Goal: Task Accomplishment & Management: Manage account settings

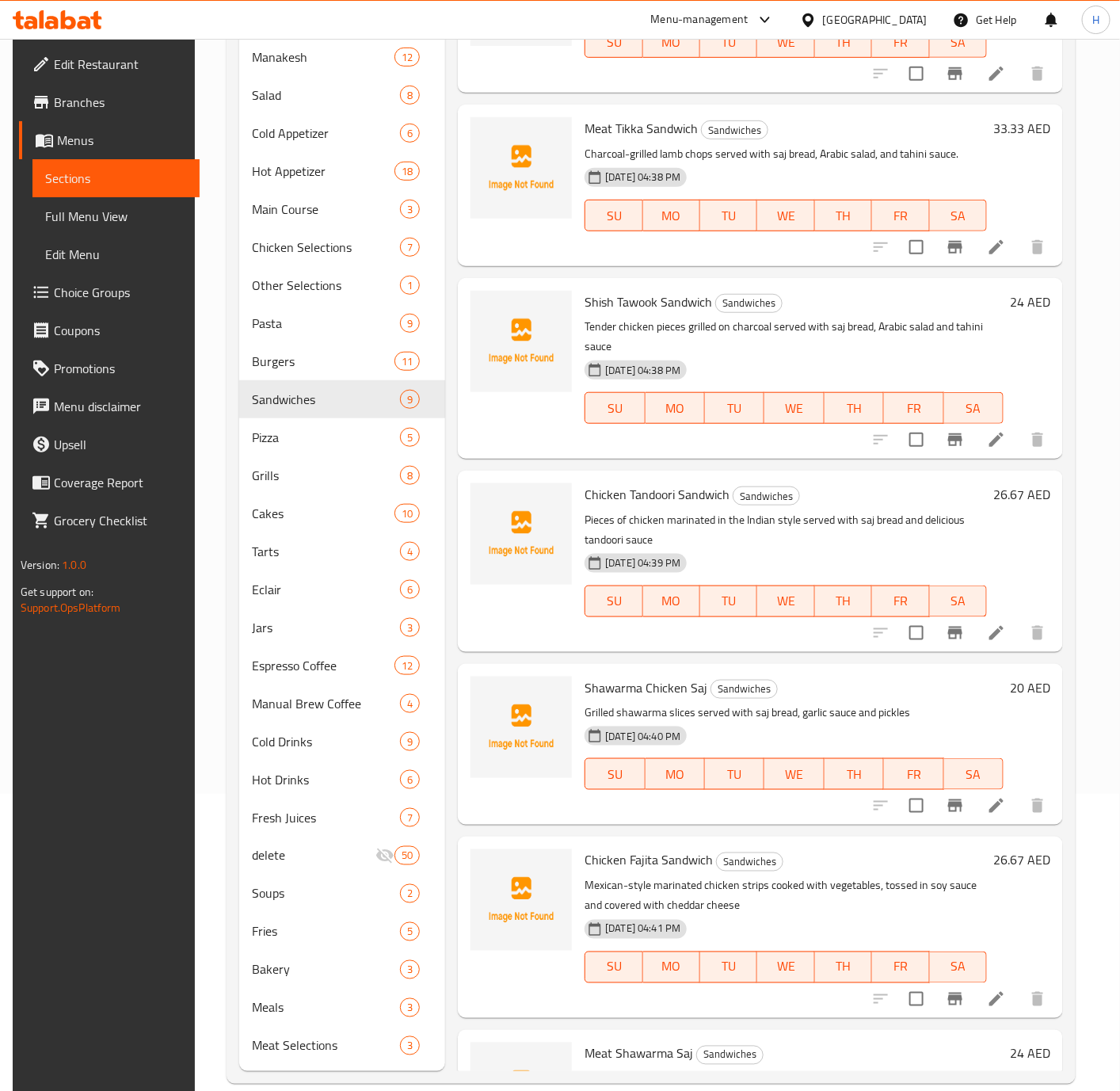
scroll to position [549, 0]
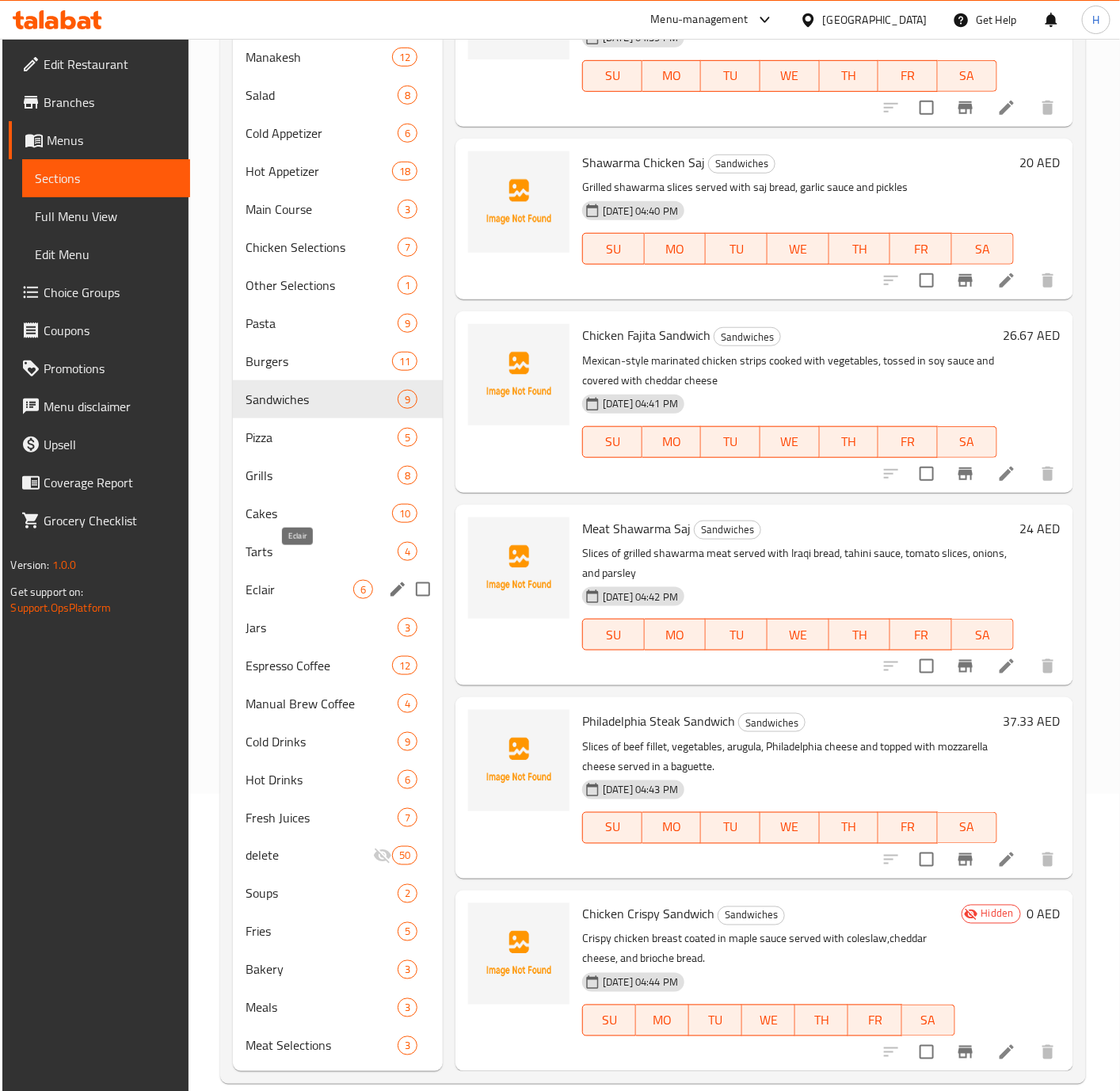
click at [289, 580] on span "Eclair" at bounding box center [299, 590] width 108 height 19
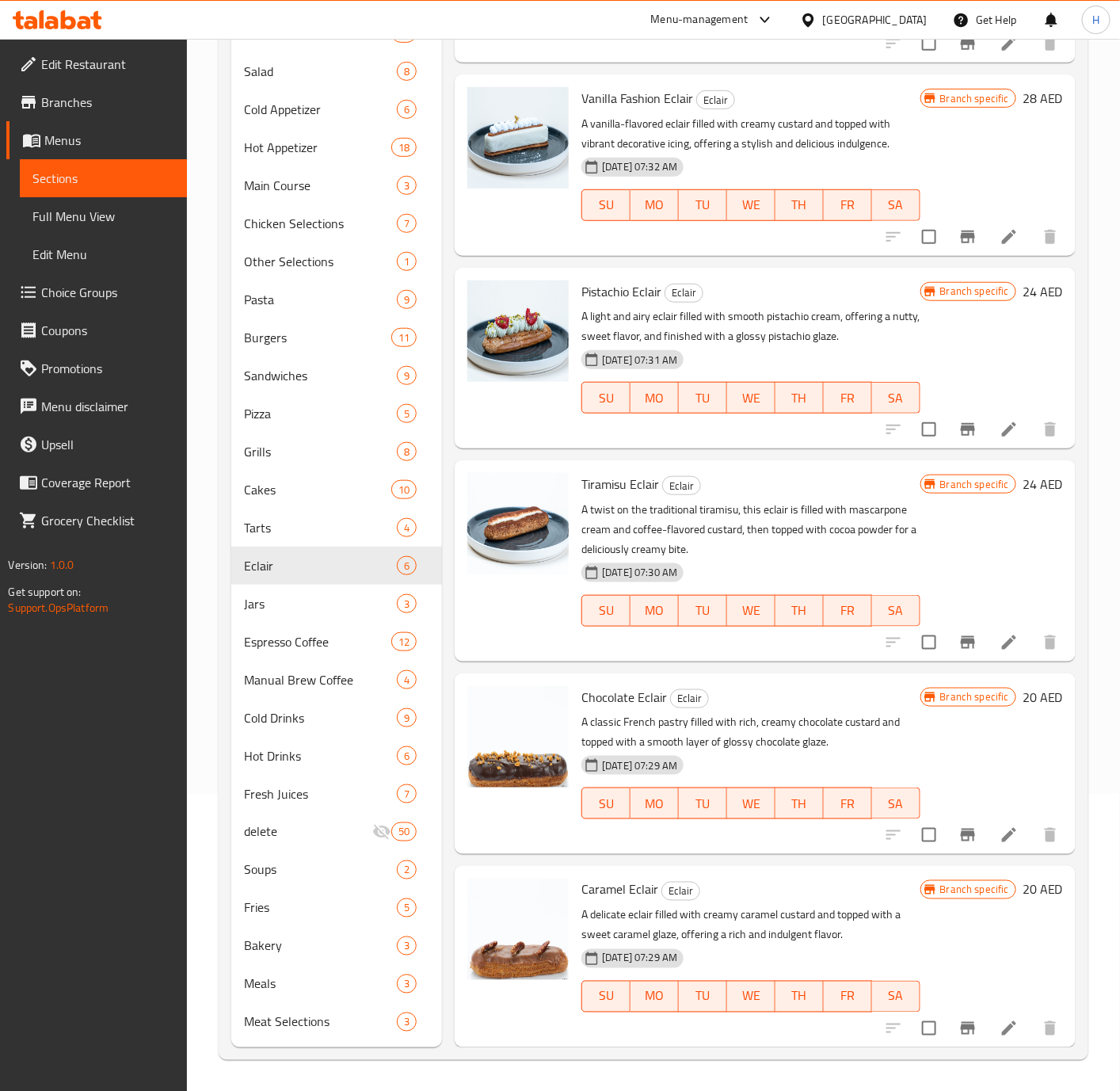
scroll to position [69, 0]
click at [312, 521] on span "Tarts" at bounding box center [298, 528] width 109 height 19
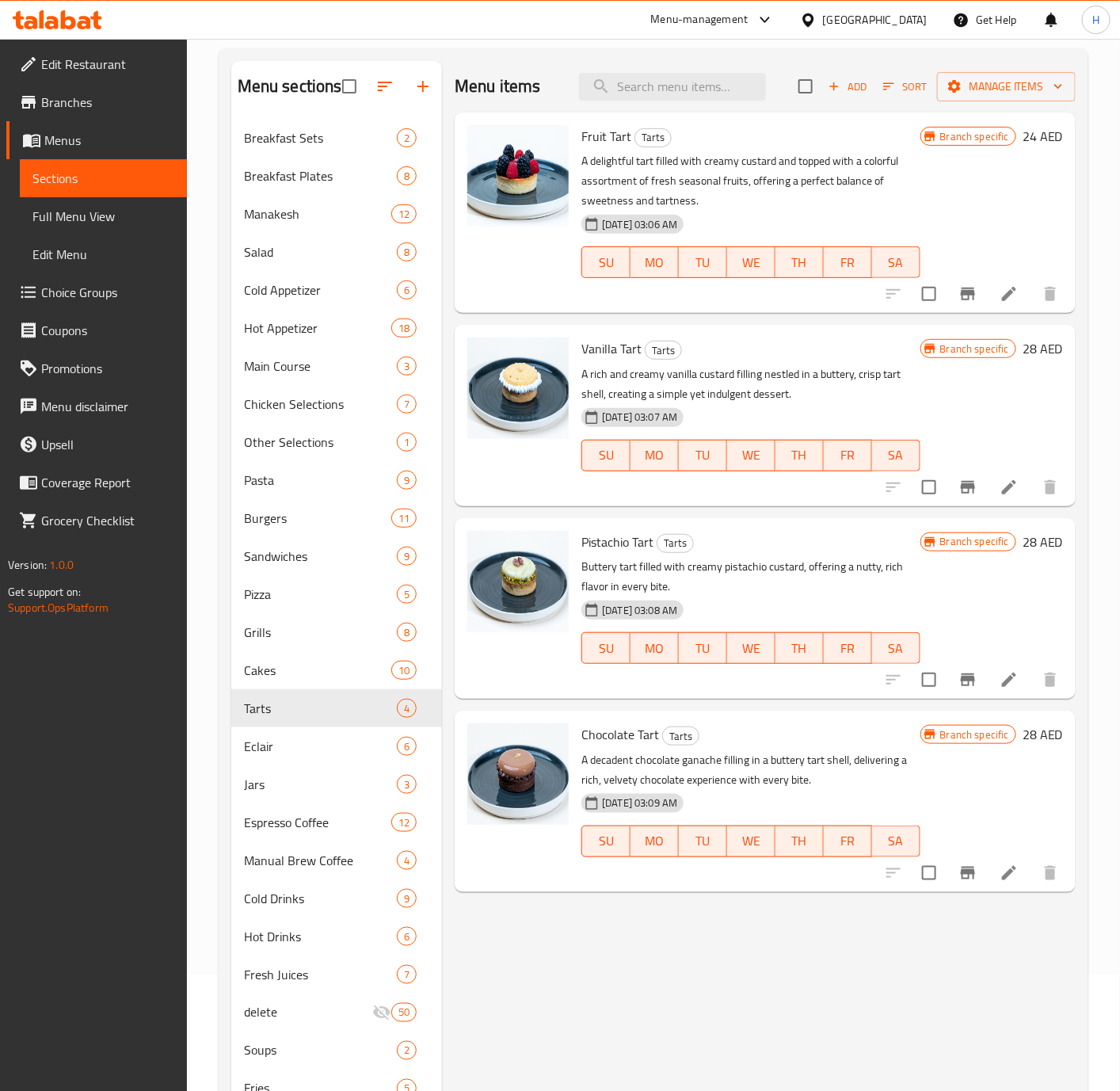
scroll to position [60, 0]
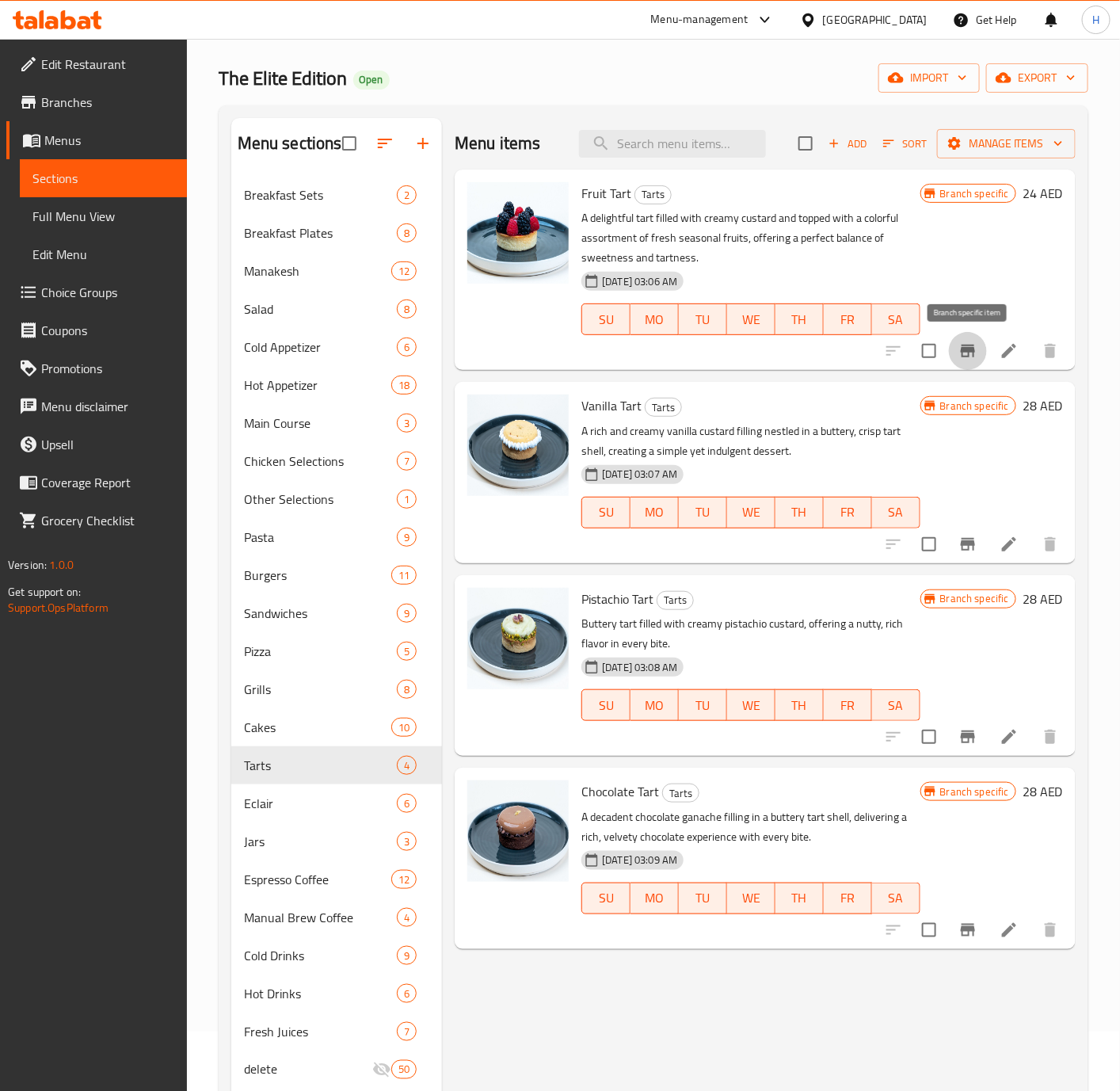
click at [972, 352] on icon "Branch-specific-item" at bounding box center [968, 351] width 14 height 12
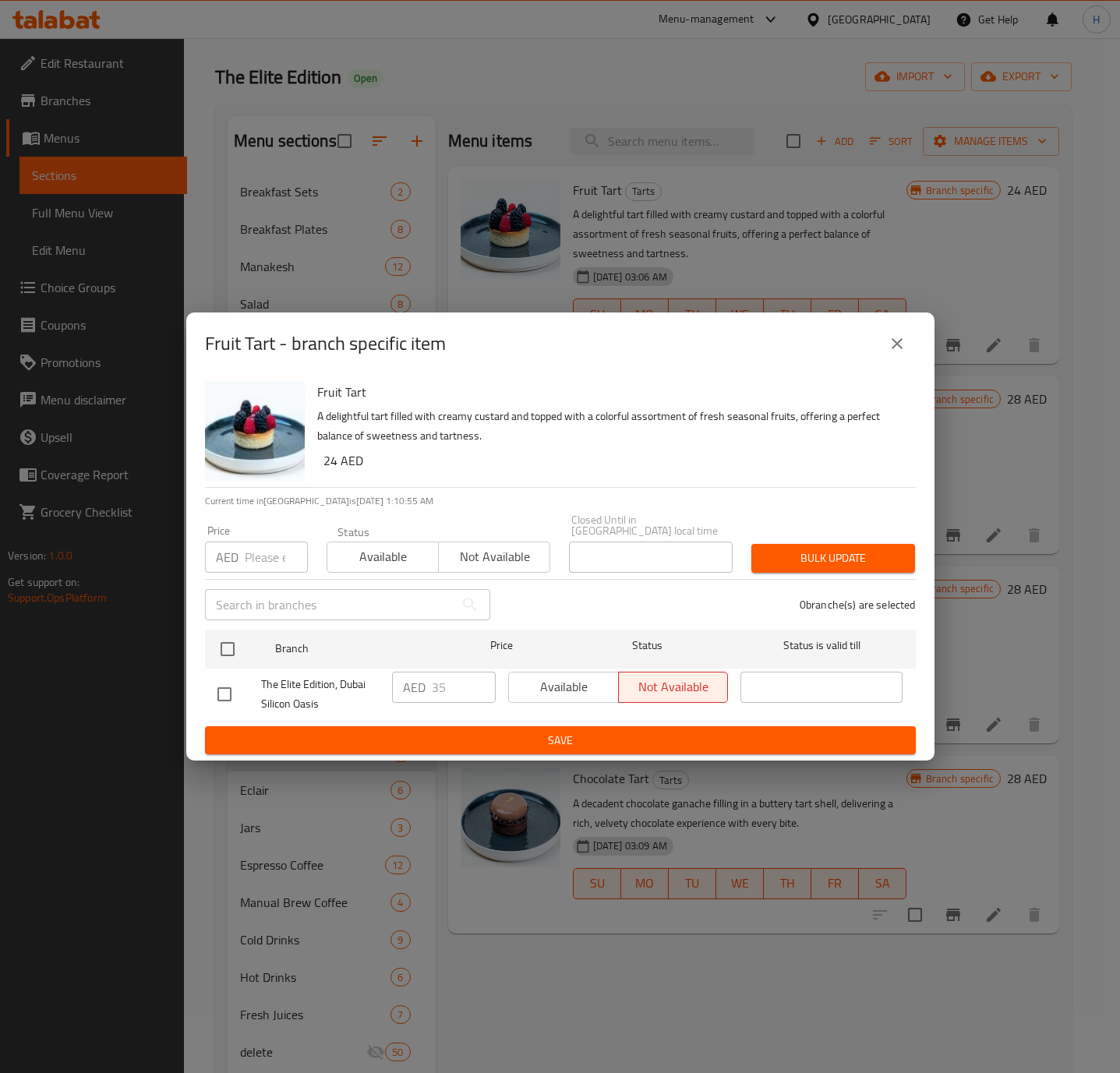
click at [899, 338] on icon "close" at bounding box center [897, 344] width 19 height 19
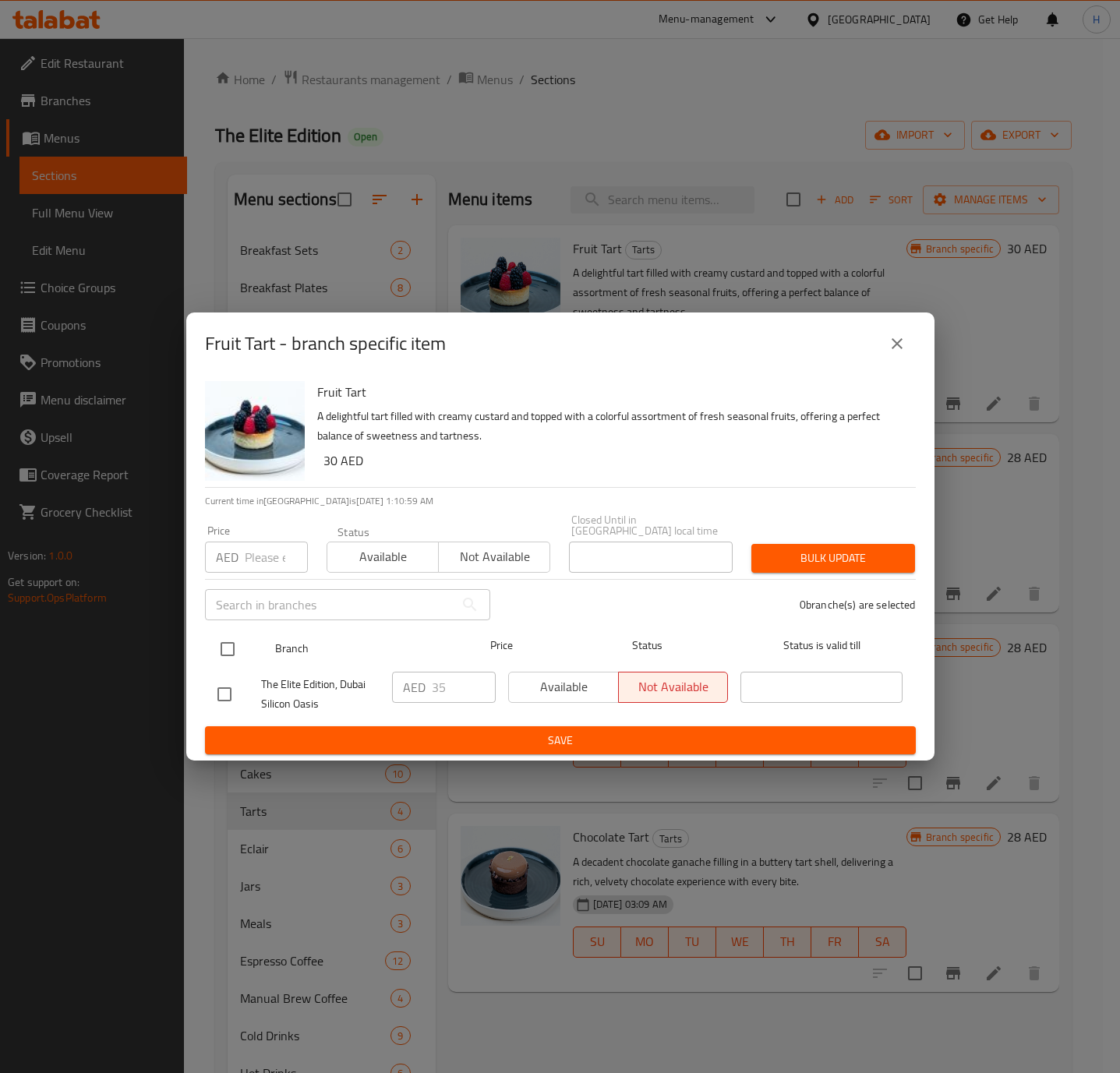
click at [228, 650] on input "checkbox" at bounding box center [228, 649] width 33 height 33
checkbox input "true"
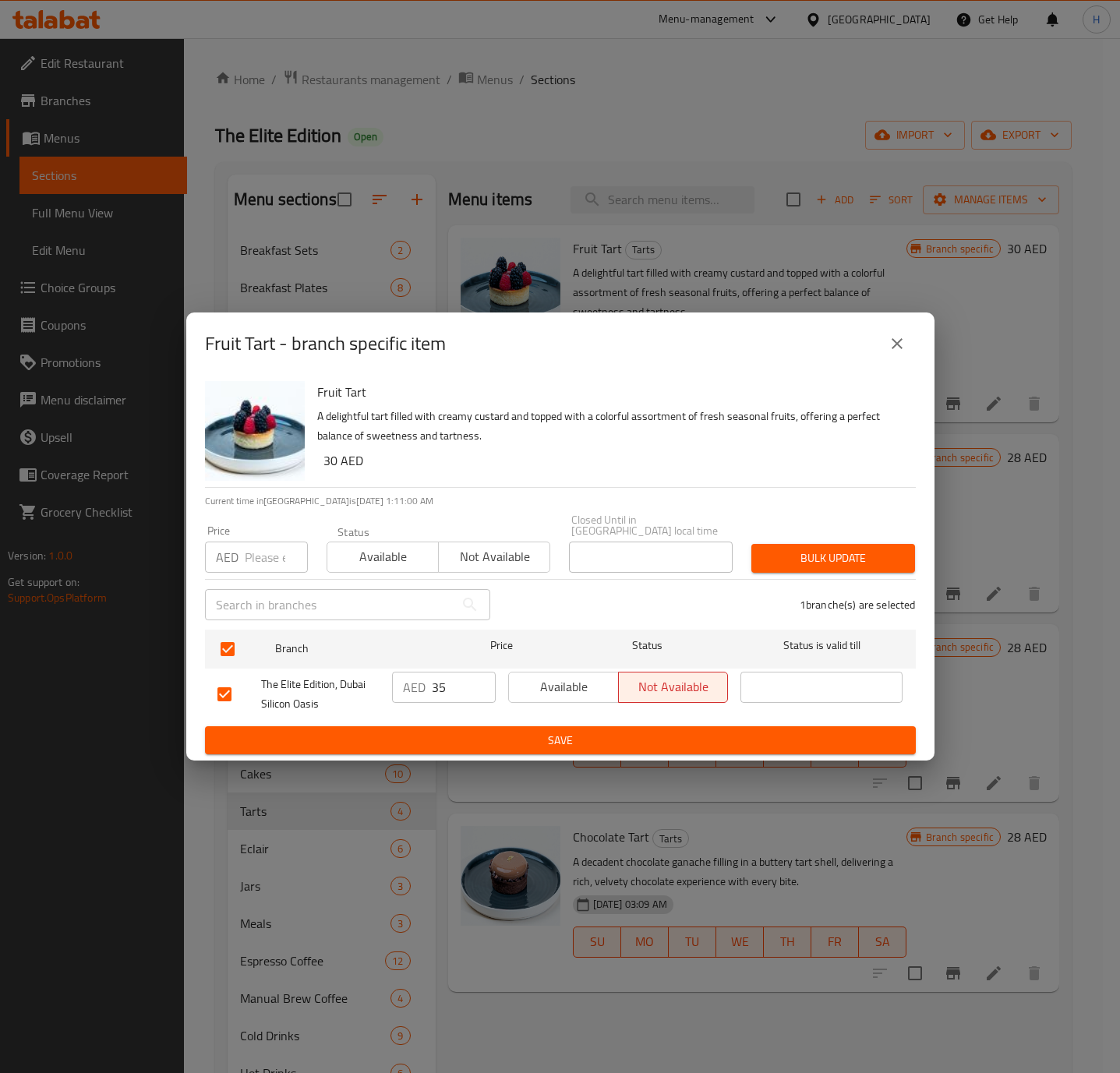
click at [452, 690] on input "35" at bounding box center [464, 687] width 64 height 31
type input "30"
click at [479, 743] on span "Save" at bounding box center [560, 741] width 686 height 20
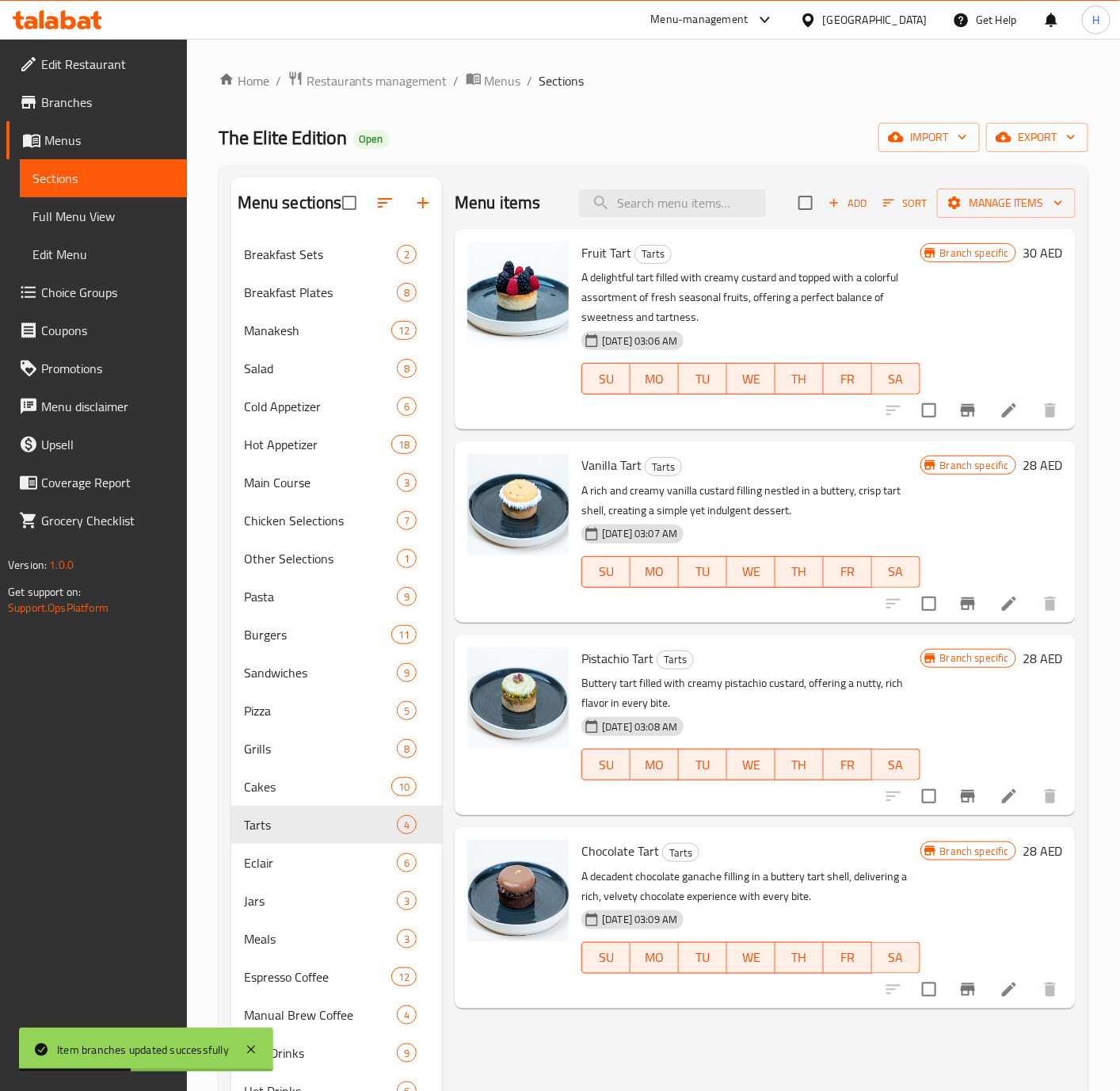
click at [1024, 471] on h6 "28 AED" at bounding box center [1043, 464] width 40 height 22
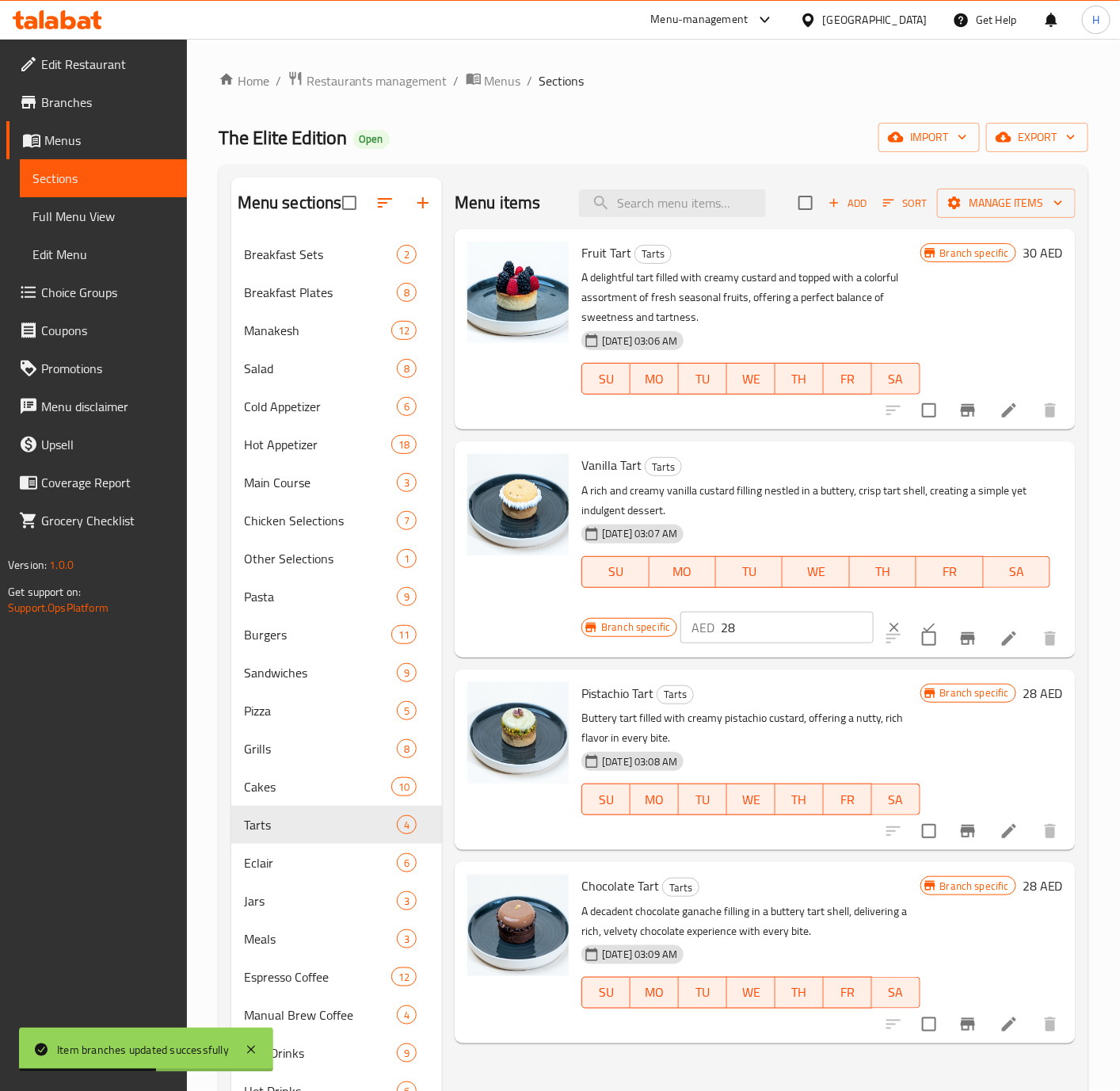
click at [790, 635] on input "28" at bounding box center [797, 628] width 153 height 32
click at [787, 623] on input "28" at bounding box center [797, 628] width 153 height 32
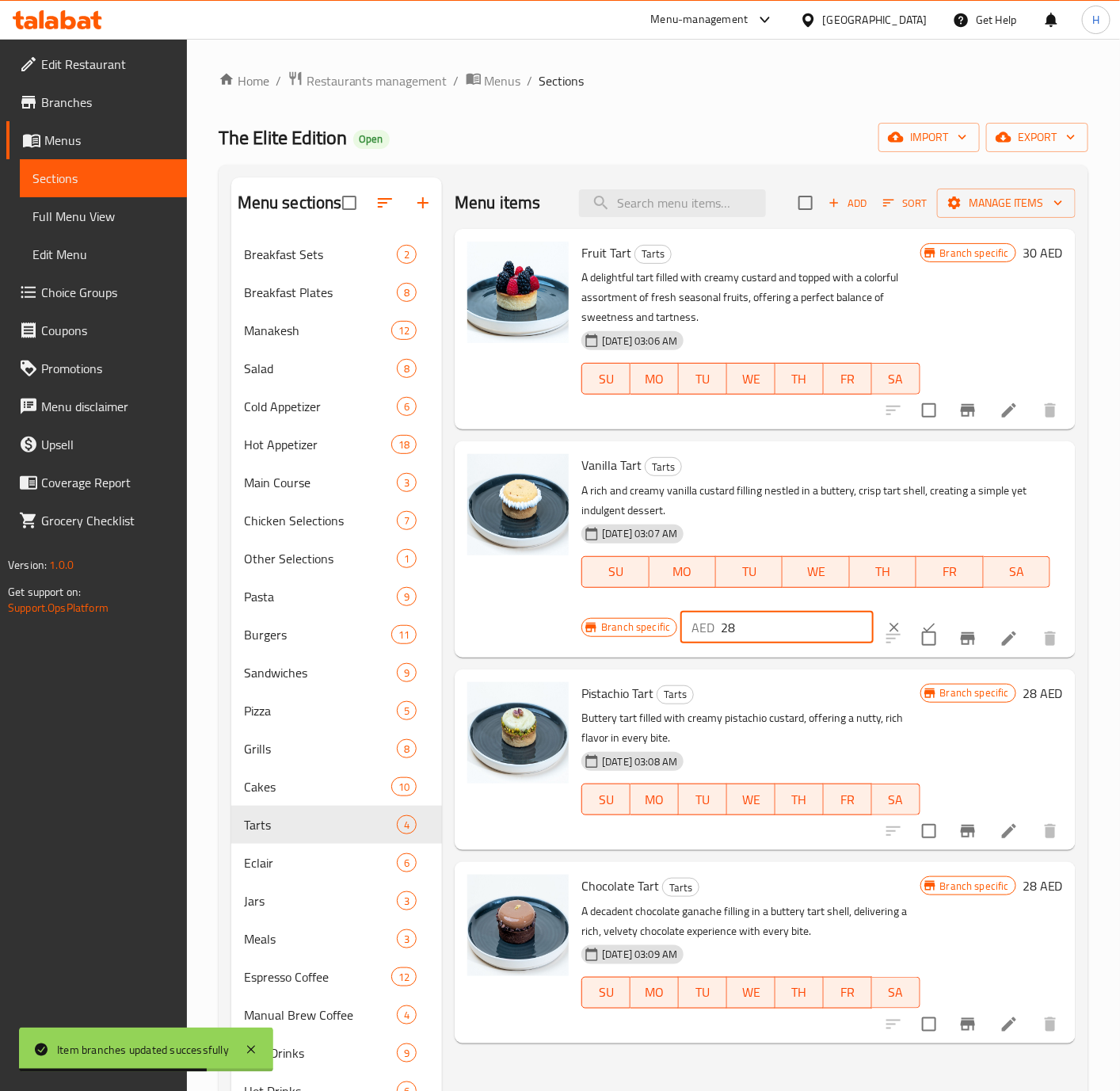
type input "2"
type input "35"
click at [912, 619] on button "ok" at bounding box center [930, 628] width 35 height 35
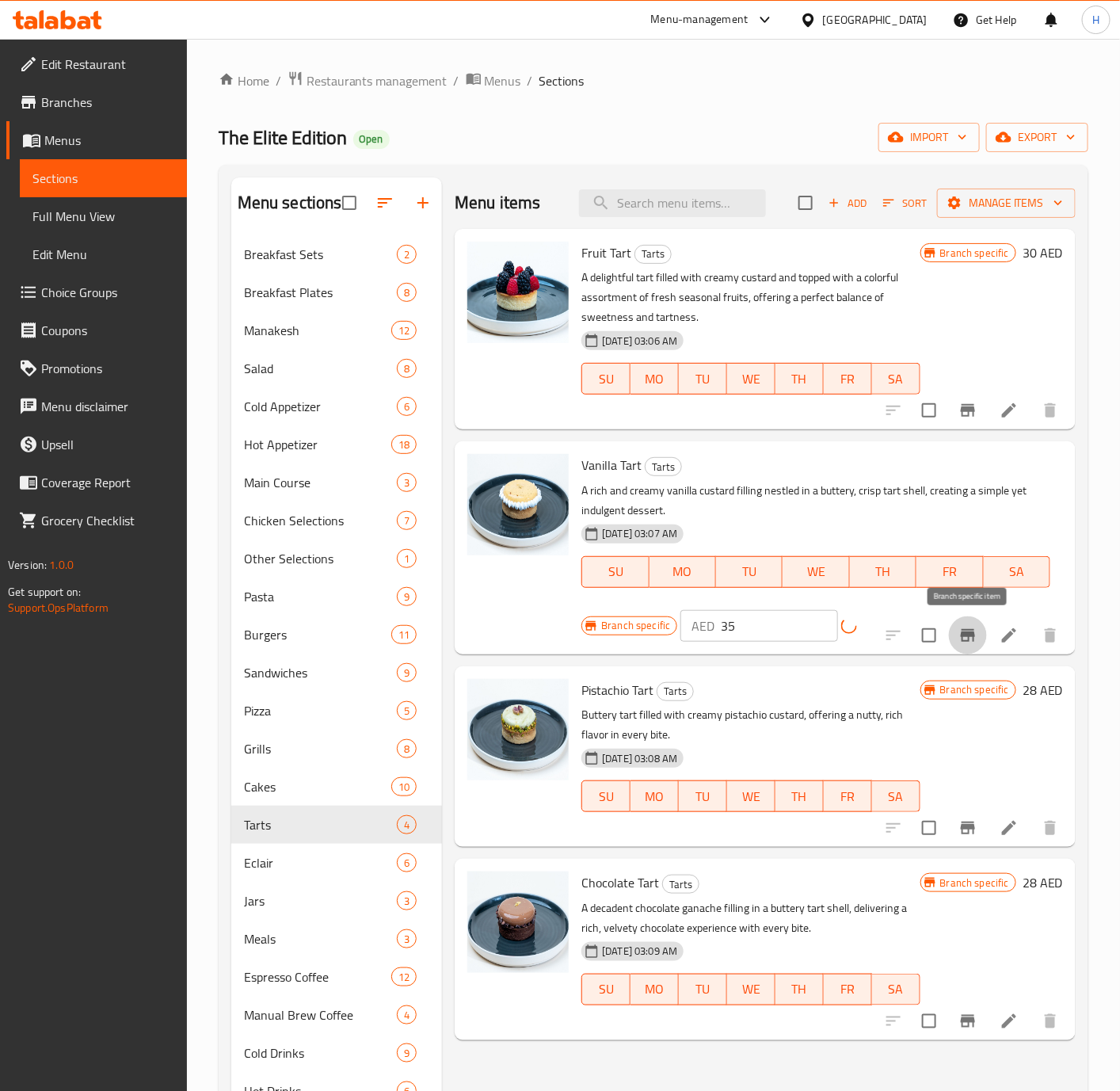
click at [966, 635] on icon "Branch-specific-item" at bounding box center [968, 635] width 14 height 12
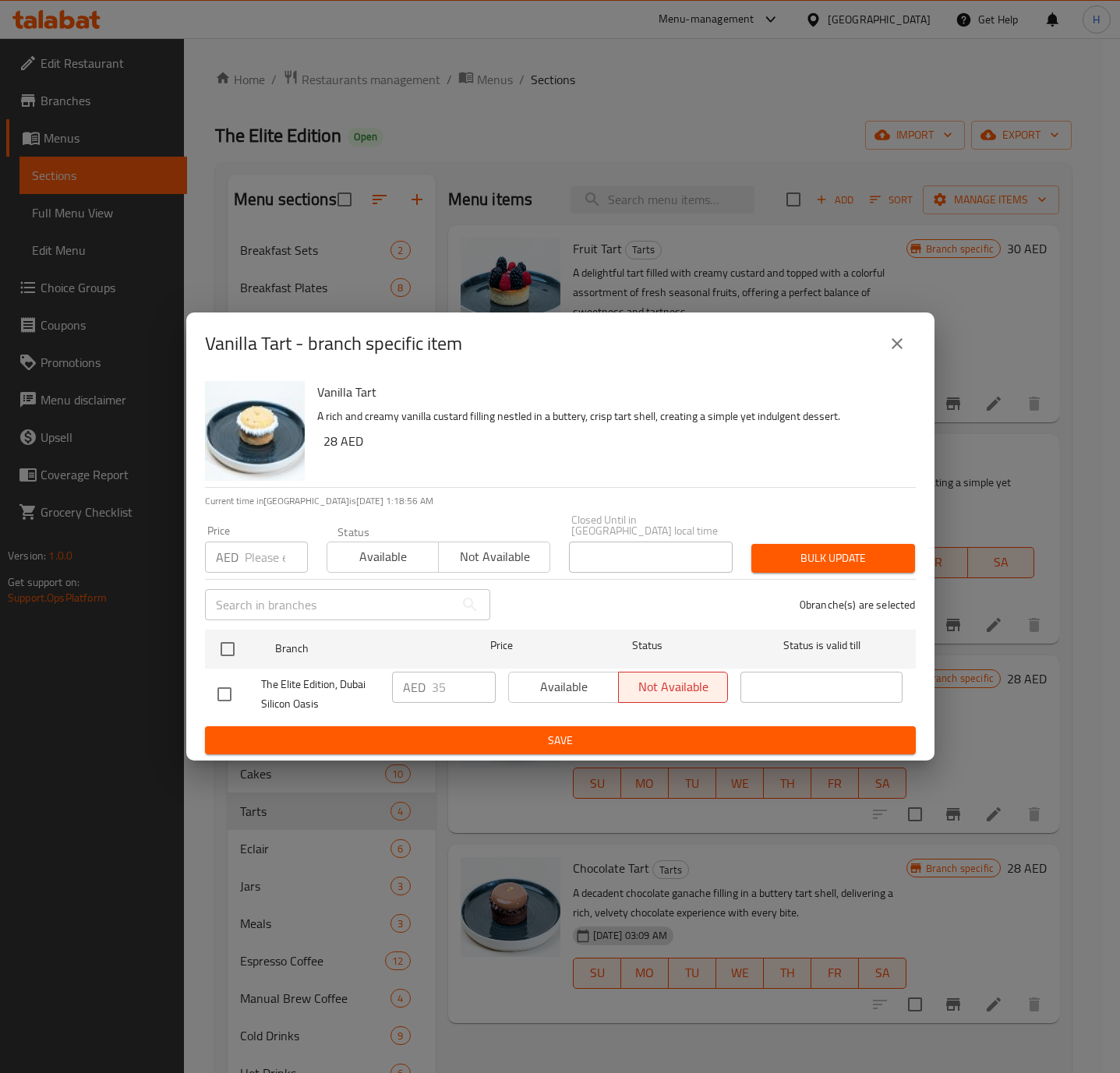
click at [895, 353] on button "close" at bounding box center [896, 343] width 37 height 37
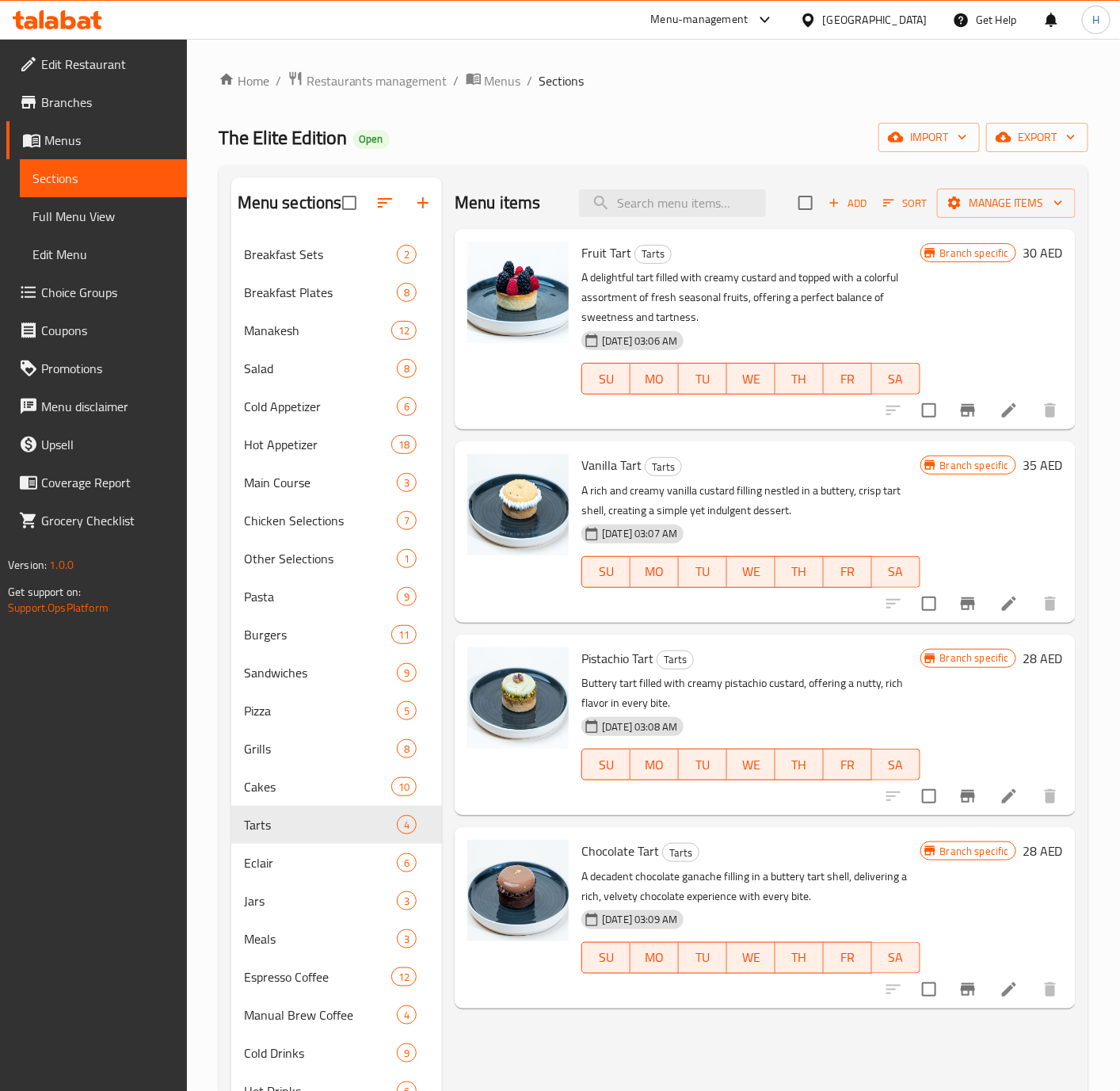
click at [1029, 654] on h6 "28 AED" at bounding box center [1043, 657] width 40 height 22
click at [920, 654] on h6 "Pistachio Tart Tarts" at bounding box center [750, 657] width 338 height 22
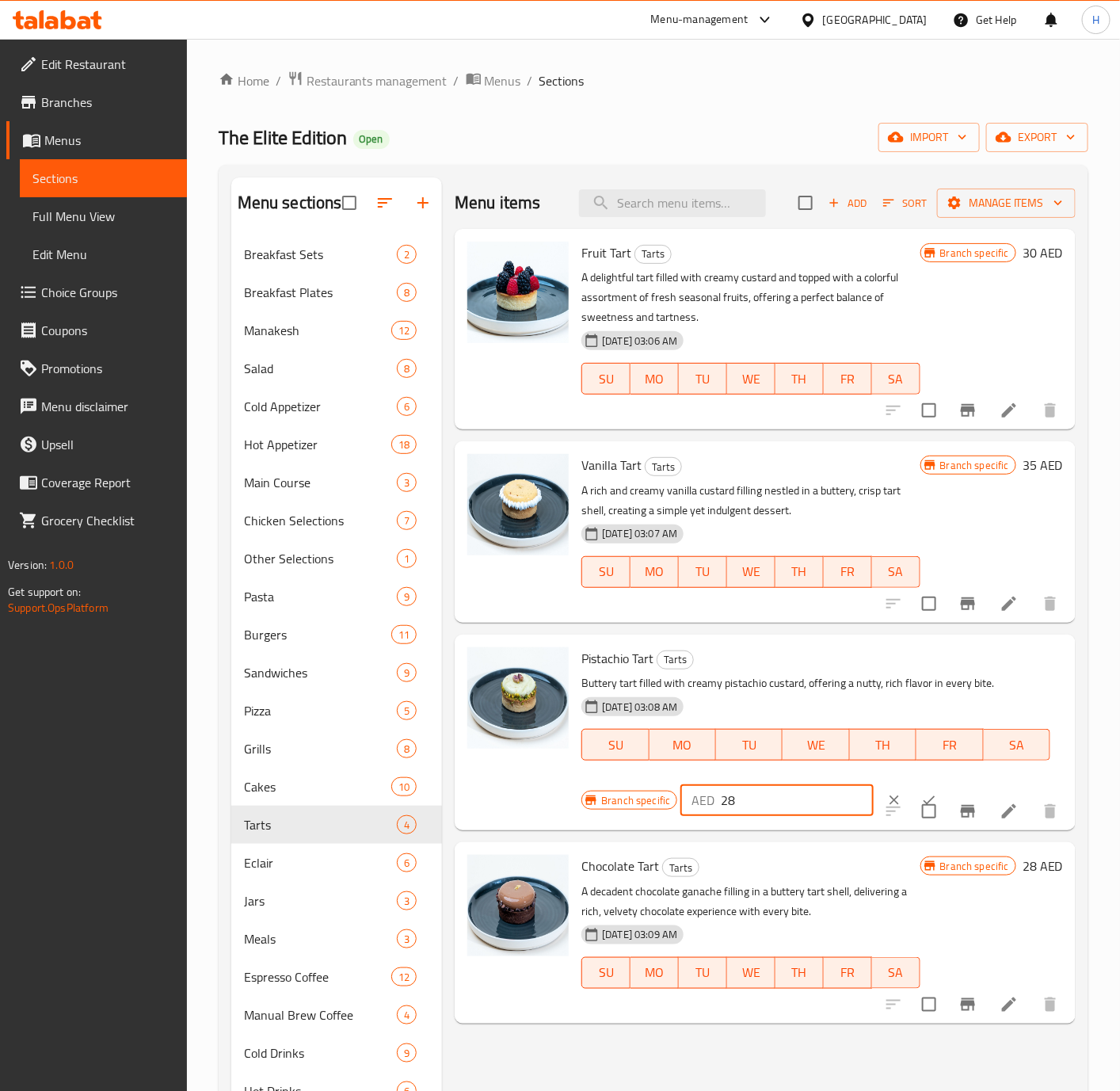
click at [779, 803] on input "28" at bounding box center [797, 800] width 153 height 32
type input "2"
type input "35"
click at [913, 789] on button "ok" at bounding box center [930, 800] width 35 height 35
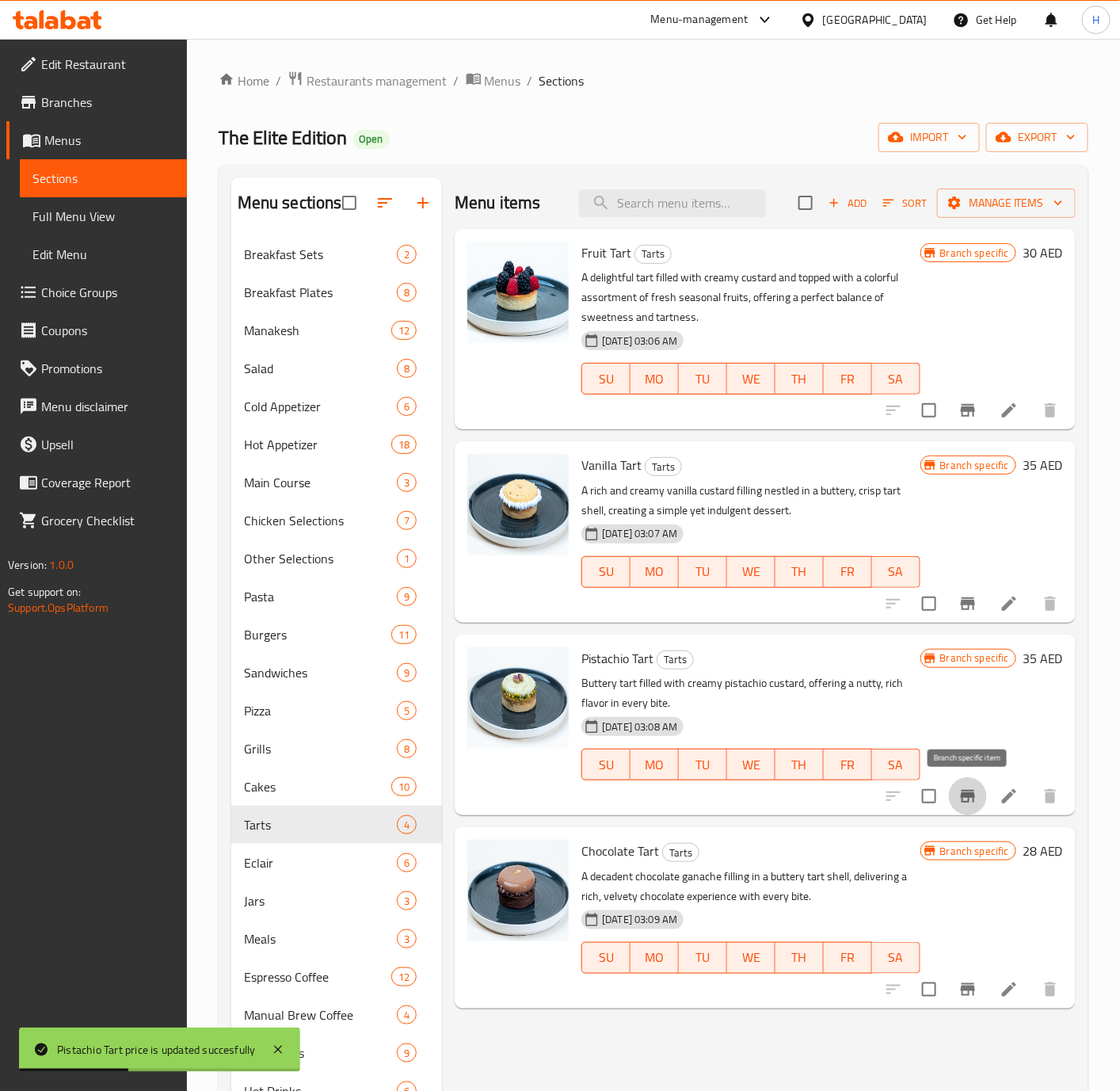
click at [975, 786] on icon "Branch-specific-item" at bounding box center [968, 796] width 19 height 19
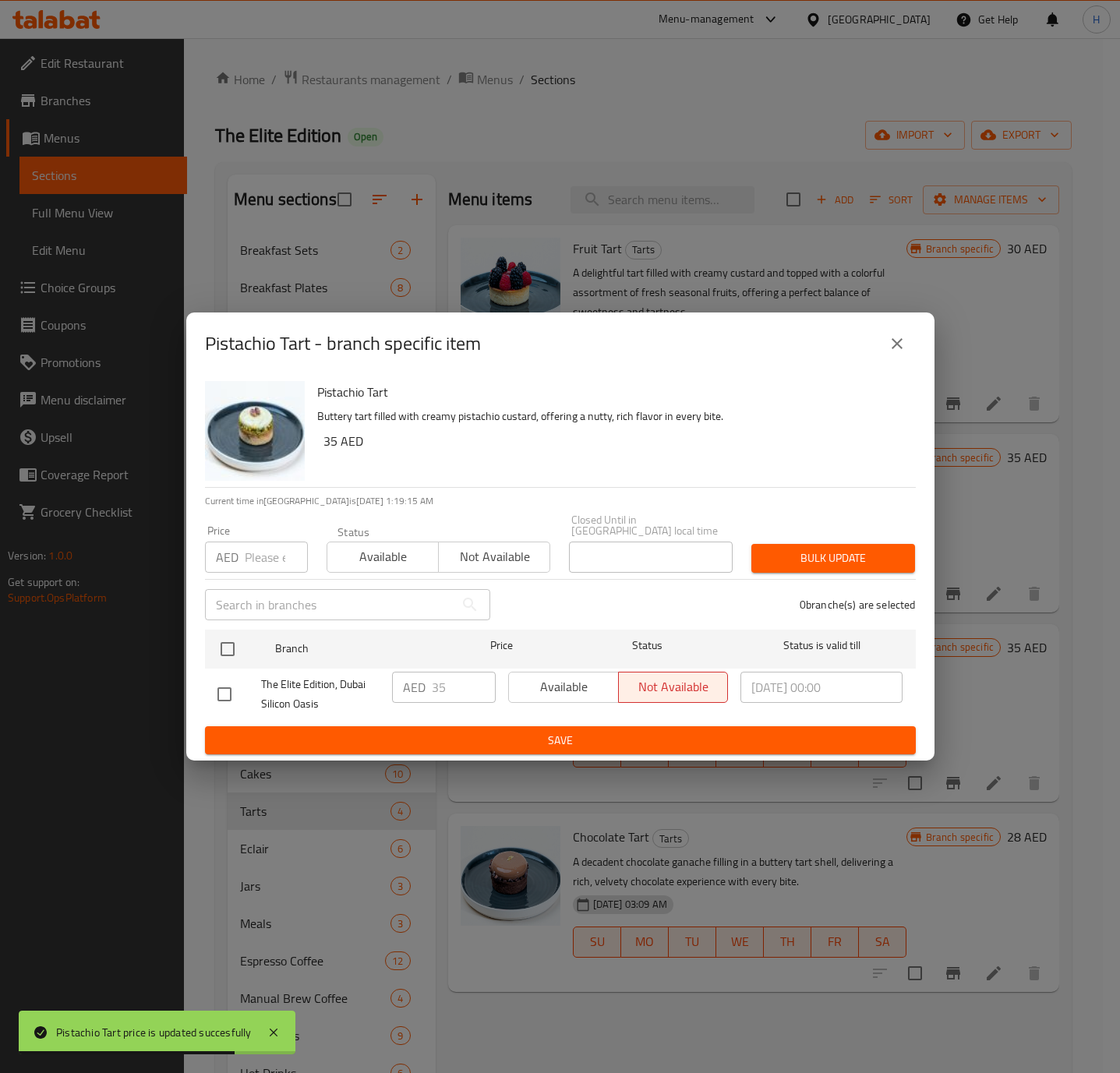
click at [889, 346] on icon "close" at bounding box center [897, 344] width 19 height 19
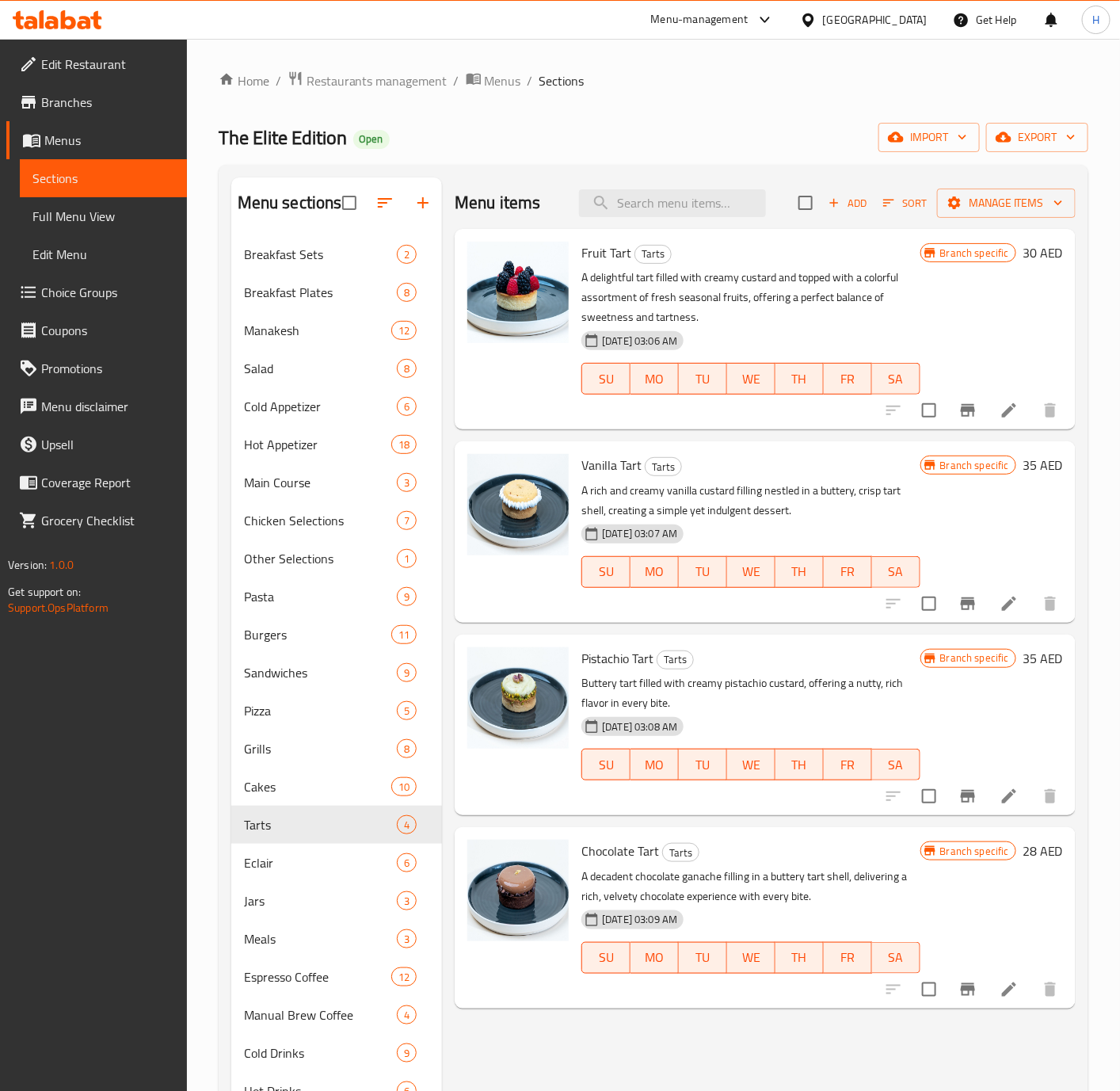
scroll to position [118, 0]
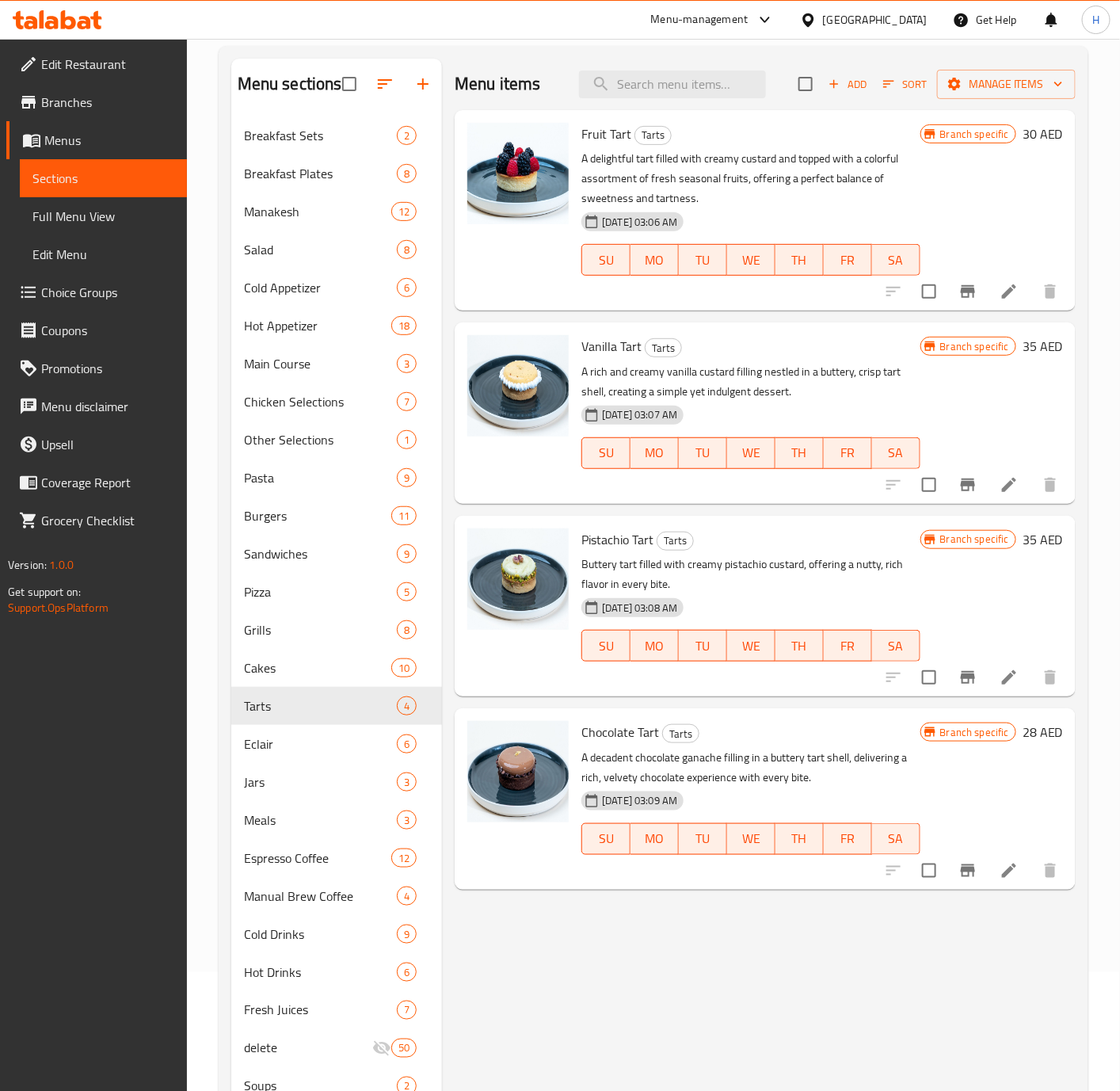
click at [1031, 743] on h6 "28 AED" at bounding box center [1043, 731] width 40 height 22
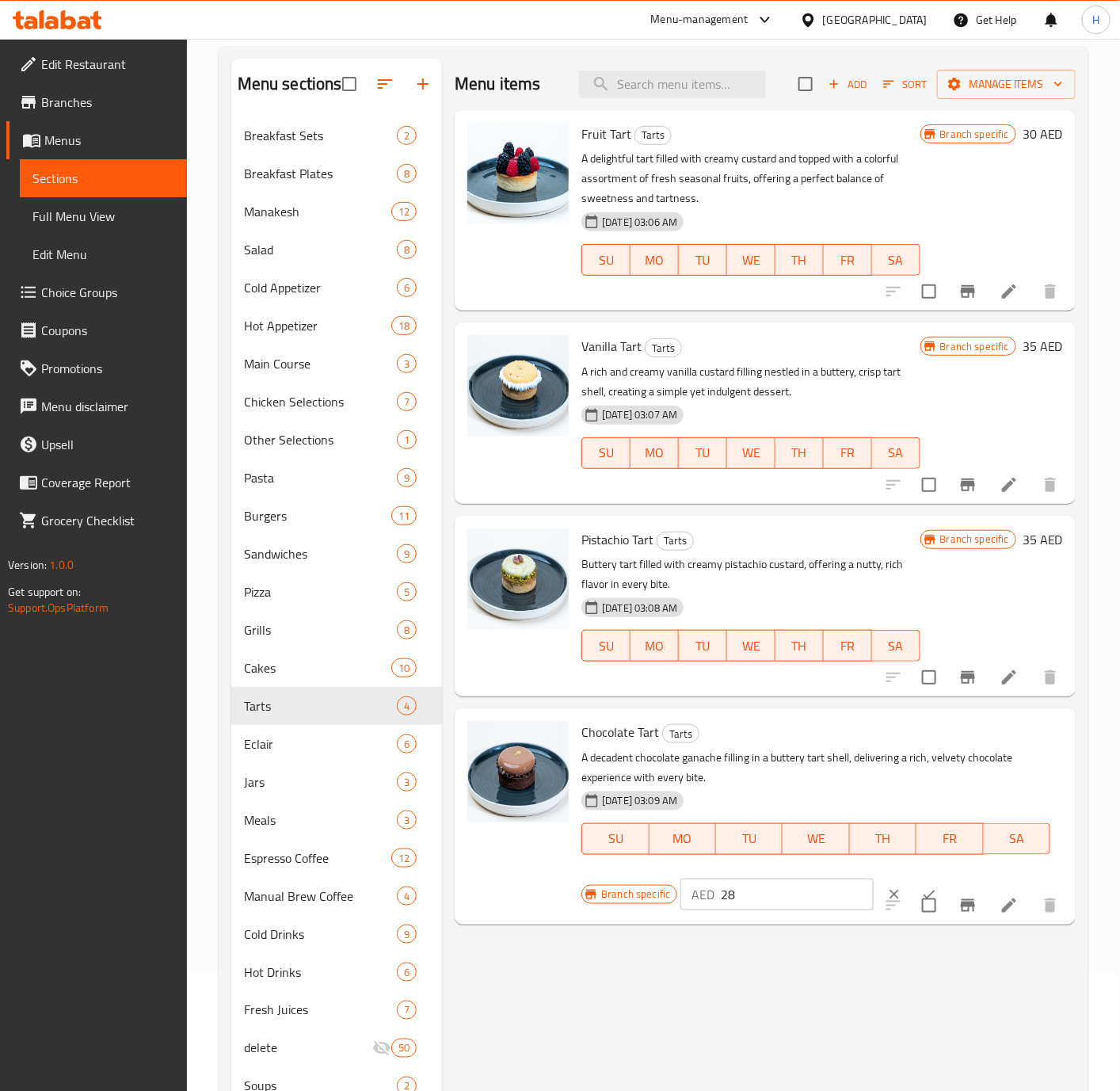
click at [749, 906] on input "28" at bounding box center [797, 894] width 153 height 32
type input "35"
click at [912, 881] on button "ok" at bounding box center [930, 894] width 35 height 35
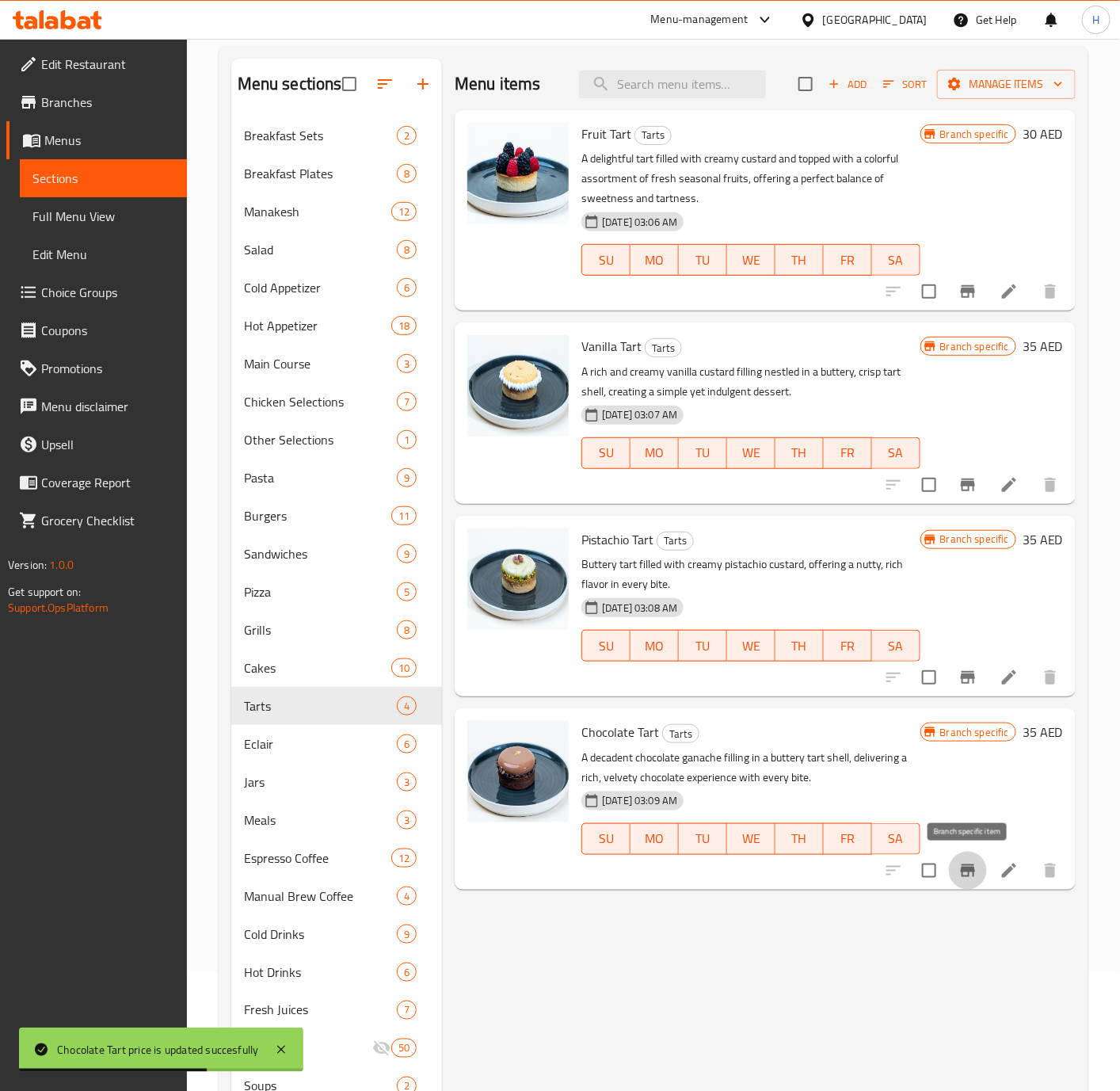
click at [974, 875] on icon "Branch-specific-item" at bounding box center [968, 871] width 14 height 12
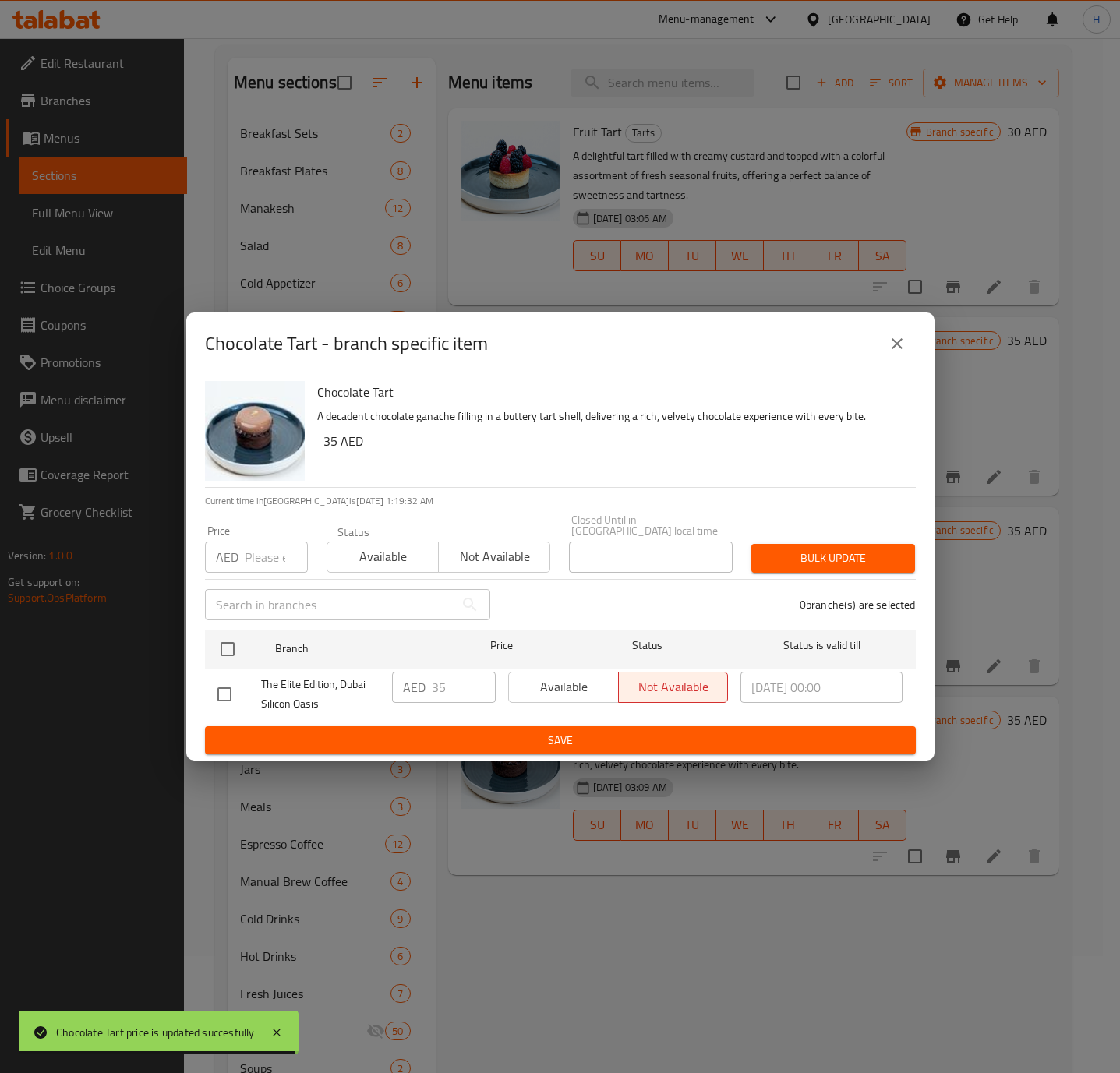
click at [893, 344] on icon "close" at bounding box center [897, 344] width 19 height 19
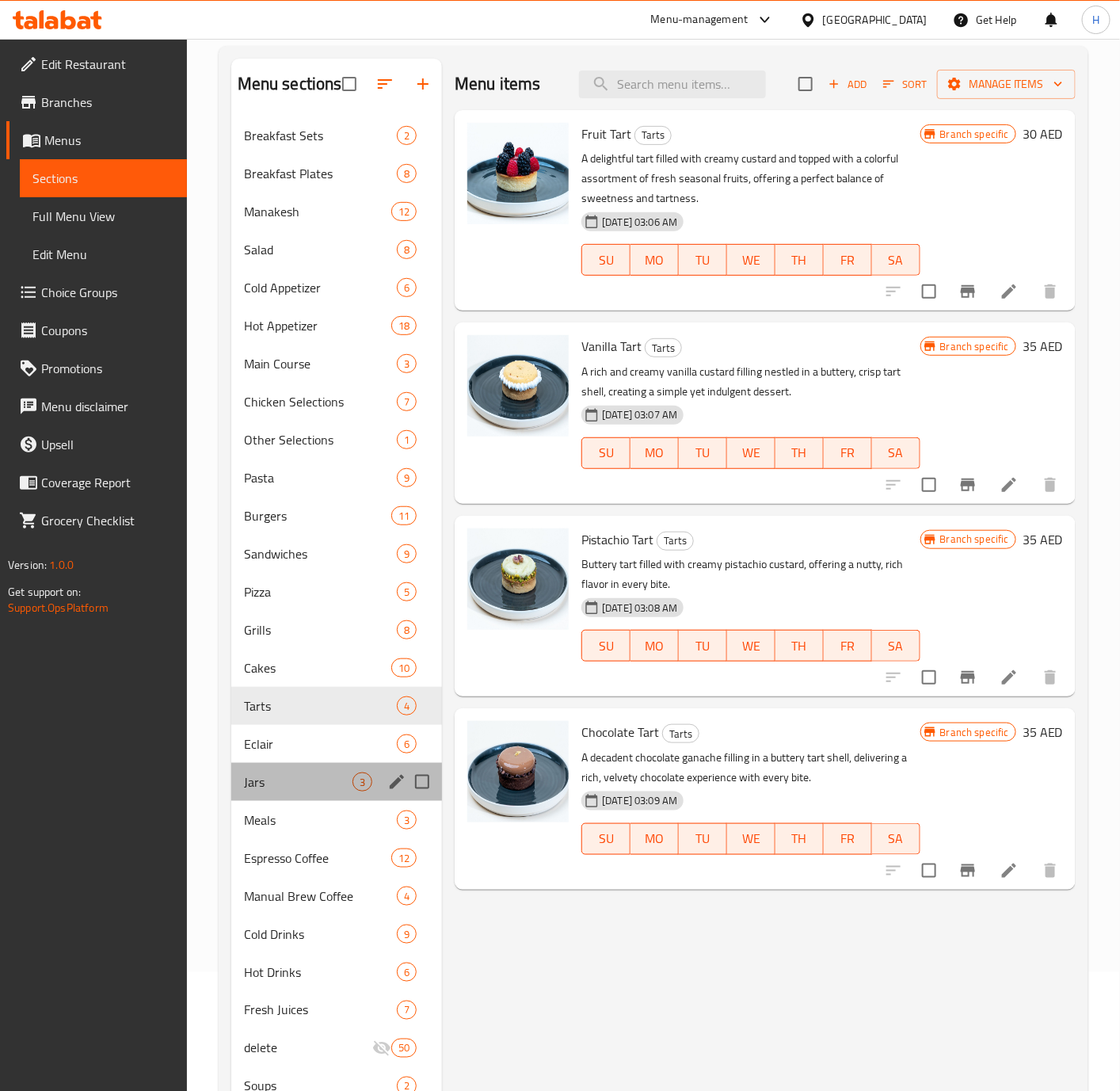
click at [310, 764] on div "Jars 3" at bounding box center [337, 781] width 212 height 38
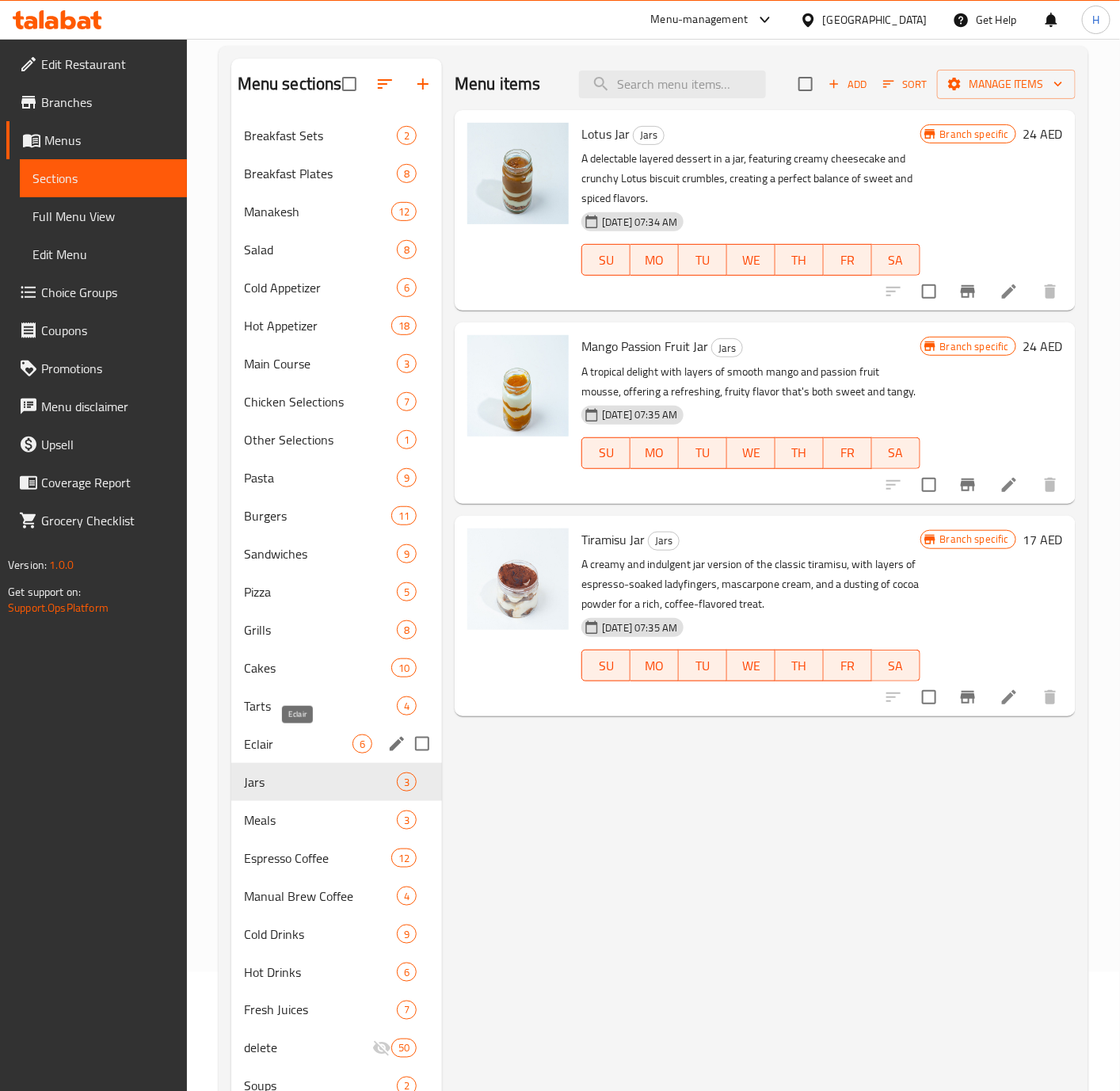
click at [305, 735] on span "Eclair" at bounding box center [298, 744] width 109 height 19
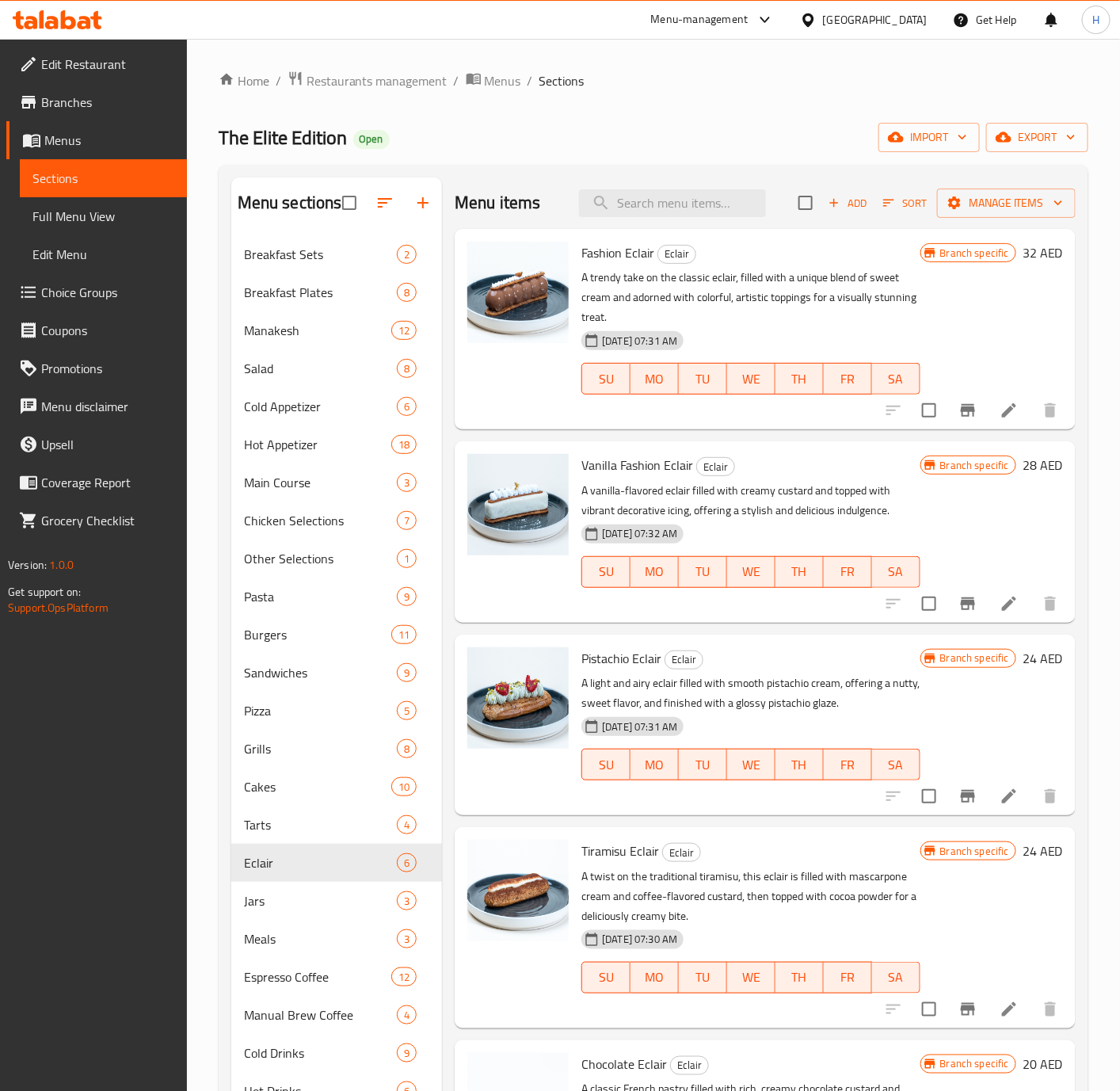
click at [883, 205] on span "Sort" at bounding box center [905, 203] width 44 height 18
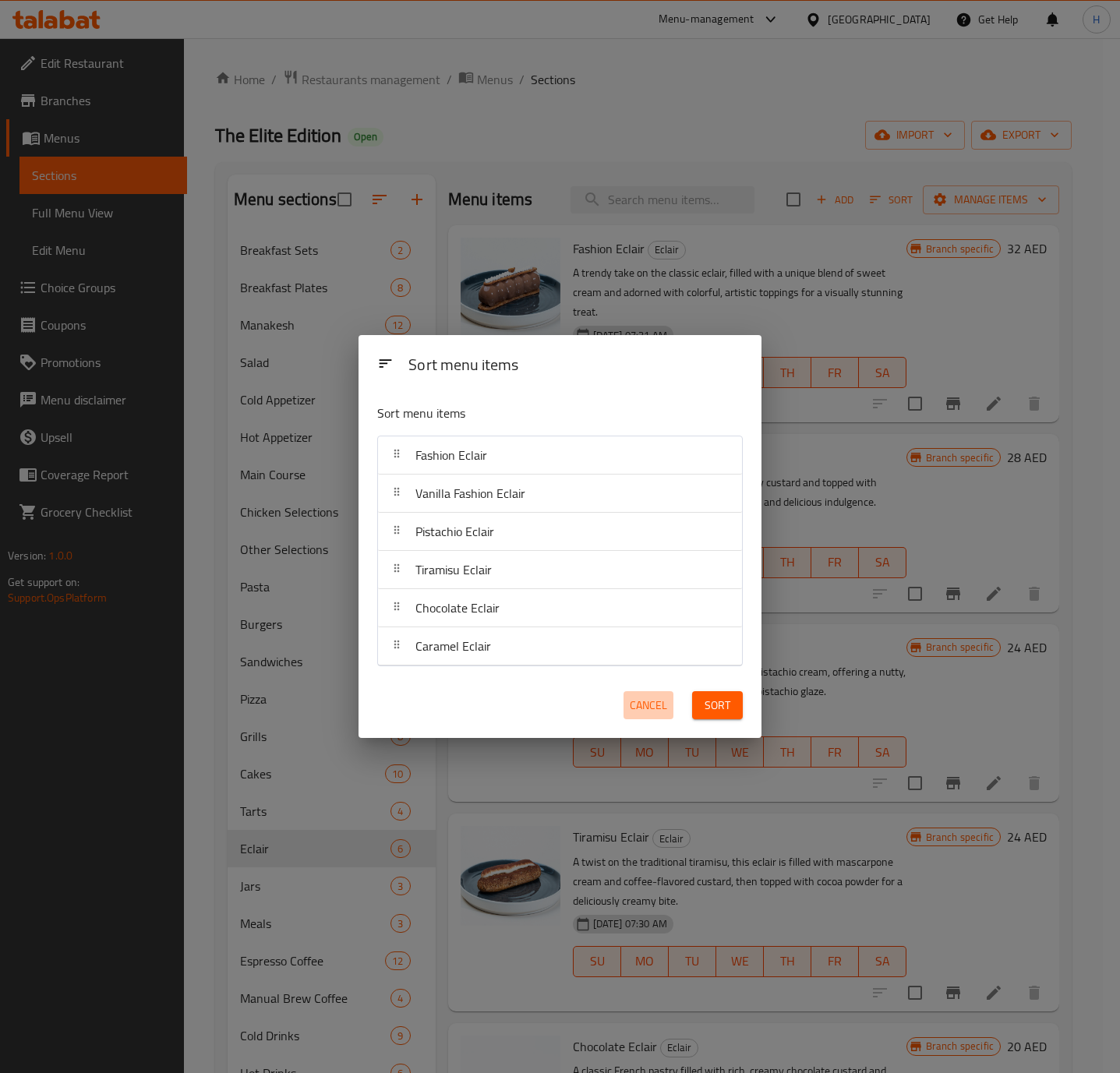
click at [649, 699] on span "Cancel" at bounding box center [648, 705] width 37 height 20
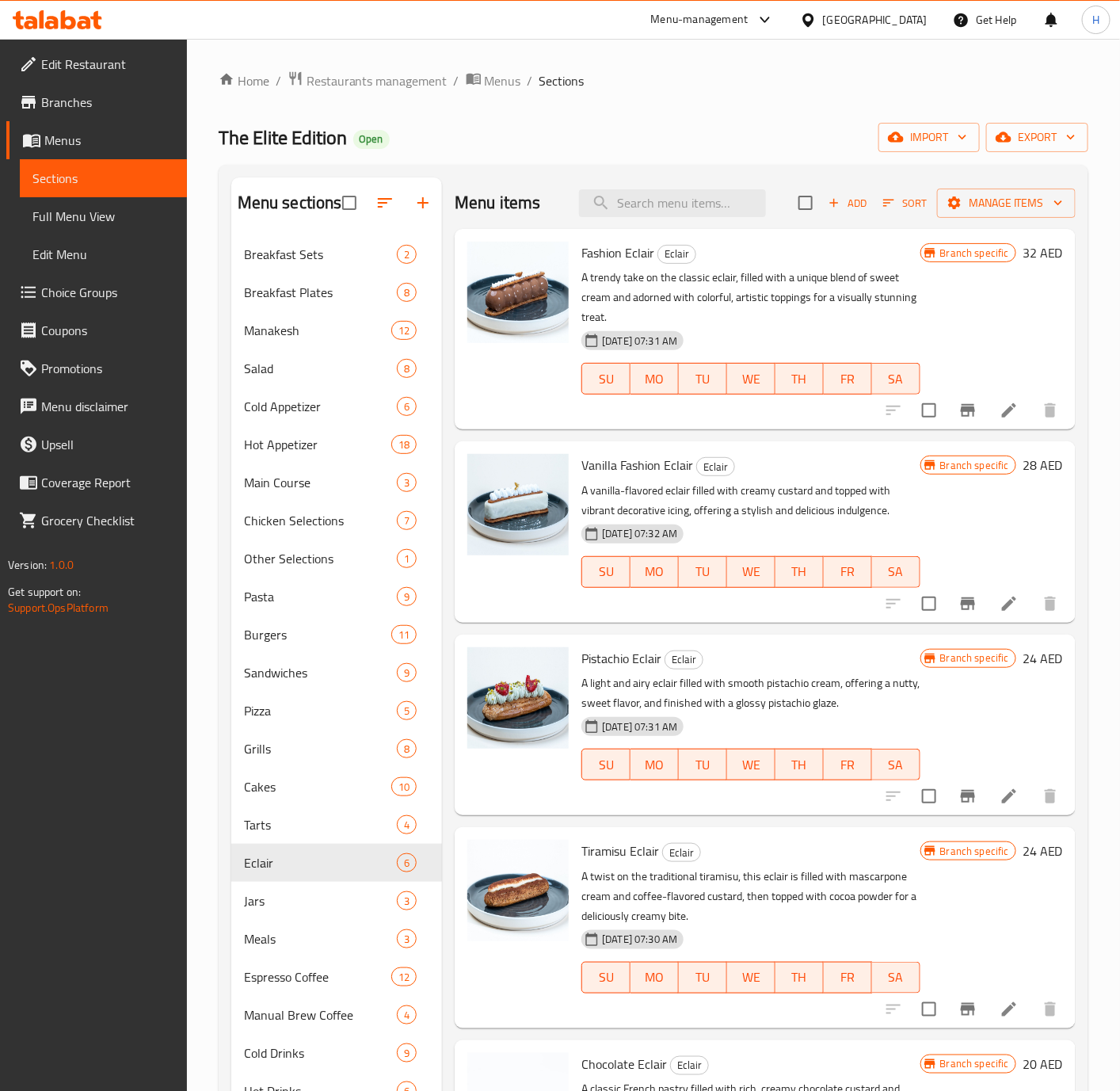
drag, startPoint x: 973, startPoint y: 416, endPoint x: 966, endPoint y: 357, distance: 59.4
click at [966, 357] on div "Fashion Eclair Eclair A trendy take on the classic eclair, filled with a unique…" at bounding box center [822, 329] width 494 height 188
click at [961, 405] on icon "Branch-specific-item" at bounding box center [968, 410] width 14 height 12
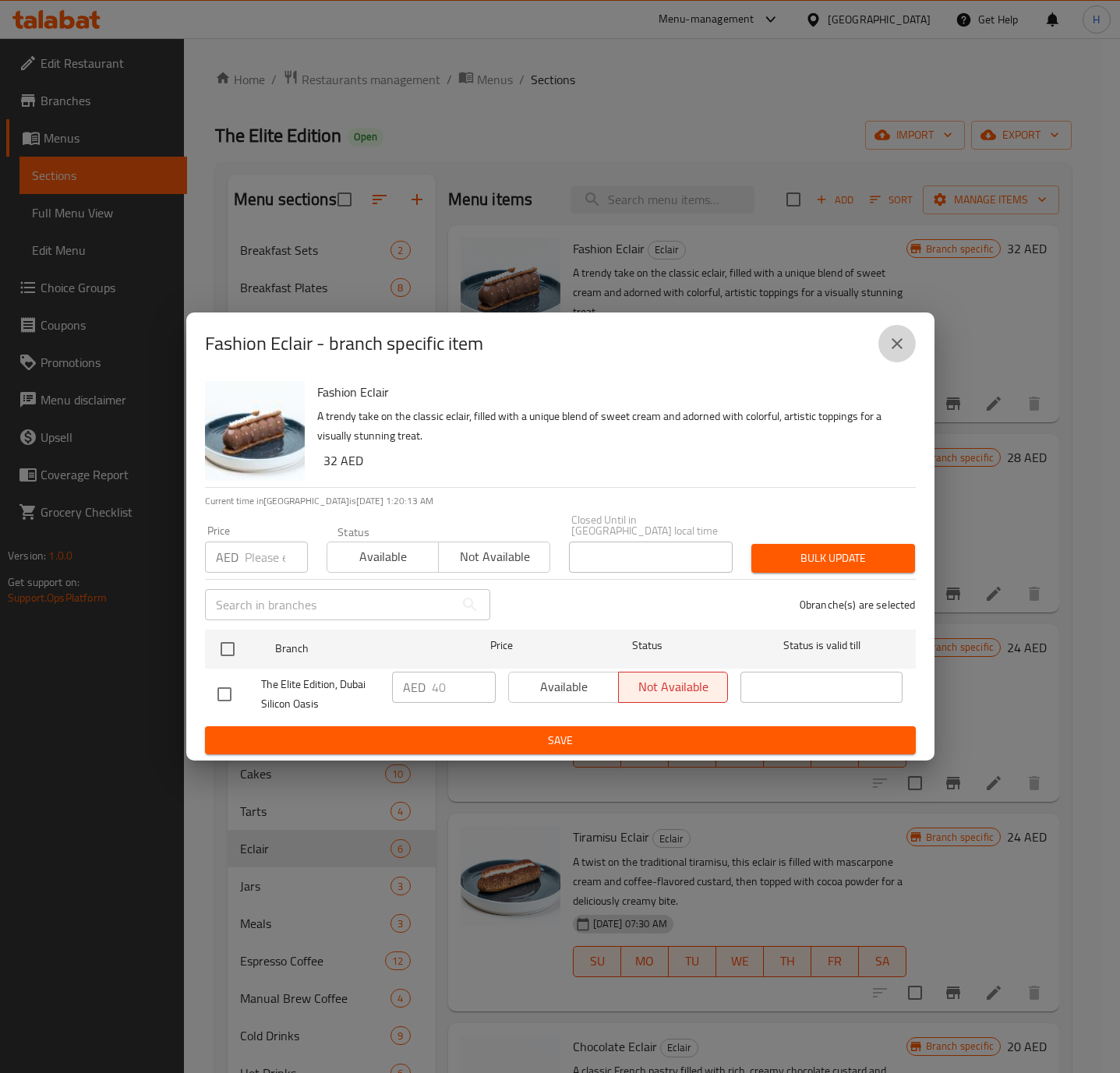
click at [902, 338] on icon "close" at bounding box center [897, 344] width 19 height 19
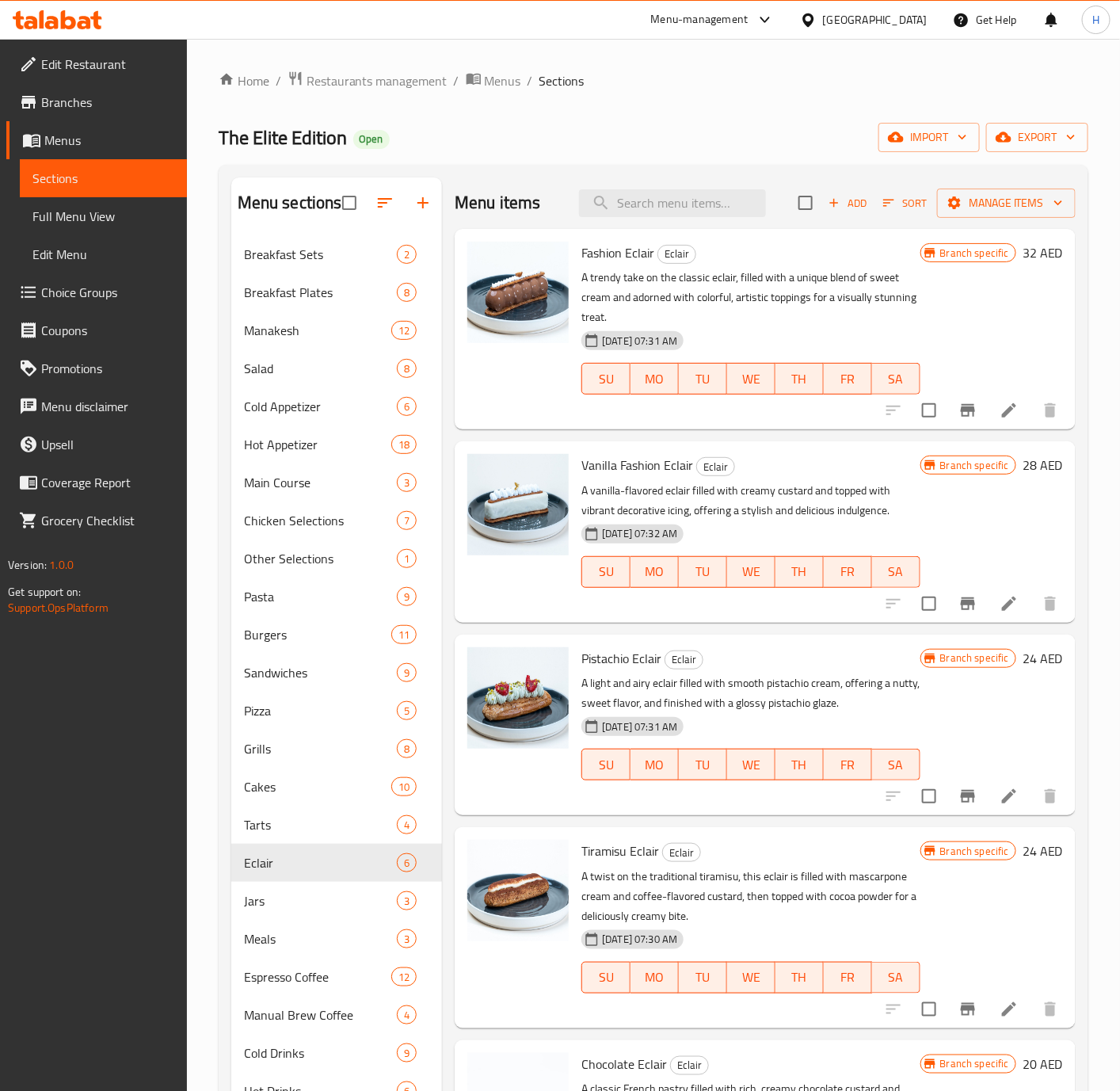
click at [1023, 255] on h6 "32 AED" at bounding box center [1043, 252] width 40 height 22
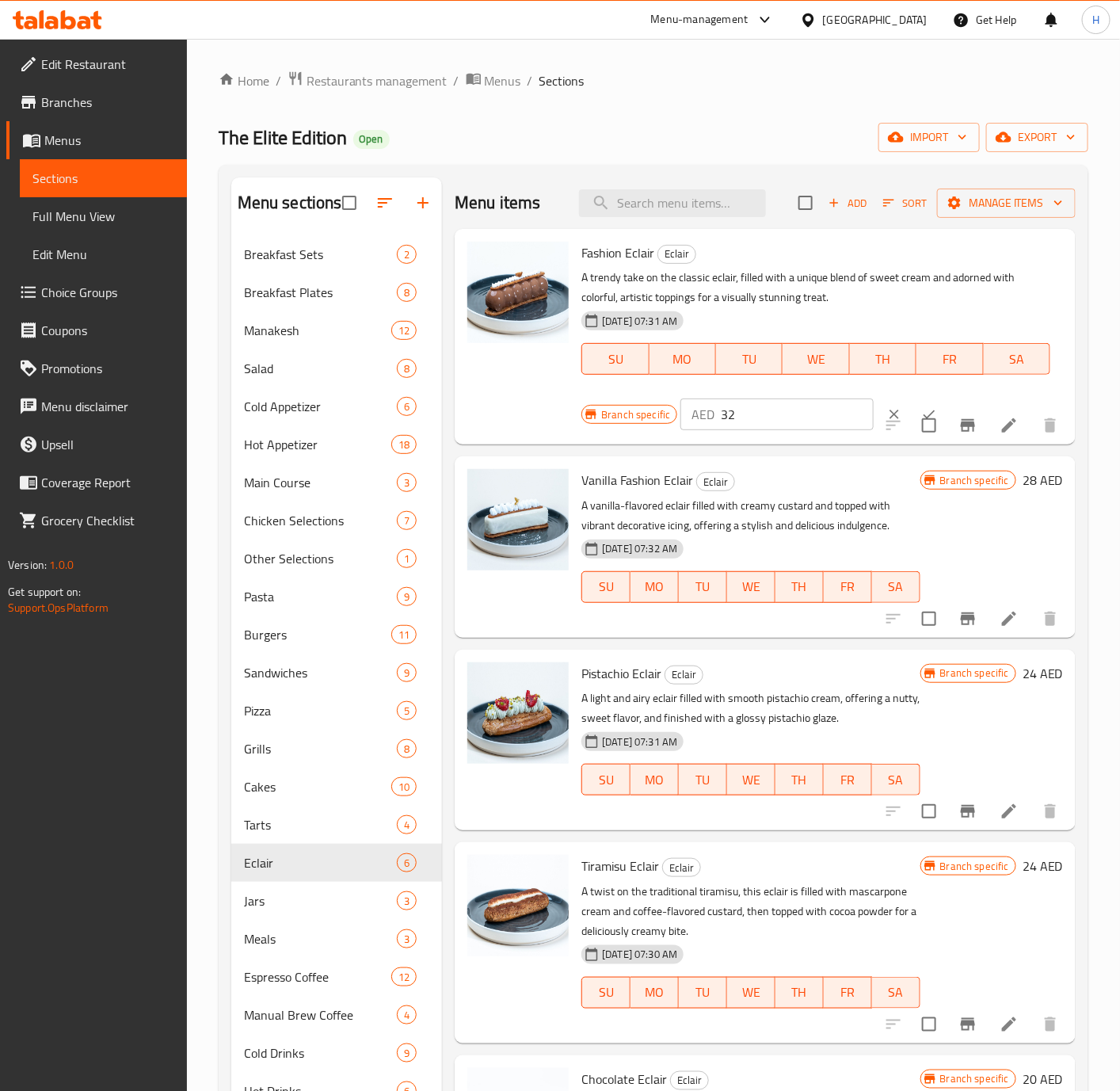
click at [758, 416] on input "32" at bounding box center [797, 414] width 153 height 32
type input "40"
click at [922, 407] on icon "ok" at bounding box center [930, 414] width 16 height 16
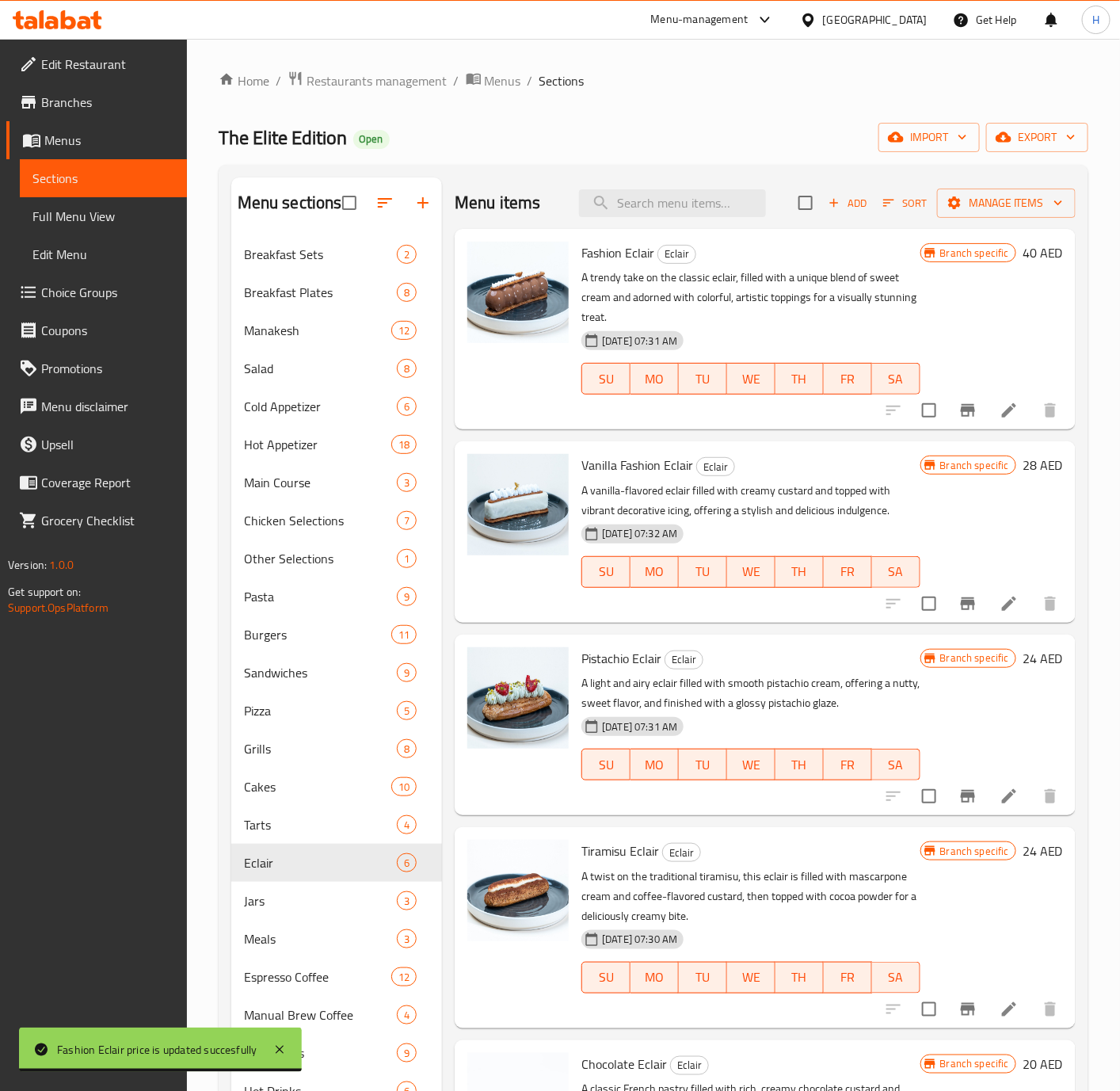
click at [1023, 462] on h6 "28 AED" at bounding box center [1043, 464] width 40 height 22
click at [920, 462] on h6 "Vanilla Fashion Eclair Eclair" at bounding box center [750, 464] width 338 height 22
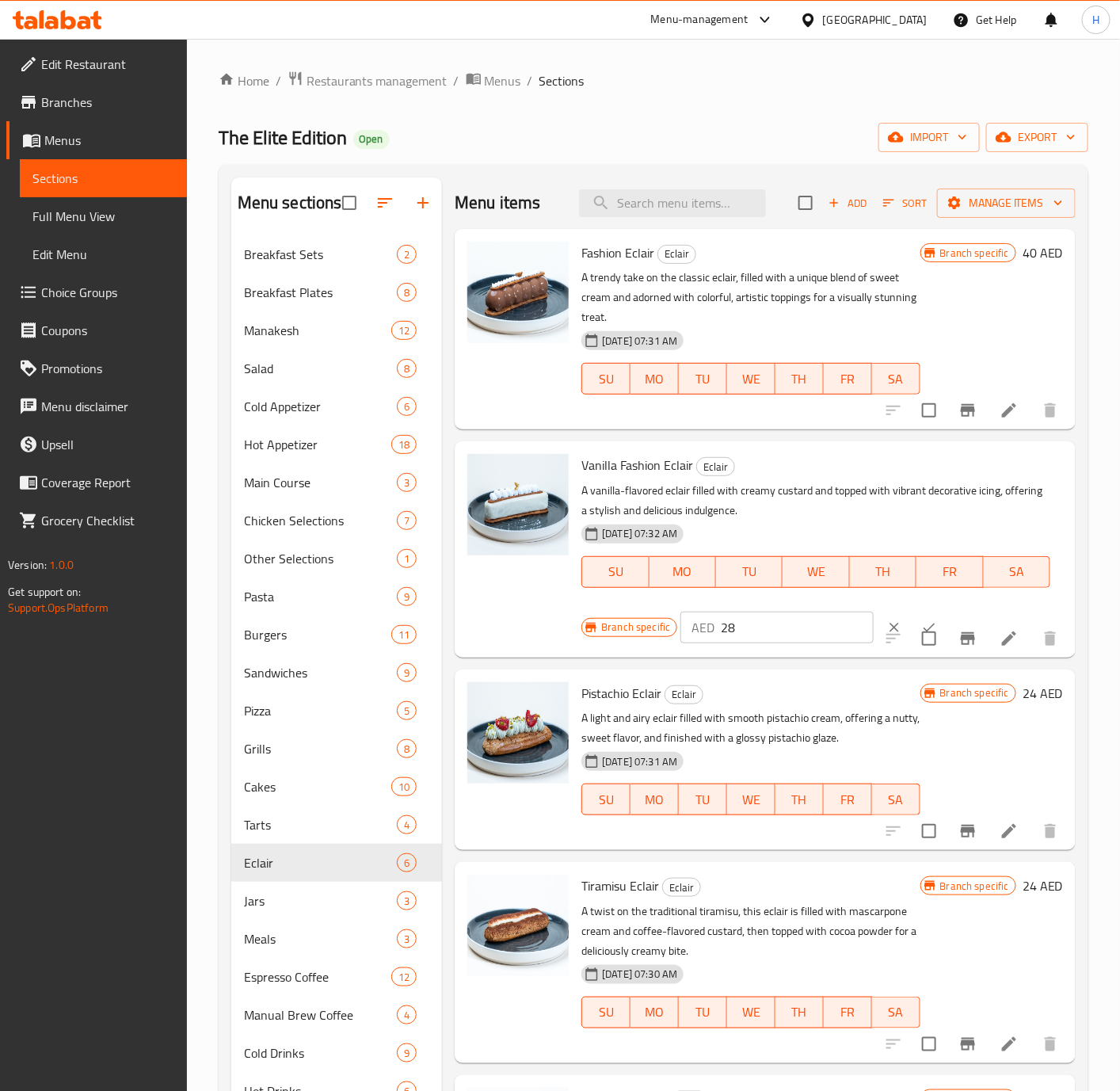
click at [773, 616] on input "28" at bounding box center [797, 628] width 153 height 32
type input "35"
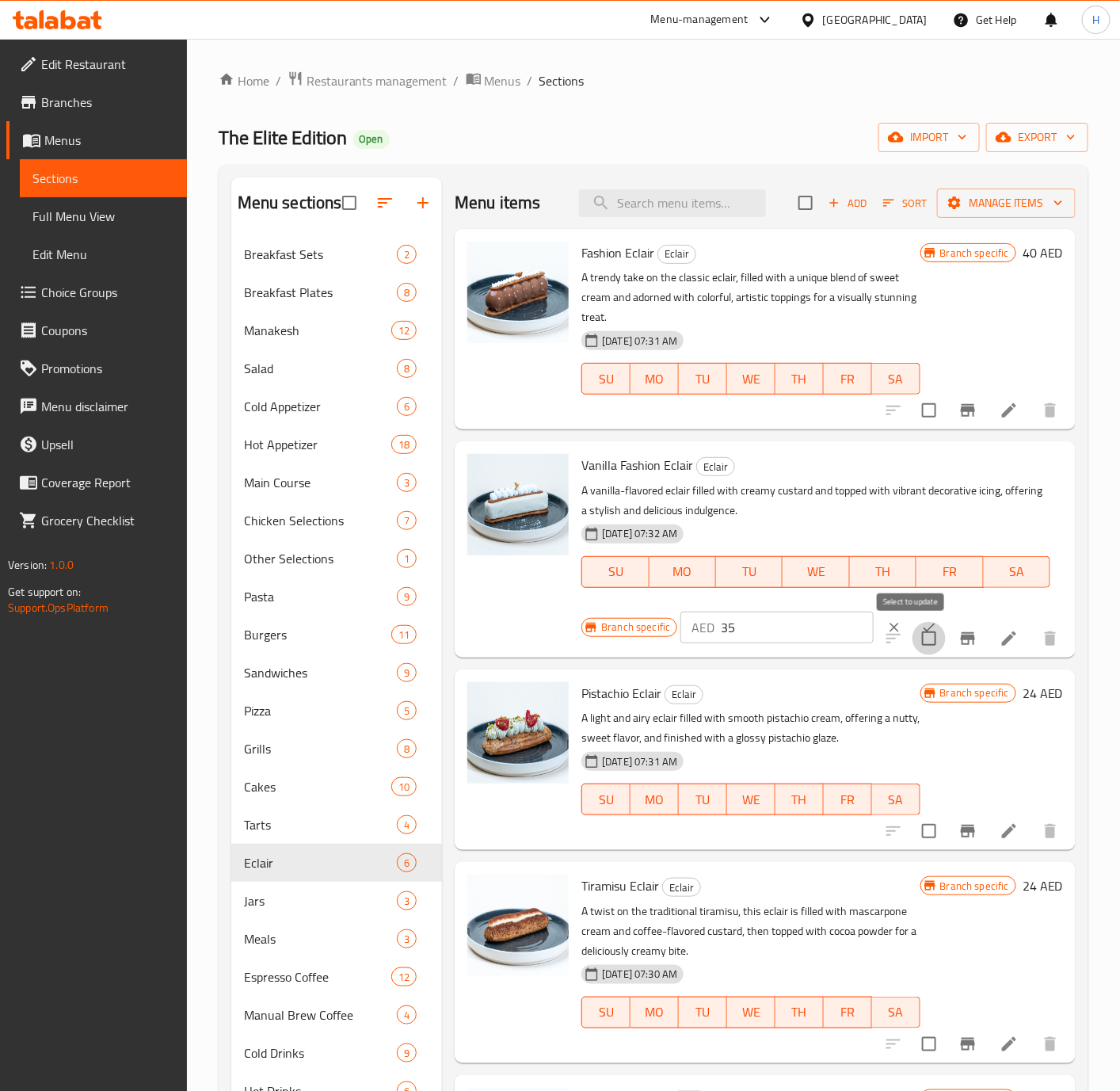
click at [913, 623] on input "checkbox" at bounding box center [930, 638] width 33 height 33
click at [913, 633] on input "checkbox" at bounding box center [930, 638] width 33 height 33
checkbox input "false"
click at [912, 616] on button "ok" at bounding box center [930, 628] width 35 height 35
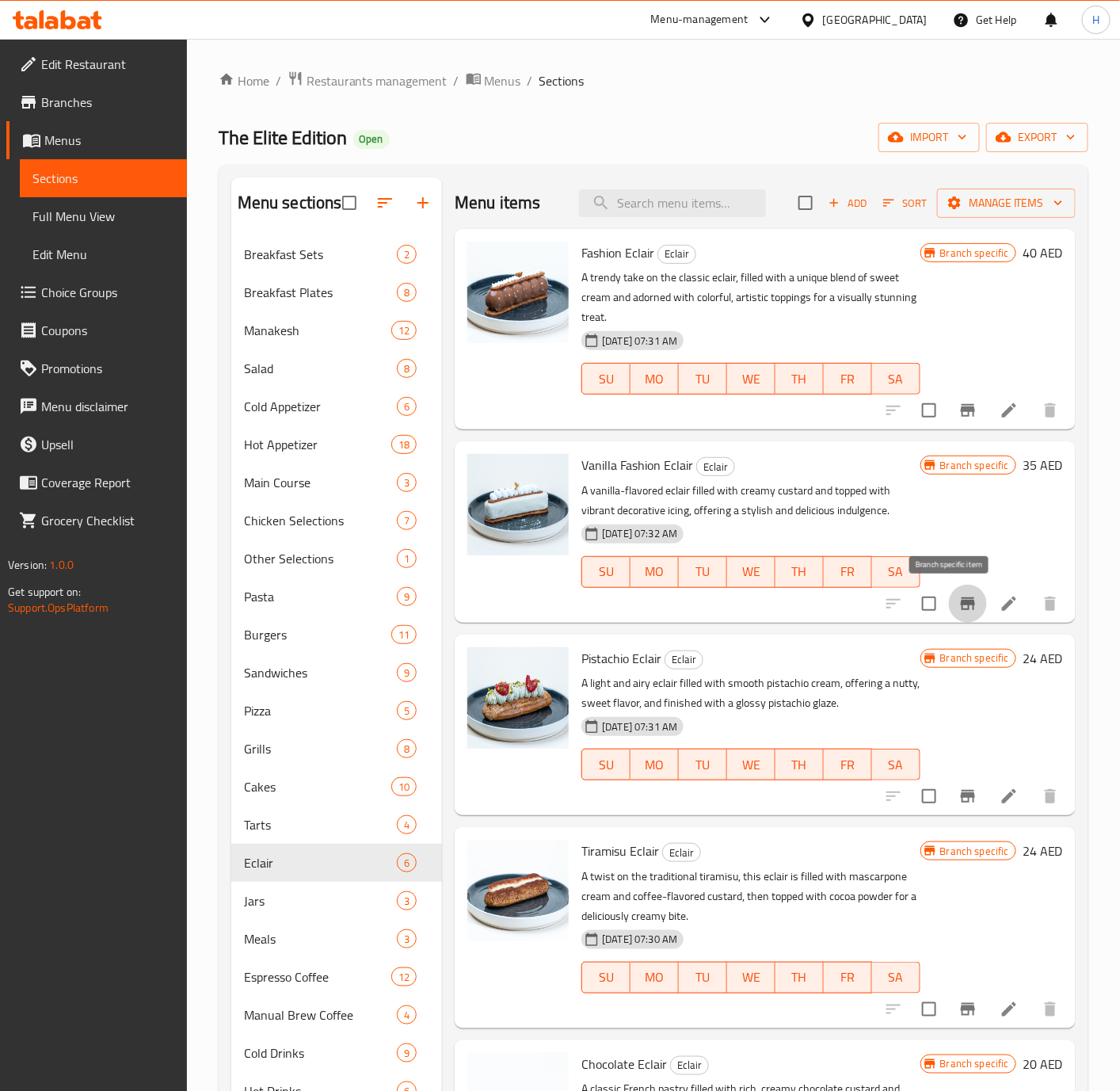
click at [960, 601] on button "Branch-specific-item" at bounding box center [967, 603] width 38 height 38
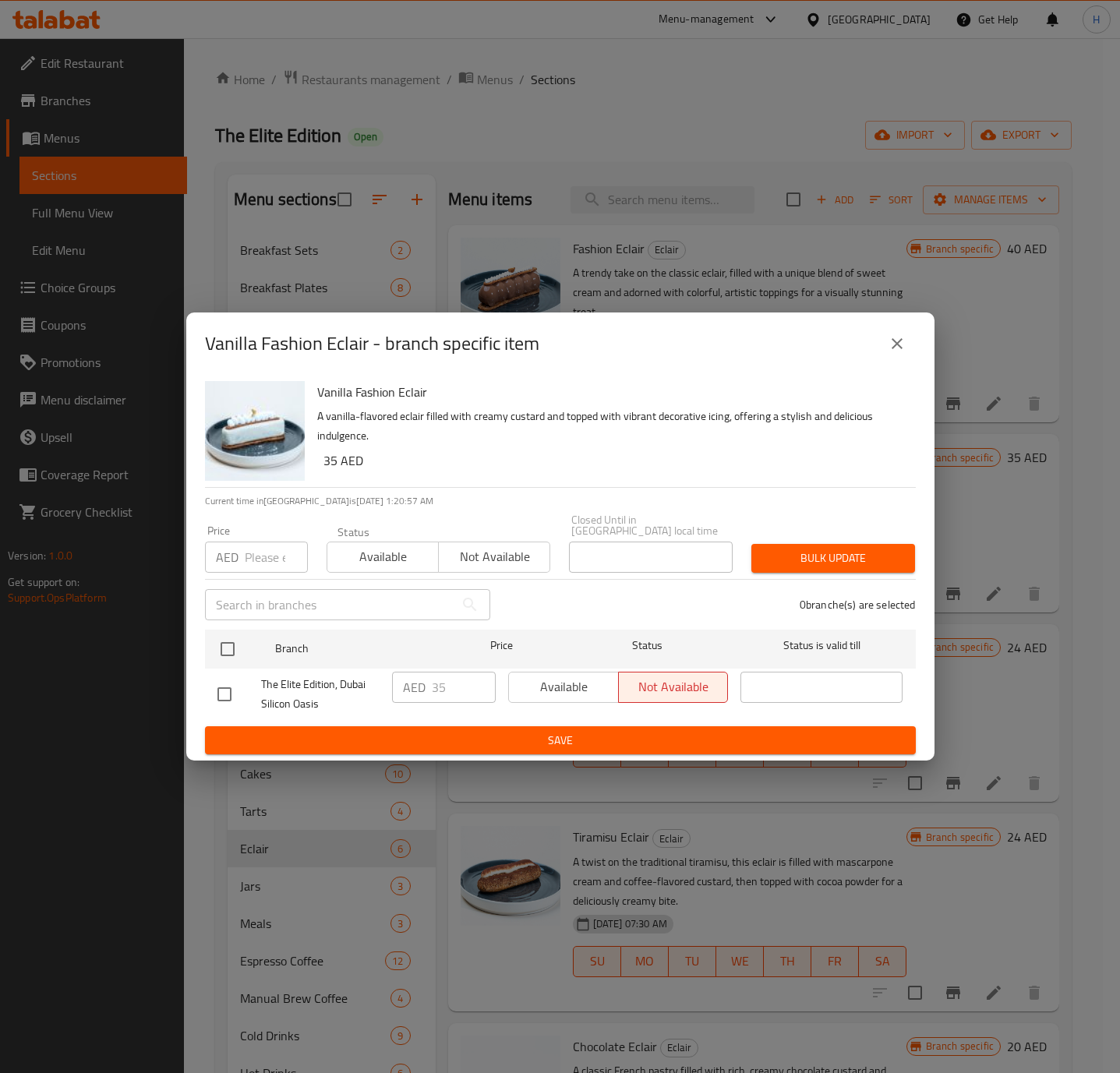
click at [903, 344] on icon "close" at bounding box center [897, 344] width 19 height 19
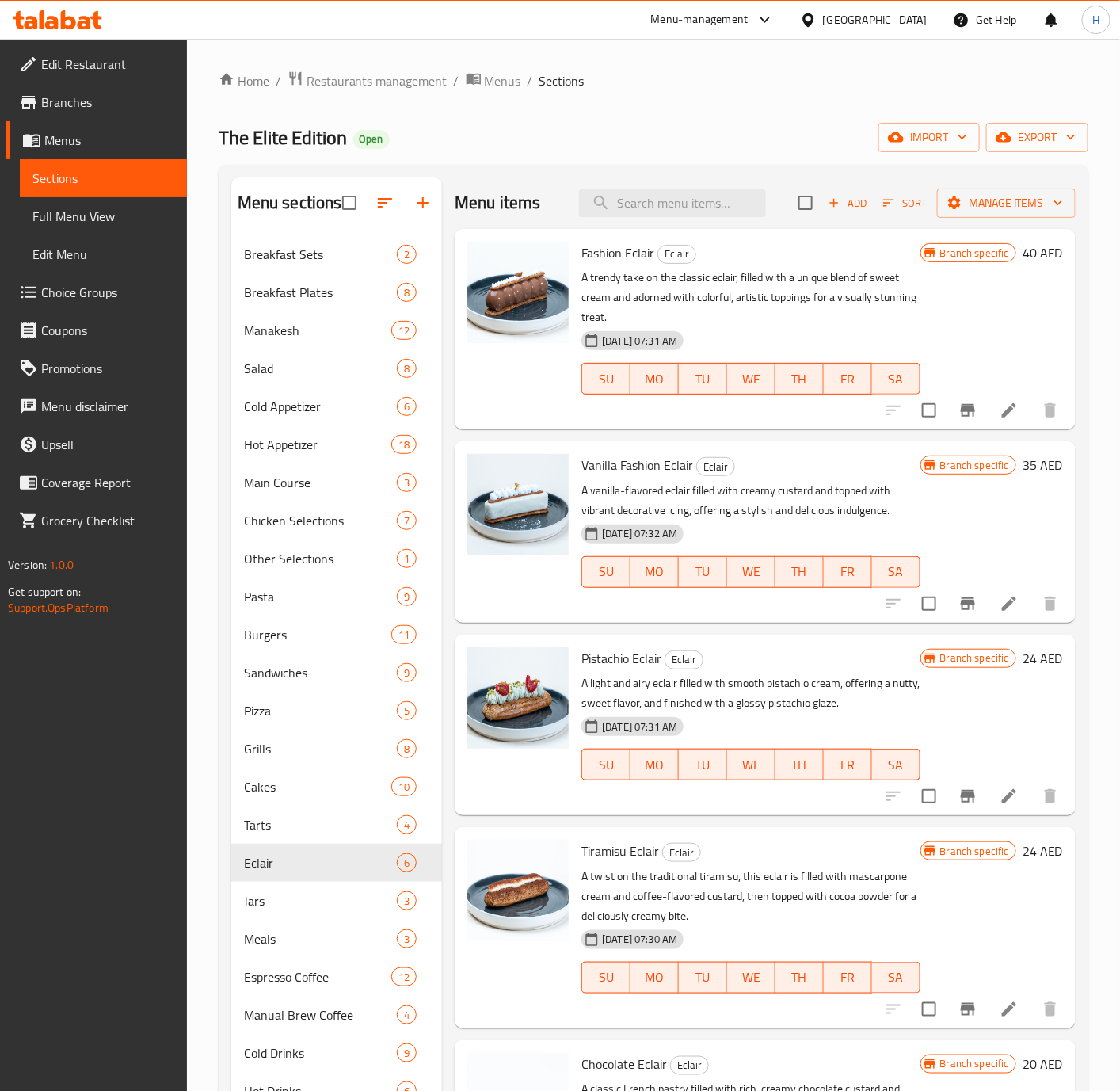
click at [1023, 663] on h6 "24 AED" at bounding box center [1043, 657] width 40 height 22
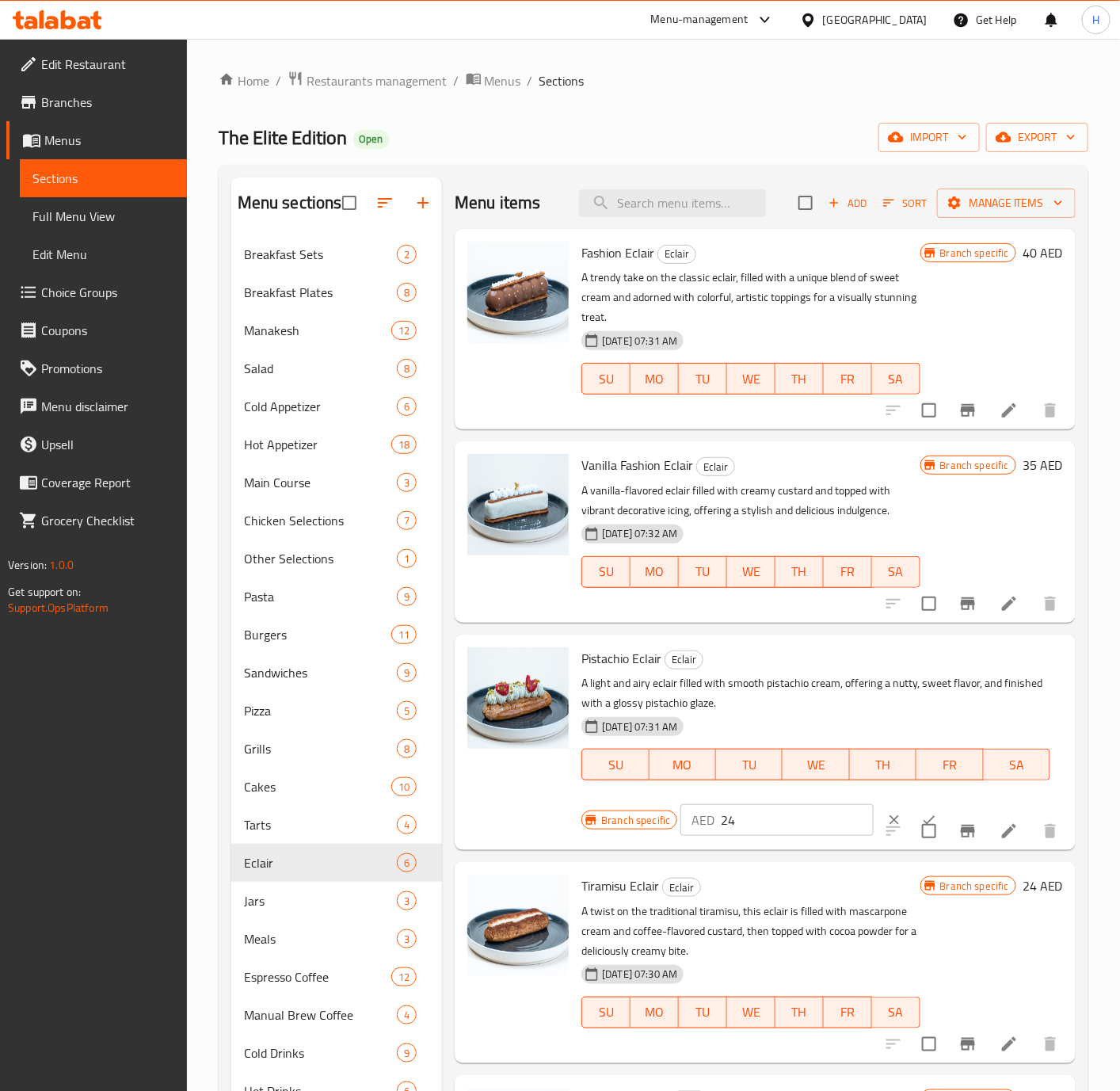
click at [718, 806] on div "AED 24 ​" at bounding box center [777, 820] width 193 height 32
click at [725, 817] on input "24" at bounding box center [797, 820] width 153 height 32
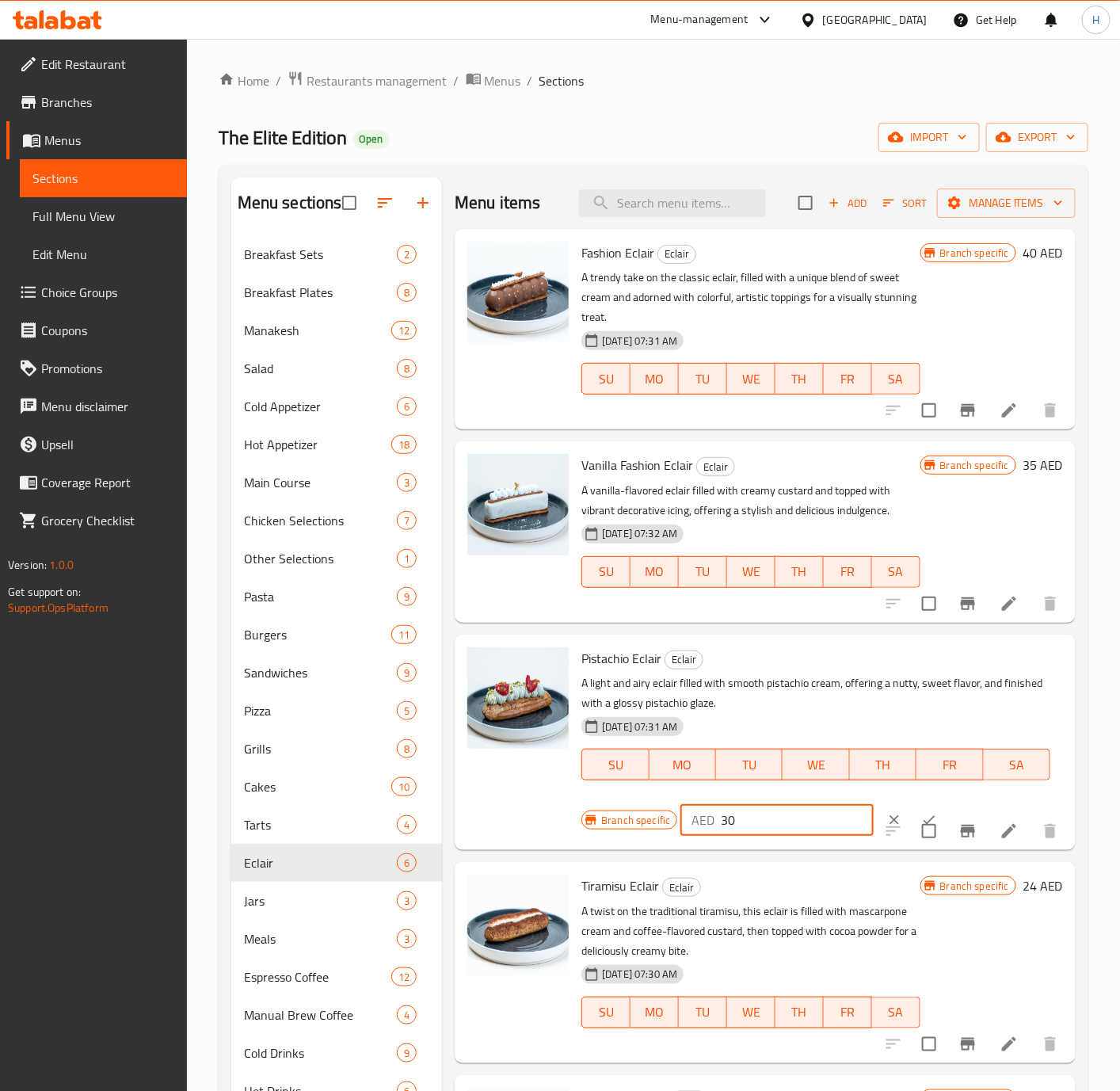
type input "30"
click at [912, 810] on button "ok" at bounding box center [930, 820] width 35 height 35
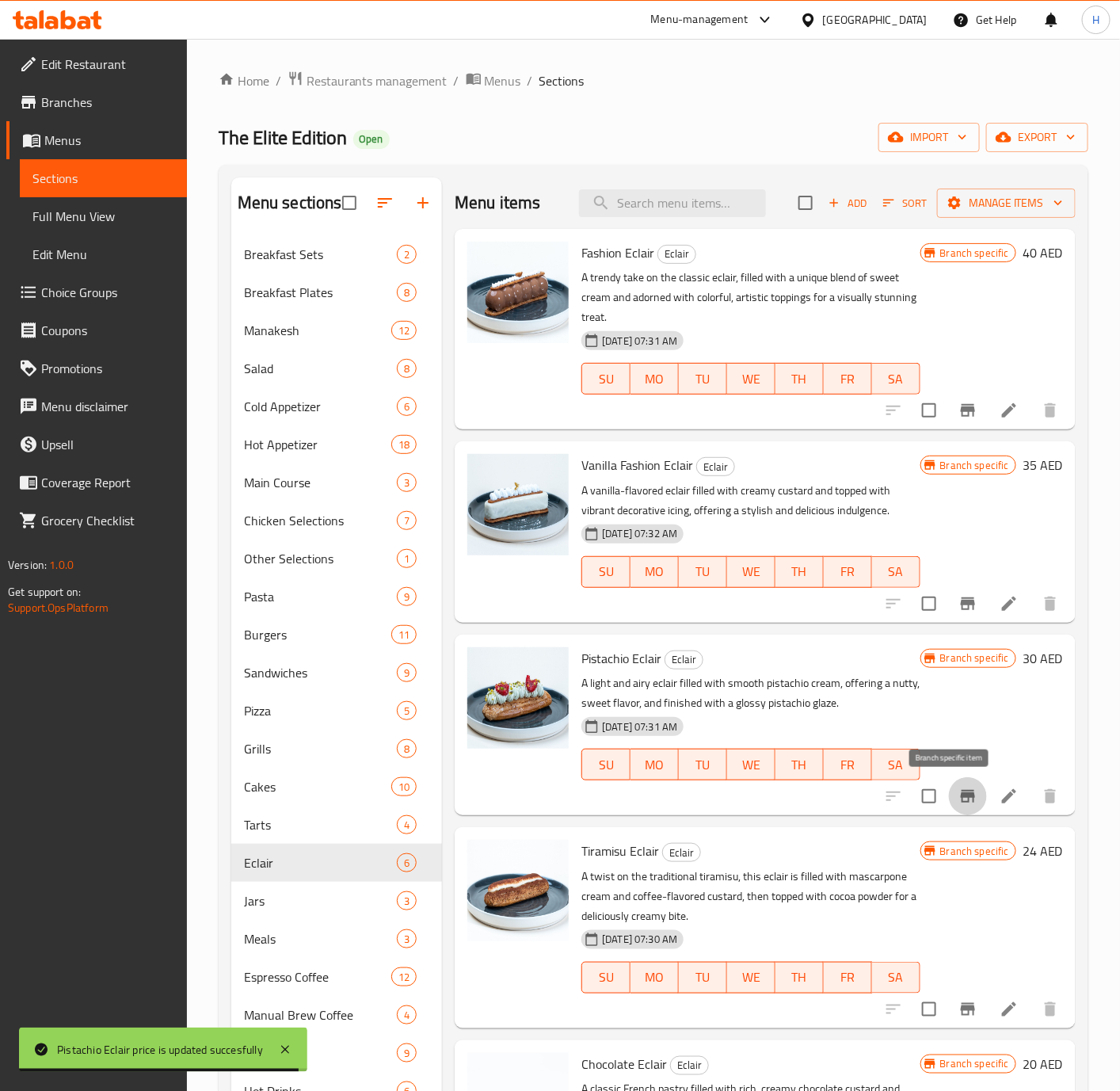
click at [958, 799] on icon "Branch-specific-item" at bounding box center [968, 796] width 19 height 19
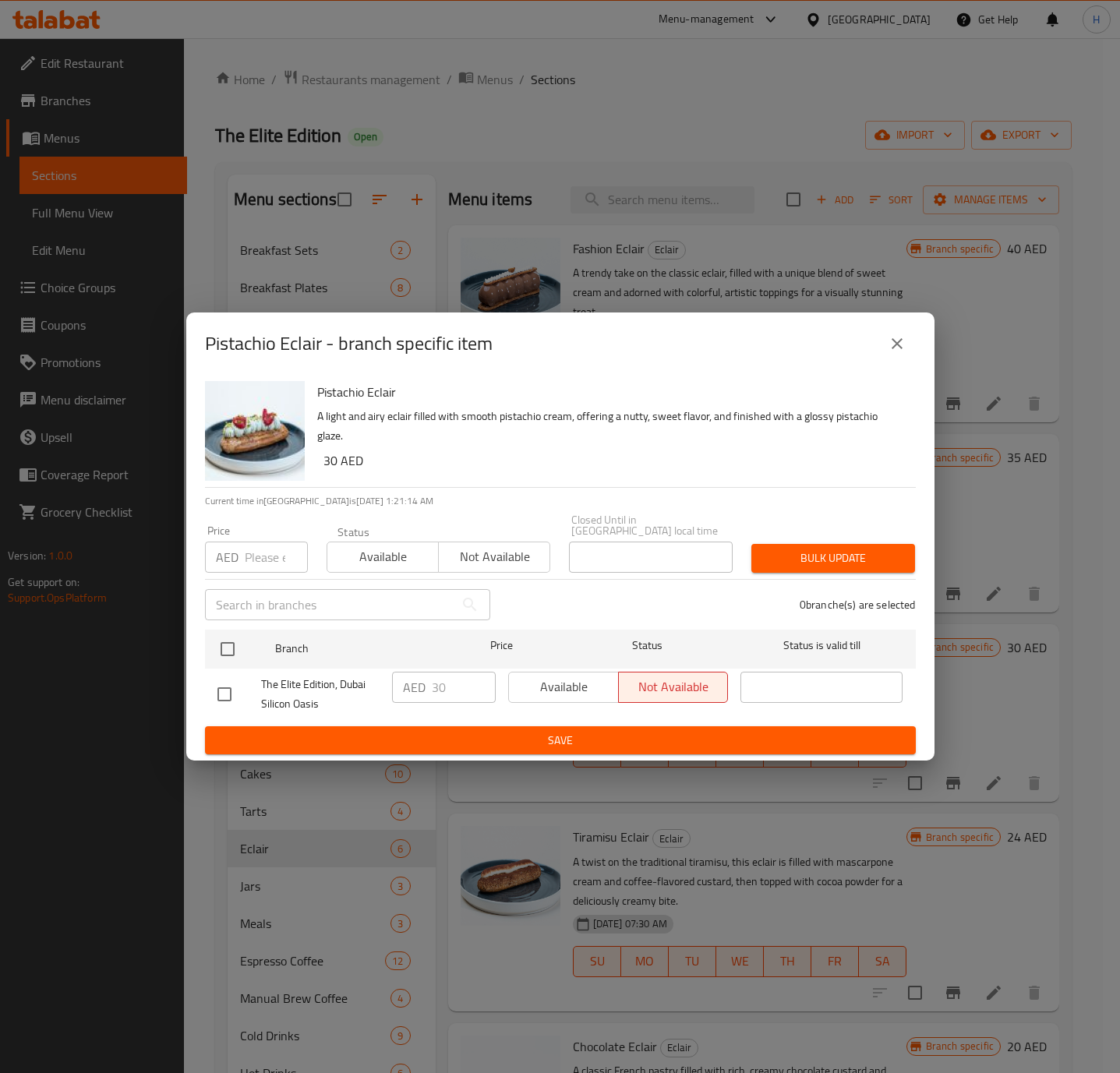
click at [902, 344] on icon "close" at bounding box center [897, 344] width 19 height 19
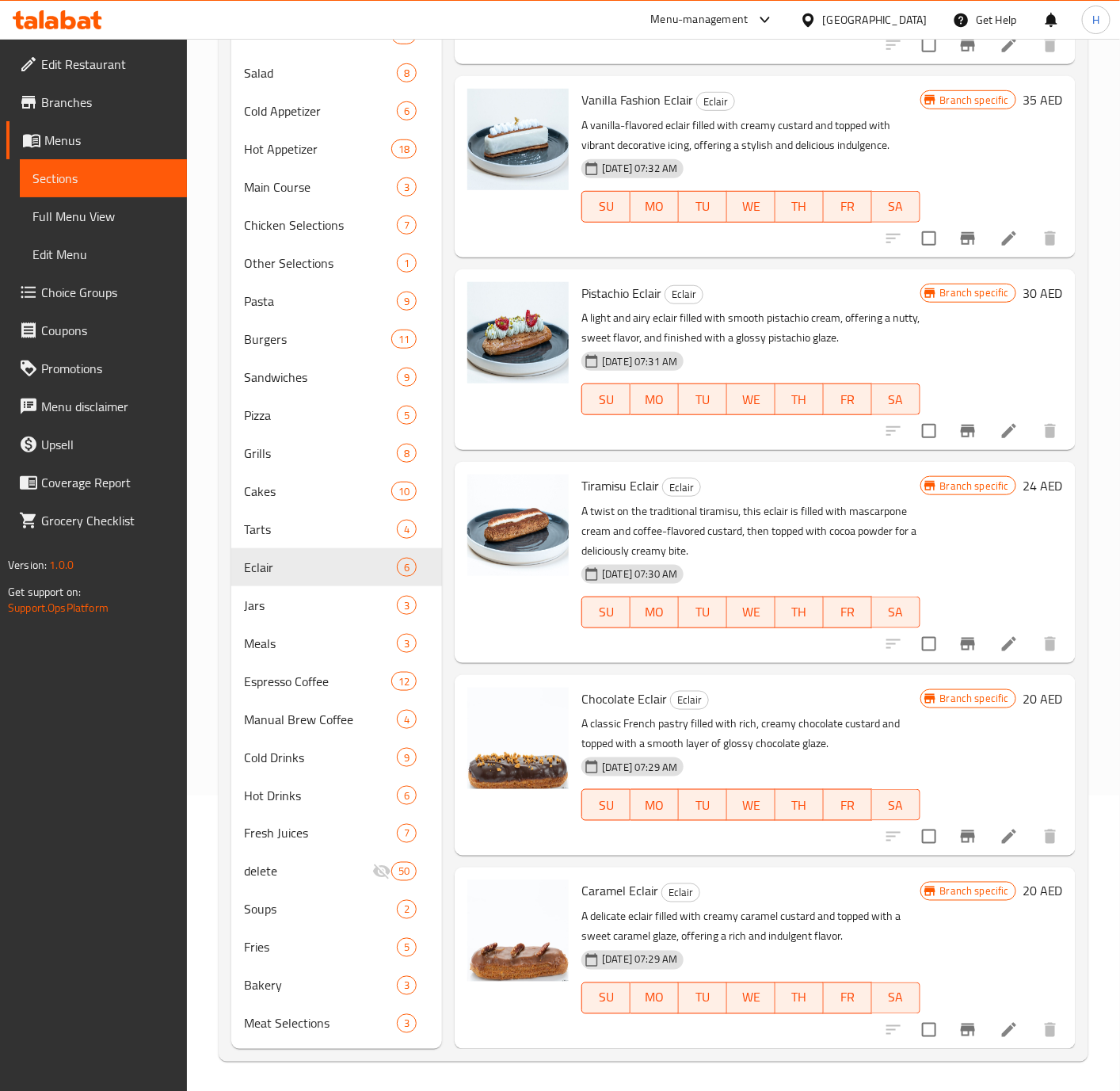
scroll to position [297, 0]
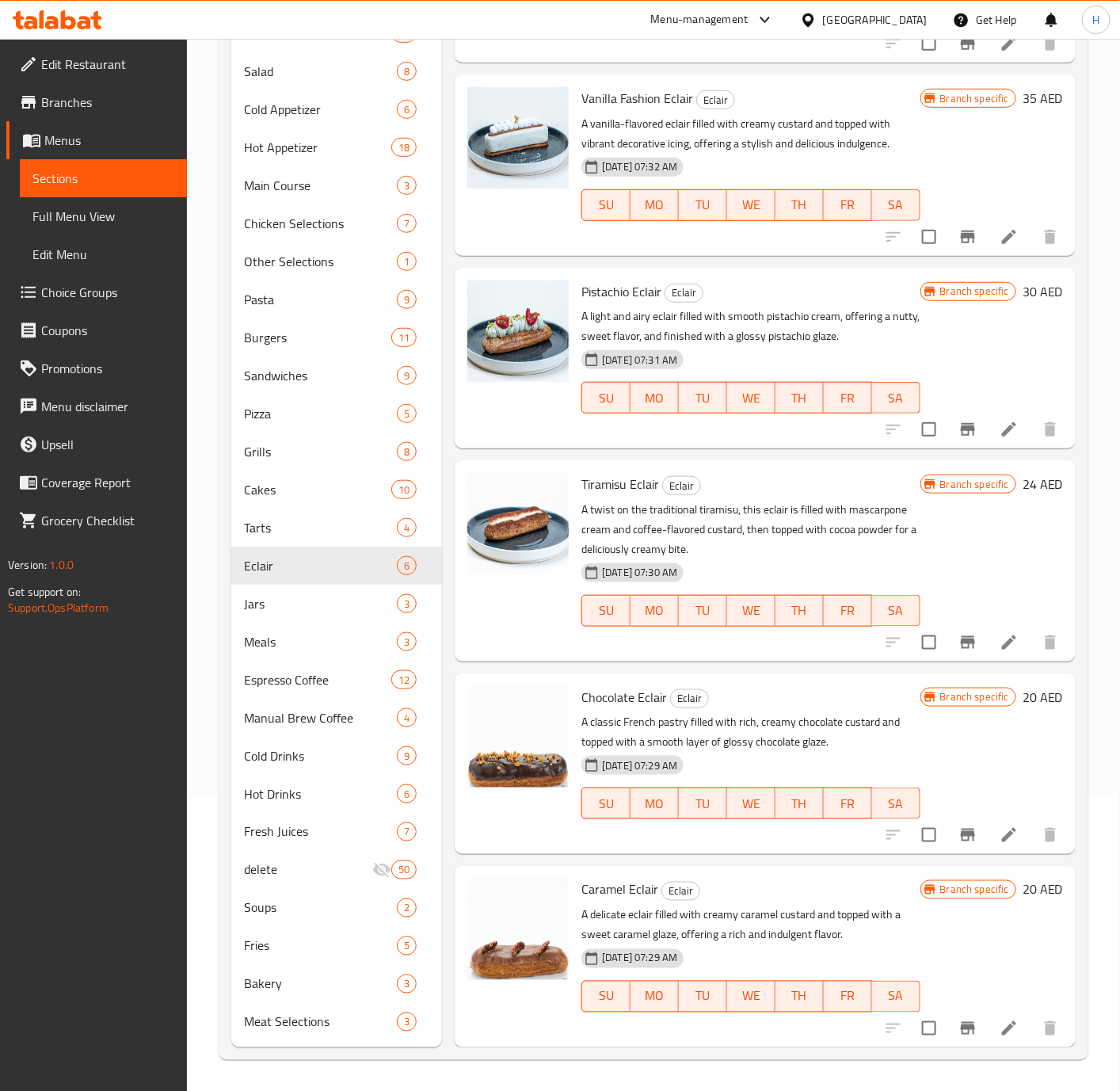
click at [1101, 847] on div "Home / Restaurants management / Menus / Sections The Elite Edition Open import …" at bounding box center [653, 417] width 933 height 1350
click at [961, 427] on icon "Branch-specific-item" at bounding box center [968, 429] width 14 height 12
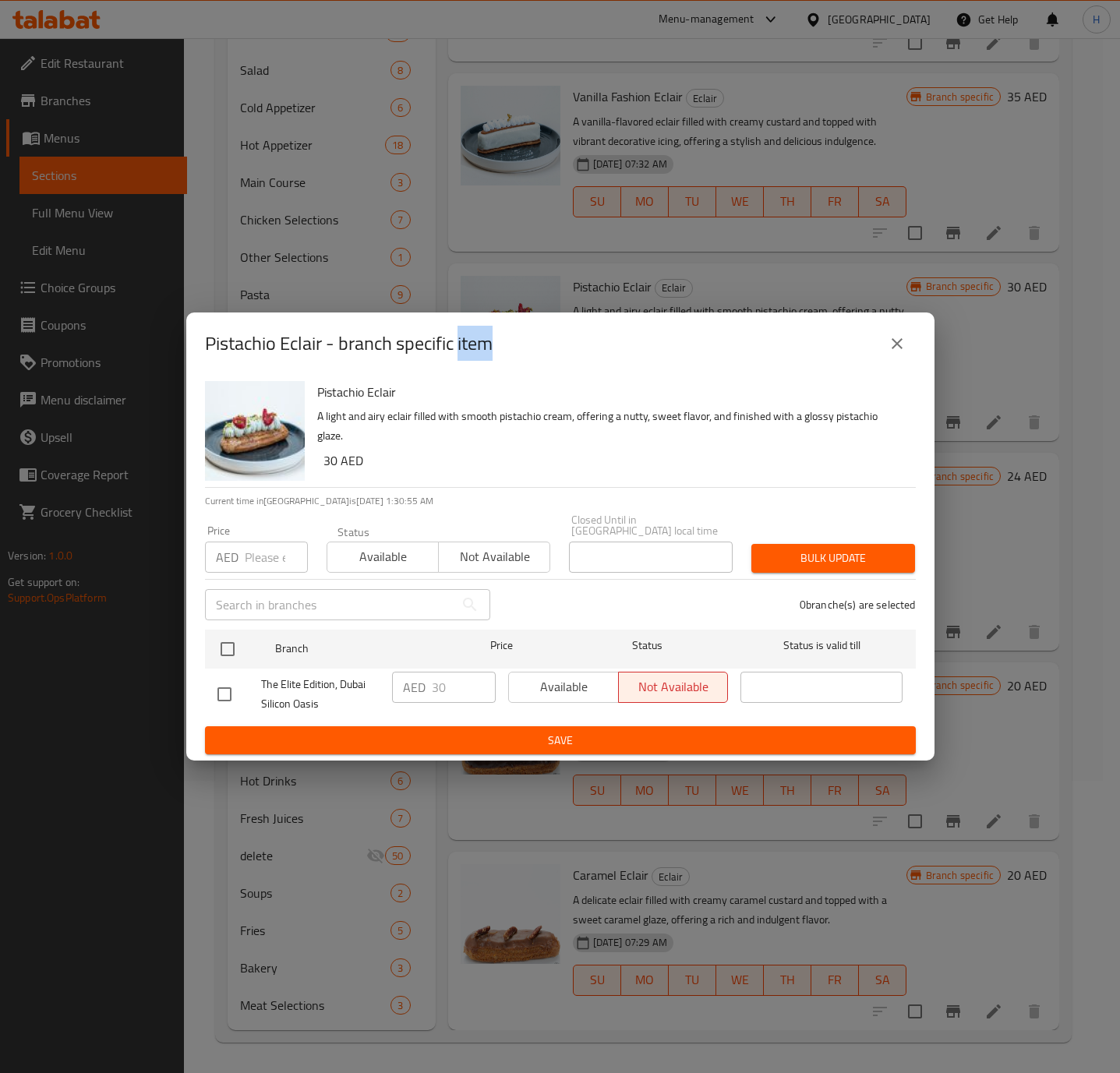
click at [899, 337] on icon "close" at bounding box center [897, 344] width 19 height 19
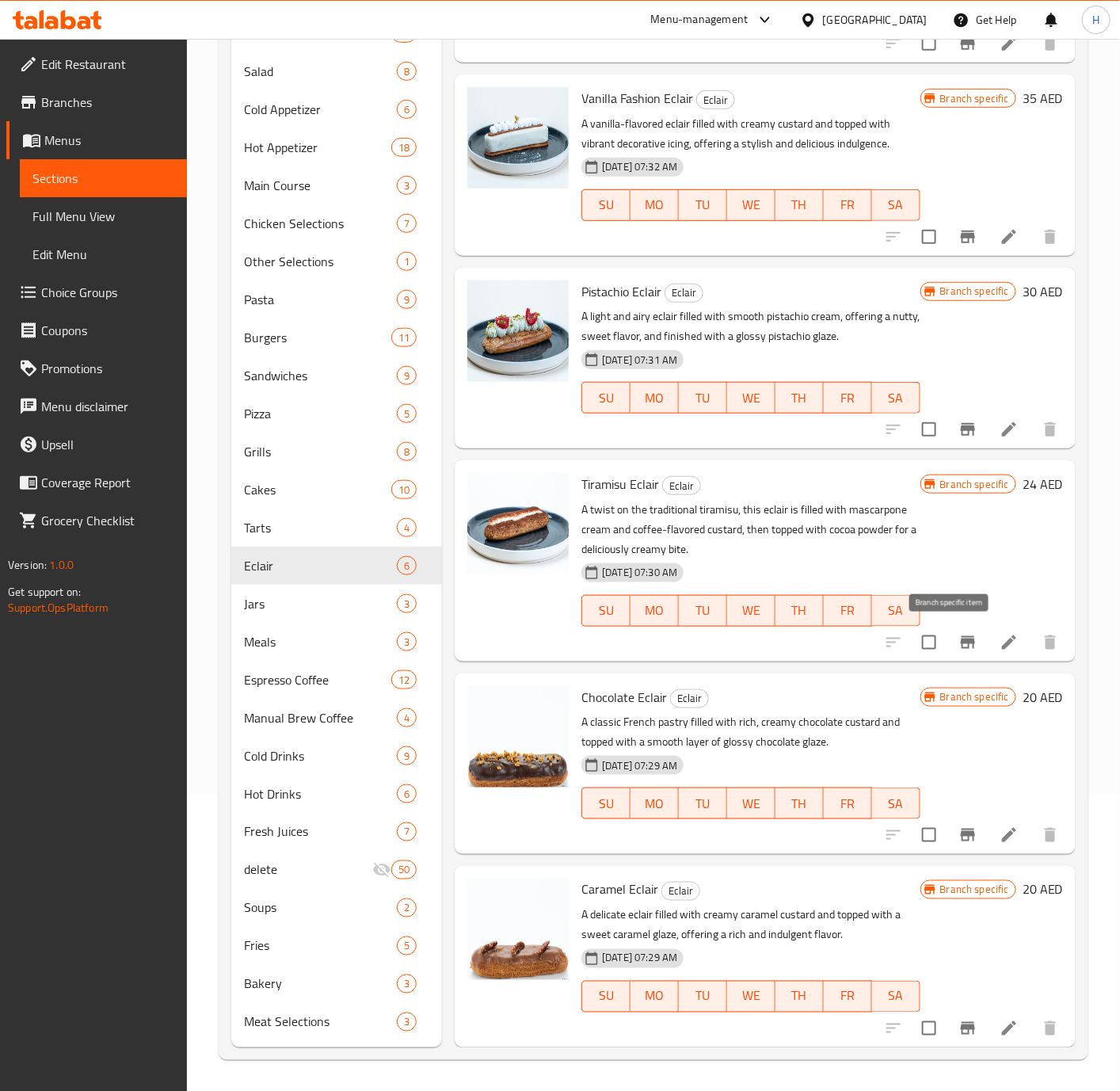
click at [961, 642] on icon "Branch-specific-item" at bounding box center [968, 642] width 14 height 12
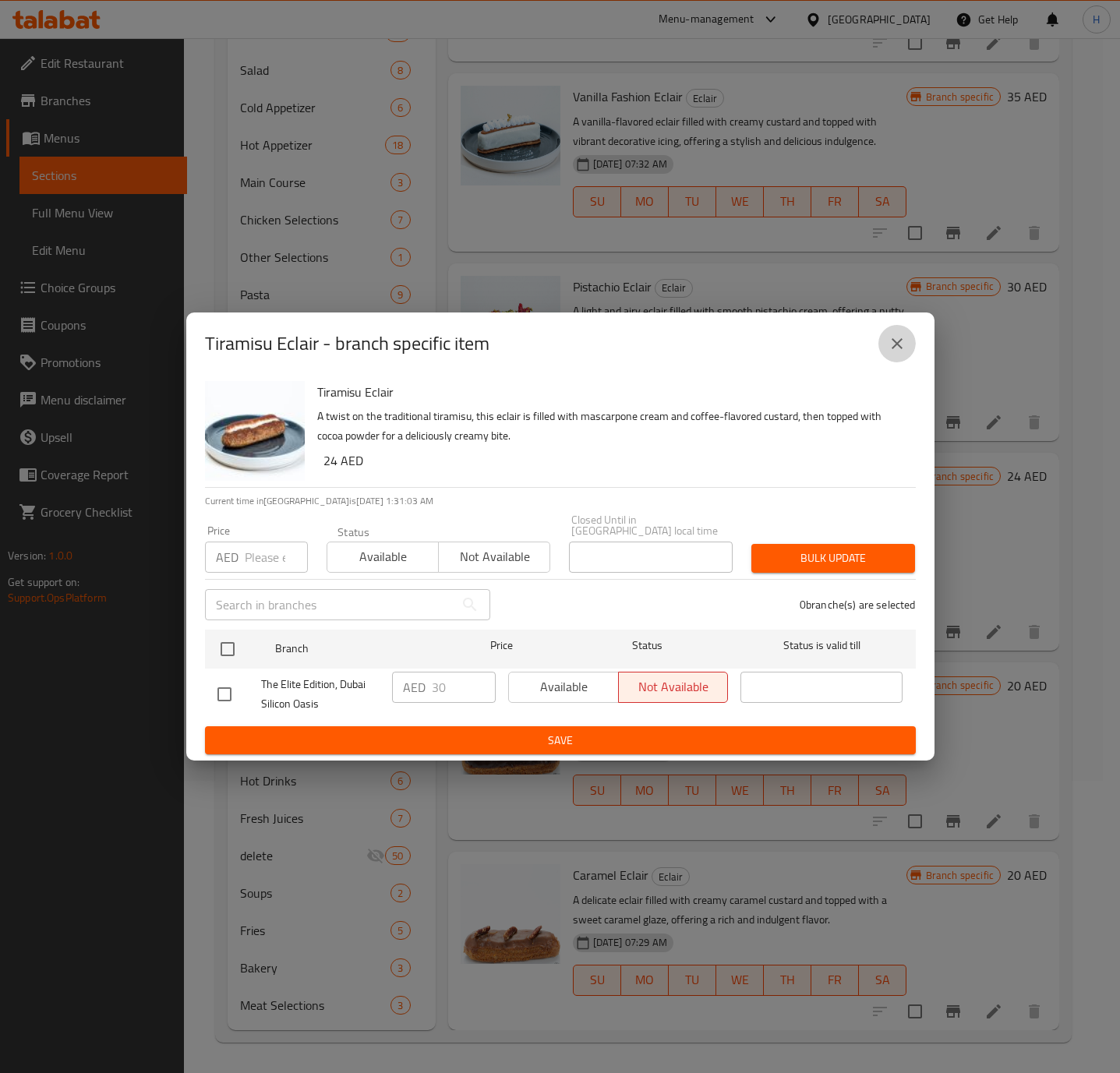
click at [891, 351] on icon "close" at bounding box center [897, 344] width 19 height 19
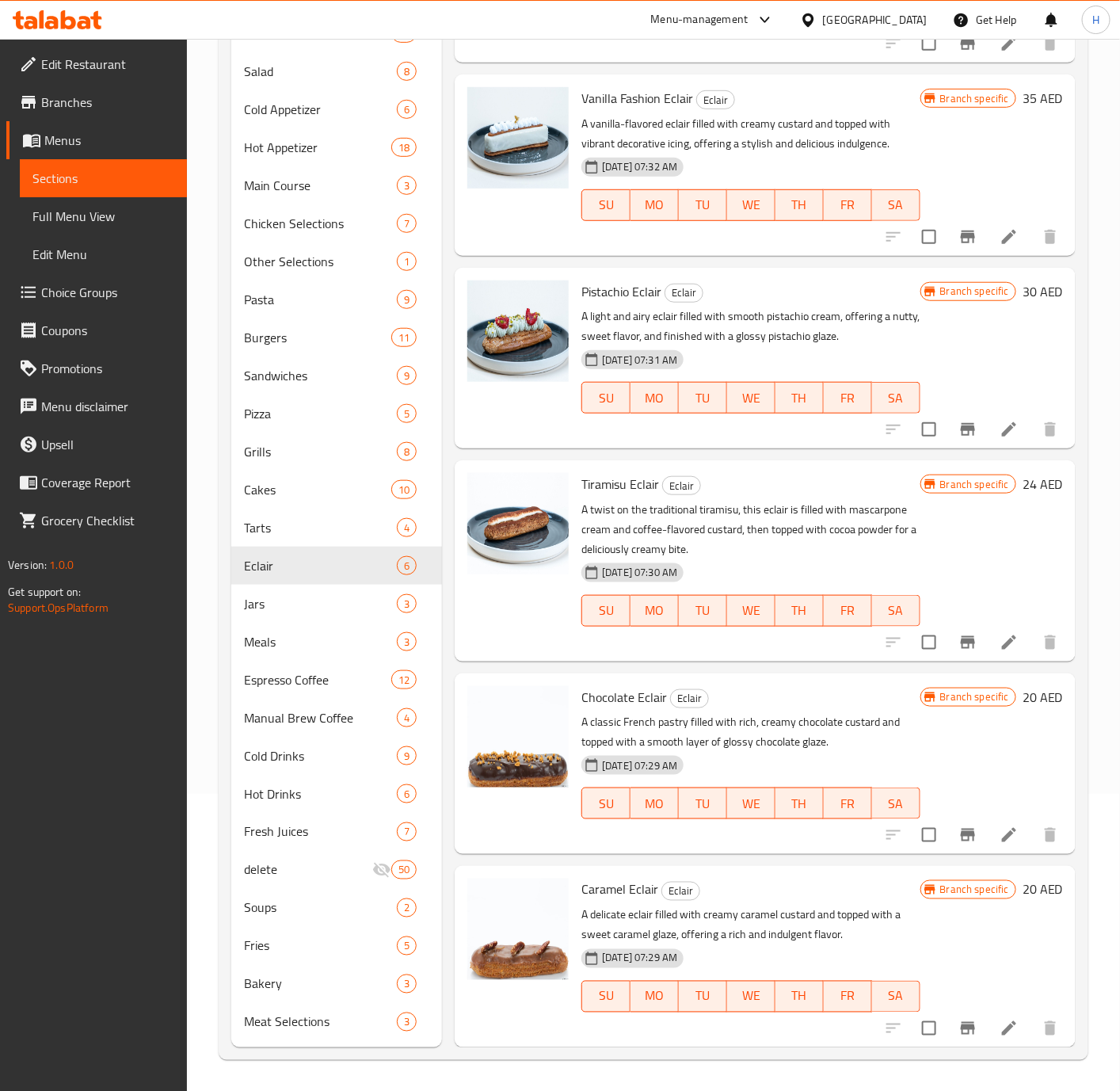
click at [1023, 485] on h6 "24 AED" at bounding box center [1043, 484] width 40 height 22
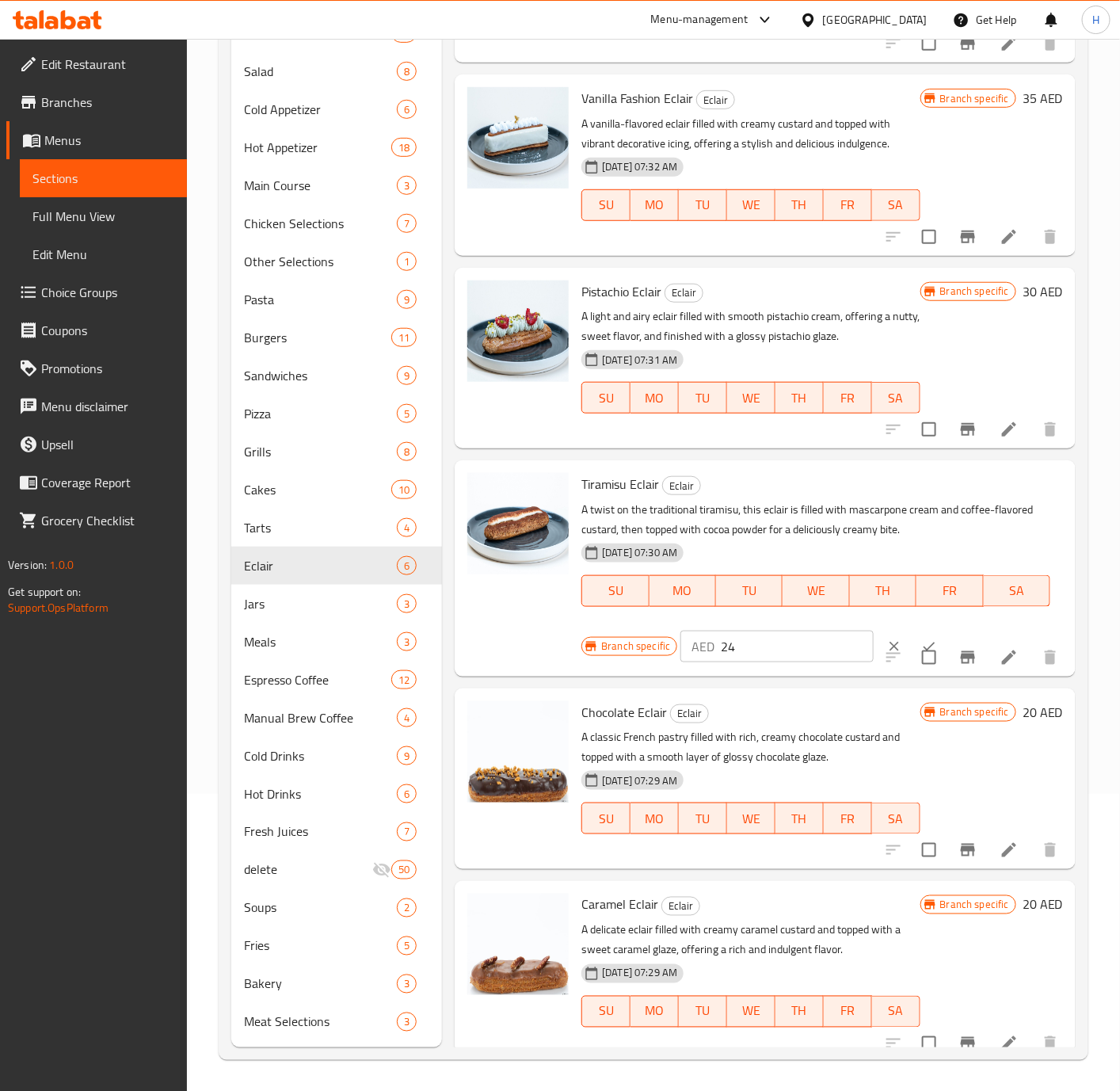
click at [779, 650] on input "24" at bounding box center [797, 646] width 153 height 32
type input "30"
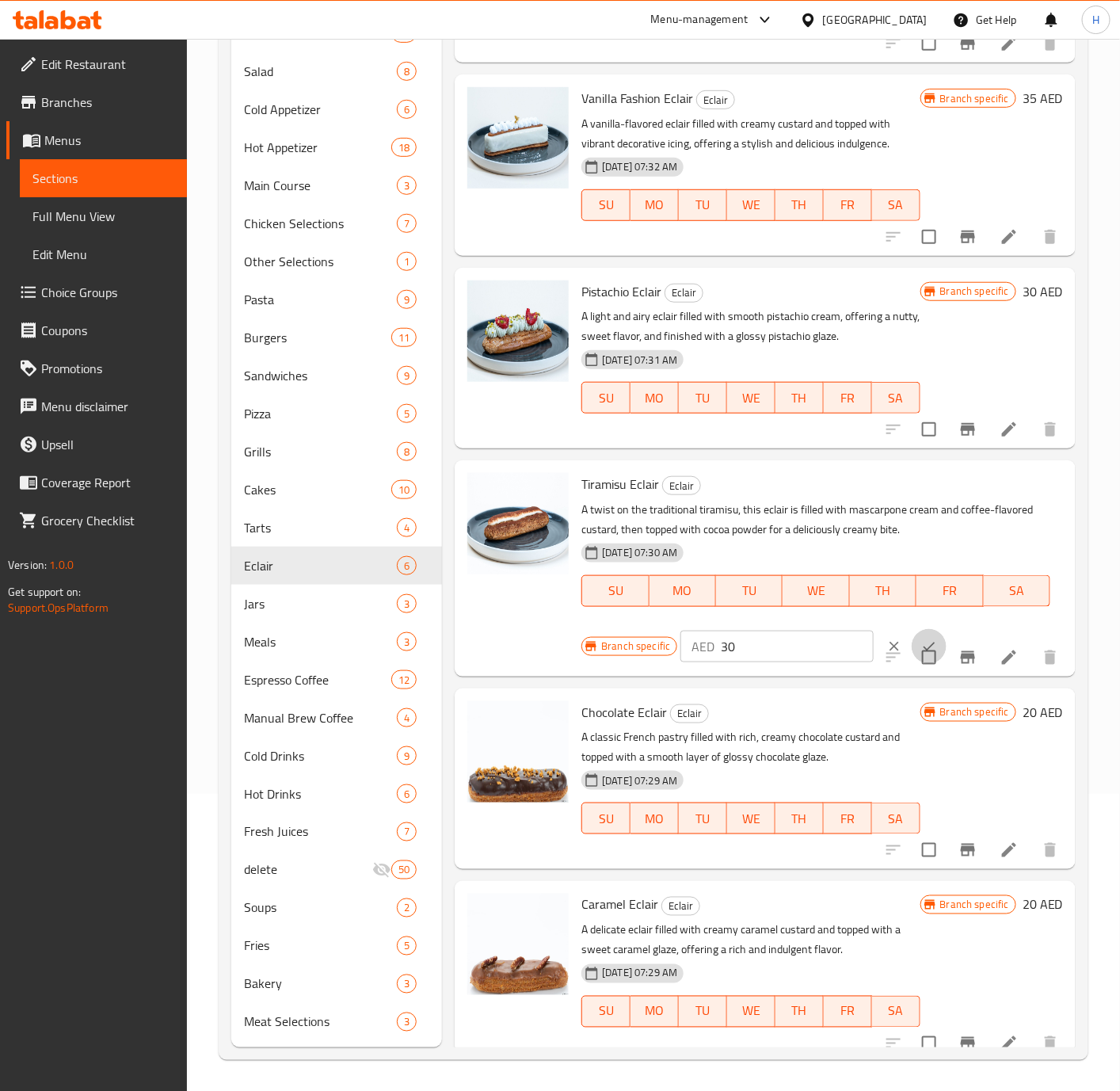
click at [912, 630] on button "ok" at bounding box center [930, 647] width 35 height 35
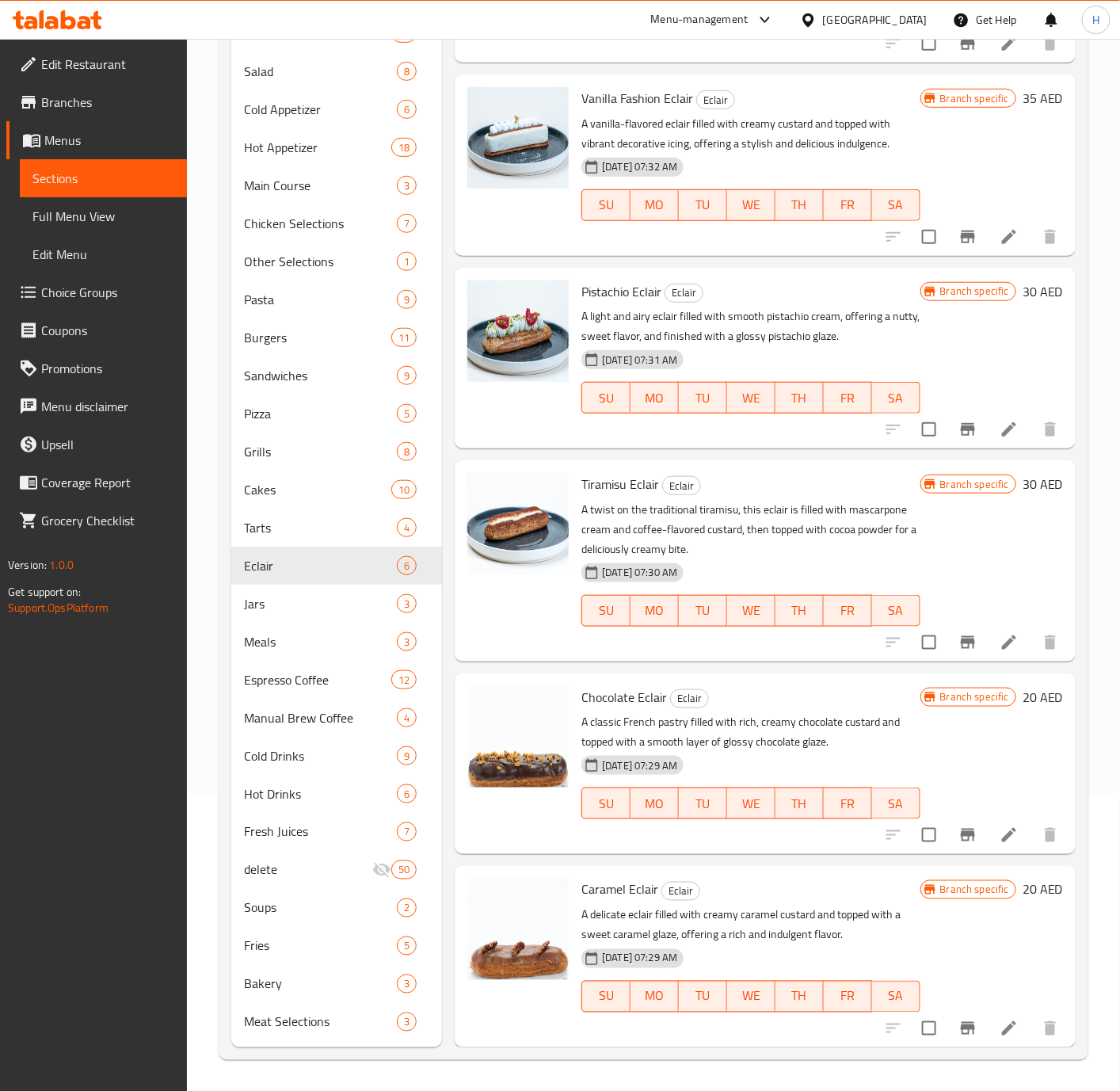
click at [1023, 703] on h6 "20 AED" at bounding box center [1043, 697] width 40 height 22
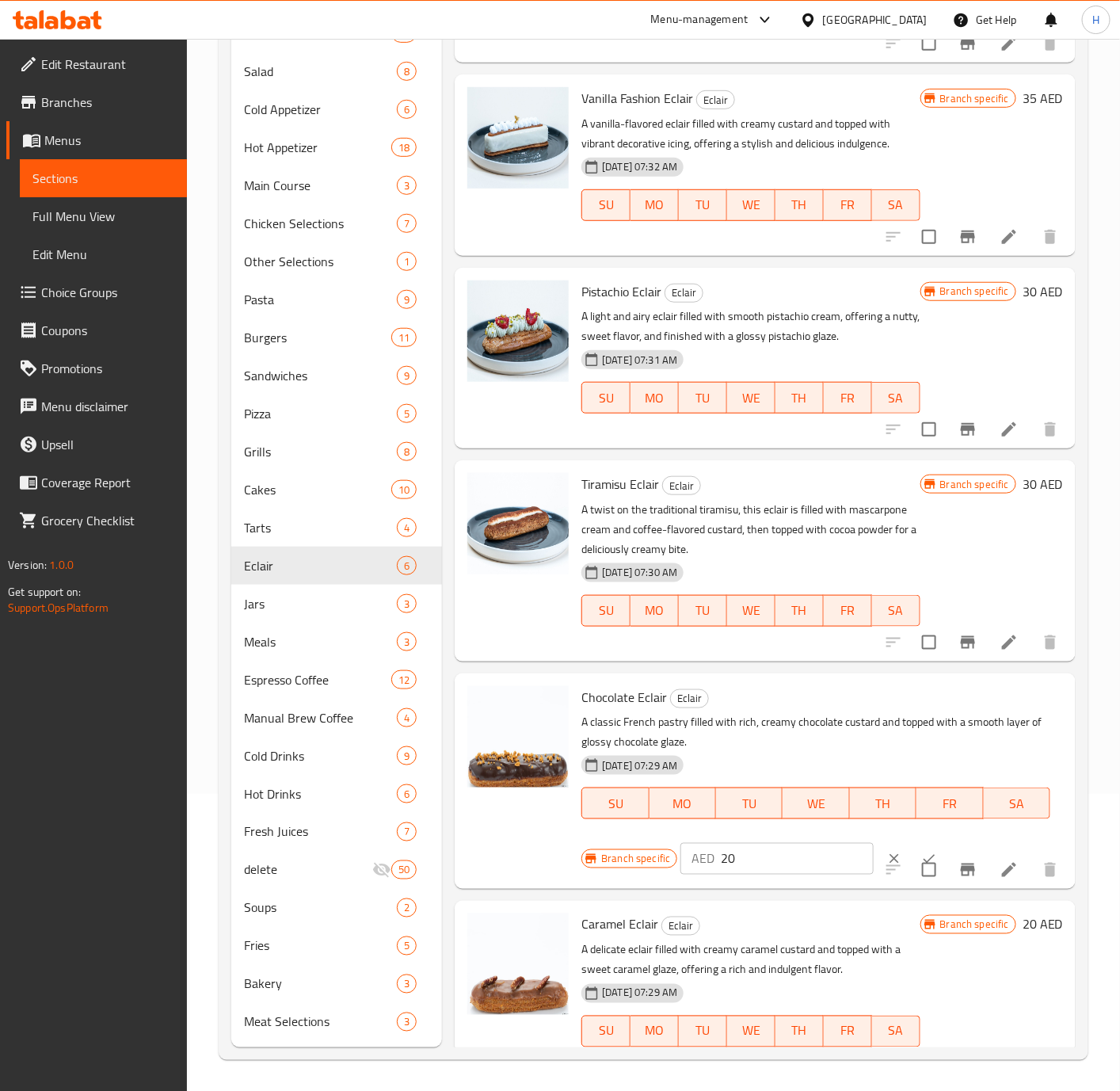
click at [773, 853] on input "20" at bounding box center [797, 858] width 153 height 32
type input "25"
click at [912, 849] on button "ok" at bounding box center [930, 858] width 35 height 35
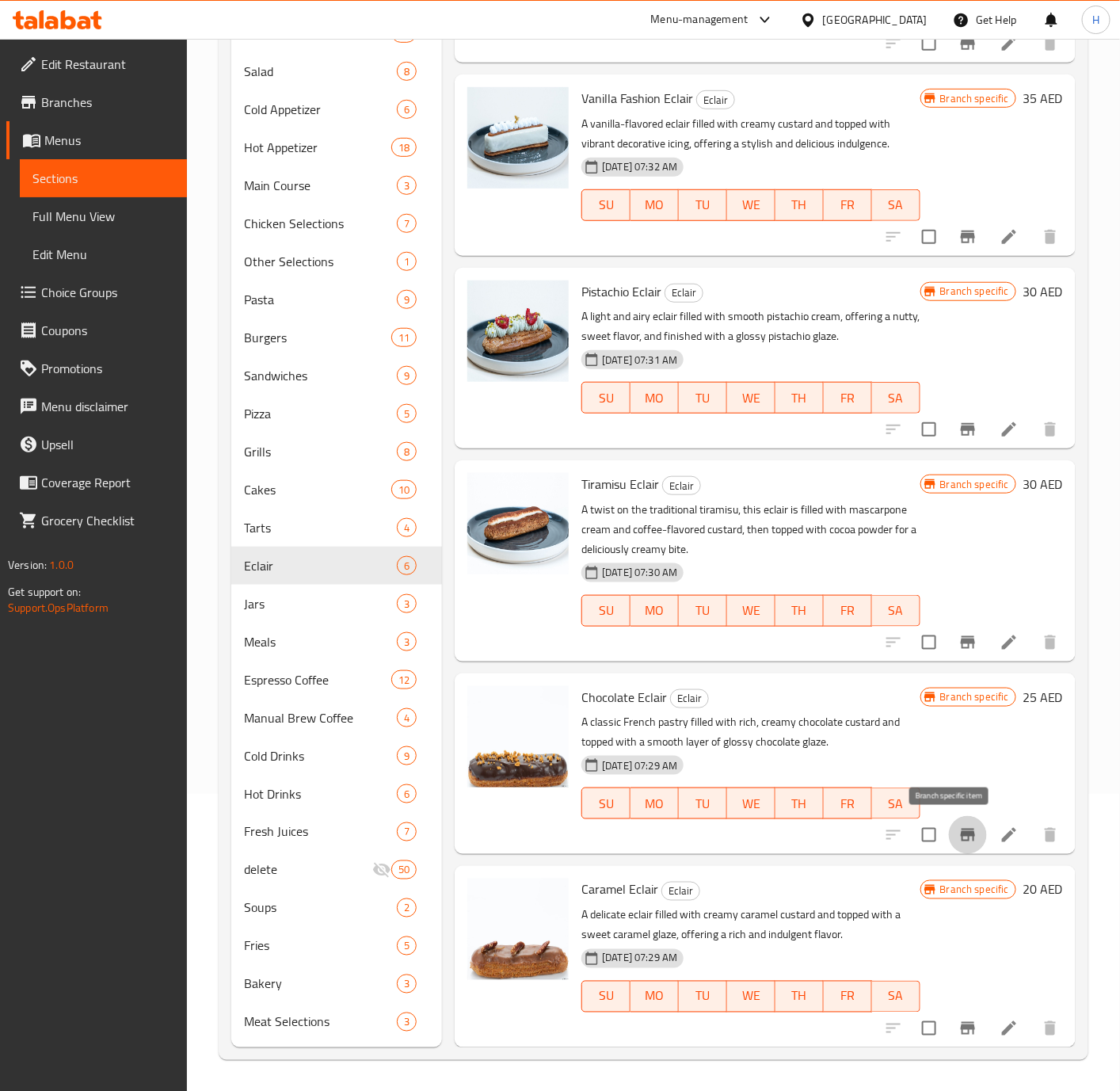
click at [961, 837] on icon "Branch-specific-item" at bounding box center [968, 835] width 14 height 12
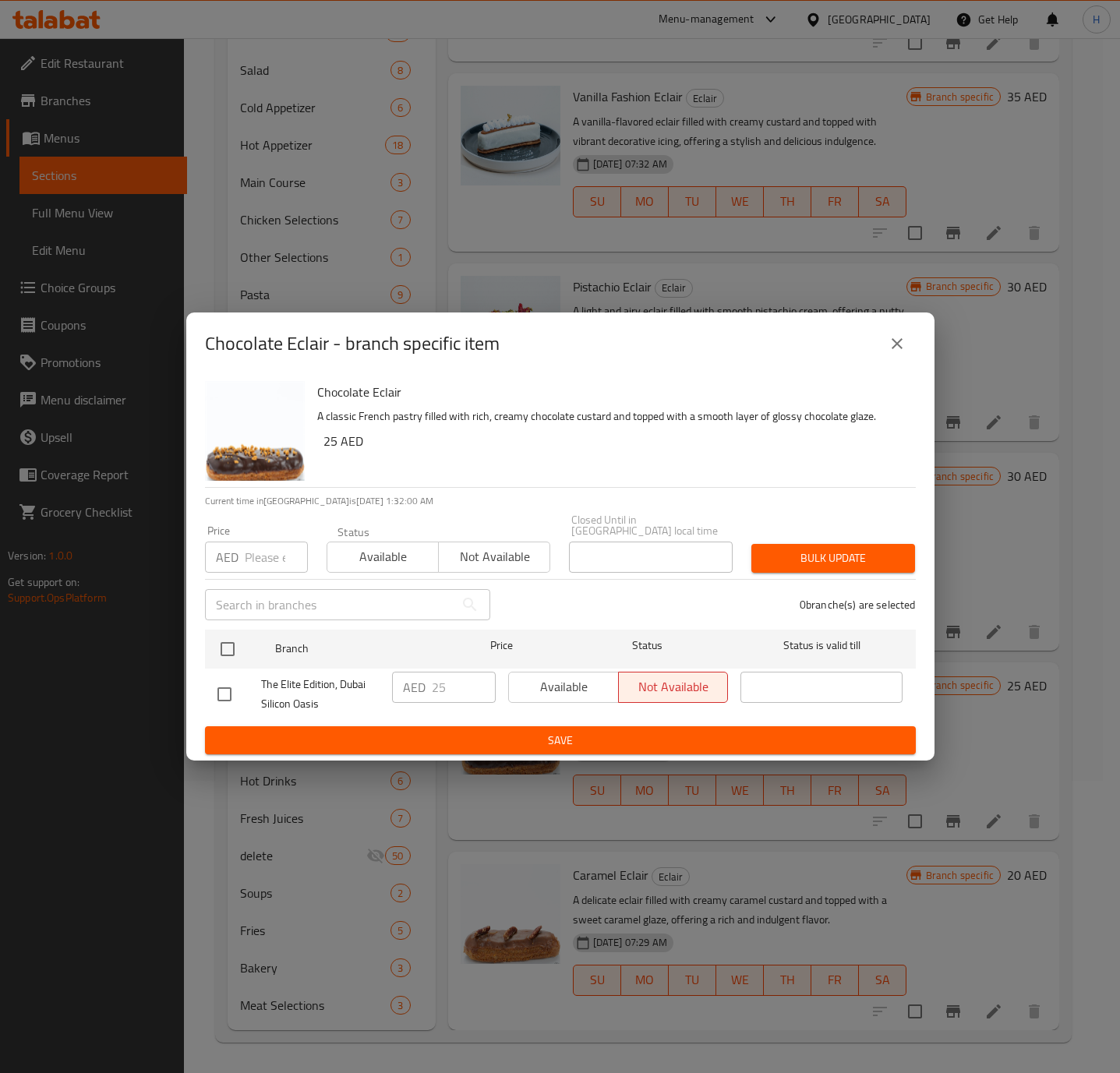
click at [889, 351] on icon "close" at bounding box center [897, 344] width 19 height 19
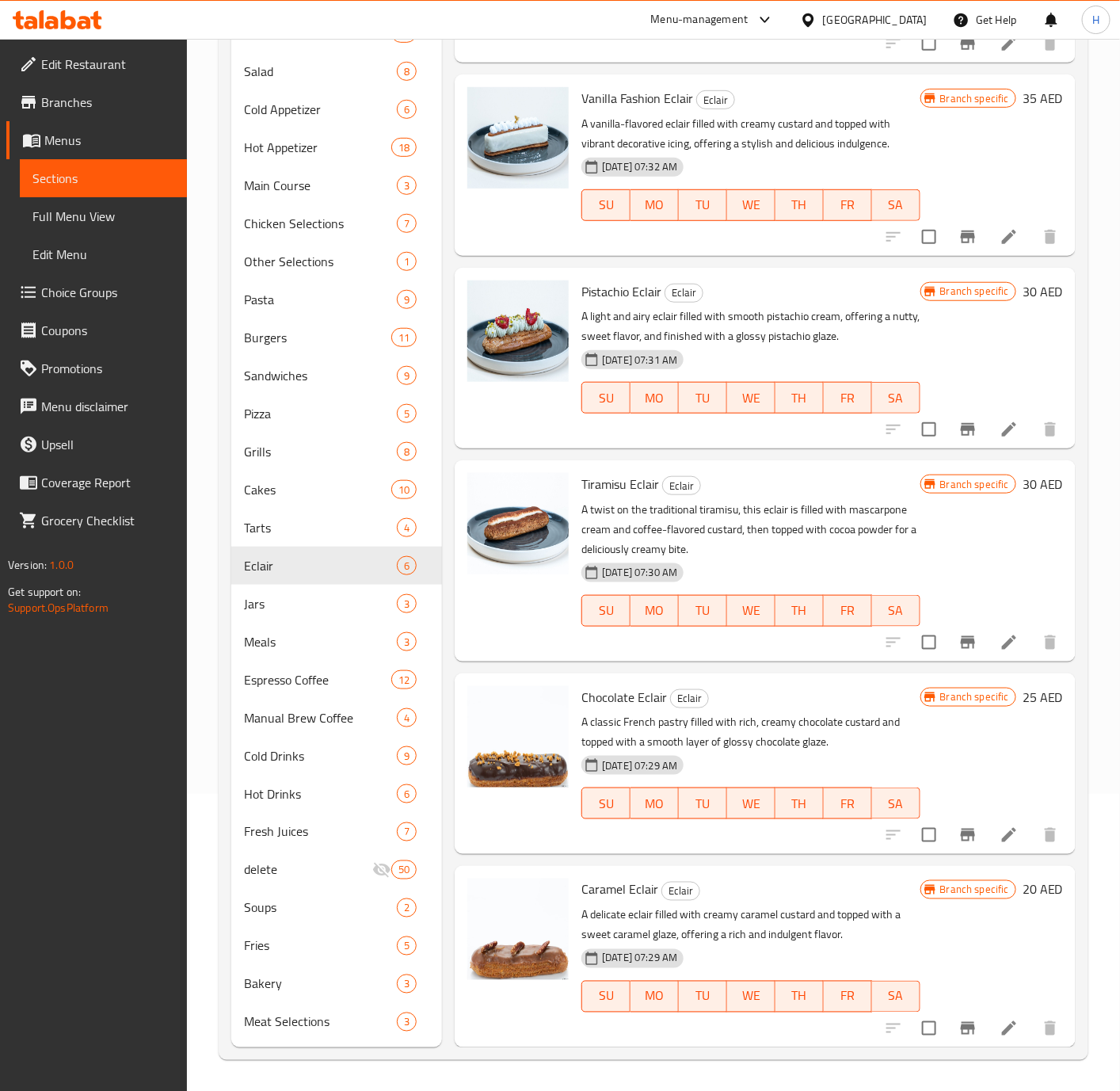
click at [1023, 892] on h6 "20 AED" at bounding box center [1043, 889] width 40 height 22
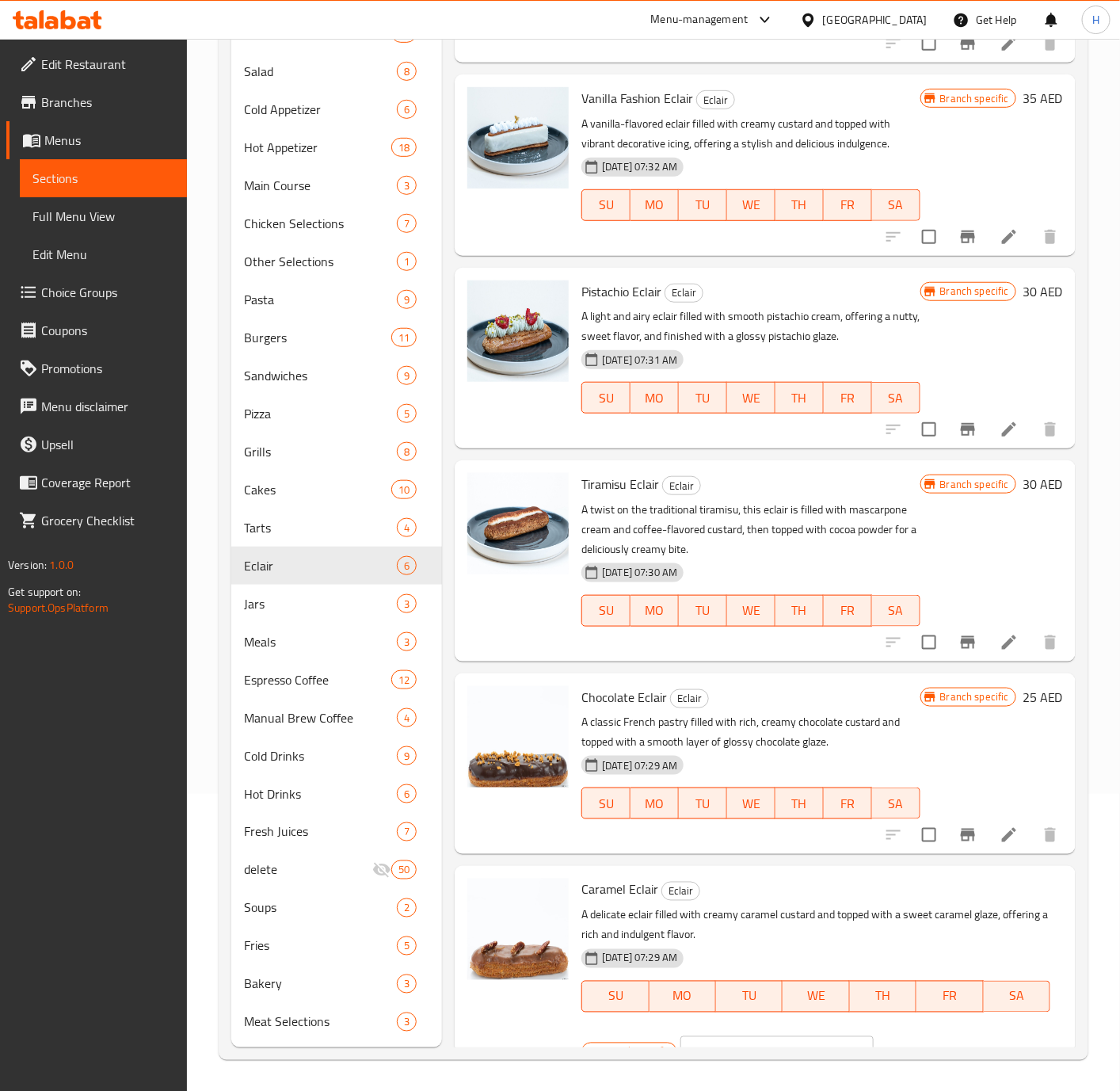
click at [1012, 892] on h6 "Caramel Eclair Eclair" at bounding box center [815, 889] width 469 height 22
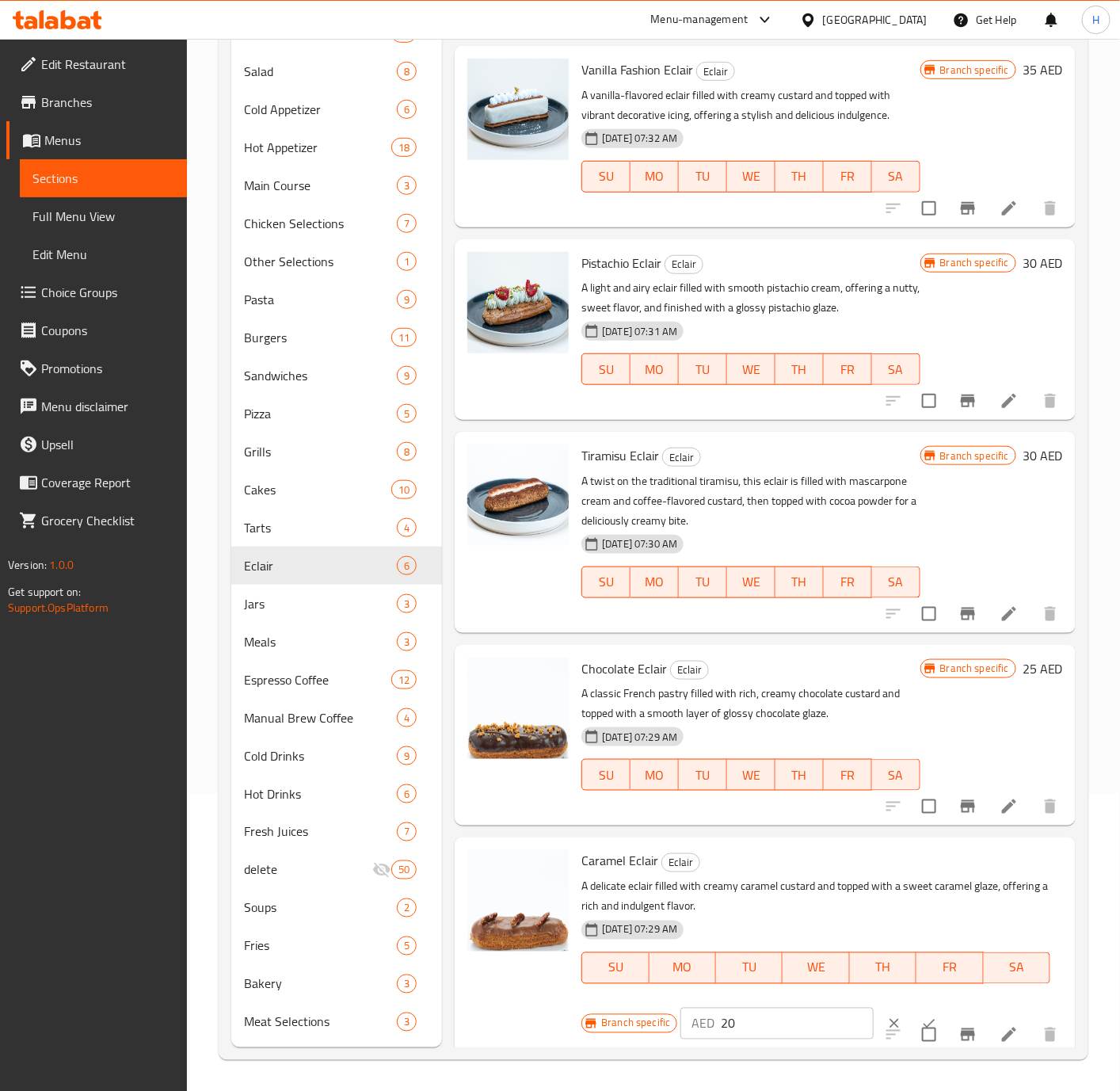
scroll to position [104, 0]
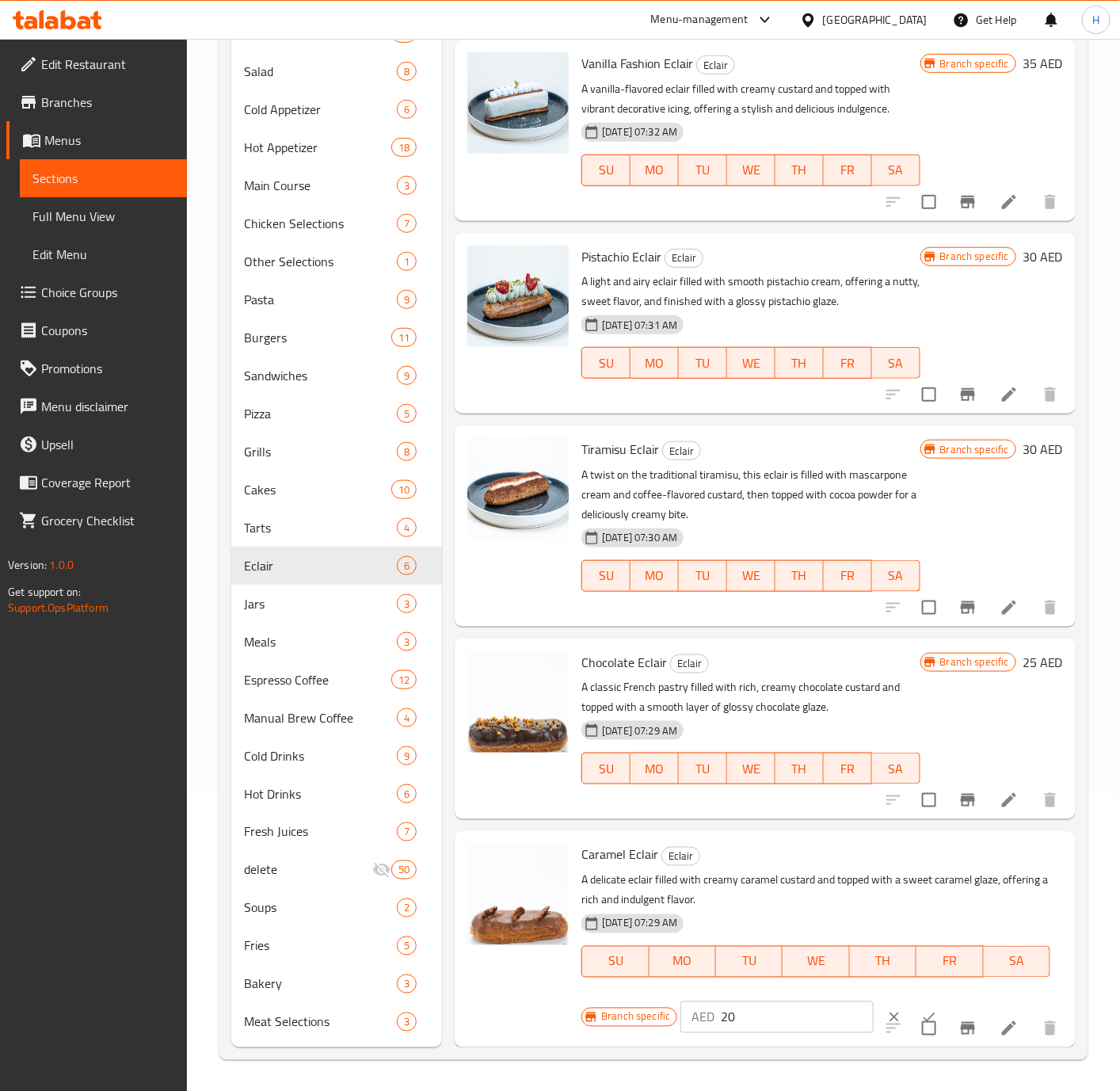
click at [792, 1006] on input "20" at bounding box center [797, 1017] width 153 height 32
type input "25"
click at [922, 1010] on icon "ok" at bounding box center [930, 1017] width 16 height 16
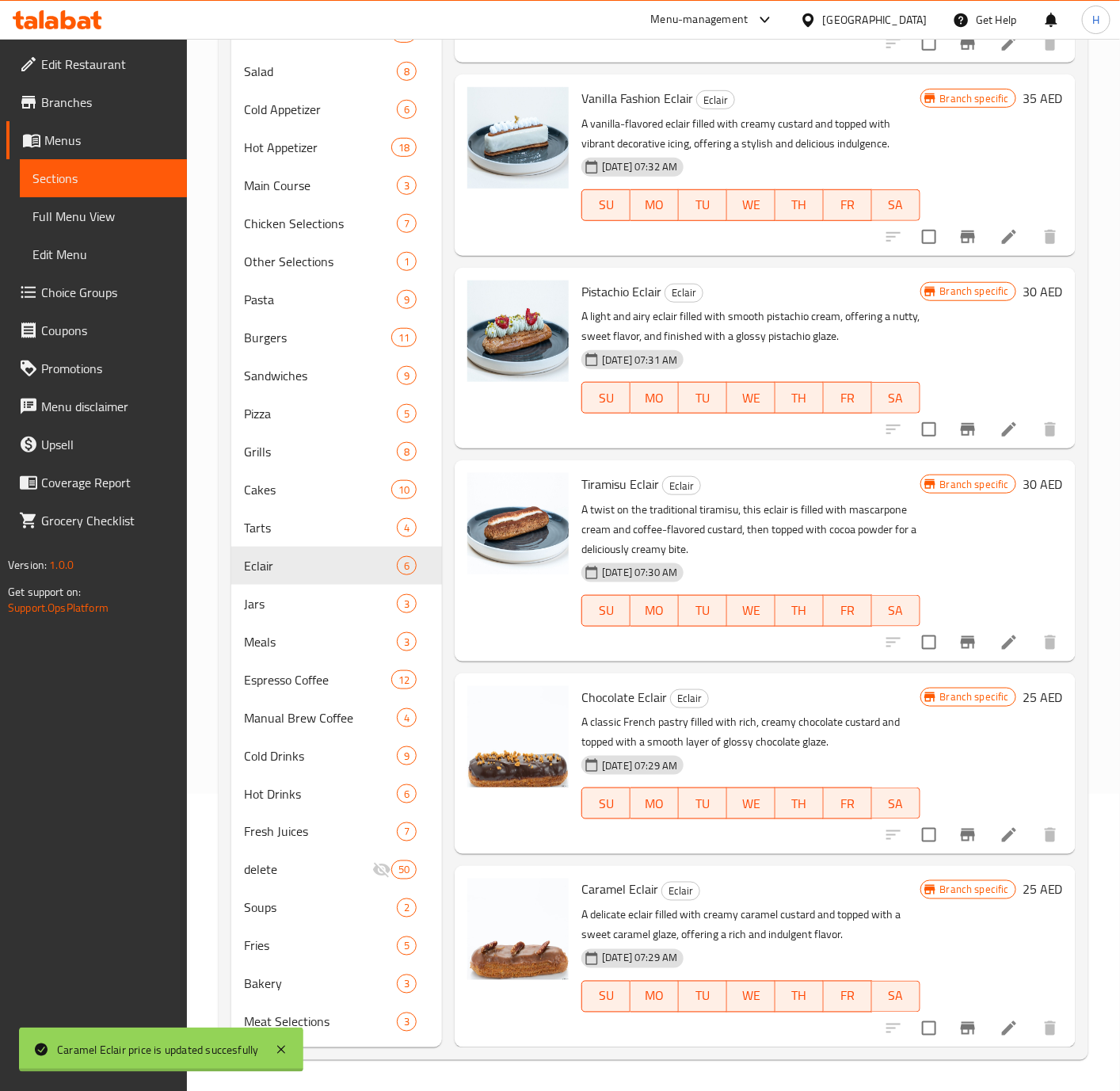
scroll to position [69, 0]
click at [961, 1028] on icon "Branch-specific-item" at bounding box center [968, 1028] width 14 height 12
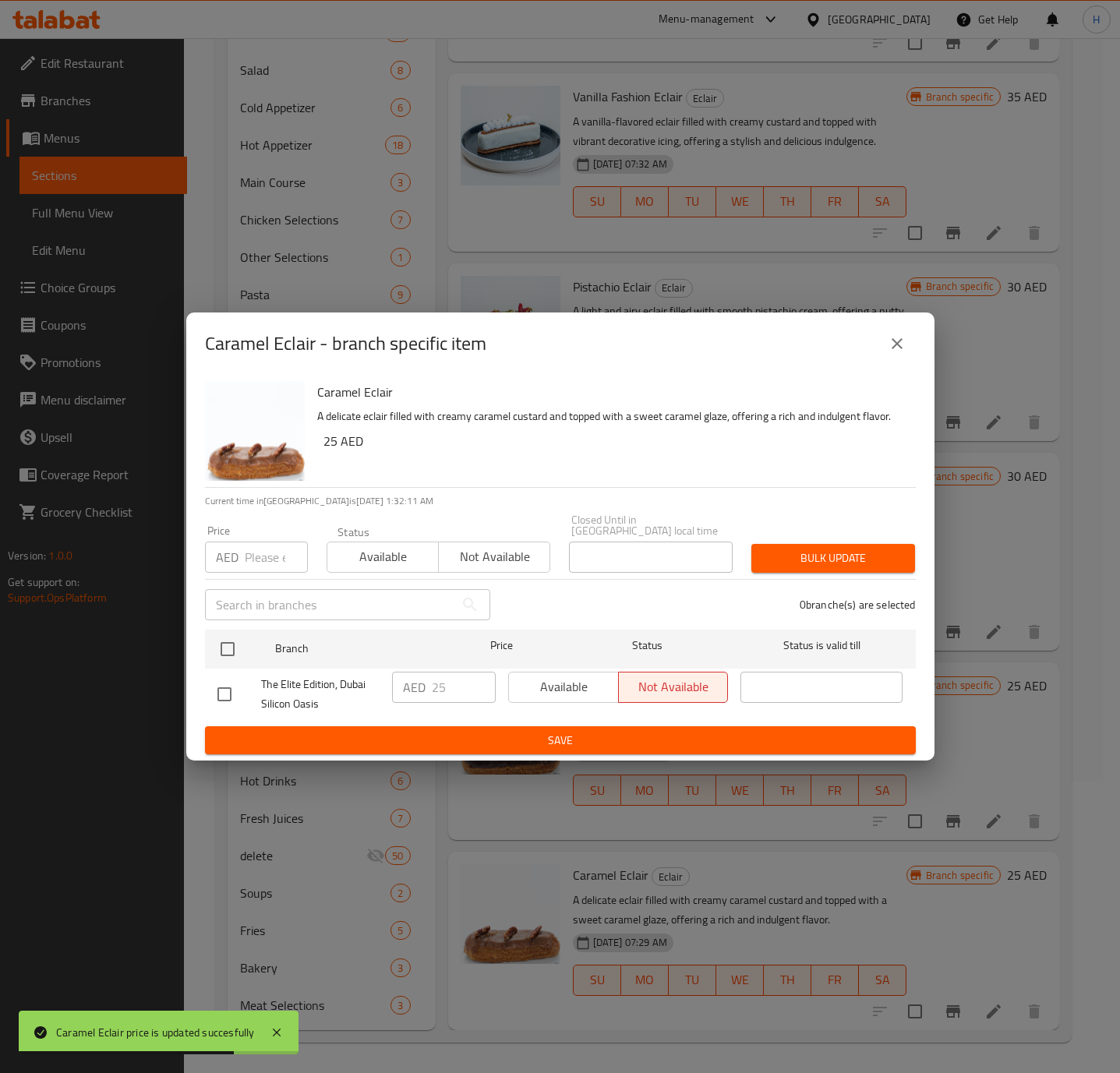
click at [894, 346] on icon "close" at bounding box center [896, 344] width 11 height 11
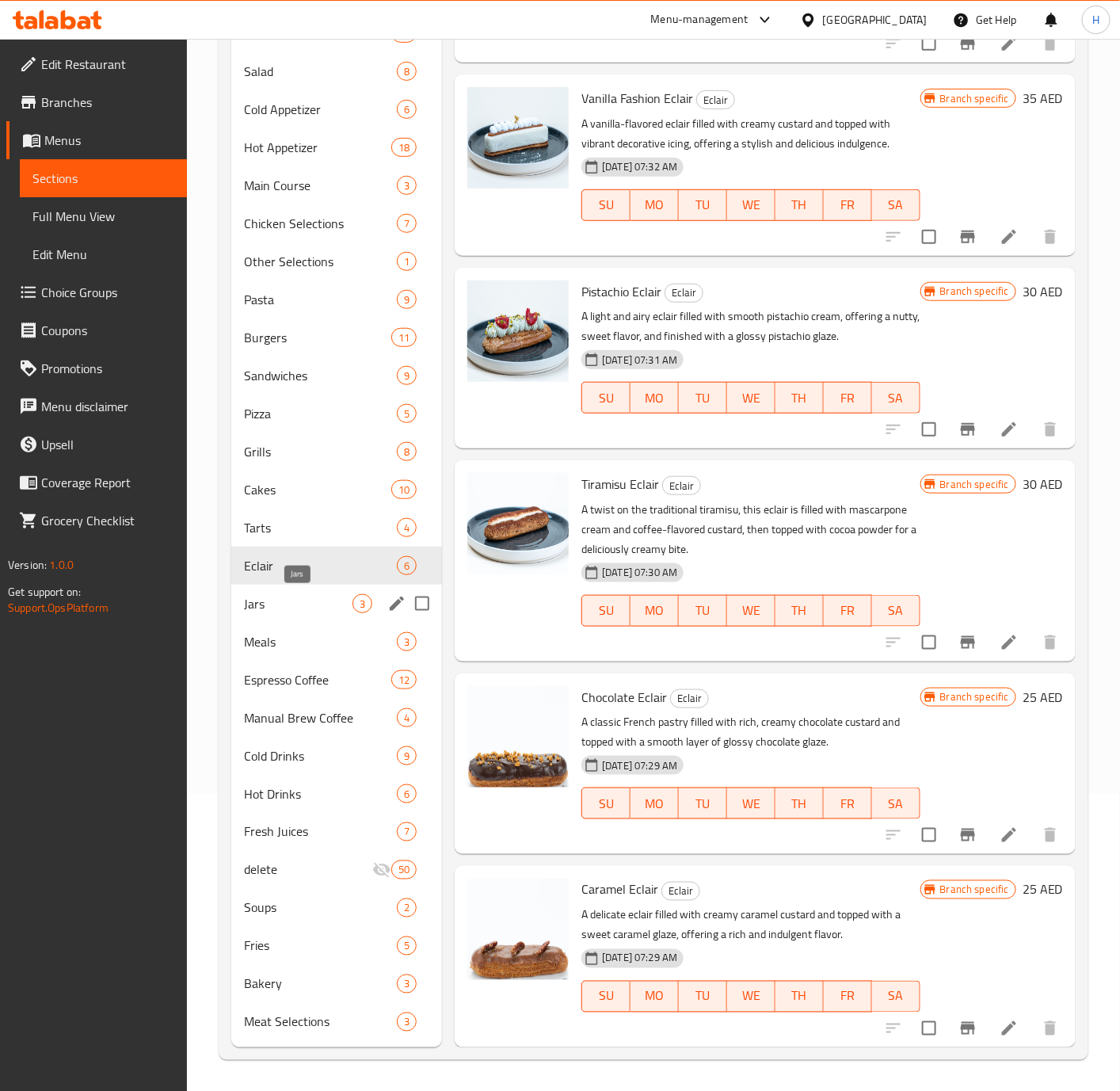
click at [321, 604] on span "Jars" at bounding box center [298, 604] width 109 height 19
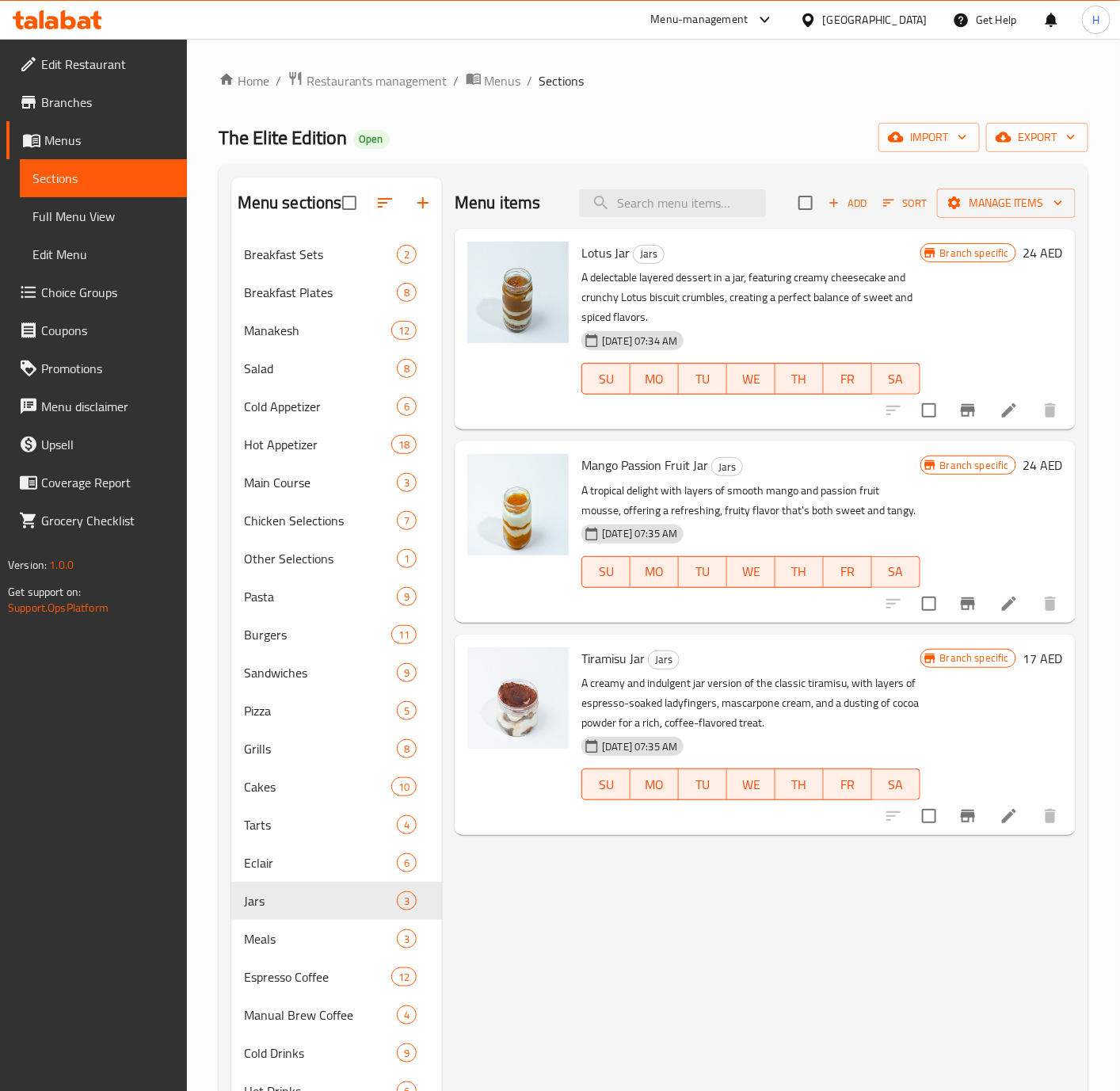
click at [1032, 255] on h6 "24 AED" at bounding box center [1043, 252] width 40 height 22
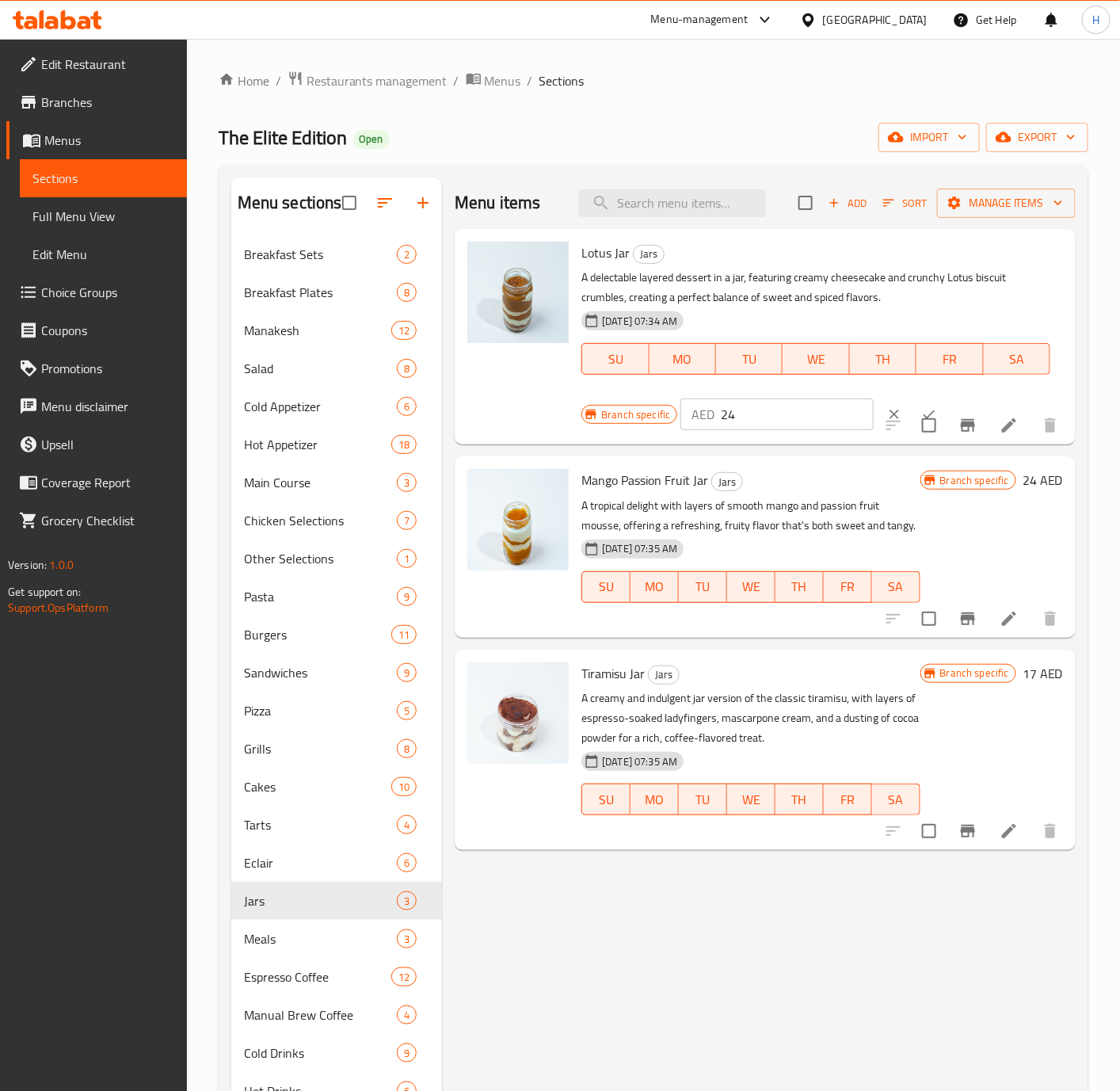
click at [743, 410] on input "24" at bounding box center [797, 414] width 153 height 32
type input "30"
click at [912, 404] on button "ok" at bounding box center [930, 414] width 35 height 35
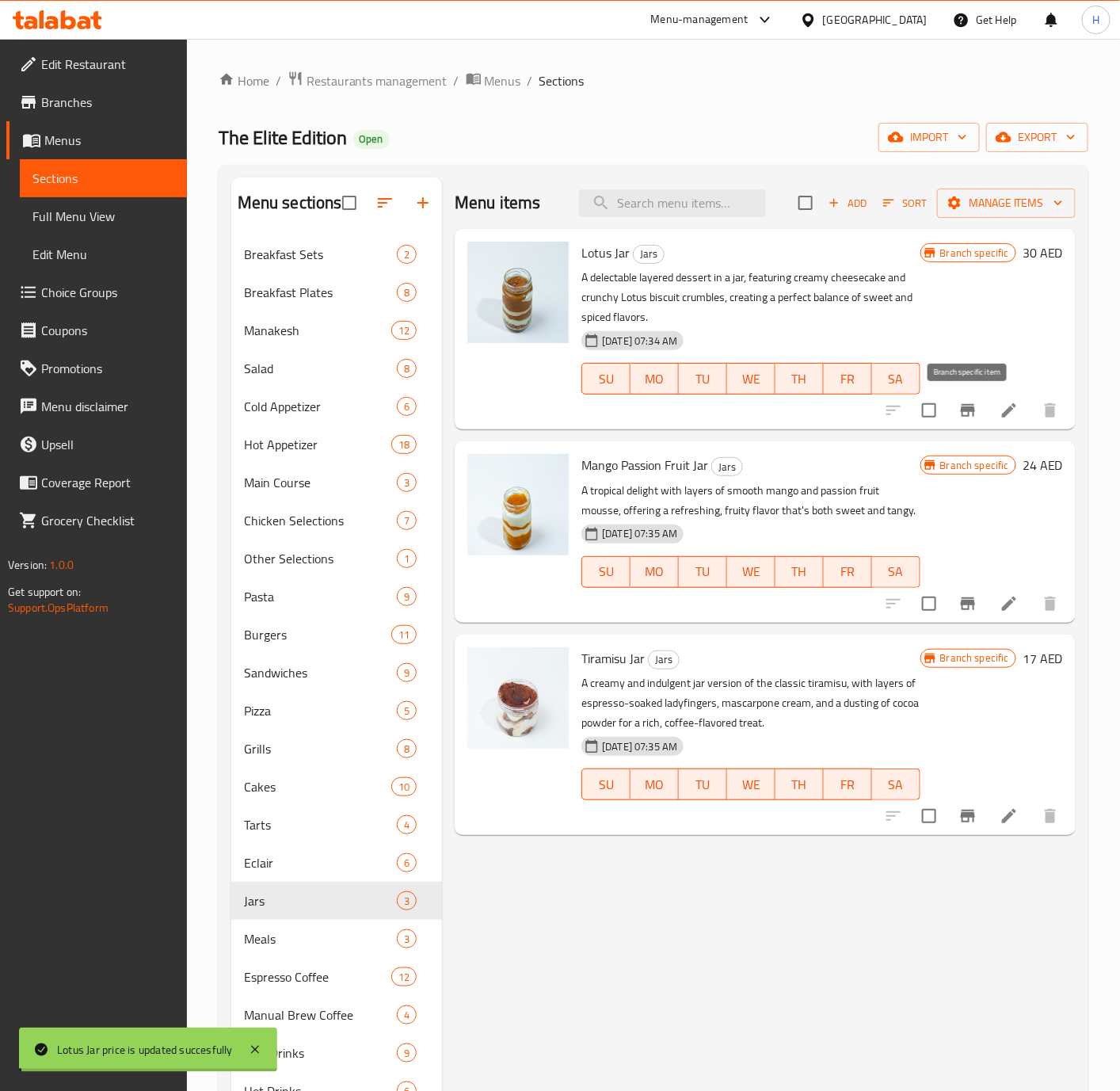
click at [963, 419] on icon "Branch-specific-item" at bounding box center [968, 411] width 19 height 19
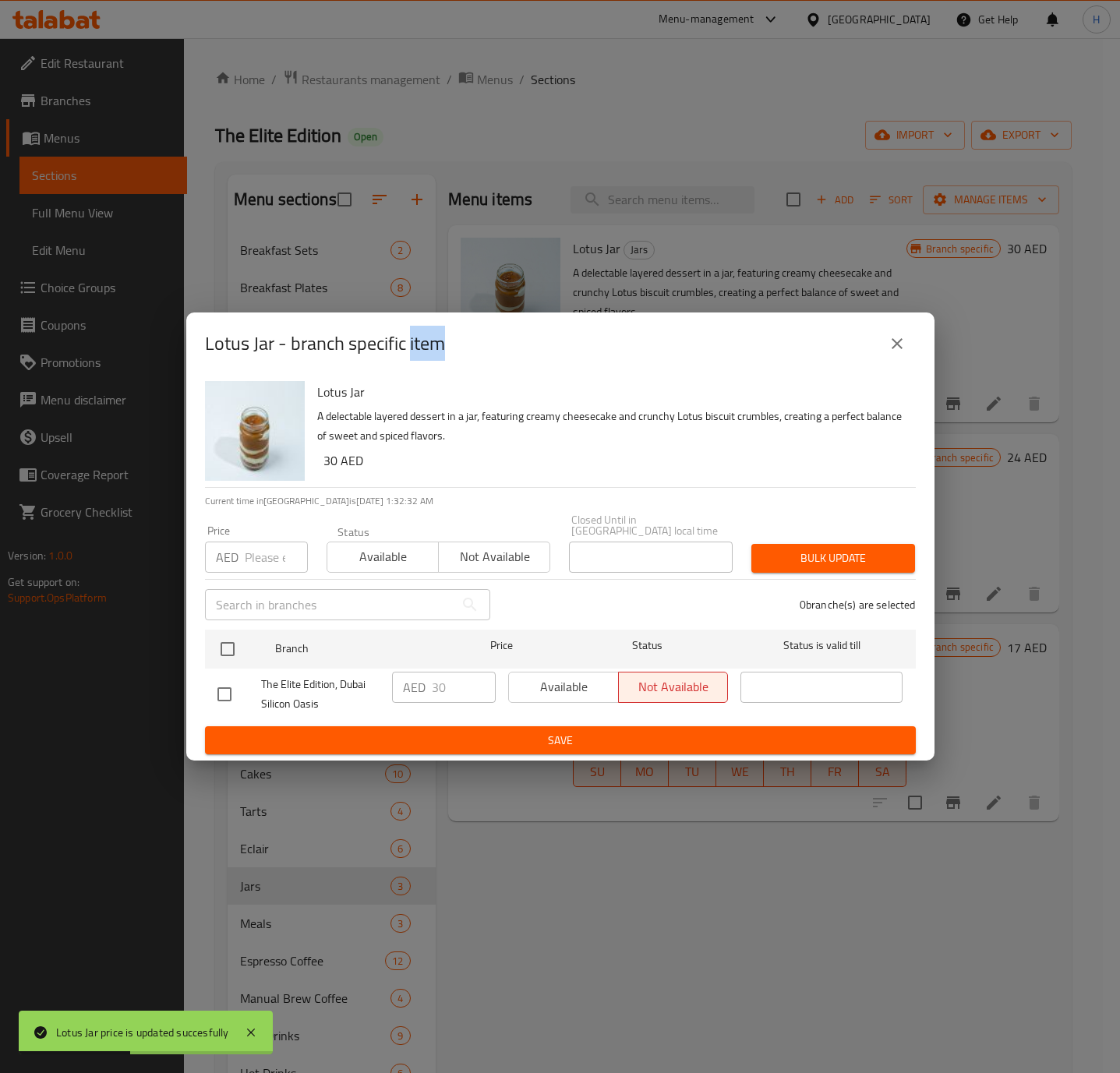
click at [891, 349] on icon "close" at bounding box center [897, 344] width 19 height 19
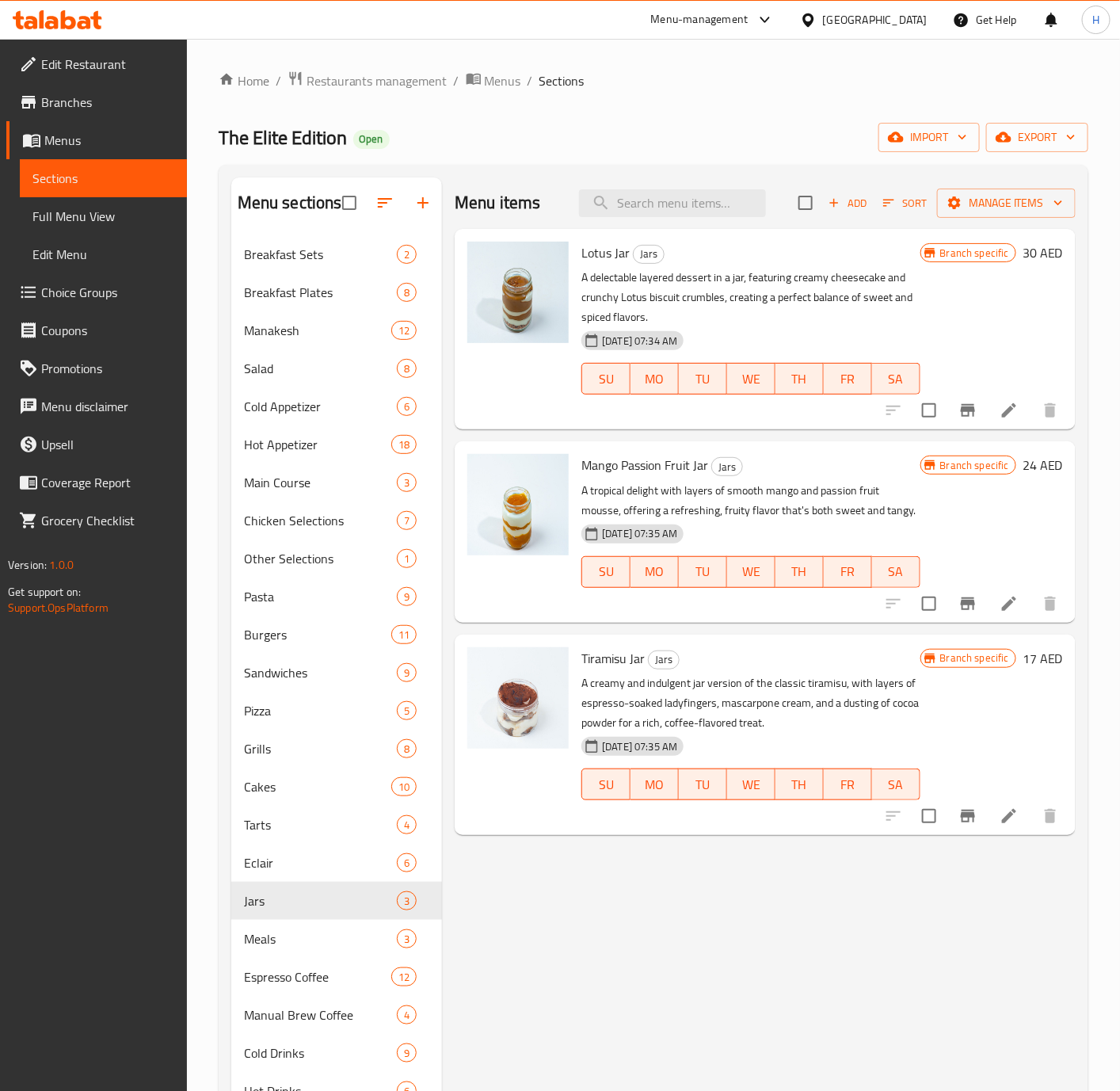
click at [1036, 469] on h6 "24 AED" at bounding box center [1043, 464] width 40 height 22
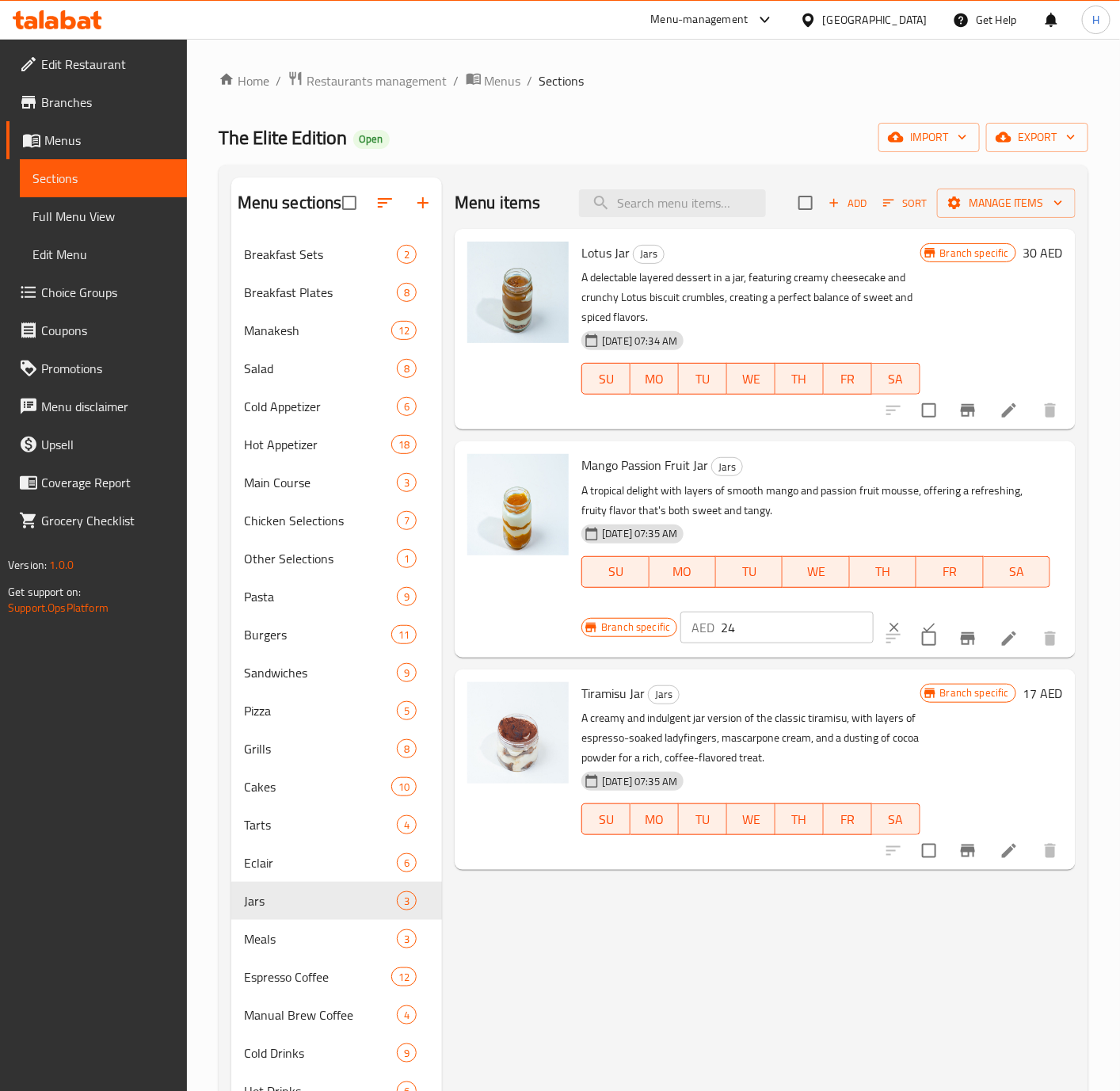
click at [760, 626] on input "24" at bounding box center [797, 628] width 153 height 32
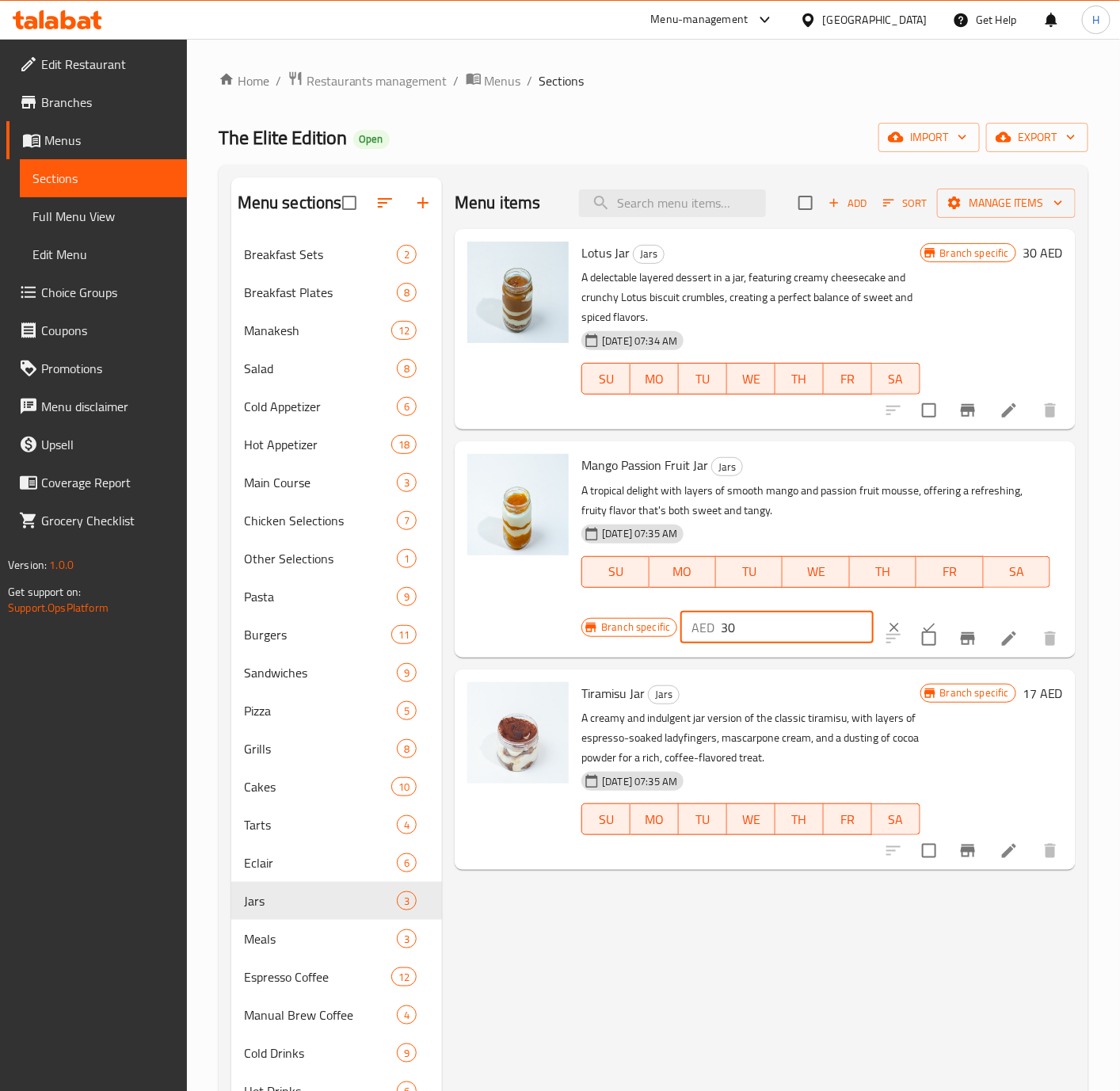
type input "30"
click at [922, 620] on icon "ok" at bounding box center [930, 628] width 16 height 16
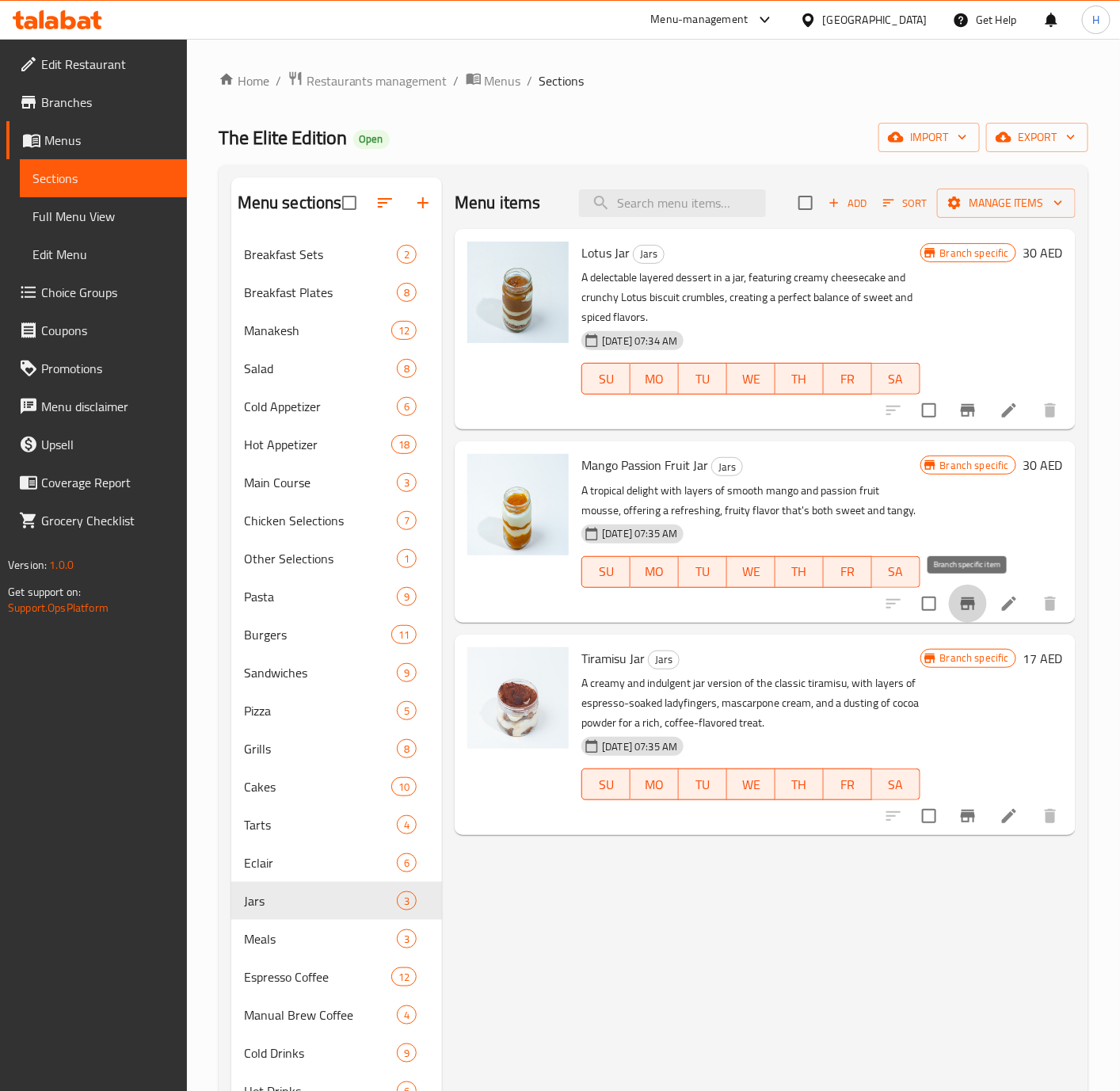
click at [972, 607] on icon "Branch-specific-item" at bounding box center [968, 604] width 19 height 19
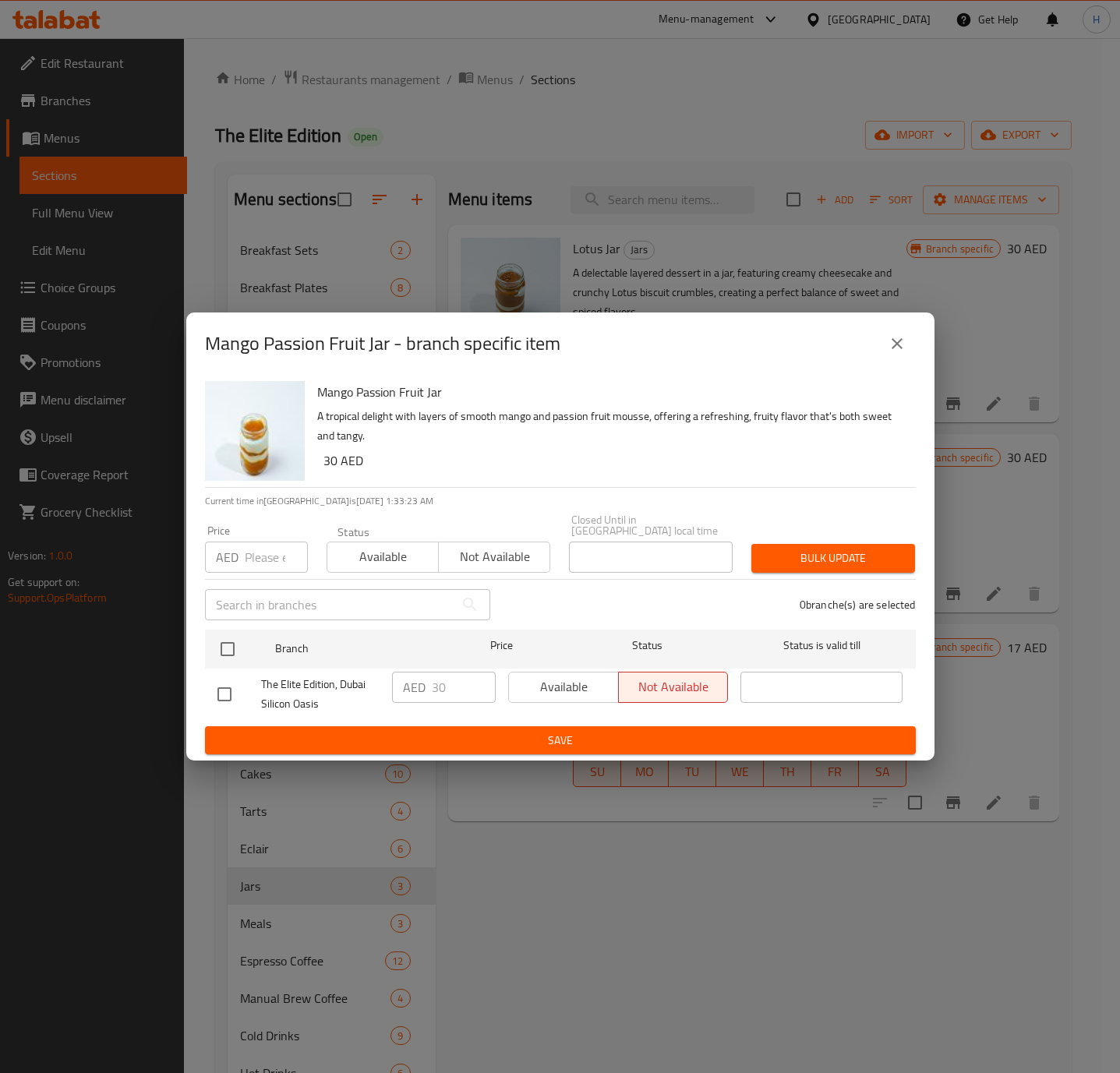
click at [898, 350] on icon "close" at bounding box center [897, 344] width 19 height 19
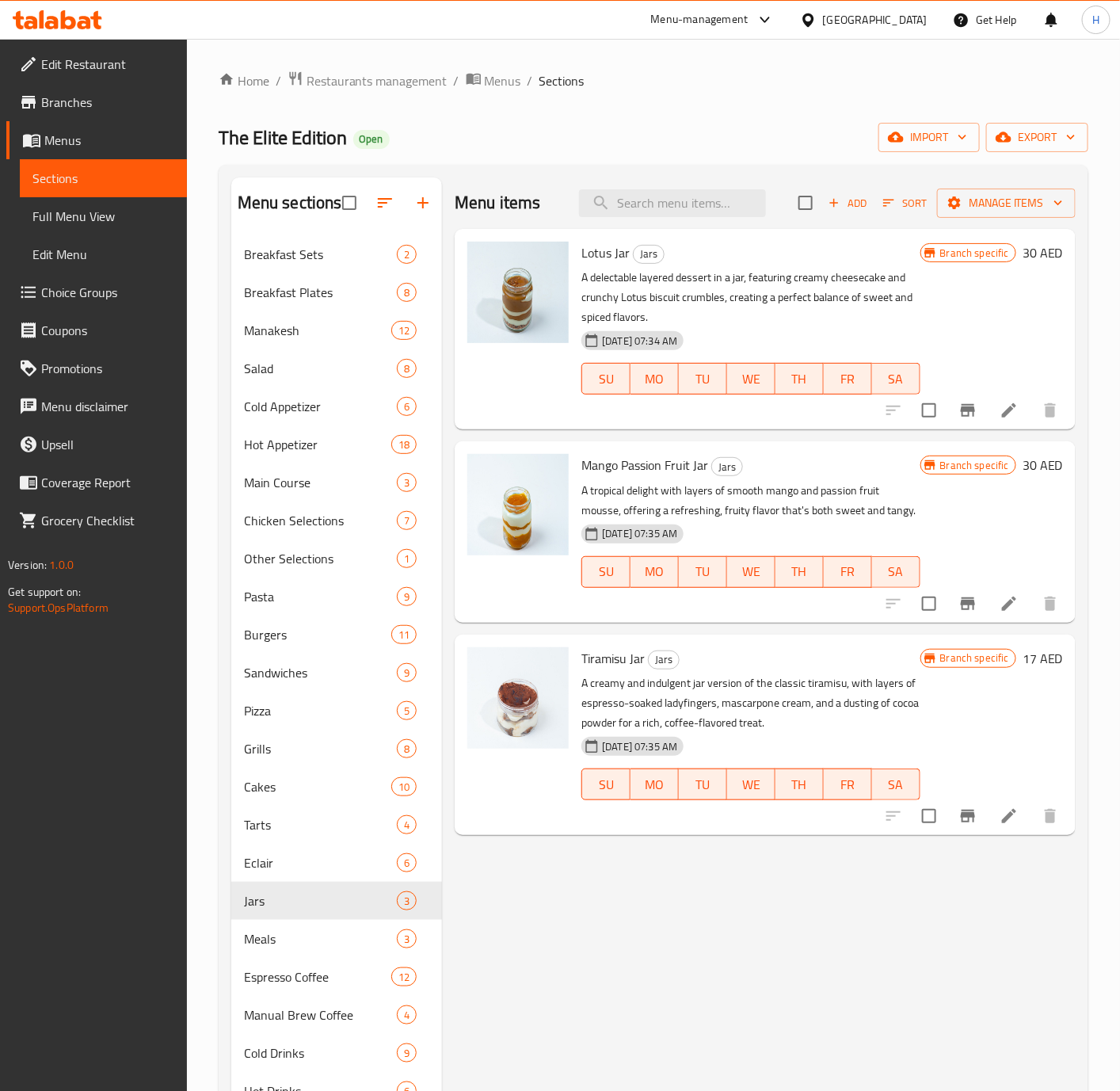
click at [1038, 656] on h6 "17 AED" at bounding box center [1043, 657] width 40 height 22
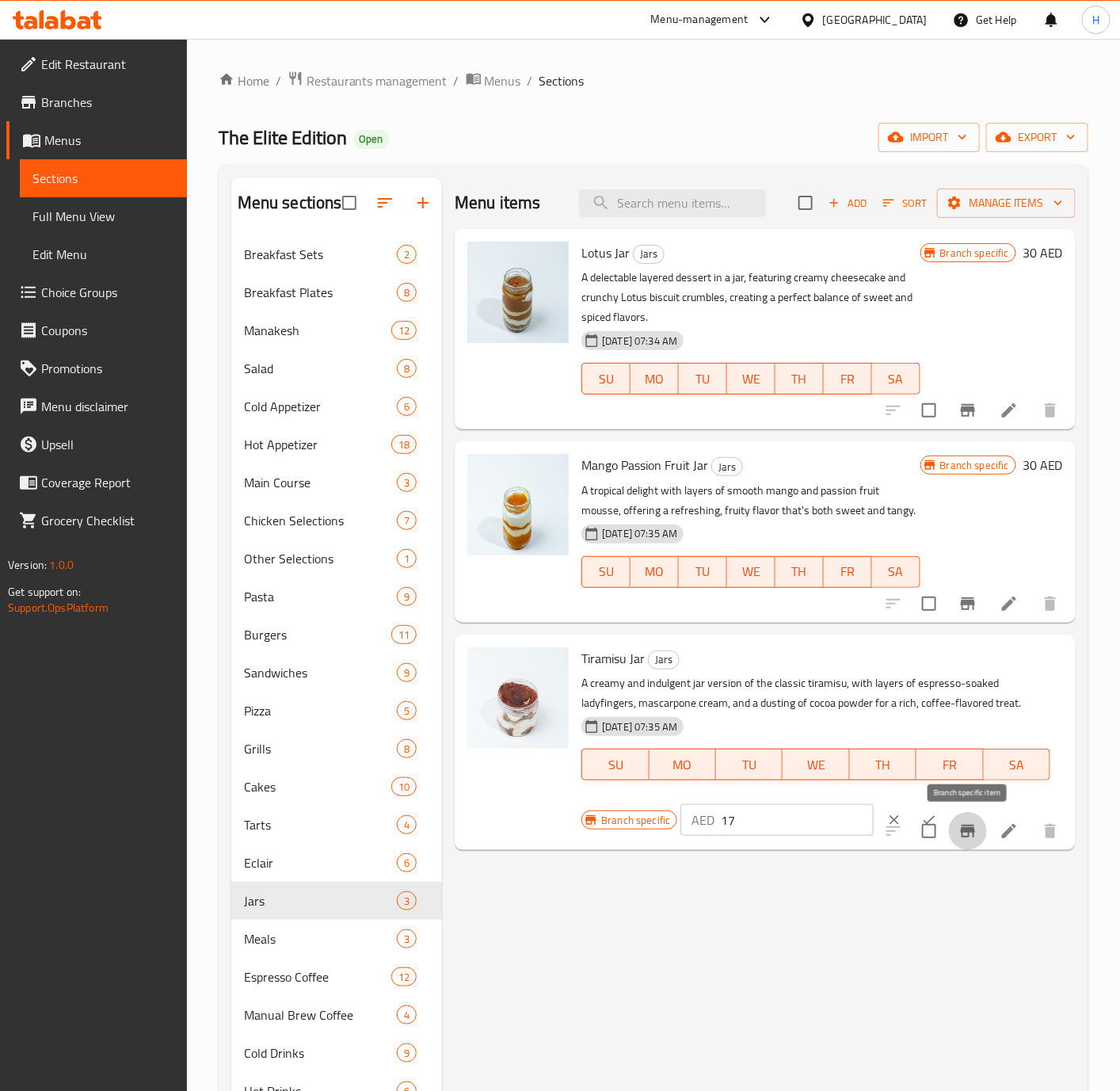
click at [951, 835] on button "Branch-specific-item" at bounding box center [967, 830] width 38 height 38
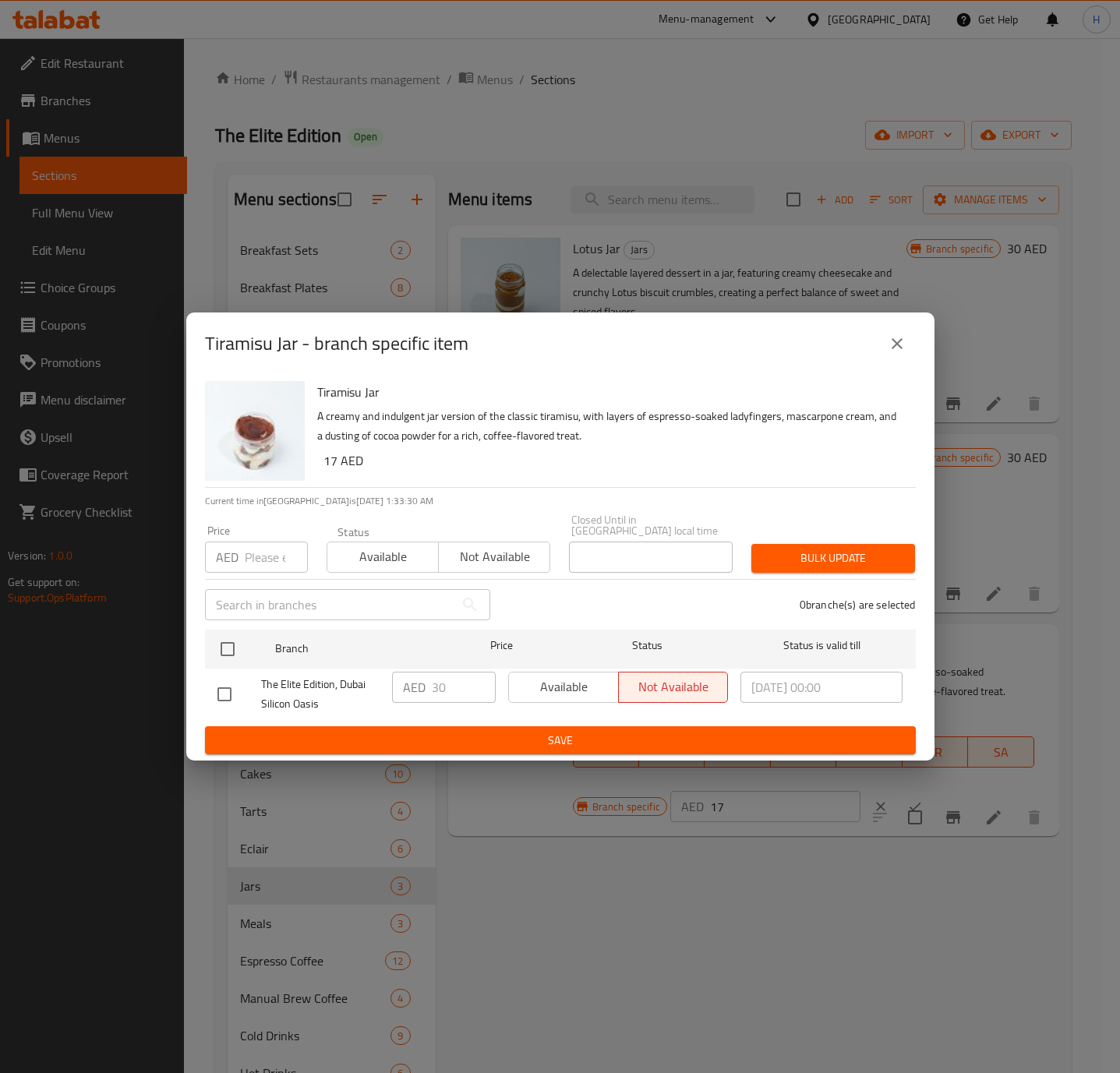
click at [893, 337] on icon "close" at bounding box center [897, 344] width 19 height 19
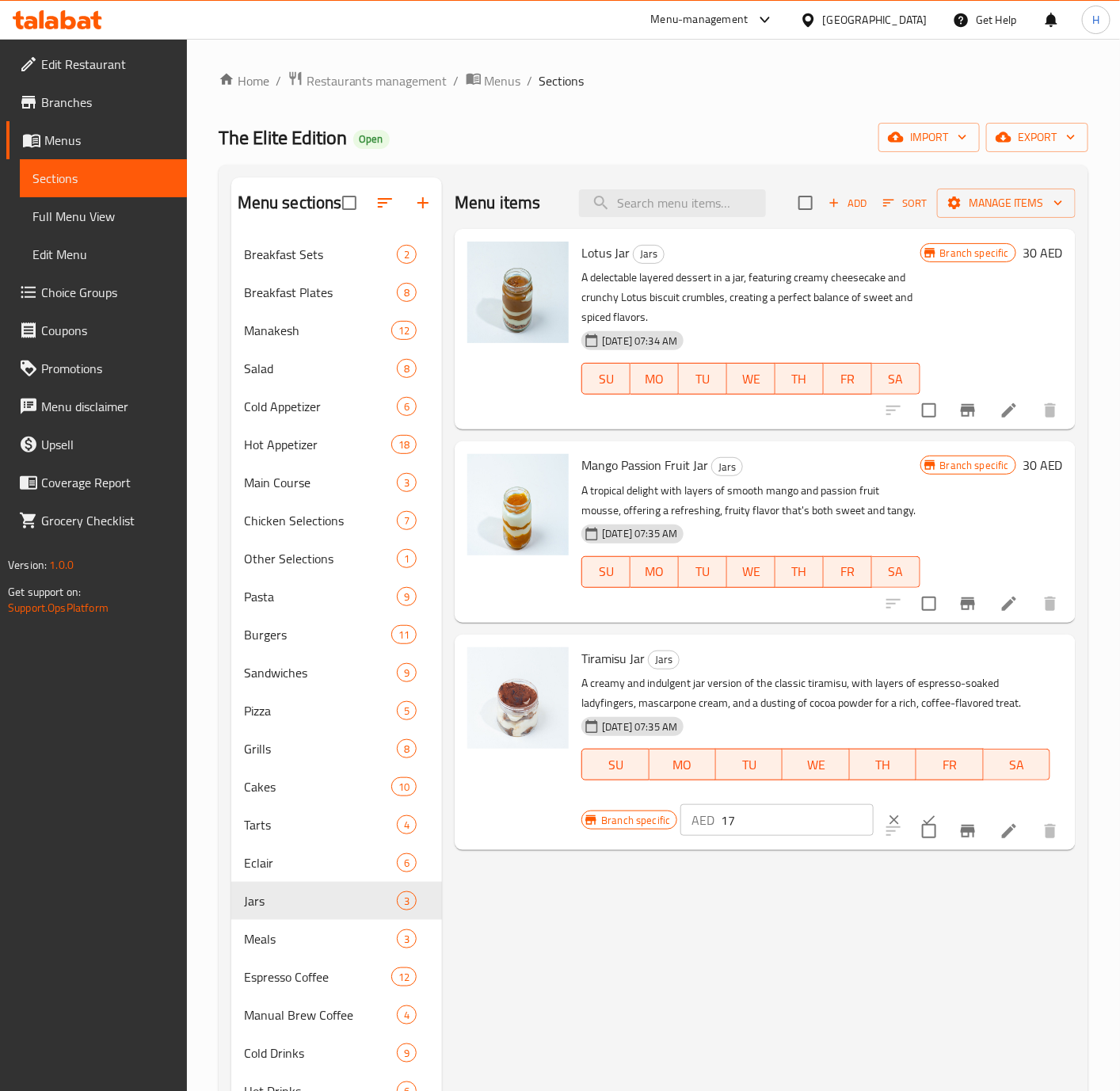
click at [773, 824] on input "17" at bounding box center [797, 820] width 153 height 32
type input "30"
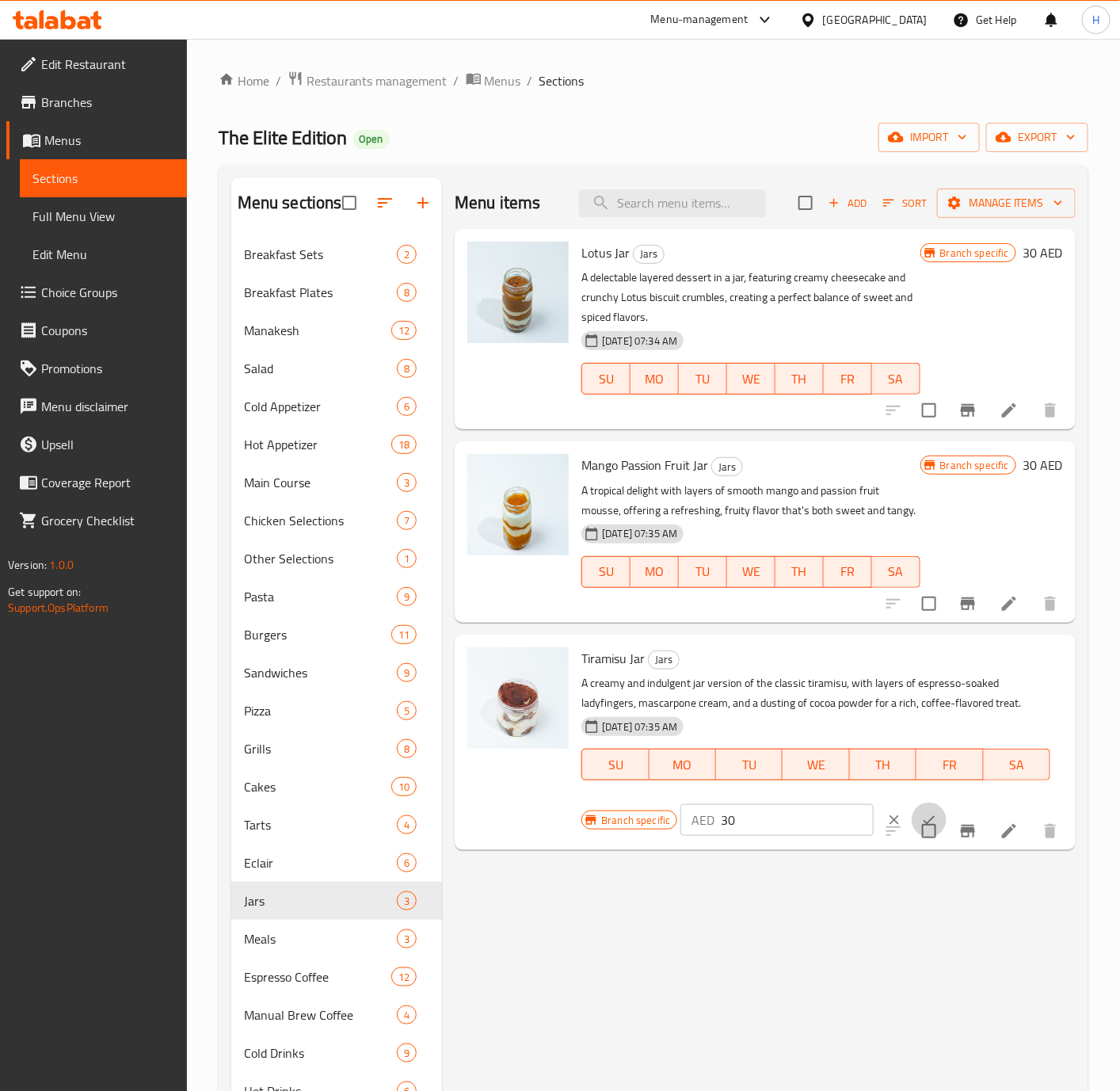
click at [912, 808] on button "ok" at bounding box center [930, 820] width 35 height 35
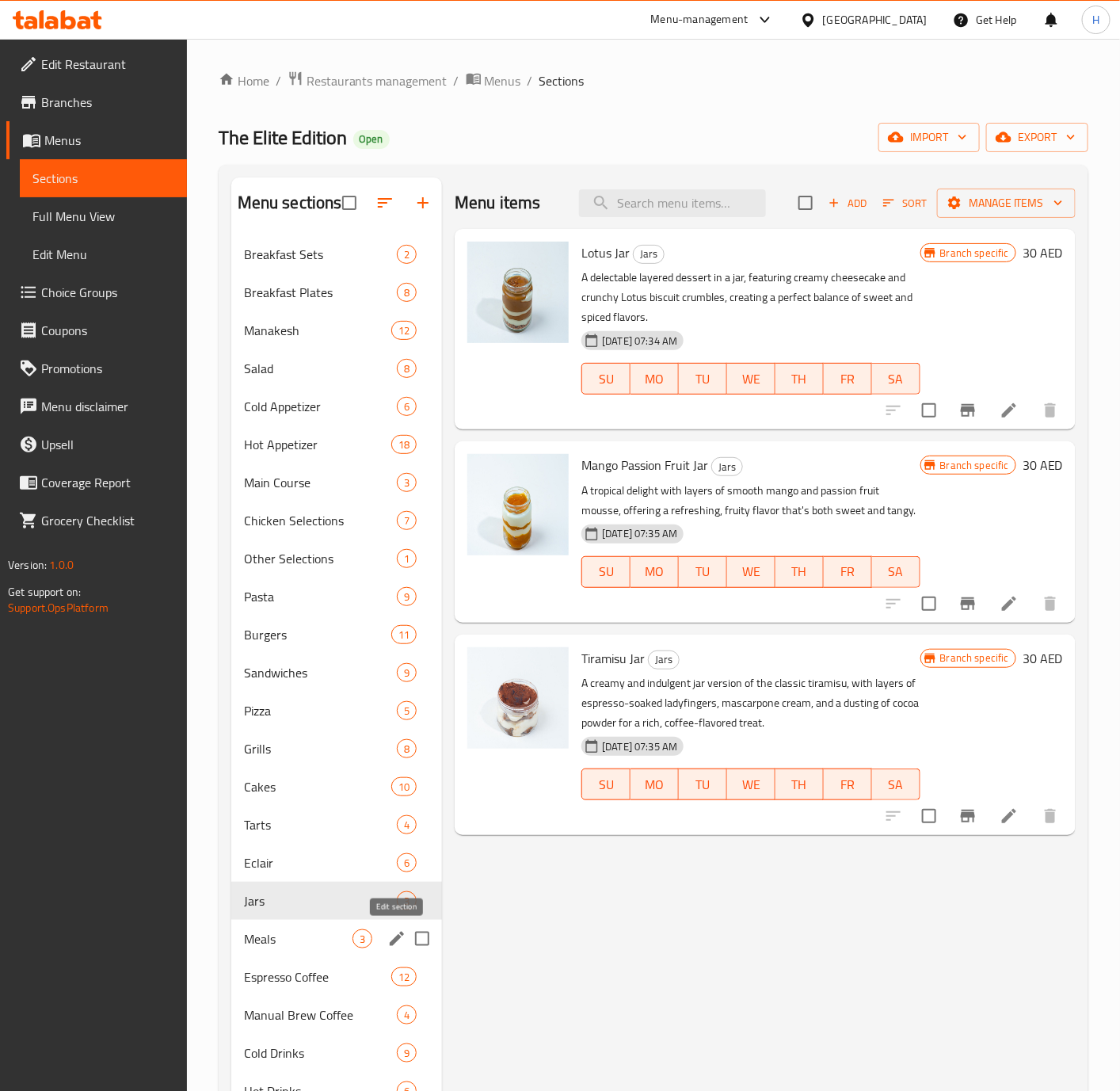
click at [392, 932] on icon "edit" at bounding box center [397, 939] width 19 height 19
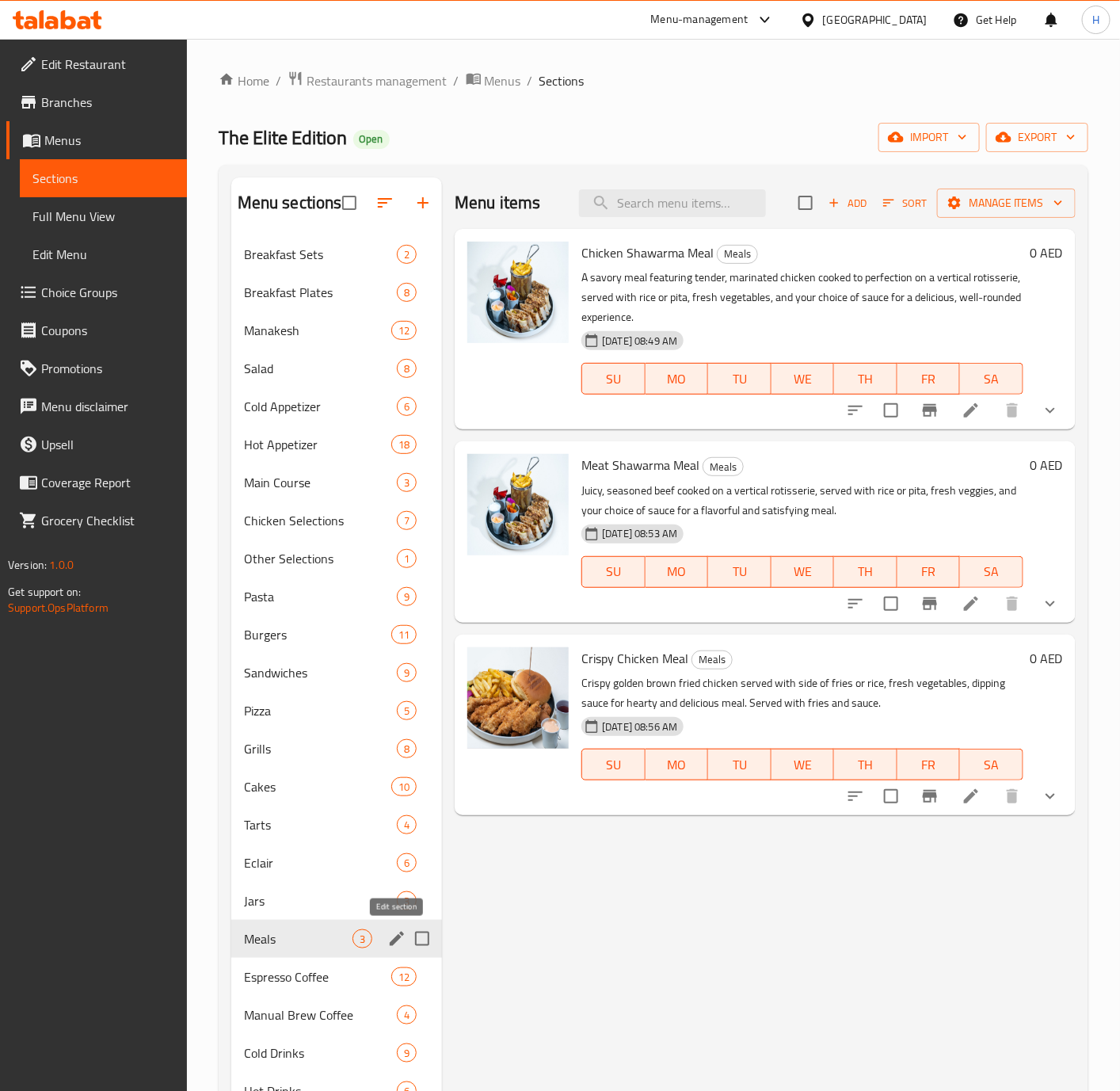
click at [390, 944] on icon "edit" at bounding box center [397, 939] width 19 height 19
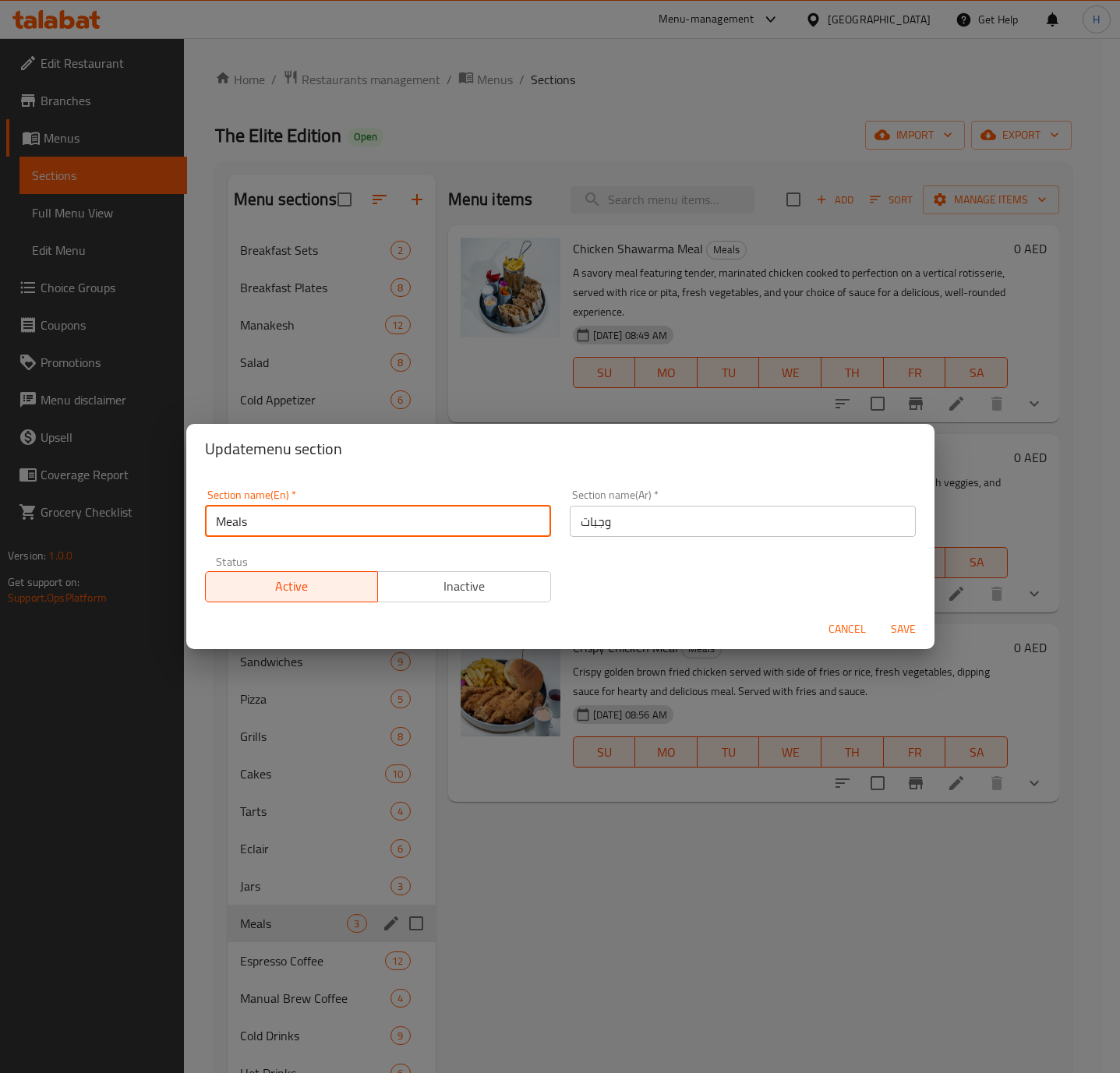
click at [370, 519] on input "Meals" at bounding box center [377, 521] width 346 height 31
paste input "Student Meals"
type input "Student Meals"
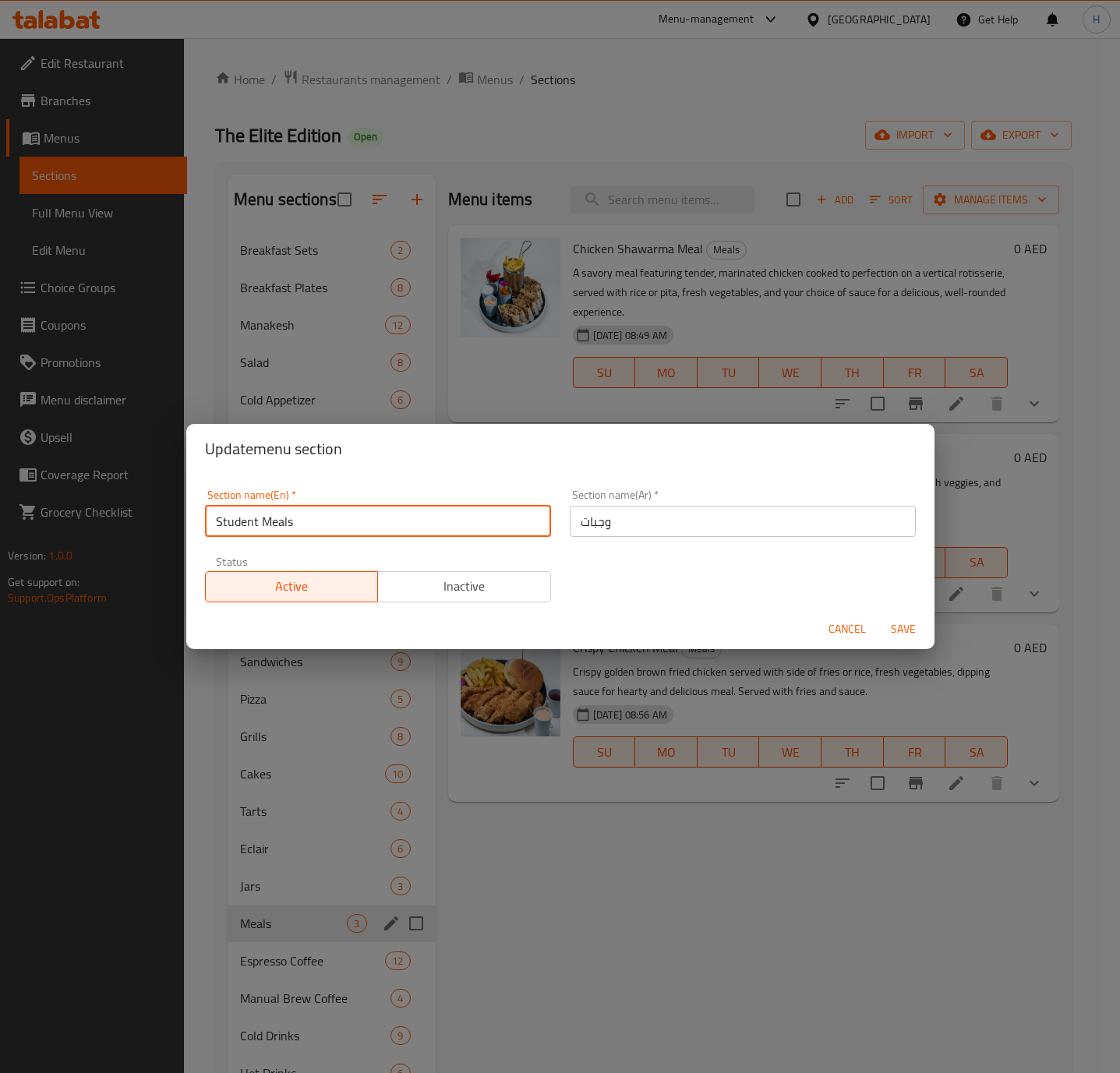
click at [651, 517] on input "وجبات" at bounding box center [743, 521] width 346 height 31
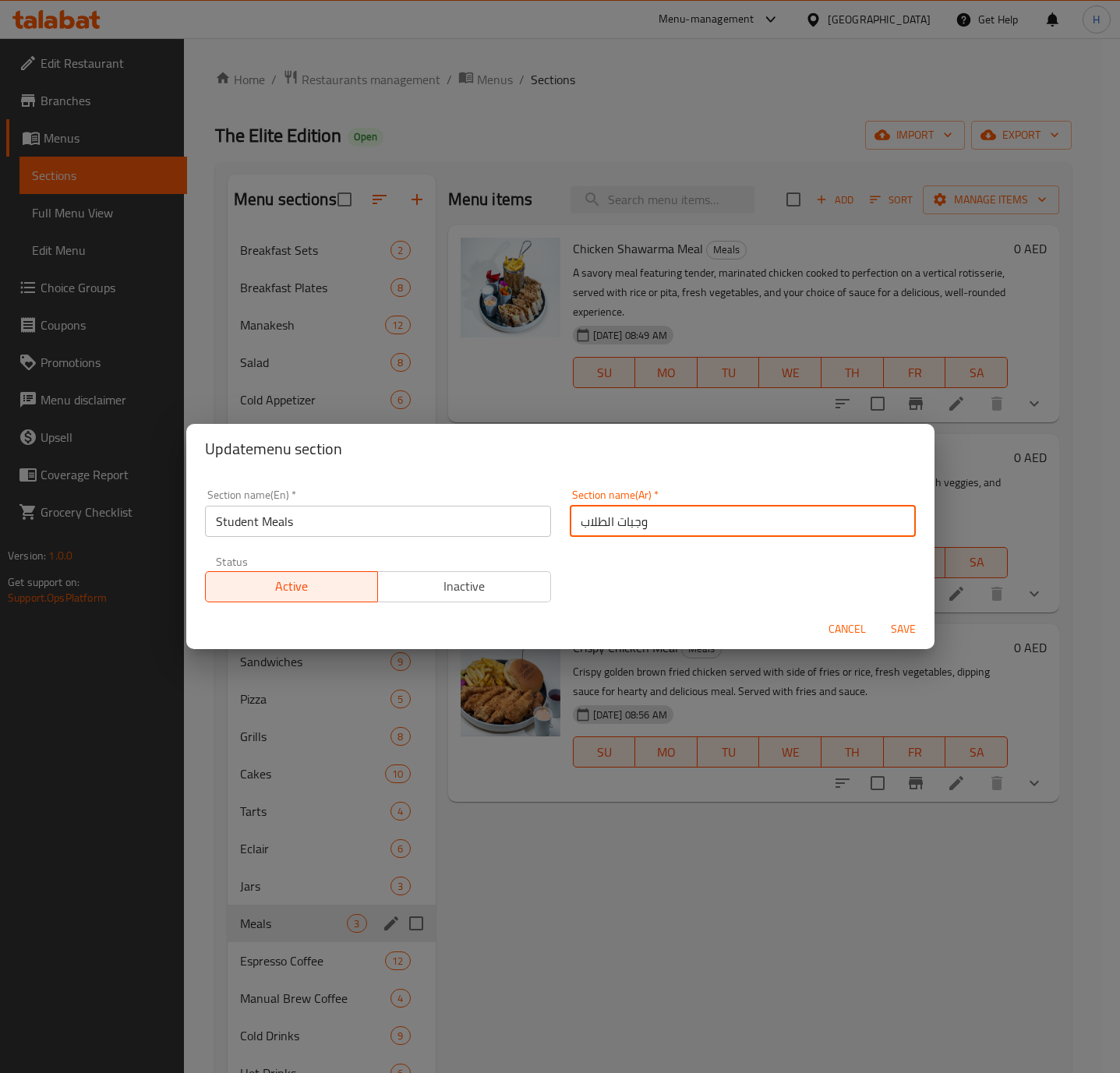
type input "وجبات الطلاب"
click at [878, 615] on button "Save" at bounding box center [903, 628] width 50 height 28
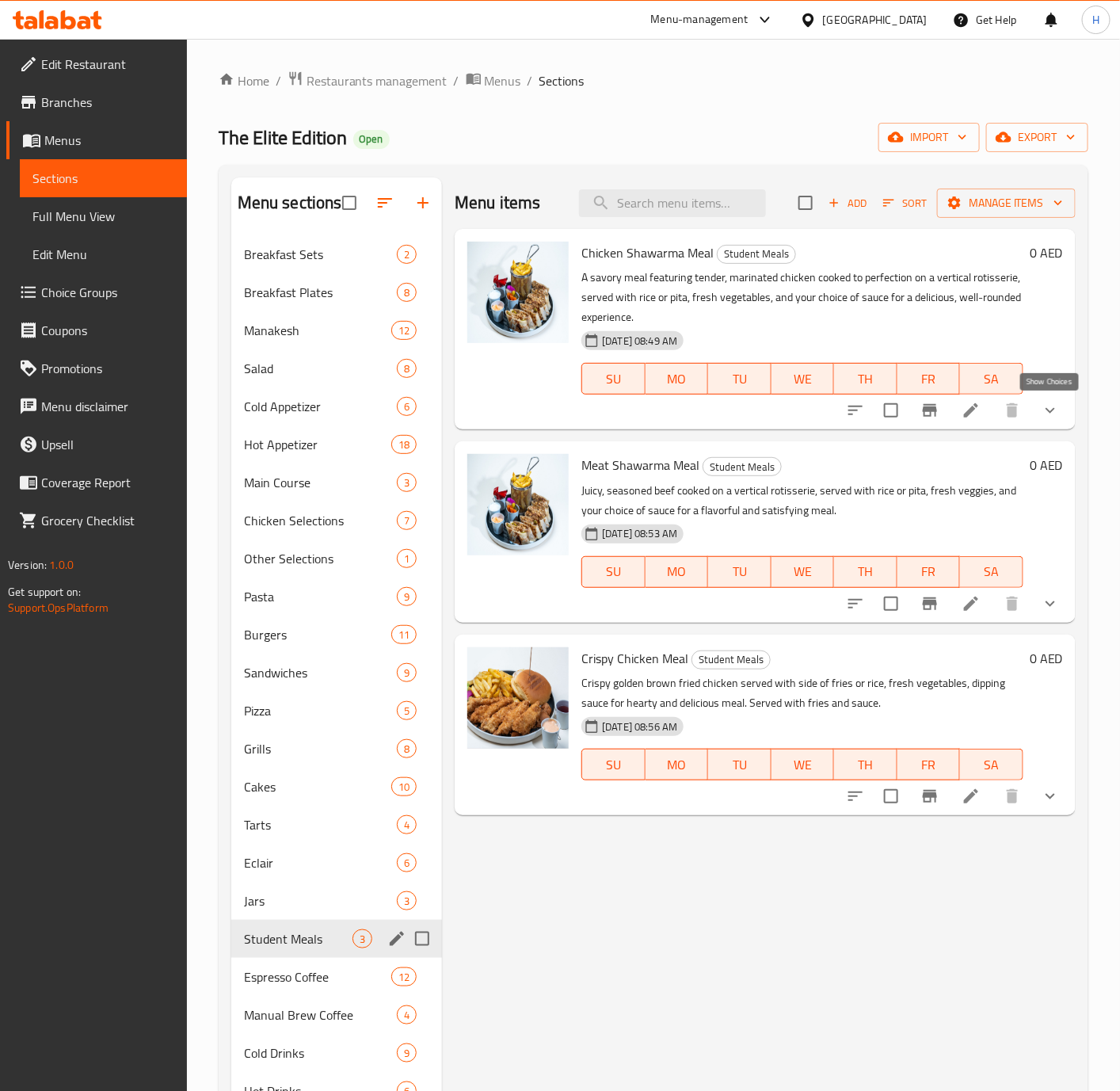
click at [1058, 419] on icon "show more" at bounding box center [1051, 411] width 19 height 19
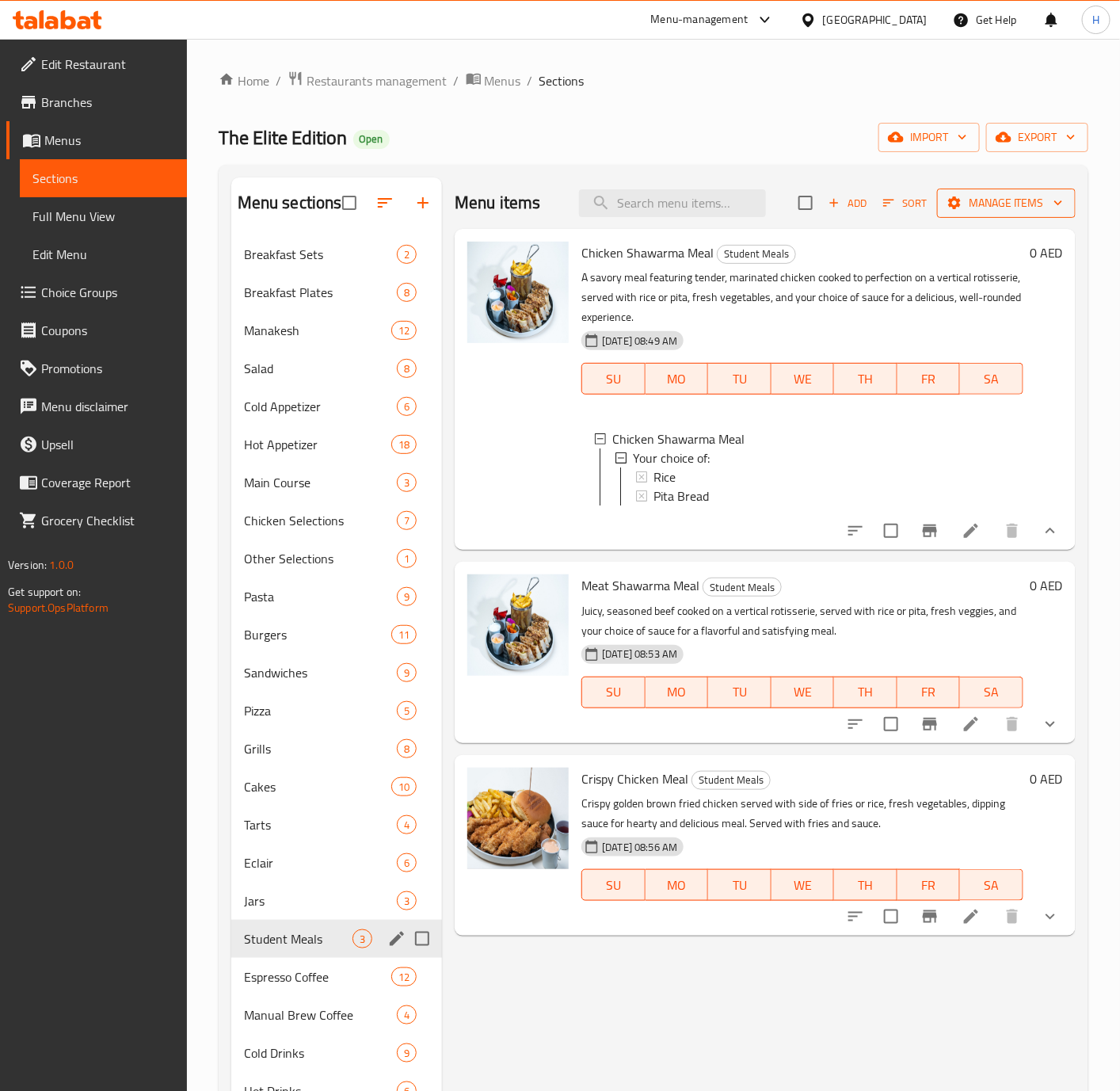
click at [1058, 190] on button "Manage items" at bounding box center [1007, 203] width 139 height 29
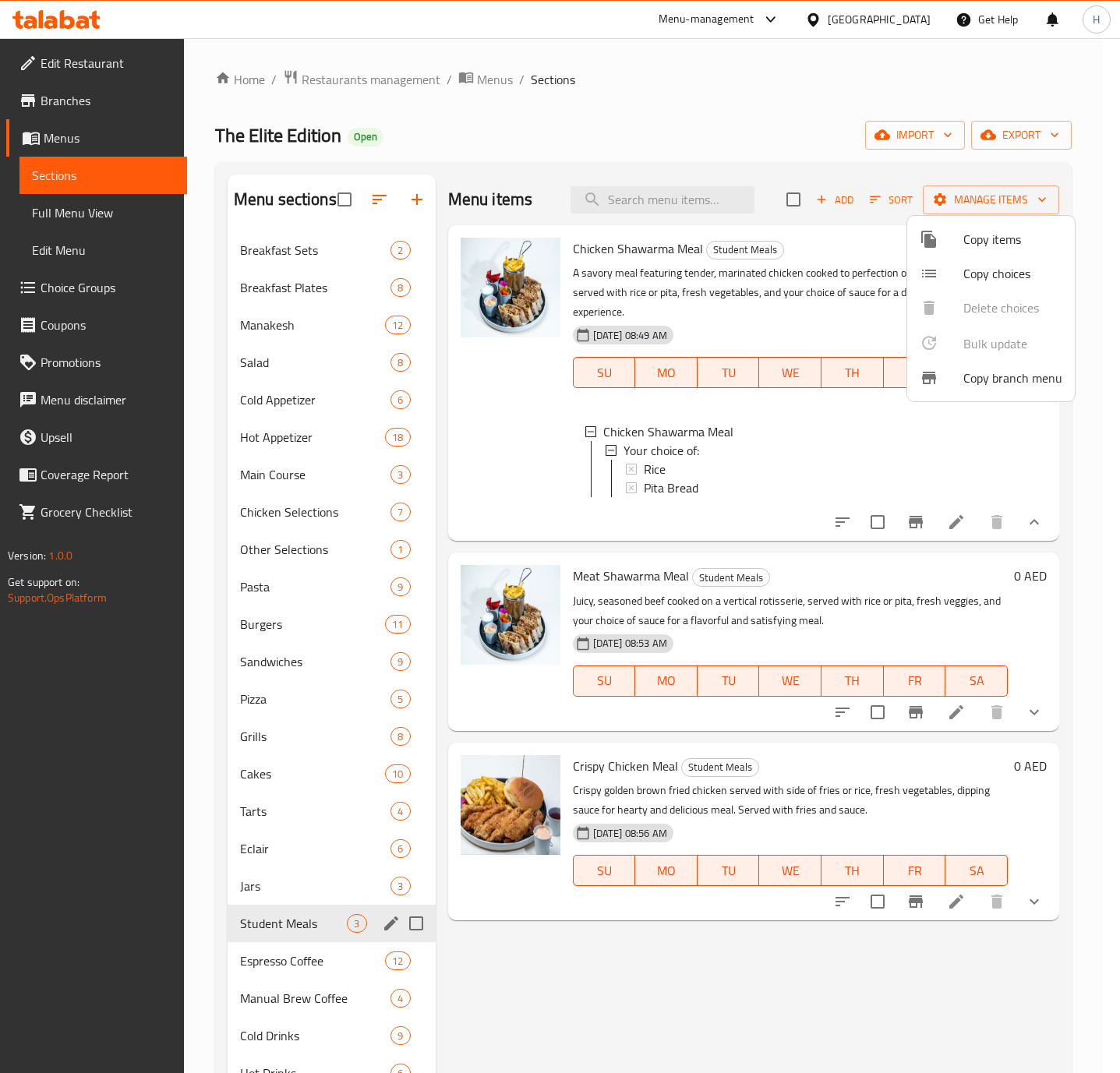
click at [992, 248] on span "Copy items" at bounding box center [1012, 239] width 99 height 19
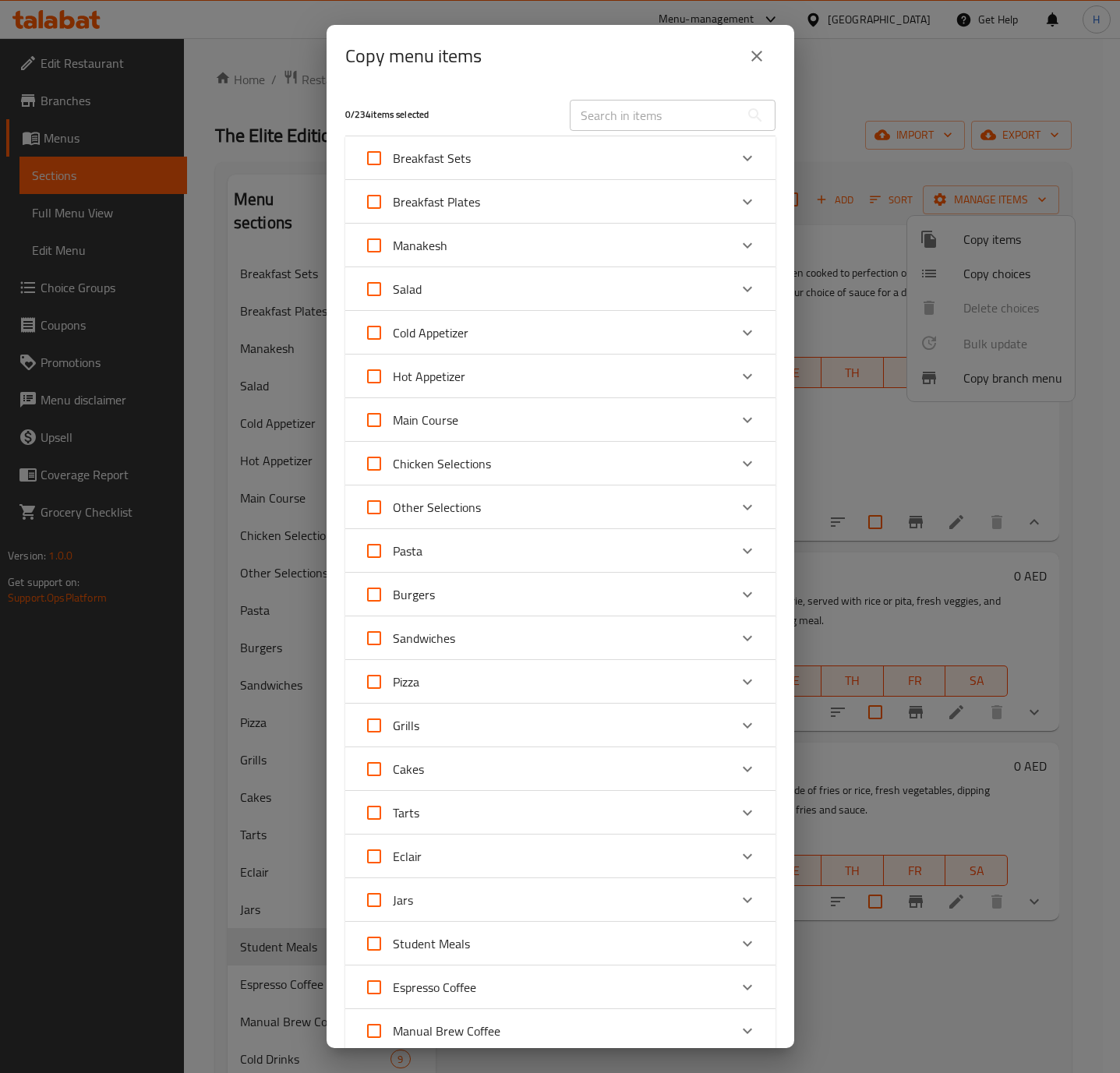
click at [374, 926] on input "Student Meals" at bounding box center [374, 943] width 37 height 37
checkbox input "true"
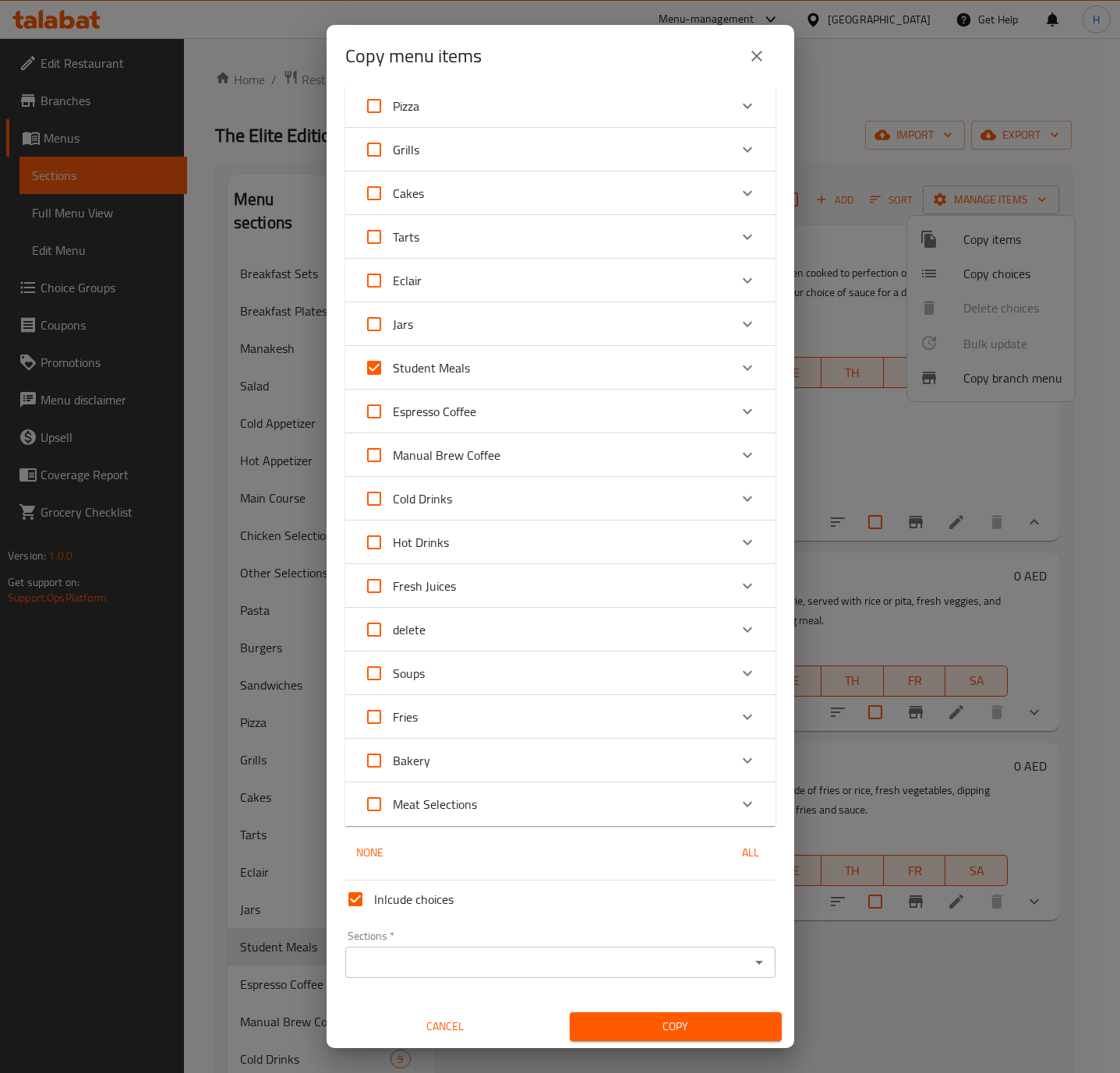
scroll to position [578, 0]
click at [360, 902] on input "Inlcude choices" at bounding box center [355, 897] width 37 height 37
checkbox input "false"
click at [505, 956] on input "Sections   *" at bounding box center [547, 960] width 395 height 22
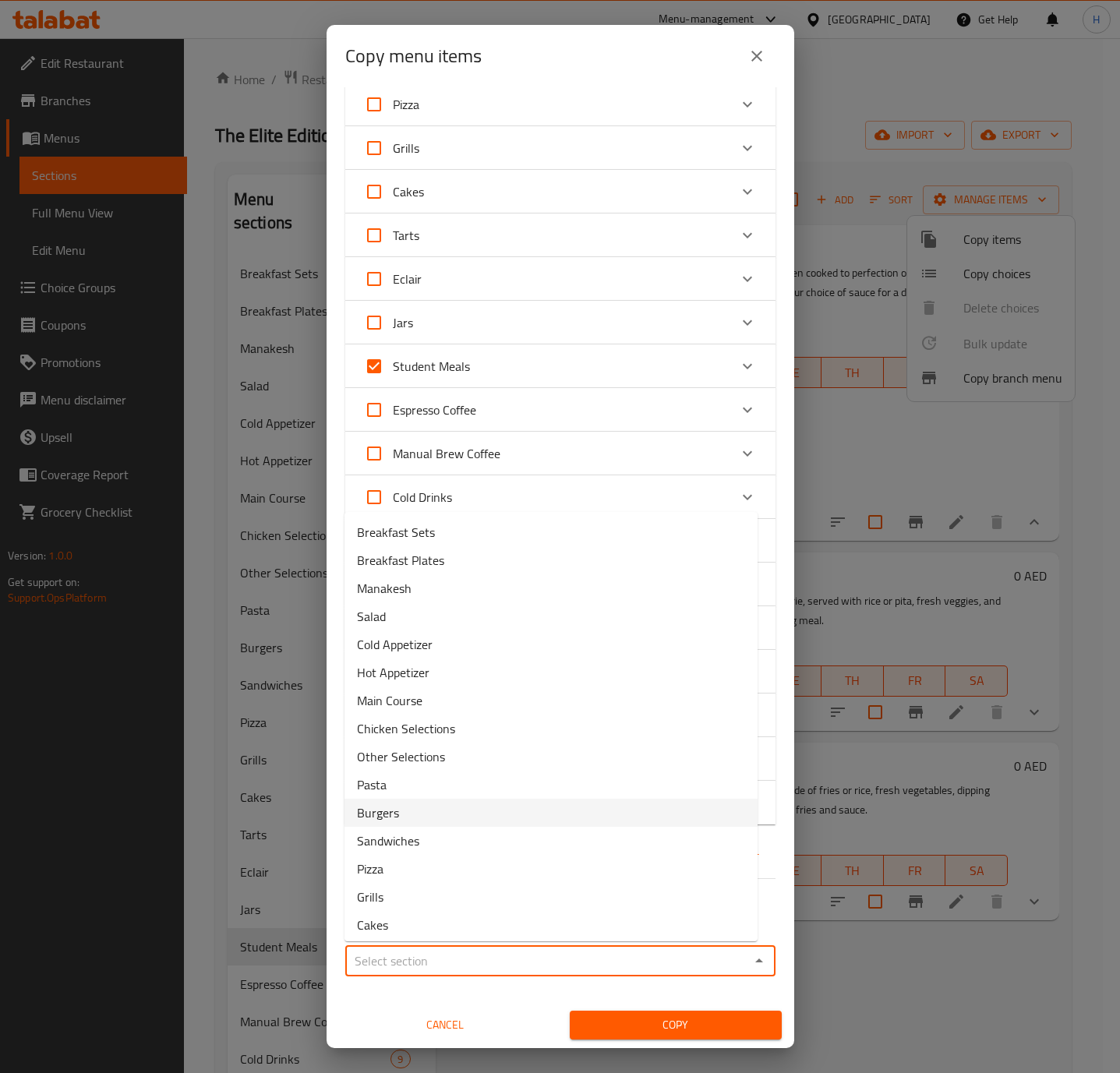
scroll to position [350, 0]
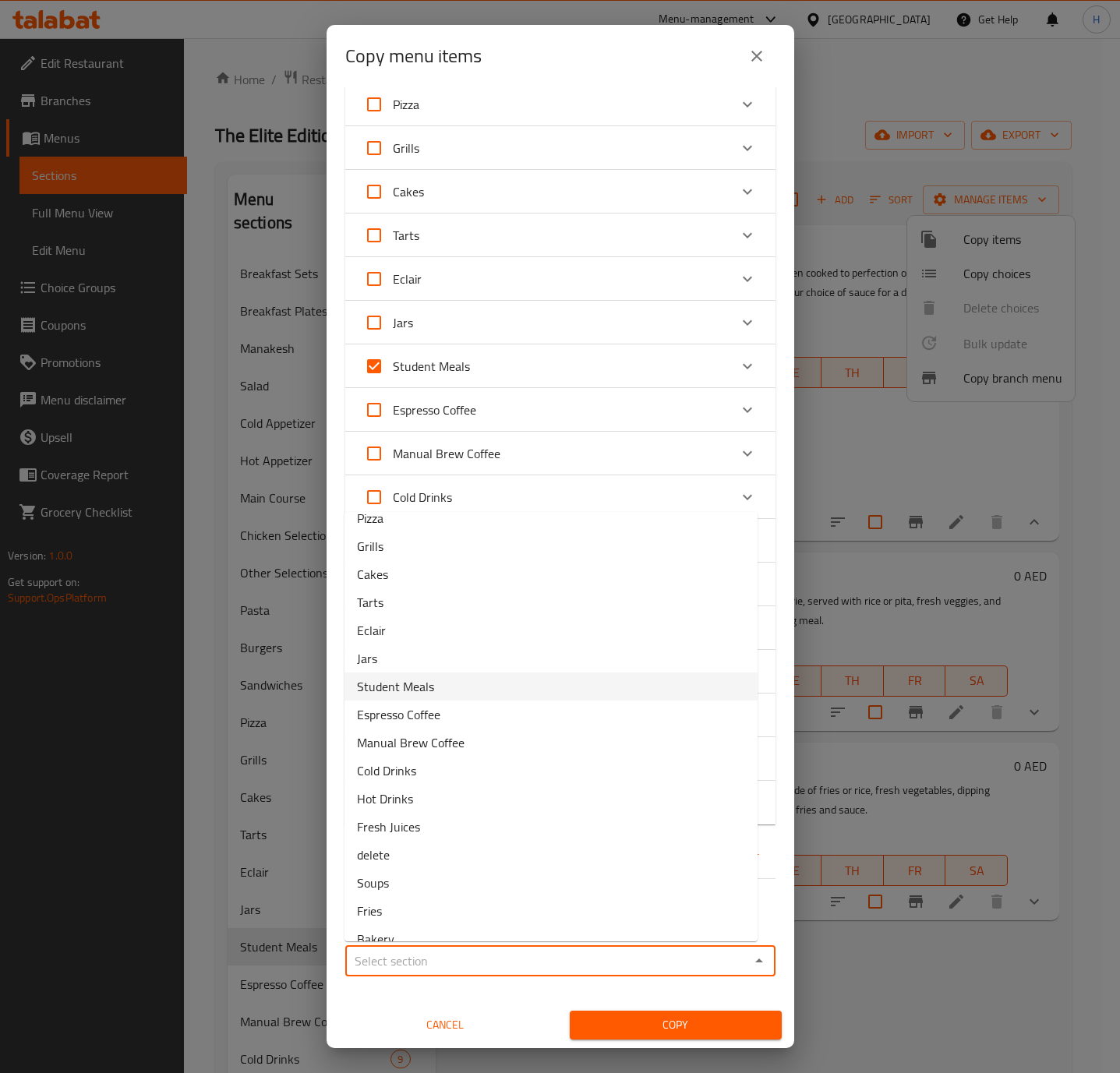
click at [438, 683] on li "Student Meals" at bounding box center [551, 686] width 413 height 28
type input "Student Meals"
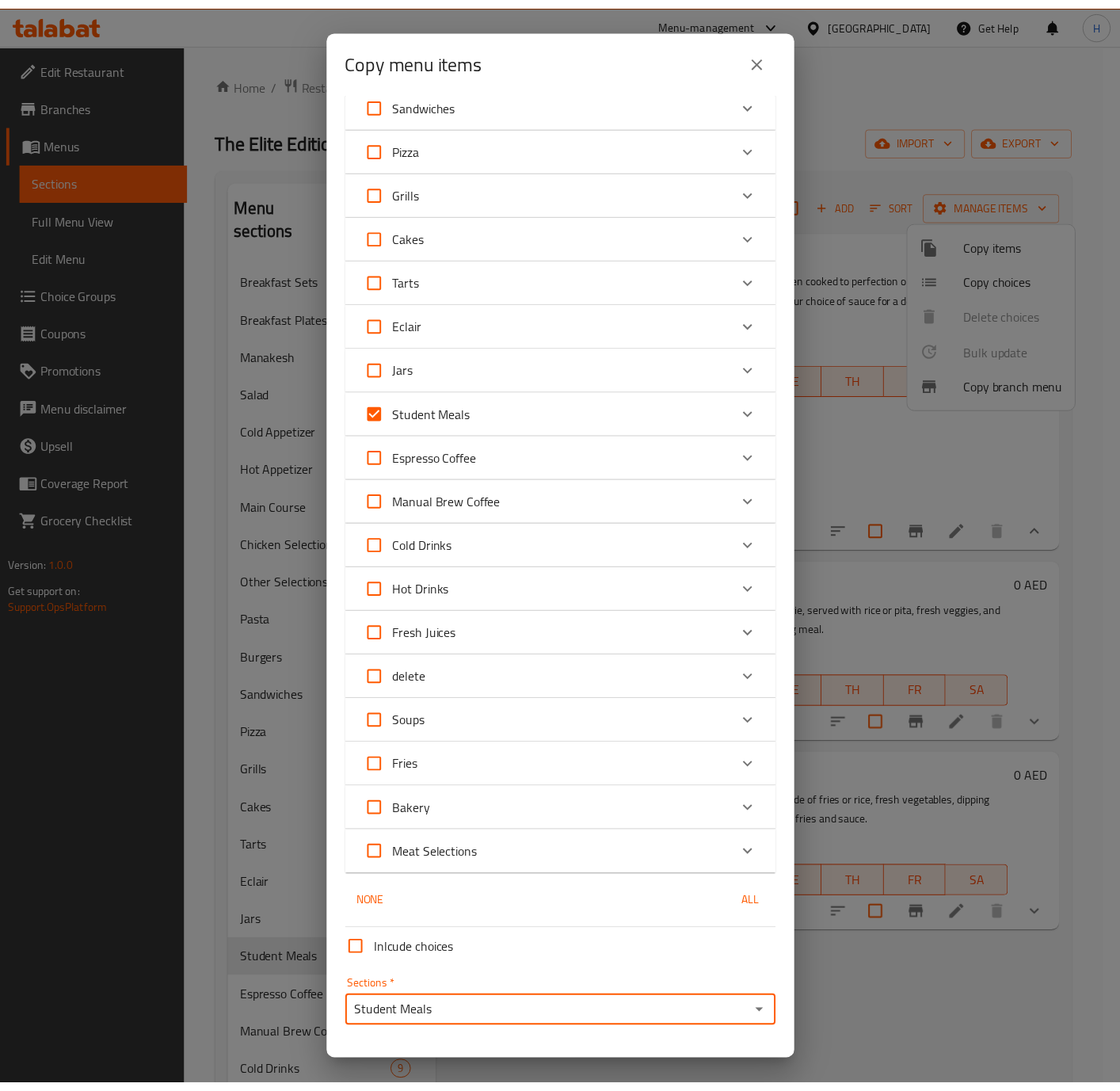
scroll to position [587, 0]
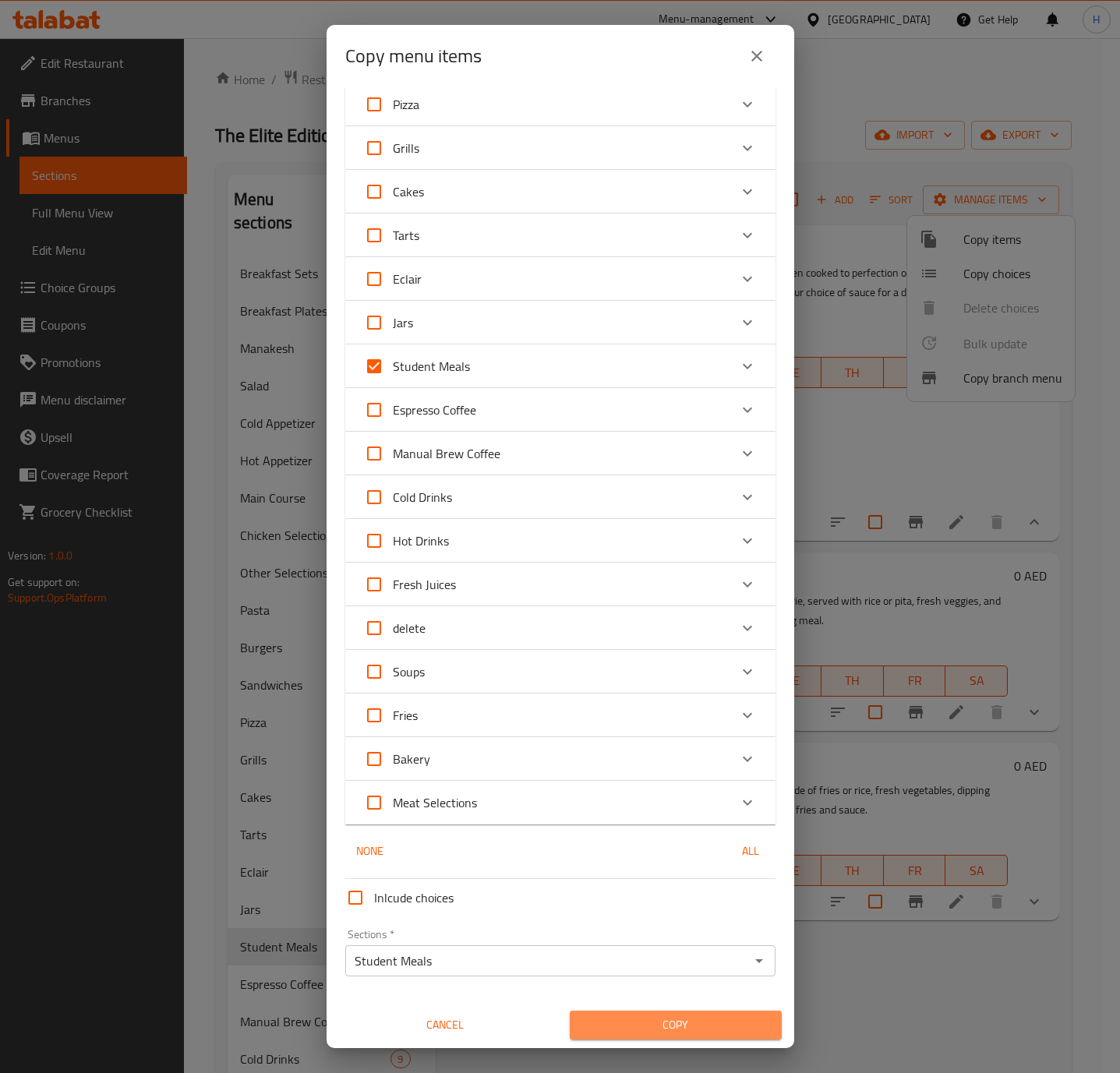
click at [706, 1026] on span "Copy" at bounding box center [675, 1025] width 187 height 20
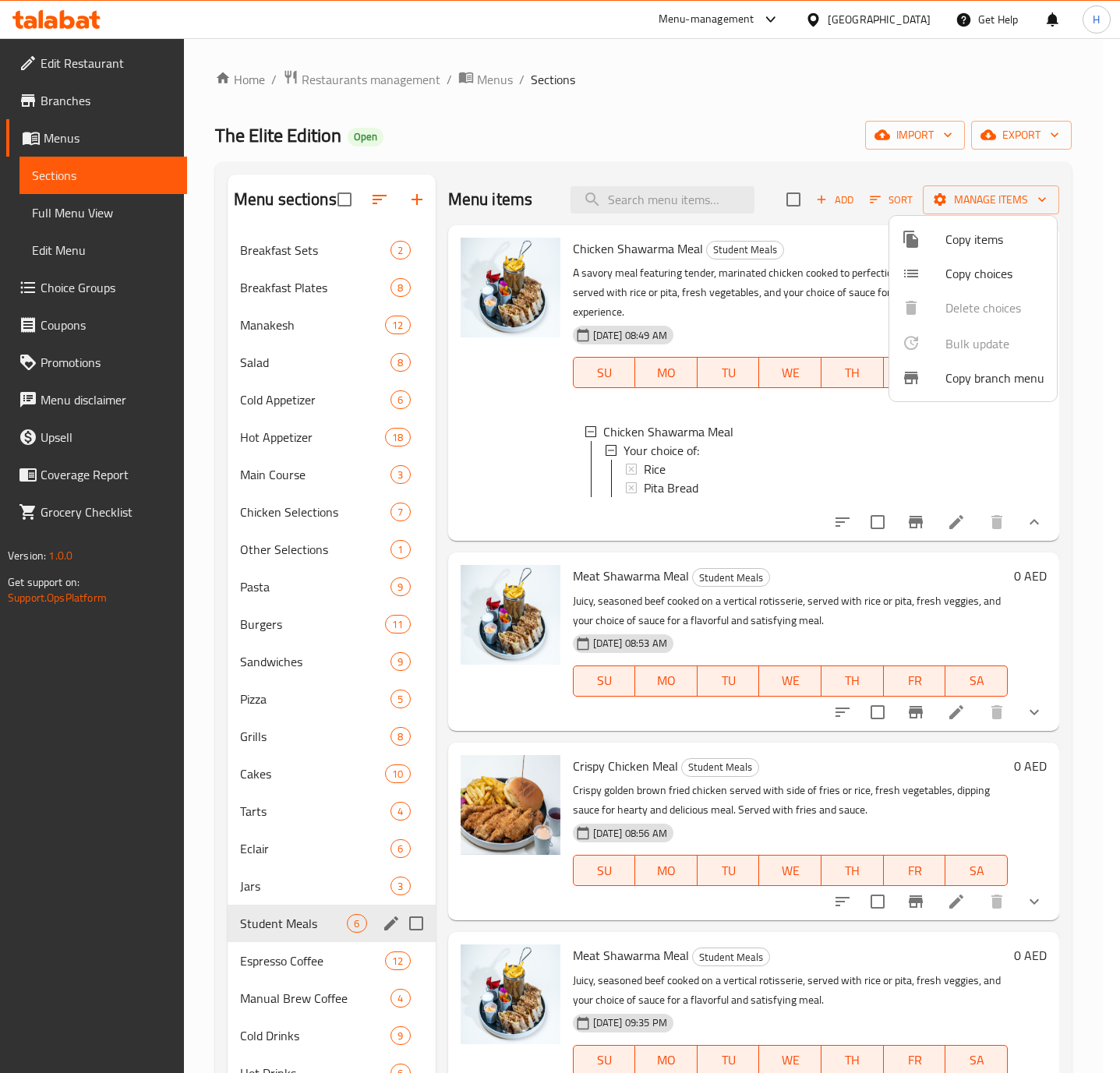
click at [1068, 646] on div at bounding box center [560, 536] width 1120 height 1073
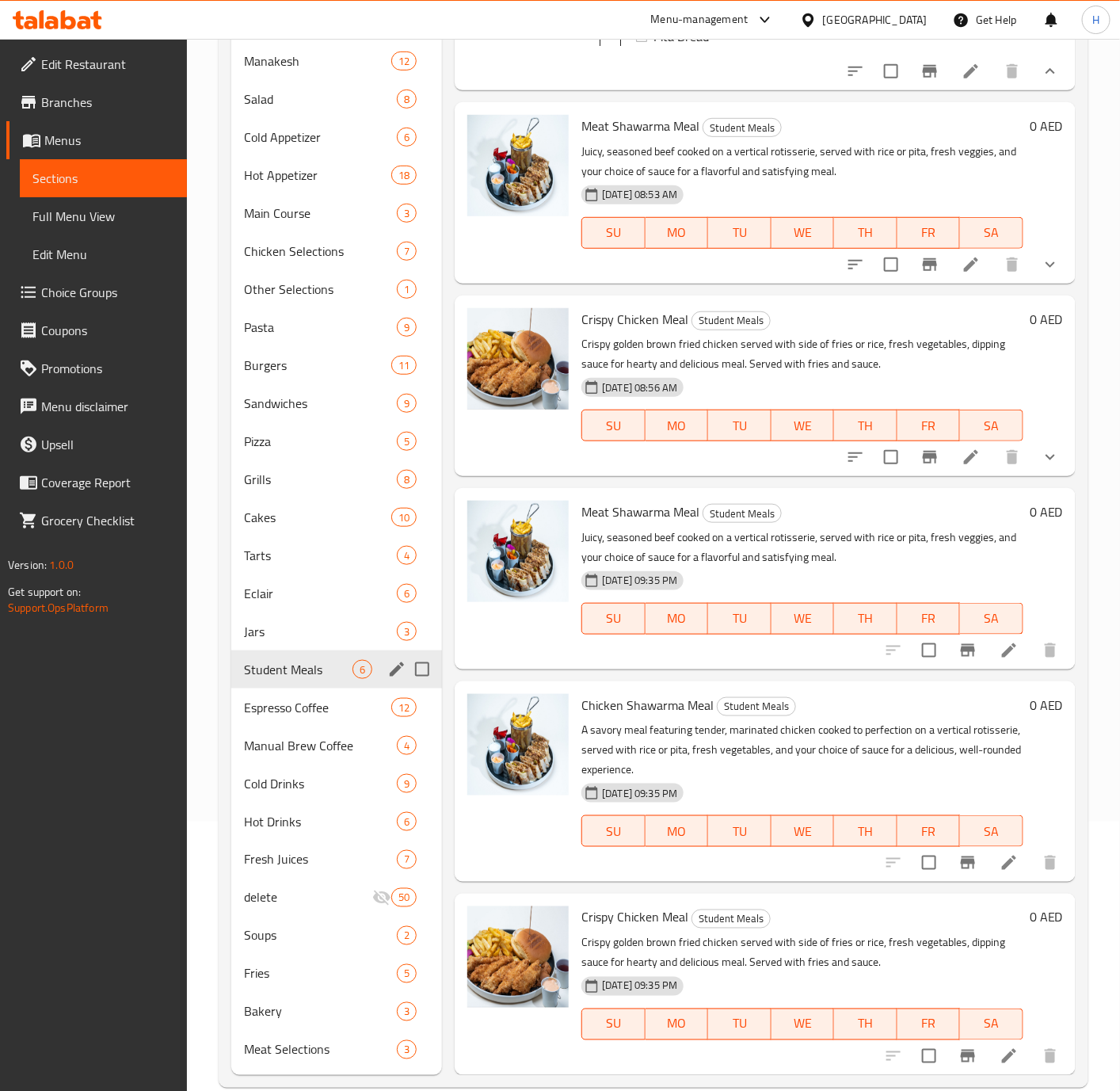
scroll to position [297, 0]
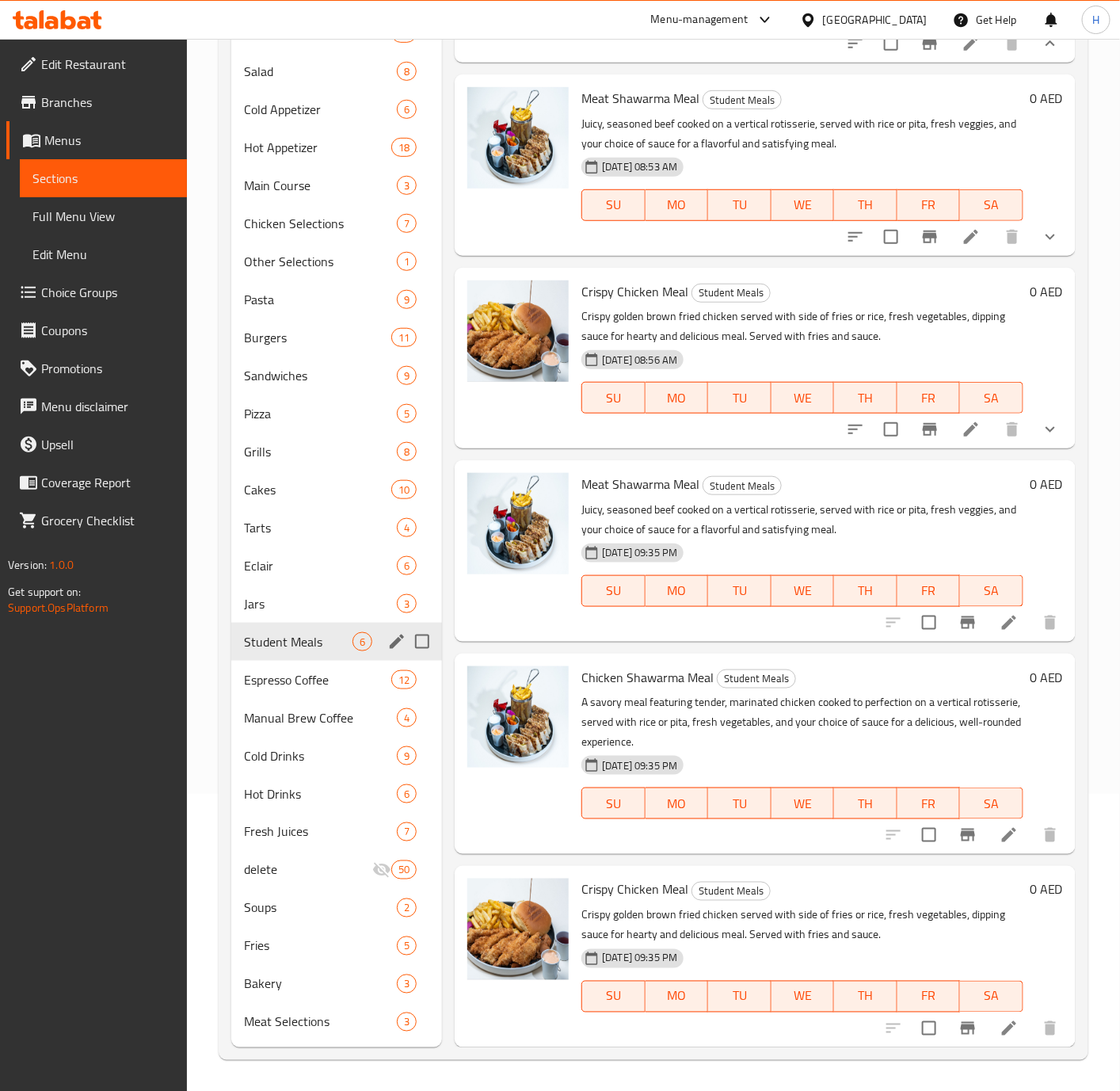
click at [1030, 679] on h6 "0 AED" at bounding box center [1046, 677] width 33 height 22
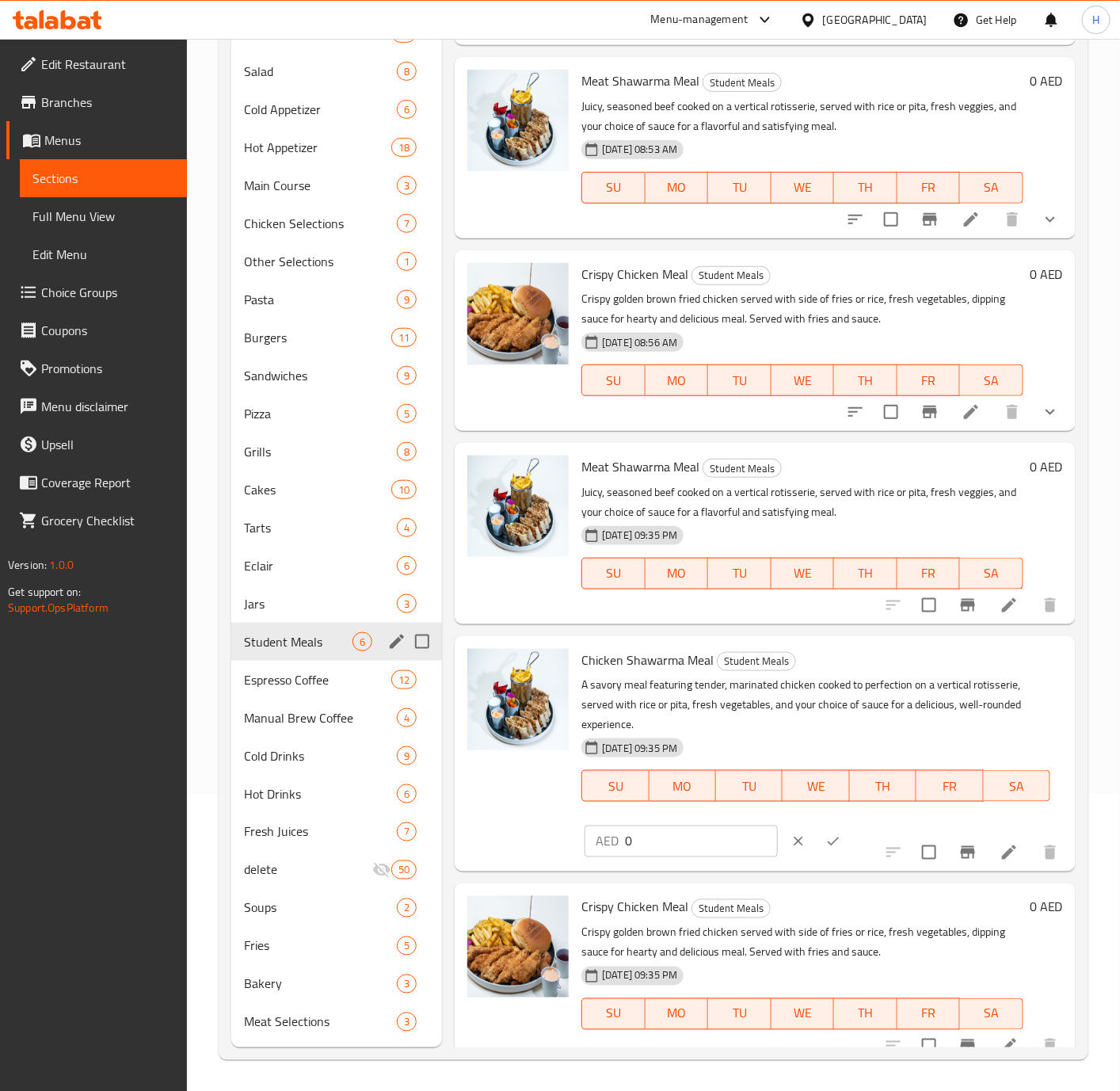
click at [690, 857] on input "0" at bounding box center [701, 841] width 153 height 32
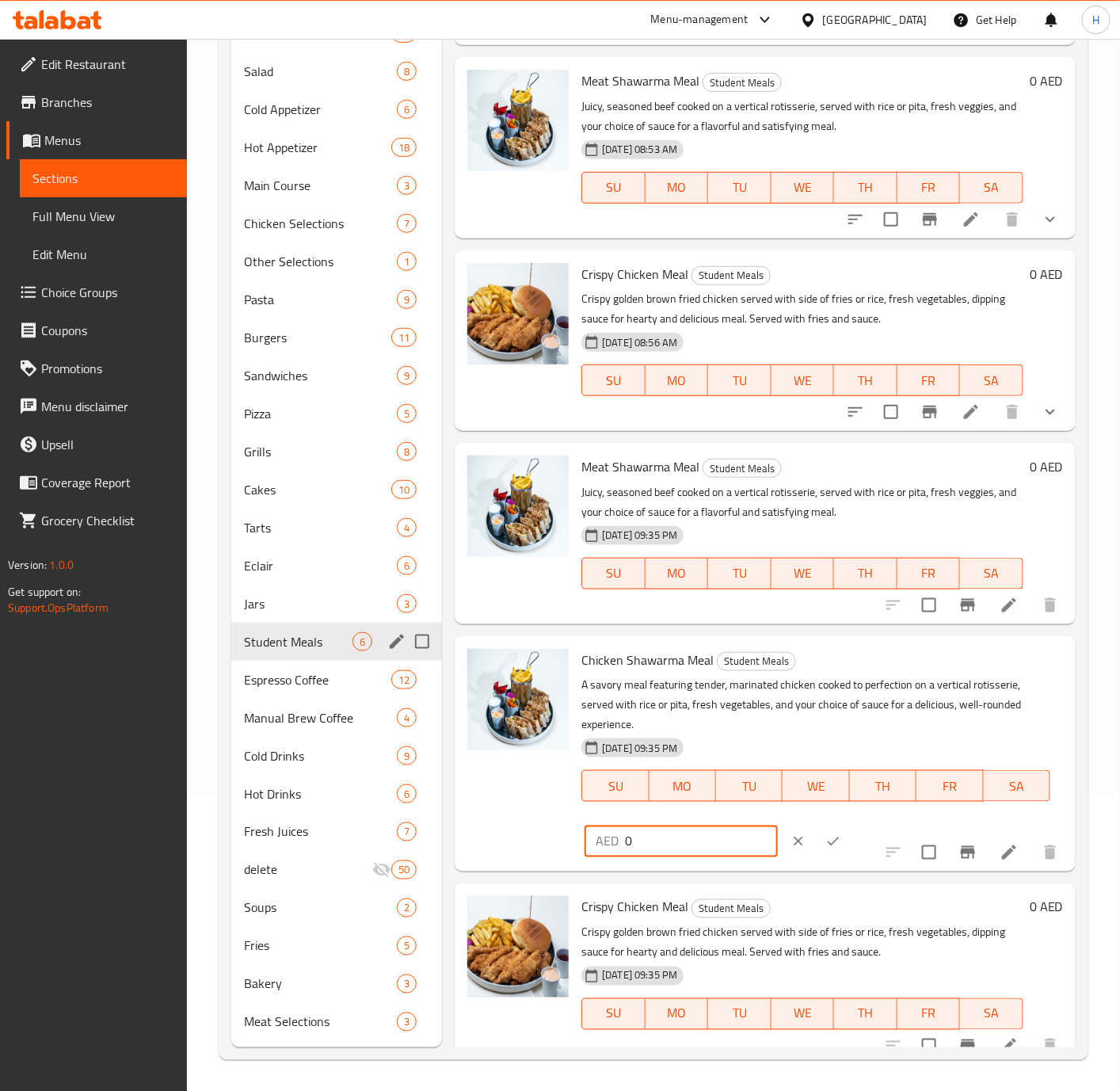
click at [1030, 477] on h6 "0 AED" at bounding box center [1046, 466] width 33 height 22
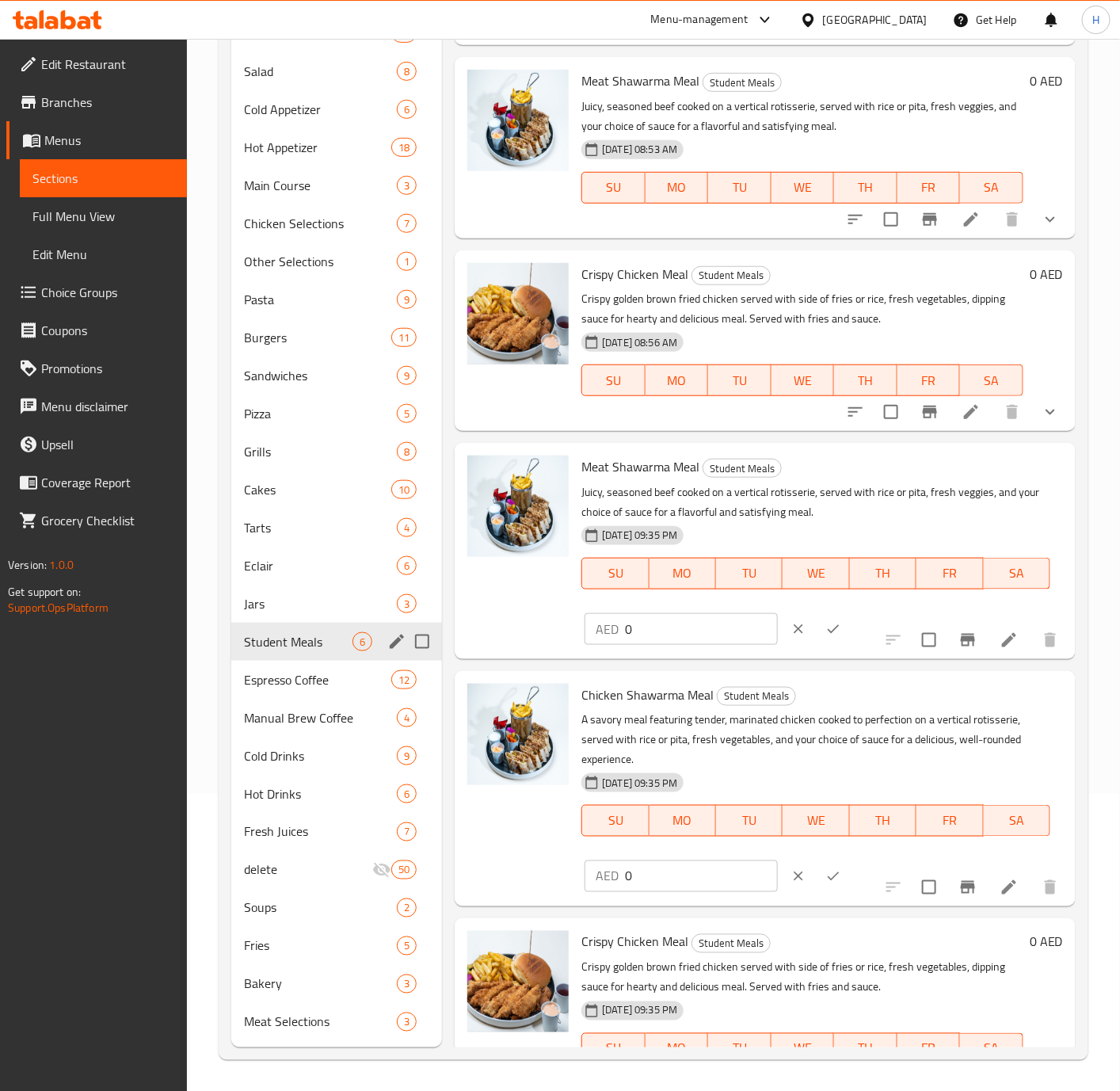
click at [687, 642] on input "0" at bounding box center [701, 629] width 153 height 32
type input "45"
click at [825, 637] on icon "ok" at bounding box center [833, 629] width 16 height 16
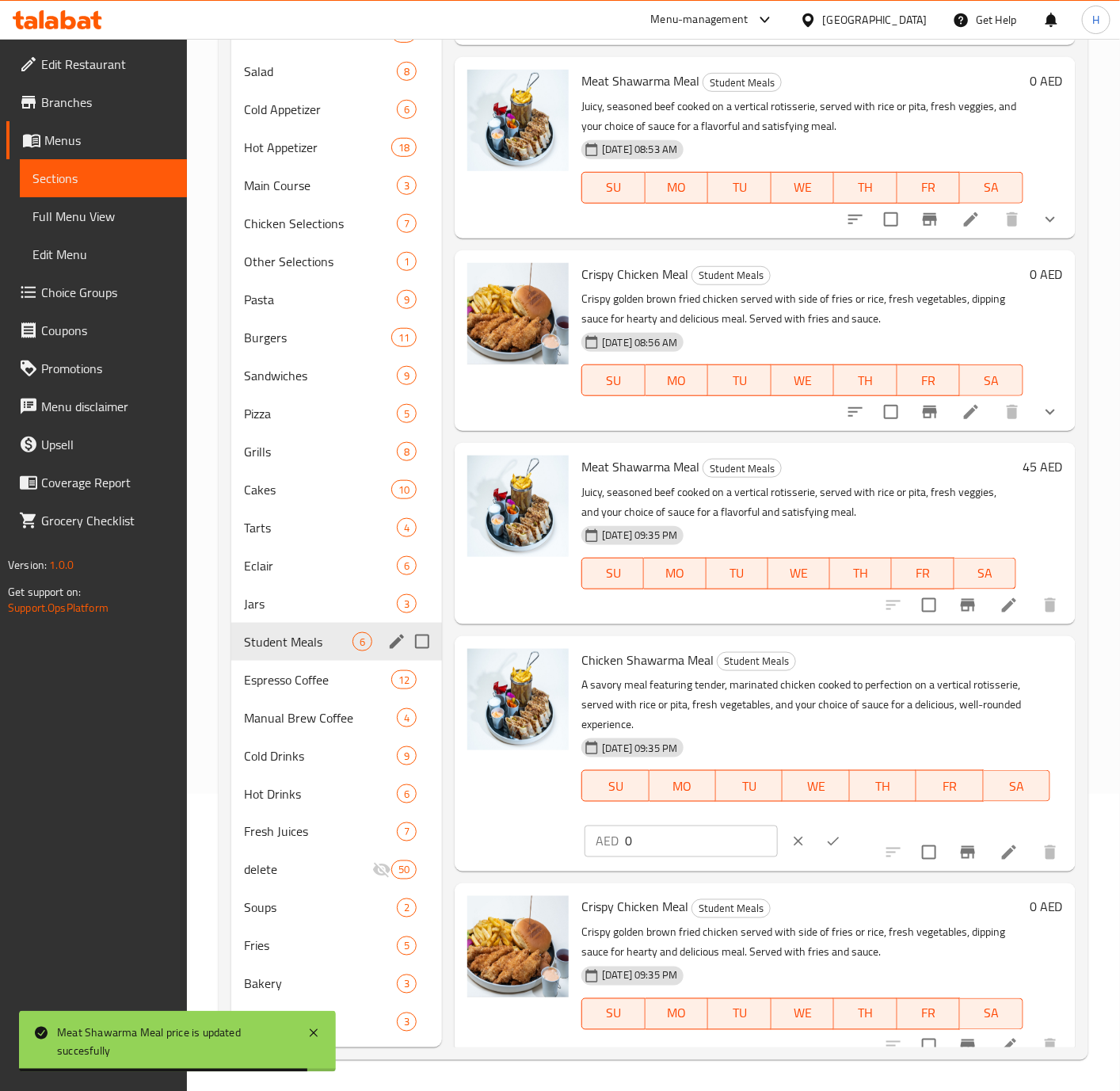
click at [652, 857] on input "0" at bounding box center [701, 841] width 153 height 32
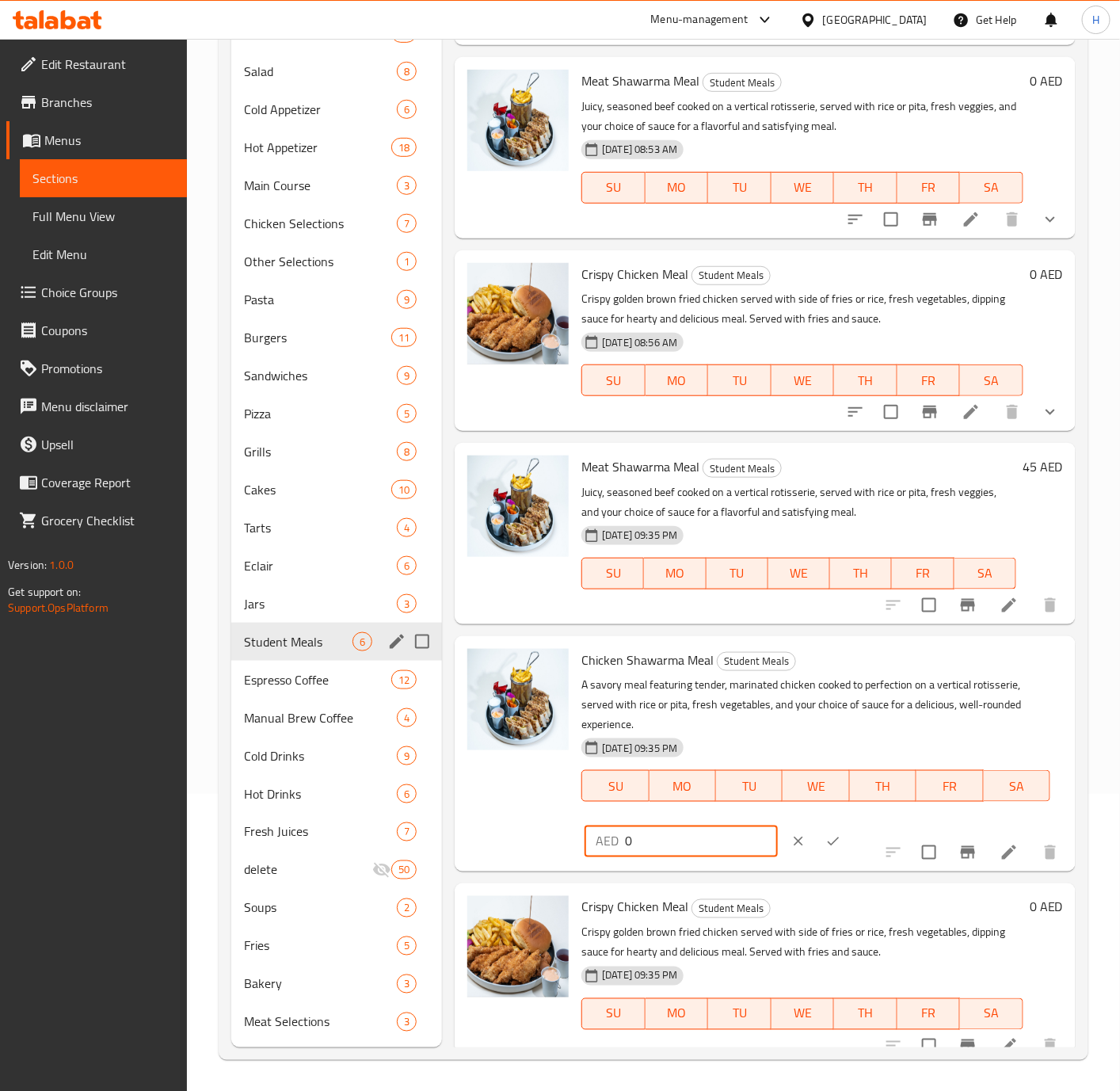
click at [652, 857] on input "0" at bounding box center [701, 841] width 153 height 32
type input "38"
click at [825, 856] on button "ok" at bounding box center [834, 842] width 35 height 35
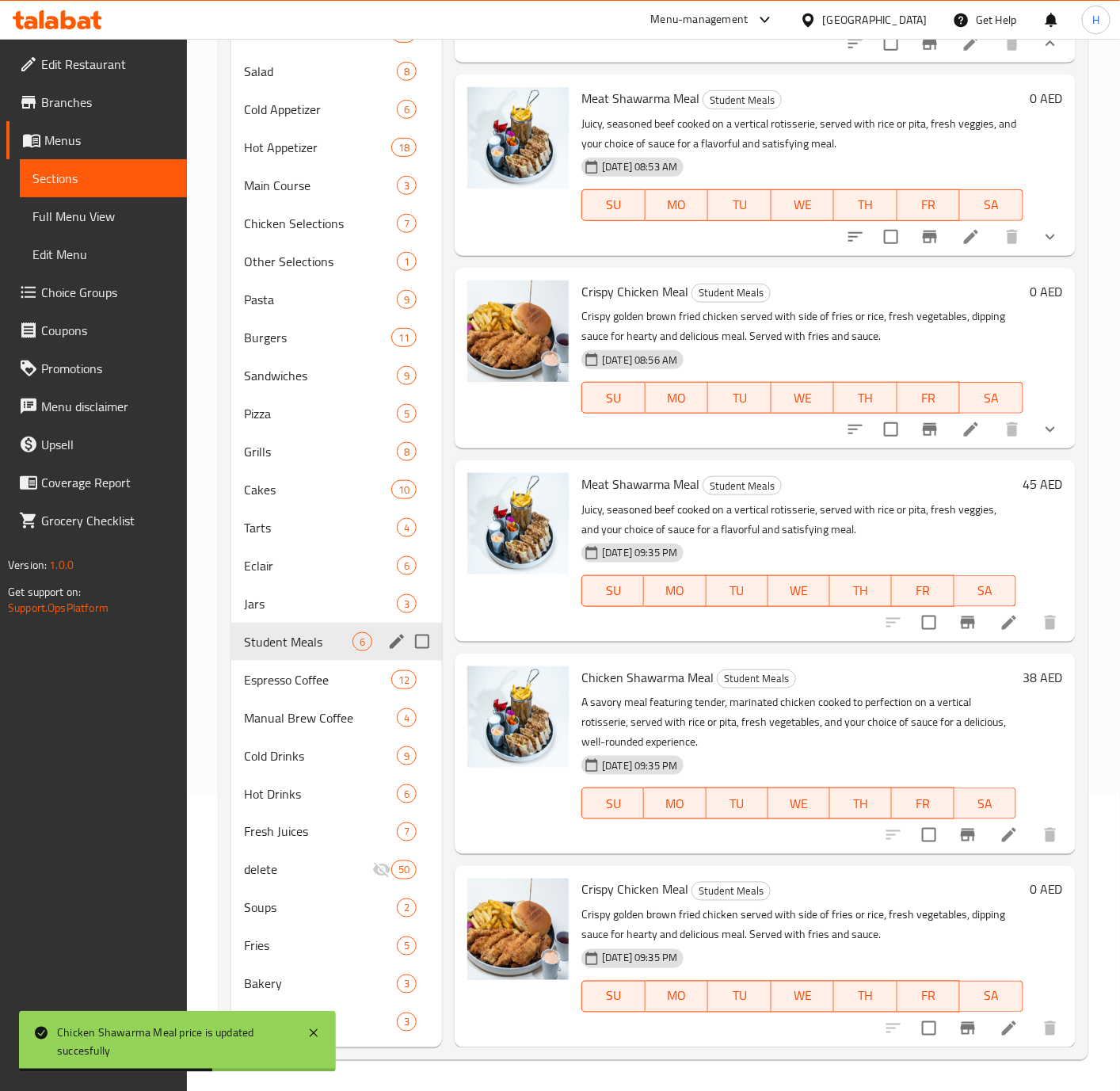
click at [1030, 889] on h6 "0 AED" at bounding box center [1046, 889] width 33 height 22
click at [1015, 889] on h6 "Crispy Chicken Meal Student Meals" at bounding box center [802, 889] width 442 height 22
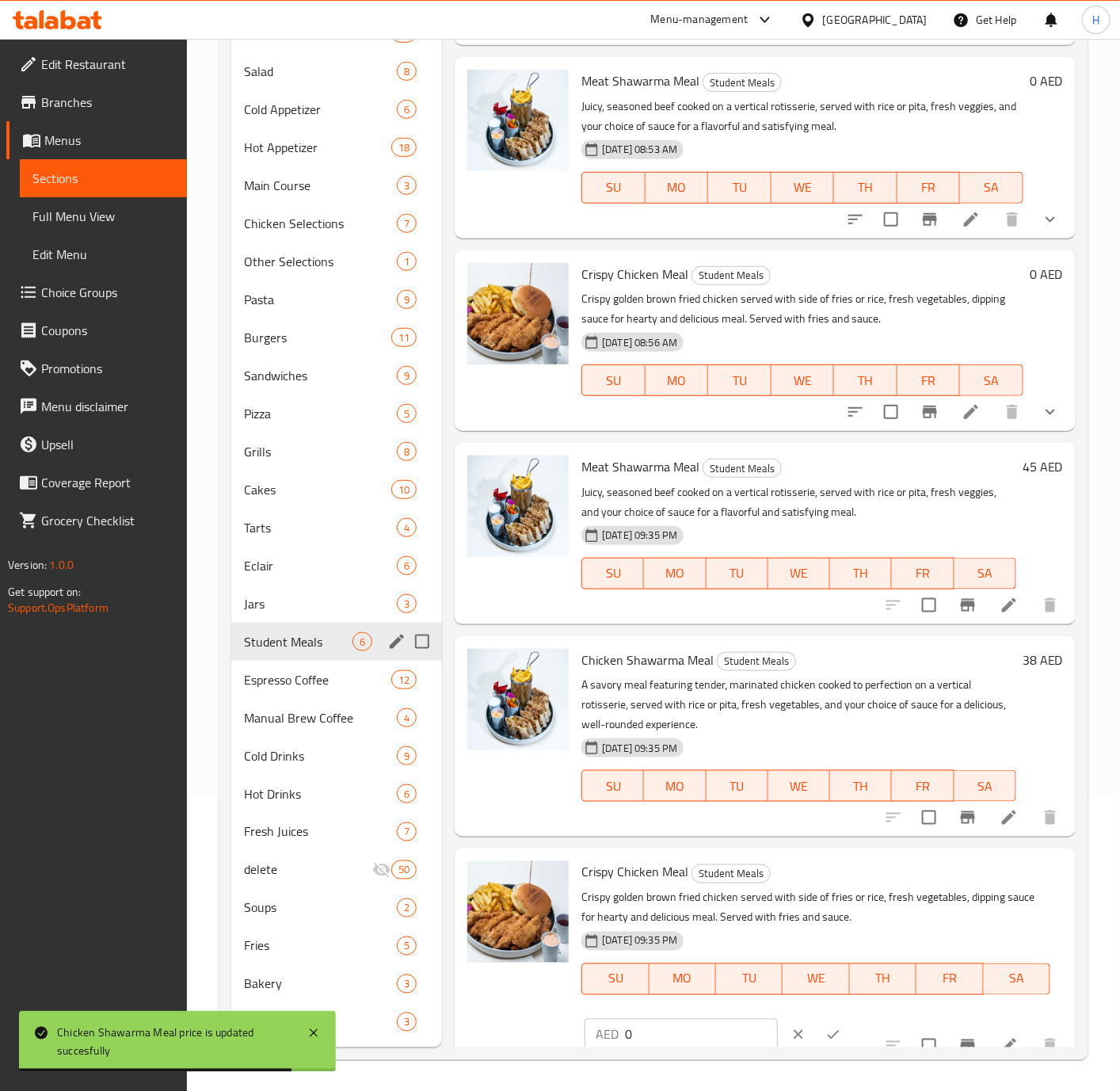
scroll to position [242, 0]
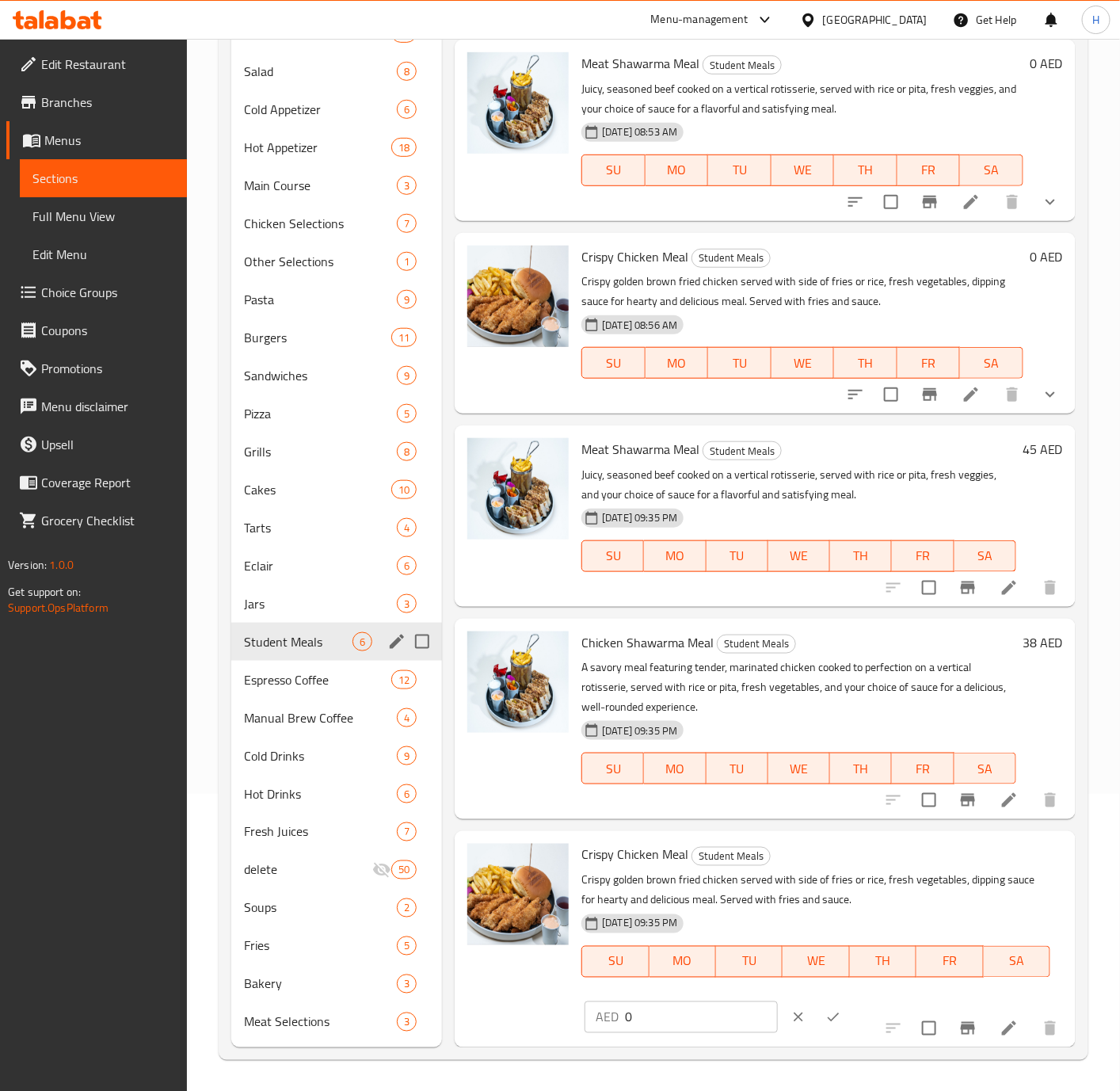
click at [699, 1018] on input "0" at bounding box center [701, 1017] width 153 height 32
type input "28"
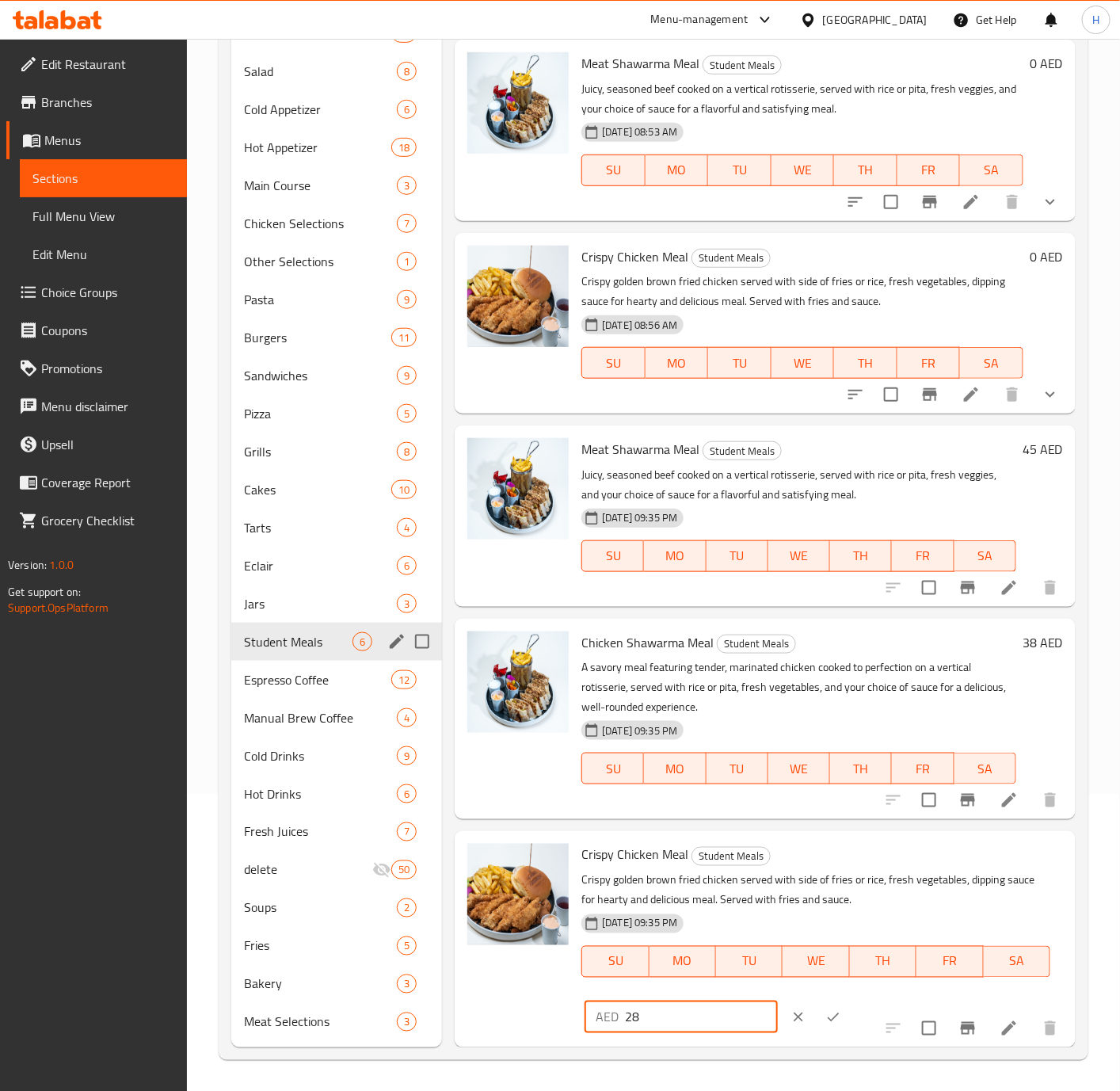
click at [825, 1012] on icon "ok" at bounding box center [833, 1017] width 16 height 16
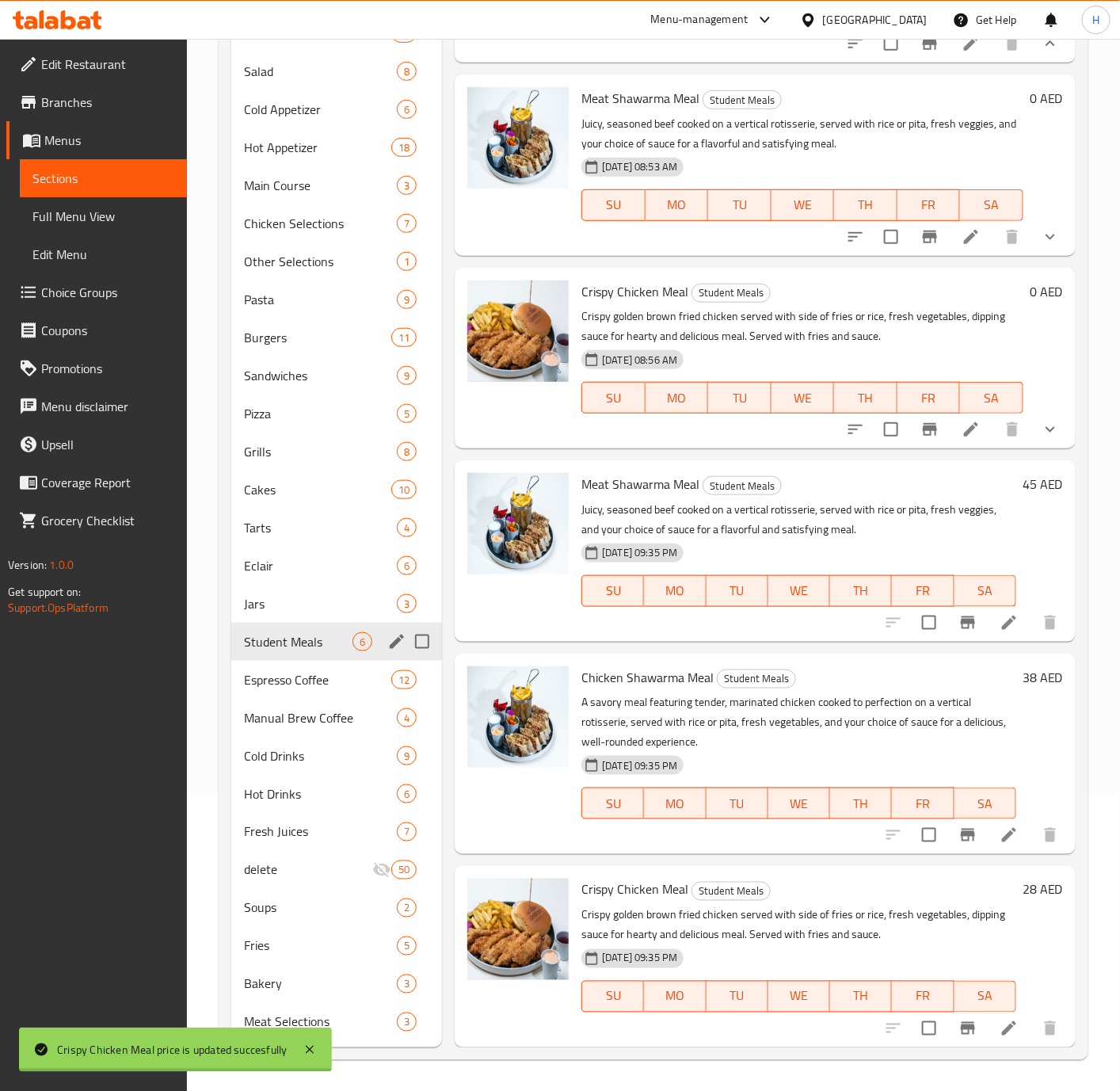
scroll to position [207, 0]
click at [874, 433] on input "checkbox" at bounding box center [891, 429] width 33 height 33
checkbox input "true"
click at [874, 236] on input "checkbox" at bounding box center [891, 237] width 33 height 33
checkbox input "true"
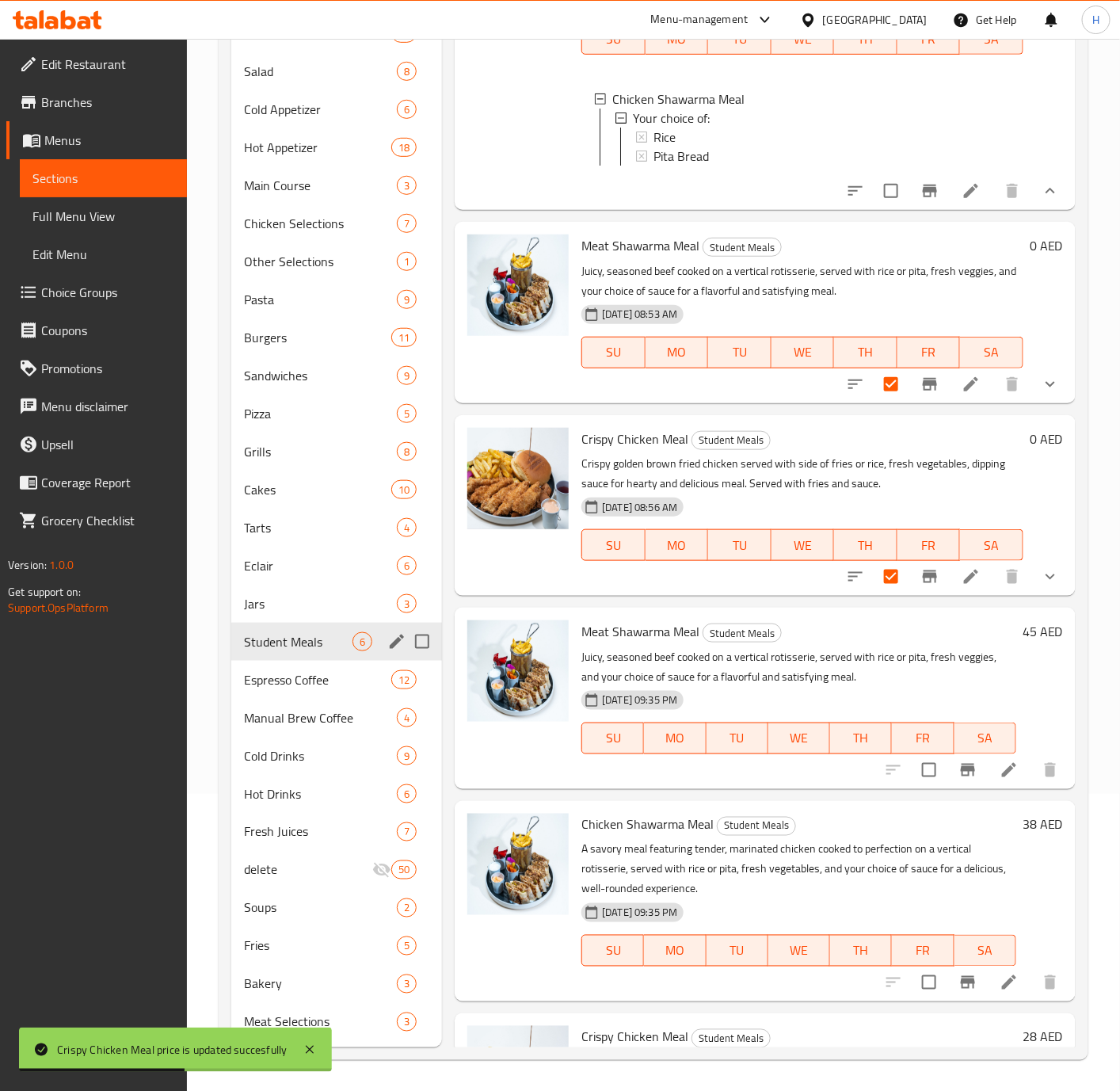
scroll to position [0, 0]
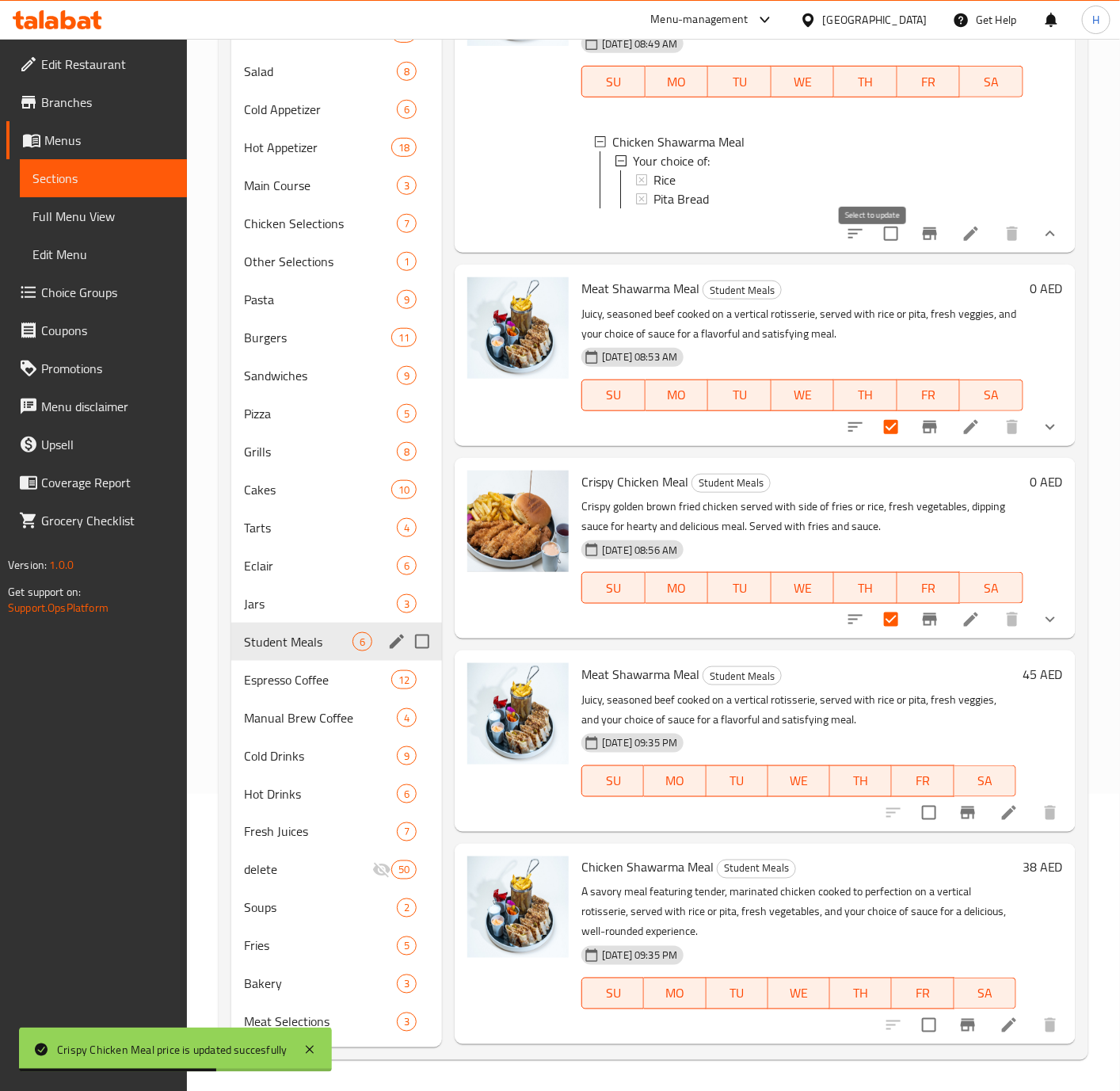
click at [875, 250] on input "checkbox" at bounding box center [891, 233] width 33 height 33
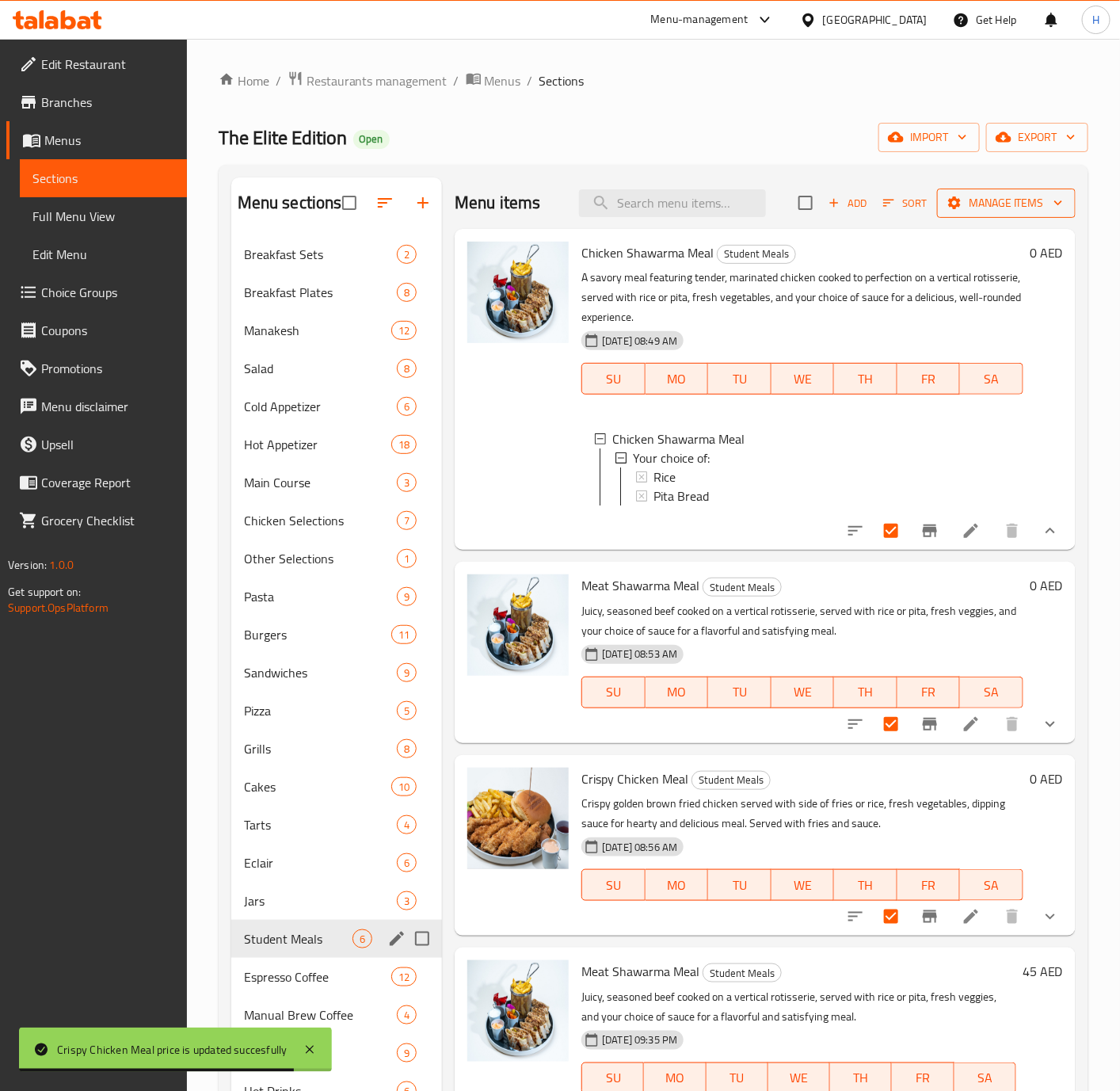
click at [1054, 203] on icon "button" at bounding box center [1058, 203] width 8 height 4
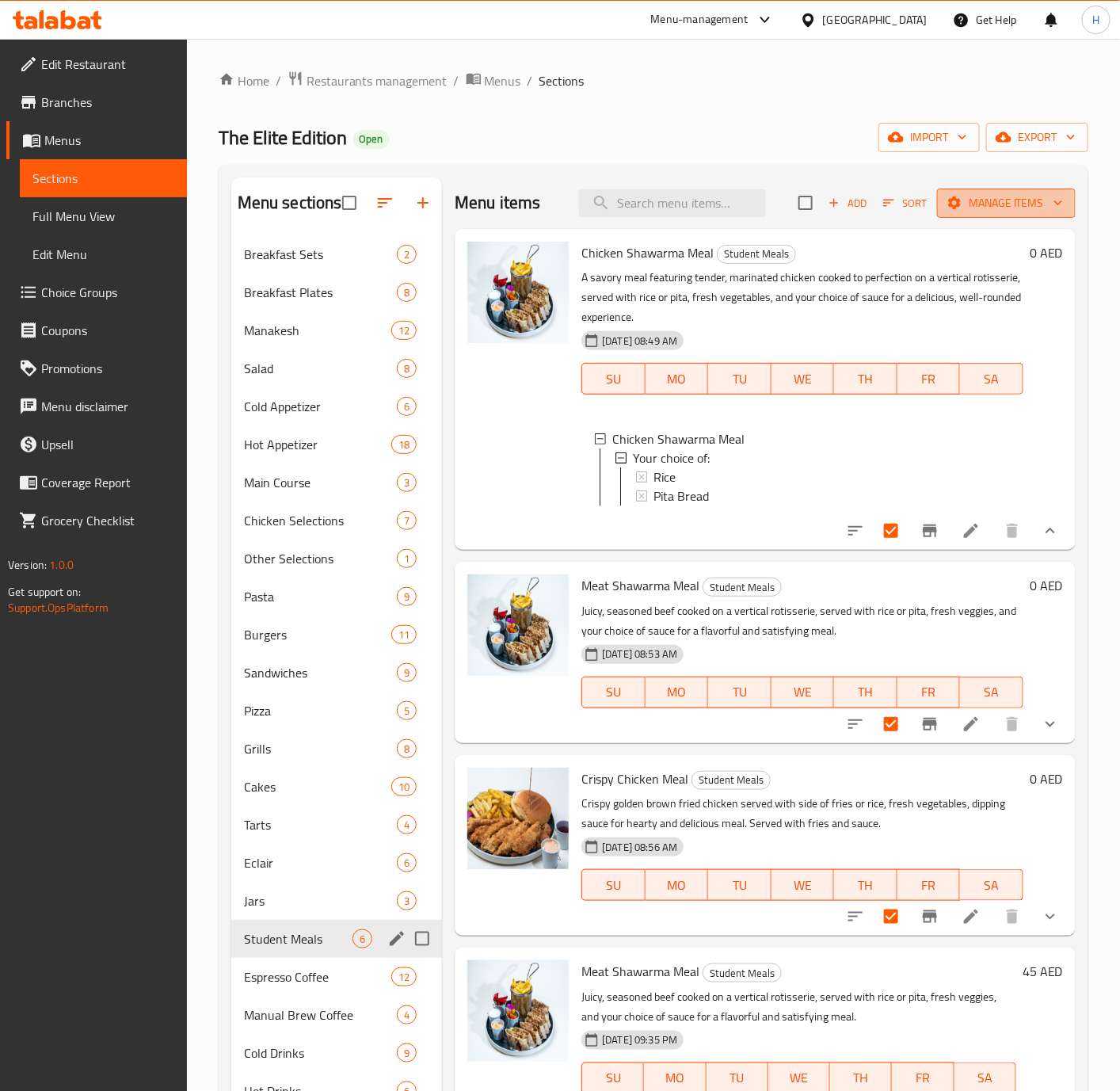
click at [1024, 209] on span "Manage items" at bounding box center [1006, 203] width 113 height 20
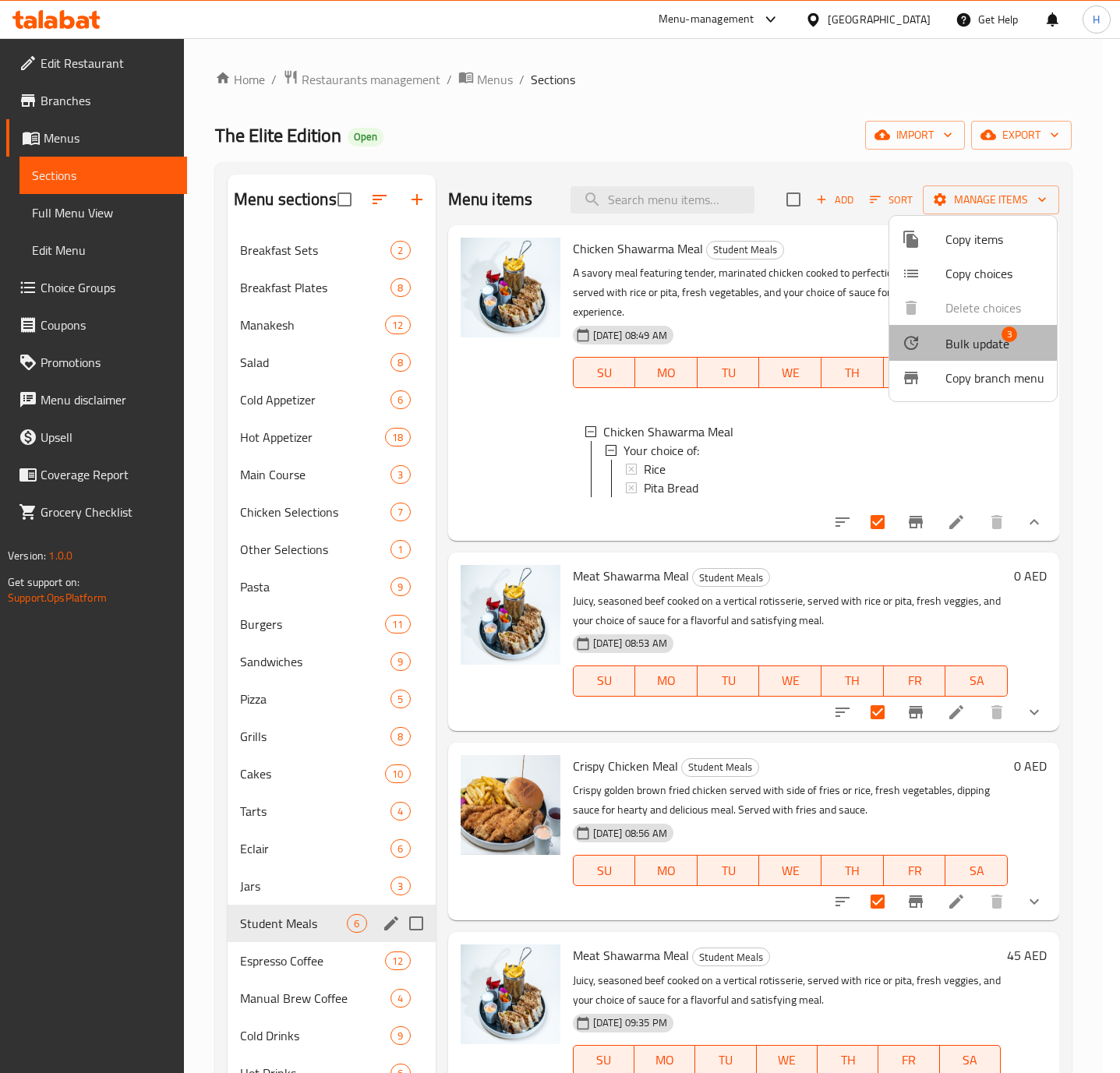
click at [962, 335] on span "Bulk update" at bounding box center [978, 344] width 64 height 19
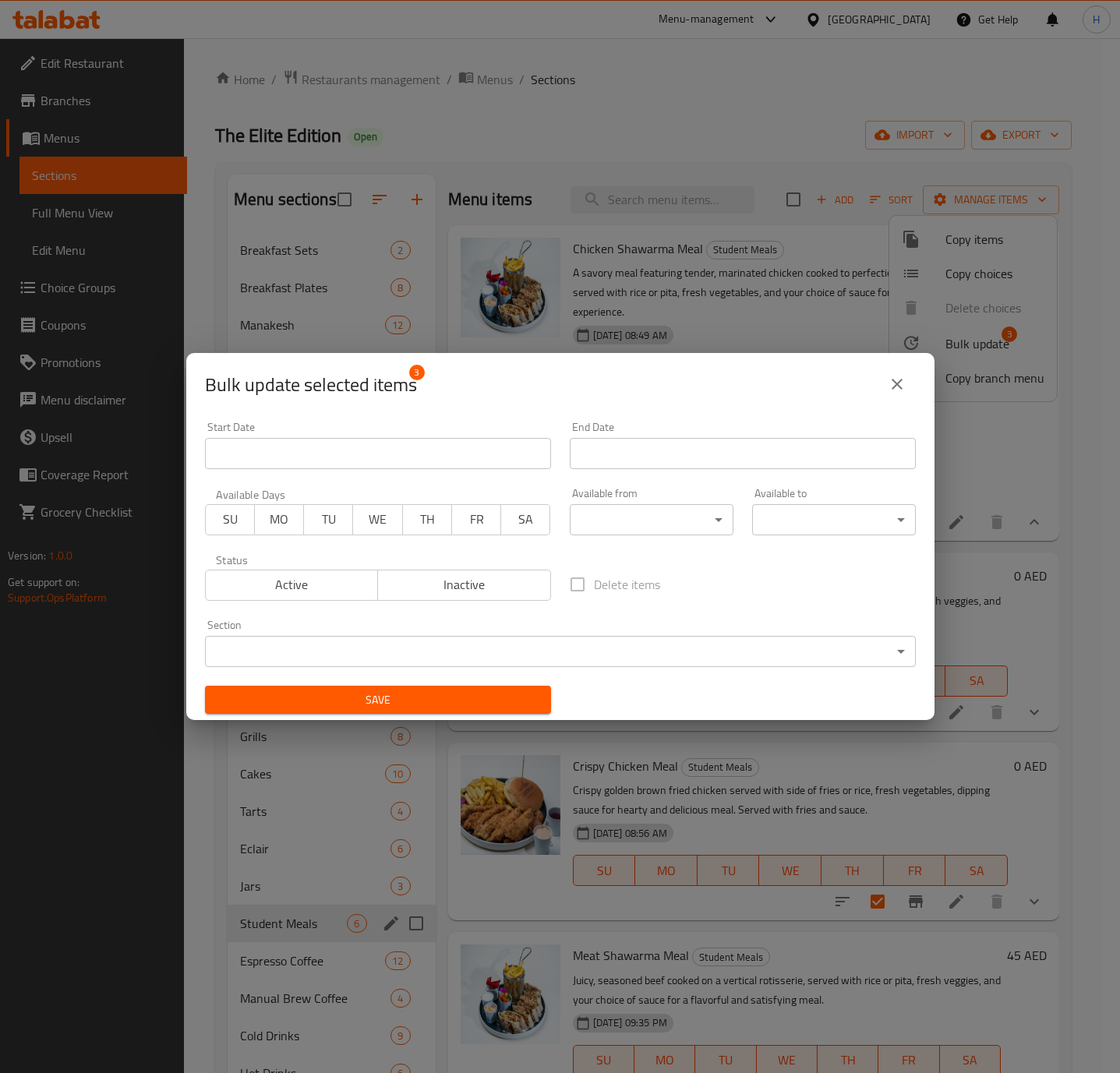
click at [433, 583] on span "Inactive" at bounding box center [465, 584] width 161 height 22
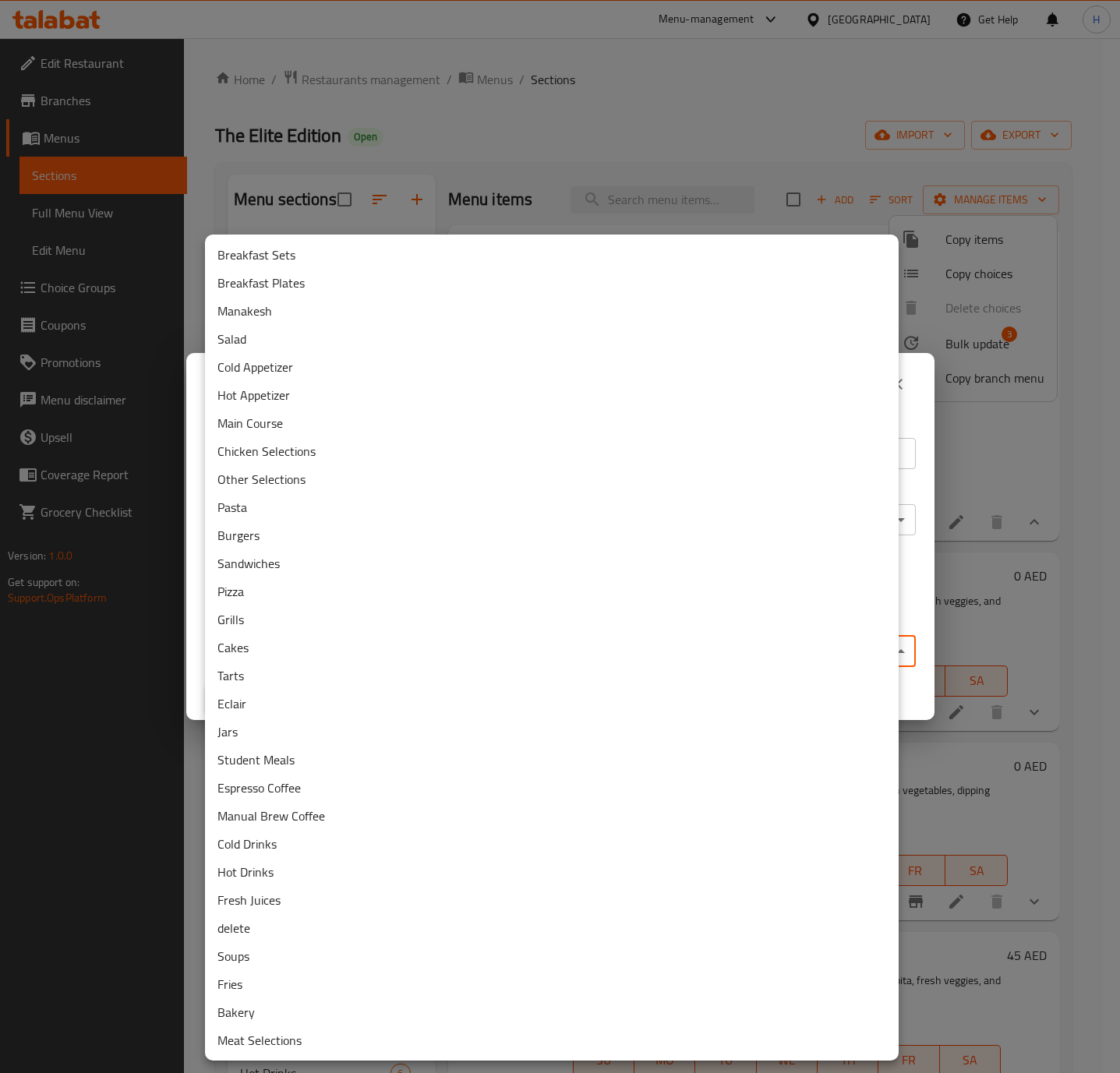
click at [491, 645] on body "​ Menu-management United Arab Emirates Get Help H Edit Restaurant Branches Menu…" at bounding box center [560, 555] width 1120 height 1034
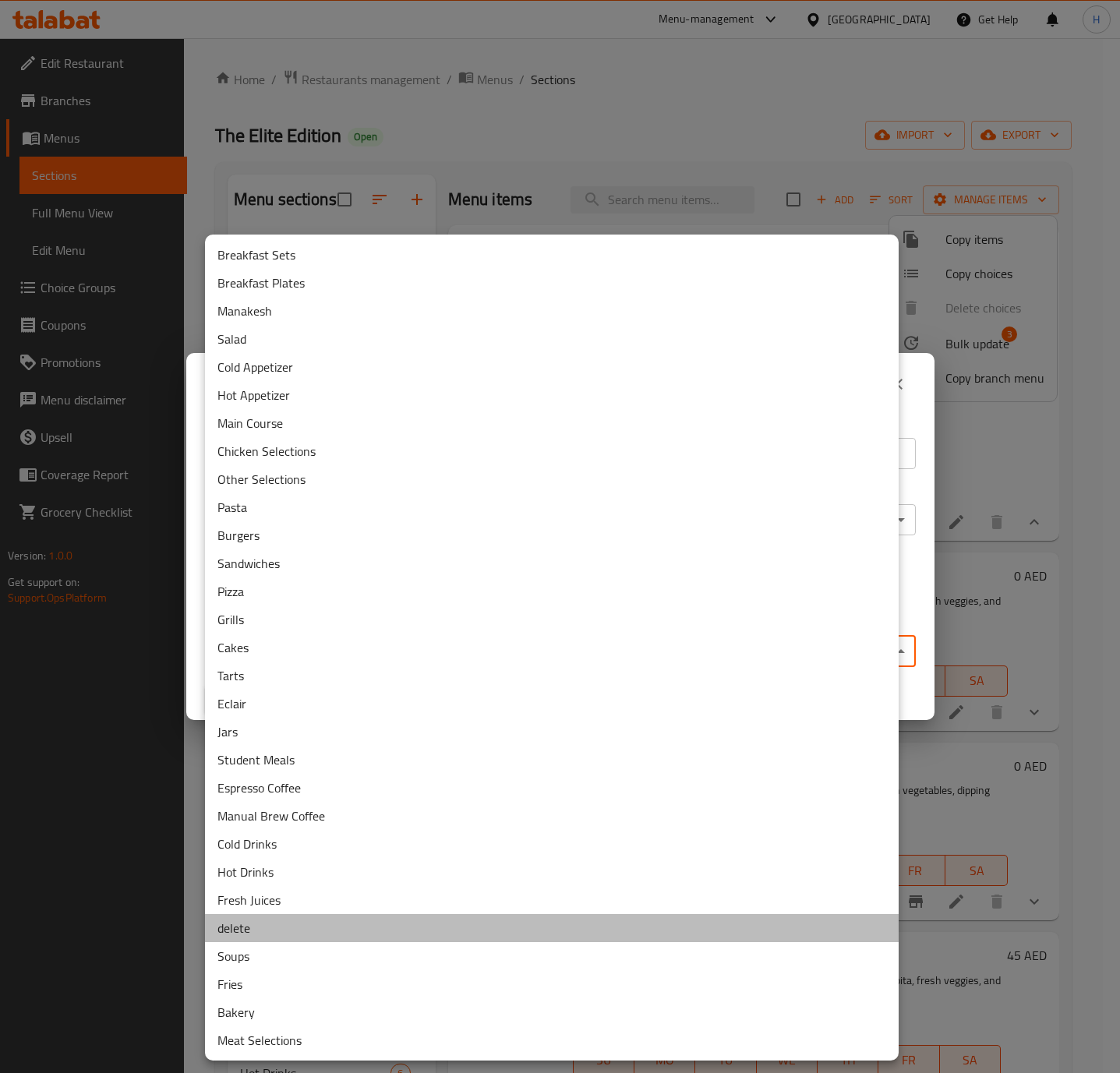
click at [292, 932] on li "delete" at bounding box center [551, 928] width 693 height 28
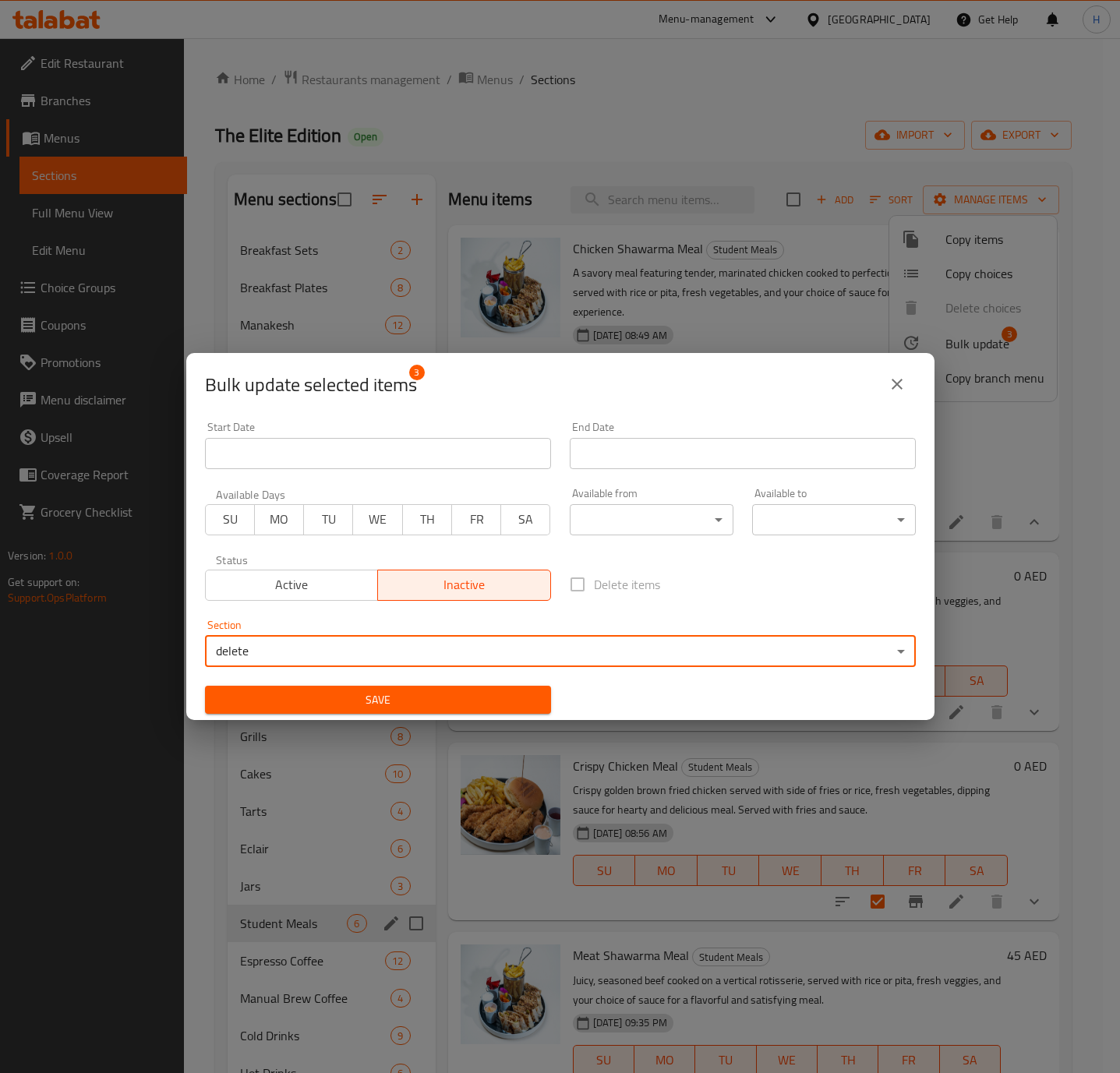
click at [371, 701] on span "Save" at bounding box center [378, 700] width 321 height 20
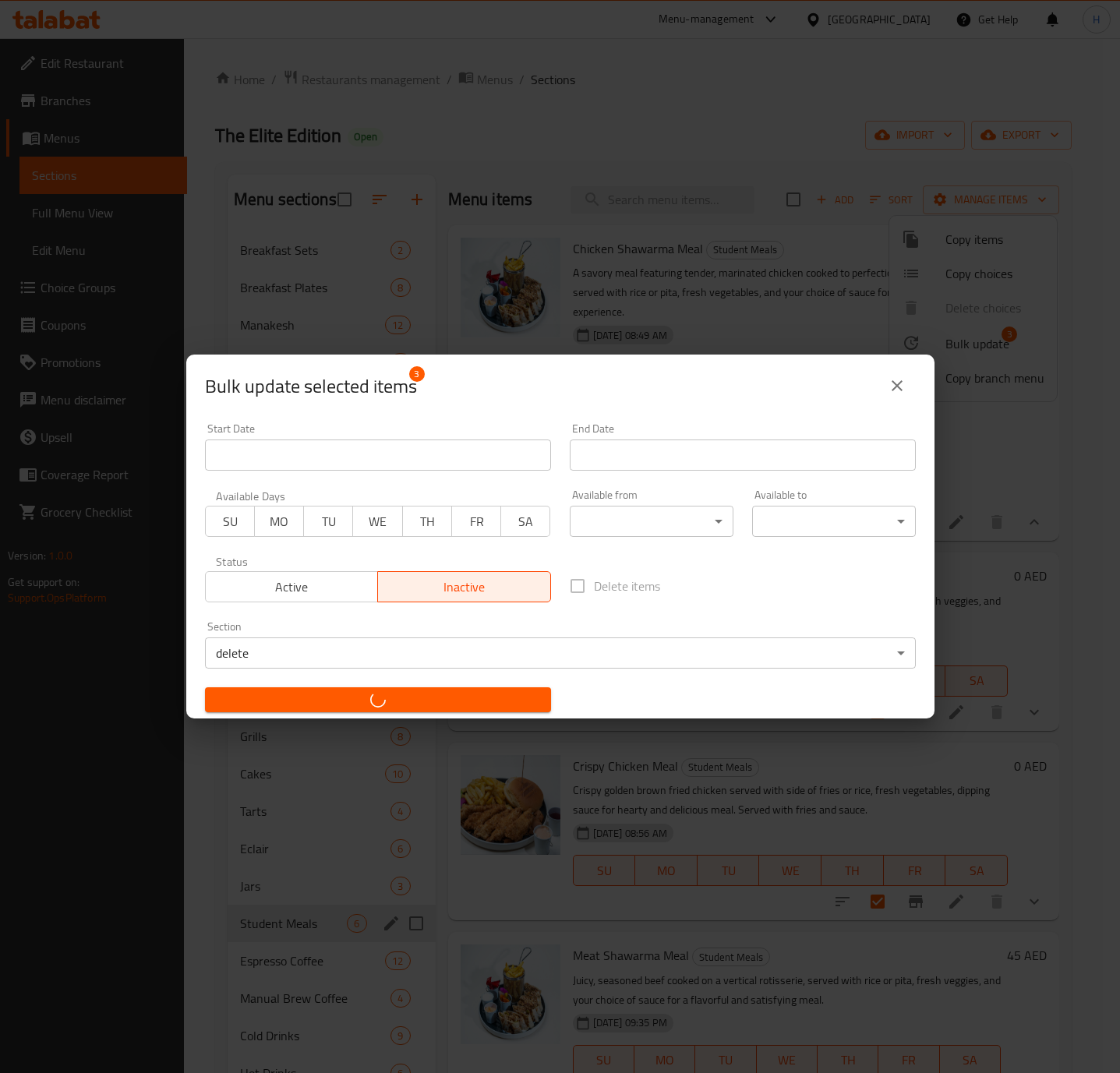
checkbox input "false"
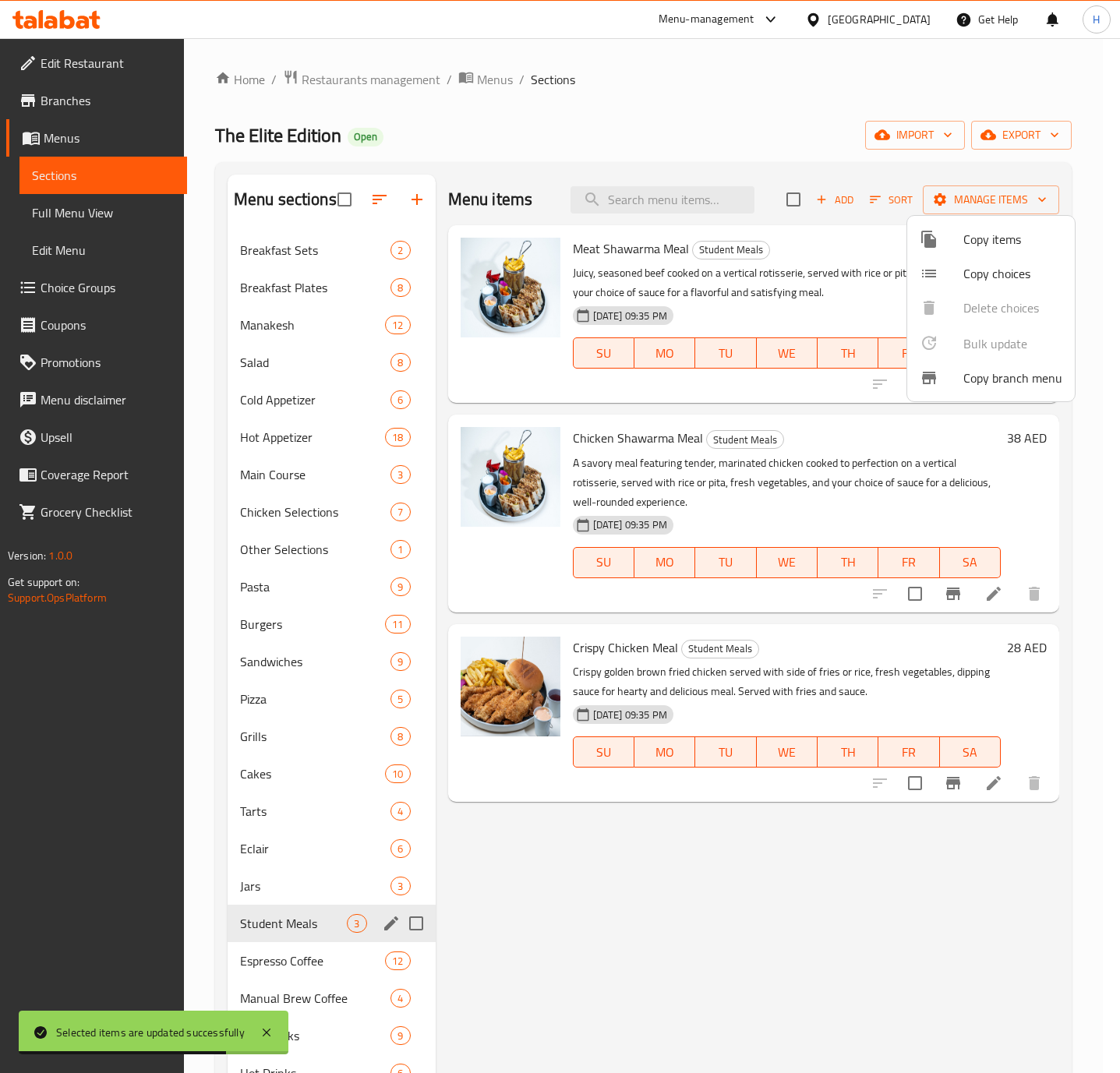
click at [744, 843] on div at bounding box center [560, 536] width 1120 height 1073
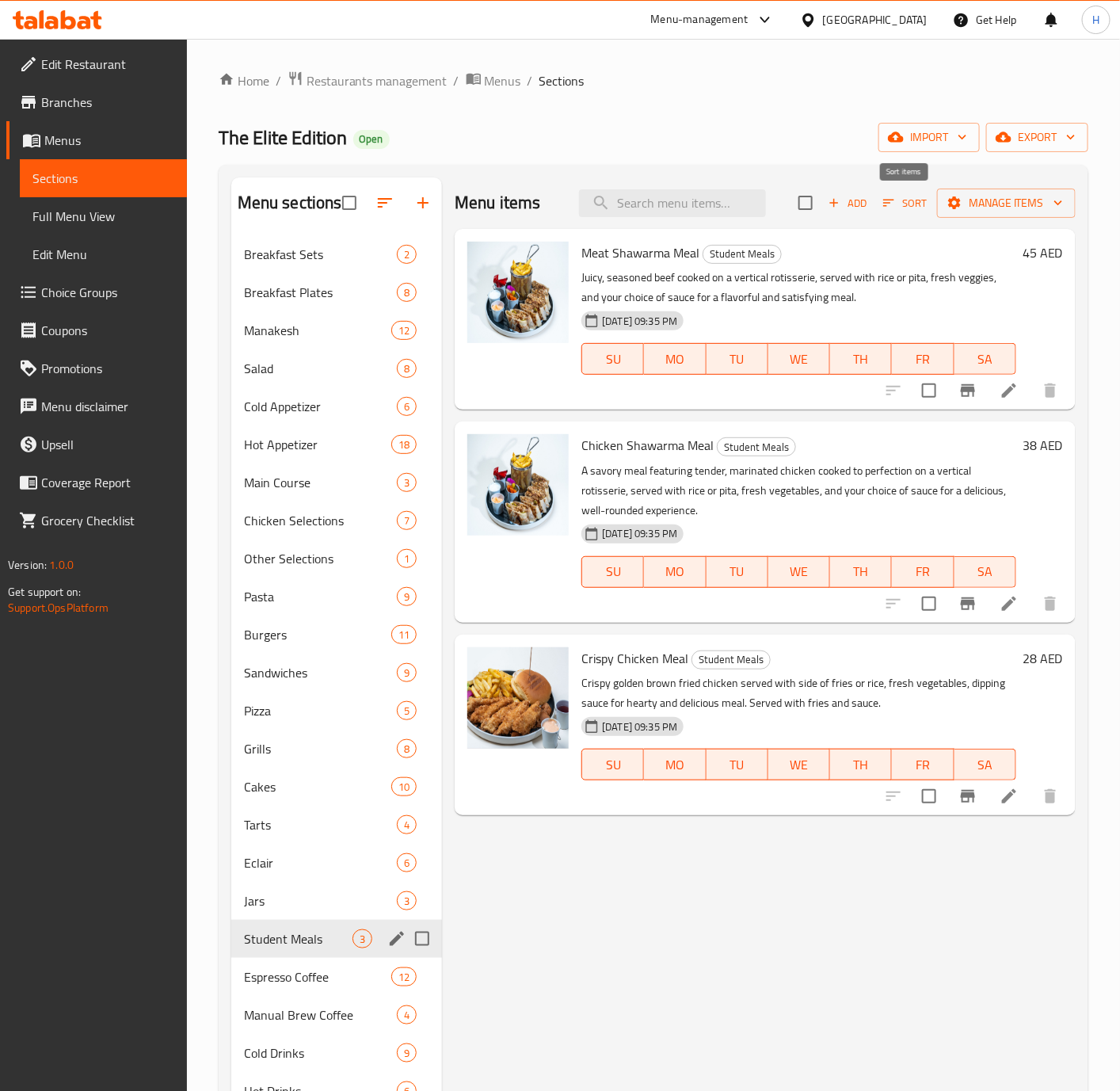
click at [906, 212] on span "Sort" at bounding box center [905, 203] width 44 height 18
click at [903, 207] on span "Sort" at bounding box center [905, 203] width 44 height 18
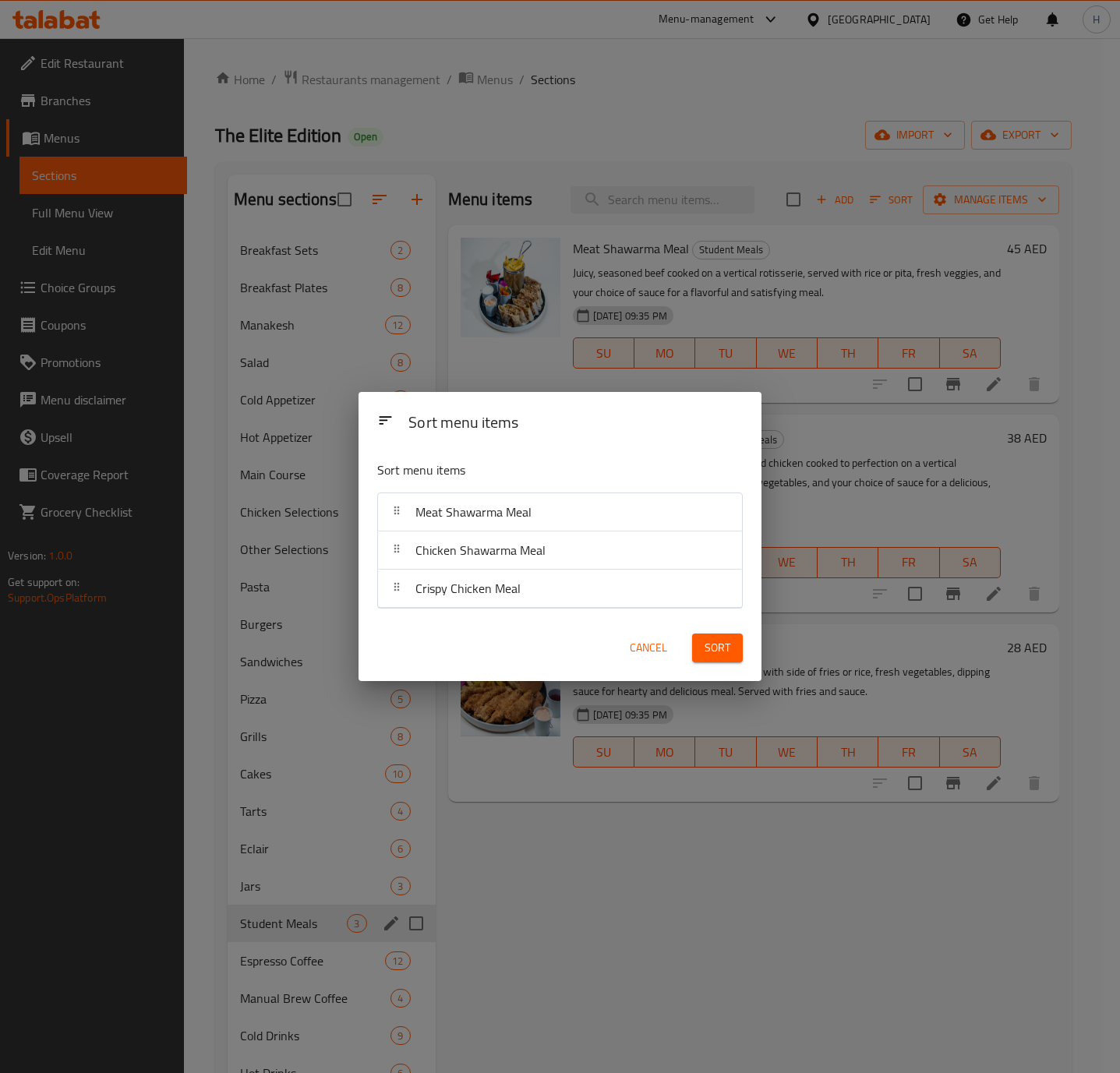
click at [605, 562] on div "Chicken Shawarma Meal" at bounding box center [560, 549] width 351 height 37
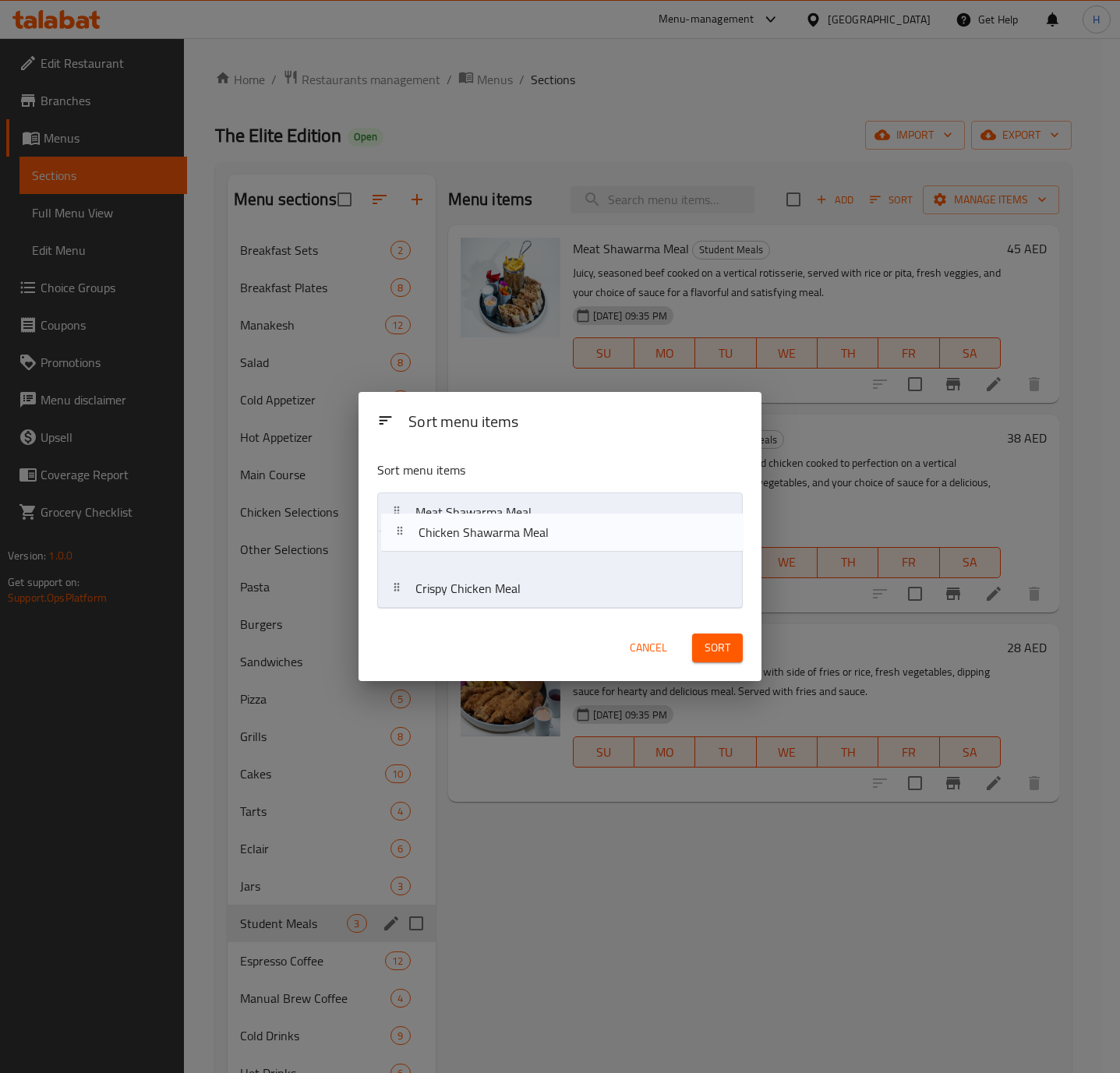
drag, startPoint x: 605, startPoint y: 555, endPoint x: 608, endPoint y: 531, distance: 24.2
click at [608, 531] on nav "Meat Shawarma Meal Chicken Shawarma Meal Crispy Chicken Meal" at bounding box center [560, 550] width 365 height 116
drag, startPoint x: 632, startPoint y: 561, endPoint x: 639, endPoint y: 519, distance: 42.6
click at [639, 519] on nav "Meat Shawarma Meal Chicken Shawarma Meal Crispy Chicken Meal" at bounding box center [560, 550] width 365 height 116
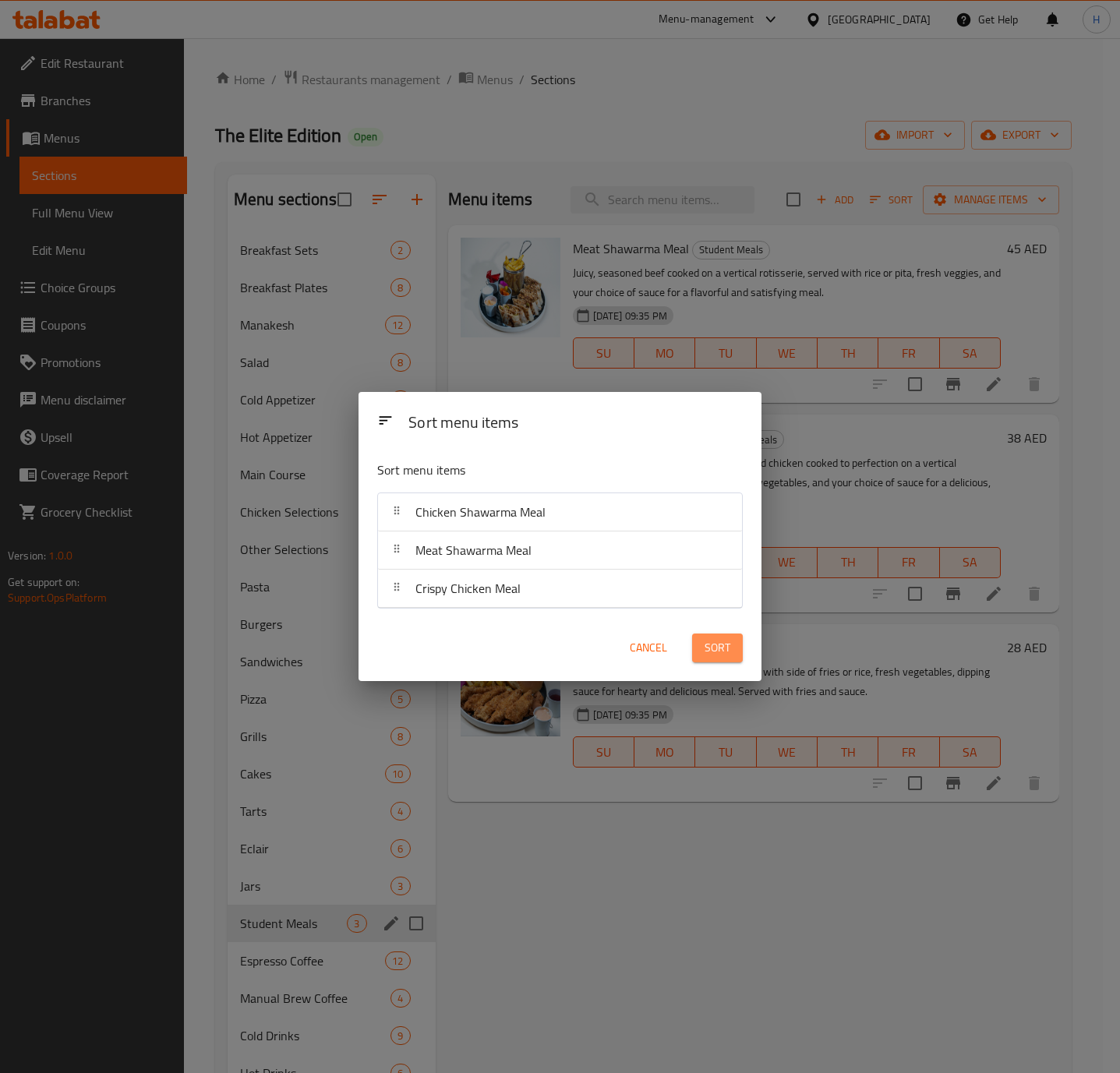
click at [735, 658] on button "Sort" at bounding box center [717, 647] width 51 height 28
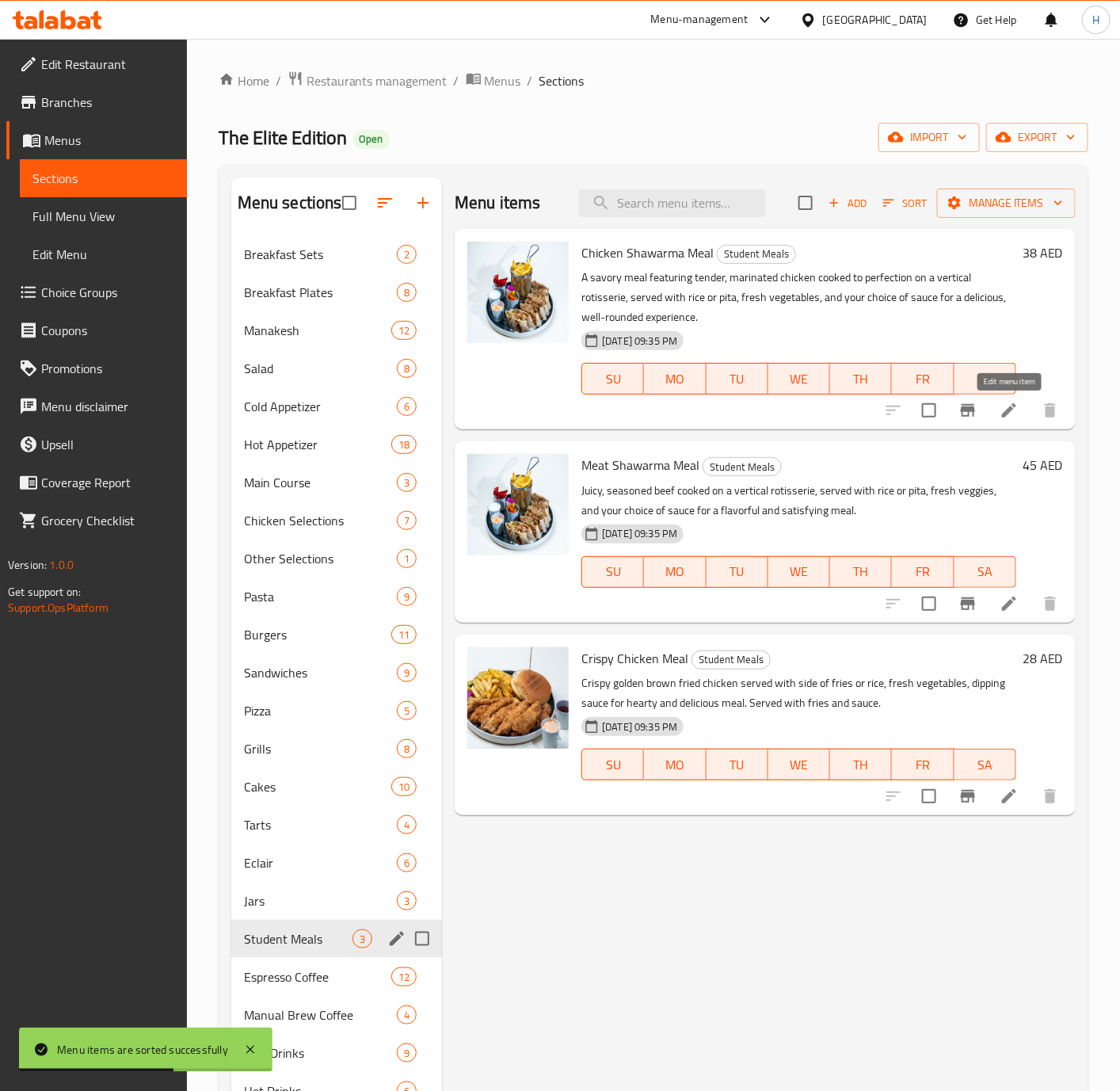
click at [1003, 402] on icon at bounding box center [1009, 411] width 19 height 19
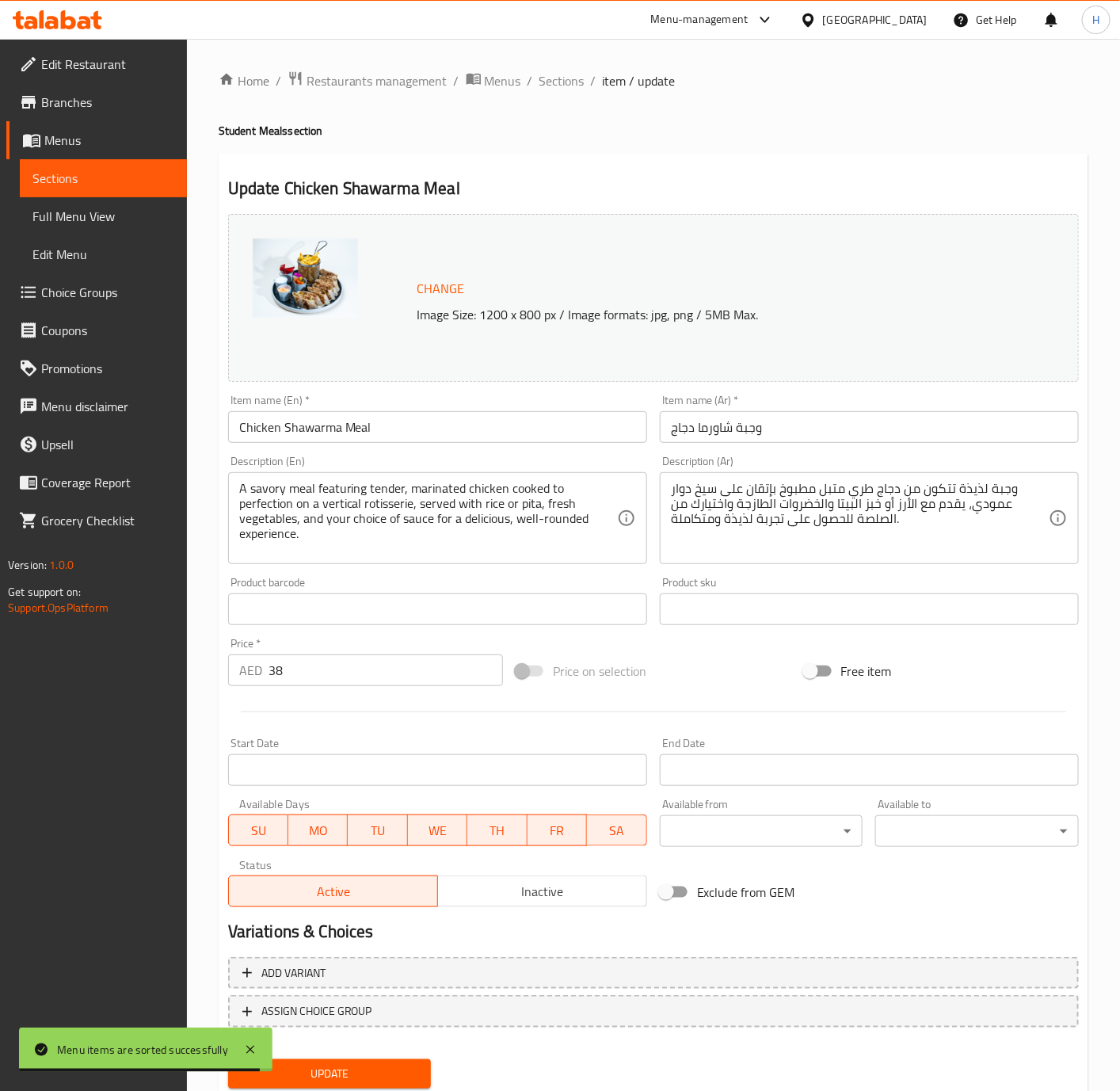
drag, startPoint x: 512, startPoint y: 478, endPoint x: 528, endPoint y: 499, distance: 26.4
click at [512, 478] on div "A savory meal featuring tender, marinated chicken cooked to perfection on a ver…" at bounding box center [437, 518] width 419 height 92
click at [528, 501] on textarea "A savory meal featuring tender, marinated chicken cooked to perfection on a ver…" at bounding box center [428, 519] width 377 height 75
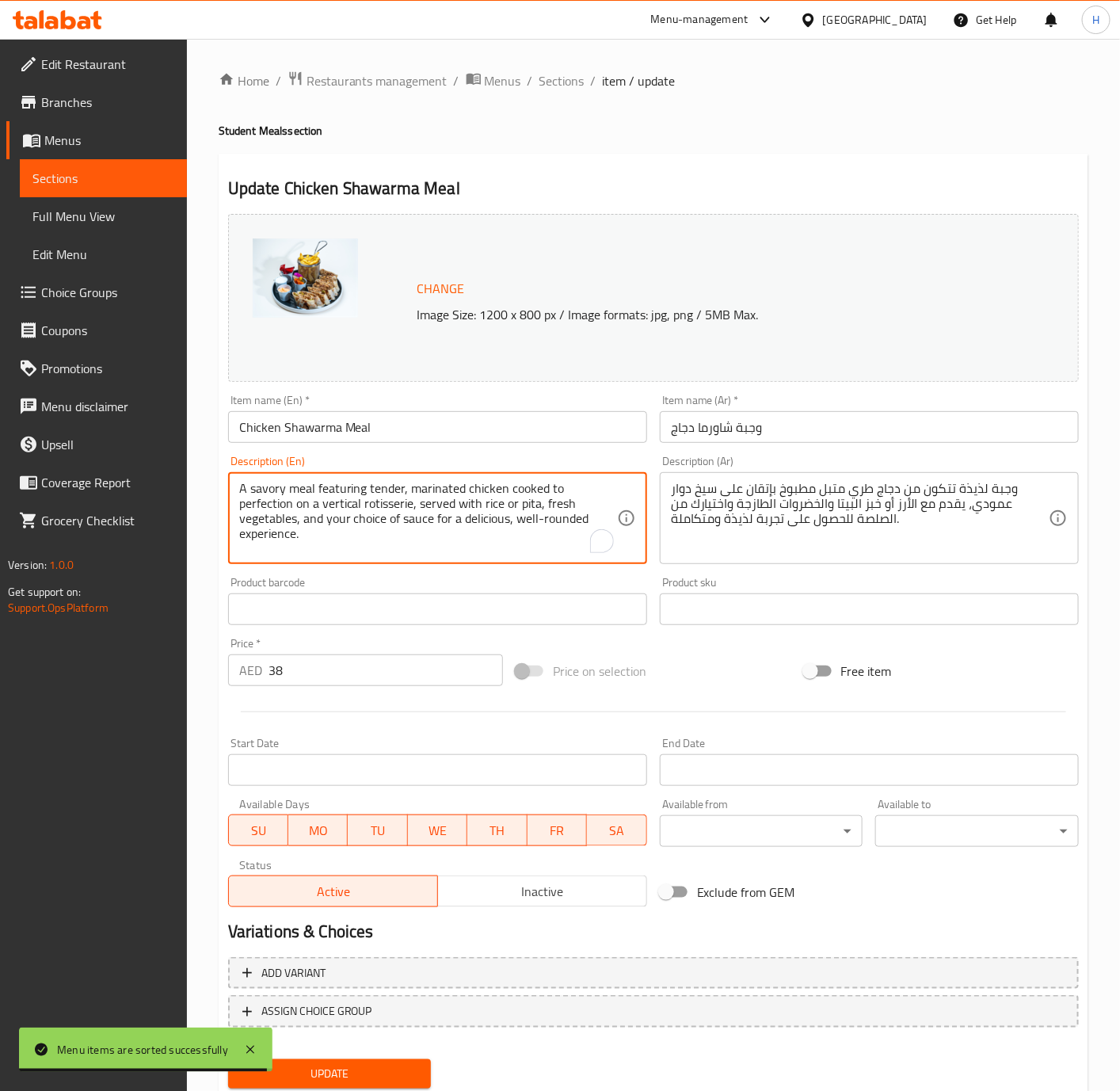
click at [528, 501] on textarea "A savory meal featuring tender, marinated chicken cooked to perfection on a ver…" at bounding box center [428, 519] width 377 height 75
paste textarea "and fresh vegetables"
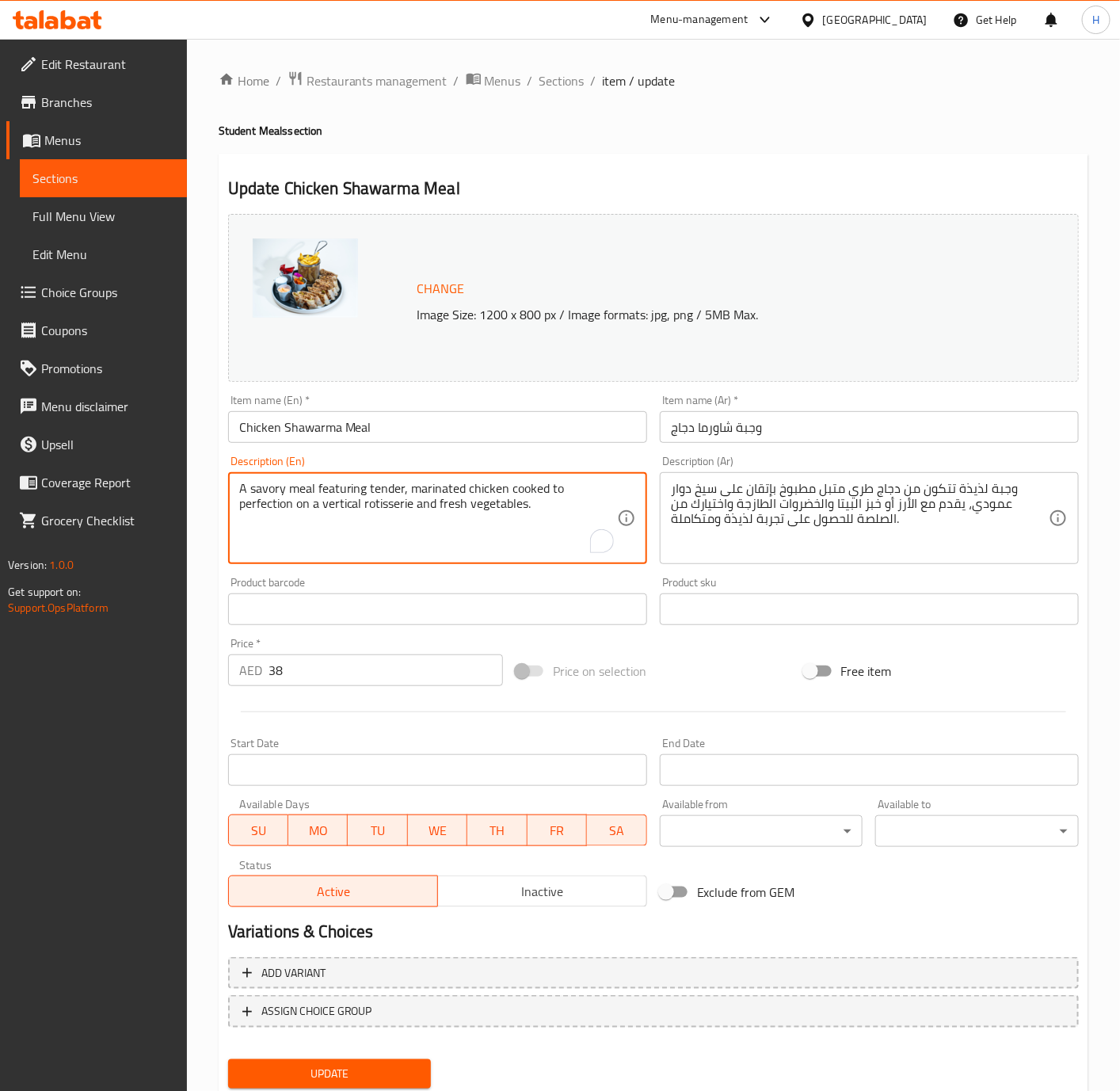
type textarea "A savory meal featuring tender, marinated chicken cooked to perfection on a ver…"
click at [469, 497] on textarea "A savory meal featuring tender, marinated chicken cooked to perfection on a ver…" at bounding box center [428, 519] width 377 height 75
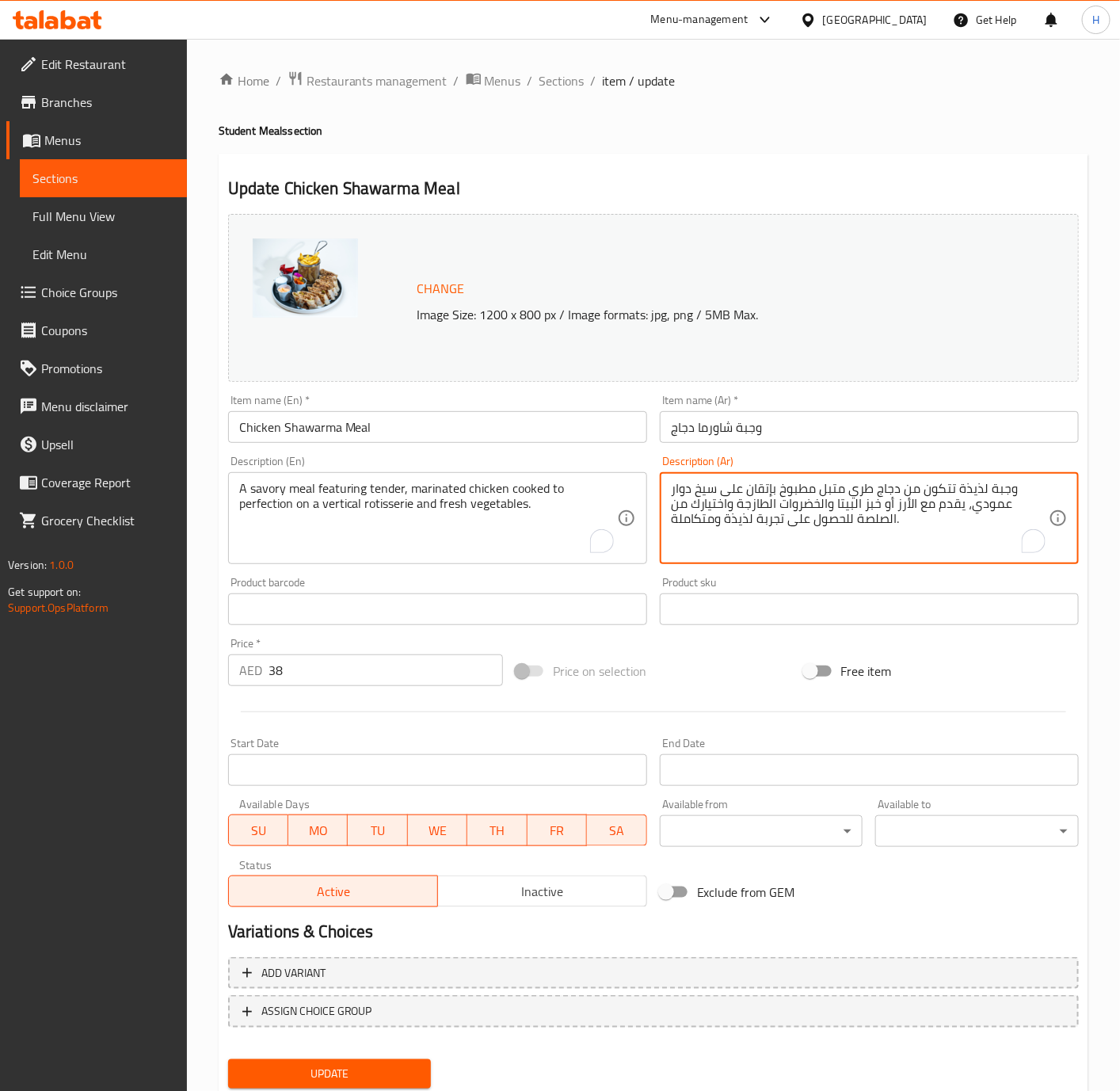
click at [951, 518] on textarea "وجبة لذيذة تتكون من دجاج طري متبل مطبوخ بإتقان على سيخ دوار عمودي، يقدم مع الأر…" at bounding box center [859, 519] width 377 height 75
paste textarea "شهية من شاورما الدجاج متبّل وطري مطهو بإتقان على الشواية مع خضار طازج"
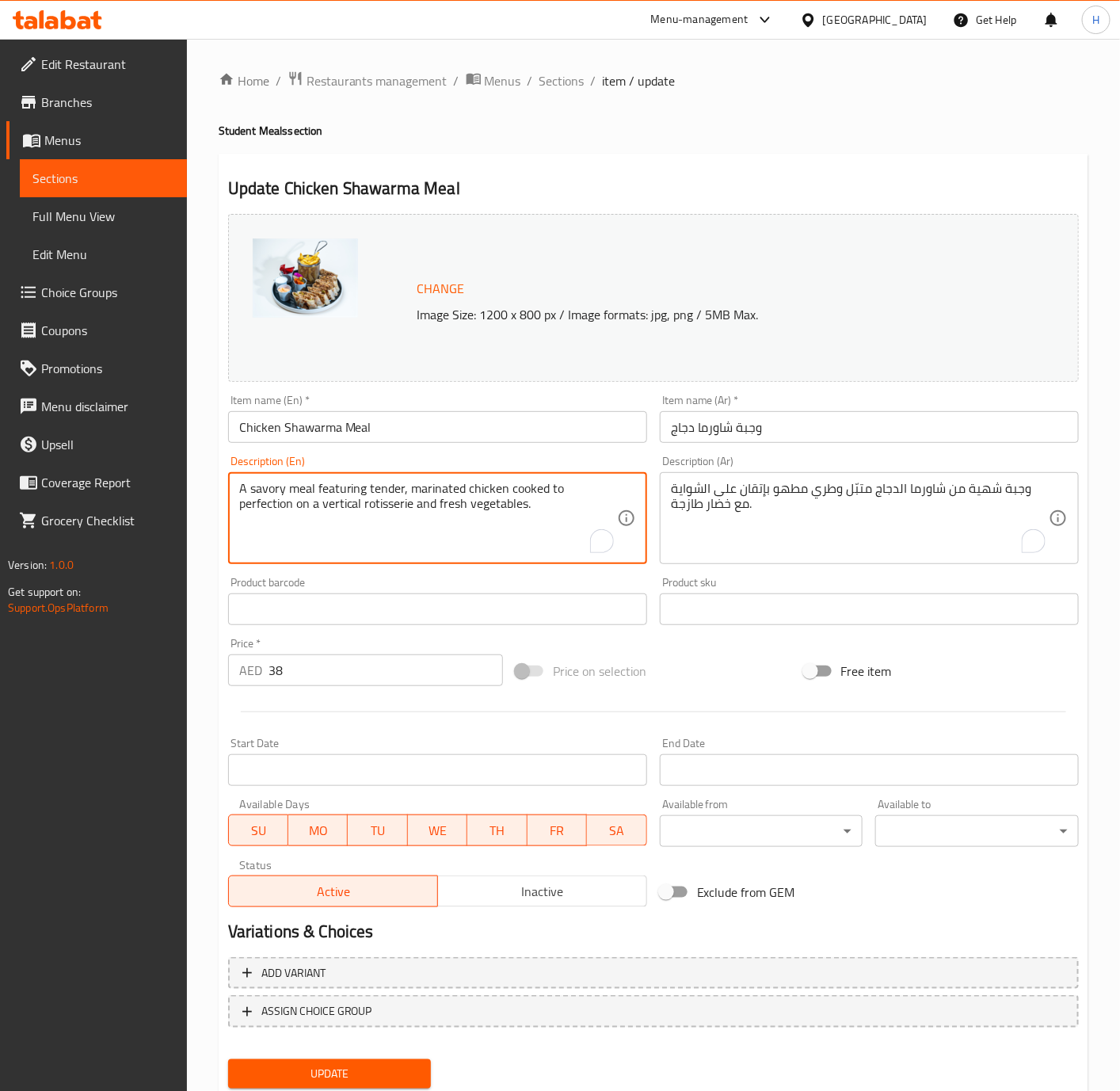
click at [532, 499] on textarea "A savory meal featuring tender, marinated chicken cooked to perfection on a ver…" at bounding box center [428, 519] width 377 height 75
click at [410, 485] on textarea "A savory meal featuring tender, marinated chicken cooked to perfection on a ver…" at bounding box center [428, 519] width 377 height 75
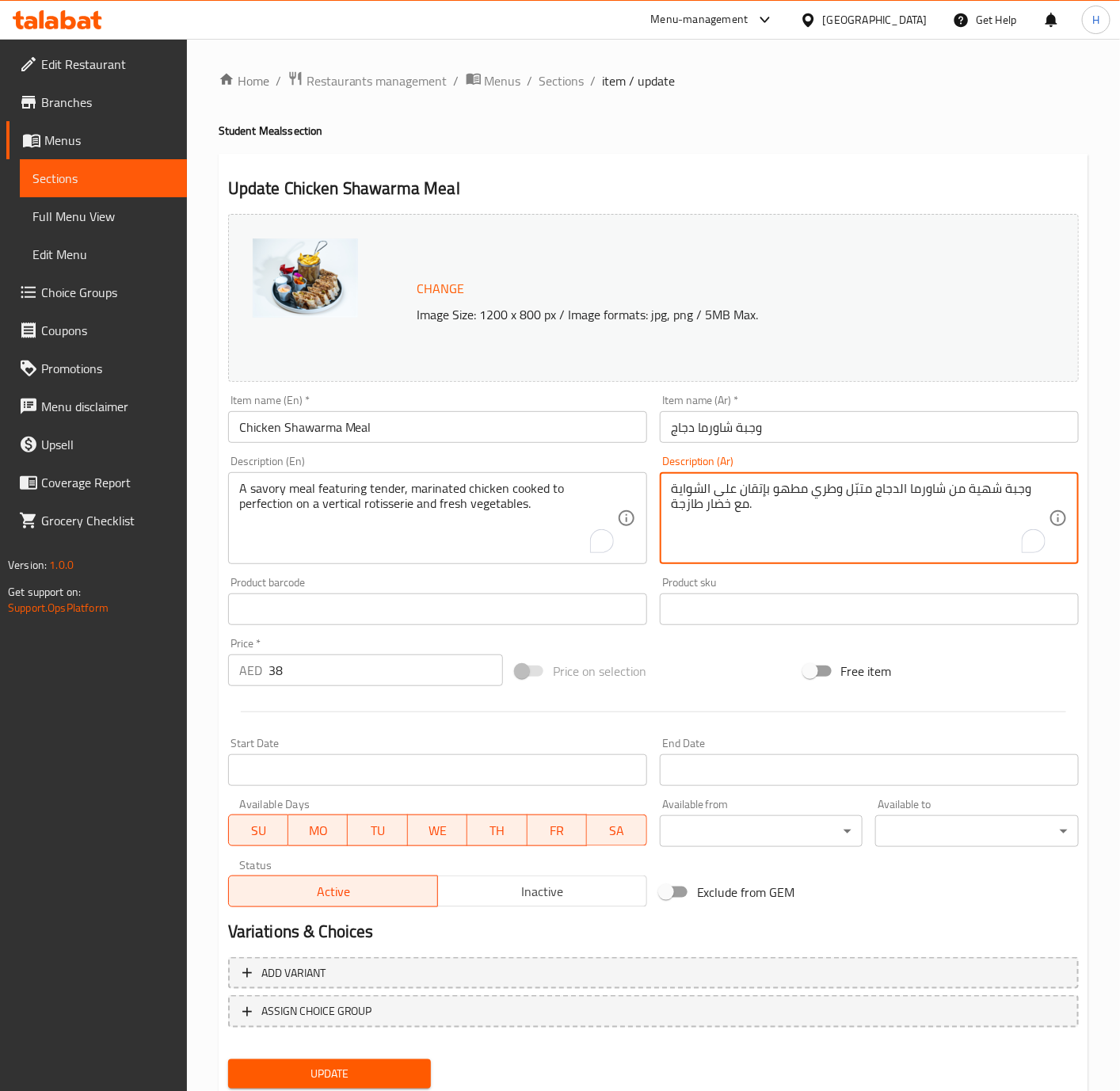
click at [689, 490] on textarea "وجبة شهية من شاورما الدجاج متبّل وطري مطهو بإتقان على الشواية مع خضار طازجة." at bounding box center [859, 519] width 377 height 75
click at [470, 512] on textarea "A savory meal featuring tender, marinated chicken cooked to perfection on a ver…" at bounding box center [428, 519] width 377 height 75
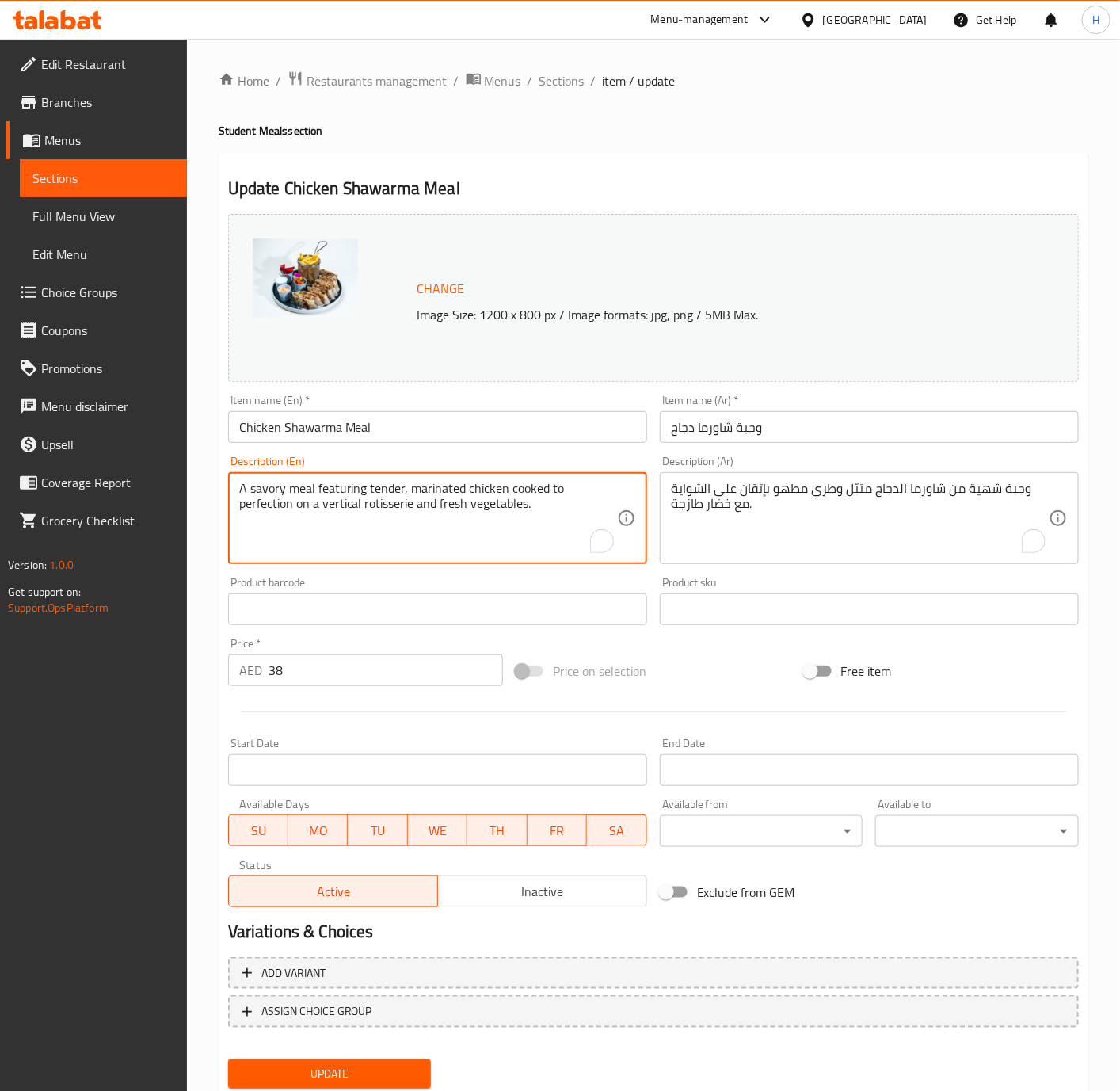
click at [470, 512] on textarea "A savory meal featuring tender, marinated chicken cooked to perfection on a ver…" at bounding box center [428, 519] width 377 height 75
click at [687, 485] on textarea "وجبة شهية من شاورما الدجاج متبّل وطري مطهو بإتقان على الشواية مع خضار طازجة." at bounding box center [859, 519] width 377 height 75
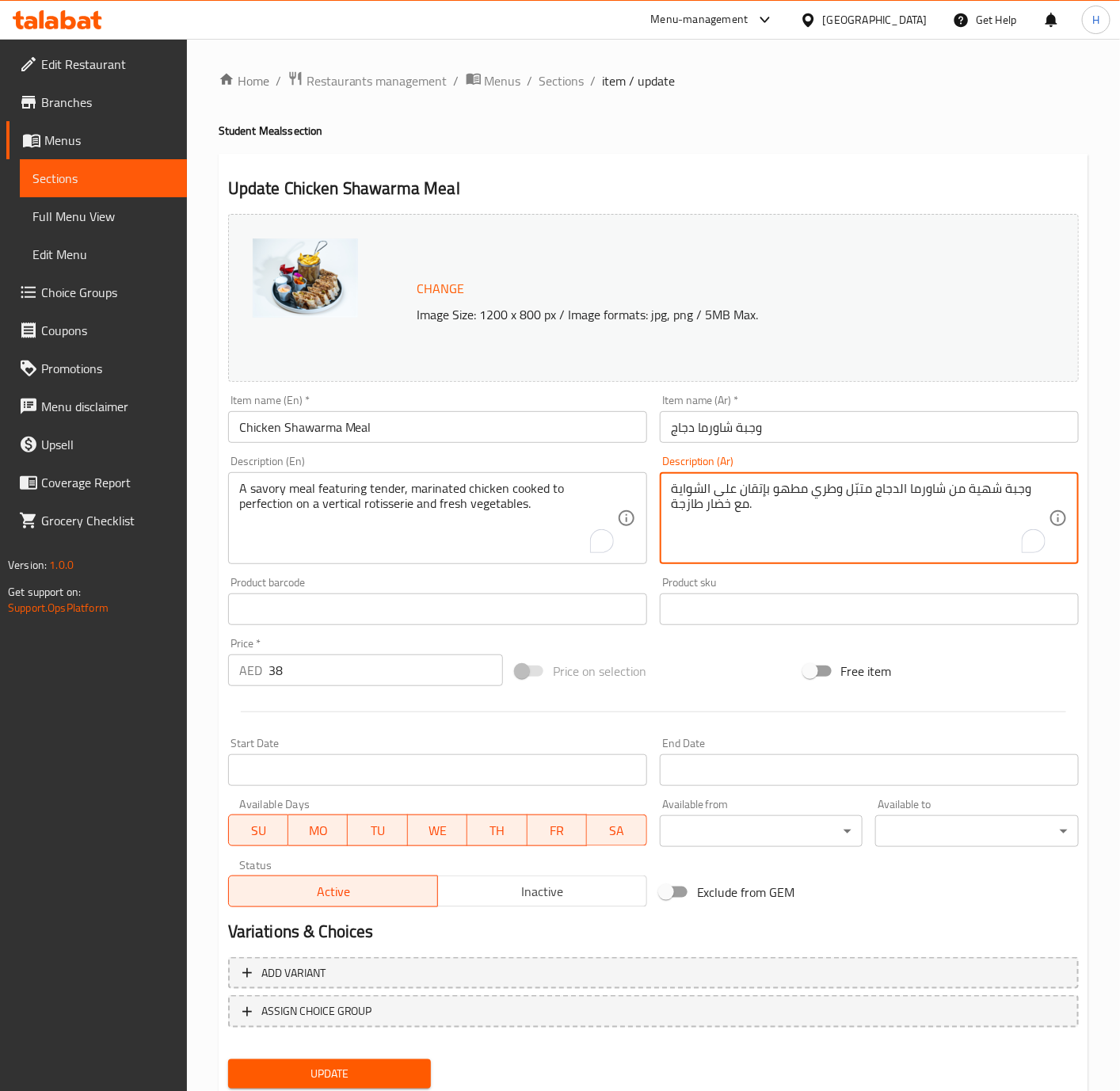
click at [693, 488] on textarea "وجبة شهية من شاورما الدجاج متبّل وطري مطهو بإتقان على الشواية مع خضار طازجة." at bounding box center [859, 519] width 377 height 75
paste textarea "عمودي"
click at [792, 508] on textarea "وجبة شهية من شاورما الدجاج متبّل وطري مطهو بإتقان على الشوايةعمودي مع خضار طازج…" at bounding box center [859, 519] width 377 height 75
click at [751, 492] on textarea "وجبة شهية من شاورما الدجاج متبّل وطري مطهو بإتقان على الشواية العمودية مع خضار …" at bounding box center [859, 519] width 377 height 75
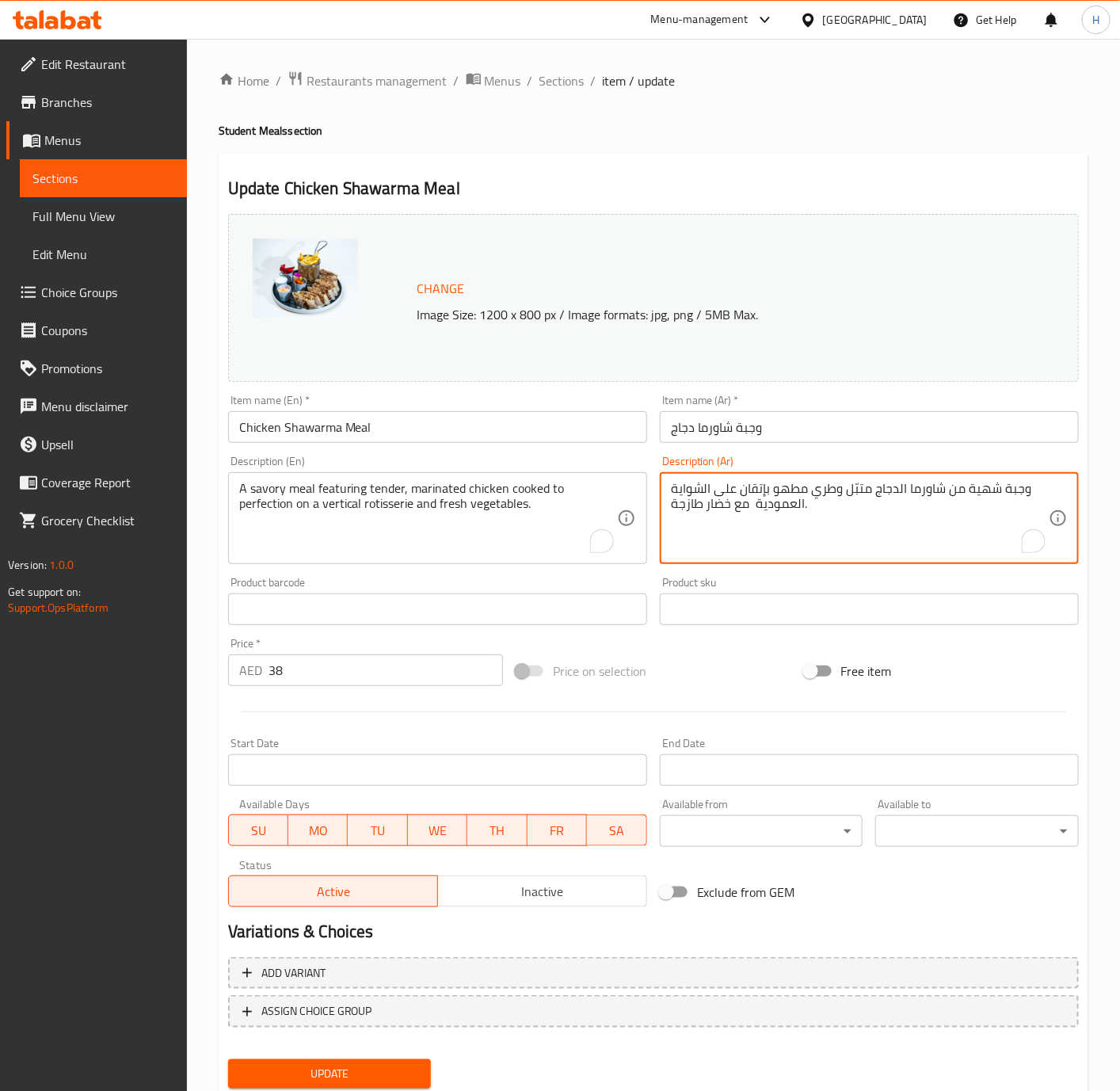
click at [758, 490] on textarea "وجبة شهية من شاورما الدجاج متبّل وطري مطهو بإتقان على الشواية العمودية مع خضار …" at bounding box center [859, 519] width 377 height 75
type textarea "وجبة شهية من شاورما الدجاج متبّل وطري مطهو حتى الكمال على الشواية العمودية مع خ…"
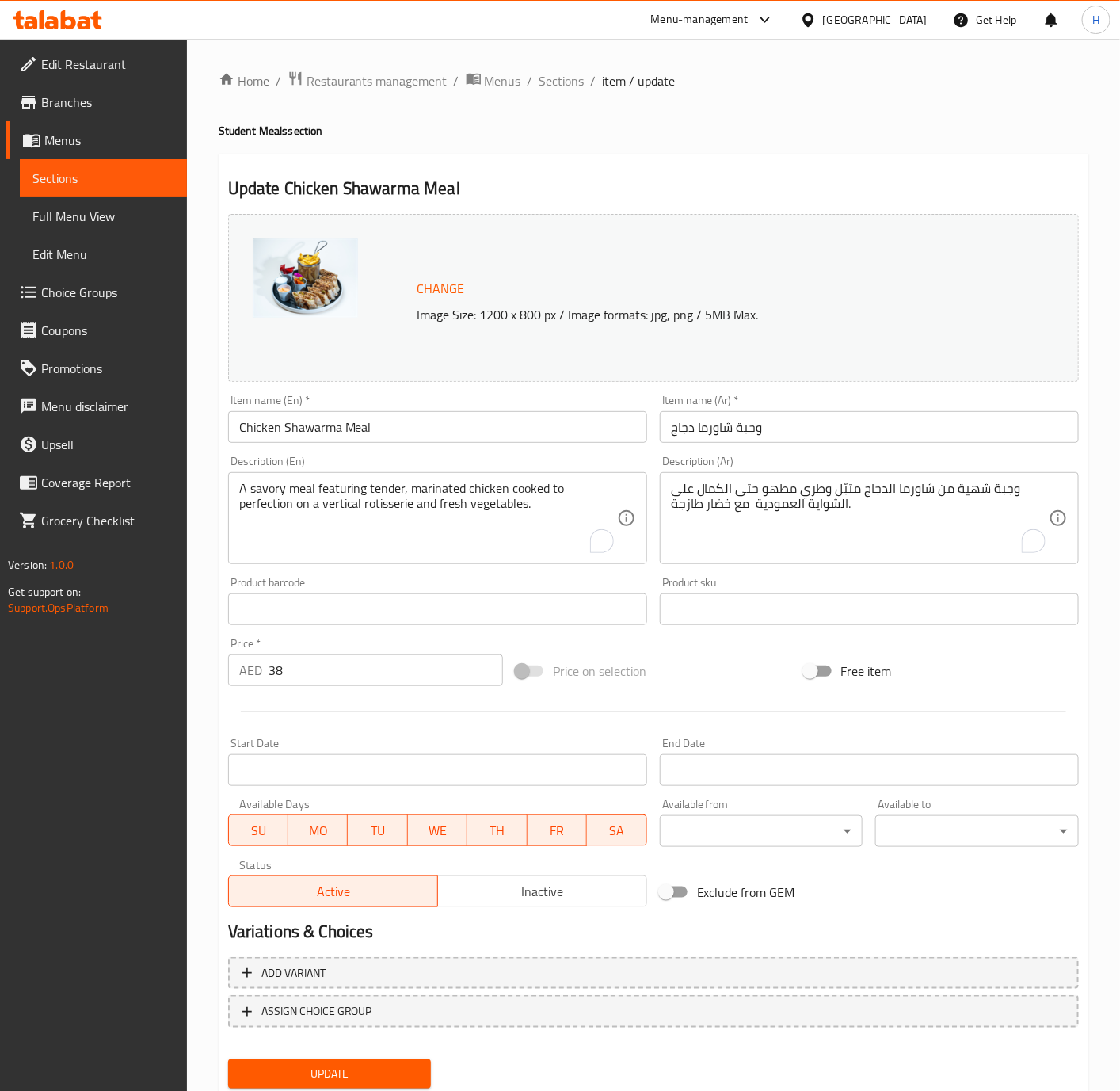
click at [380, 1066] on span "Update" at bounding box center [329, 1073] width 178 height 20
click at [554, 85] on span "Sections" at bounding box center [562, 81] width 45 height 19
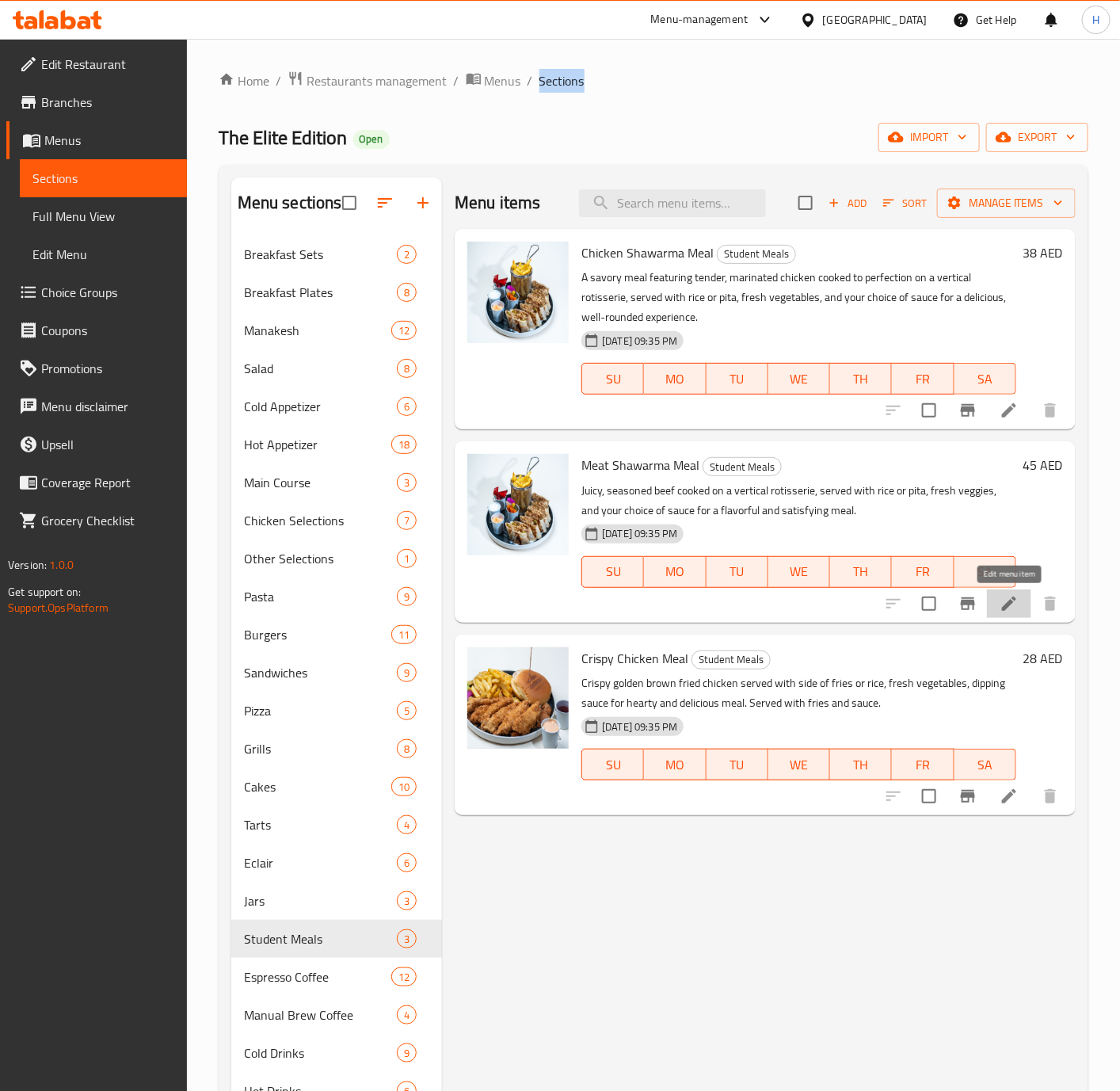
click at [1015, 602] on icon at bounding box center [1009, 604] width 19 height 19
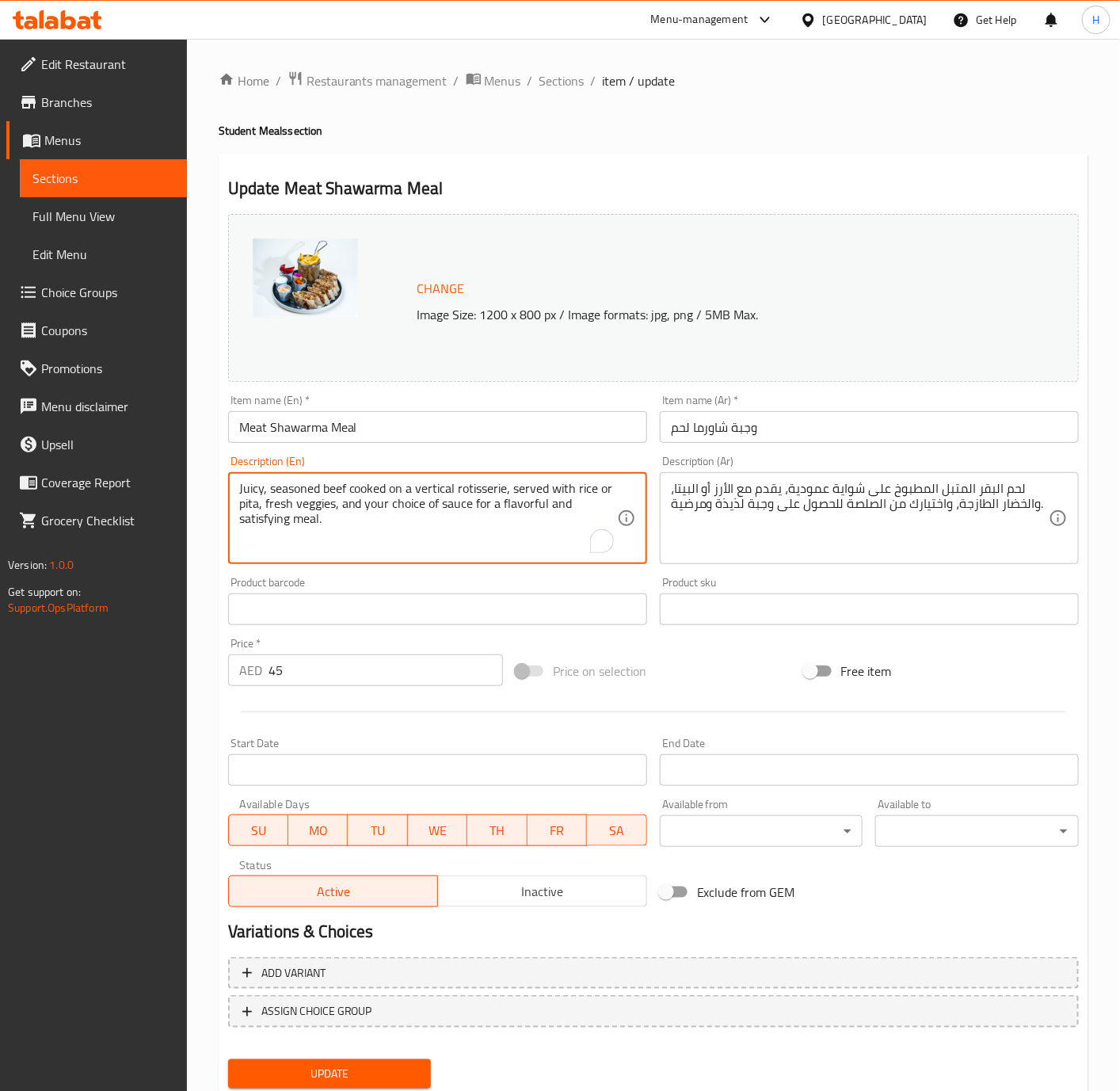
click at [537, 501] on textarea "Juicy, seasoned beef cooked on a vertical rotisserie, served with rice or pita,…" at bounding box center [428, 519] width 377 height 75
paste textarea "and fresh veggies"
type textarea "Juicy, seasoned beef cooked on a vertical rotisserie, and fresh veggies."
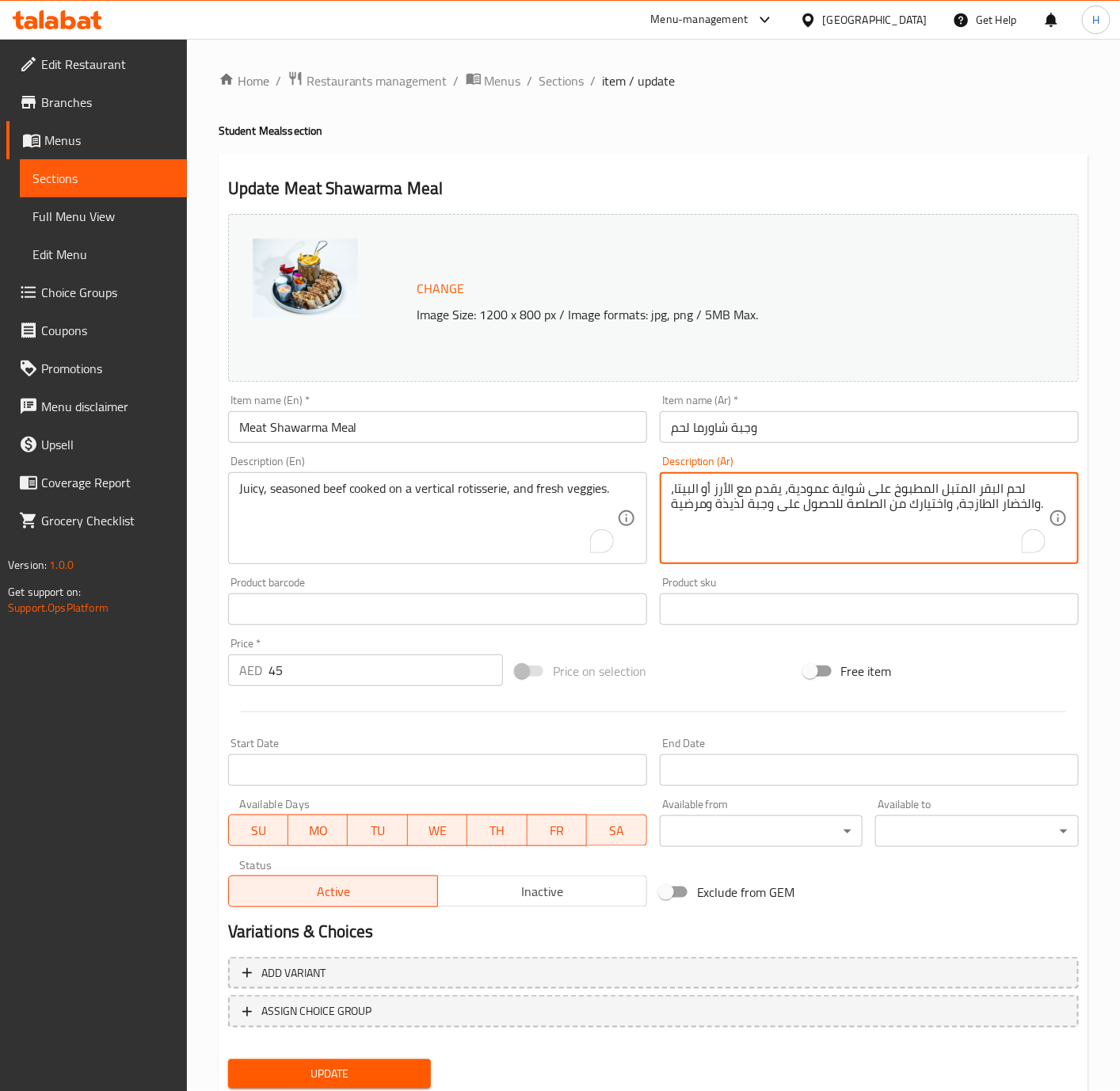
click at [887, 505] on textarea "لحم البقر المتبل المطبوخ على شواية عمودية، يقدم مع الأرز أو البيتا، والخضار الط…" at bounding box center [859, 519] width 377 height 75
paste textarea "شاورما من الللحم بقري متبل وعصاري مطهو على الشواية مع خضار طازج"
click at [715, 487] on textarea "شاورما من الللحم بقري متبل وعصاري مطهو على الشواية مع خضار طازجة." at bounding box center [859, 519] width 377 height 75
type textarea "شاورما من الللحم بقري متبل وعصاري مطهو على الشواية العمودية مع خضار طازجة."
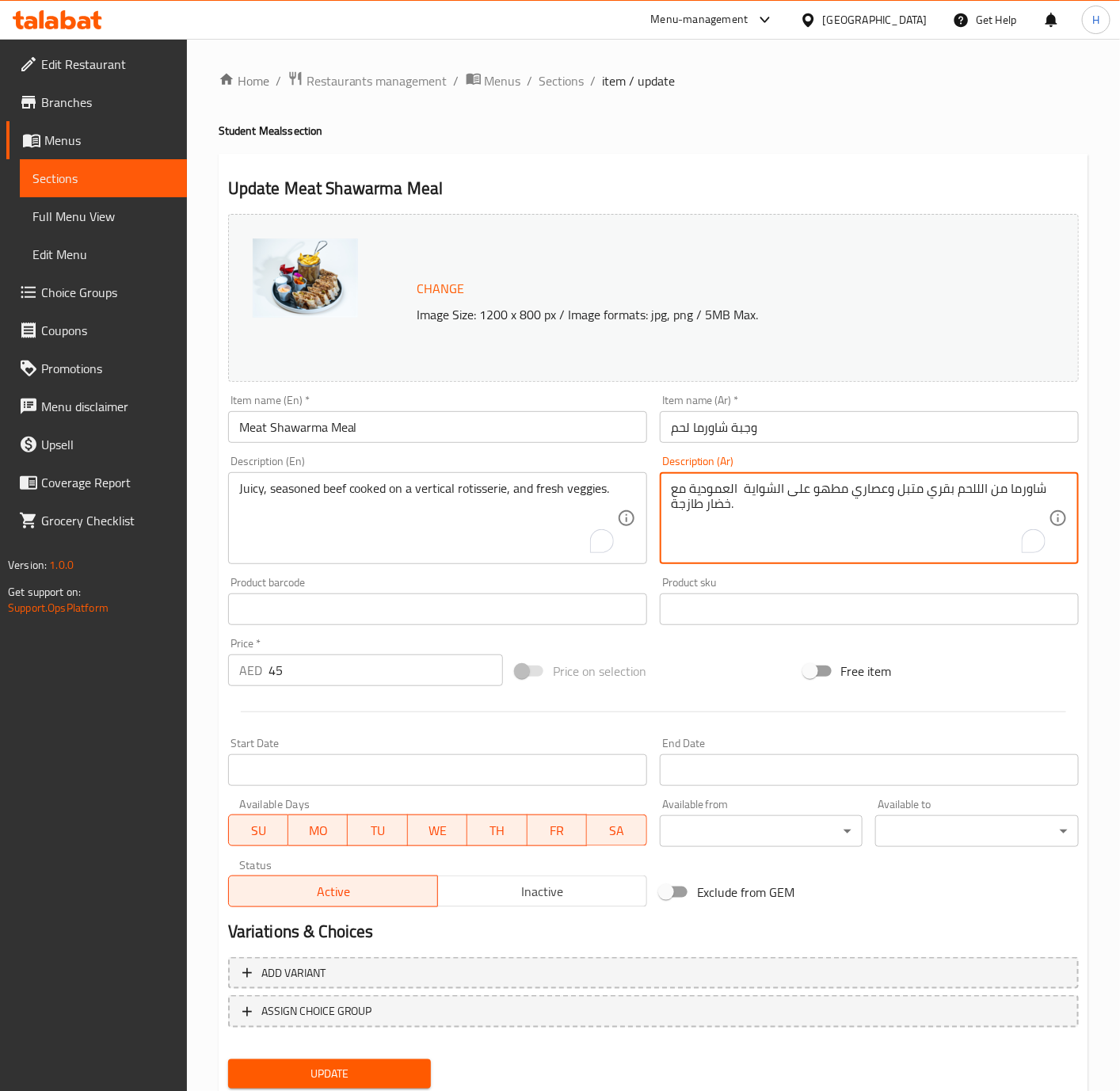
click at [343, 487] on textarea "Juicy, seasoned beef cooked on a vertical rotisserie, and fresh veggies." at bounding box center [428, 519] width 377 height 75
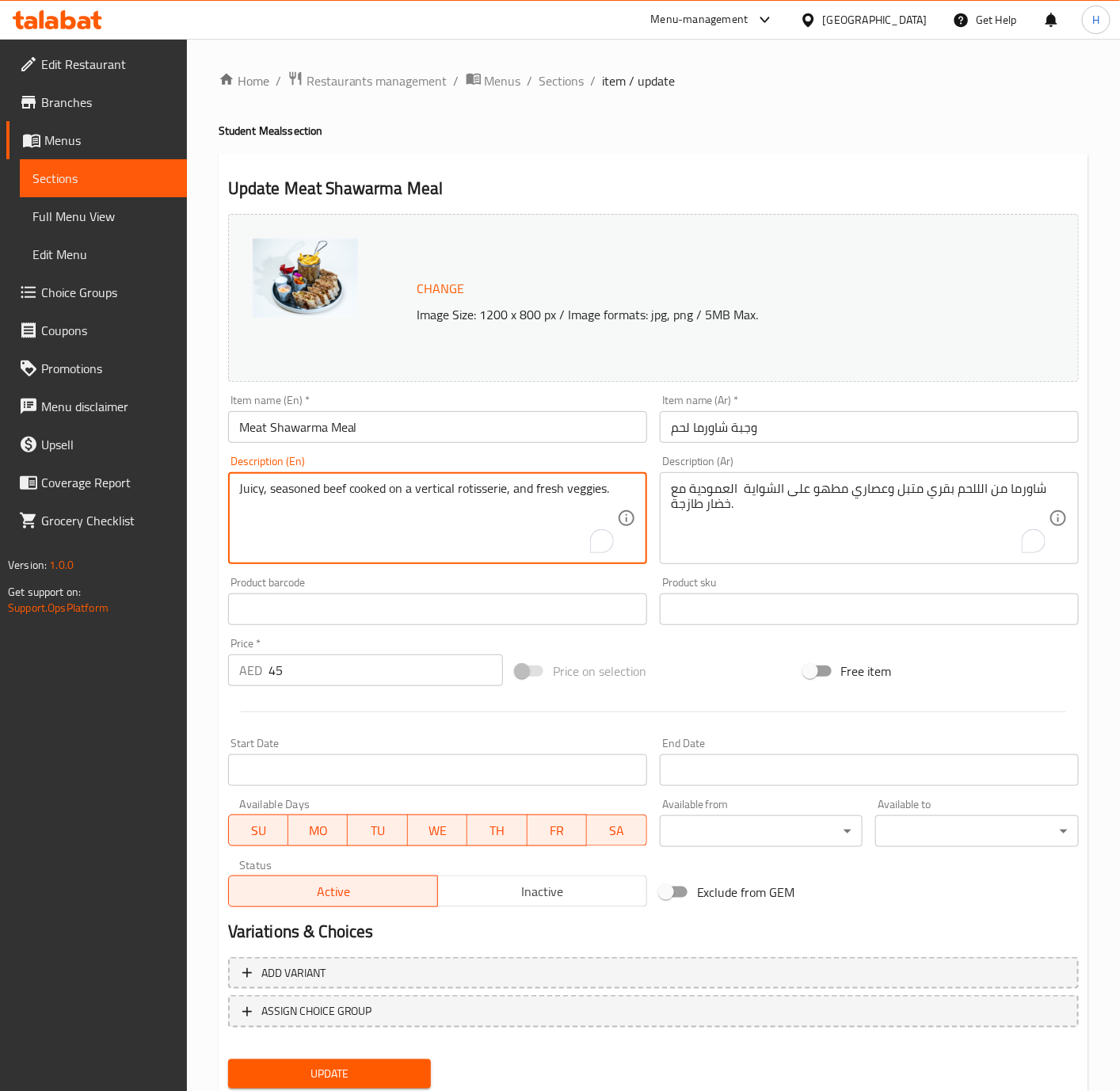
click at [353, 481] on textarea "Juicy, seasoned beef cooked on a vertical rotisserie, and fresh veggies." at bounding box center [428, 519] width 377 height 75
click at [353, 494] on textarea "Juicy, seasoned beef cooked on a vertical rotisserie, and fresh veggies." at bounding box center [428, 519] width 377 height 75
click at [300, 433] on input "Meat Shawarma Meal" at bounding box center [437, 427] width 419 height 32
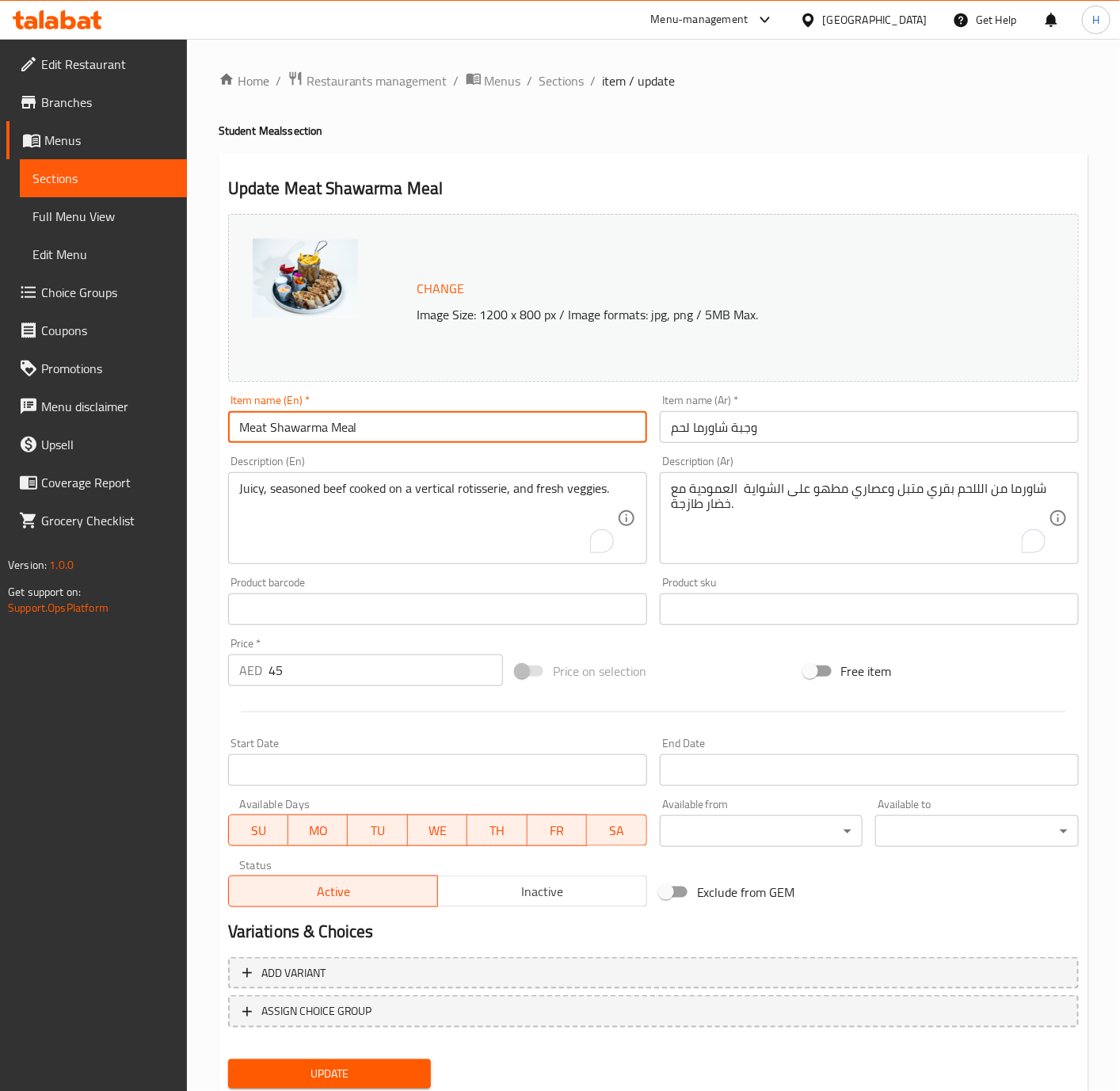
click at [300, 433] on input "Meat Shawarma Meal" at bounding box center [437, 427] width 419 height 32
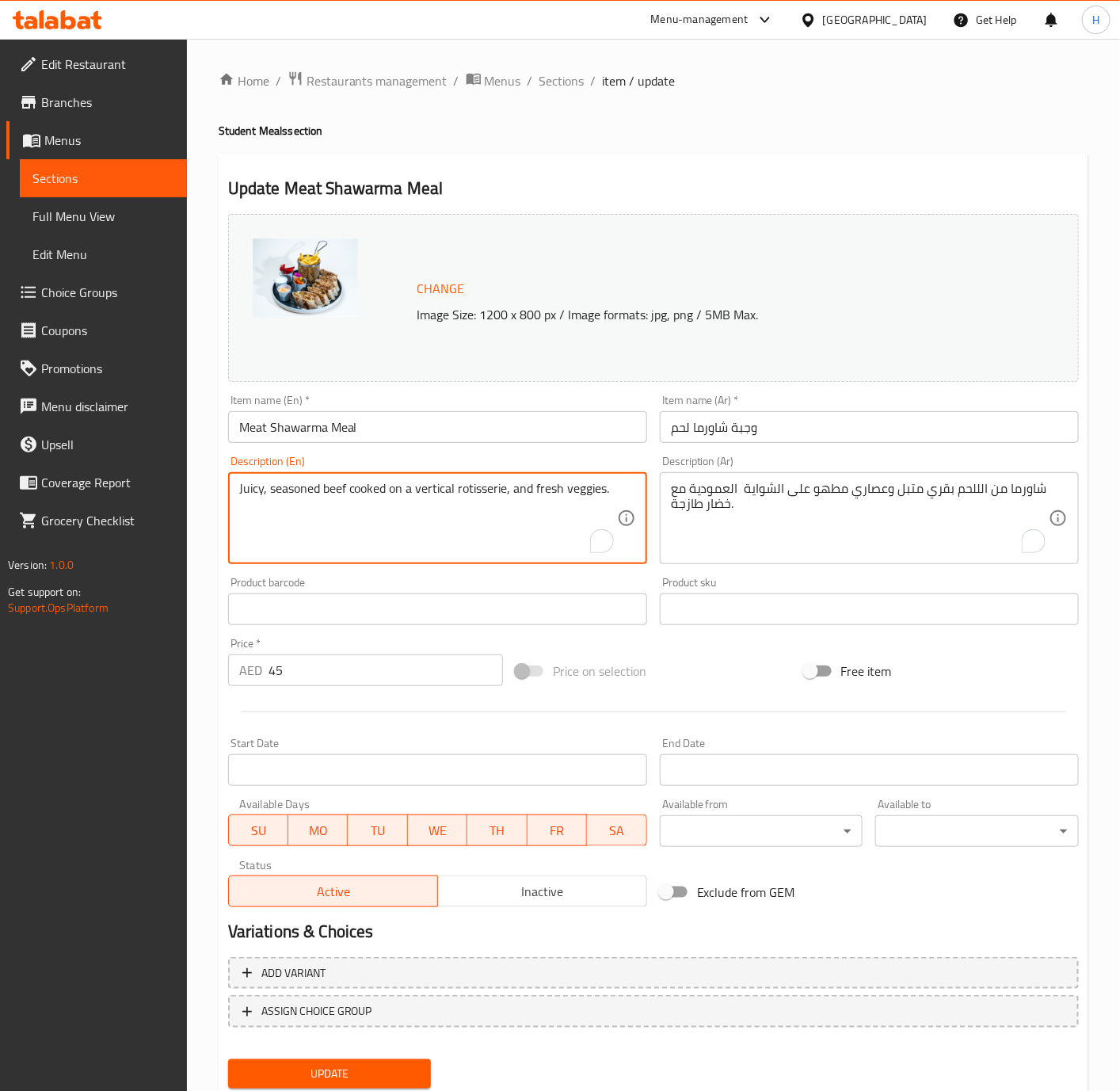
click at [353, 490] on textarea "Juicy, seasoned beef cooked on a vertical rotisserie, and fresh veggies." at bounding box center [428, 519] width 377 height 75
click at [350, 484] on textarea "Juicy, seasoned beef cooked on a vertical rotisserie, and fresh veggies." at bounding box center [428, 519] width 377 height 75
paste textarea "Shawarma"
type textarea "Juicy, seasoned beef shawarma cooked on a vertical rotisserie, and fresh veggie…"
click at [374, 1073] on span "Update" at bounding box center [329, 1073] width 178 height 20
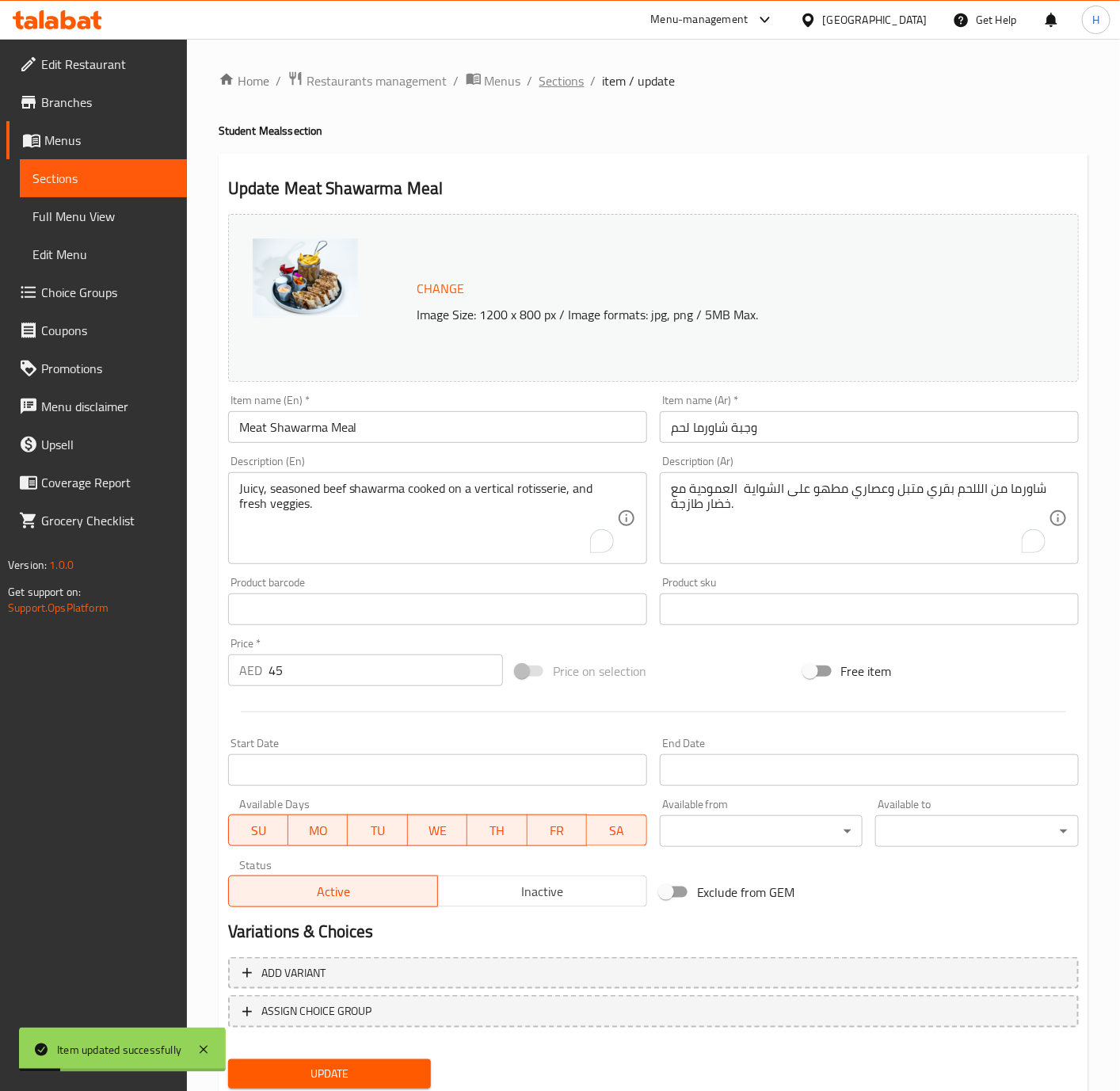
click at [562, 71] on span "Sections" at bounding box center [562, 81] width 45 height 19
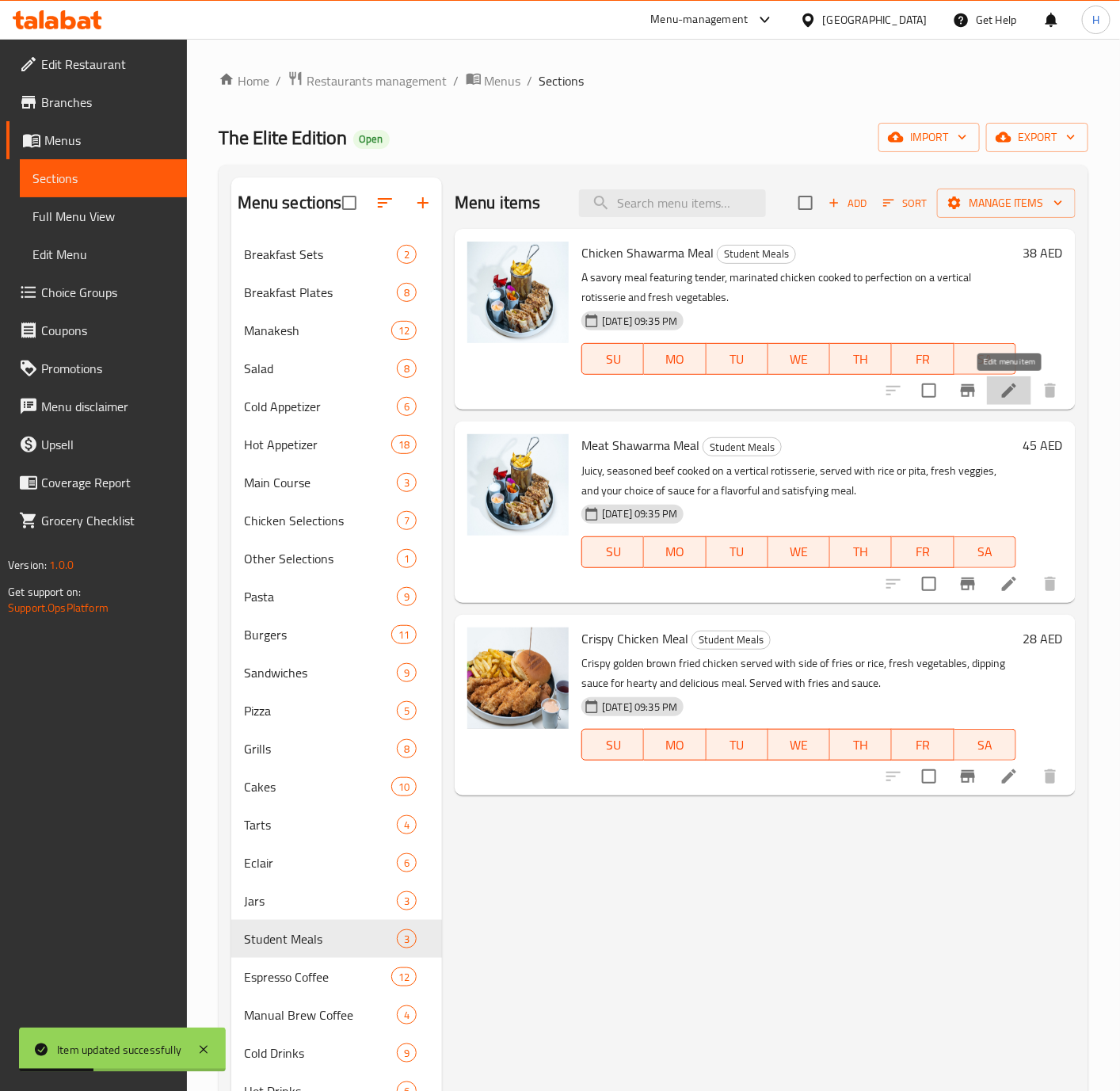
click at [1008, 393] on icon at bounding box center [1009, 391] width 14 height 14
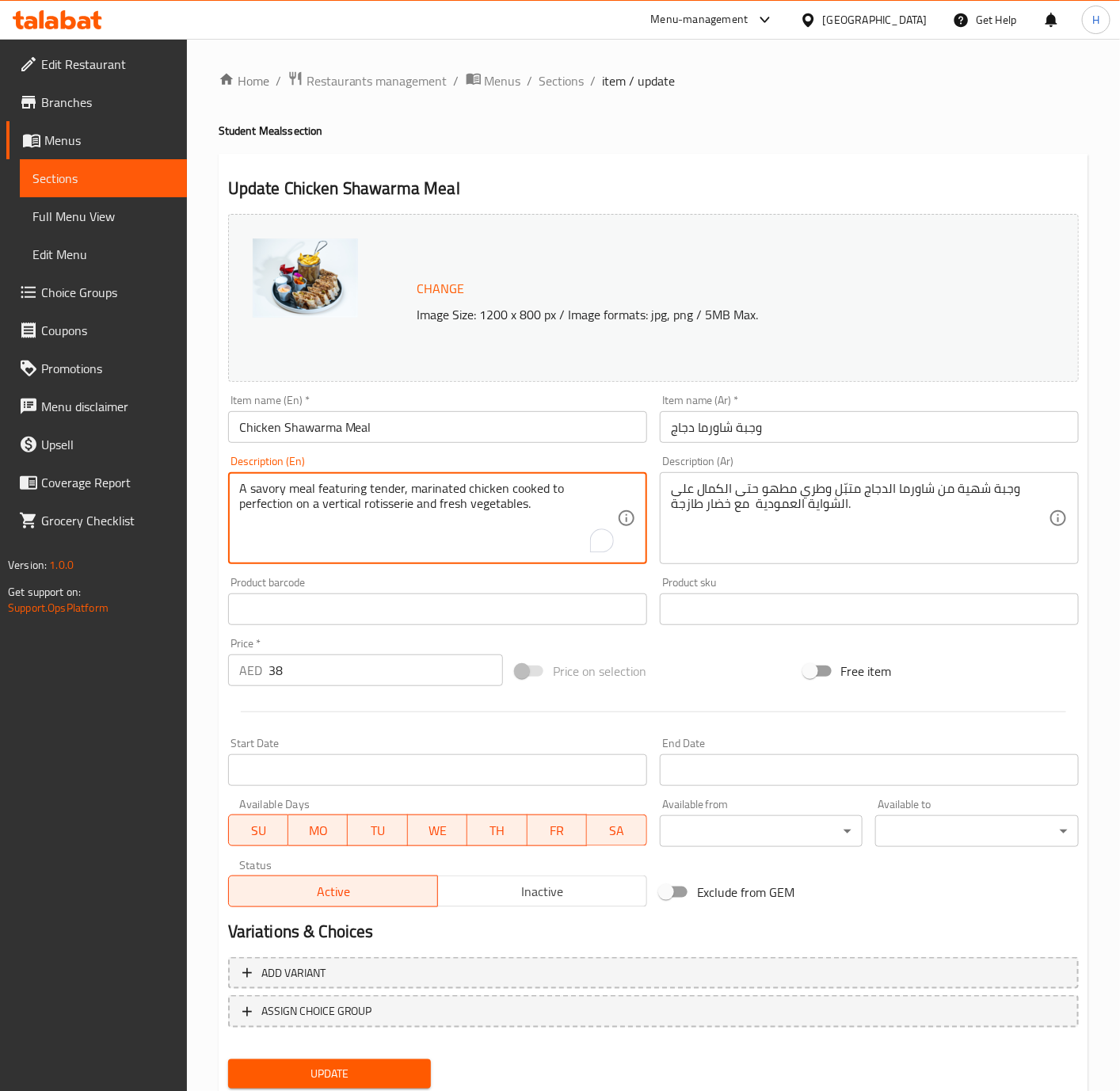
click at [312, 427] on input "Chicken Shawarma Meal" at bounding box center [437, 427] width 419 height 32
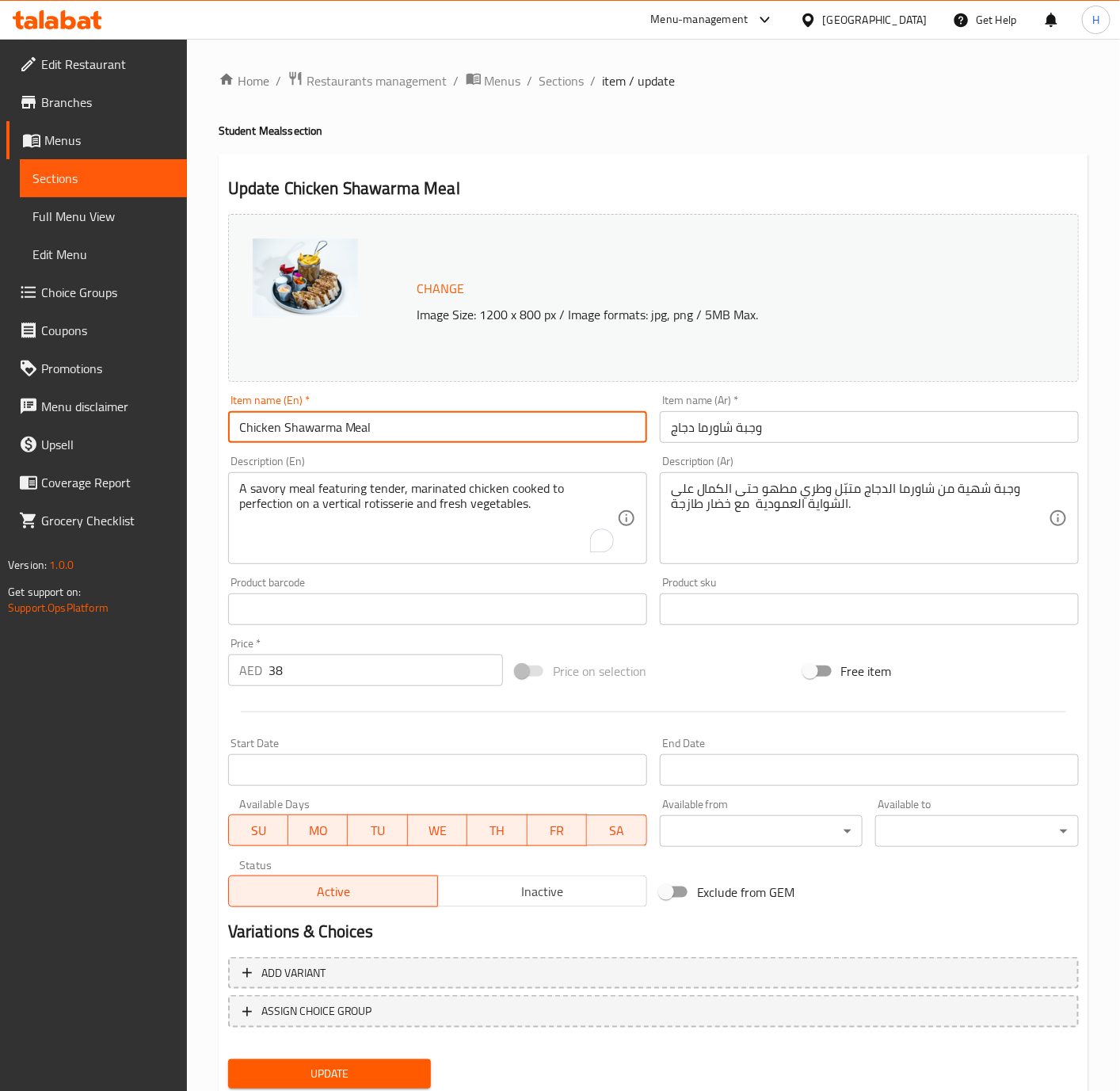
click at [312, 427] on input "Chicken Shawarma Meal" at bounding box center [437, 427] width 419 height 32
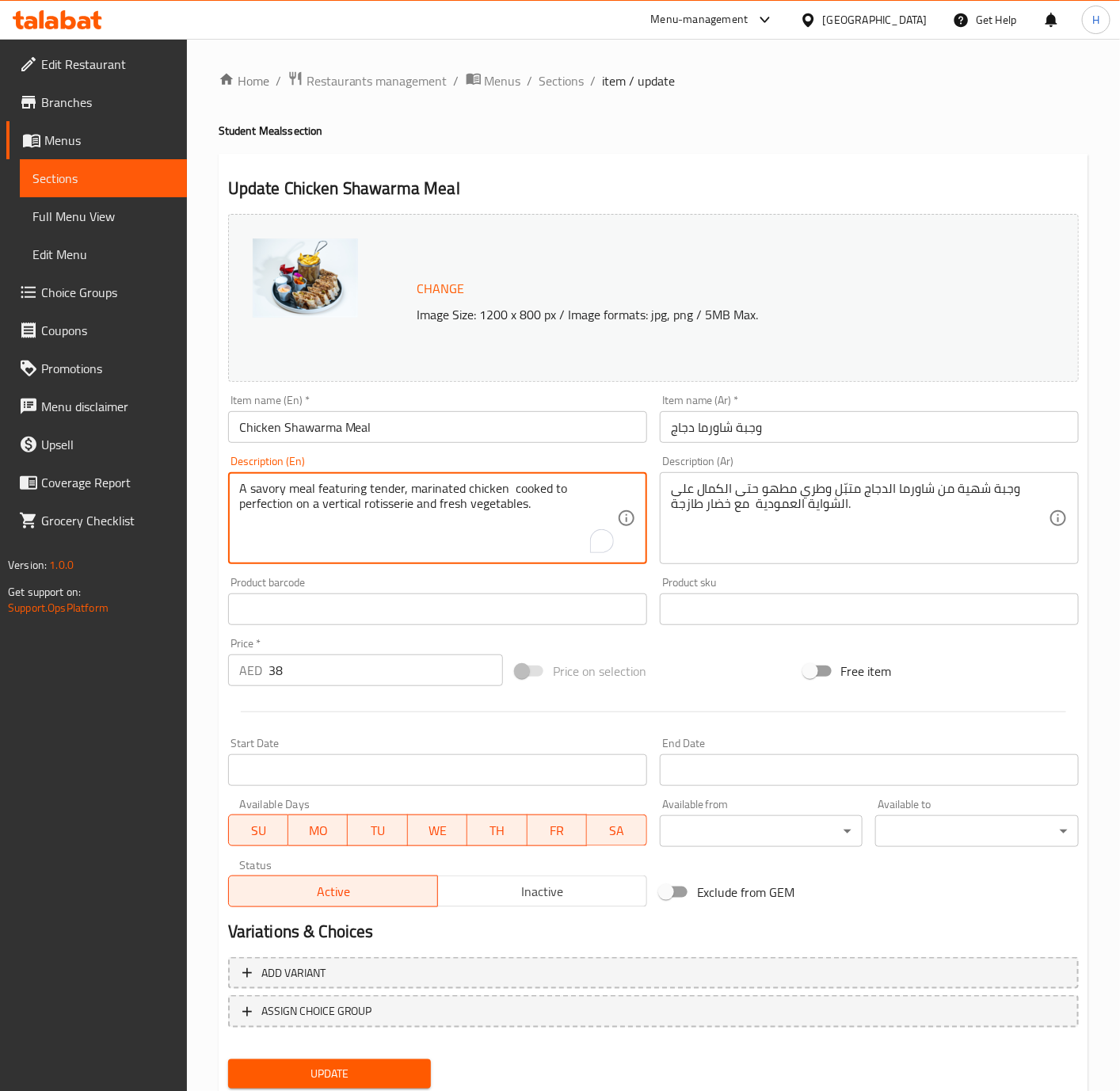
paste textarea "Shawarma"
type textarea "A savory meal featuring tender, marinated chicken shawarma cooked to perfection…"
click at [516, 455] on div "Description (En) A savory meal featuring tender, marinated chicken shawarma coo…" at bounding box center [438, 510] width 432 height 121
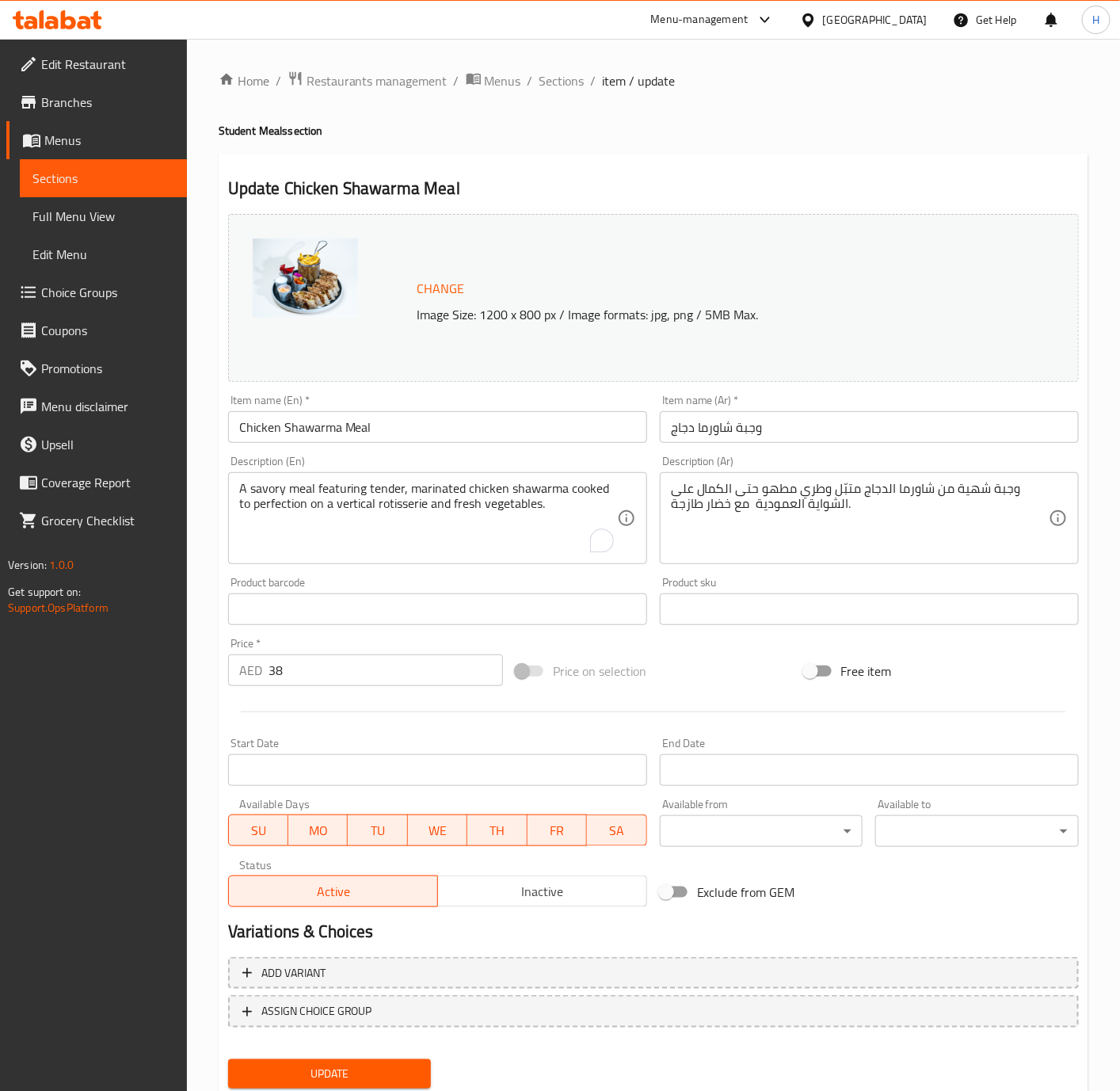
click at [519, 434] on input "Chicken Shawarma Meal" at bounding box center [437, 427] width 419 height 32
click at [228, 1059] on button "Update" at bounding box center [330, 1073] width 204 height 29
click at [562, 85] on span "Sections" at bounding box center [562, 81] width 45 height 19
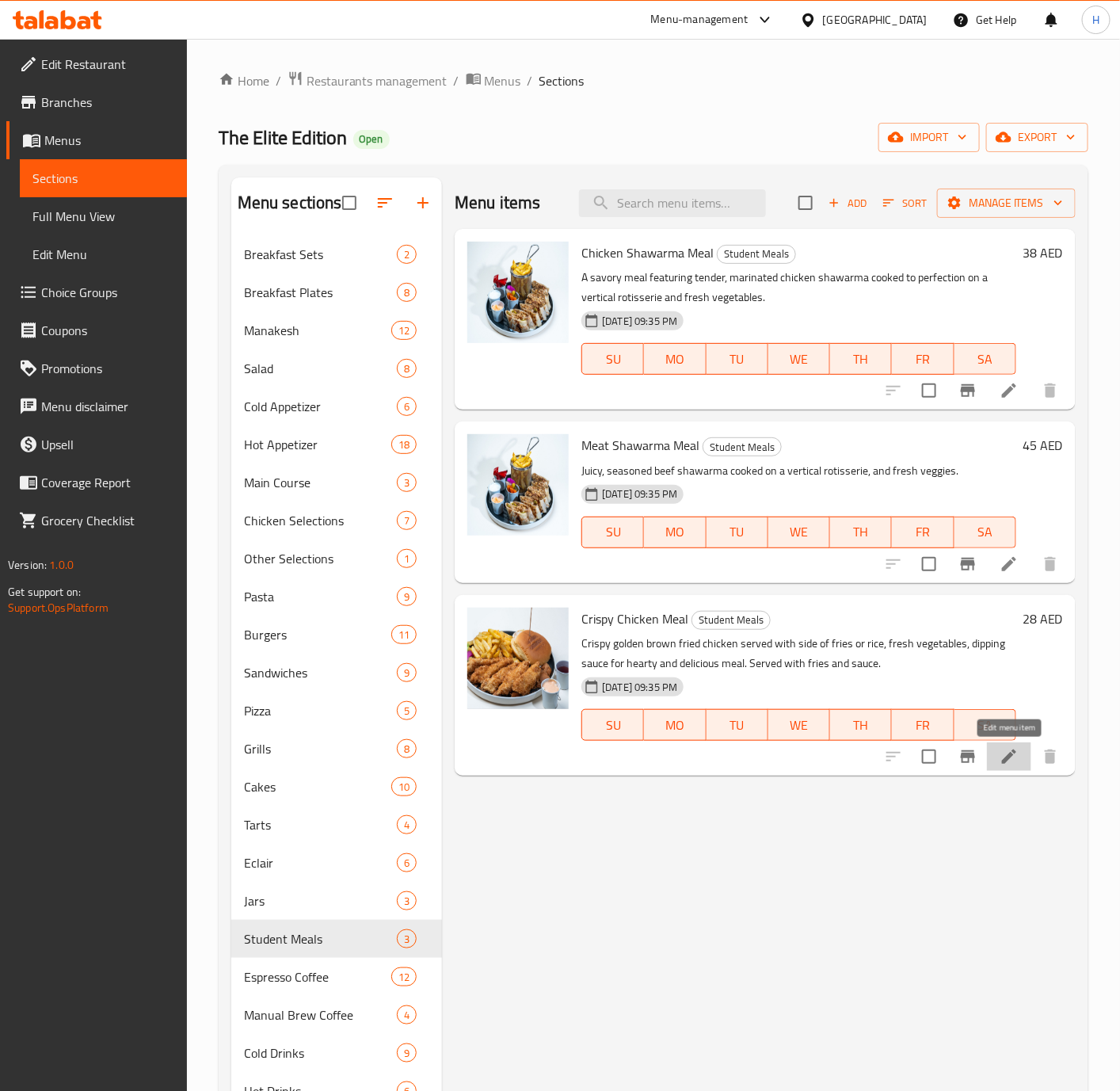
click at [1005, 764] on icon at bounding box center [1009, 757] width 14 height 14
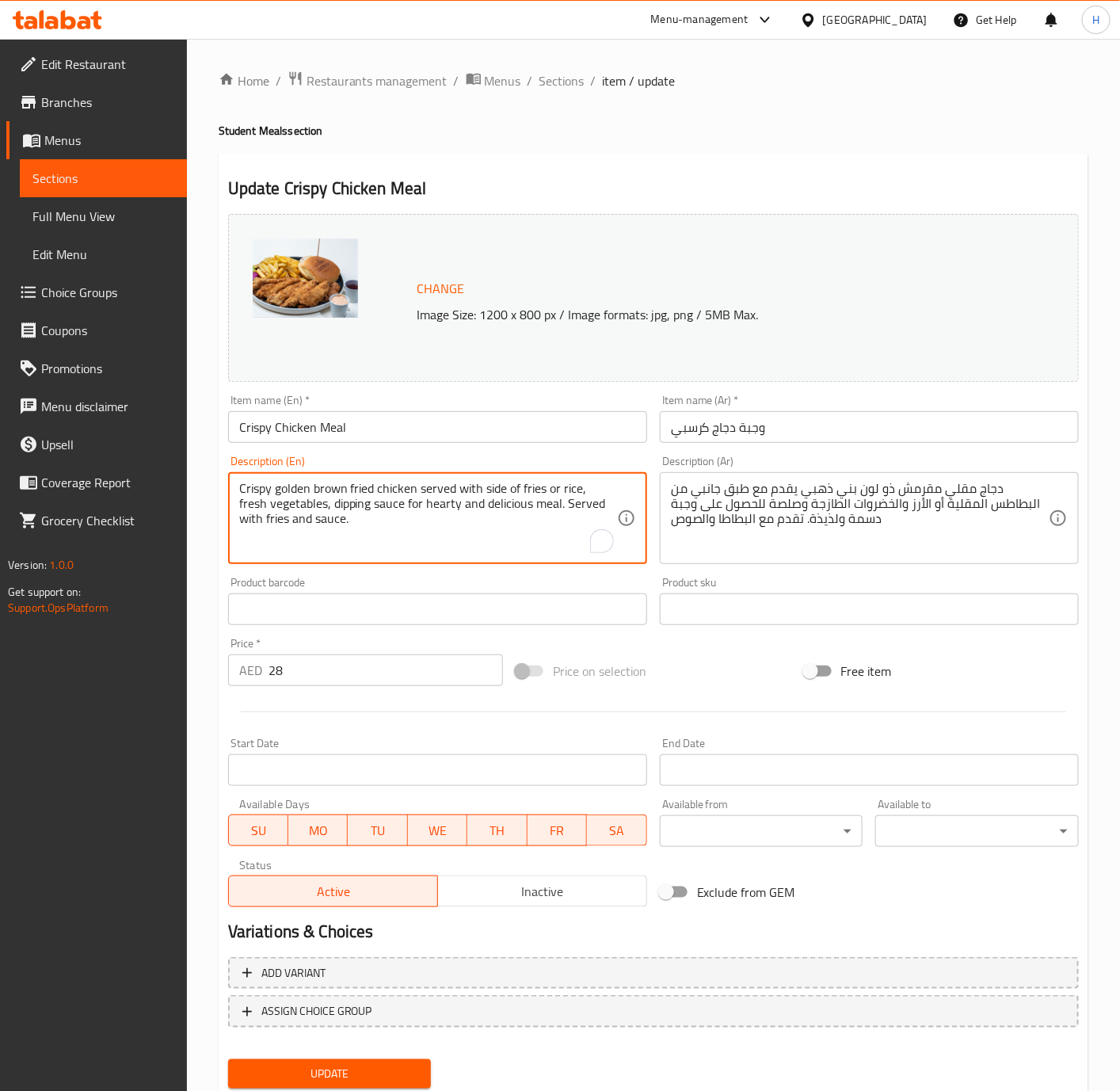
click at [582, 535] on textarea "Crispy golden brown fried chicken served with side of fries or rice, fresh vege…" at bounding box center [428, 519] width 377 height 75
paste textarea ", golden-brown fried chicken served with a side of fries, and fresh vegetables."
type textarea "Crispy, golden-brown fried chicken served with a side of fries, and fresh veget…"
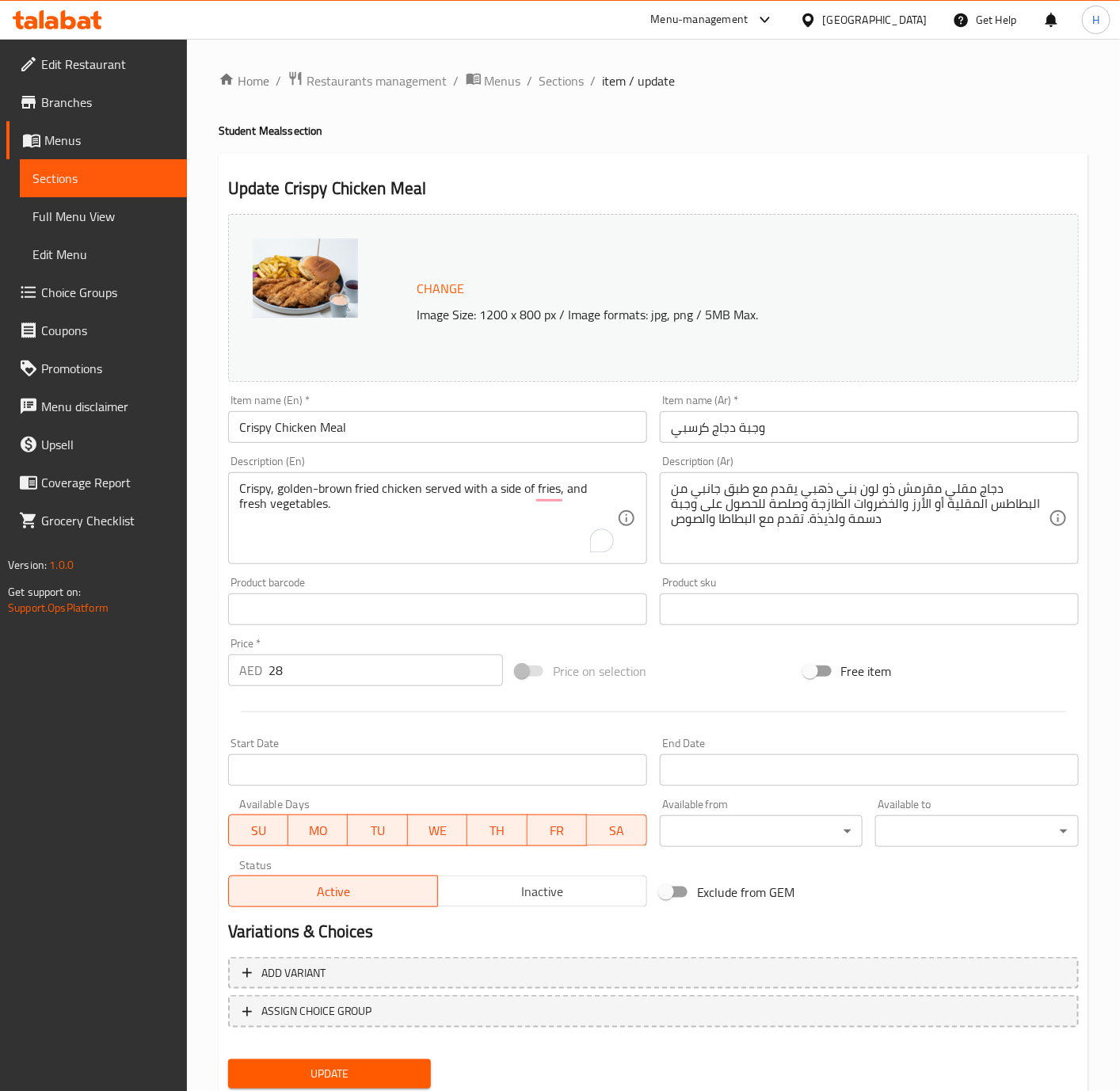
click at [756, 498] on textarea "دجاج مقلي مقرمش ذو لون بني ذهبي يقدم مع طبق جانبي من البطاطس المقلية أو الأرز و…" at bounding box center [859, 519] width 377 height 75
paste textarea "وذهبي اللون يُقدَّم مع بطاطس مقلية وخضار طازجة."
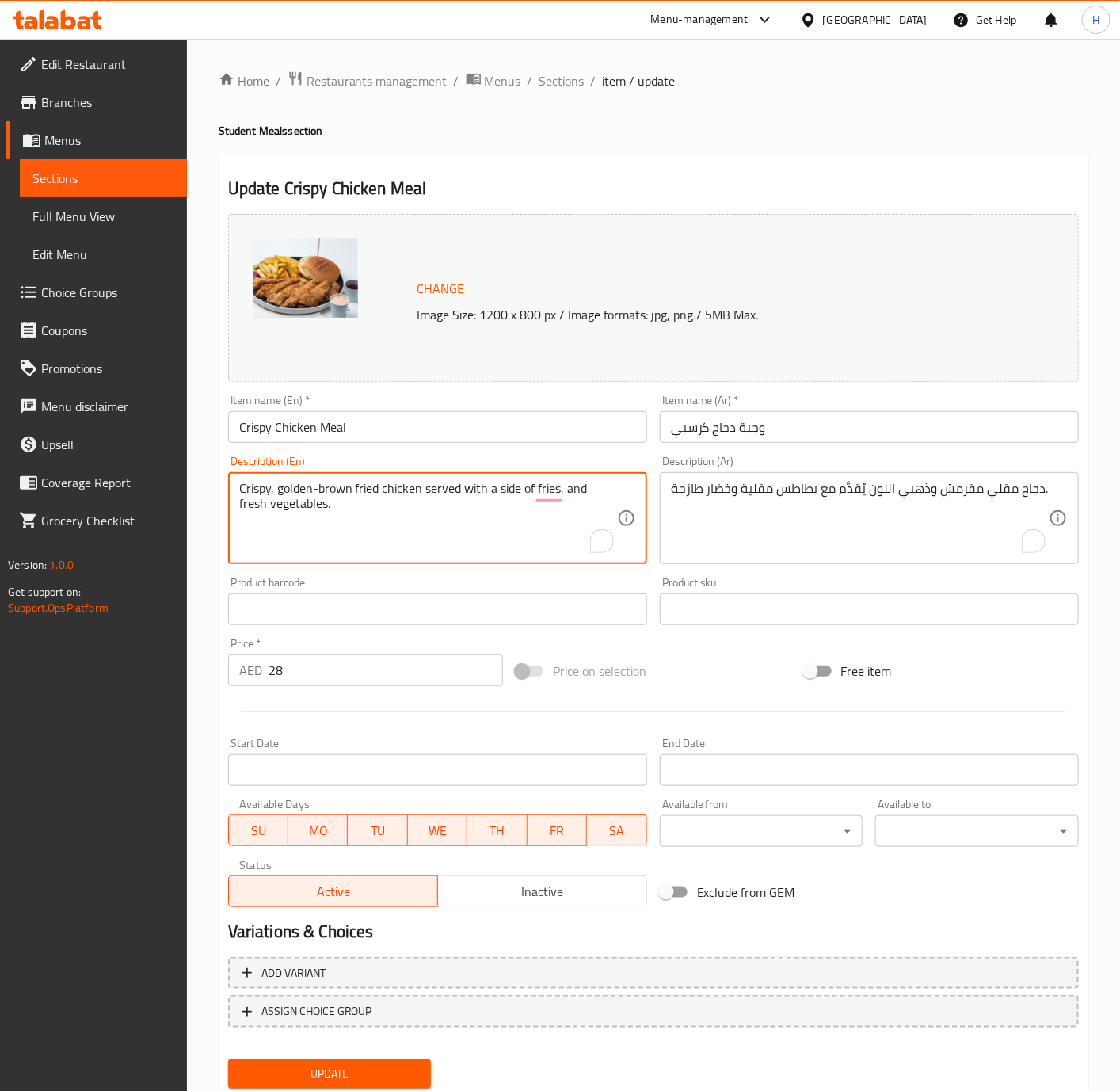
drag, startPoint x: 276, startPoint y: 484, endPoint x: 353, endPoint y: 491, distance: 77.3
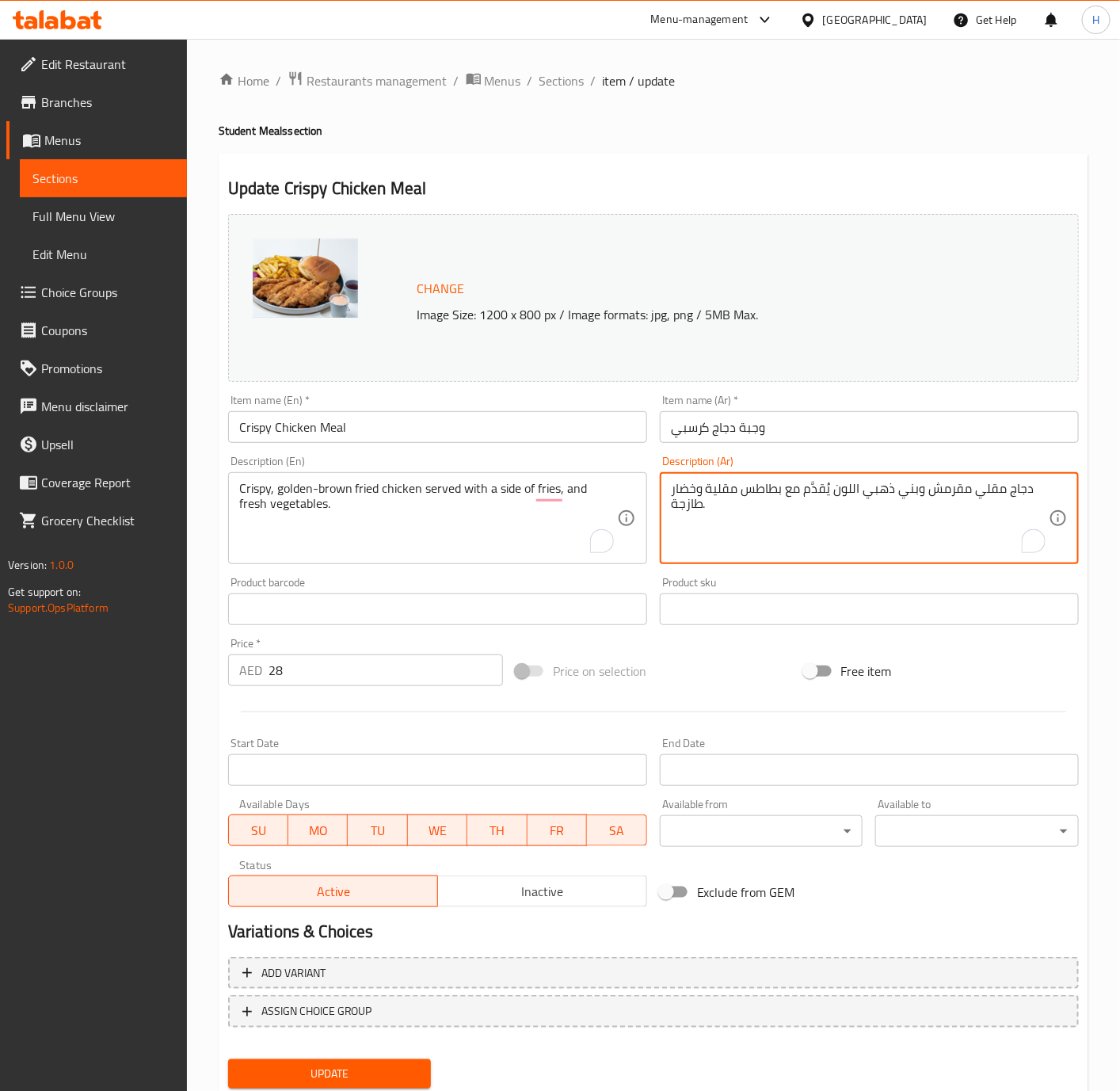
type textarea "دجاج مقلي مقرمش وبني ذهبي اللون يُقدَّم مع بطاطس مقلية وخضار طازجة."
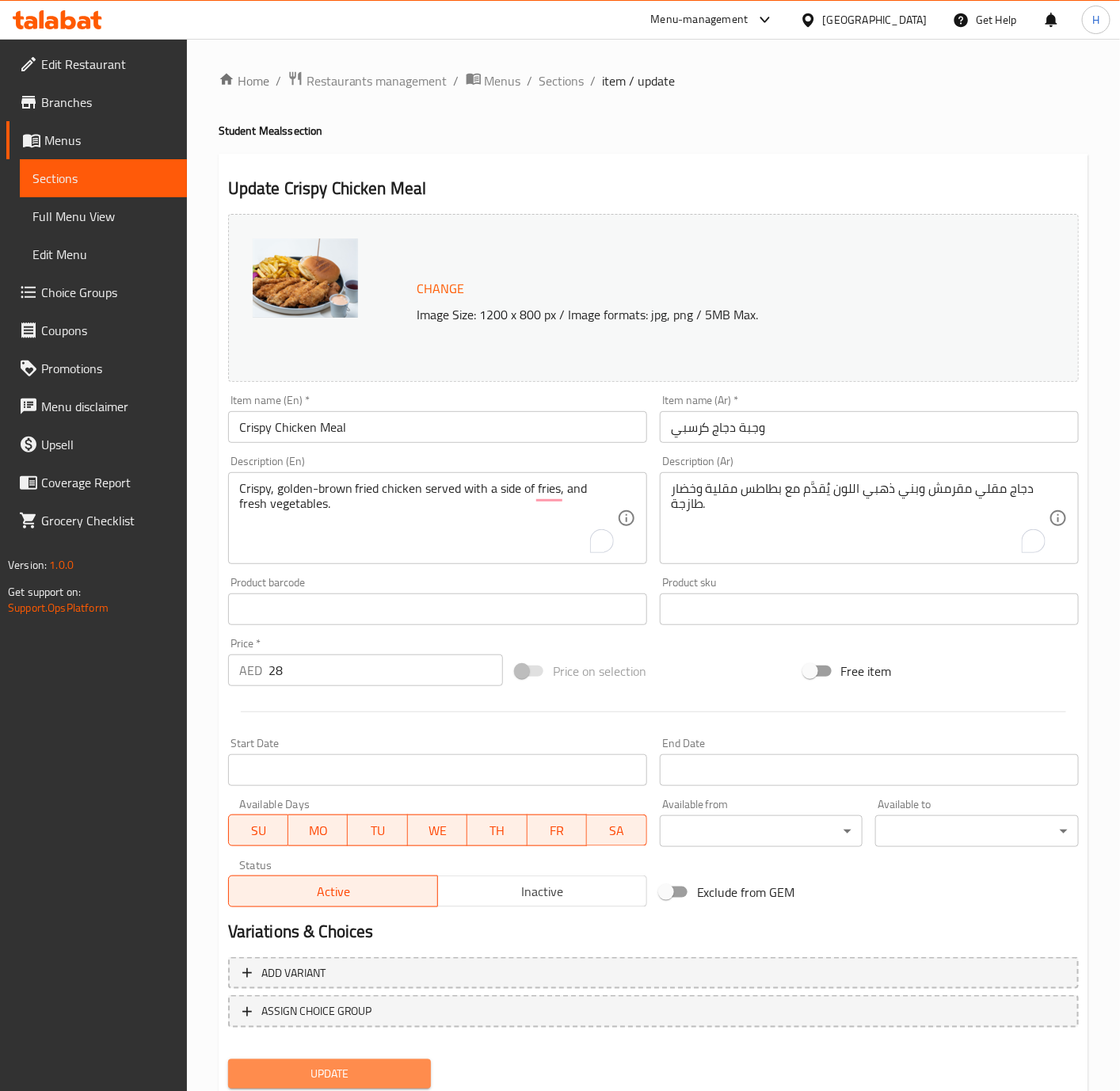
click at [340, 1075] on span "Update" at bounding box center [329, 1073] width 178 height 20
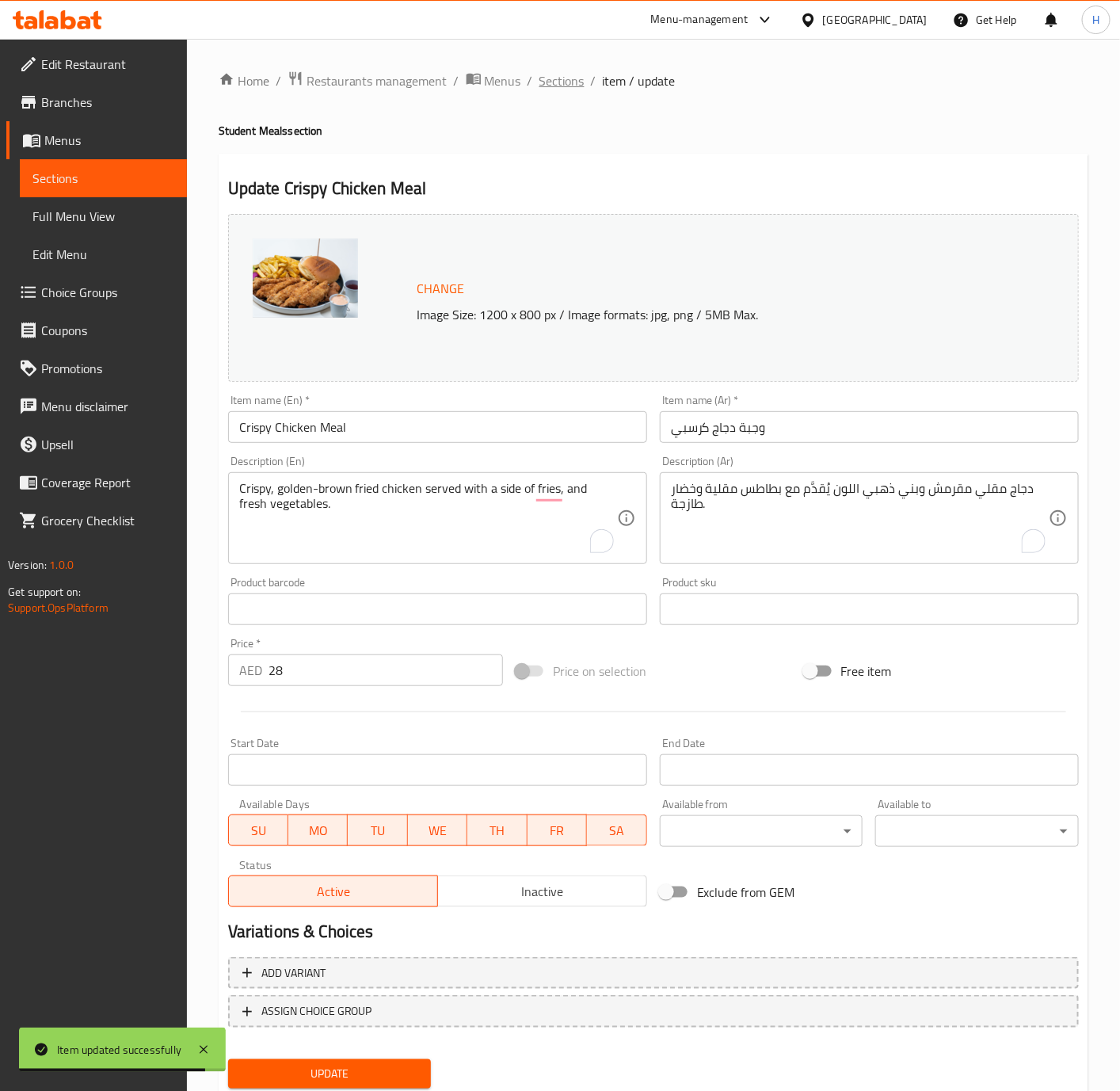
click at [566, 81] on span "Sections" at bounding box center [562, 81] width 45 height 19
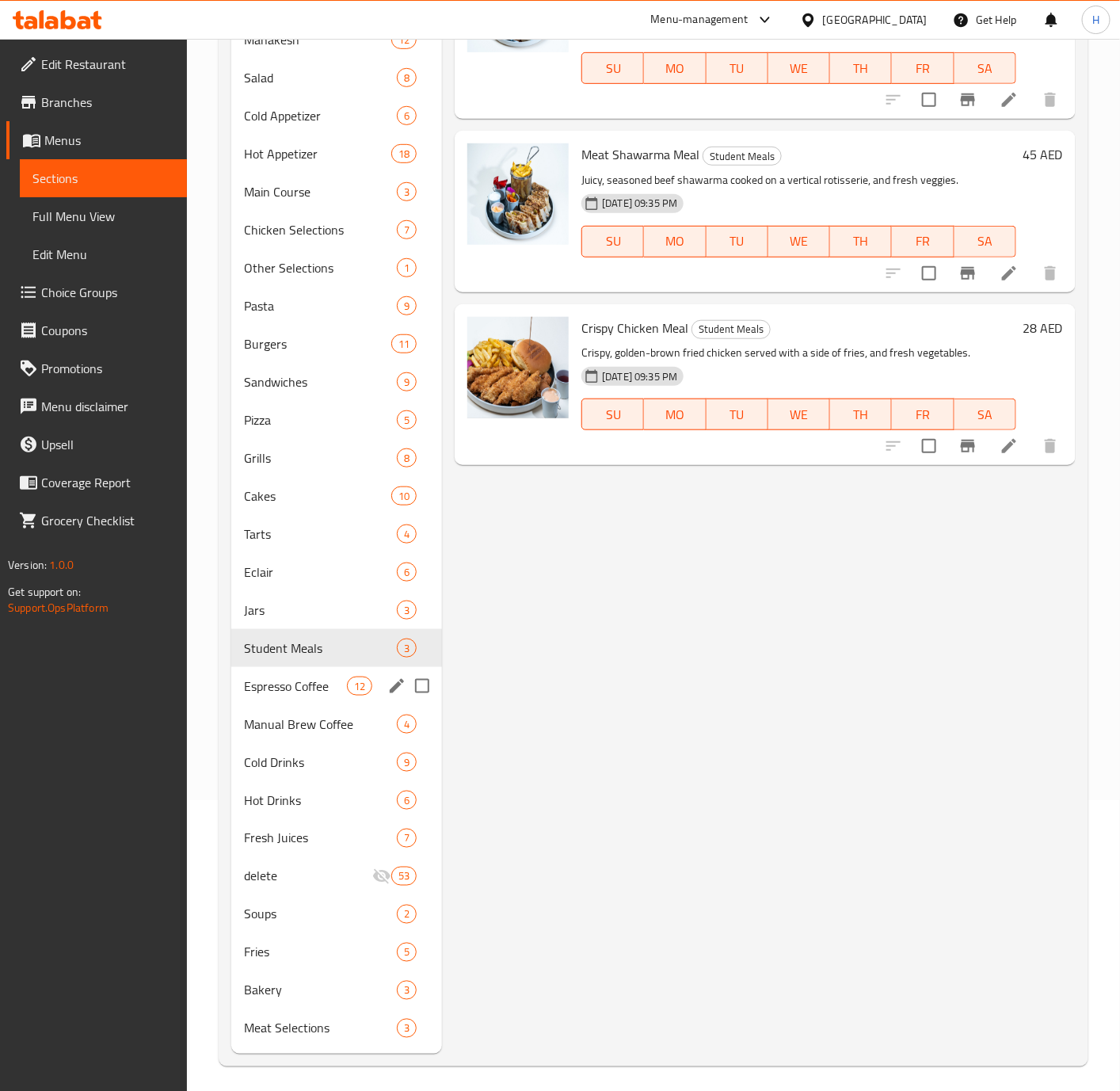
scroll to position [297, 0]
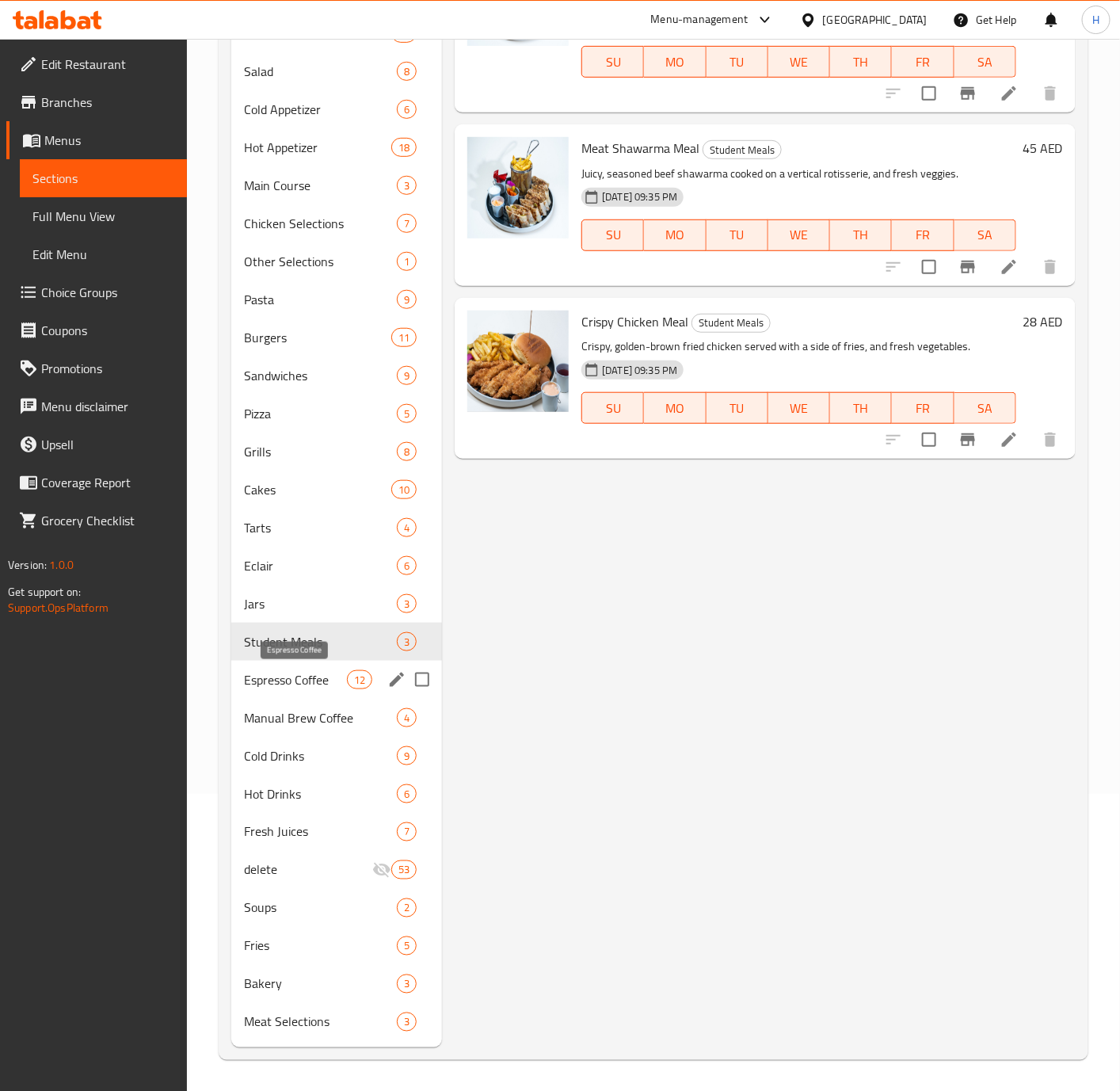
click at [310, 678] on span "Espresso Coffee" at bounding box center [295, 679] width 103 height 19
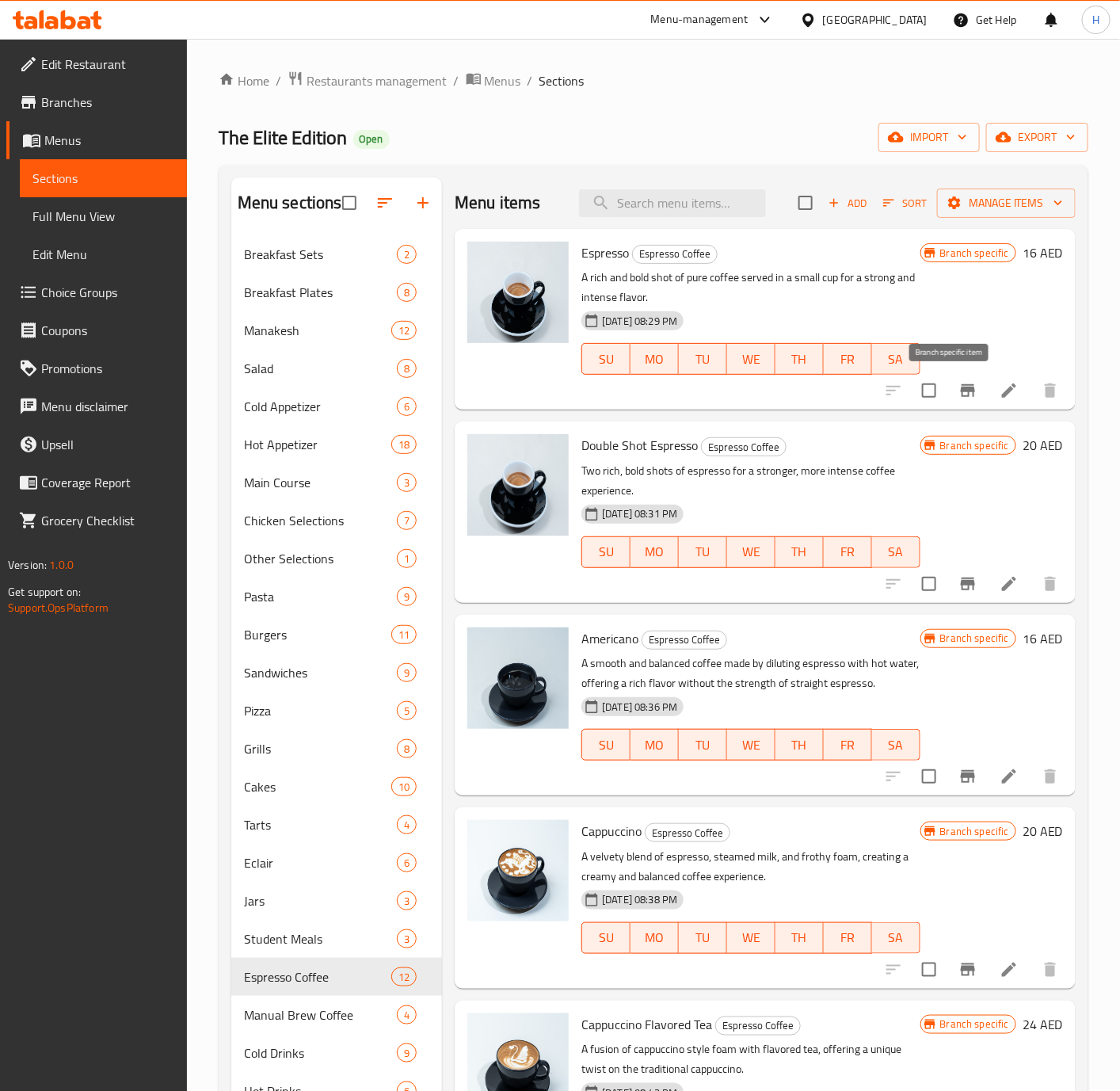
click at [963, 390] on button "Branch-specific-item" at bounding box center [967, 390] width 38 height 38
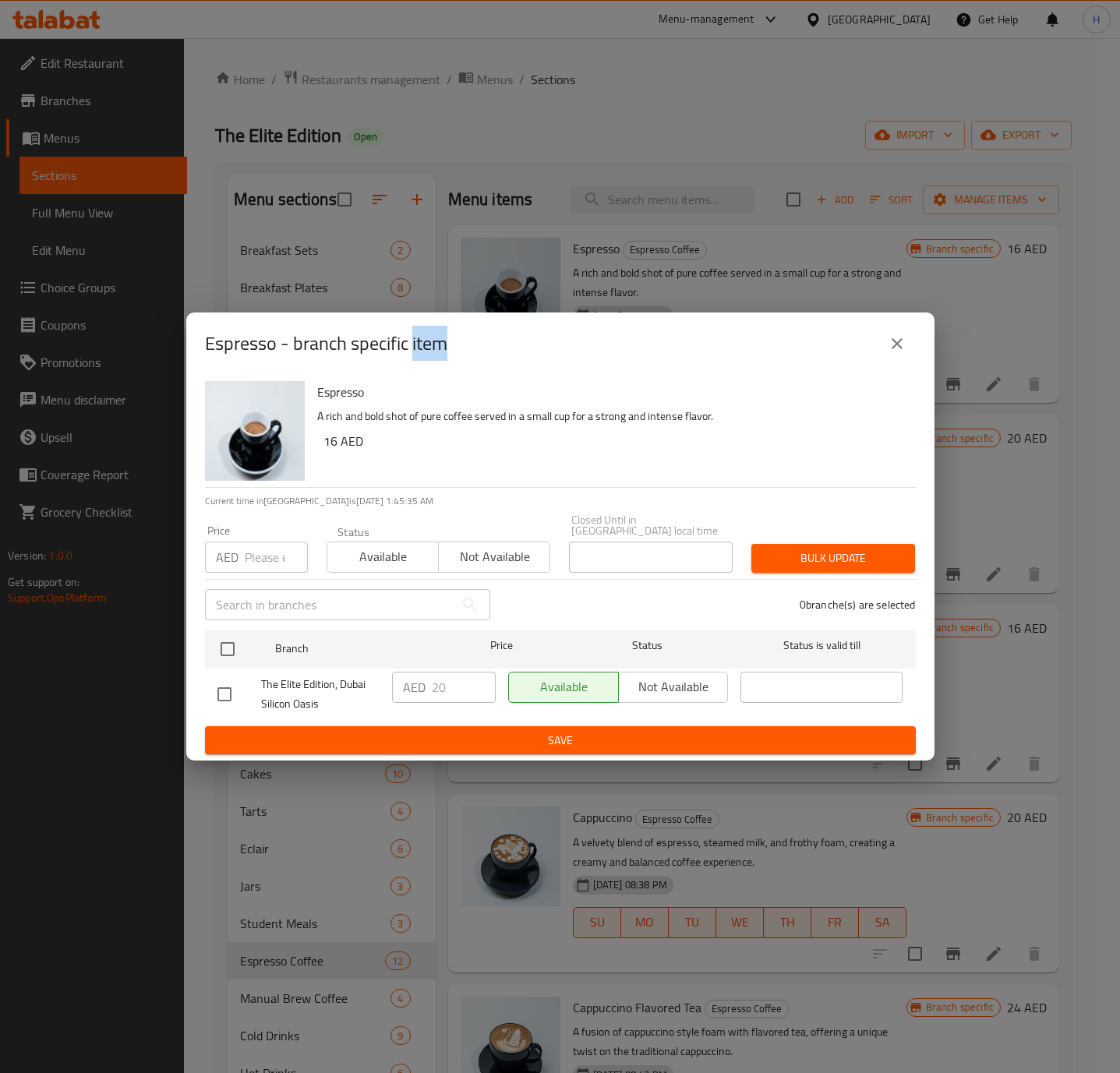
click at [898, 350] on icon "close" at bounding box center [897, 344] width 19 height 19
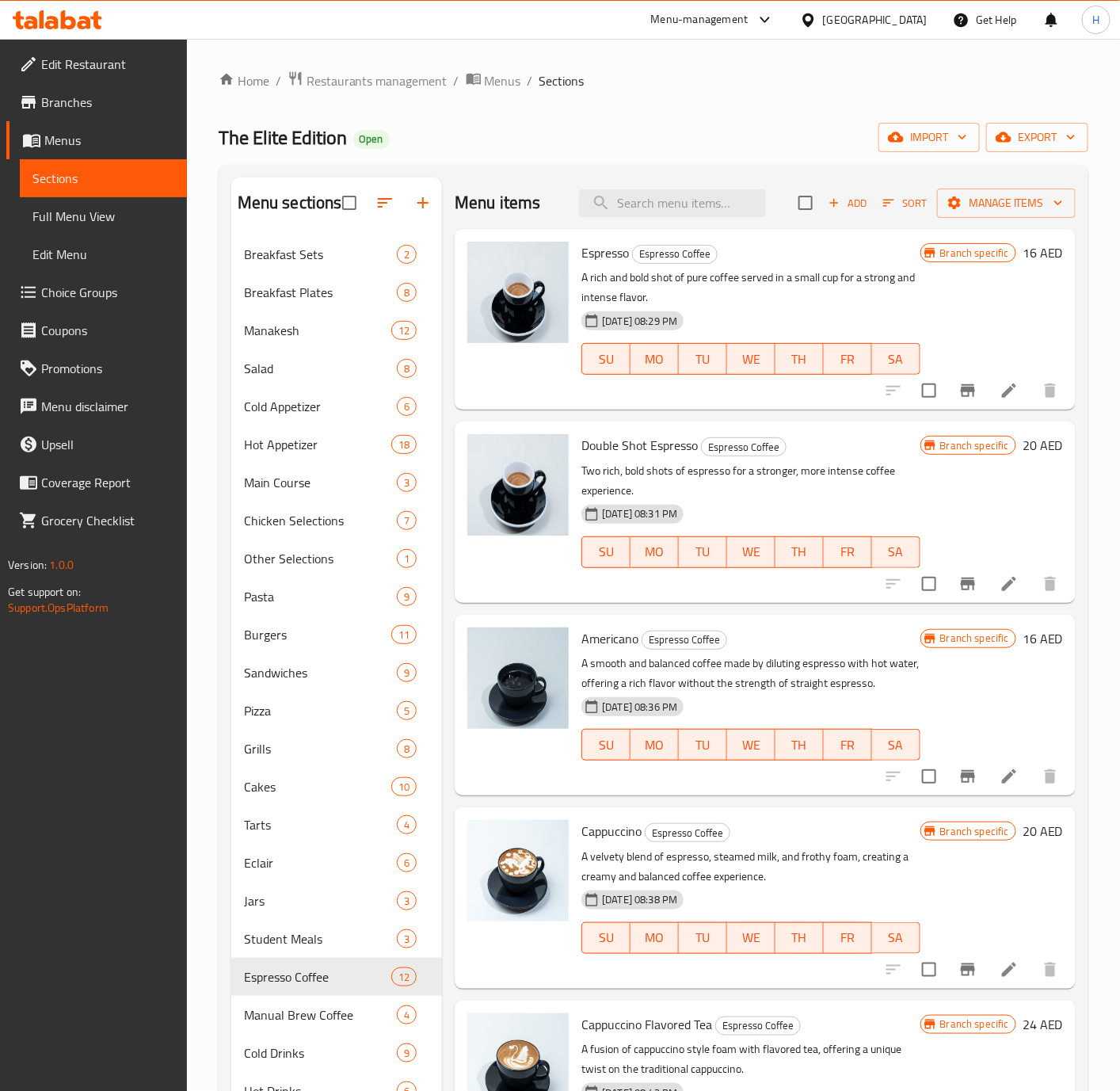
click at [1023, 260] on h6 "16 AED" at bounding box center [1043, 252] width 40 height 22
click at [920, 260] on h6 "Espresso Espresso Coffee" at bounding box center [750, 252] width 338 height 22
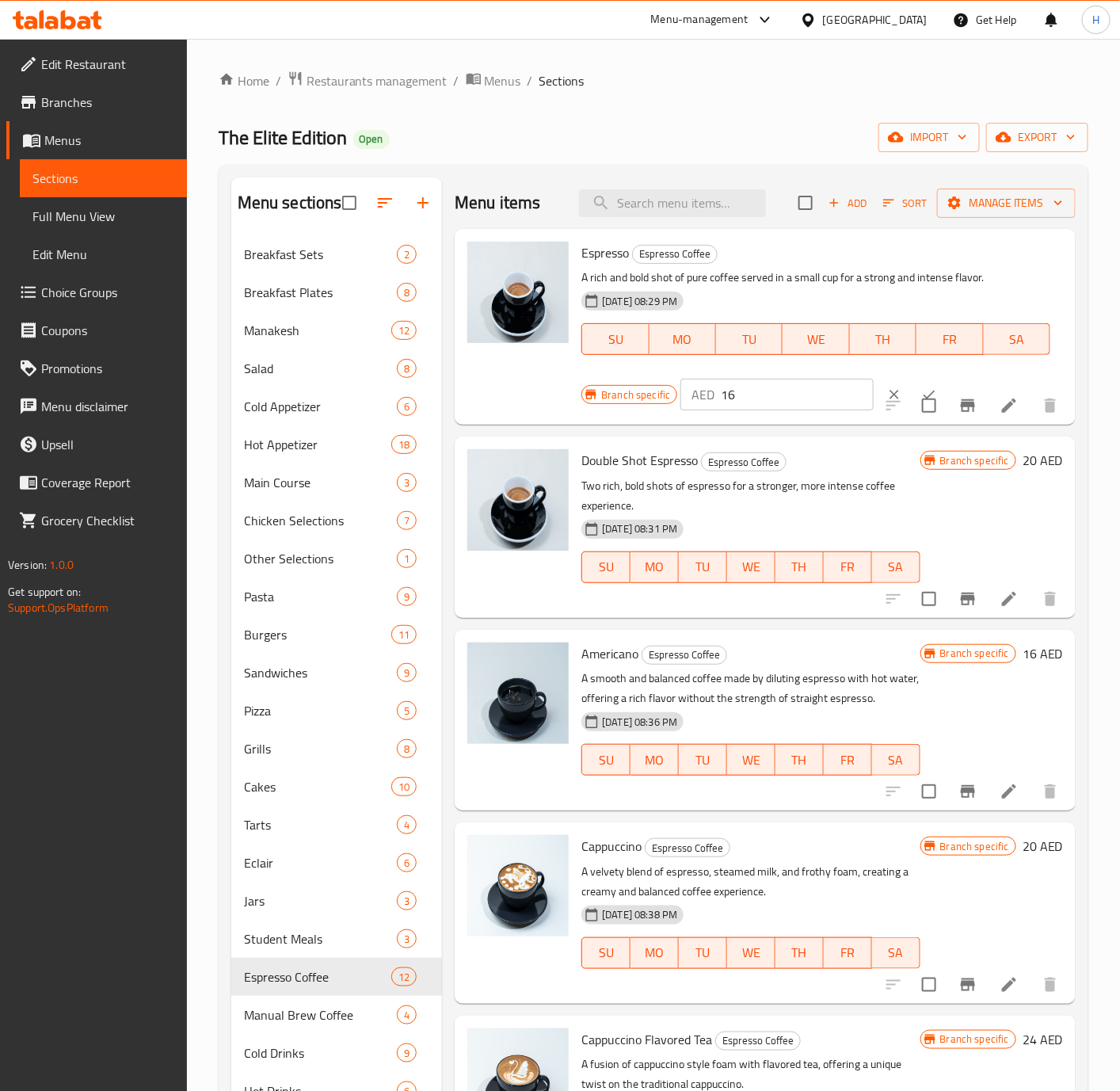
click at [739, 402] on input "16" at bounding box center [797, 394] width 153 height 32
type input "20"
click at [914, 385] on button "ok" at bounding box center [930, 395] width 35 height 35
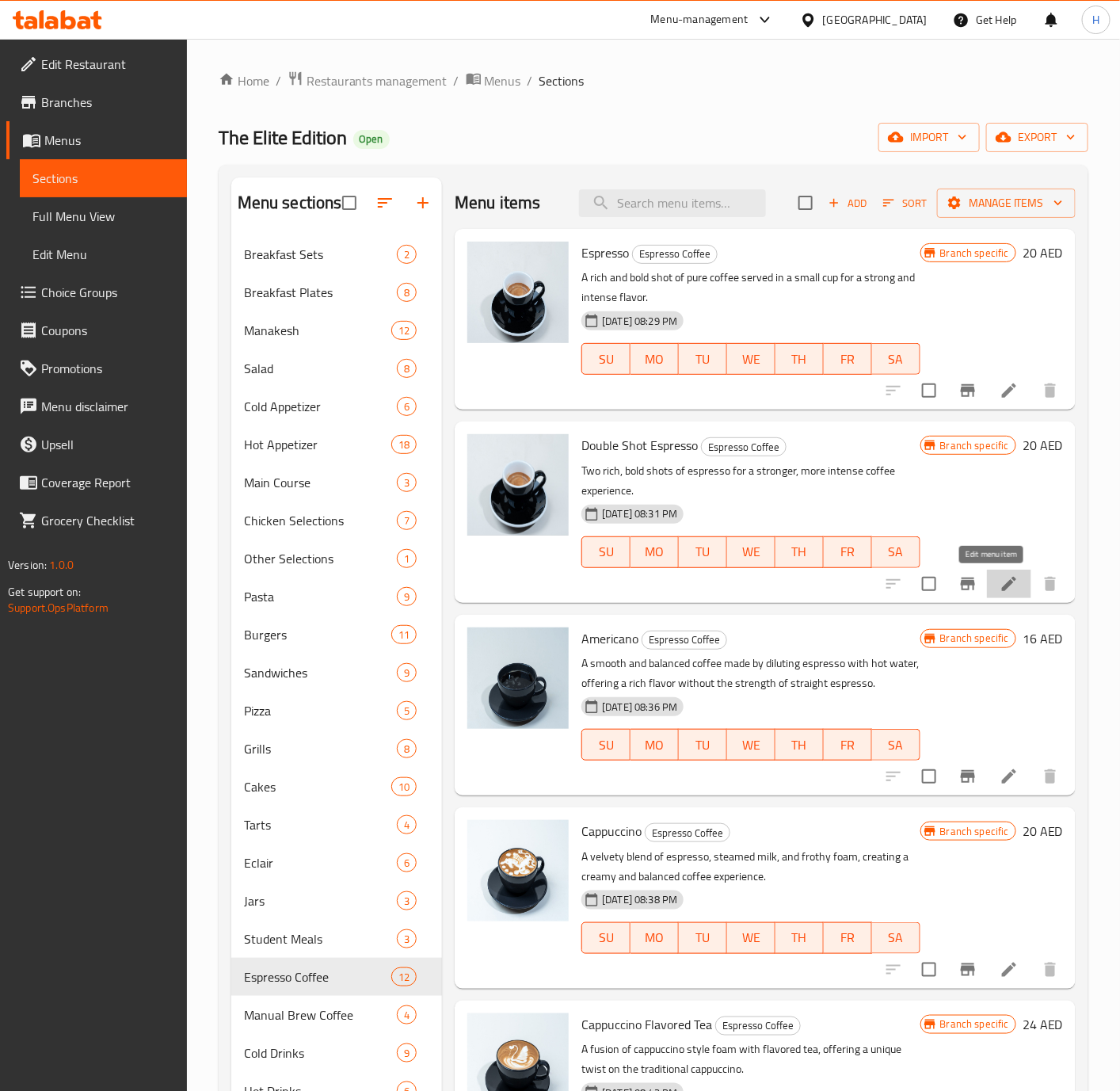
click at [1000, 592] on icon at bounding box center [1009, 584] width 19 height 19
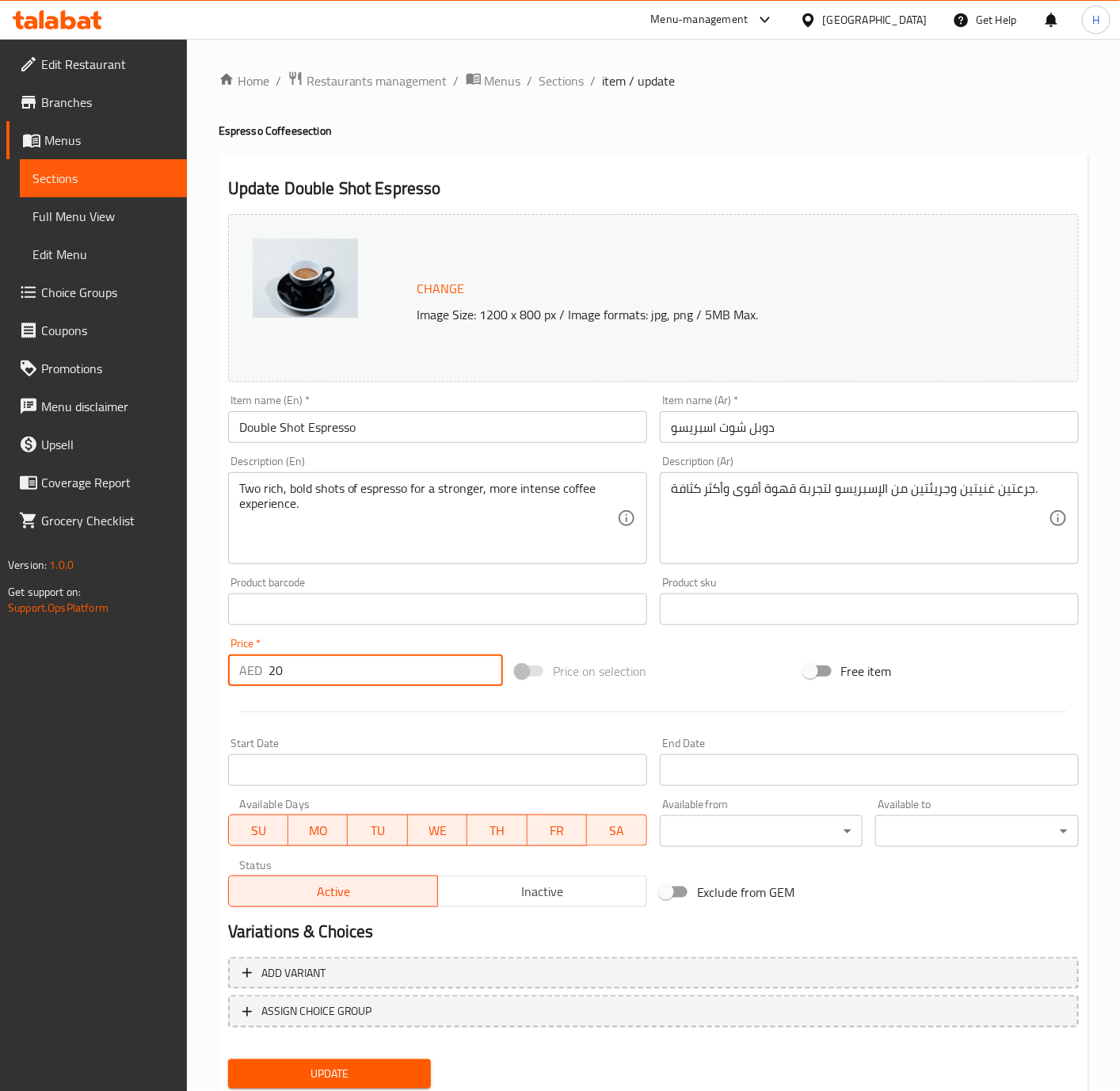
click at [364, 680] on input "20" at bounding box center [385, 670] width 234 height 32
type input "25"
drag, startPoint x: 908, startPoint y: 490, endPoint x: 951, endPoint y: 490, distance: 43.0
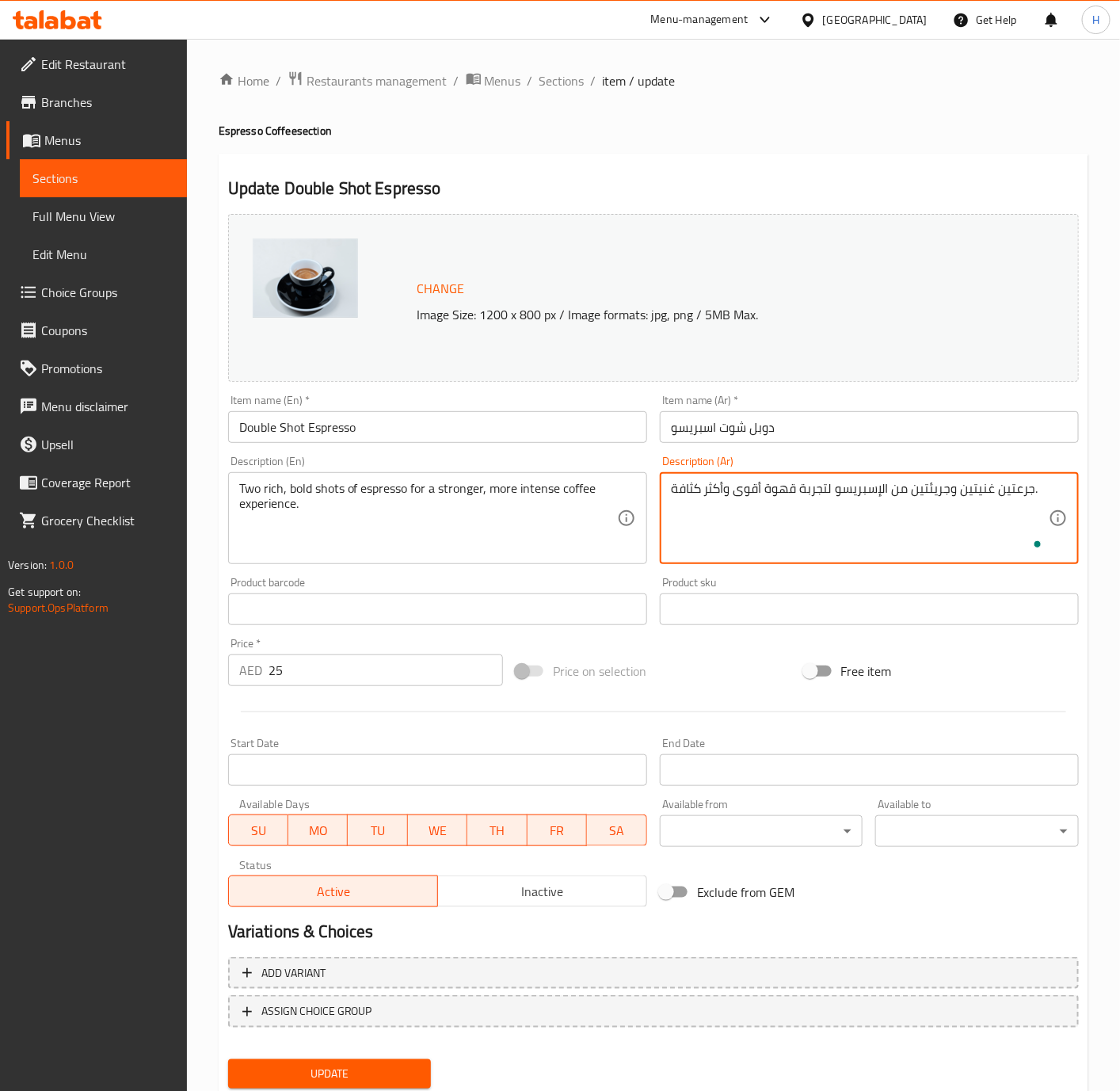
click at [930, 492] on textarea "جرعتين غنيتين وجريئتين من الإسبريسو لتجربة قهوة أقوى وأكثر كثافة." at bounding box center [859, 519] width 377 height 75
drag, startPoint x: 911, startPoint y: 492, endPoint x: 1031, endPoint y: 499, distance: 120.2
click at [1031, 499] on textarea "جرعتين غنيتين وجريئتين من الإسبريسو لتجربة قهوة أقوى وأكثر كثافة." at bounding box center [859, 519] width 377 height 75
paste textarea "ان غنية وقوية"
type textarea "جرعتان غنية وقوية من الإسبريسو لتجربة قهوة أقوى وأكثر كثافة."
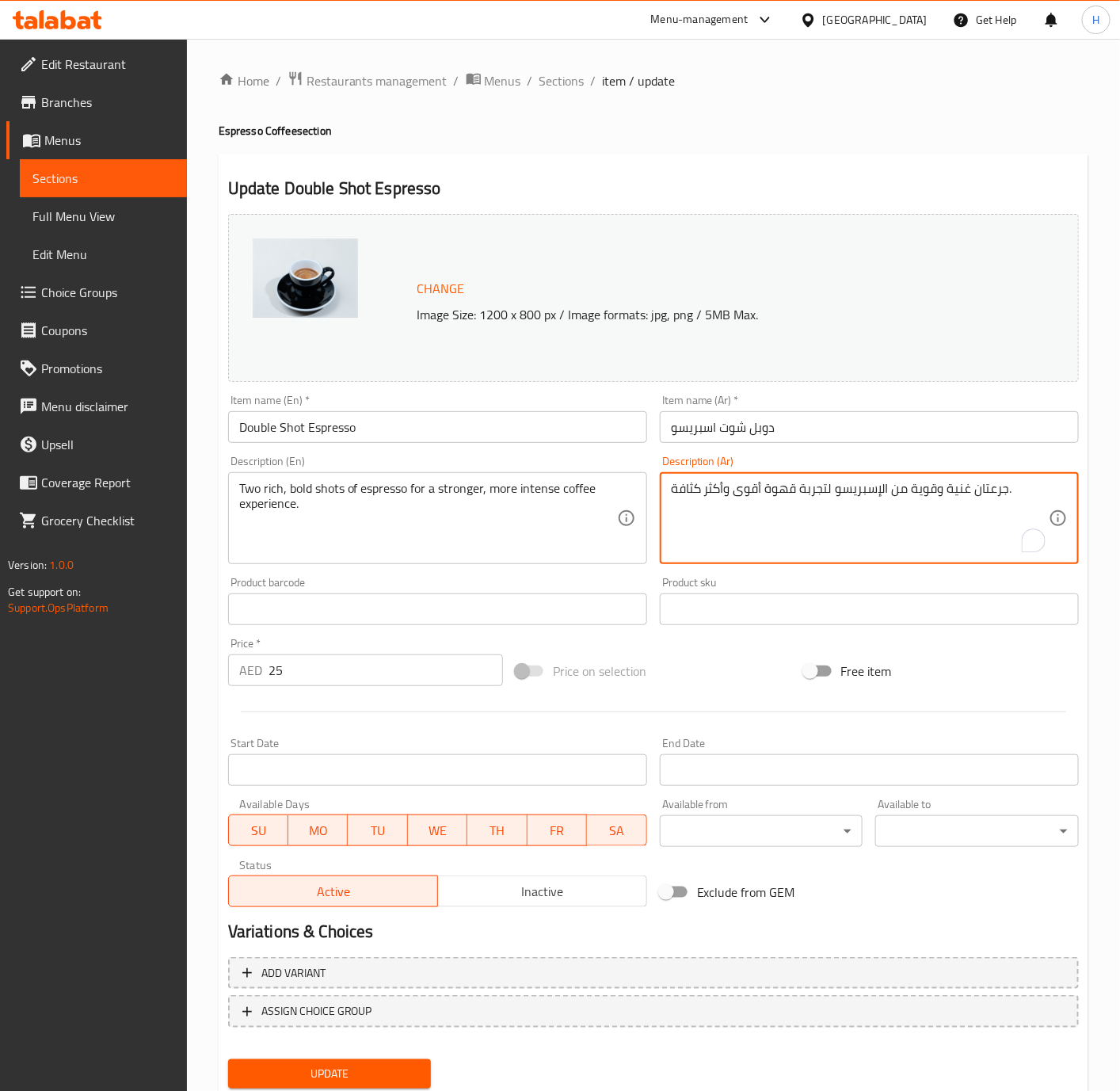
click at [377, 669] on input "25" at bounding box center [385, 670] width 234 height 32
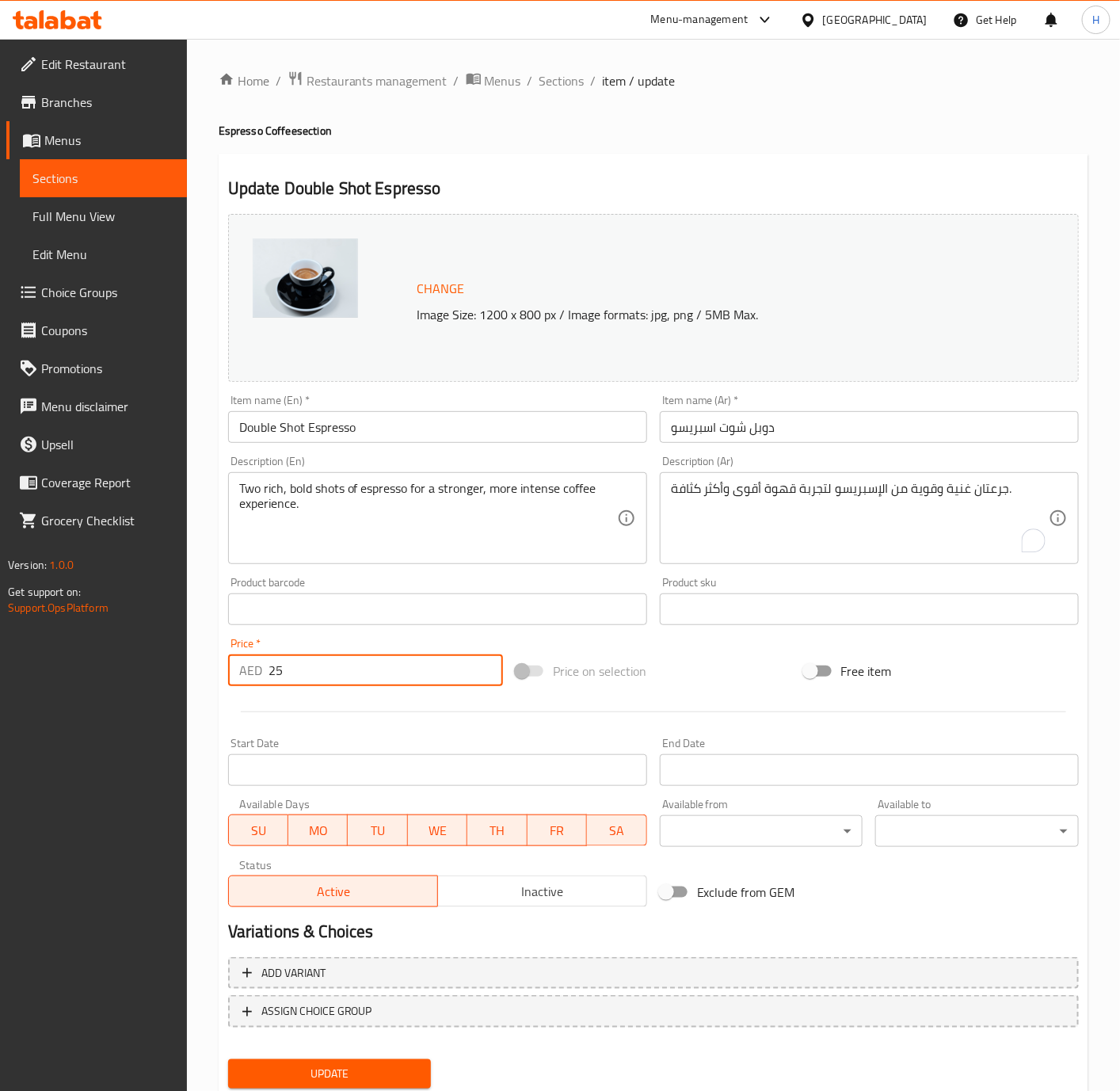
click at [228, 1059] on button "Update" at bounding box center [330, 1073] width 204 height 29
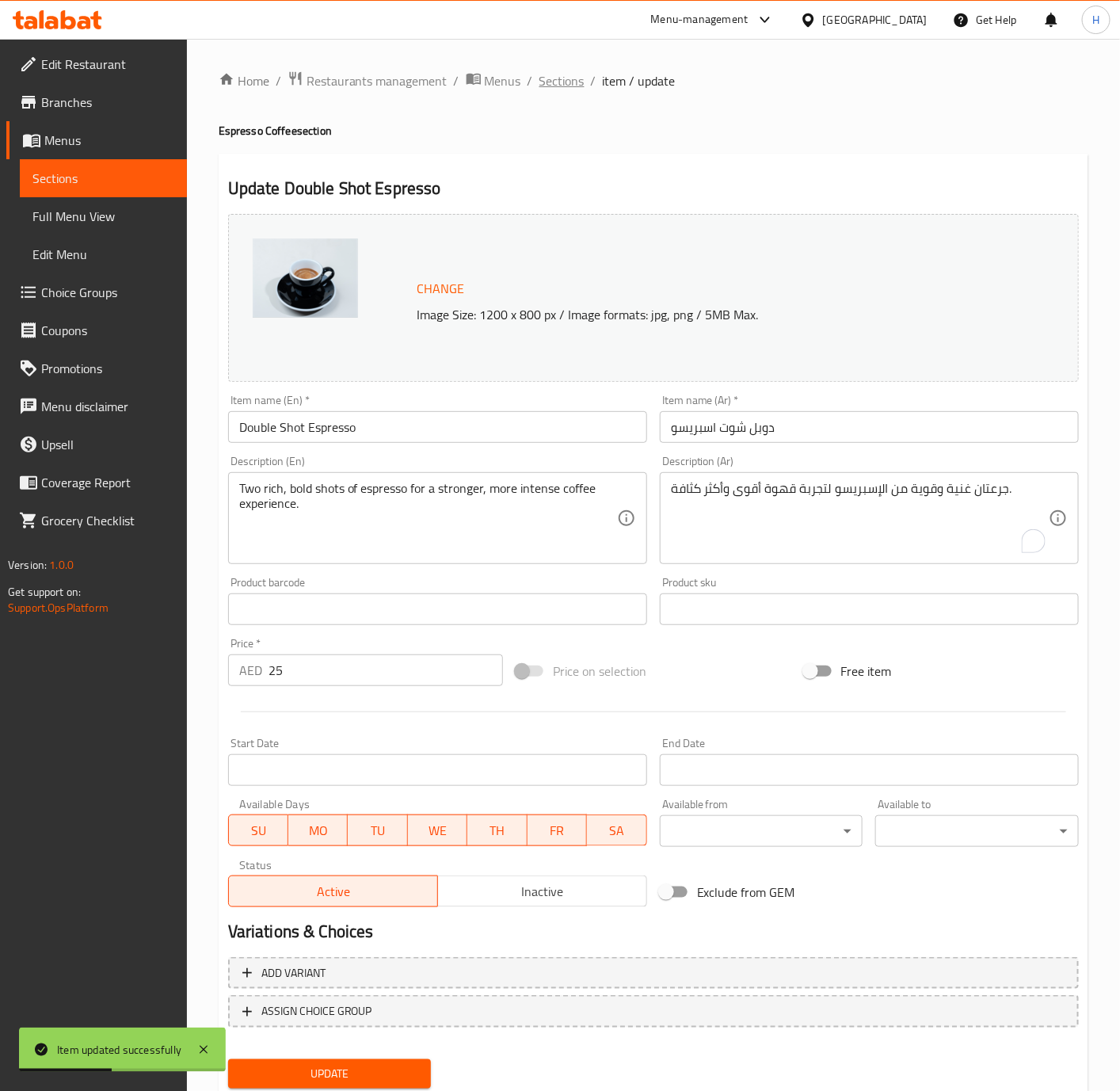
click at [549, 77] on span "Sections" at bounding box center [562, 81] width 45 height 19
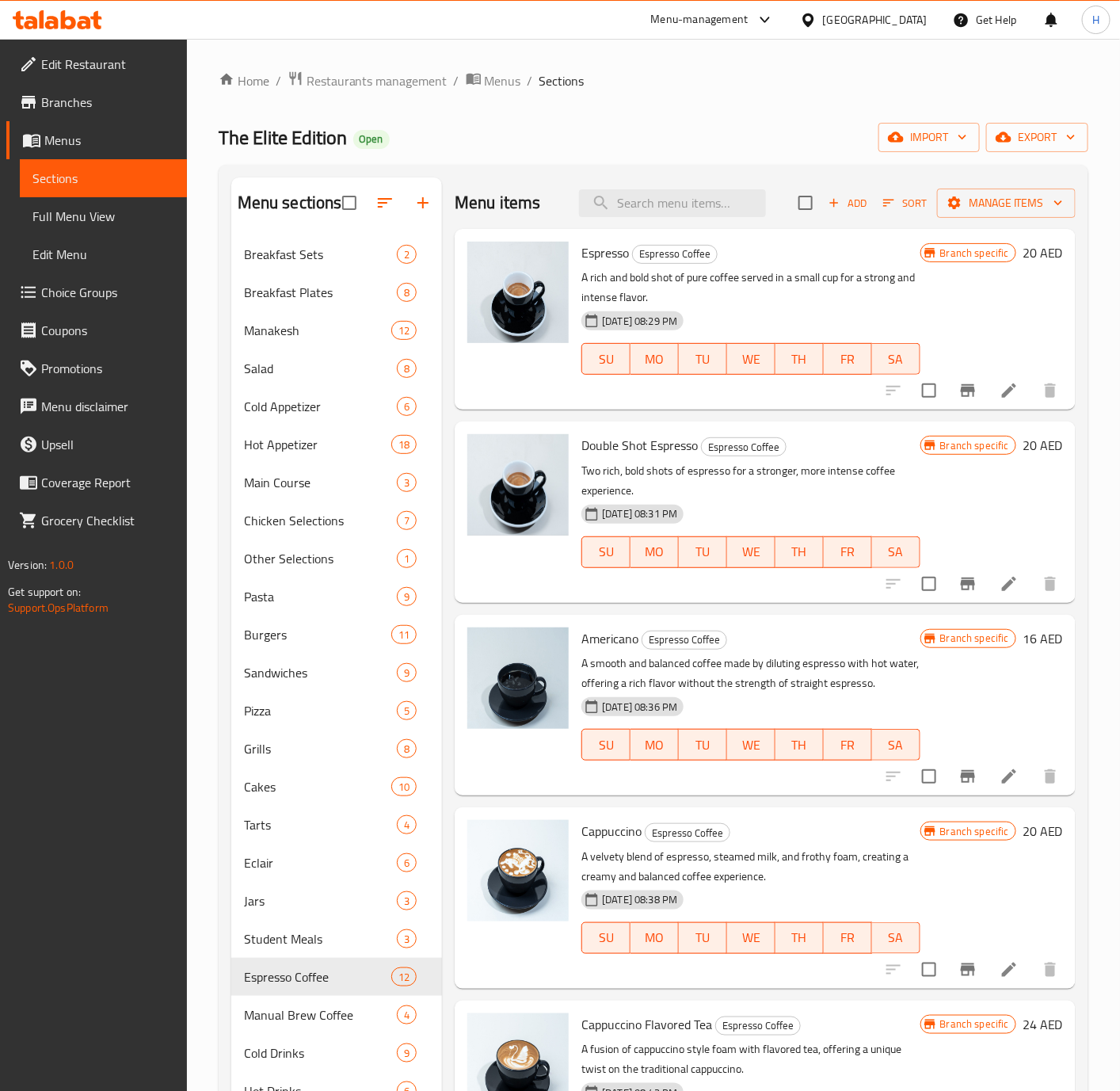
click at [1023, 452] on h6 "20 AED" at bounding box center [1043, 445] width 40 height 22
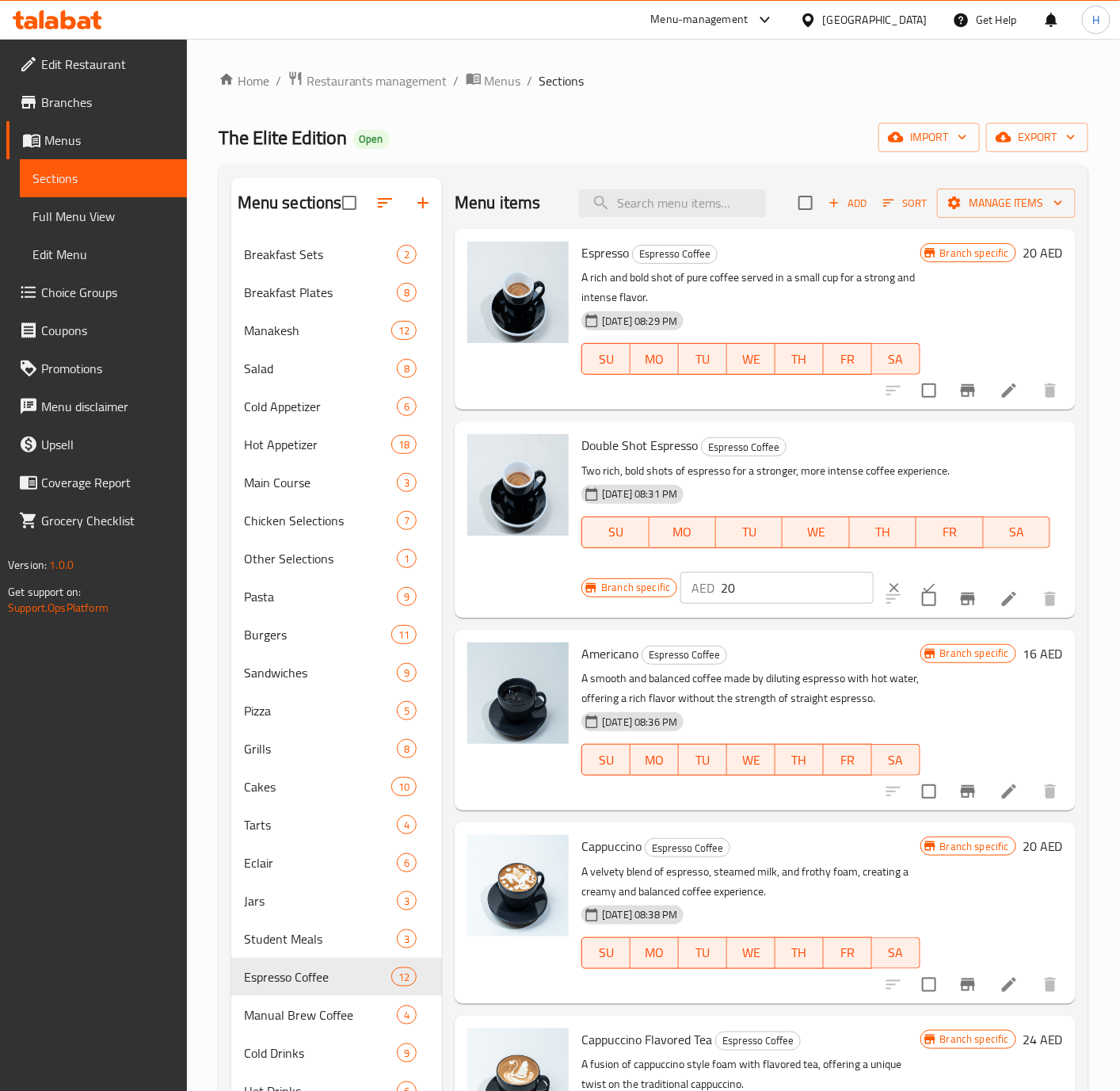
click at [765, 576] on input "20" at bounding box center [797, 588] width 153 height 32
type input "25"
click at [915, 576] on button "ok" at bounding box center [930, 588] width 35 height 35
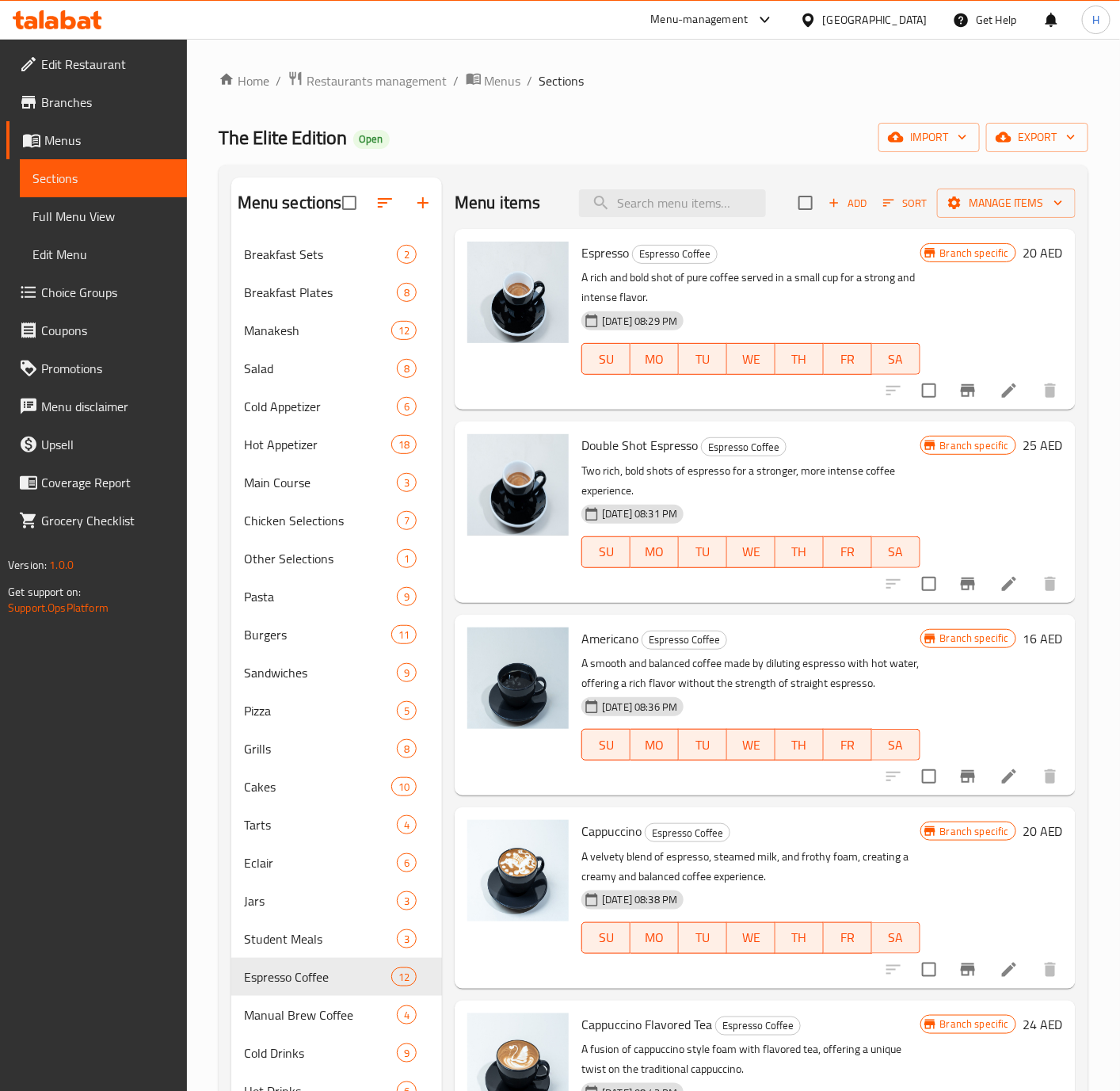
click at [1023, 637] on h6 "16 AED" at bounding box center [1043, 638] width 40 height 22
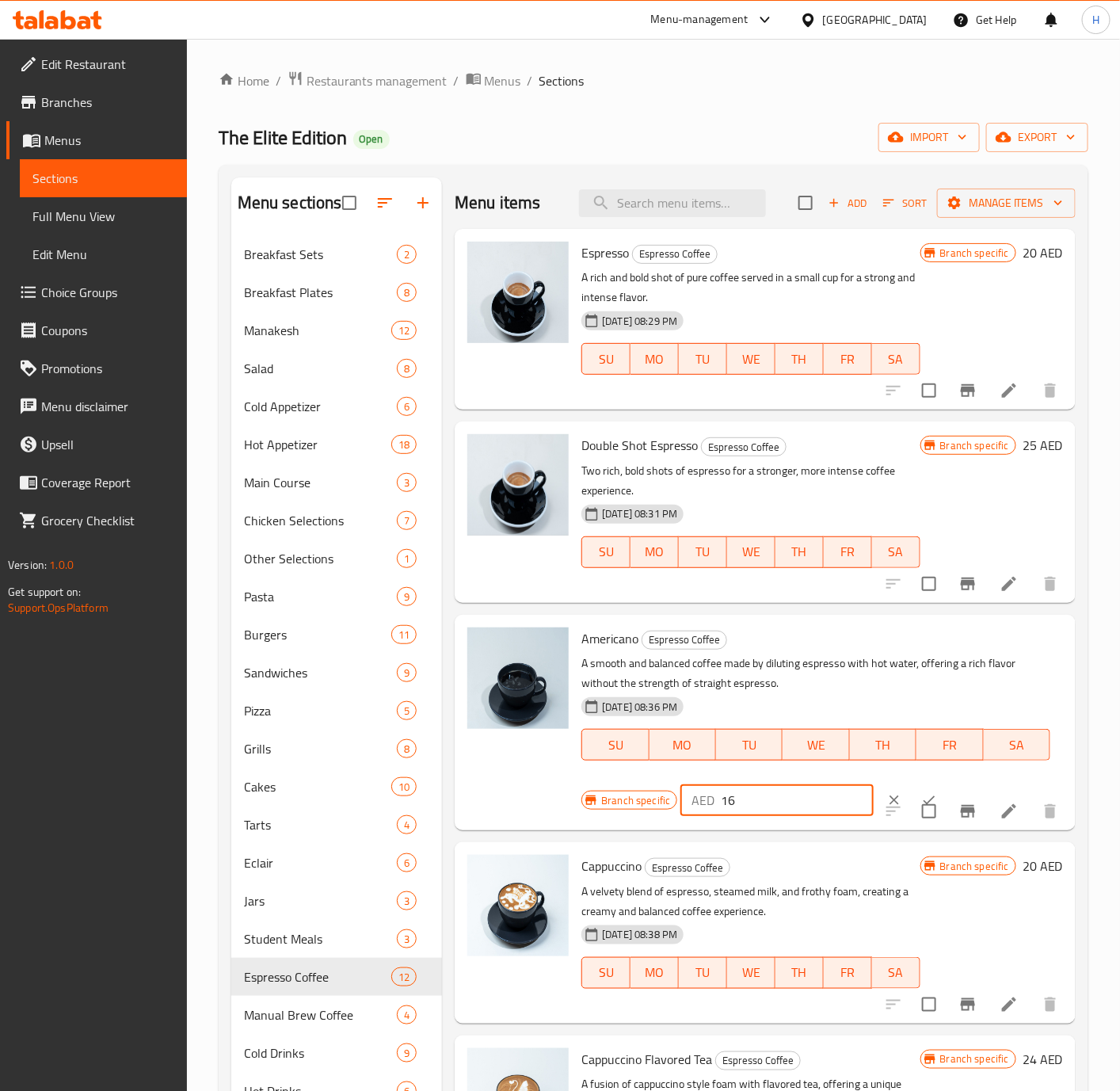
click at [730, 800] on input "16" at bounding box center [797, 800] width 153 height 32
type input "20"
click at [912, 786] on button "ok" at bounding box center [930, 800] width 35 height 35
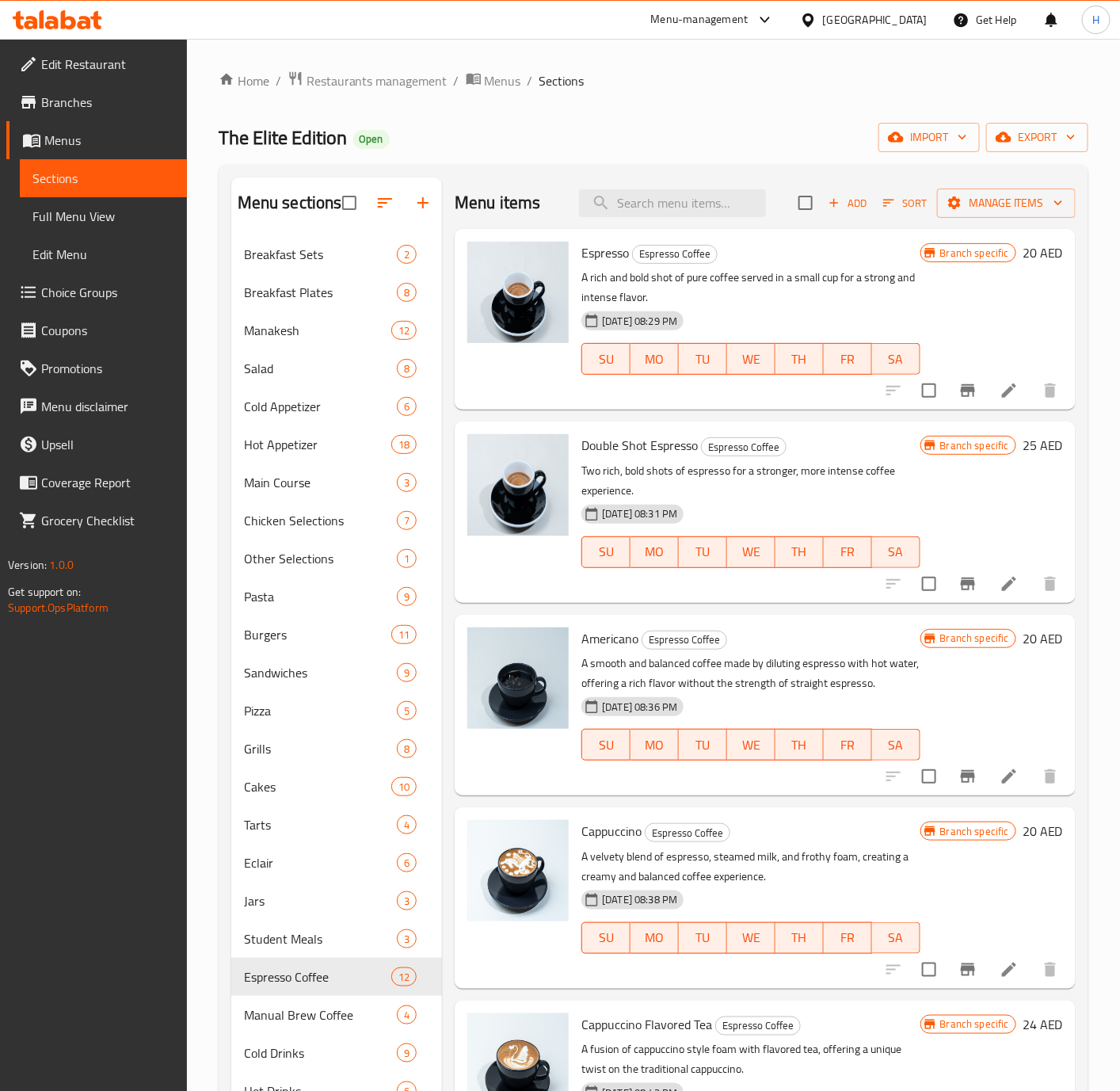
click at [1023, 834] on h6 "20 AED" at bounding box center [1043, 830] width 40 height 22
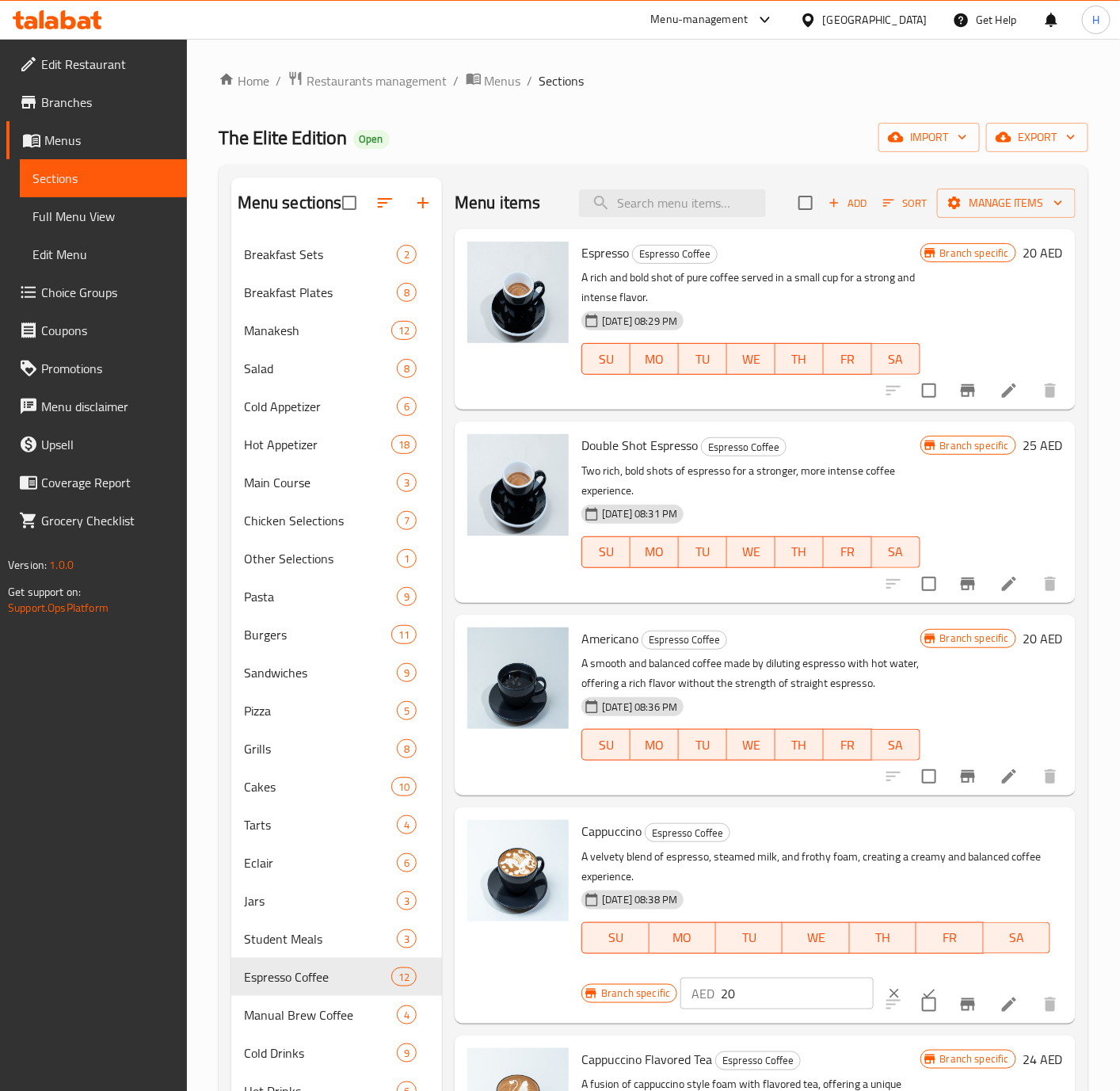
click at [789, 994] on input "20" at bounding box center [797, 994] width 153 height 32
type input "25"
click at [912, 984] on button "ok" at bounding box center [930, 994] width 35 height 35
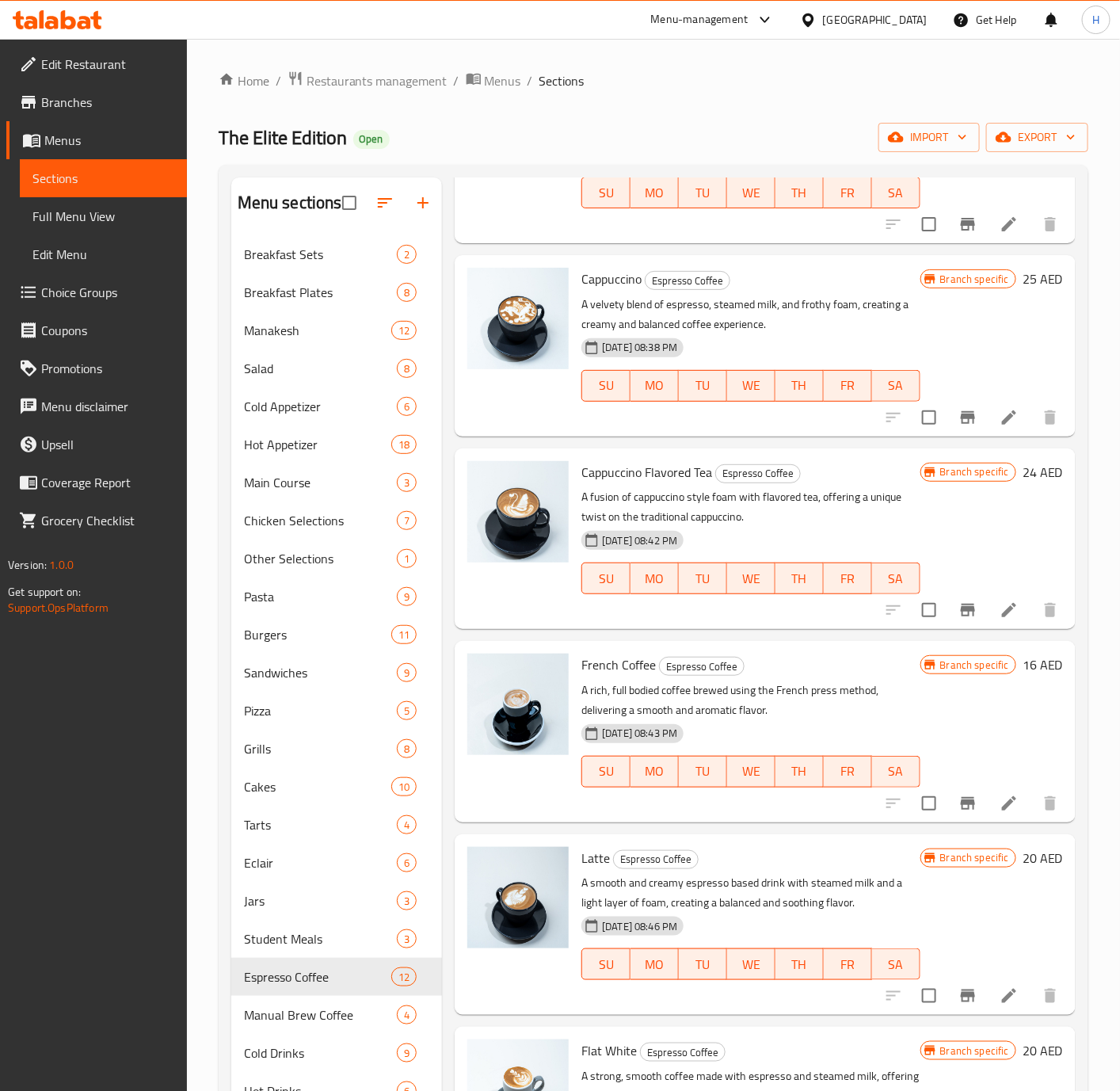
scroll to position [594, 0]
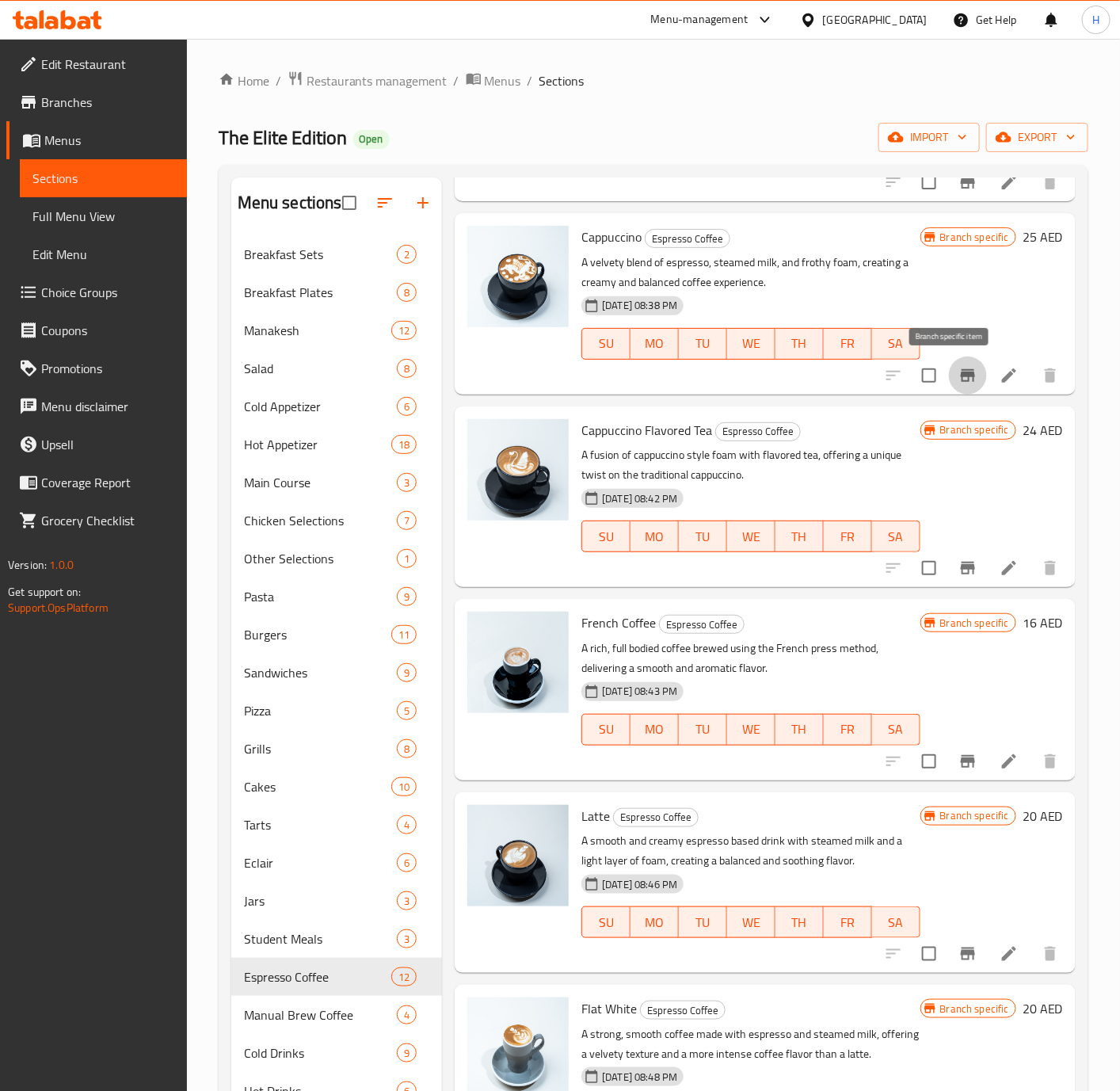
click at [963, 377] on button "Branch-specific-item" at bounding box center [967, 375] width 38 height 38
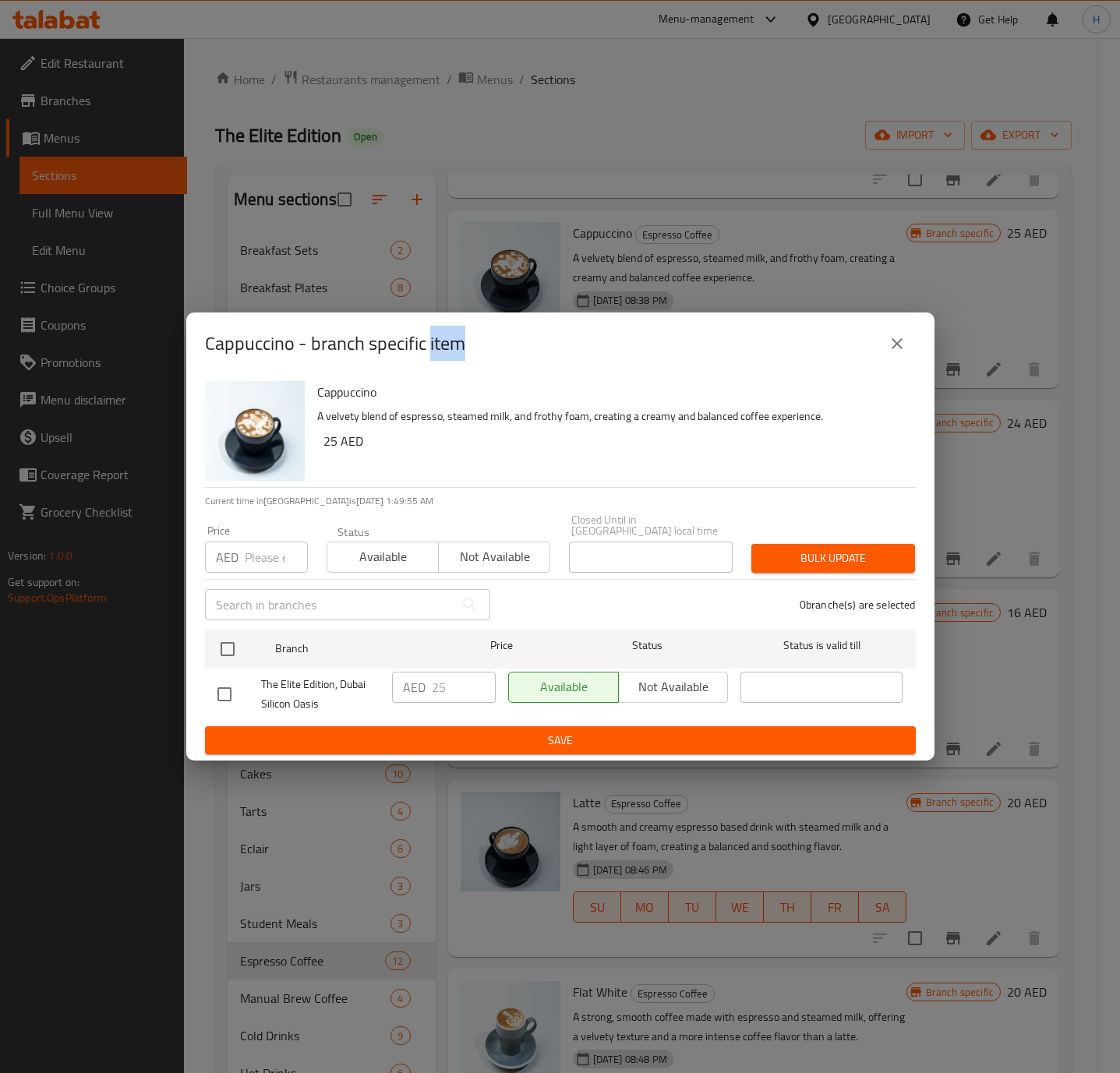
click at [947, 370] on div "Cappuccino - branch specific item Cappuccino A velvety blend of espresso, steam…" at bounding box center [560, 536] width 1120 height 1073
click at [942, 374] on div "Cappuccino - branch specific item Cappuccino A velvety blend of espresso, steam…" at bounding box center [560, 536] width 1120 height 1073
click at [891, 344] on icon "close" at bounding box center [897, 344] width 19 height 19
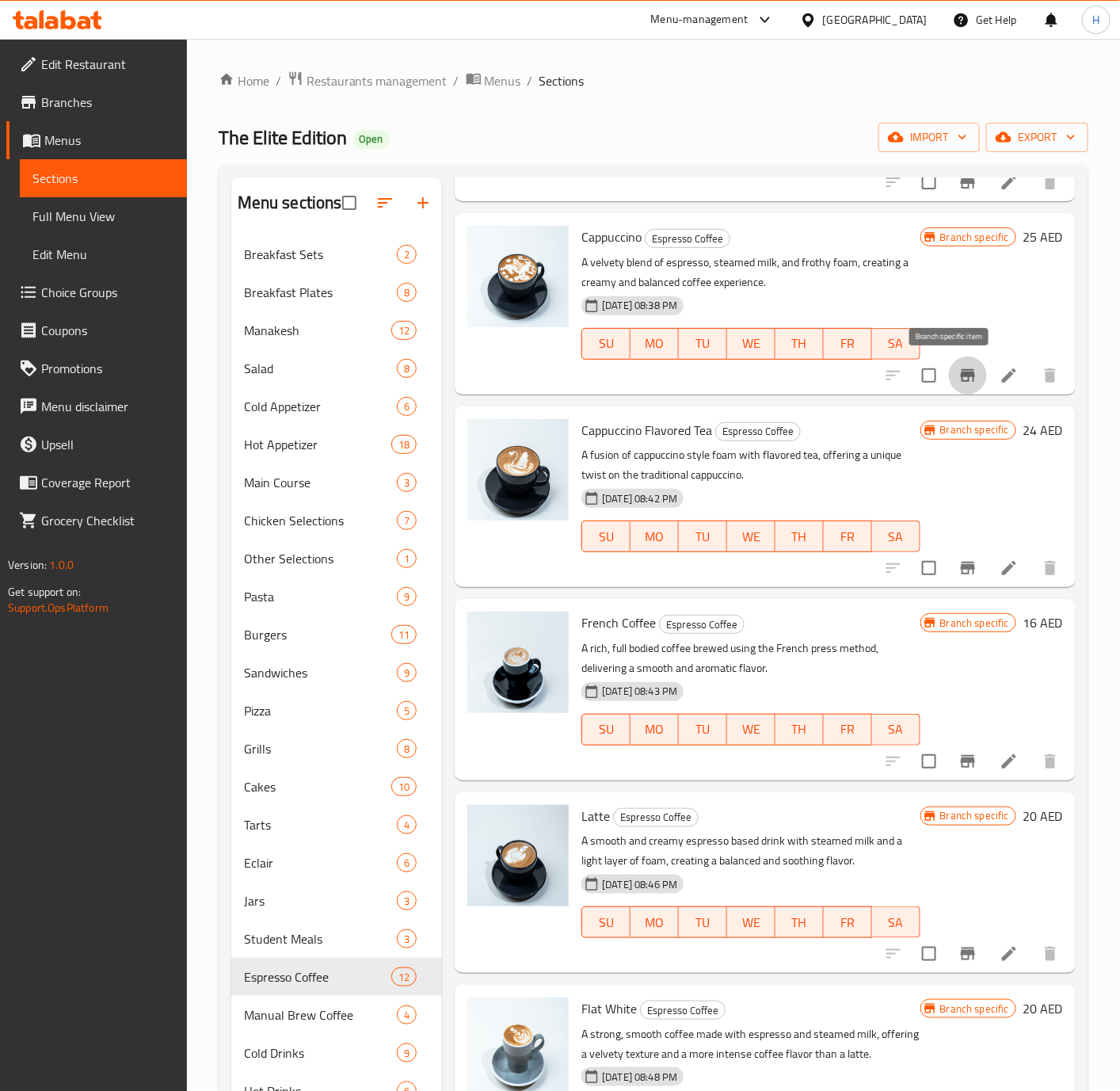
click at [961, 376] on icon "Branch-specific-item" at bounding box center [968, 376] width 14 height 12
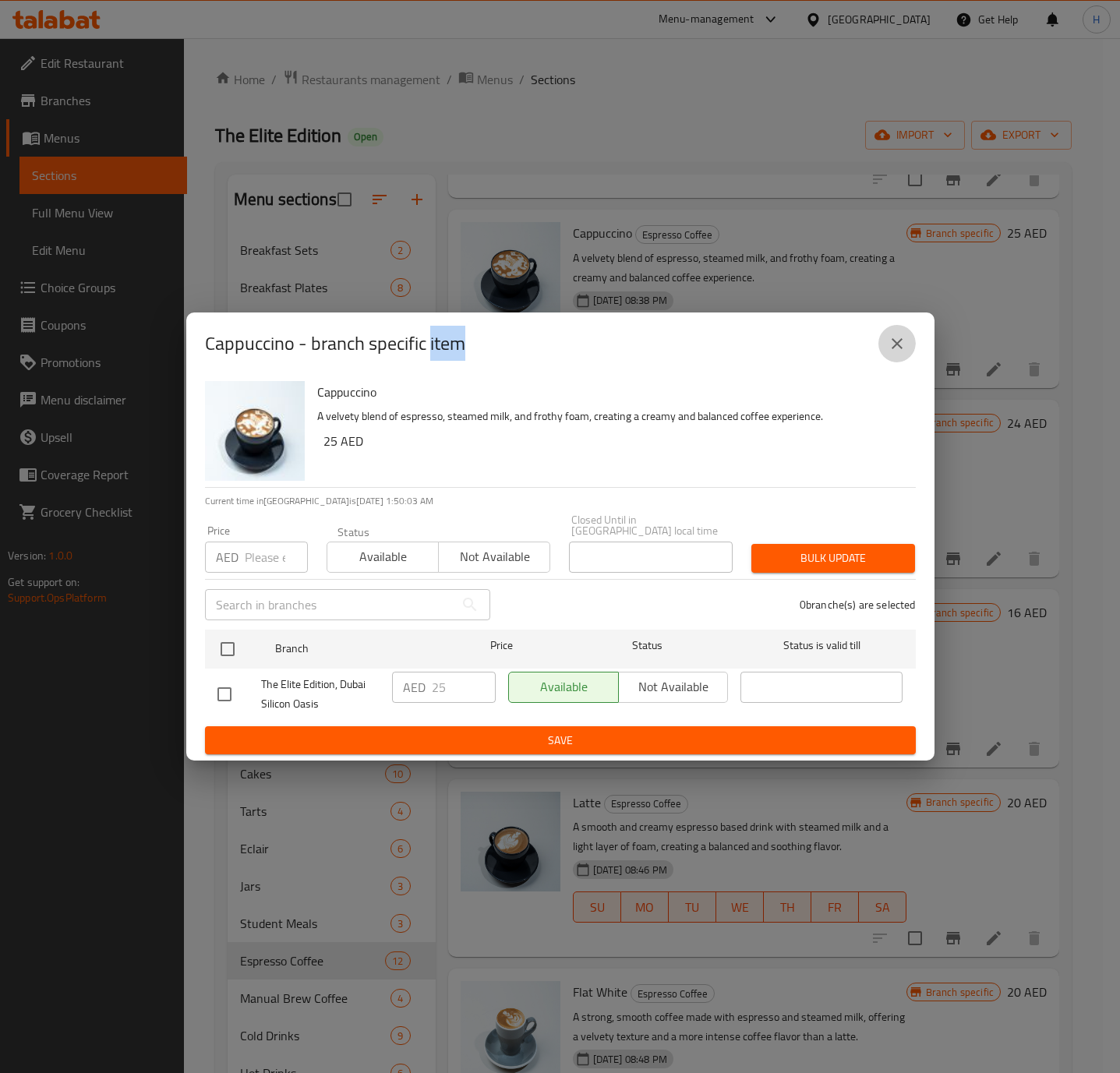
click at [900, 346] on icon "close" at bounding box center [896, 344] width 11 height 11
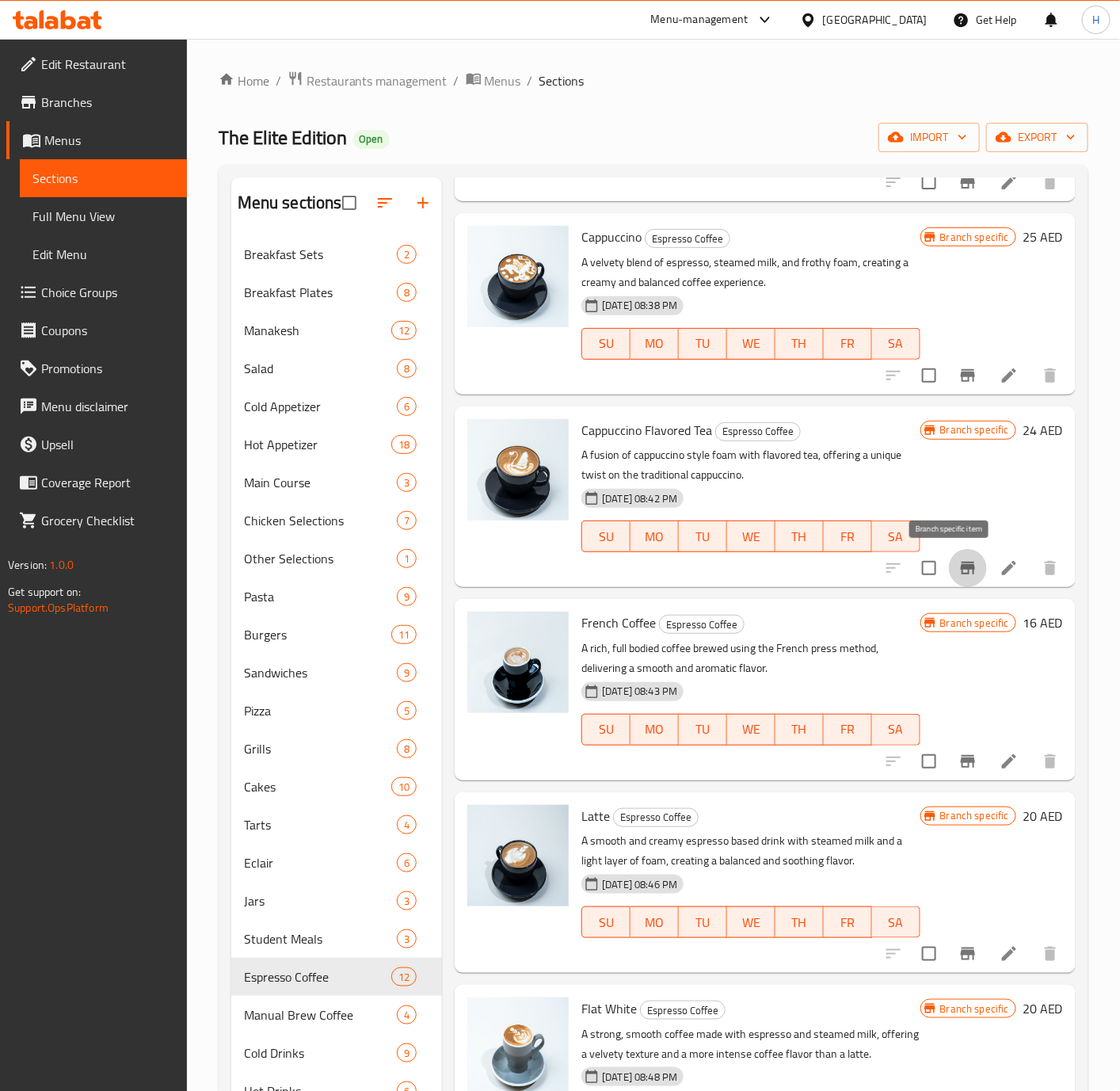
click at [961, 568] on icon "Branch-specific-item" at bounding box center [968, 568] width 14 height 12
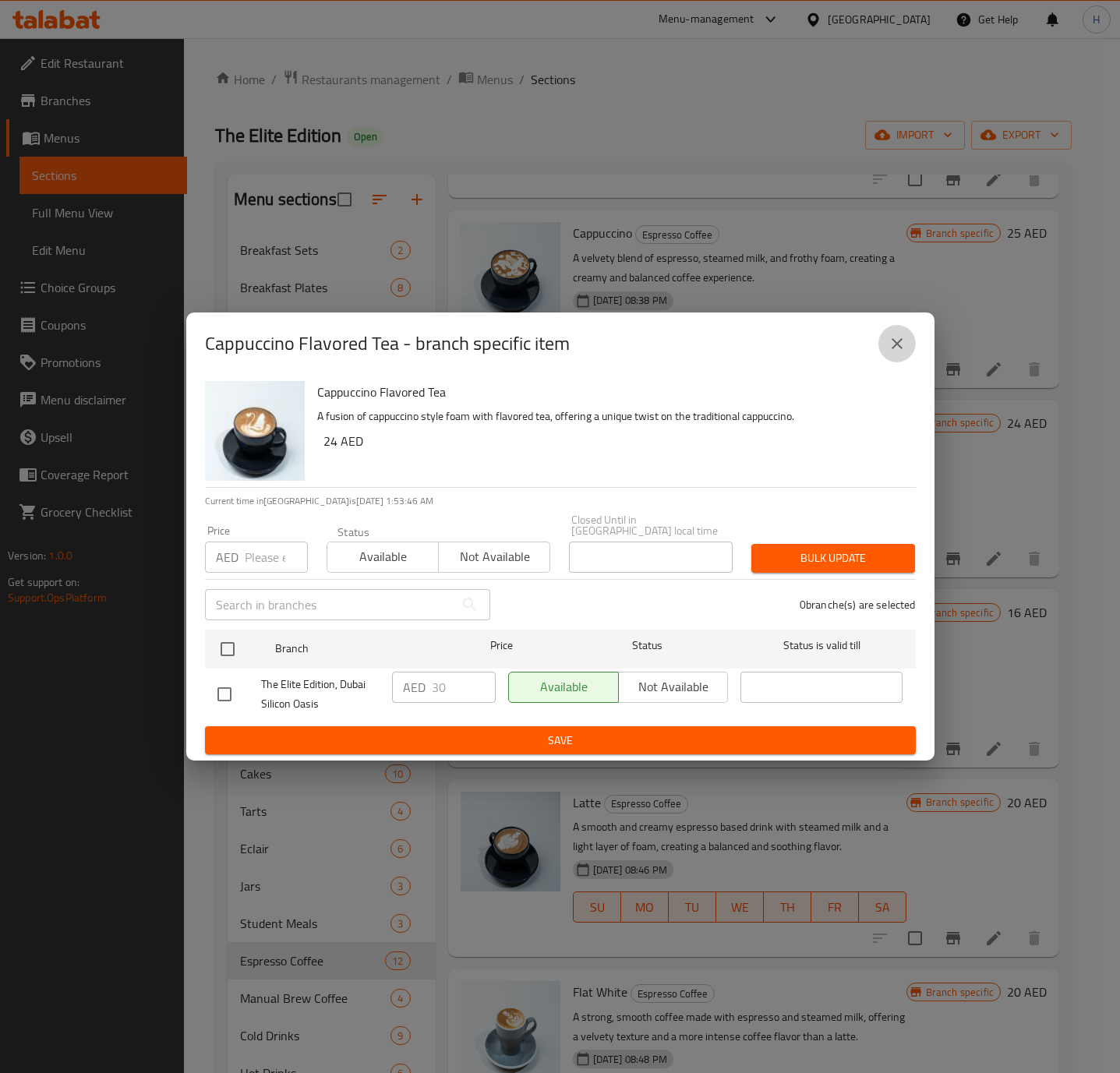
click at [900, 349] on icon "close" at bounding box center [897, 344] width 19 height 19
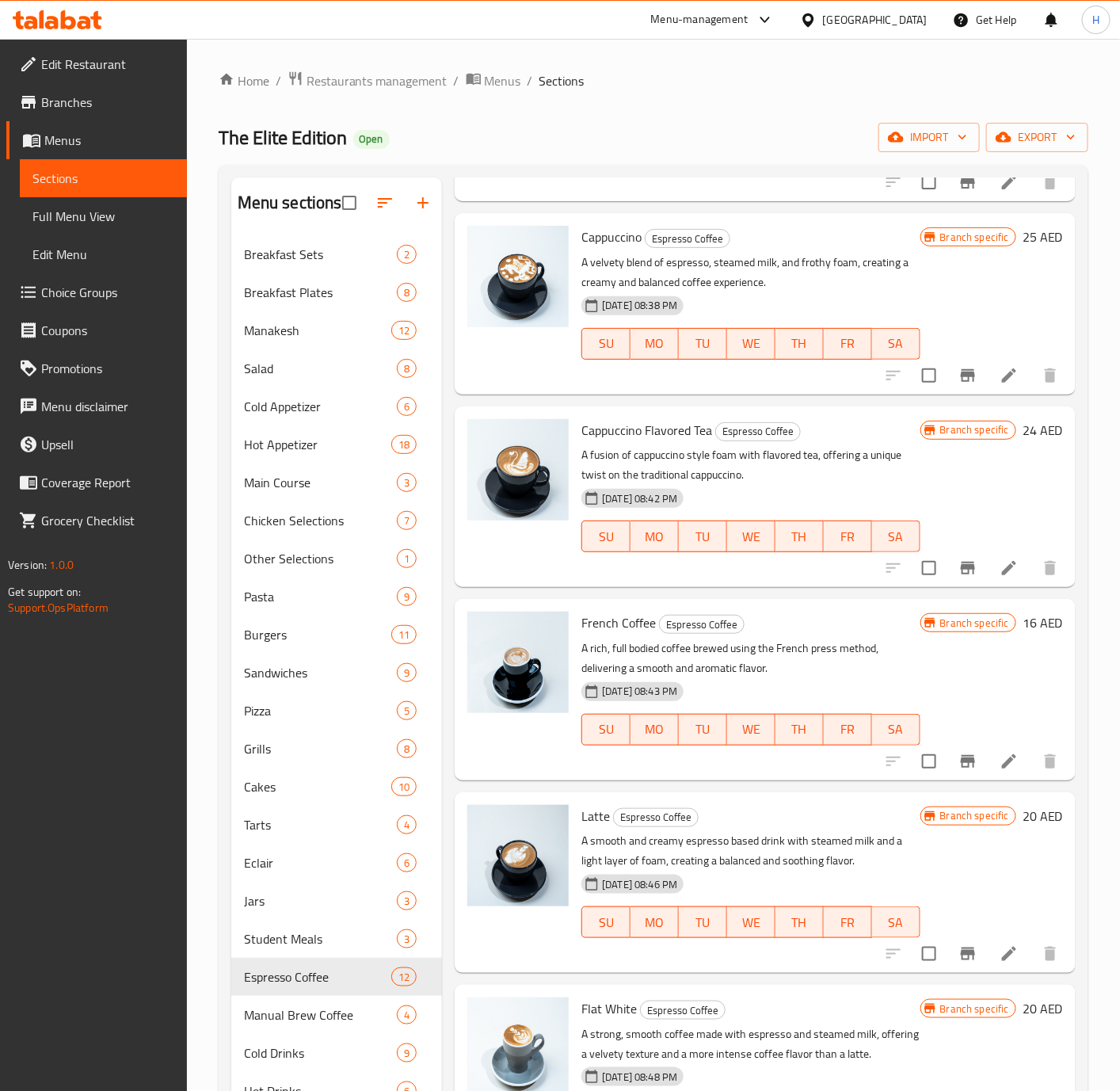
click at [1023, 426] on h6 "24 AED" at bounding box center [1043, 429] width 40 height 22
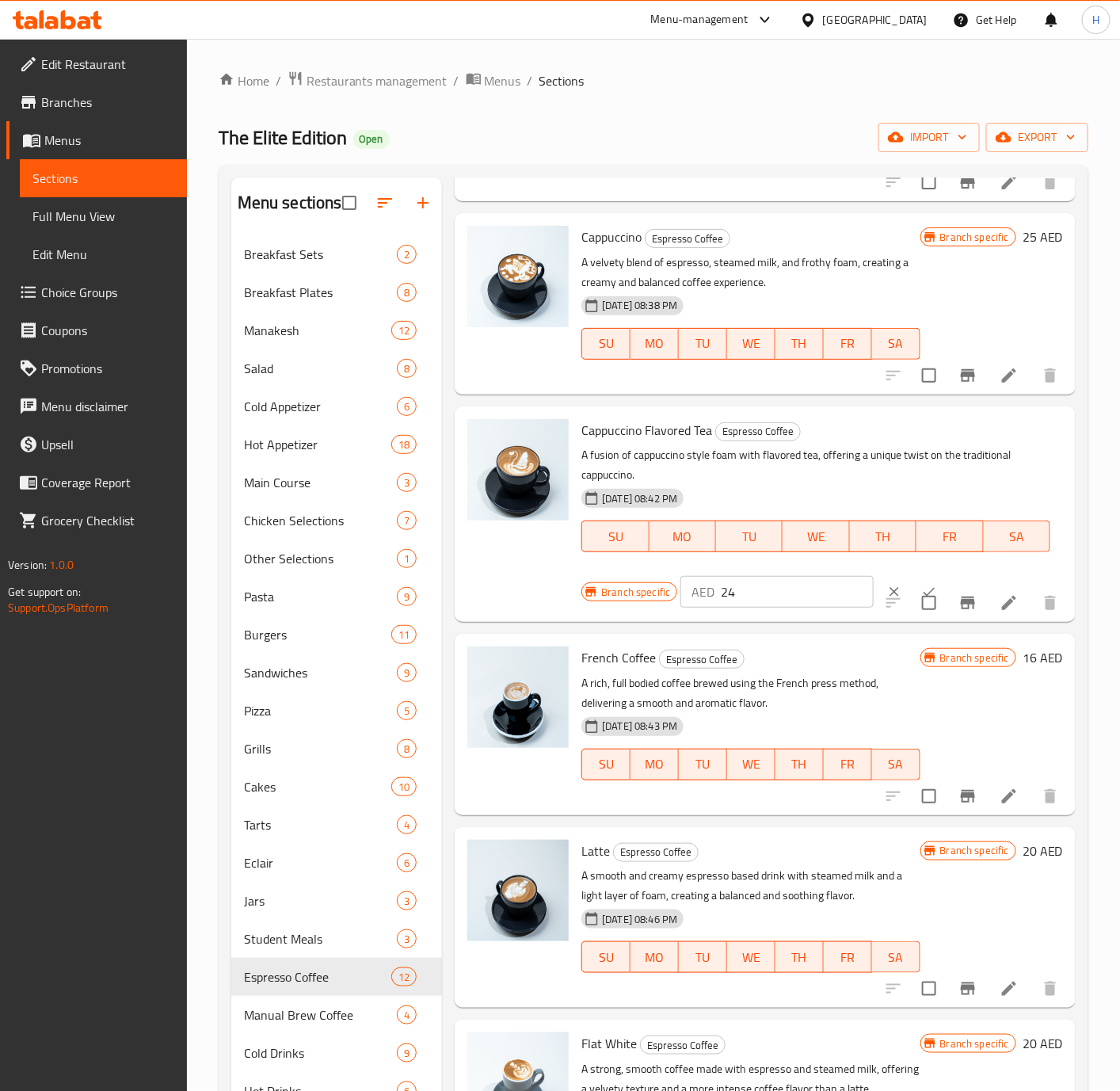
click at [753, 597] on input "24" at bounding box center [797, 592] width 153 height 32
type input "30"
click at [922, 584] on icon "ok" at bounding box center [930, 592] width 16 height 16
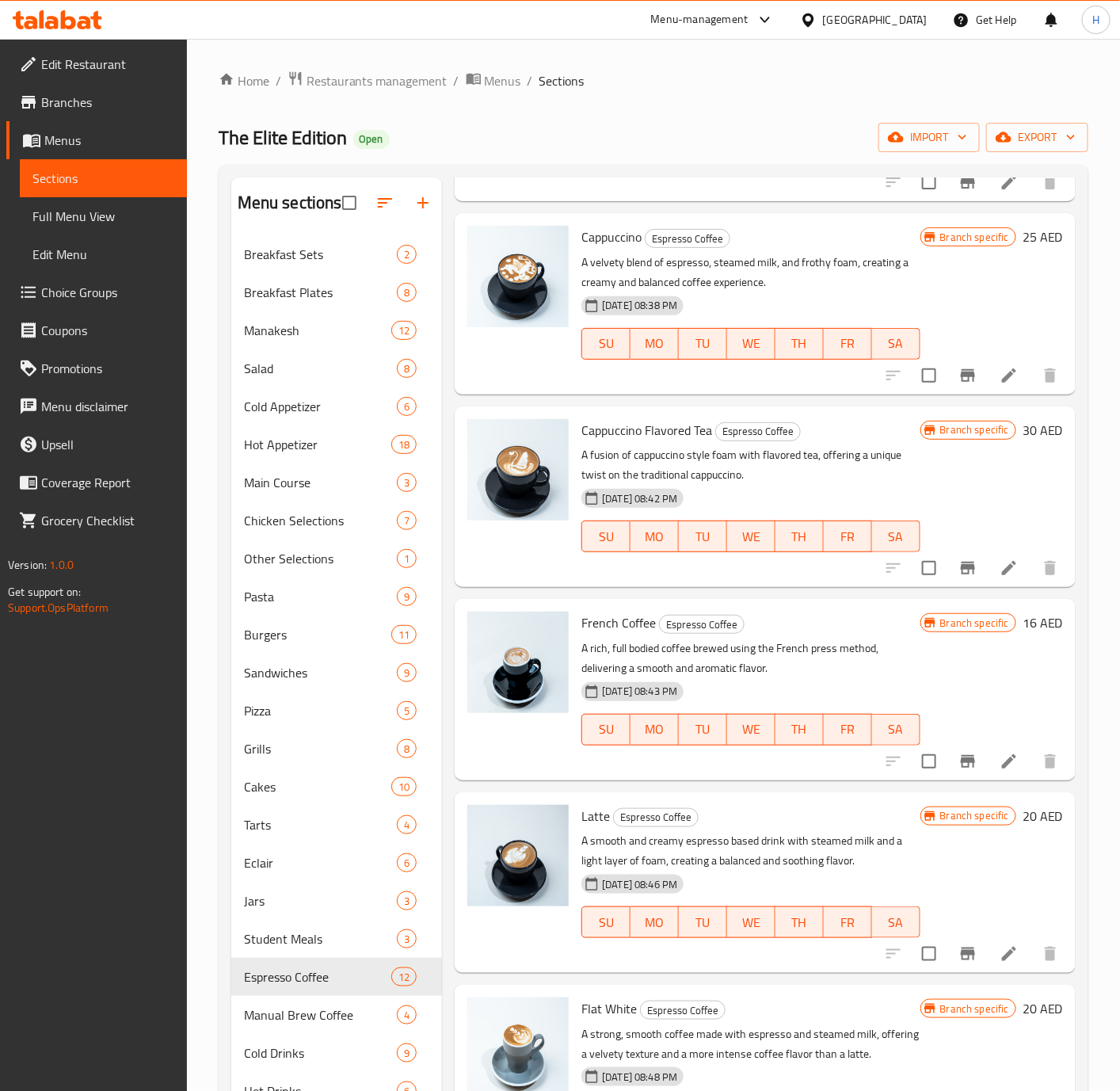
click at [1023, 621] on h6 "16 AED" at bounding box center [1043, 622] width 40 height 22
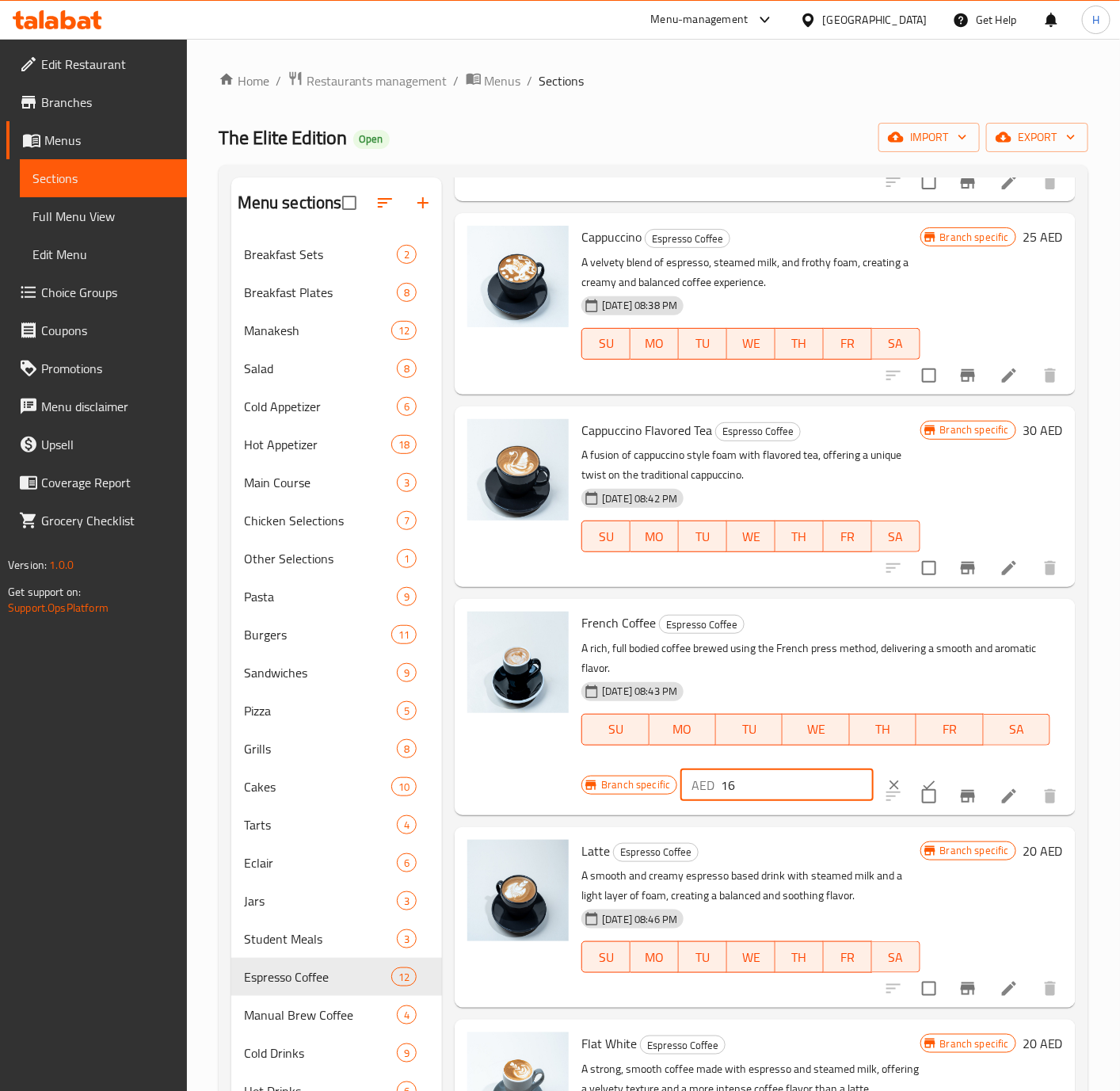
click at [757, 790] on input "16" at bounding box center [797, 785] width 153 height 32
type input "20"
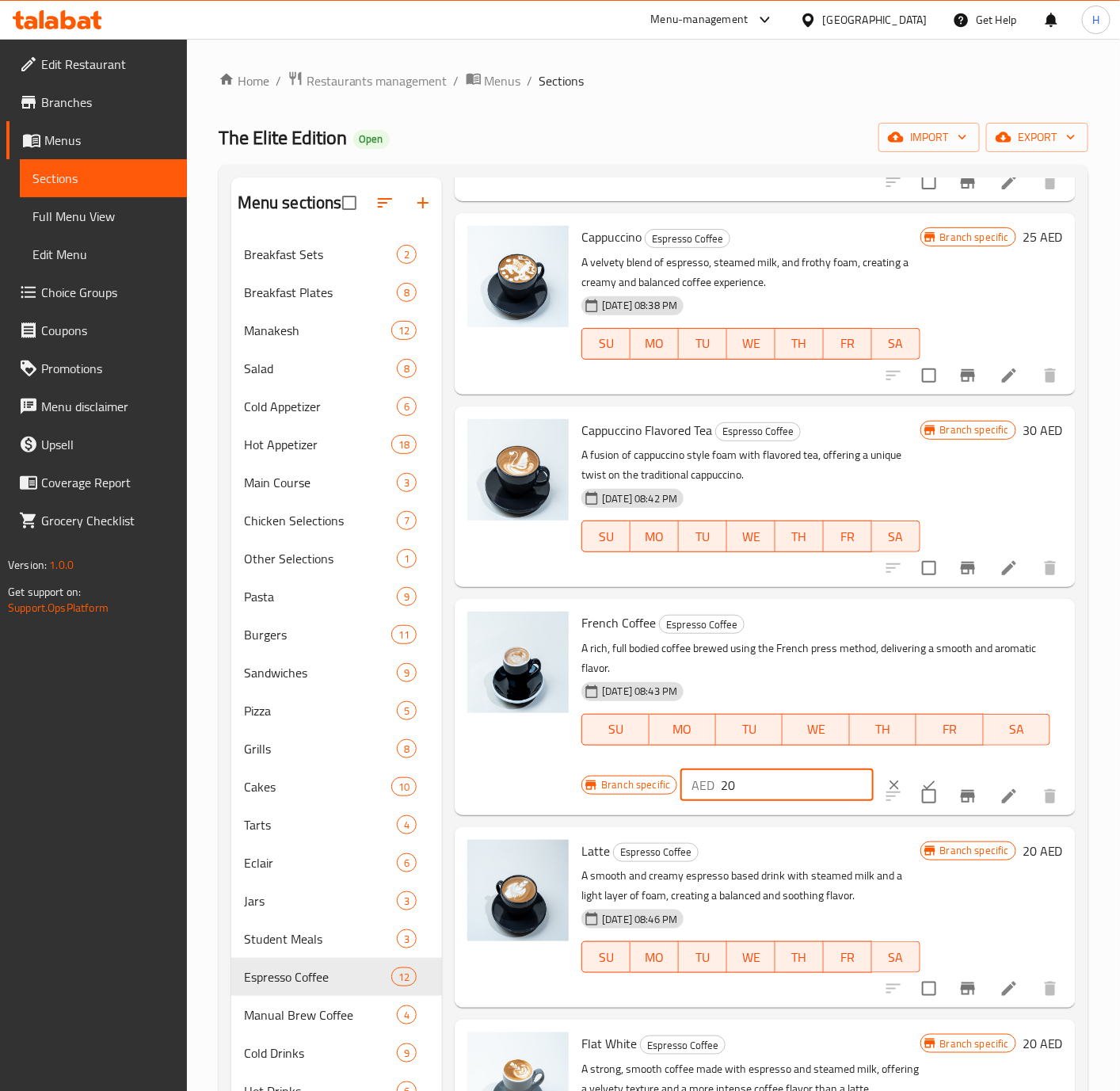
click at [922, 777] on icon "ok" at bounding box center [930, 785] width 16 height 16
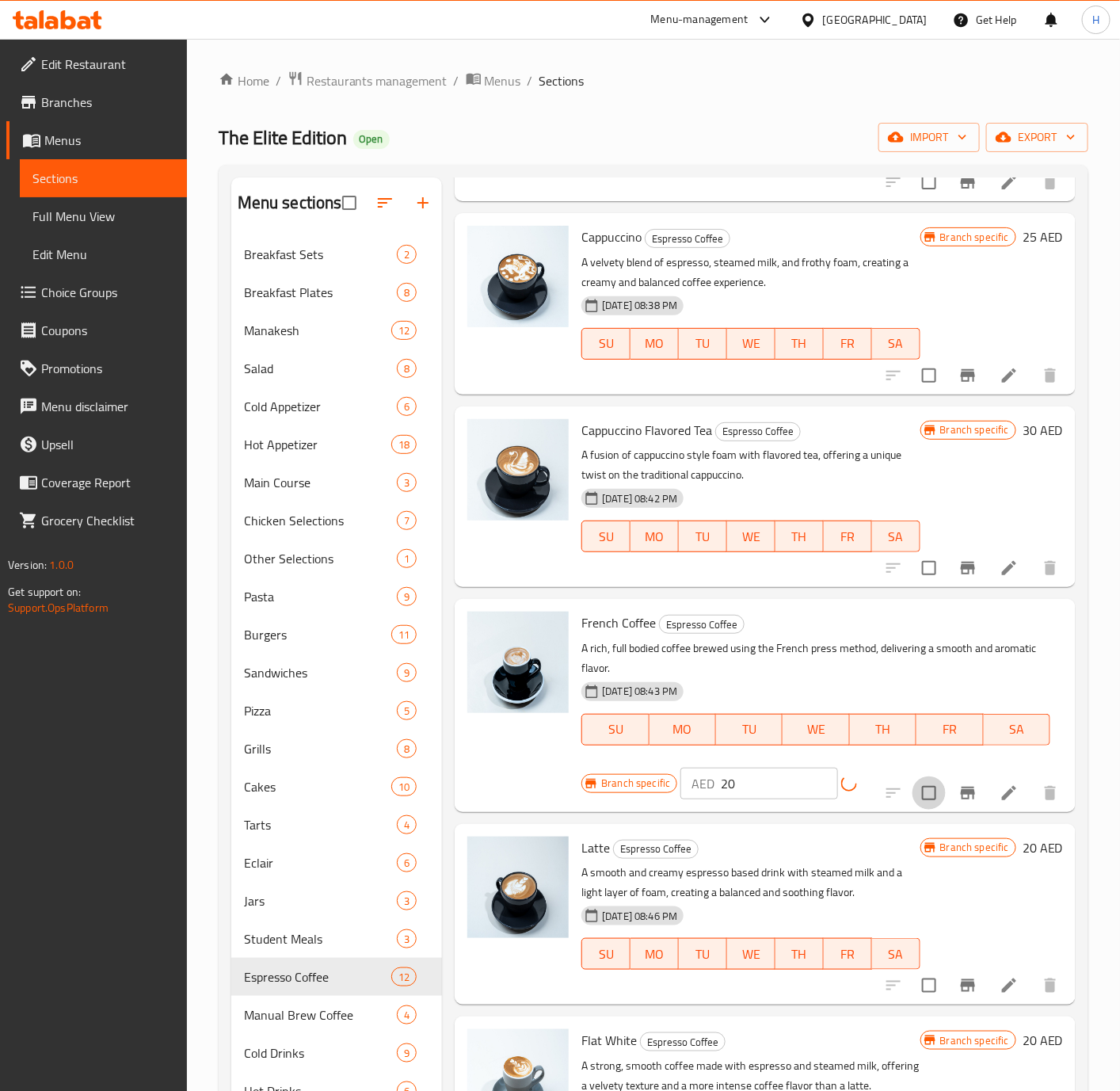
click at [913, 777] on input "checkbox" at bounding box center [930, 793] width 33 height 33
checkbox input "true"
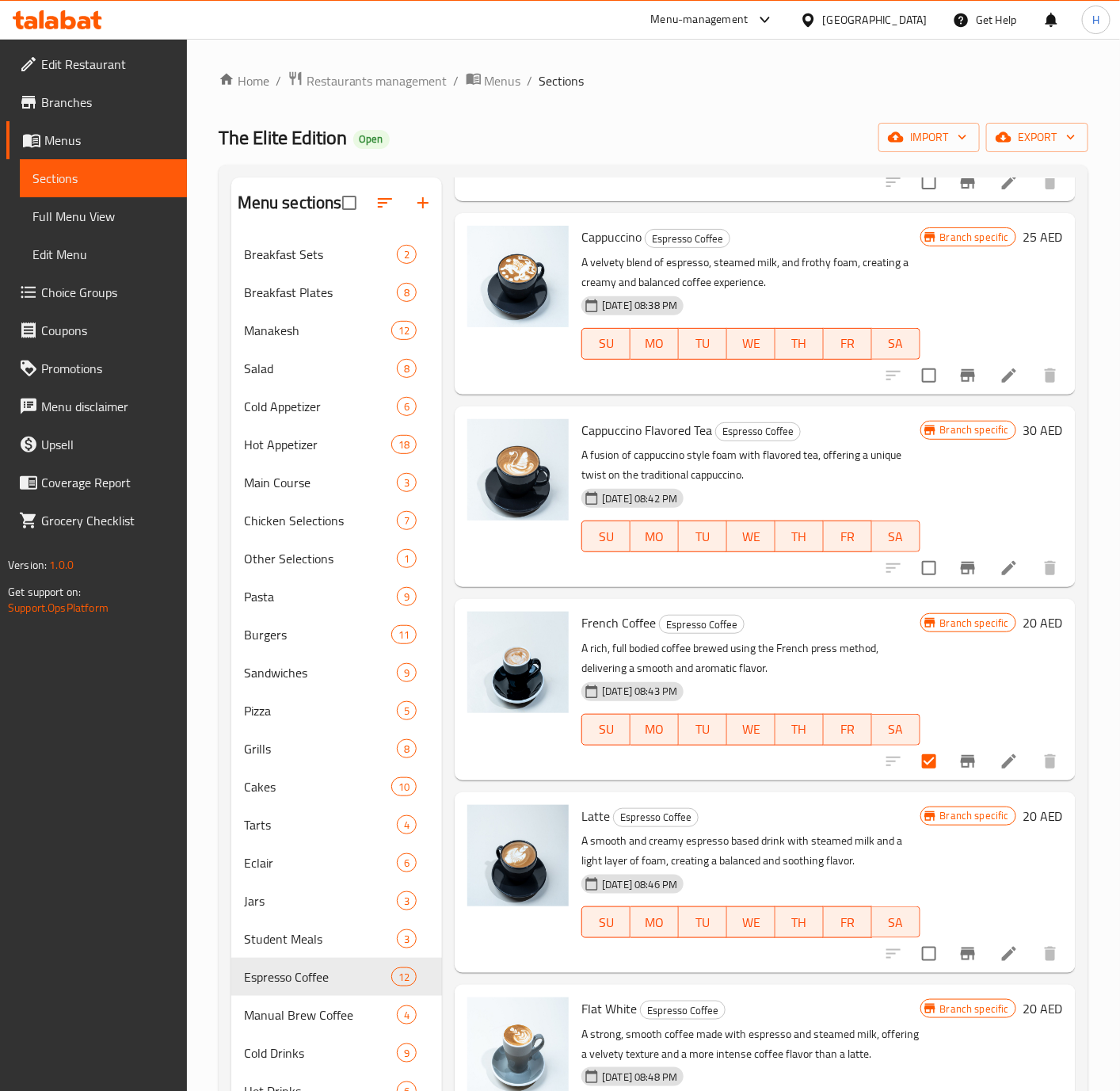
scroll to position [832, 0]
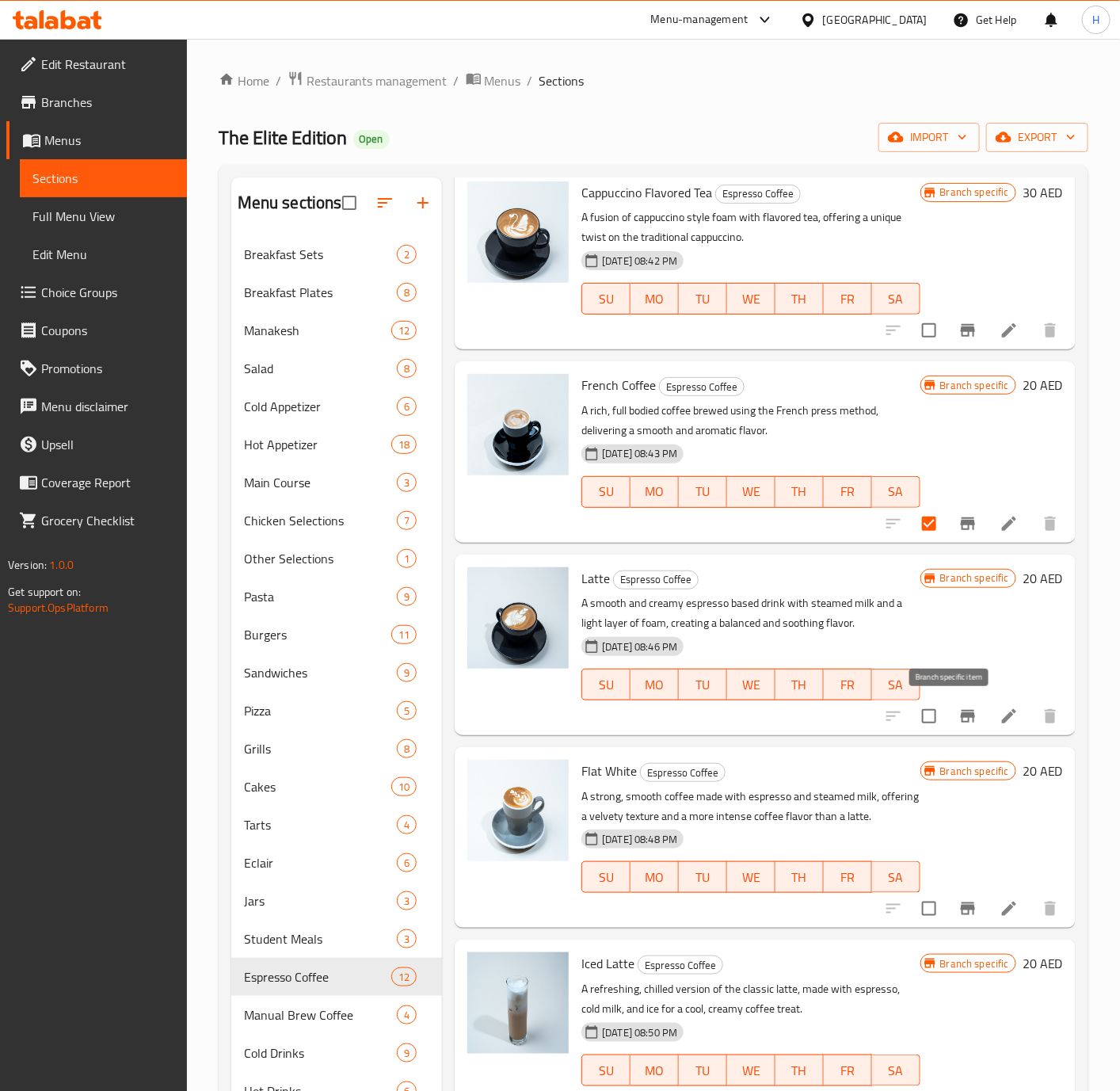
click at [961, 716] on icon "Branch-specific-item" at bounding box center [968, 716] width 14 height 12
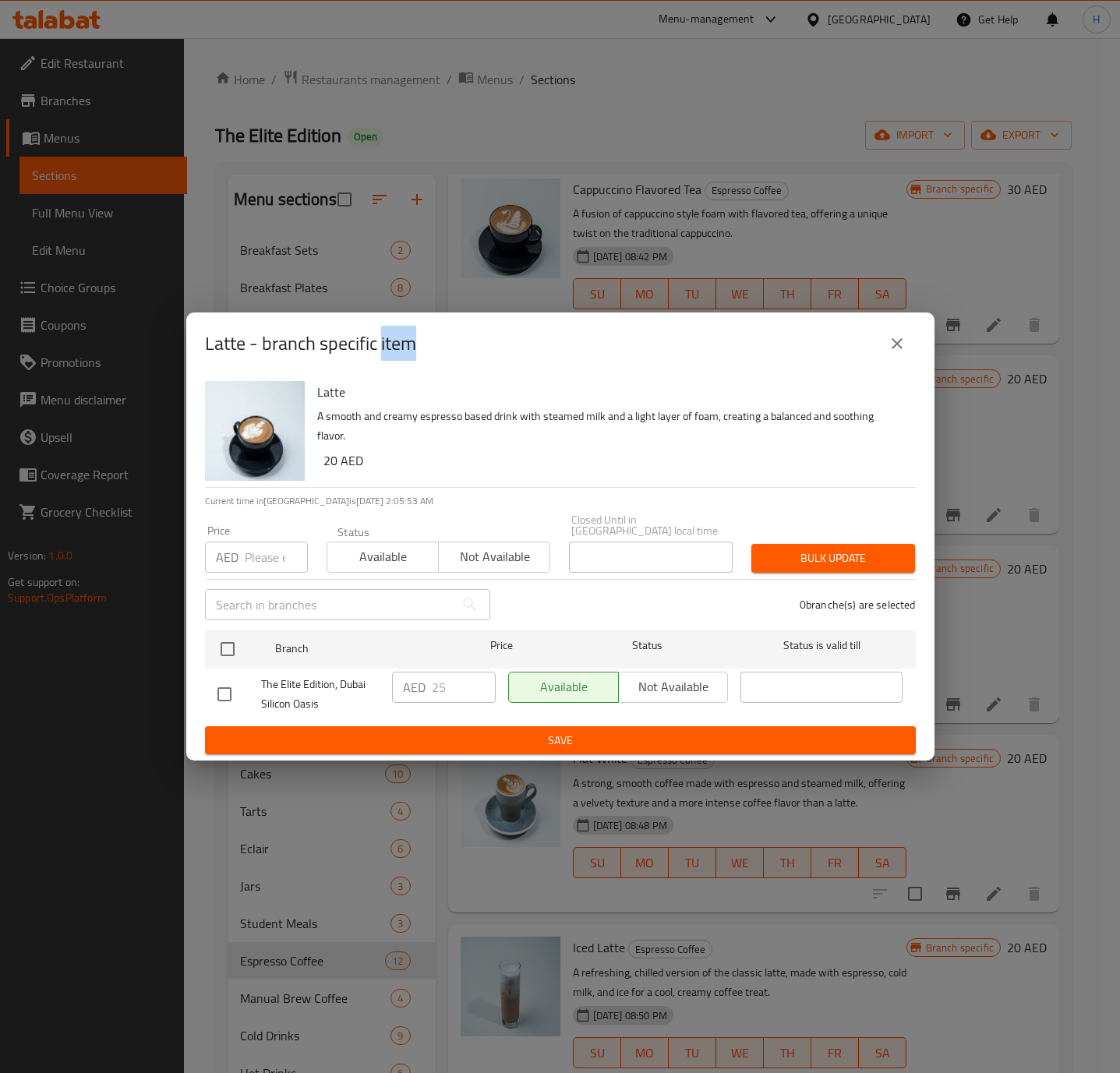
click at [884, 331] on button "close" at bounding box center [896, 343] width 37 height 37
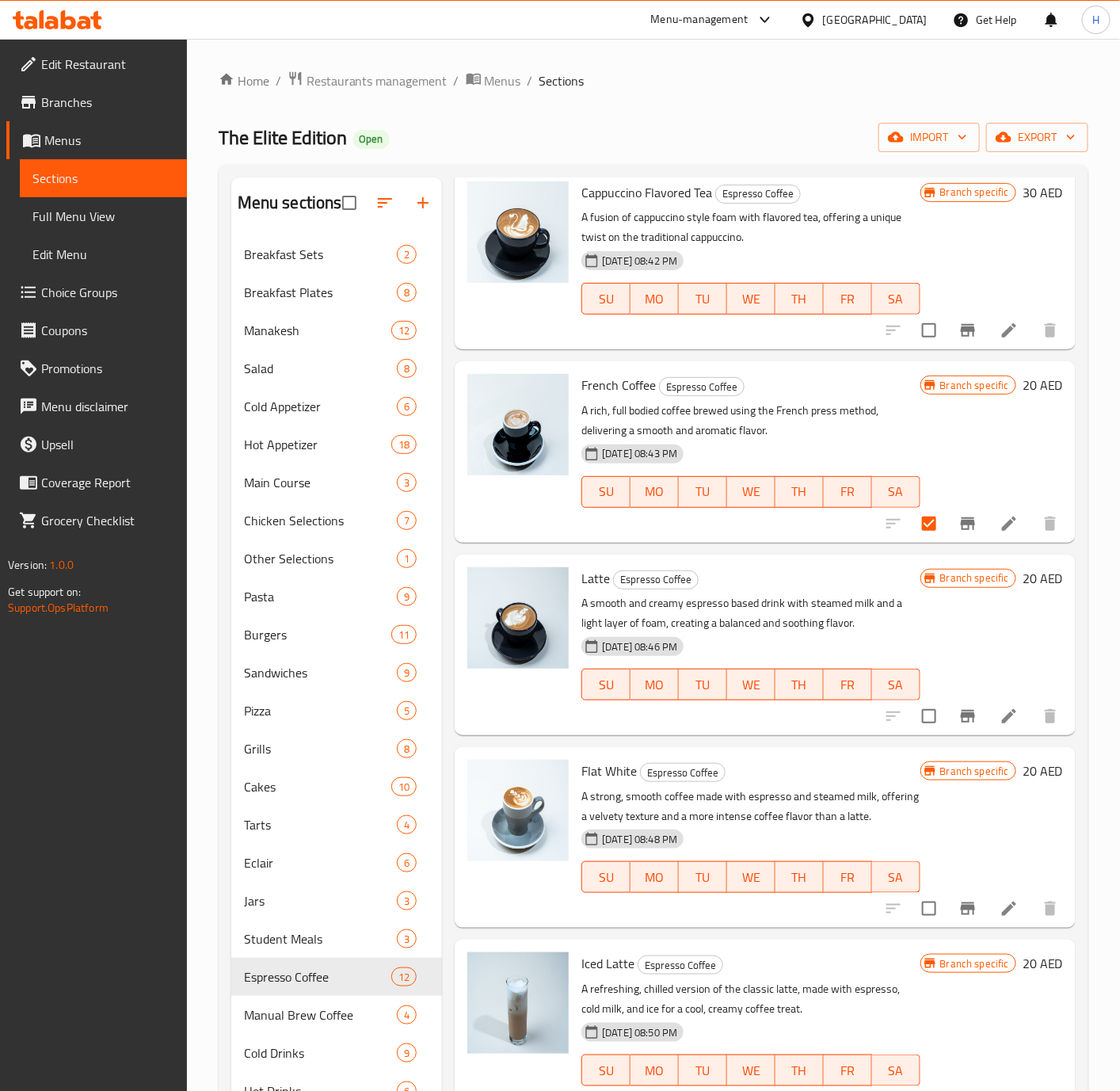
click at [1023, 583] on h6 "20 AED" at bounding box center [1043, 578] width 40 height 22
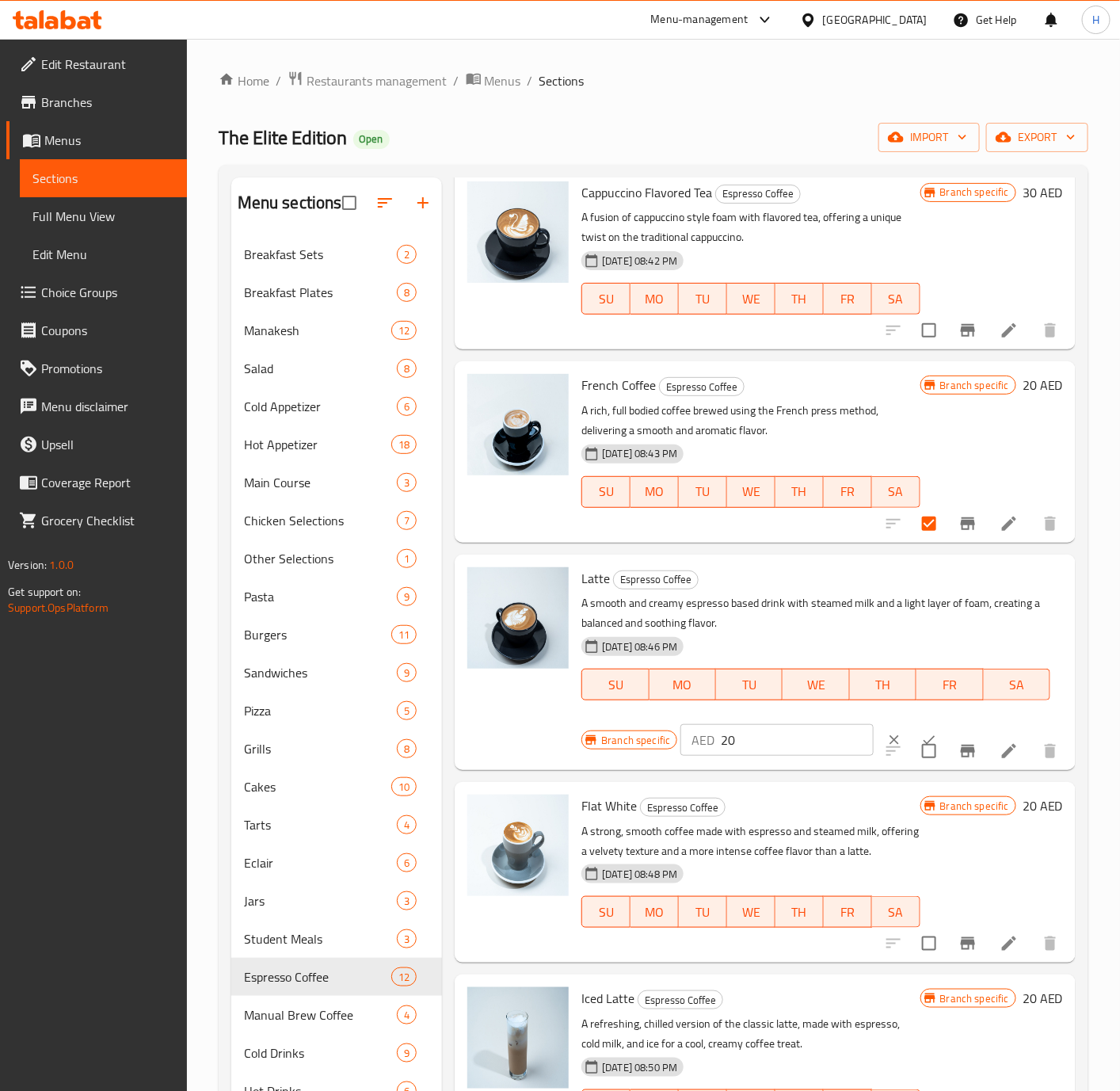
click at [787, 740] on input "20" at bounding box center [797, 740] width 153 height 32
type input "25"
click at [913, 728] on button "ok" at bounding box center [930, 740] width 35 height 35
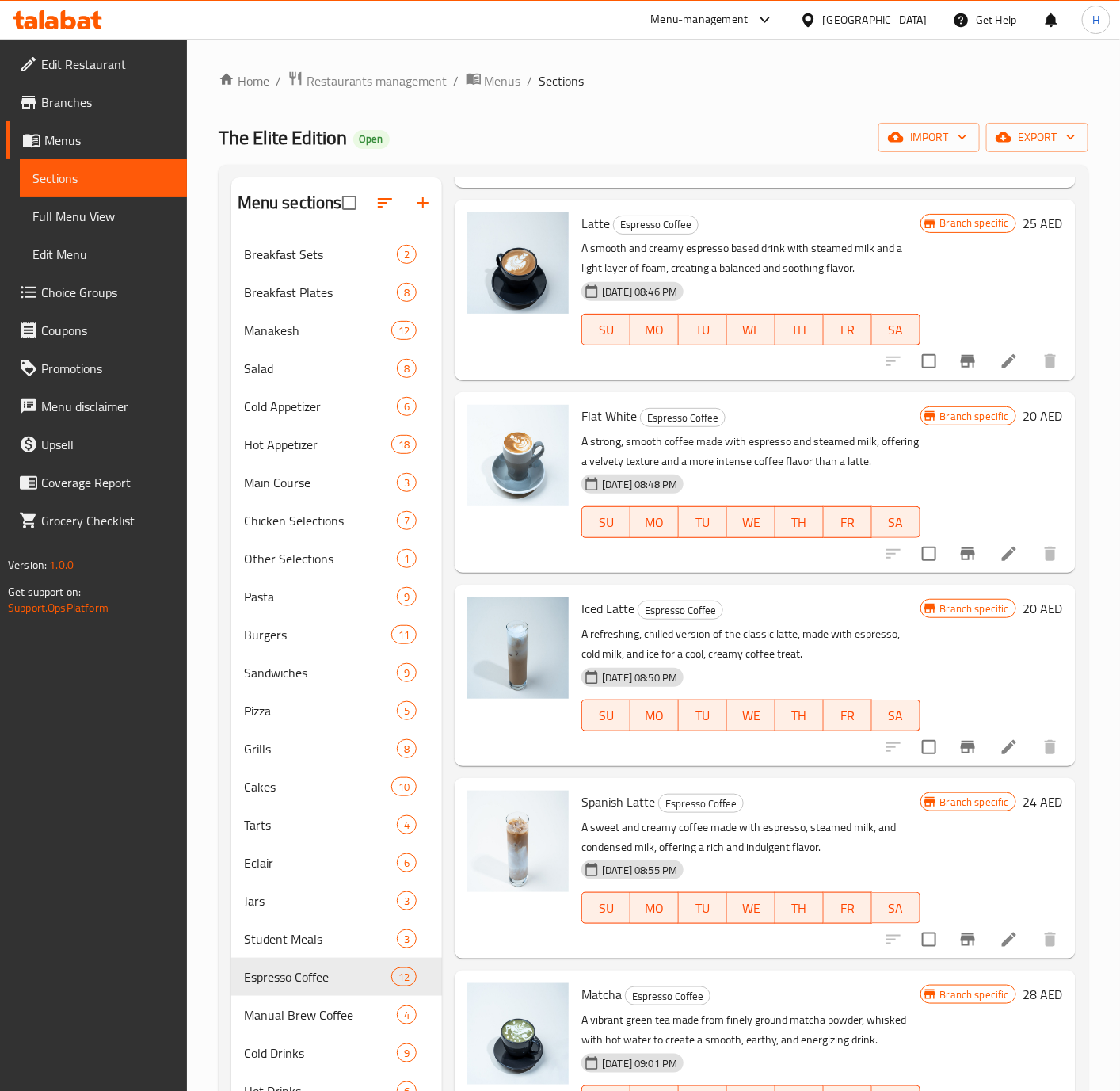
scroll to position [1226, 0]
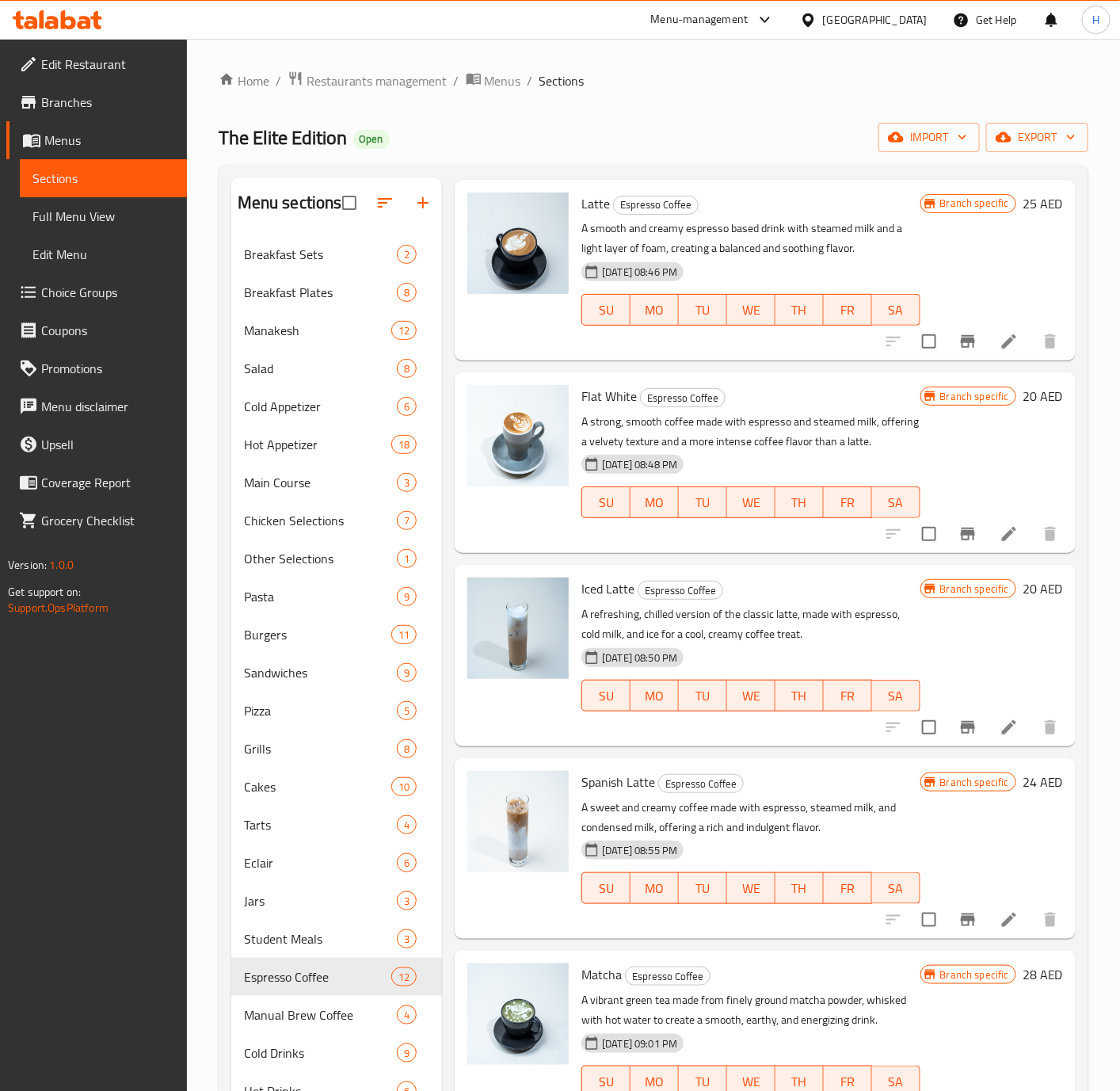
click at [1025, 385] on h6 "20 AED" at bounding box center [1043, 396] width 40 height 22
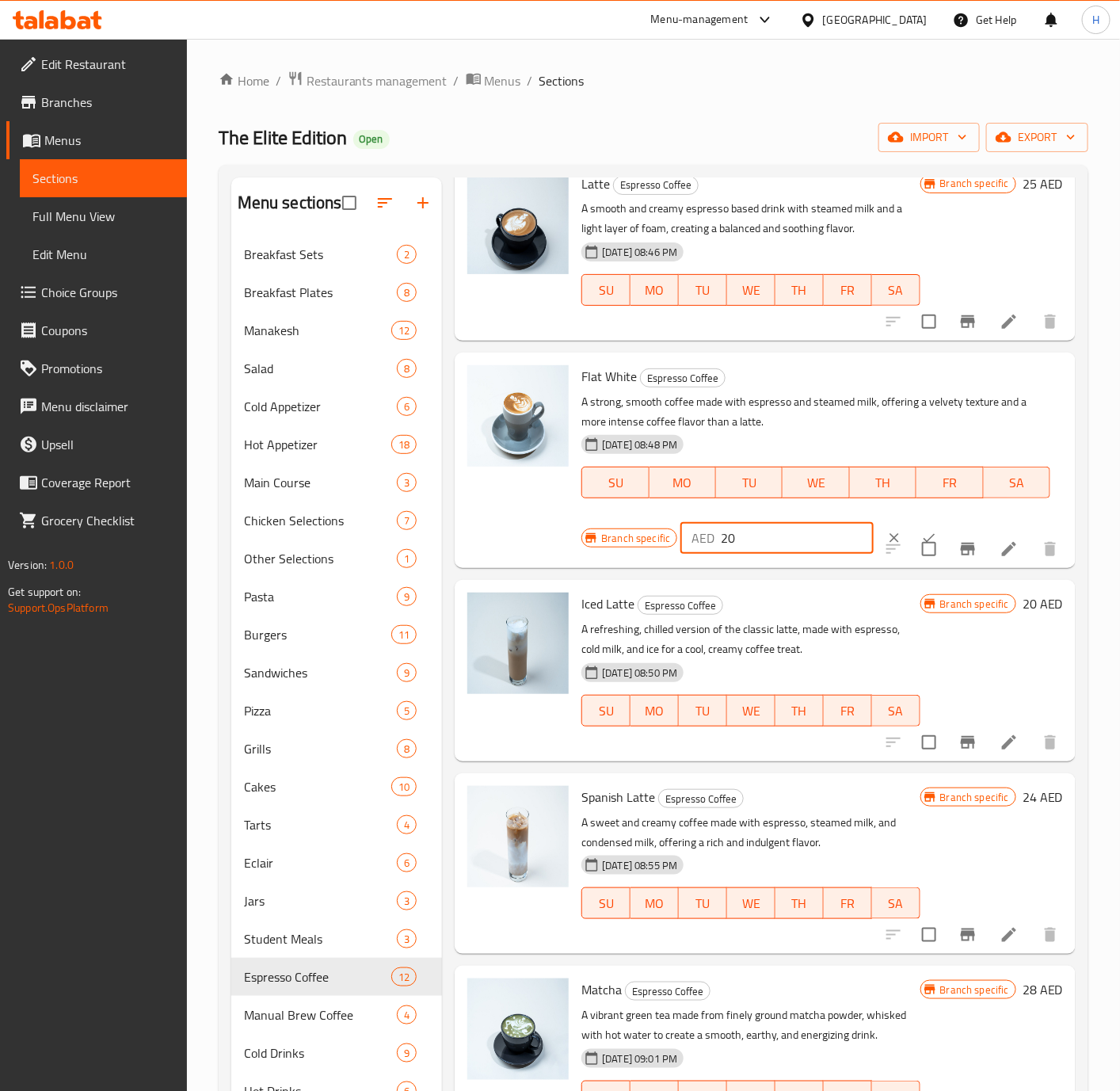
click at [758, 549] on input "20" at bounding box center [797, 538] width 153 height 32
type input "25"
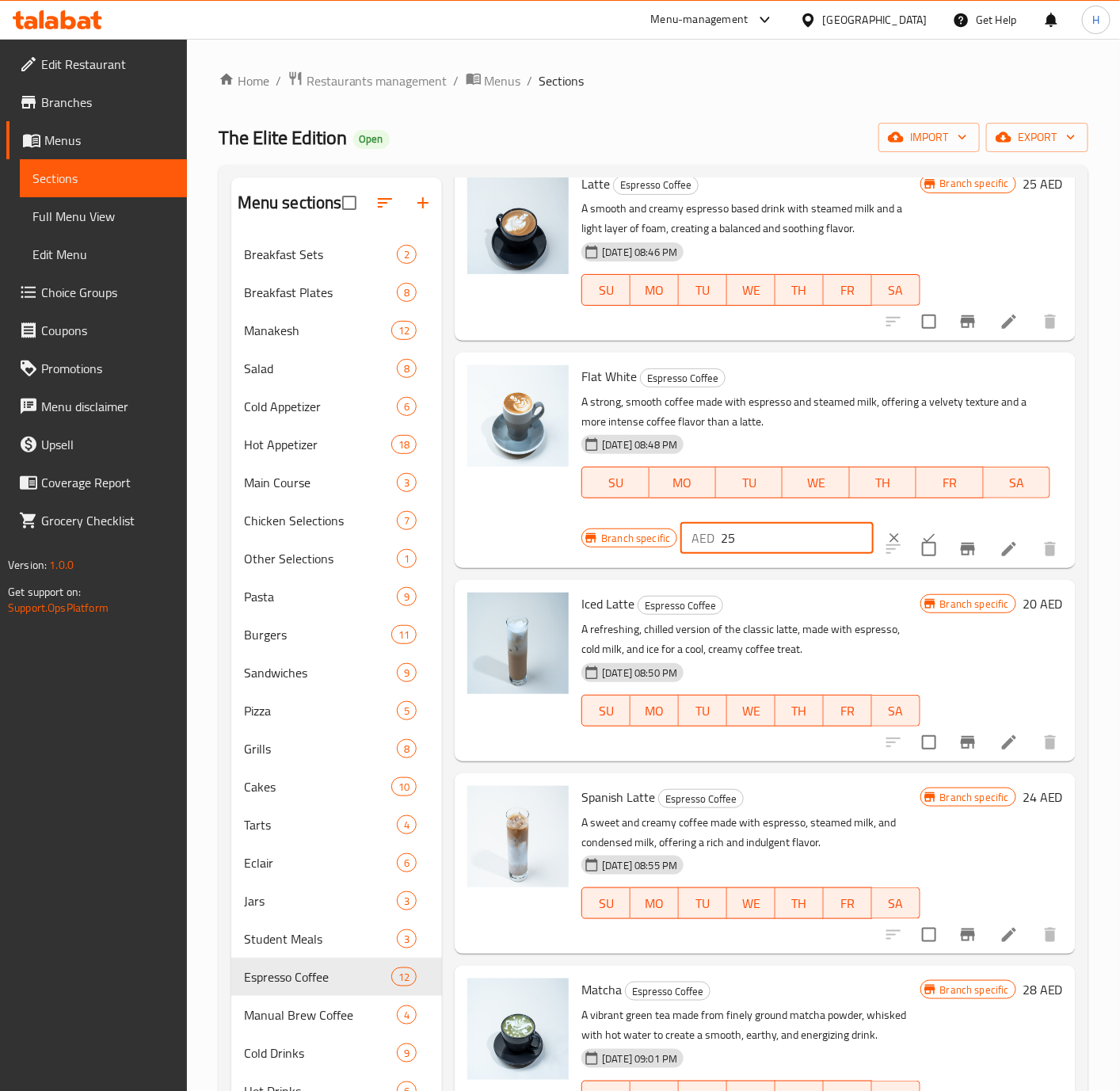
click at [912, 525] on button "ok" at bounding box center [930, 538] width 35 height 35
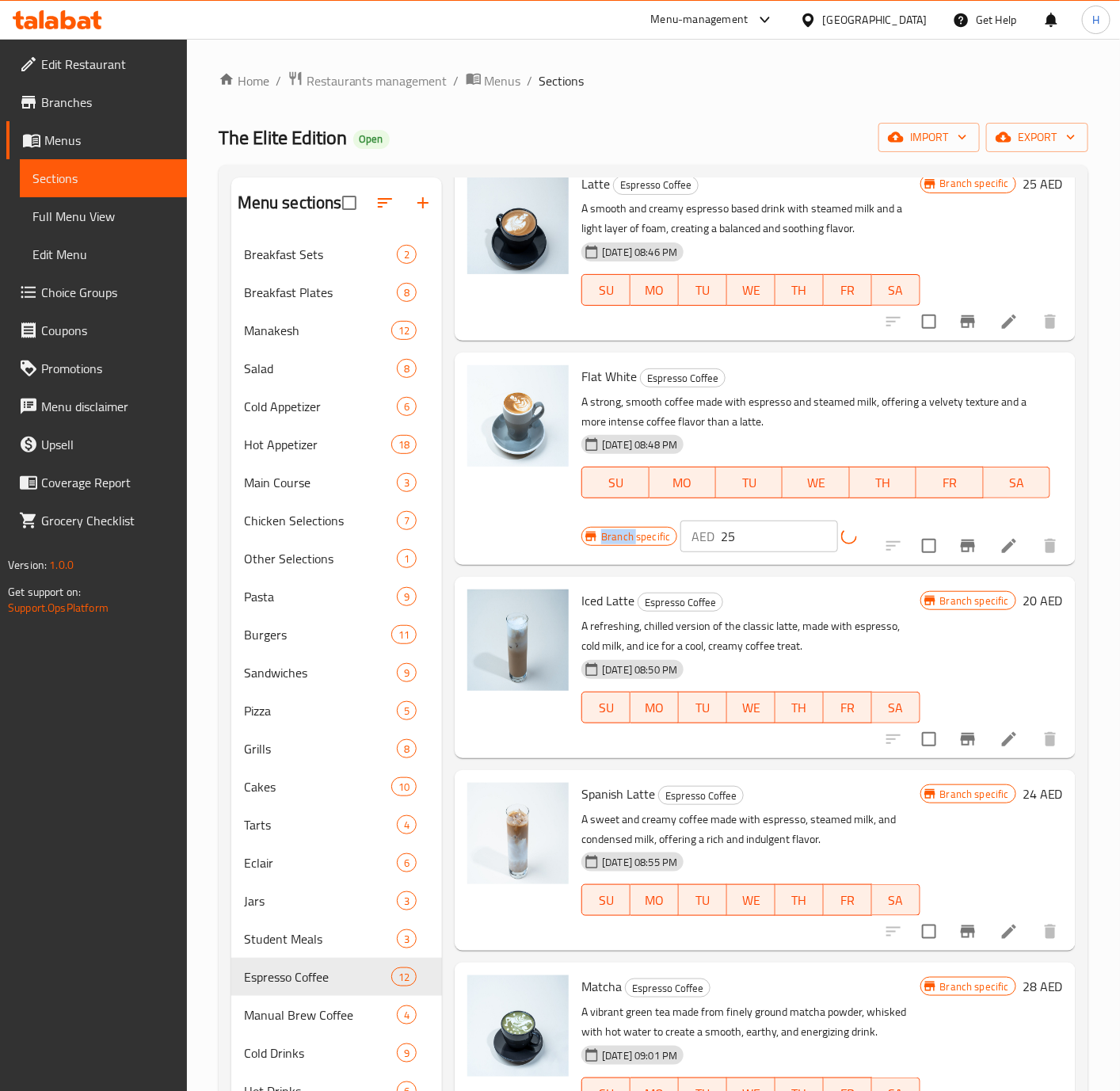
click at [906, 525] on div "Flat White Espresso Coffee A strong, smooth coffee made with espresso and steam…" at bounding box center [815, 442] width 482 height 168
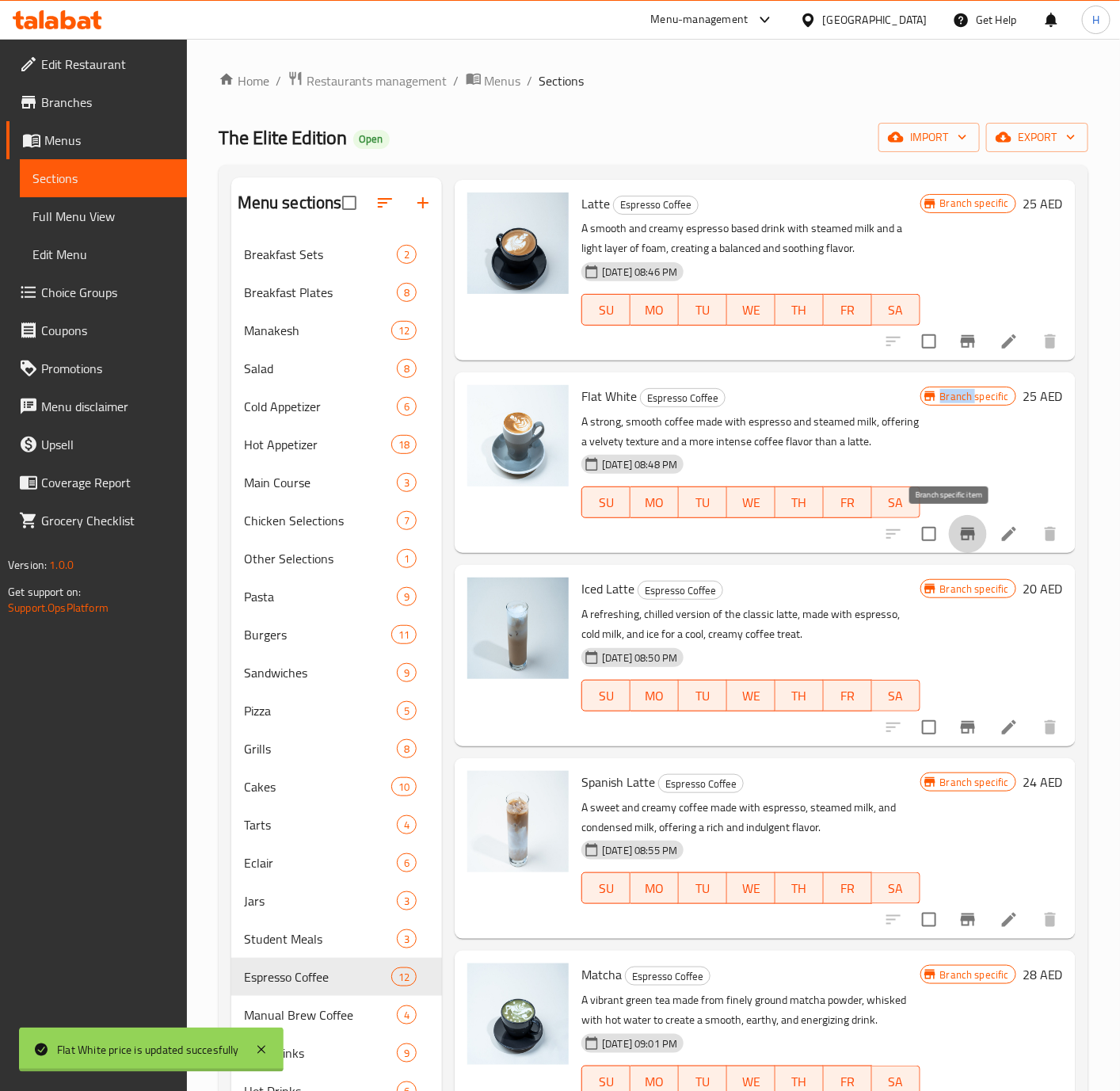
click at [958, 540] on icon "Branch-specific-item" at bounding box center [968, 534] width 19 height 19
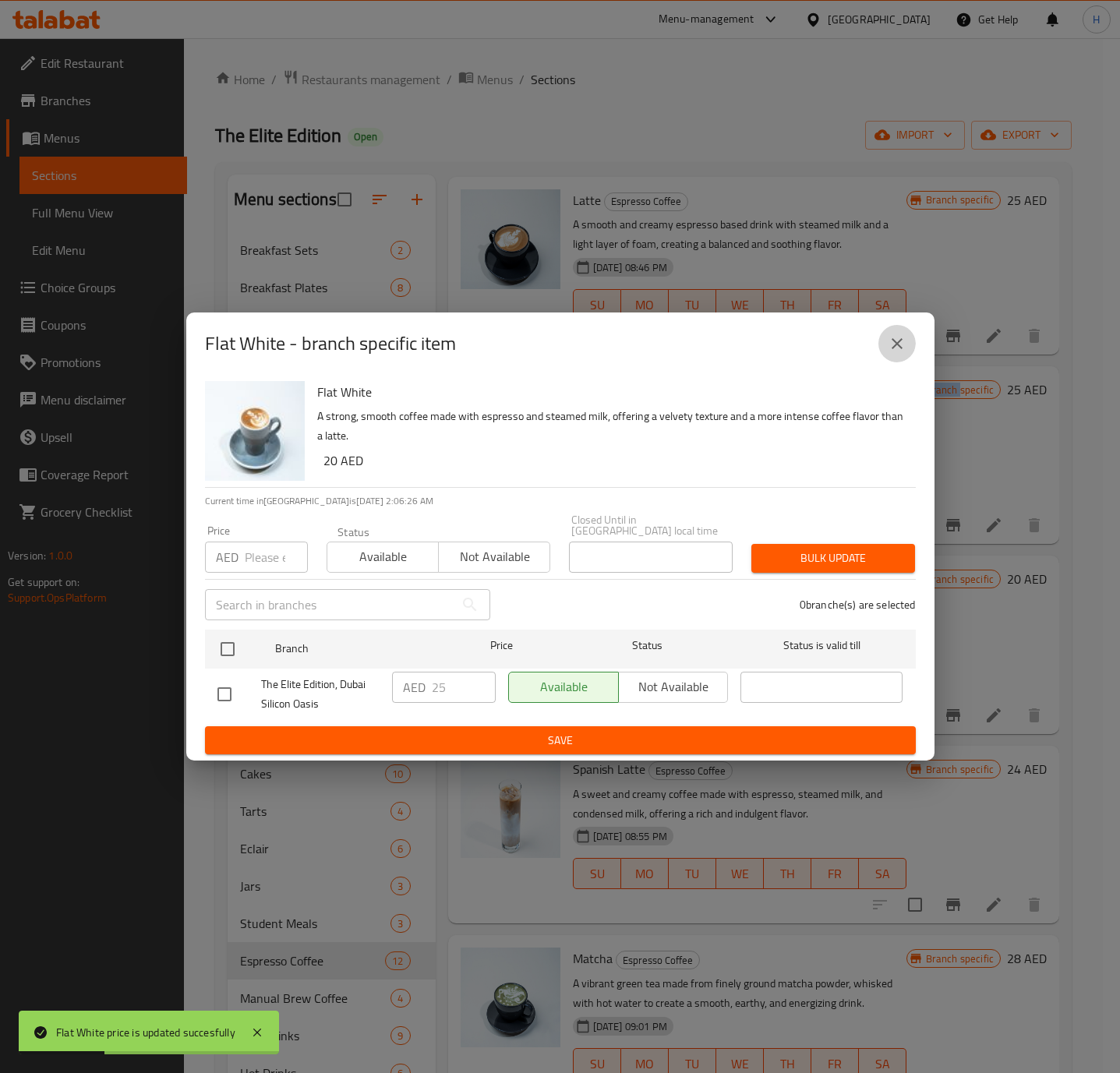
click at [898, 339] on icon "close" at bounding box center [897, 344] width 19 height 19
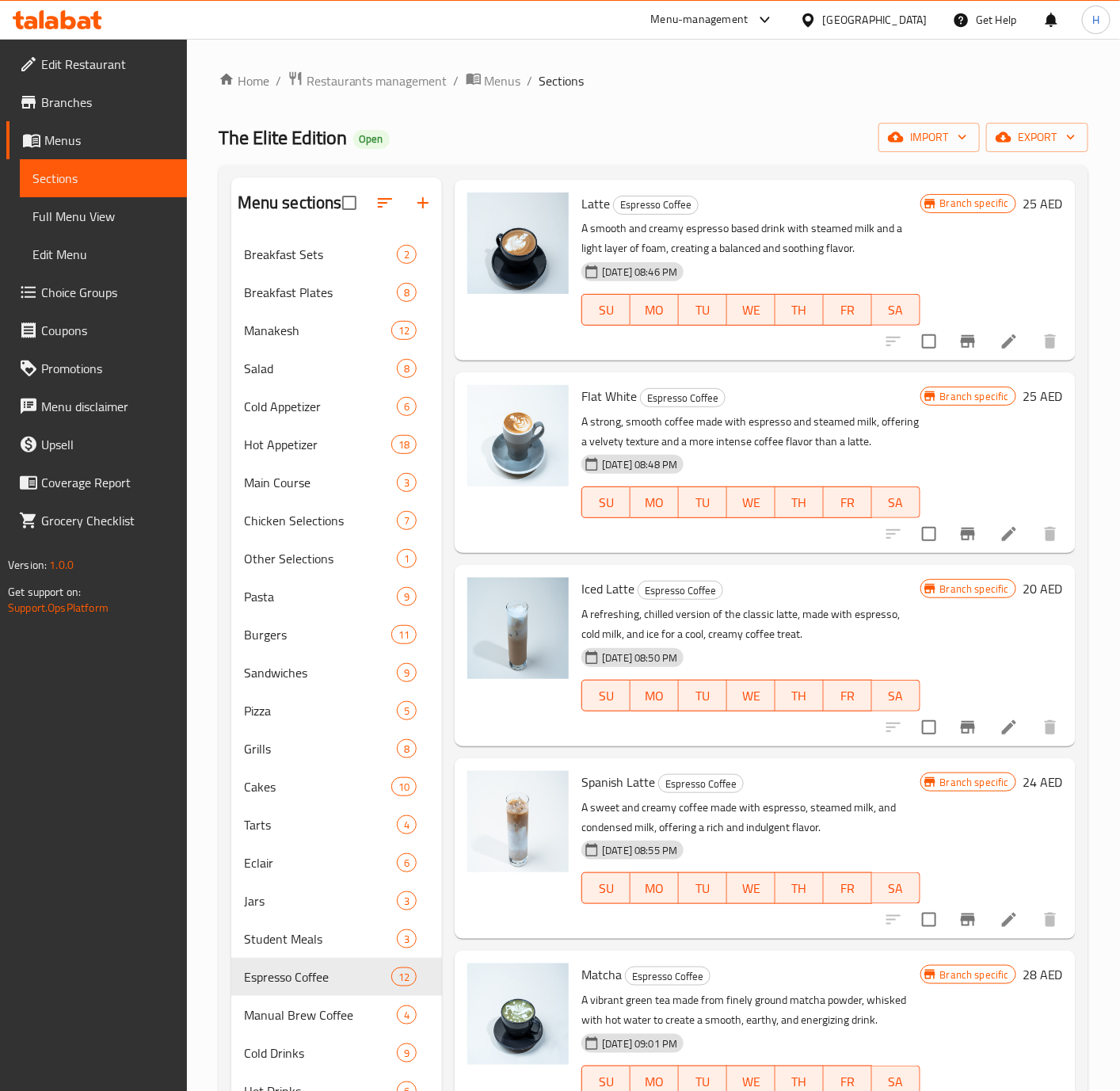
click at [1023, 588] on h6 "20 AED" at bounding box center [1043, 588] width 40 height 22
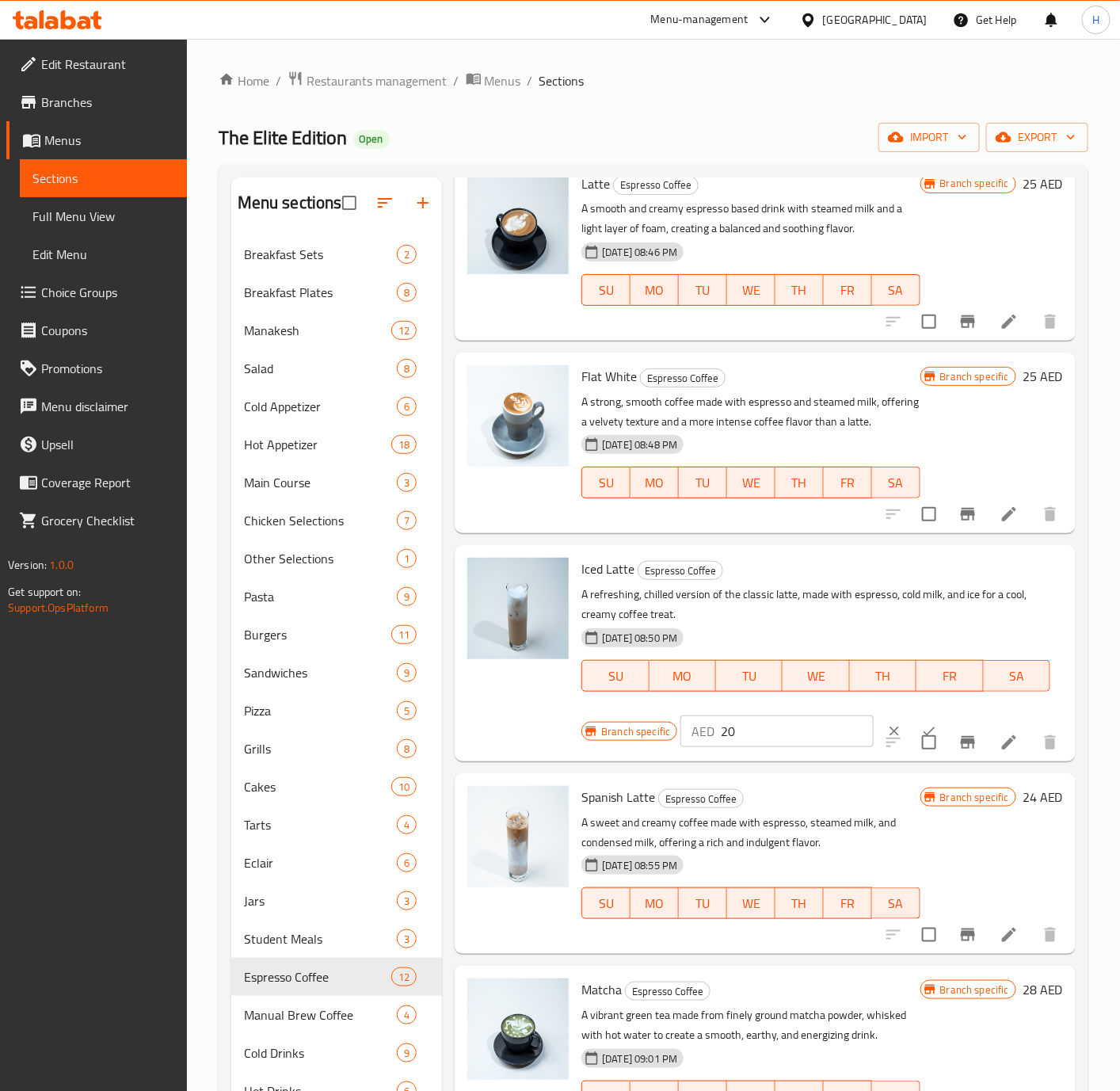
click at [794, 747] on input "20" at bounding box center [797, 731] width 153 height 32
type input "25"
click at [922, 739] on icon "ok" at bounding box center [930, 731] width 16 height 16
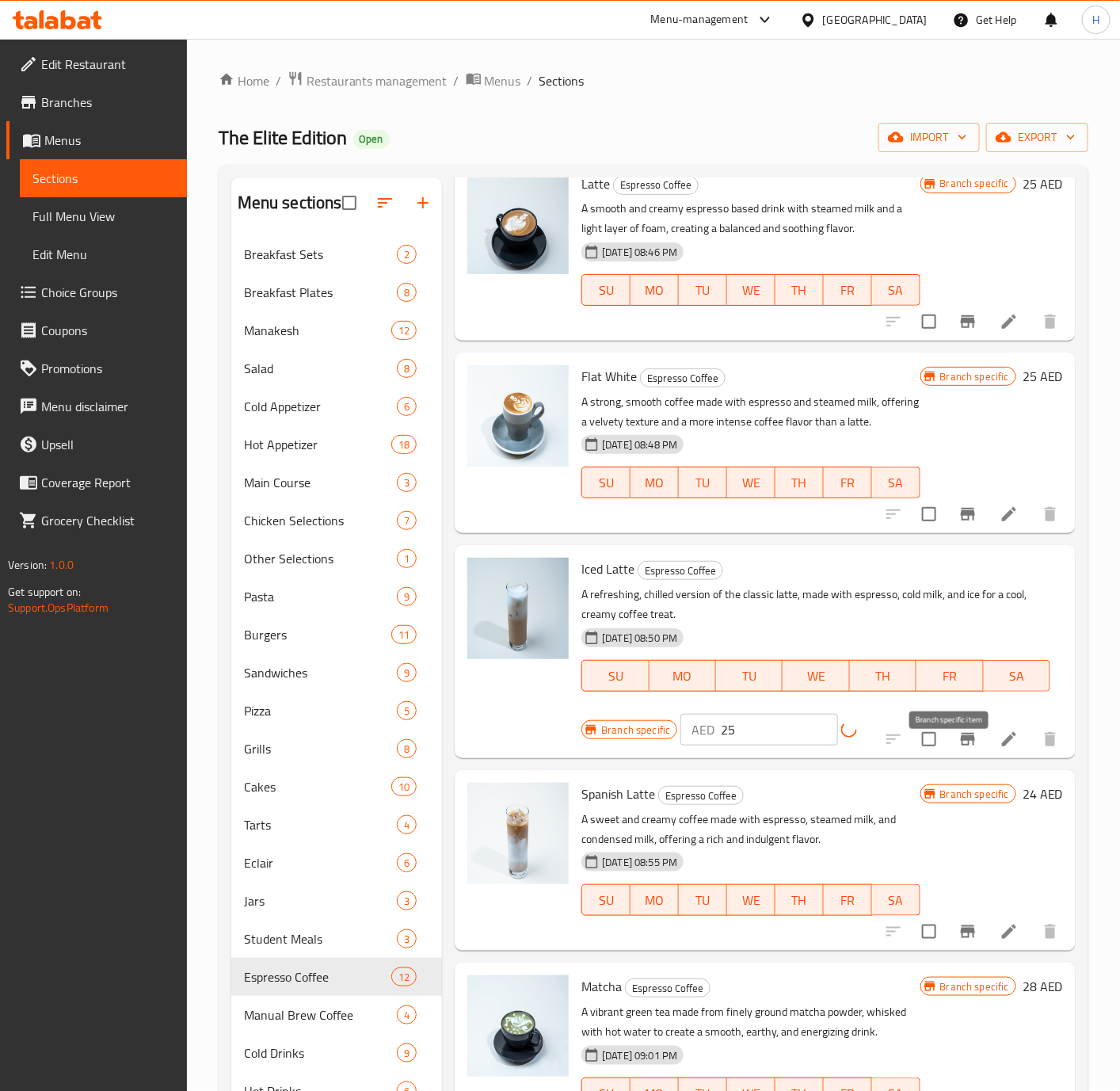
click at [958, 749] on icon "Branch-specific-item" at bounding box center [968, 739] width 19 height 19
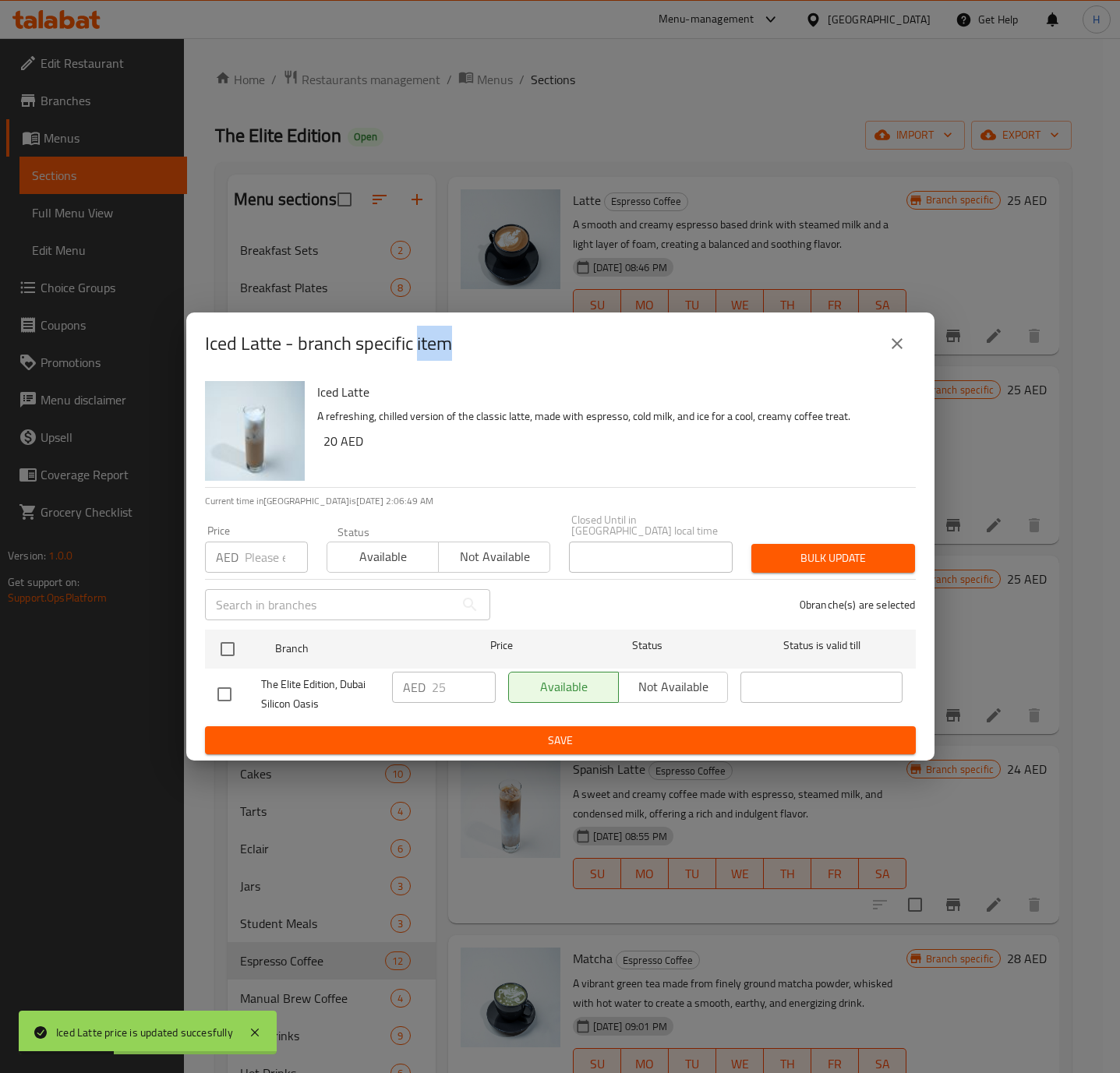
click at [899, 356] on button "close" at bounding box center [896, 343] width 37 height 37
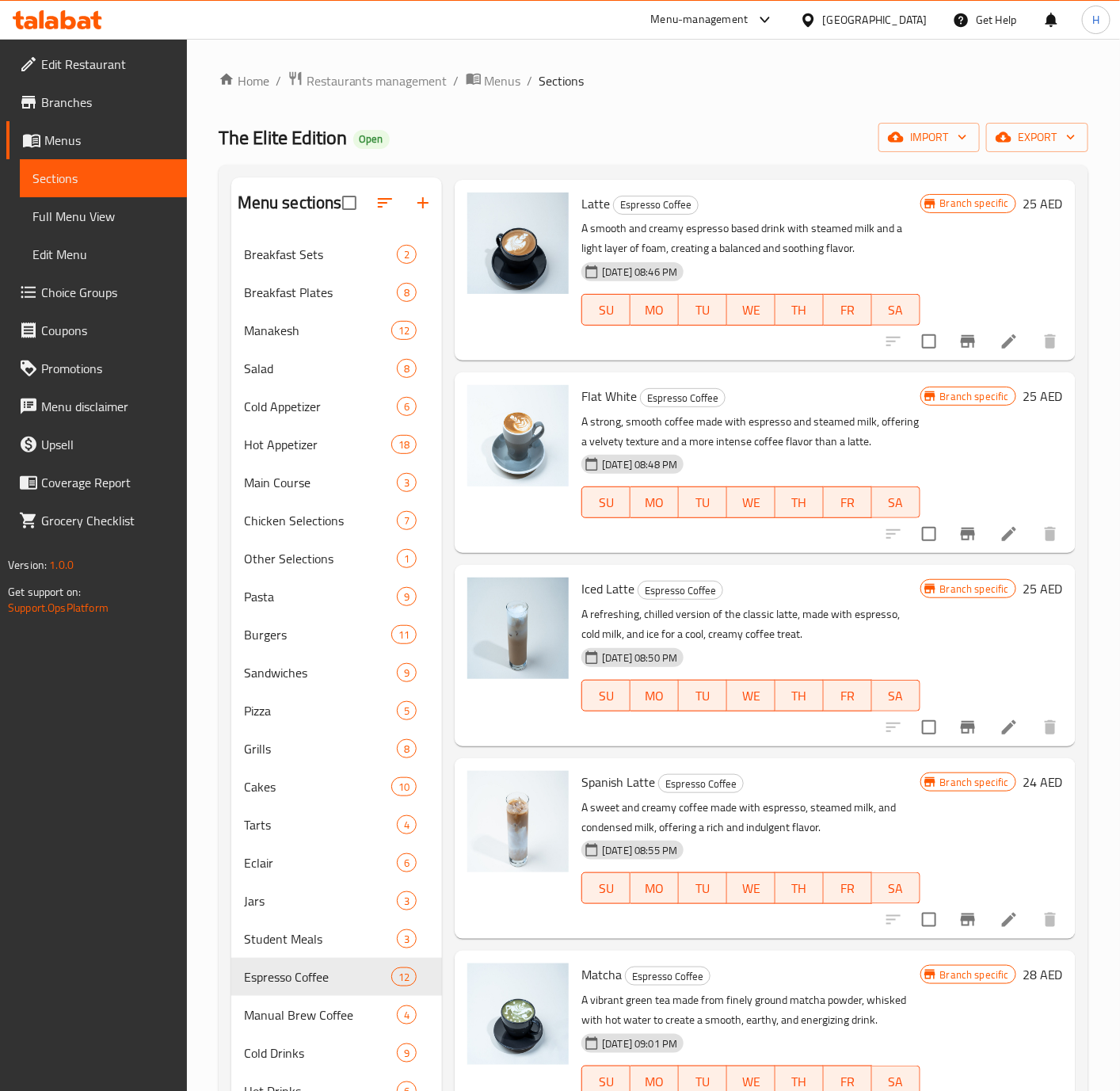
click at [960, 721] on icon "Branch-specific-item" at bounding box center [968, 728] width 19 height 19
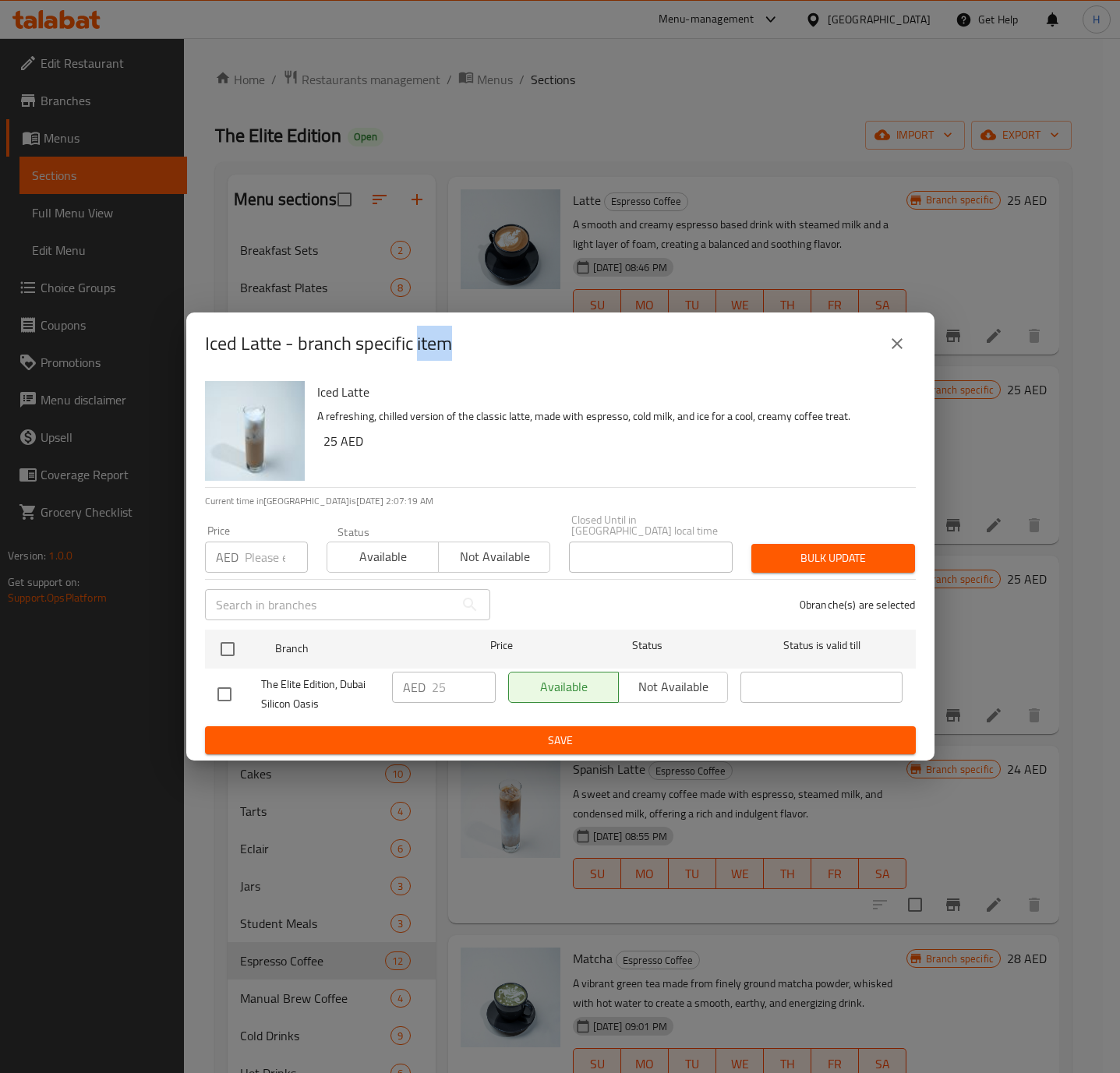
click at [899, 358] on button "close" at bounding box center [896, 343] width 37 height 37
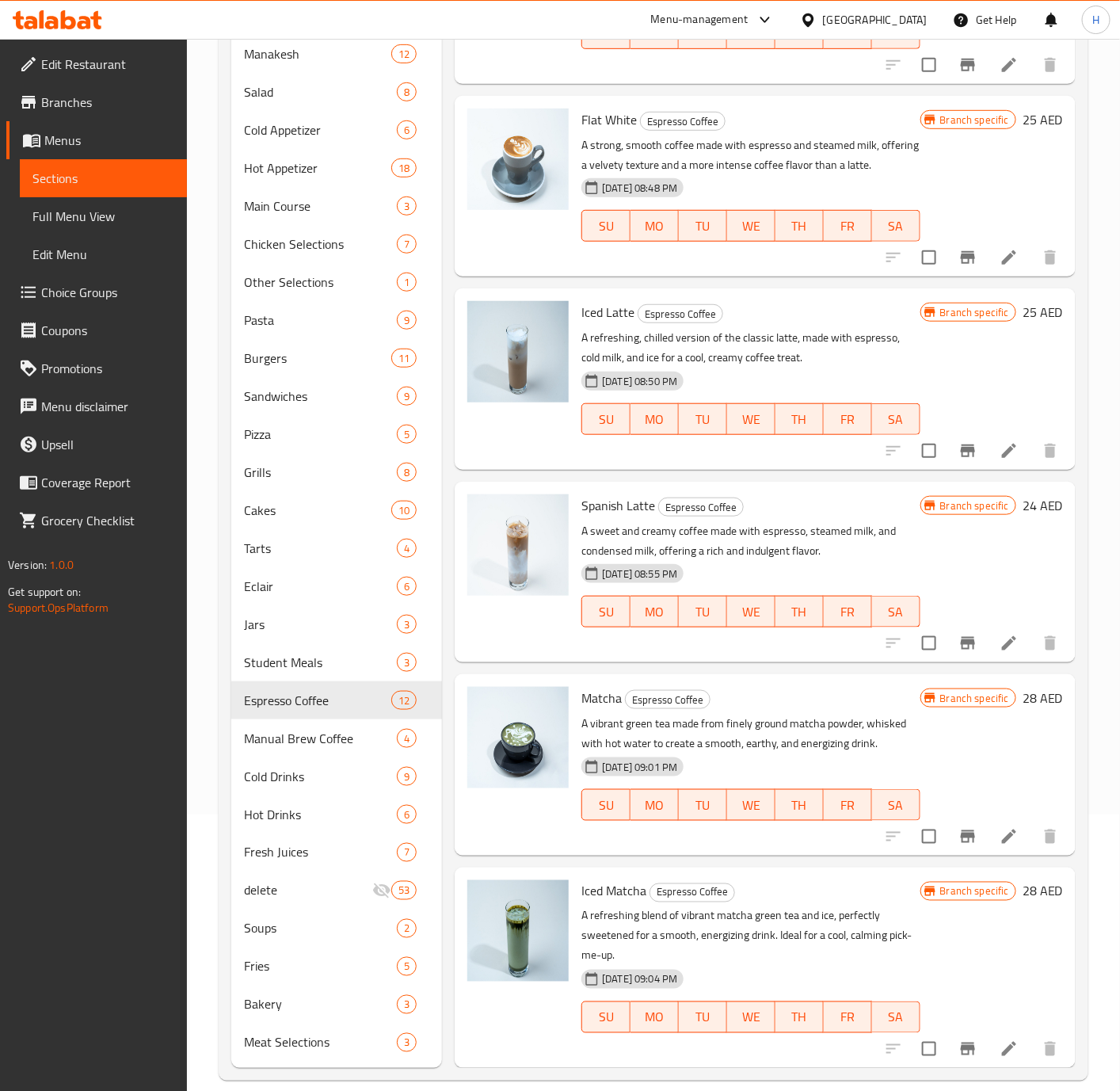
scroll to position [297, 0]
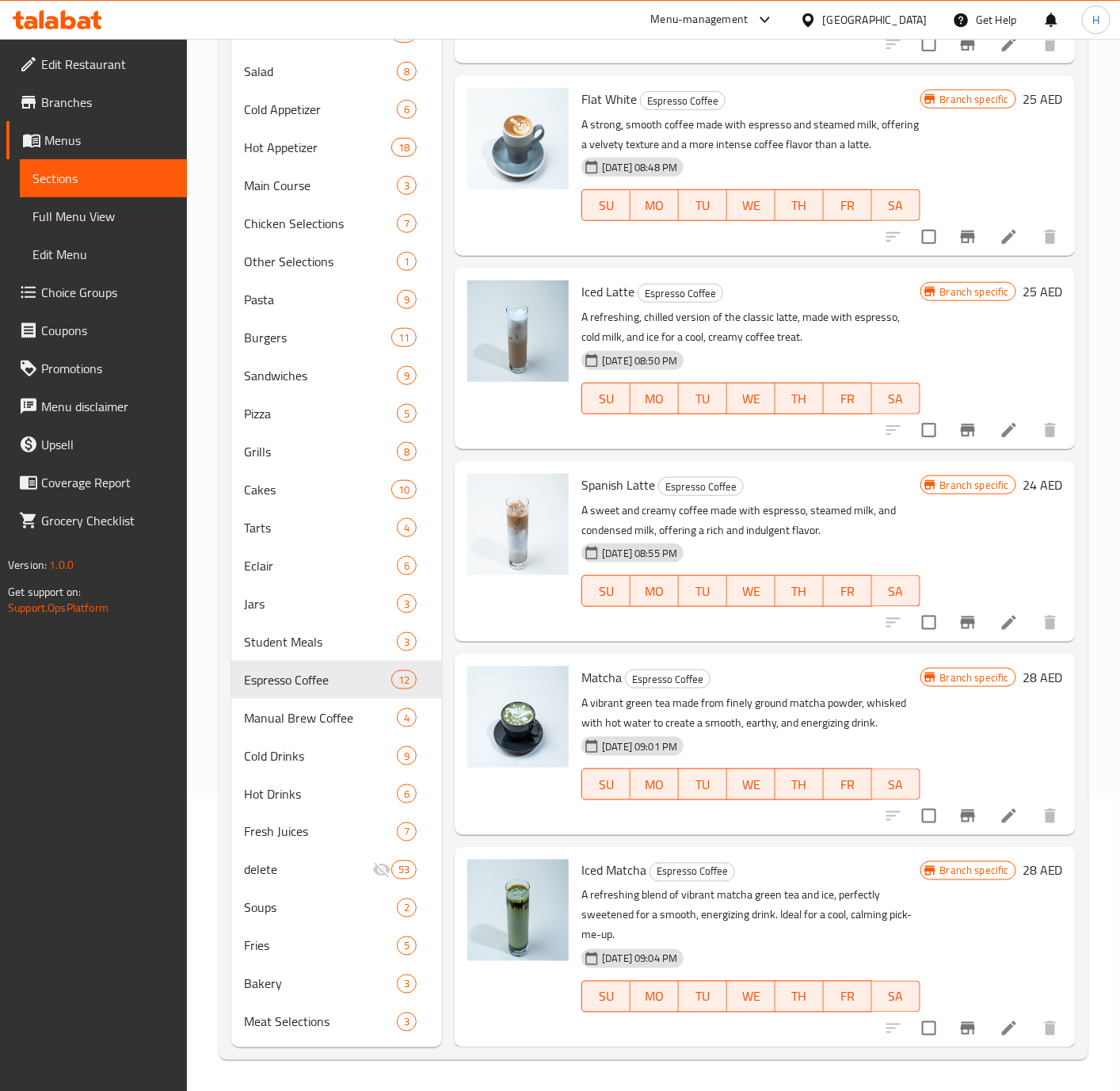
click at [1023, 485] on h6 "24 AED" at bounding box center [1043, 484] width 40 height 22
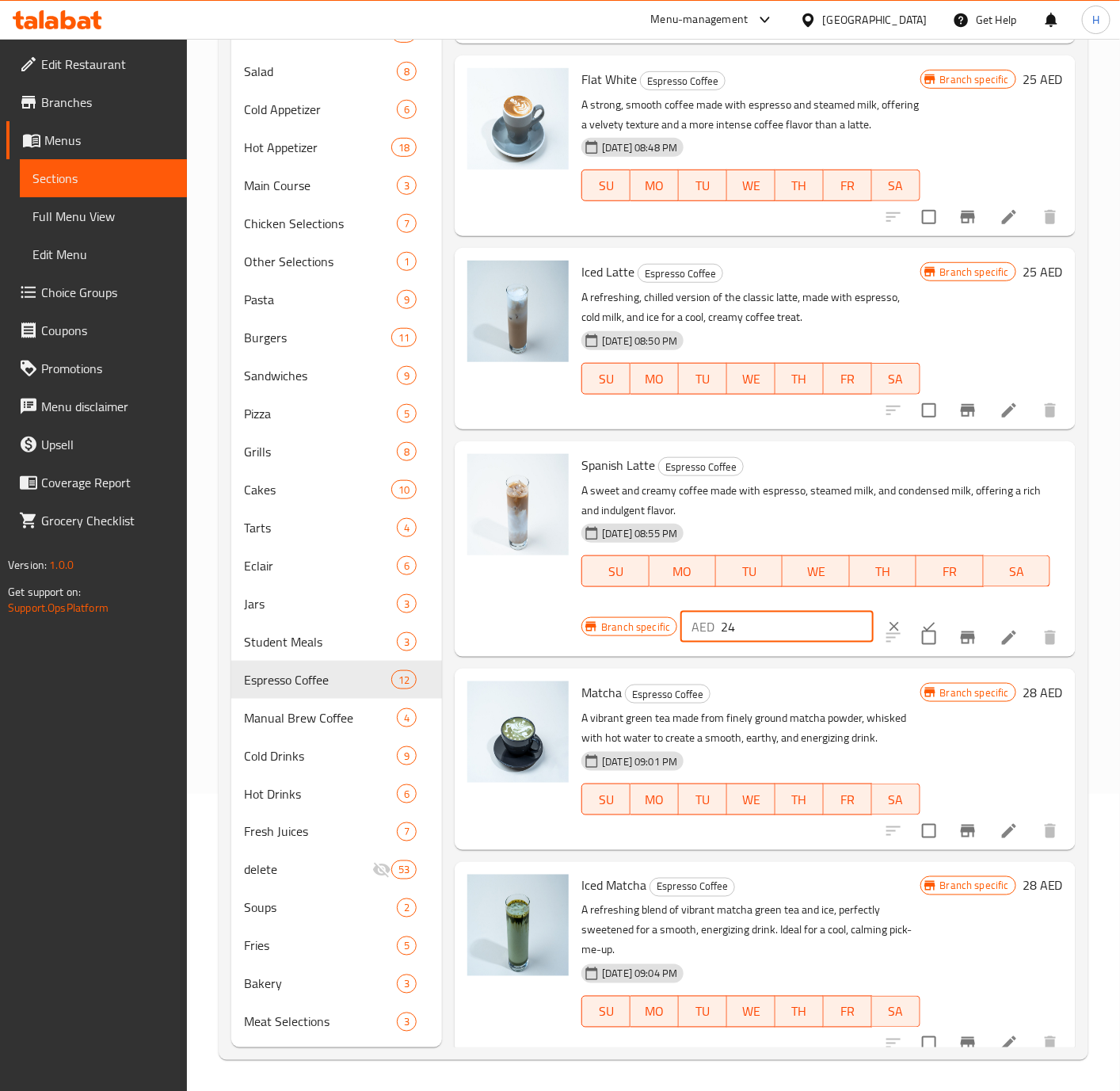
click at [777, 642] on input "24" at bounding box center [797, 627] width 153 height 32
type input "30"
click at [912, 628] on button "ok" at bounding box center [930, 627] width 35 height 35
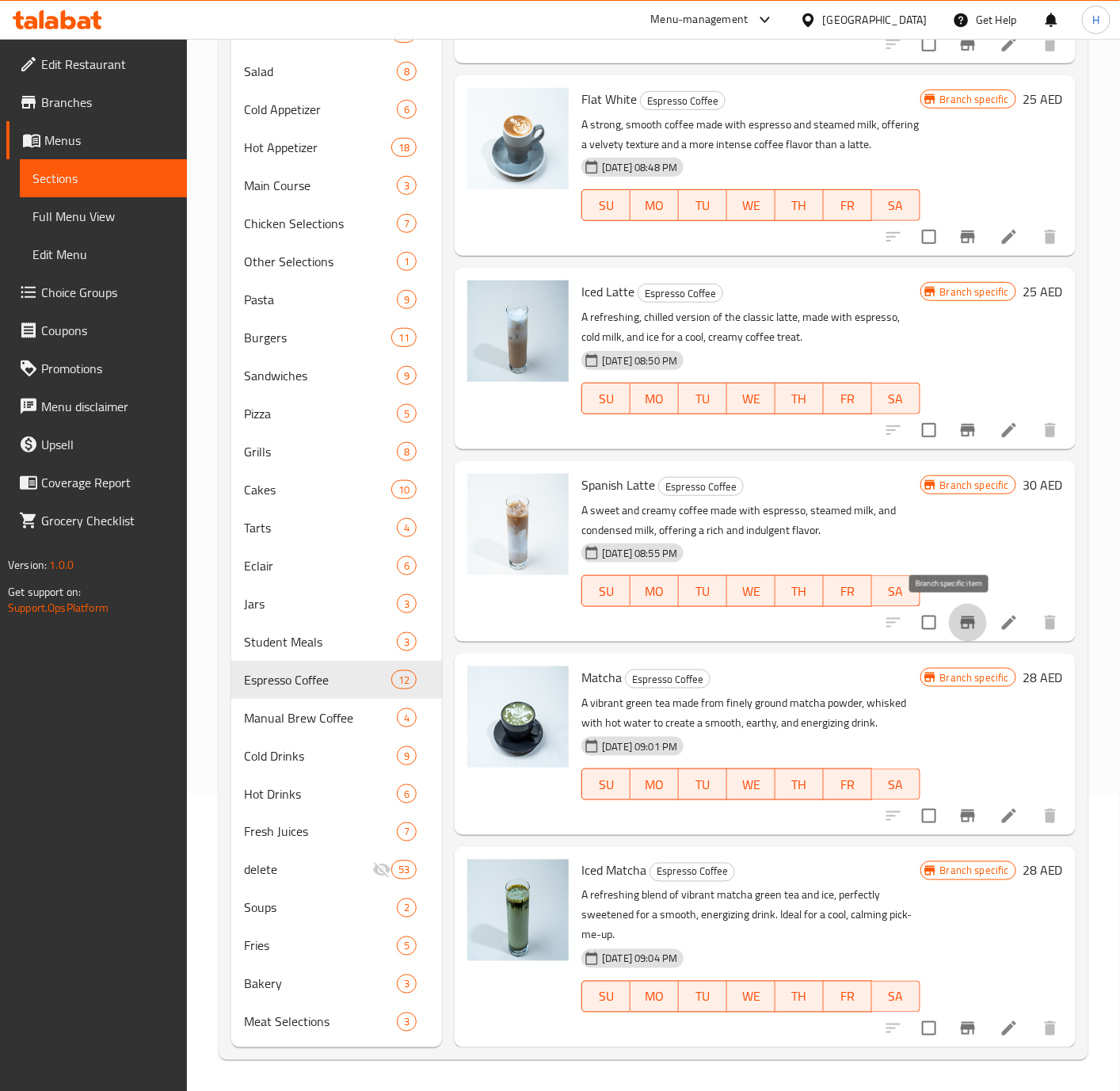
click at [958, 618] on icon "Branch-specific-item" at bounding box center [968, 623] width 19 height 19
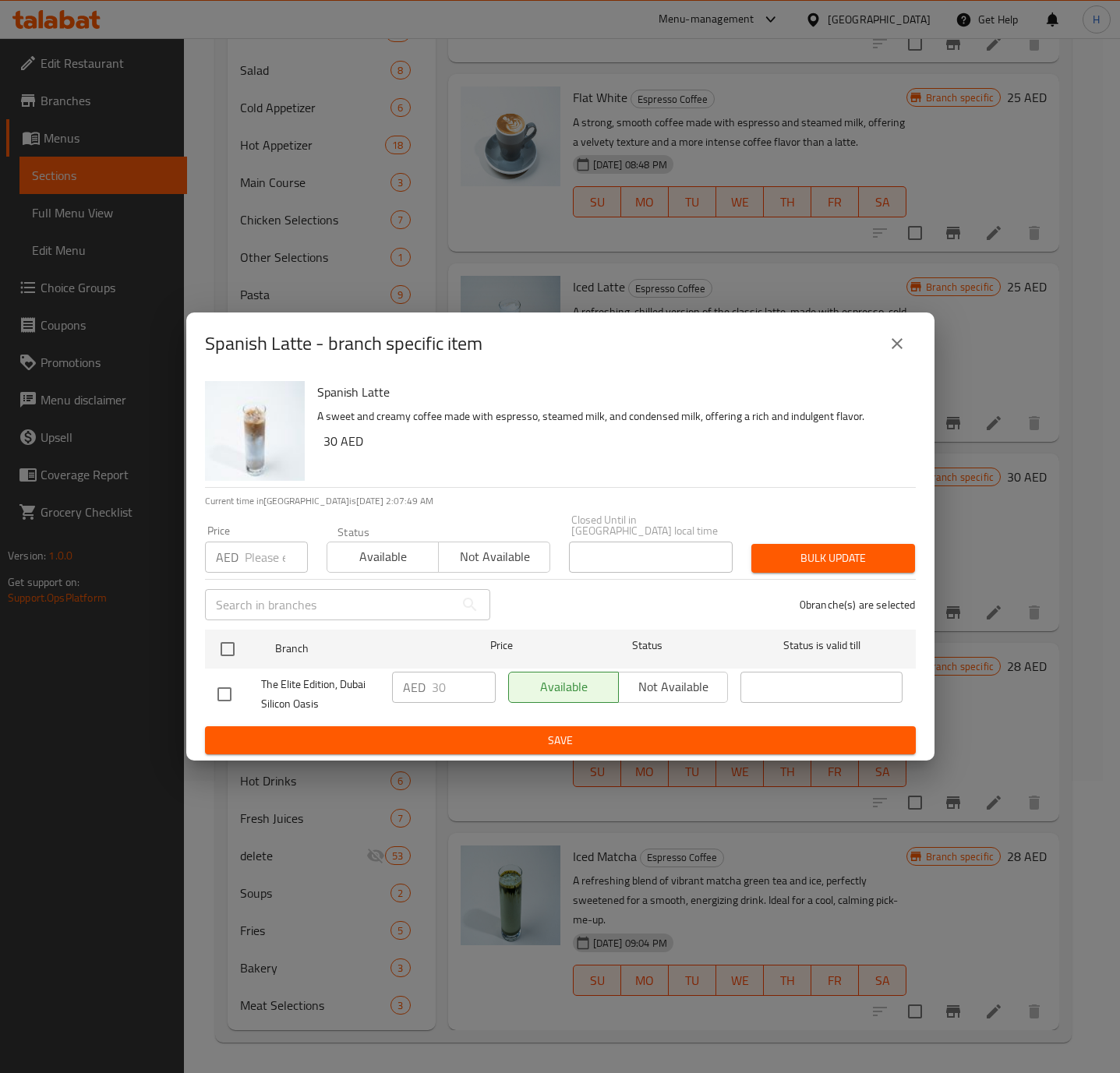
click at [894, 348] on icon "close" at bounding box center [897, 344] width 19 height 19
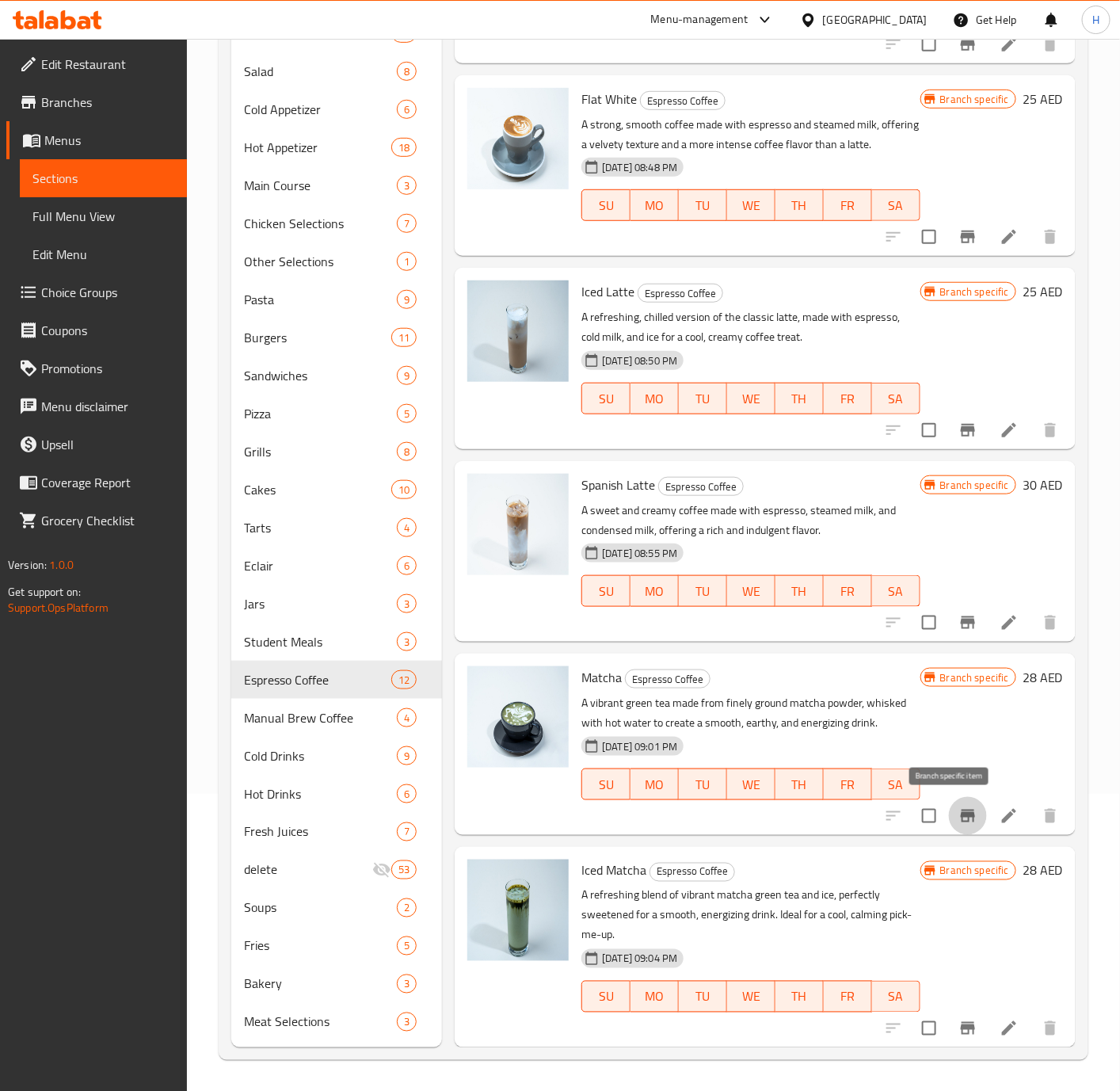
click at [961, 813] on icon "Branch-specific-item" at bounding box center [968, 815] width 14 height 12
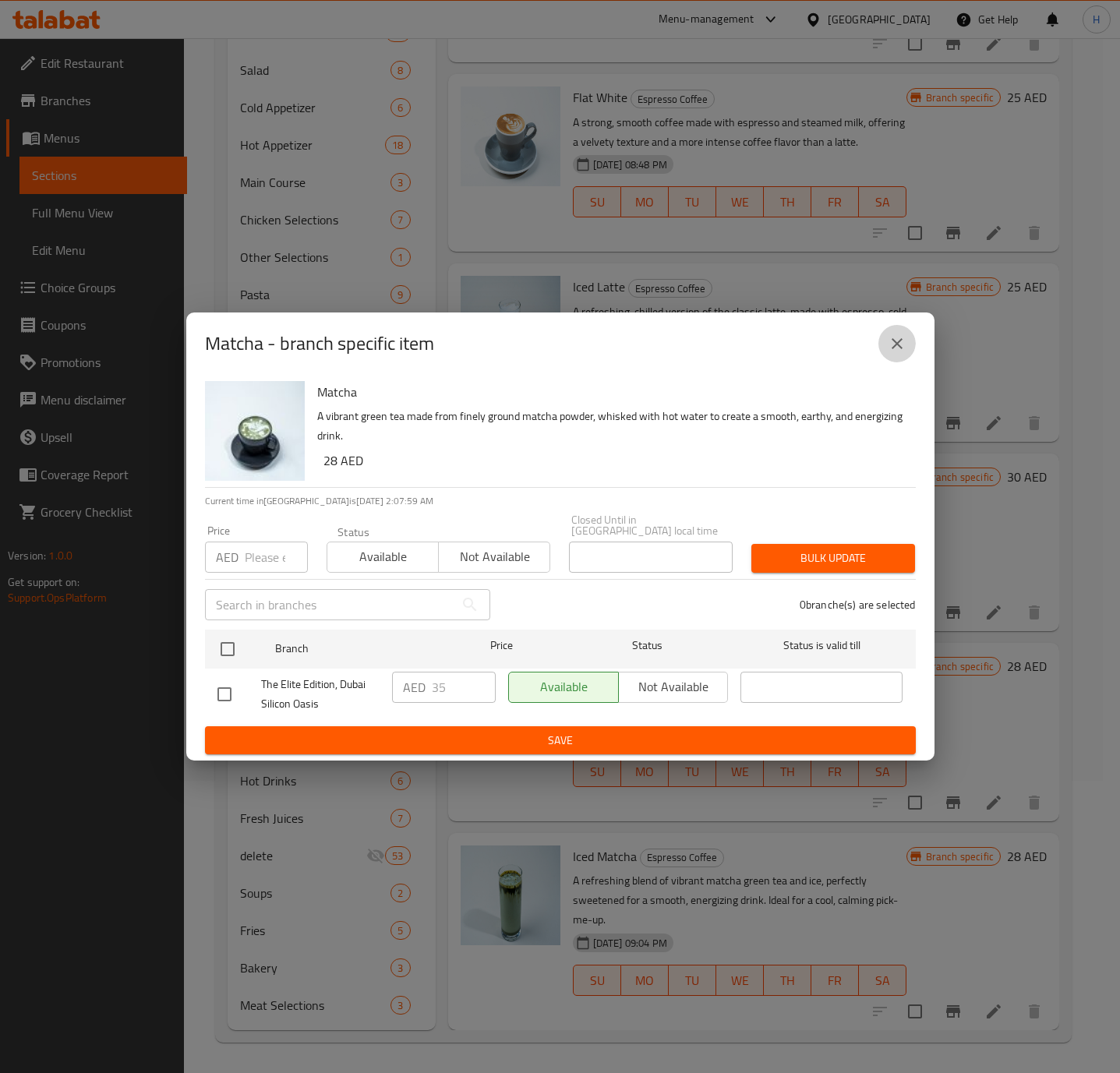
drag, startPoint x: 891, startPoint y: 342, endPoint x: 1005, endPoint y: 522, distance: 213.1
click at [891, 344] on icon "close" at bounding box center [897, 344] width 19 height 19
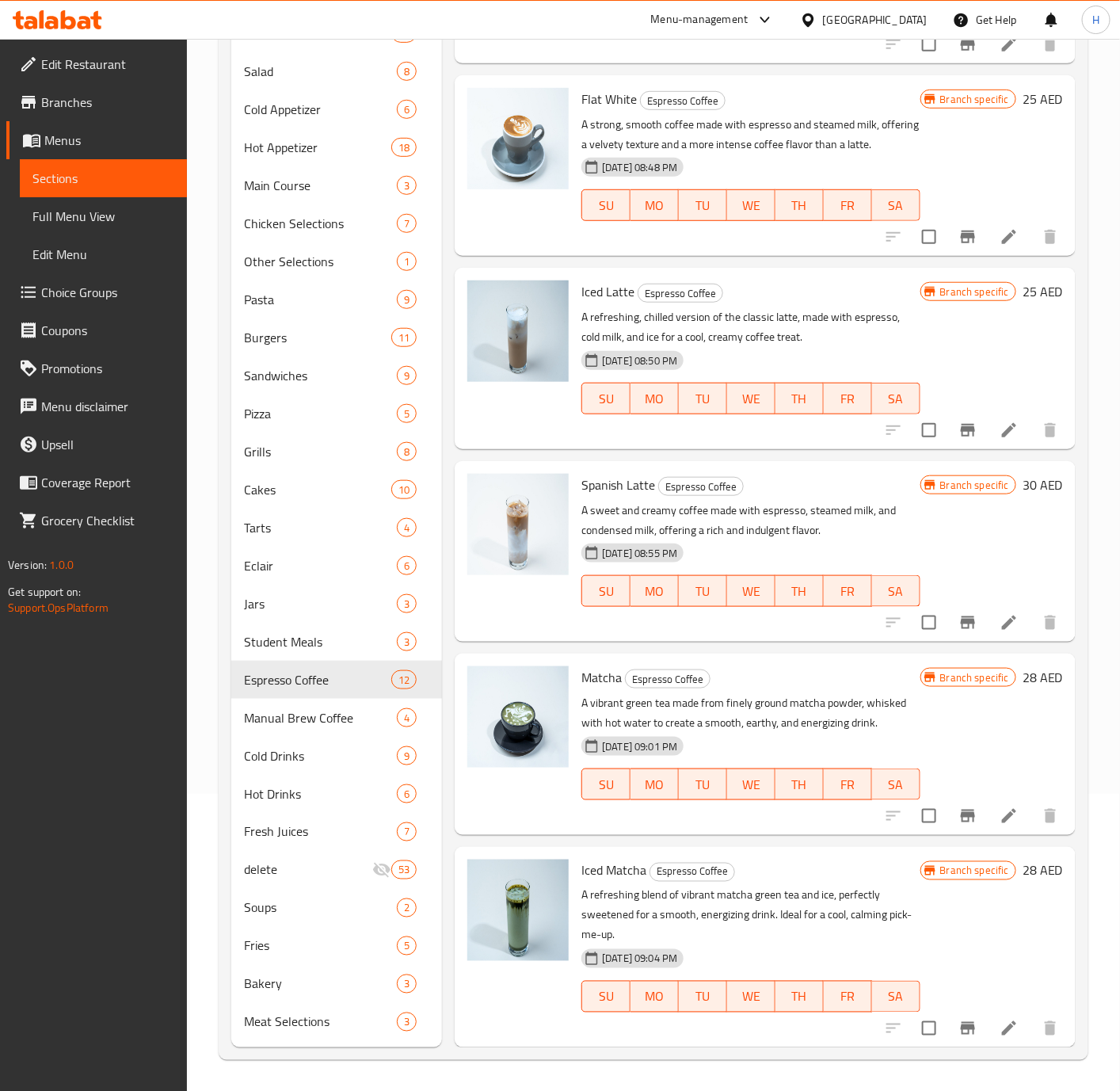
click at [1023, 678] on h6 "28 AED" at bounding box center [1043, 677] width 40 height 22
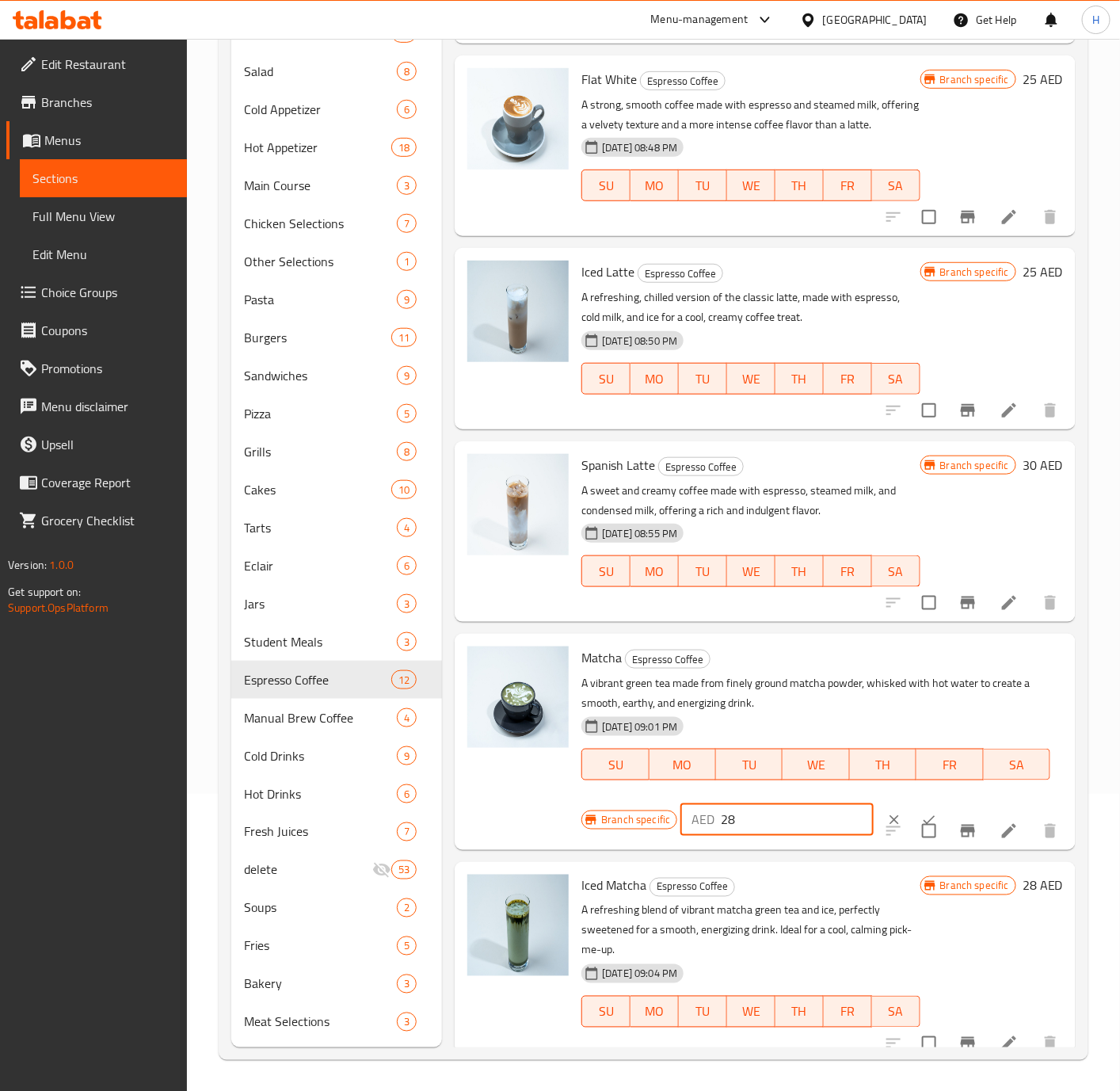
click at [735, 836] on input "28" at bounding box center [797, 820] width 153 height 32
type input "35"
click at [912, 825] on button "ok" at bounding box center [930, 820] width 35 height 35
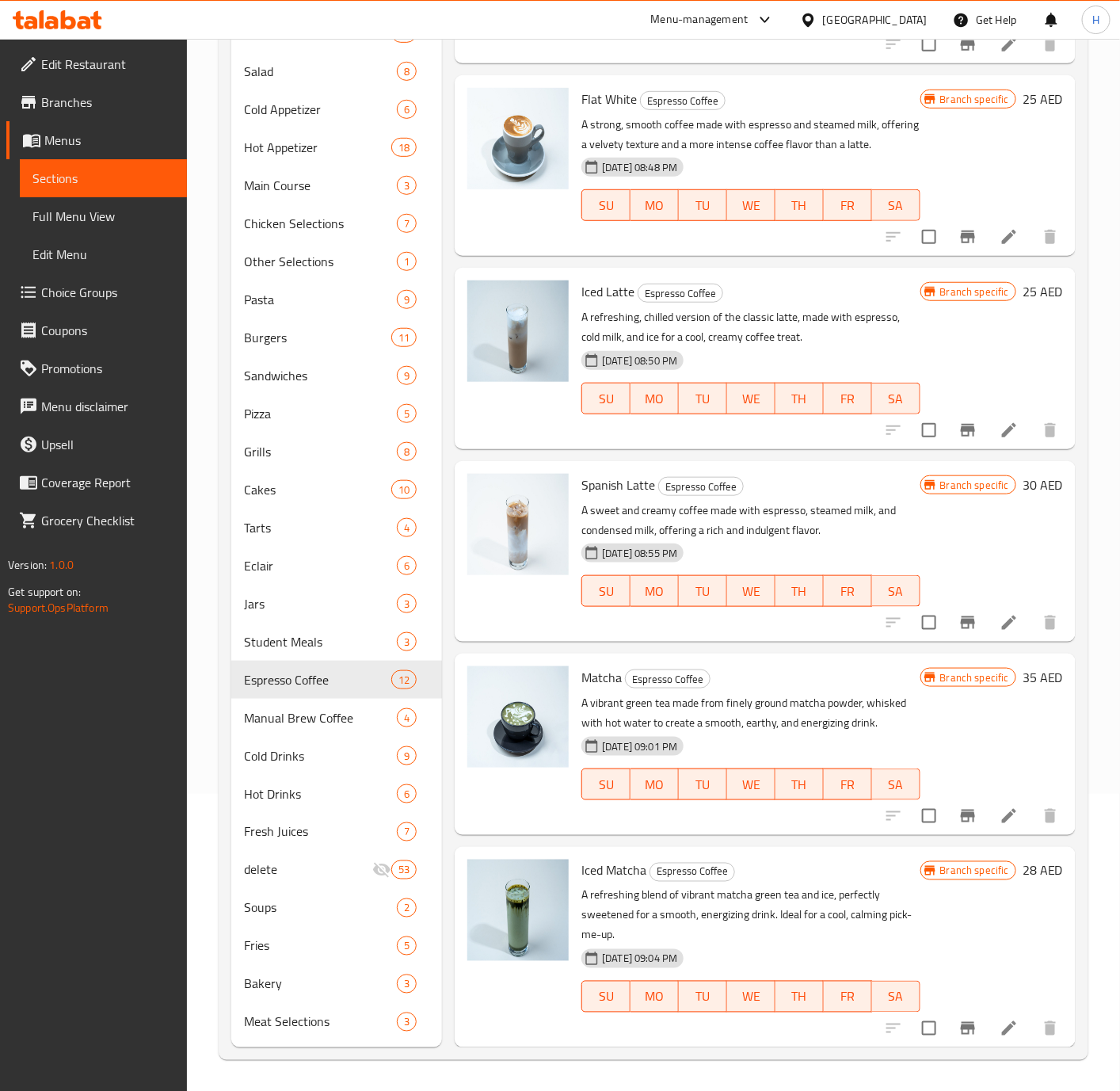
click at [1023, 870] on h6 "28 AED" at bounding box center [1043, 870] width 40 height 22
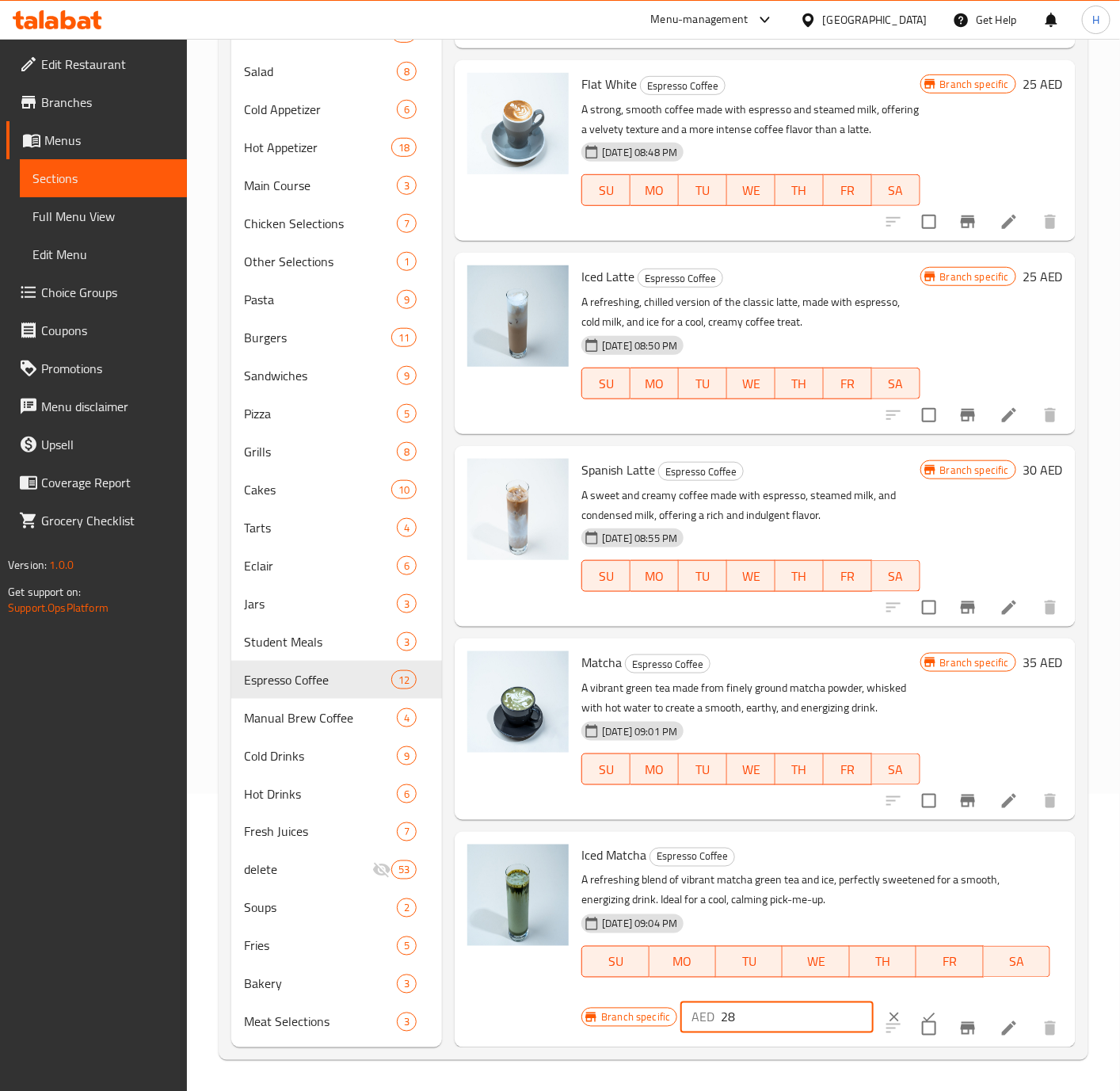
click at [766, 1028] on input "28" at bounding box center [797, 1017] width 153 height 32
type input "35"
click at [912, 1016] on button "ok" at bounding box center [930, 1017] width 35 height 35
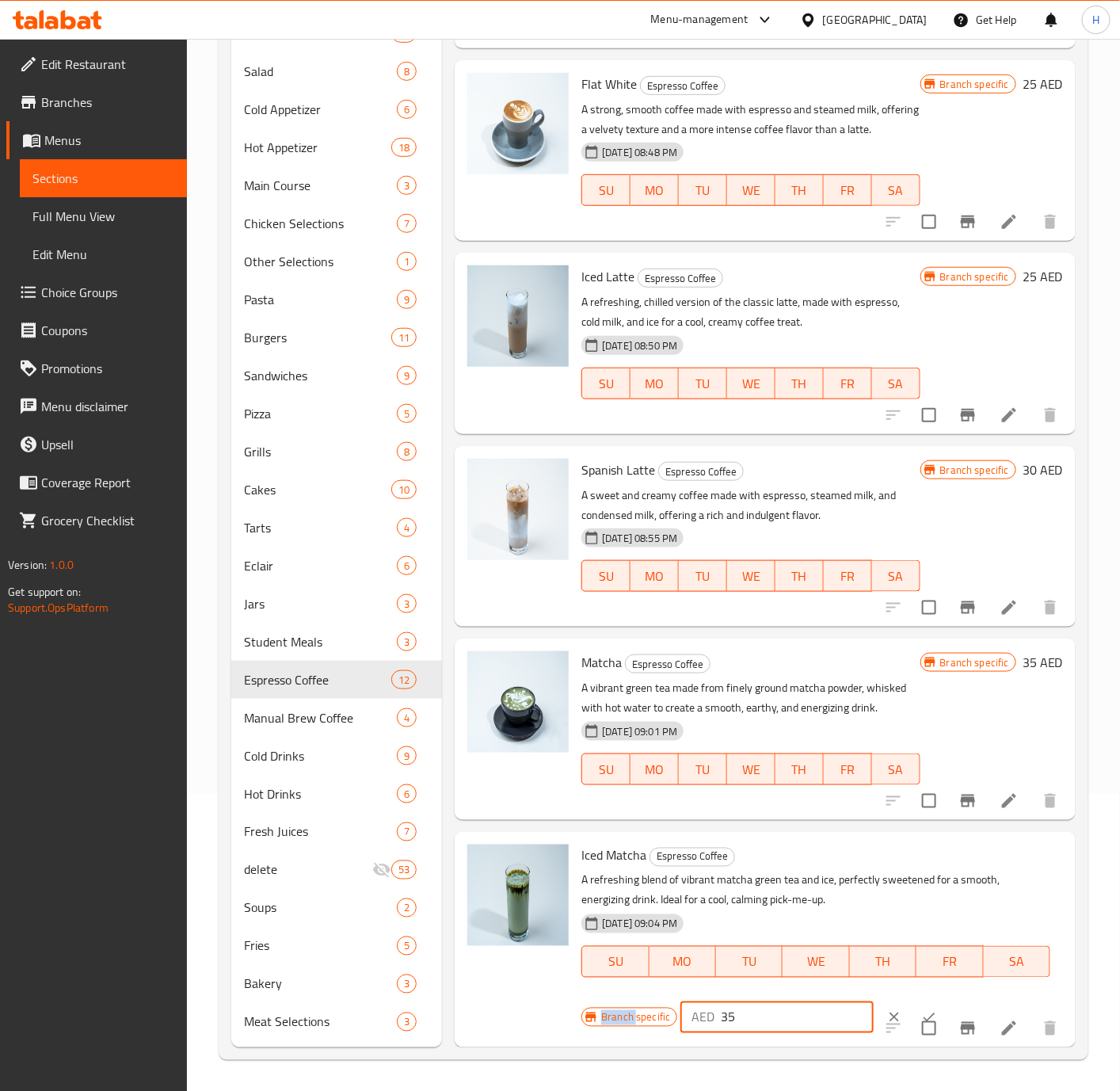
click at [908, 1006] on div "Iced Matcha Espresso Coffee A refreshing blend of vibrant matcha green tea and …" at bounding box center [815, 922] width 482 height 168
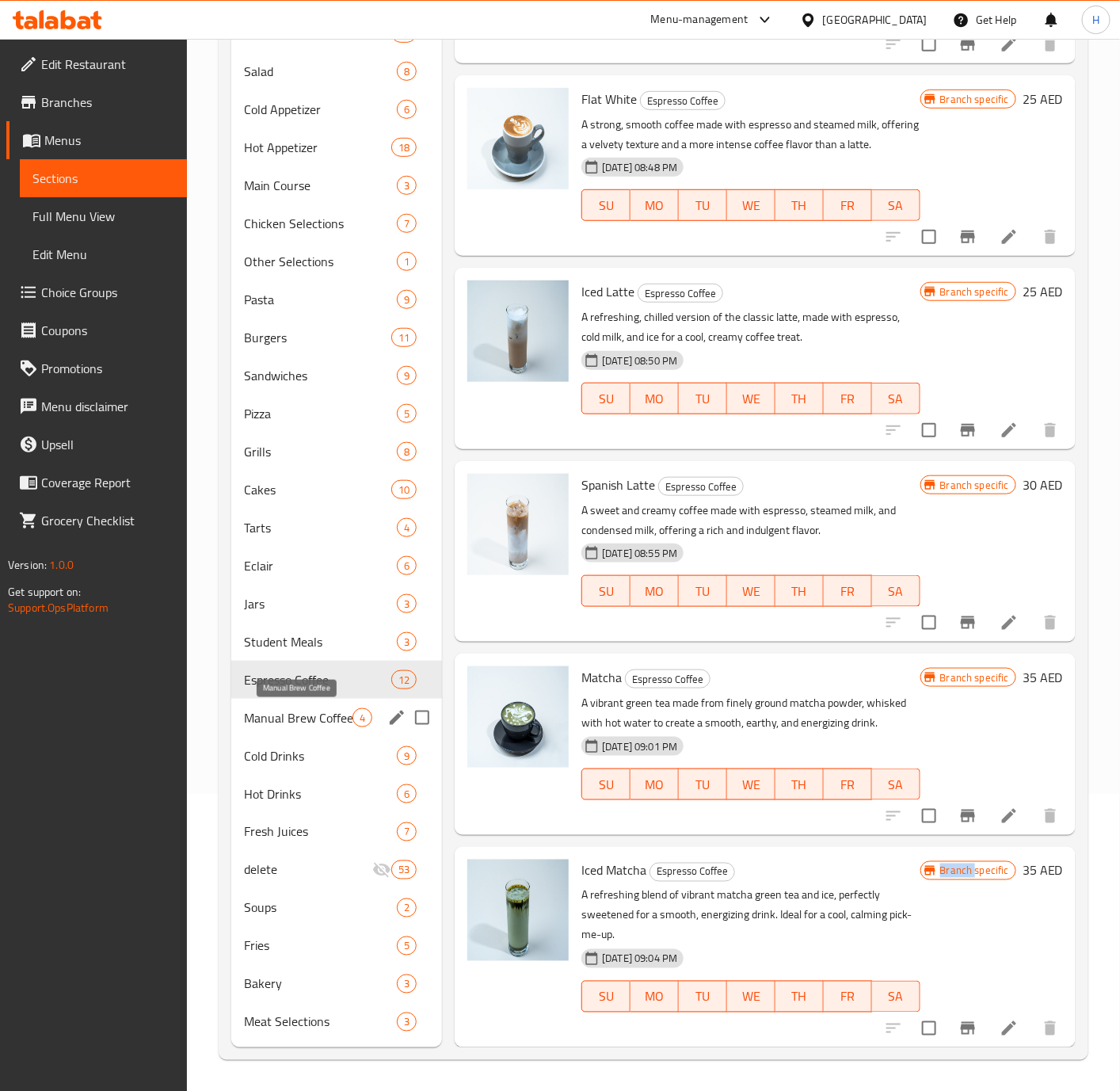
click at [323, 714] on span "Manual Brew Coffee" at bounding box center [298, 718] width 109 height 19
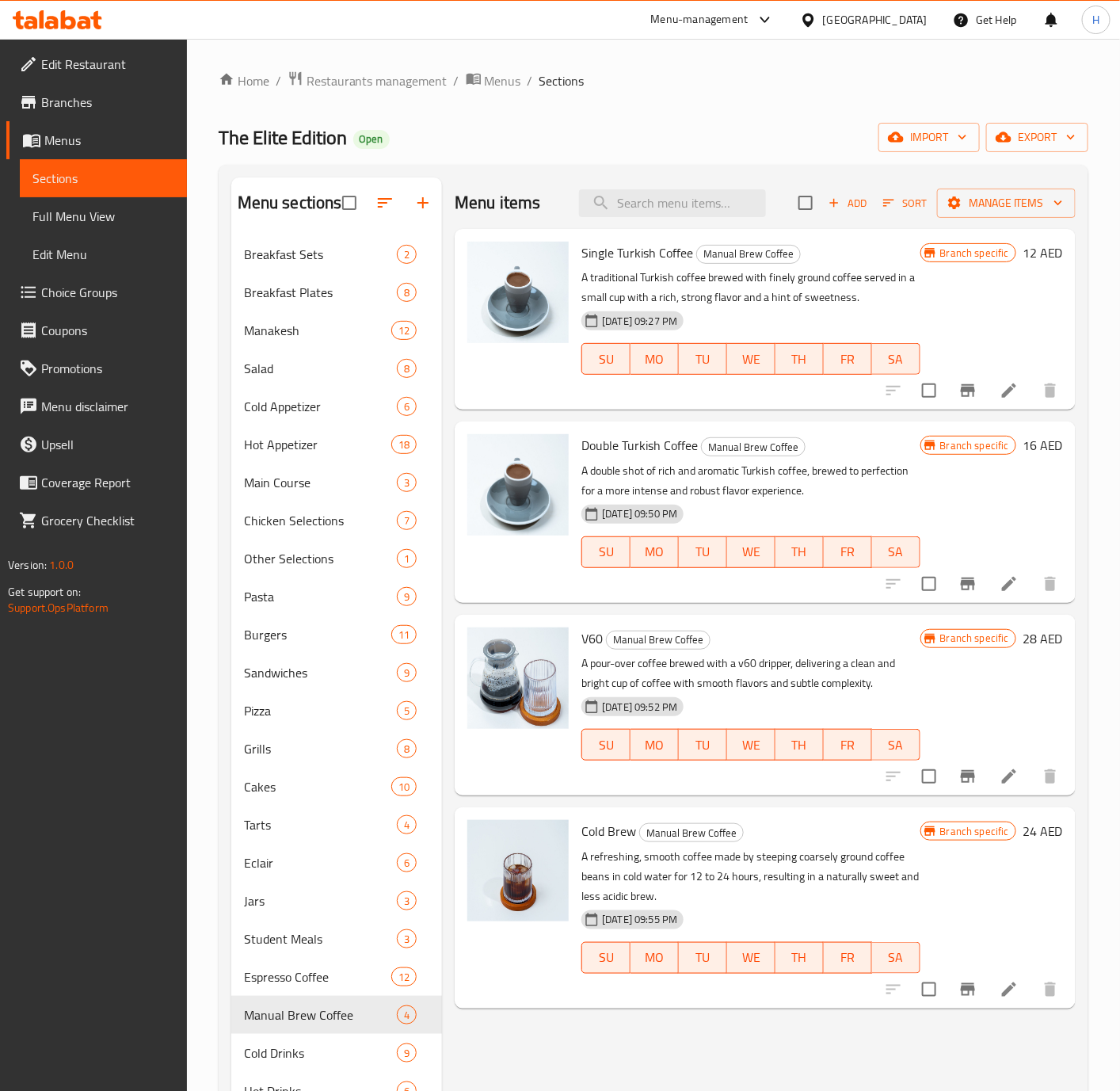
click at [1044, 243] on h6 "12 AED" at bounding box center [1043, 252] width 40 height 22
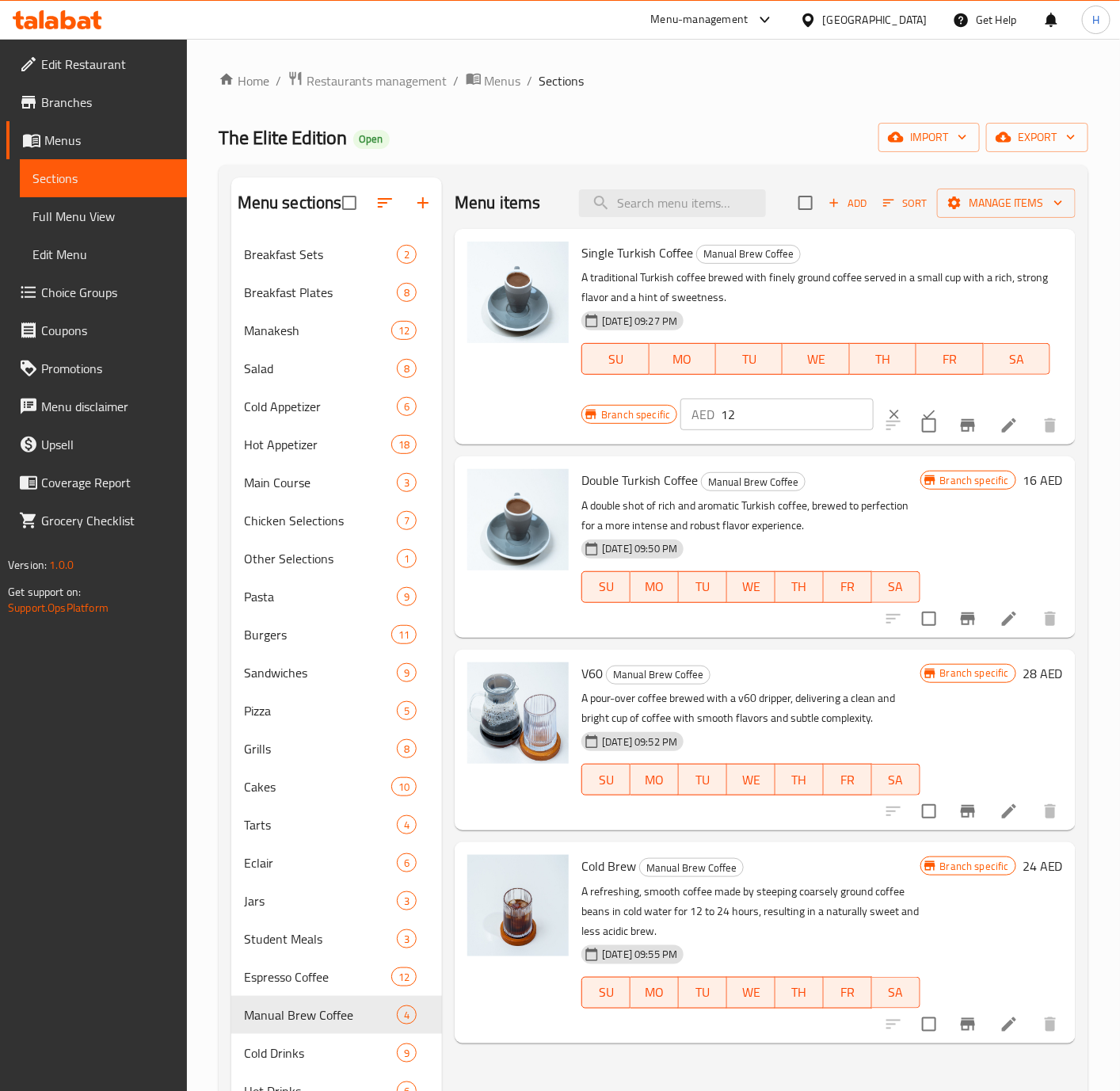
click at [761, 421] on input "12" at bounding box center [797, 414] width 153 height 32
type input "15"
click at [922, 410] on icon "ok" at bounding box center [930, 414] width 16 height 16
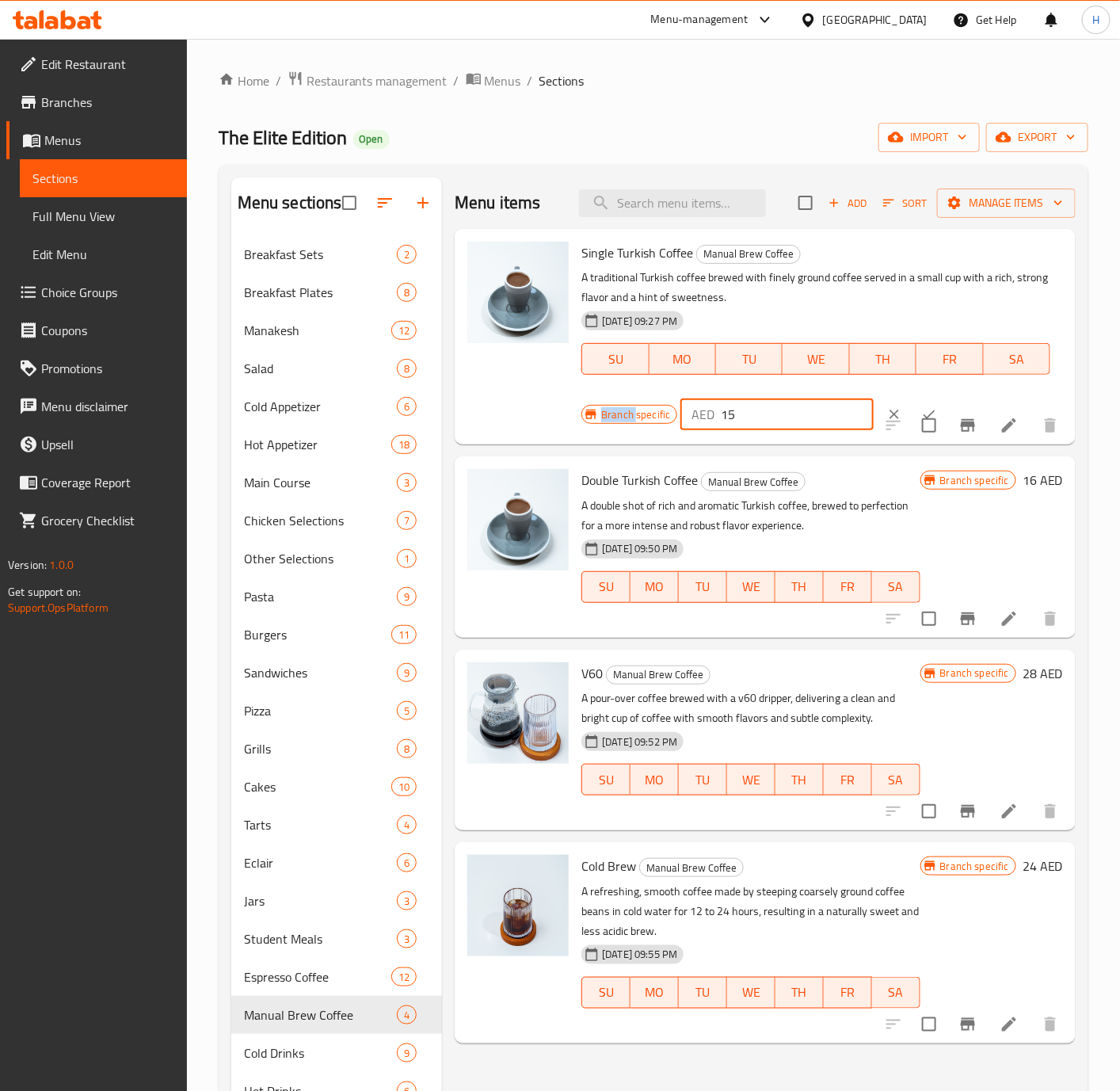
click at [910, 410] on div at bounding box center [972, 425] width 195 height 38
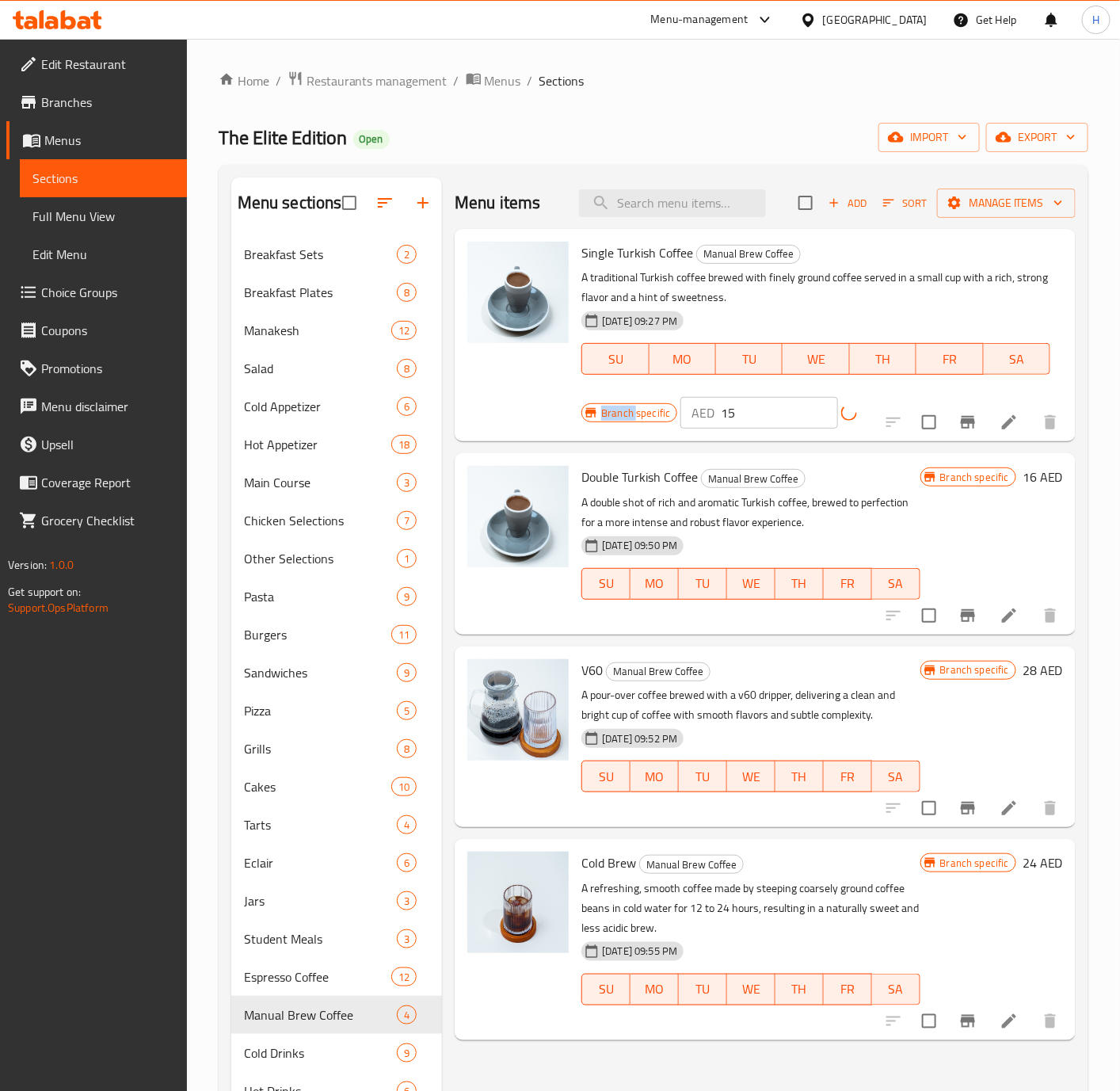
click at [1030, 483] on h6 "16 AED" at bounding box center [1043, 477] width 40 height 22
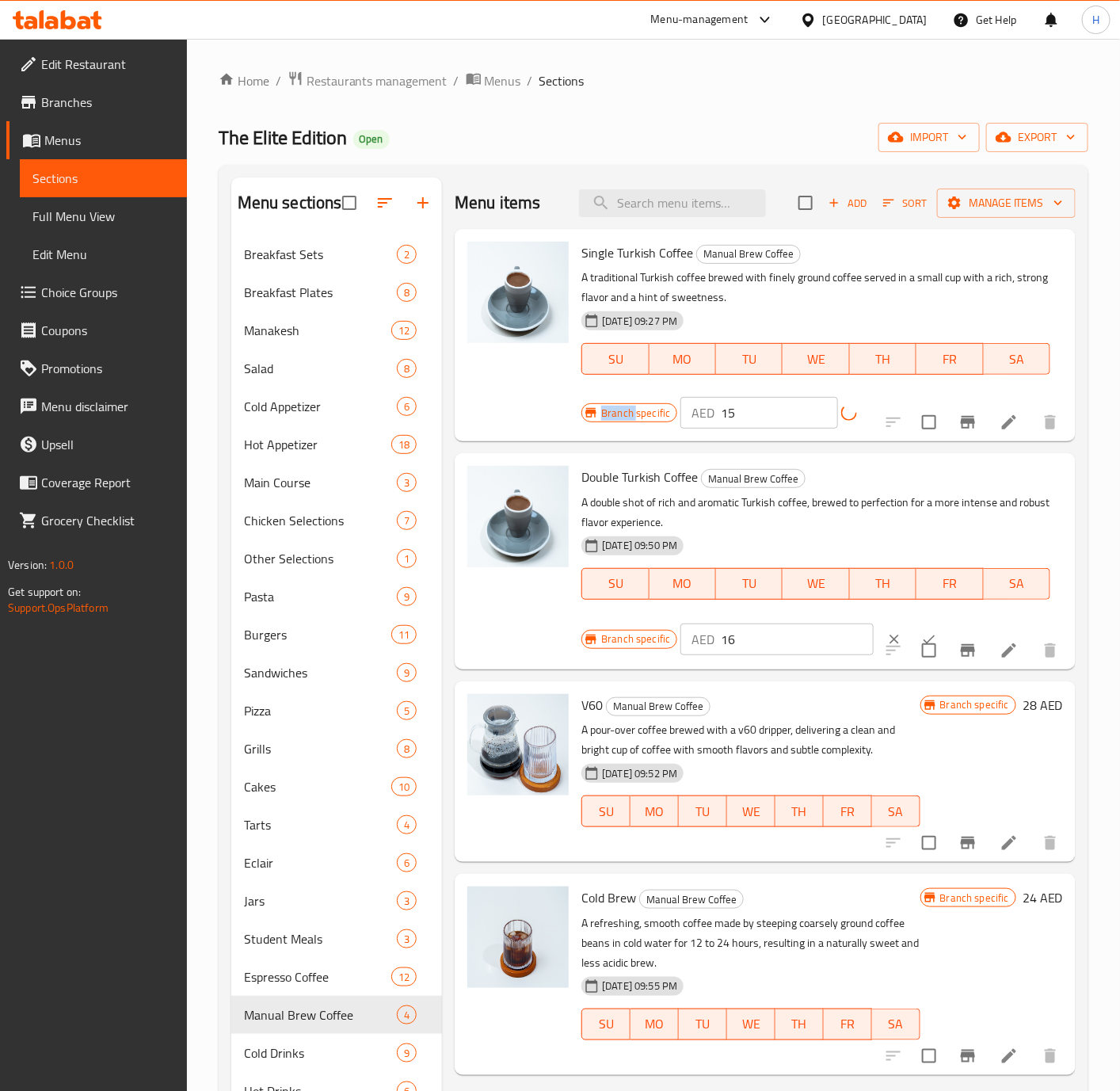
click at [1030, 483] on h6 "Double Turkish Coffee Manual Brew Coffee" at bounding box center [815, 477] width 469 height 22
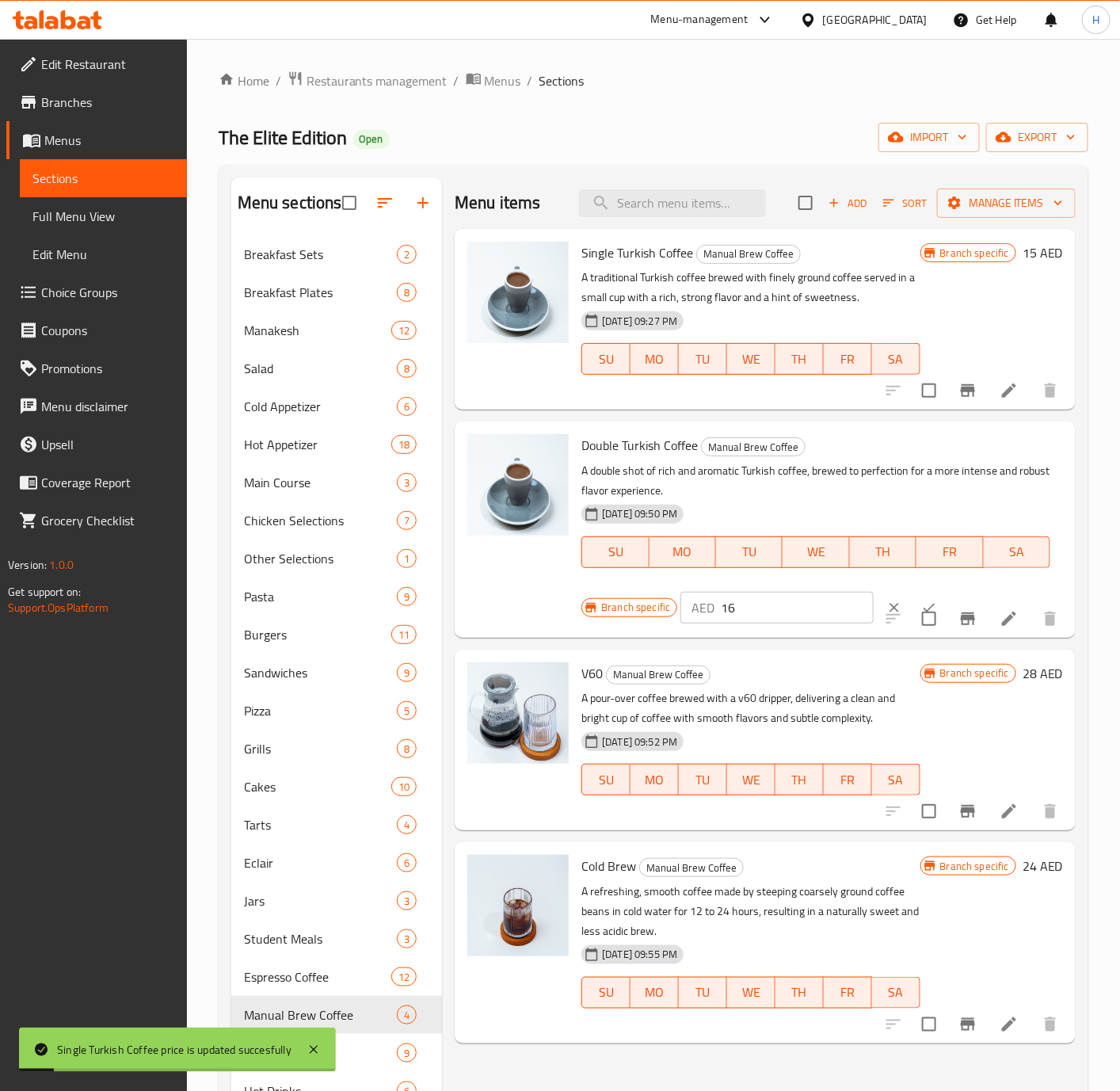
click at [761, 605] on input "16" at bounding box center [797, 607] width 153 height 32
type input "20"
click at [914, 597] on button "ok" at bounding box center [930, 607] width 35 height 35
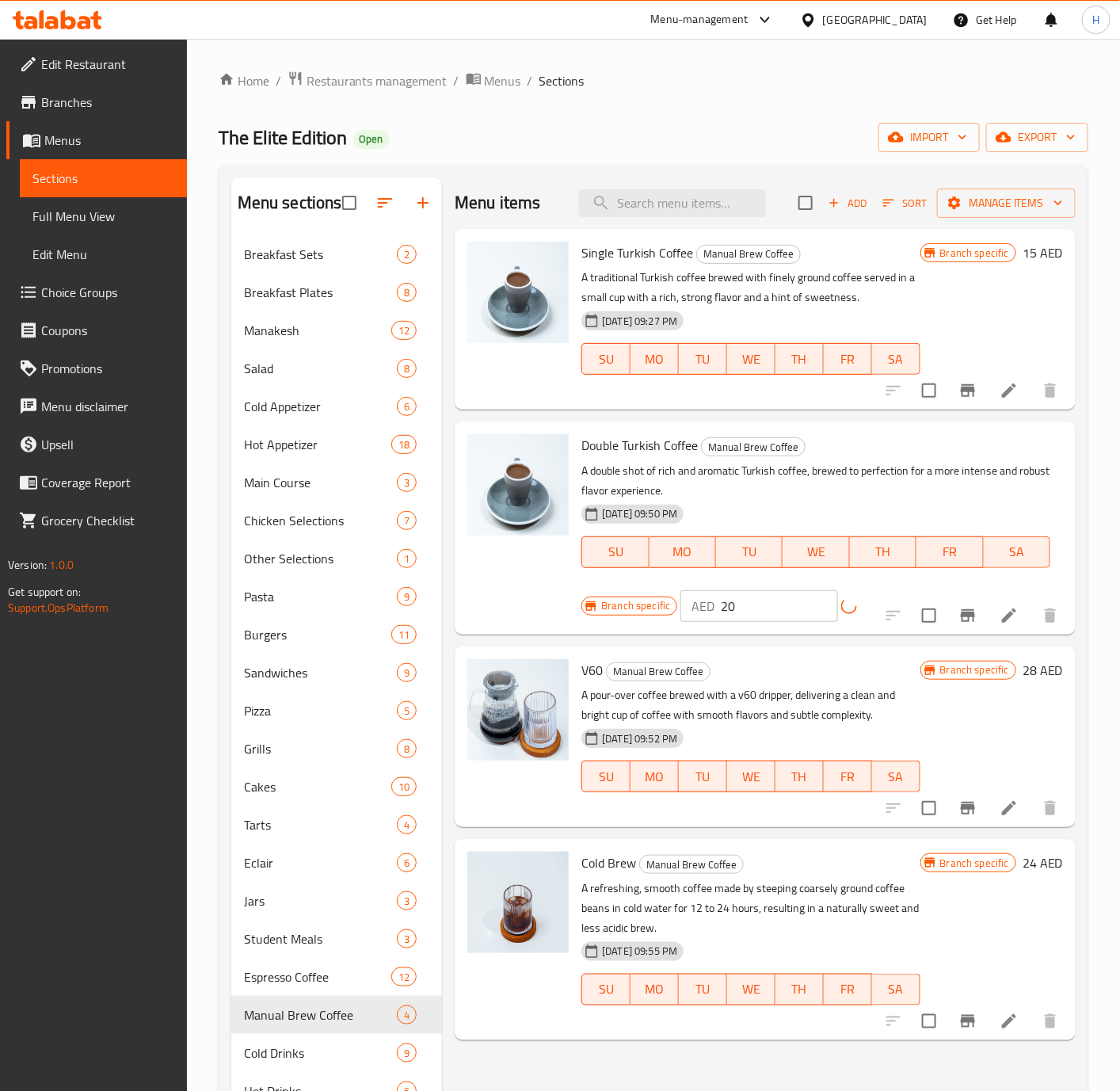
click at [1030, 671] on h6 "28 AED" at bounding box center [1043, 670] width 40 height 22
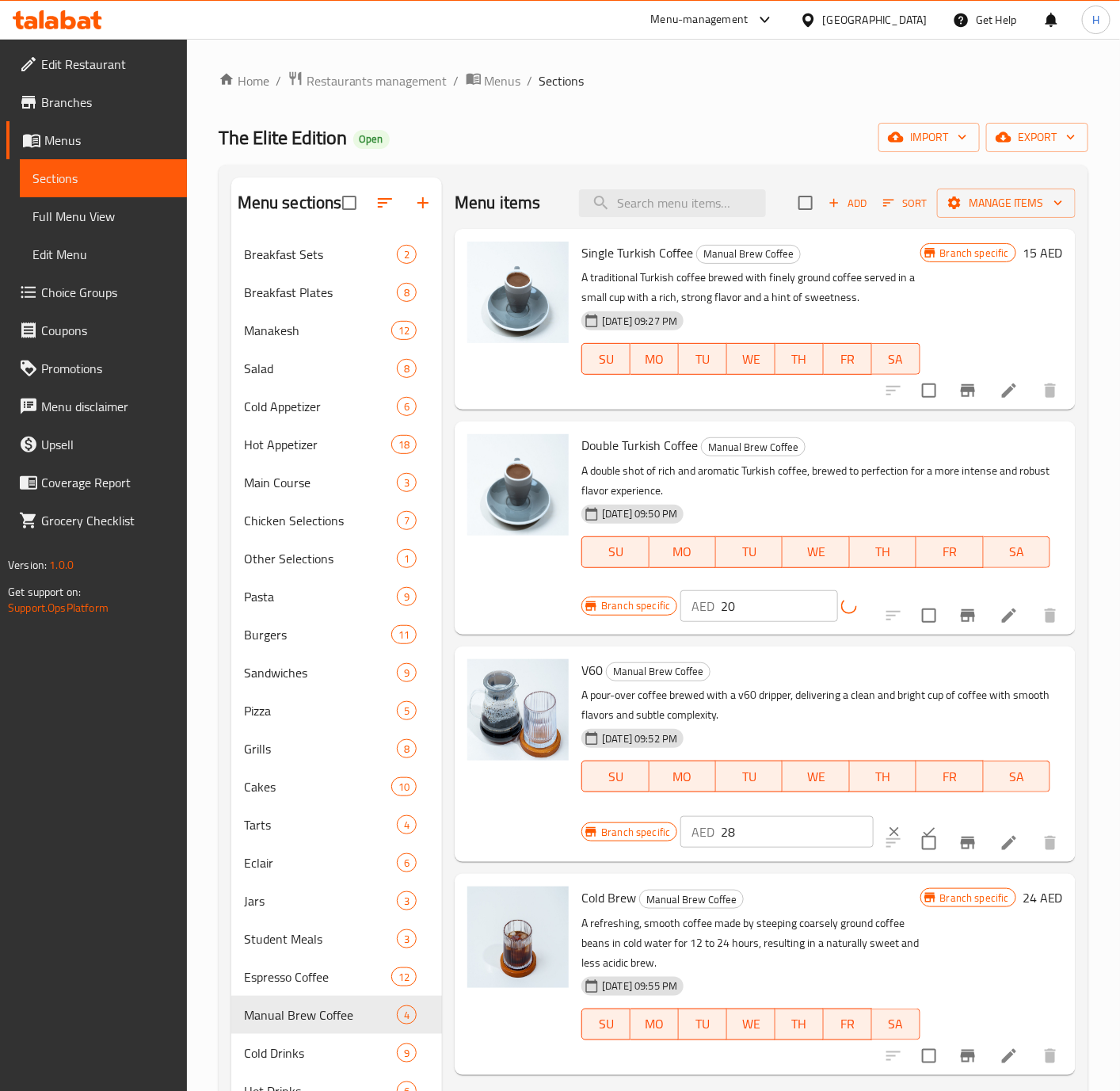
click at [783, 829] on input "28" at bounding box center [797, 832] width 153 height 32
type input "35"
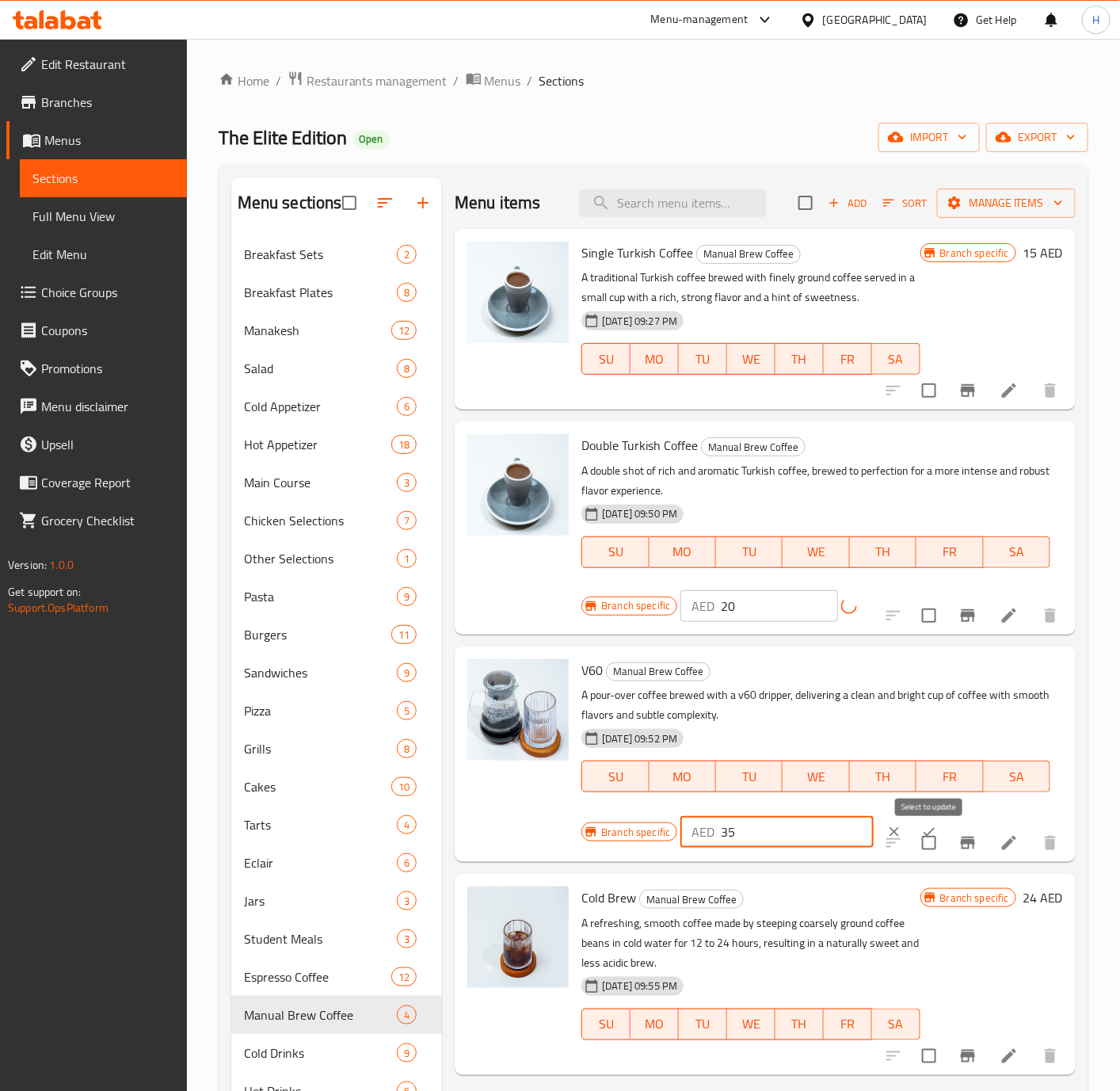
click at [915, 830] on input "checkbox" at bounding box center [930, 843] width 33 height 33
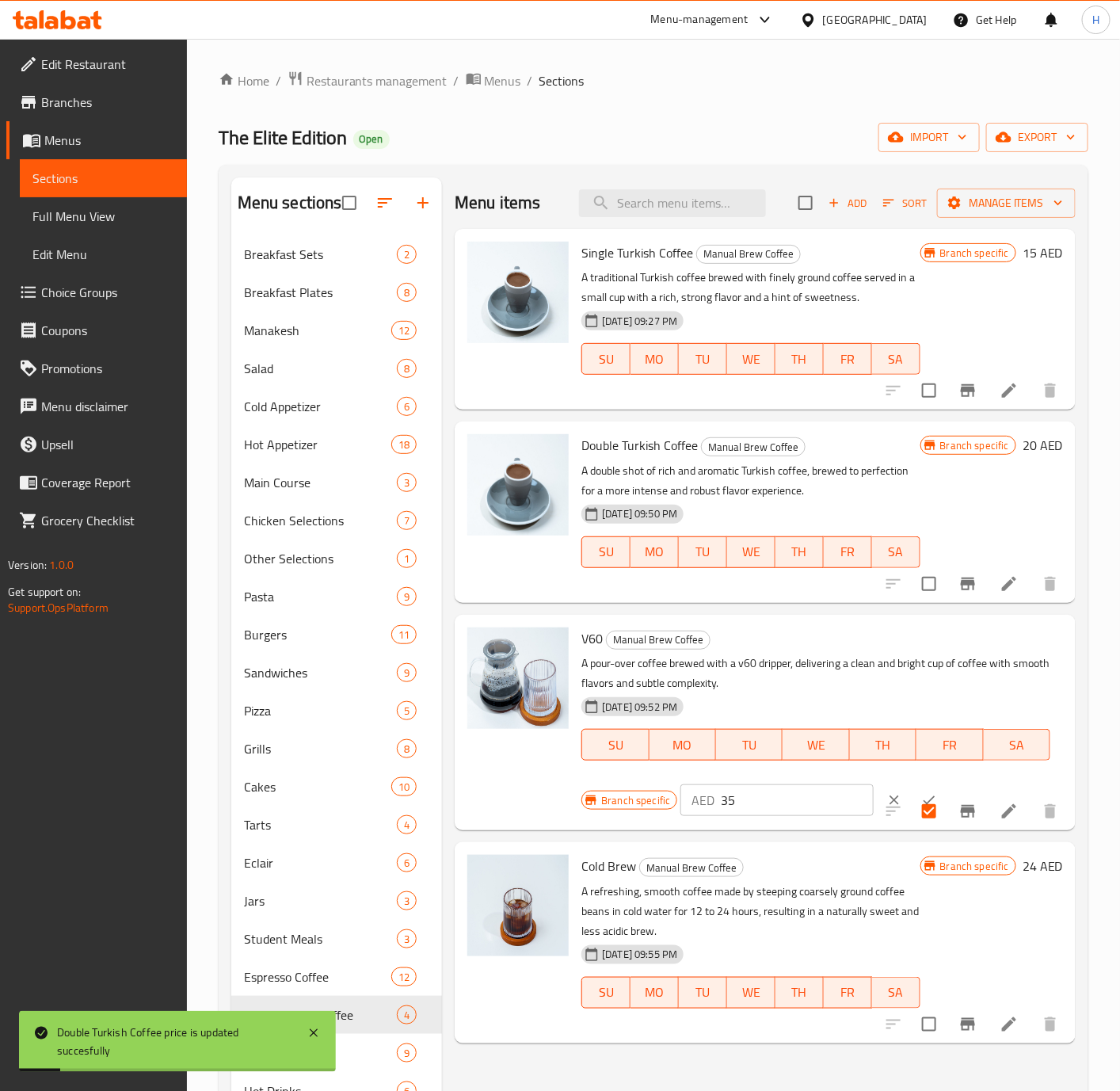
click at [922, 792] on icon "ok" at bounding box center [930, 800] width 16 height 16
click at [908, 792] on div at bounding box center [972, 810] width 195 height 38
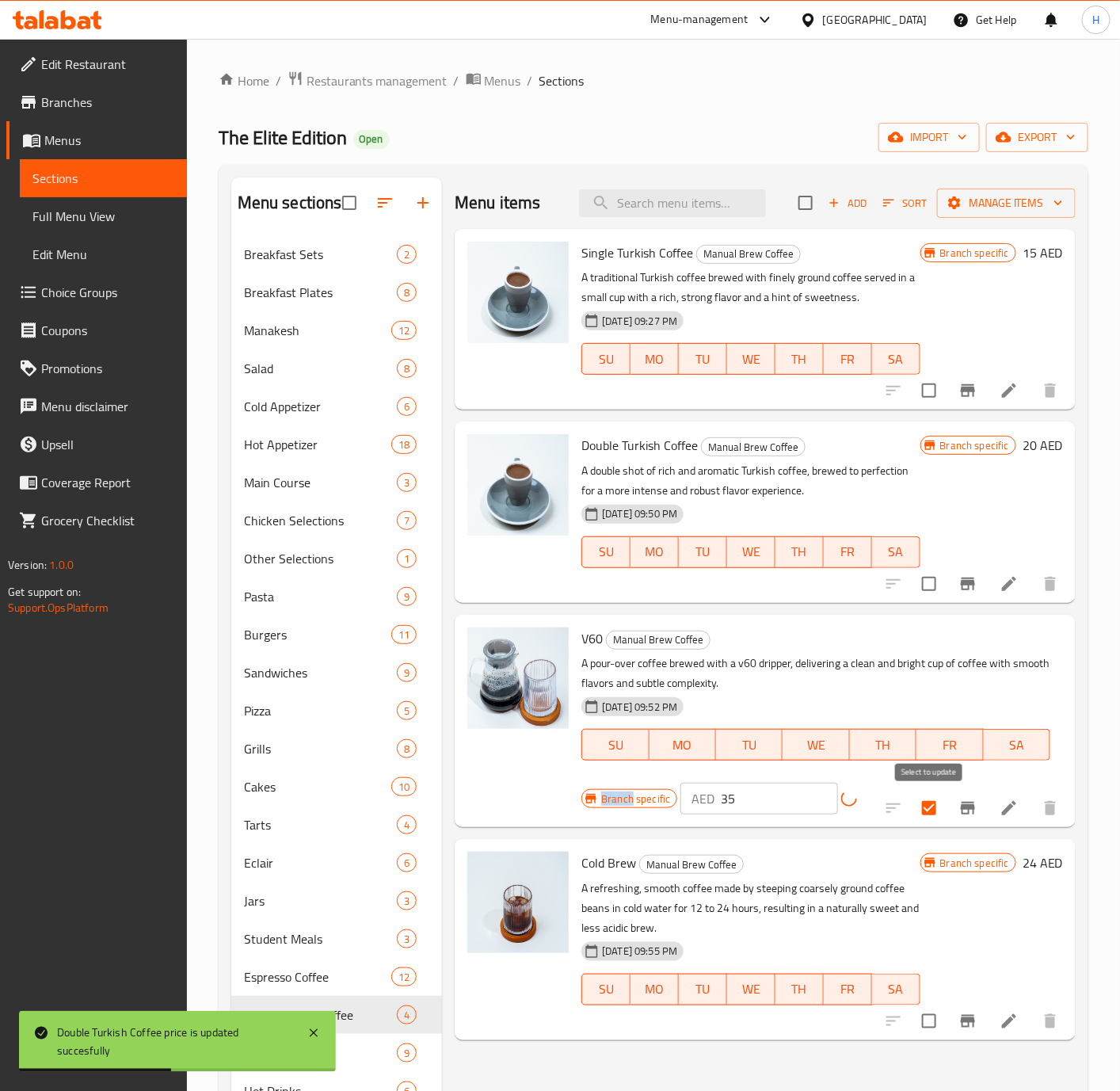
click at [930, 813] on input "checkbox" at bounding box center [930, 808] width 33 height 33
click at [928, 815] on input "checkbox" at bounding box center [930, 808] width 33 height 33
checkbox input "false"
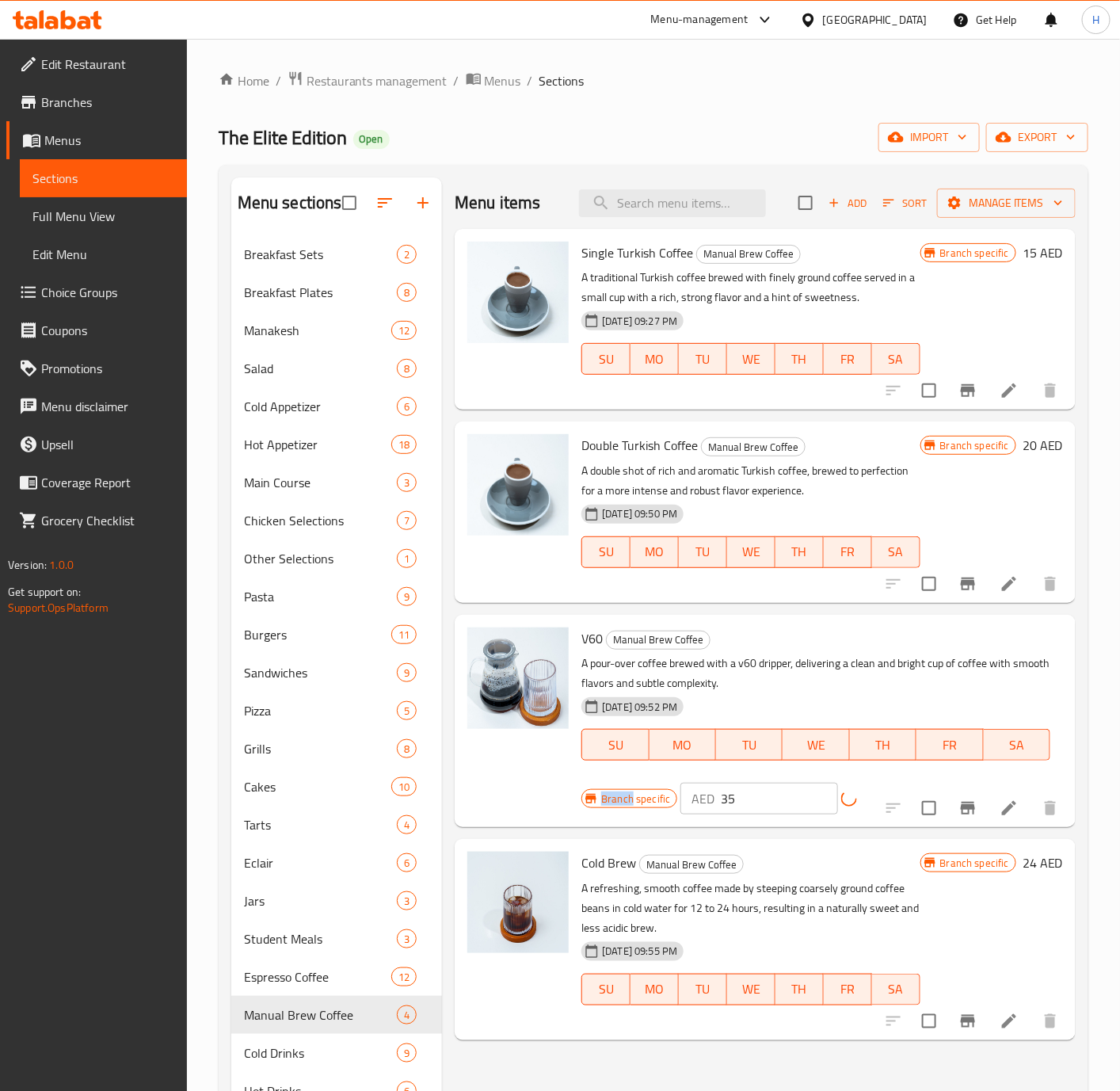
click at [1030, 860] on h6 "24 AED" at bounding box center [1043, 862] width 40 height 22
click at [920, 860] on h6 "Cold Brew Manual Brew Coffee" at bounding box center [750, 862] width 338 height 22
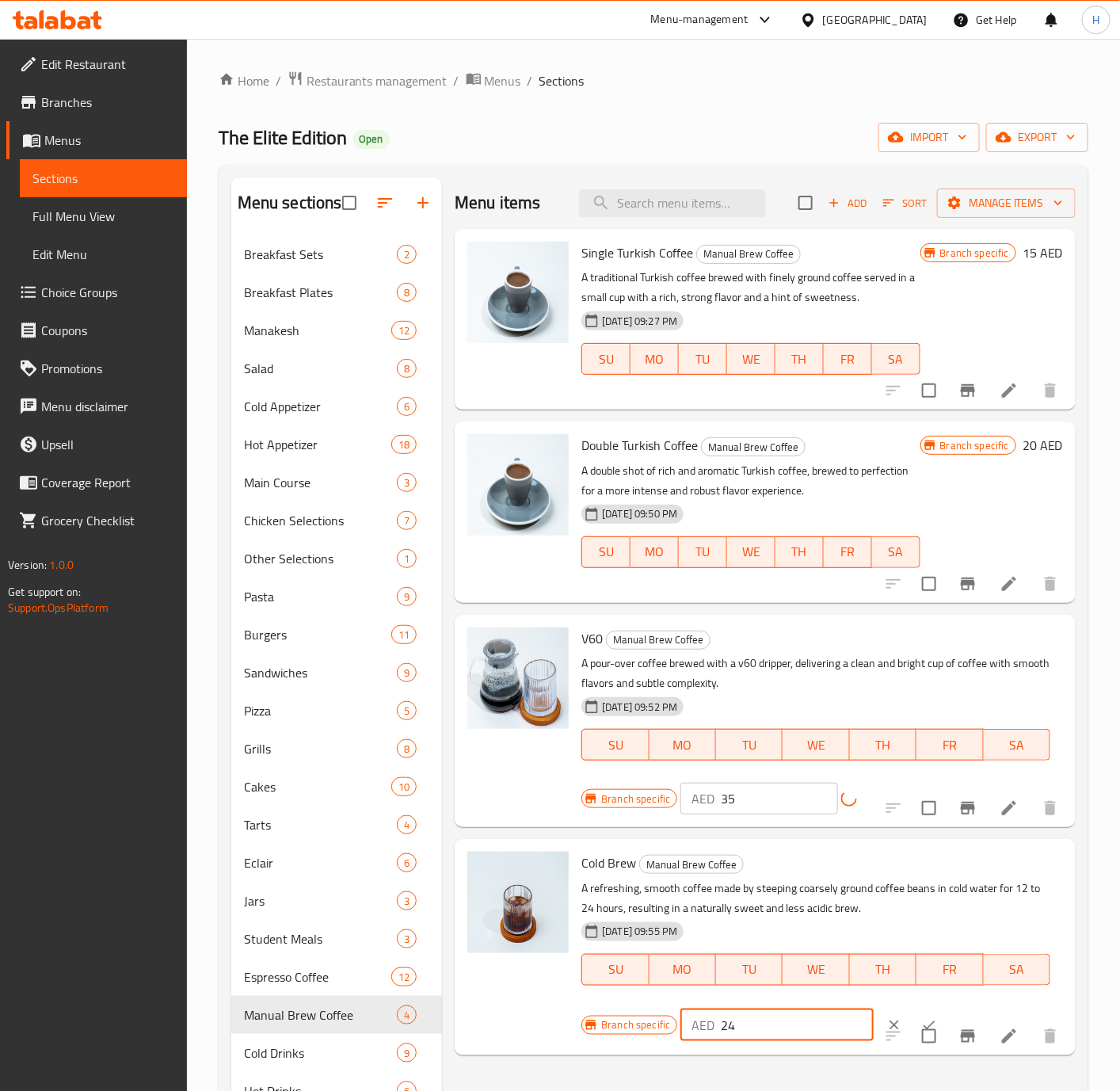
click at [775, 1020] on input "24" at bounding box center [797, 1025] width 153 height 32
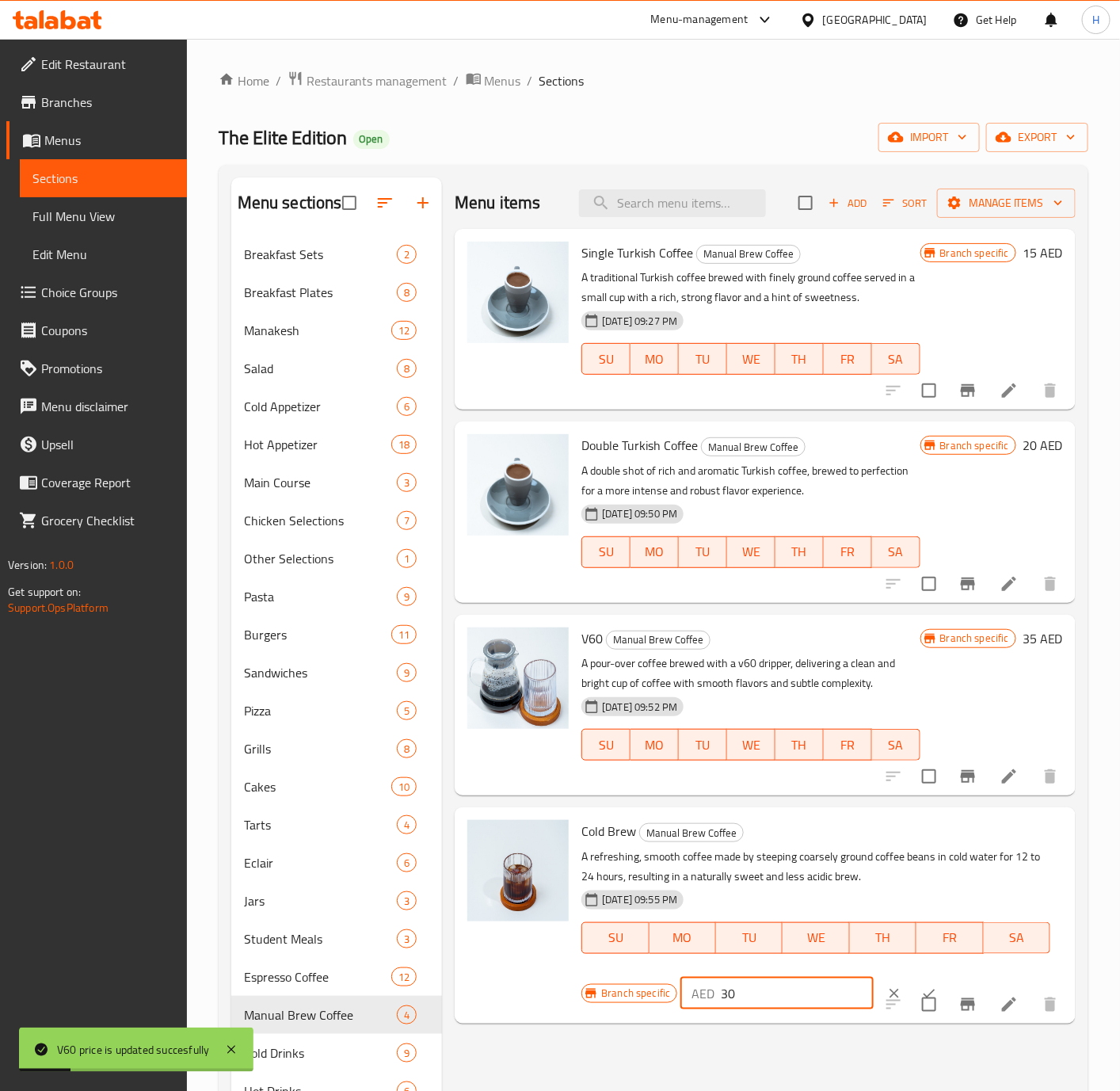
type input "30"
click at [912, 984] on button "ok" at bounding box center [930, 994] width 35 height 35
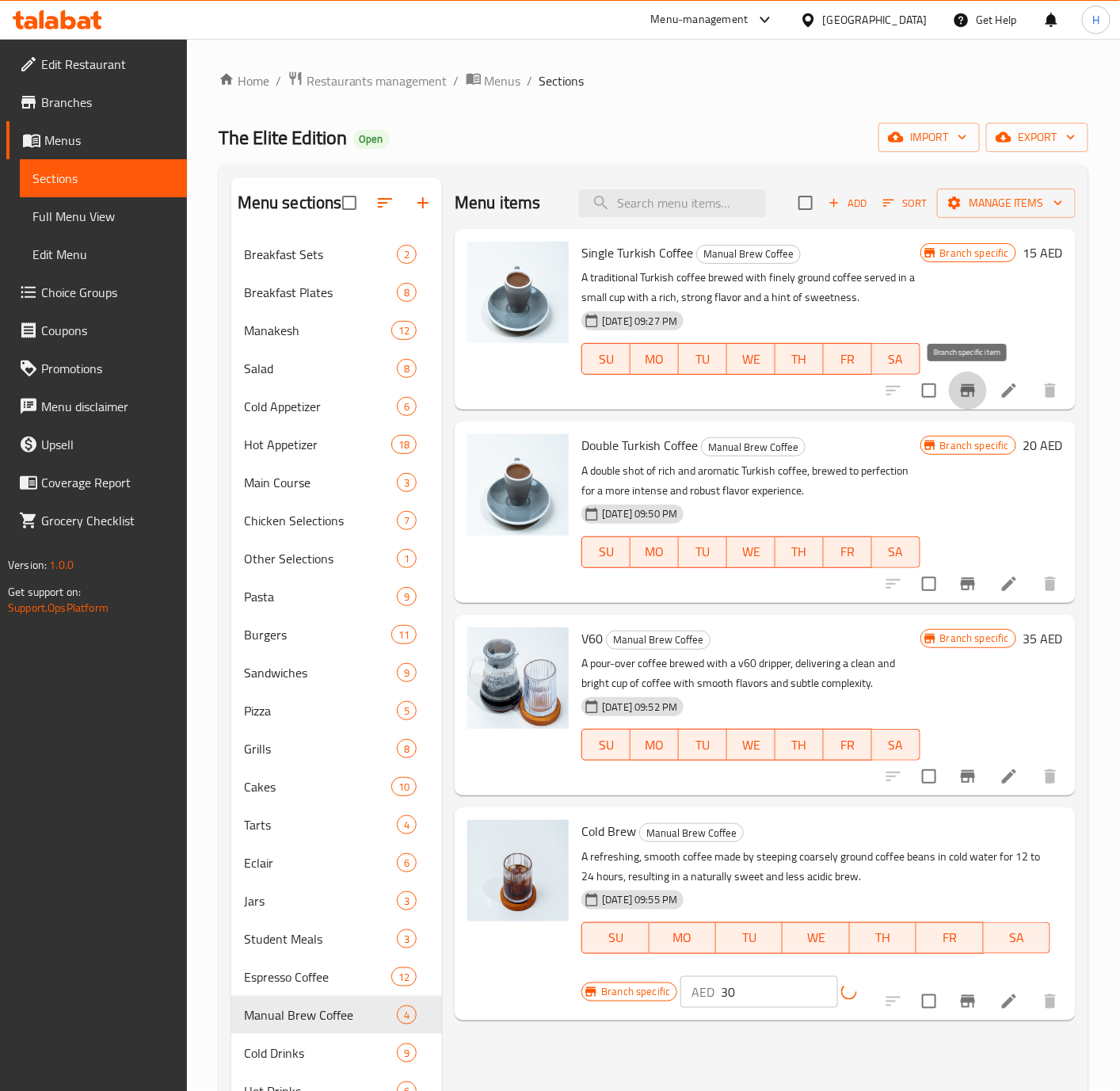
click at [977, 384] on icon "Branch-specific-item" at bounding box center [968, 391] width 19 height 19
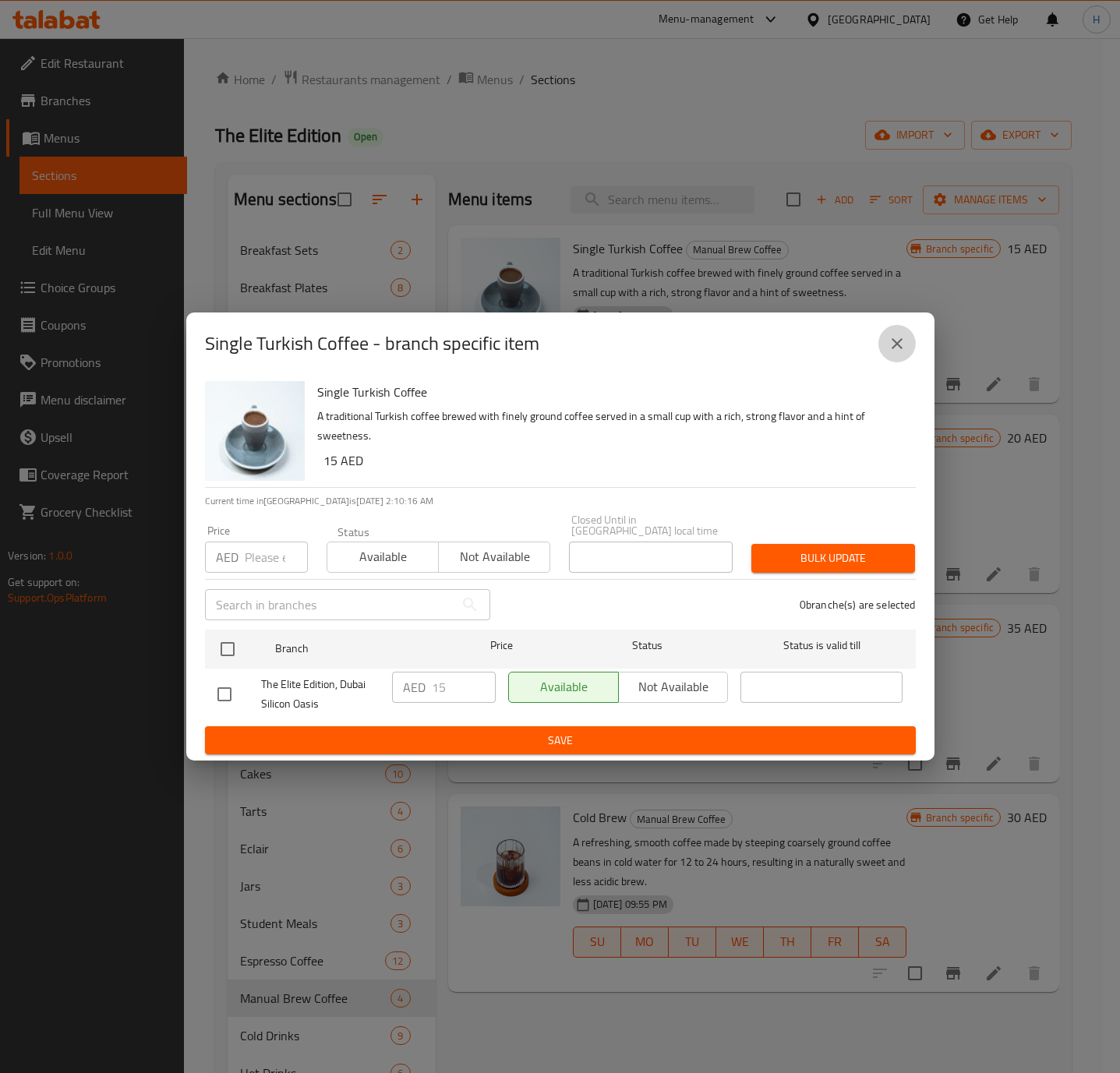
click at [896, 339] on icon "close" at bounding box center [897, 344] width 19 height 19
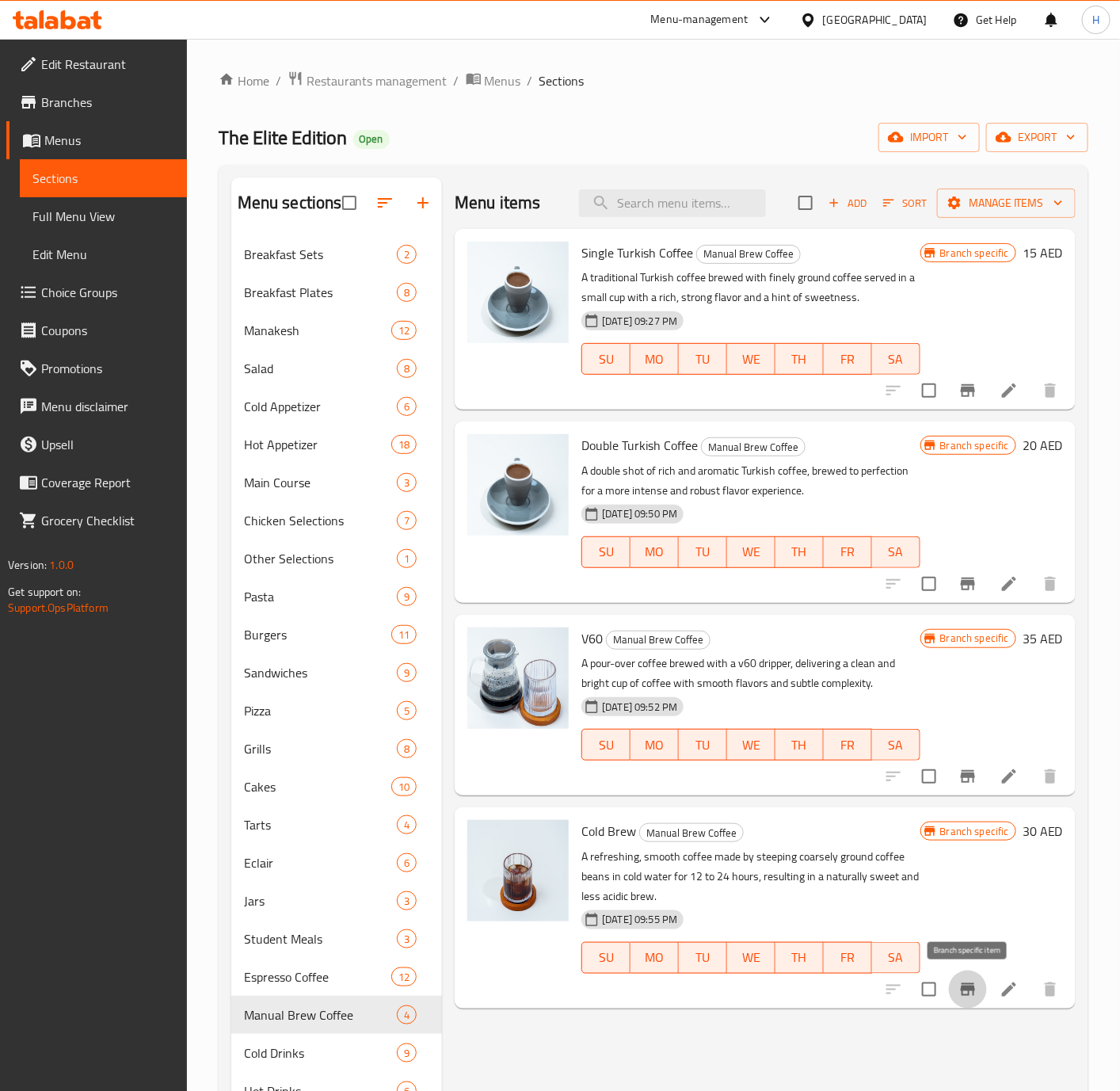
click at [960, 987] on icon "Branch-specific-item" at bounding box center [968, 989] width 19 height 19
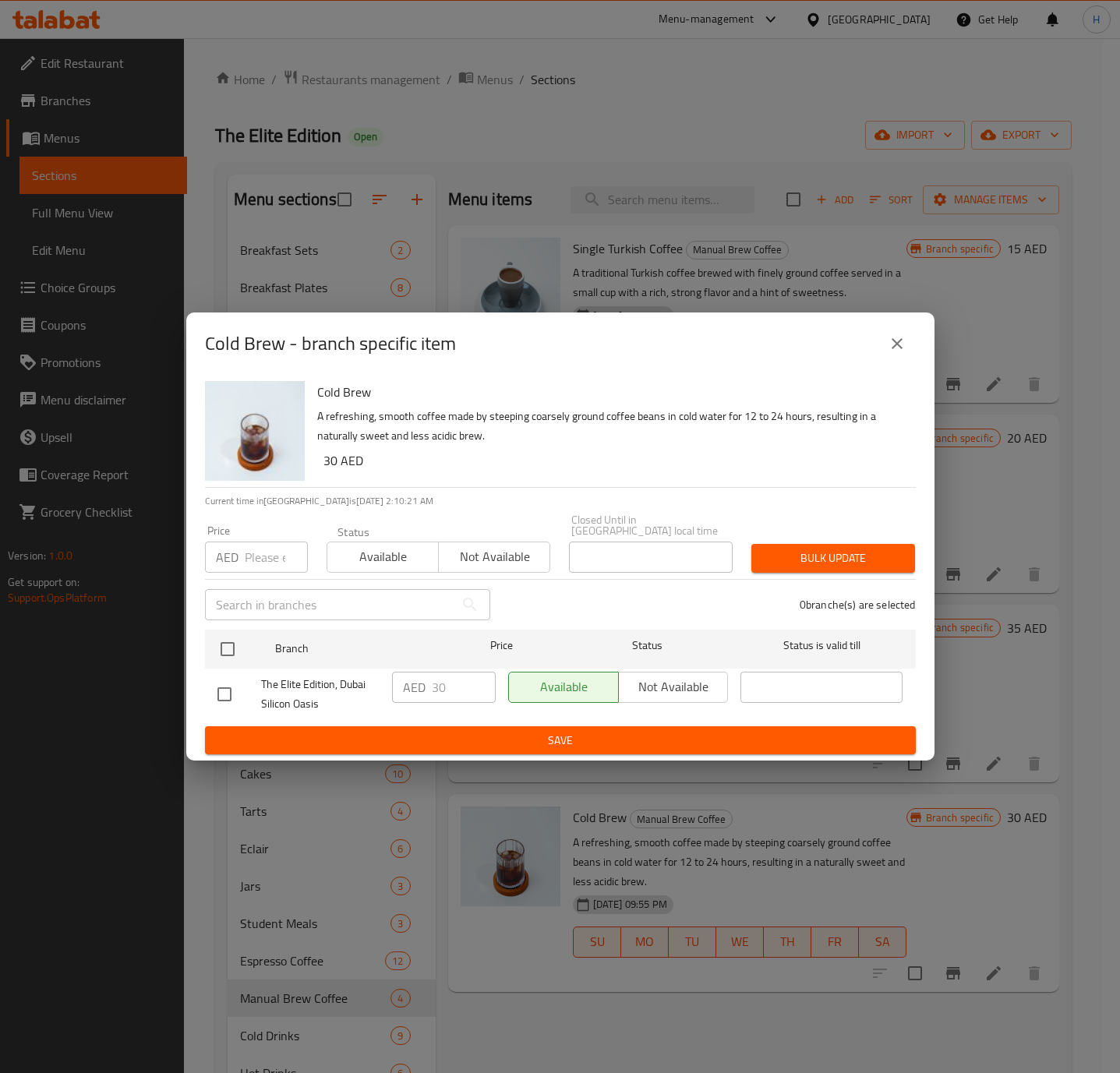
click at [895, 341] on icon "close" at bounding box center [896, 344] width 11 height 11
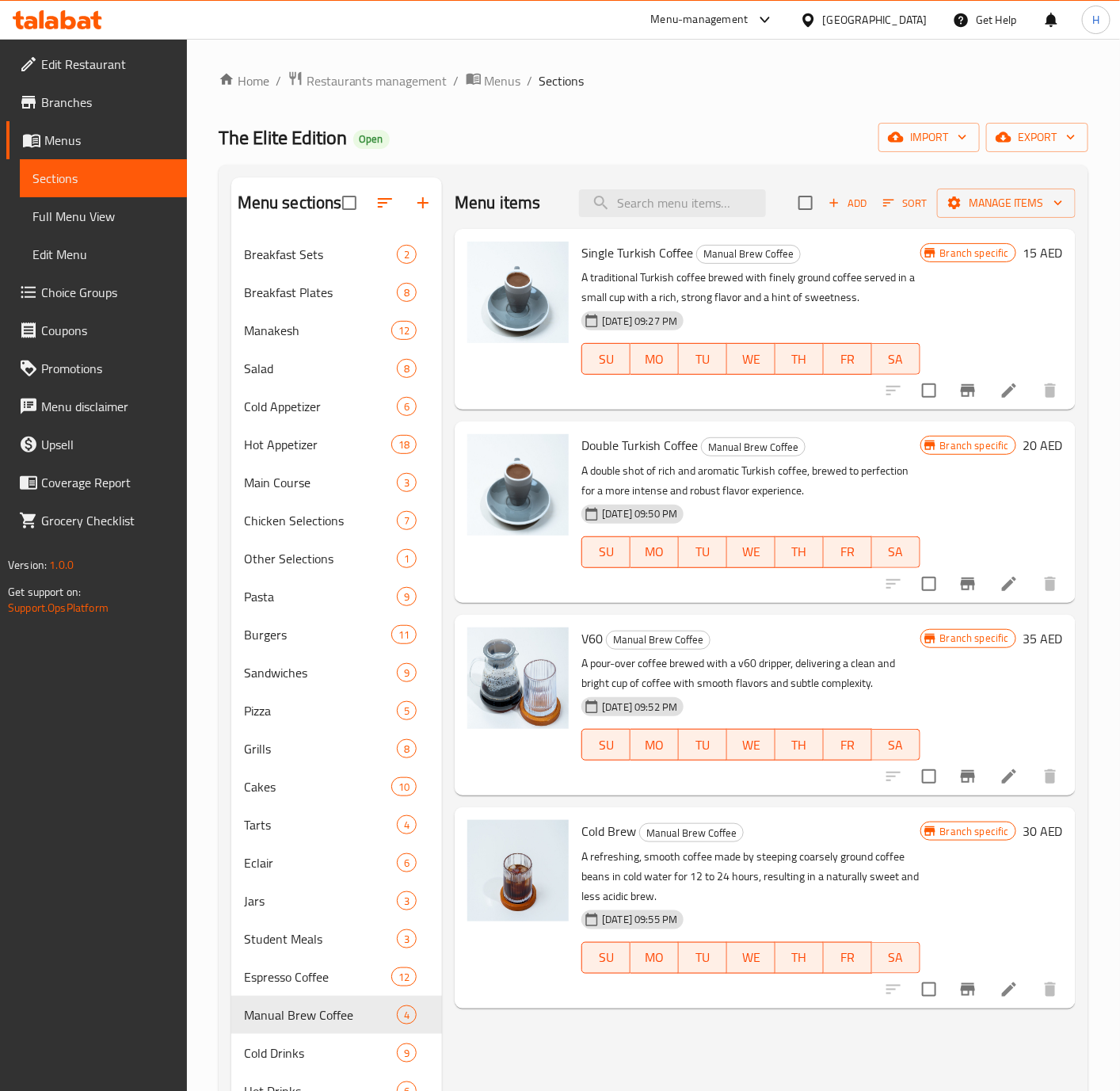
click at [970, 782] on icon "Branch-specific-item" at bounding box center [968, 776] width 14 height 12
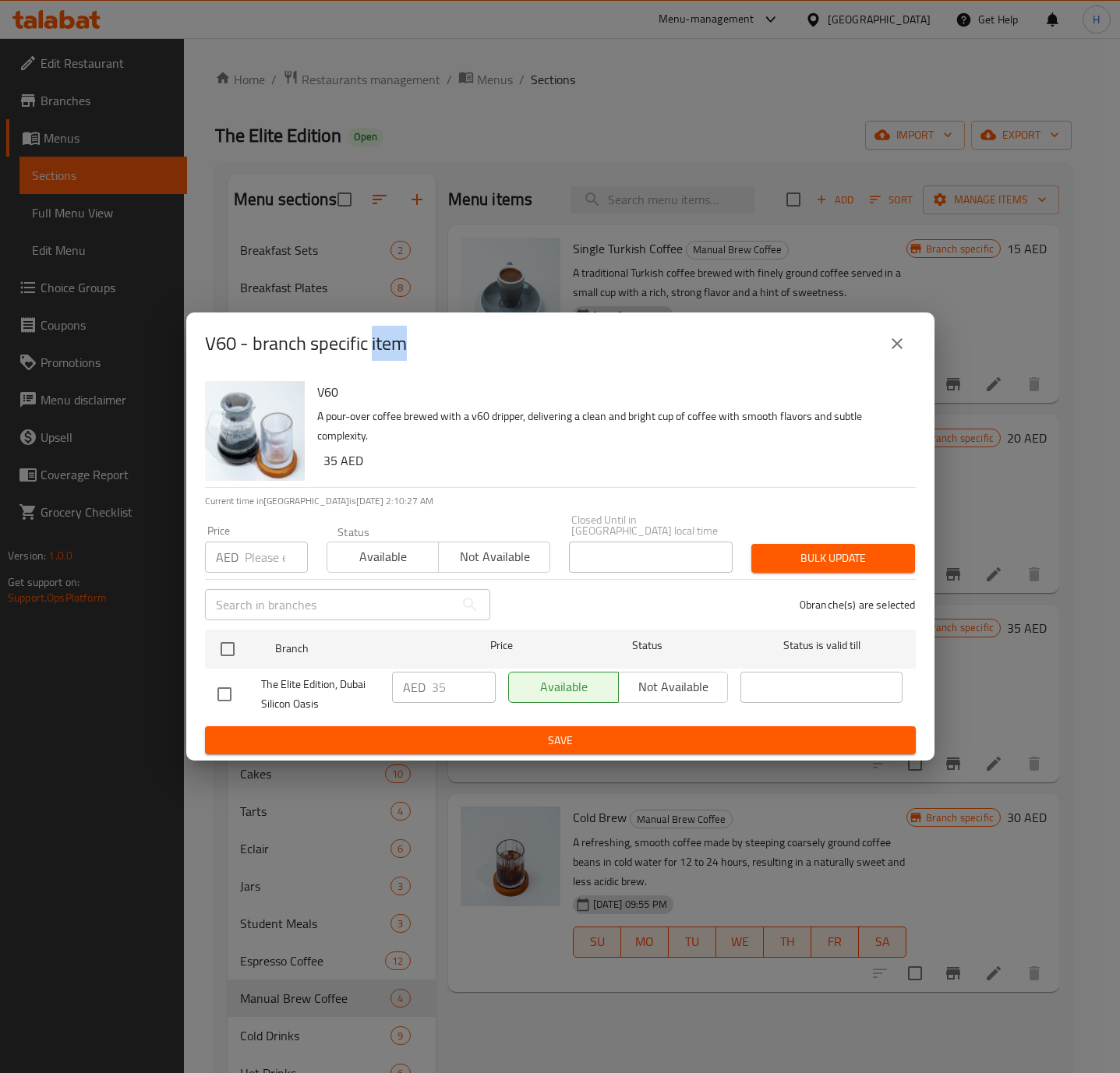
click at [909, 344] on button "close" at bounding box center [896, 343] width 37 height 37
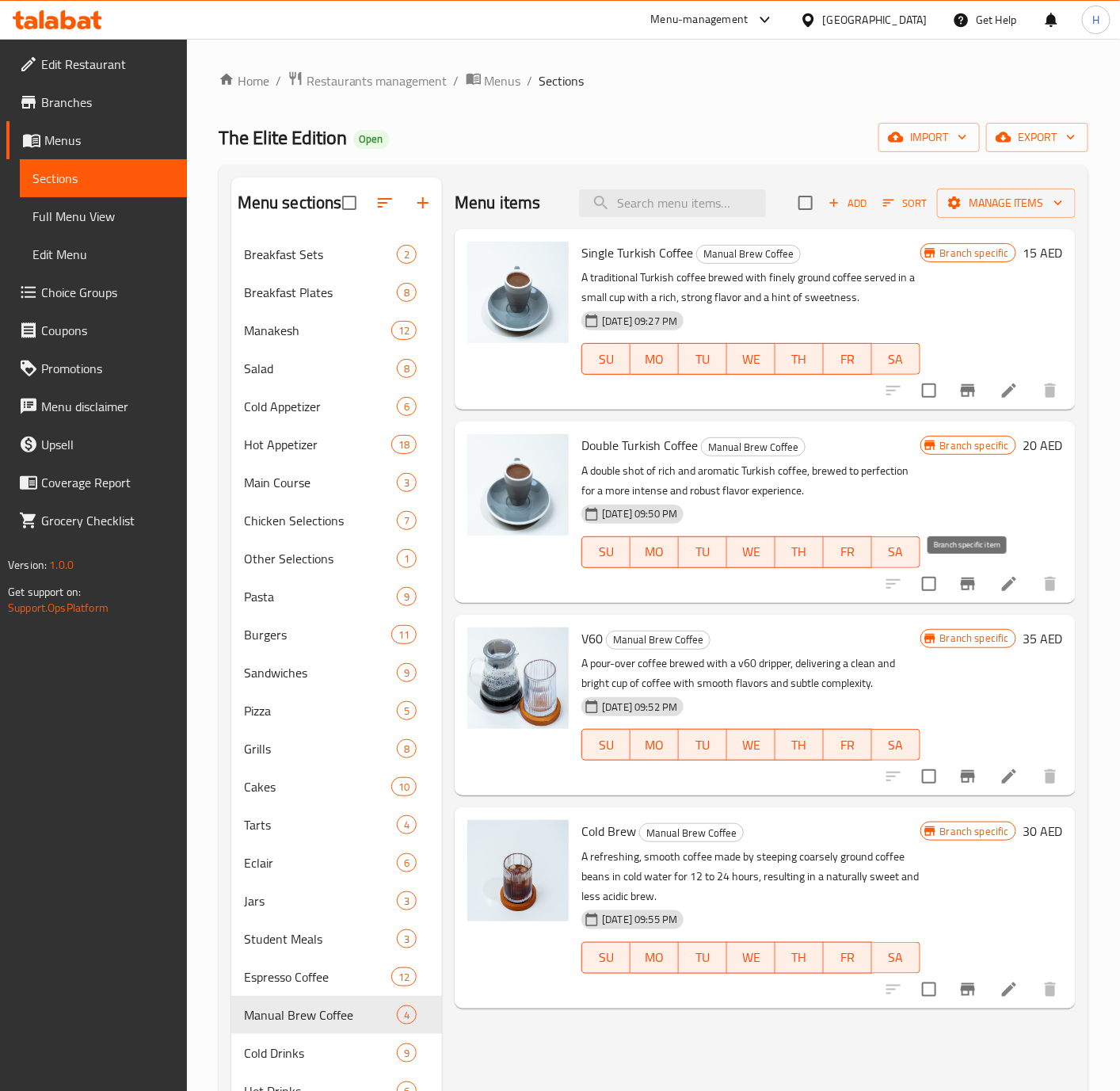
click at [975, 572] on button "Branch-specific-item" at bounding box center [967, 583] width 38 height 38
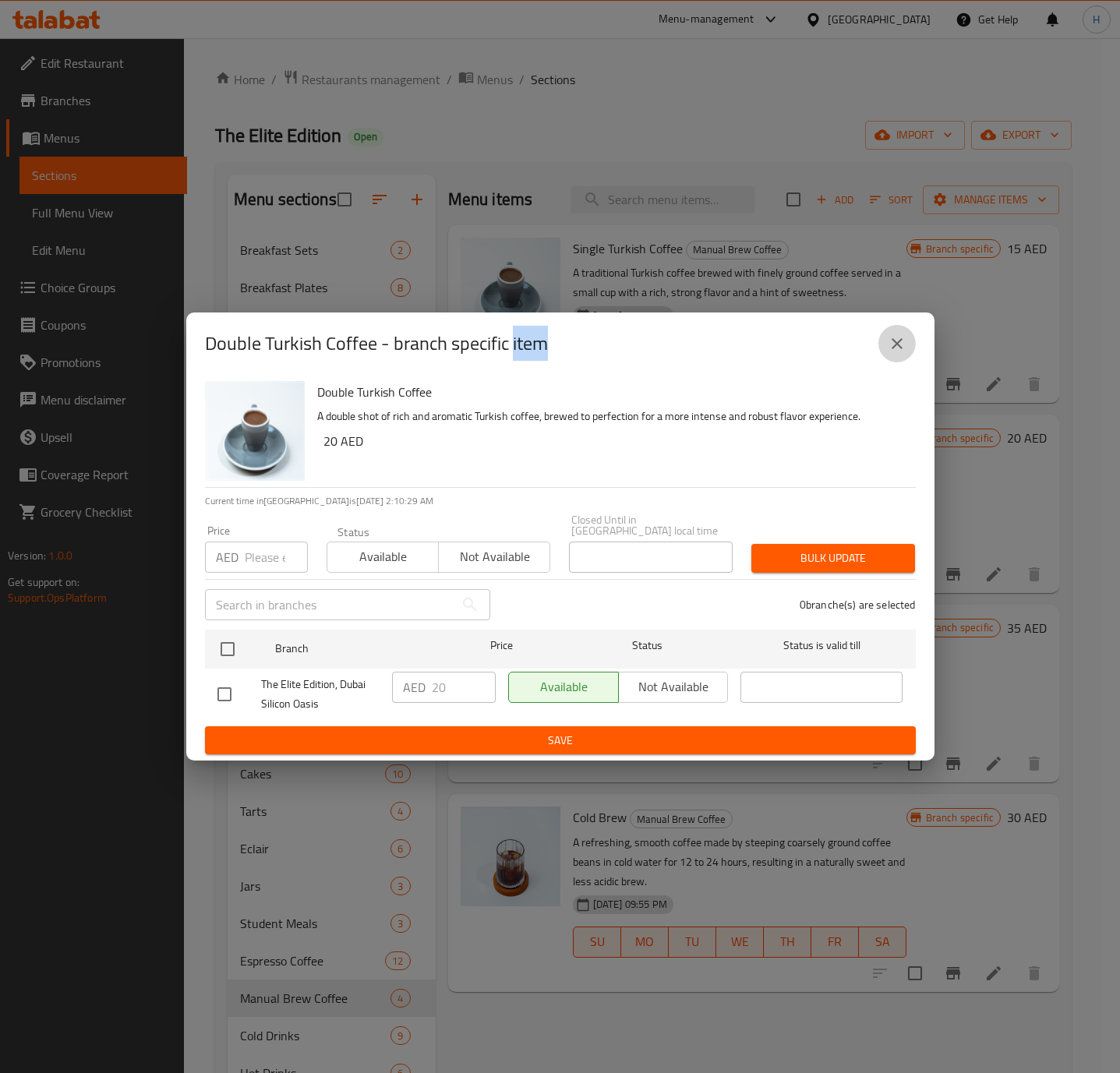
click at [895, 339] on icon "close" at bounding box center [897, 344] width 19 height 19
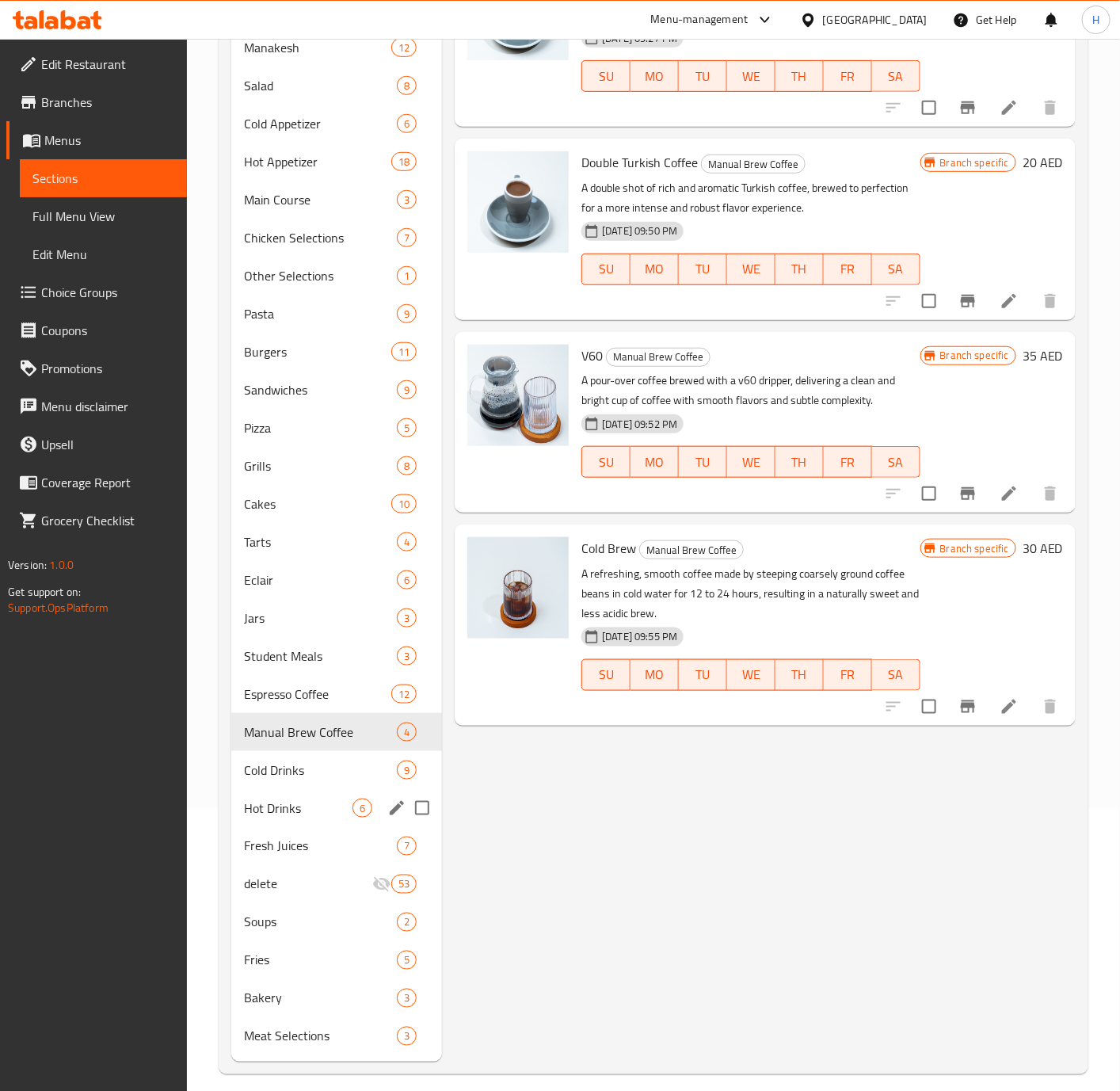
scroll to position [297, 0]
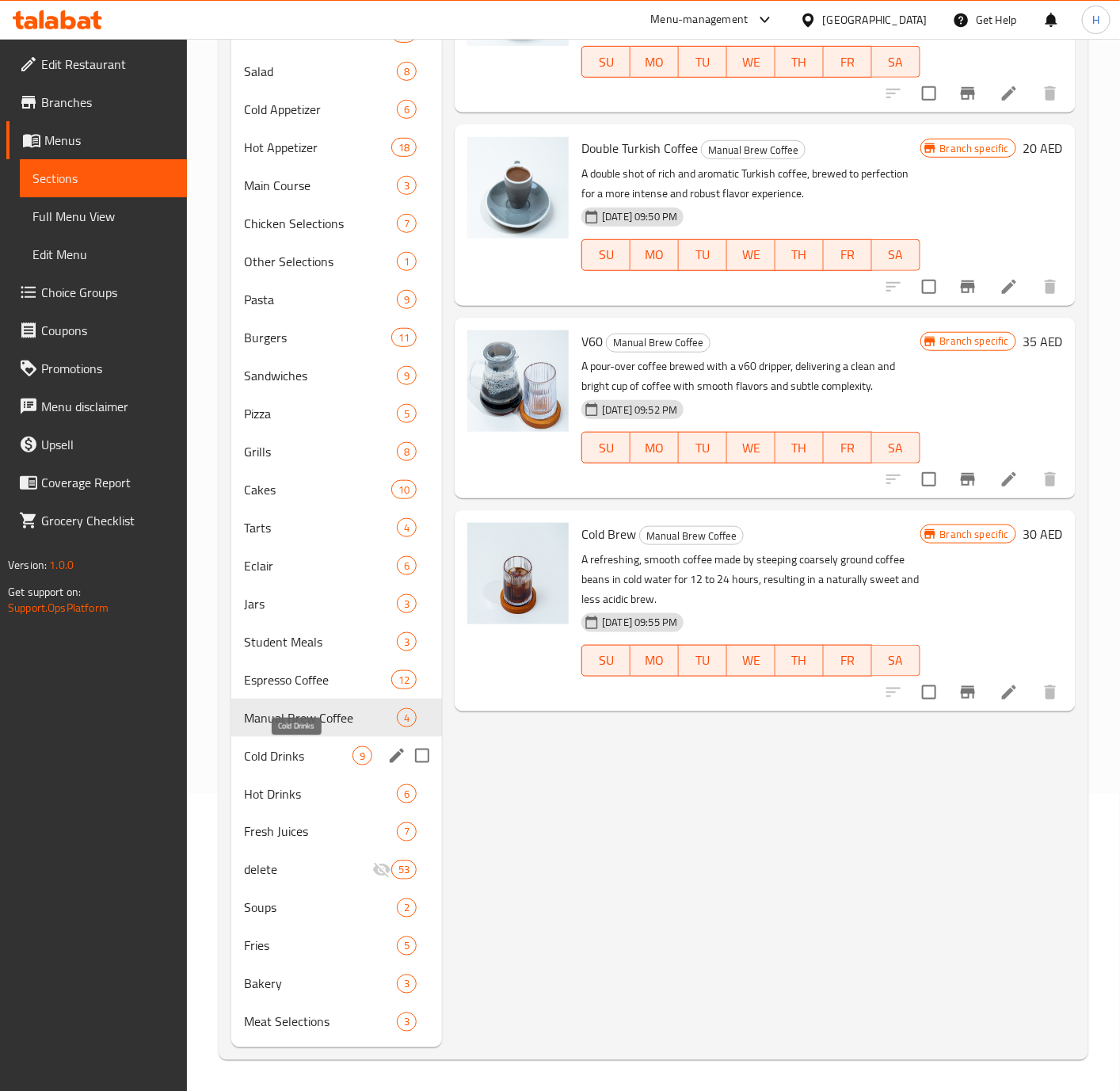
click at [290, 754] on span "Cold Drinks" at bounding box center [298, 756] width 109 height 19
drag, startPoint x: 290, startPoint y: 754, endPoint x: 430, endPoint y: 743, distance: 140.4
click at [290, 754] on span "Cold Drinks" at bounding box center [298, 756] width 109 height 19
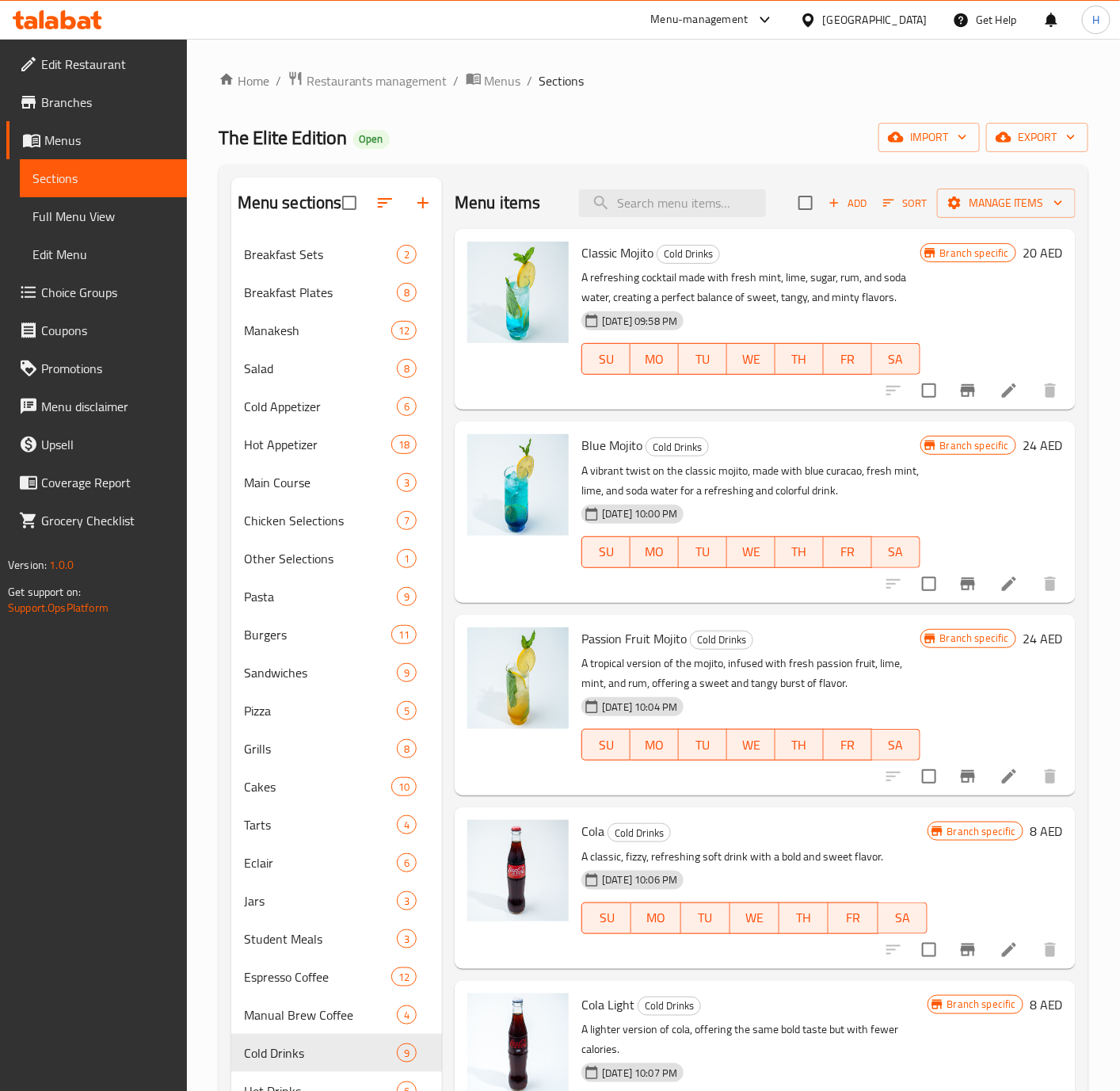
click at [1023, 260] on h6 "20 AED" at bounding box center [1043, 252] width 40 height 22
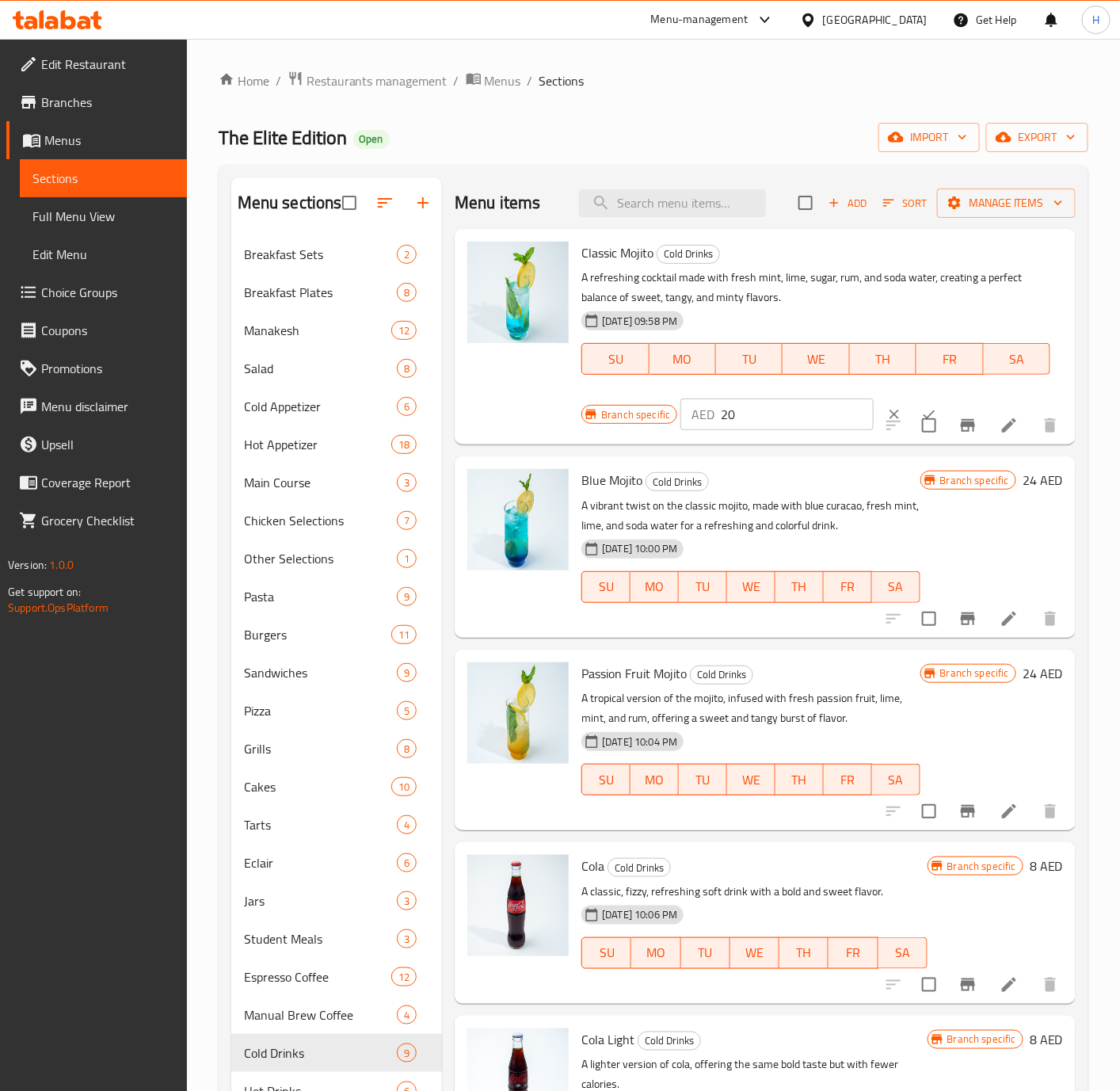
click at [751, 421] on input "20" at bounding box center [797, 414] width 153 height 32
click at [775, 410] on input "20" at bounding box center [797, 414] width 153 height 32
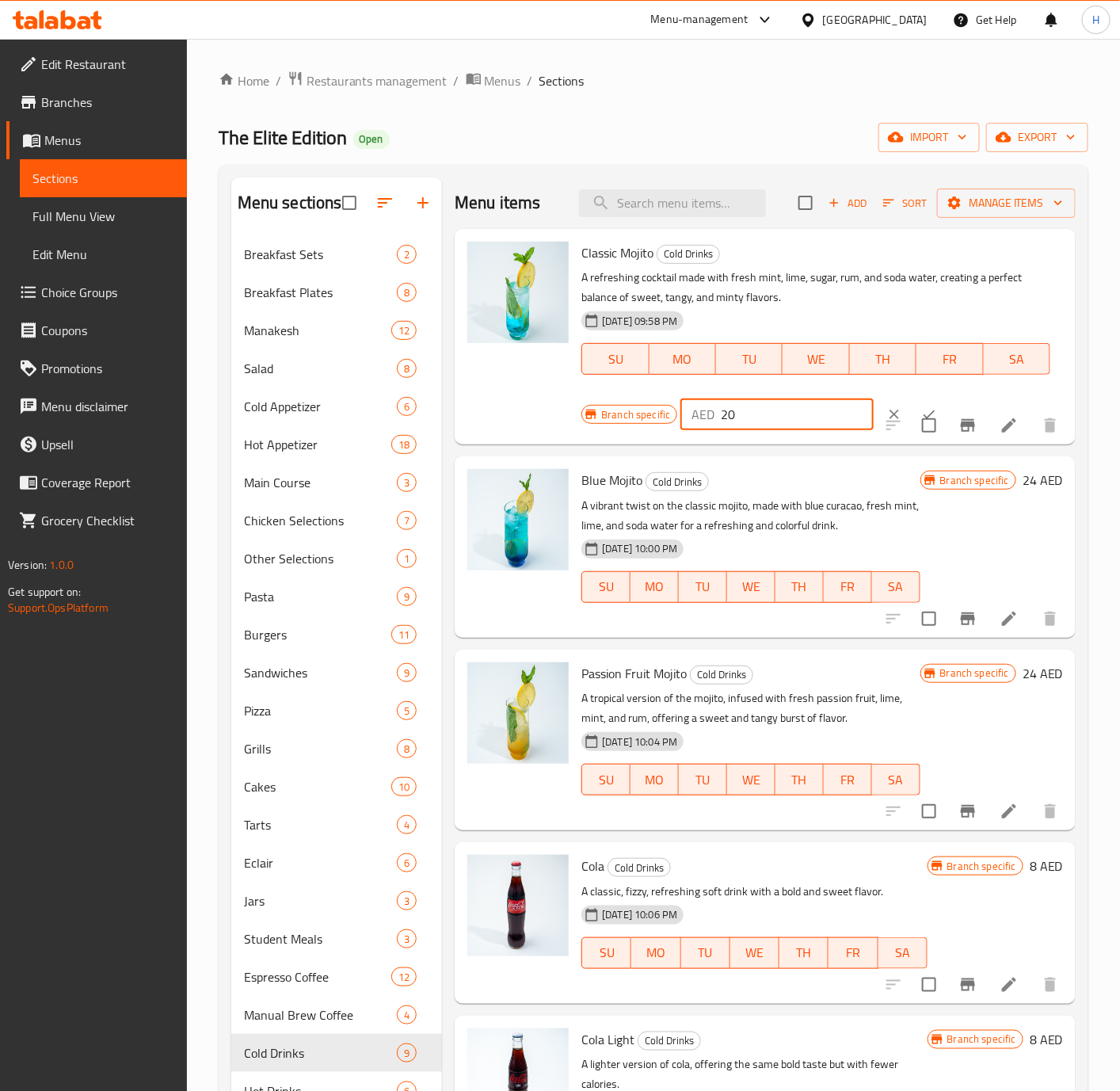
click at [775, 410] on input "20" at bounding box center [797, 414] width 153 height 32
click at [914, 434] on input "checkbox" at bounding box center [930, 426] width 33 height 33
checkbox input "true"
click at [913, 621] on input "checkbox" at bounding box center [930, 619] width 33 height 33
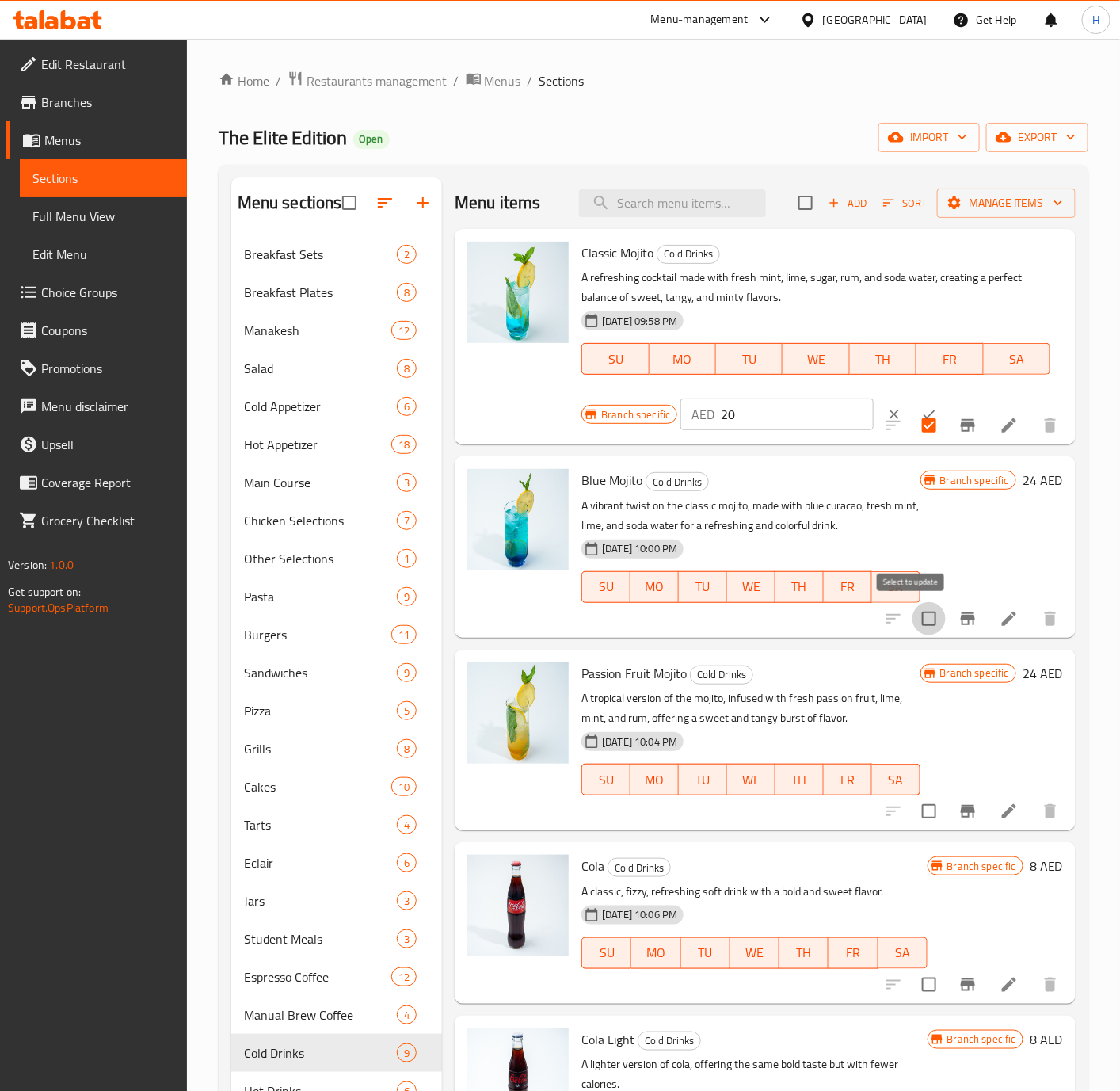
checkbox input "true"
click at [913, 807] on input "checkbox" at bounding box center [930, 811] width 33 height 33
checkbox input "true"
click at [1051, 207] on icon "button" at bounding box center [1059, 203] width 16 height 16
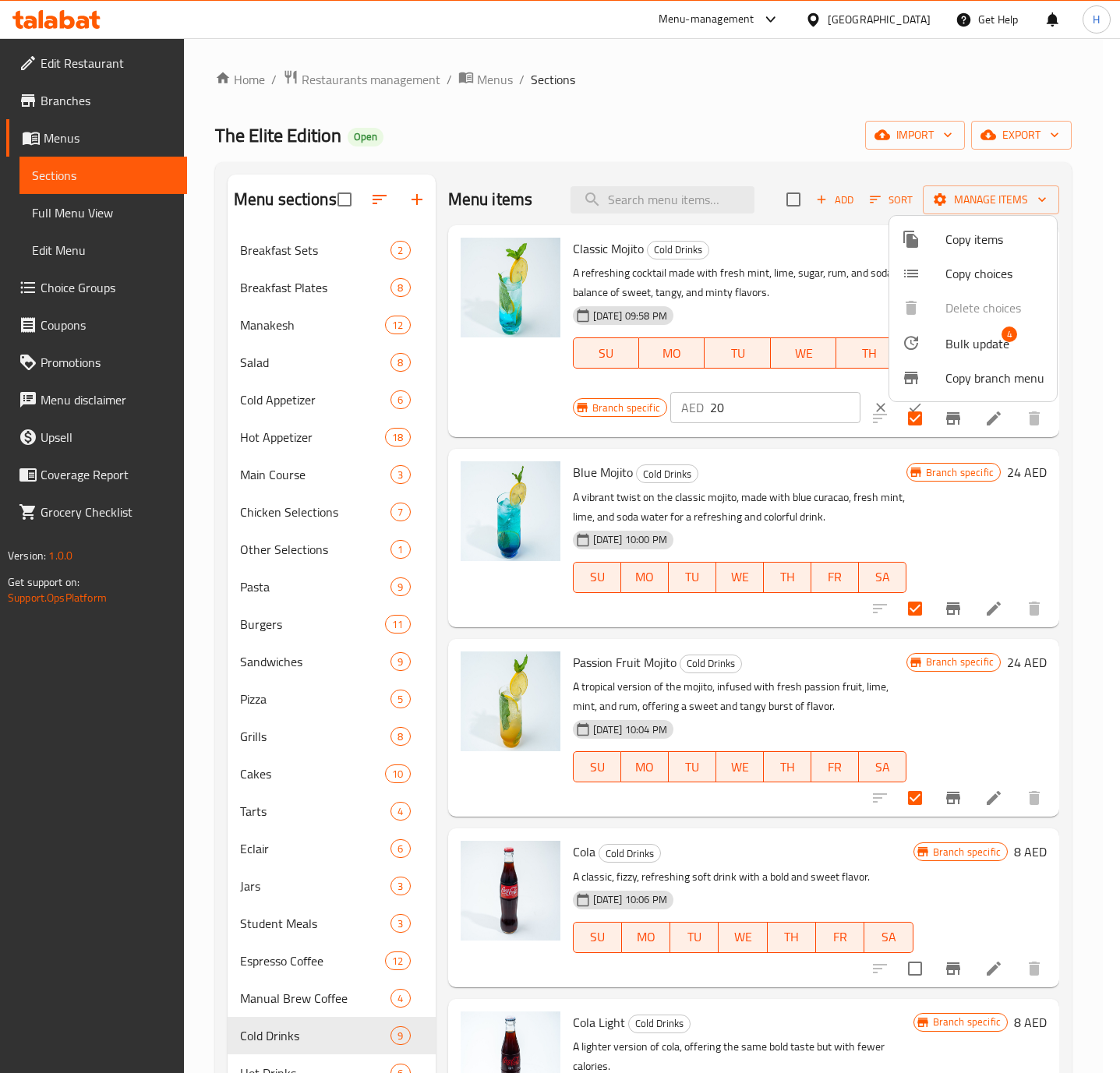
click at [966, 341] on span "Bulk update" at bounding box center [978, 344] width 64 height 19
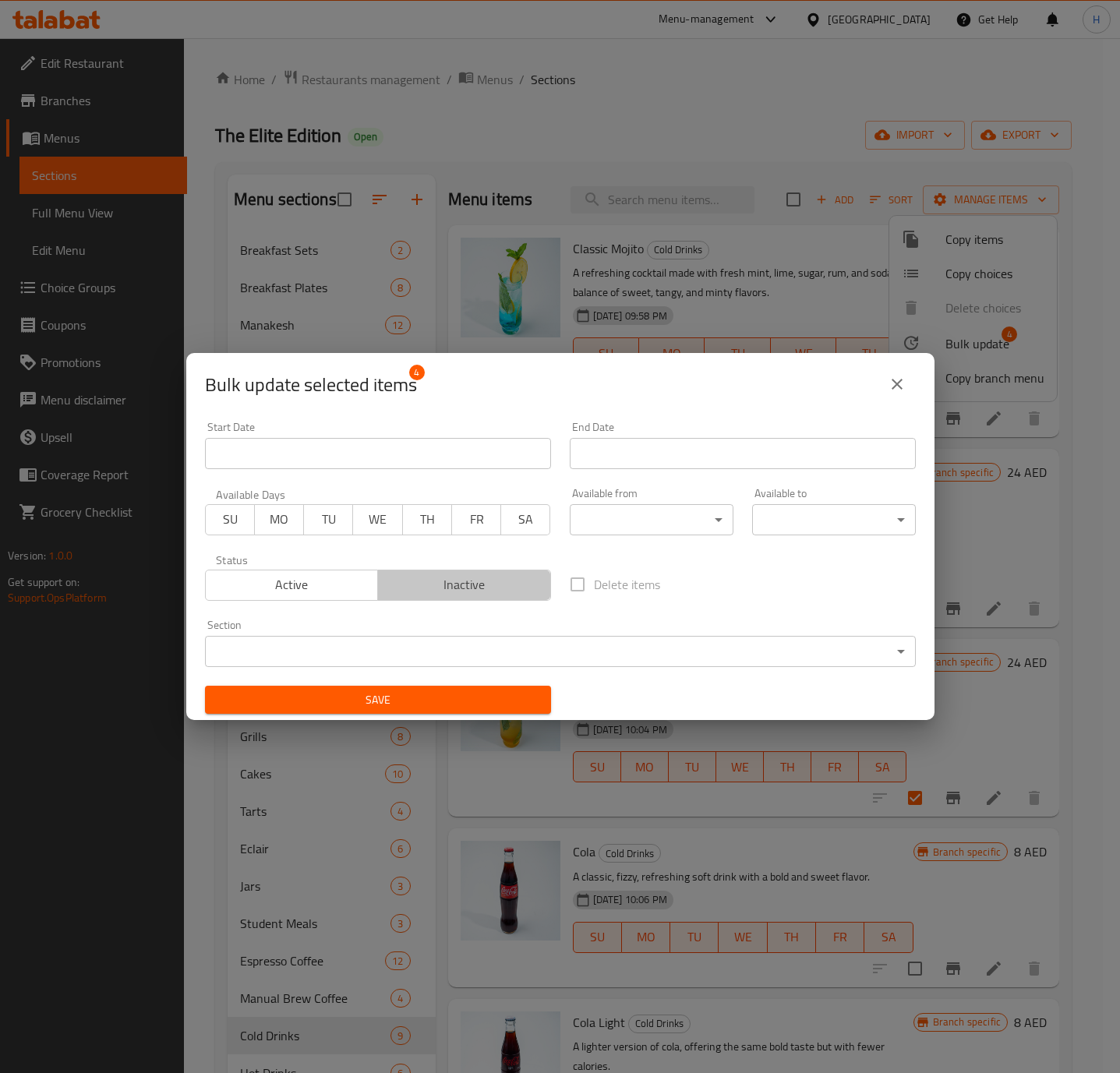
click at [465, 583] on span "Inactive" at bounding box center [465, 584] width 161 height 22
click at [482, 691] on span "Save" at bounding box center [378, 700] width 321 height 20
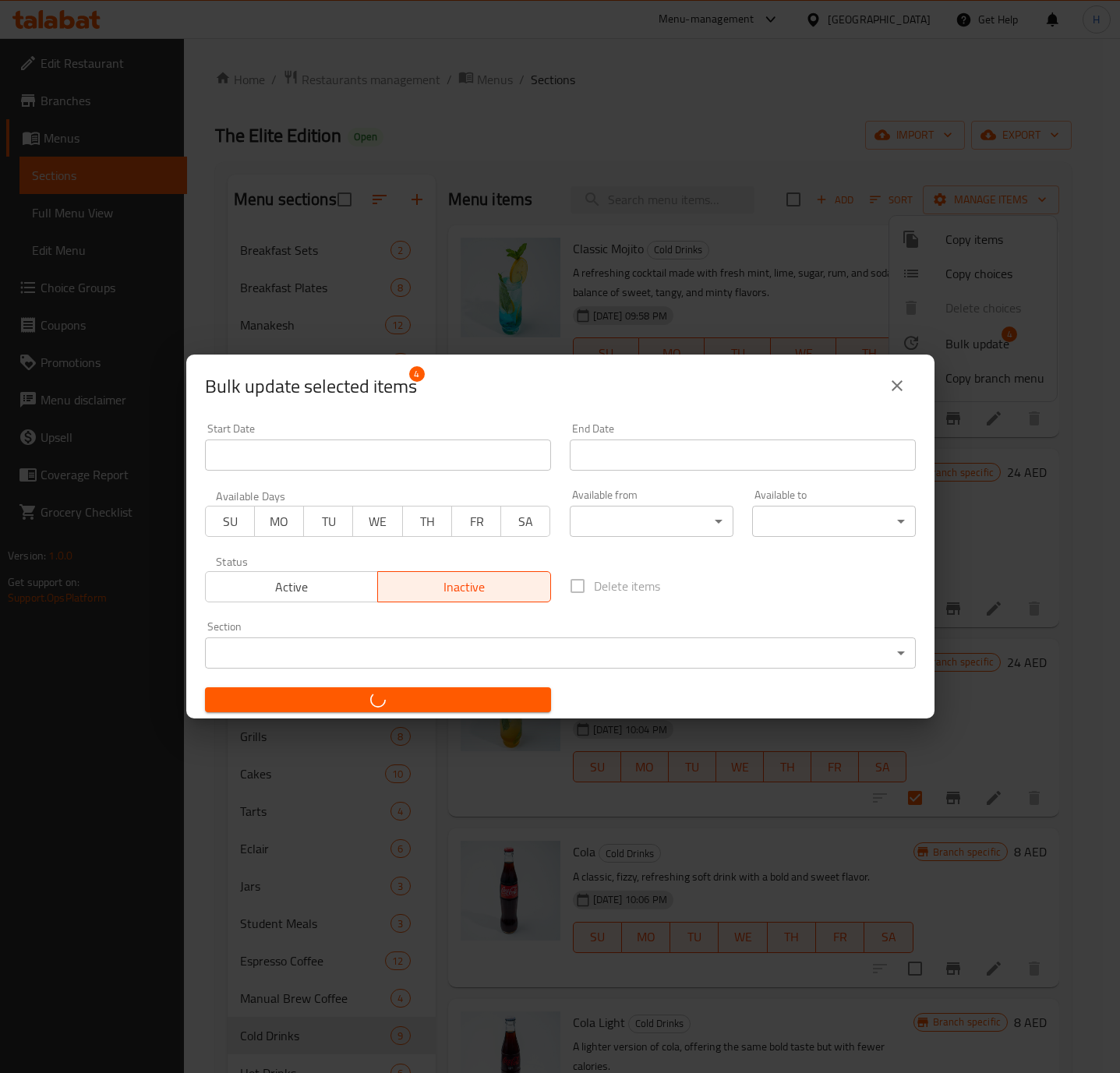
checkbox input "false"
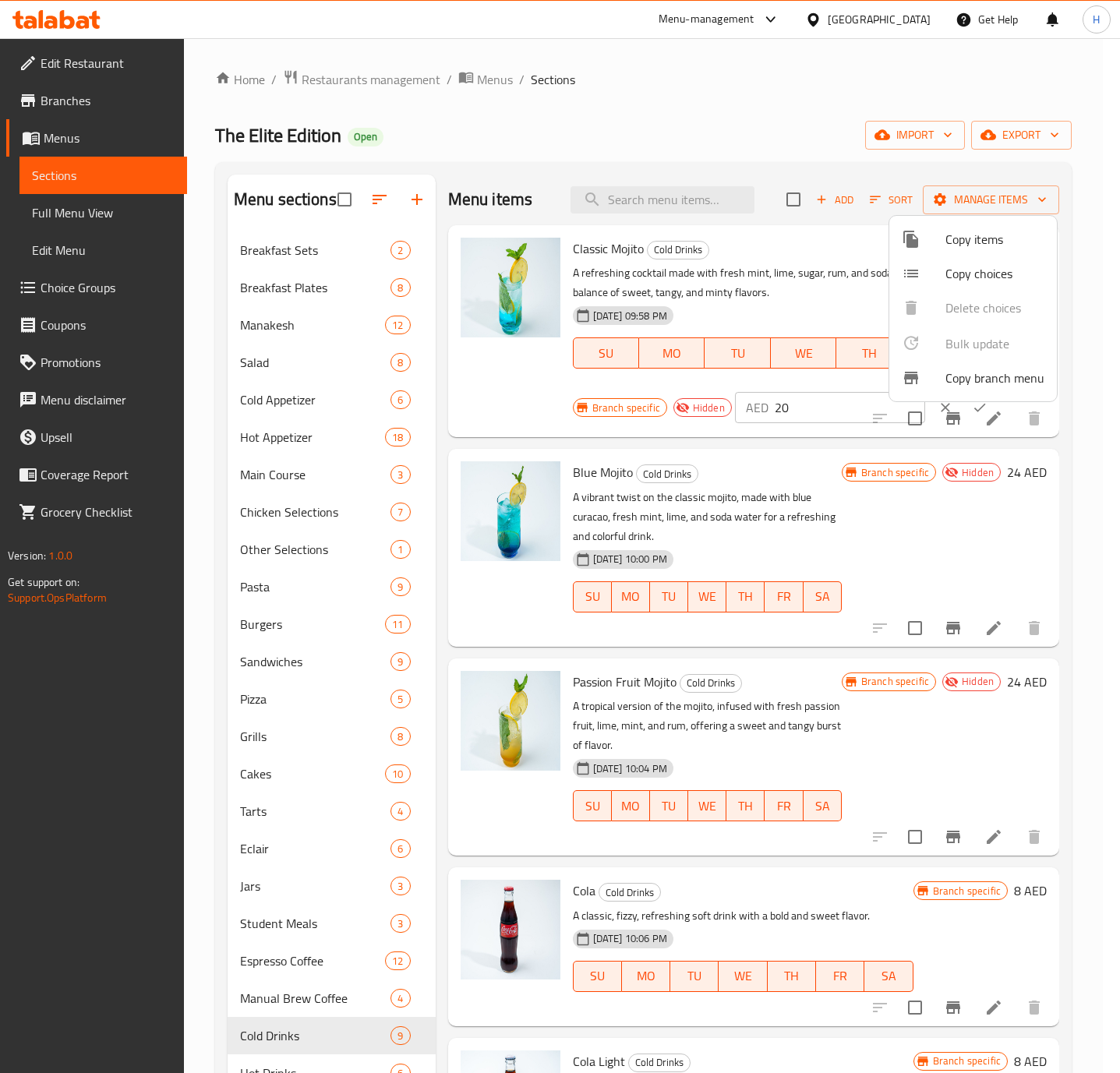
click at [889, 924] on div at bounding box center [560, 536] width 1120 height 1073
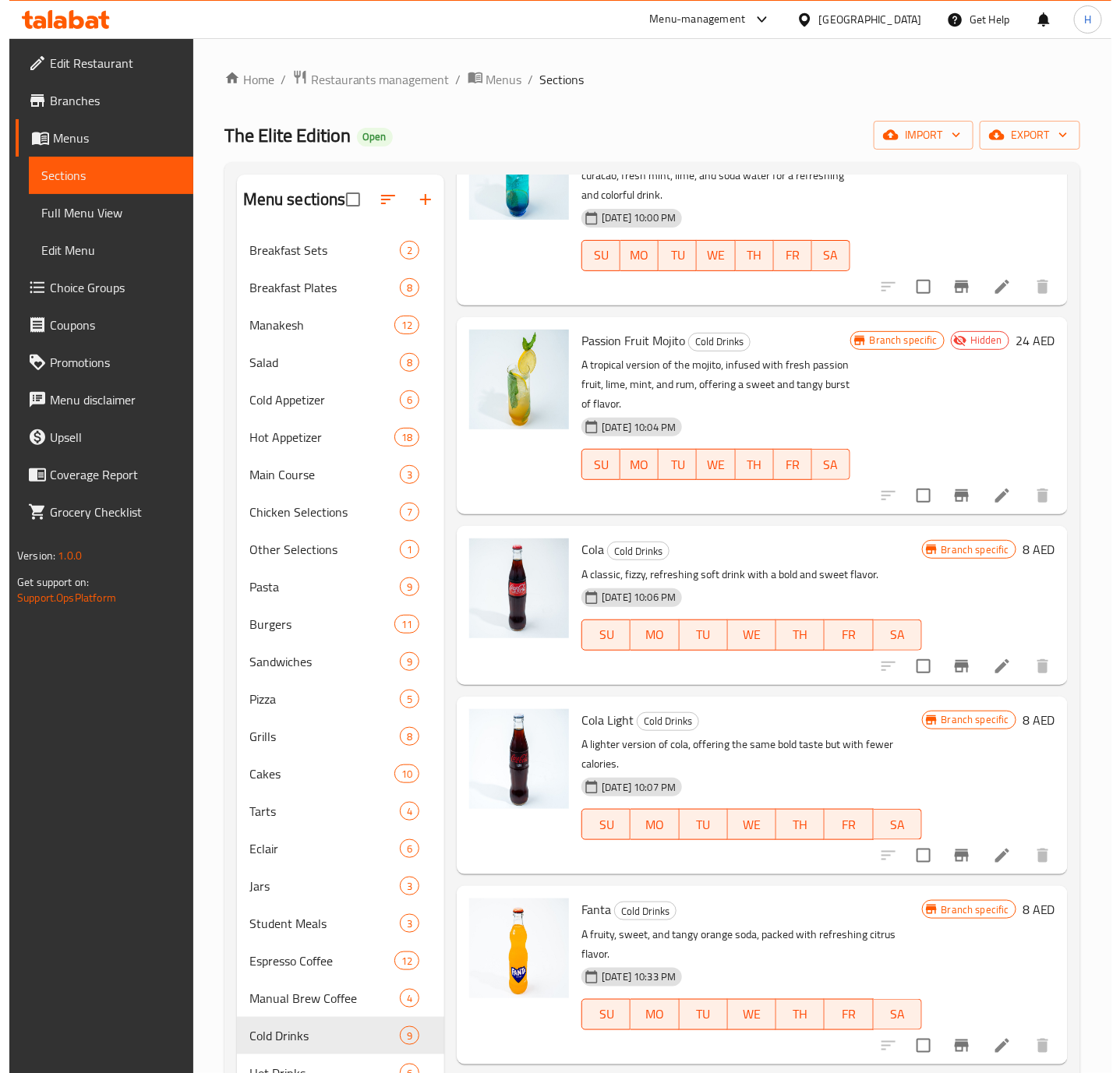
scroll to position [350, 0]
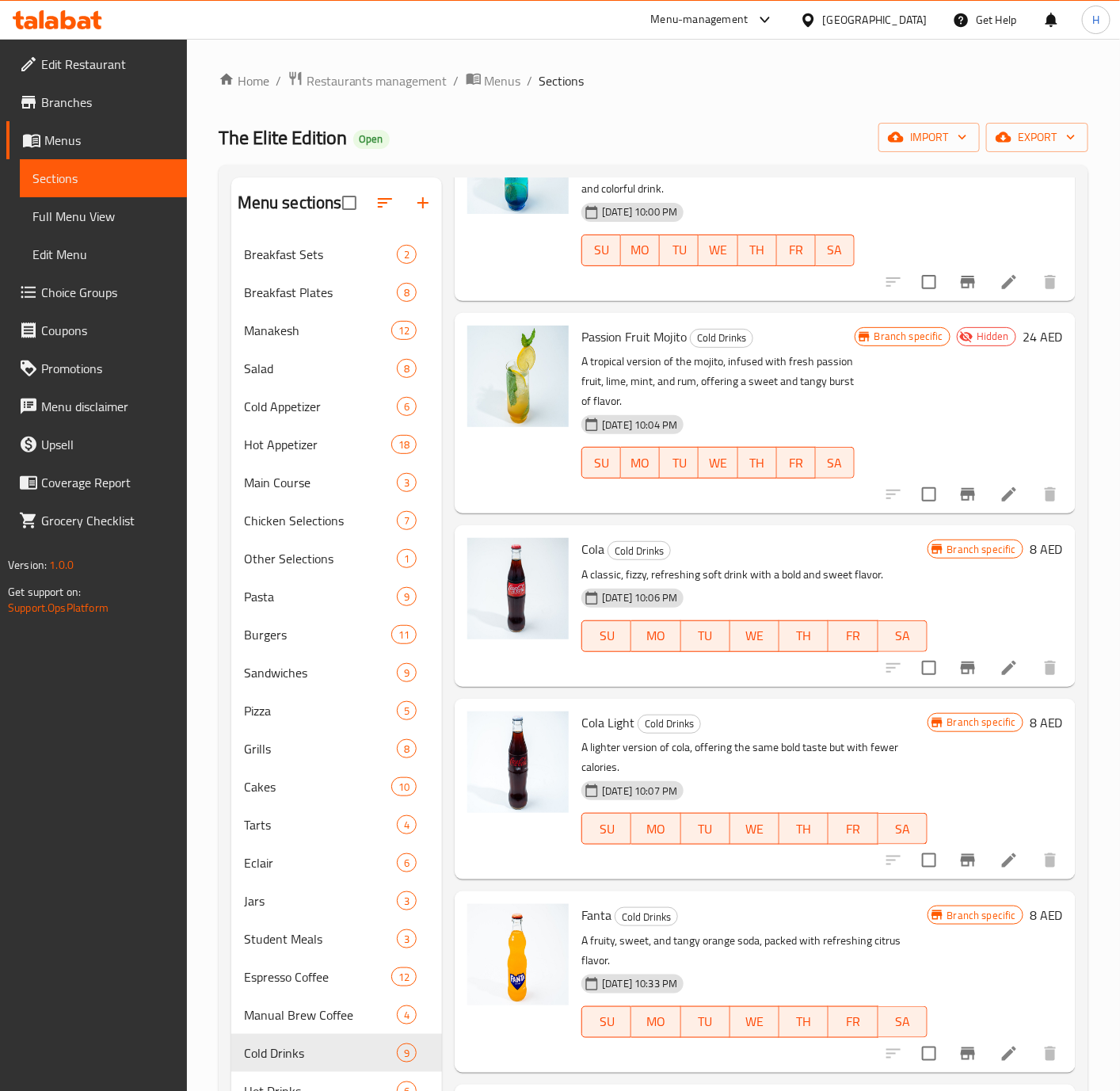
click at [1006, 623] on div "Branch specific 8 AED" at bounding box center [995, 606] width 135 height 135
click at [1030, 549] on h6 "8 AED" at bounding box center [1046, 549] width 33 height 22
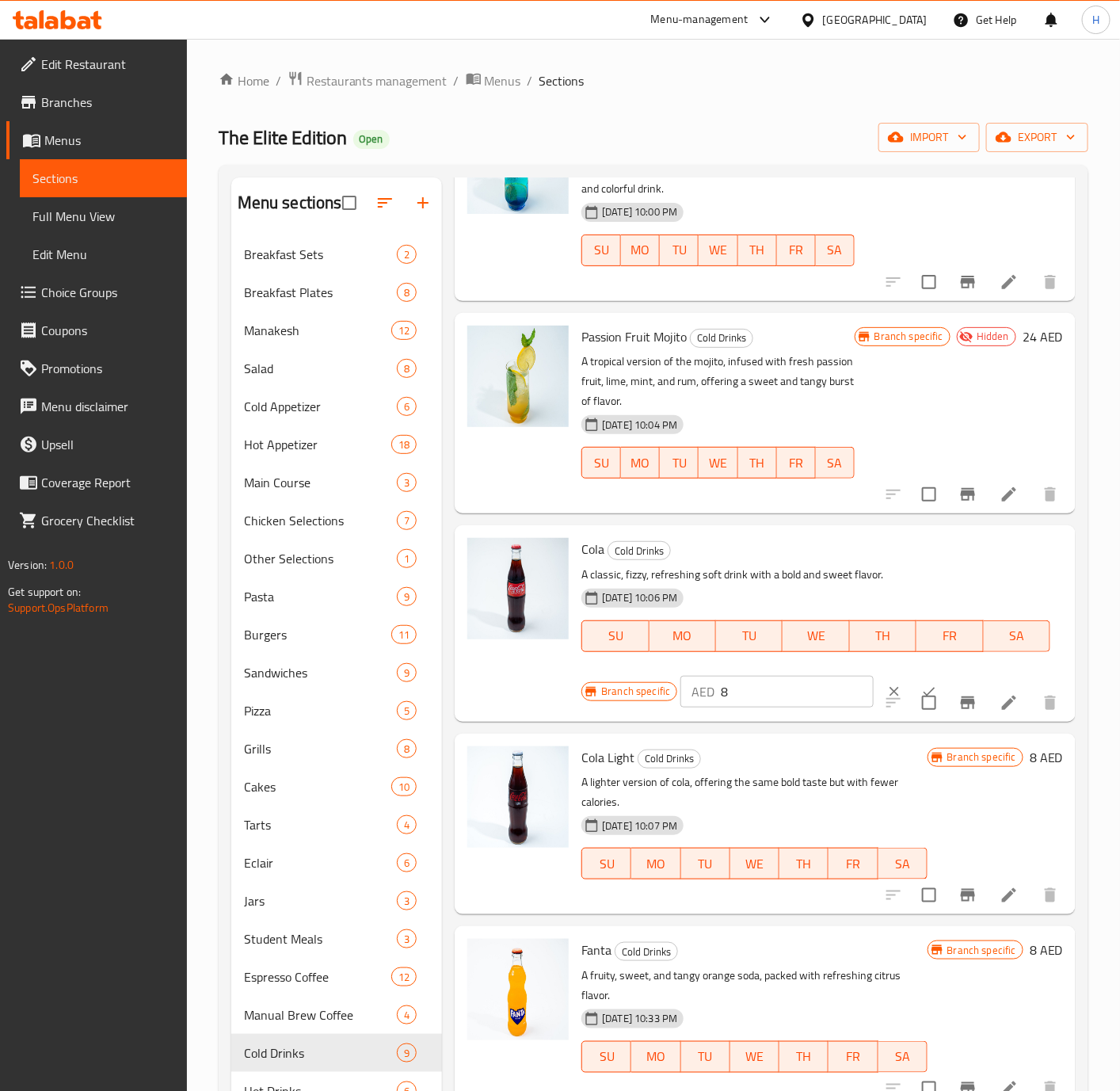
click at [790, 697] on input "8" at bounding box center [797, 692] width 153 height 32
click at [787, 697] on input "8" at bounding box center [797, 692] width 153 height 32
type input "10"
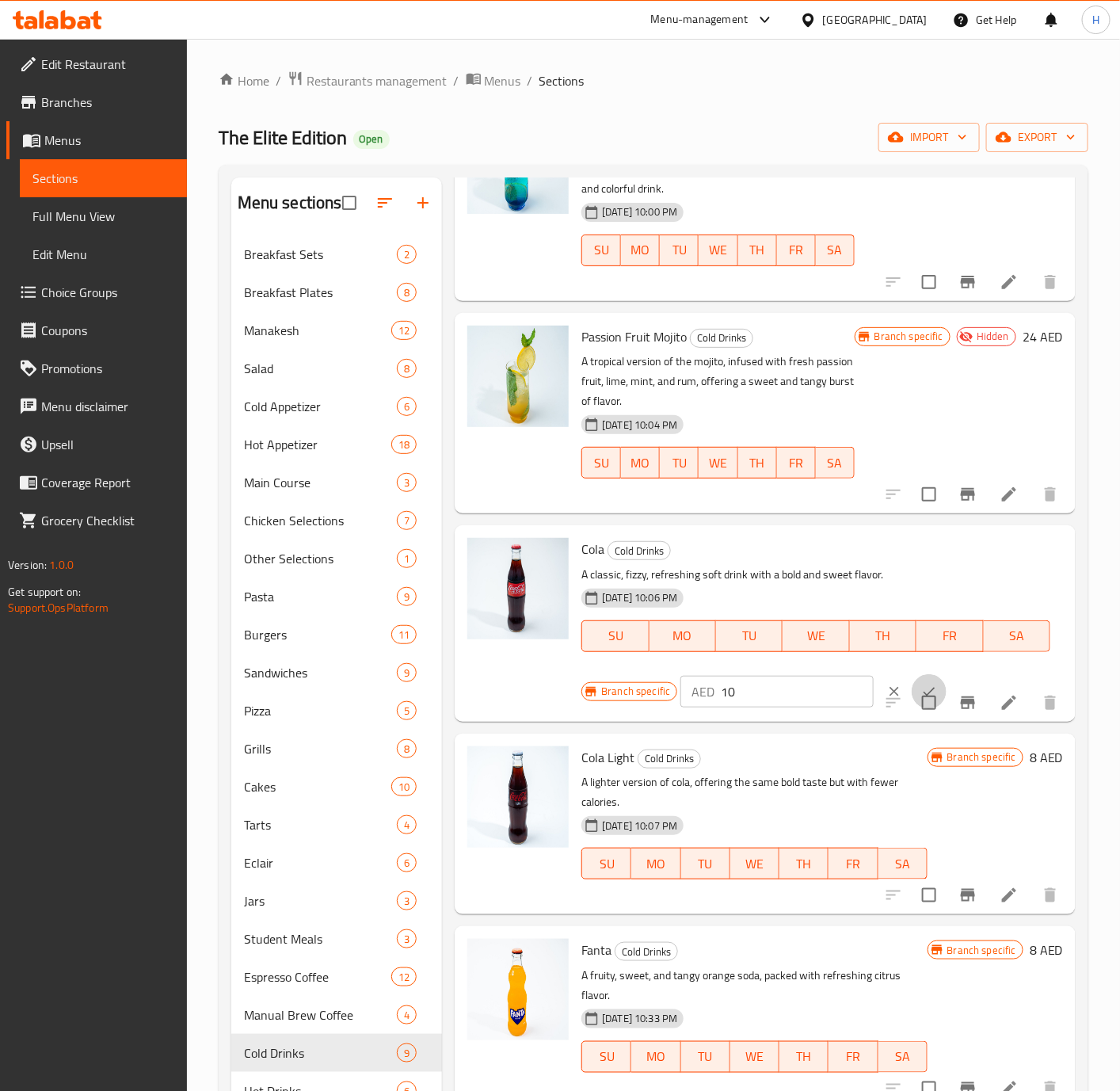
click at [912, 674] on button "ok" at bounding box center [930, 692] width 35 height 35
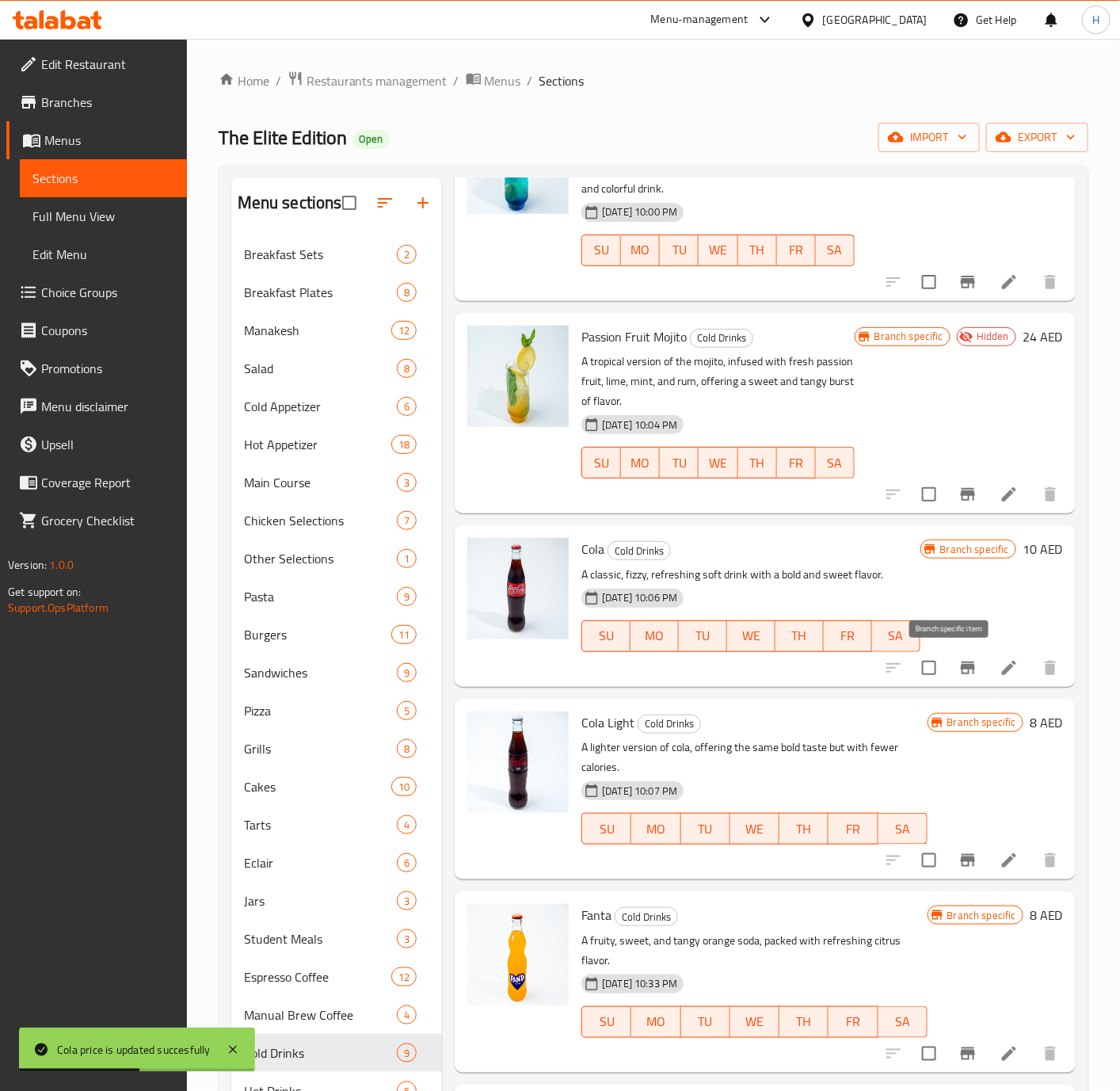
click at [961, 672] on icon "Branch-specific-item" at bounding box center [968, 668] width 14 height 12
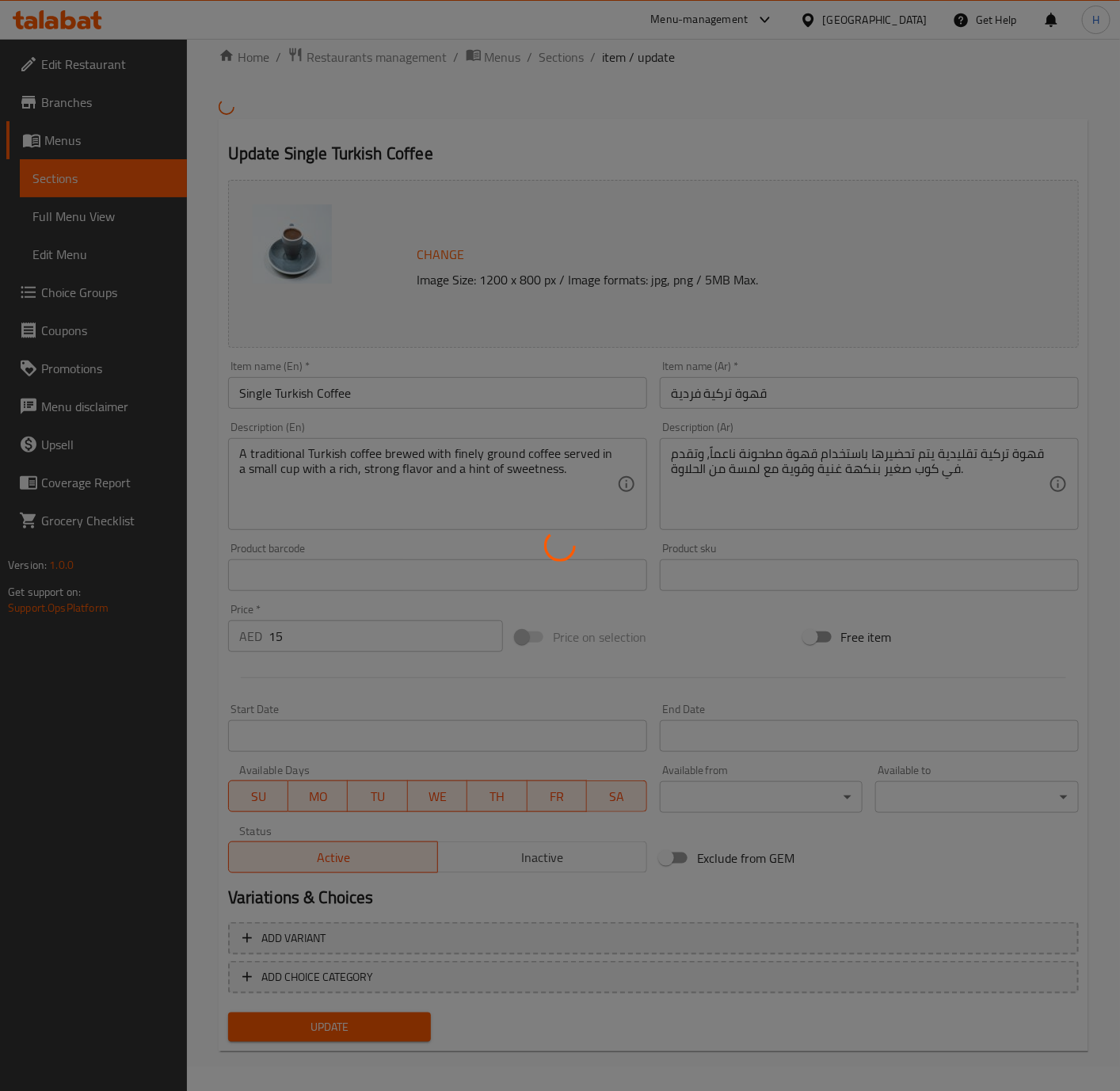
scroll to position [27, 0]
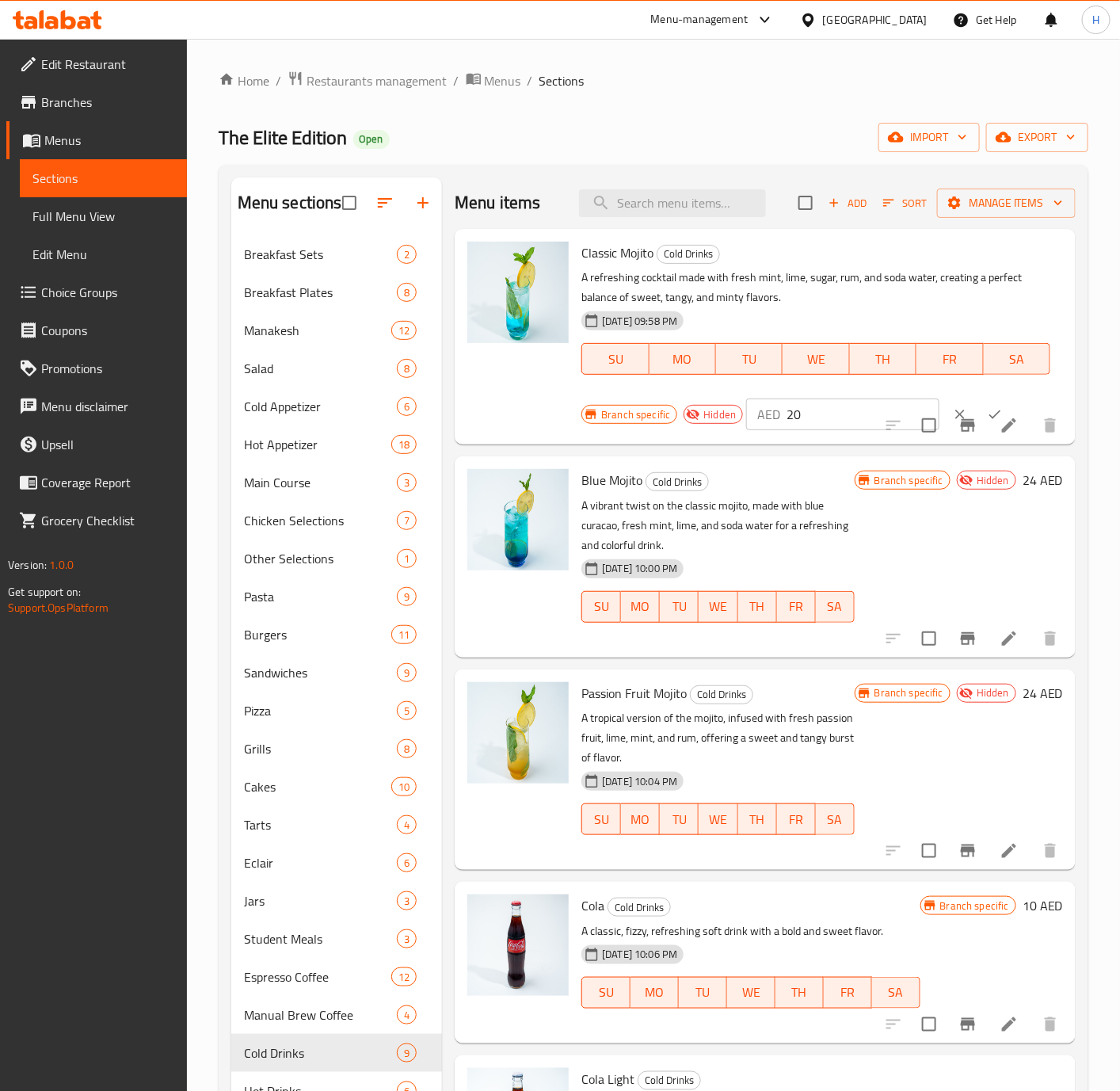
scroll to position [356, 0]
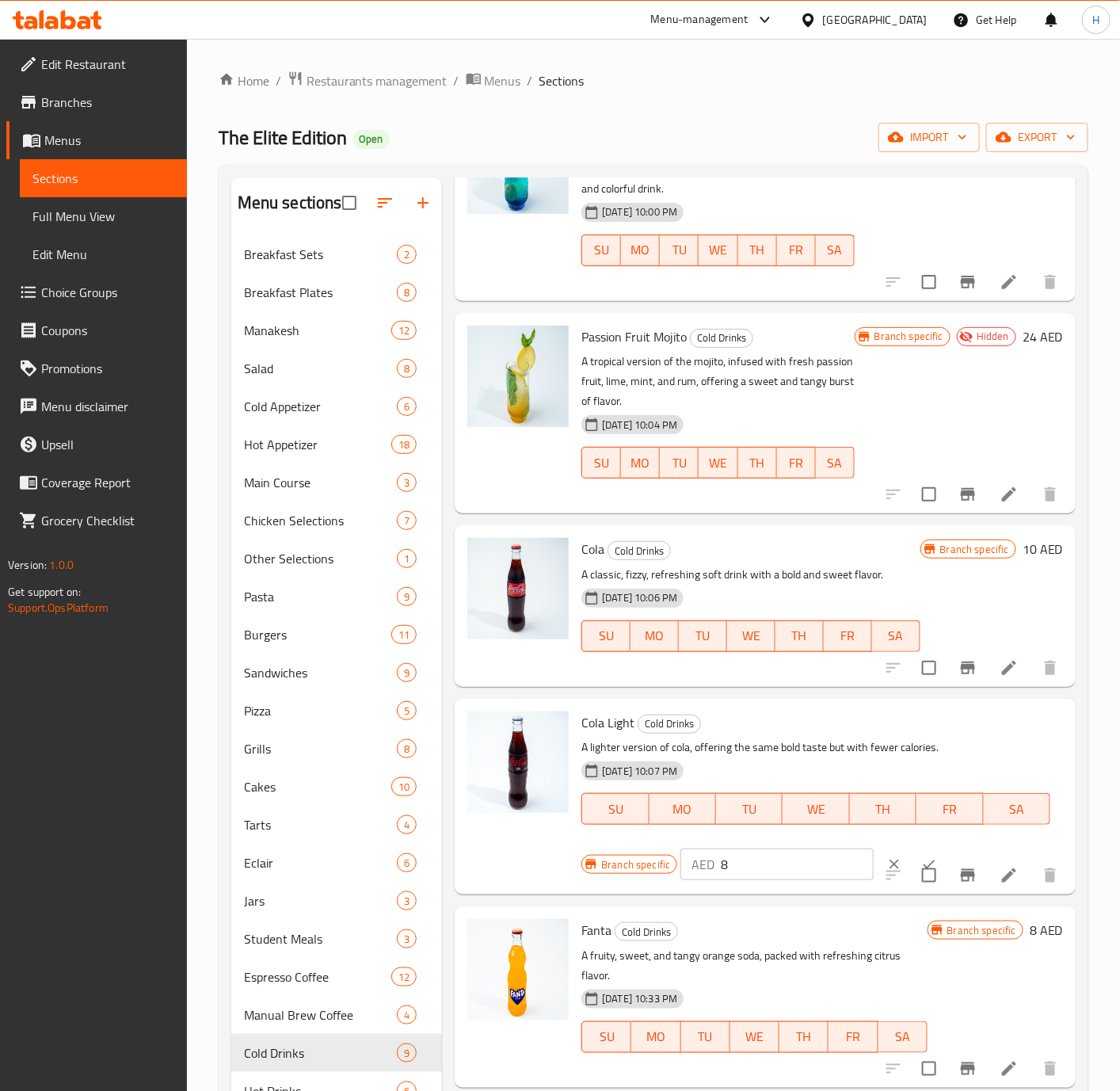
click at [770, 877] on input "8" at bounding box center [797, 865] width 153 height 32
paste input "10"
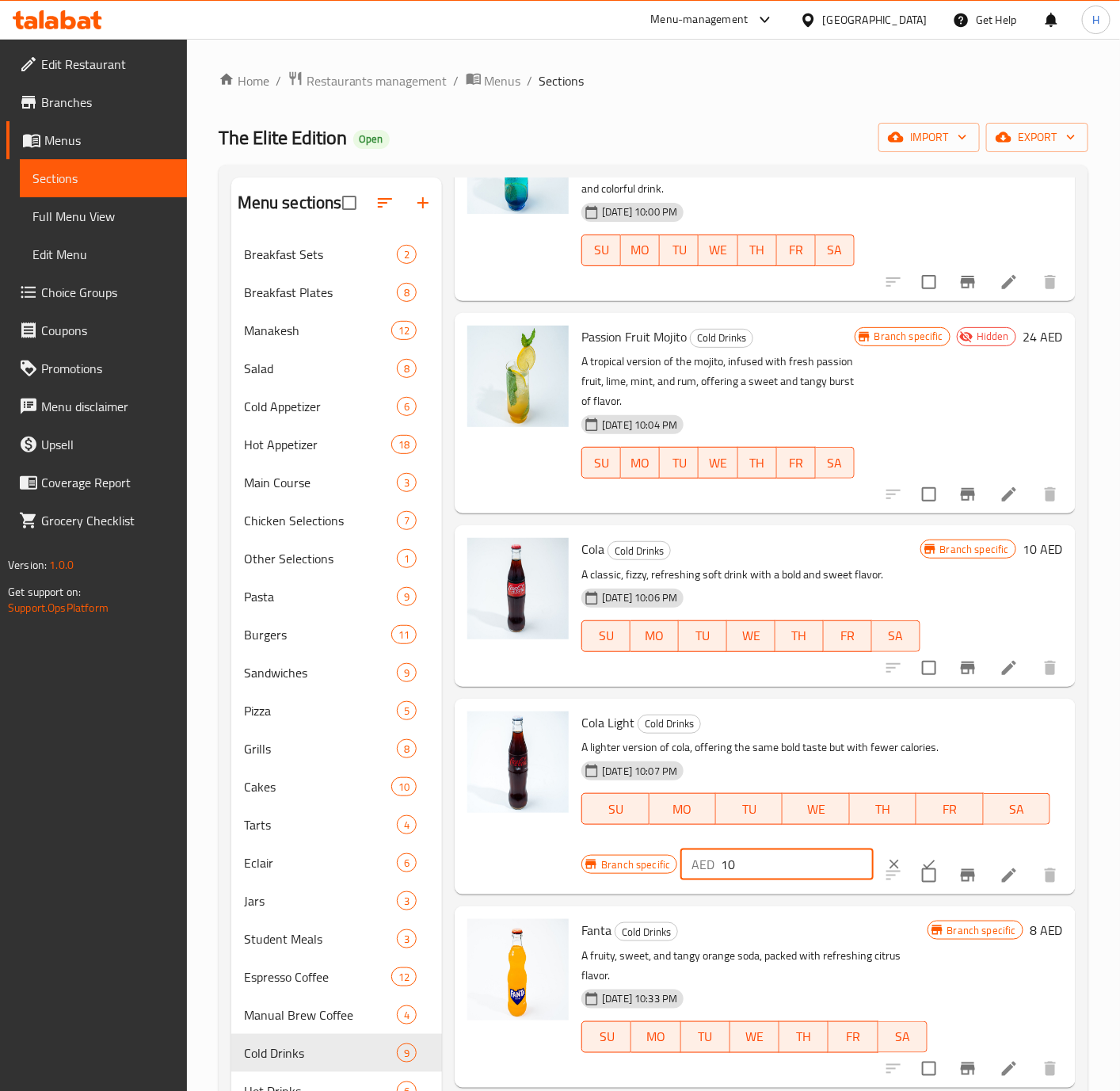
type input "10"
click at [922, 857] on icon "ok" at bounding box center [930, 865] width 16 height 16
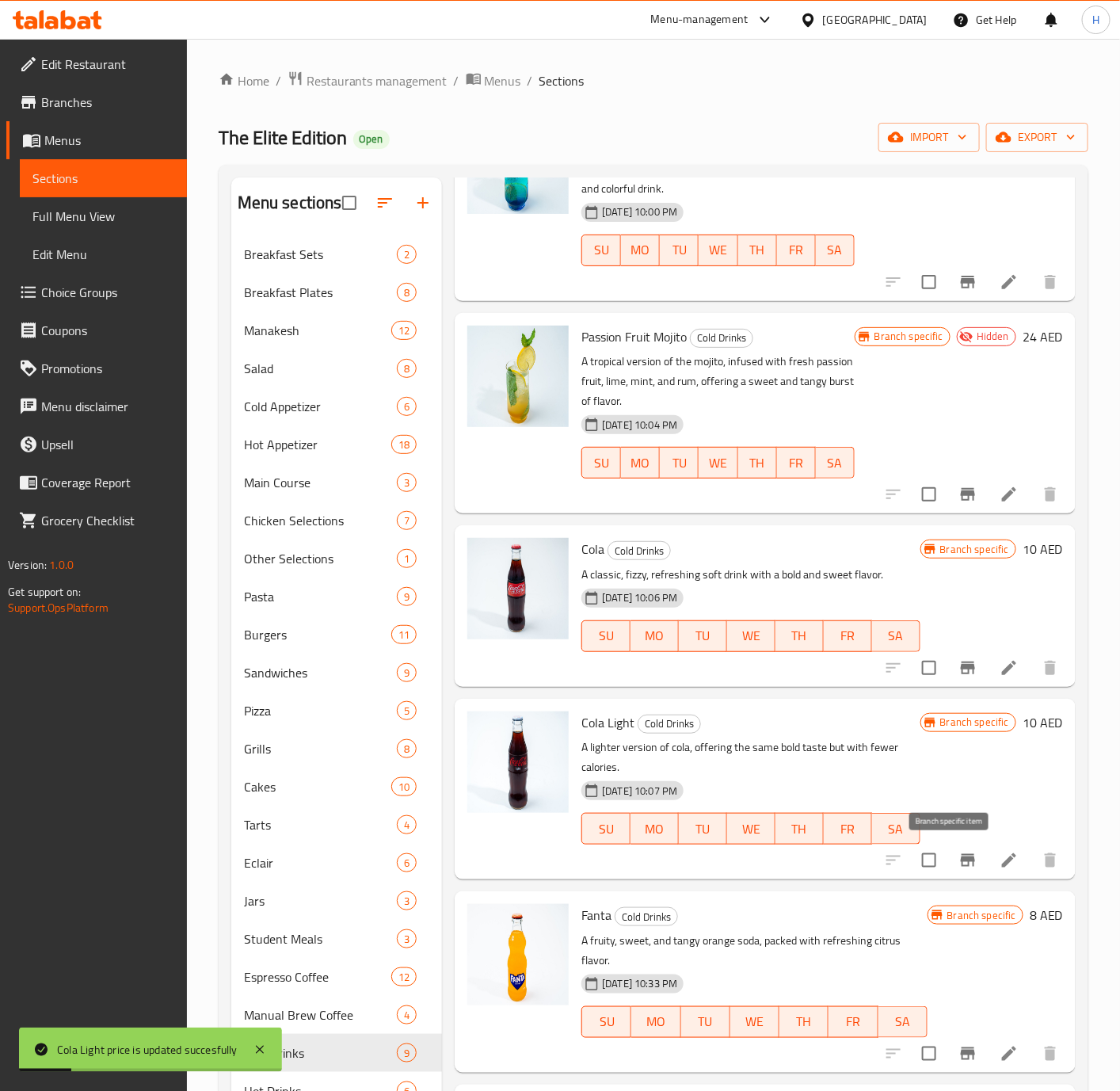
click at [958, 857] on icon "Branch-specific-item" at bounding box center [968, 860] width 19 height 19
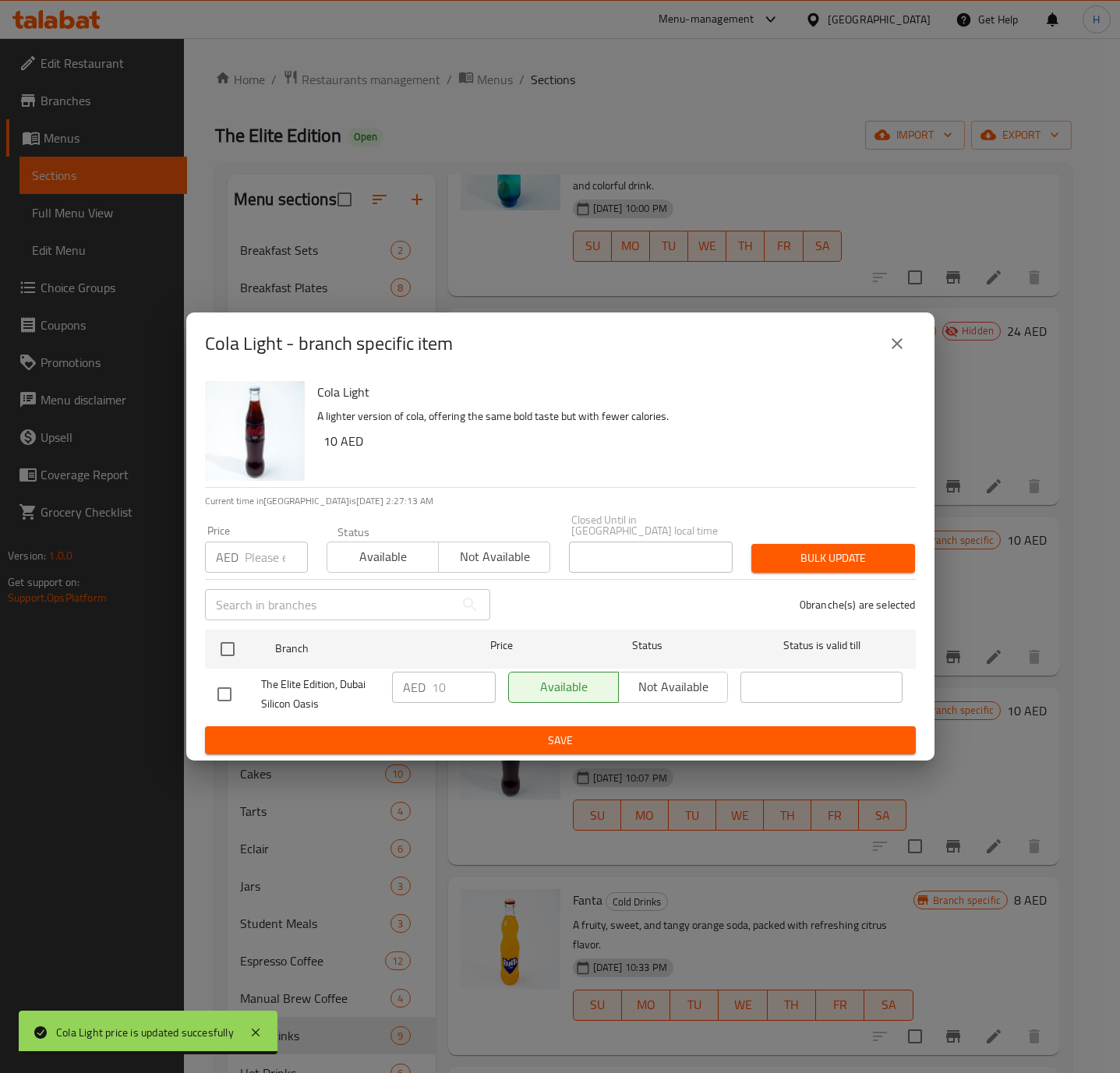
click at [903, 348] on icon "close" at bounding box center [897, 344] width 19 height 19
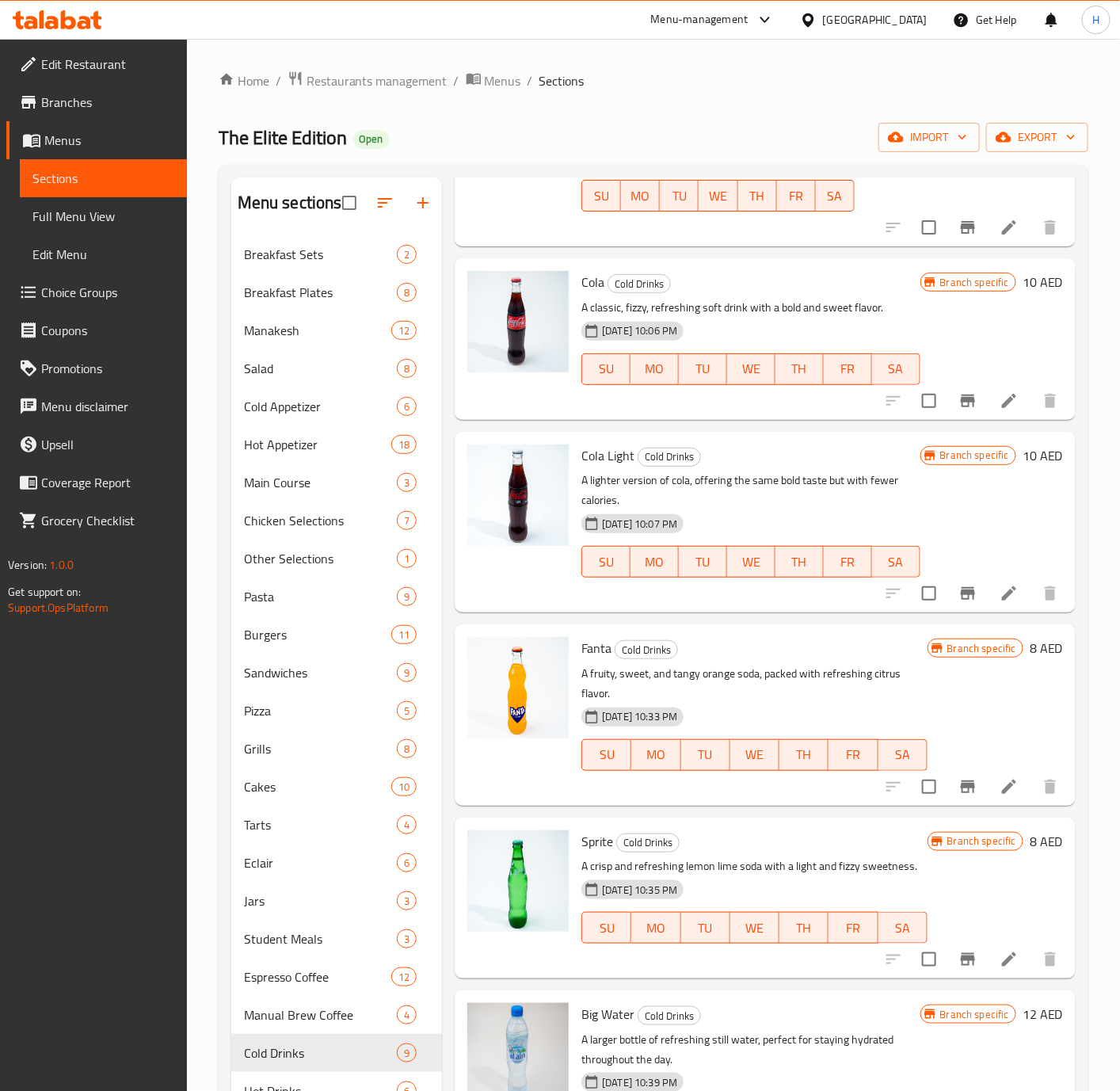
scroll to position [663, 0]
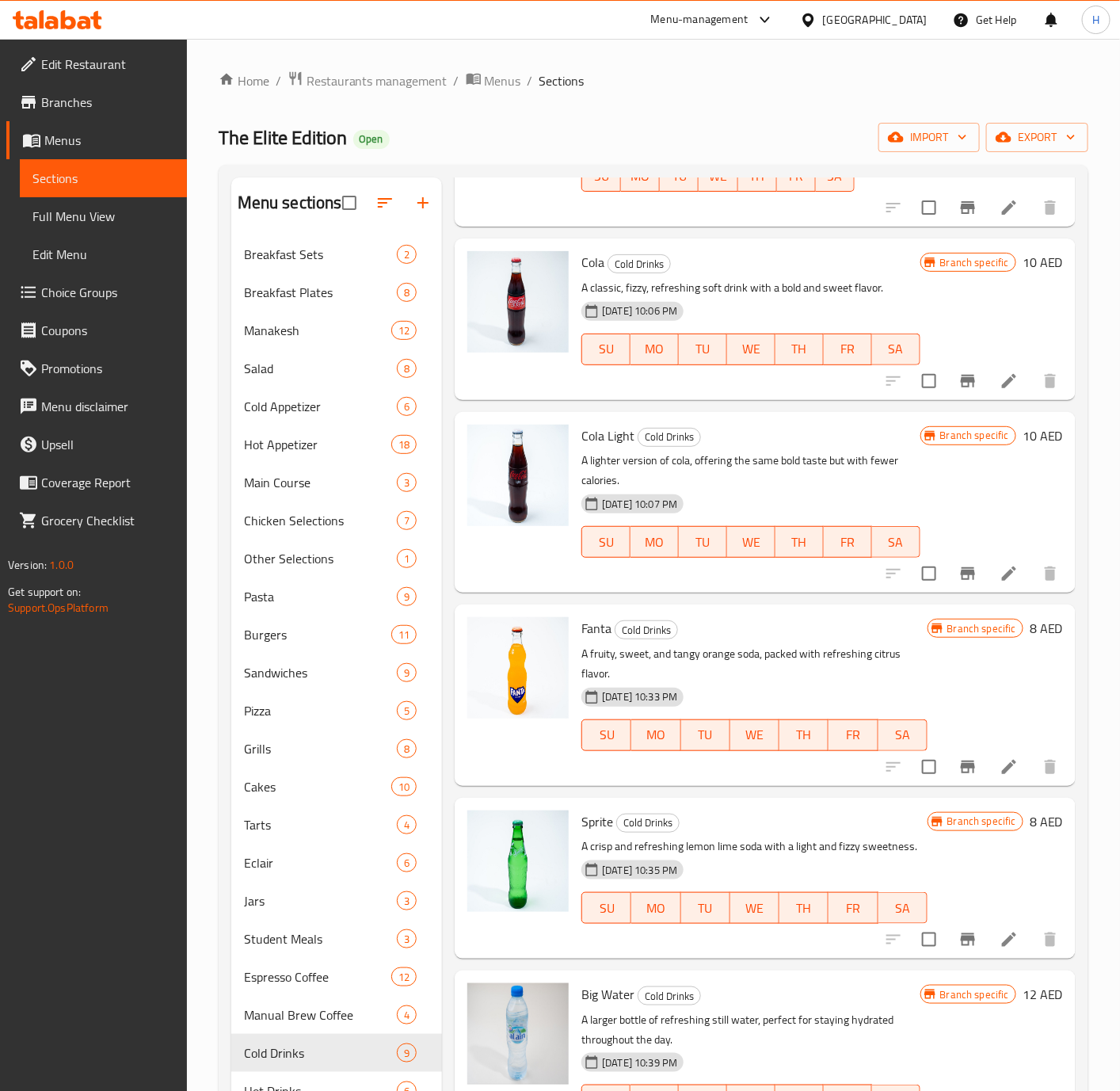
click at [1030, 617] on h6 "8 AED" at bounding box center [1046, 628] width 33 height 22
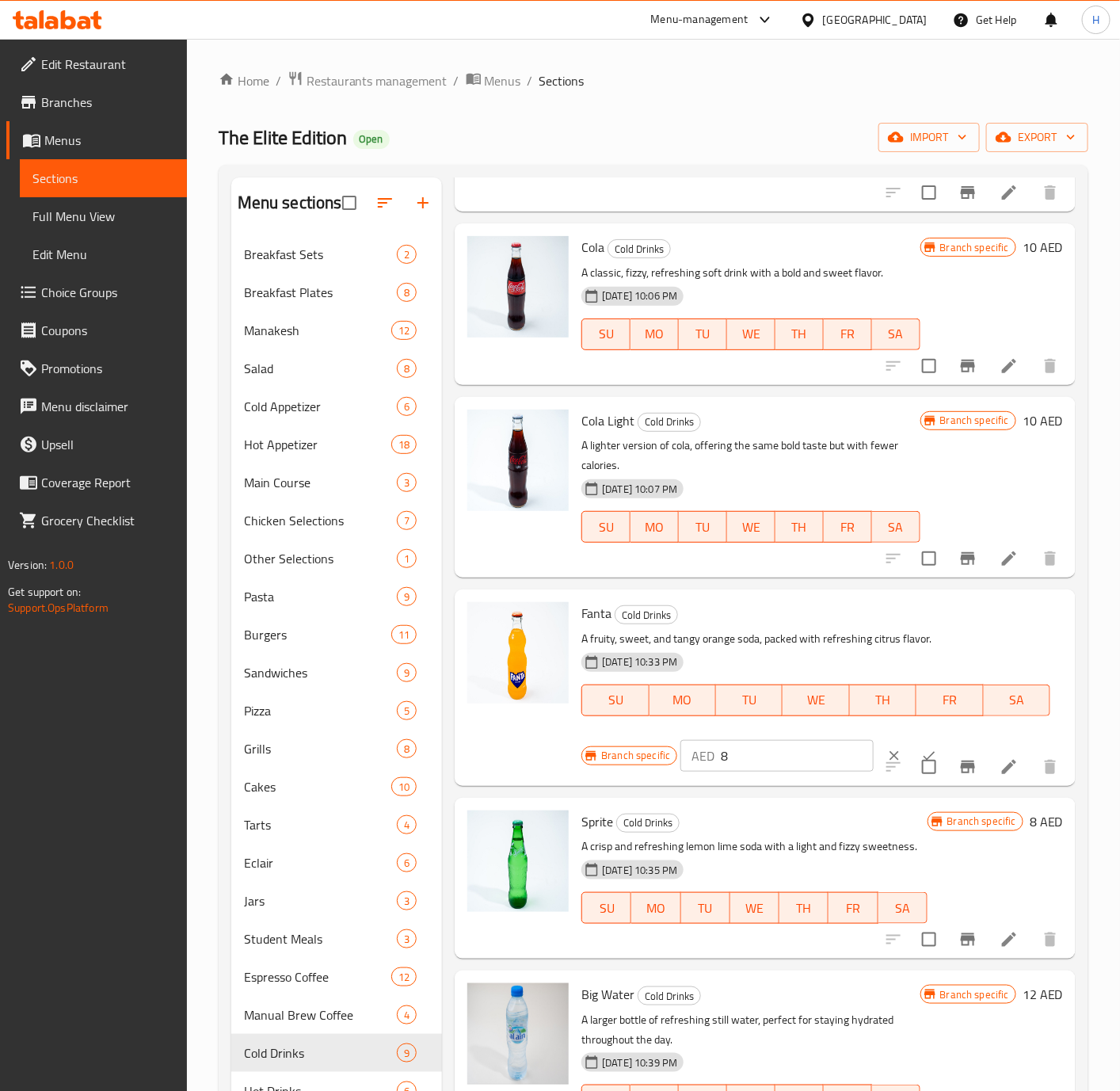
click at [768, 742] on input "8" at bounding box center [797, 756] width 153 height 32
paste input "10"
type input "10"
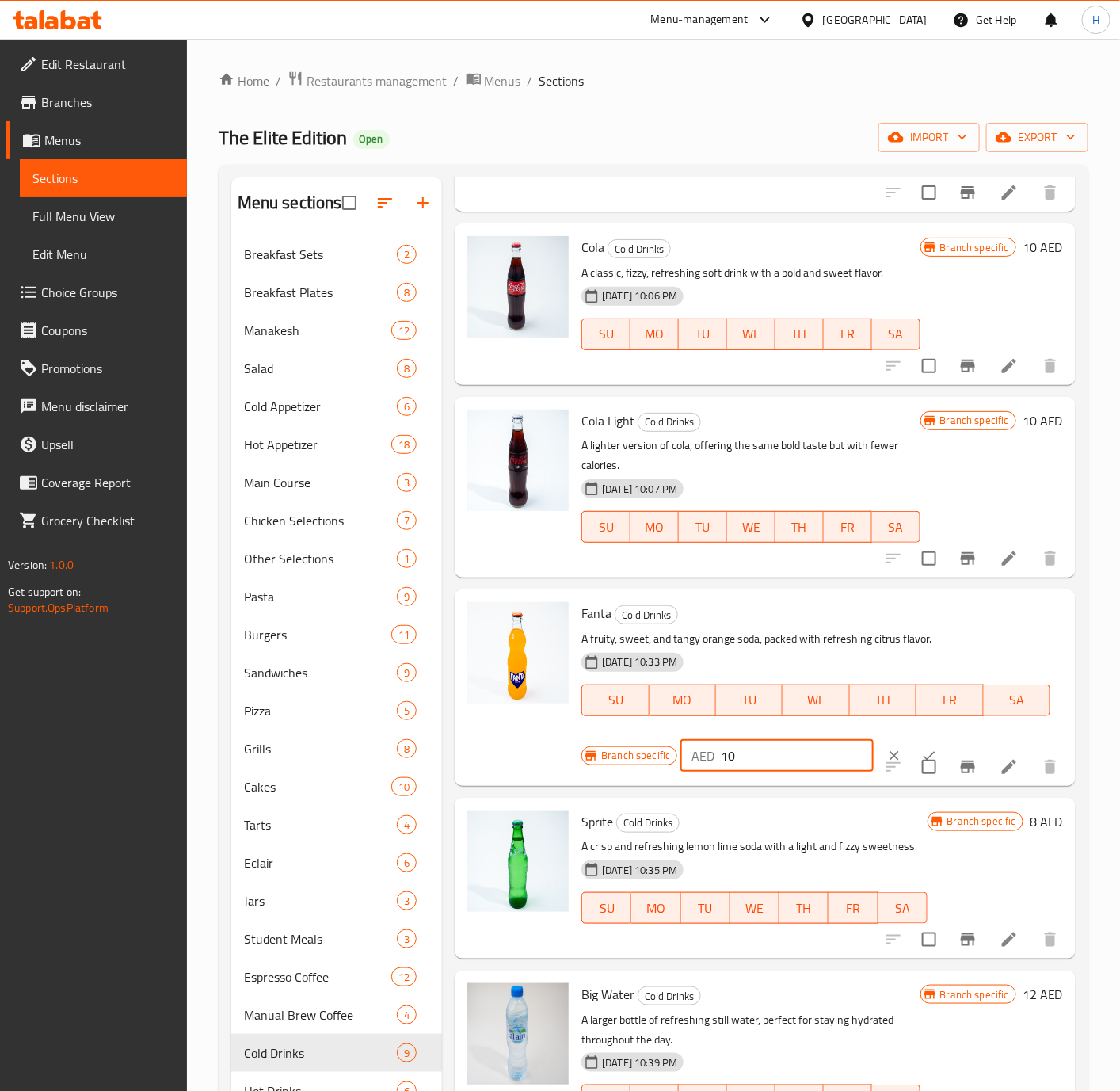
click at [912, 738] on button "ok" at bounding box center [930, 756] width 35 height 35
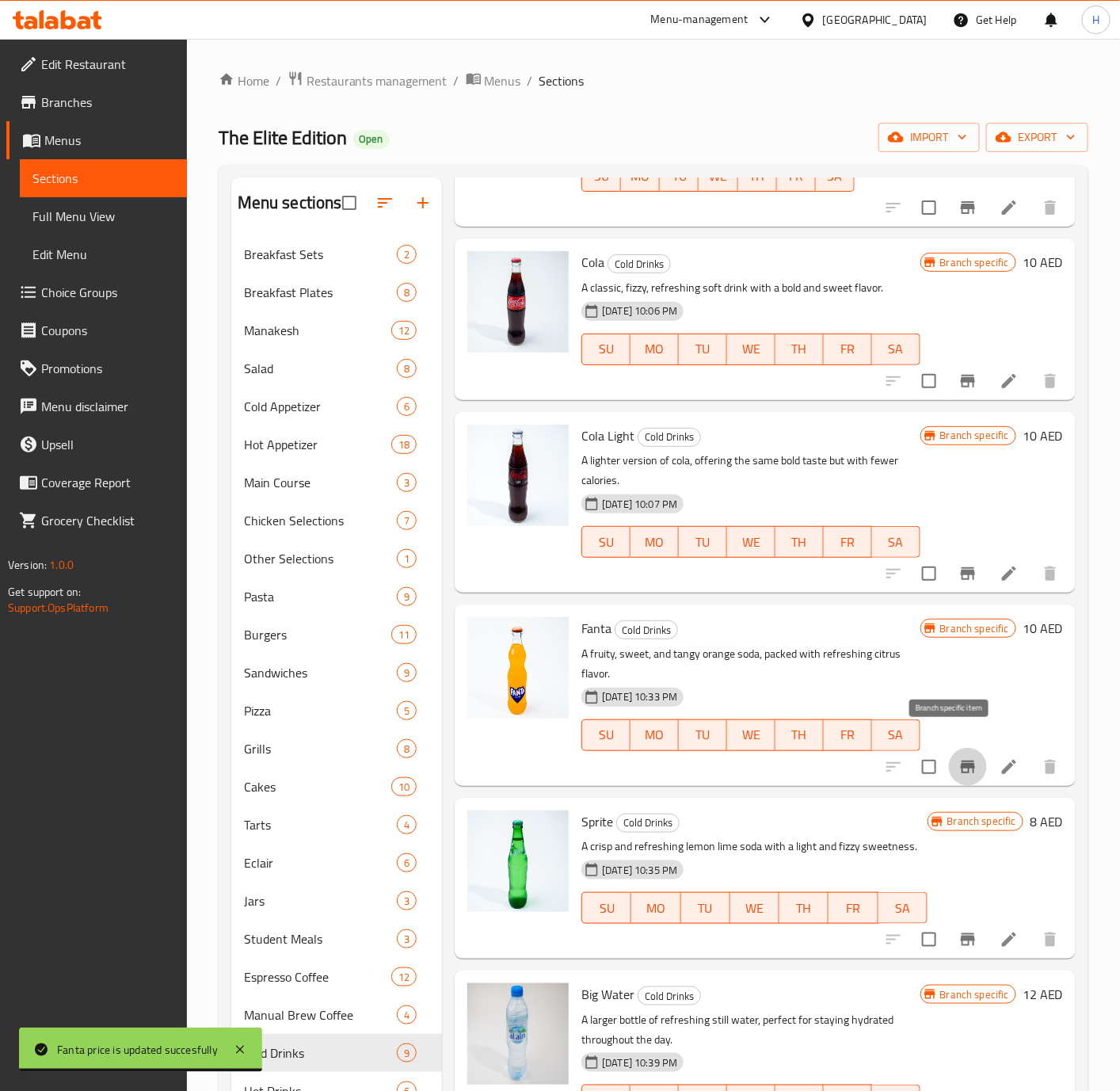
click at [961, 760] on icon "Branch-specific-item" at bounding box center [968, 766] width 14 height 12
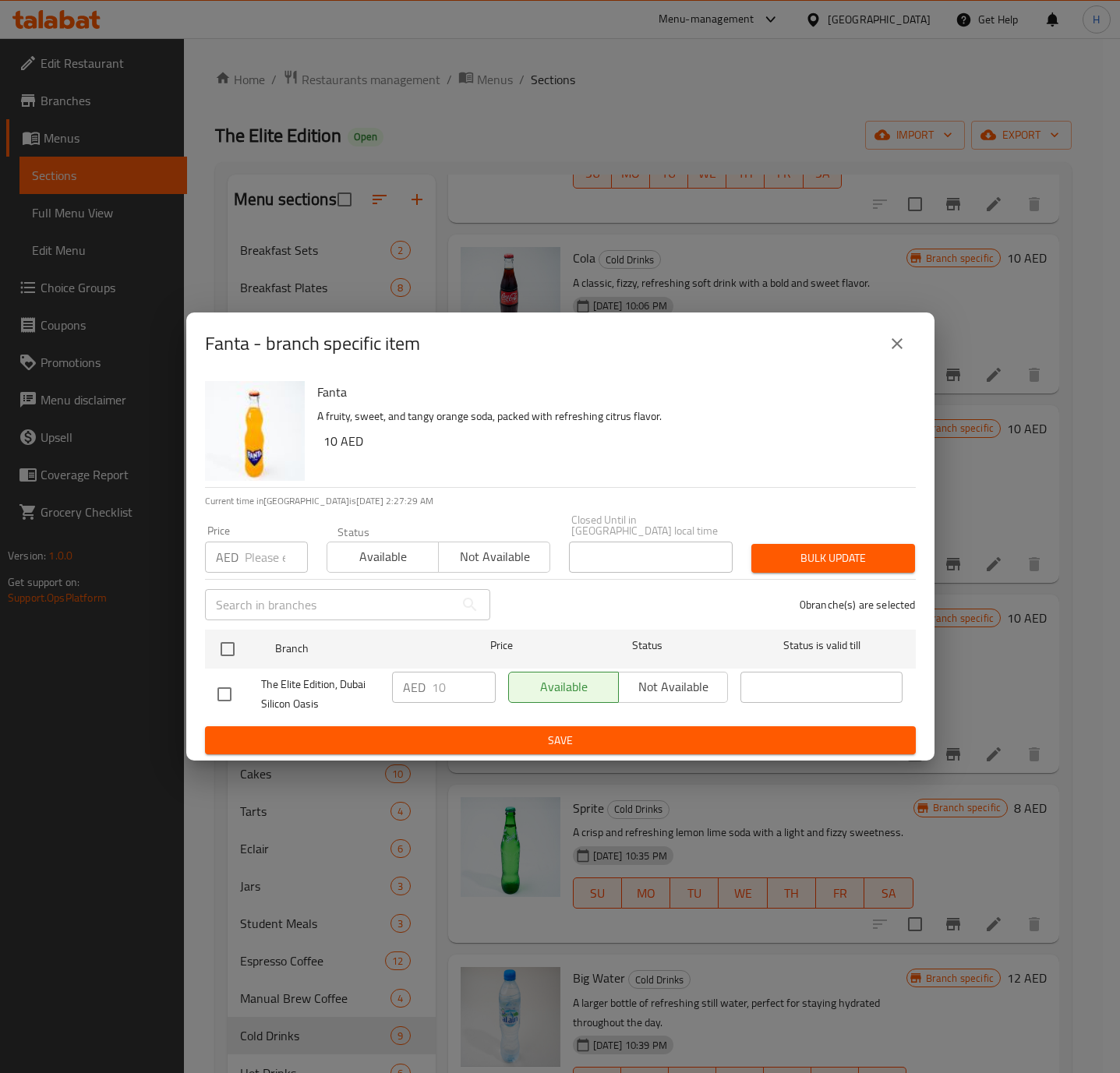
click at [891, 339] on icon "close" at bounding box center [897, 344] width 19 height 19
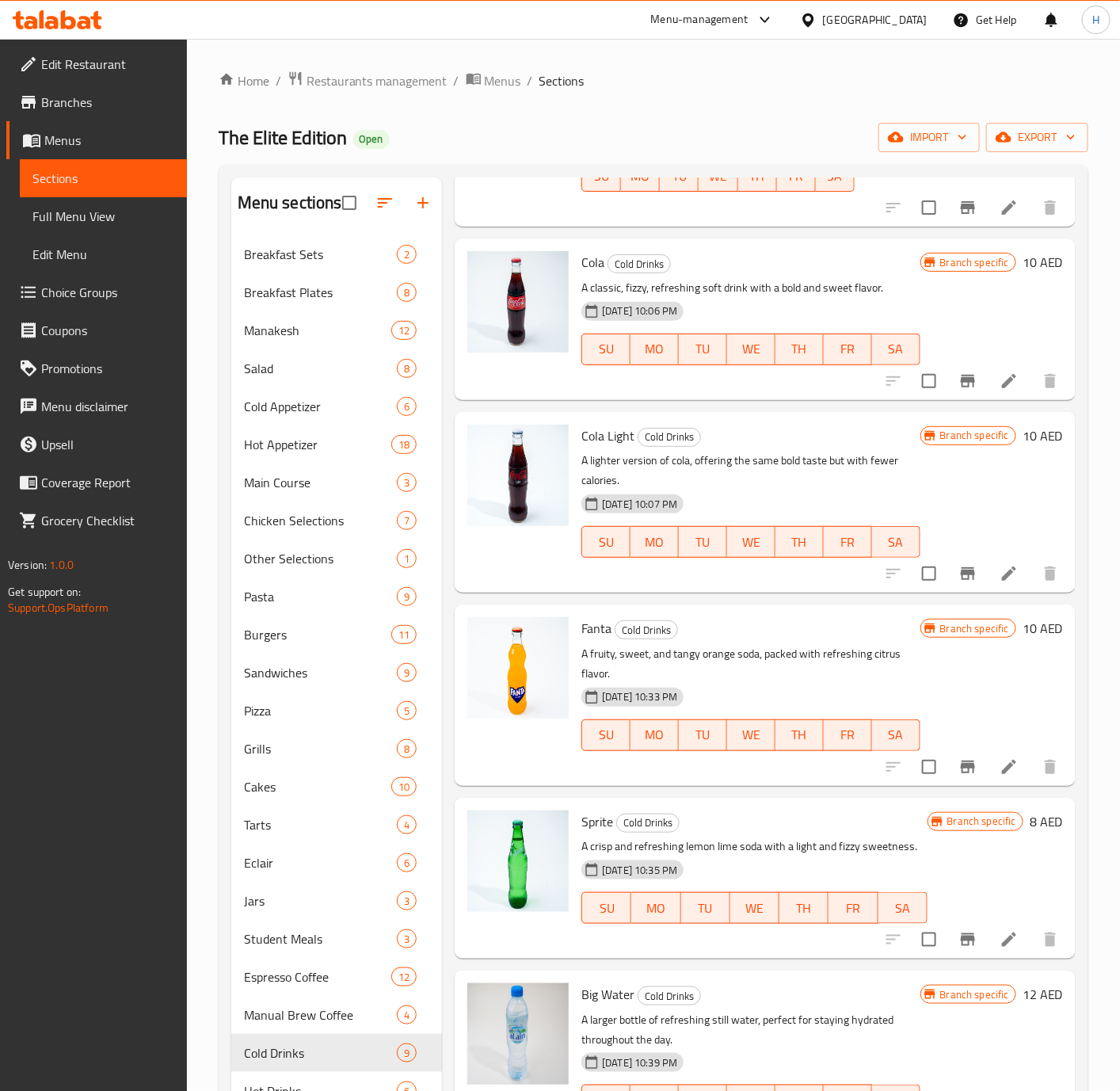
click at [1030, 810] on h6 "8 AED" at bounding box center [1046, 821] width 33 height 22
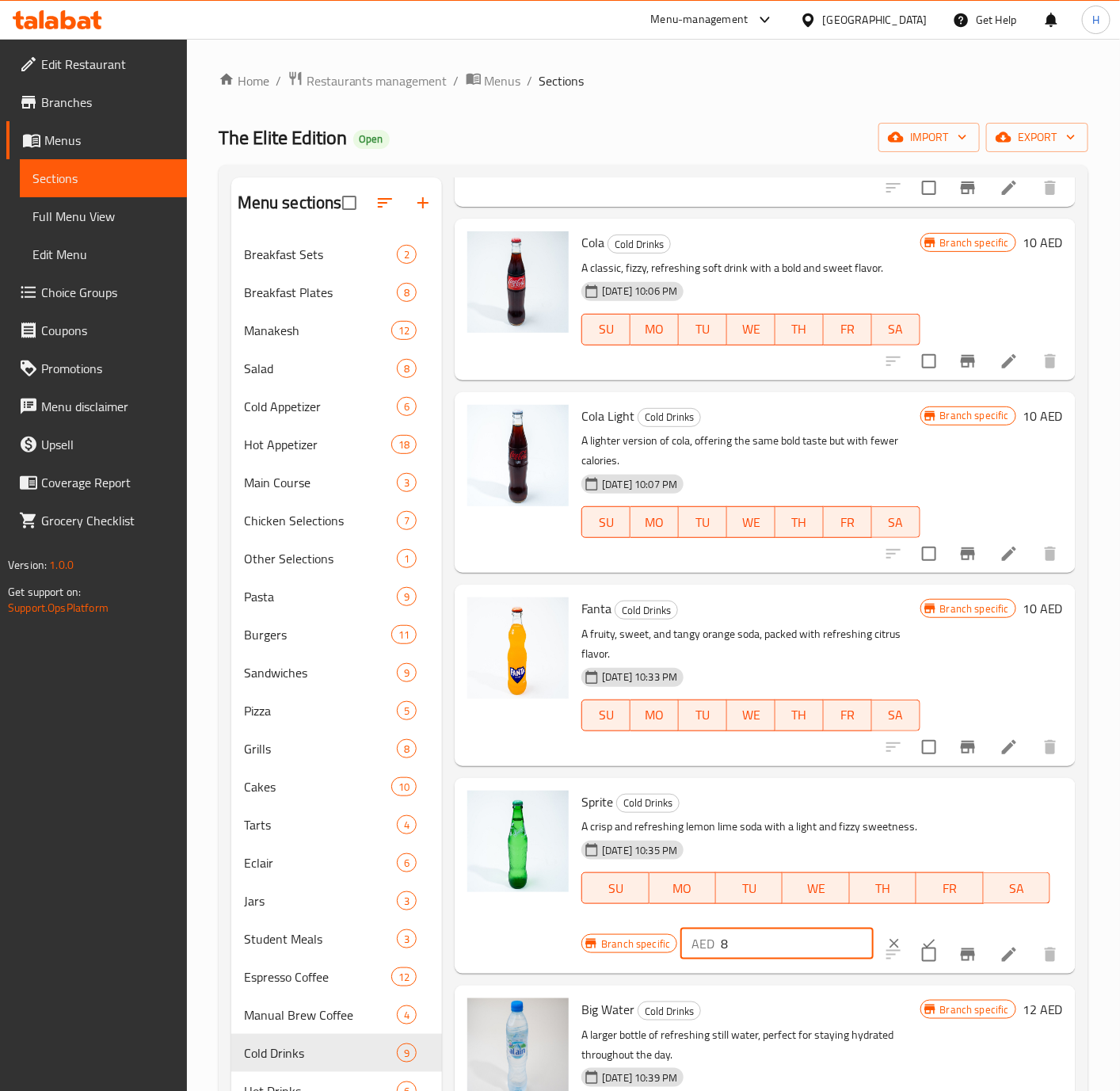
click at [776, 953] on input "8" at bounding box center [797, 944] width 153 height 32
click at [773, 951] on input "8" at bounding box center [797, 944] width 153 height 32
paste input "10"
type input "10"
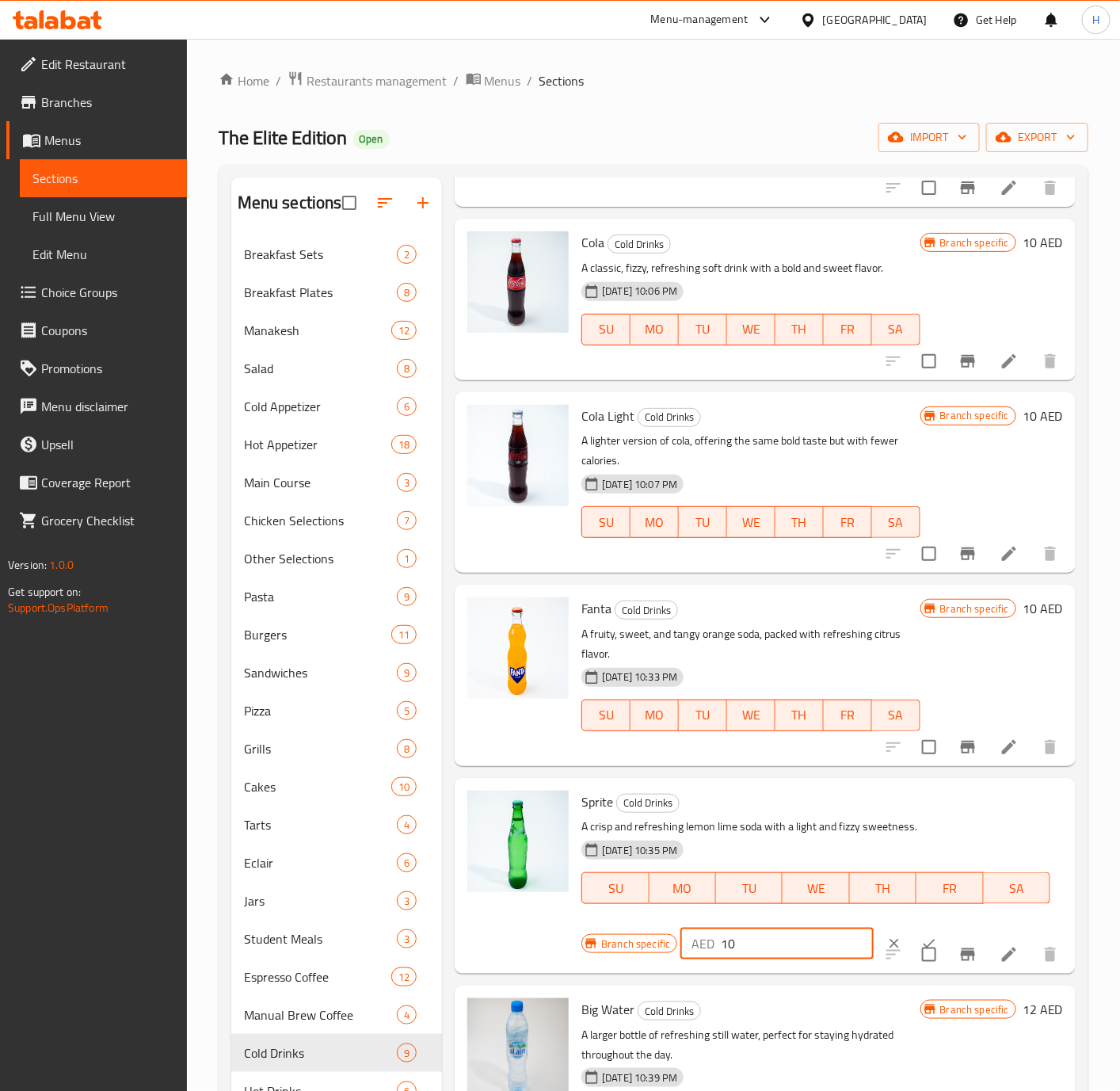
click at [912, 931] on button "ok" at bounding box center [930, 944] width 35 height 35
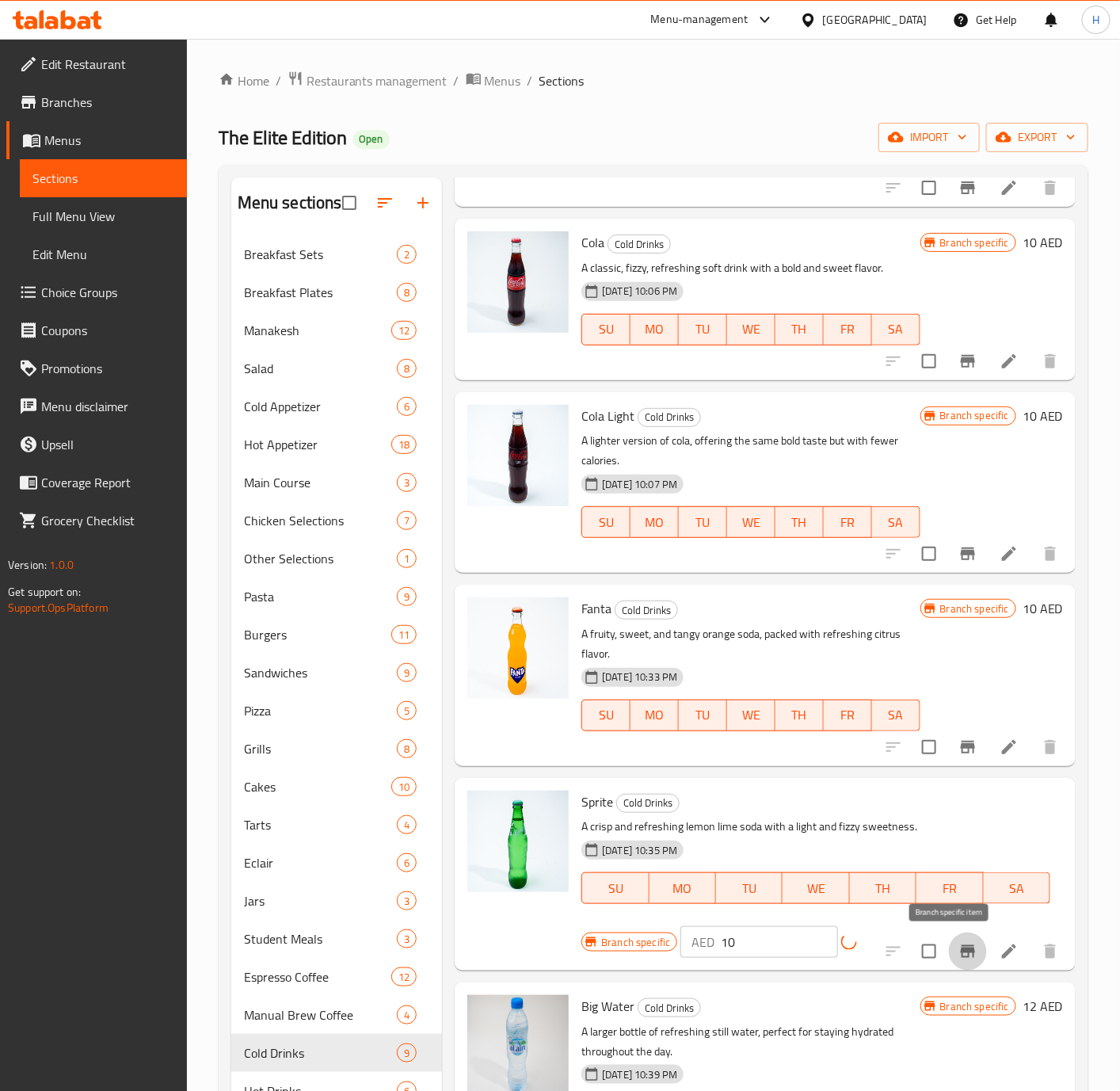
click at [951, 937] on button "Branch-specific-item" at bounding box center [967, 951] width 38 height 38
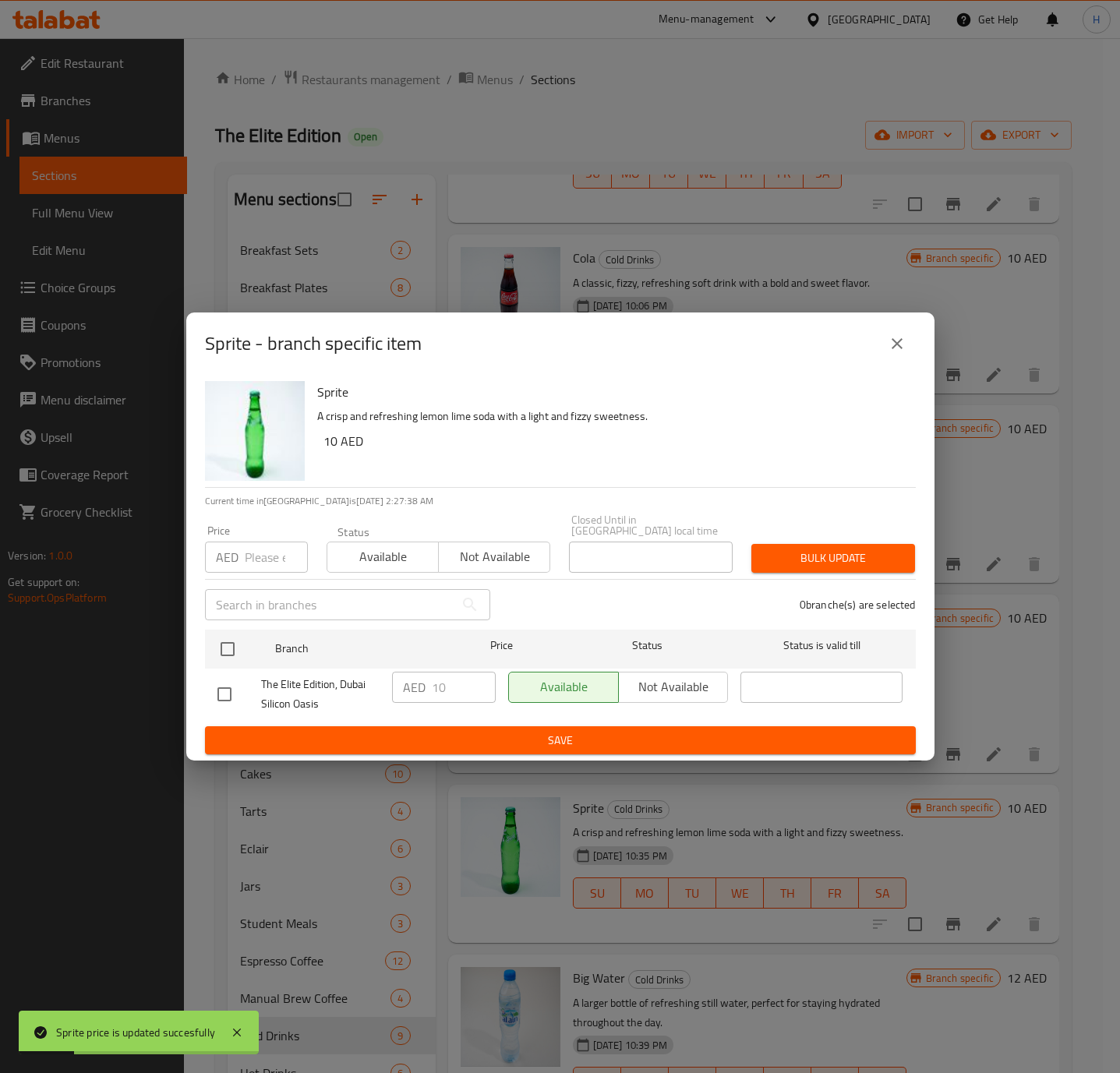
click at [894, 334] on icon "close" at bounding box center [897, 344] width 19 height 19
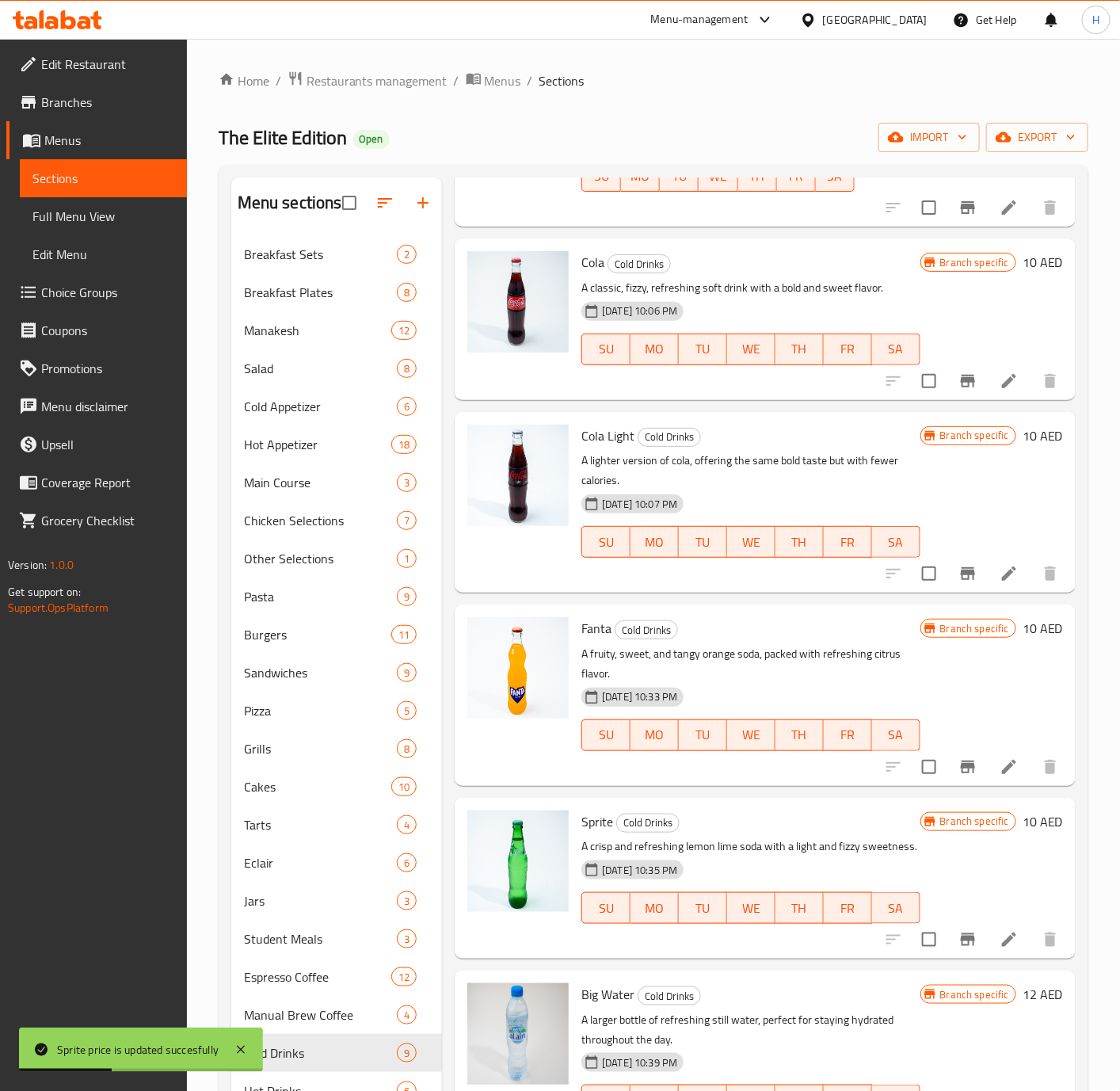
click at [958, 757] on icon "Branch-specific-item" at bounding box center [968, 767] width 19 height 19
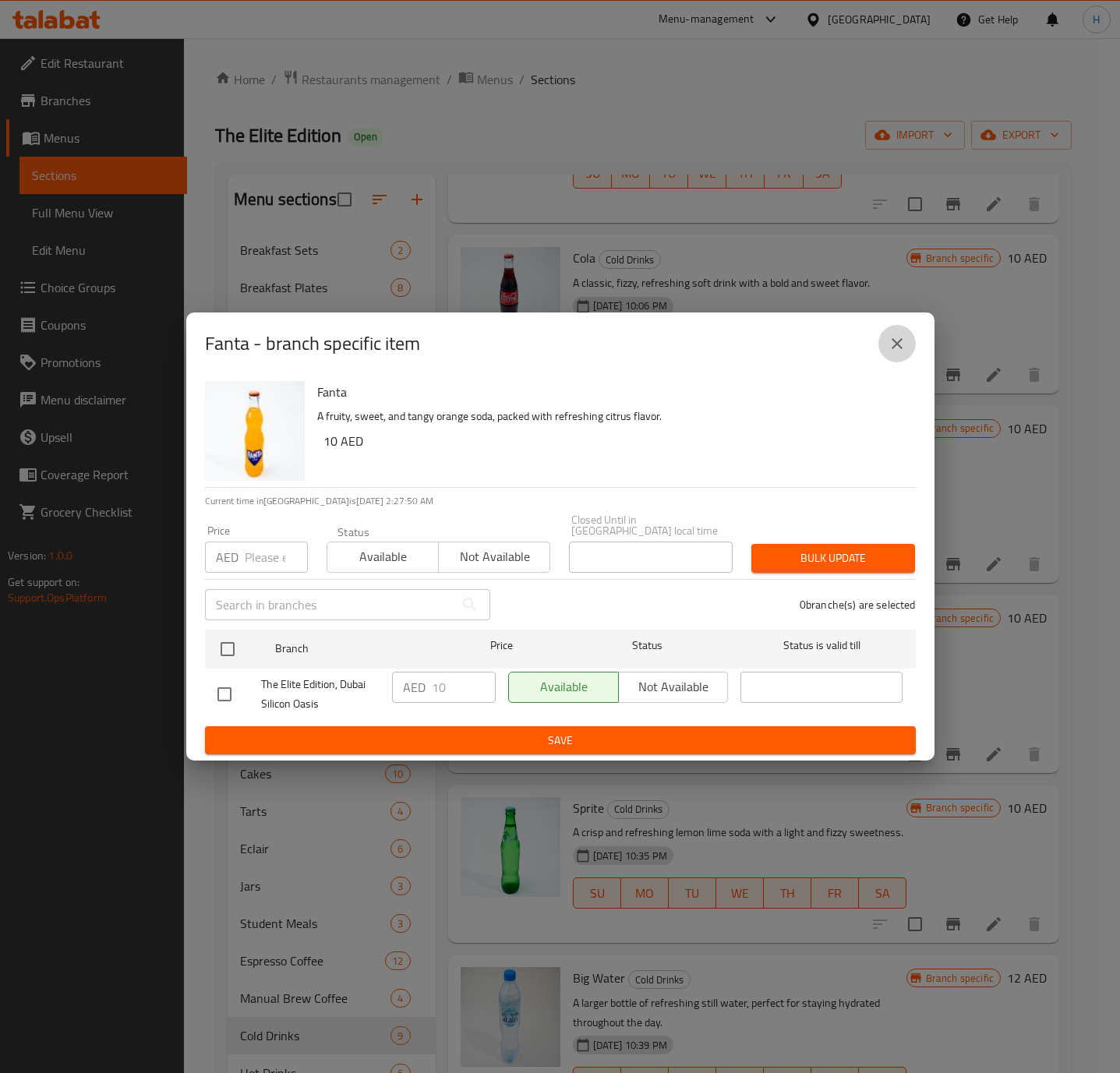
click at [901, 341] on icon "close" at bounding box center [897, 344] width 19 height 19
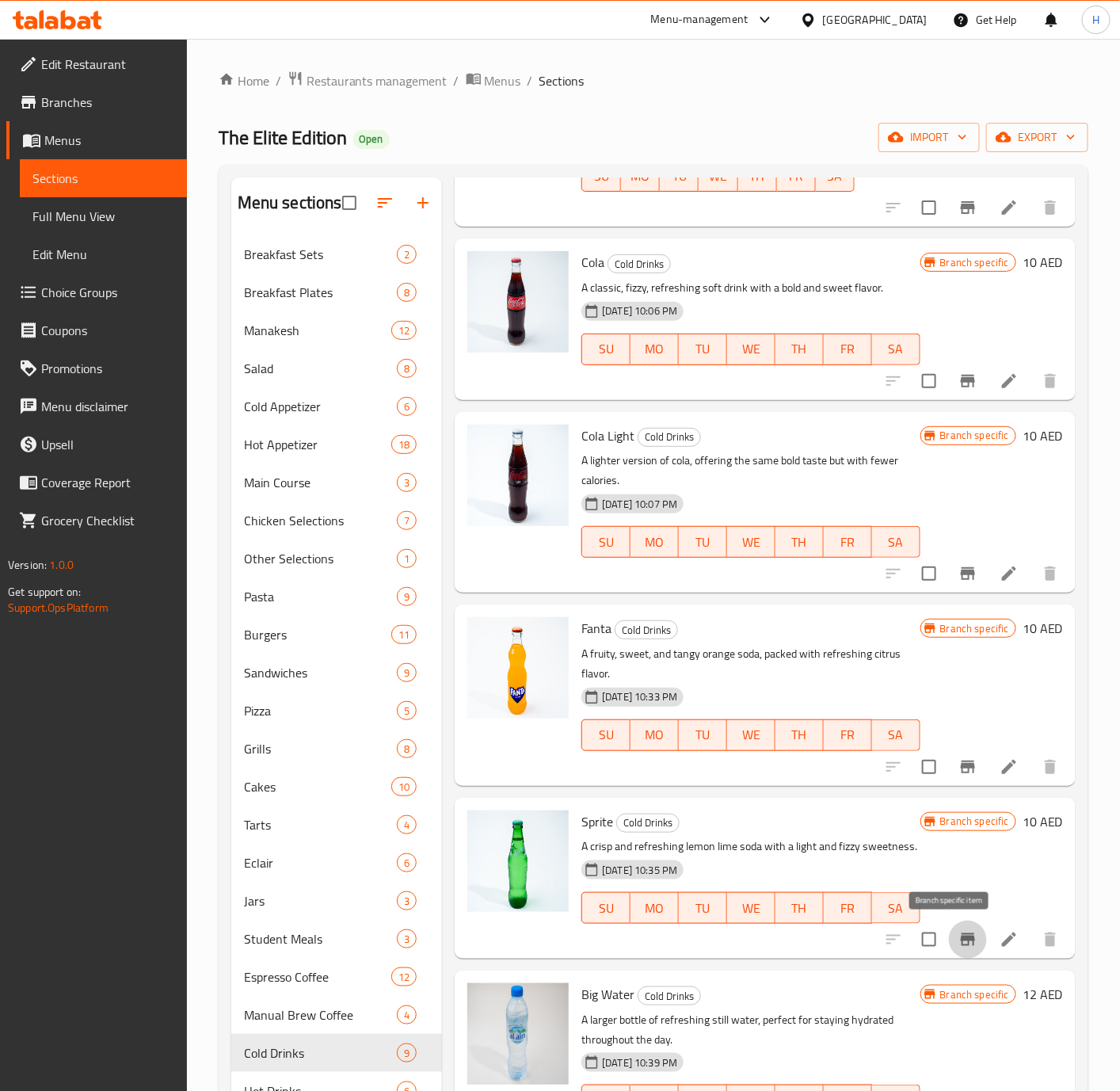
click at [958, 941] on icon "Branch-specific-item" at bounding box center [968, 940] width 19 height 19
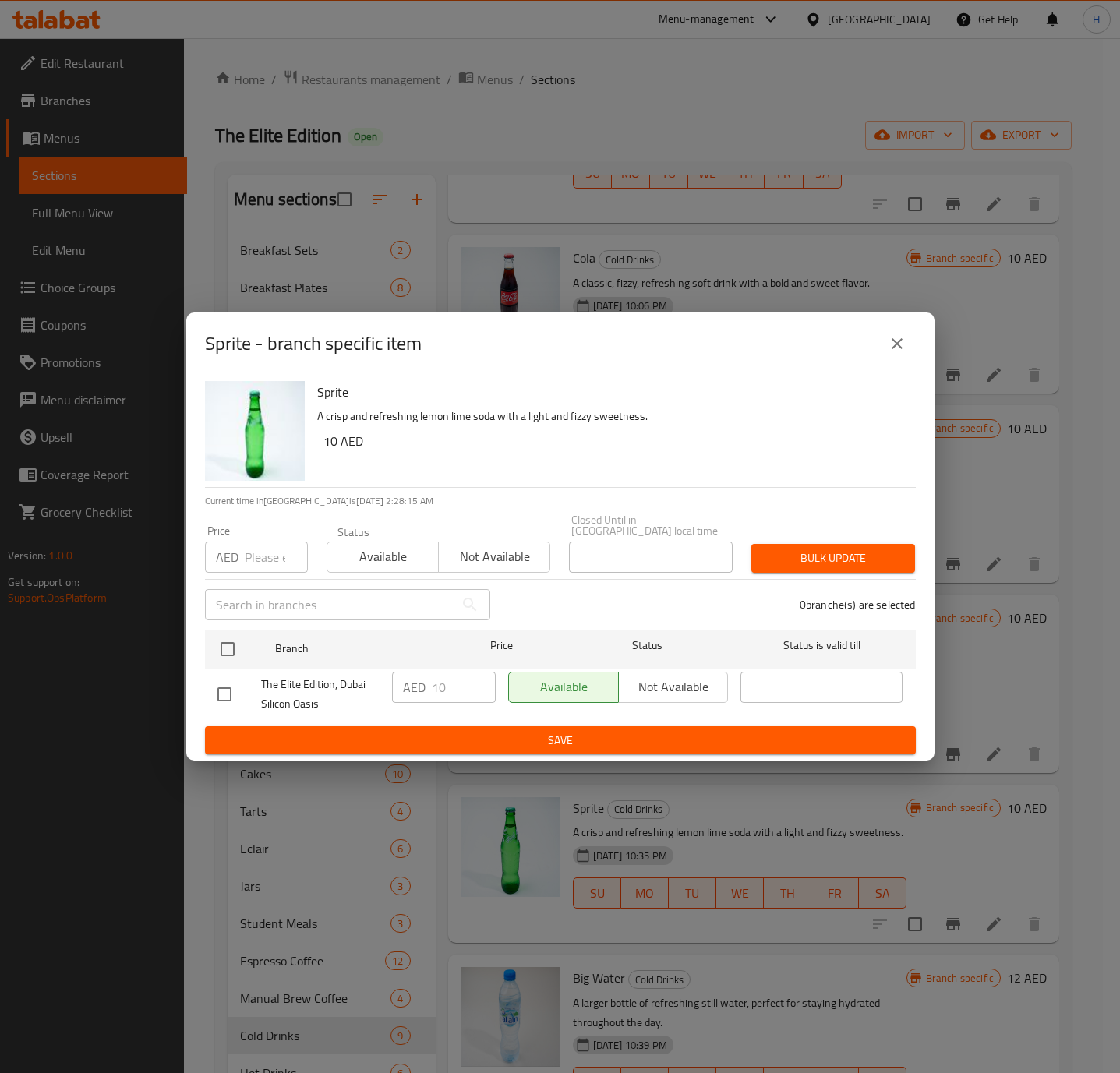
click at [893, 350] on icon "close" at bounding box center [897, 344] width 19 height 19
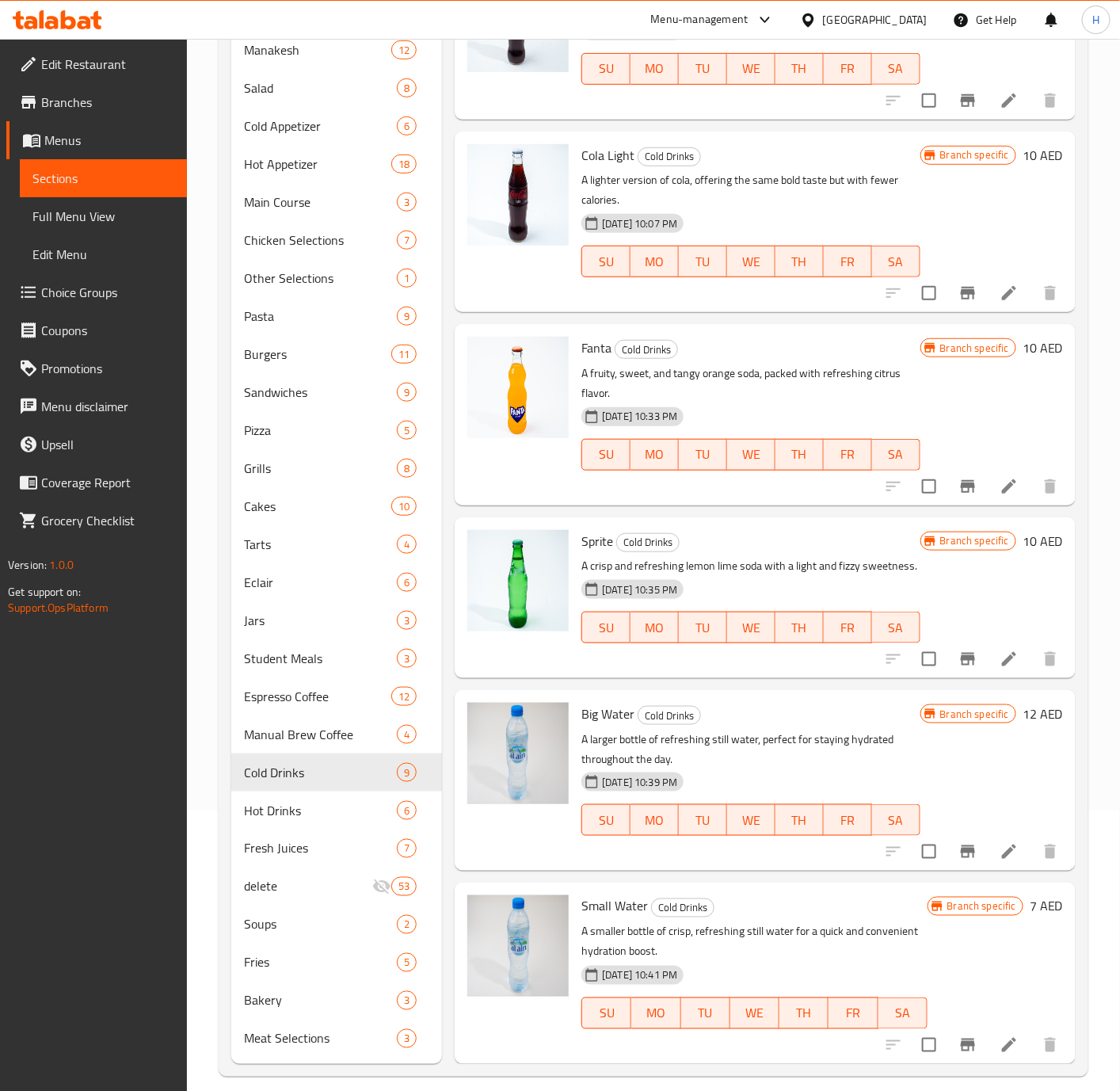
scroll to position [297, 0]
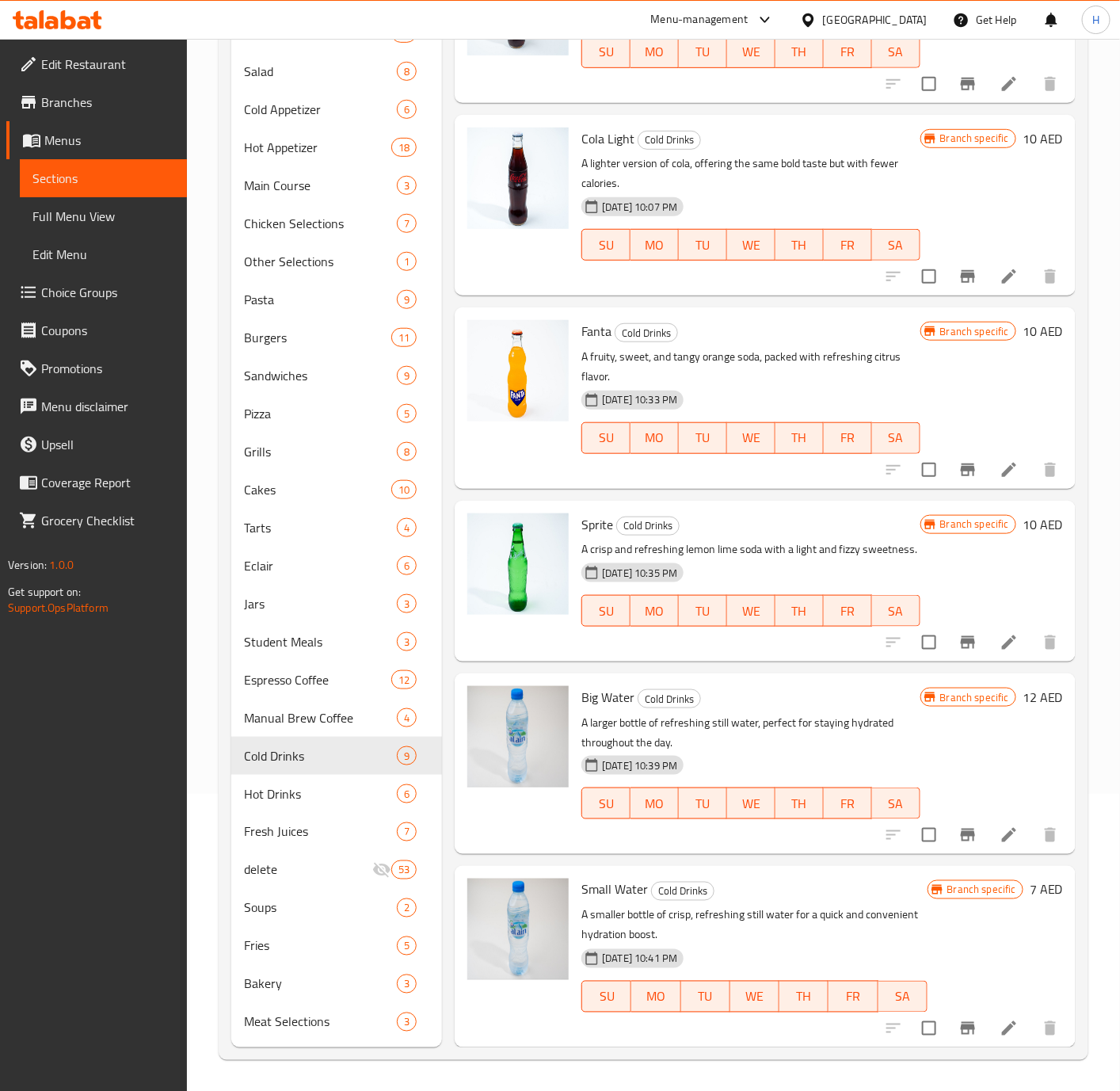
click at [1023, 697] on h6 "12 AED" at bounding box center [1043, 697] width 40 height 22
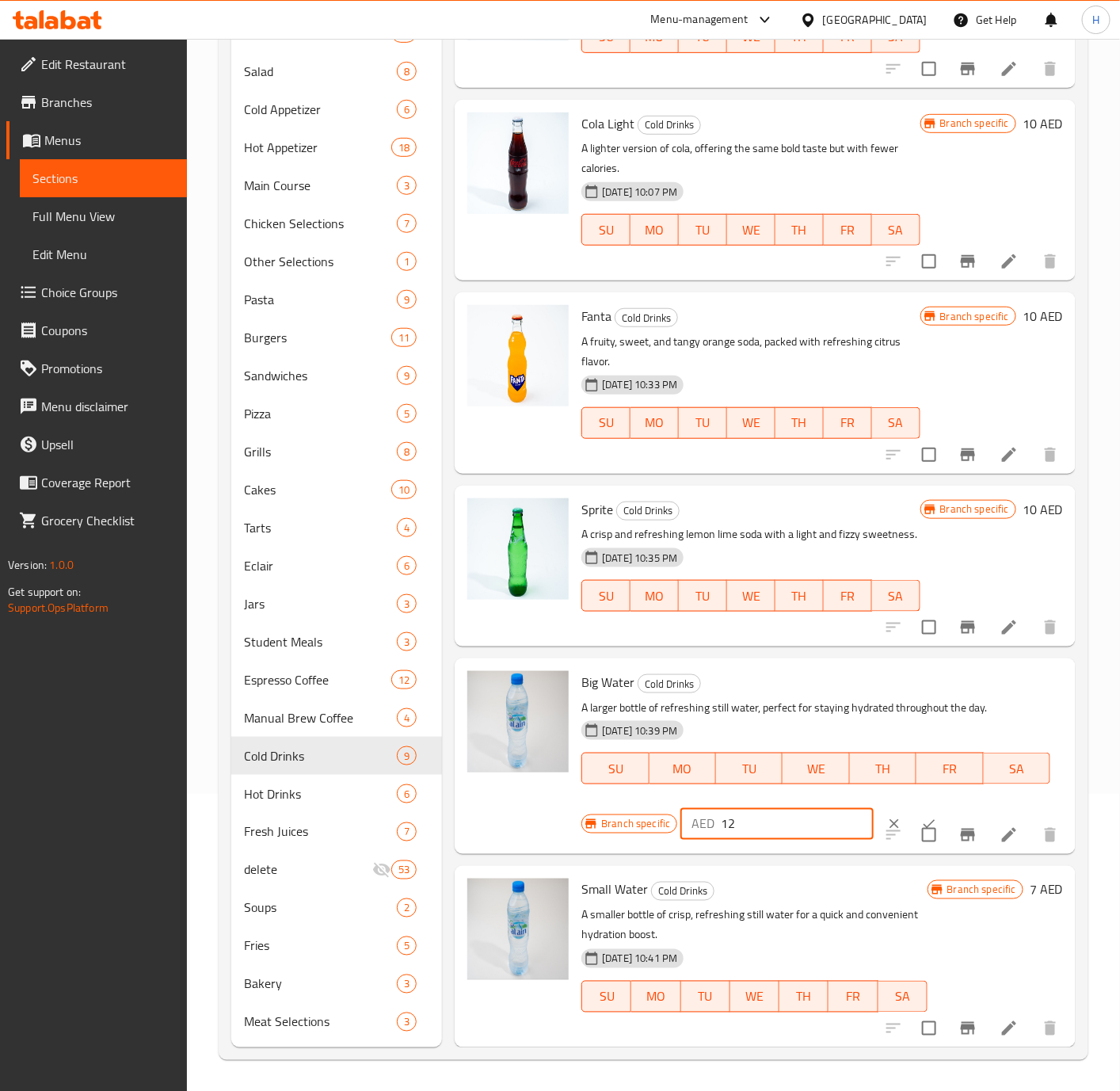
click at [768, 840] on input "12" at bounding box center [797, 824] width 153 height 32
type input "15"
click at [912, 828] on button "ok" at bounding box center [930, 824] width 35 height 35
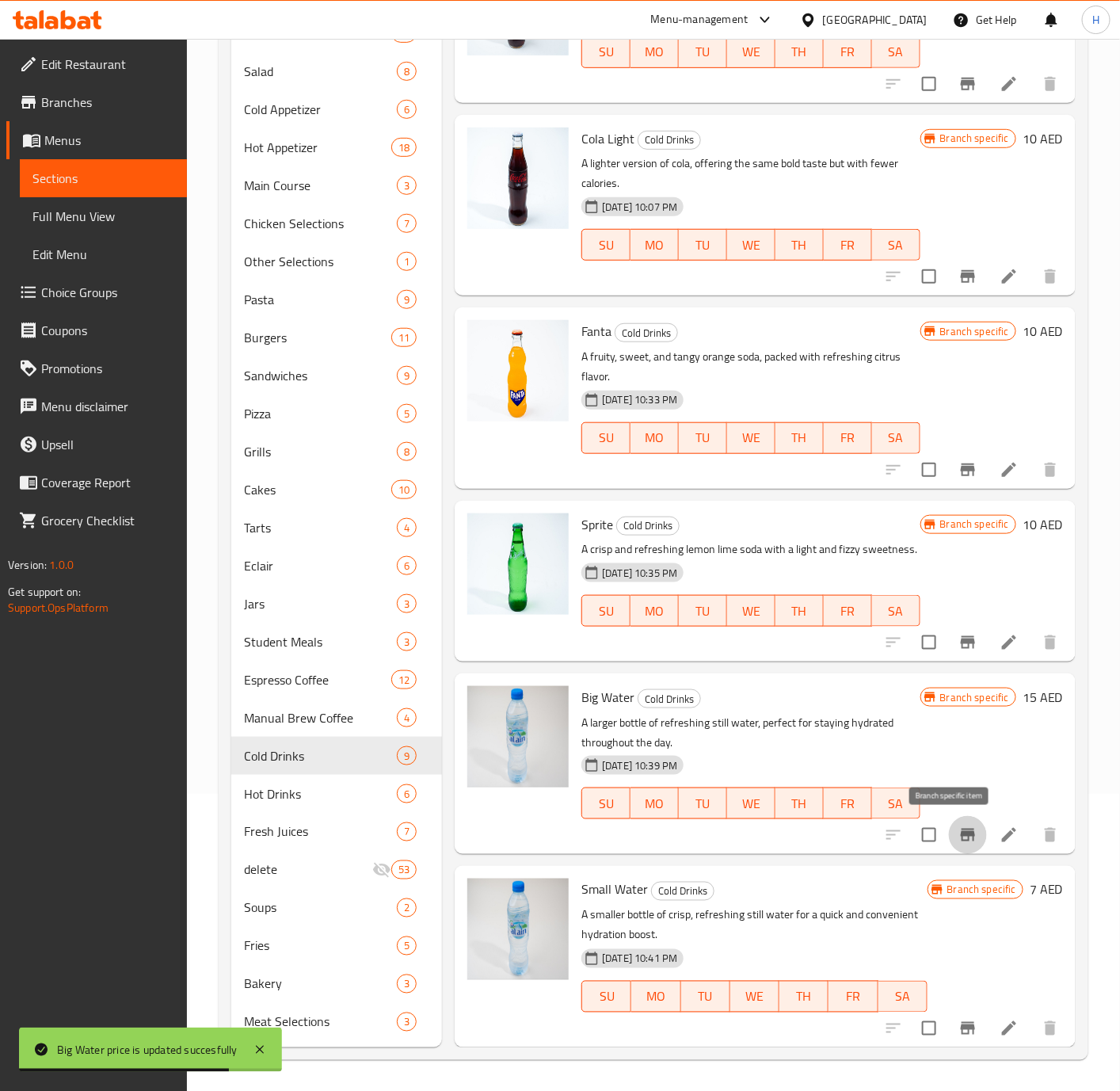
click at [961, 834] on icon "Branch-specific-item" at bounding box center [968, 835] width 14 height 12
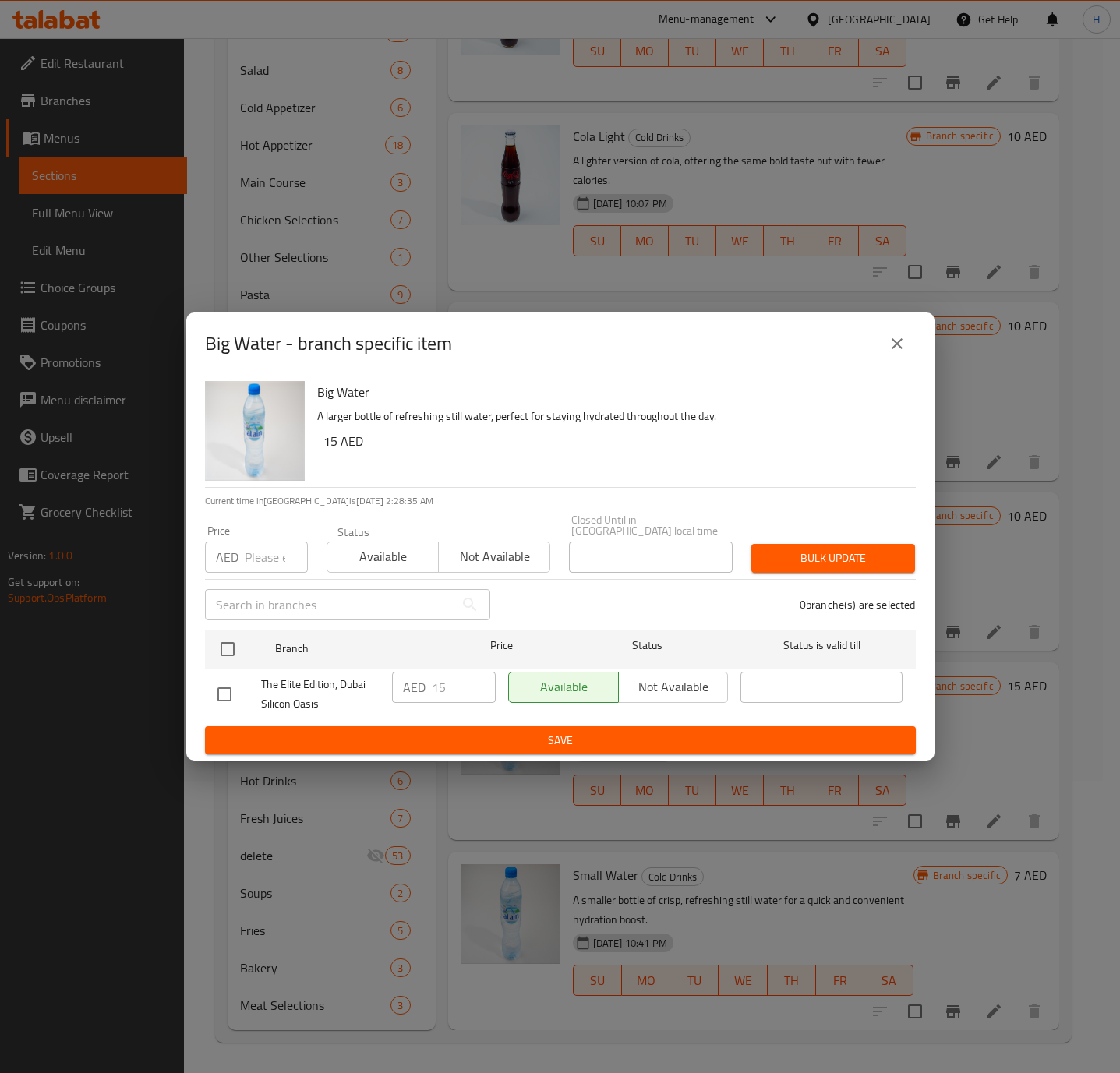
click at [889, 342] on icon "close" at bounding box center [897, 344] width 19 height 19
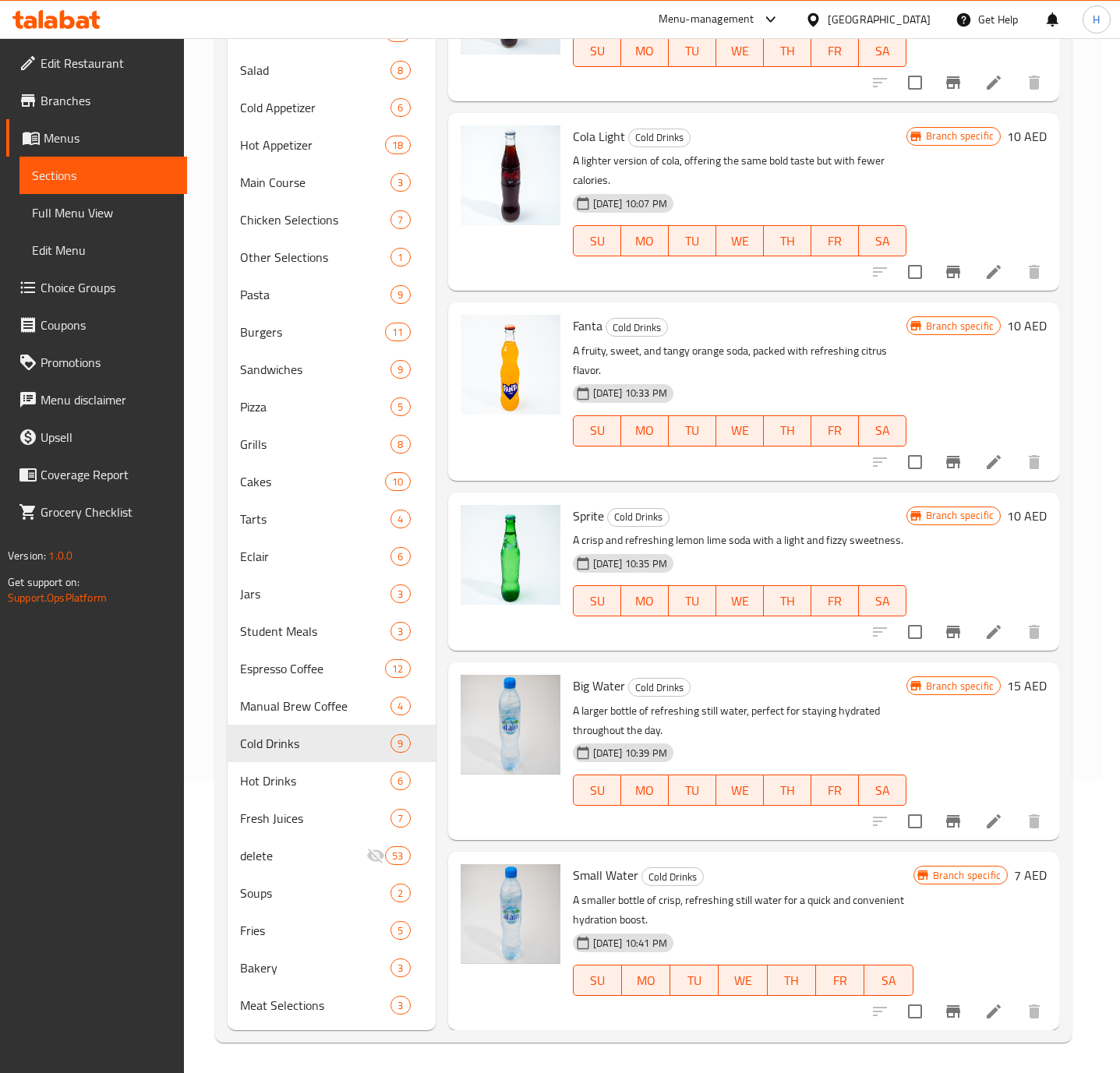
click at [889, 342] on icon "close" at bounding box center [897, 344] width 19 height 19
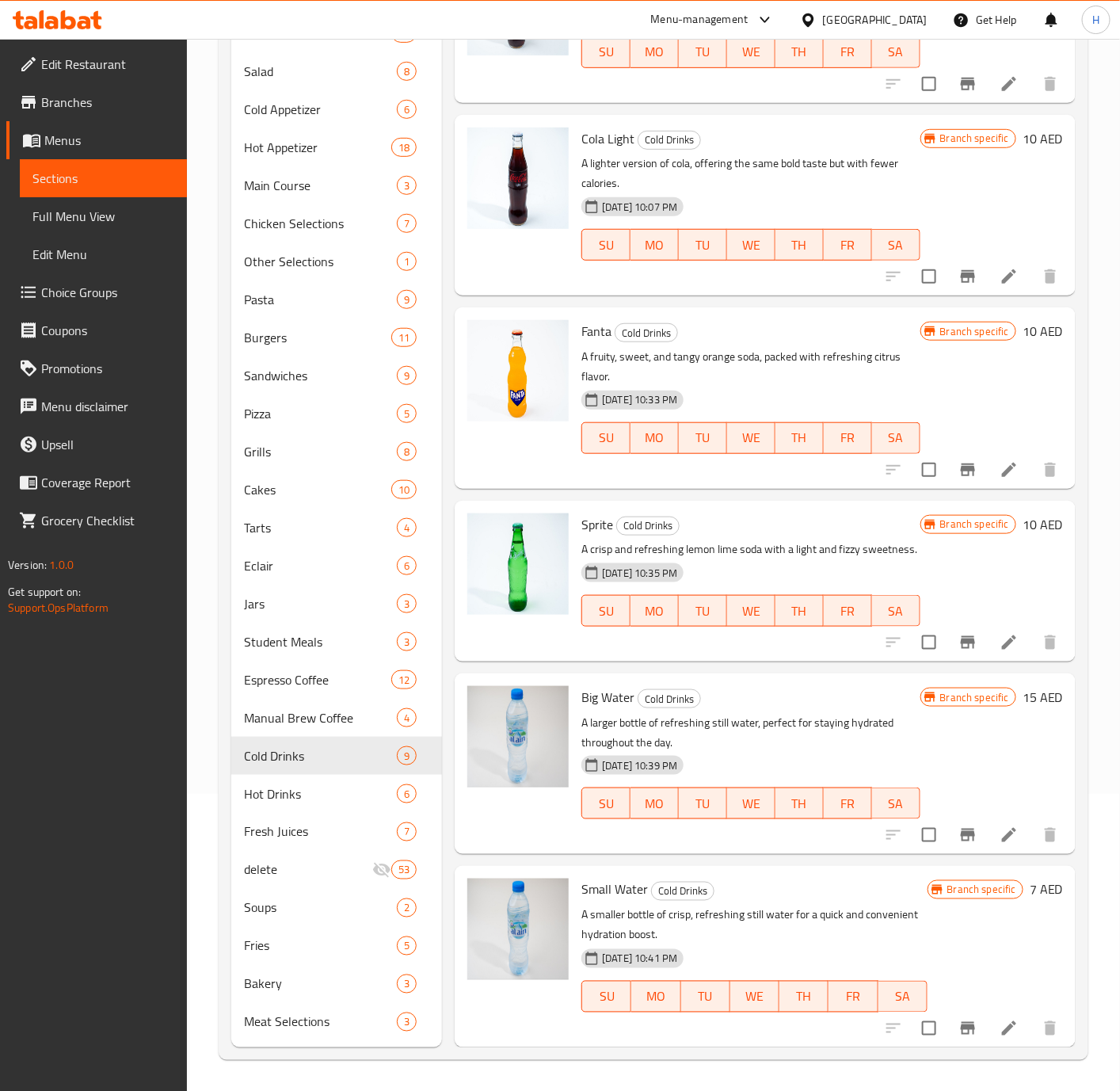
click at [1030, 894] on h6 "7 AED" at bounding box center [1046, 889] width 33 height 22
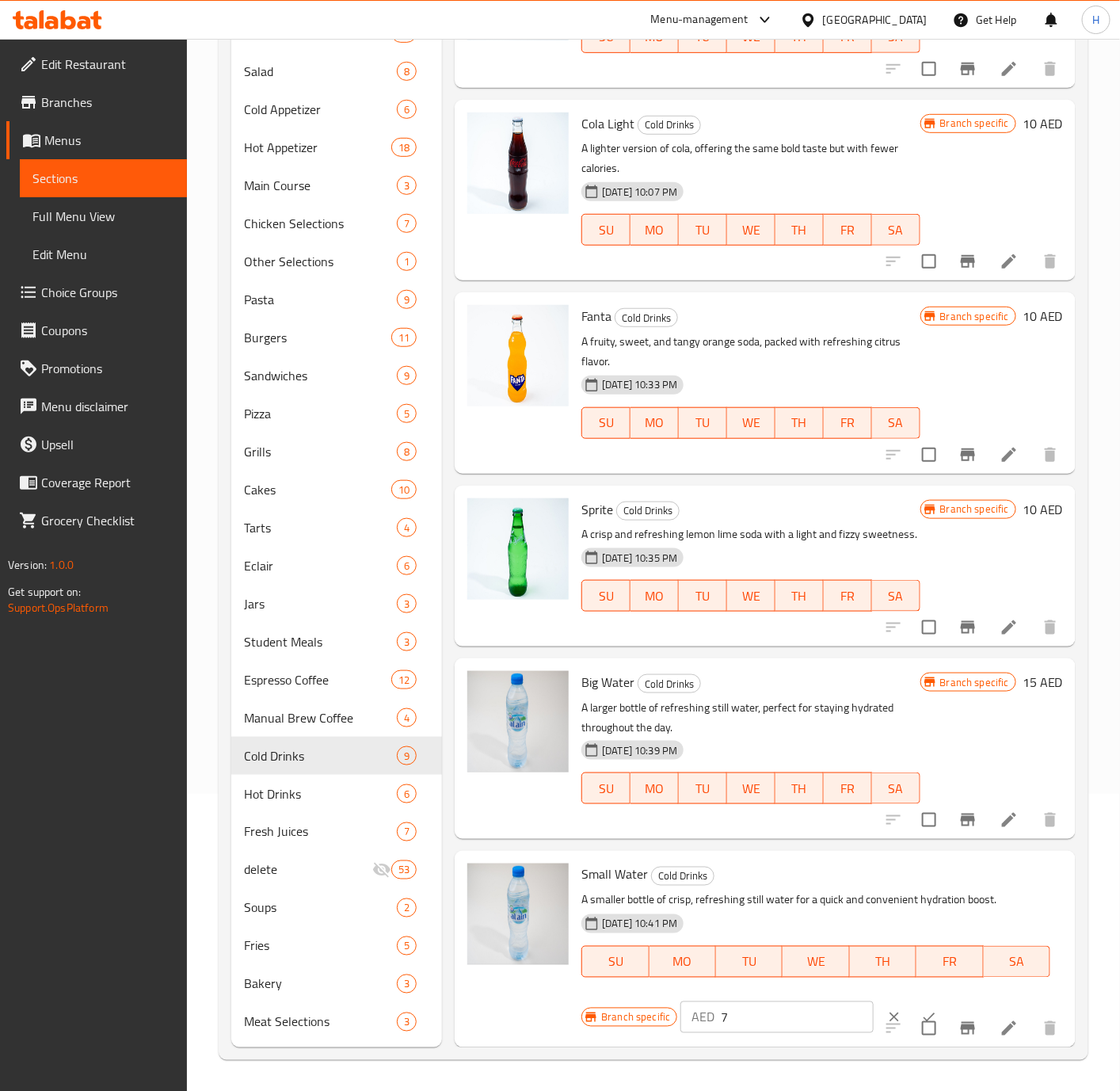
click at [742, 1032] on input "7" at bounding box center [797, 1017] width 153 height 32
type input "8.75"
click at [912, 1020] on button "ok" at bounding box center [930, 1017] width 35 height 35
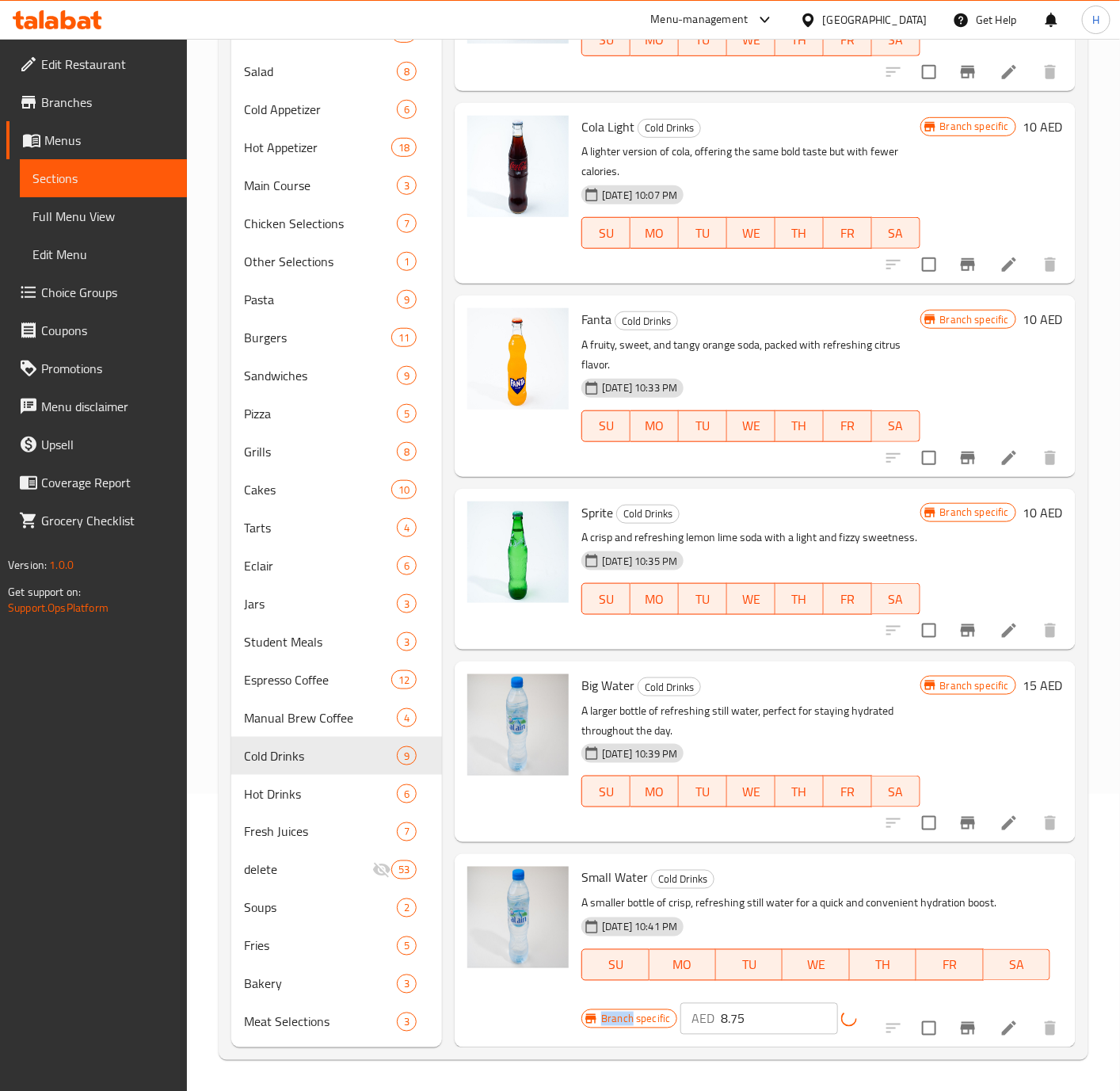
click at [910, 1020] on div at bounding box center [972, 1028] width 195 height 38
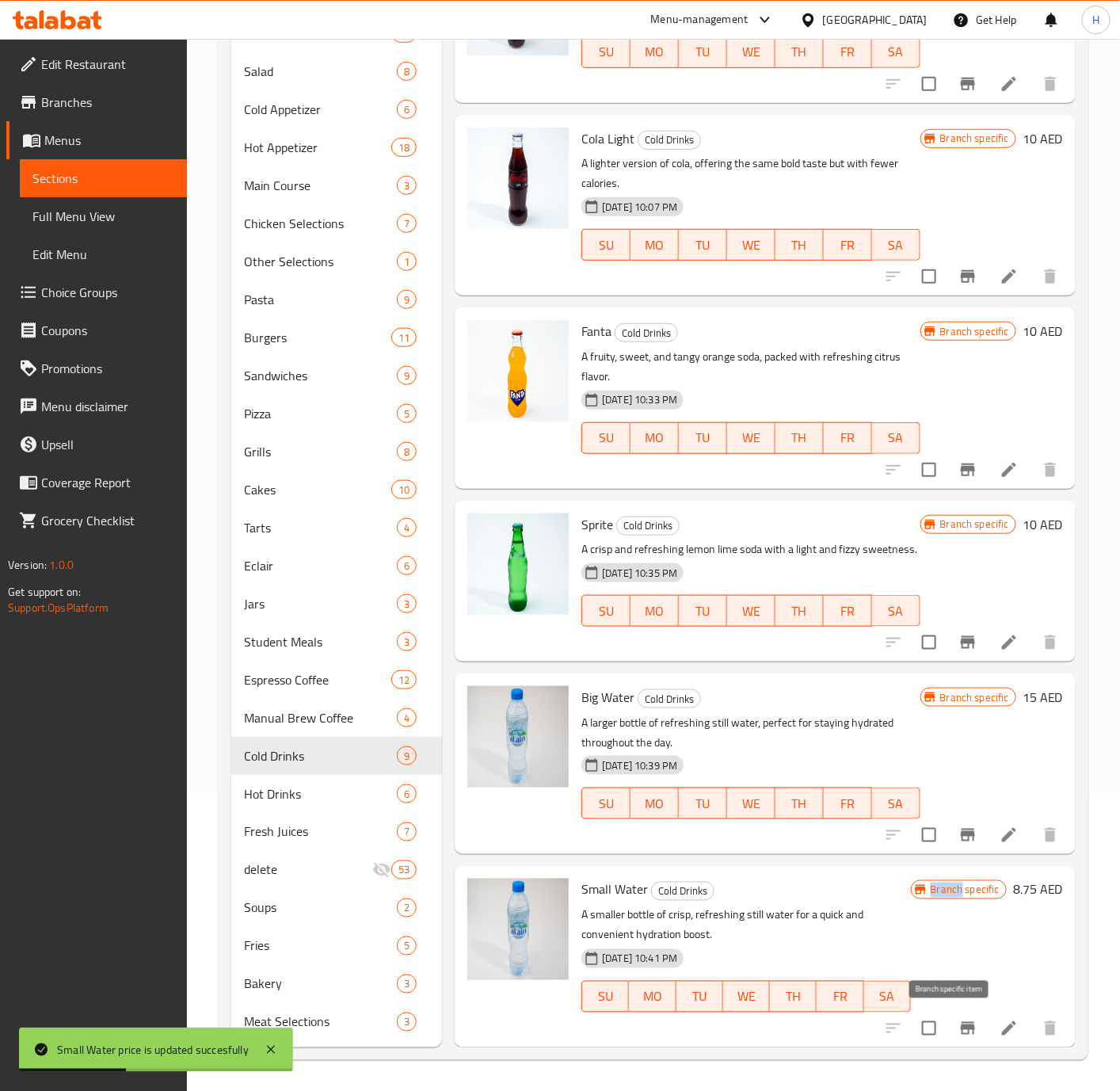
click at [961, 1024] on icon "Branch-specific-item" at bounding box center [968, 1028] width 14 height 12
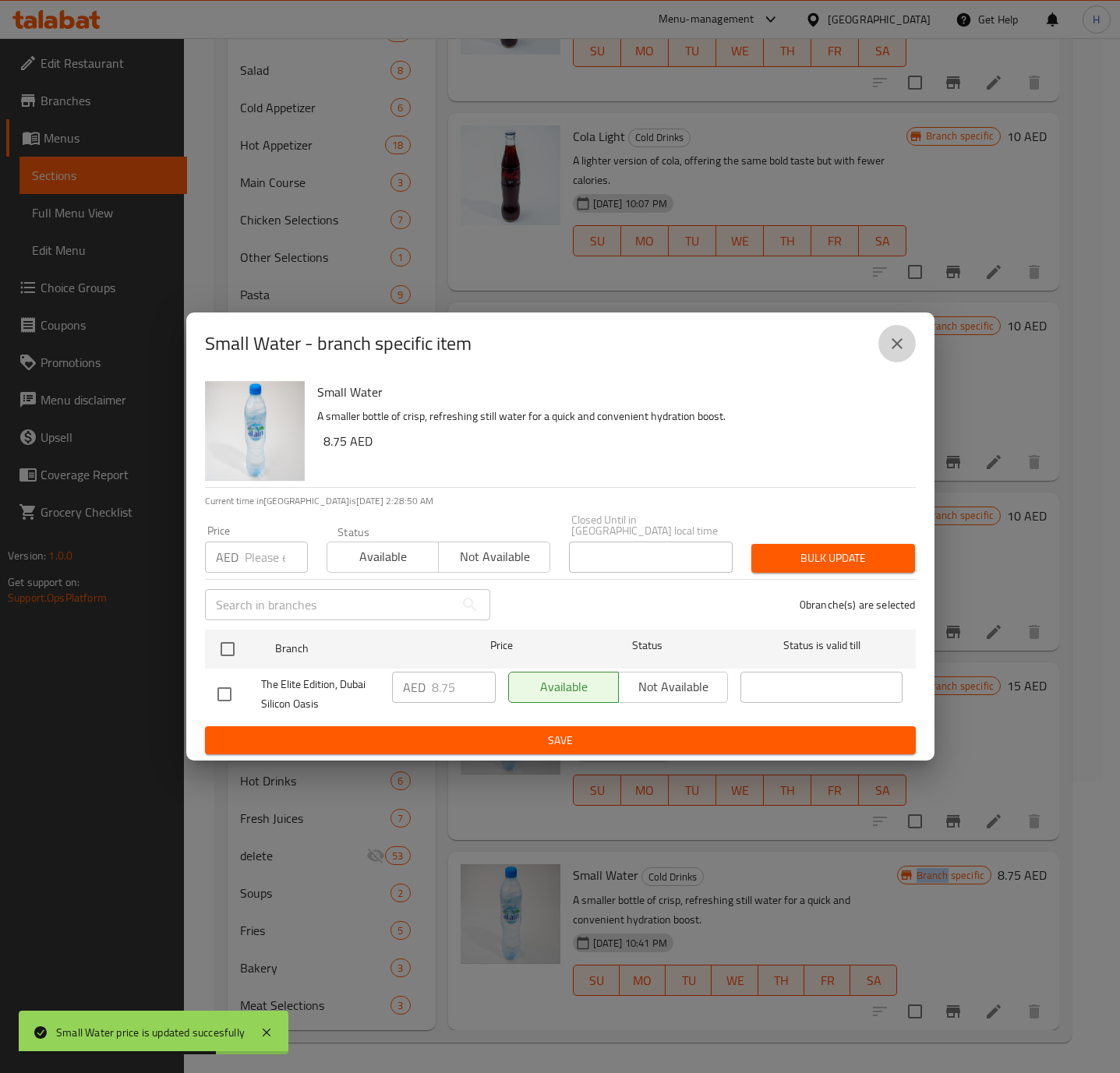
click at [900, 349] on icon "close" at bounding box center [897, 344] width 19 height 19
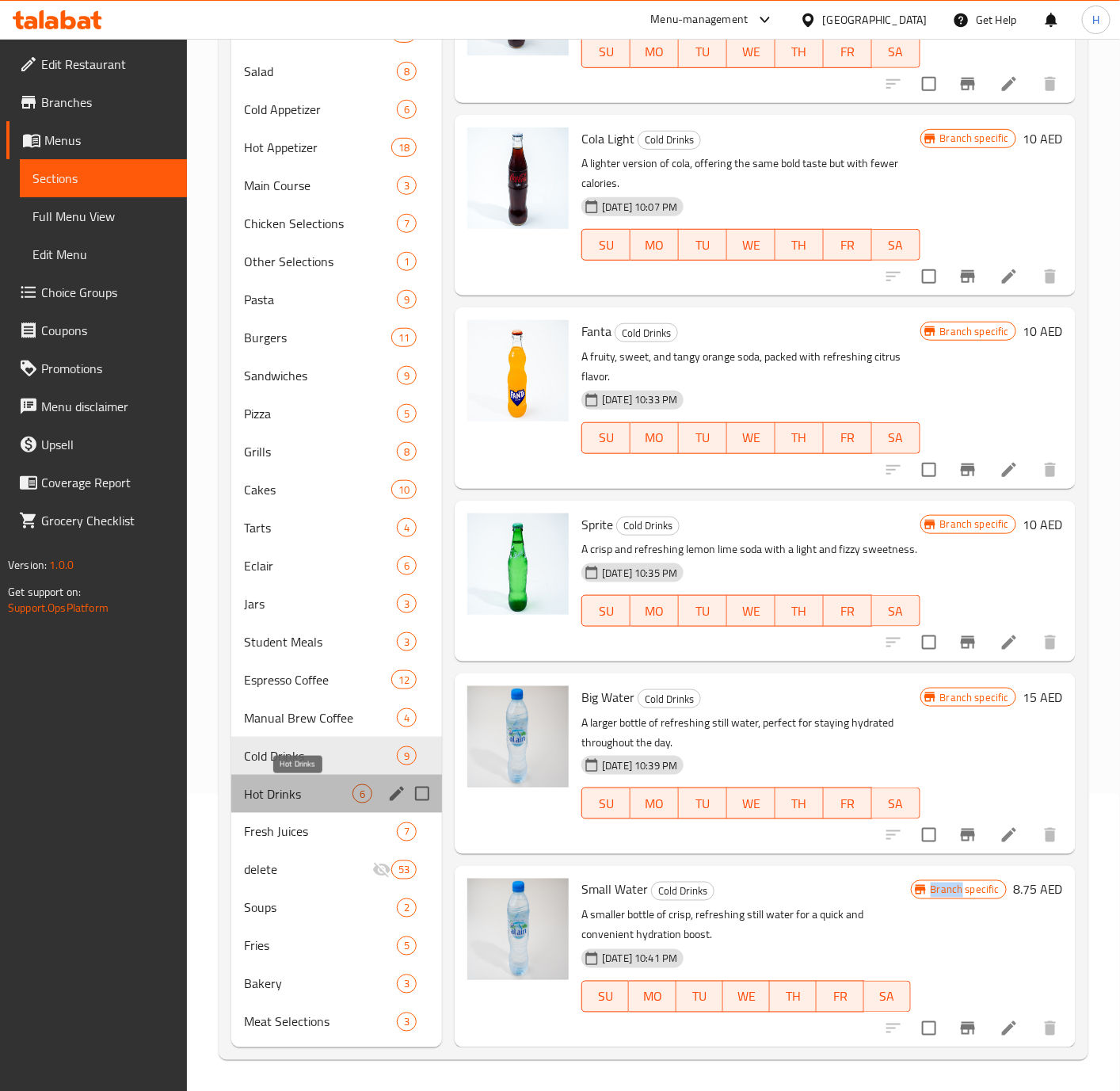
click at [309, 792] on span "Hot Drinks" at bounding box center [298, 793] width 109 height 19
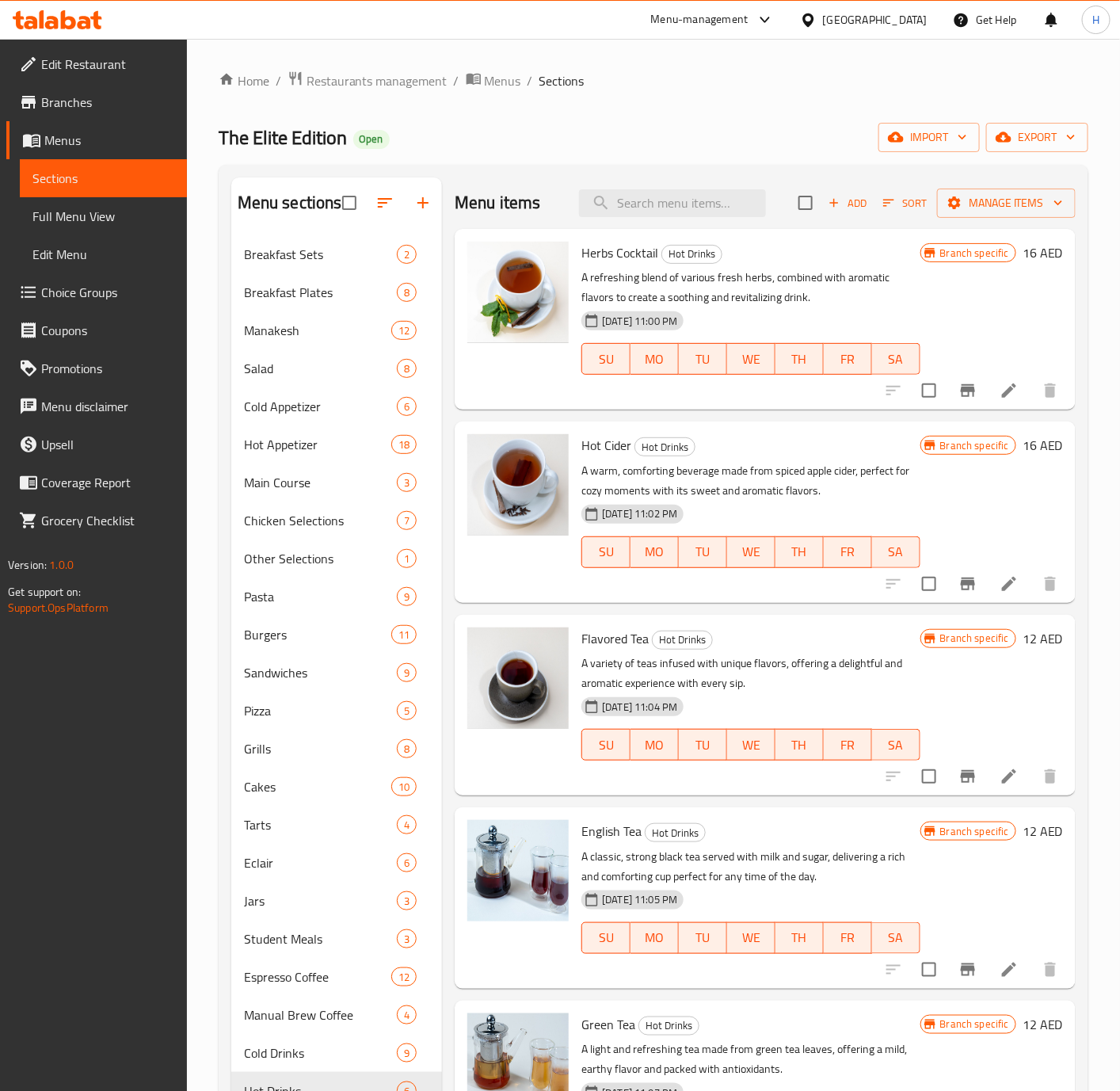
click at [1001, 393] on icon at bounding box center [1009, 391] width 19 height 19
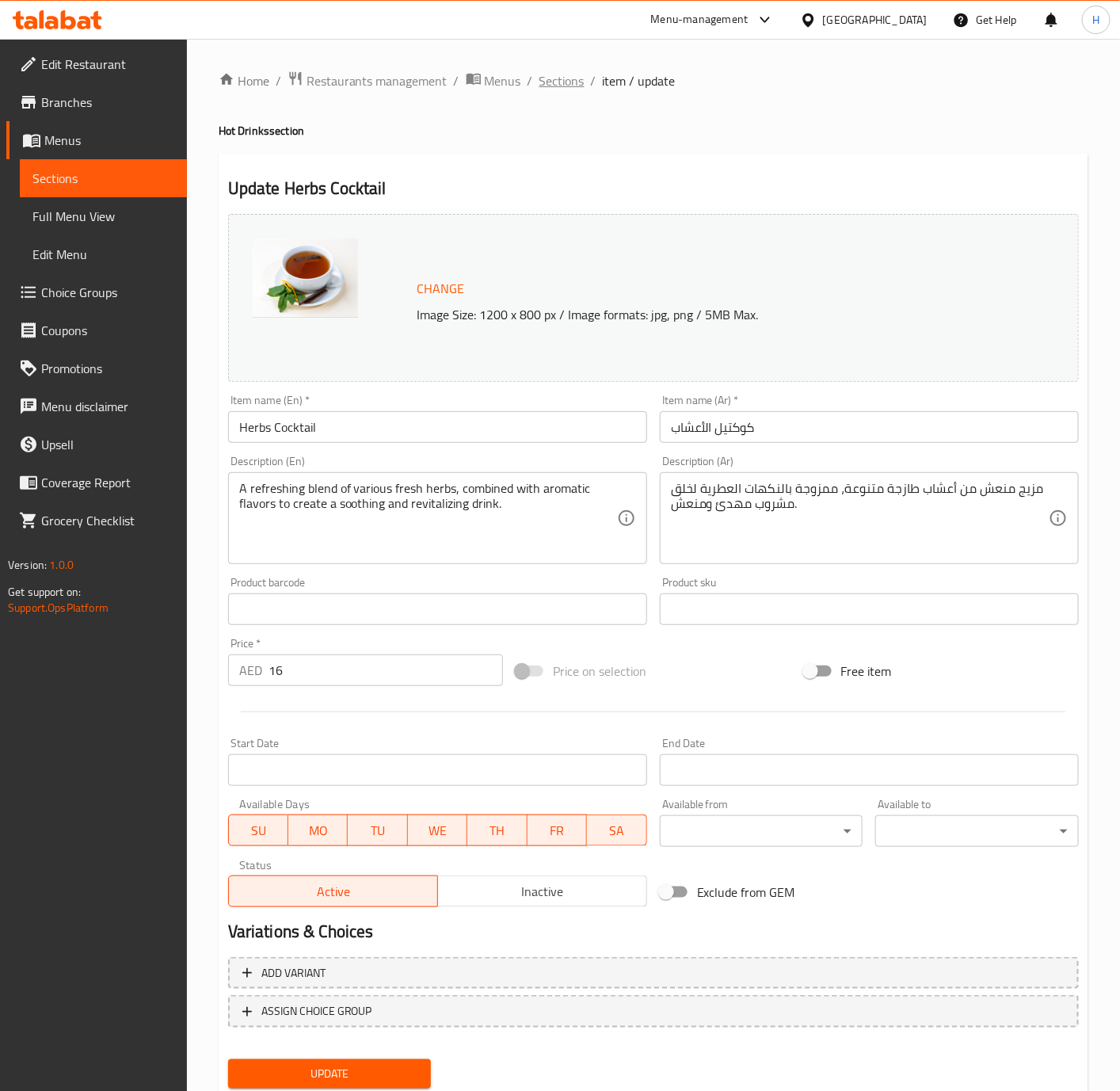
click at [571, 71] on span "Sections" at bounding box center [562, 81] width 45 height 19
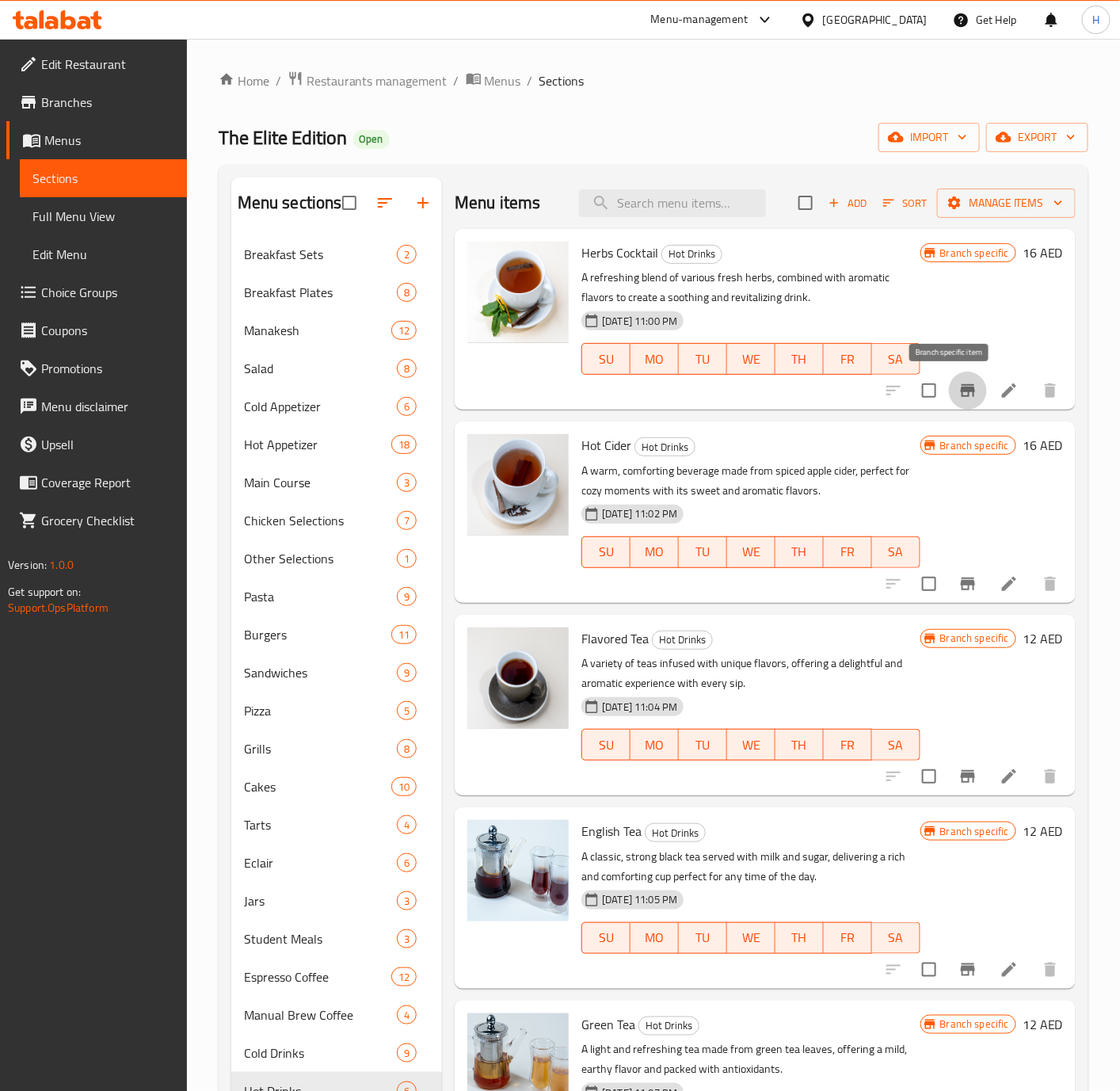
click at [961, 391] on icon "Branch-specific-item" at bounding box center [968, 391] width 14 height 12
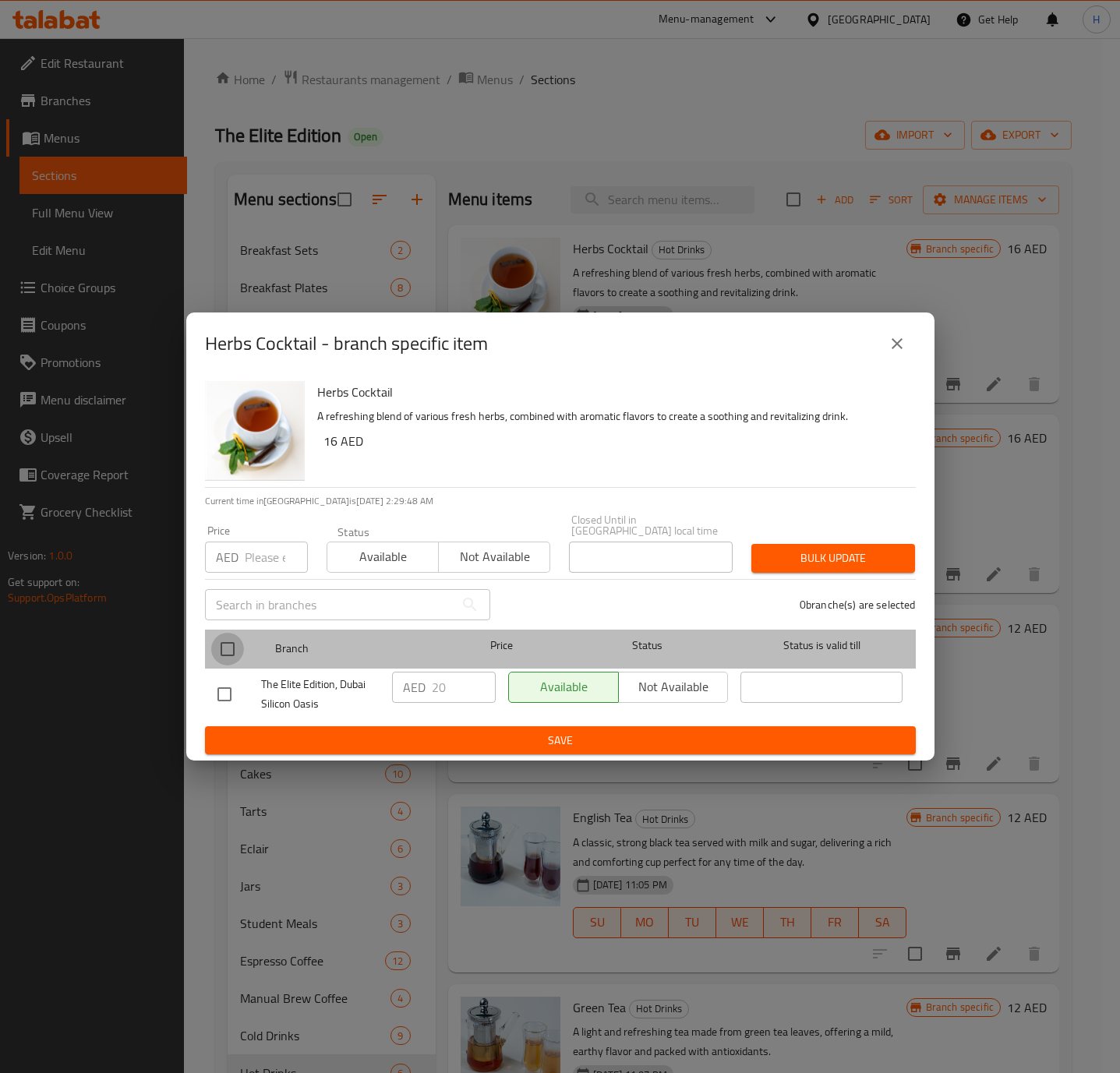
click at [212, 639] on input "checkbox" at bounding box center [228, 649] width 33 height 33
checkbox input "true"
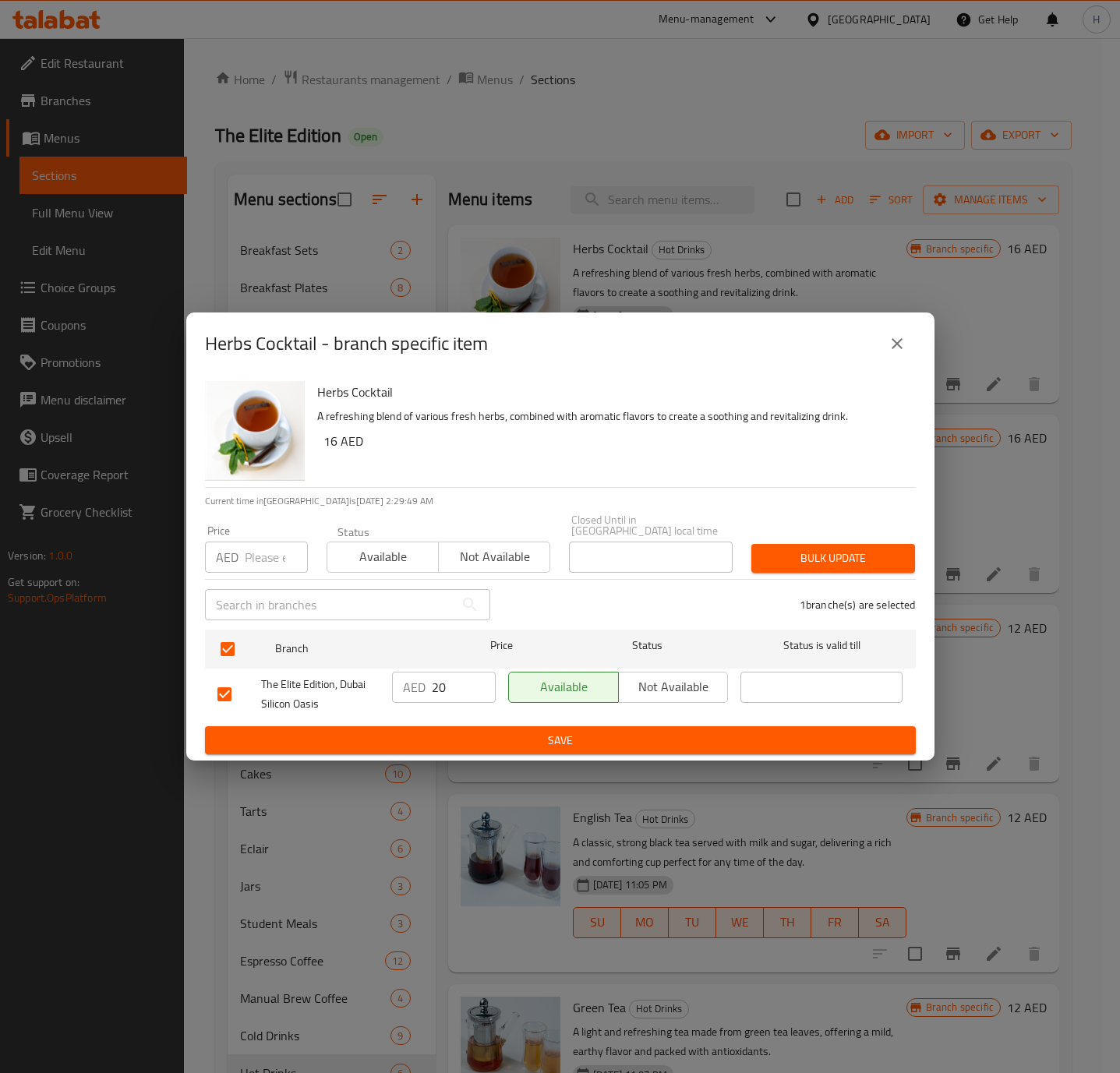
click at [335, 442] on h6 "16 AED" at bounding box center [613, 440] width 579 height 22
click at [331, 442] on h6 "16 AED" at bounding box center [613, 440] width 579 height 22
copy h6 "16"
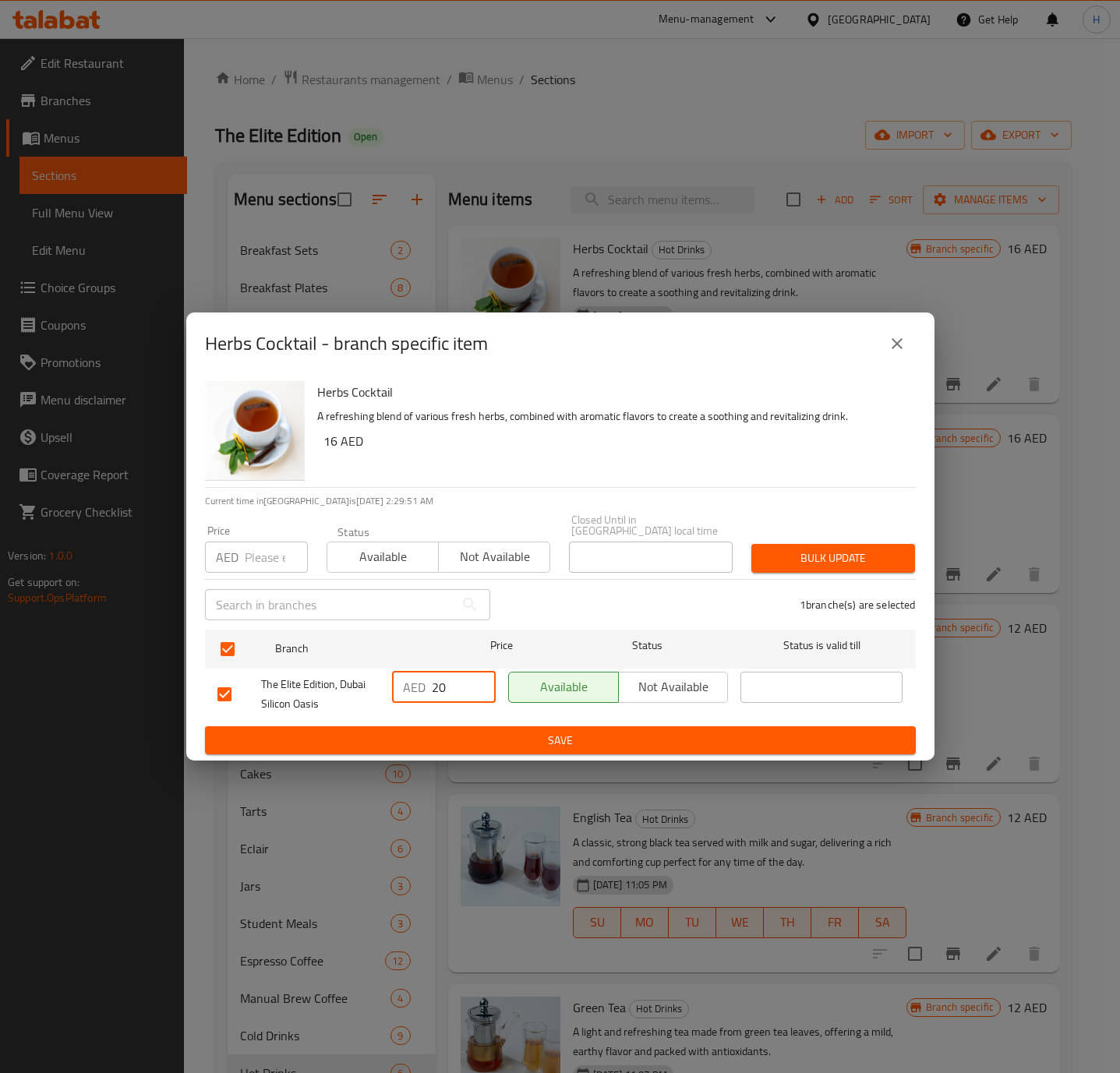
click at [447, 680] on input "20" at bounding box center [464, 687] width 64 height 31
click at [449, 676] on input "20" at bounding box center [464, 687] width 64 height 31
paste input "16"
type input "16"
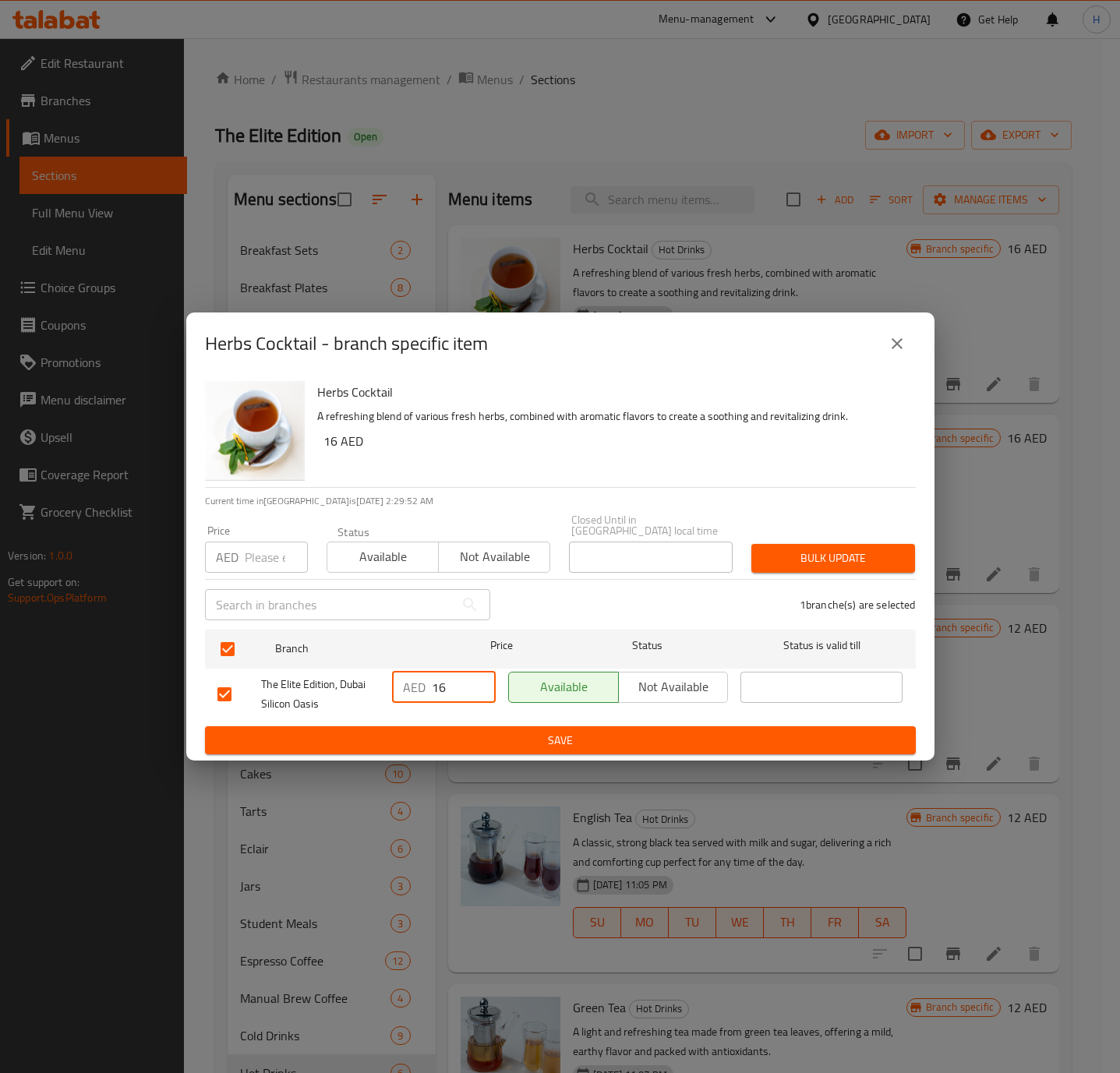
click at [512, 735] on span "Save" at bounding box center [560, 741] width 686 height 20
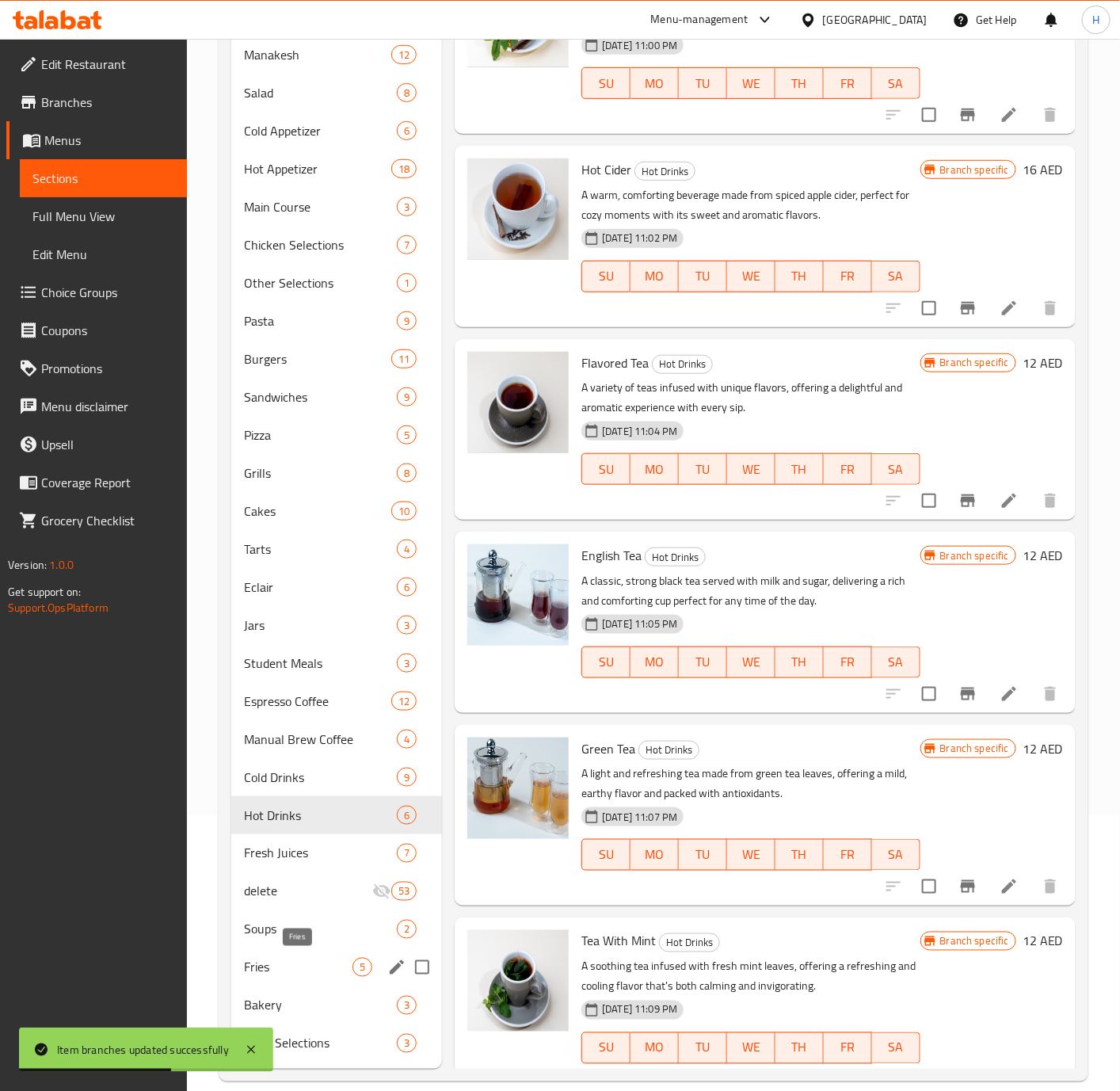
scroll to position [297, 0]
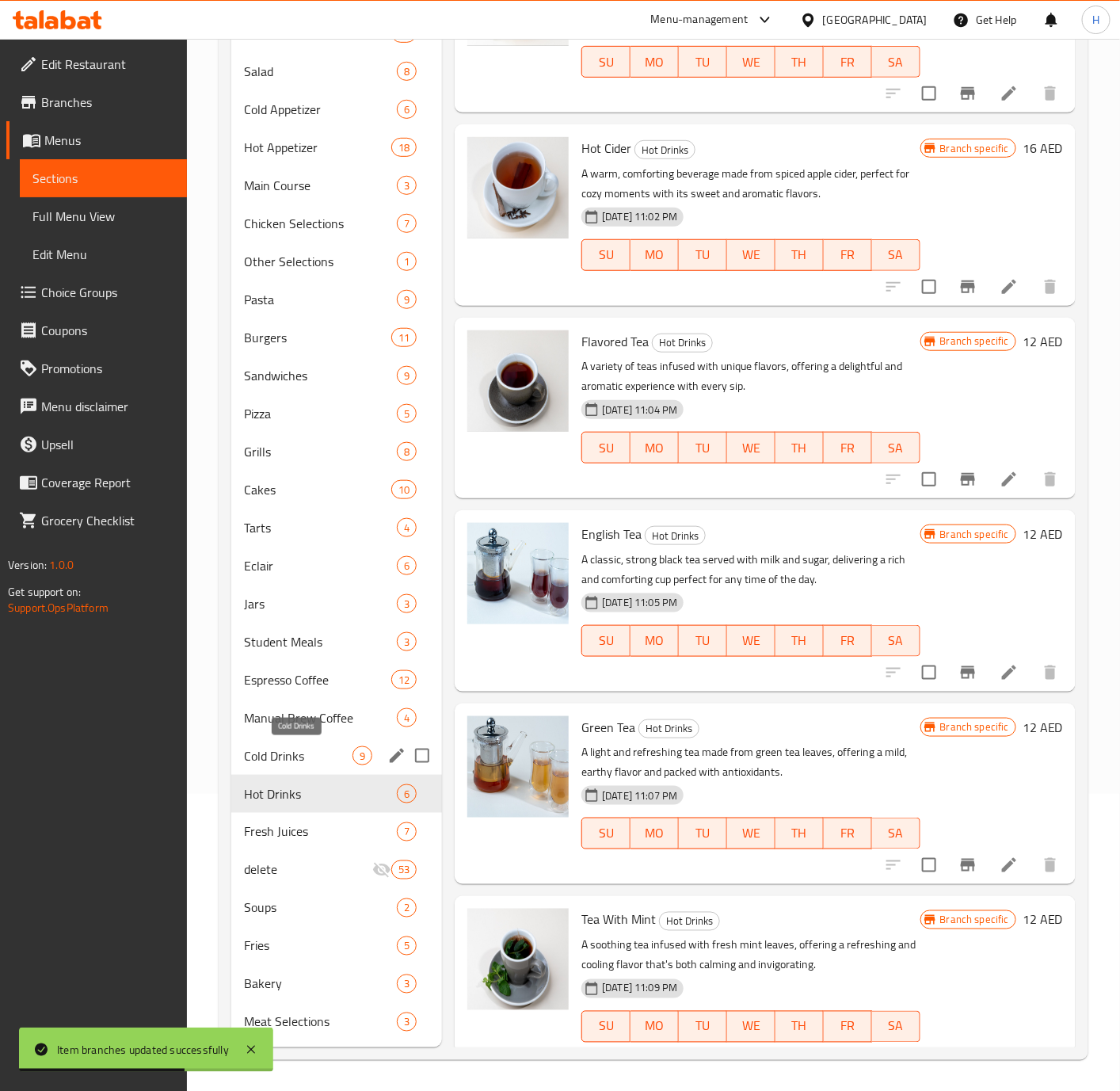
click at [313, 747] on span "Cold Drinks" at bounding box center [298, 756] width 109 height 19
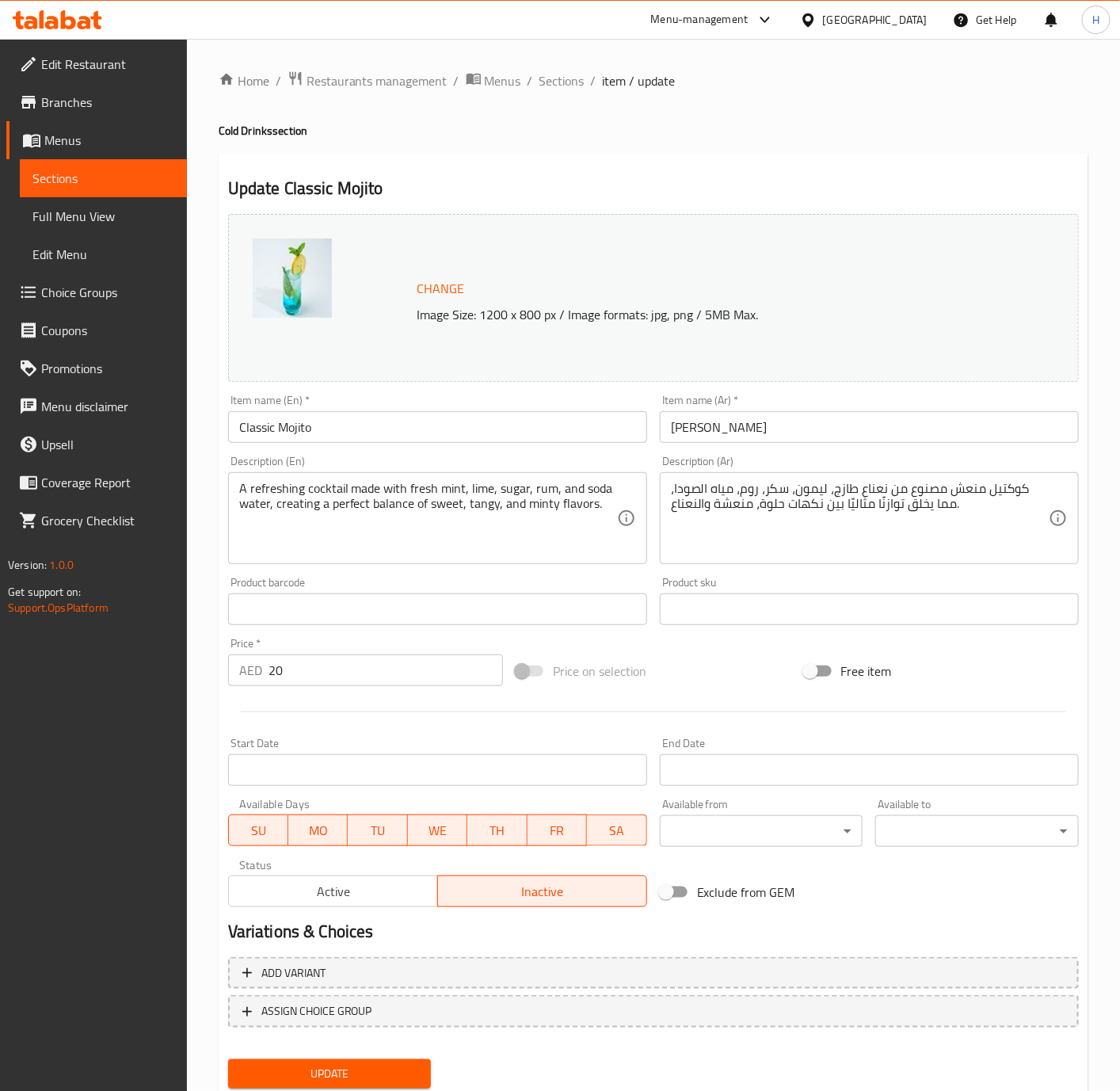
click at [423, 435] on input "Classic Mojito" at bounding box center [437, 427] width 419 height 32
click at [474, 434] on input "Blue Mojito" at bounding box center [437, 427] width 419 height 32
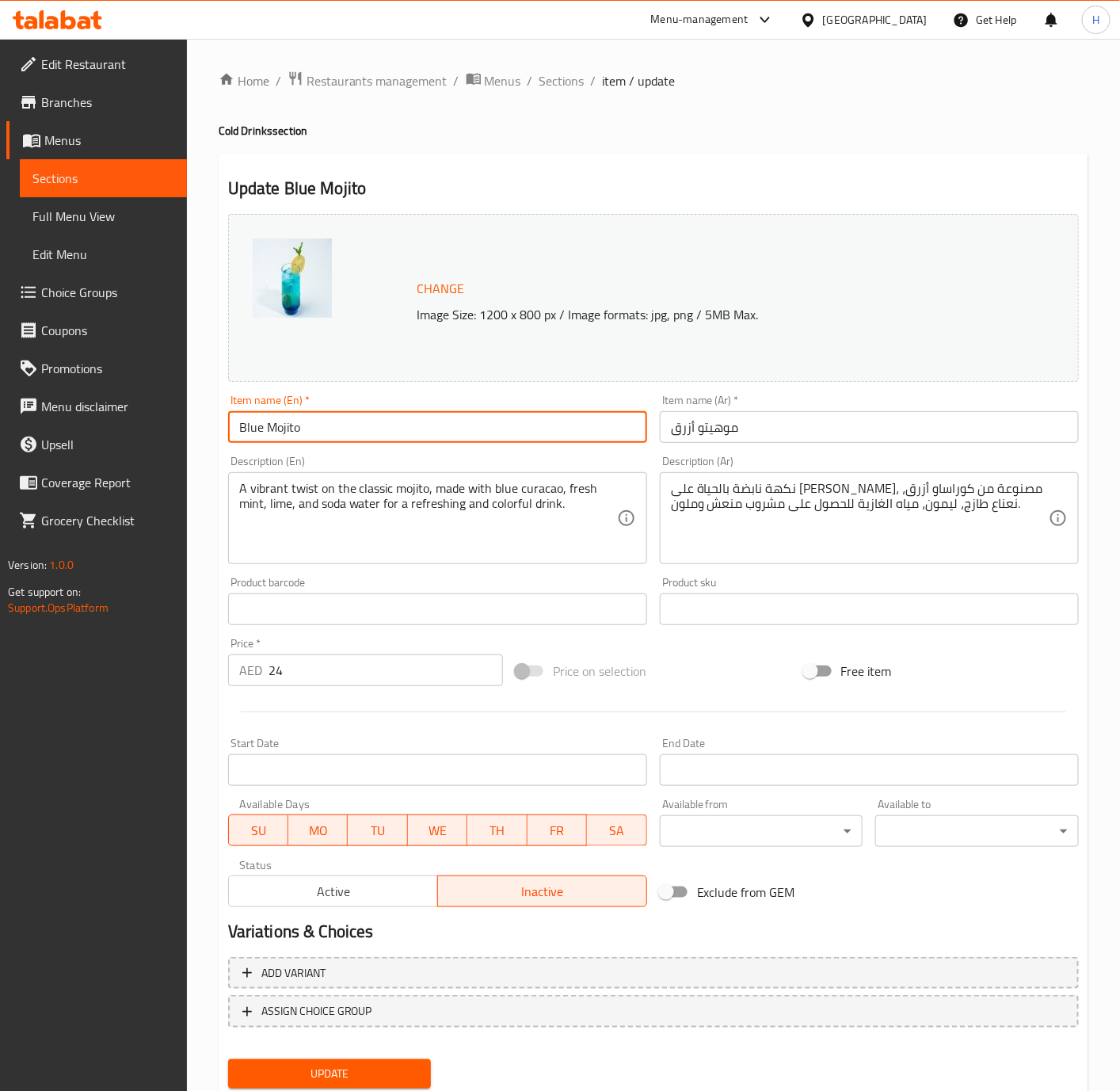
click at [474, 434] on input "Blue Mojito" at bounding box center [437, 427] width 419 height 32
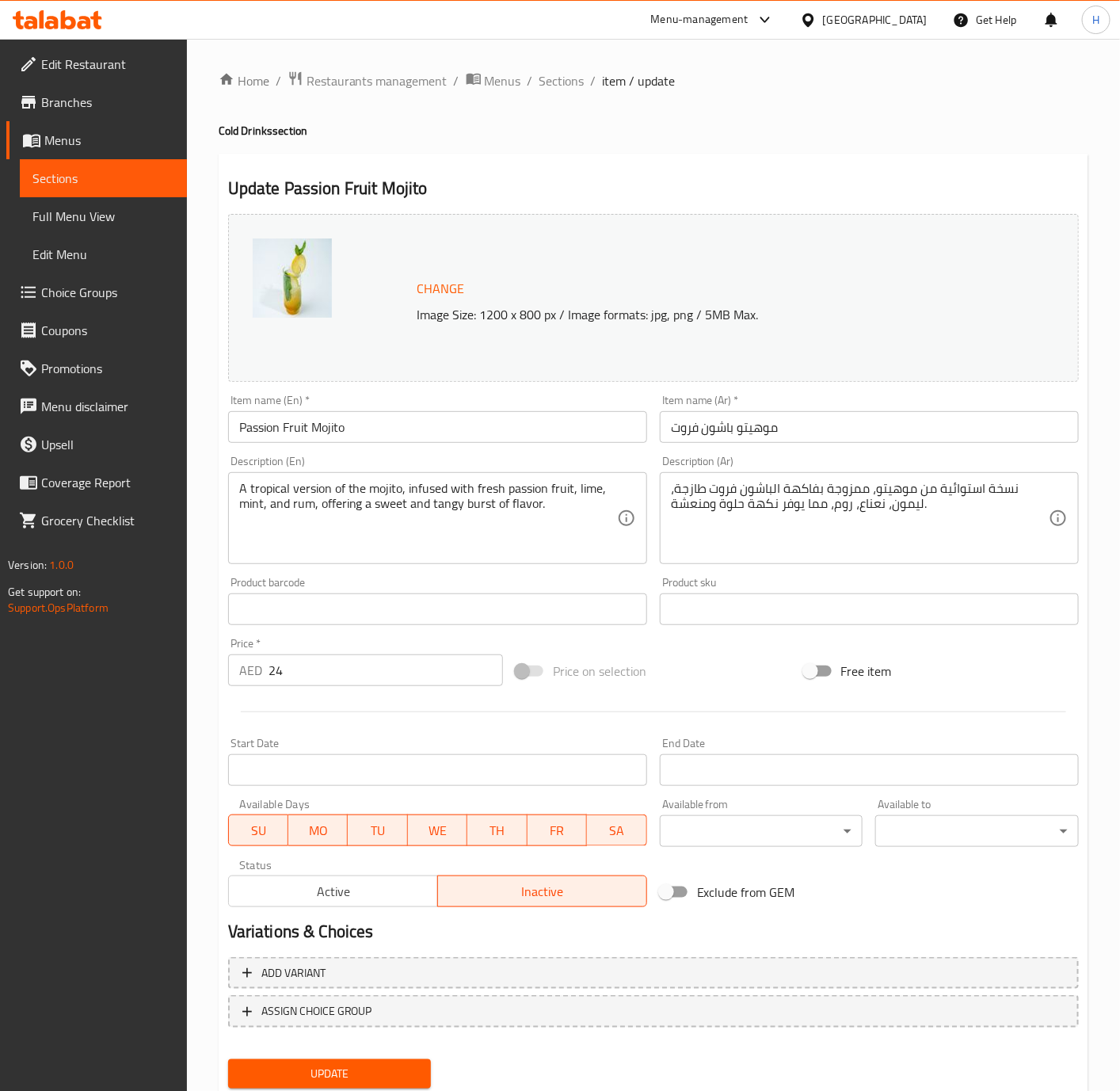
click at [430, 426] on input "Passion Fruit Mojito" at bounding box center [437, 427] width 419 height 32
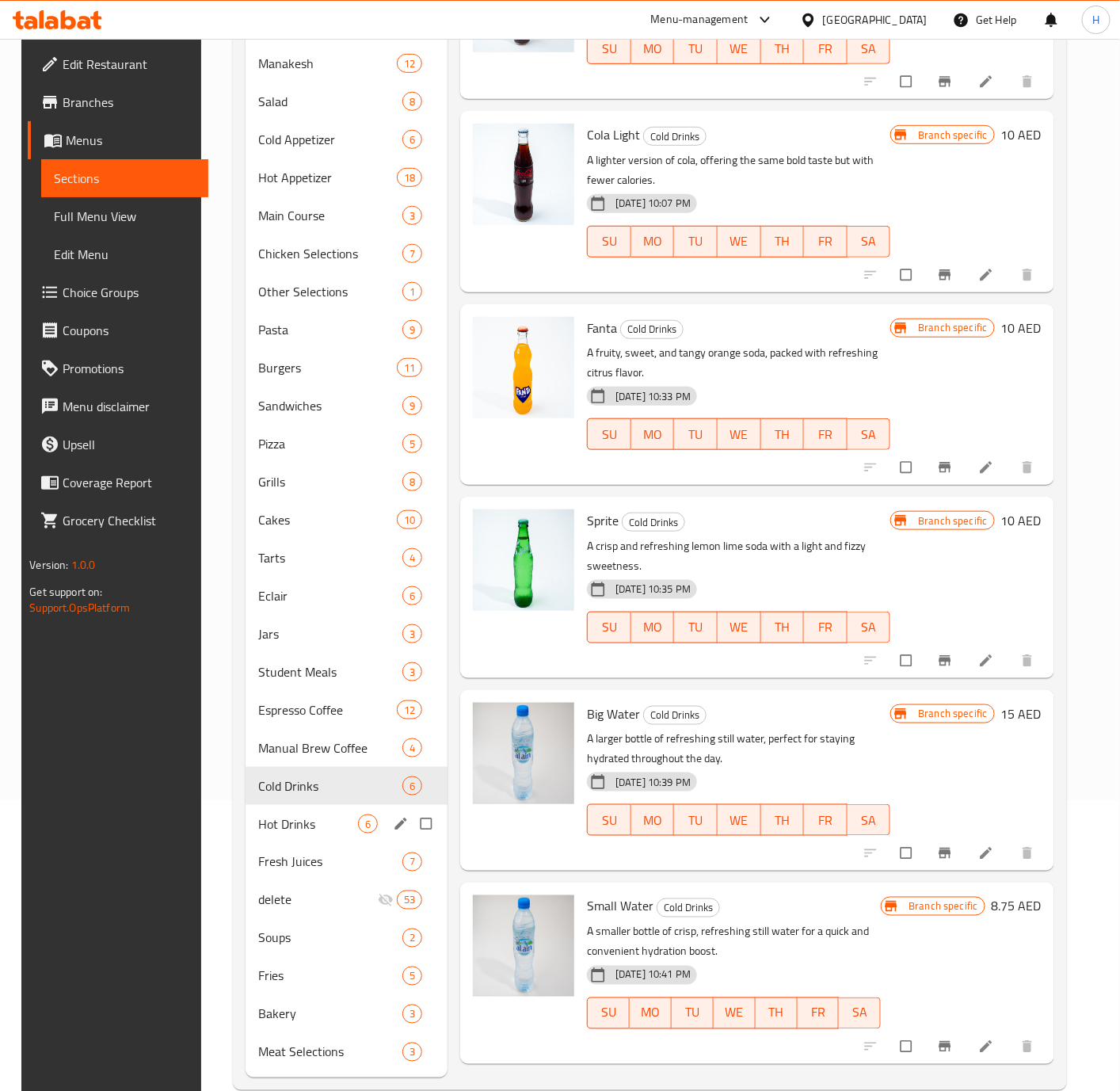
scroll to position [297, 0]
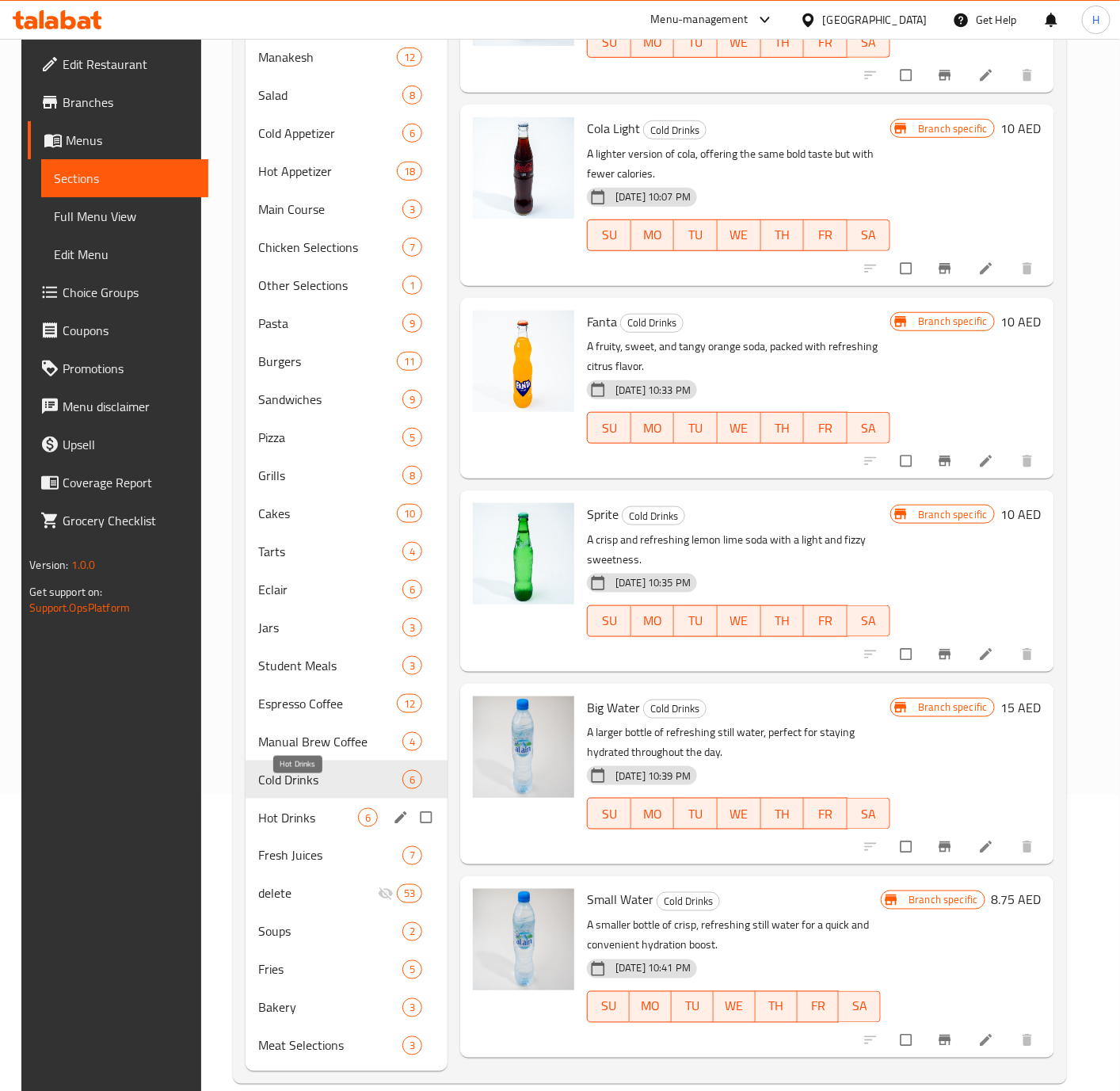
drag, startPoint x: 302, startPoint y: 800, endPoint x: 319, endPoint y: 800, distance: 17.0
click at [302, 808] on span "Hot Drinks" at bounding box center [308, 818] width 100 height 19
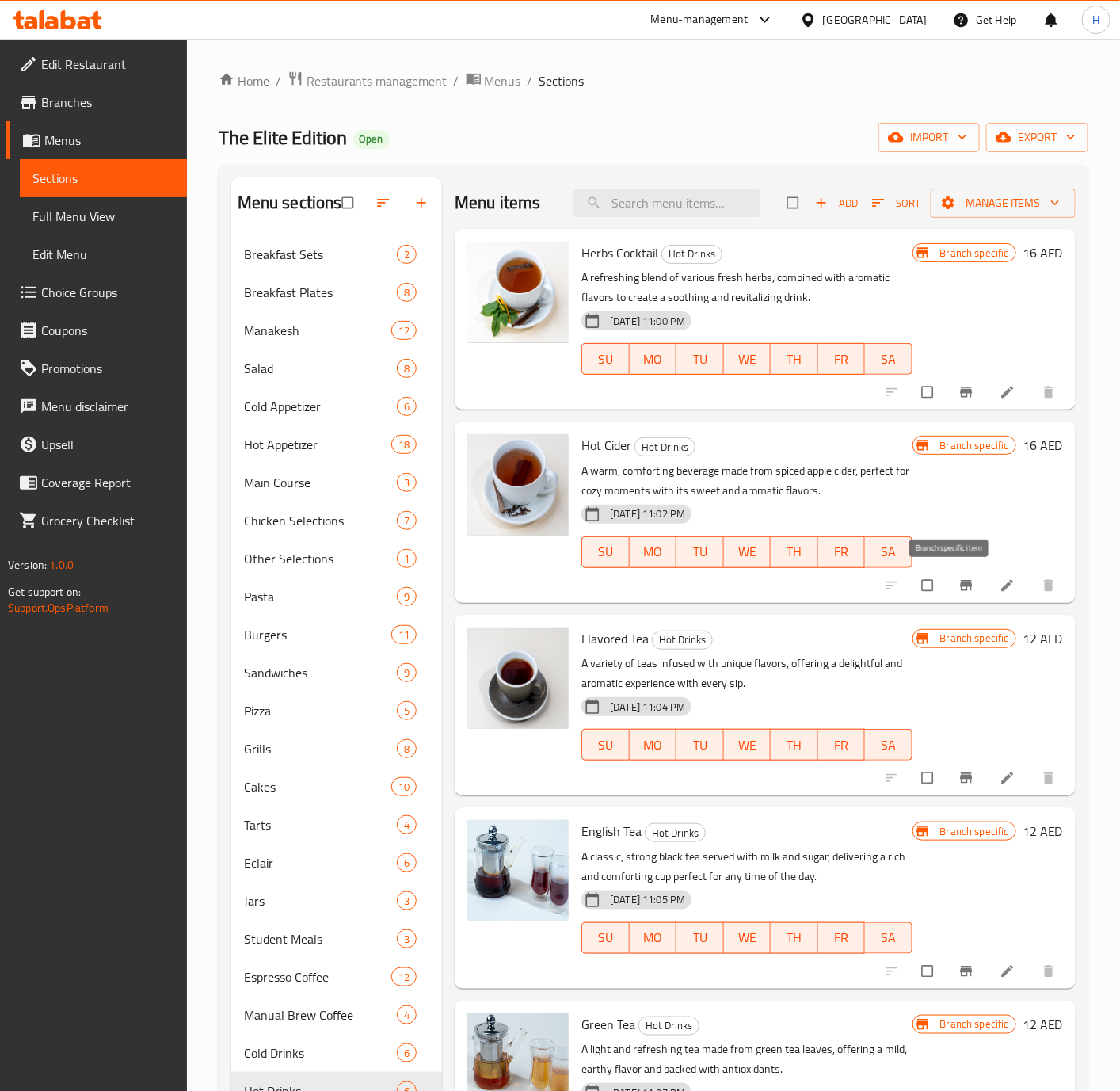
click at [960, 585] on icon "Branch-specific-item" at bounding box center [966, 585] width 12 height 11
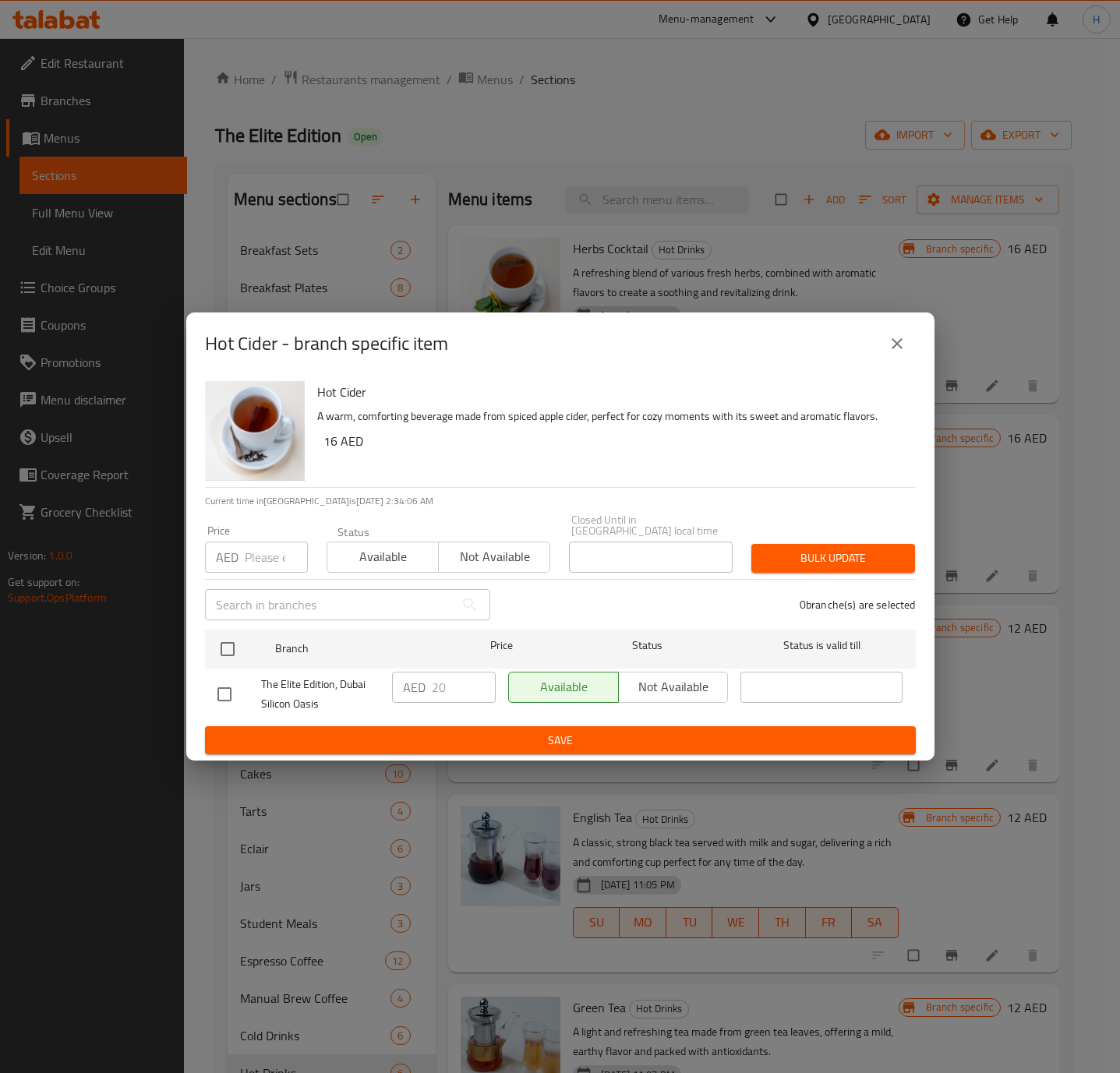
click at [324, 440] on h6 "16 AED" at bounding box center [613, 440] width 579 height 22
click at [332, 443] on h6 "16 AED" at bounding box center [613, 440] width 579 height 22
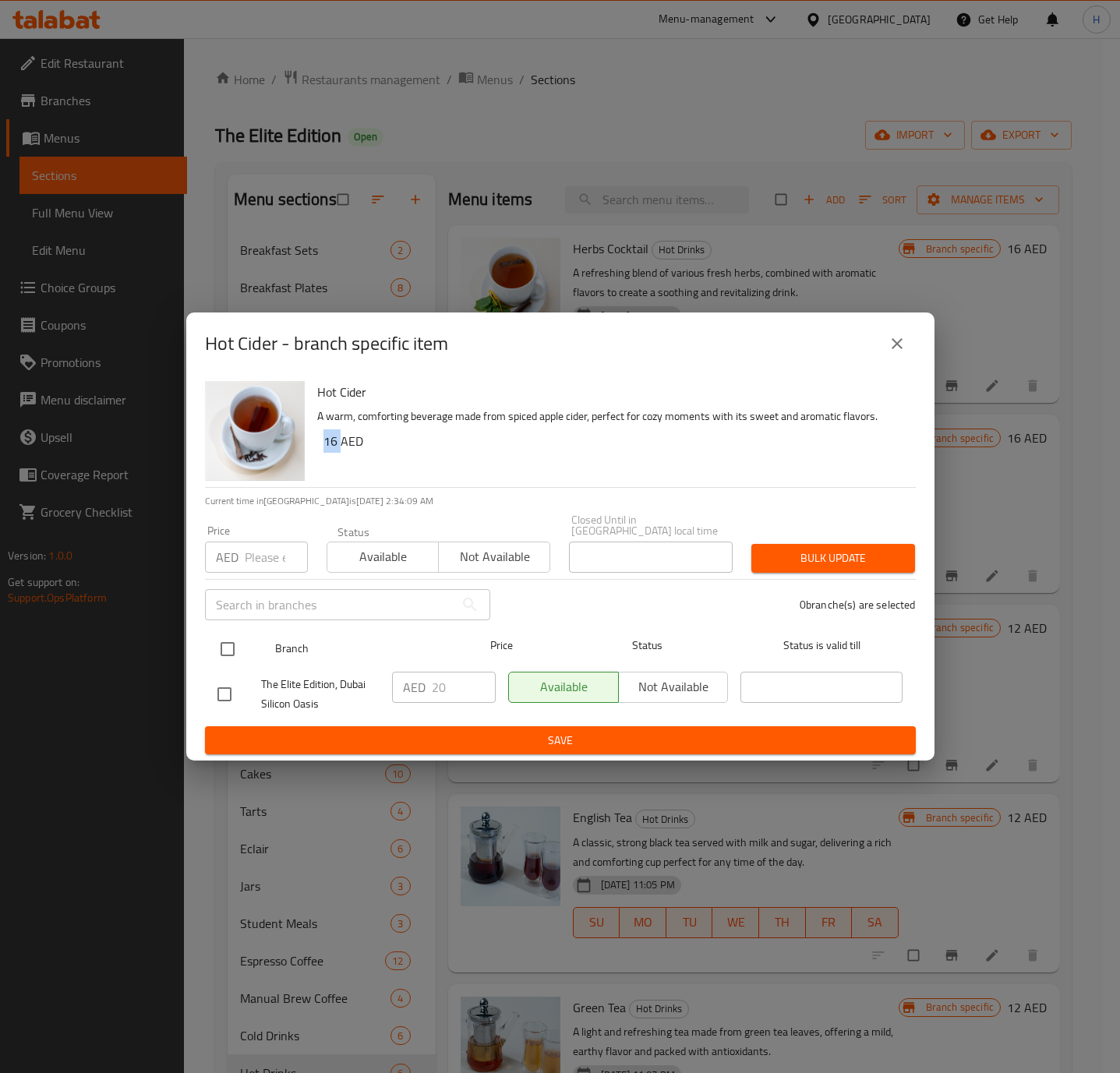
copy h6 "16"
click at [227, 650] on input "checkbox" at bounding box center [228, 649] width 33 height 33
checkbox input "false"
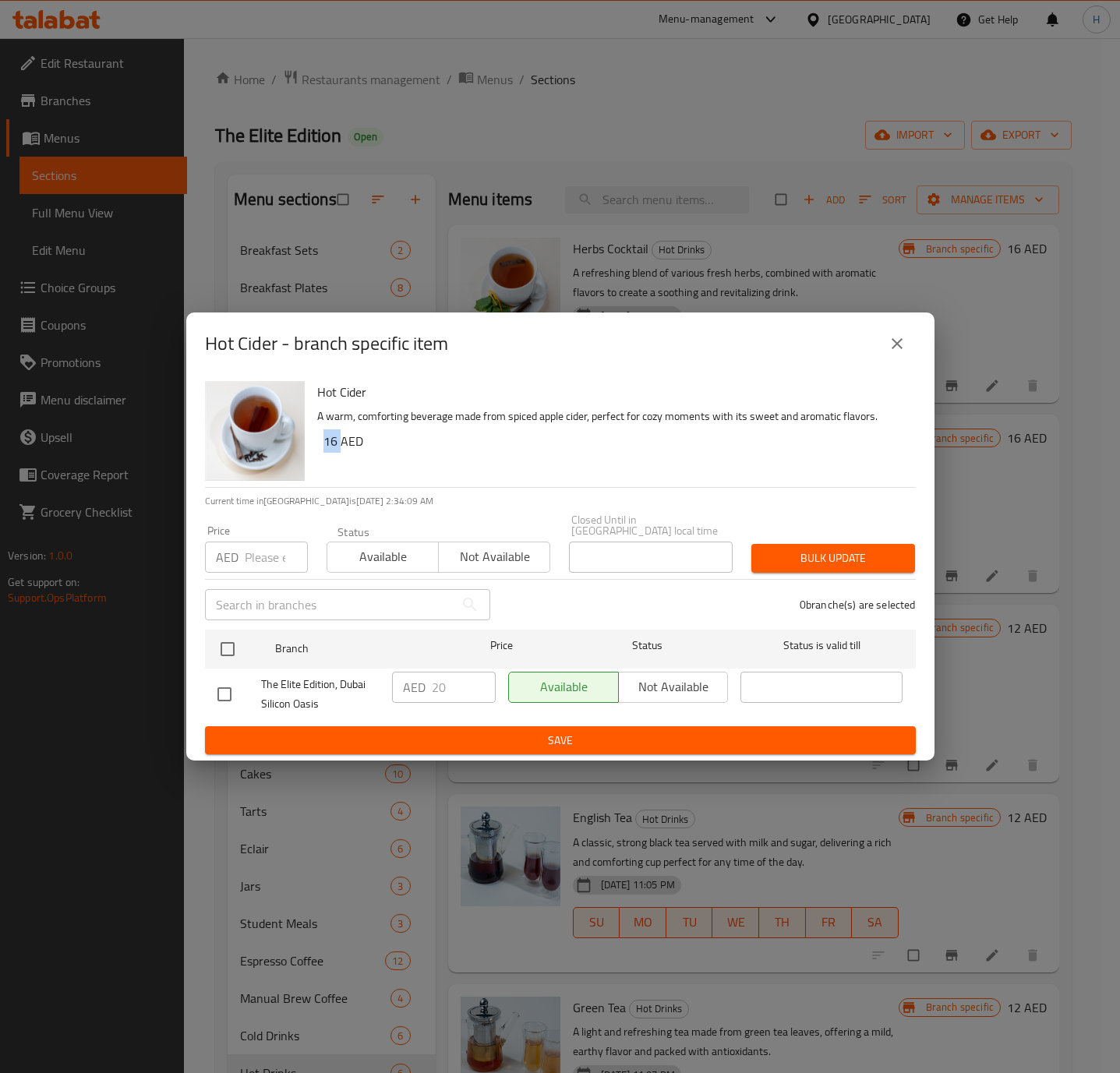
checkbox input "false"
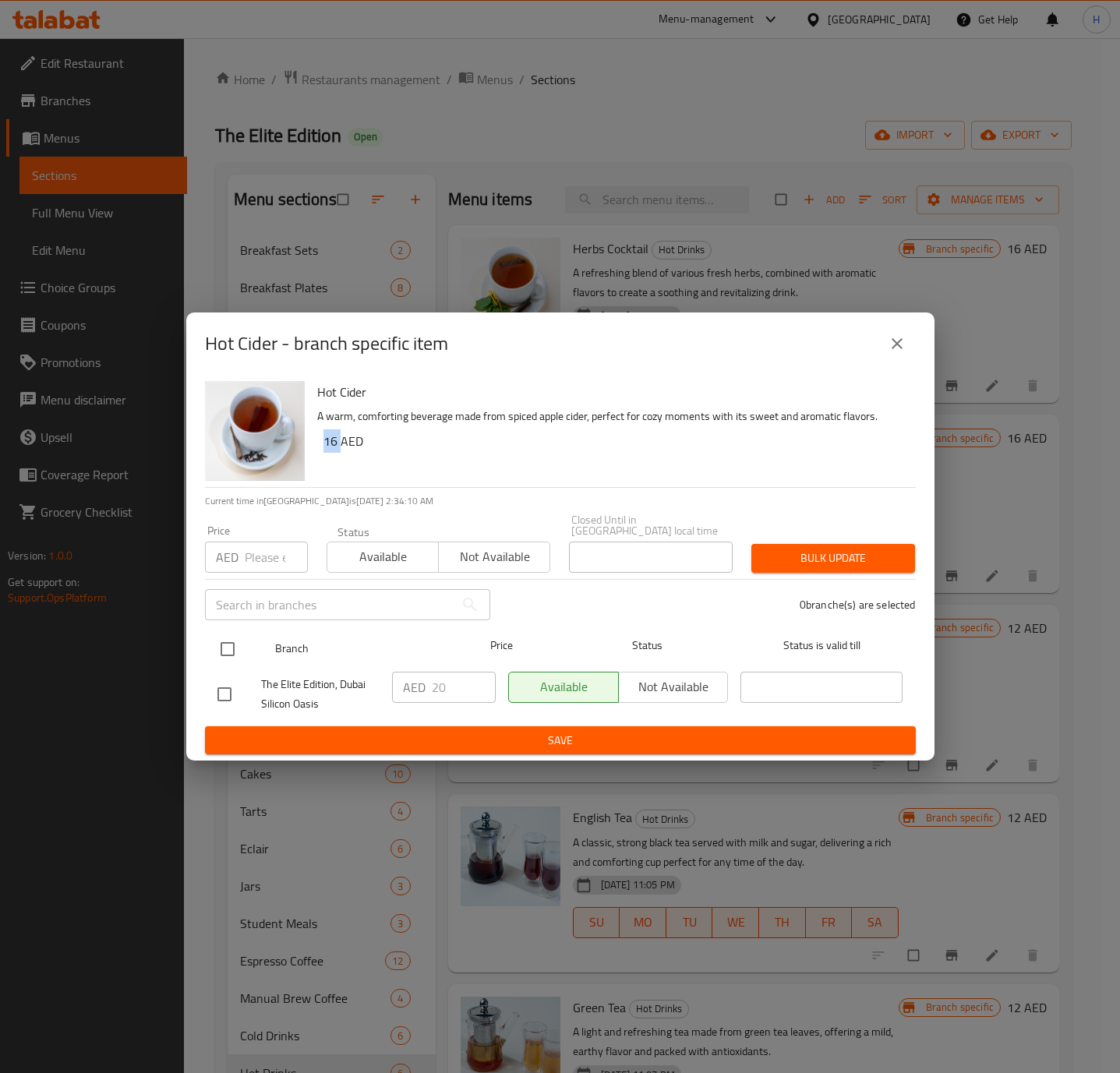
click at [219, 661] on input "checkbox" at bounding box center [228, 649] width 33 height 33
checkbox input "true"
click at [219, 661] on input "checkbox" at bounding box center [228, 649] width 33 height 33
checkbox input "false"
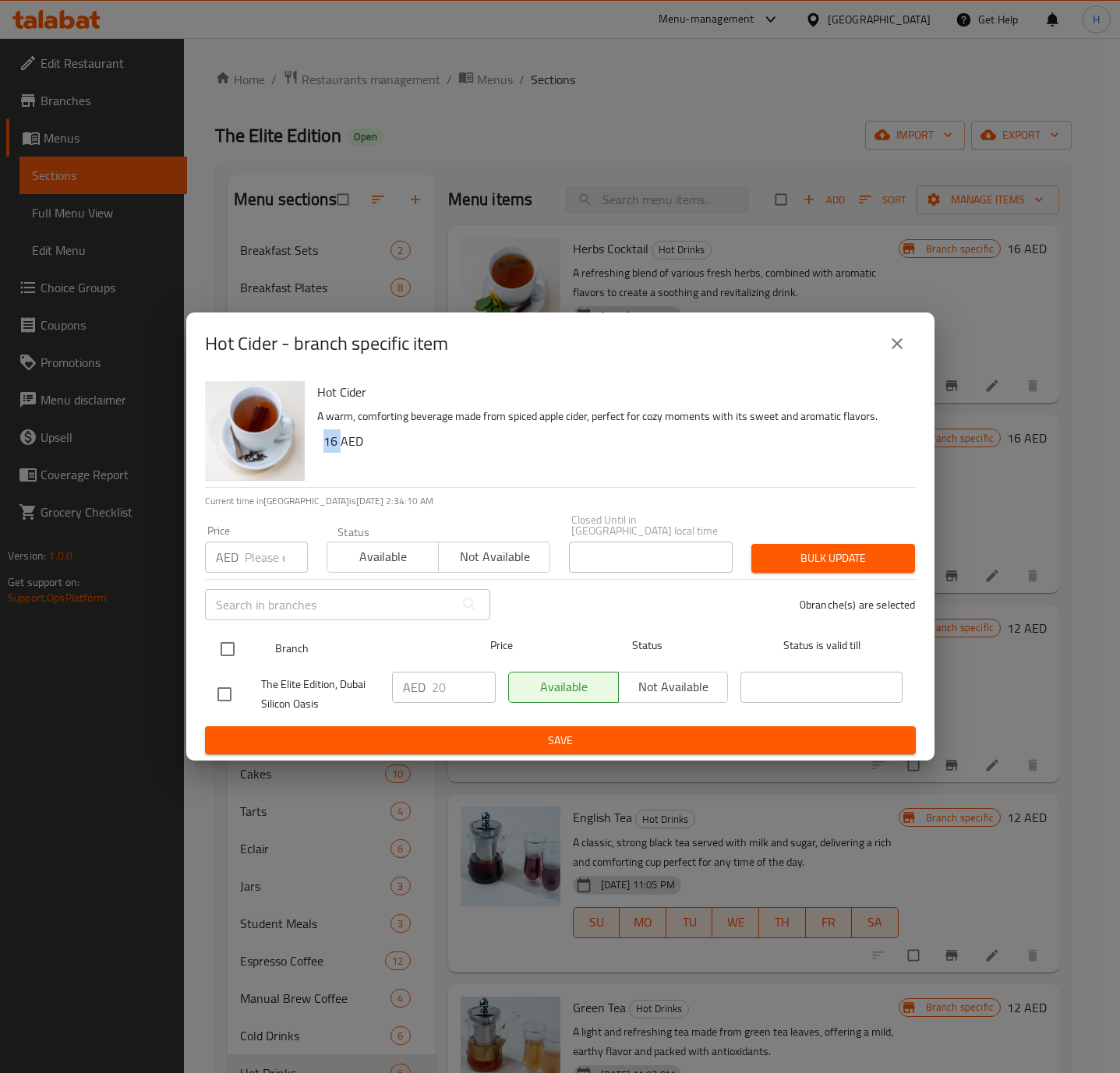
checkbox input "false"
click at [225, 651] on input "checkbox" at bounding box center [228, 649] width 33 height 33
checkbox input "true"
click at [225, 651] on input "checkbox" at bounding box center [228, 649] width 33 height 33
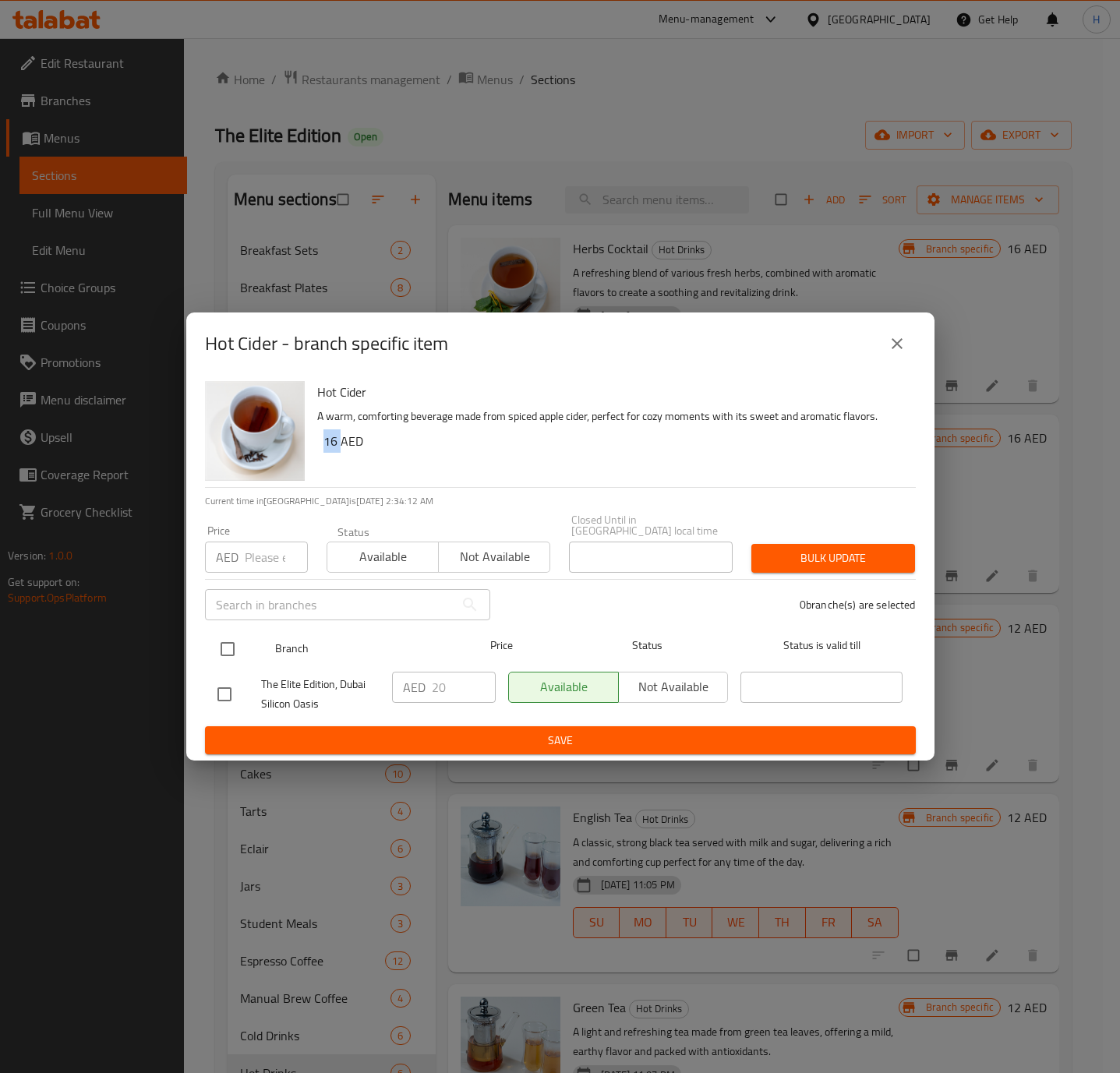
checkbox input "false"
click at [222, 643] on input "checkbox" at bounding box center [228, 649] width 33 height 33
checkbox input "true"
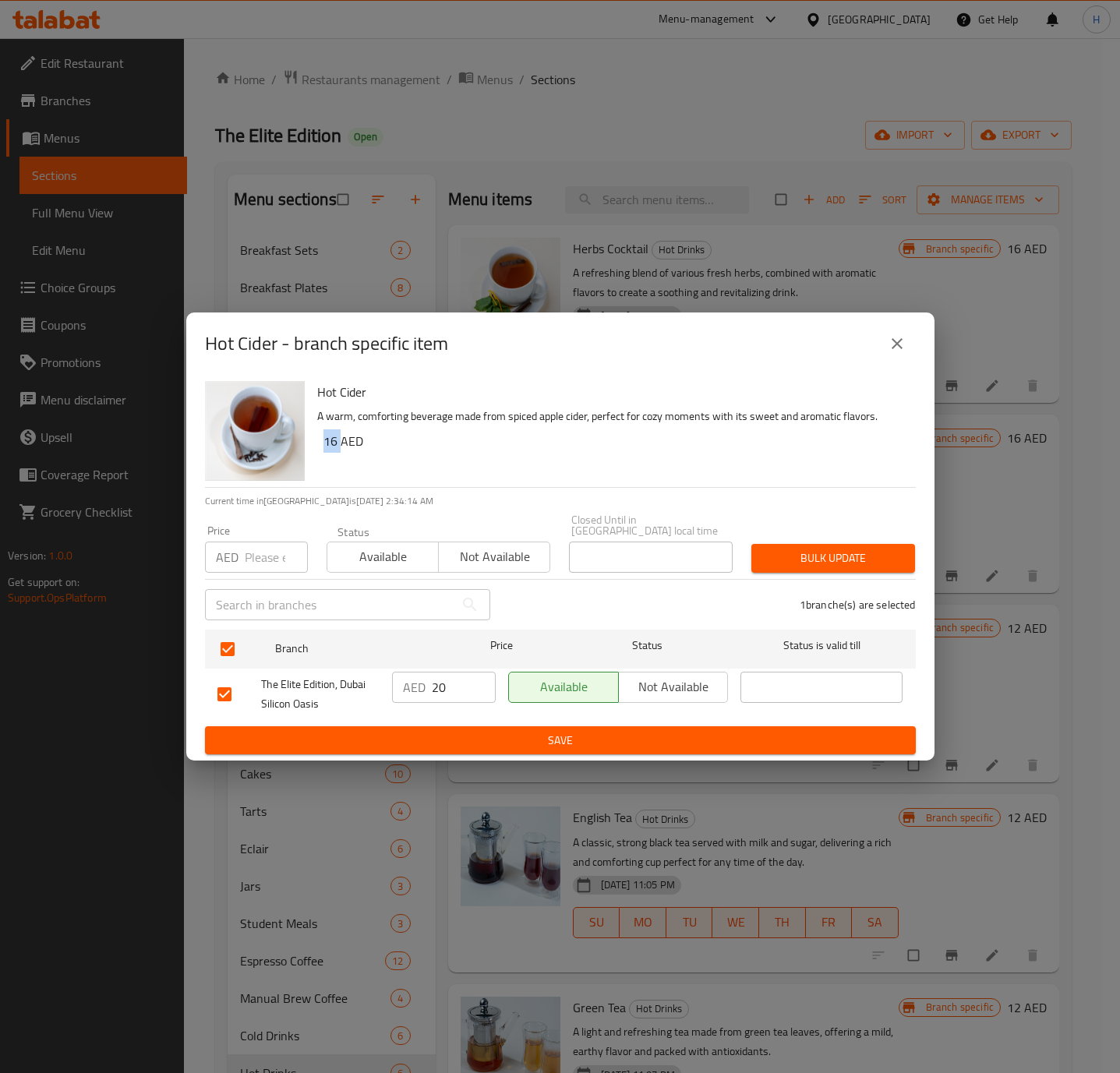
click at [435, 681] on input "20" at bounding box center [464, 687] width 64 height 31
paste input "16"
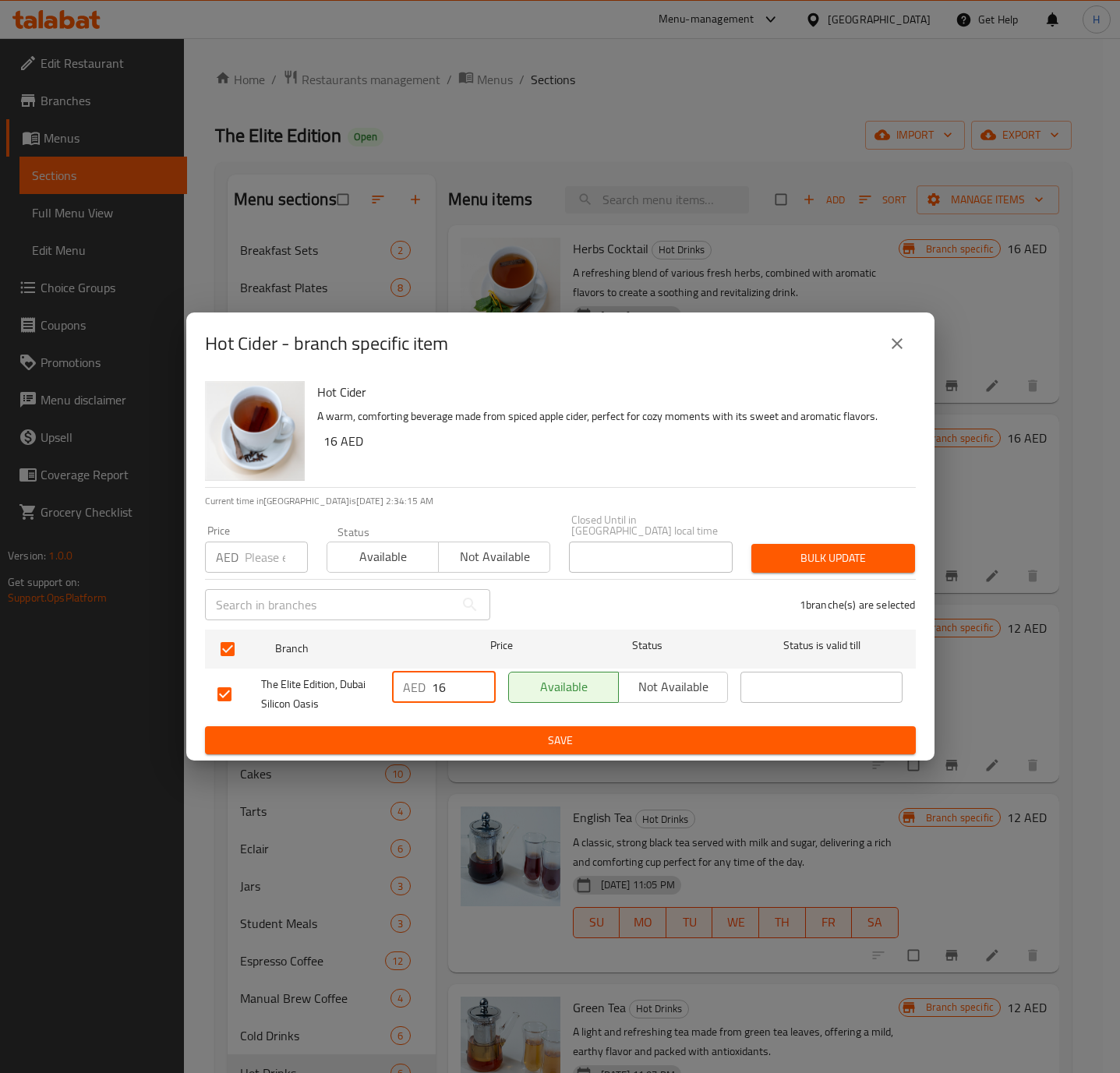
type input "16"
click at [460, 739] on span "Save" at bounding box center [560, 741] width 686 height 20
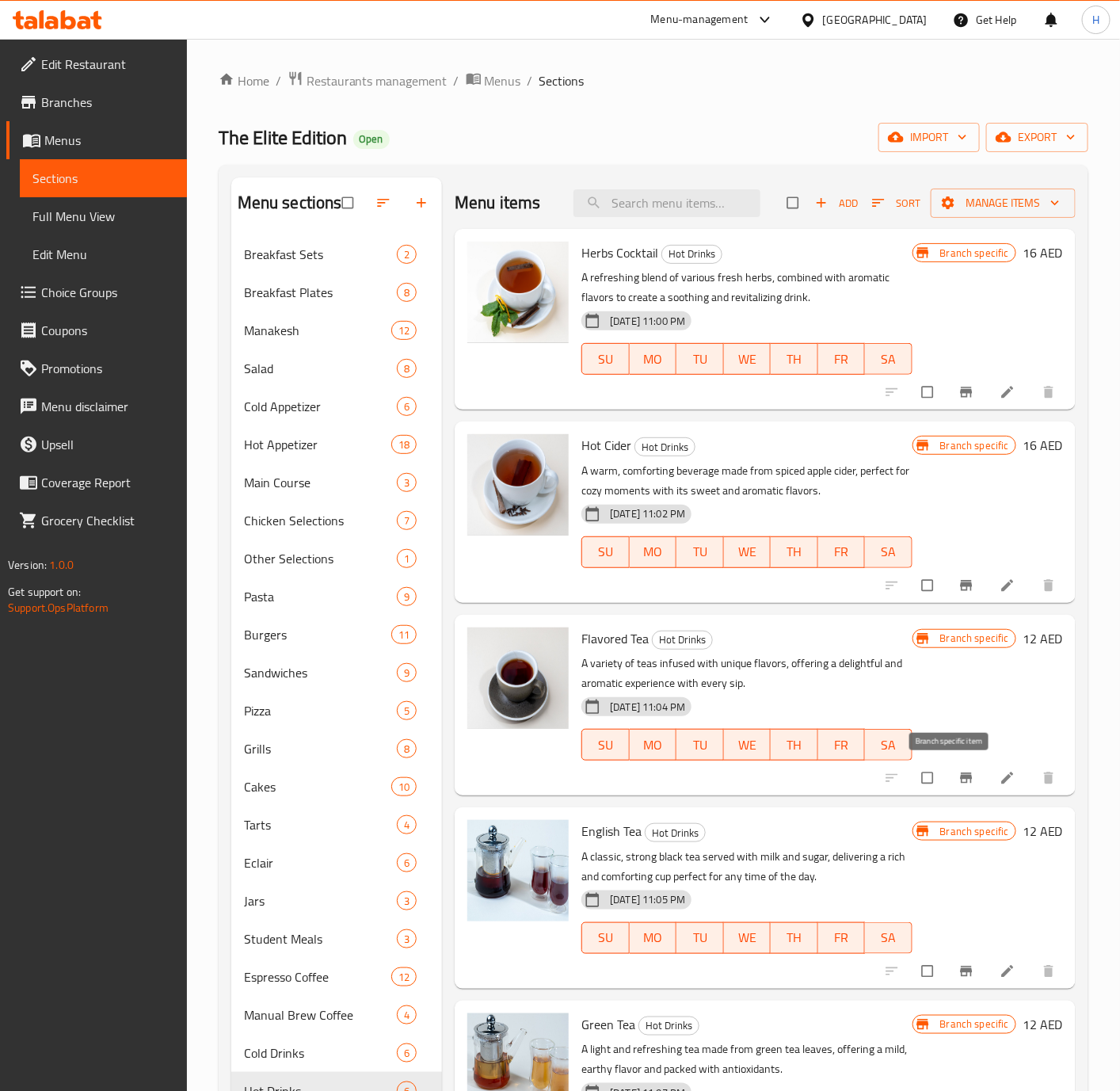
click at [958, 773] on icon "Branch-specific-item" at bounding box center [966, 778] width 16 height 16
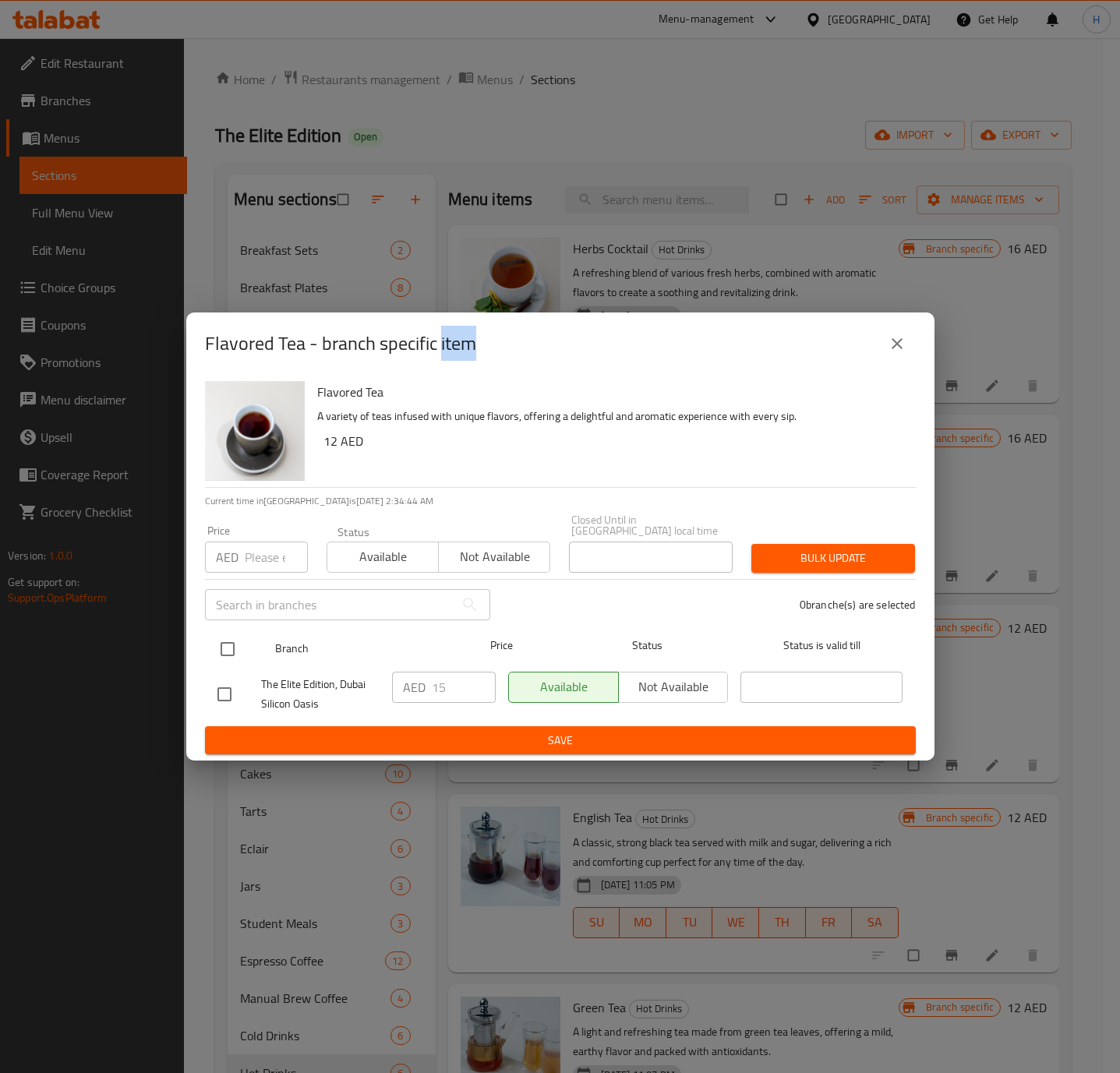
click at [231, 647] on input "checkbox" at bounding box center [228, 649] width 33 height 33
checkbox input "true"
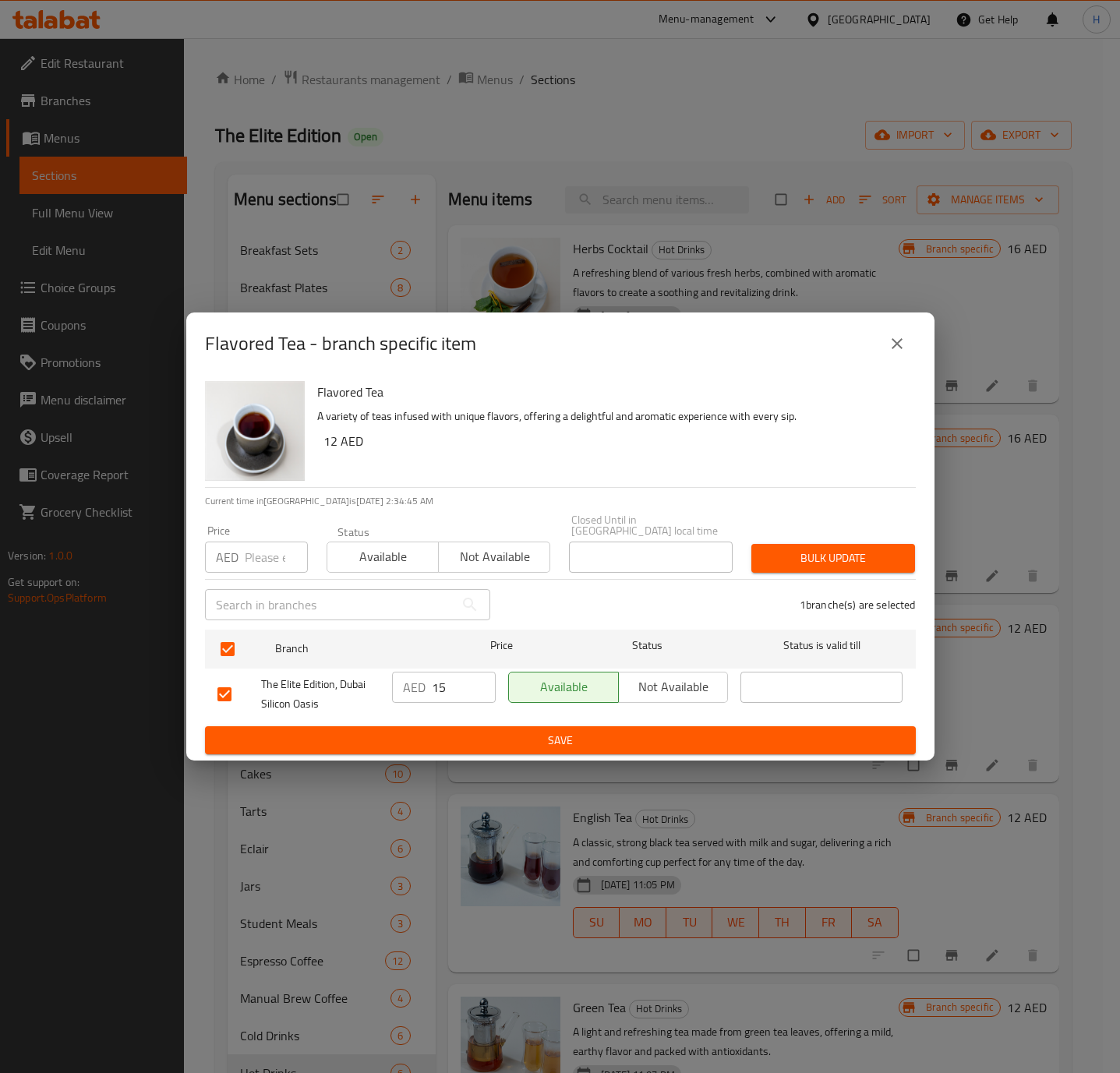
click at [456, 697] on input "15" at bounding box center [464, 687] width 64 height 31
type input "12"
click at [797, 731] on span "Save" at bounding box center [560, 741] width 686 height 20
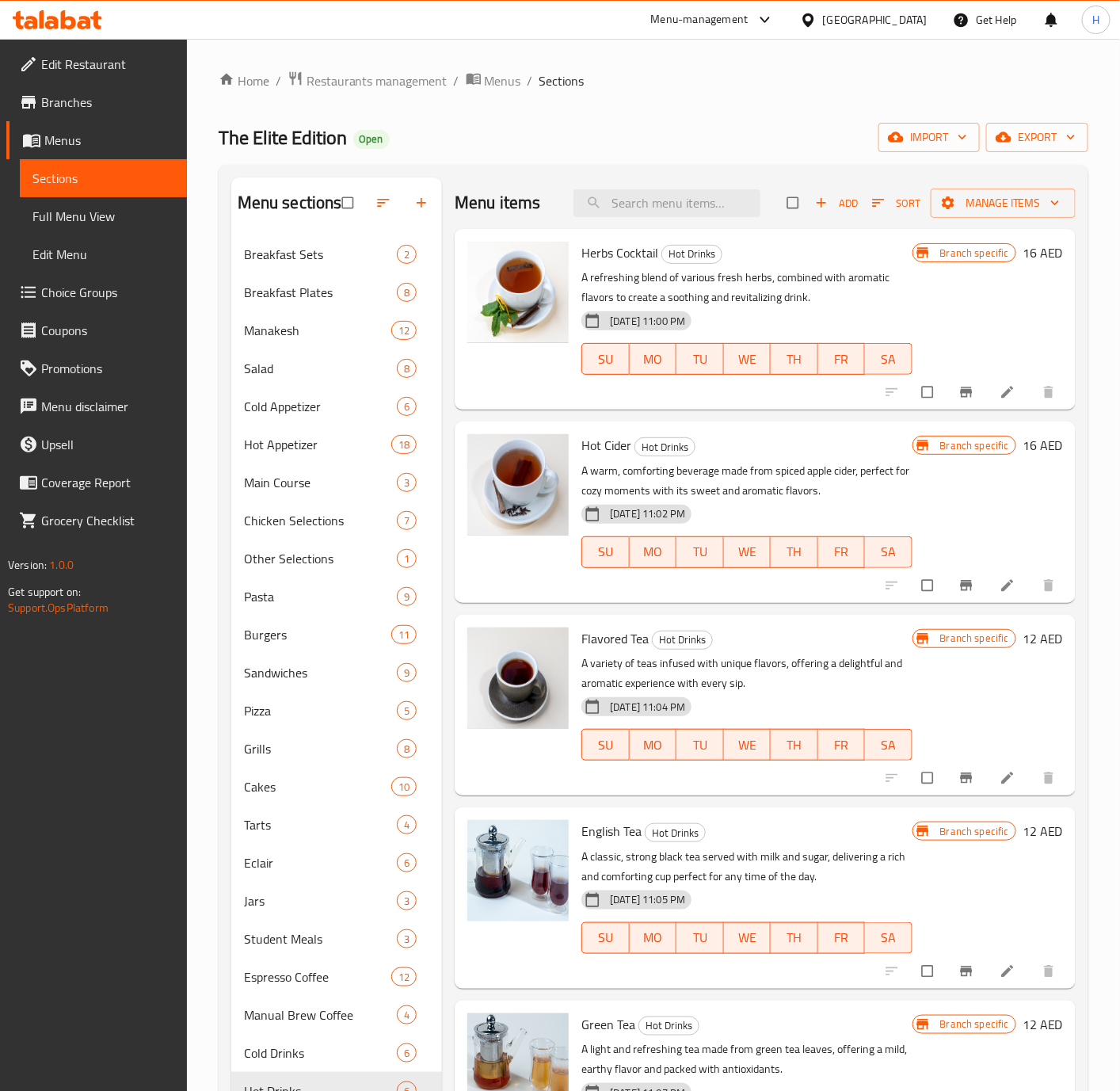
click at [875, 190] on button "Sort" at bounding box center [896, 203] width 56 height 25
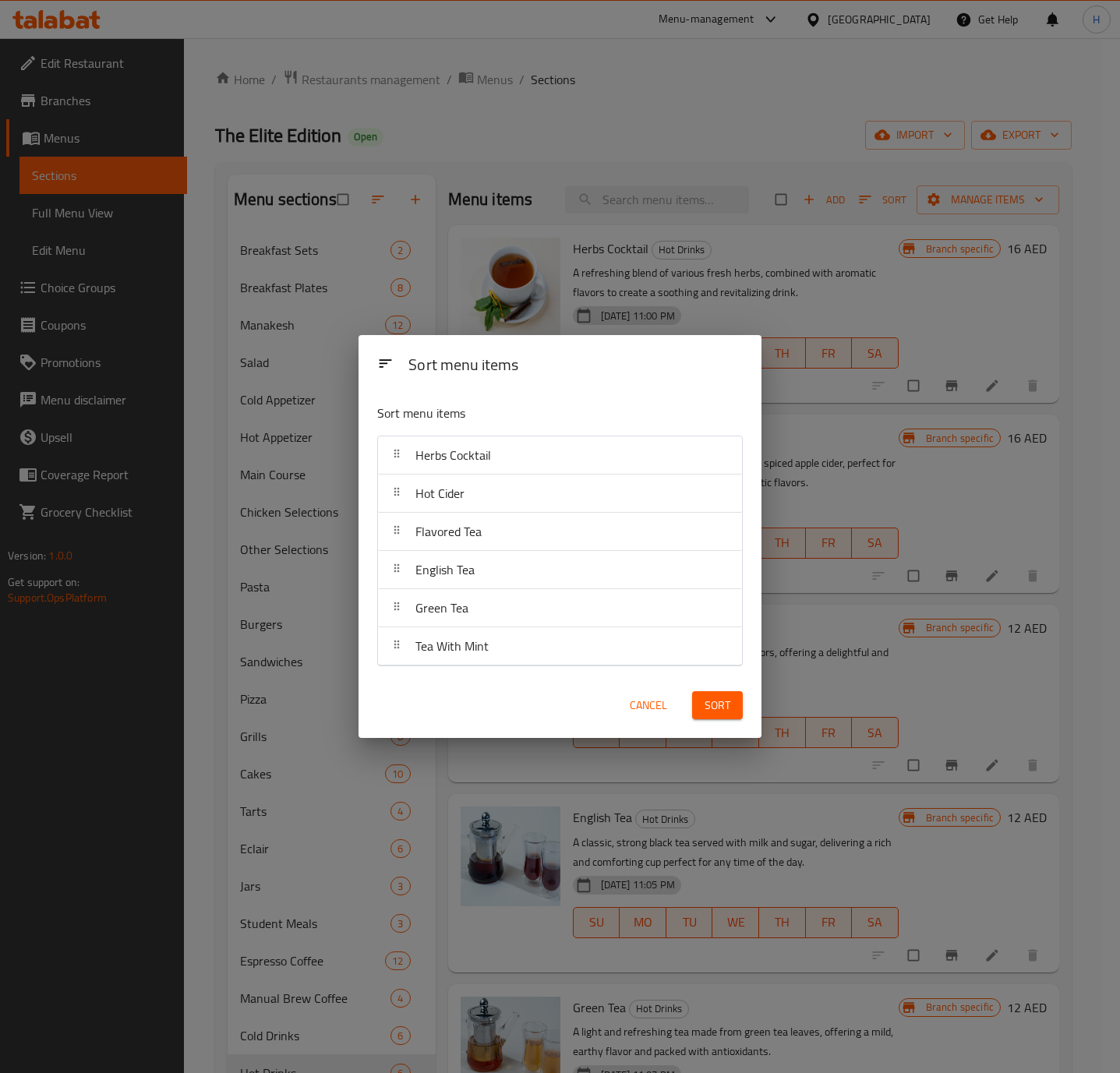
click at [891, 699] on div "Sort menu items Sort menu items Herbs Cocktail Hot Cider Flavored Tea English T…" at bounding box center [560, 536] width 1120 height 1073
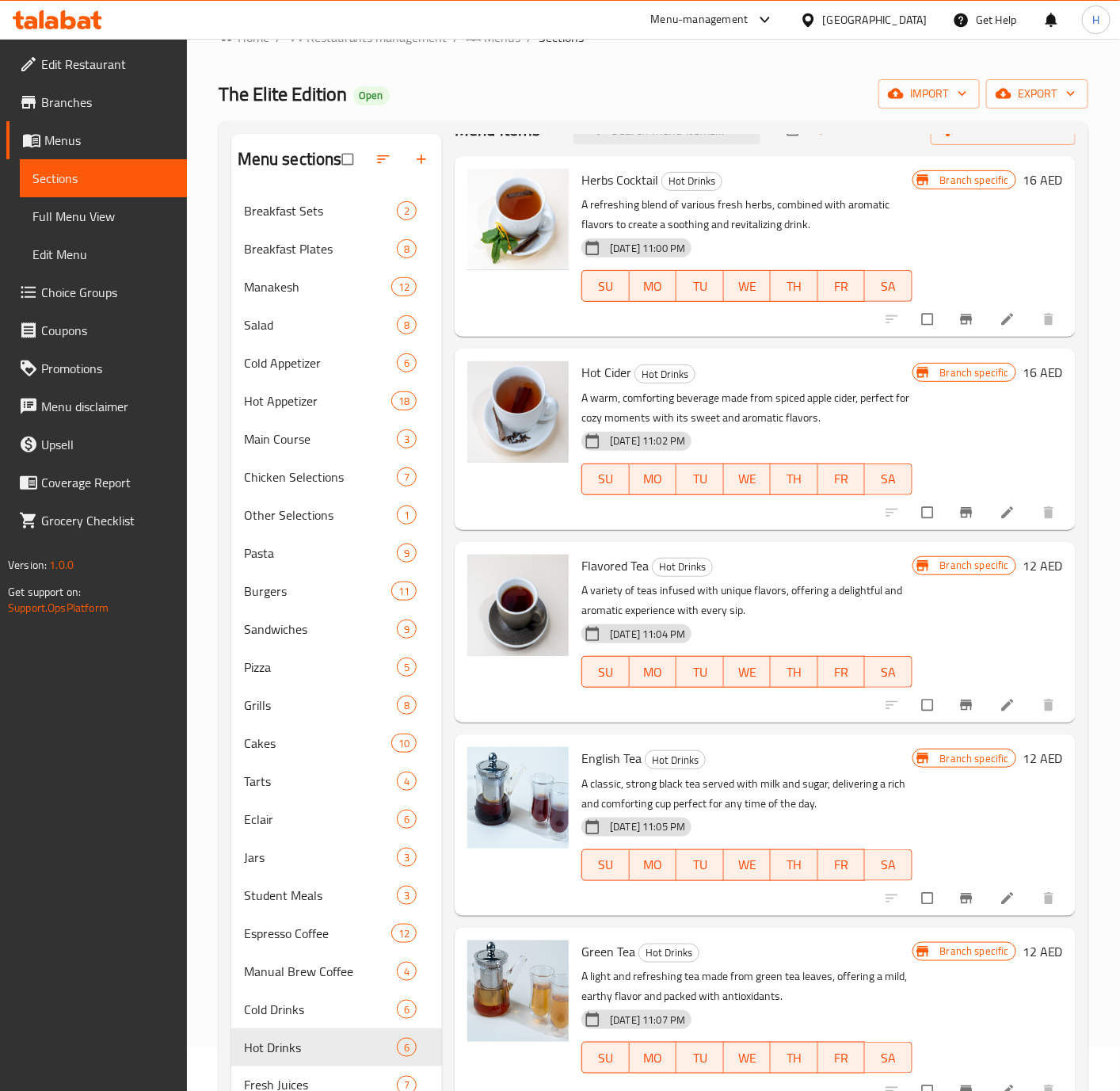
scroll to position [118, 0]
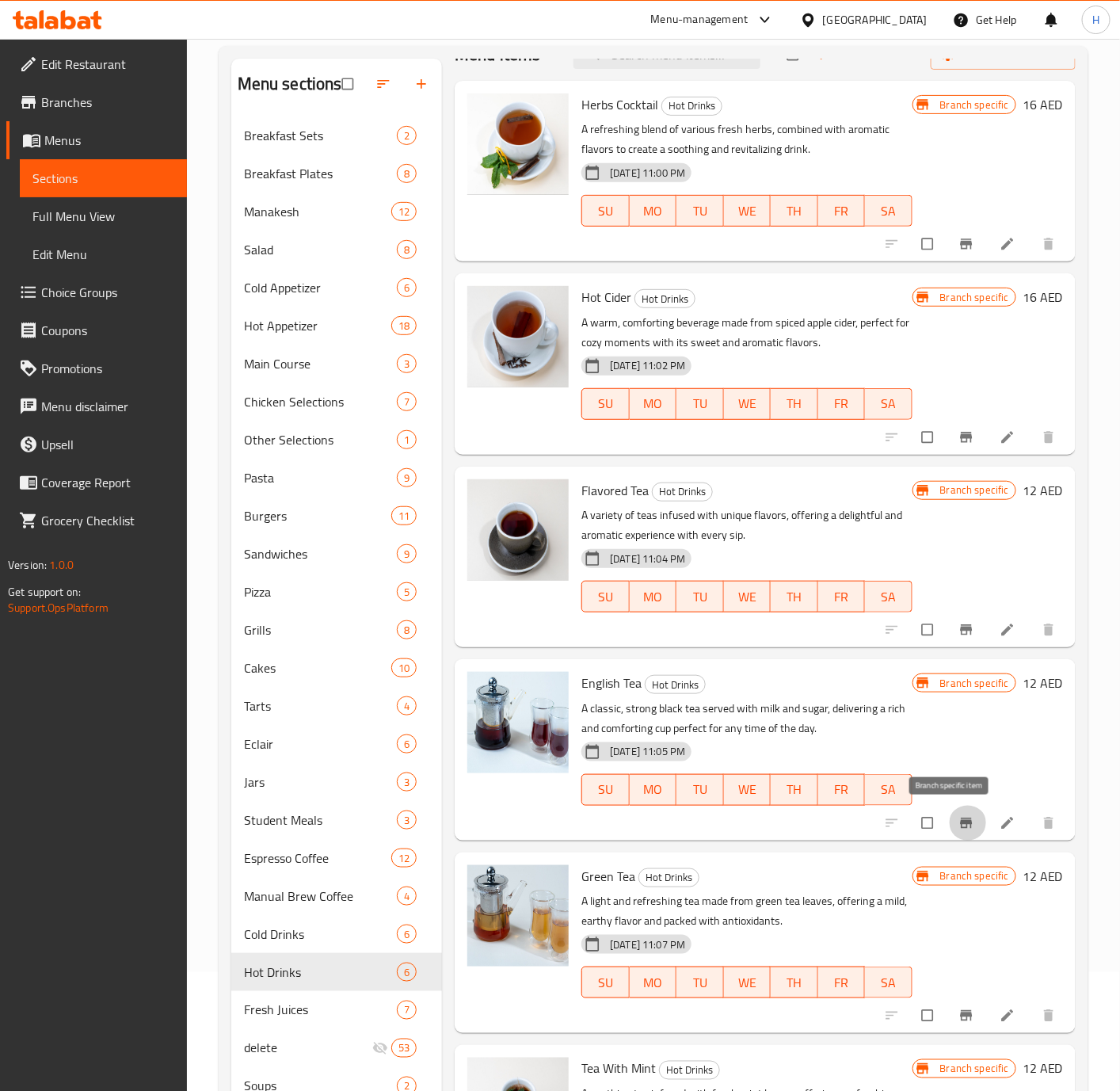
click at [960, 827] on icon "Branch-specific-item" at bounding box center [966, 822] width 12 height 11
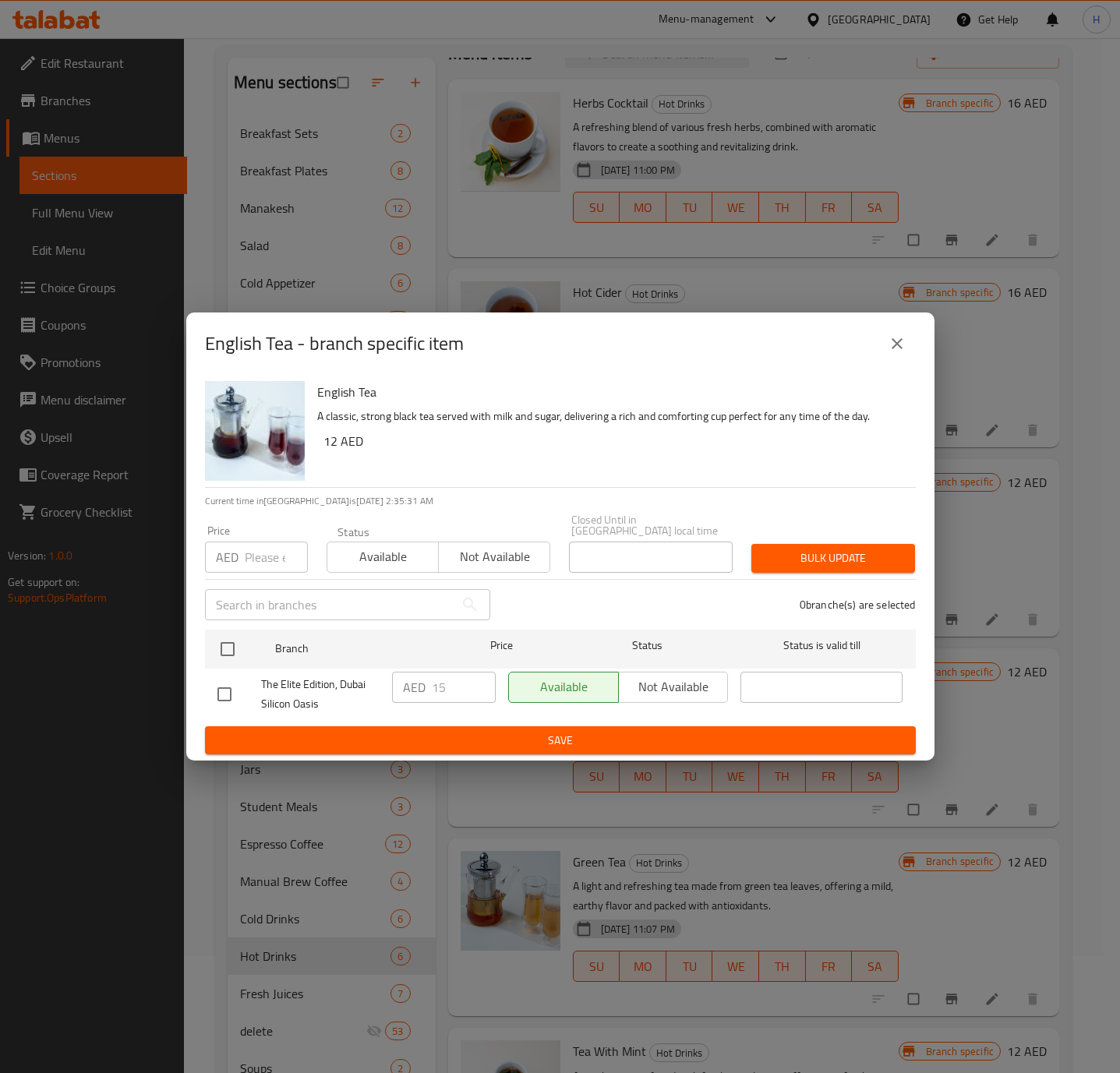
click at [331, 437] on h6 "12 AED" at bounding box center [613, 440] width 579 height 22
copy h6 "12"
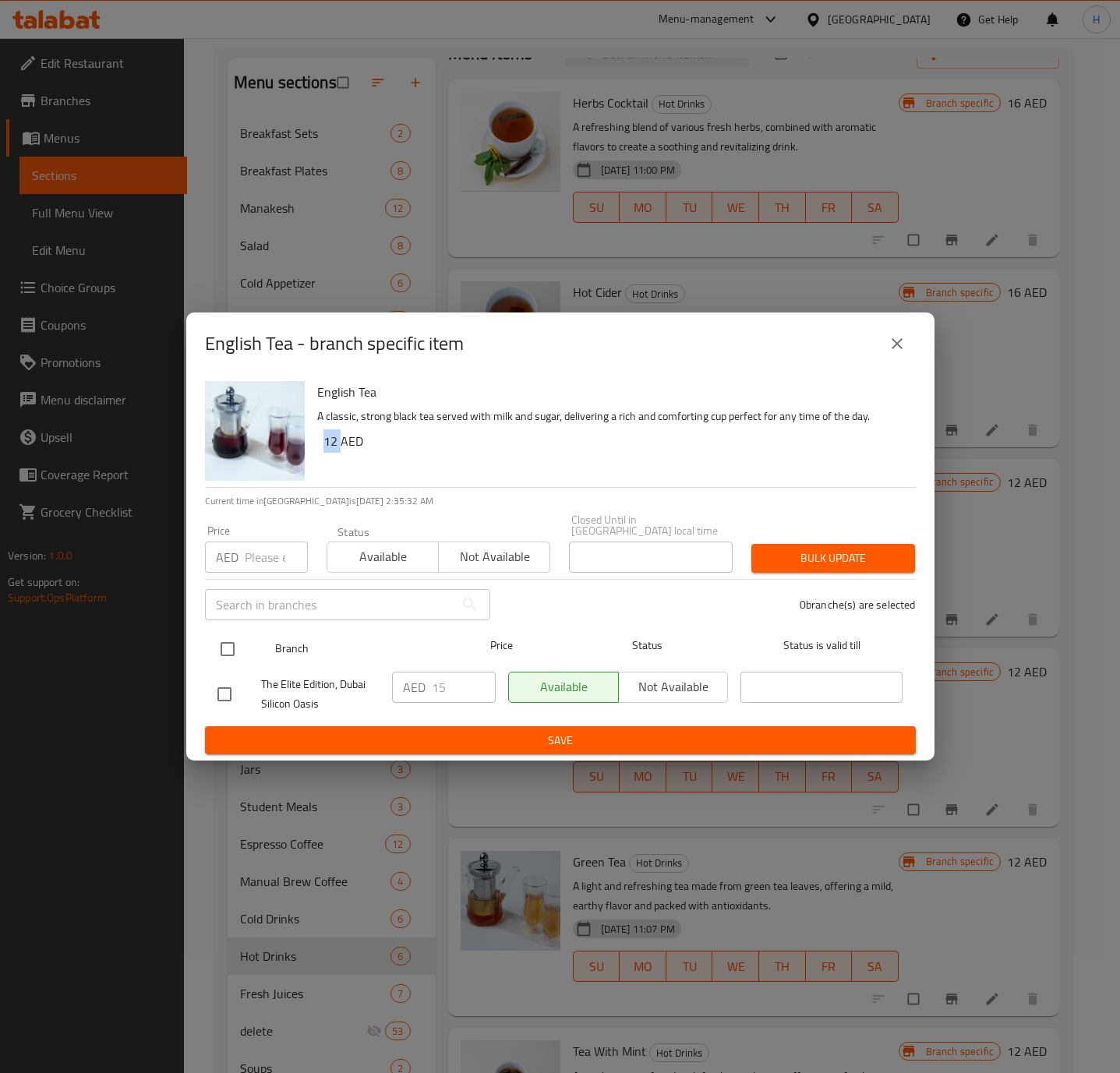
click at [229, 652] on input "checkbox" at bounding box center [228, 649] width 33 height 33
checkbox input "true"
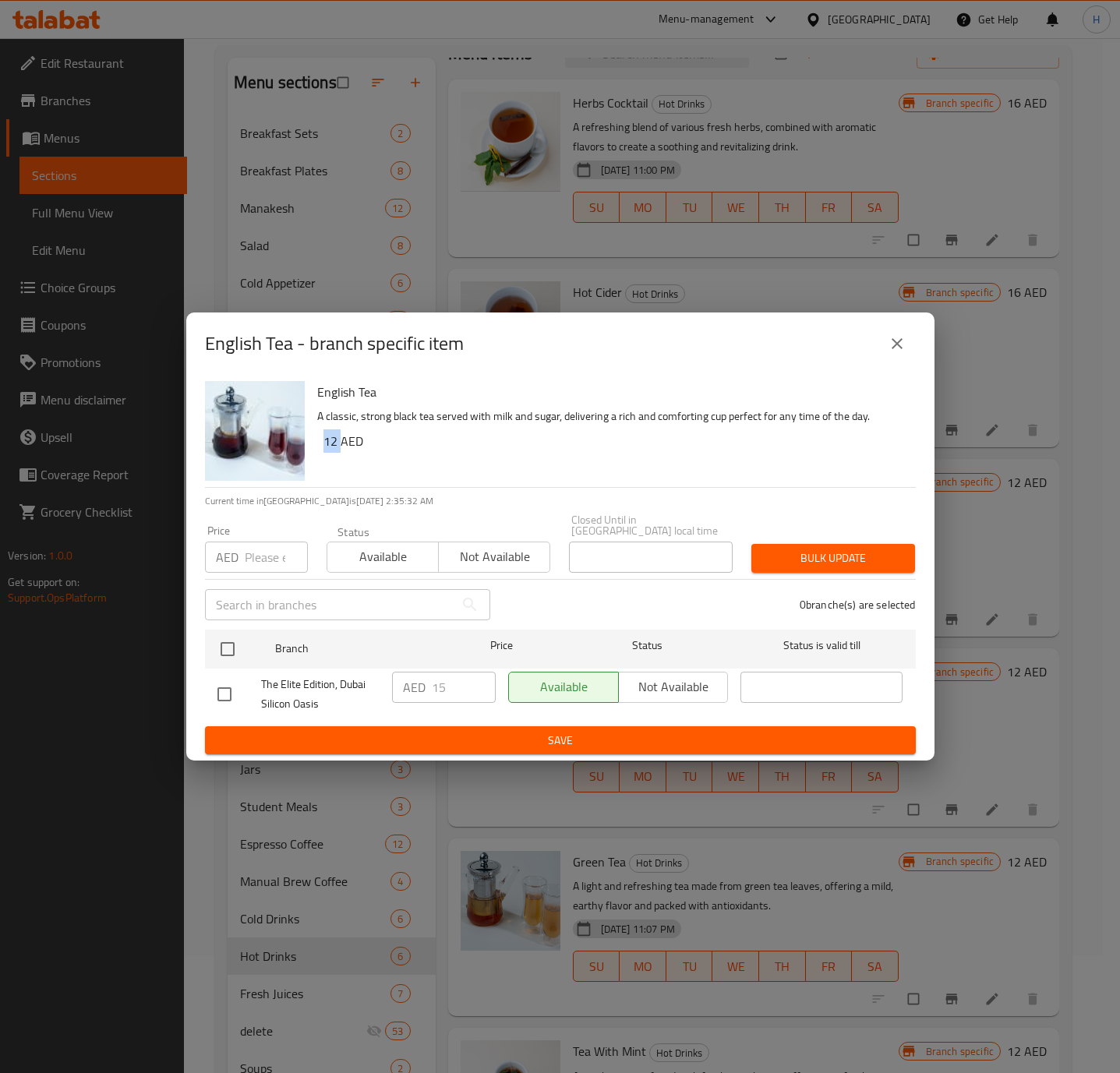
checkbox input "true"
click at [456, 691] on input "15" at bounding box center [464, 687] width 64 height 31
paste input "2"
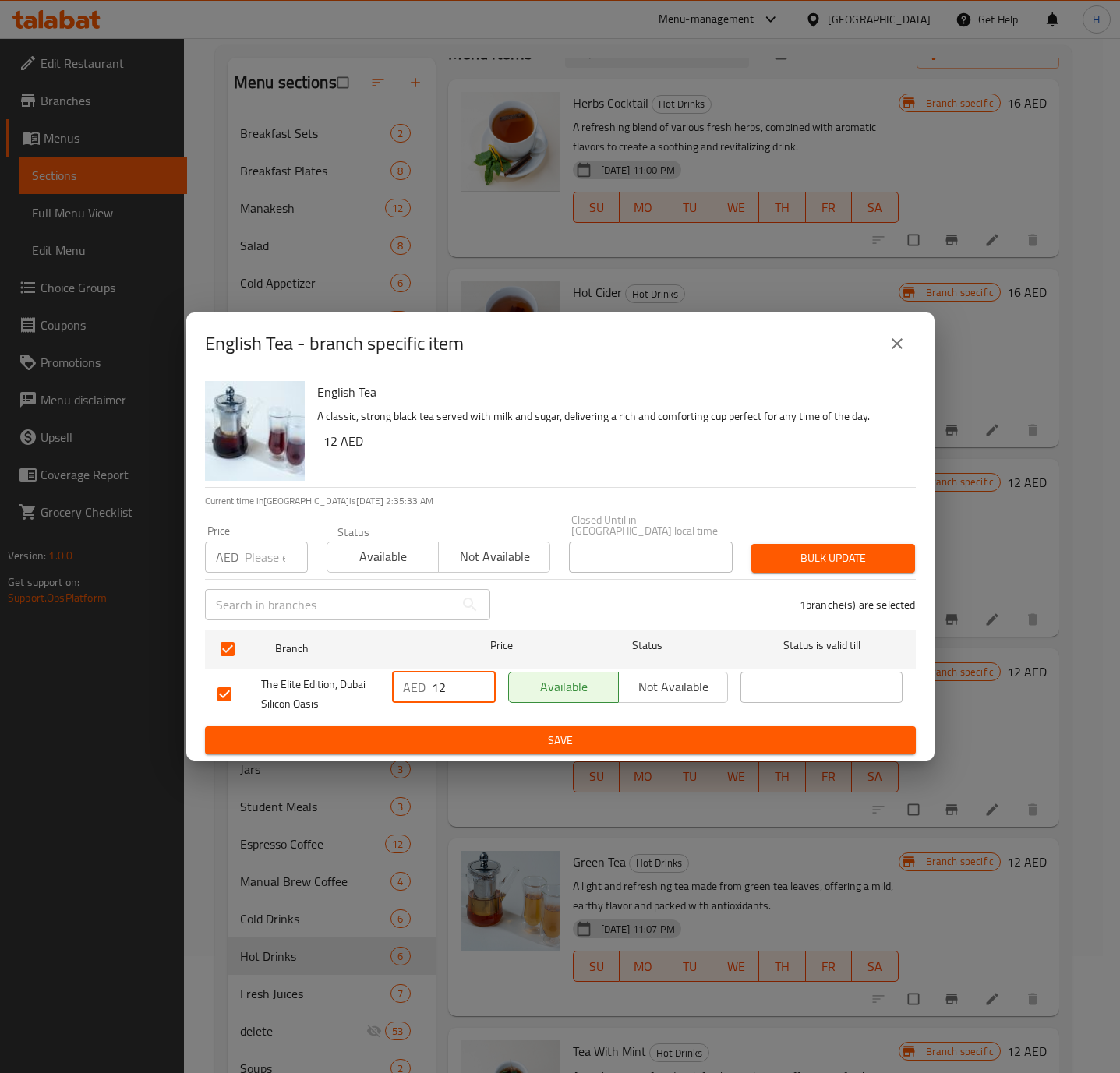
type input "12"
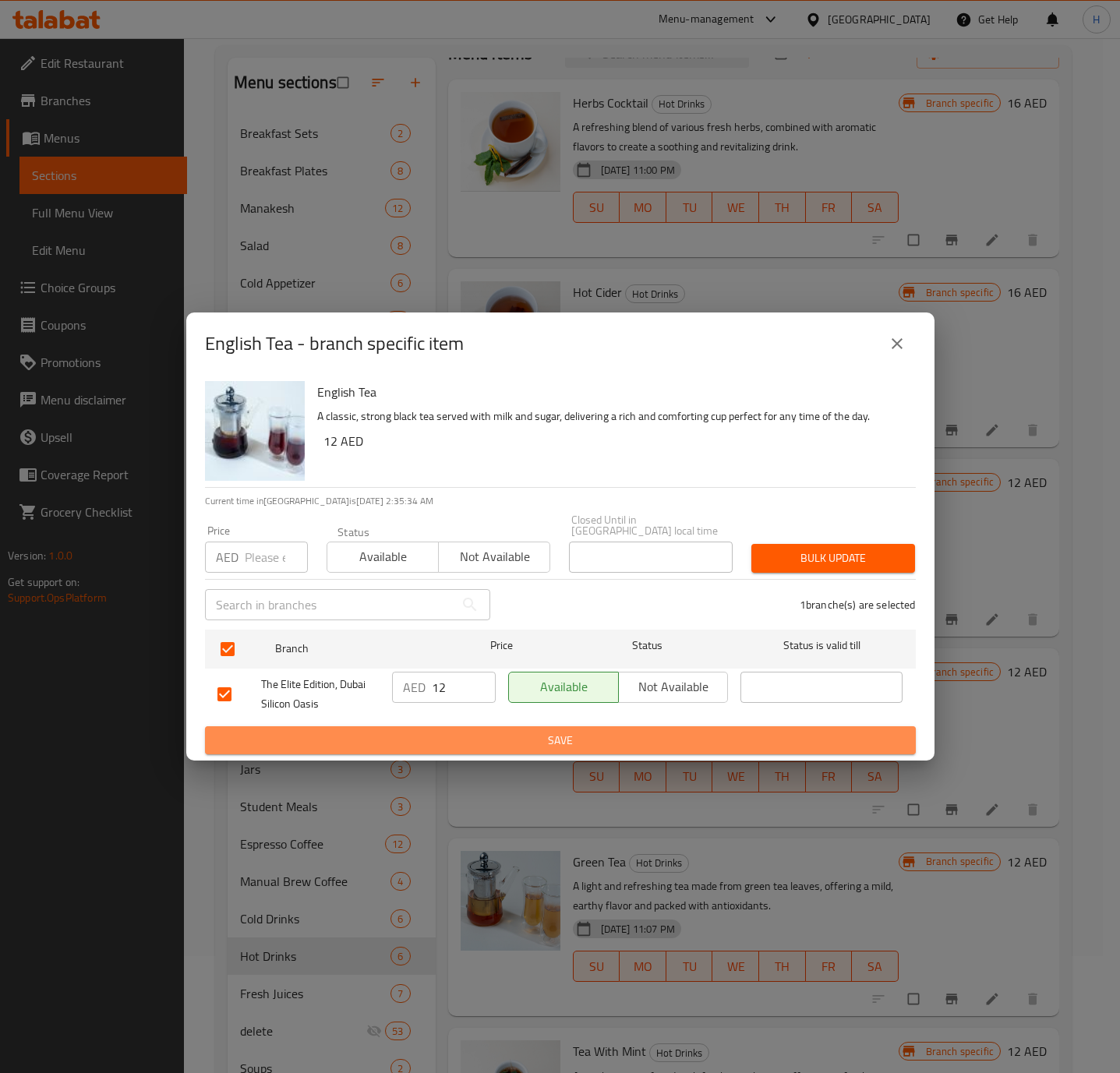
click at [611, 734] on span "Save" at bounding box center [560, 741] width 686 height 20
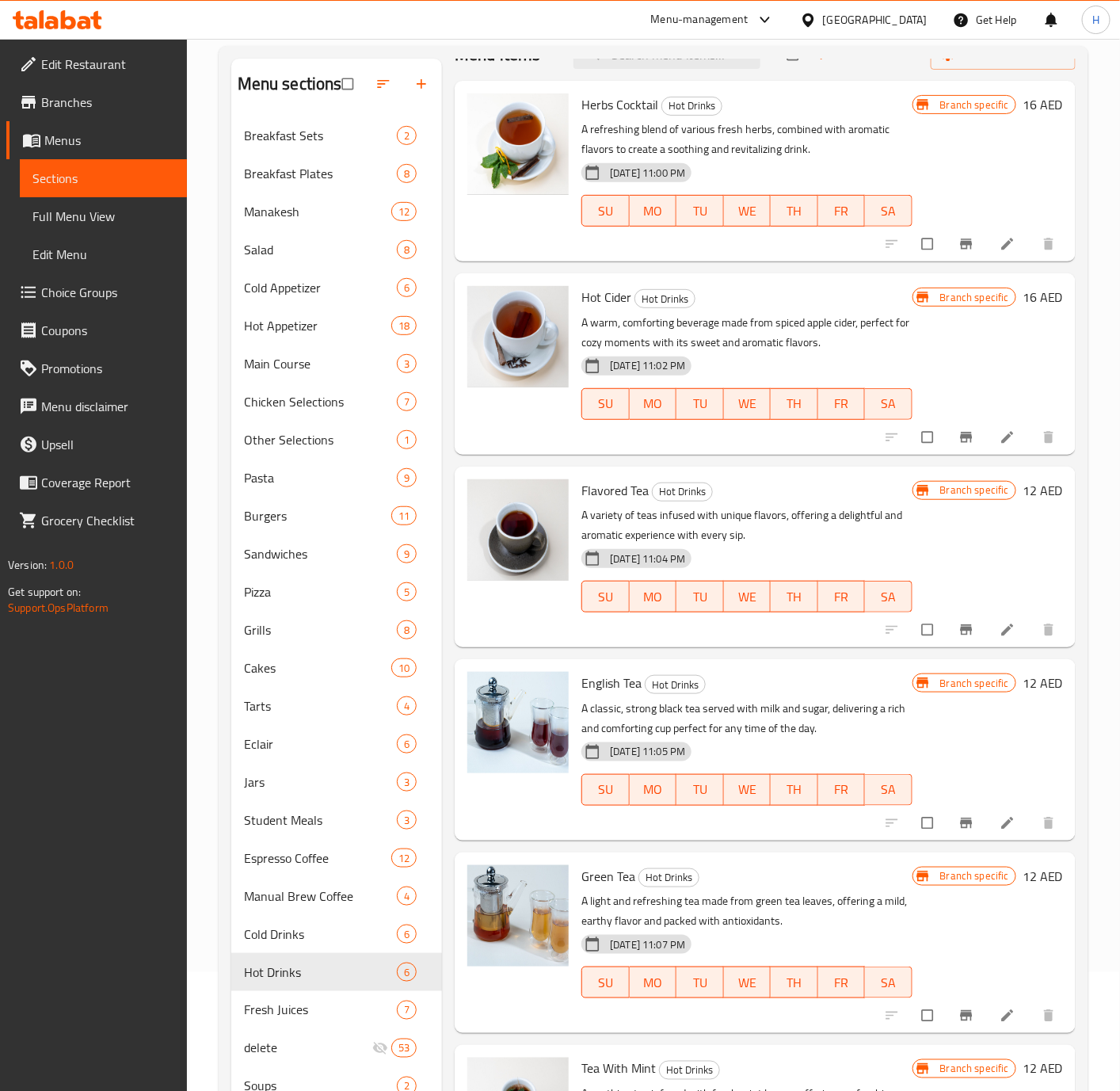
click at [960, 1011] on icon "Branch-specific-item" at bounding box center [966, 1016] width 12 height 11
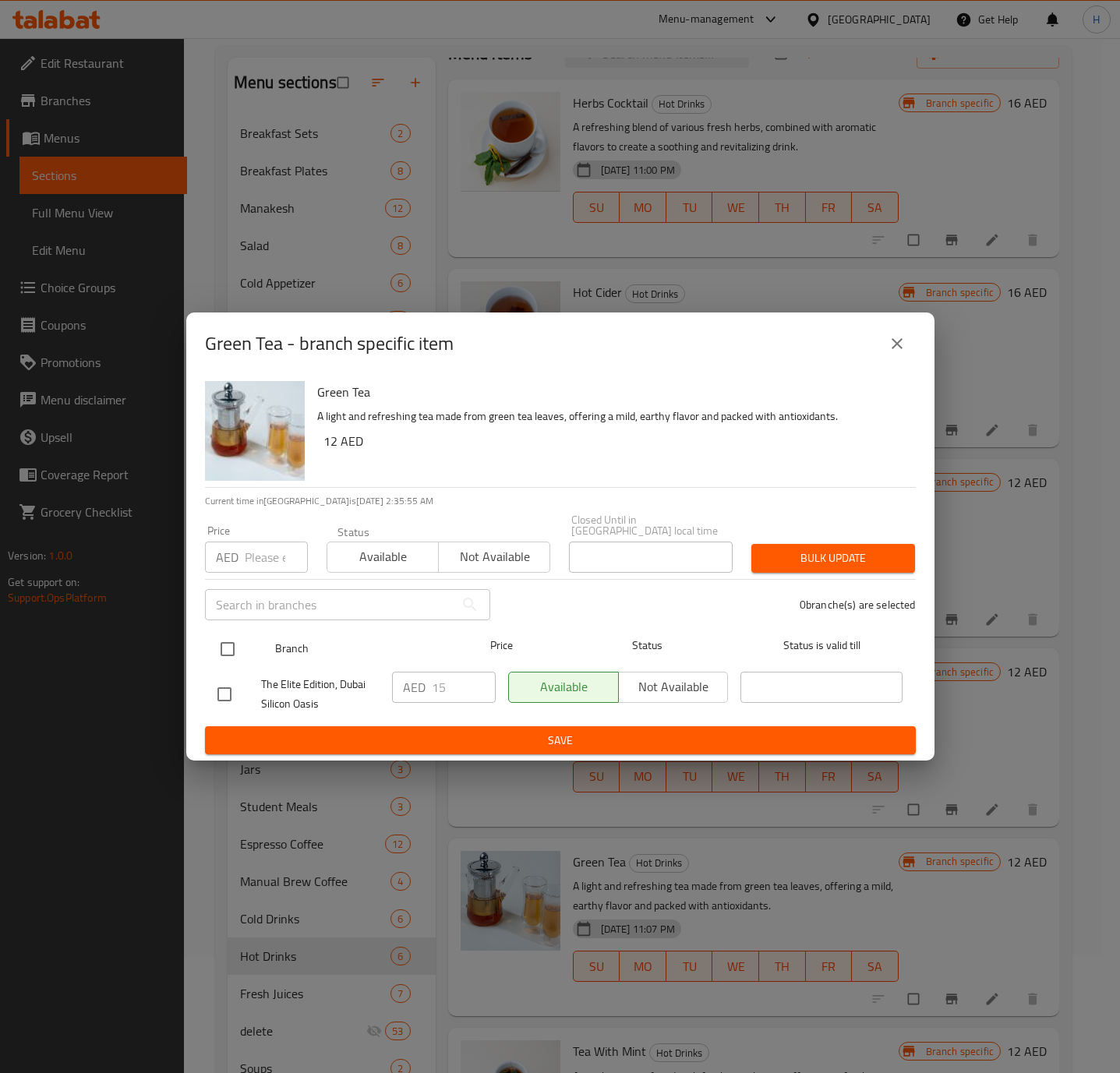
click at [225, 653] on input "checkbox" at bounding box center [228, 649] width 33 height 33
checkbox input "true"
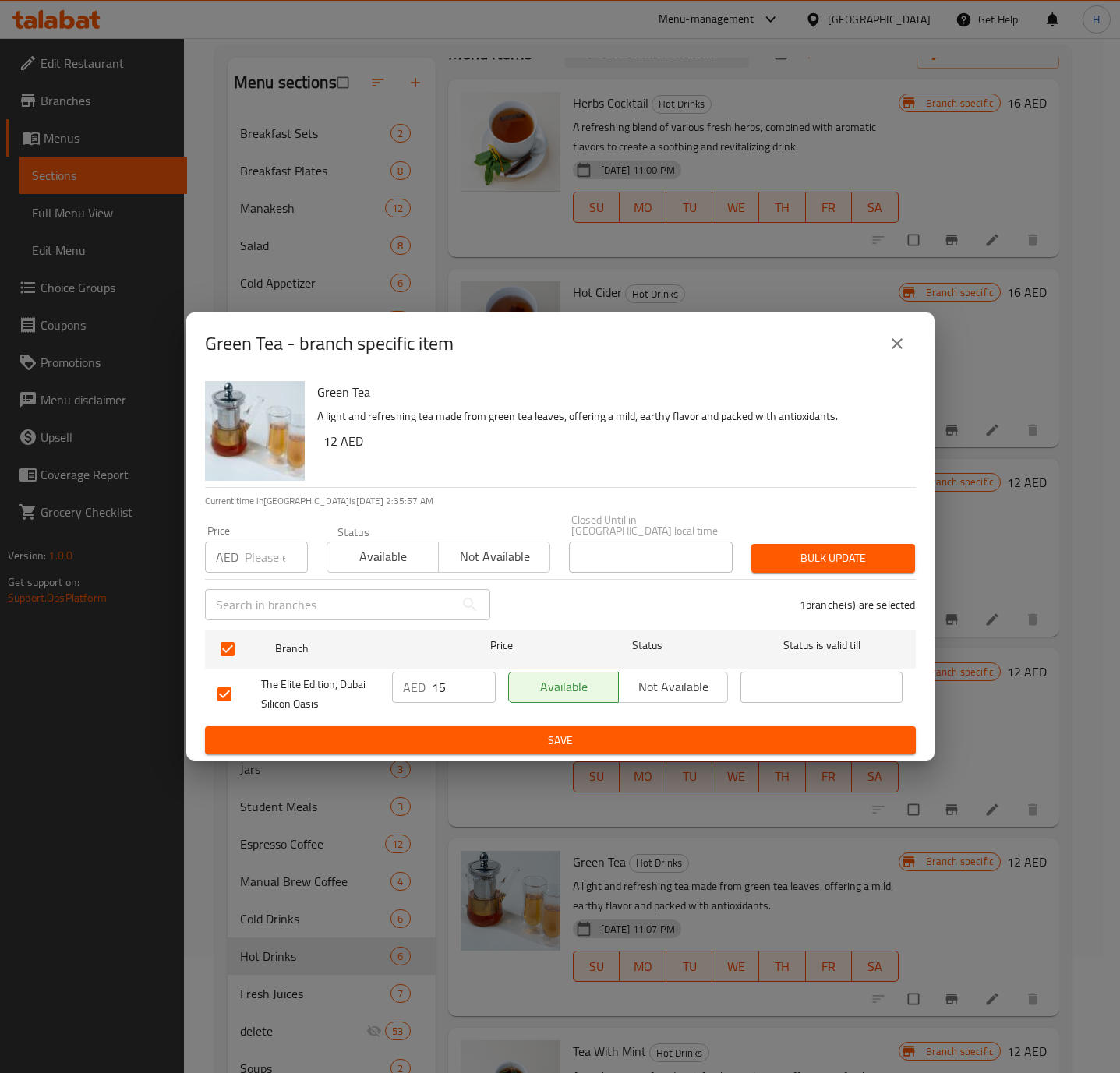
click at [461, 683] on input "15" at bounding box center [464, 687] width 64 height 31
paste input "2"
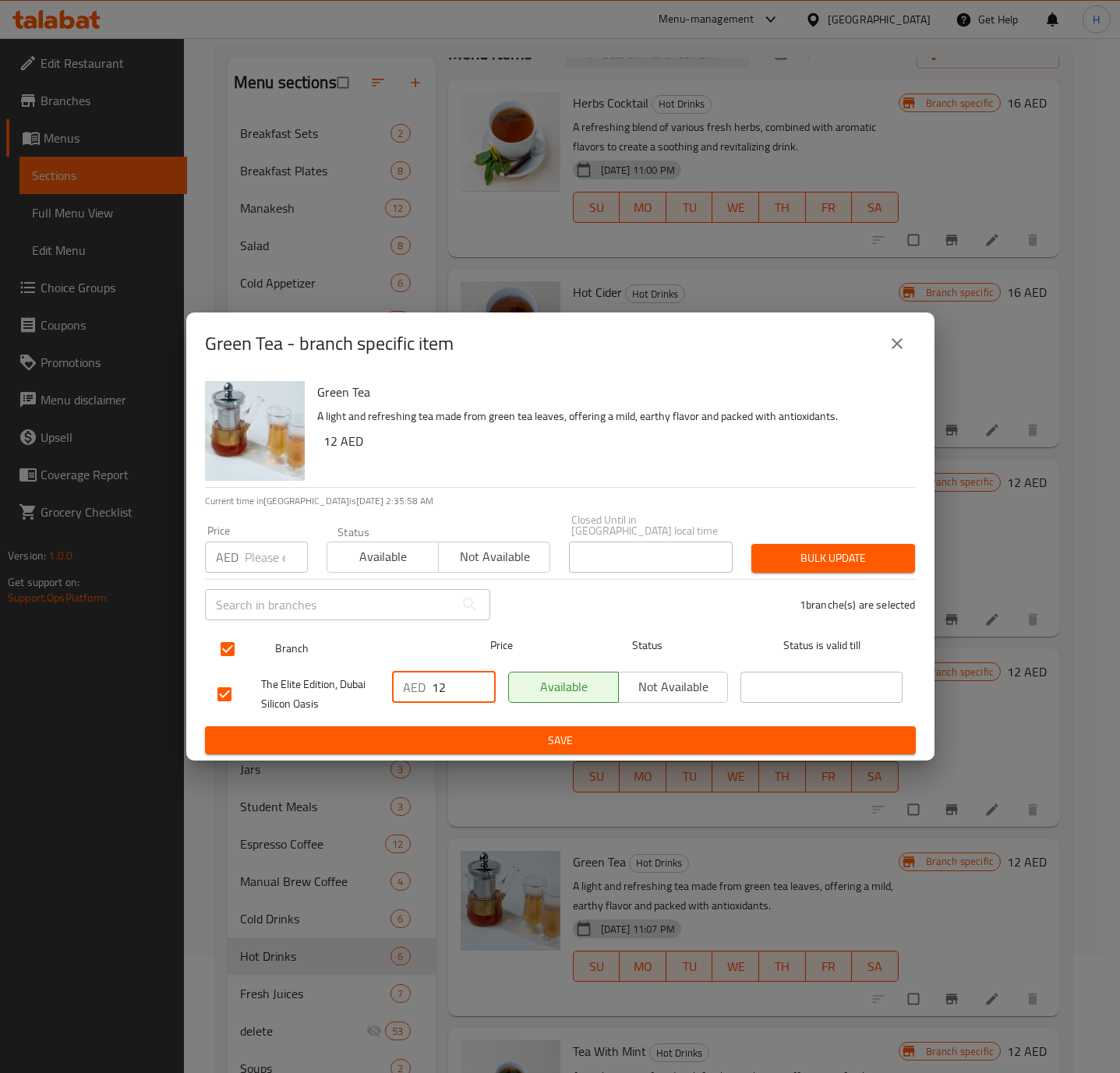
type input "12"
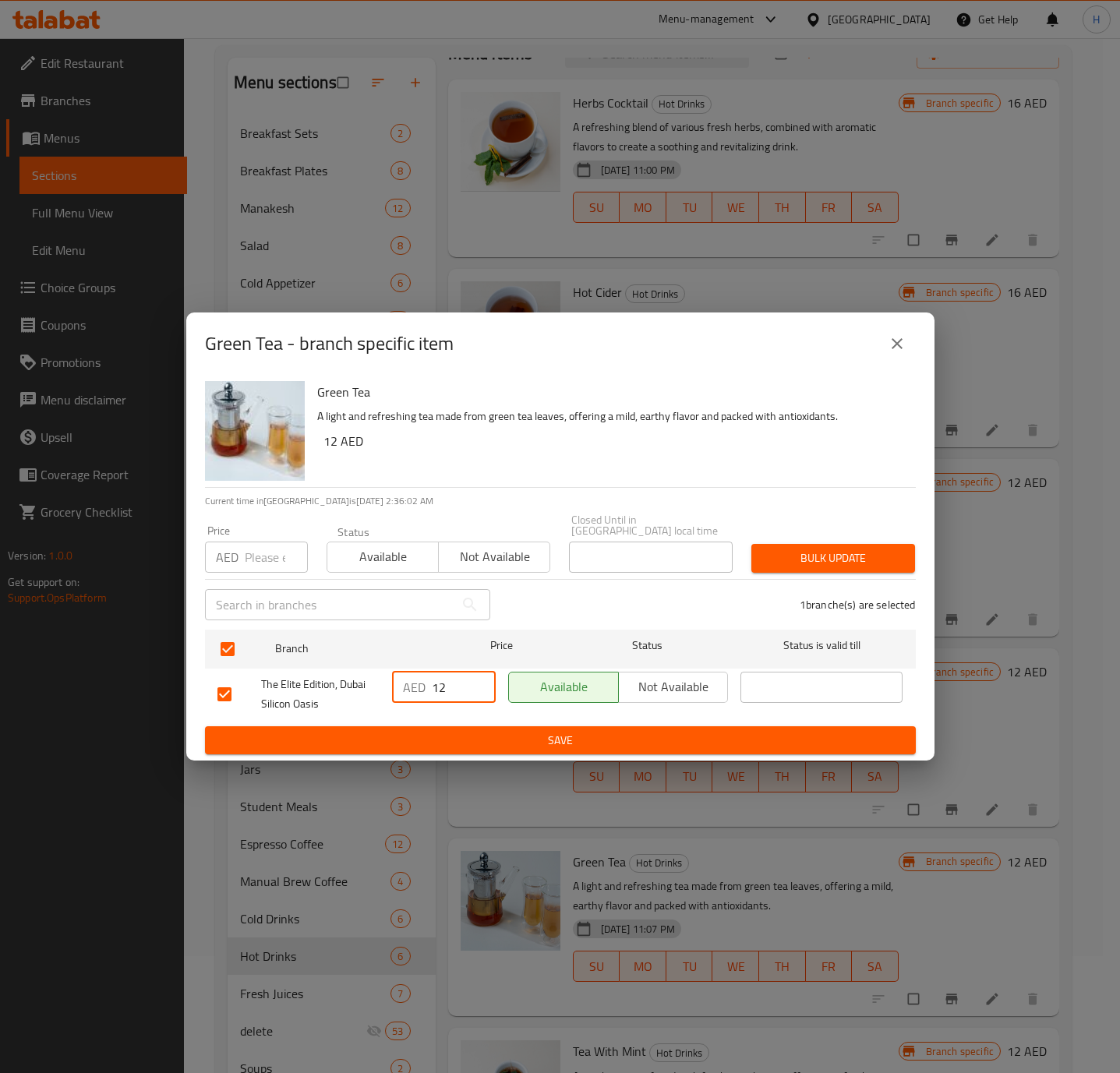
click at [499, 748] on span "Save" at bounding box center [560, 741] width 686 height 20
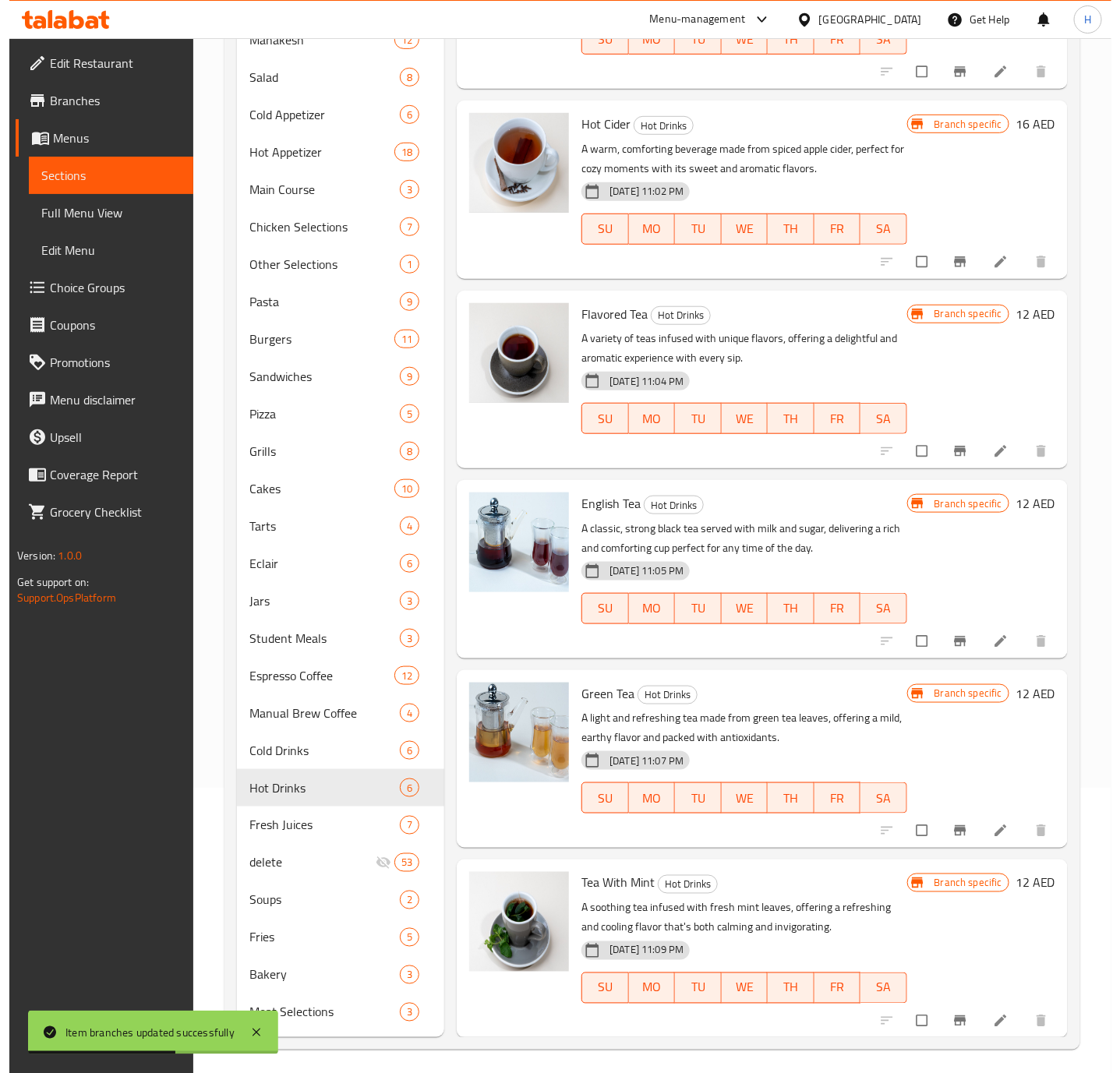
scroll to position [292, 0]
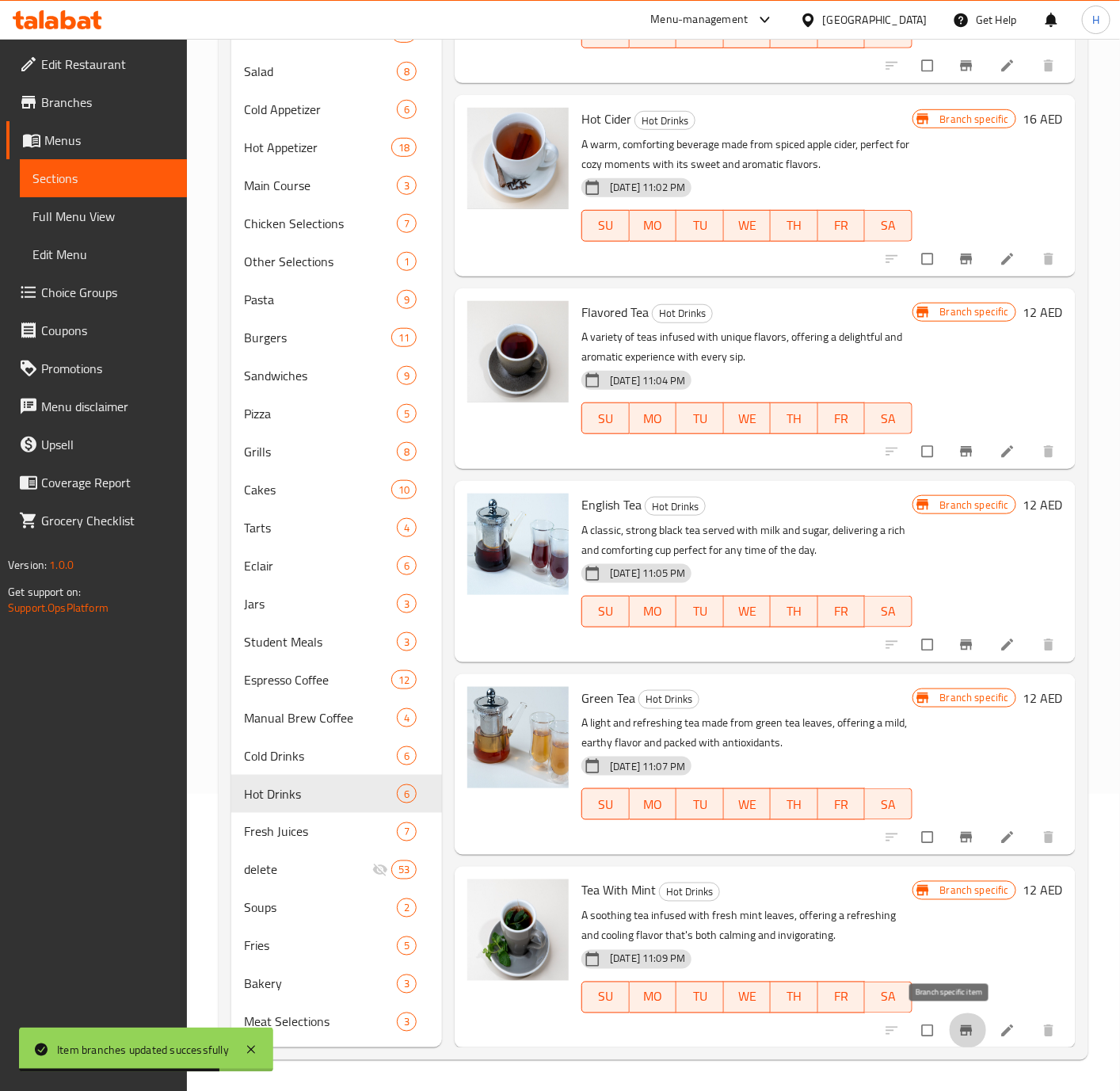
click at [958, 1032] on icon "Branch-specific-item" at bounding box center [966, 1030] width 16 height 16
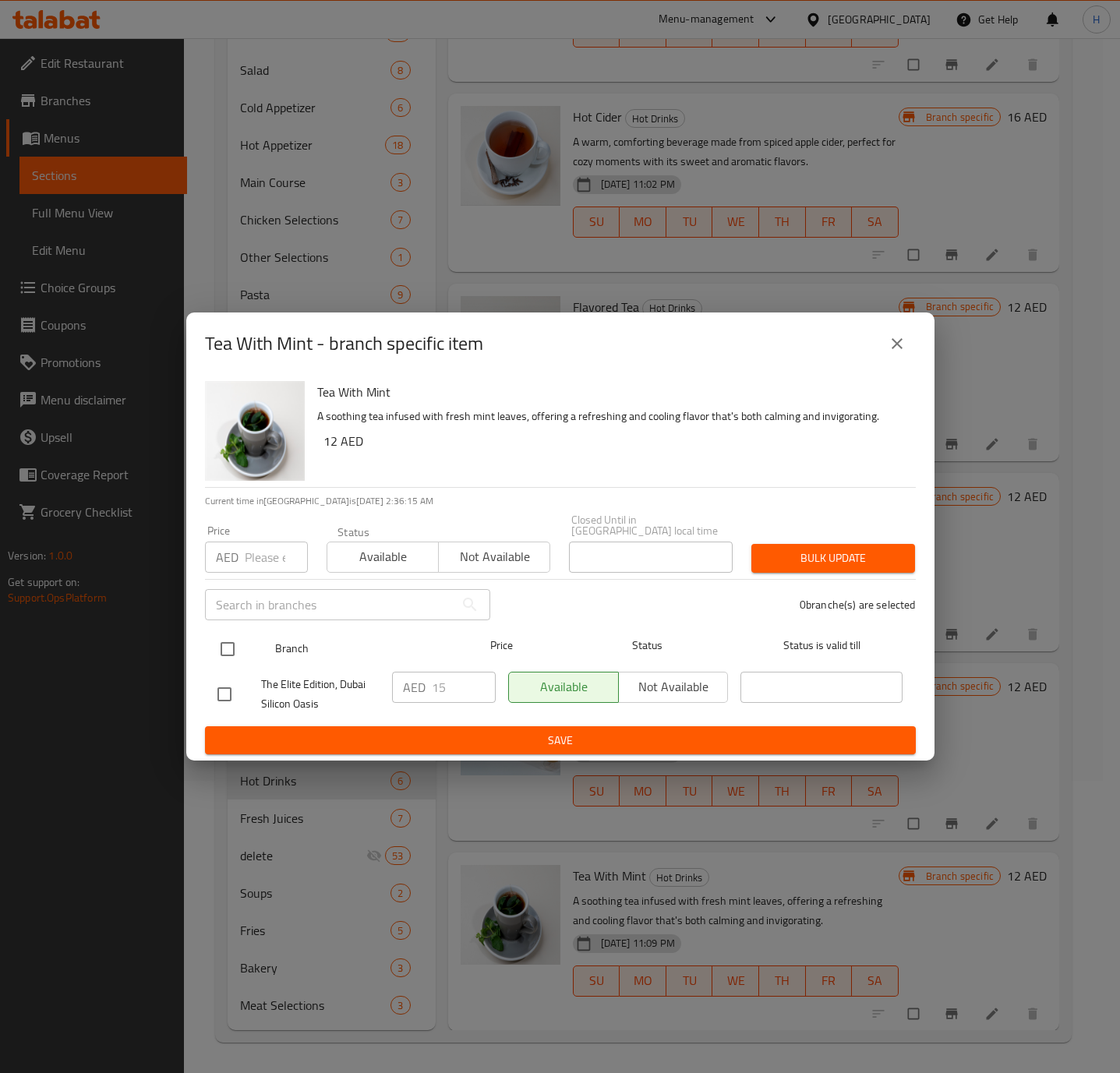
click at [220, 660] on input "checkbox" at bounding box center [228, 649] width 33 height 33
checkbox input "true"
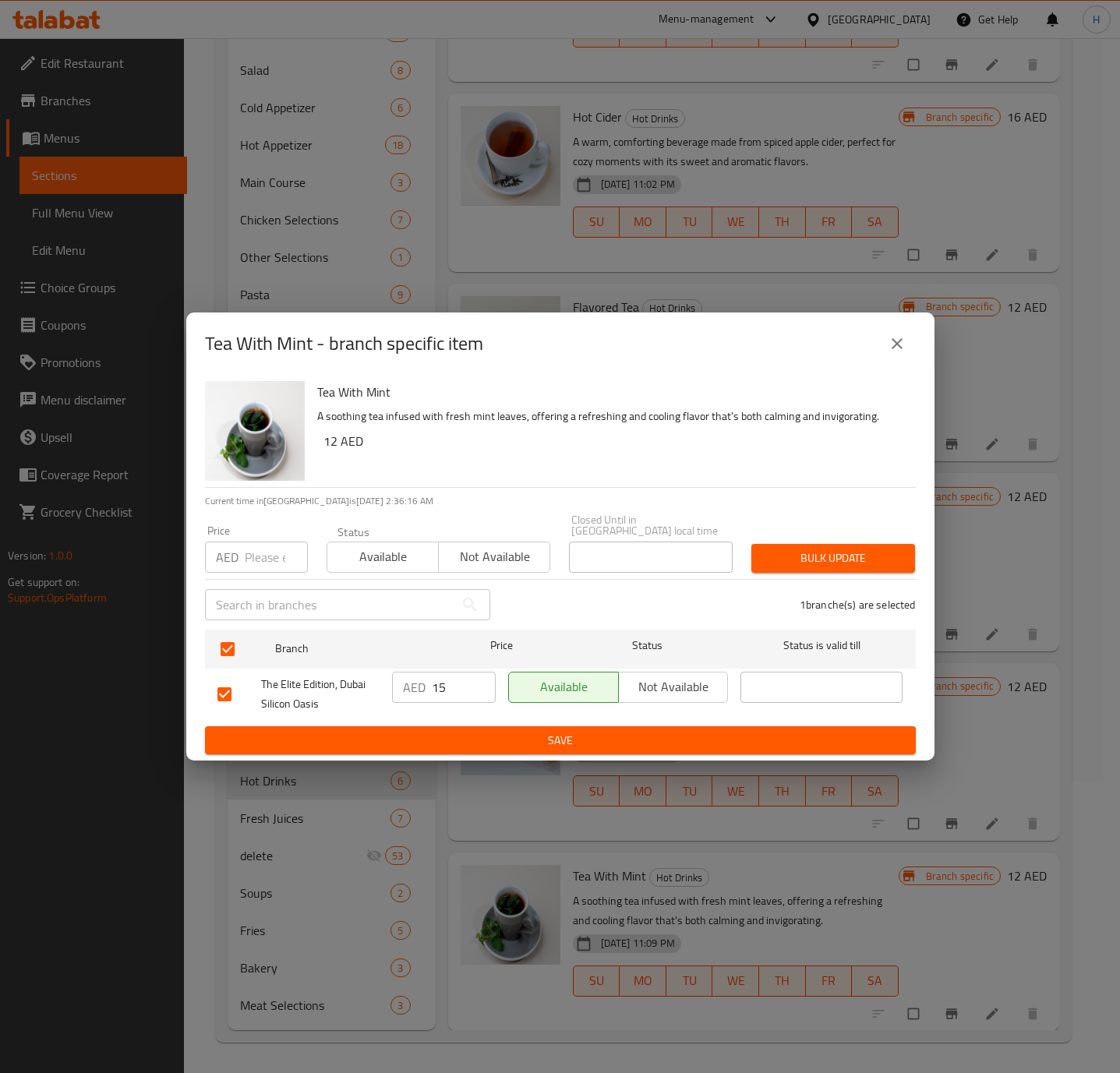
click at [438, 691] on input "15" at bounding box center [464, 687] width 64 height 31
paste input "2"
type input "12"
click at [478, 739] on span "Save" at bounding box center [560, 741] width 686 height 20
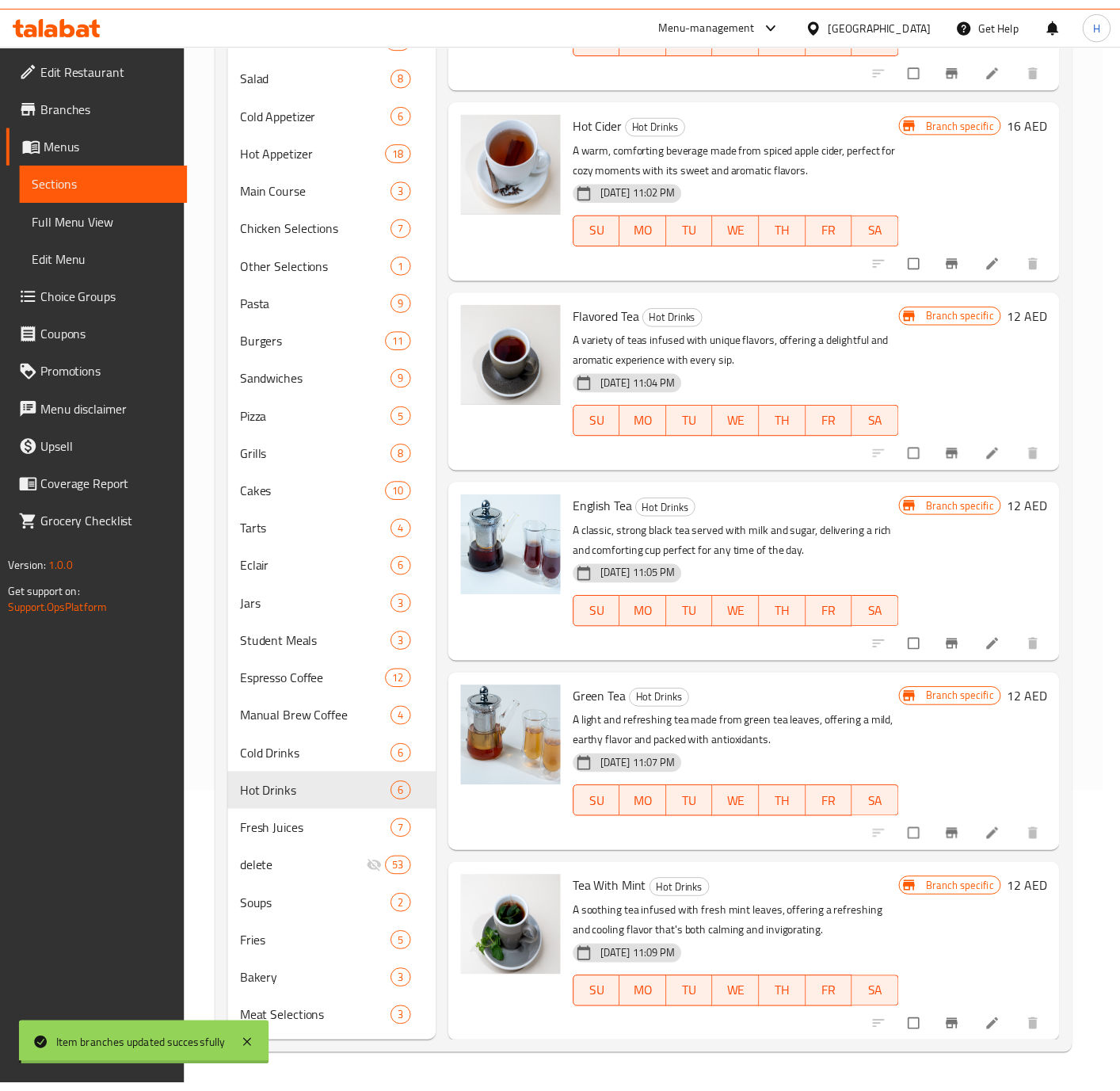
scroll to position [31, 0]
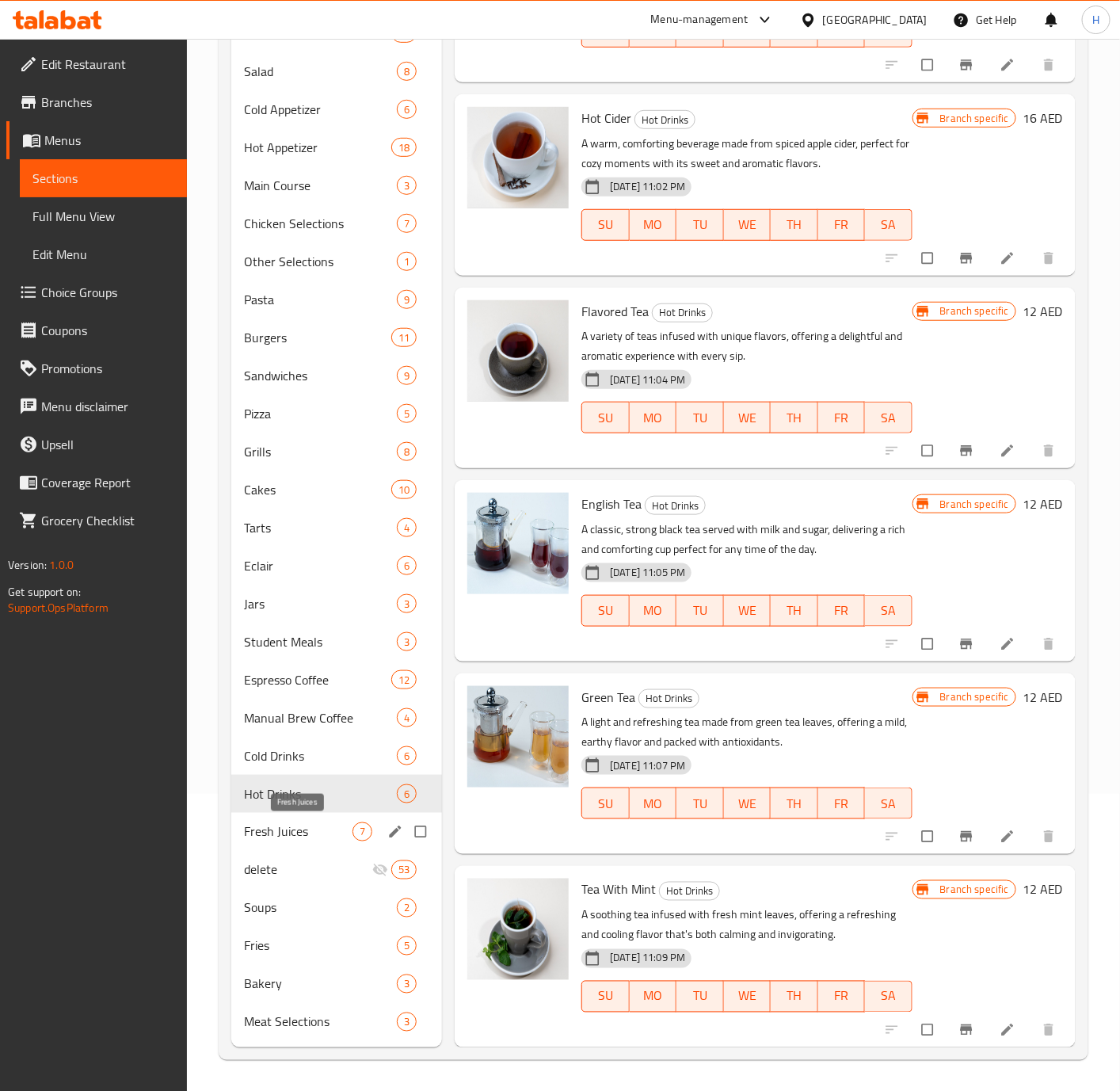
click at [299, 832] on span "Fresh Juices" at bounding box center [298, 832] width 109 height 19
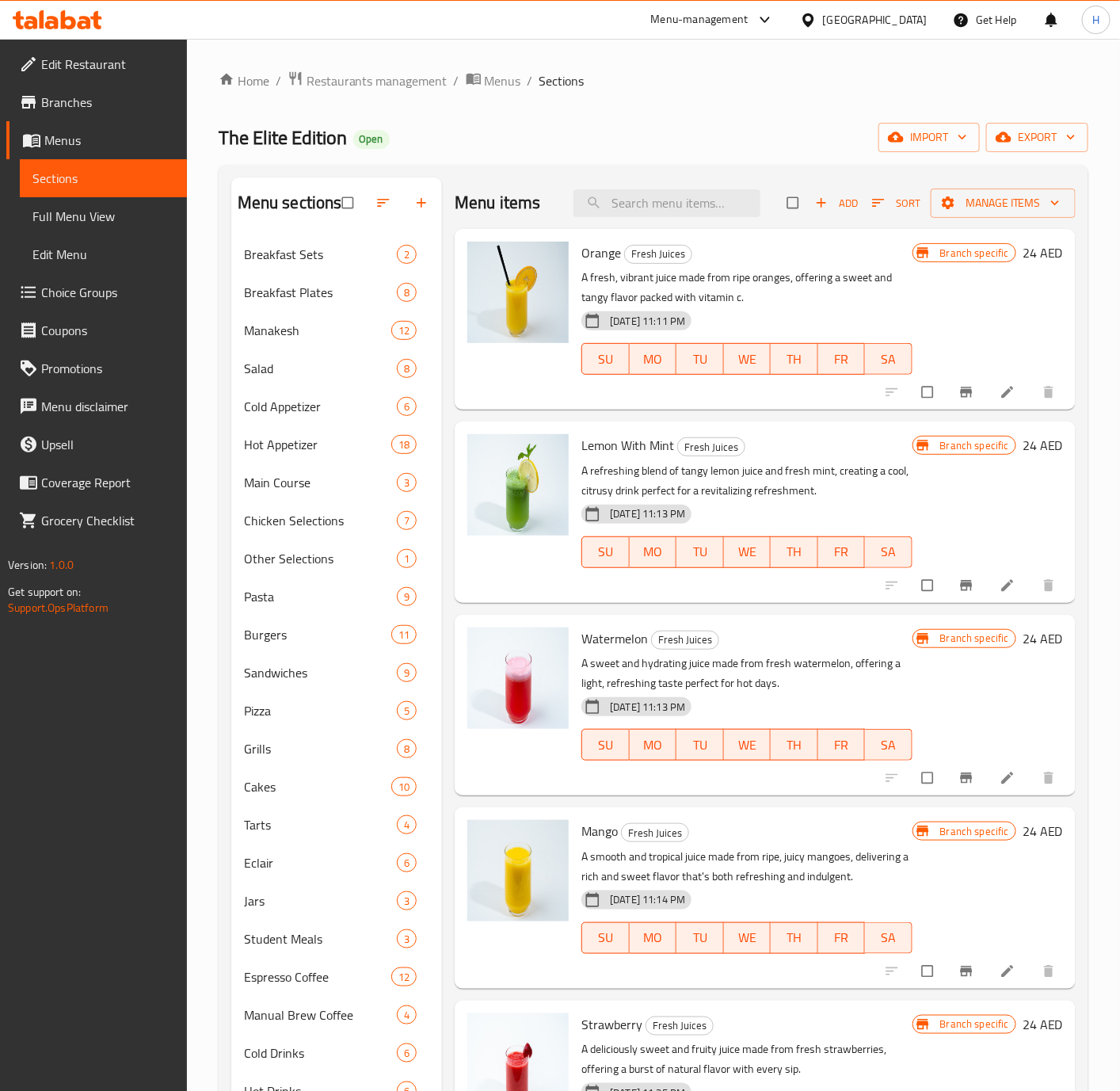
click at [951, 406] on button "Branch-specific-item" at bounding box center [967, 392] width 38 height 35
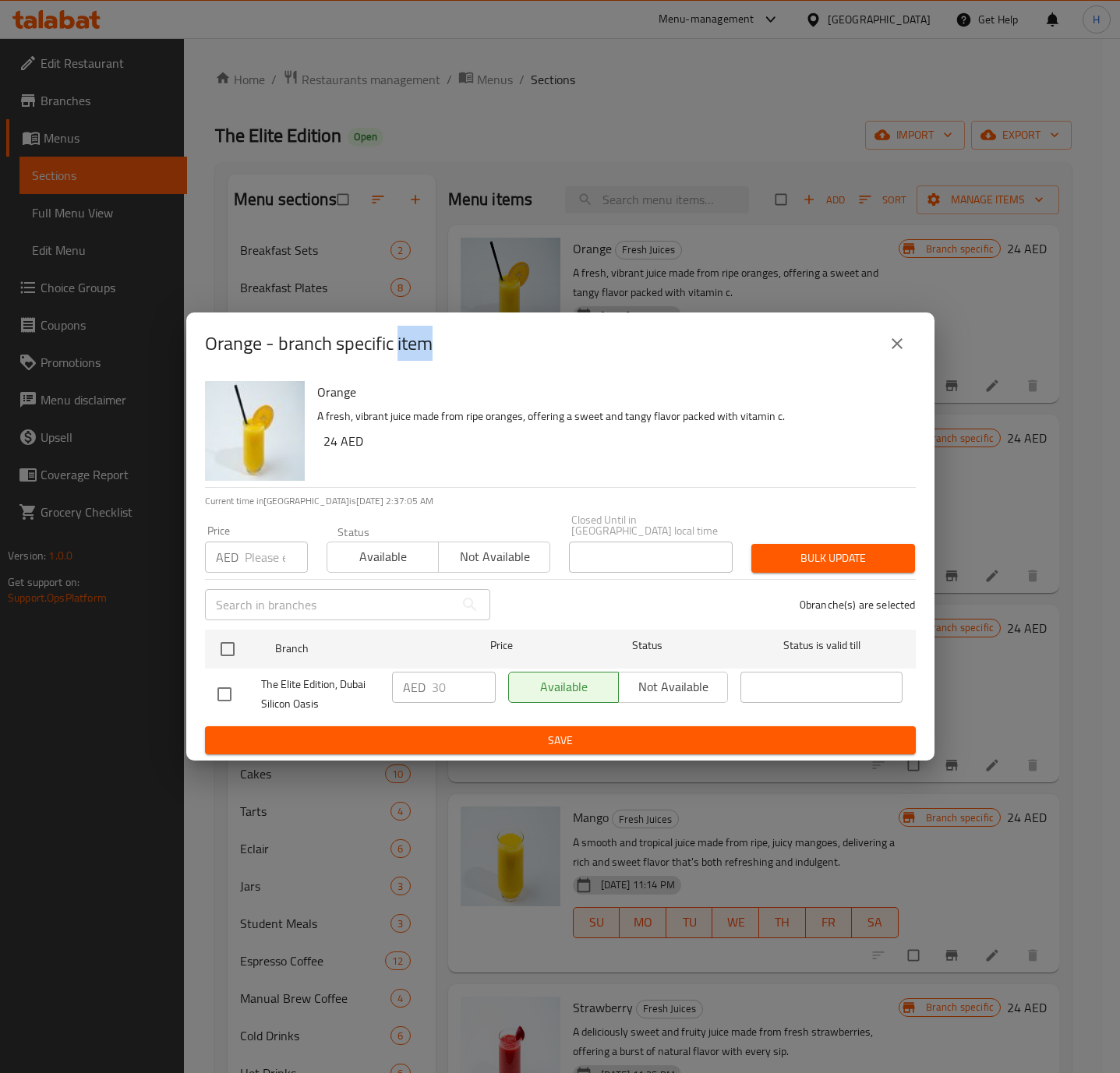
click at [899, 339] on icon "close" at bounding box center [896, 344] width 11 height 11
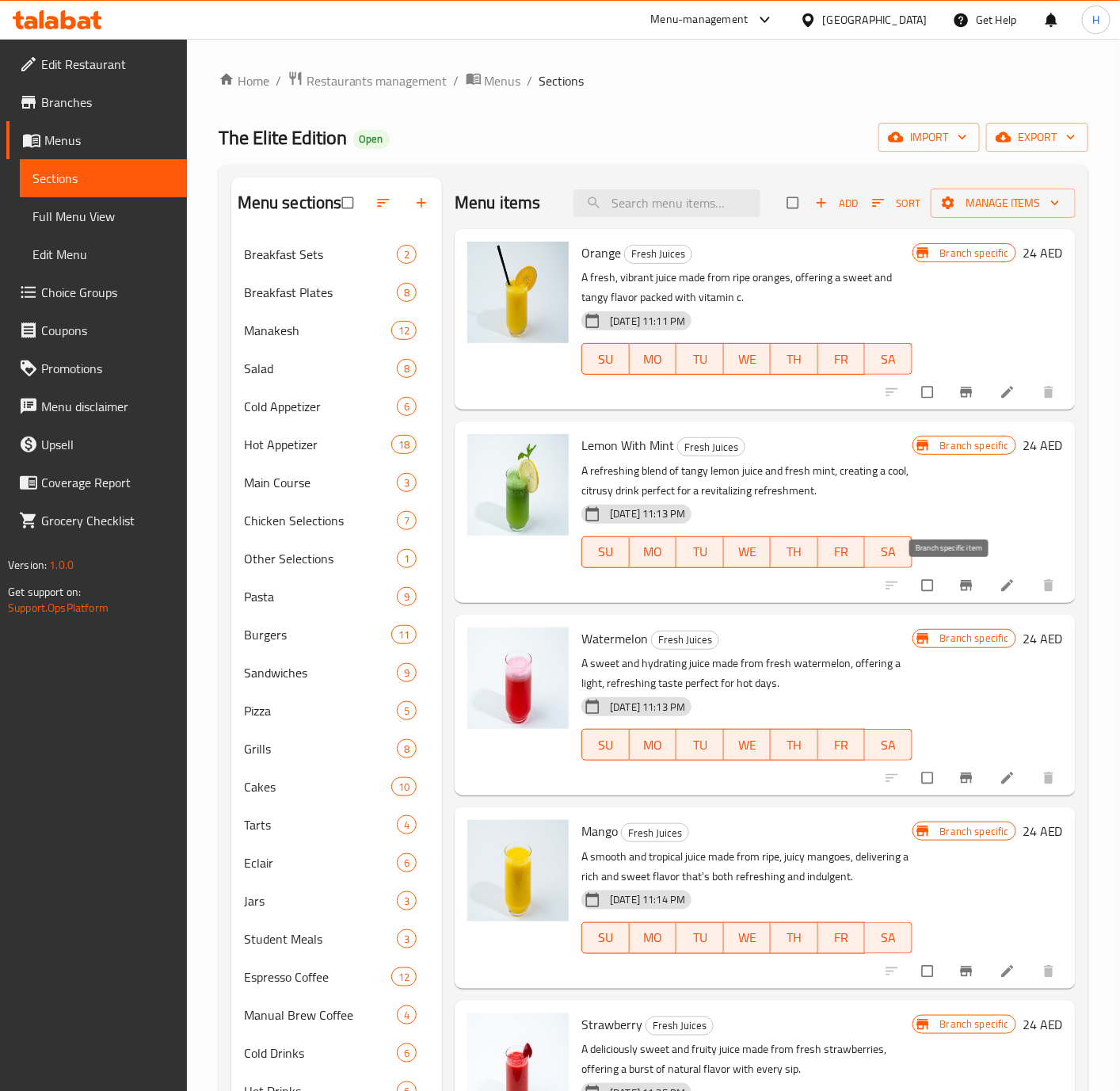
click at [958, 578] on icon "Branch-specific-item" at bounding box center [966, 585] width 16 height 16
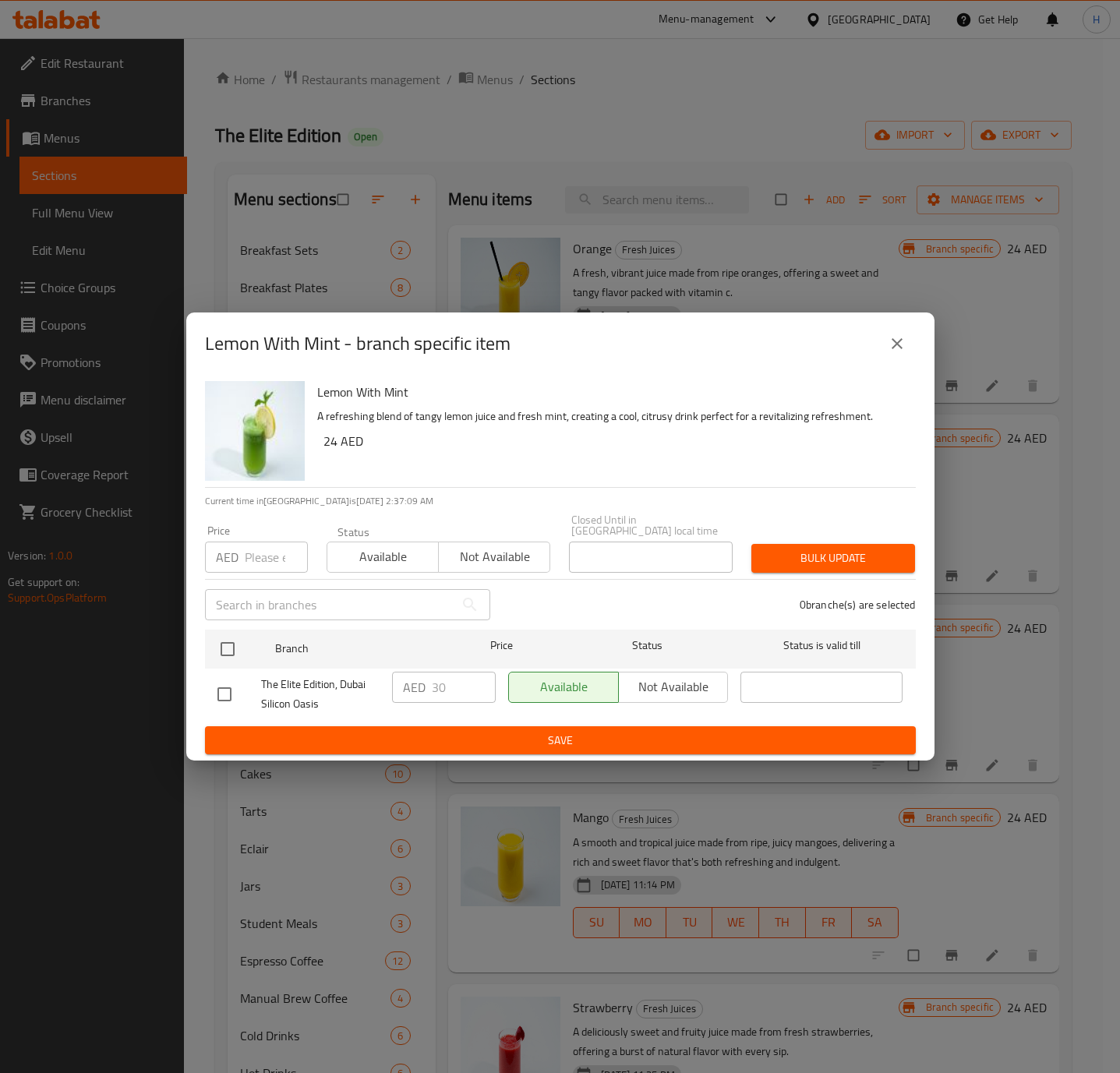
click at [989, 258] on div "Lemon With Mint - branch specific item Lemon With Mint A refreshing blend of ta…" at bounding box center [560, 536] width 1120 height 1073
click at [903, 337] on icon "close" at bounding box center [897, 344] width 19 height 19
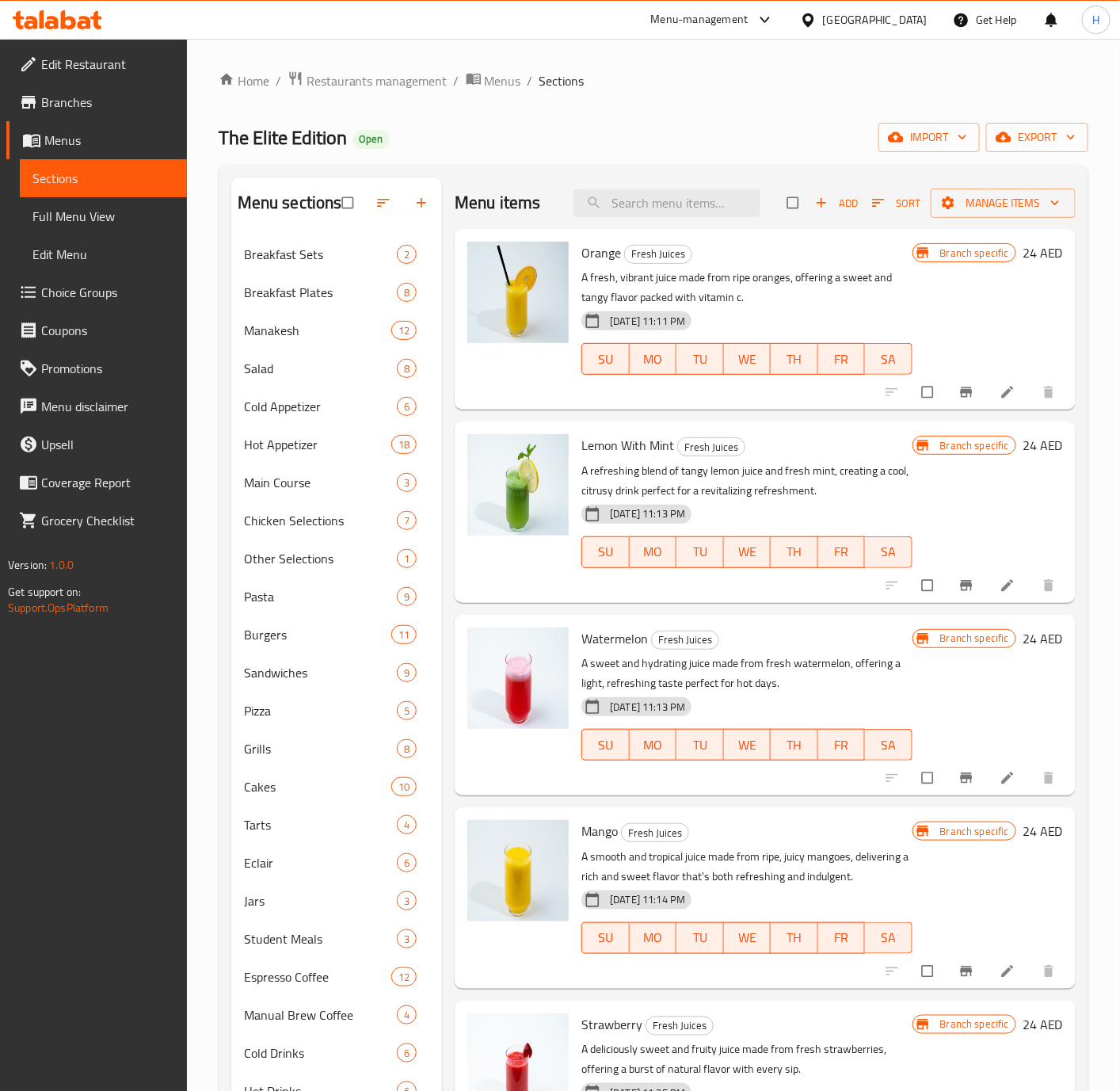
click at [1023, 255] on h6 "24 AED" at bounding box center [1043, 252] width 40 height 22
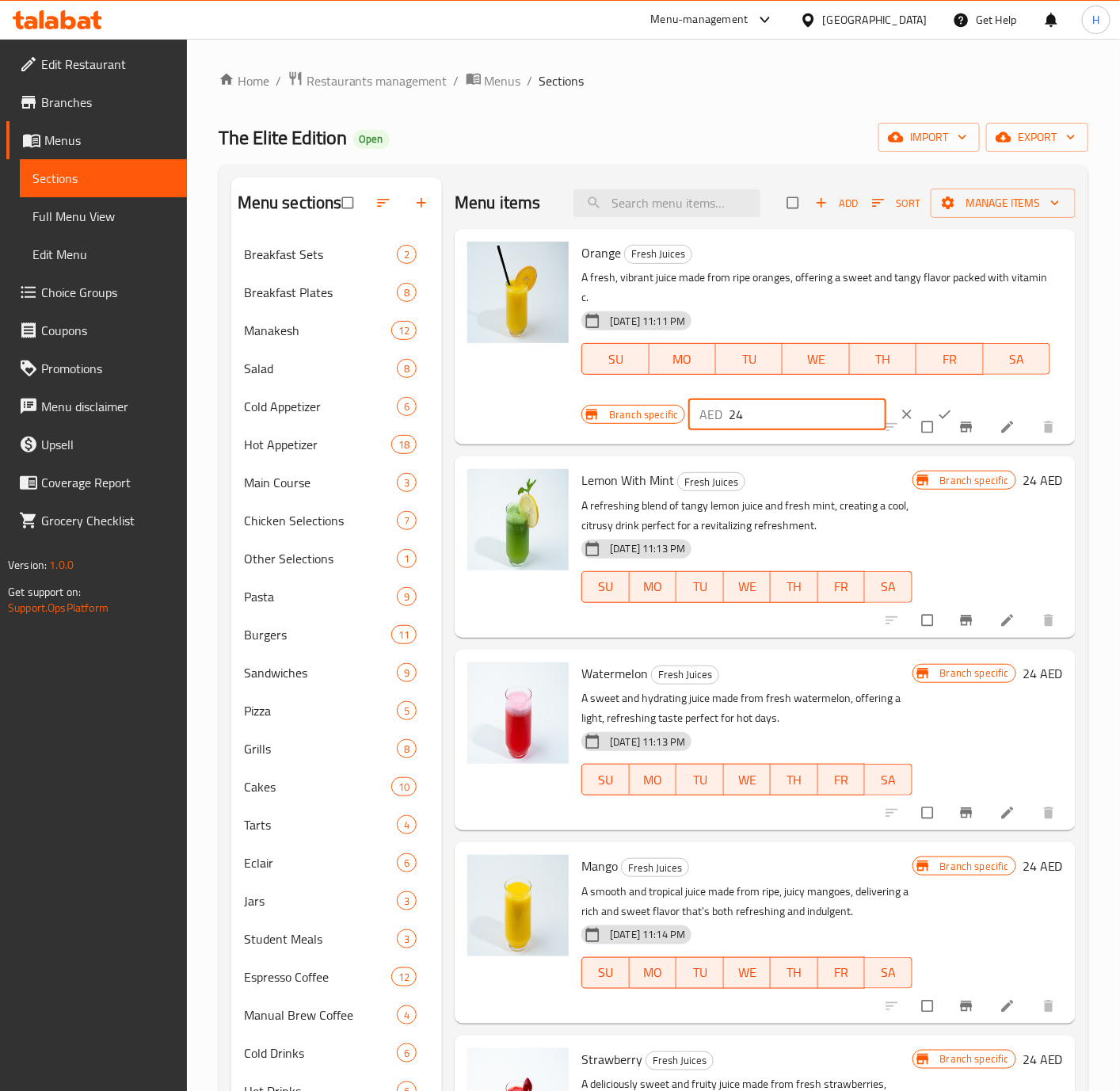
click at [782, 412] on input "24" at bounding box center [807, 414] width 157 height 32
paste input "30"
type input "30"
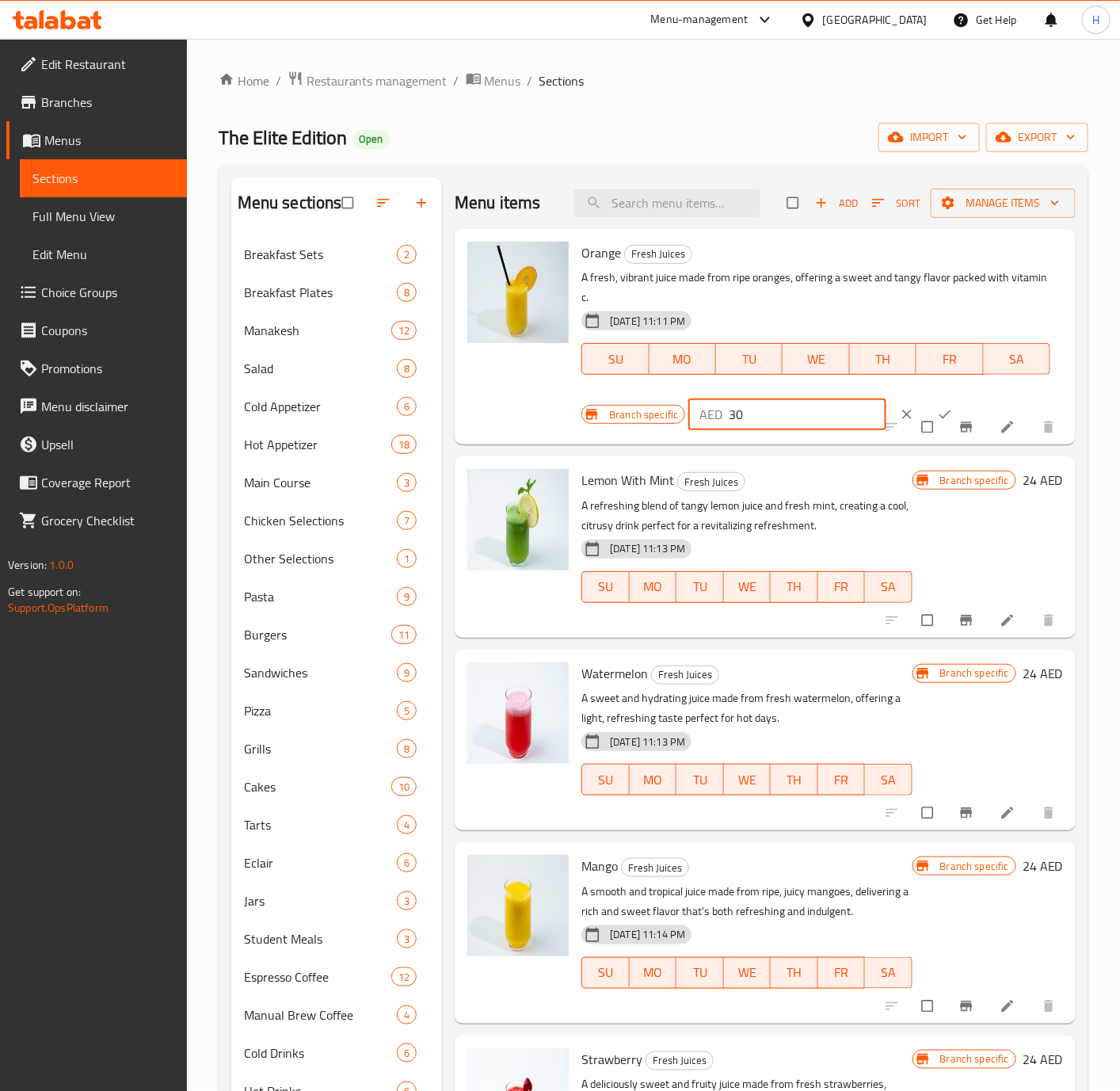
click at [932, 402] on button "ok" at bounding box center [946, 414] width 38 height 35
click at [932, 402] on div "Orange Fresh Juices A fresh, vibrant juice made from ripe oranges, offering a s…" at bounding box center [815, 319] width 482 height 168
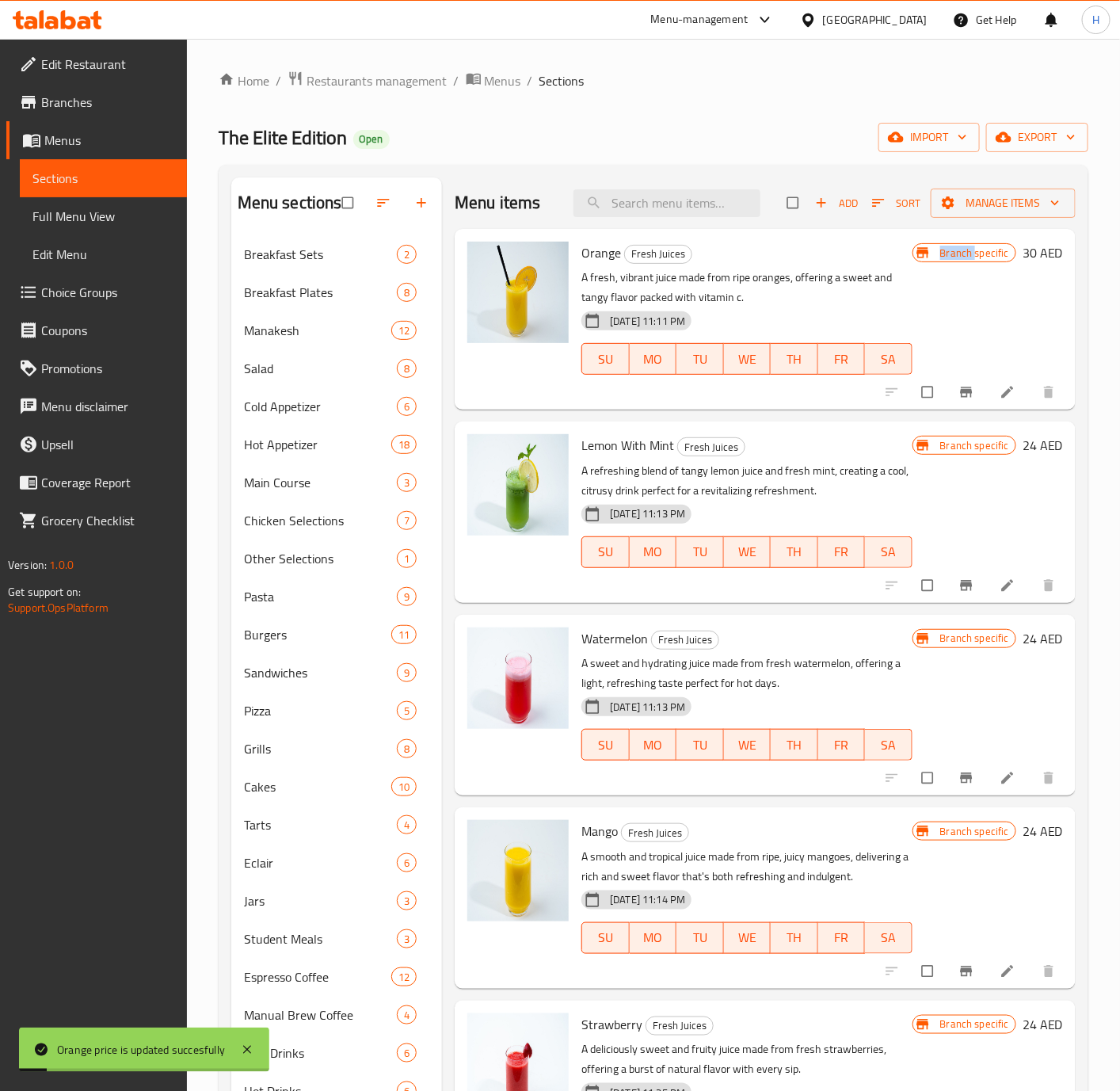
click at [1023, 454] on h6 "24 AED" at bounding box center [1043, 445] width 40 height 22
click at [912, 454] on h6 "Lemon With Mint Fresh Juices" at bounding box center [746, 445] width 330 height 22
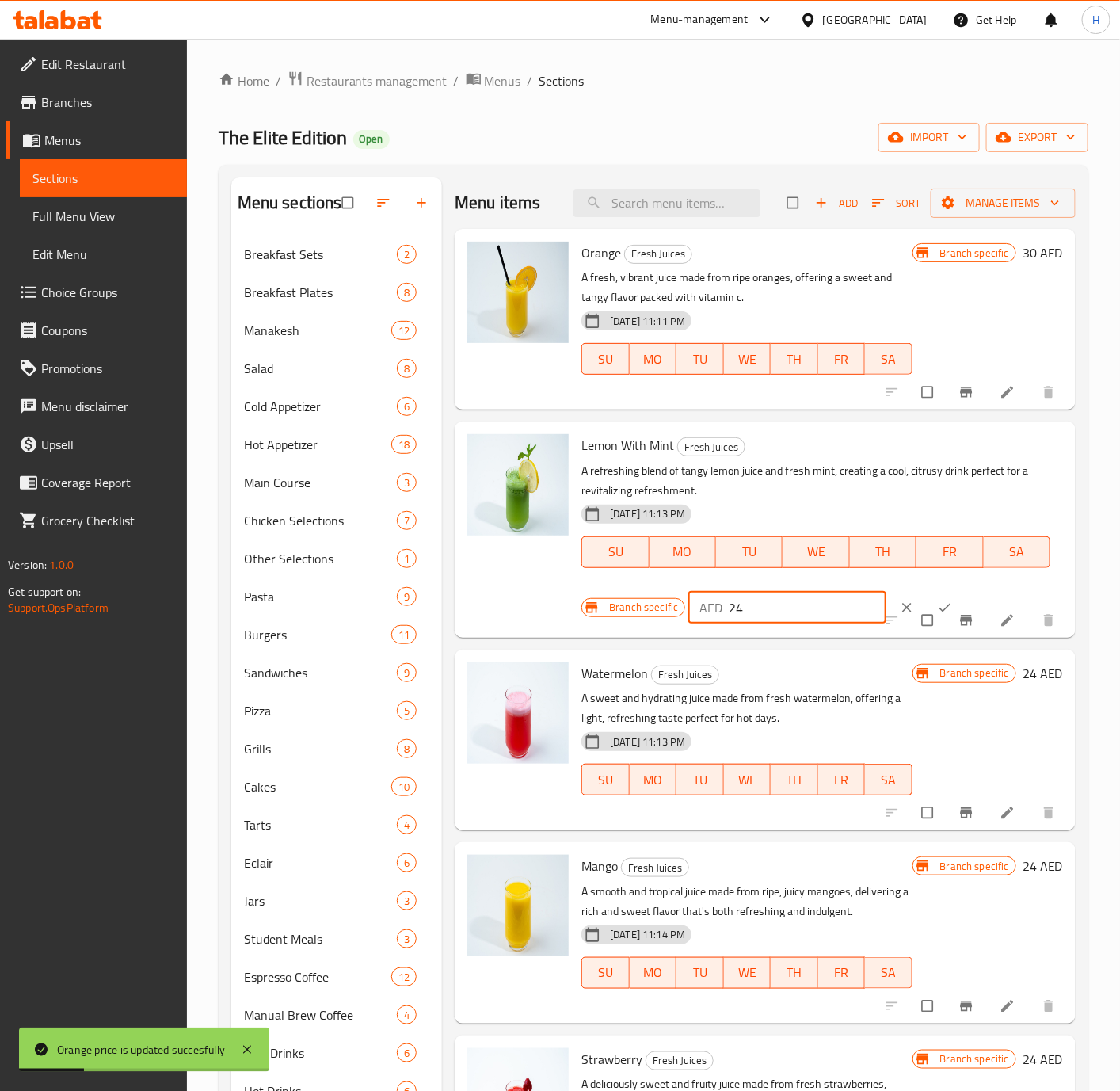
click at [743, 607] on input "24" at bounding box center [807, 607] width 157 height 32
paste input "30"
type input "30"
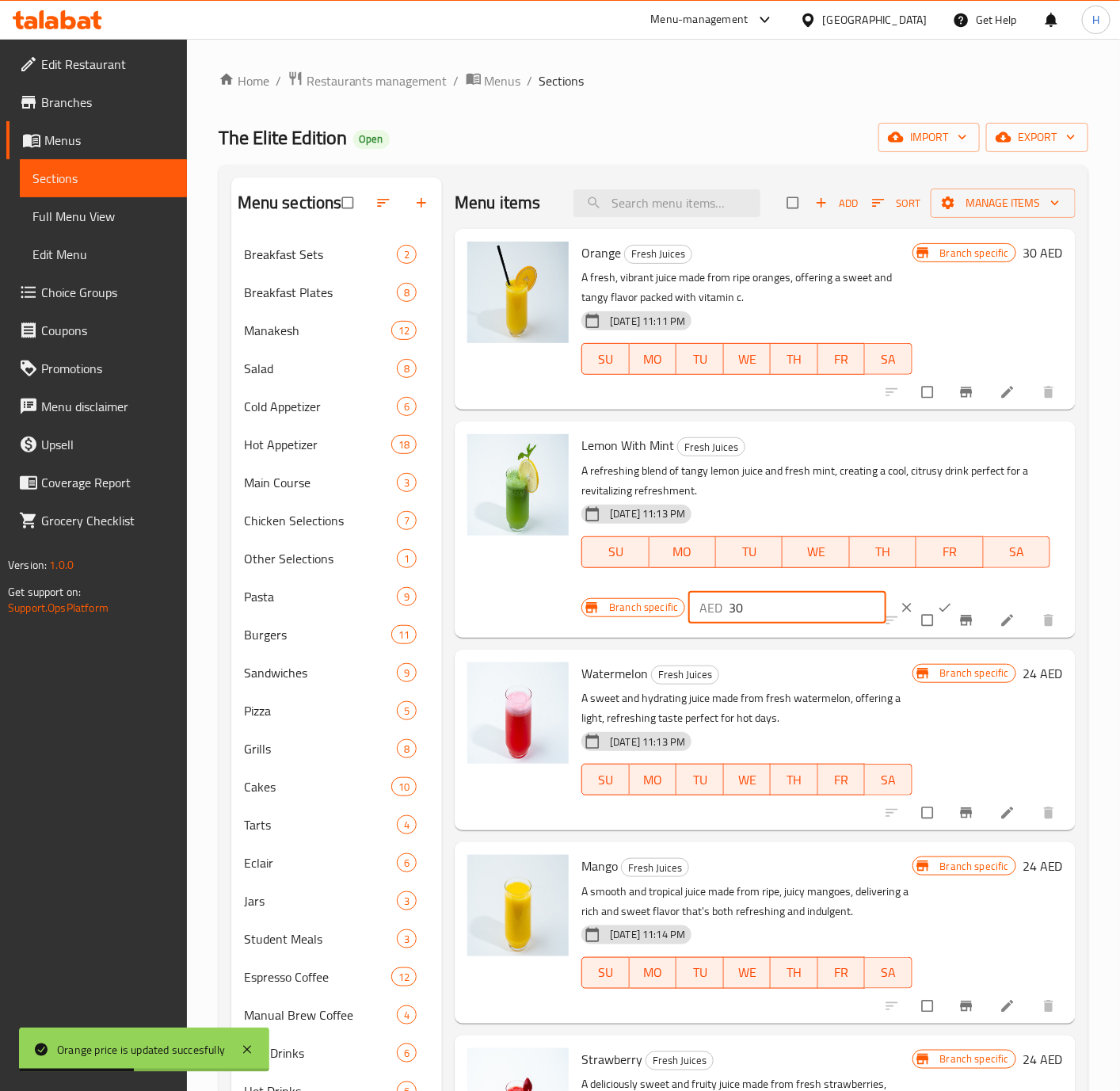
click at [937, 604] on icon "ok" at bounding box center [945, 607] width 16 height 16
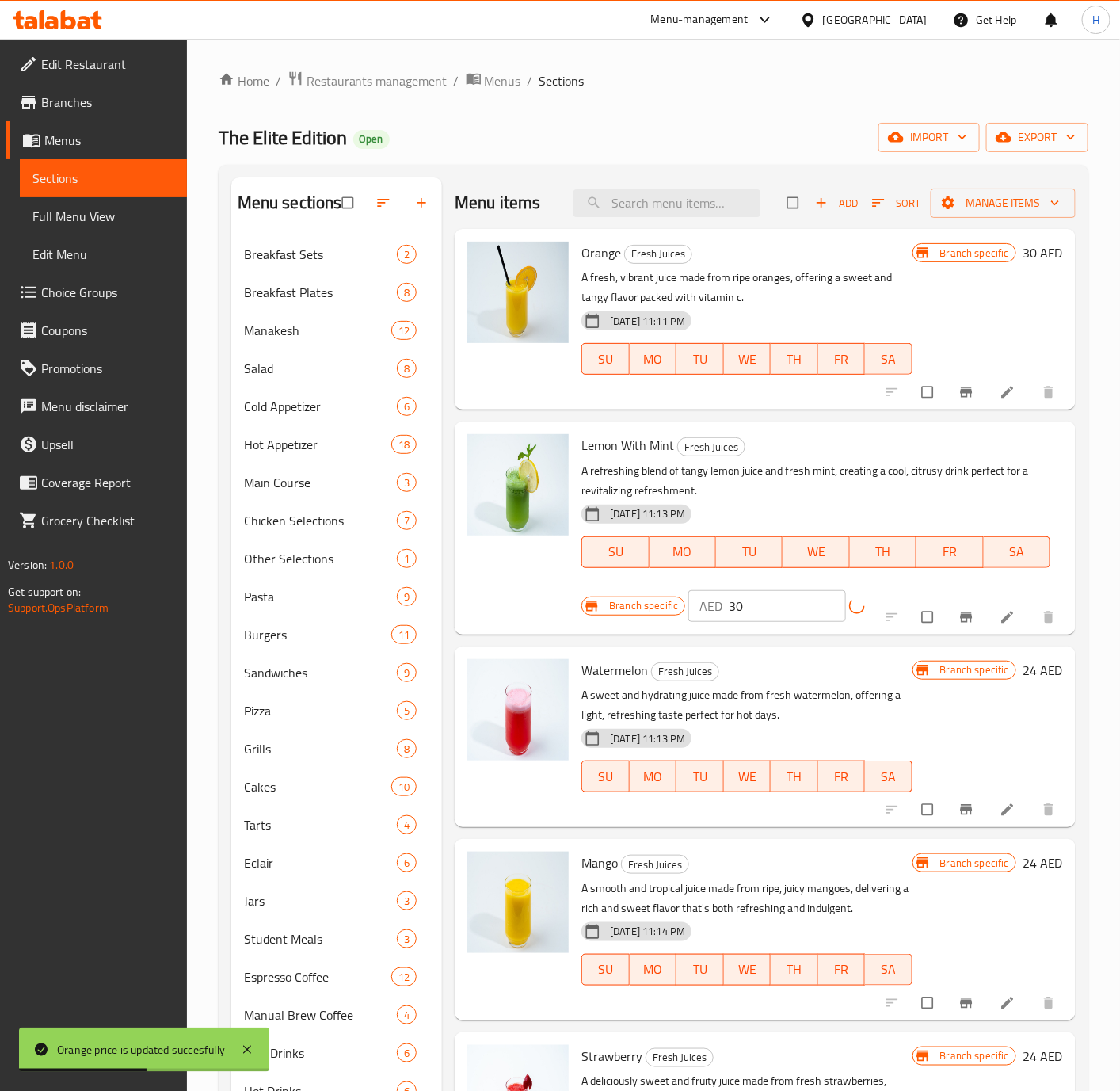
click at [930, 602] on div at bounding box center [972, 617] width 195 height 35
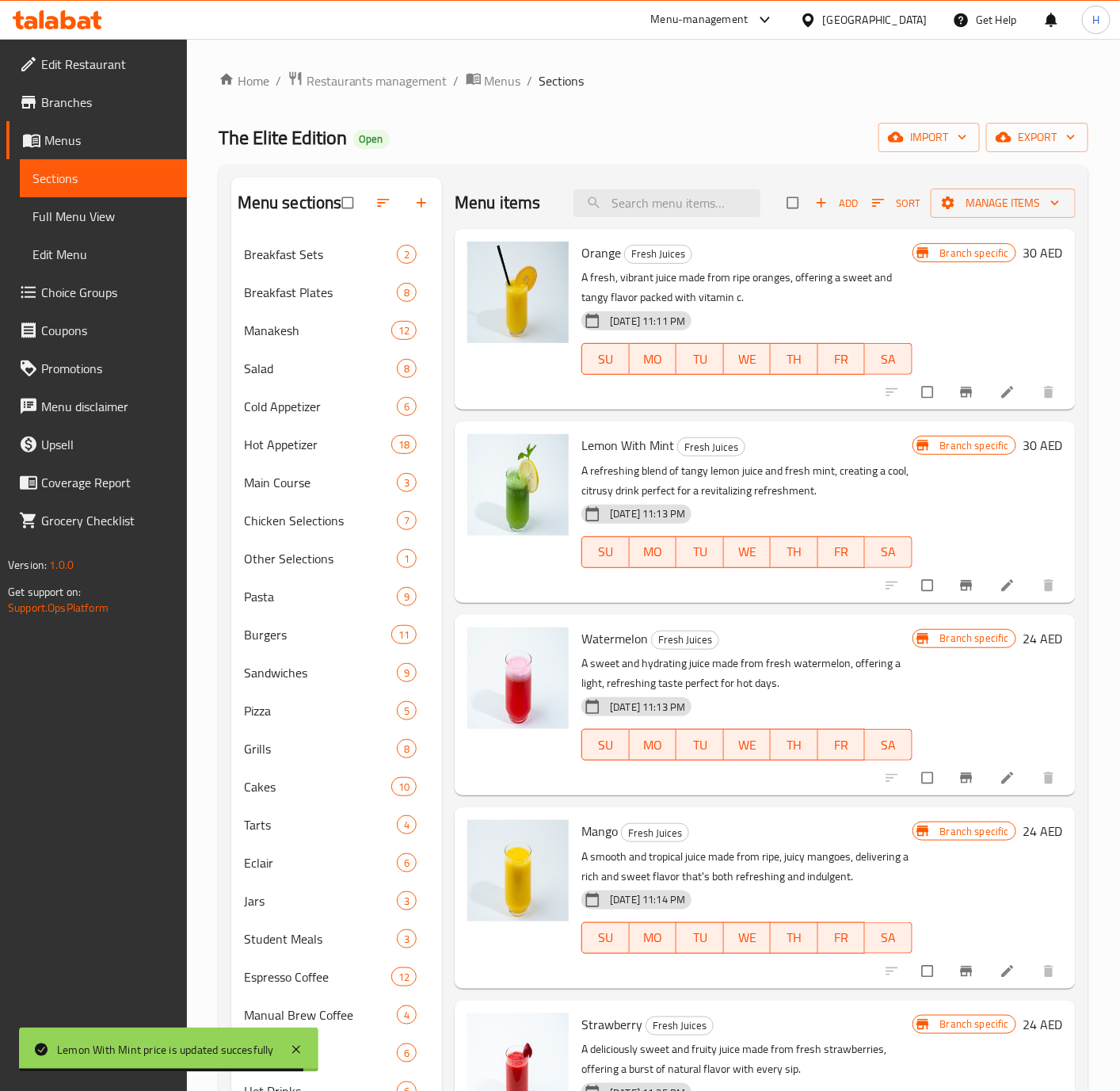
click at [1023, 642] on h6 "24 AED" at bounding box center [1043, 638] width 40 height 22
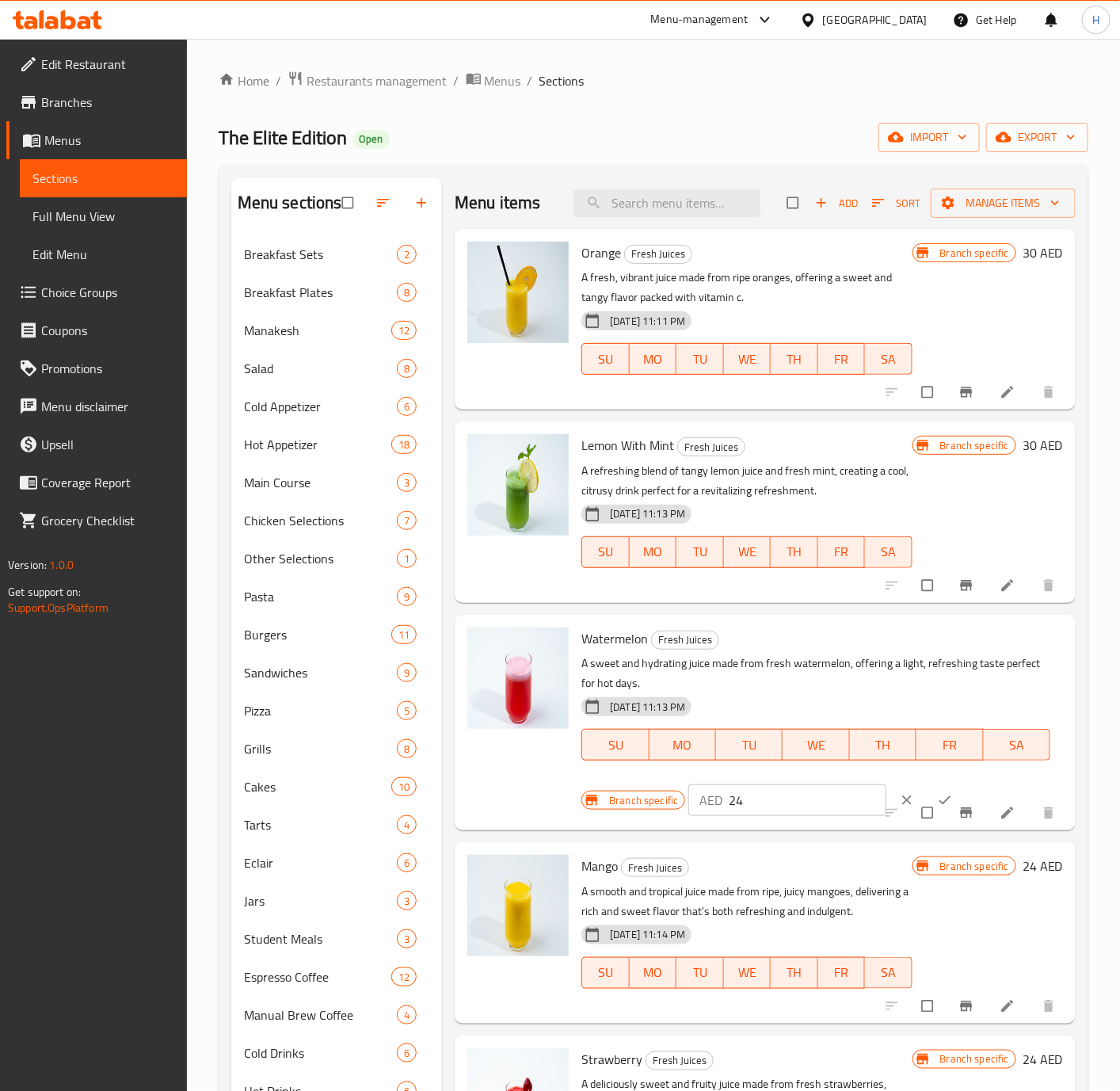
click at [770, 808] on input "24" at bounding box center [807, 800] width 157 height 32
paste input "30"
type input "30"
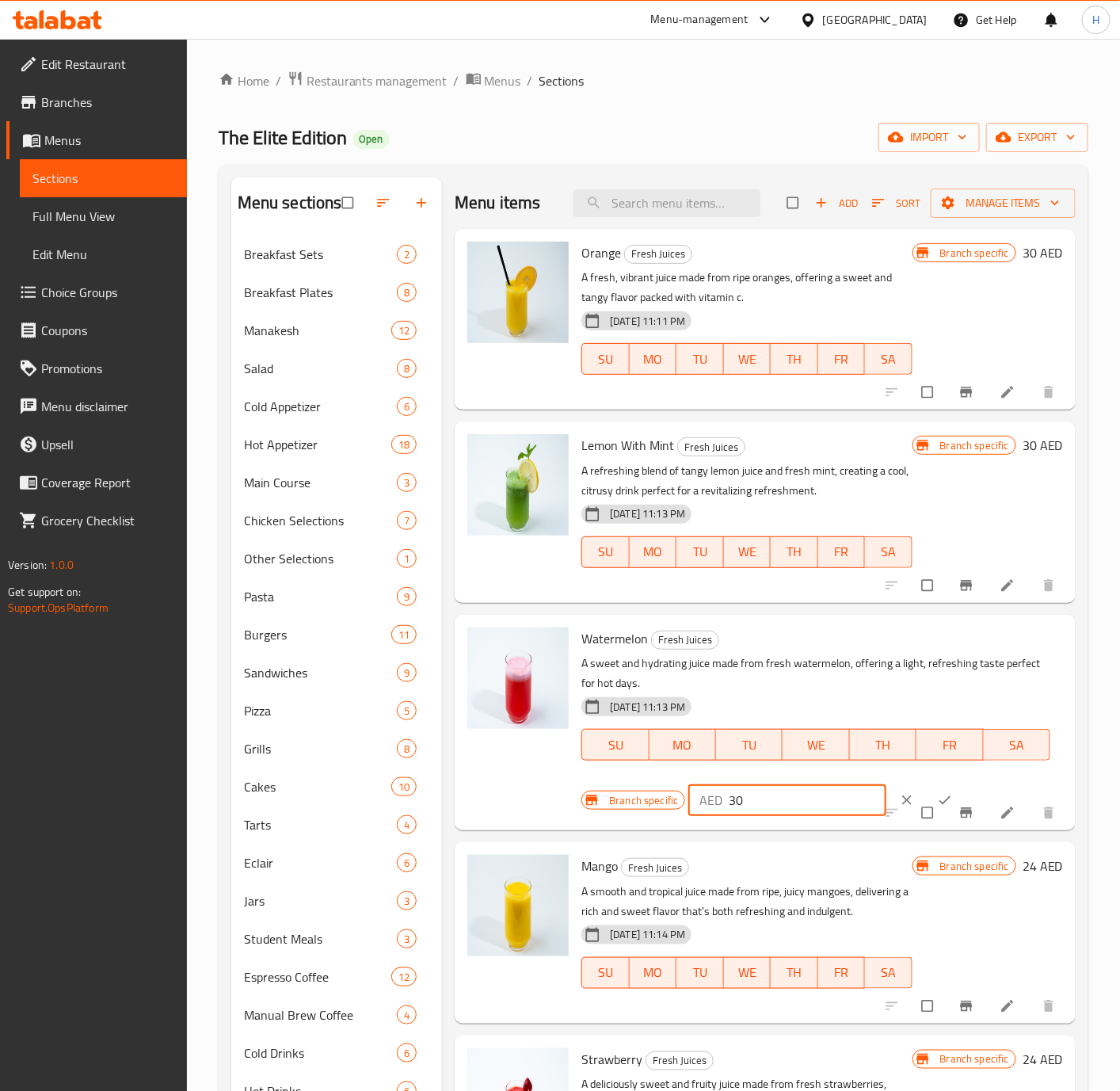
click at [937, 792] on icon "ok" at bounding box center [945, 800] width 16 height 16
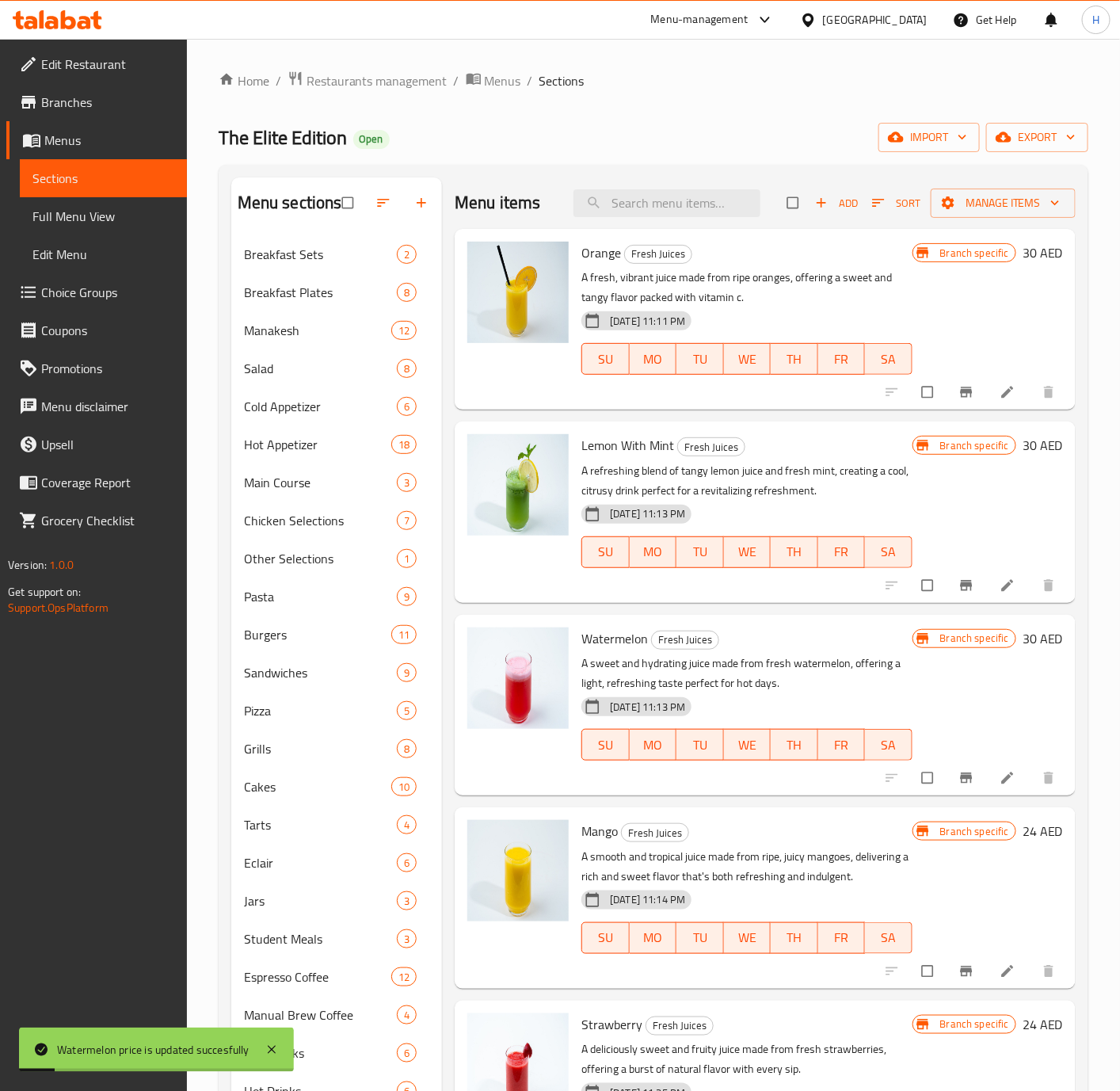
click at [960, 773] on icon "Branch-specific-item" at bounding box center [966, 779] width 12 height 11
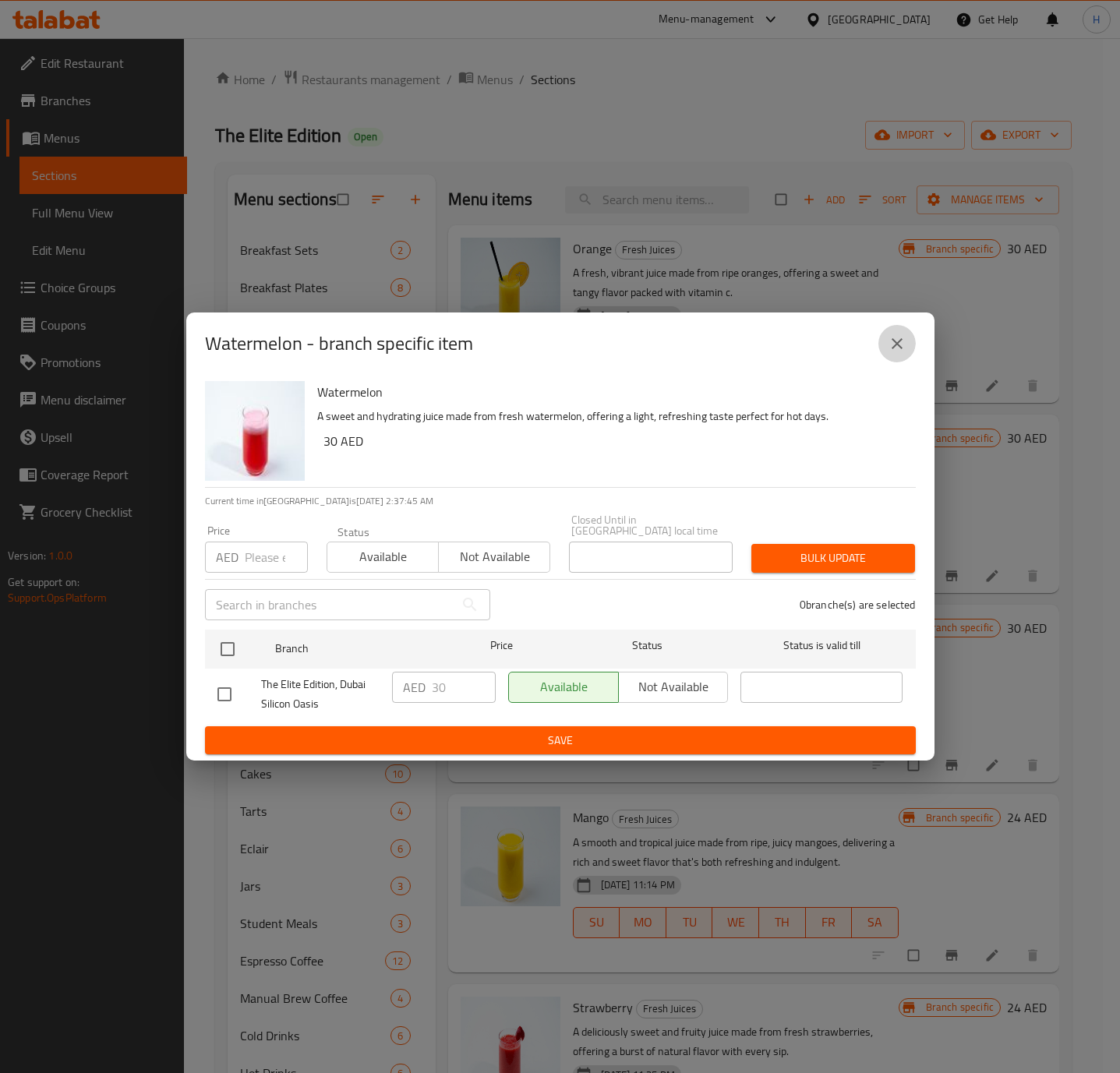
click at [882, 349] on button "close" at bounding box center [896, 343] width 37 height 37
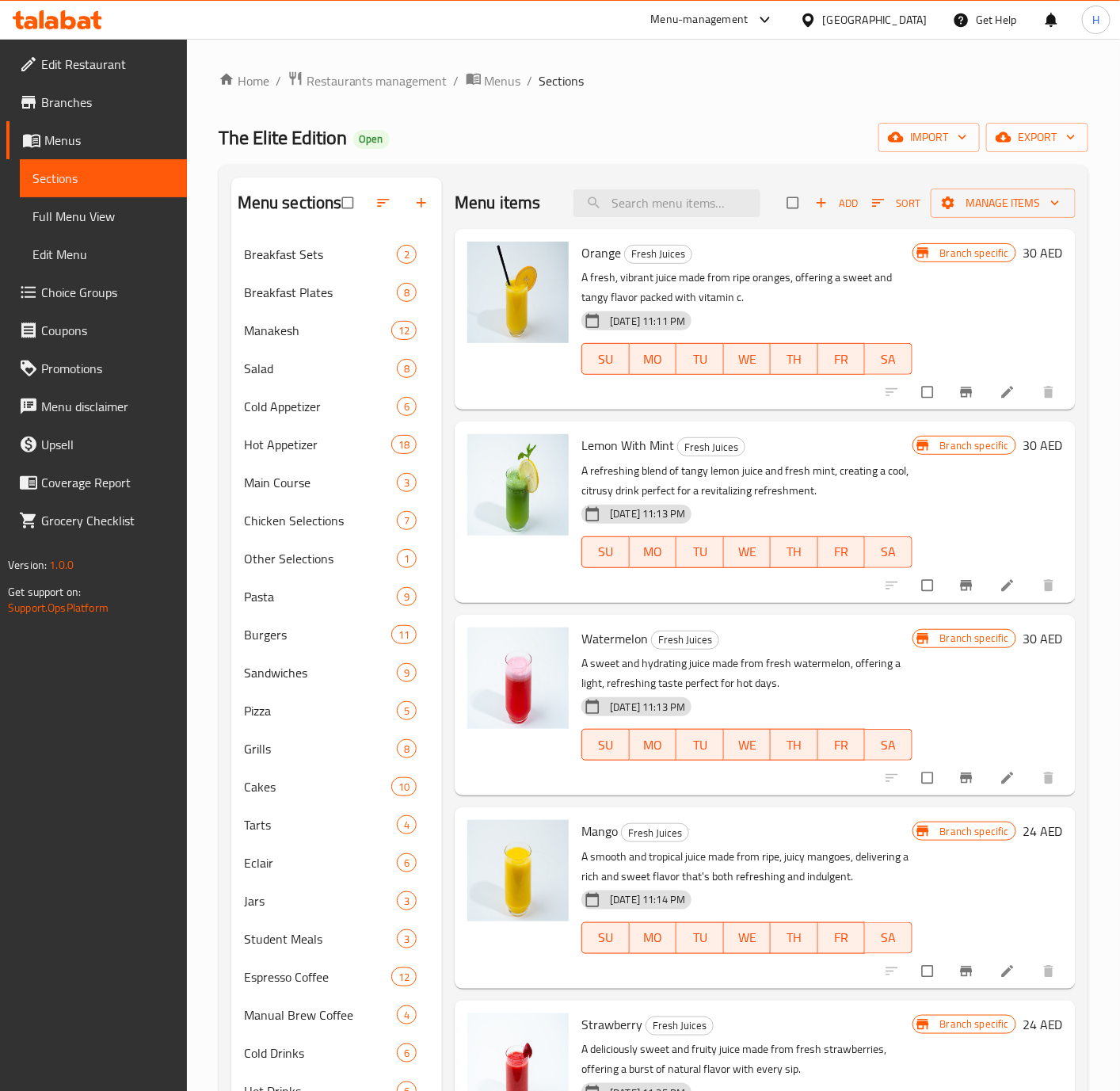
scroll to position [118, 0]
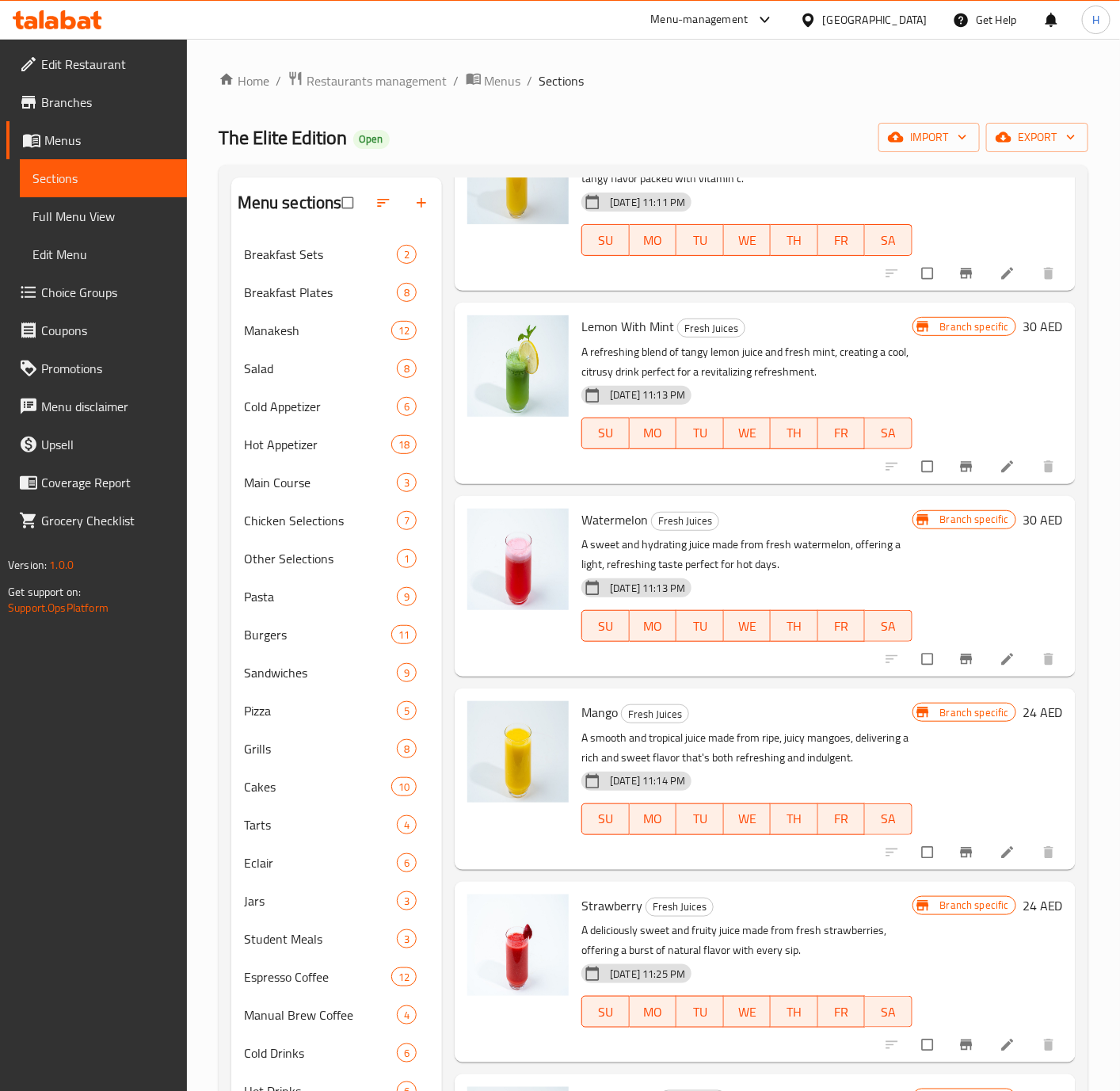
click at [1023, 708] on h6 "24 AED" at bounding box center [1043, 712] width 40 height 22
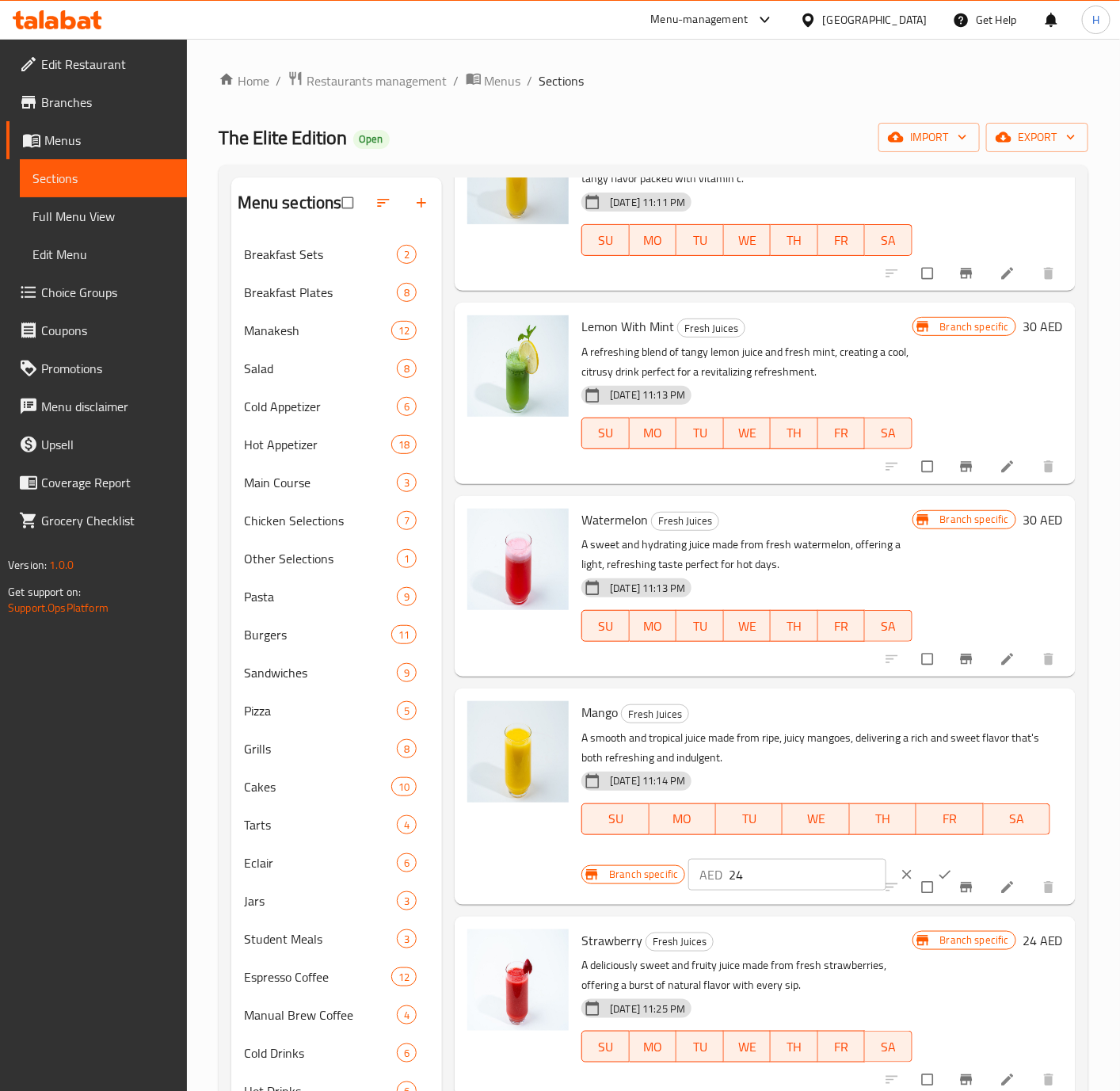
click at [799, 864] on input "24" at bounding box center [807, 874] width 157 height 32
click at [797, 864] on input "24" at bounding box center [807, 874] width 157 height 32
paste input "30"
type input "30"
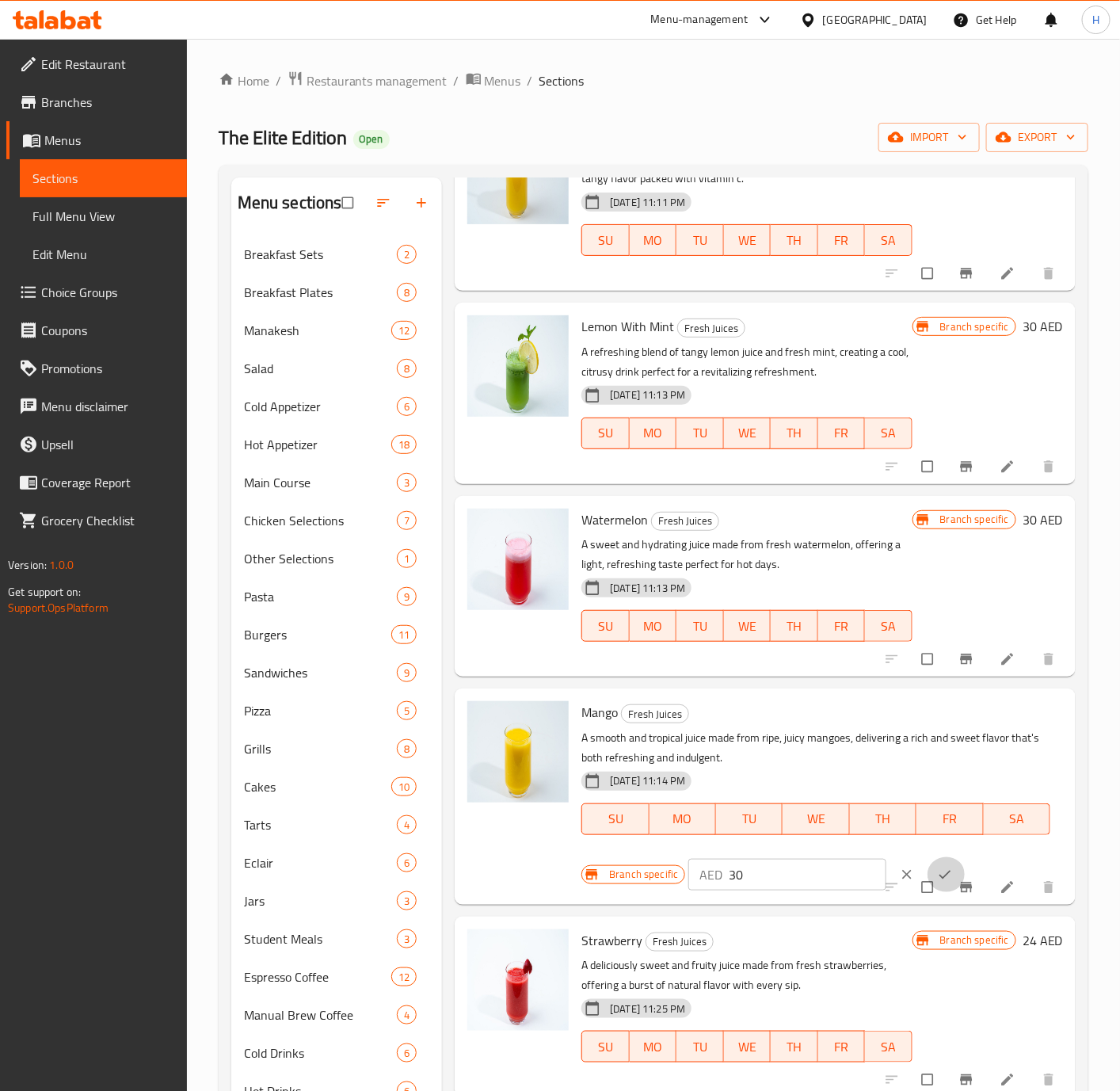
click at [928, 865] on button "ok" at bounding box center [946, 874] width 38 height 35
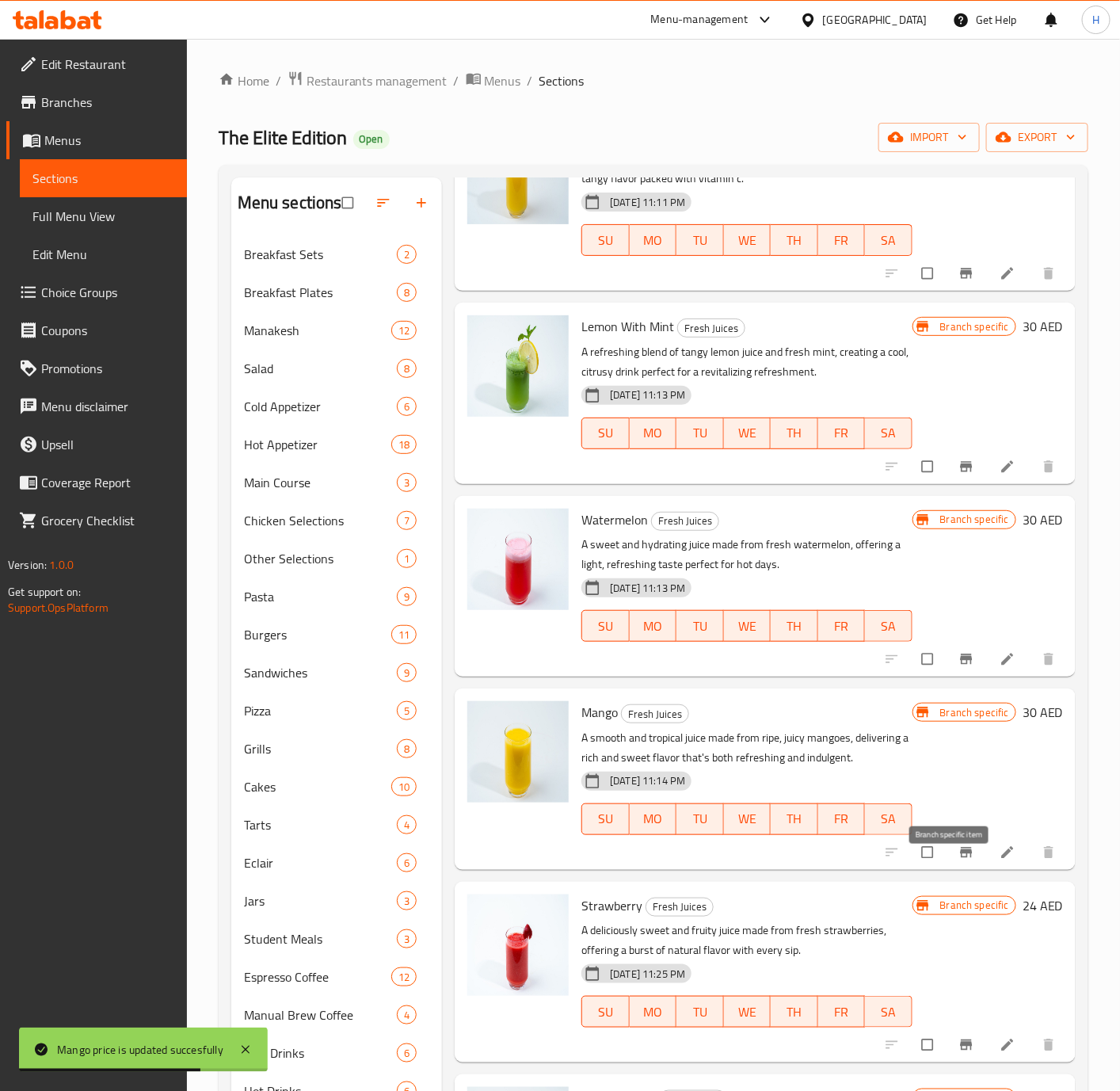
click at [958, 860] on icon "Branch-specific-item" at bounding box center [966, 852] width 16 height 16
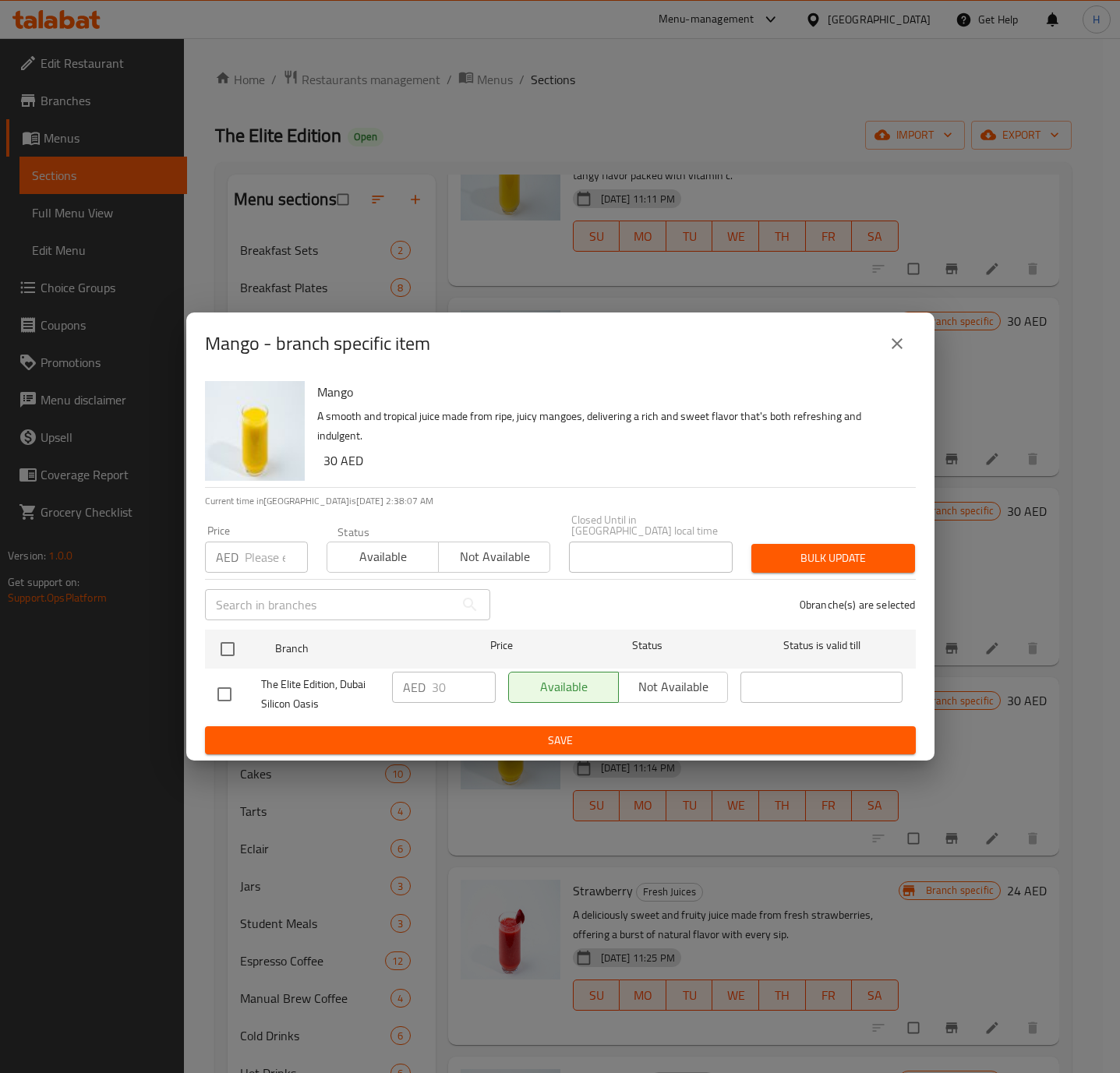
click at [899, 349] on icon "close" at bounding box center [897, 344] width 19 height 19
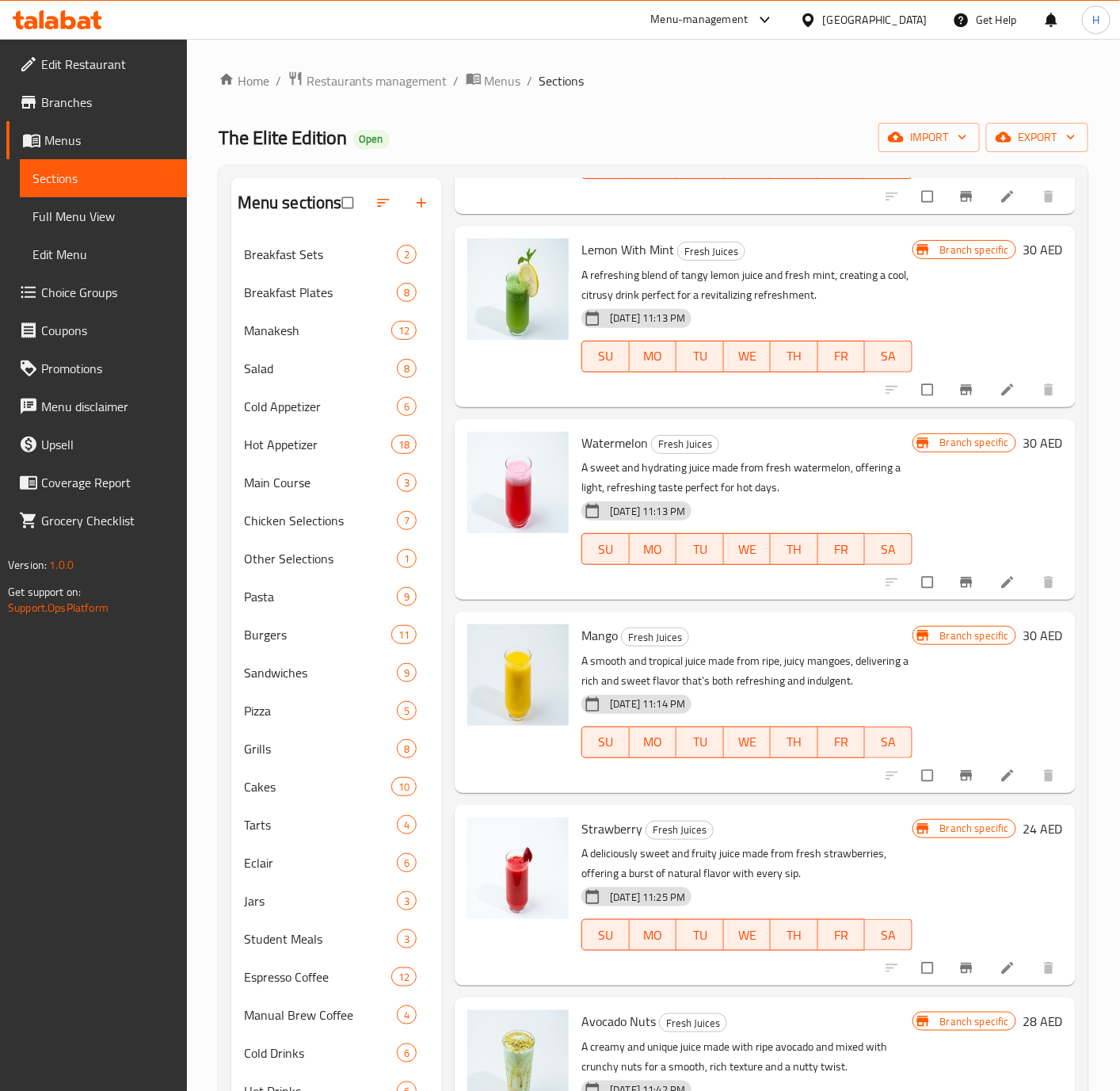
scroll to position [238, 0]
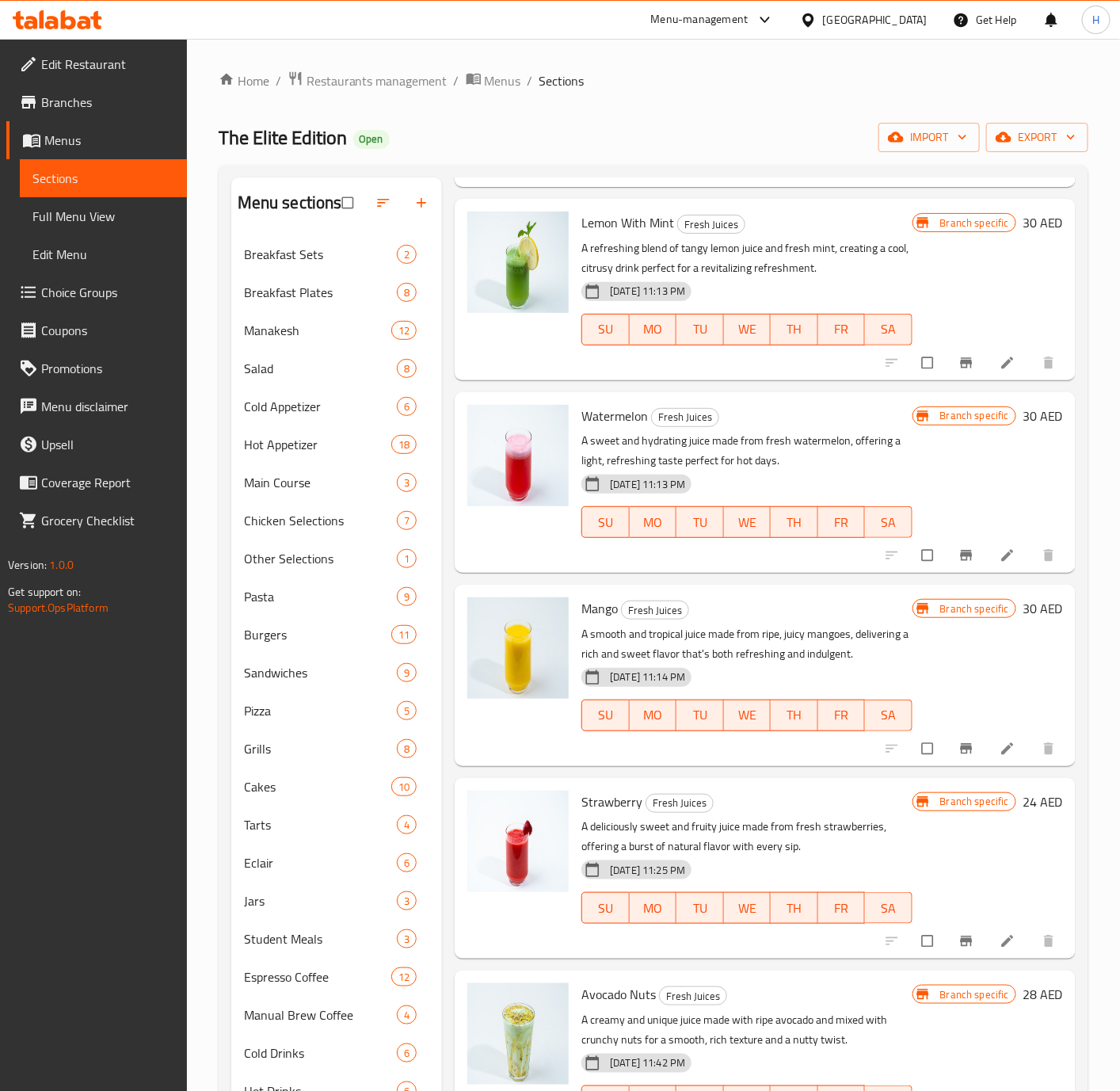
click at [1023, 804] on h6 "24 AED" at bounding box center [1043, 801] width 40 height 22
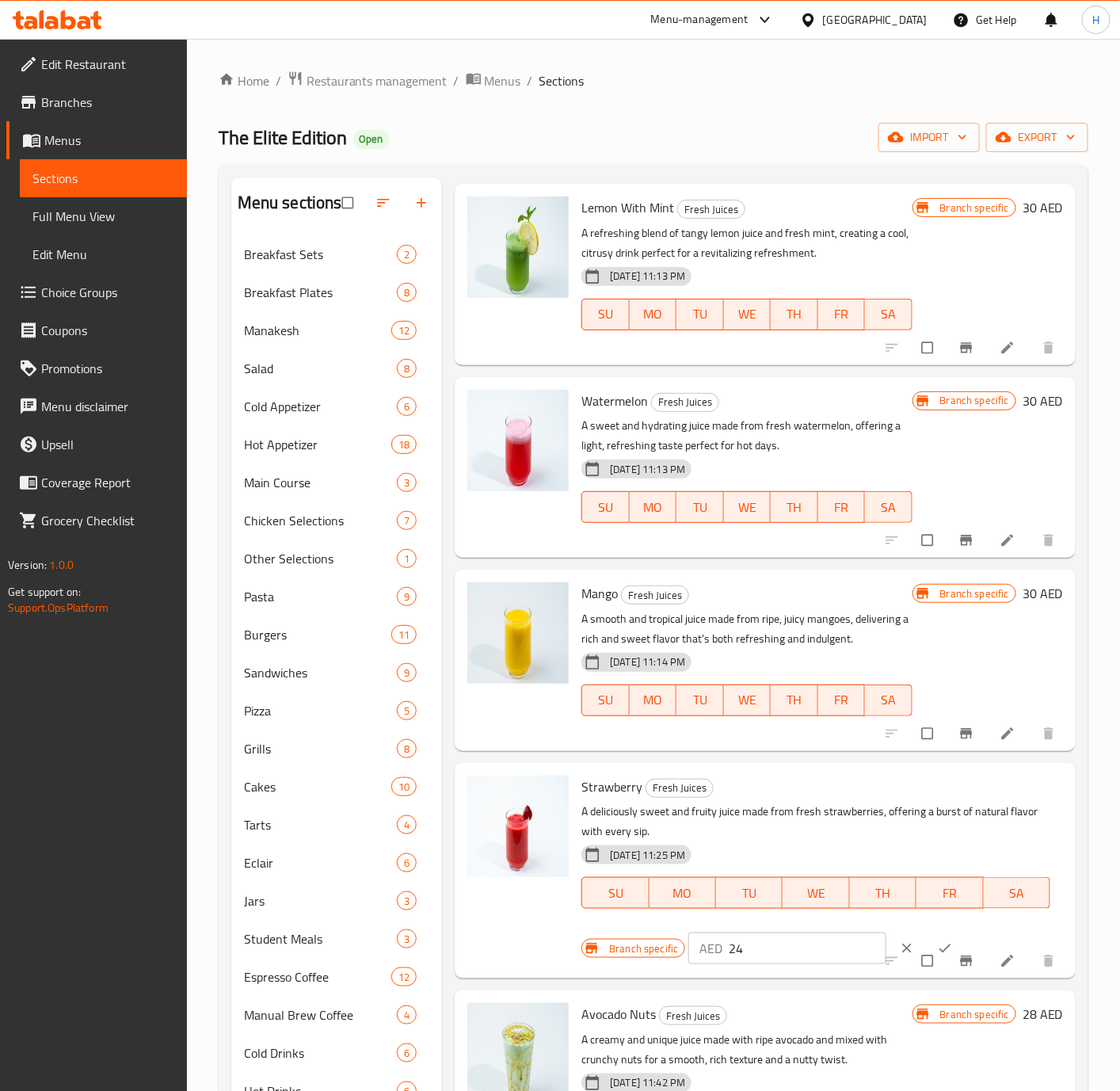
click at [785, 964] on input "24" at bounding box center [807, 948] width 157 height 32
paste input "30"
type input "30"
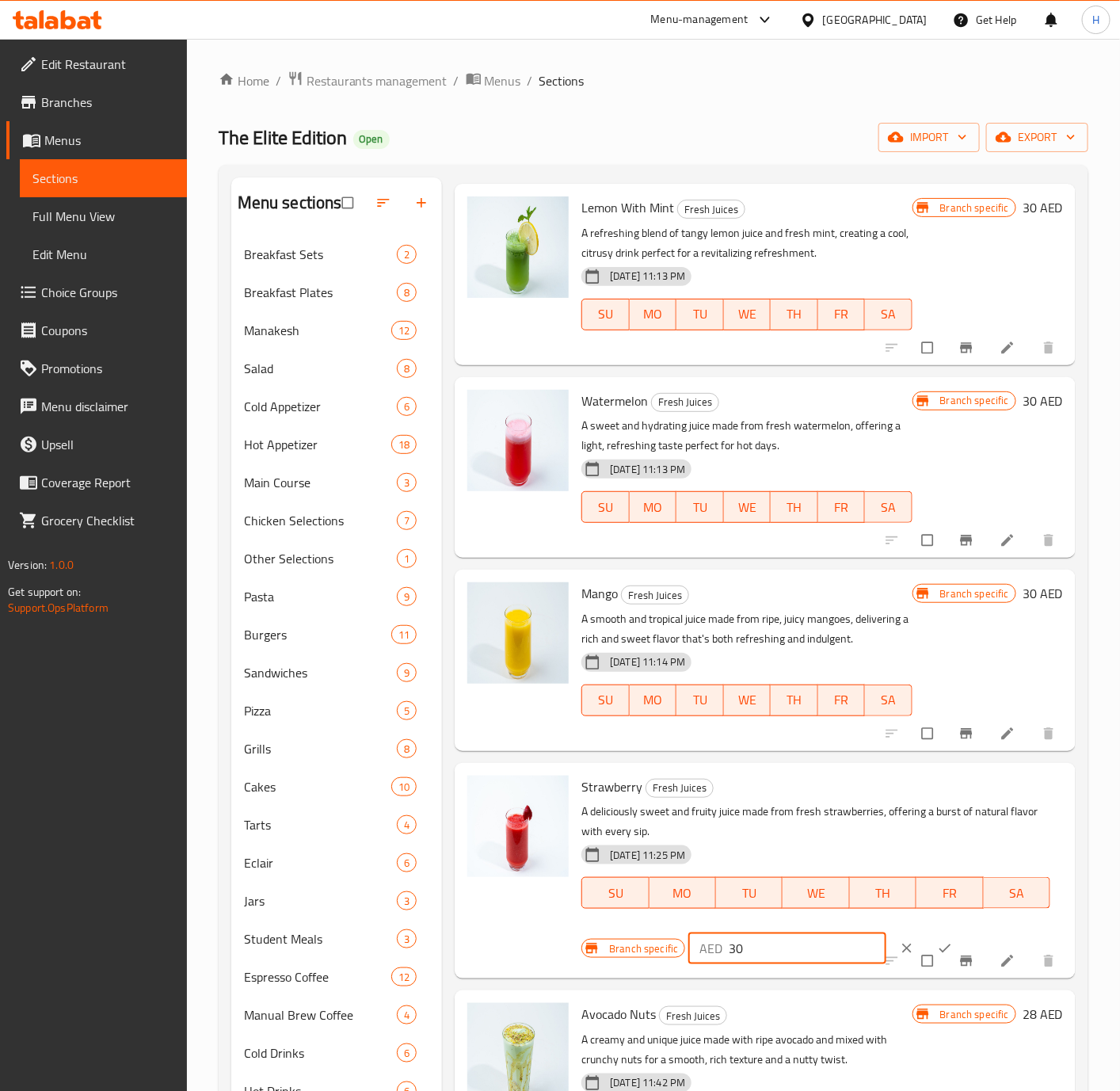
click at [928, 958] on button "ok" at bounding box center [946, 948] width 38 height 35
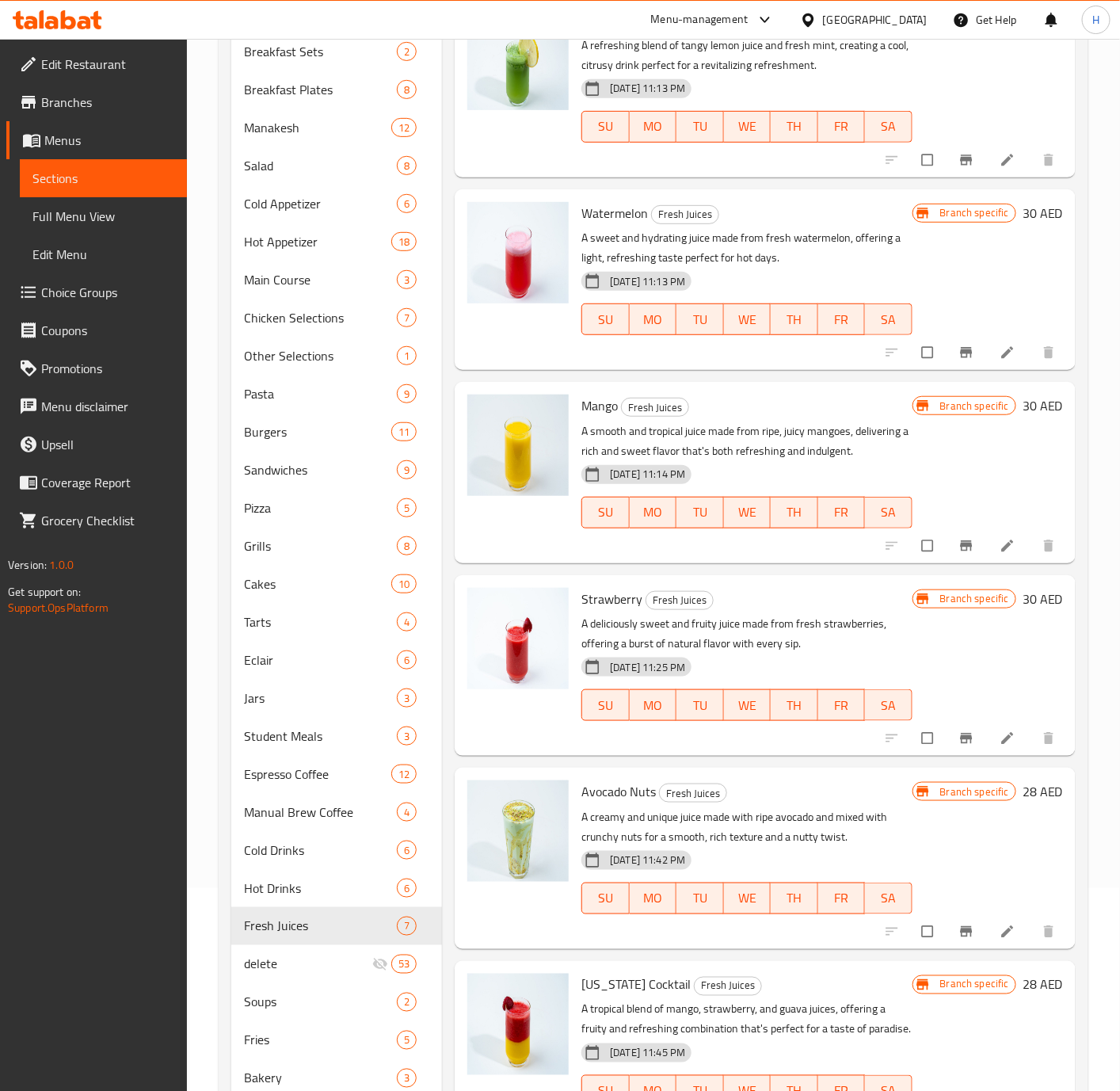
scroll to position [297, 0]
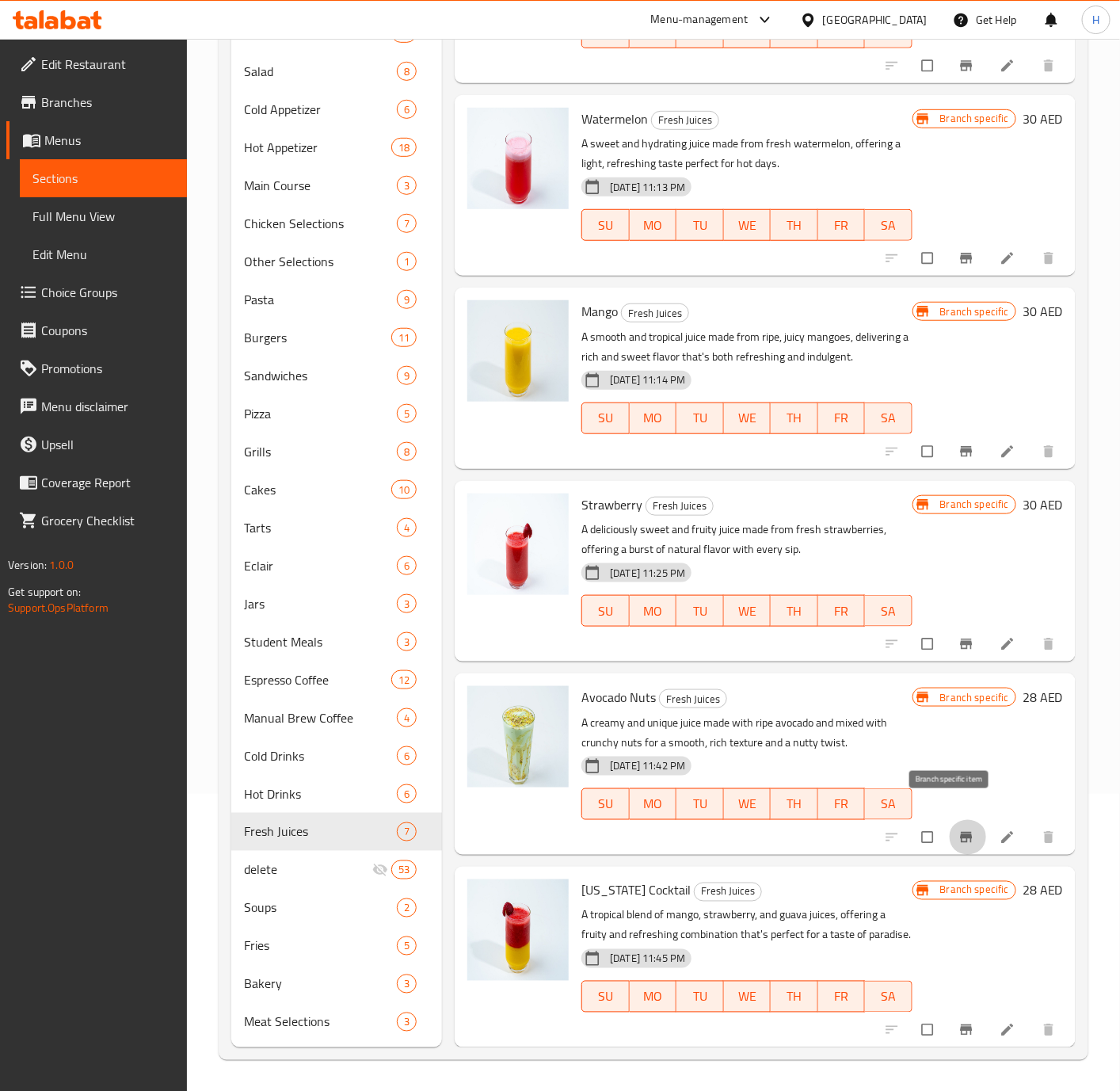
click at [960, 832] on icon "Branch-specific-item" at bounding box center [966, 837] width 12 height 11
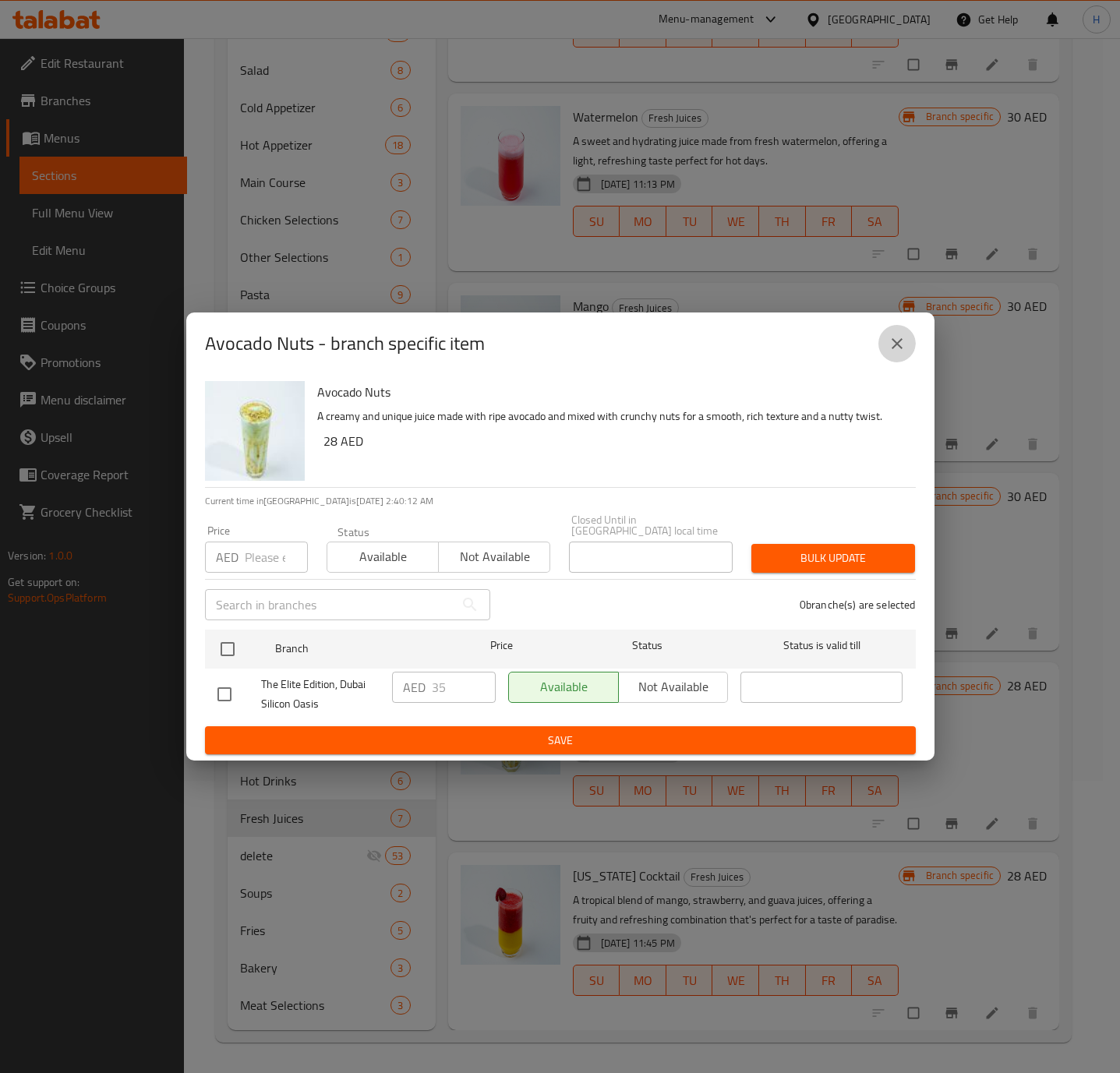
click at [888, 346] on icon "close" at bounding box center [897, 344] width 19 height 19
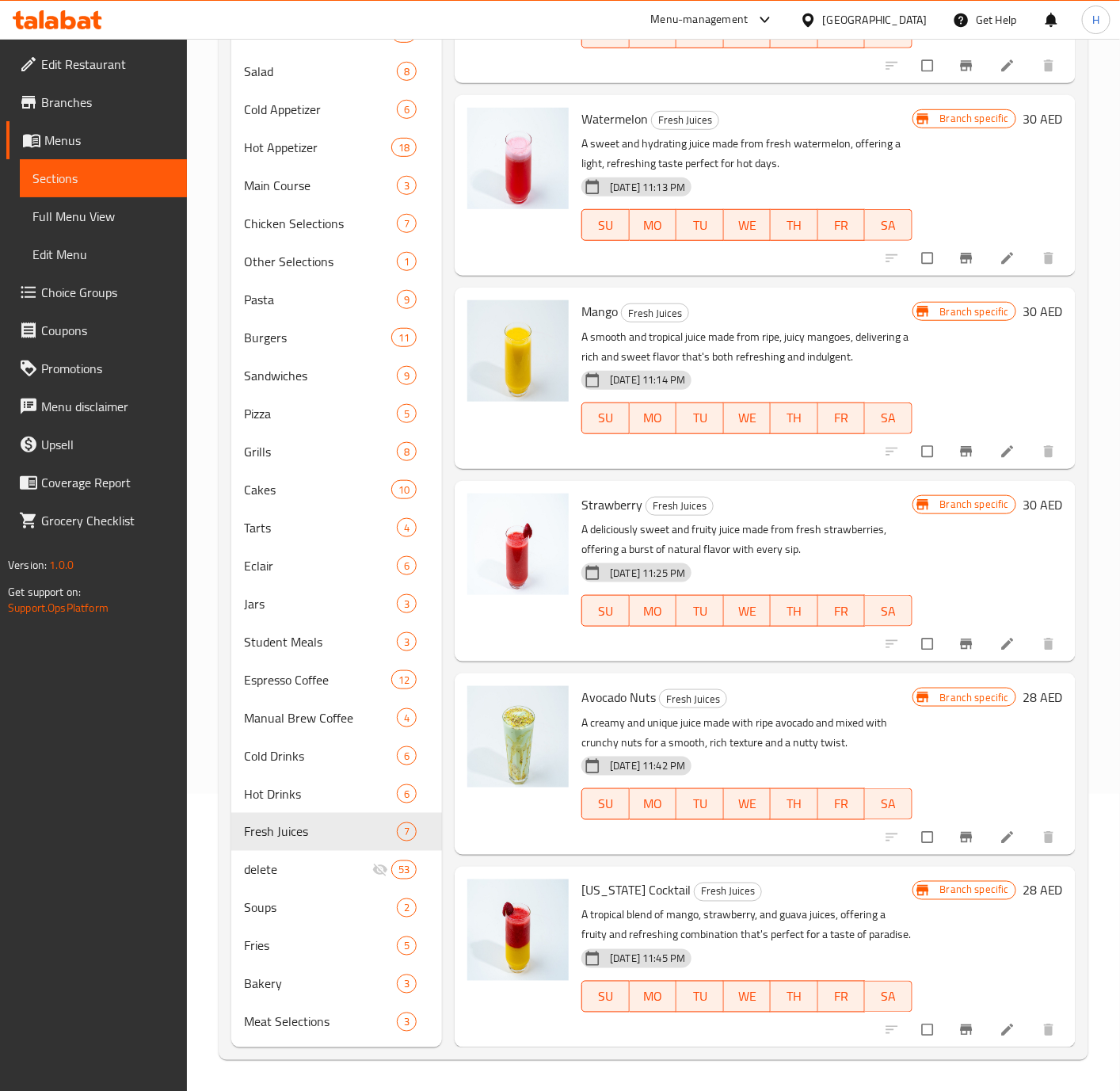
click at [1023, 686] on h6 "28 AED" at bounding box center [1043, 697] width 40 height 22
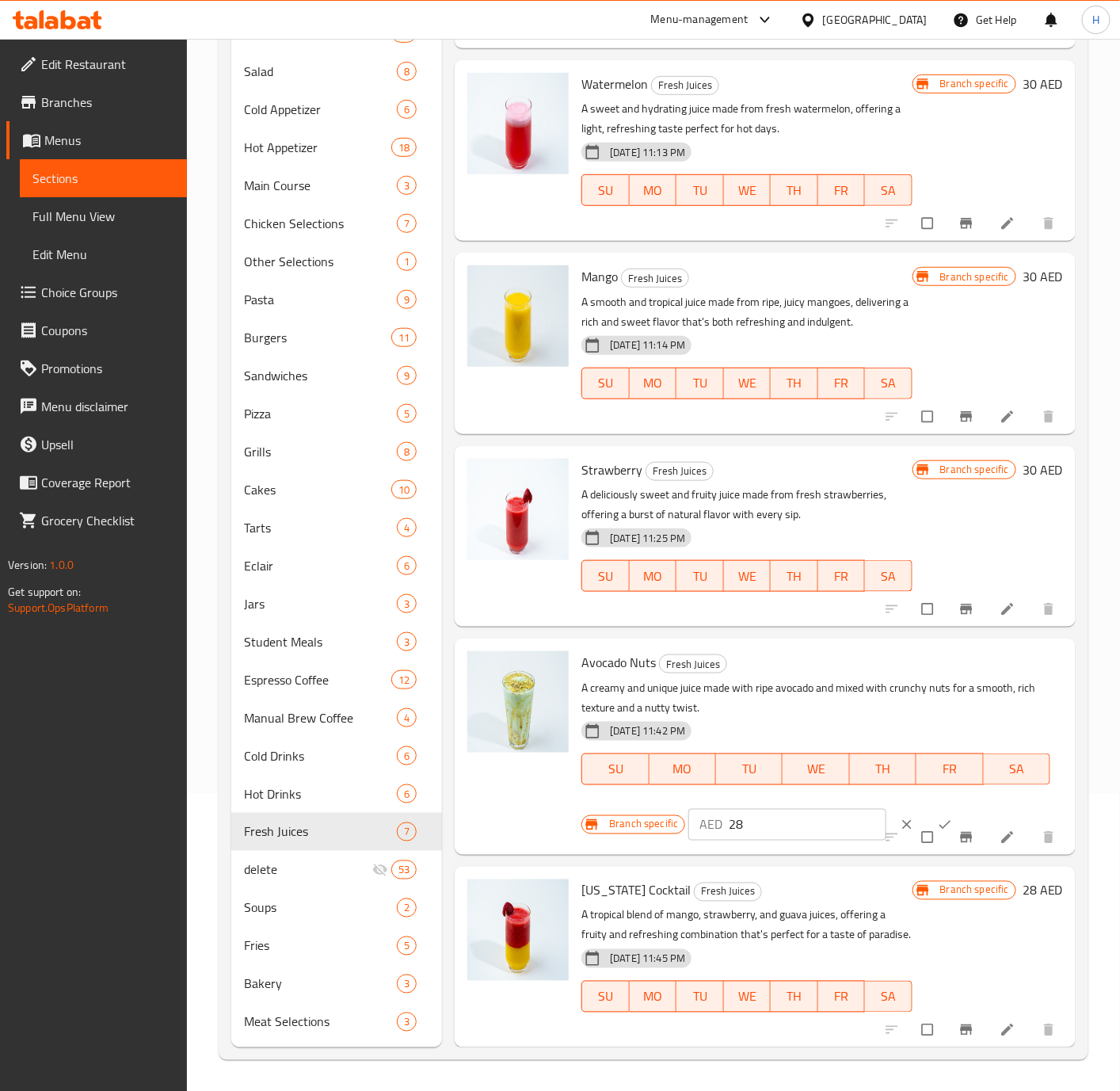
click at [753, 840] on input "28" at bounding box center [807, 824] width 157 height 32
paste input "35"
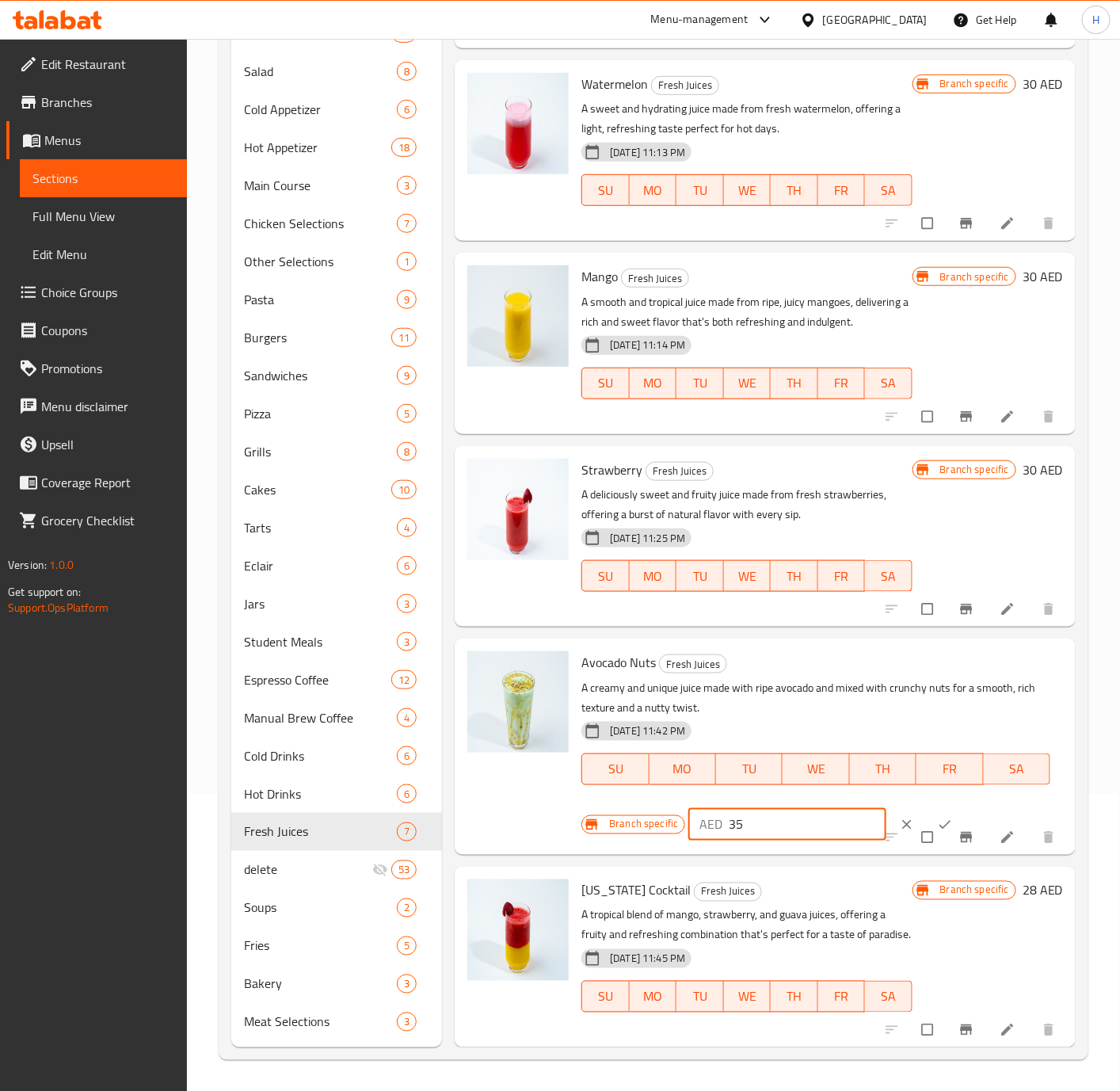
type input "35"
click at [937, 830] on span "ok" at bounding box center [947, 824] width 19 height 16
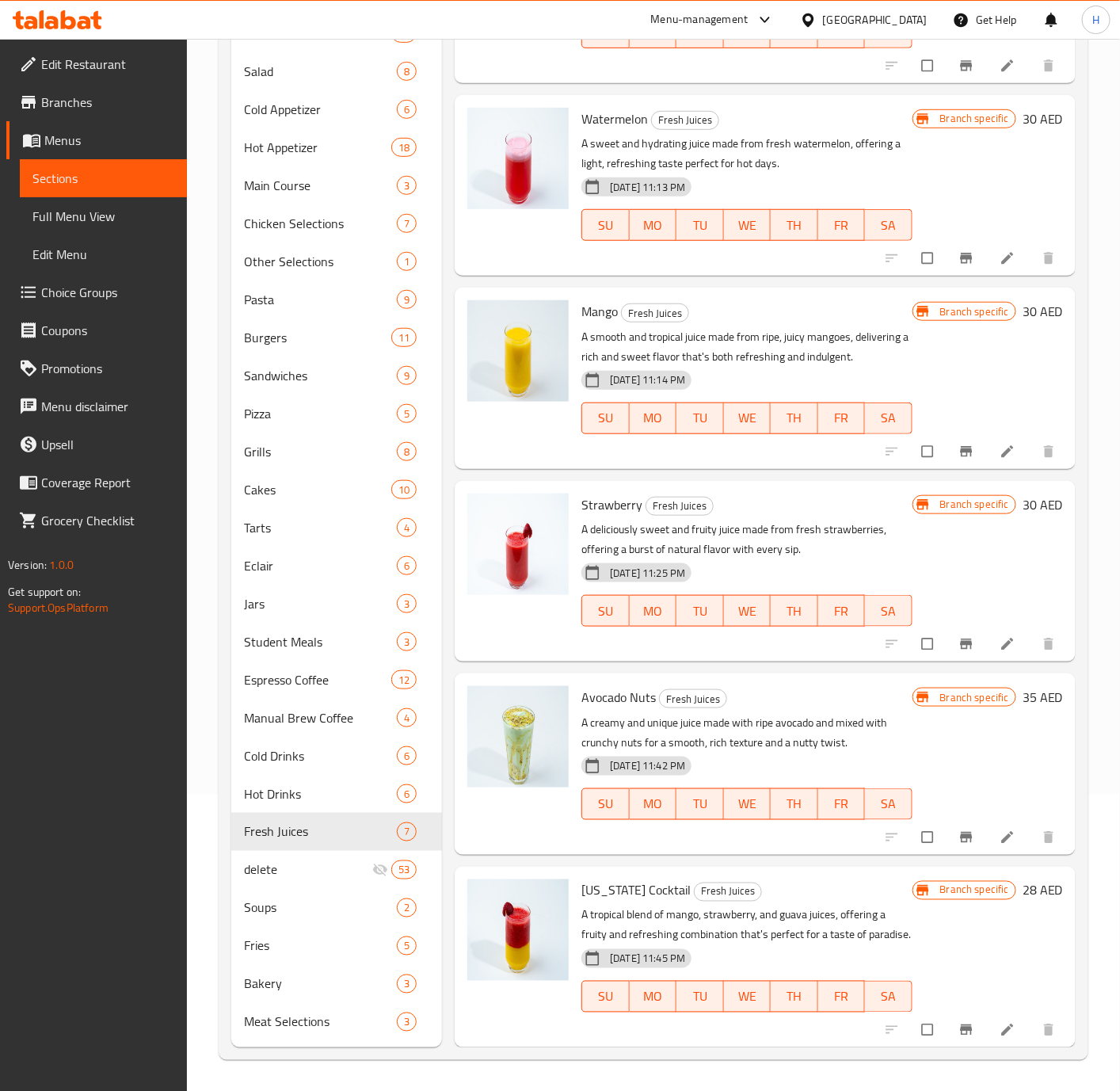
click at [1023, 879] on h6 "28 AED" at bounding box center [1043, 890] width 40 height 22
click at [912, 879] on h6 "Florida Cocktail Fresh Juices" at bounding box center [746, 890] width 330 height 22
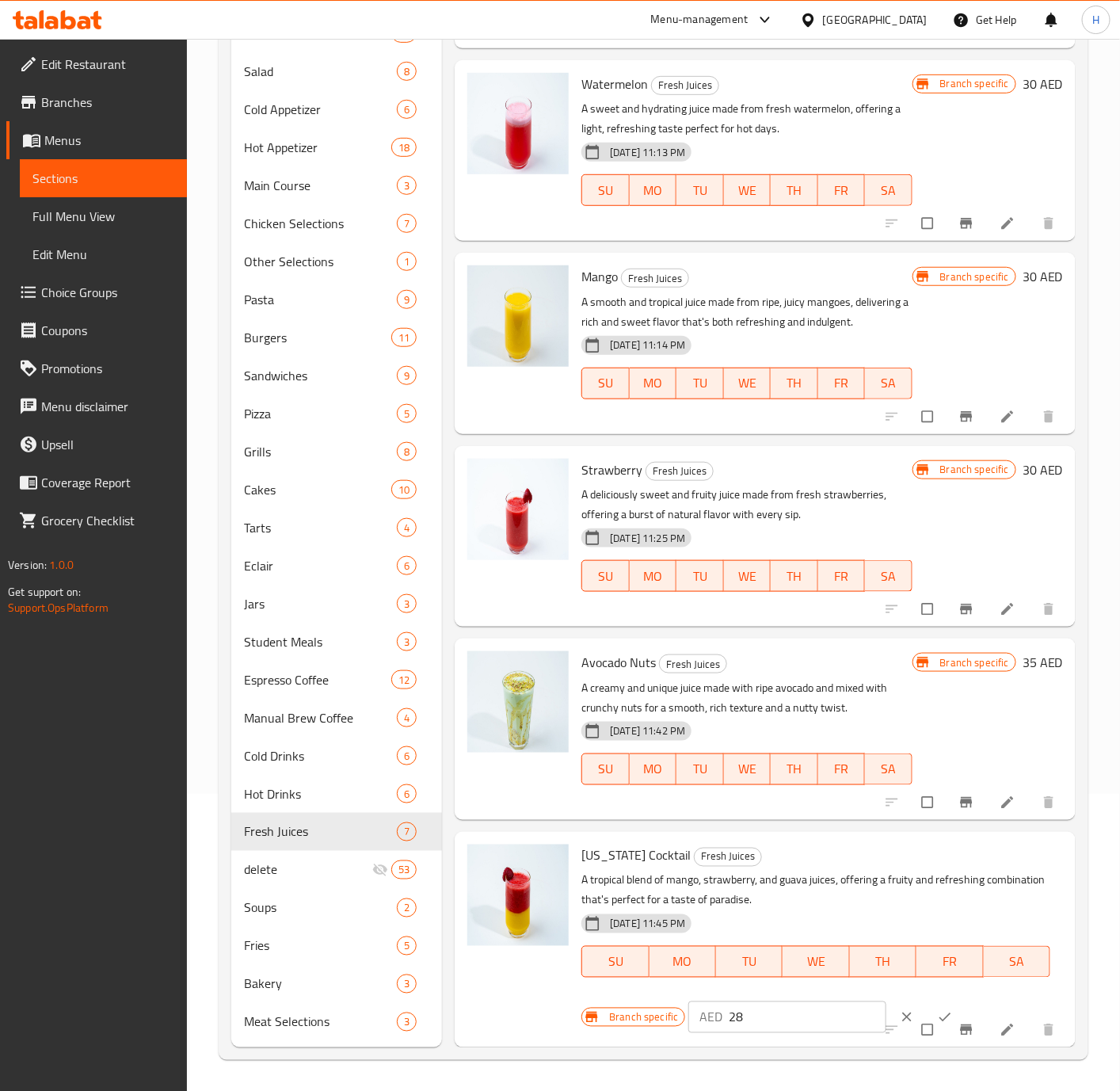
click at [737, 1019] on input "28" at bounding box center [807, 1017] width 157 height 32
type input "35"
click at [937, 1025] on icon "ok" at bounding box center [945, 1017] width 16 height 16
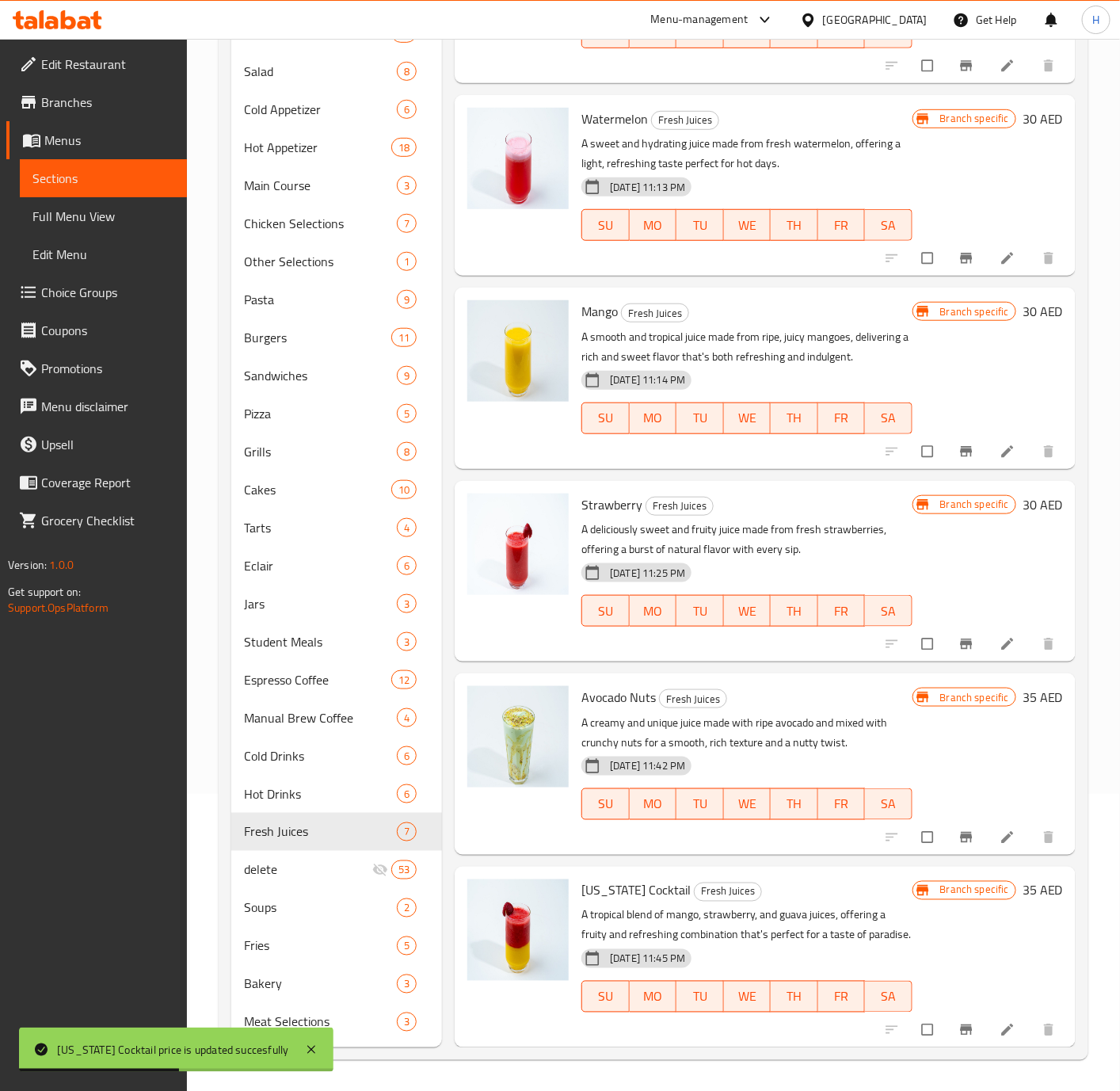
click at [958, 1034] on icon "Branch-specific-item" at bounding box center [966, 1030] width 16 height 16
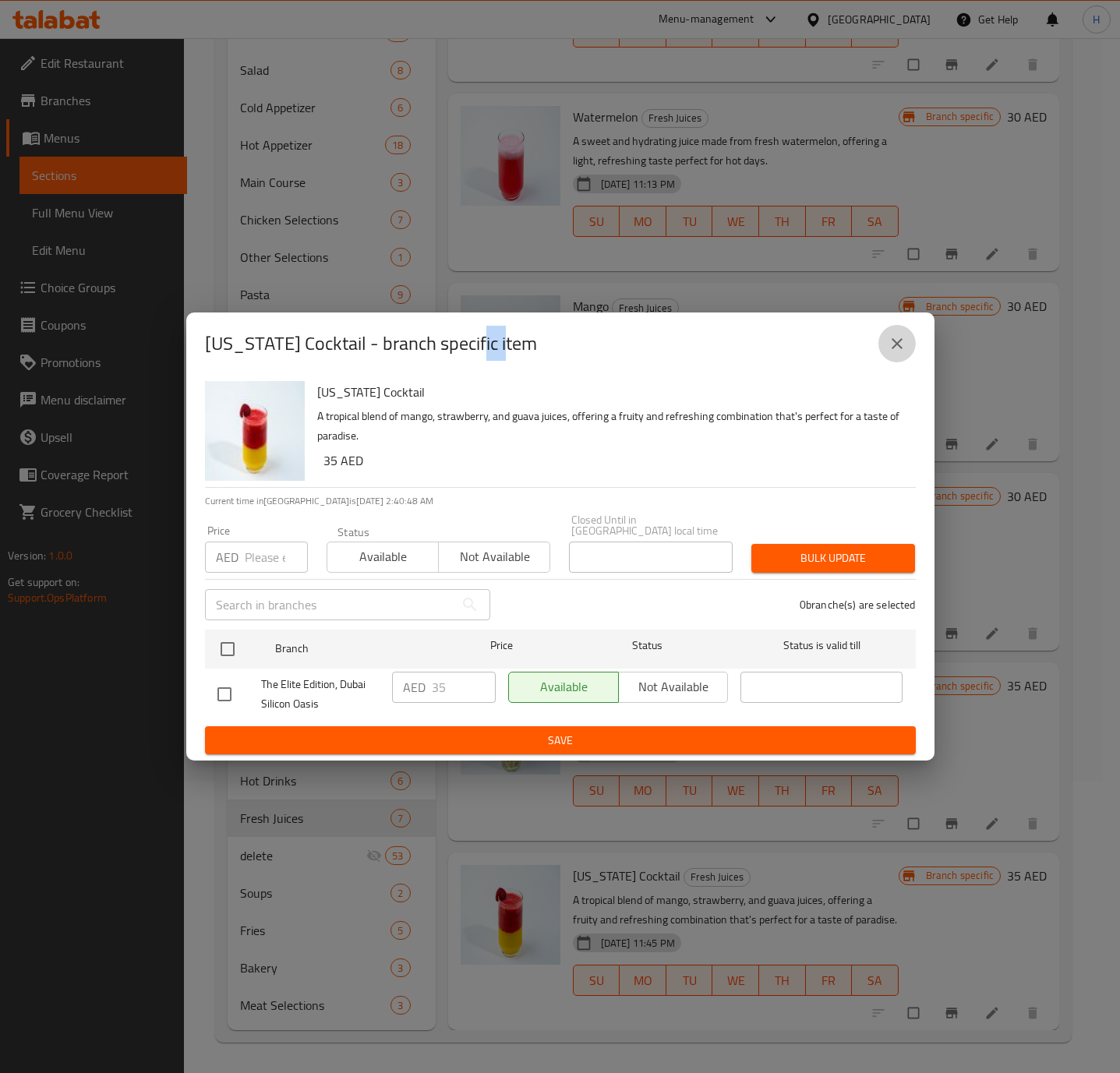
click at [902, 348] on icon "close" at bounding box center [897, 344] width 19 height 19
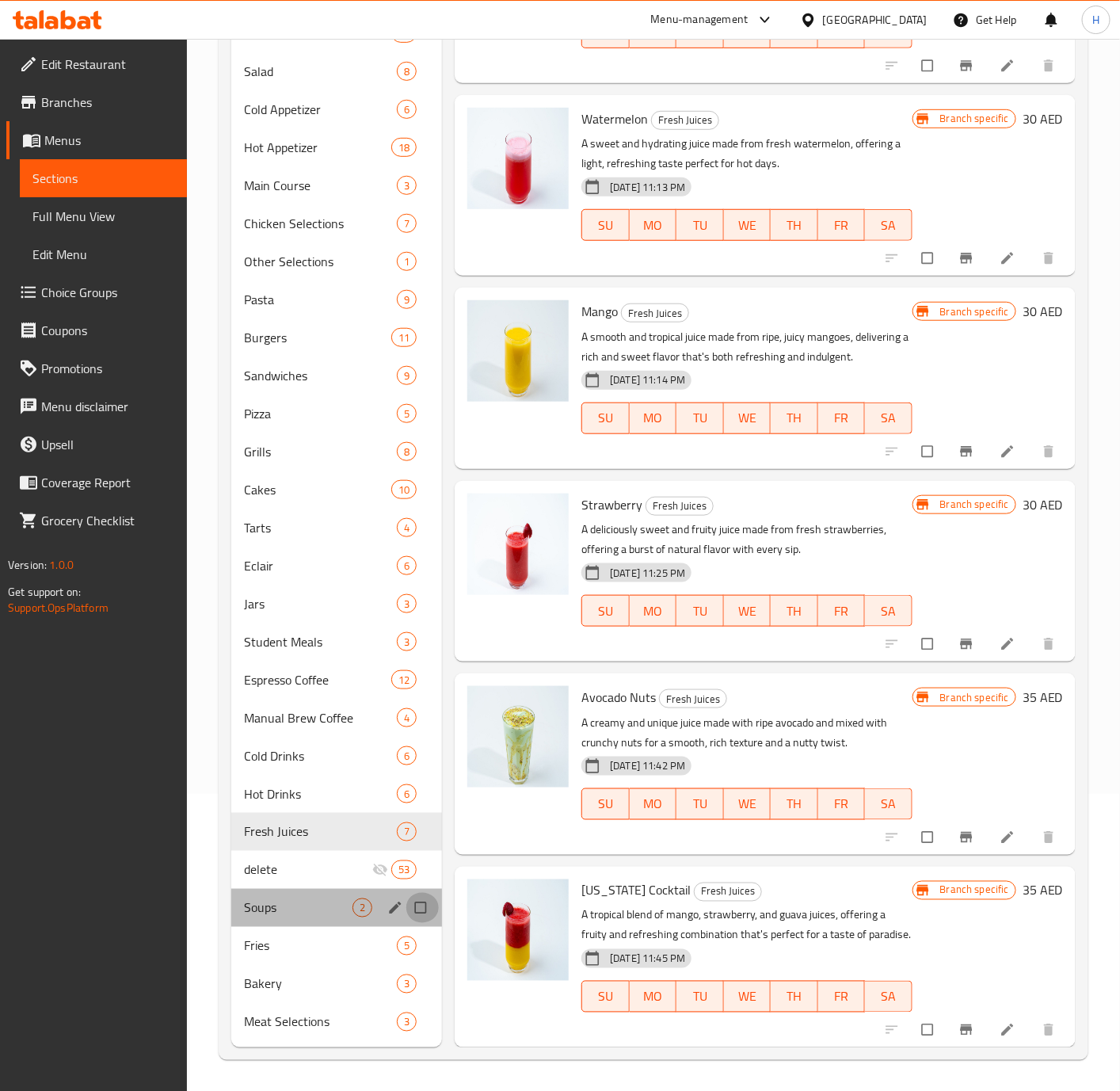
click at [411, 908] on input "Menu sections" at bounding box center [422, 908] width 33 height 30
checkbox input "true"
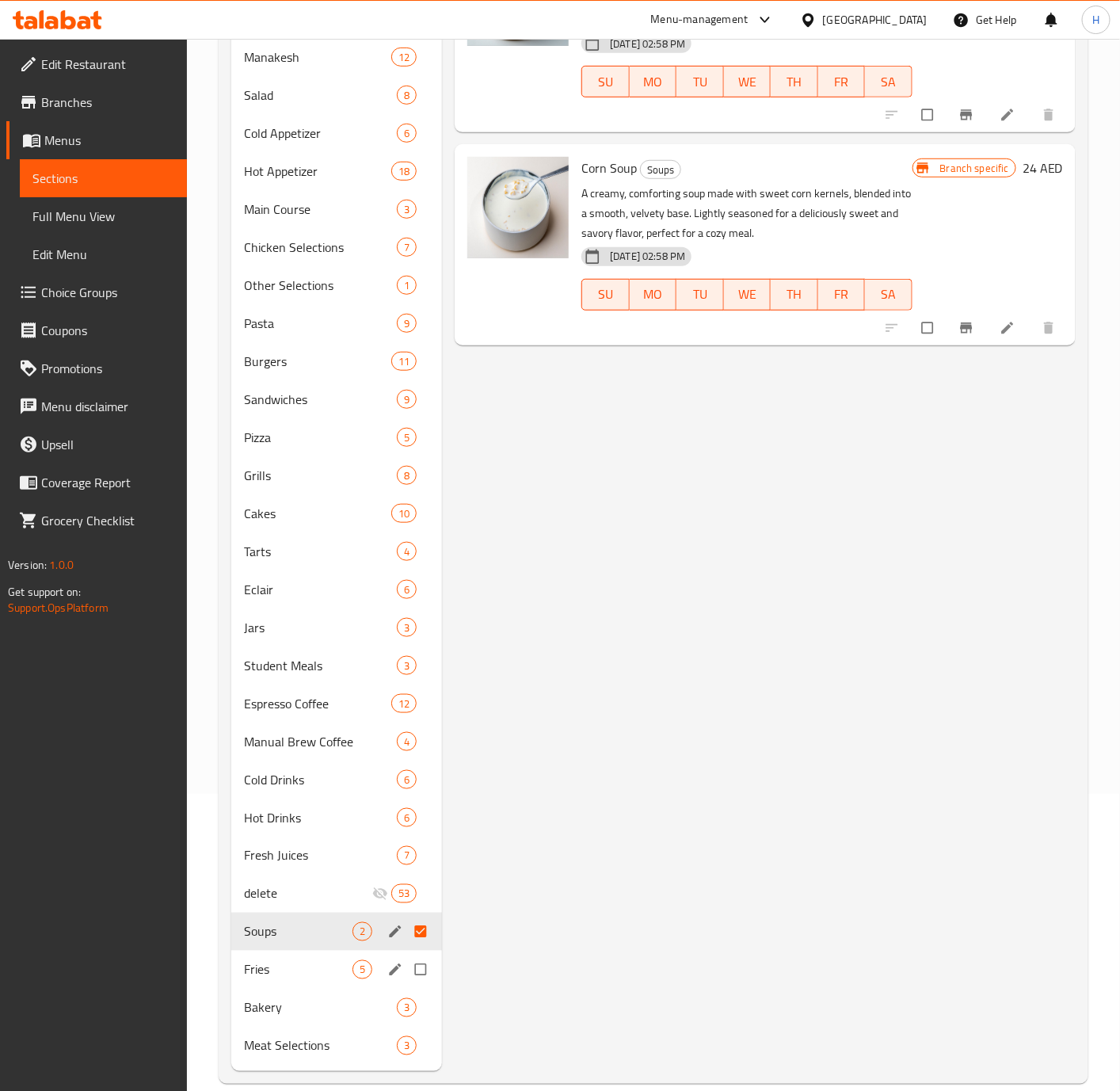
click at [417, 971] on input "Menu sections" at bounding box center [422, 969] width 33 height 30
checkbox input "true"
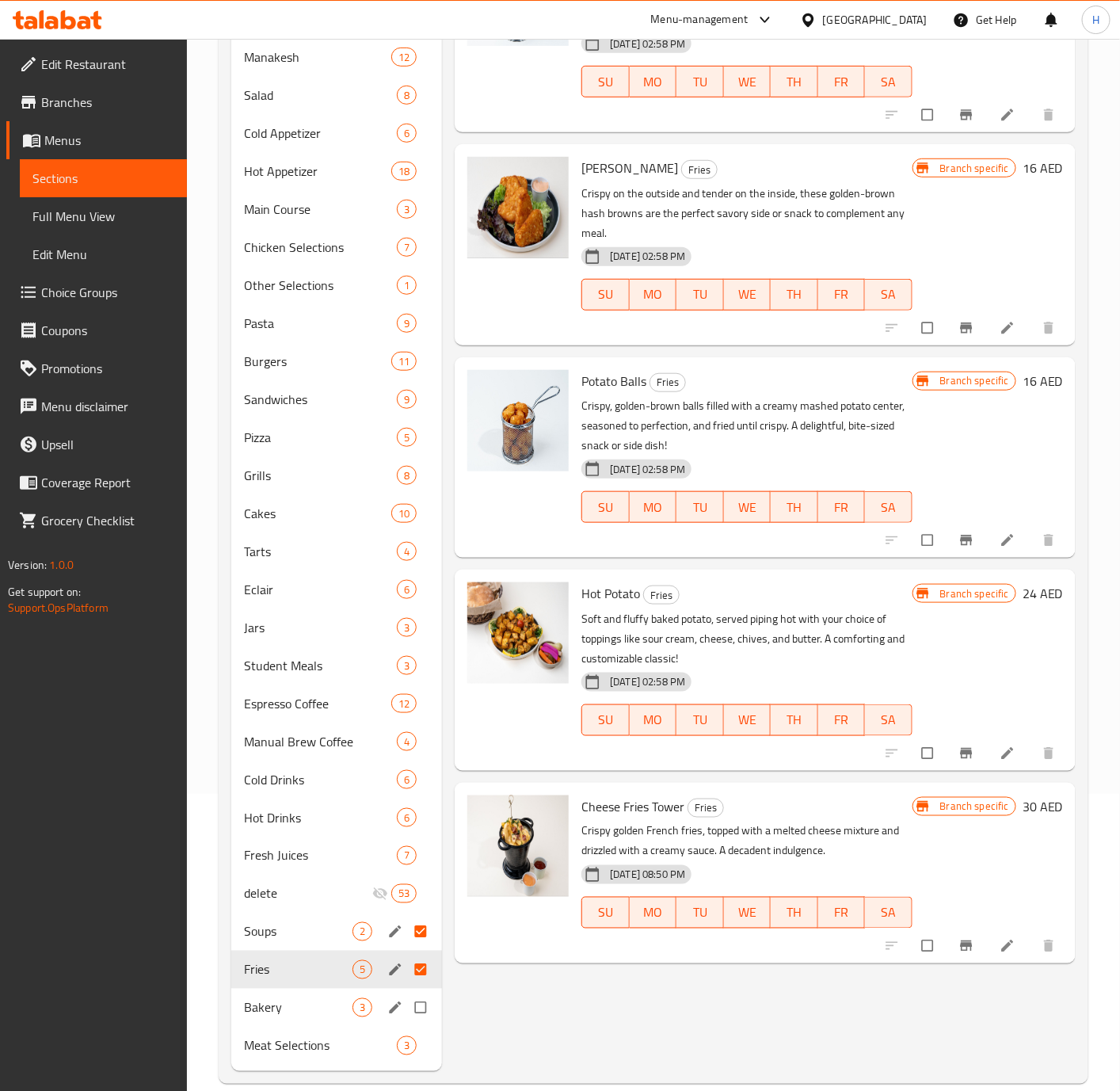
click at [416, 1020] on input "Menu sections" at bounding box center [422, 1008] width 33 height 30
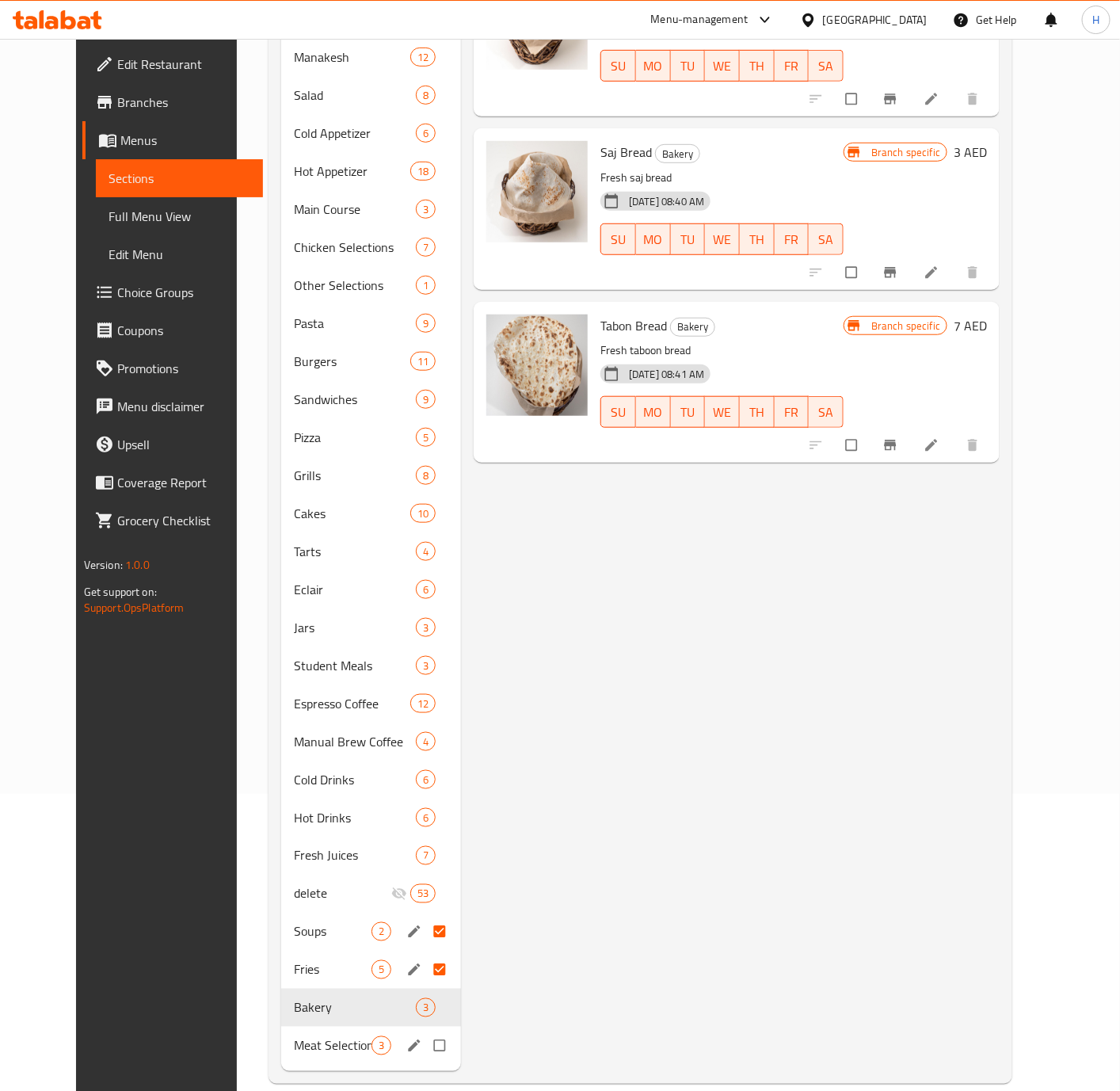
click at [425, 1045] on input "Menu sections" at bounding box center [442, 1045] width 33 height 30
checkbox input "true"
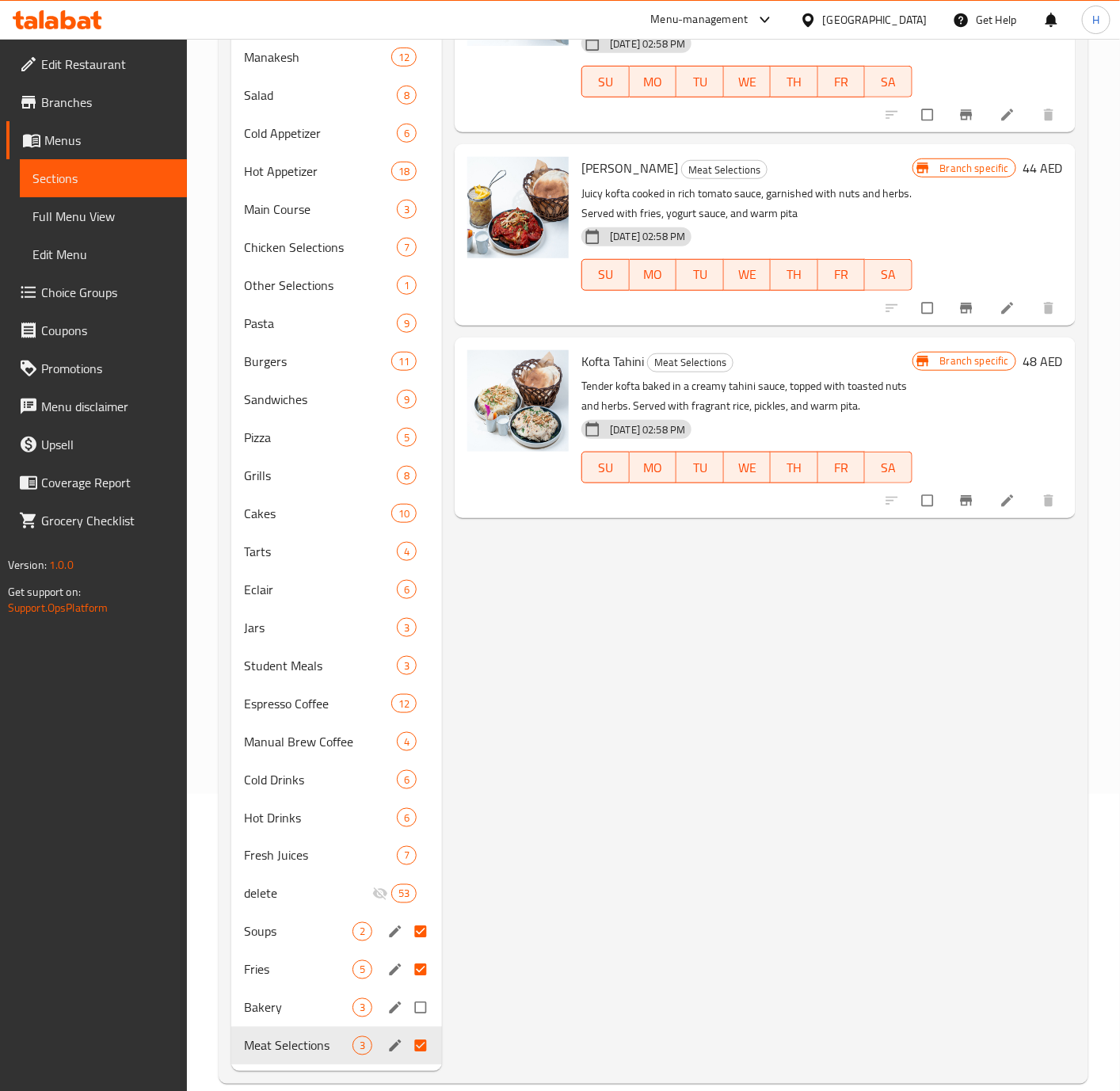
click at [420, 1001] on input "Menu sections" at bounding box center [422, 1008] width 33 height 30
checkbox input "true"
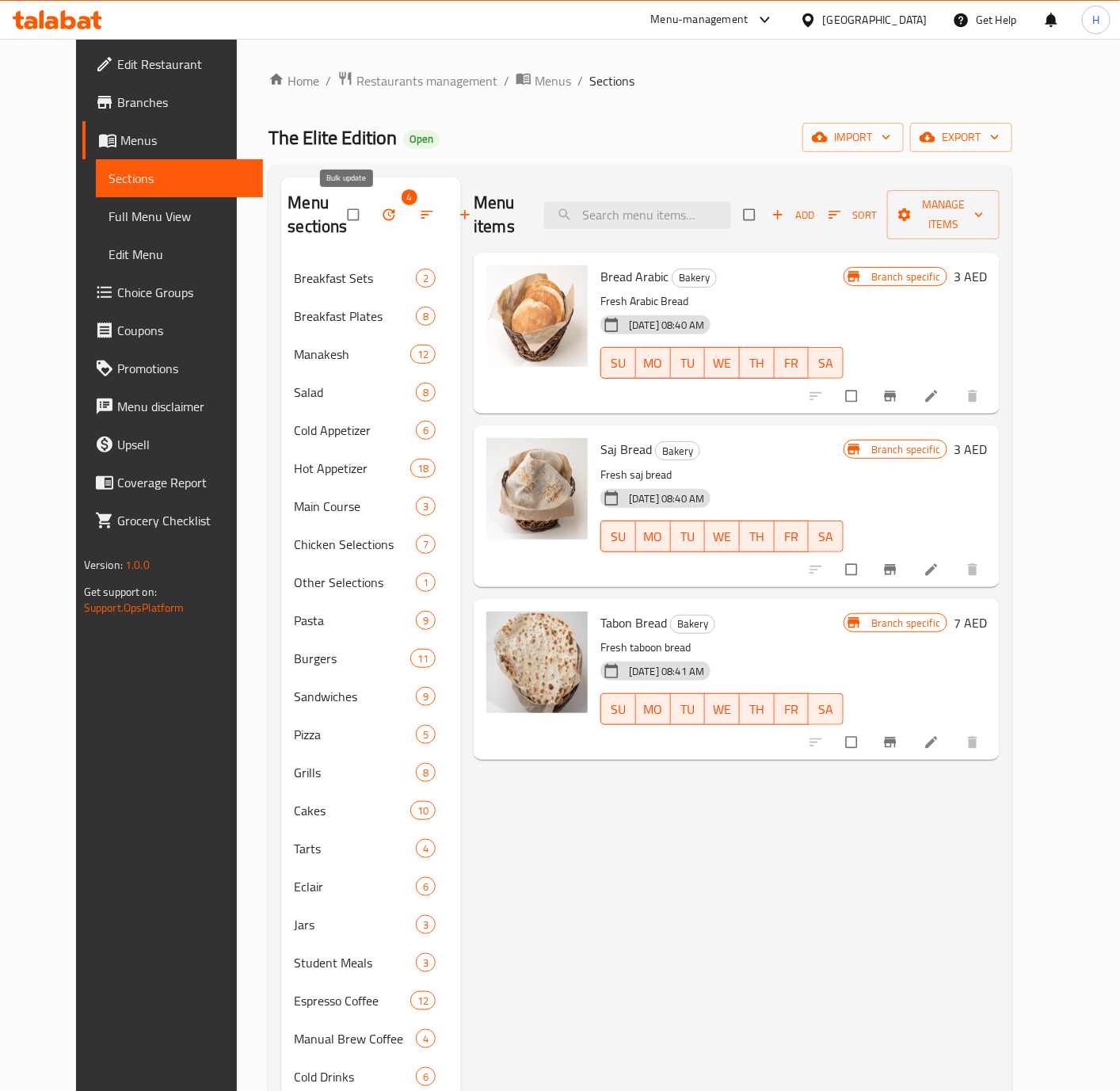
click at [381, 215] on icon "button" at bounding box center [389, 215] width 16 height 16
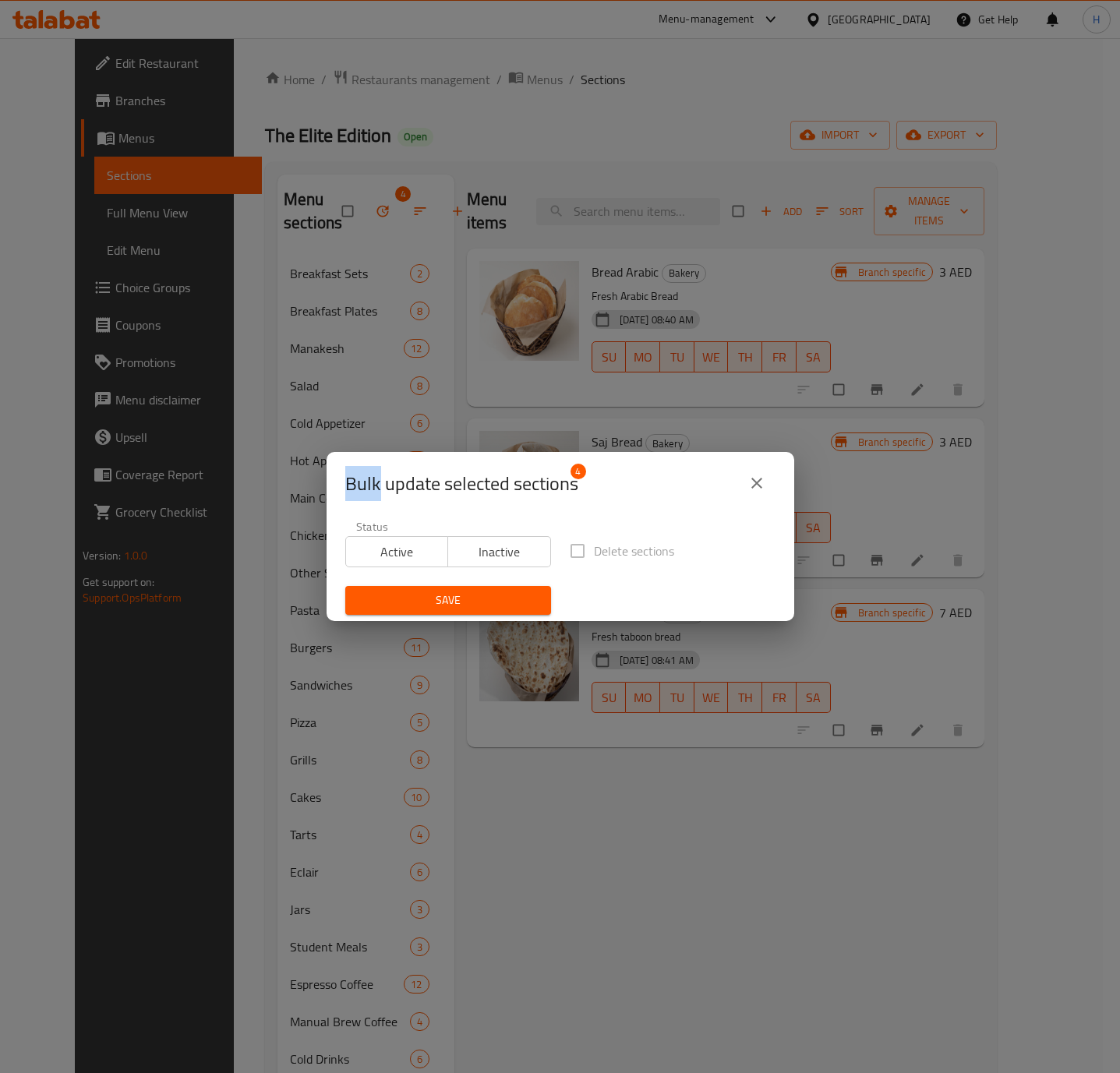
click at [494, 552] on span "Inactive" at bounding box center [499, 552] width 91 height 22
click at [491, 583] on div "Save" at bounding box center [448, 600] width 225 height 47
click at [491, 591] on span "Save" at bounding box center [447, 600] width 180 height 20
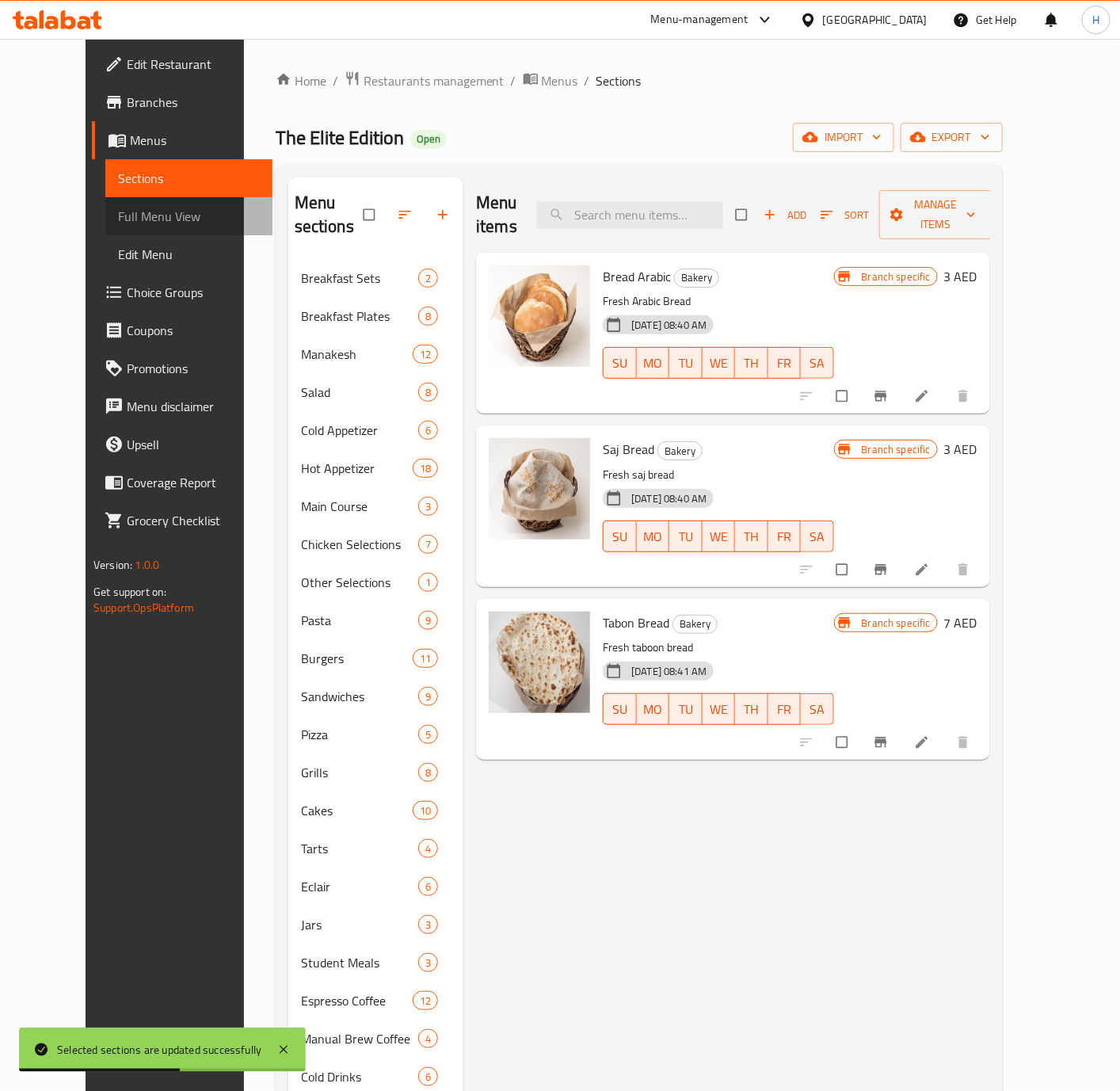
click at [118, 209] on span "Full Menu View" at bounding box center [189, 217] width 142 height 19
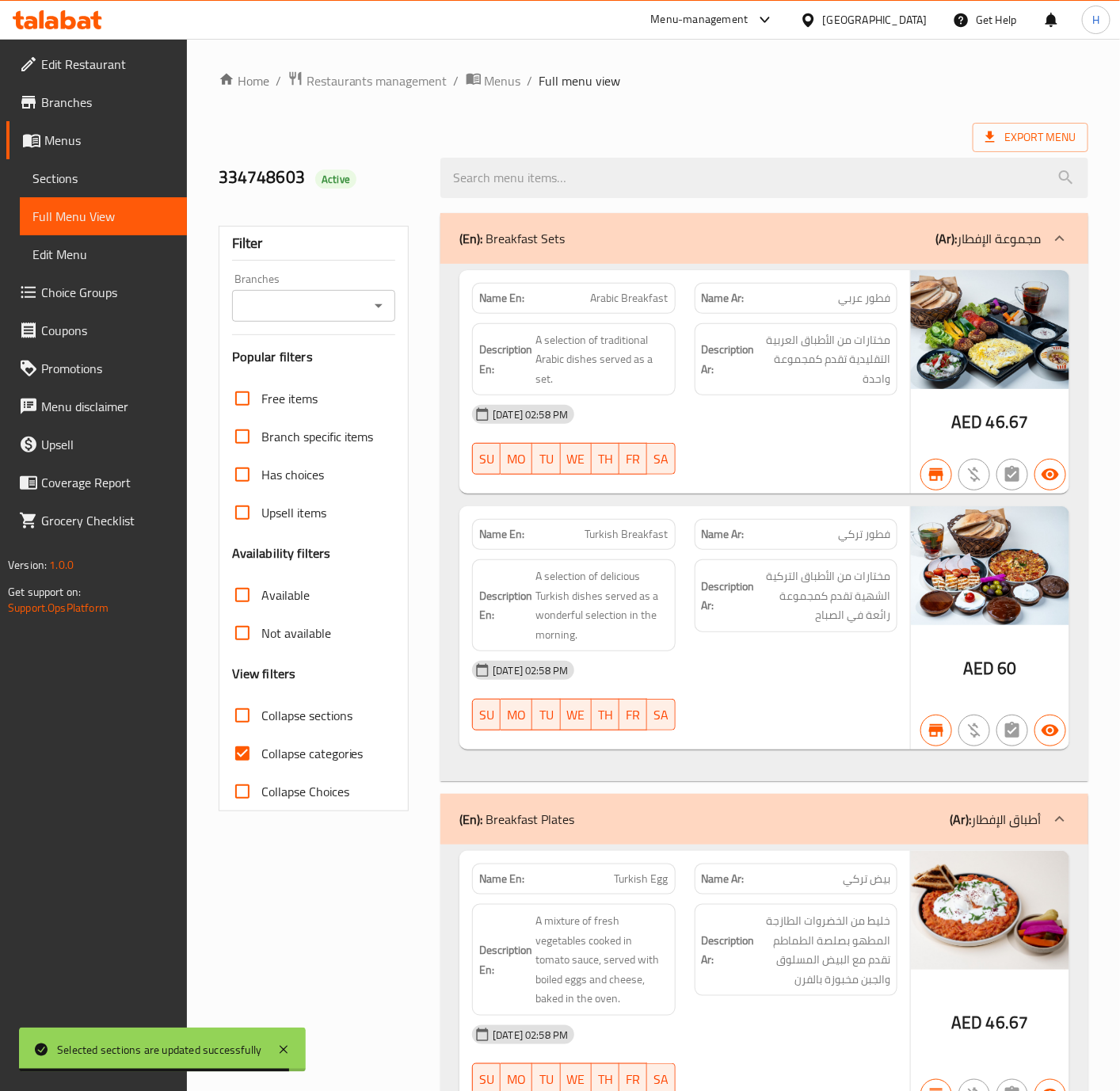
click at [348, 298] on input "Branches" at bounding box center [301, 305] width 128 height 22
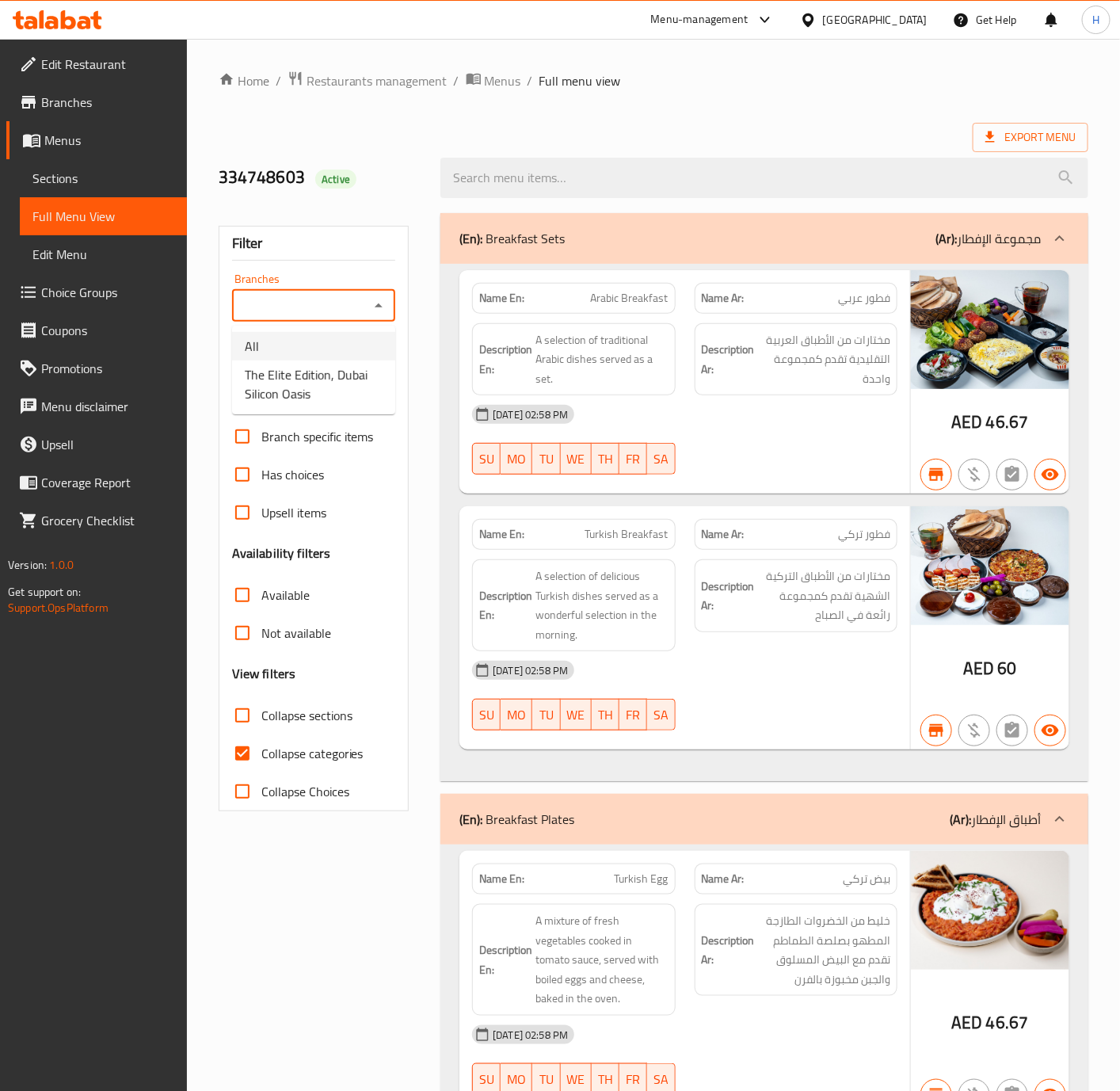
click at [303, 387] on span "The Elite Edition, Dubai Silicon Oasis" at bounding box center [313, 384] width 138 height 38
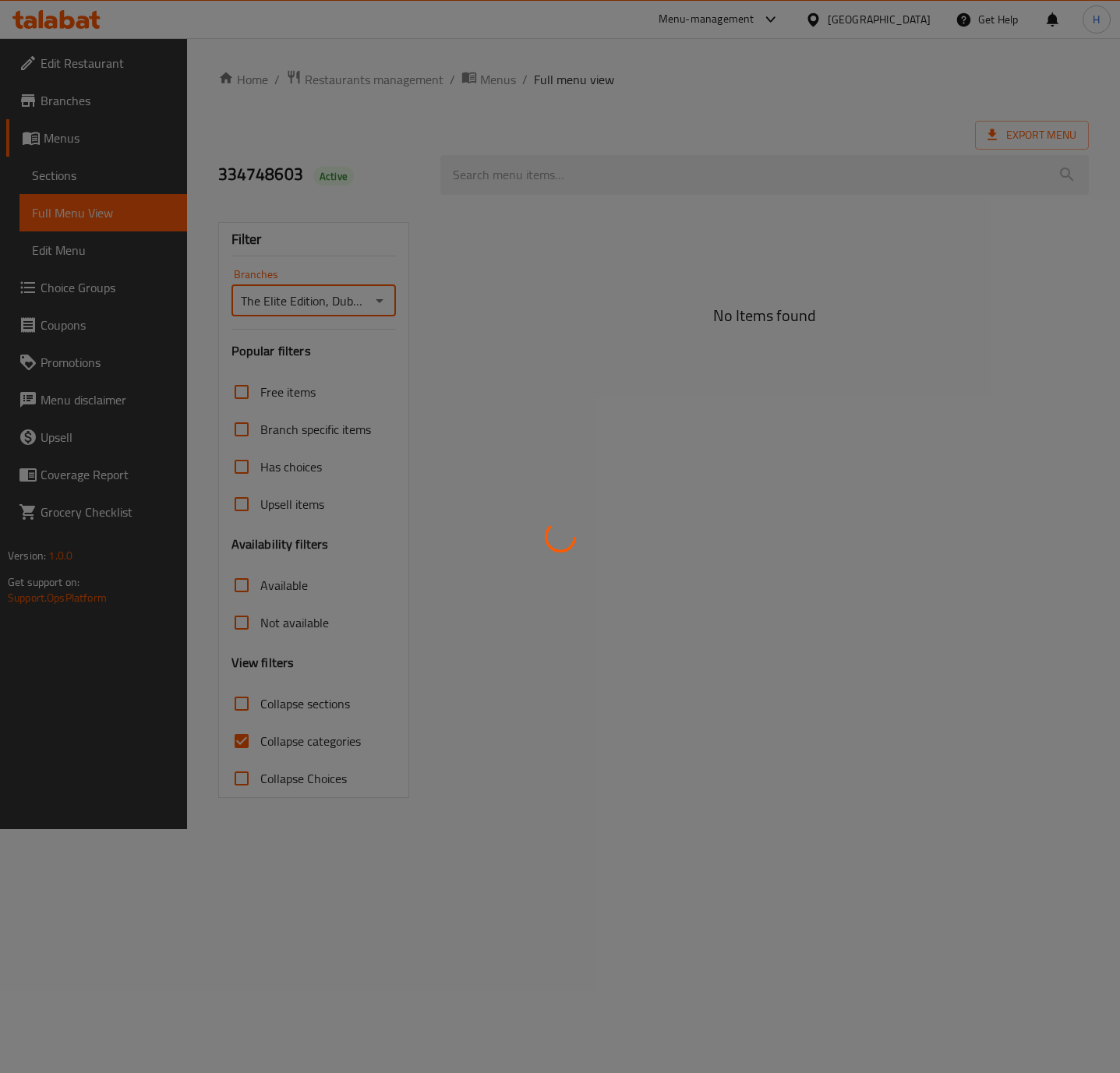
type input "The Elite Edition, Dubai Silicon Oasis"
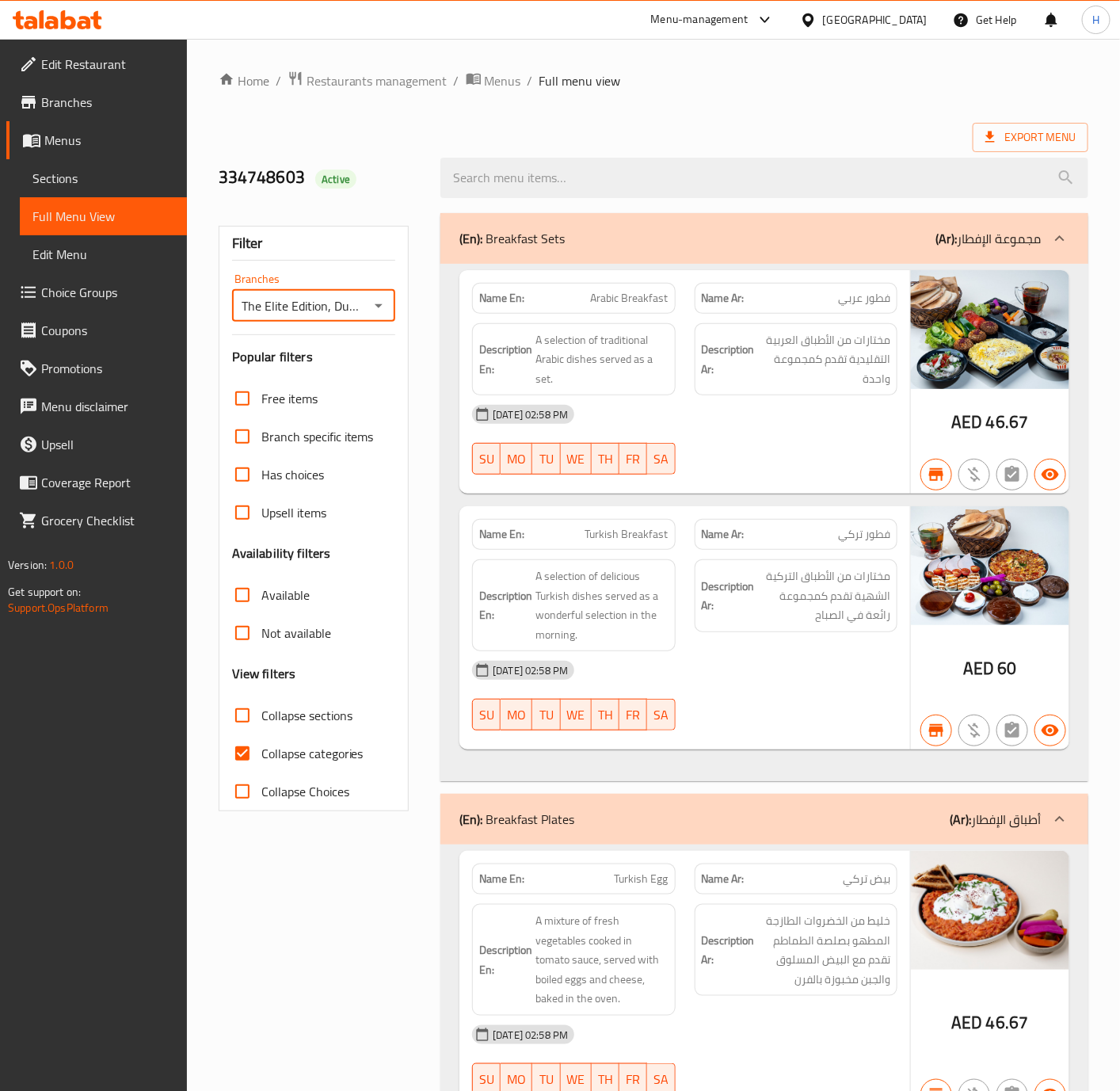
click at [999, 226] on div "(En): Breakfast Sets (Ar): مجموعة الإفطار" at bounding box center [765, 239] width 648 height 51
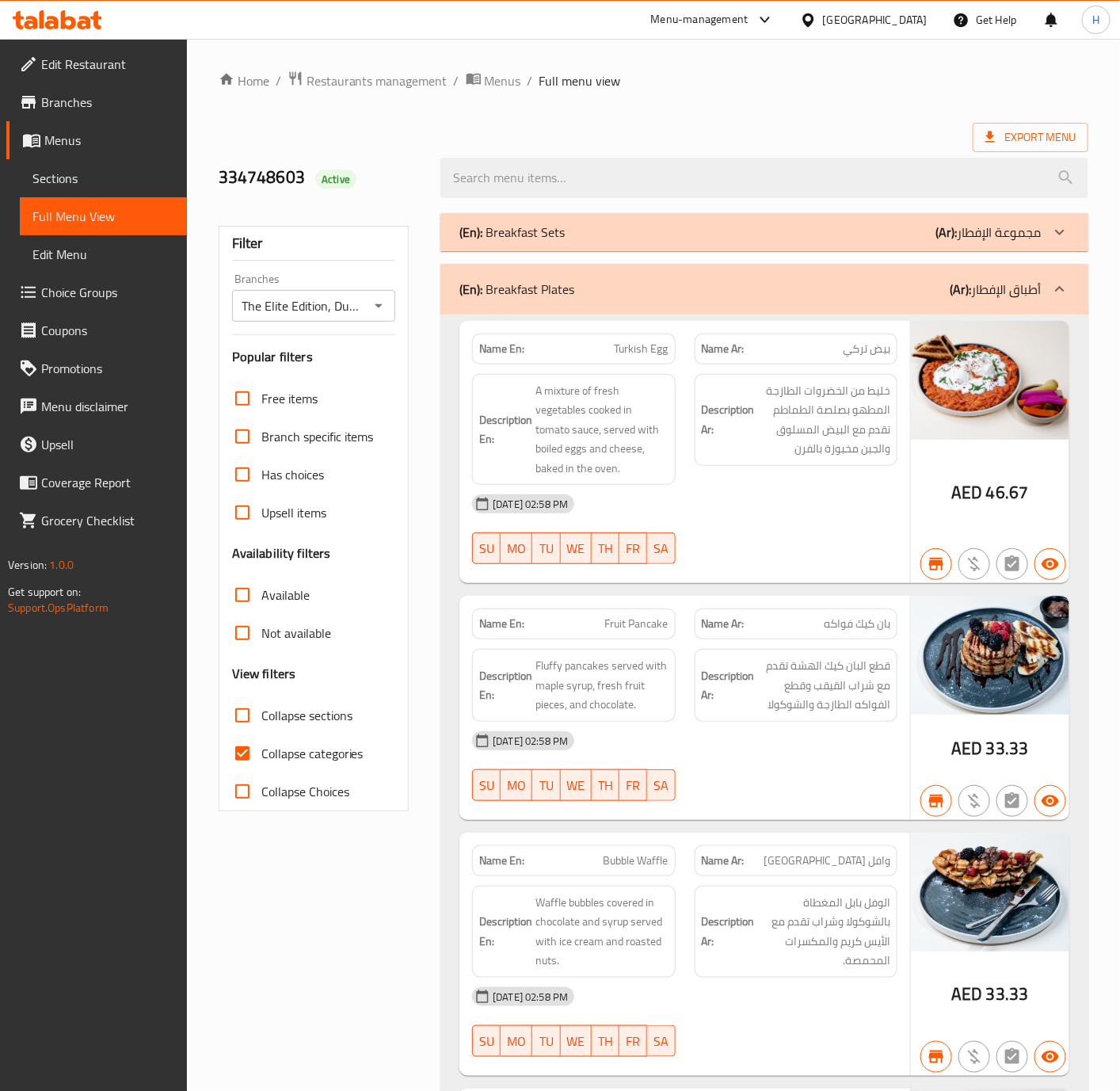
click at [998, 284] on p "(Ar): أطباق الإفطار" at bounding box center [995, 290] width 91 height 19
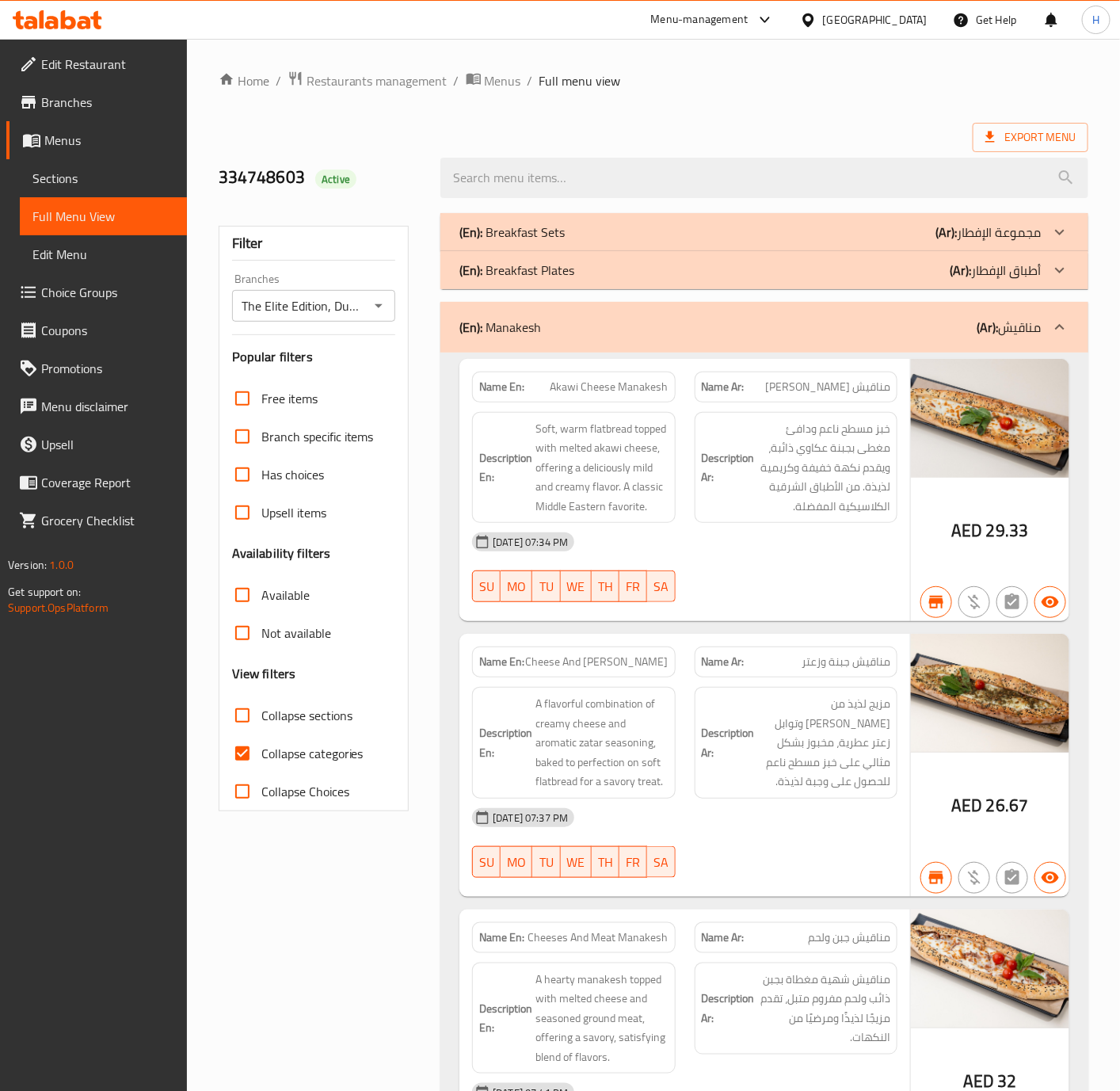
click at [887, 321] on div "(En): Manakesh (Ar): مناقيش" at bounding box center [750, 327] width 581 height 19
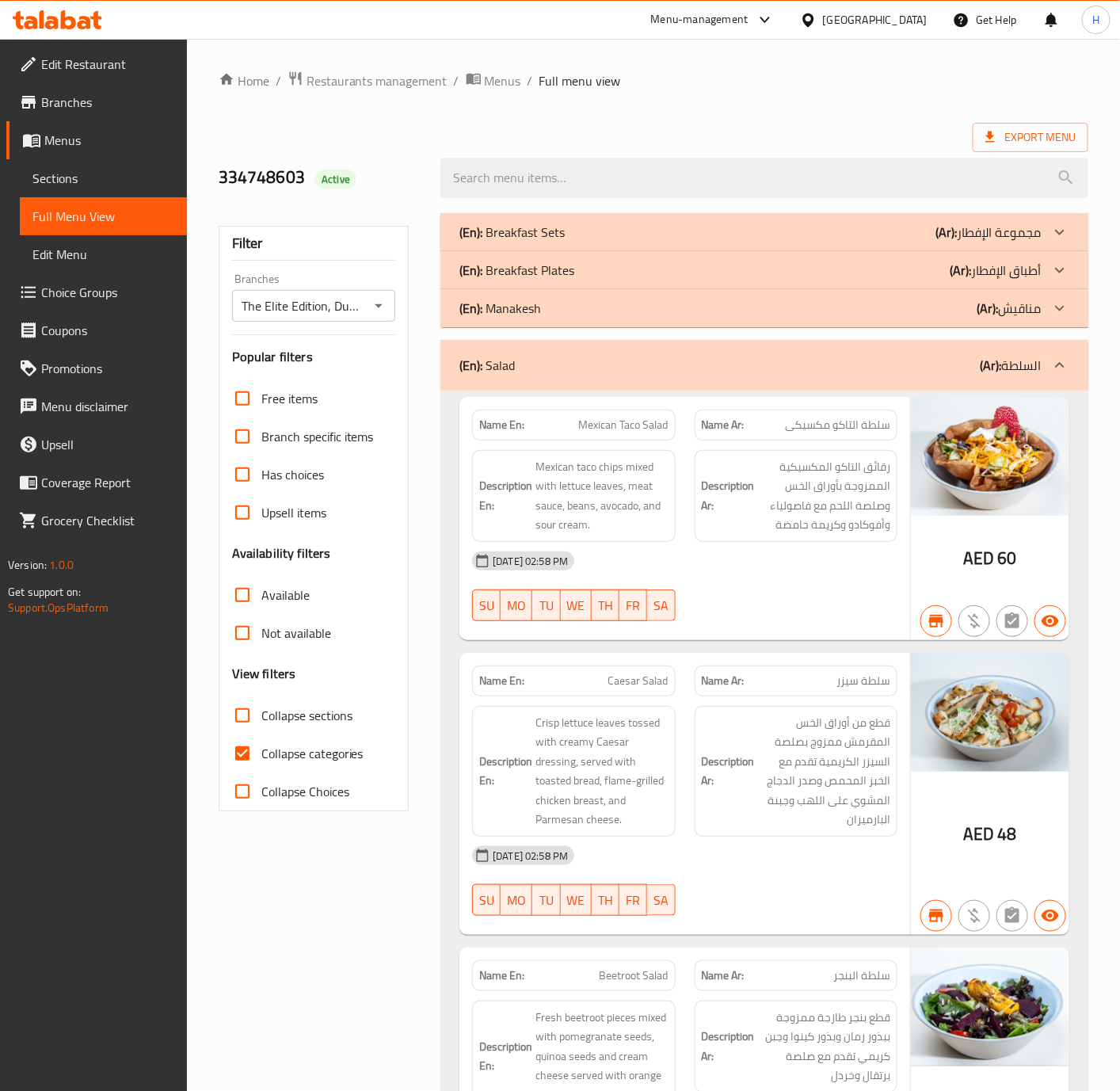
click at [1012, 352] on div "(En): Salad (Ar): السلطة" at bounding box center [765, 365] width 648 height 51
click at [1019, 370] on p "(Ar): السلطة" at bounding box center [1009, 365] width 61 height 19
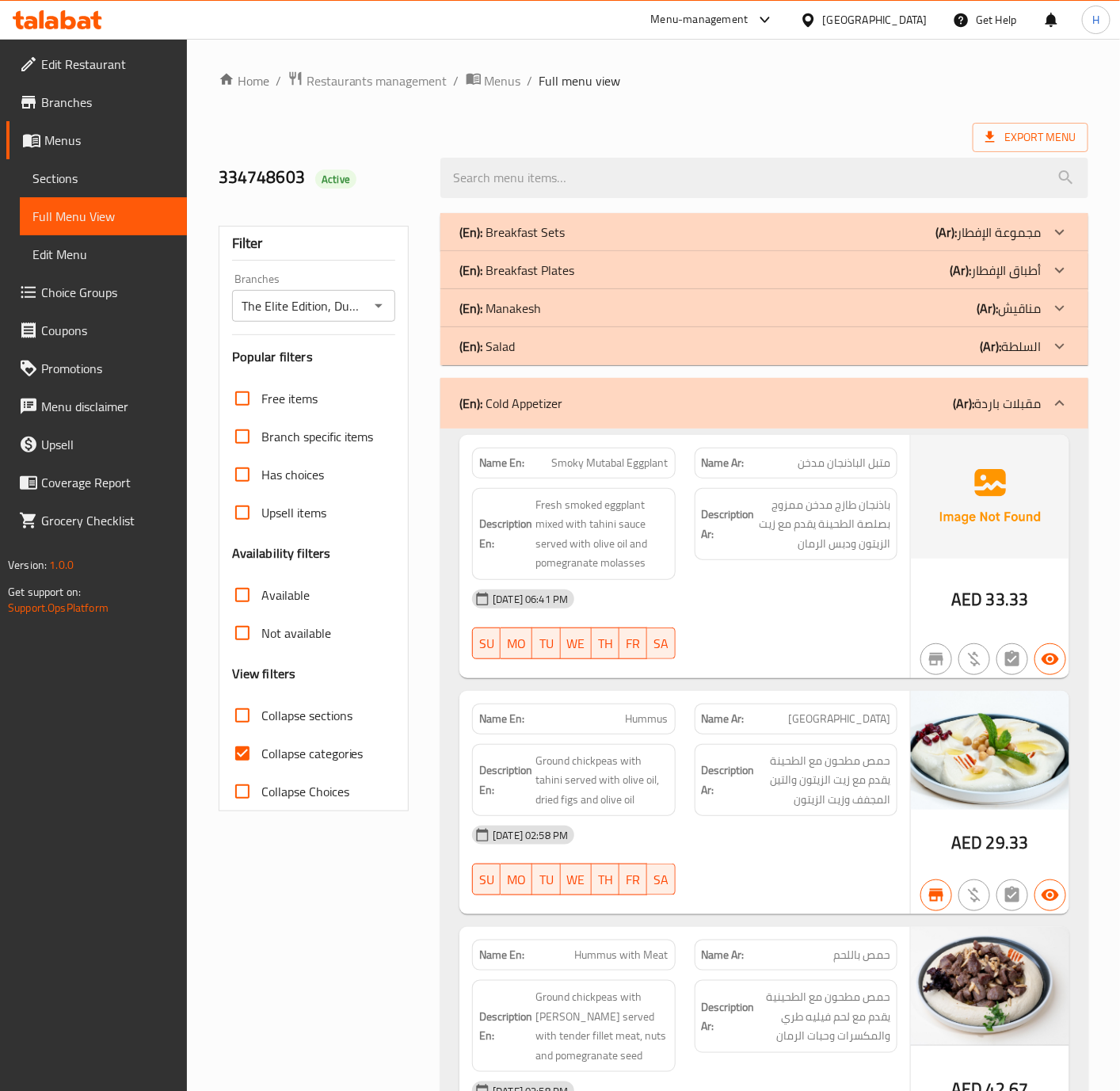
click at [948, 395] on div "(En): Cold Appetizer (Ar): مقبلات باردة" at bounding box center [750, 404] width 581 height 19
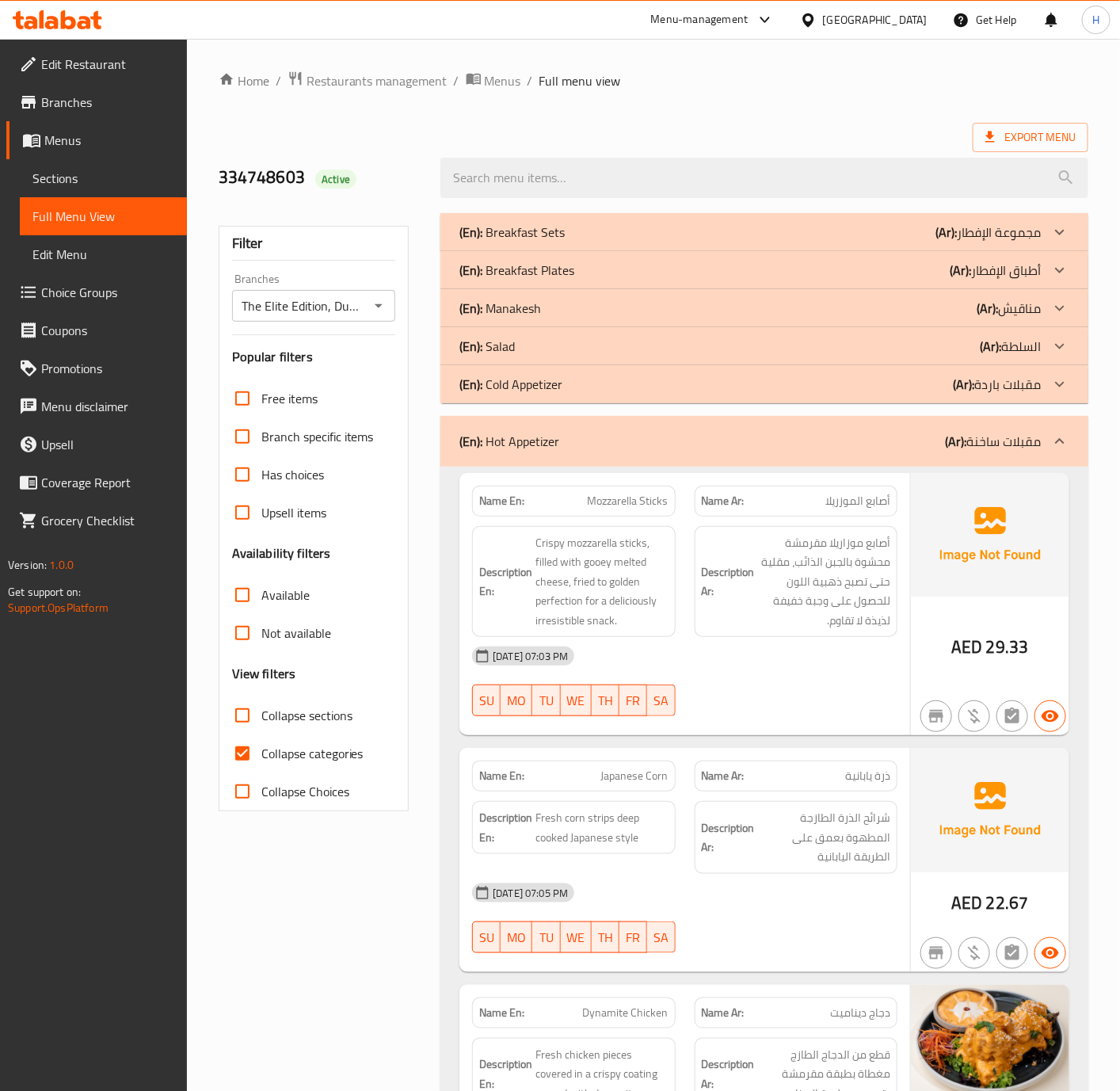
click at [1017, 442] on p "(Ar): مقبلات ساخنة" at bounding box center [993, 441] width 96 height 19
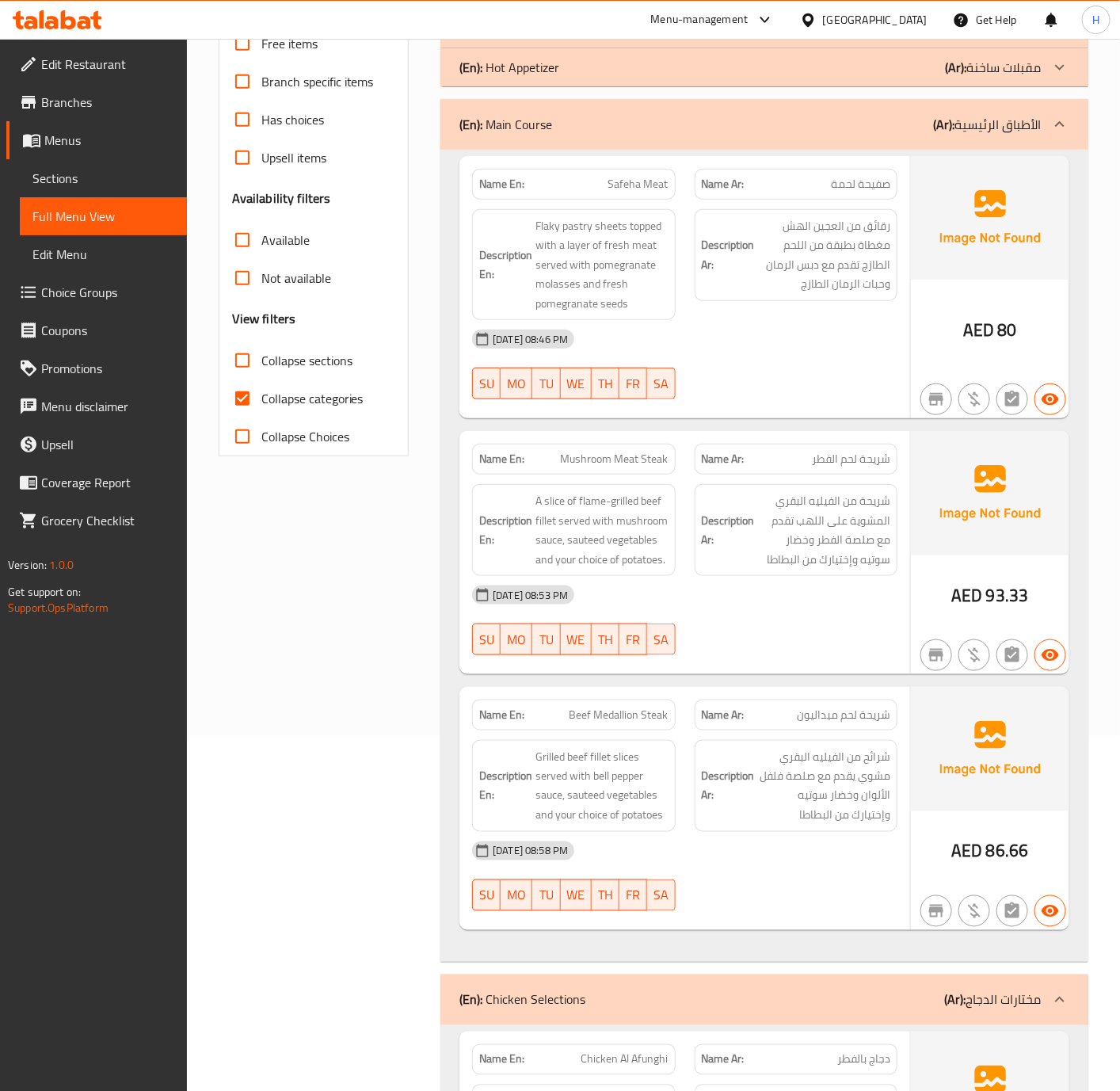
scroll to position [356, 0]
click at [864, 126] on div "(En): Main Course (Ar): الأطباق الرئيسية" at bounding box center [750, 123] width 581 height 19
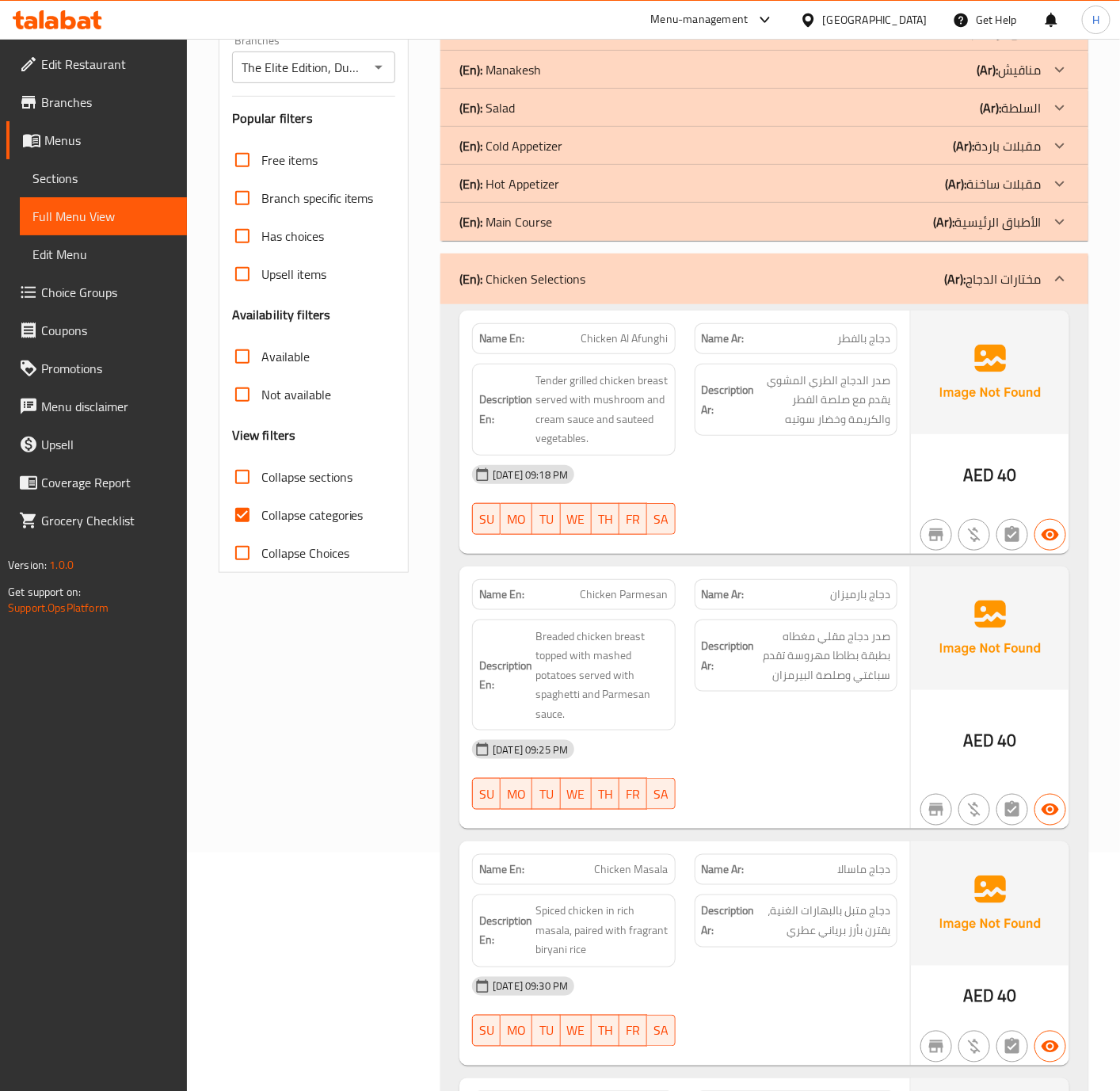
scroll to position [238, 0]
click at [1005, 281] on p "(Ar): مختارات الدجاج" at bounding box center [993, 280] width 97 height 19
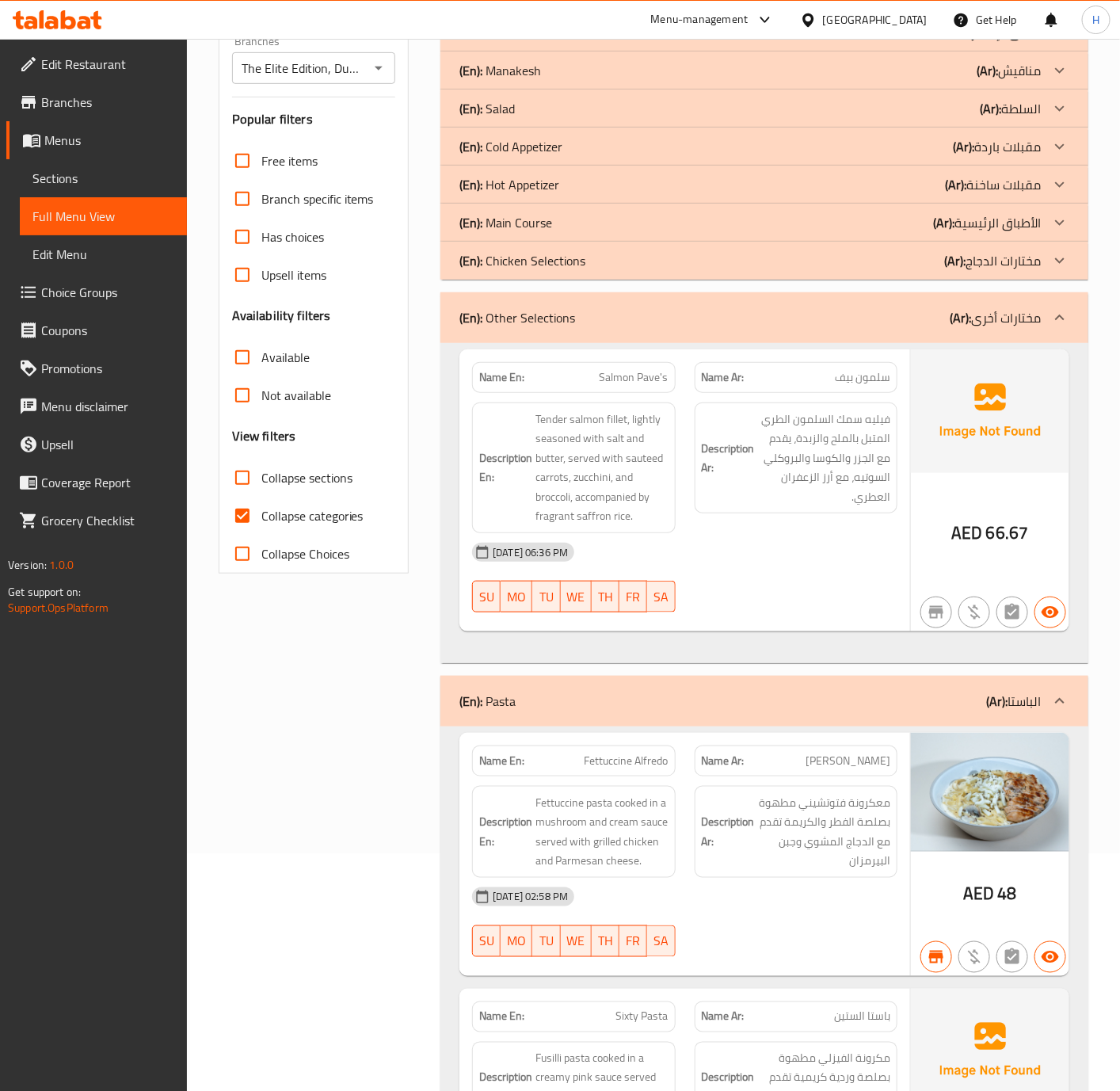
click at [1016, 309] on p "(Ar): مختارات أخرى" at bounding box center [995, 318] width 91 height 19
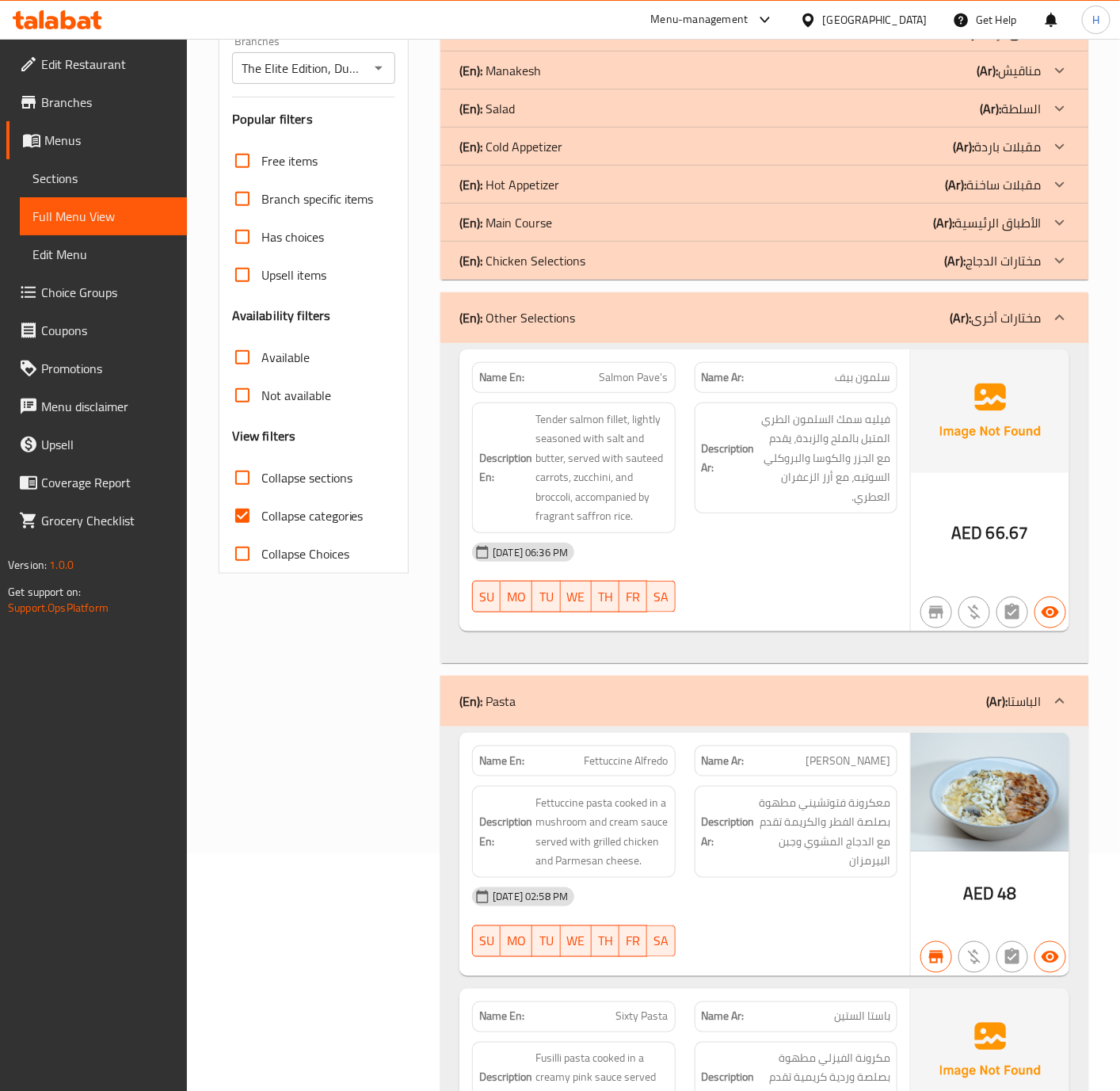
click at [1051, 309] on icon at bounding box center [1060, 318] width 19 height 19
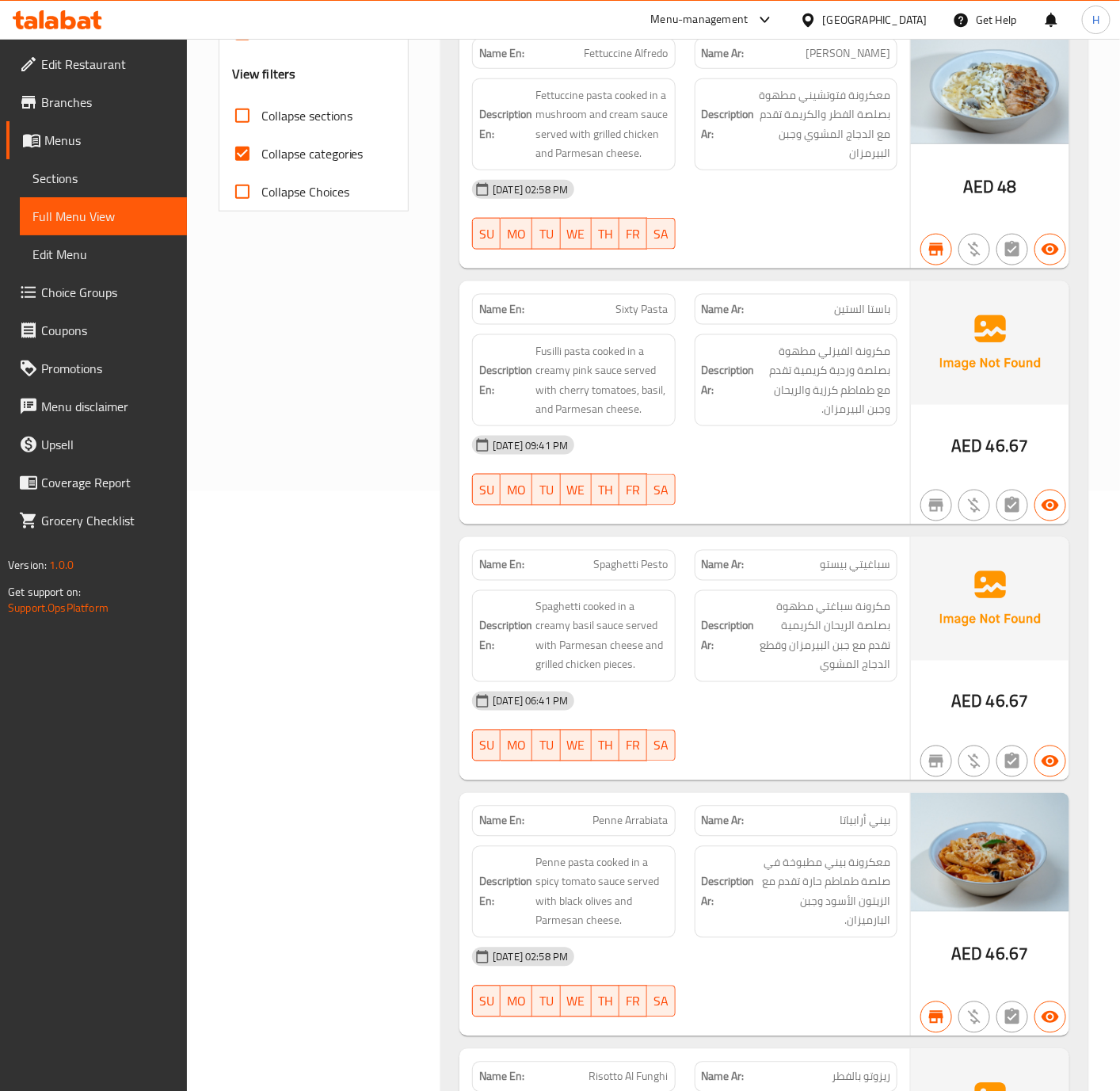
scroll to position [356, 0]
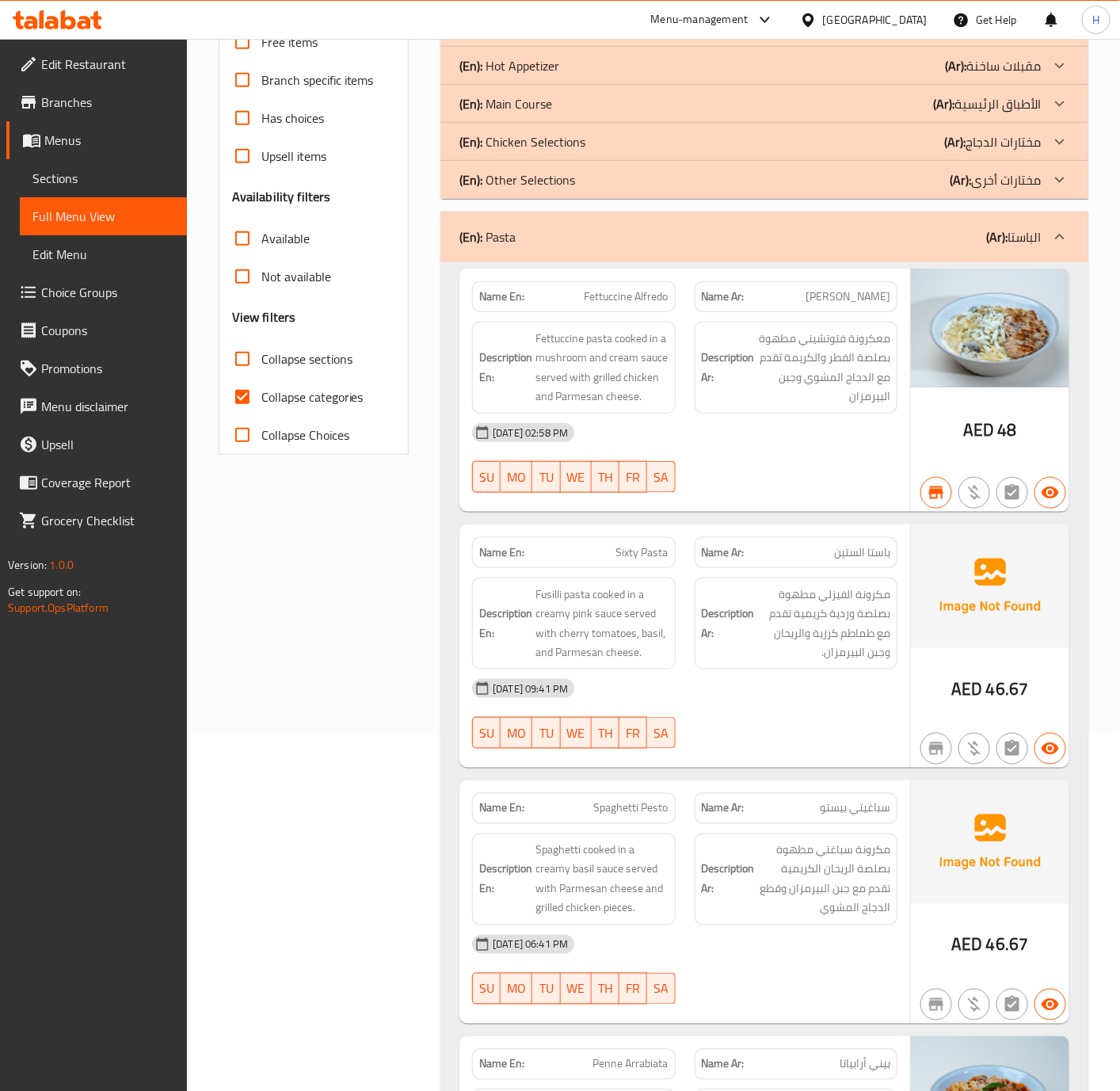
click at [954, 242] on div "(En): Pasta (Ar): الباستا" at bounding box center [750, 237] width 581 height 19
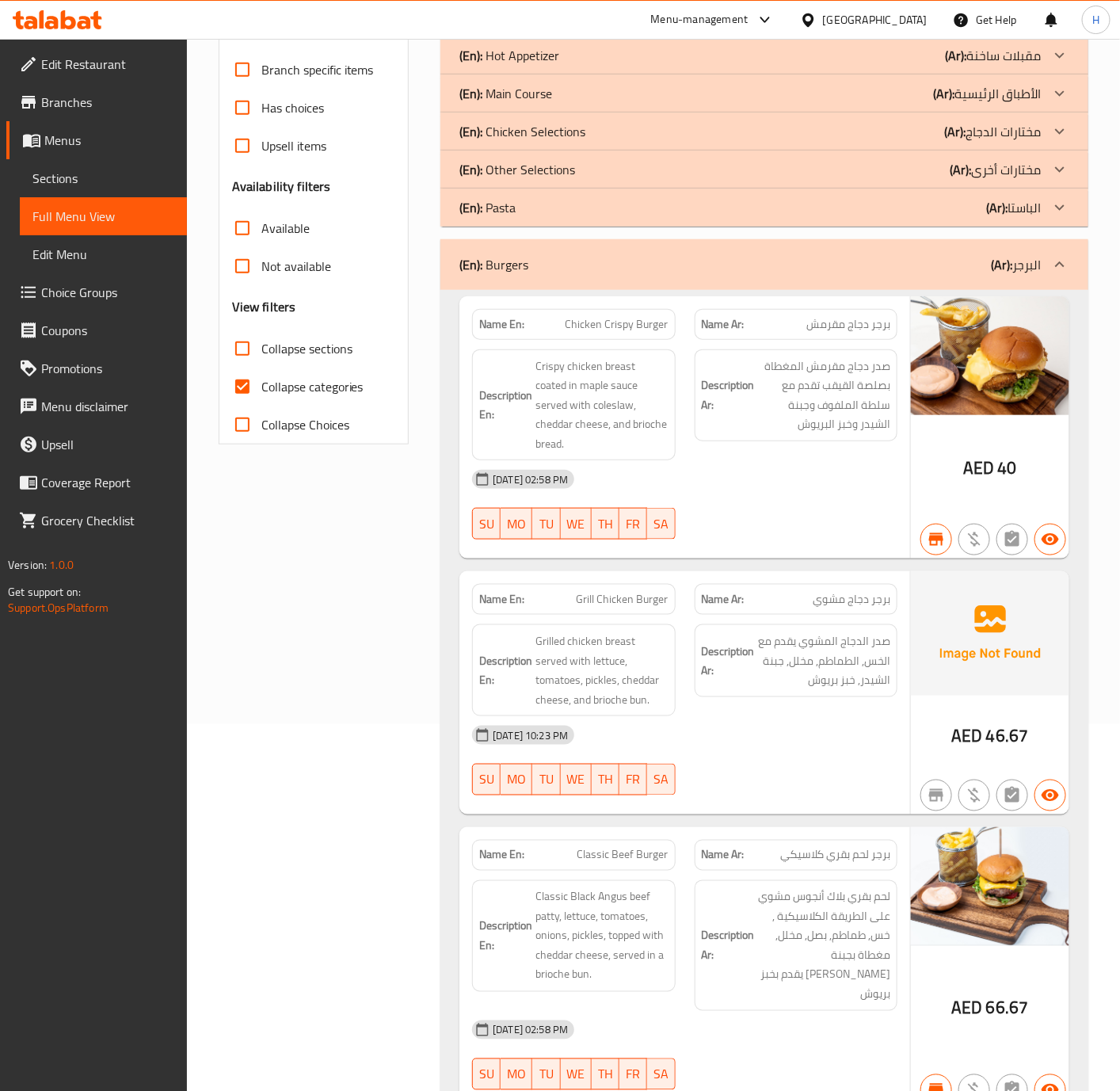
scroll to position [238, 0]
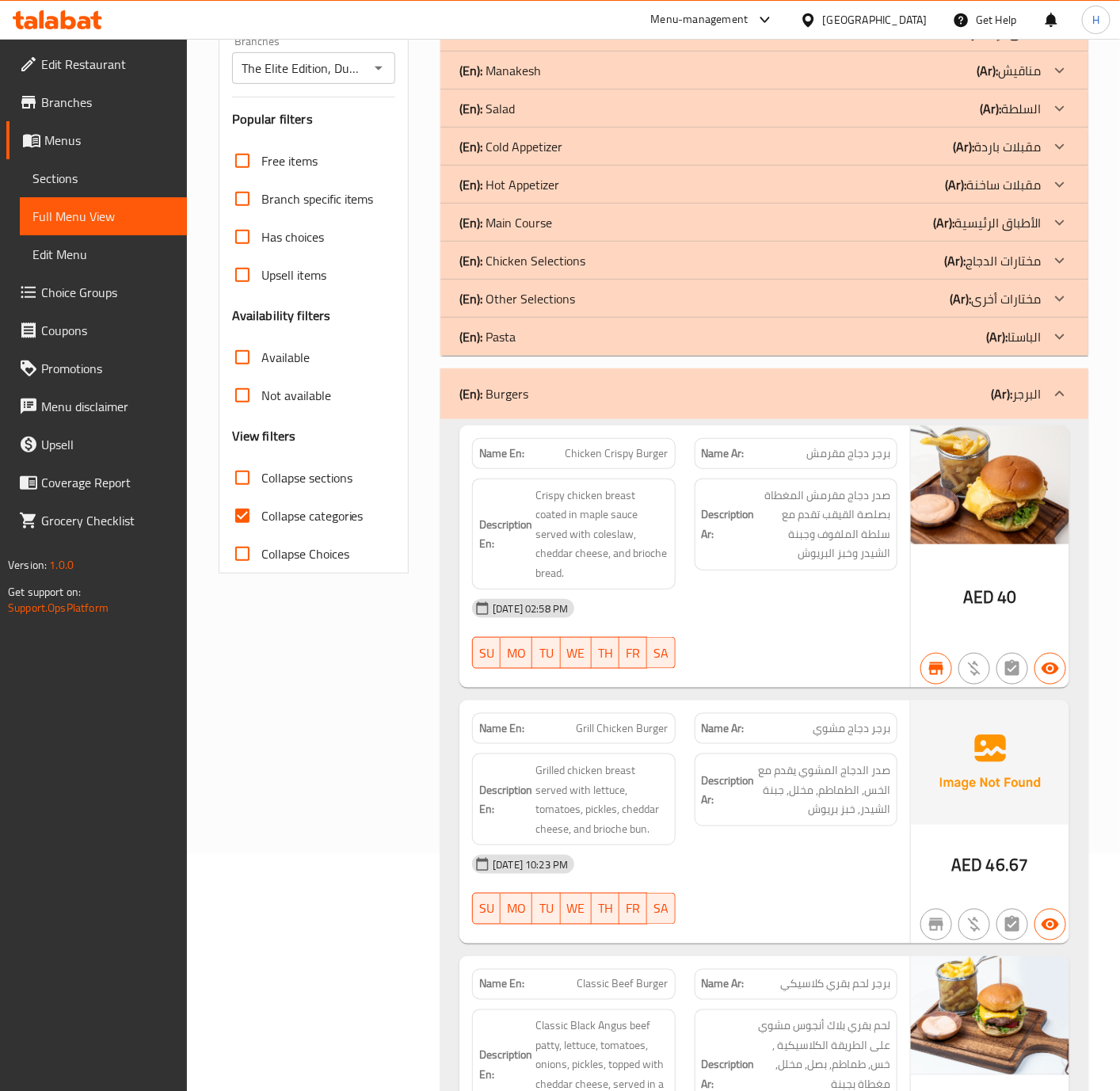
click at [958, 393] on div "(En): Burgers (Ar): البرجر" at bounding box center [750, 394] width 581 height 19
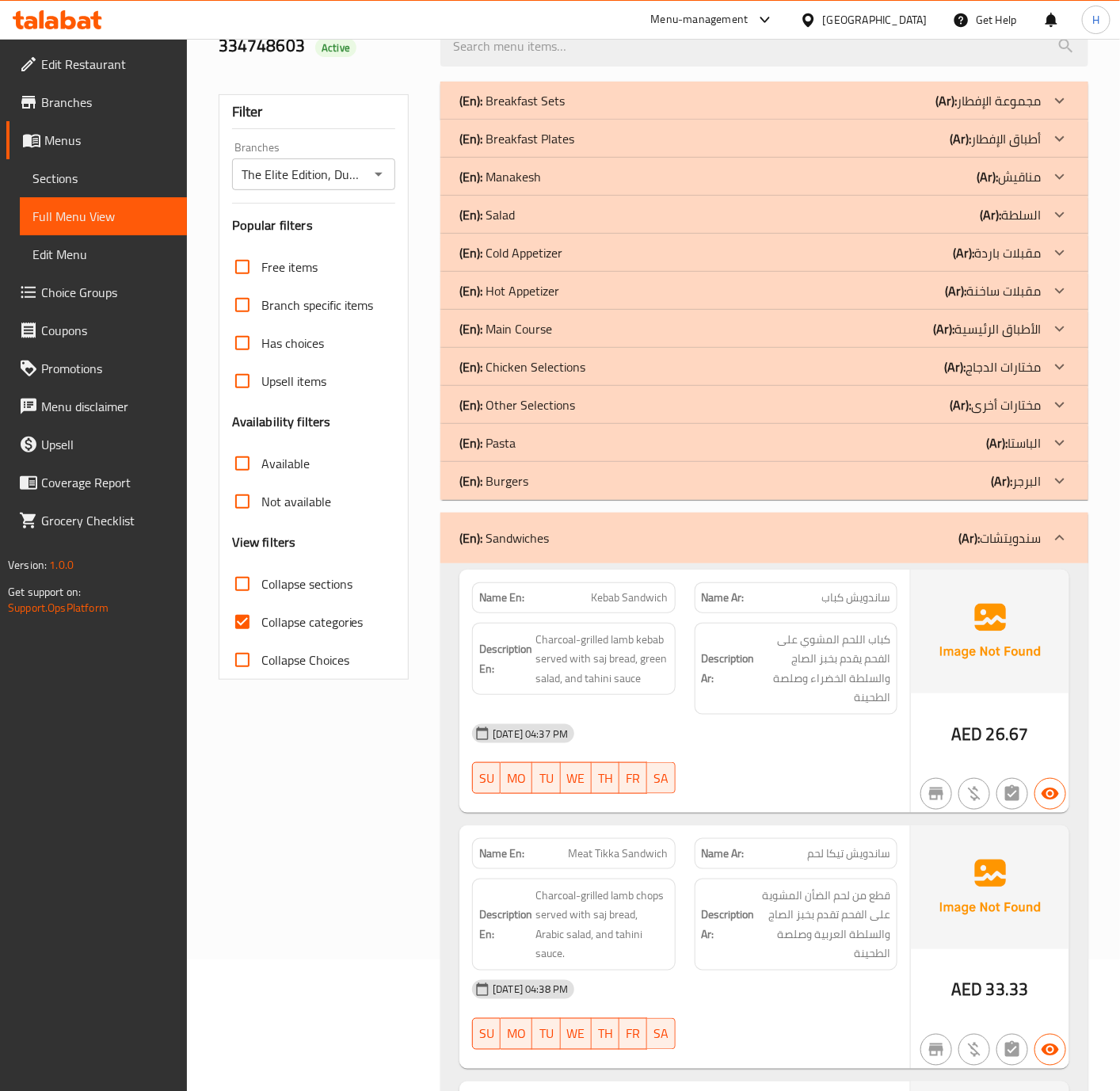
scroll to position [118, 0]
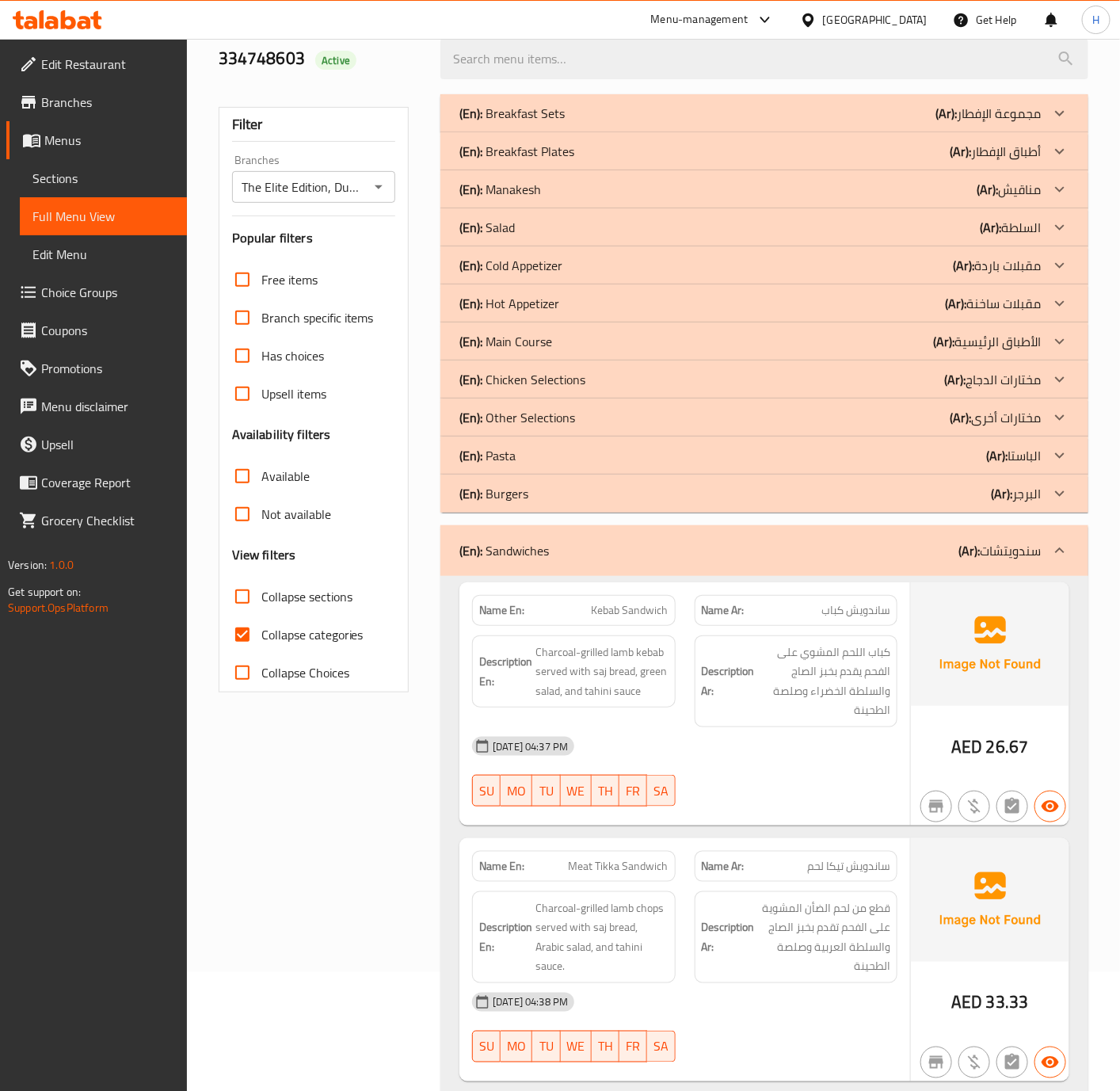
click at [1027, 556] on p "(Ar): سندويتشات" at bounding box center [1000, 550] width 83 height 19
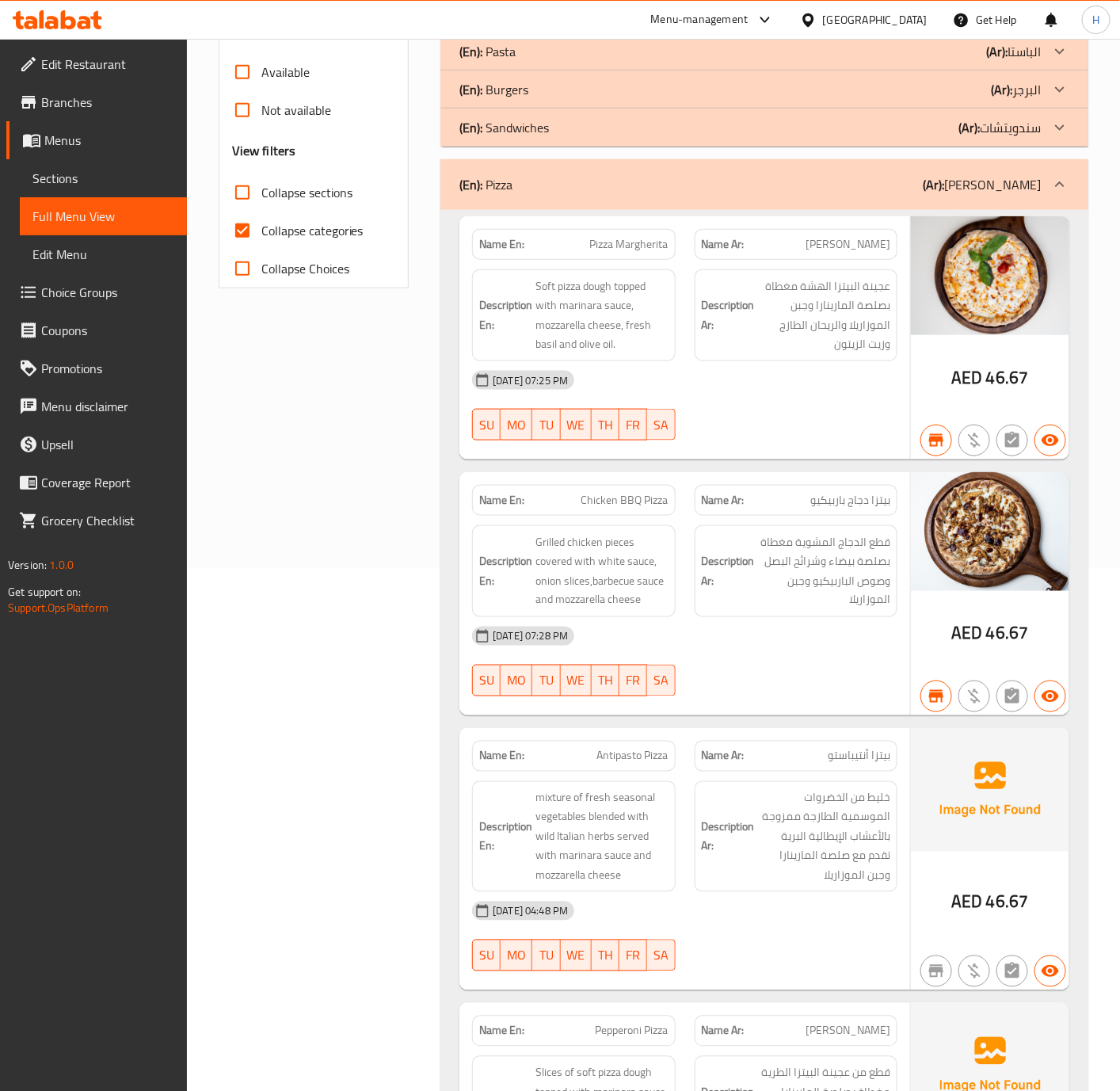
scroll to position [475, 0]
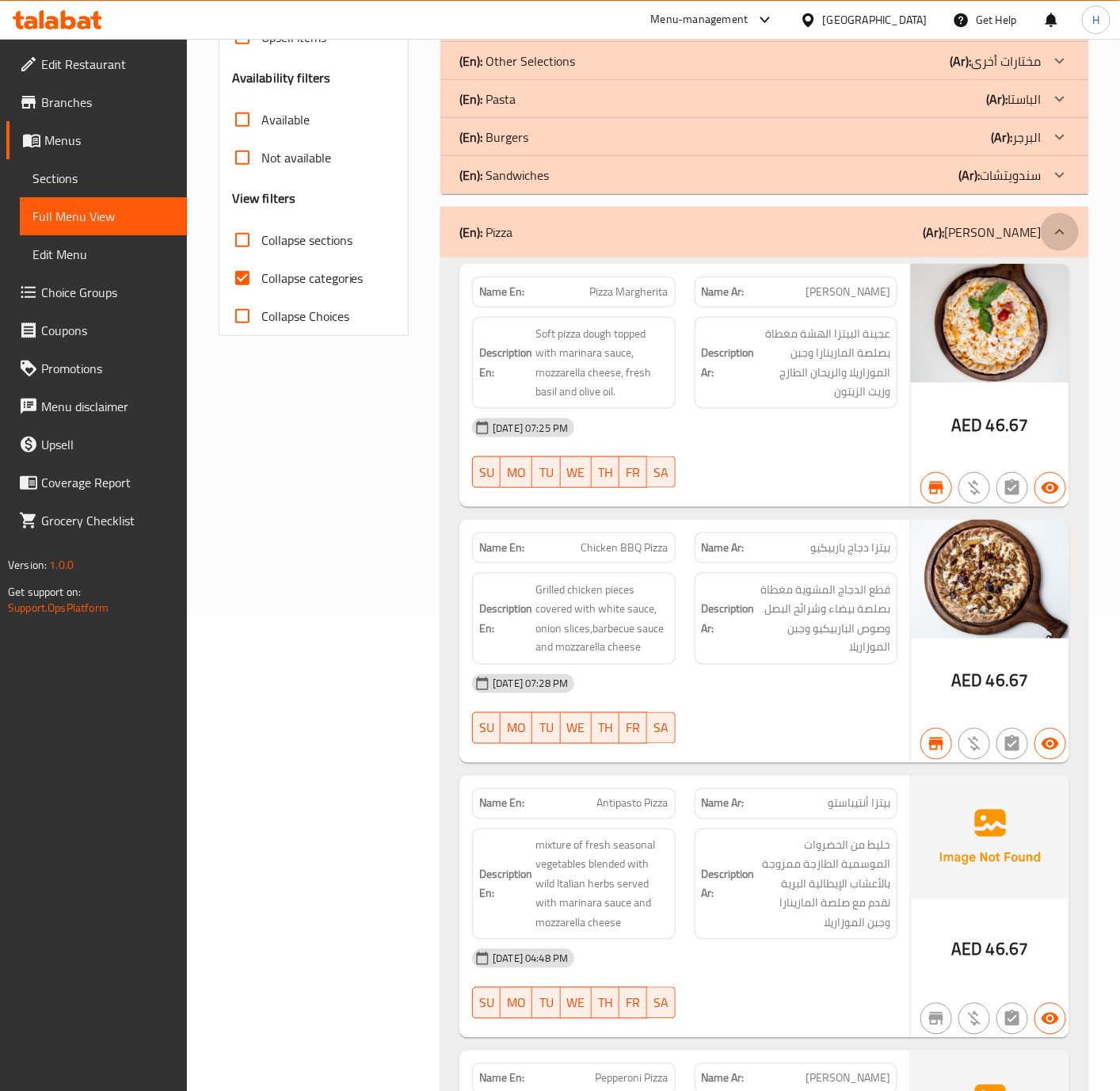
click at [1053, 229] on icon at bounding box center [1060, 233] width 19 height 19
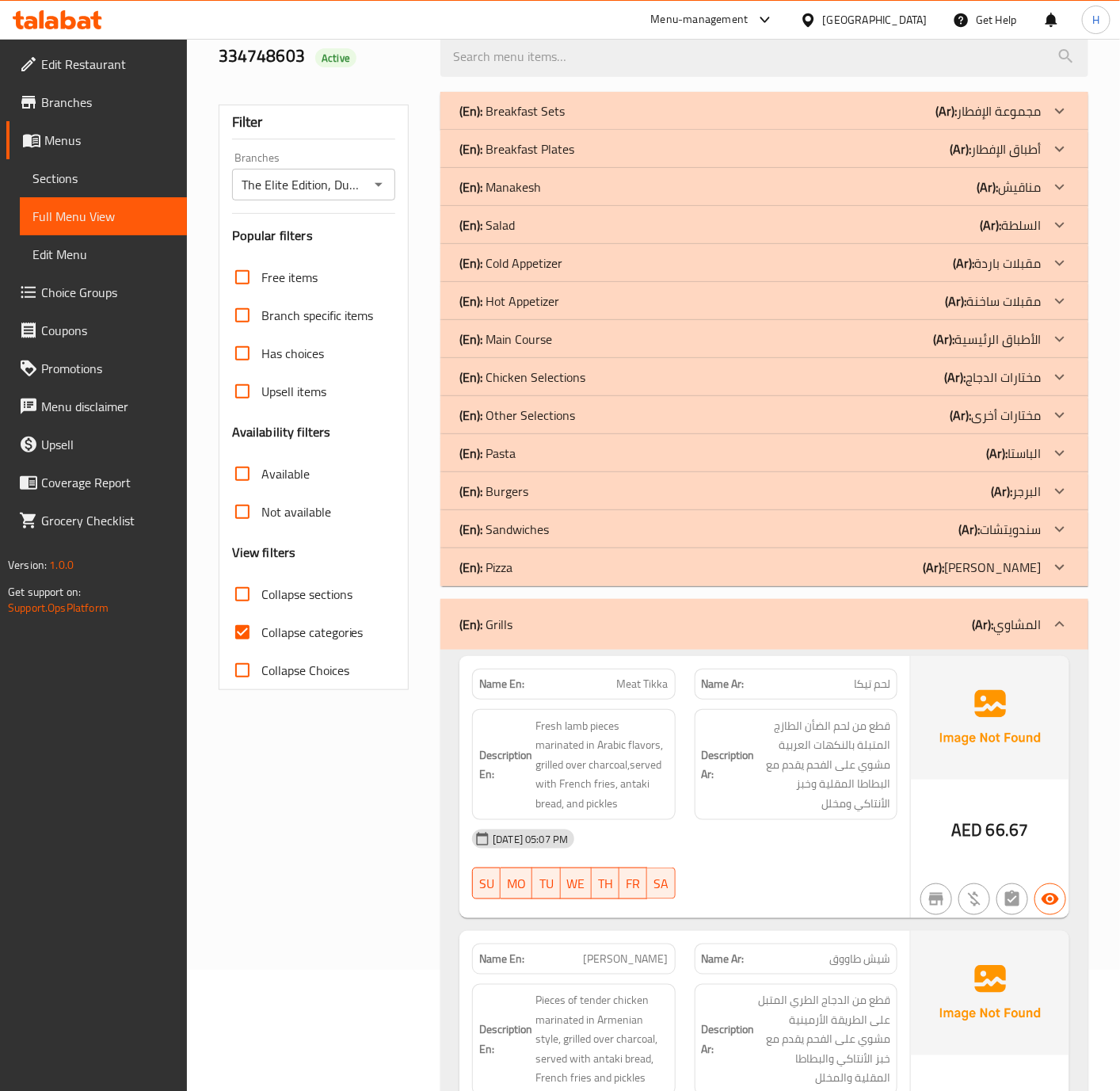
scroll to position [118, 0]
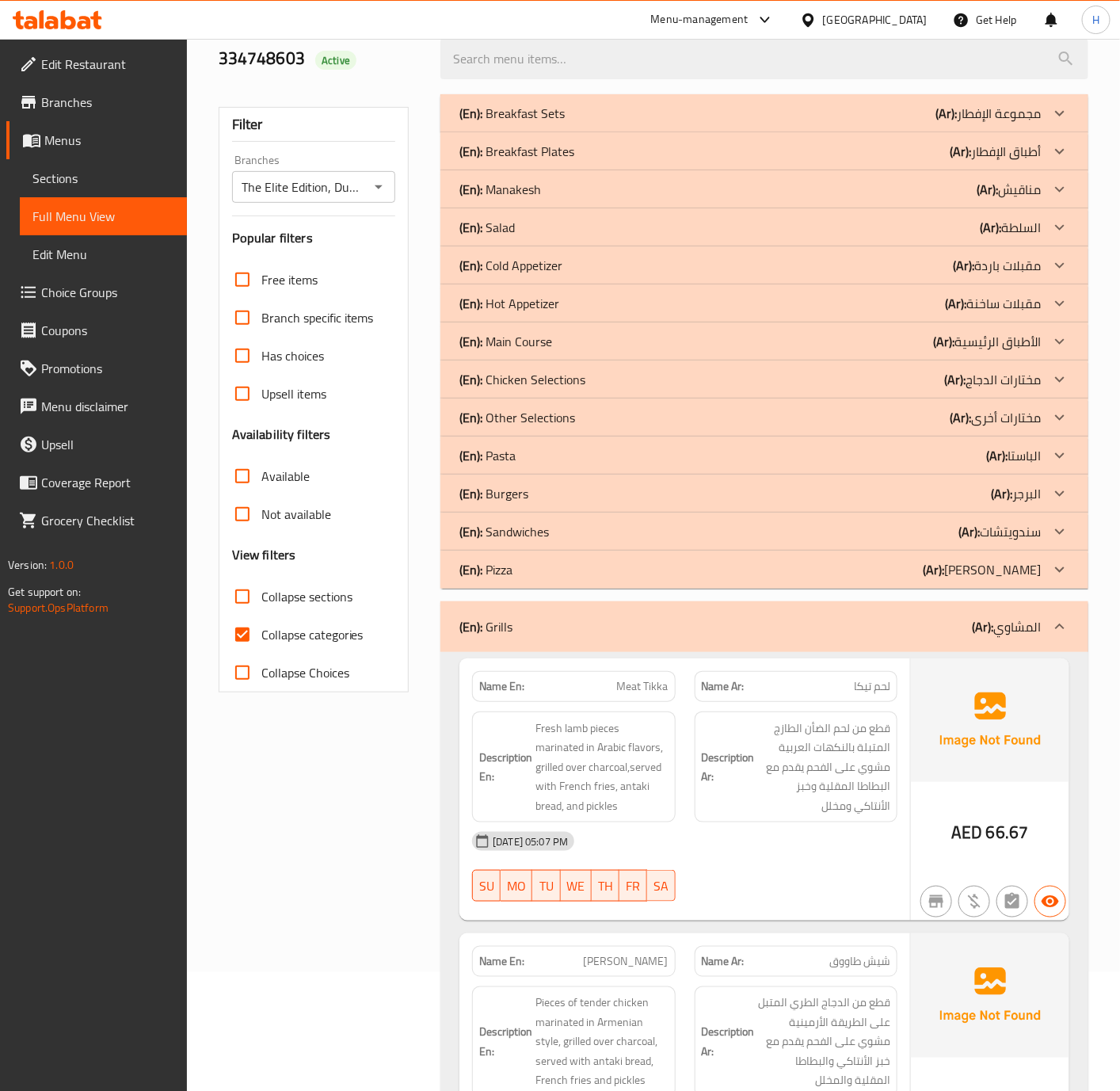
click at [1028, 633] on p "(Ar): المشاوي" at bounding box center [1006, 627] width 69 height 19
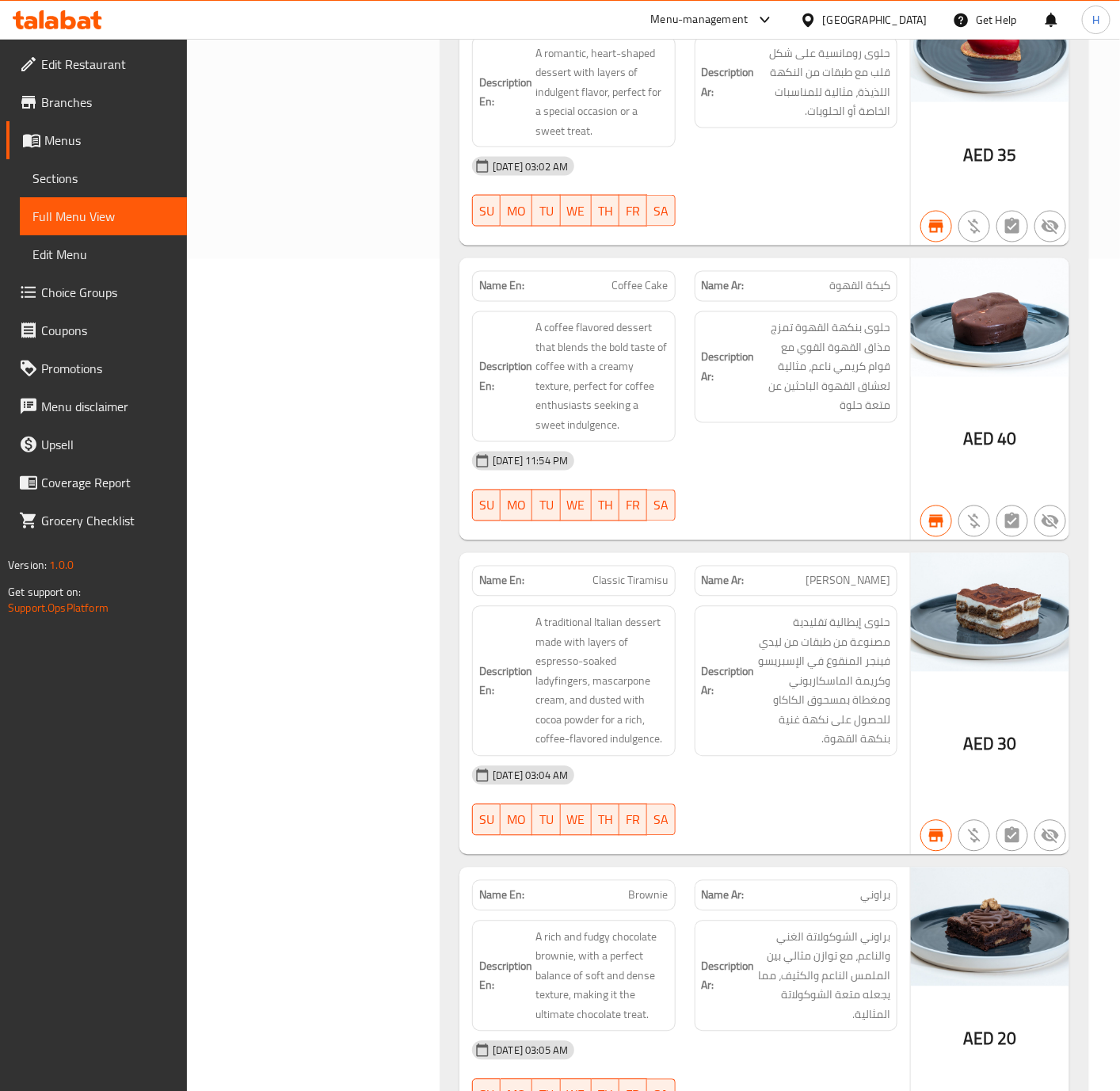
scroll to position [238, 0]
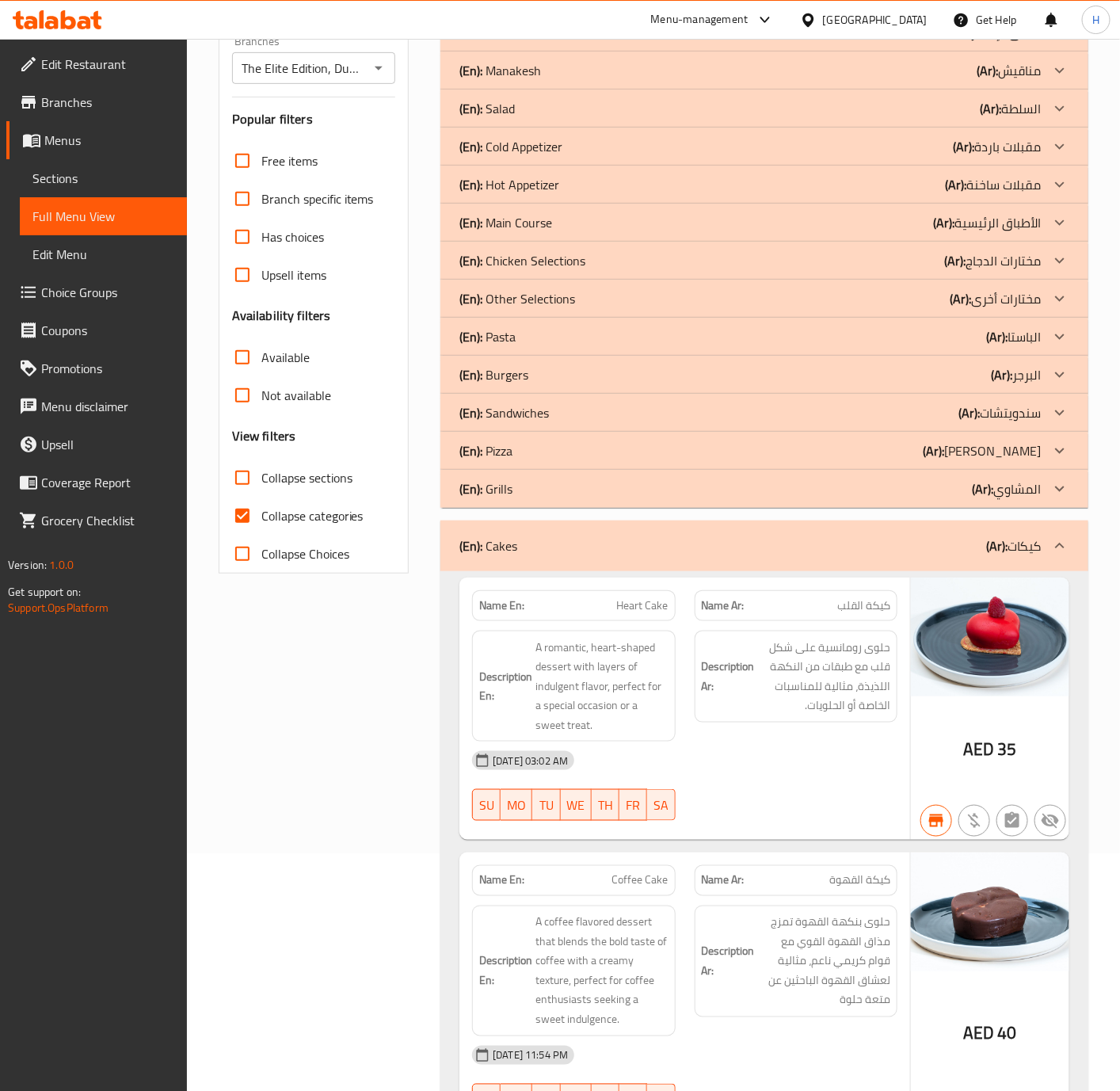
click at [1034, 549] on p "(Ar): كيكات" at bounding box center [1014, 546] width 54 height 19
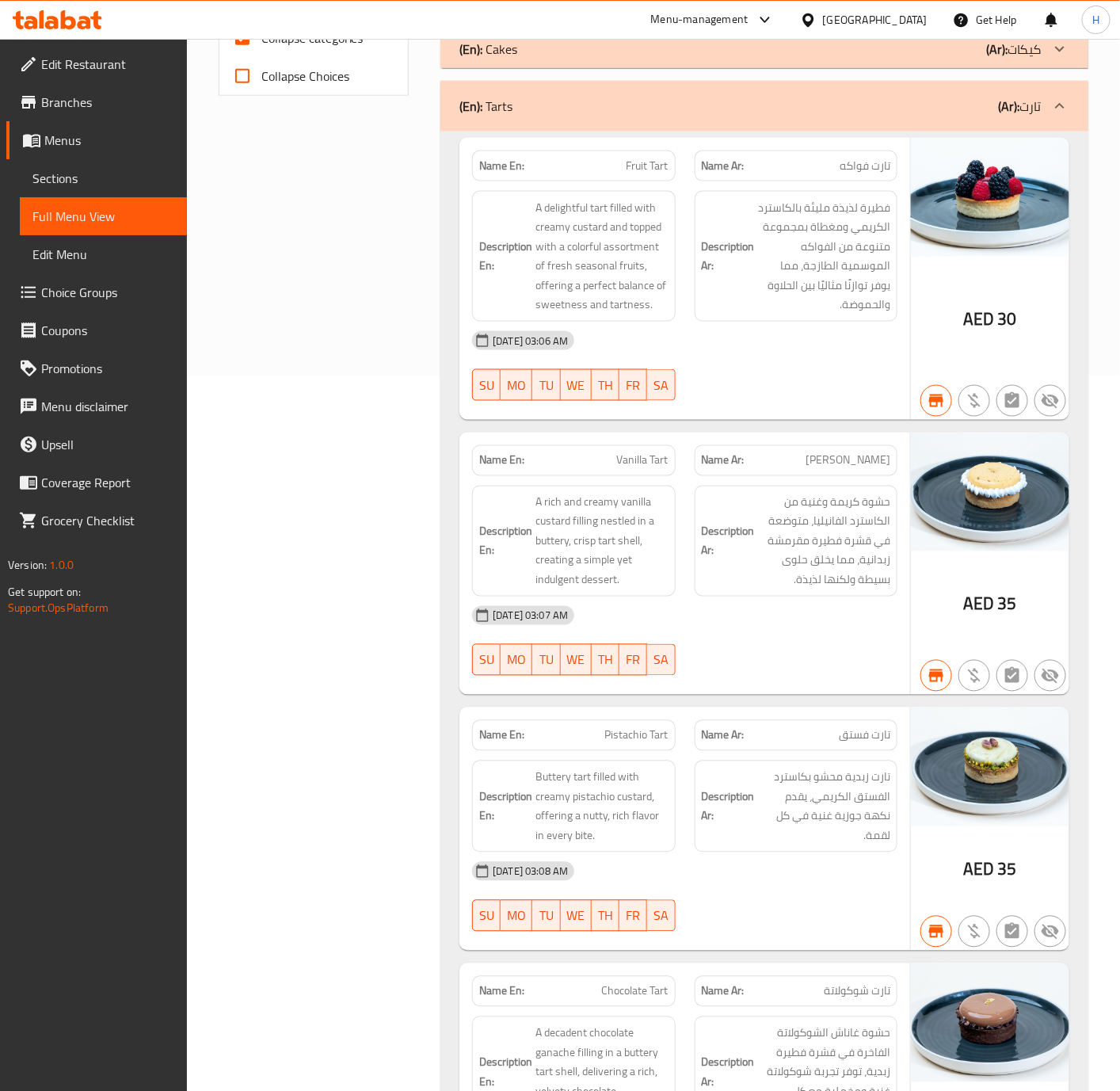
scroll to position [713, 0]
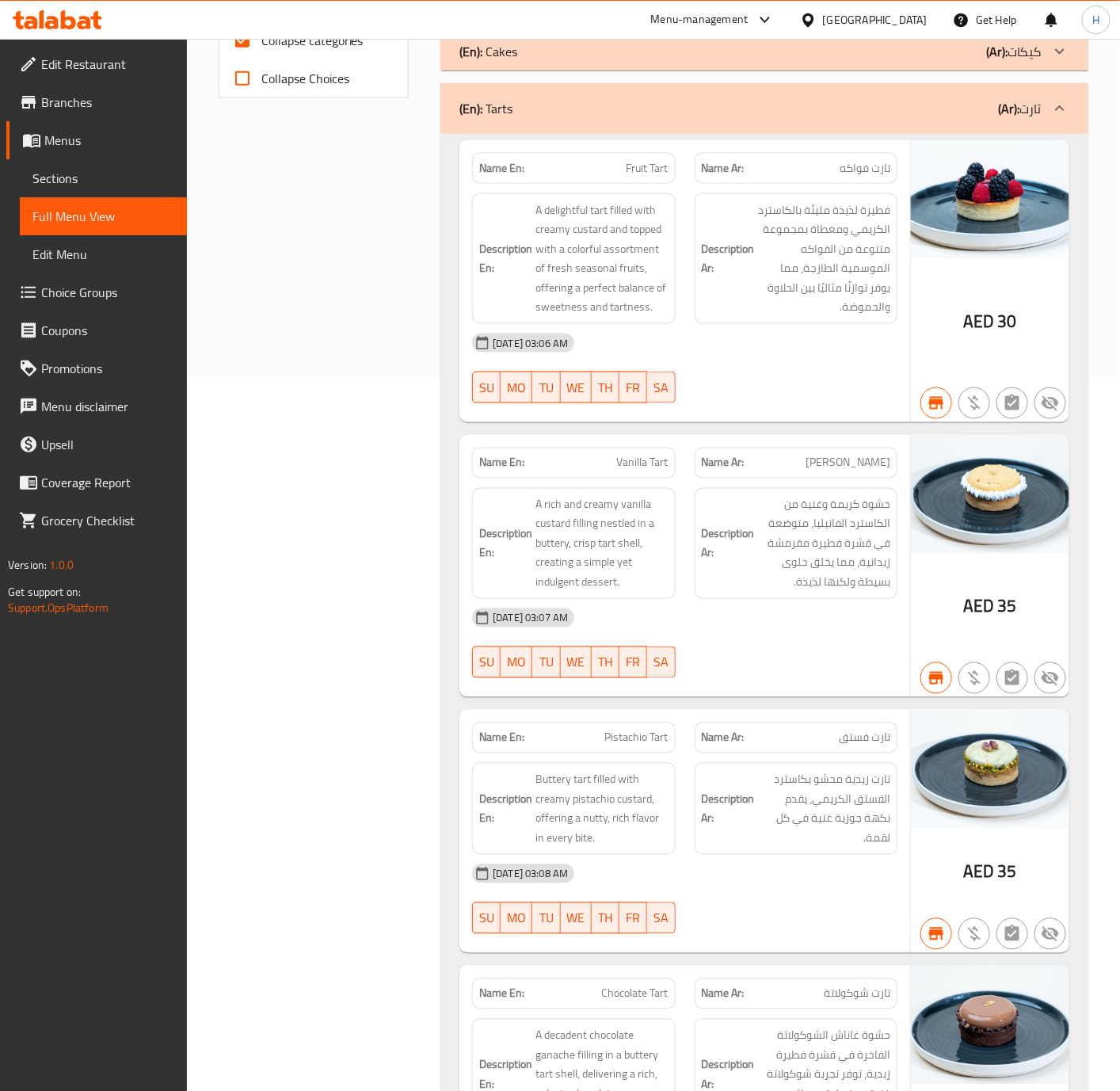
click at [981, 110] on div "(En): Tarts (Ar): تارت" at bounding box center [750, 109] width 581 height 19
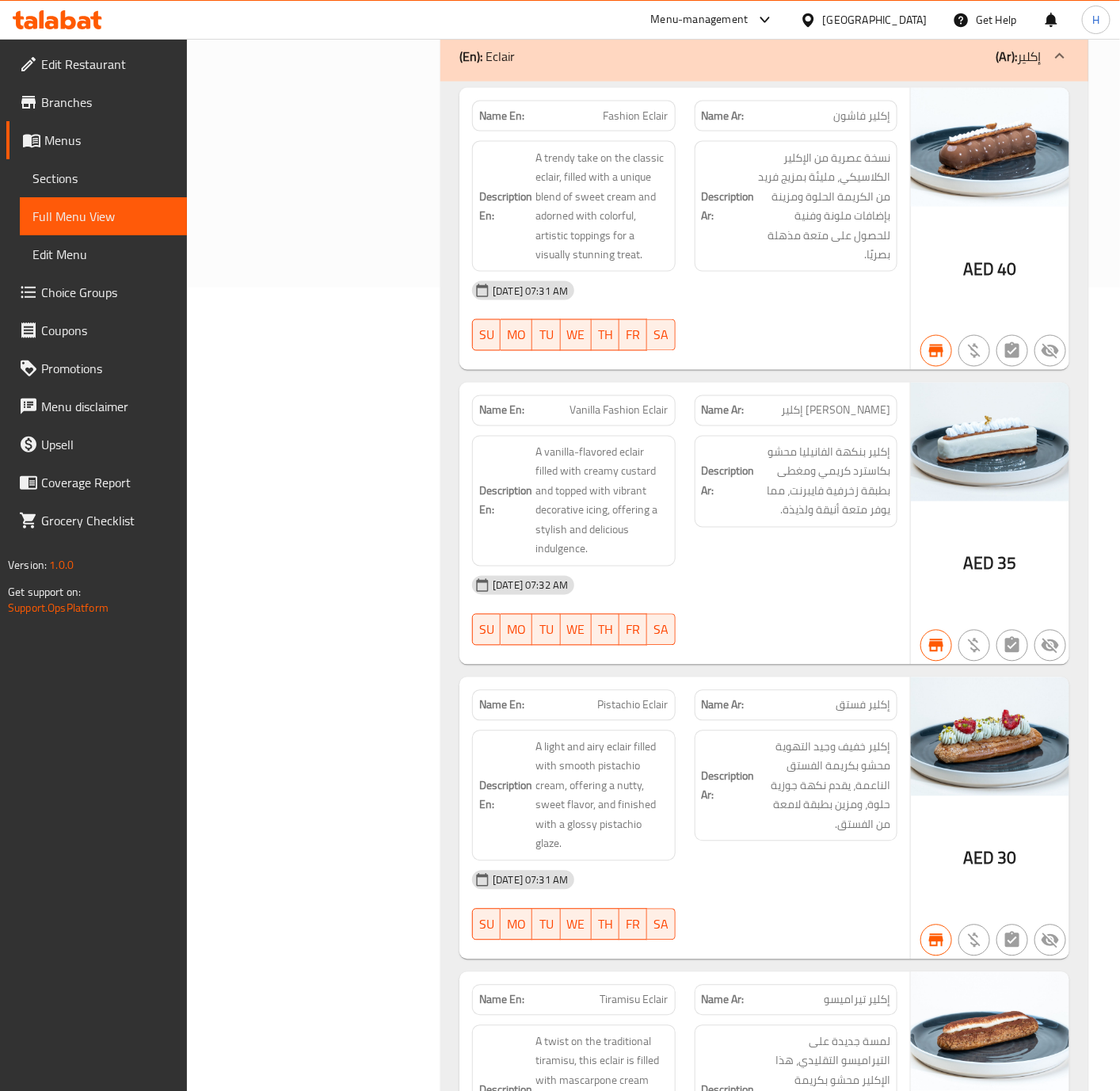
scroll to position [594, 0]
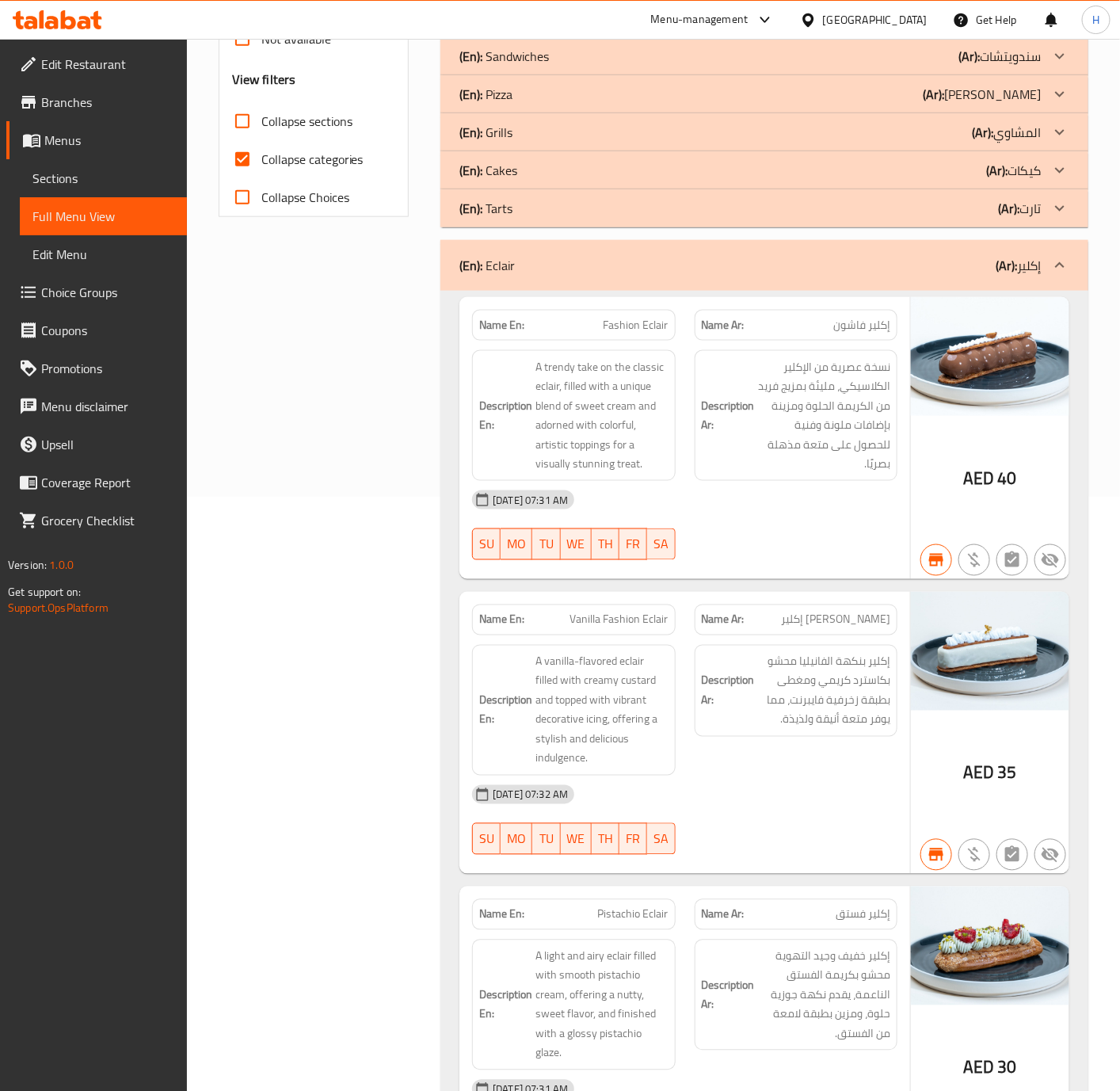
click at [1015, 259] on b "(Ar):" at bounding box center [1006, 265] width 21 height 24
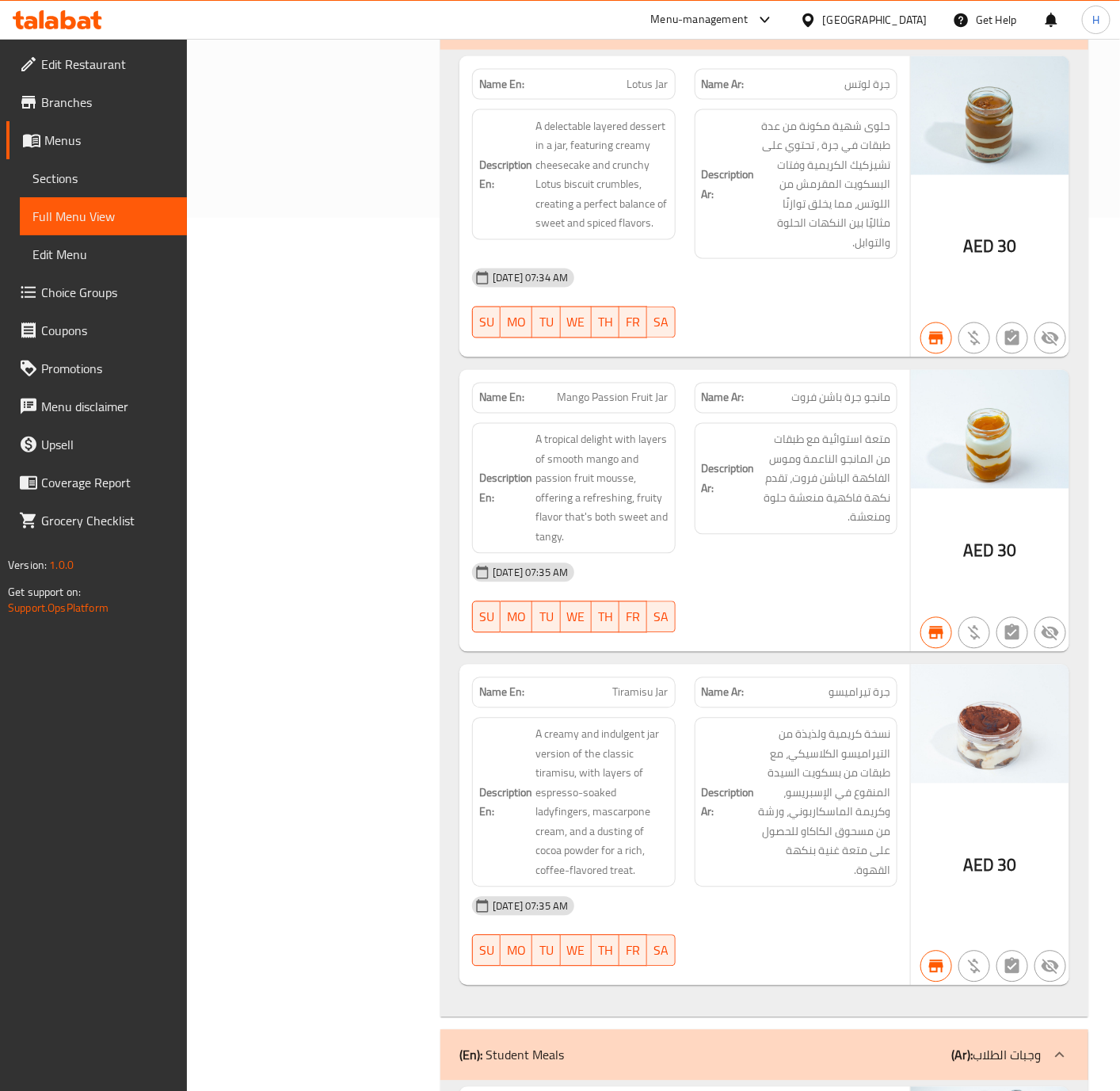
scroll to position [832, 0]
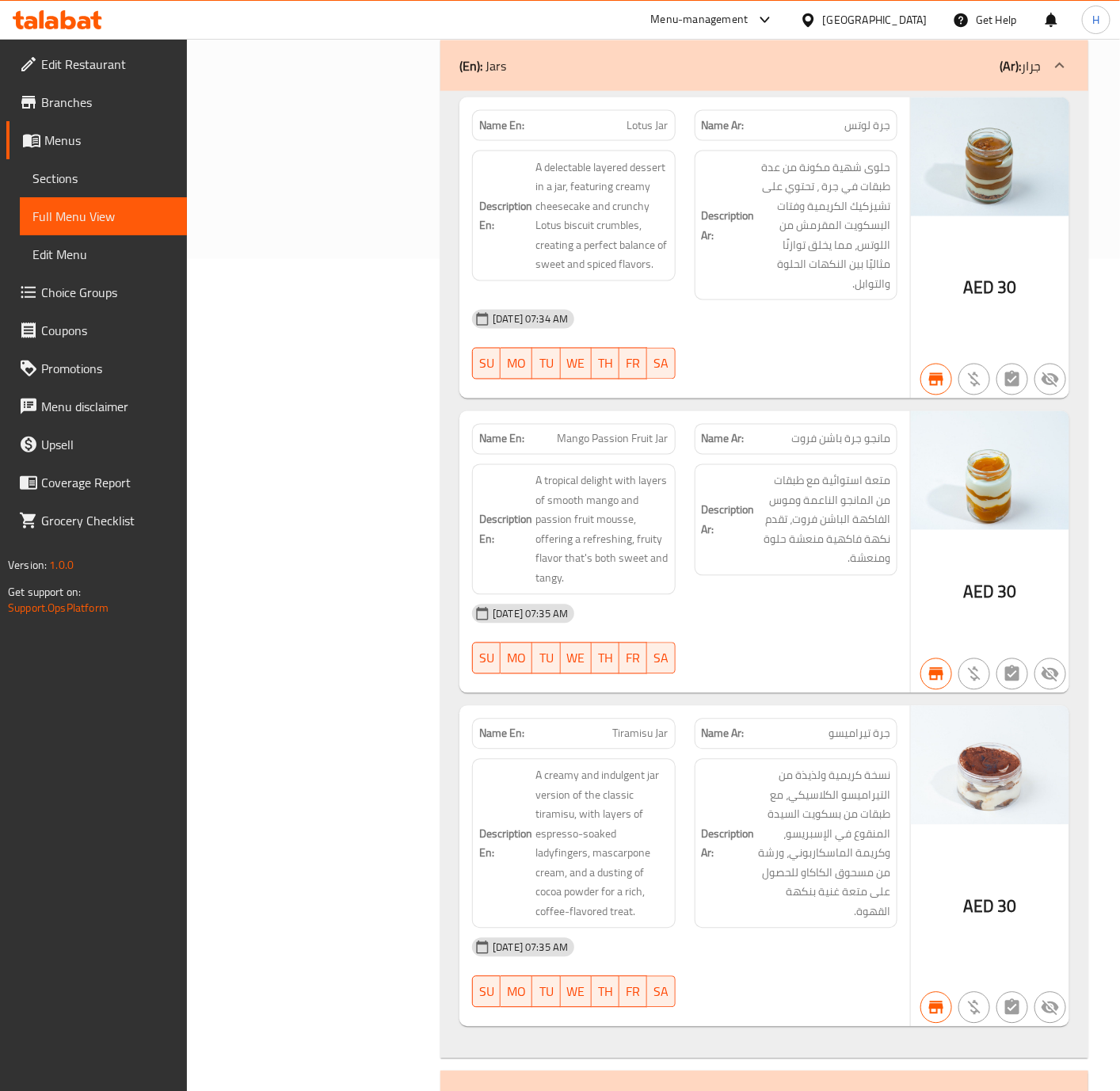
click at [1035, 67] on p "(Ar): جرار" at bounding box center [1020, 66] width 41 height 19
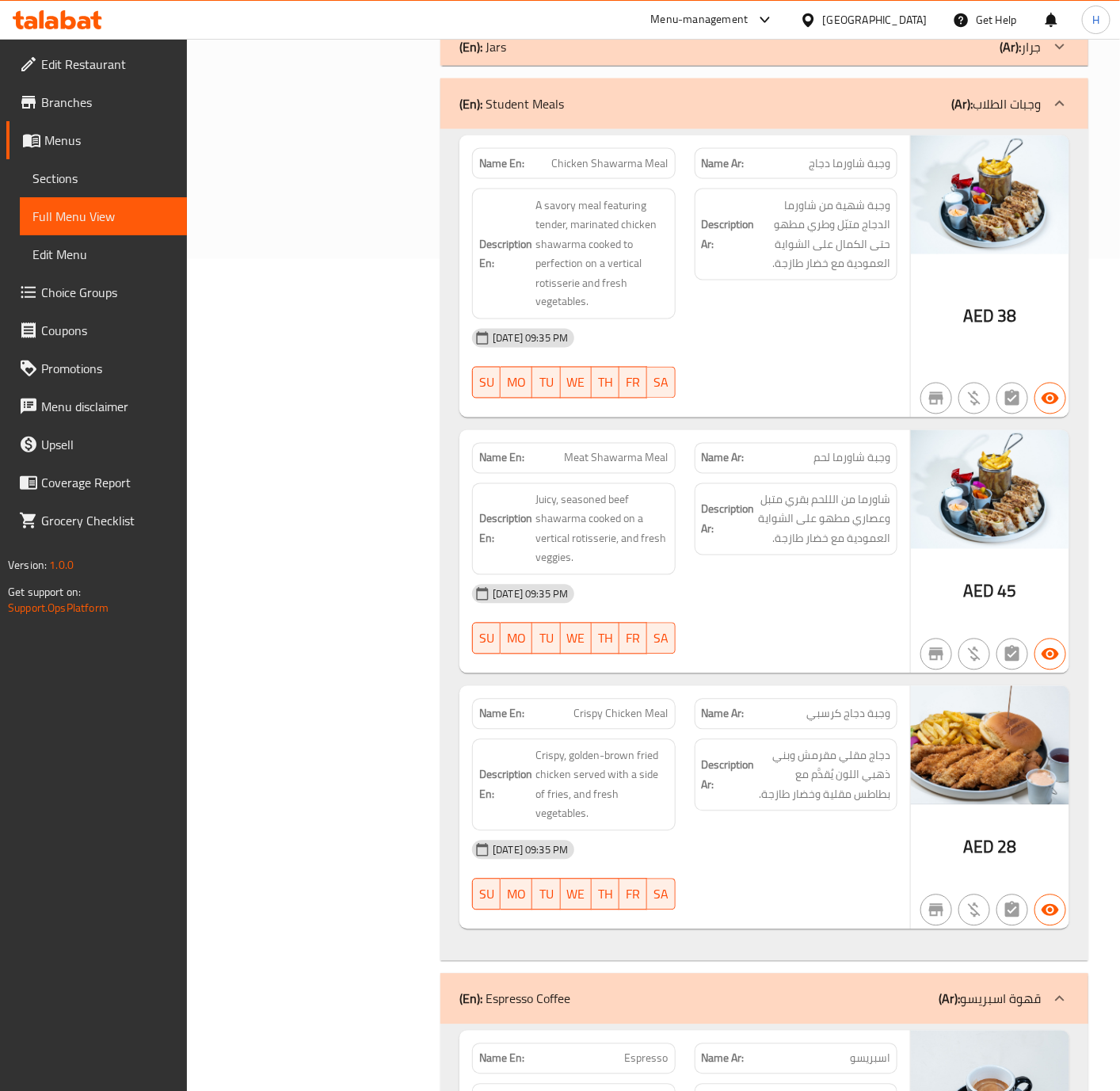
click at [956, 110] on b "(Ar):" at bounding box center [962, 104] width 21 height 24
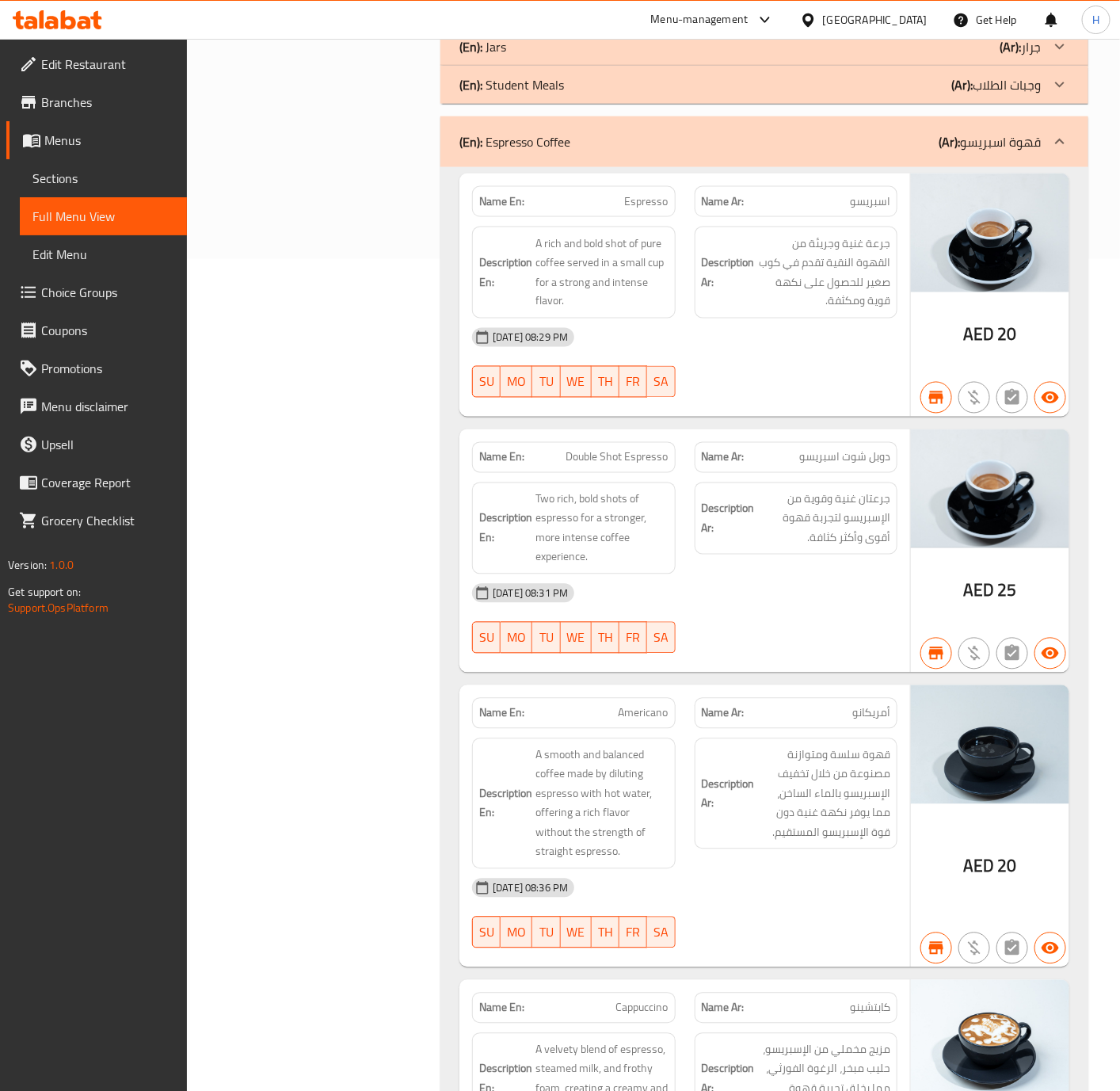
click at [999, 879] on span "20" at bounding box center [1008, 865] width 19 height 31
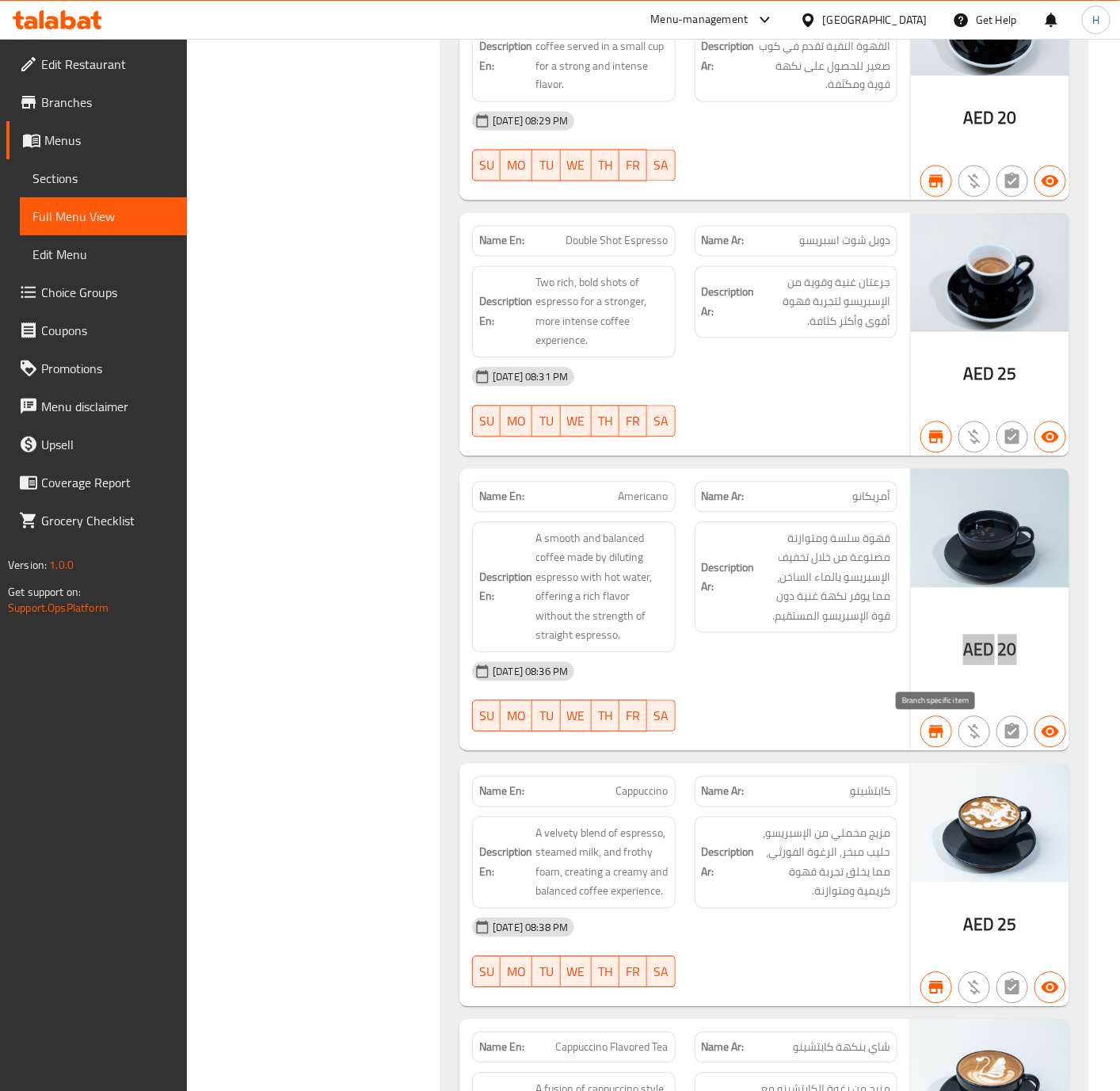
scroll to position [713, 0]
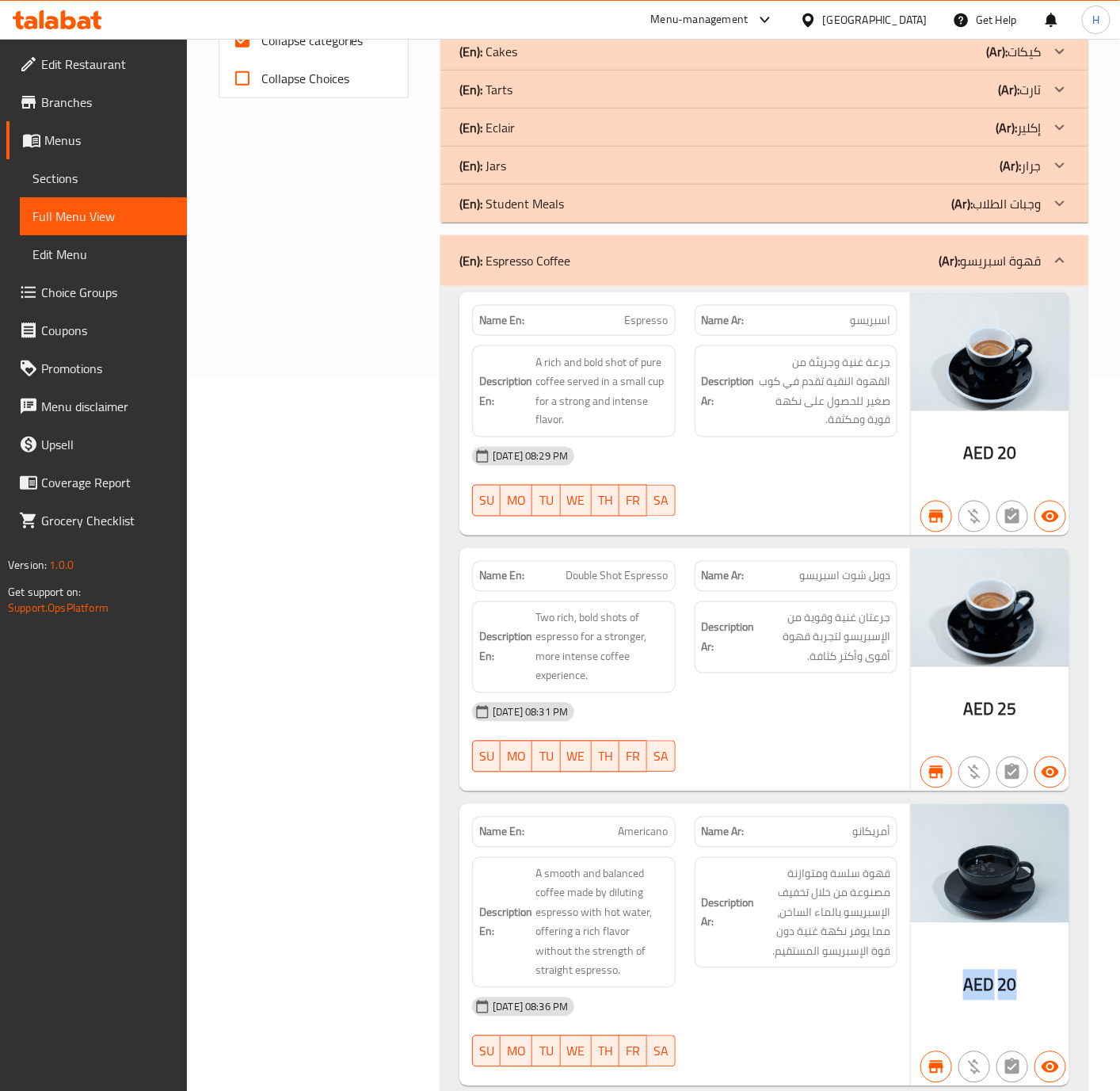
click at [1030, 259] on p "(Ar): قهوة اسبريسو" at bounding box center [989, 261] width 102 height 19
click at [1003, 252] on p "(Ar): قهوة اسبريسو" at bounding box center [989, 261] width 102 height 19
click at [1055, 260] on icon at bounding box center [1060, 261] width 19 height 19
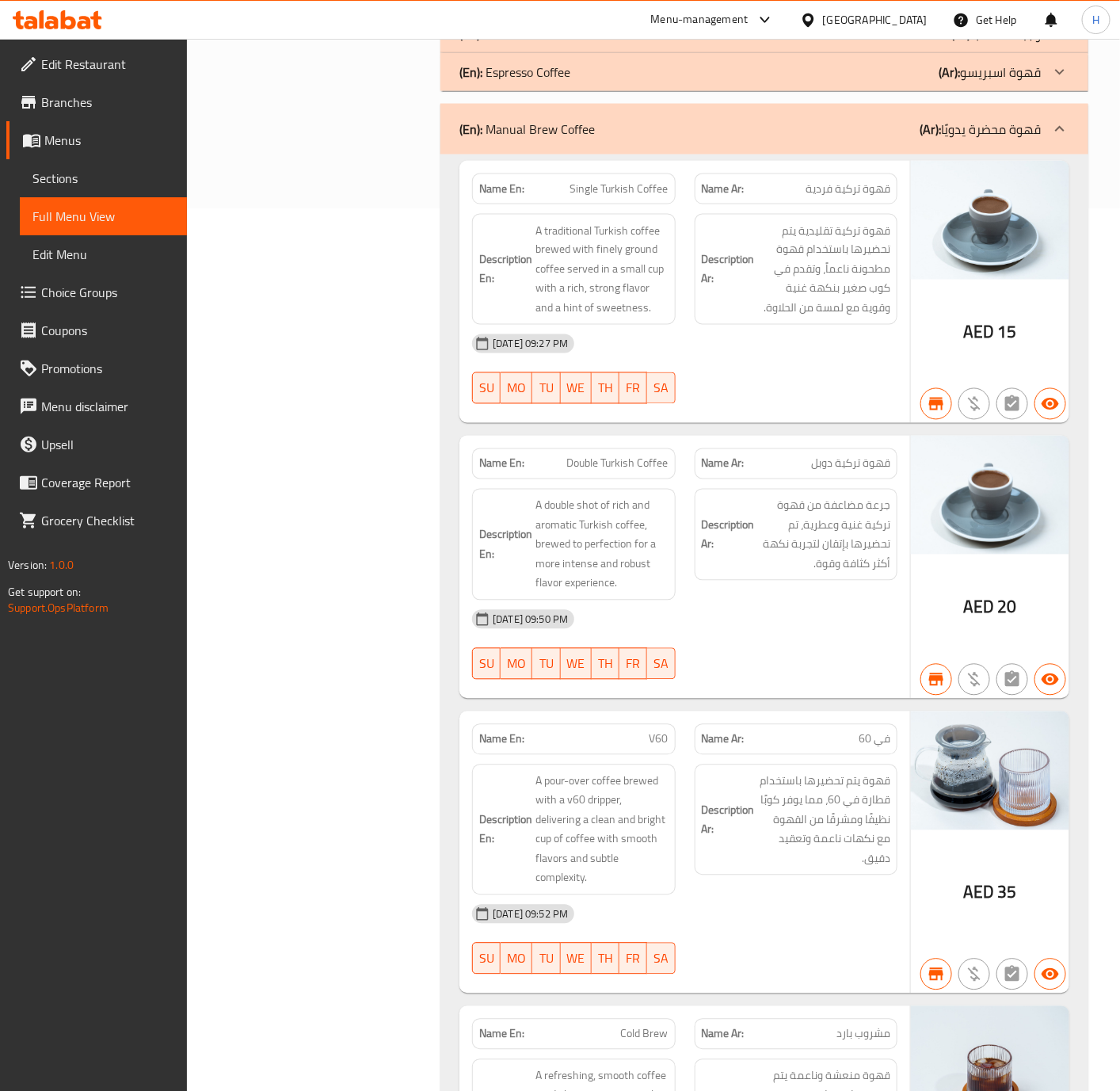
scroll to position [832, 0]
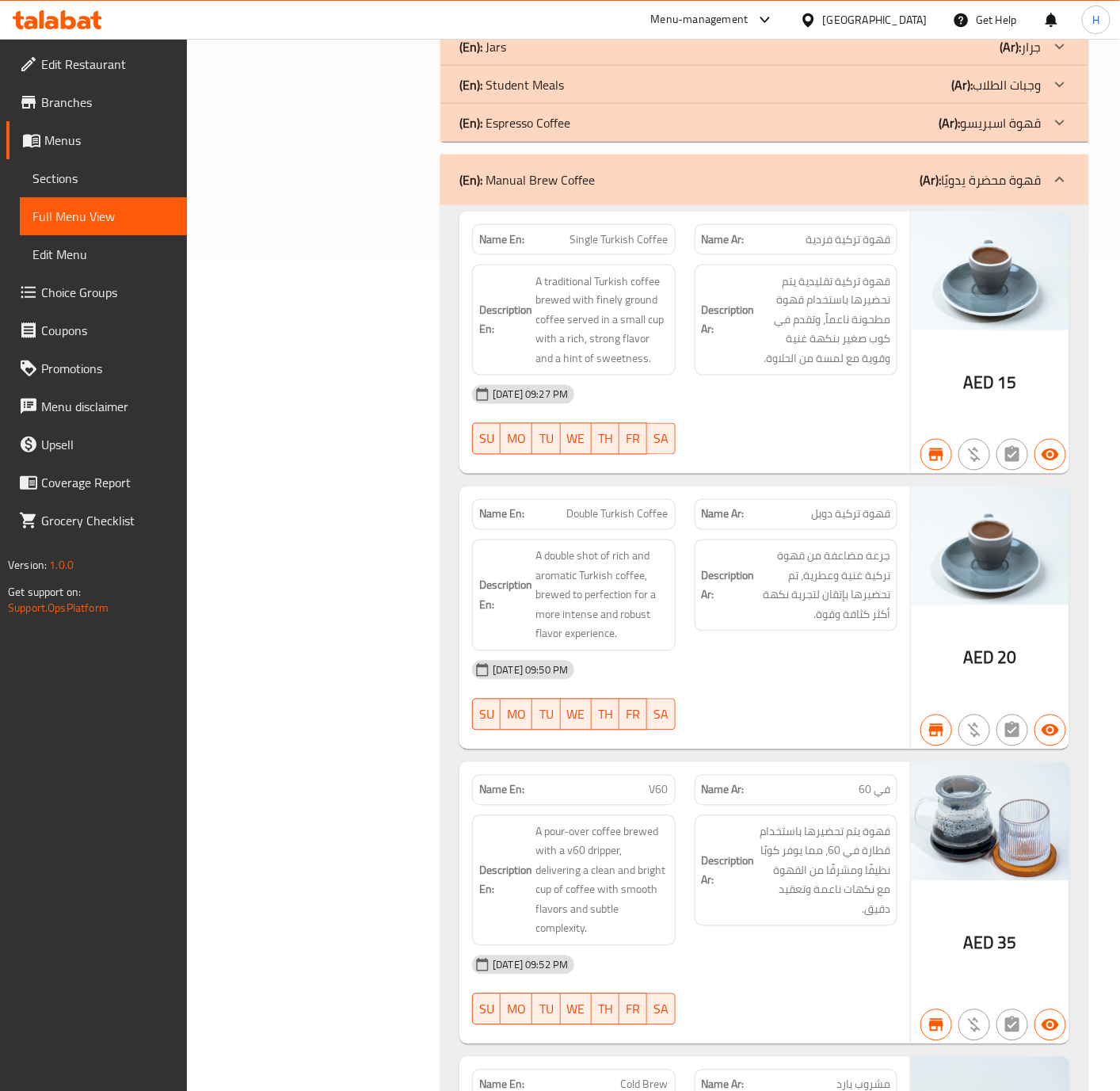
click at [1036, 193] on div "(En): Manual Brew Coffee (Ar): قهوة محضرة يدويًا" at bounding box center [765, 180] width 648 height 51
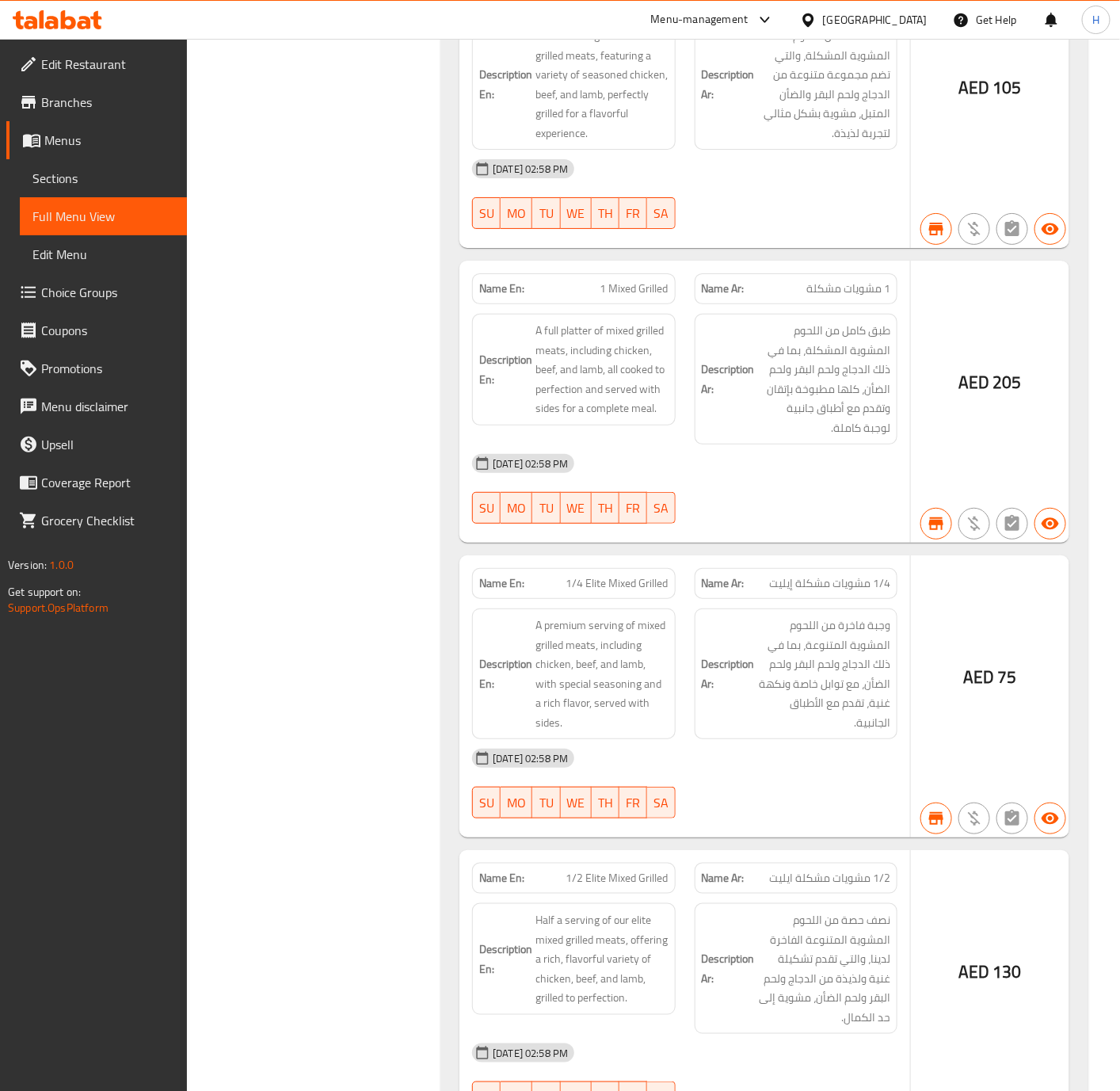
scroll to position [6772, 0]
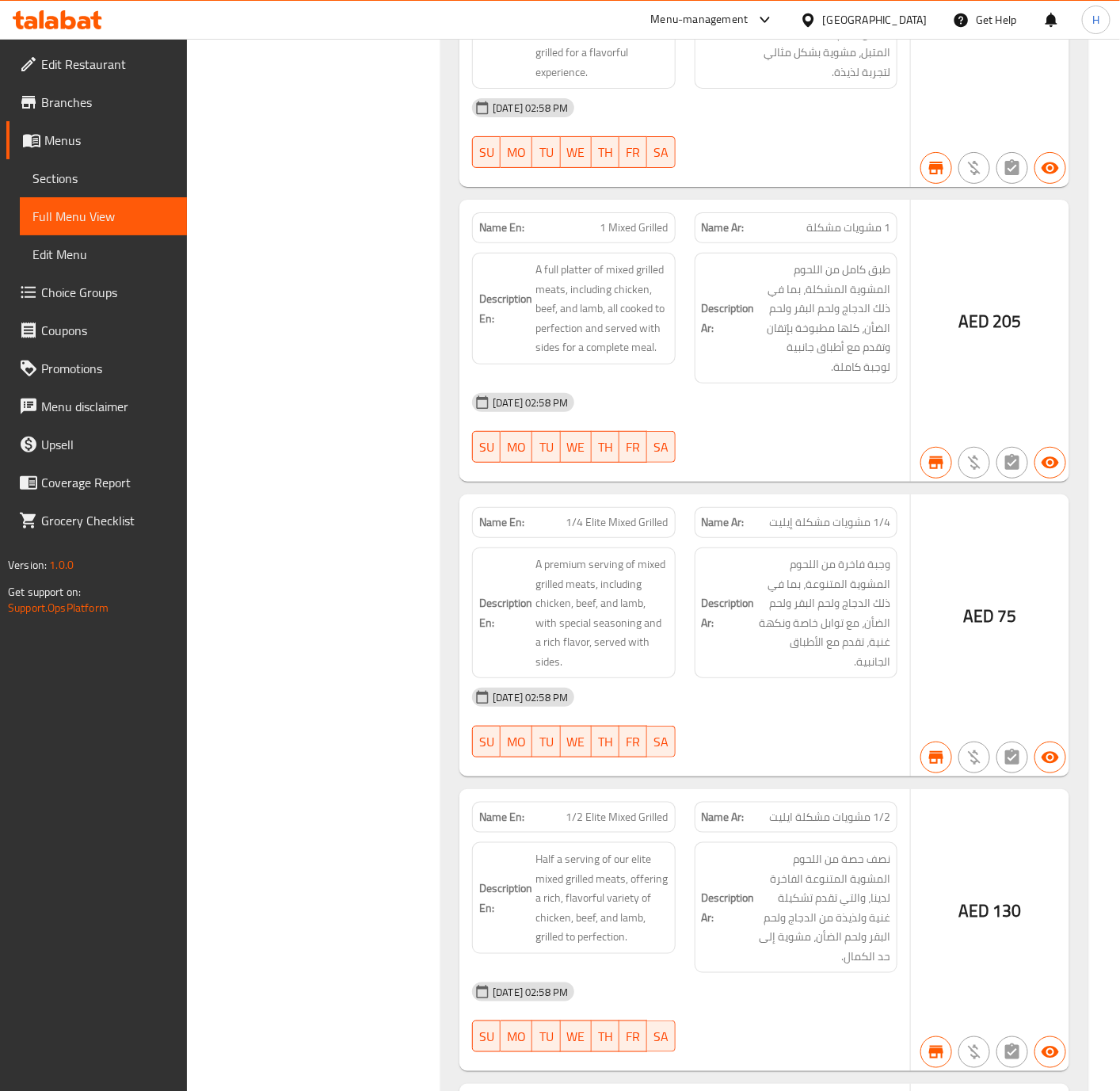
click at [887, 24] on div "[GEOGRAPHIC_DATA]" at bounding box center [875, 20] width 104 height 18
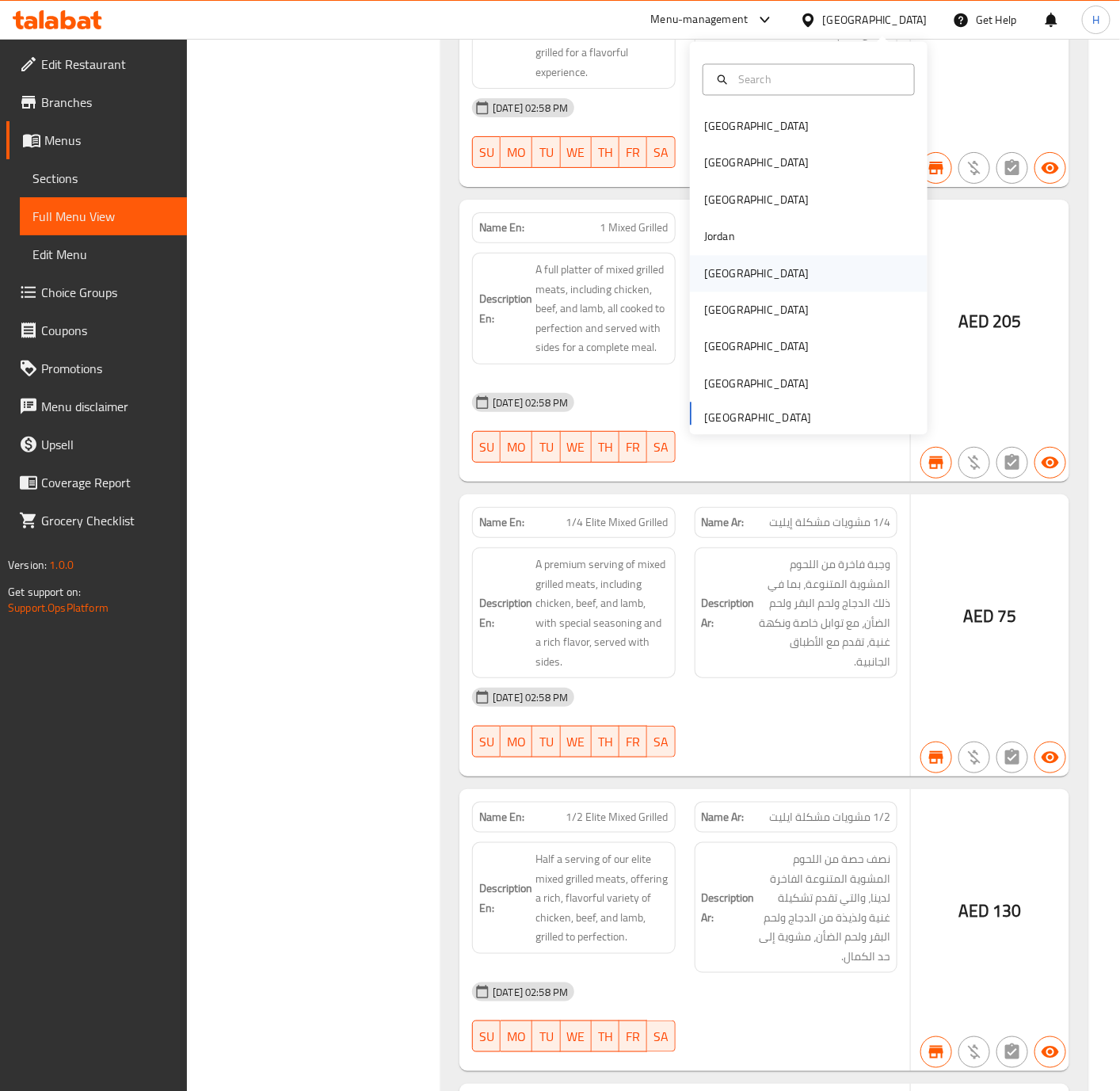
click at [735, 272] on div "Kuwait" at bounding box center [808, 274] width 238 height 37
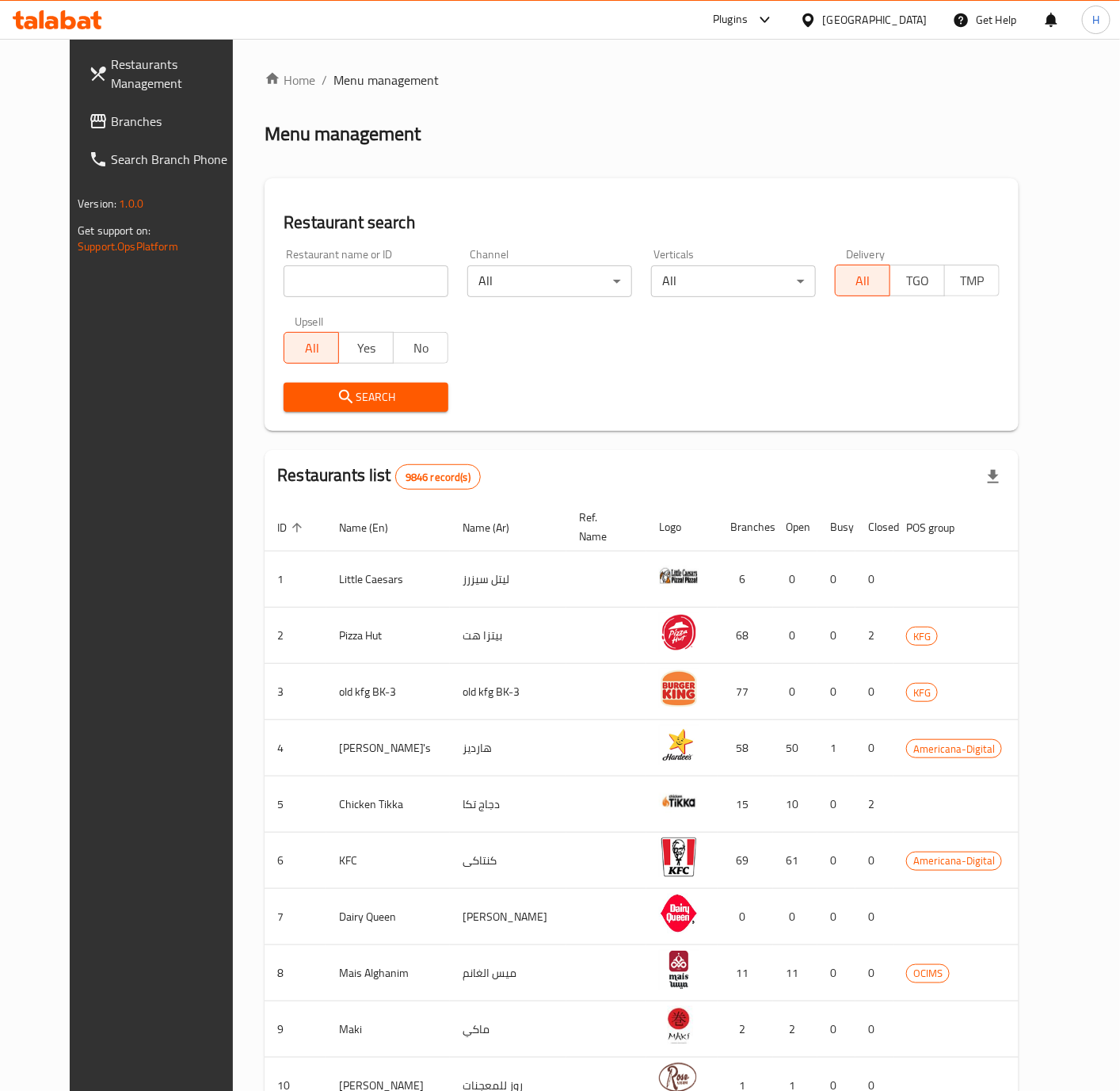
click at [111, 112] on span "Branches" at bounding box center [177, 121] width 133 height 19
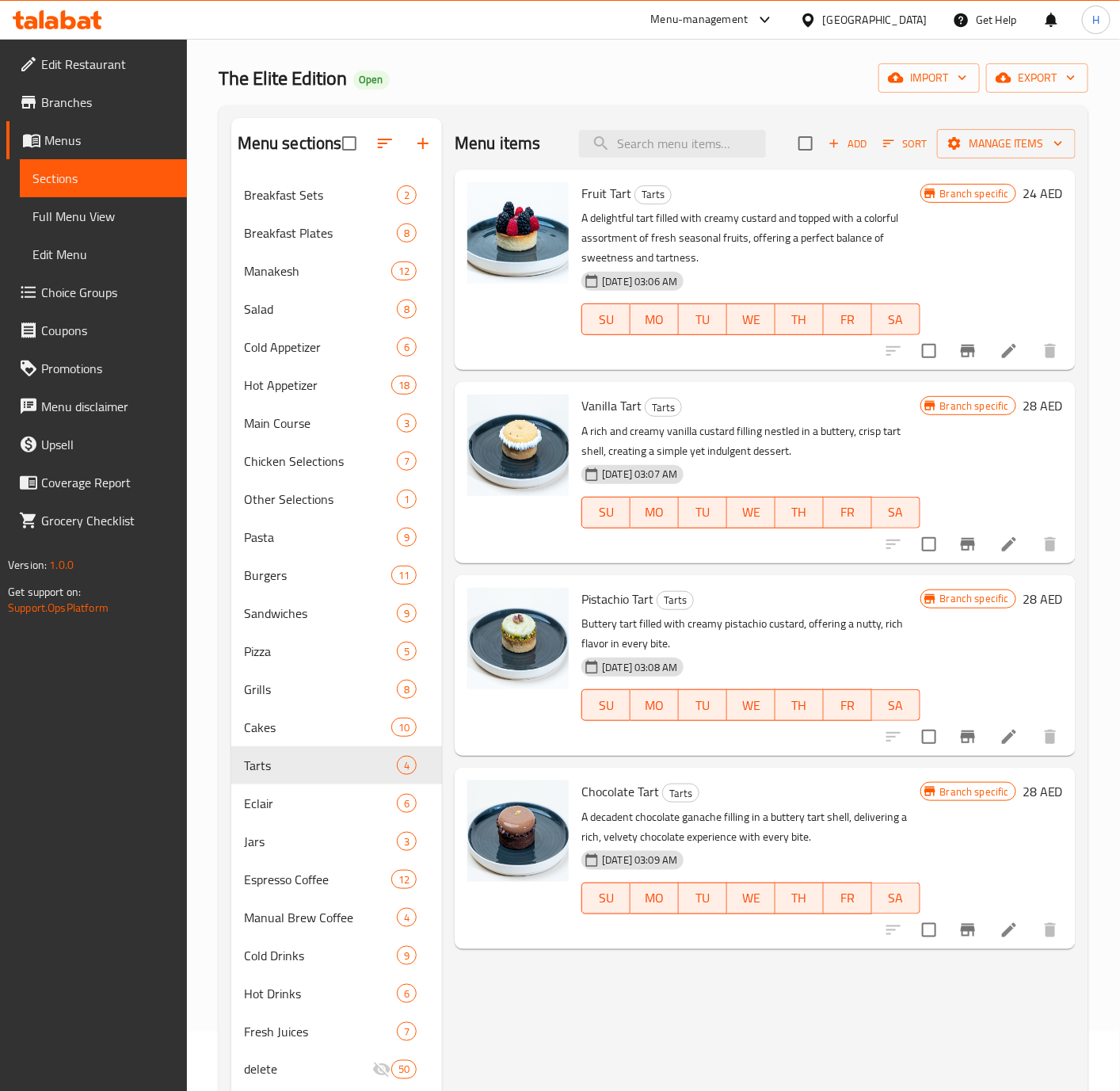
scroll to position [60, 0]
click at [303, 245] on div "Breakfast Plates 8" at bounding box center [337, 233] width 212 height 38
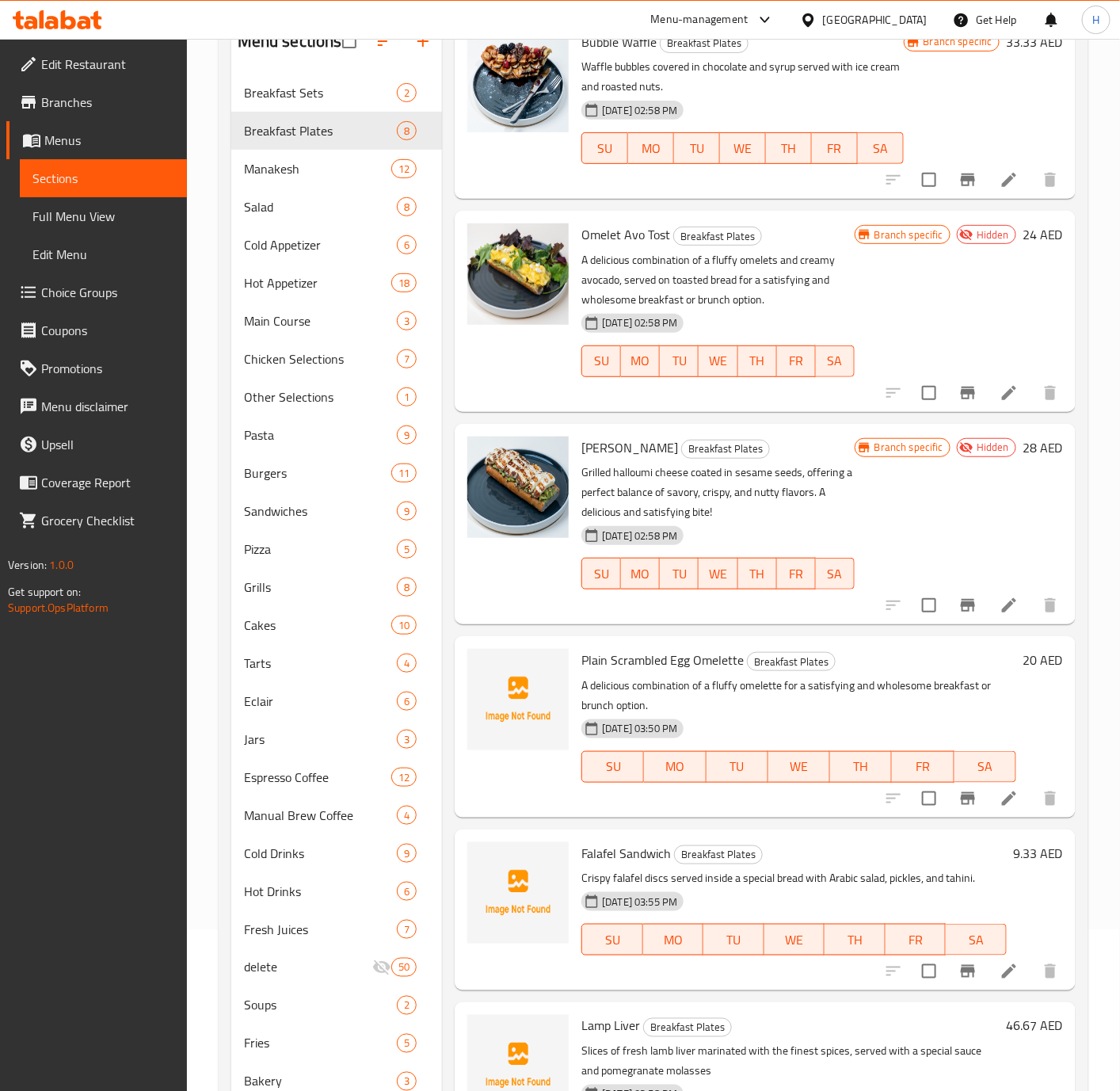
scroll to position [297, 0]
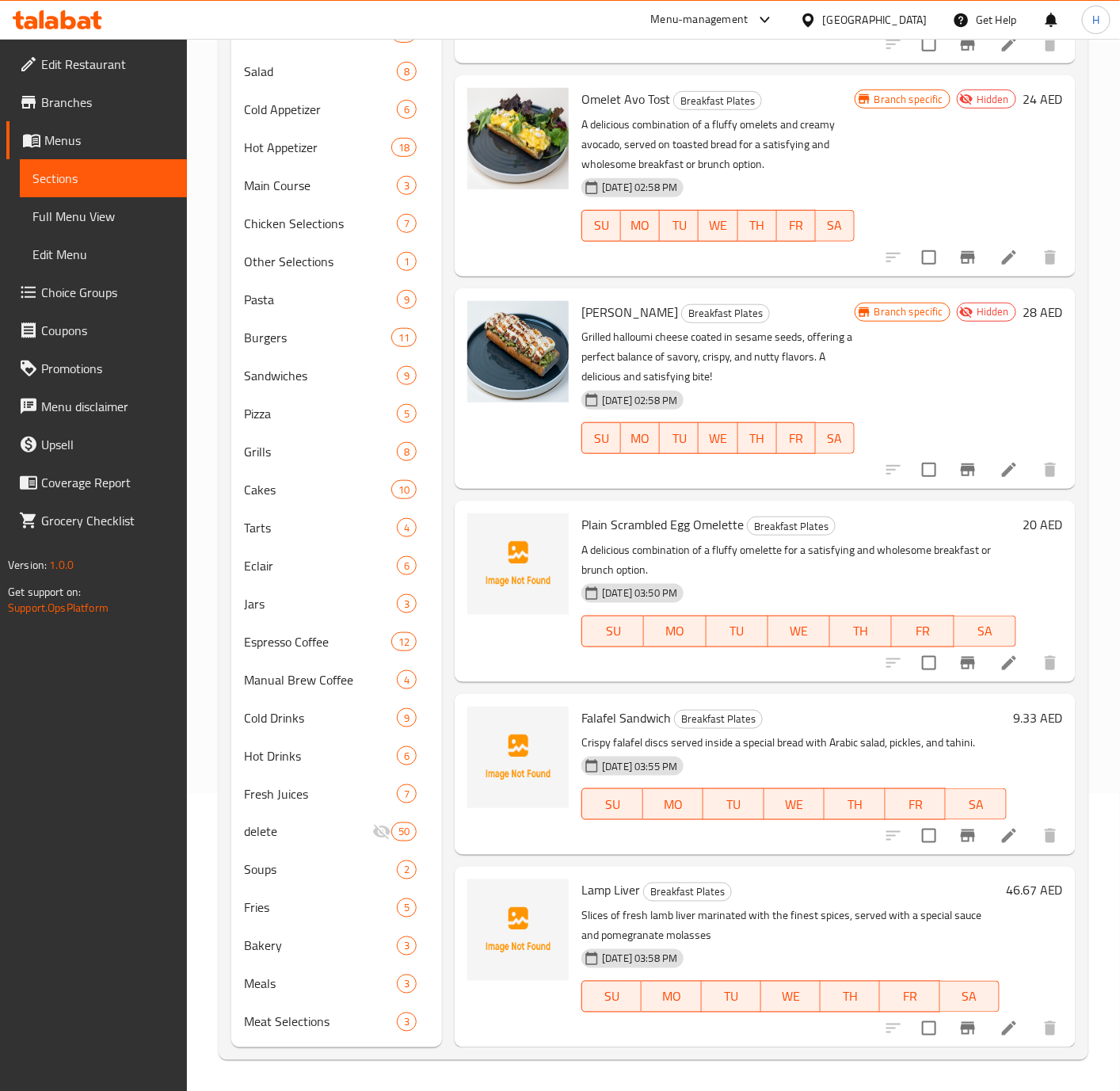
click at [1000, 666] on icon at bounding box center [1009, 664] width 19 height 19
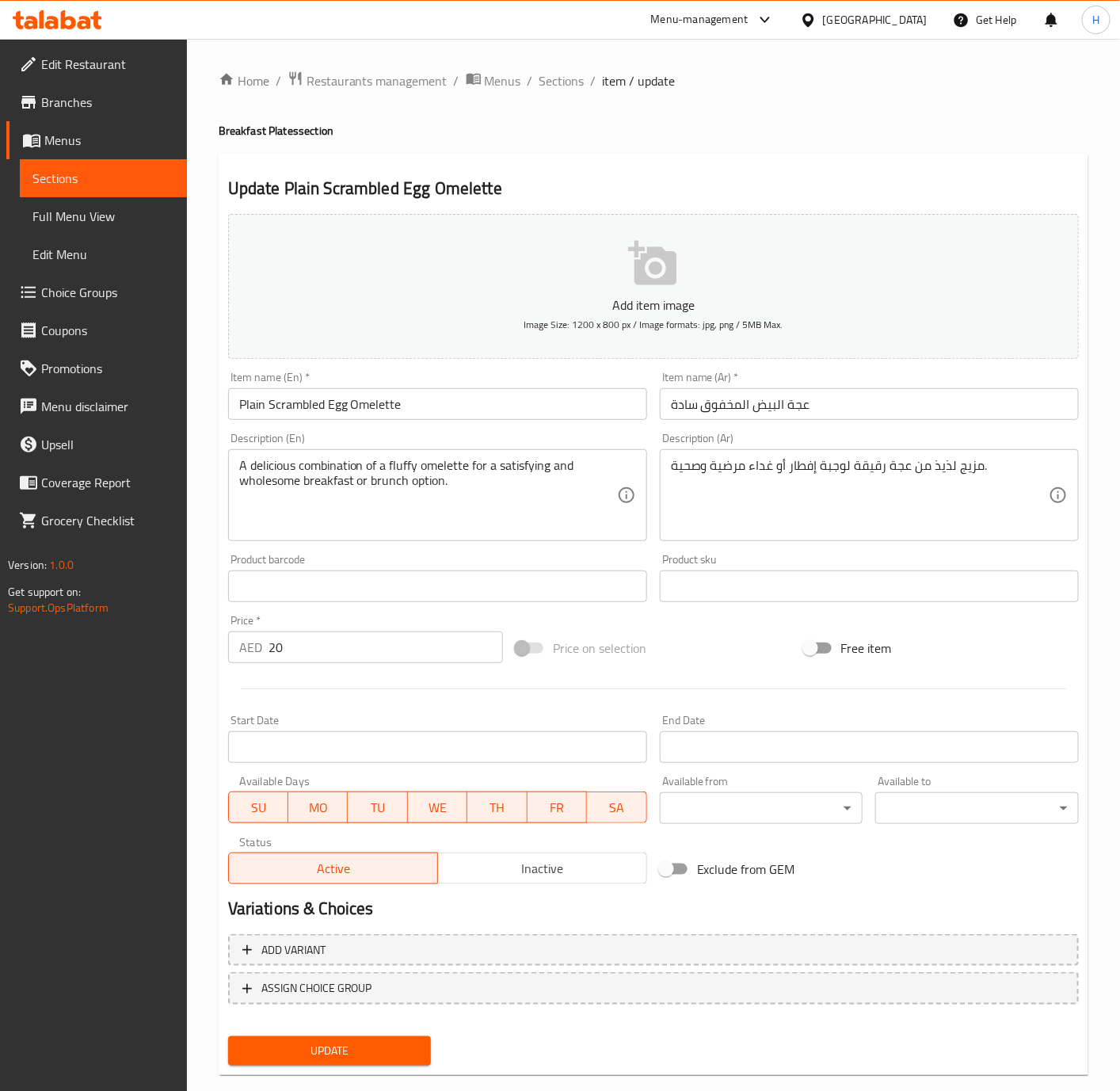
click at [799, 409] on input "عجة البيض المخفوق سادة" at bounding box center [869, 404] width 419 height 32
click at [813, 406] on input "أموليت البيض المخفوق سادة" at bounding box center [869, 404] width 419 height 32
click at [813, 398] on input "أموليت البيض المخفوق سادة" at bounding box center [869, 404] width 419 height 32
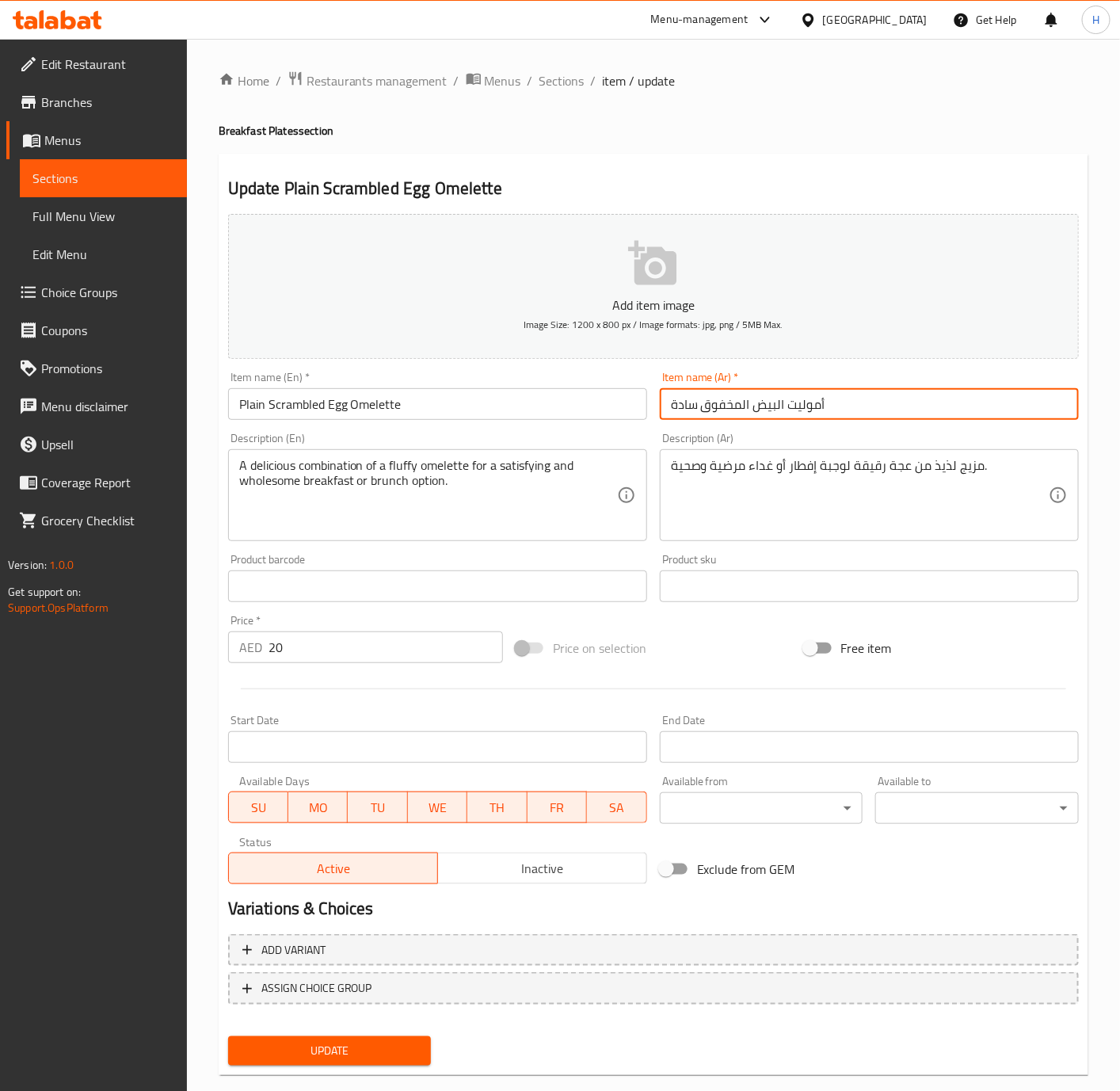
click at [813, 398] on input "أموليت البيض المخفوق سادة" at bounding box center [869, 404] width 419 height 32
click at [813, 416] on input "أموليت البيض المخفوق سادة" at bounding box center [869, 404] width 419 height 32
click at [810, 409] on input "أموليت البيض المخفوق سادة" at bounding box center [869, 404] width 419 height 32
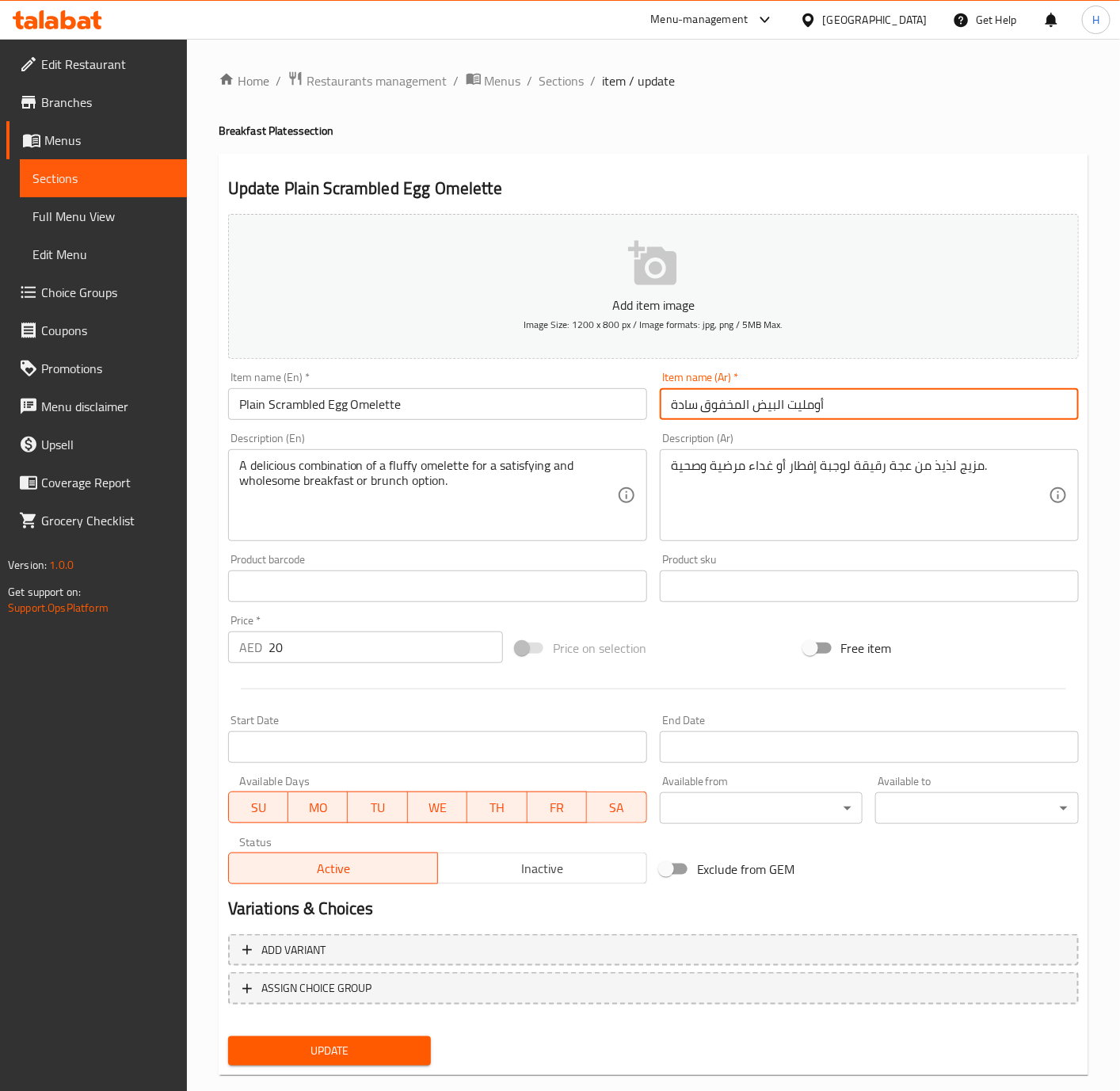
click at [815, 407] on input "أومليت البيض المخفوق سادة" at bounding box center [869, 404] width 419 height 32
type input "أومليت البيض المخفوق سادة"
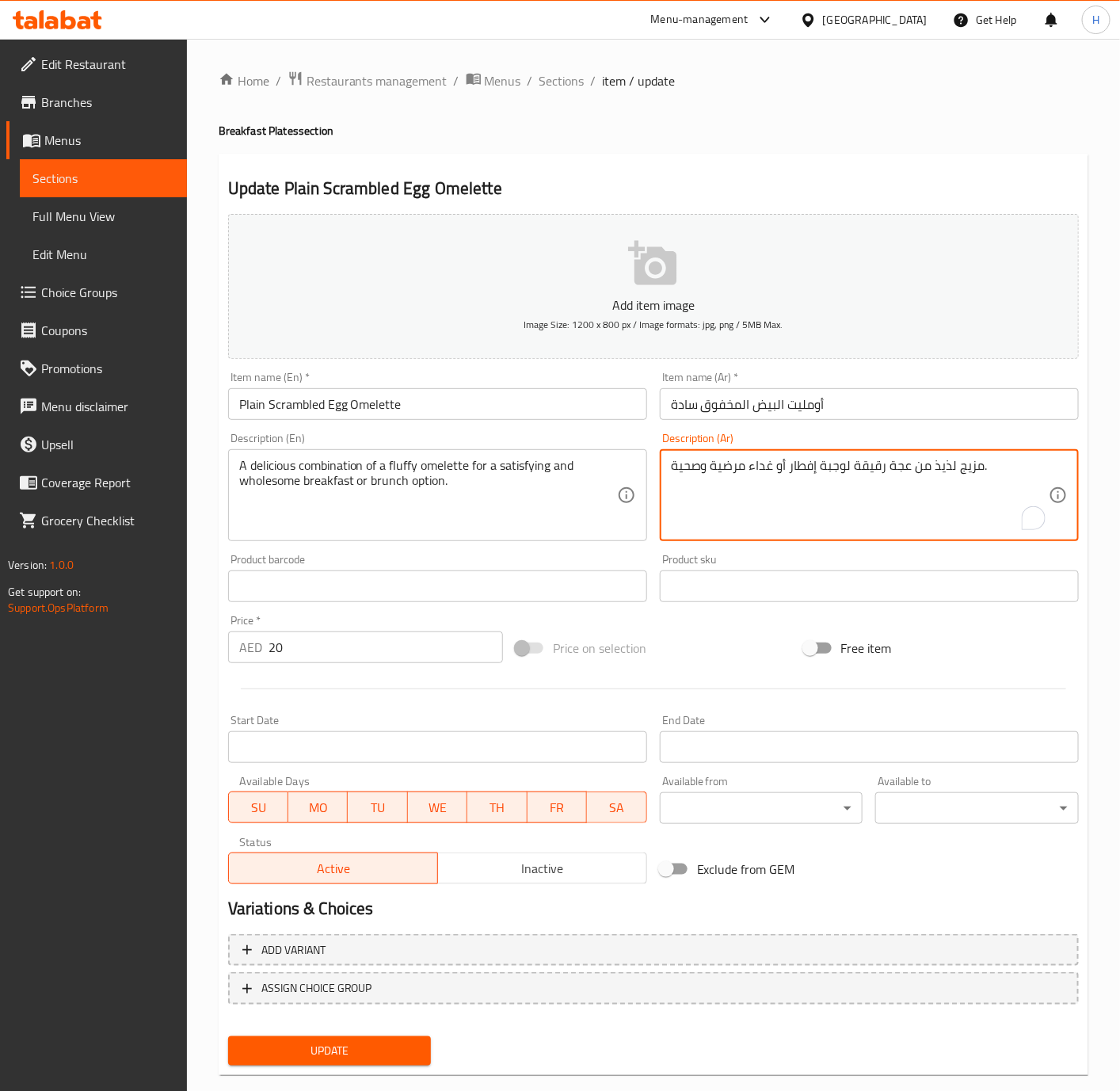
click at [894, 466] on textarea "مزيج لذيذ من عجة رقيقة لوجبة إفطار أو غداء مرضية وصحية." at bounding box center [859, 496] width 377 height 75
click at [896, 467] on textarea "مزيج لذيذ من عجة رقيقة لوجبة إفطار أو غداء مرضية وصحية." at bounding box center [859, 496] width 377 height 75
click at [899, 462] on textarea "مزيج لذيذ من عجة رقيقة لوجبة إفطار أو غداء مرضية وصحية." at bounding box center [859, 496] width 377 height 75
click at [899, 461] on textarea "مزيج لذيذ من عجة رقيقة لوجبة إفطار أو غداء مرضية وصحية." at bounding box center [859, 496] width 377 height 75
paste textarea "ومليت"
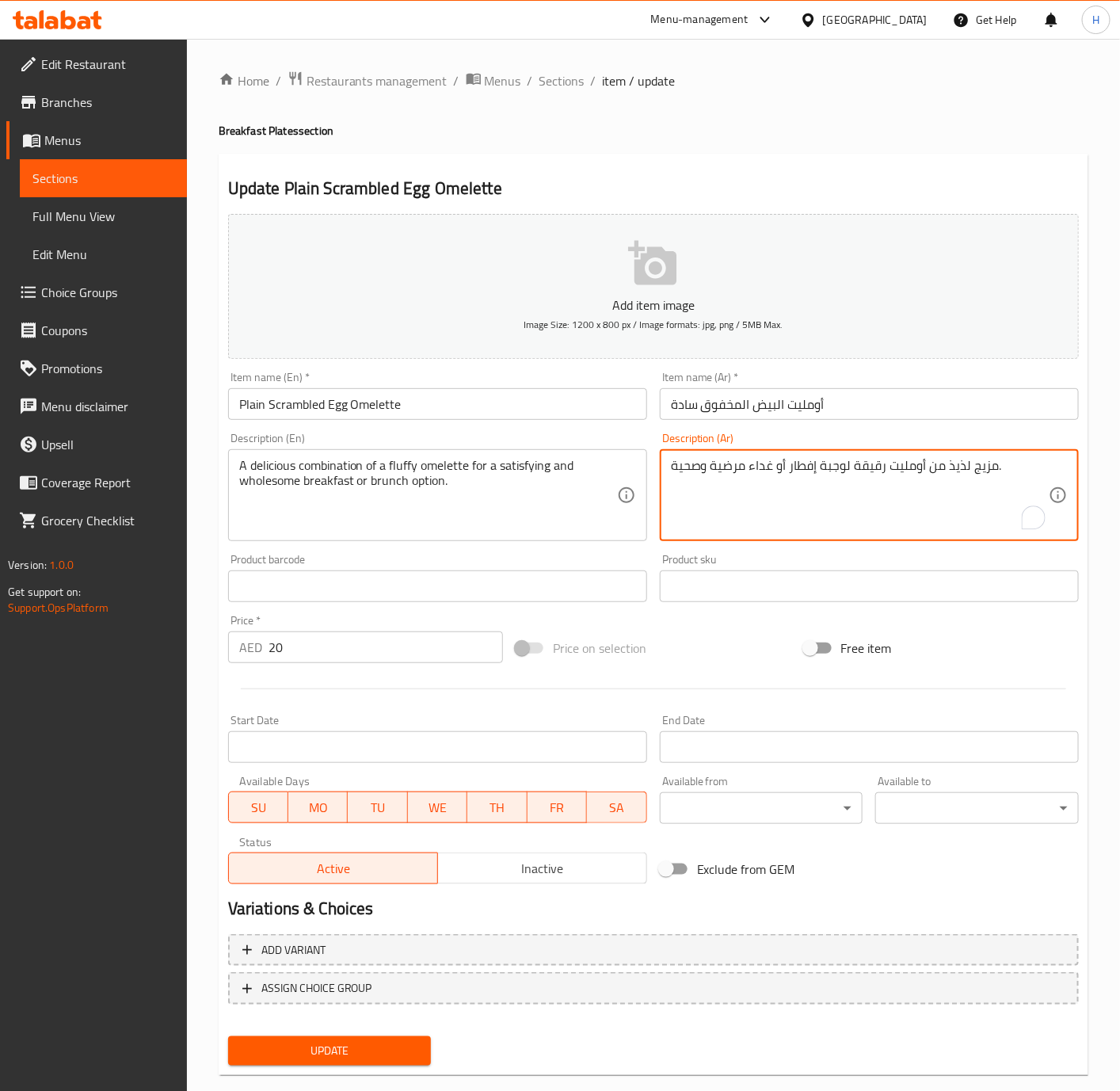
type textarea "مزيج لذيذ من أومليت رقيقة لوجبة إفطار أو غداء مرضية وصحية."
click at [397, 1044] on span "Update" at bounding box center [329, 1051] width 178 height 20
click at [397, 1044] on div at bounding box center [560, 545] width 1120 height 1091
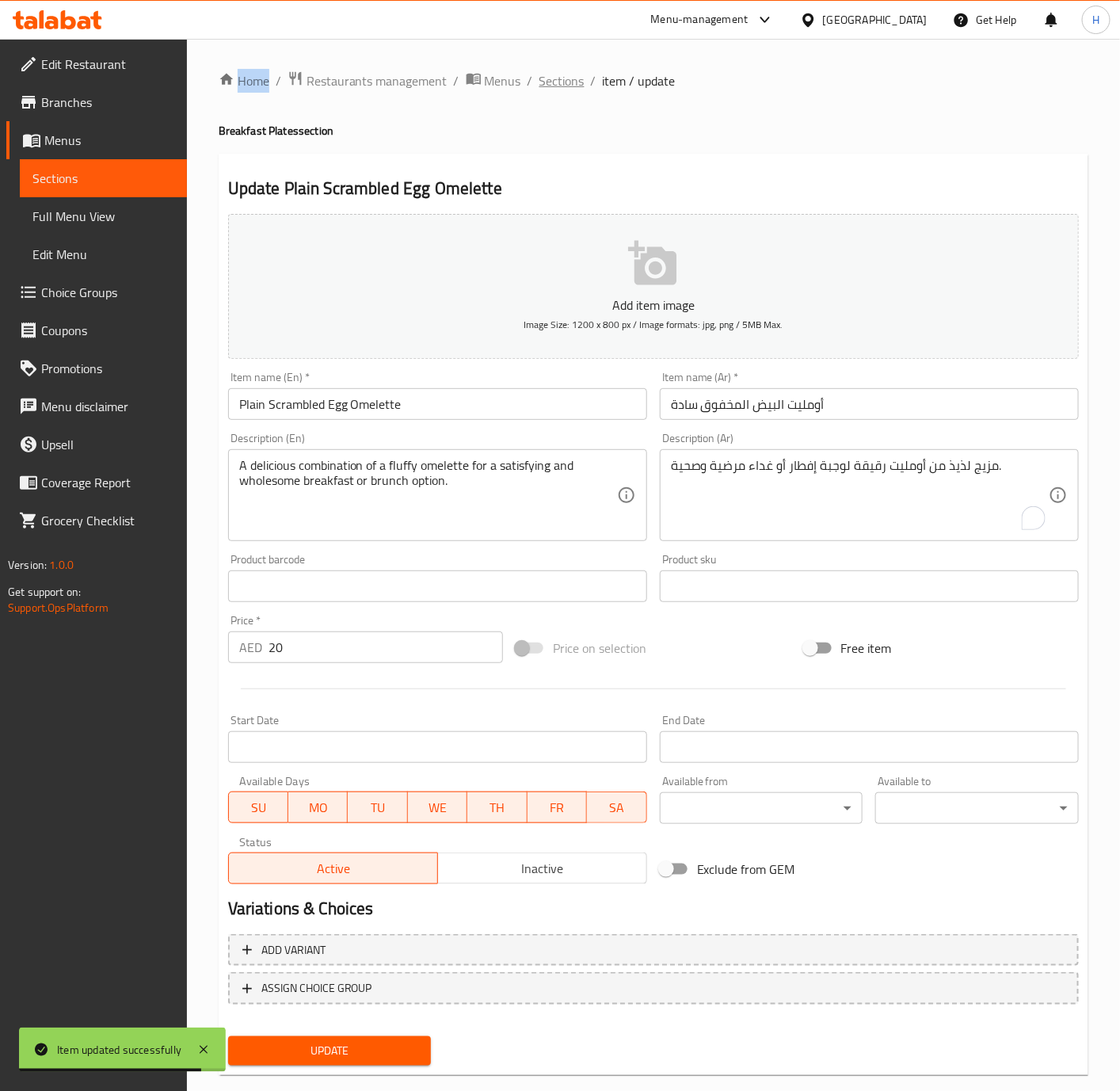
click at [551, 88] on span "Sections" at bounding box center [562, 81] width 45 height 19
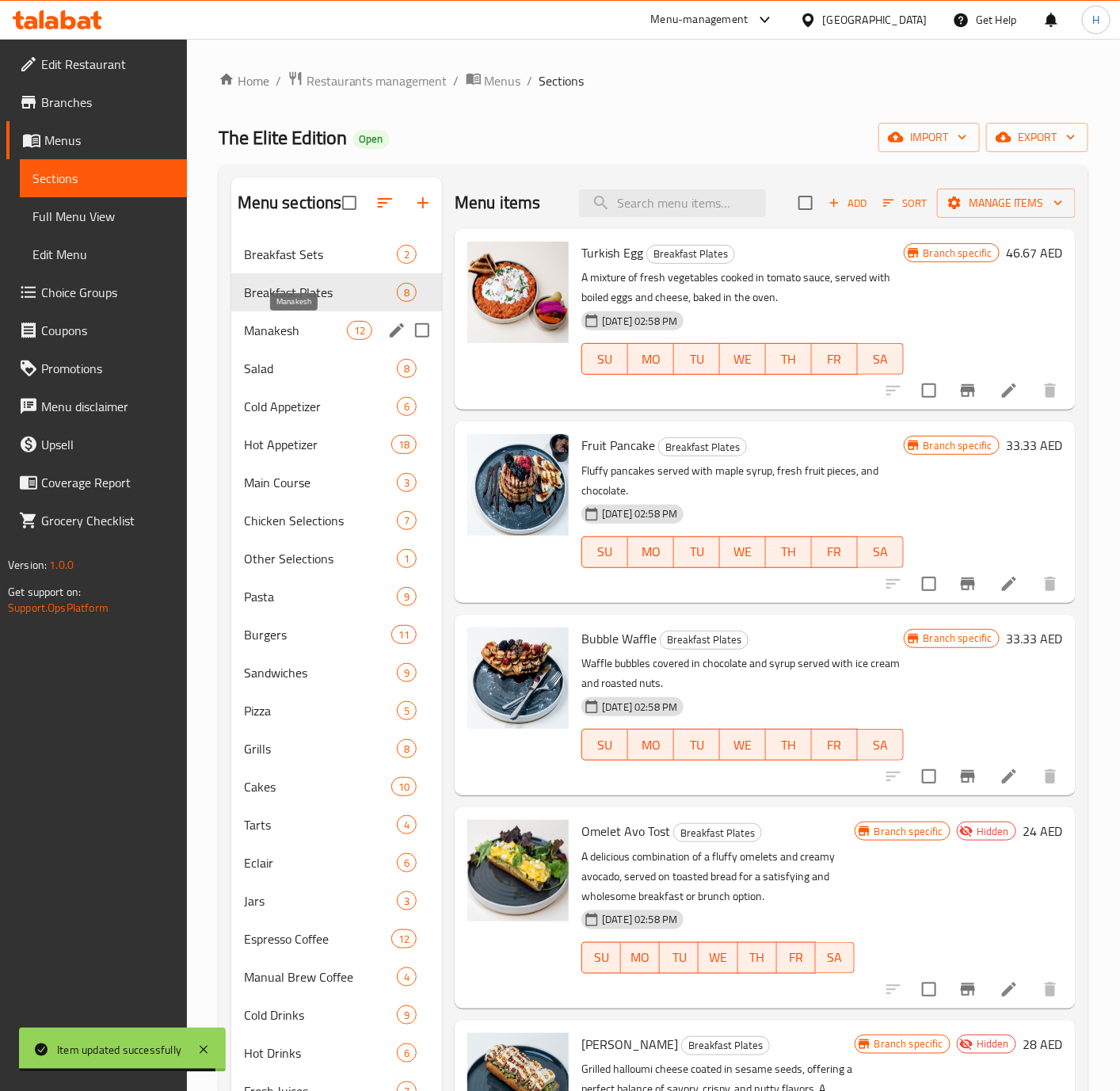
click at [255, 334] on span "Manakesh" at bounding box center [295, 331] width 103 height 19
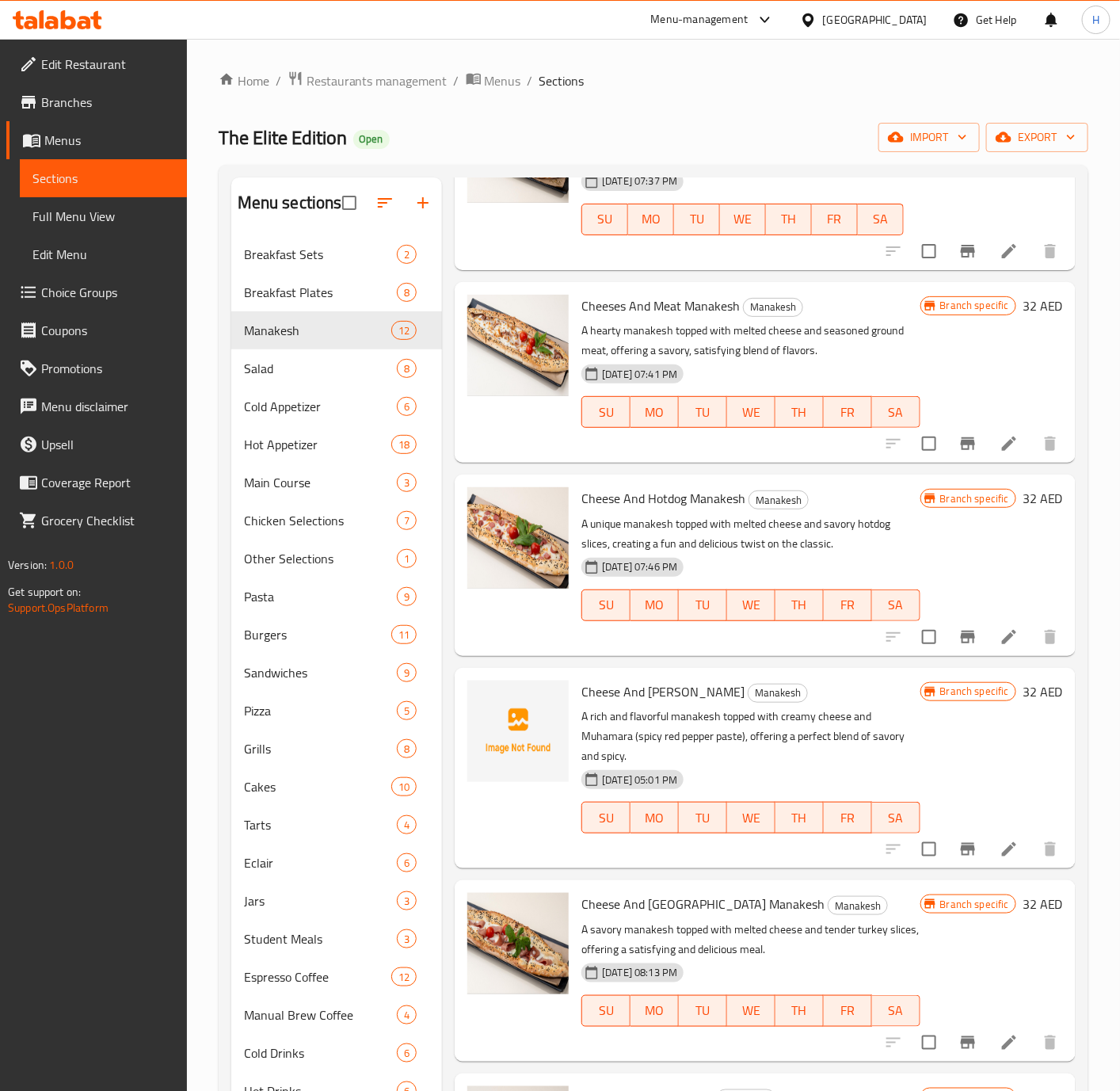
scroll to position [356, 0]
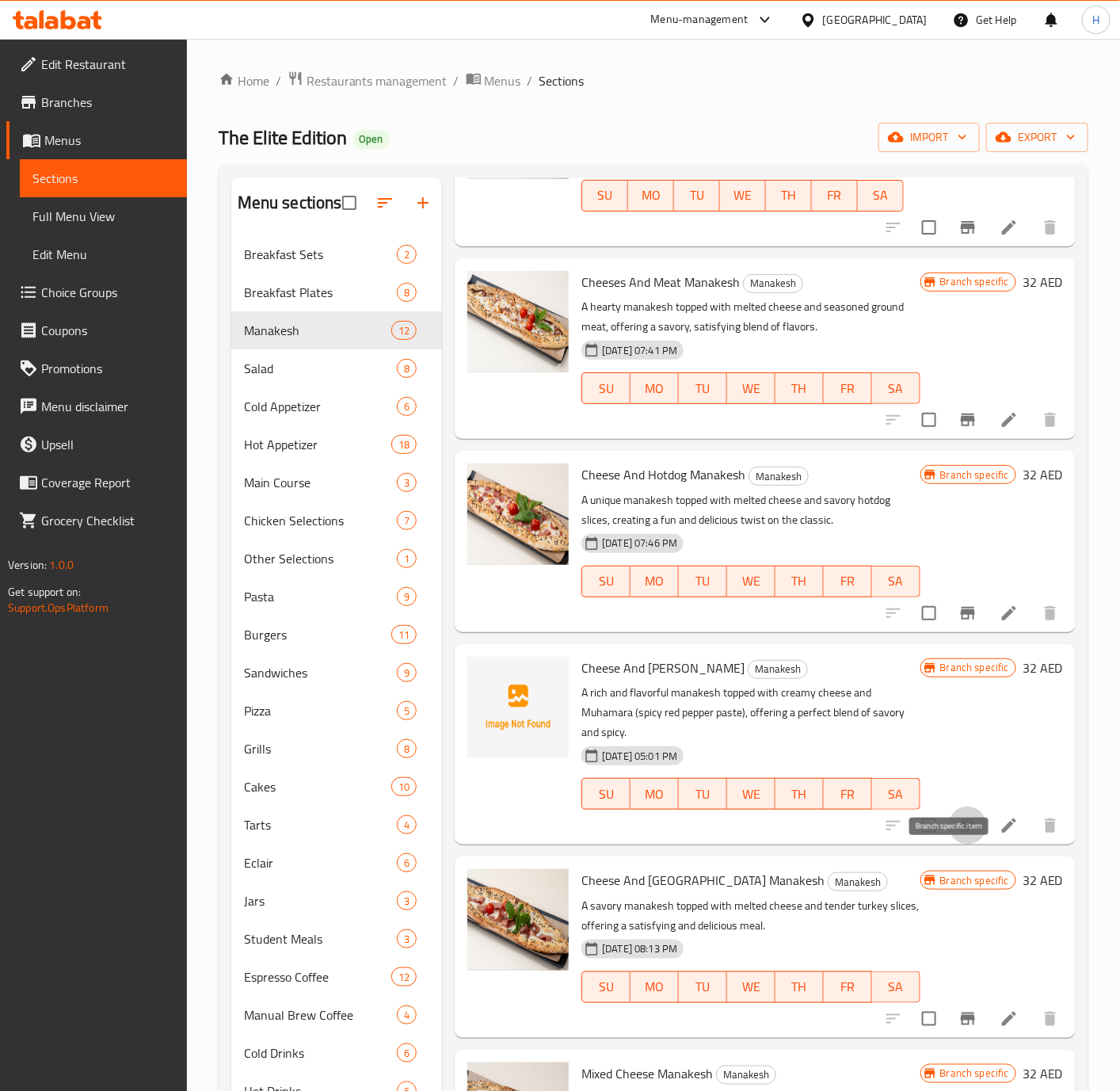
click at [963, 844] on button "Branch-specific-item" at bounding box center [967, 825] width 38 height 38
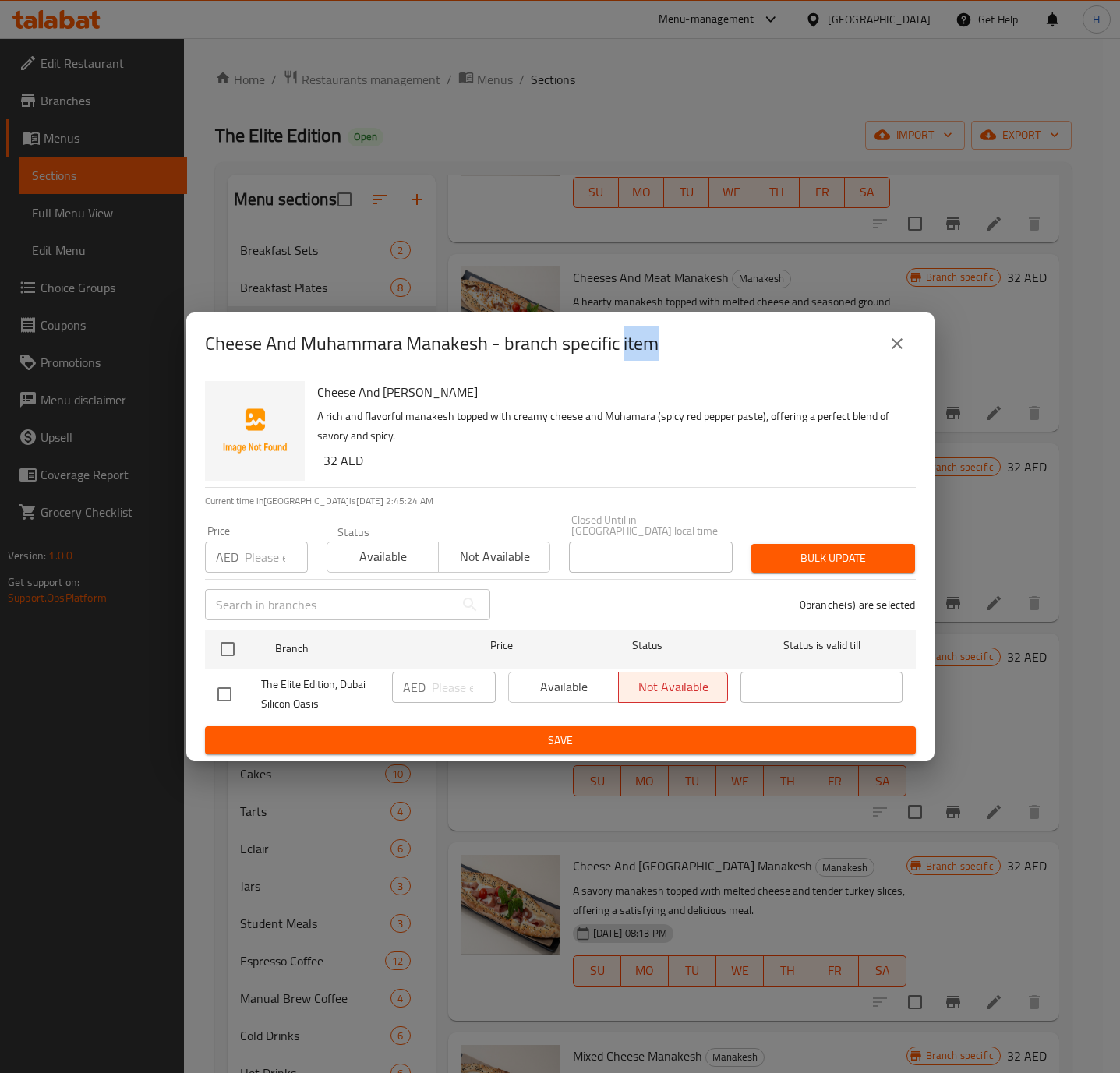
click at [232, 694] on input "checkbox" at bounding box center [225, 694] width 33 height 33
checkbox input "false"
click at [907, 351] on button "close" at bounding box center [896, 343] width 37 height 37
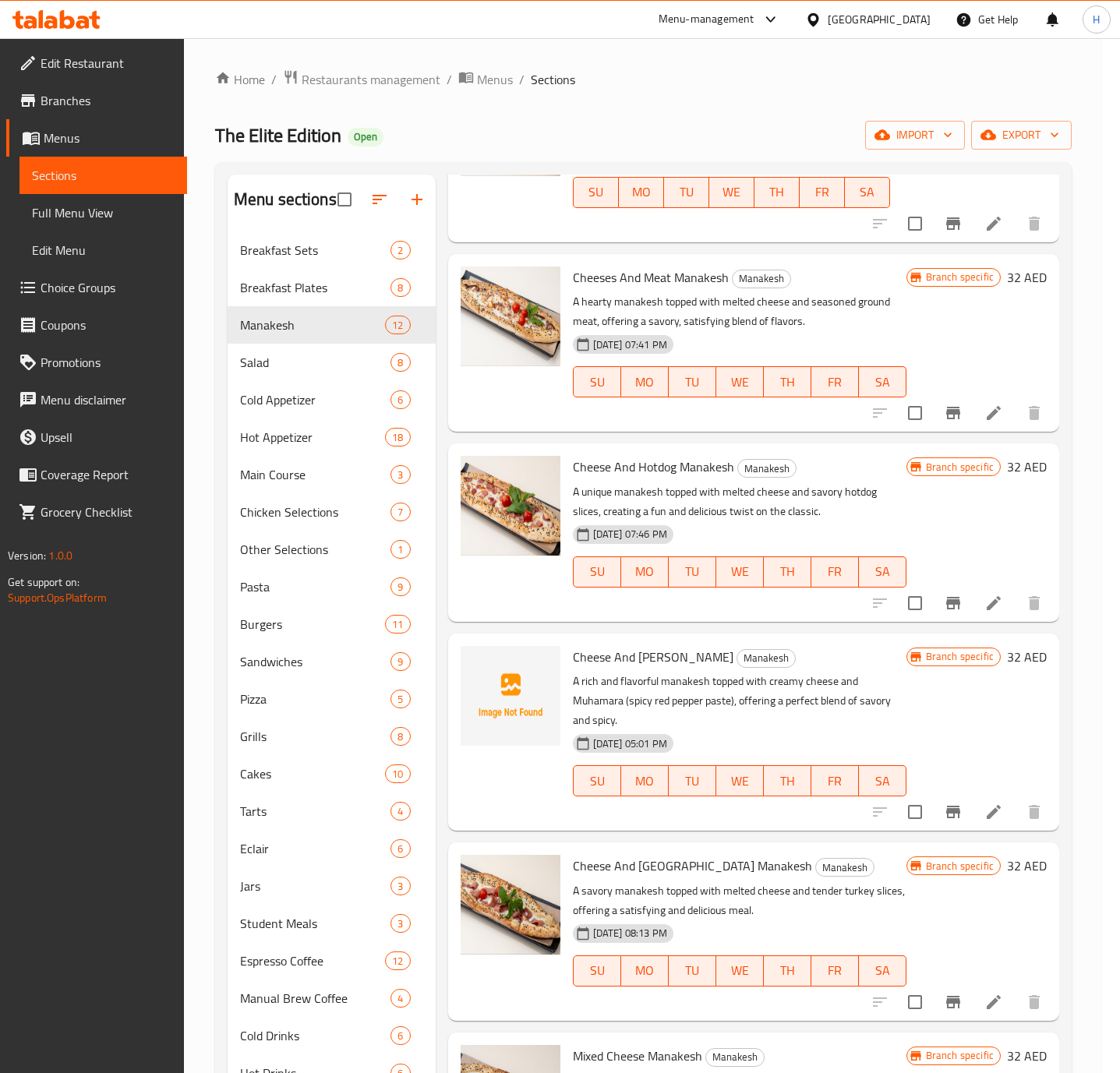
click at [907, 351] on button "close" at bounding box center [896, 343] width 37 height 37
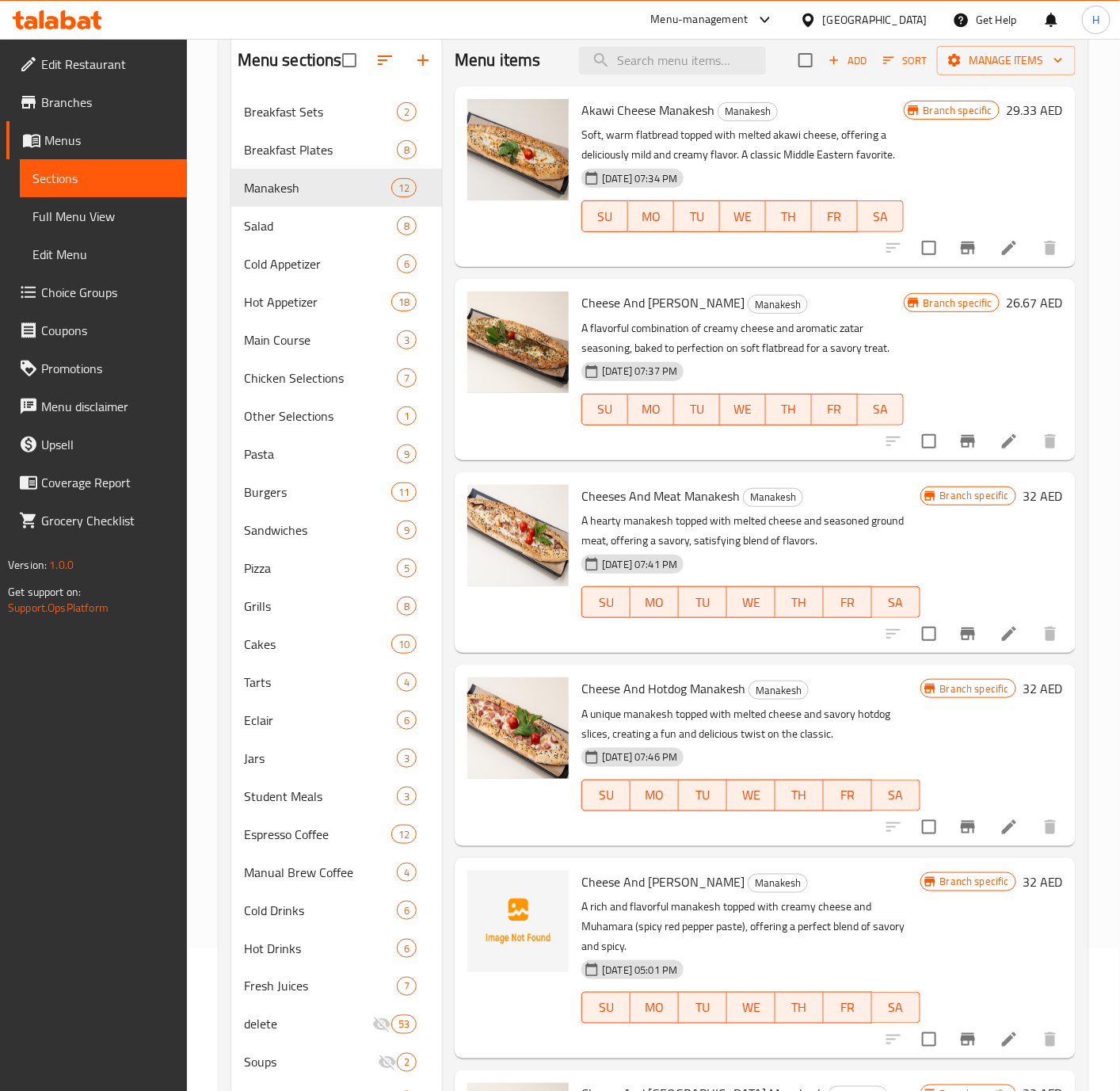
scroll to position [297, 0]
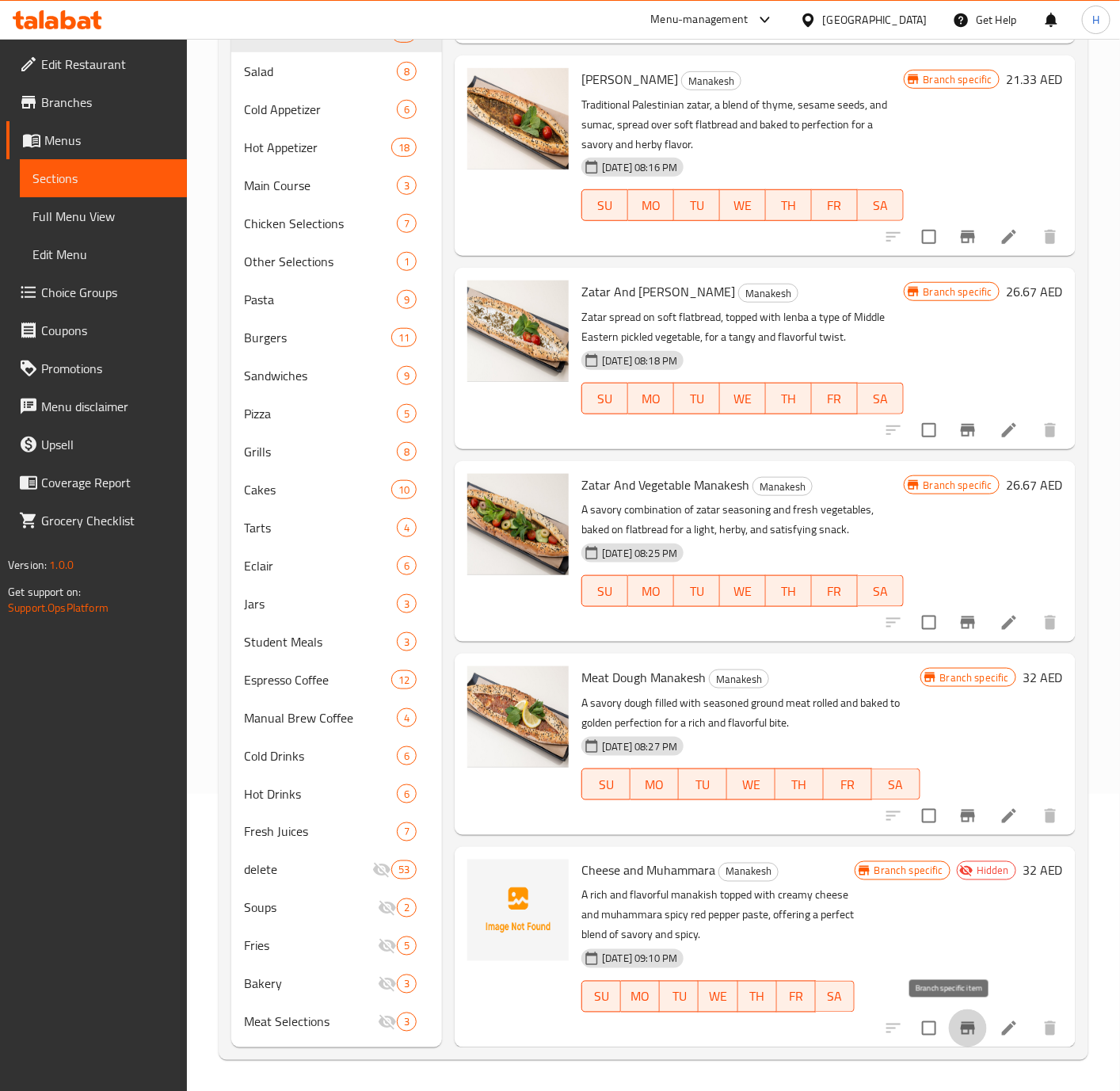
click at [961, 1029] on icon "Branch-specific-item" at bounding box center [968, 1028] width 14 height 12
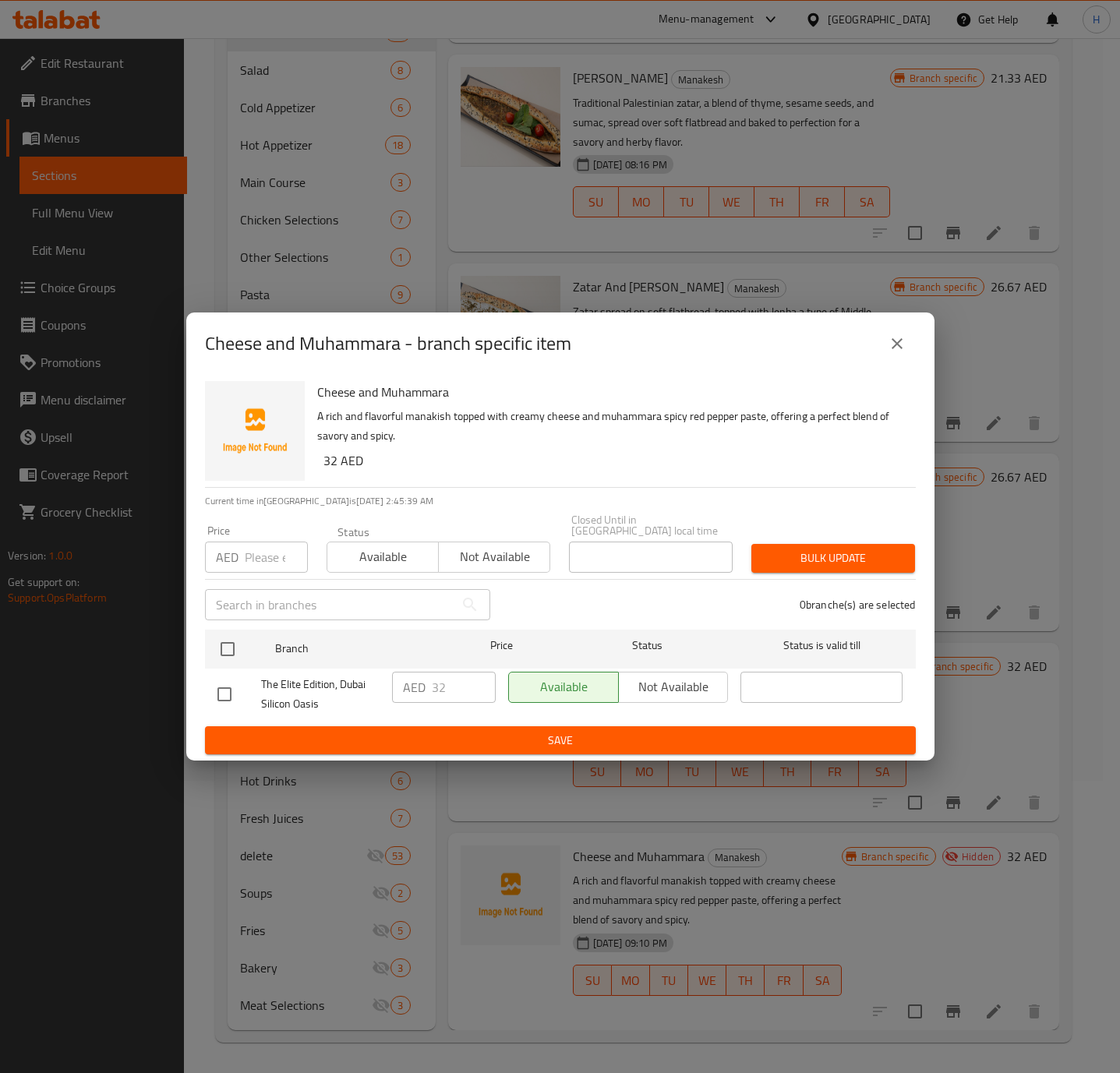
click at [891, 350] on icon "close" at bounding box center [897, 344] width 19 height 19
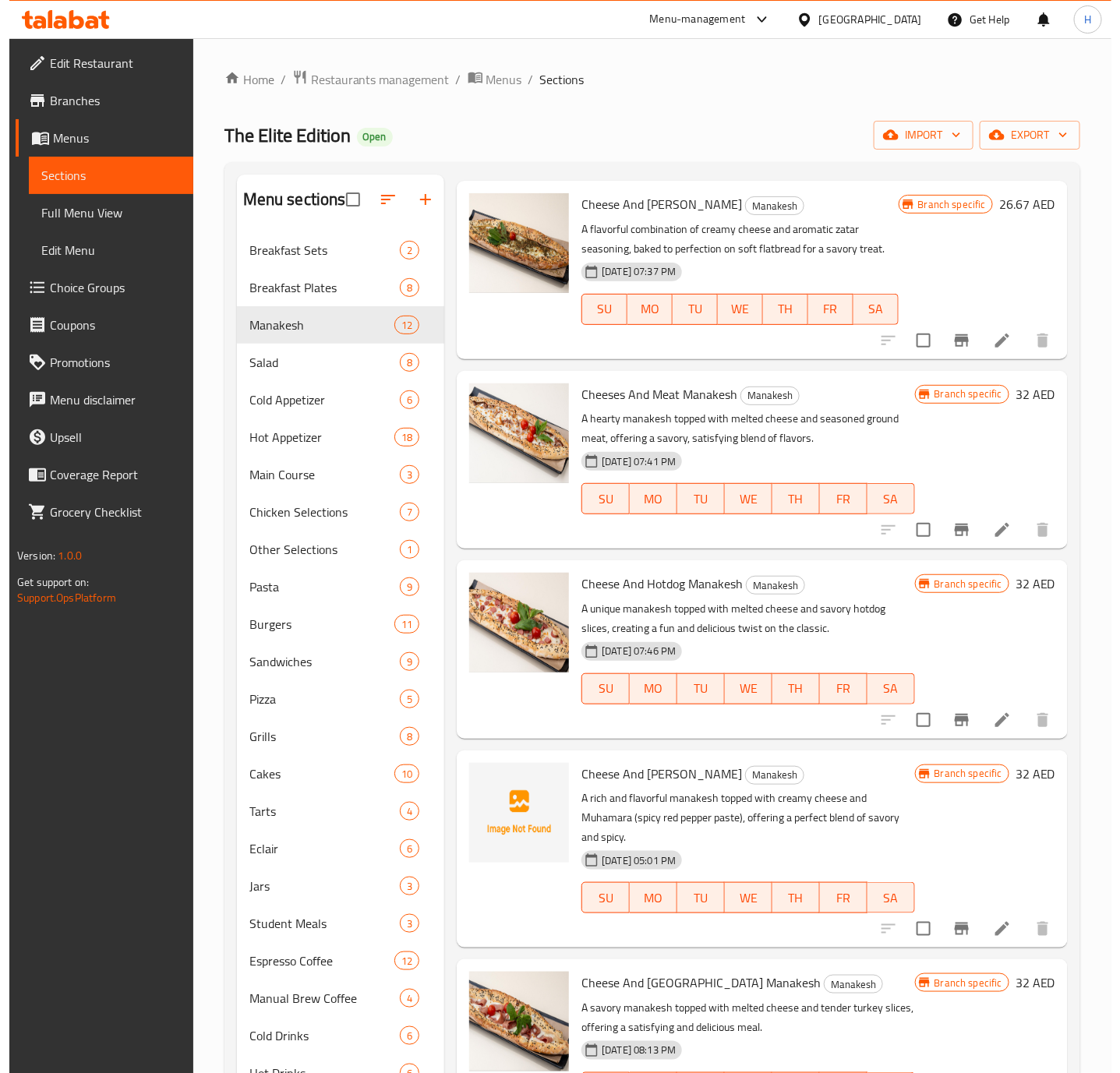
scroll to position [701, 0]
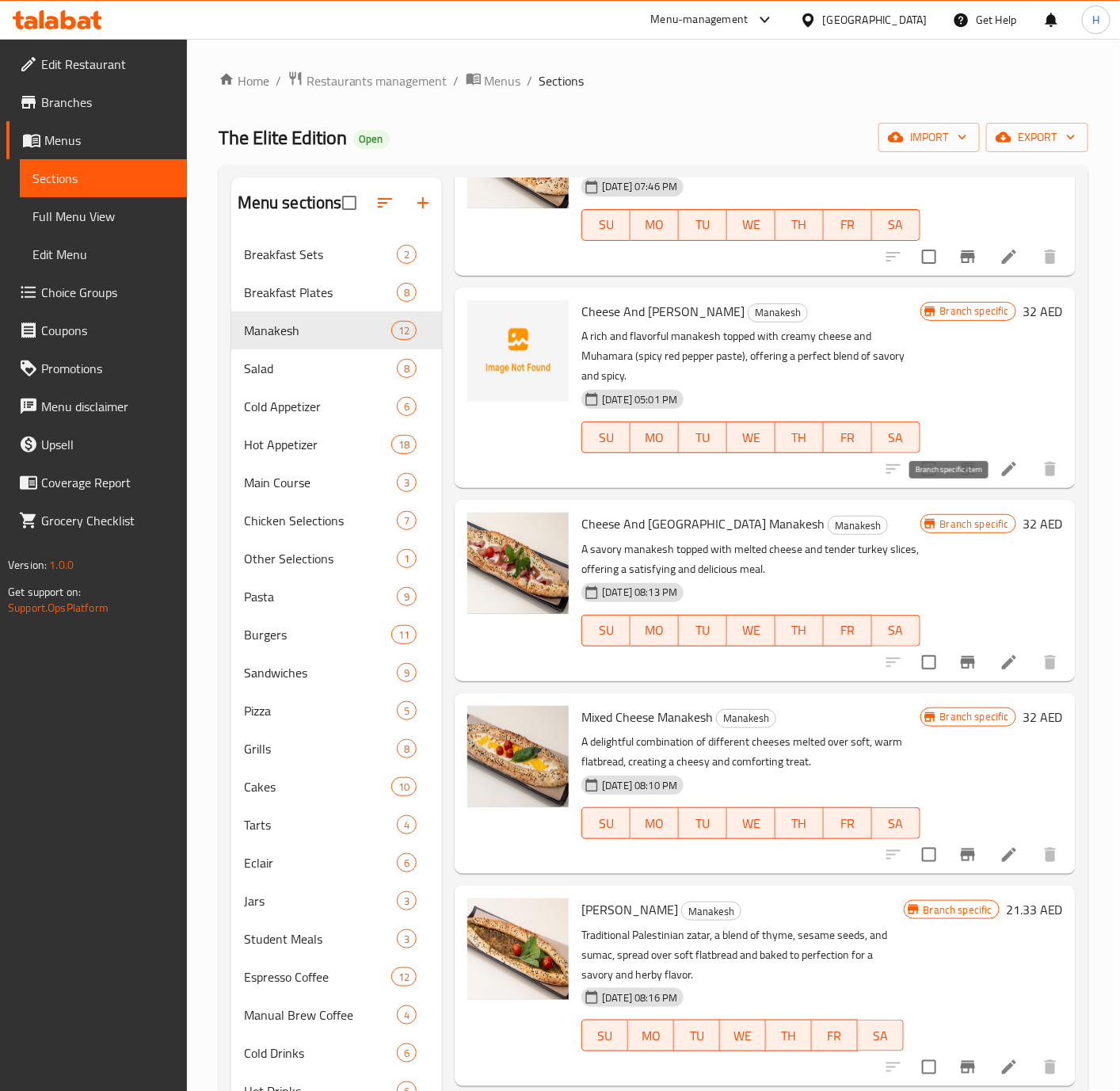
click at [961, 475] on icon "Branch-specific-item" at bounding box center [968, 469] width 14 height 12
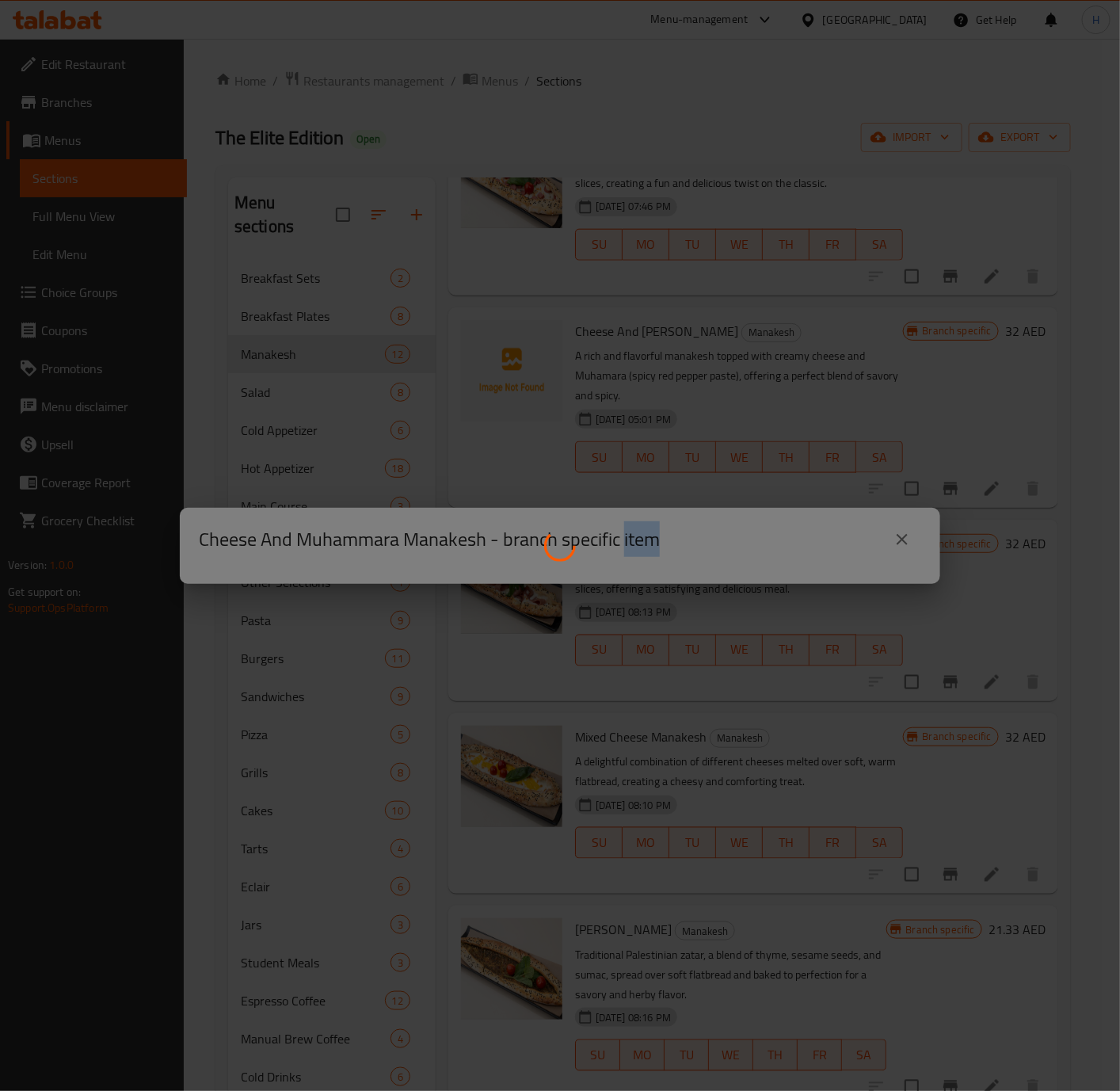
scroll to position [693, 0]
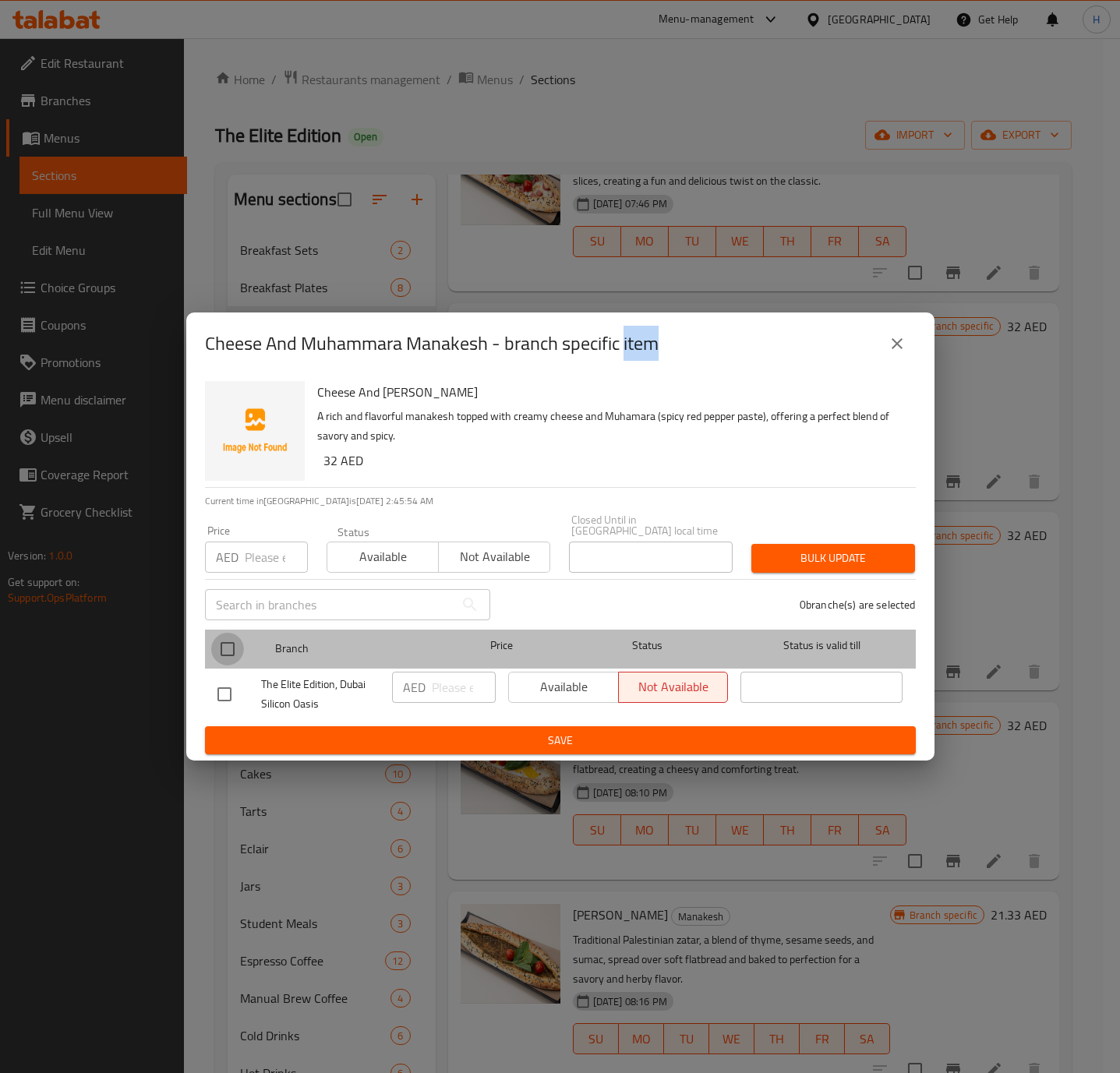
click at [231, 639] on input "checkbox" at bounding box center [228, 649] width 33 height 33
checkbox input "true"
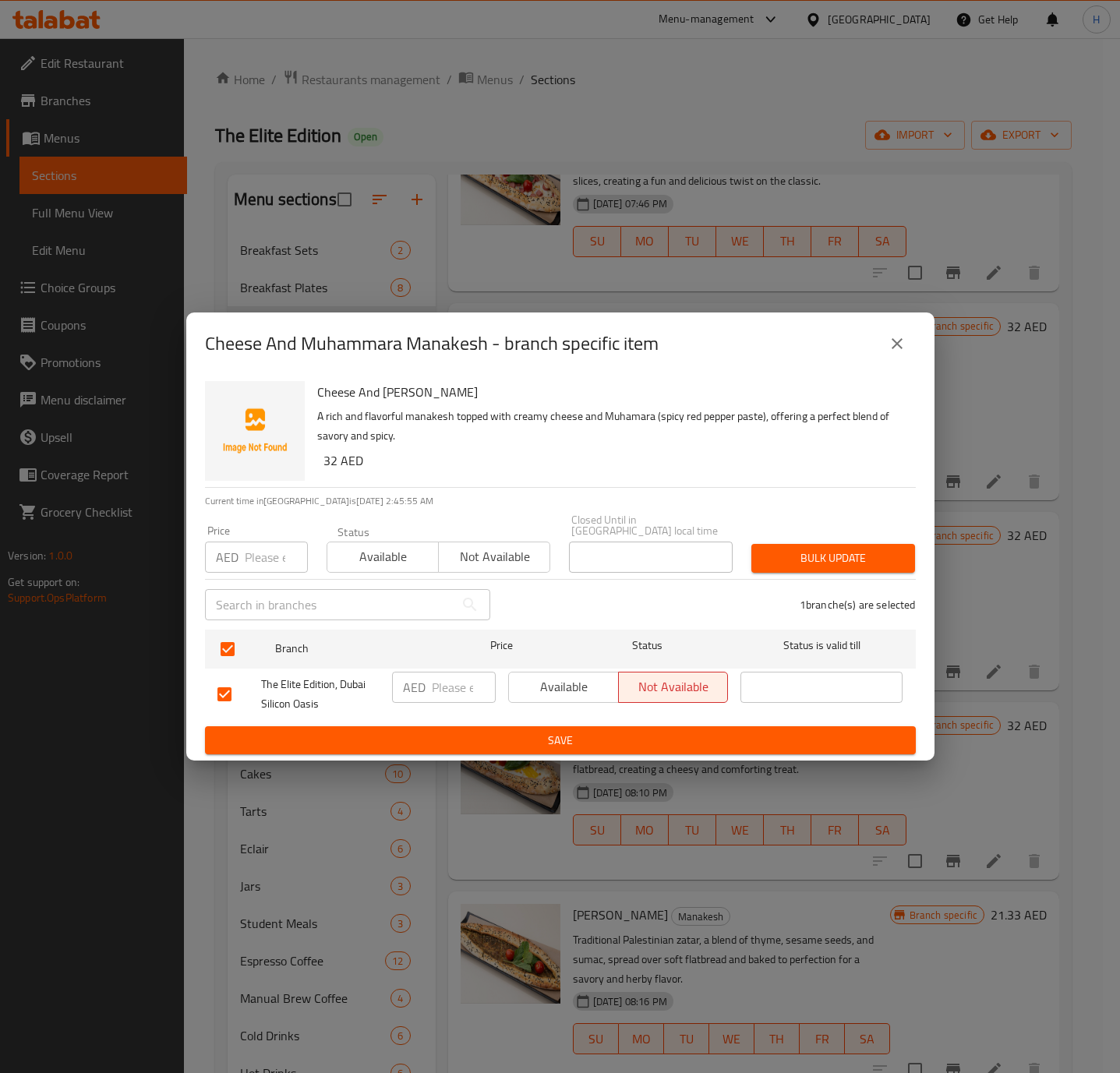
click at [326, 459] on h6 "32 AED" at bounding box center [613, 460] width 579 height 22
copy h6 "32"
click at [450, 687] on input "number" at bounding box center [464, 687] width 64 height 31
paste input "32"
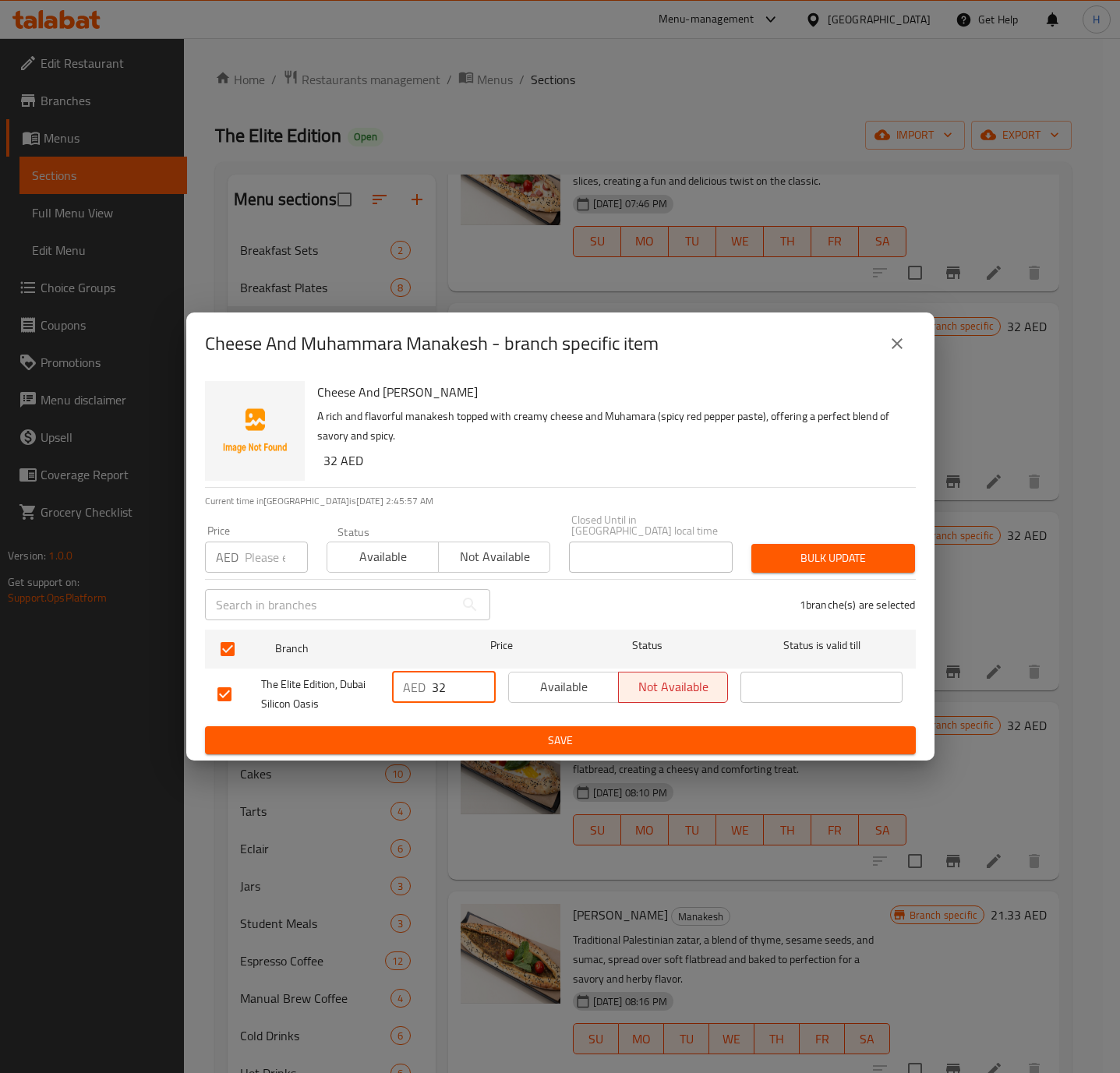
type input "32"
click at [545, 691] on span "Available" at bounding box center [564, 686] width 98 height 22
click at [463, 746] on span "Save" at bounding box center [560, 741] width 686 height 20
click at [463, 746] on div at bounding box center [560, 536] width 1120 height 1073
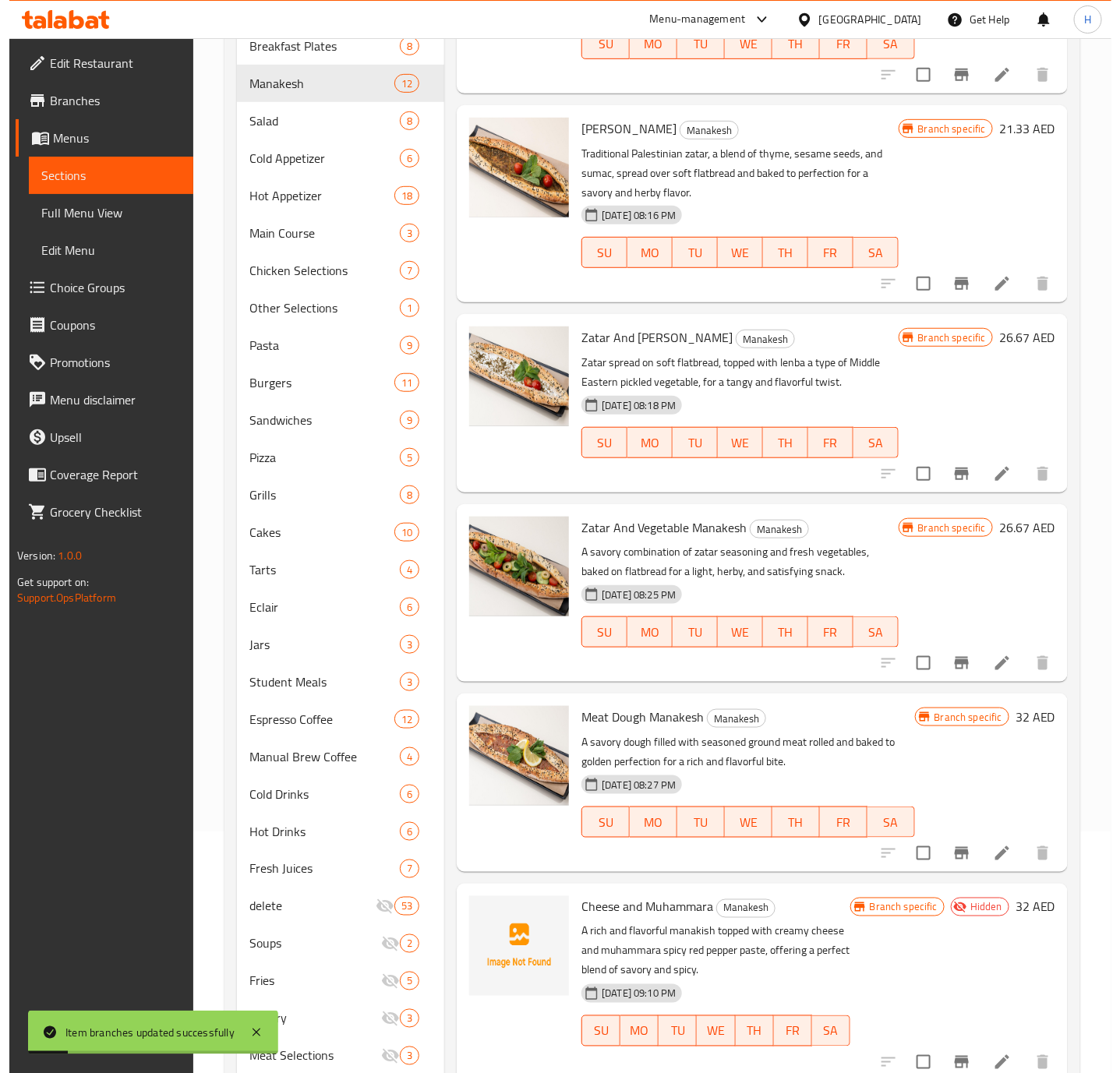
scroll to position [292, 0]
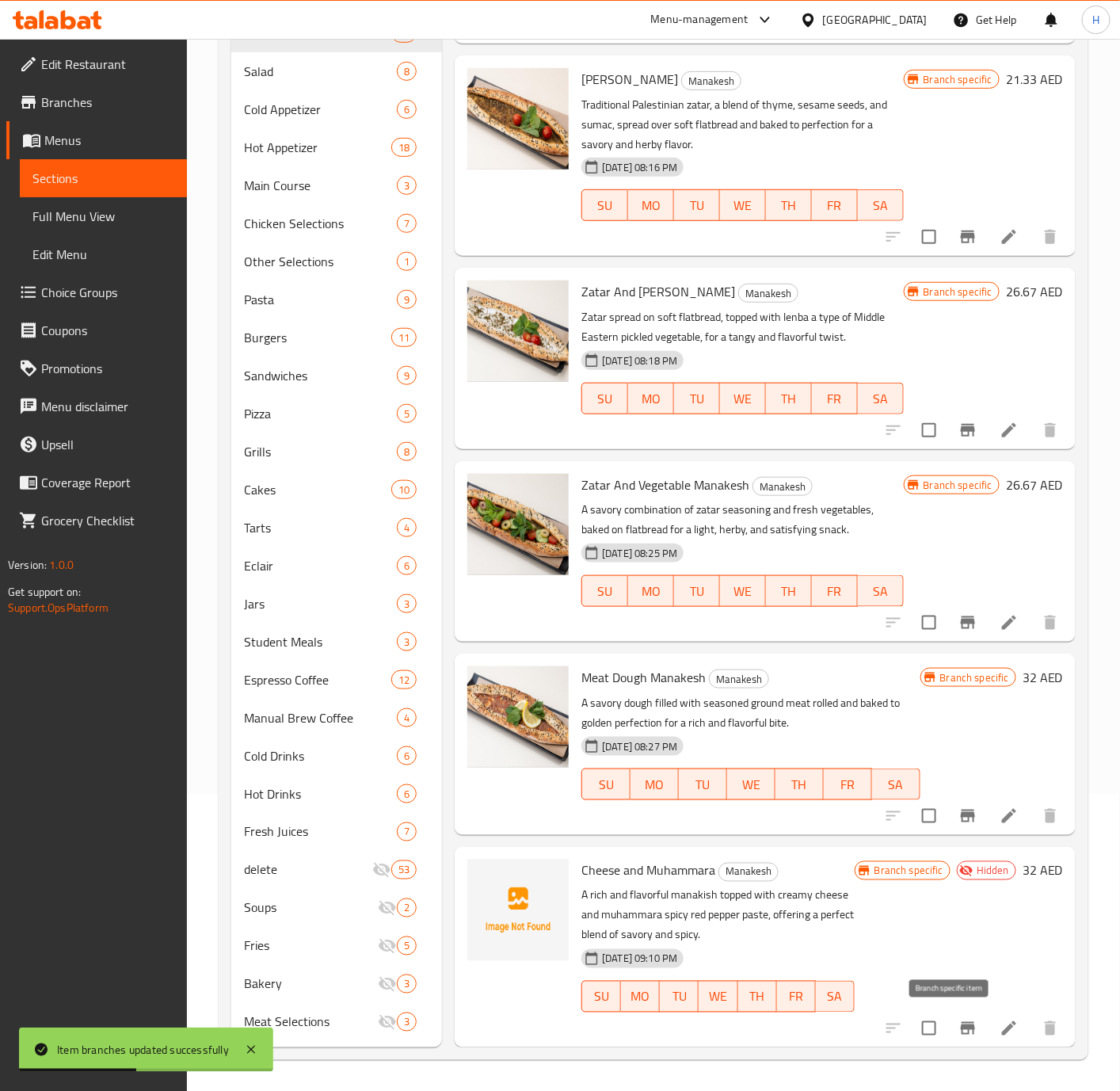
click at [958, 1035] on icon "Branch-specific-item" at bounding box center [968, 1029] width 19 height 19
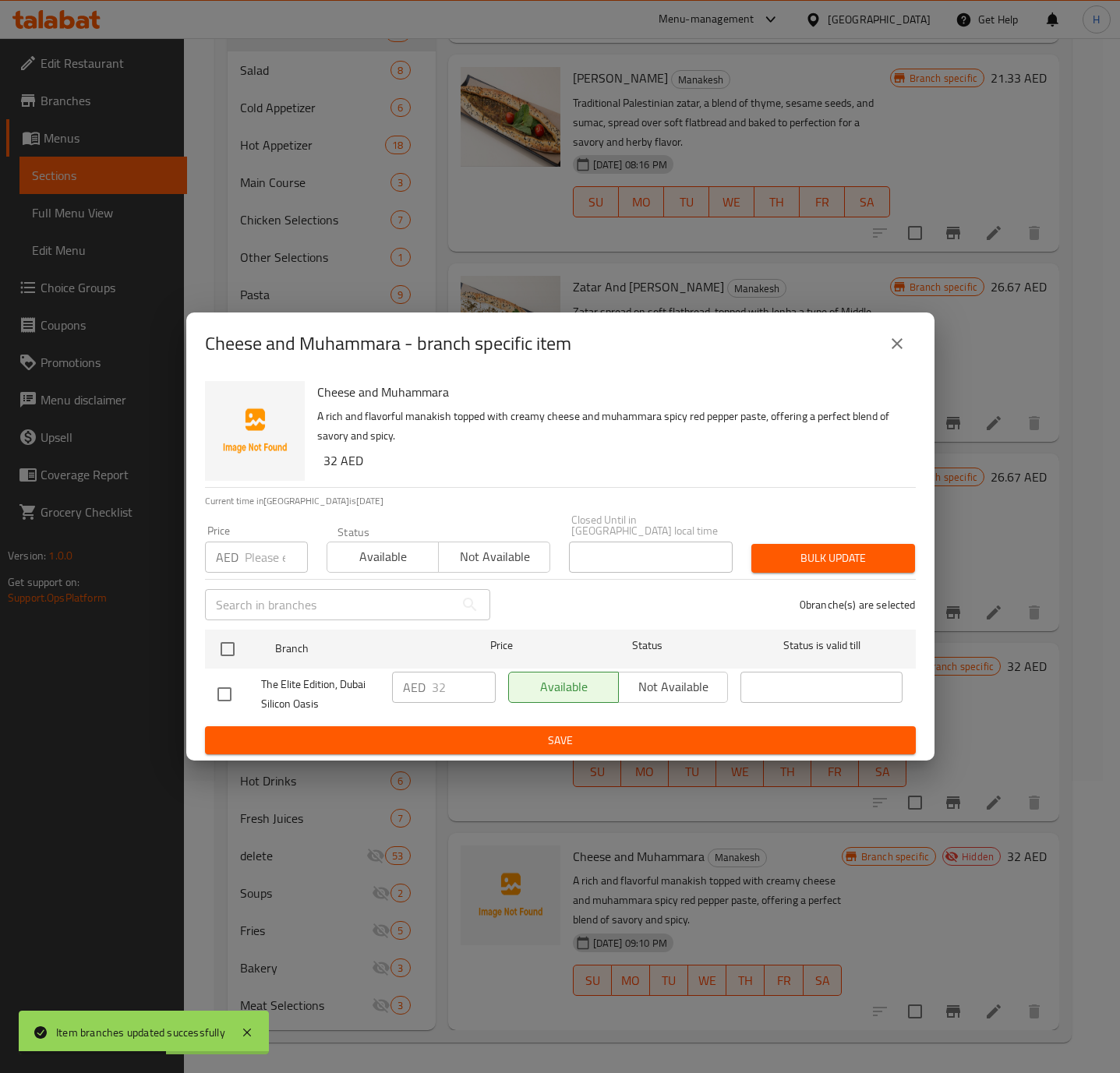
click at [657, 687] on div "Available Not available" at bounding box center [617, 687] width 220 height 31
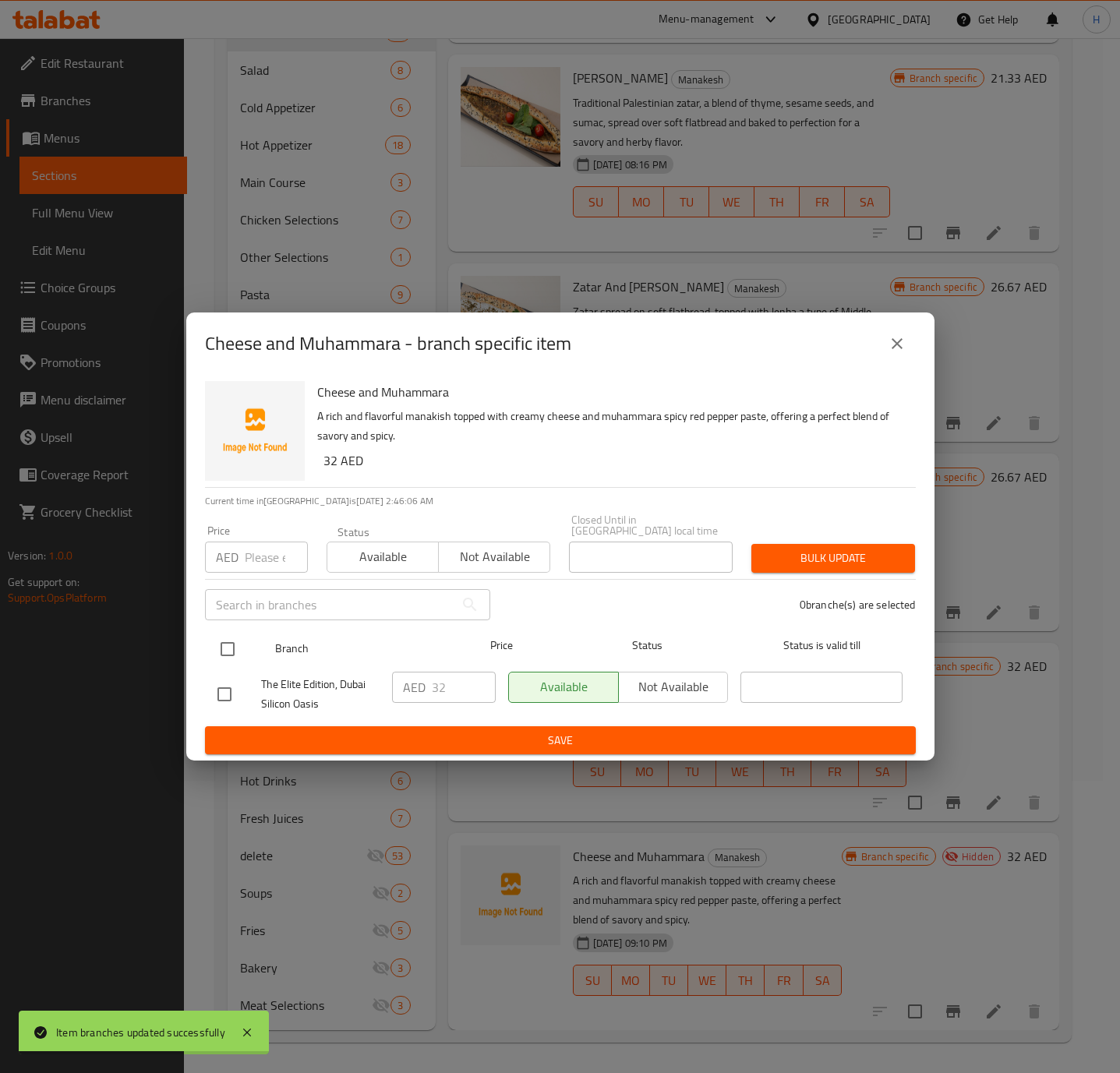
click at [232, 652] on input "checkbox" at bounding box center [228, 649] width 33 height 33
checkbox input "true"
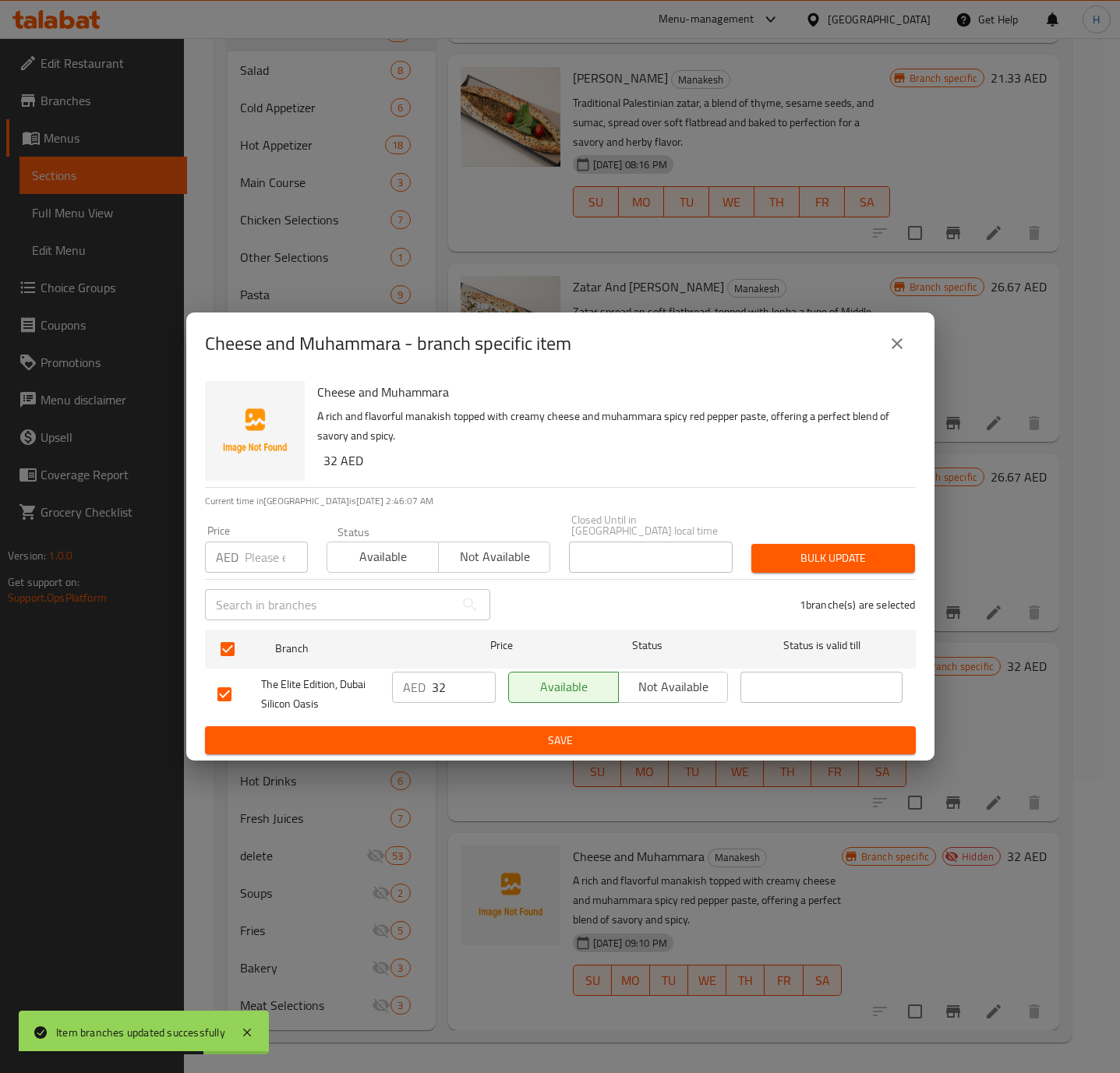
click at [699, 688] on span "Not available" at bounding box center [674, 686] width 98 height 22
click at [658, 748] on span "Save" at bounding box center [560, 741] width 686 height 20
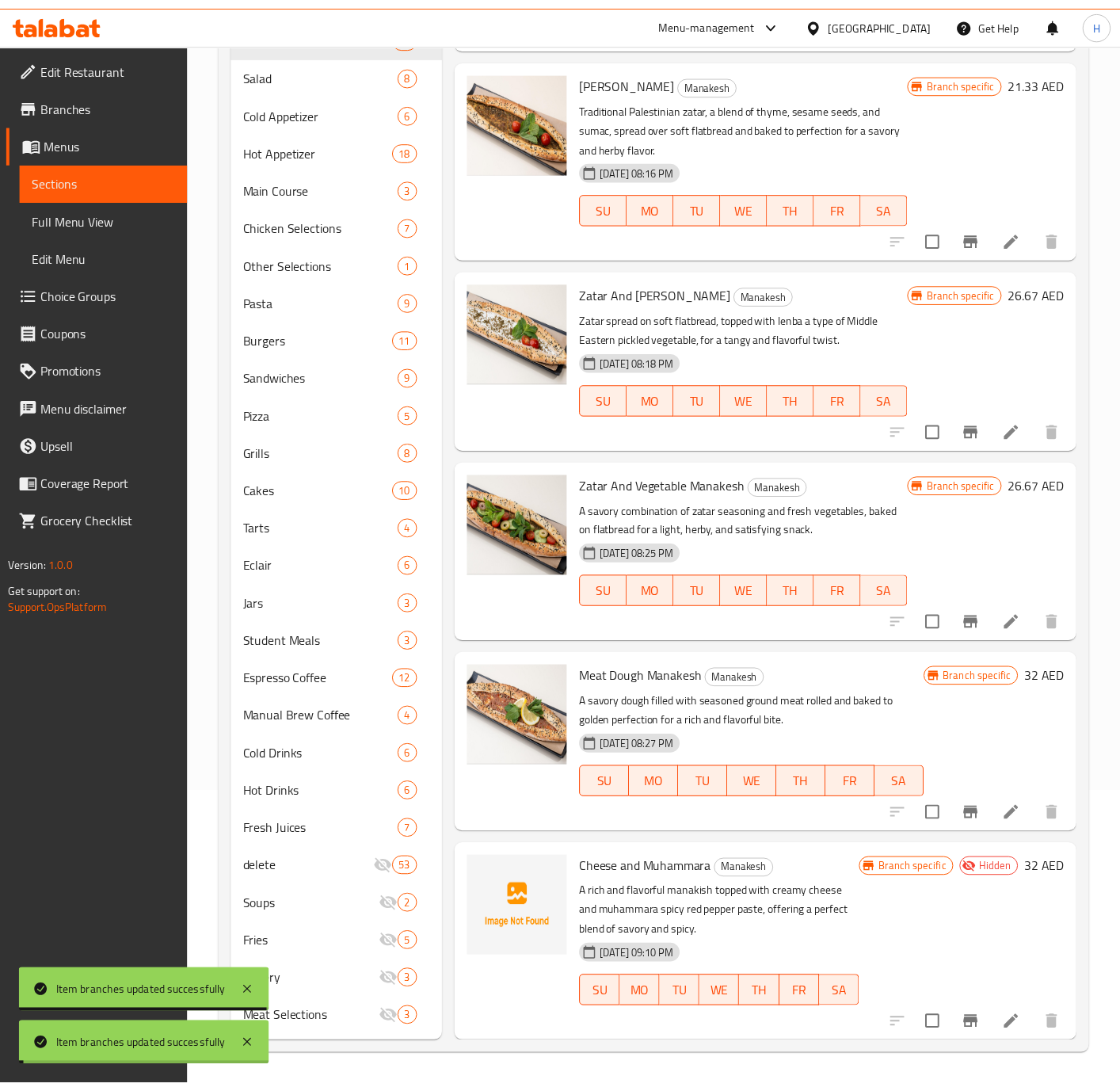
scroll to position [1286, 0]
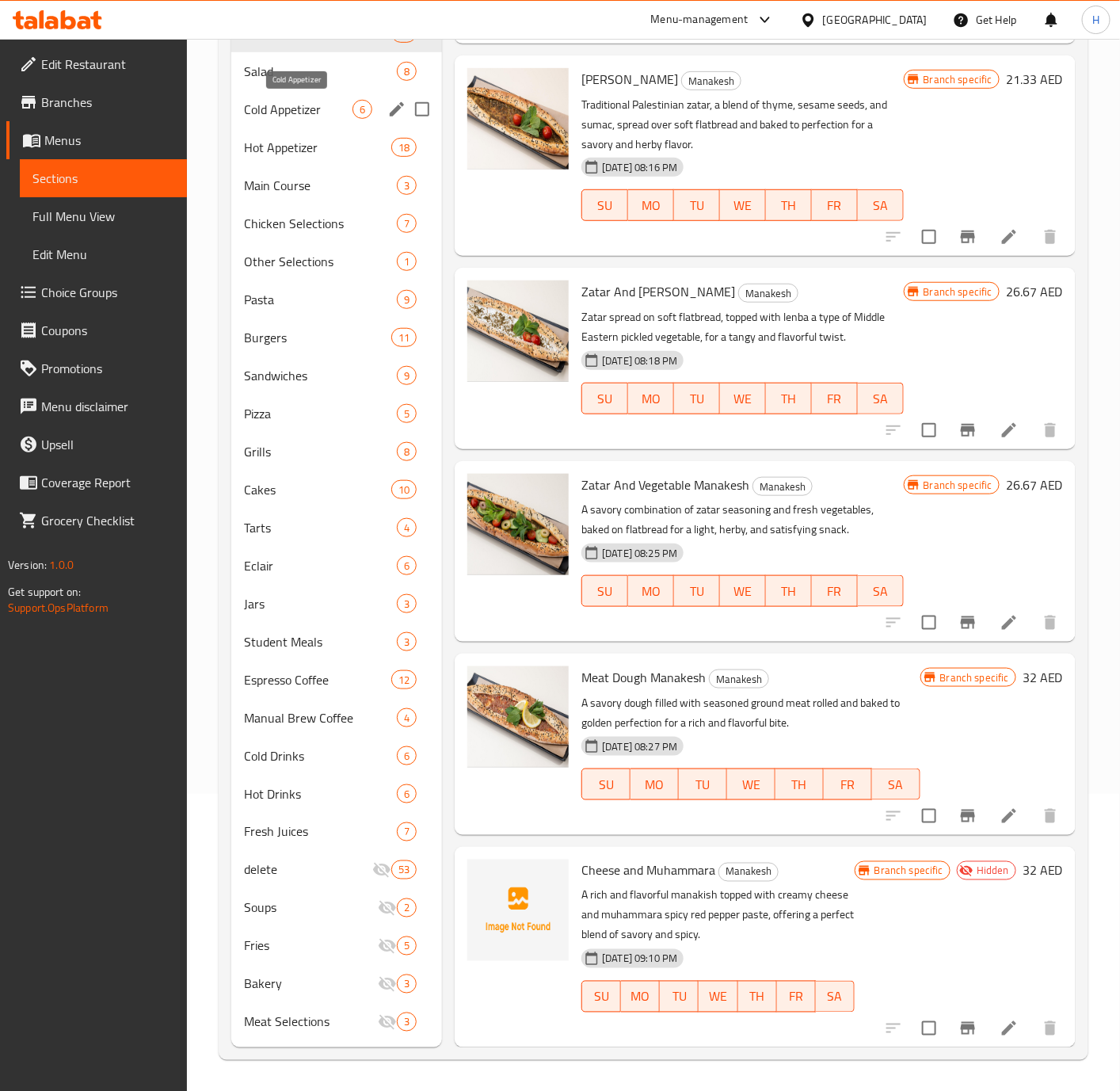
click at [321, 110] on span "Cold Appetizer" at bounding box center [298, 110] width 109 height 19
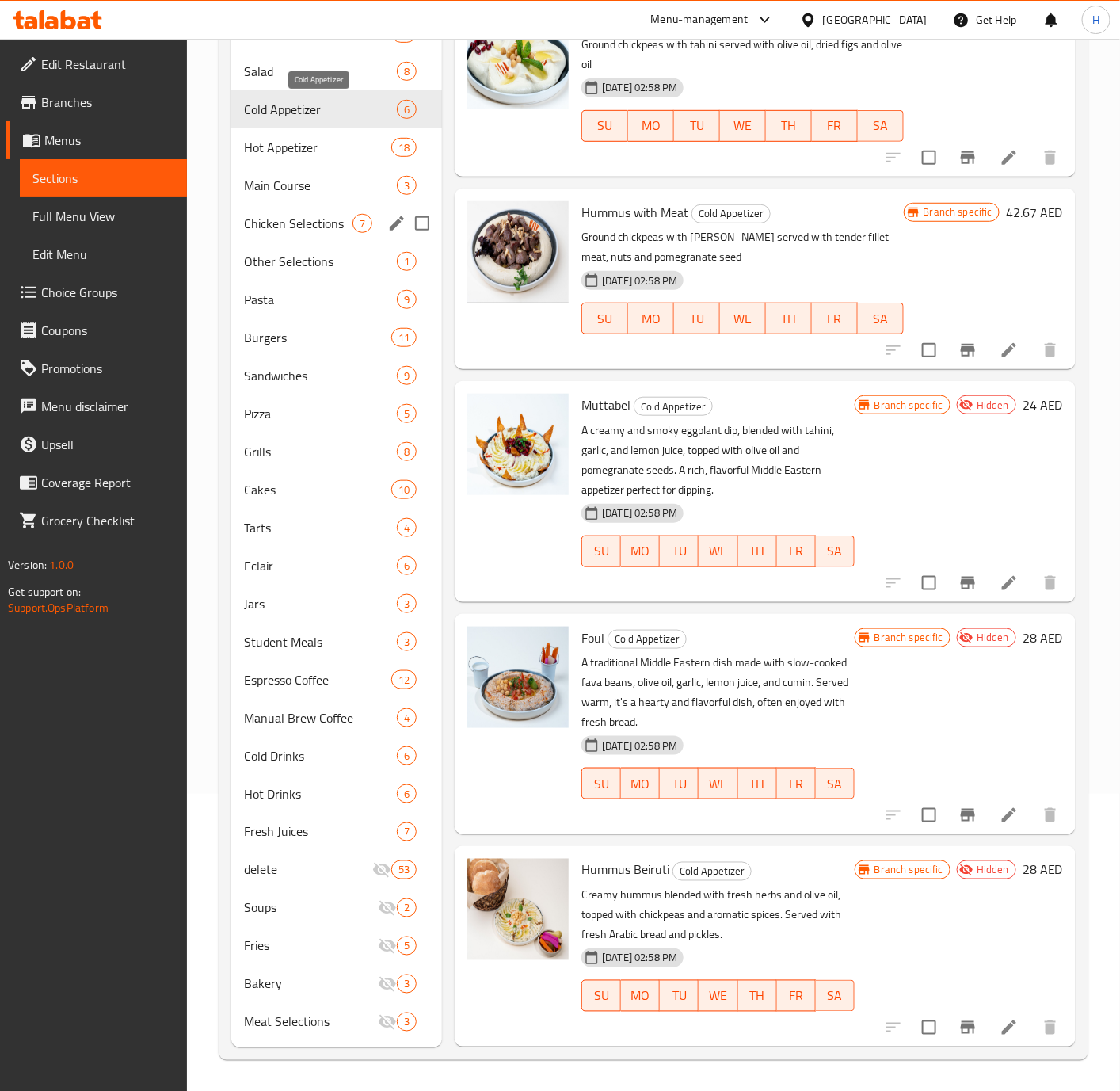
scroll to position [129, 0]
click at [958, 817] on icon "Branch-specific-item" at bounding box center [968, 815] width 19 height 19
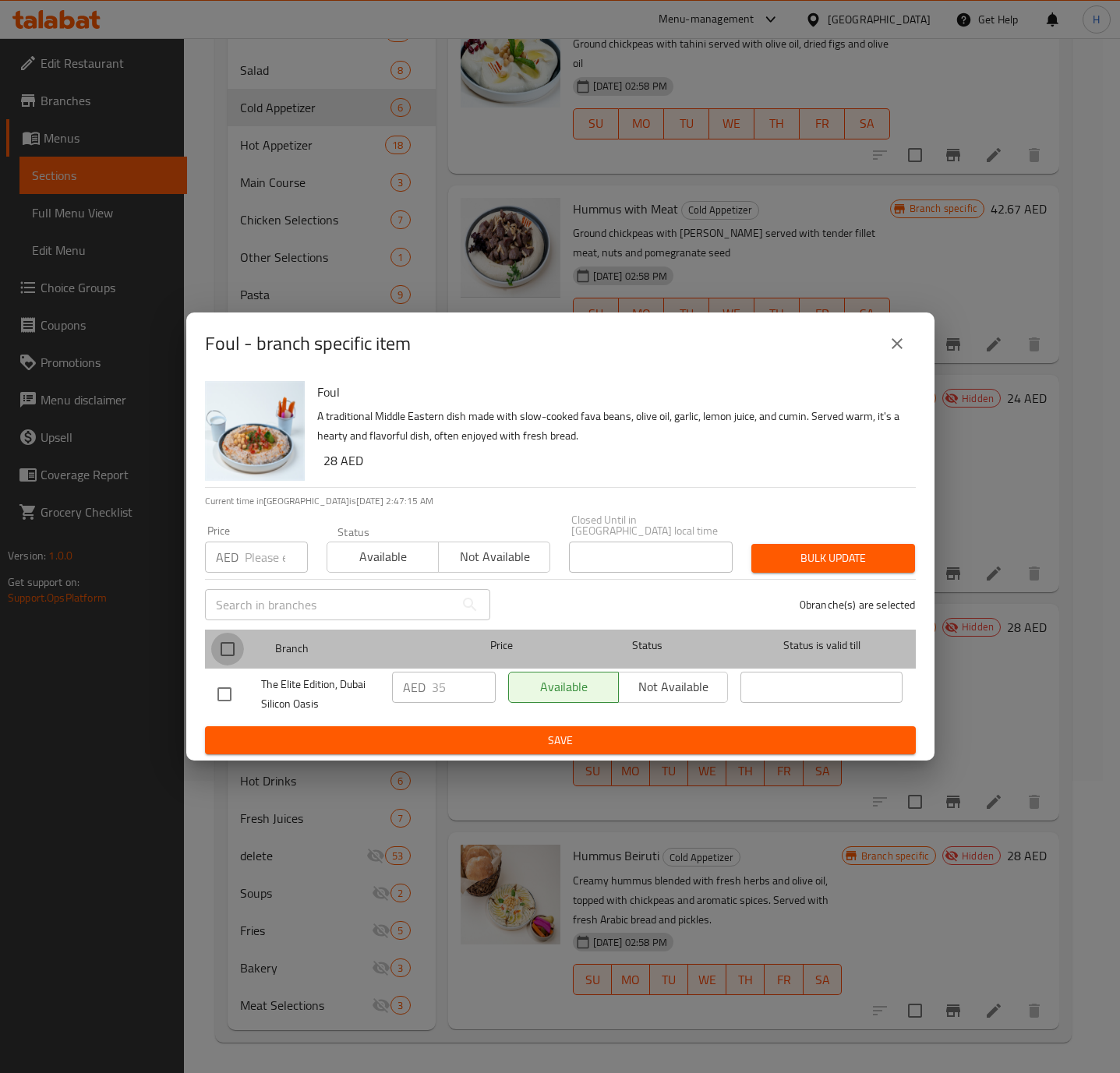
click at [222, 645] on input "checkbox" at bounding box center [228, 649] width 33 height 33
checkbox input "true"
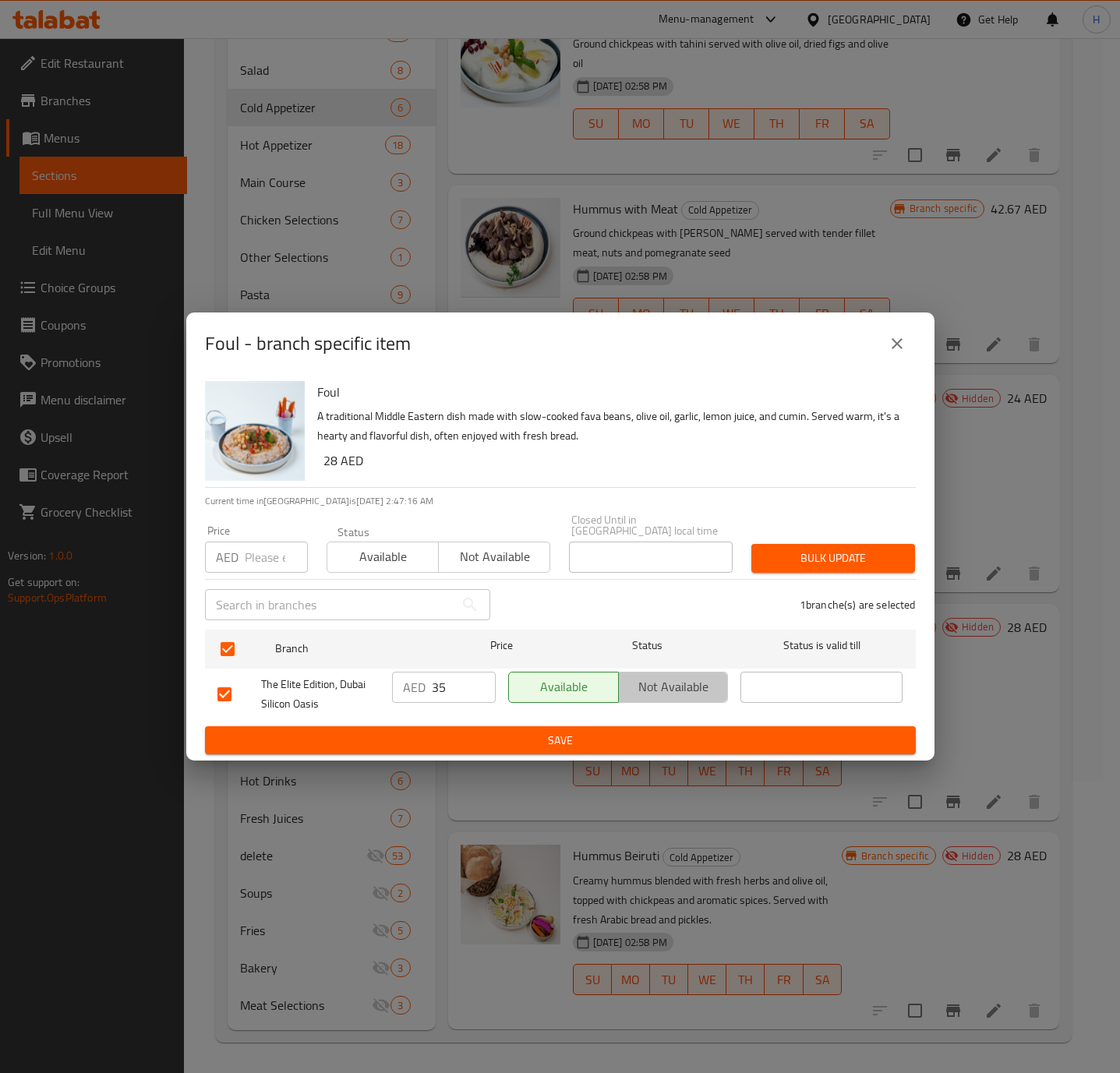
click at [622, 691] on button "Not available" at bounding box center [674, 687] width 111 height 31
click at [616, 731] on span "Save" at bounding box center [560, 741] width 686 height 20
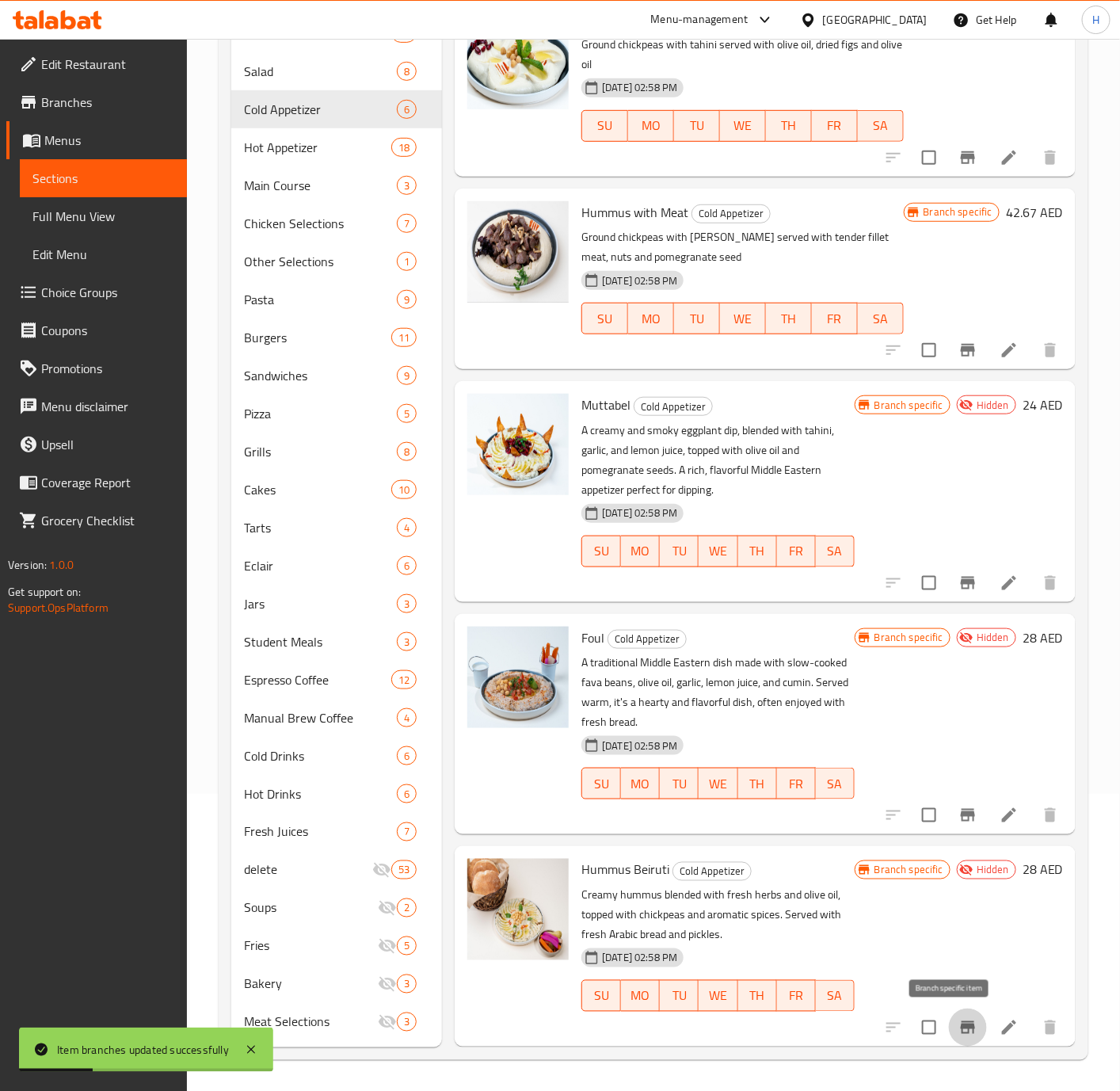
click at [961, 1031] on icon "Branch-specific-item" at bounding box center [968, 1027] width 14 height 12
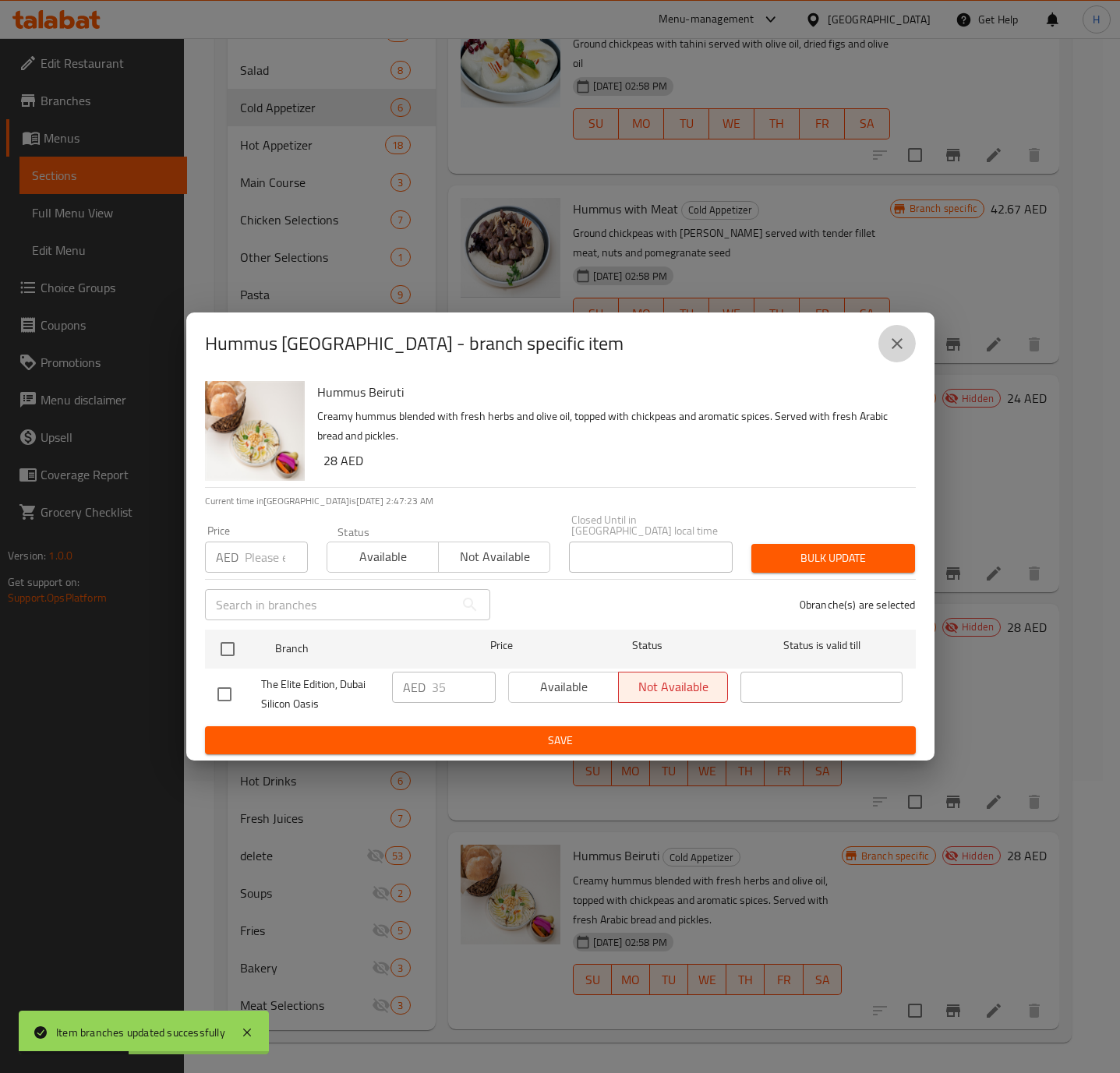
click at [893, 339] on icon "close" at bounding box center [896, 344] width 11 height 11
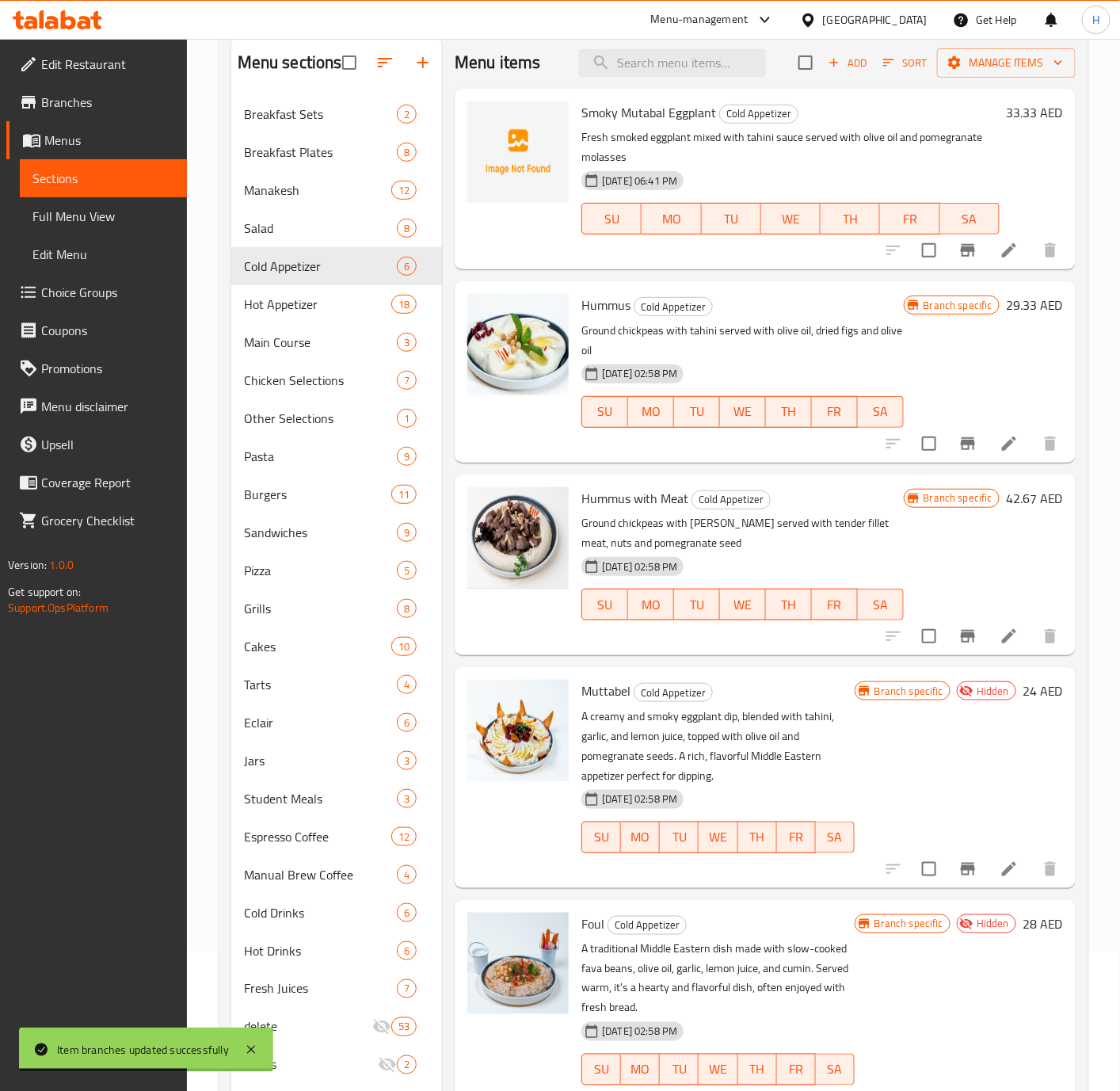
scroll to position [0, 0]
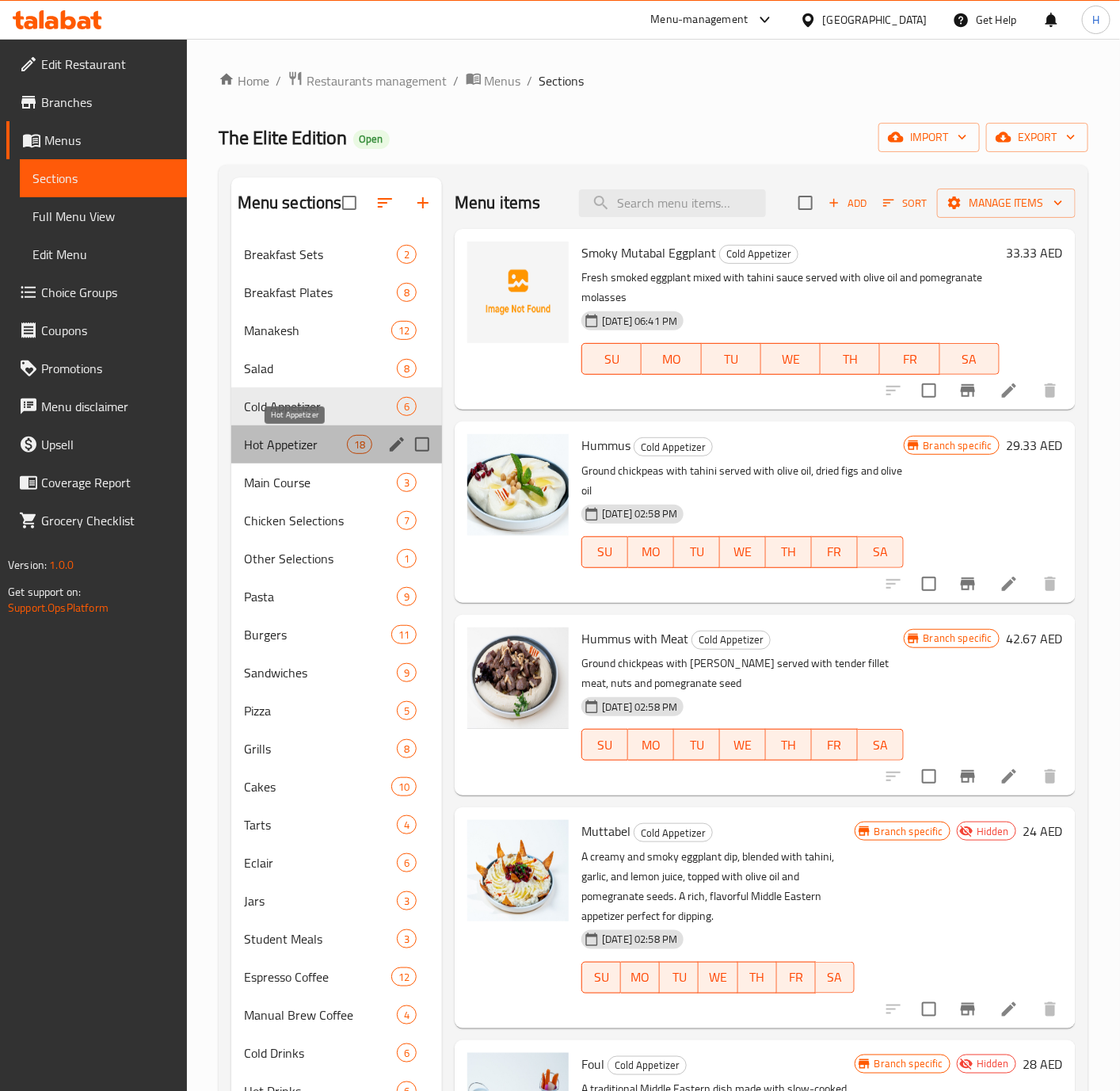
click at [279, 445] on span "Hot Appetizer" at bounding box center [295, 444] width 103 height 19
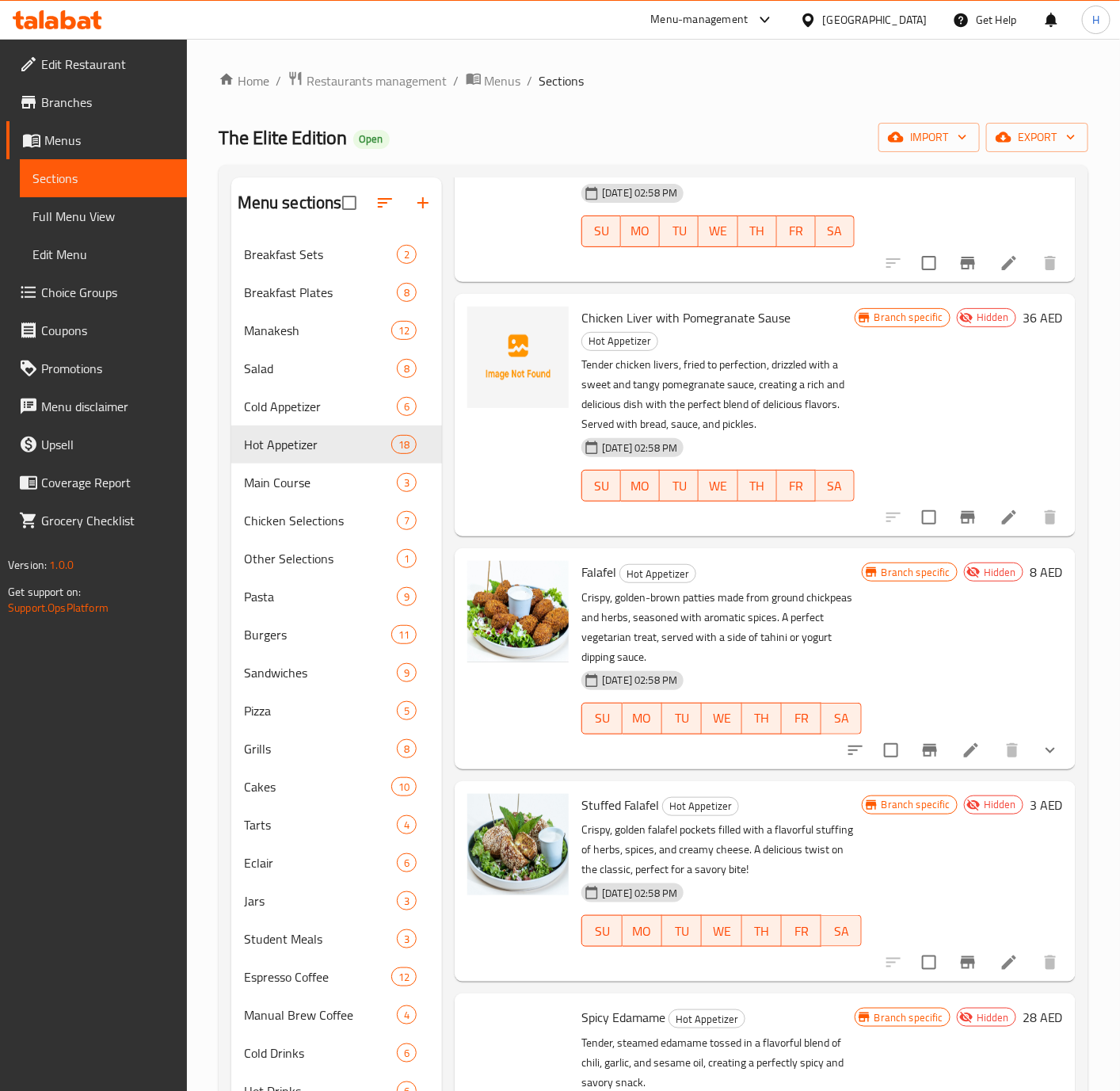
scroll to position [2495, 0]
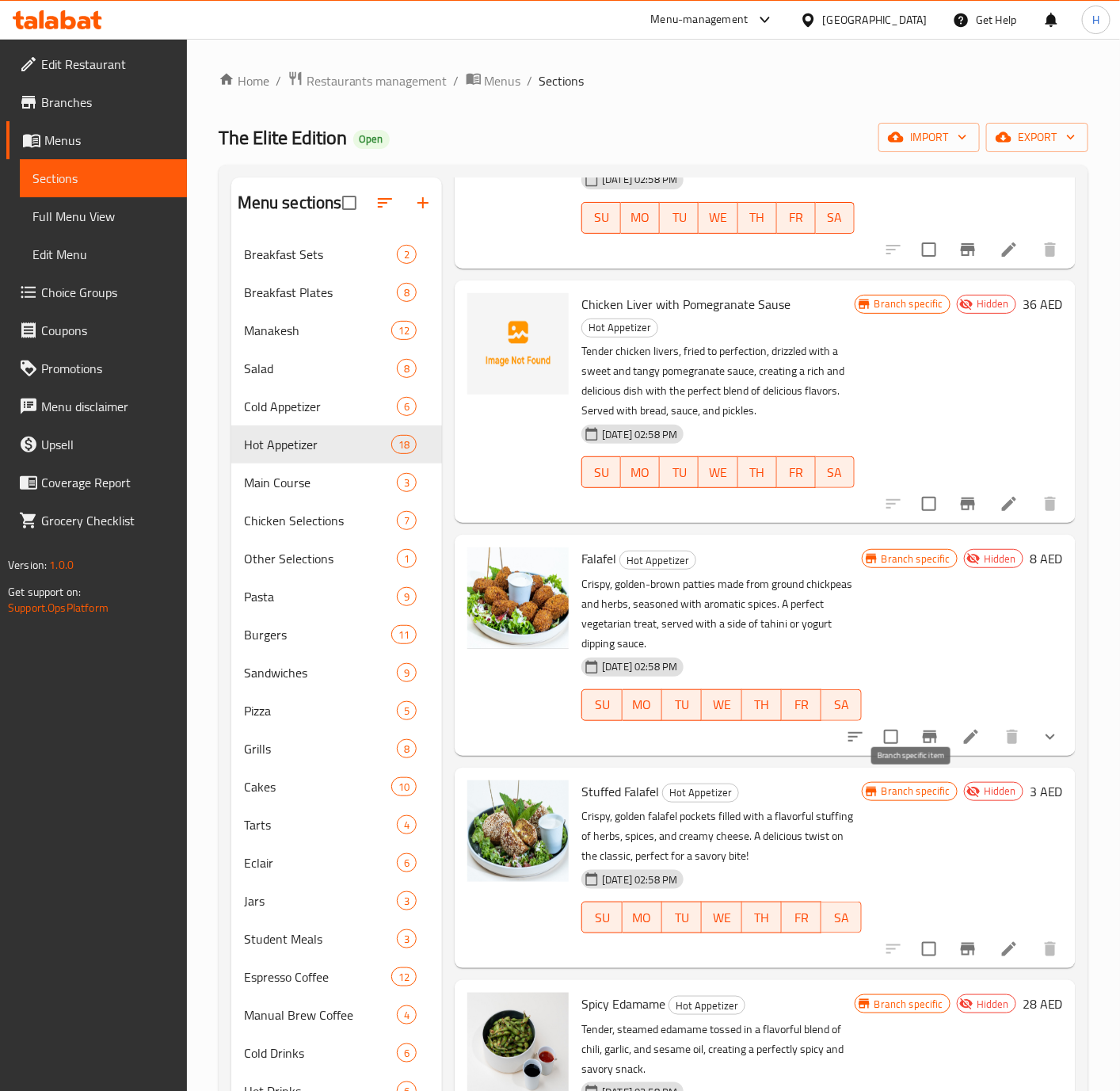
click at [923, 743] on icon "Branch-specific-item" at bounding box center [930, 736] width 14 height 12
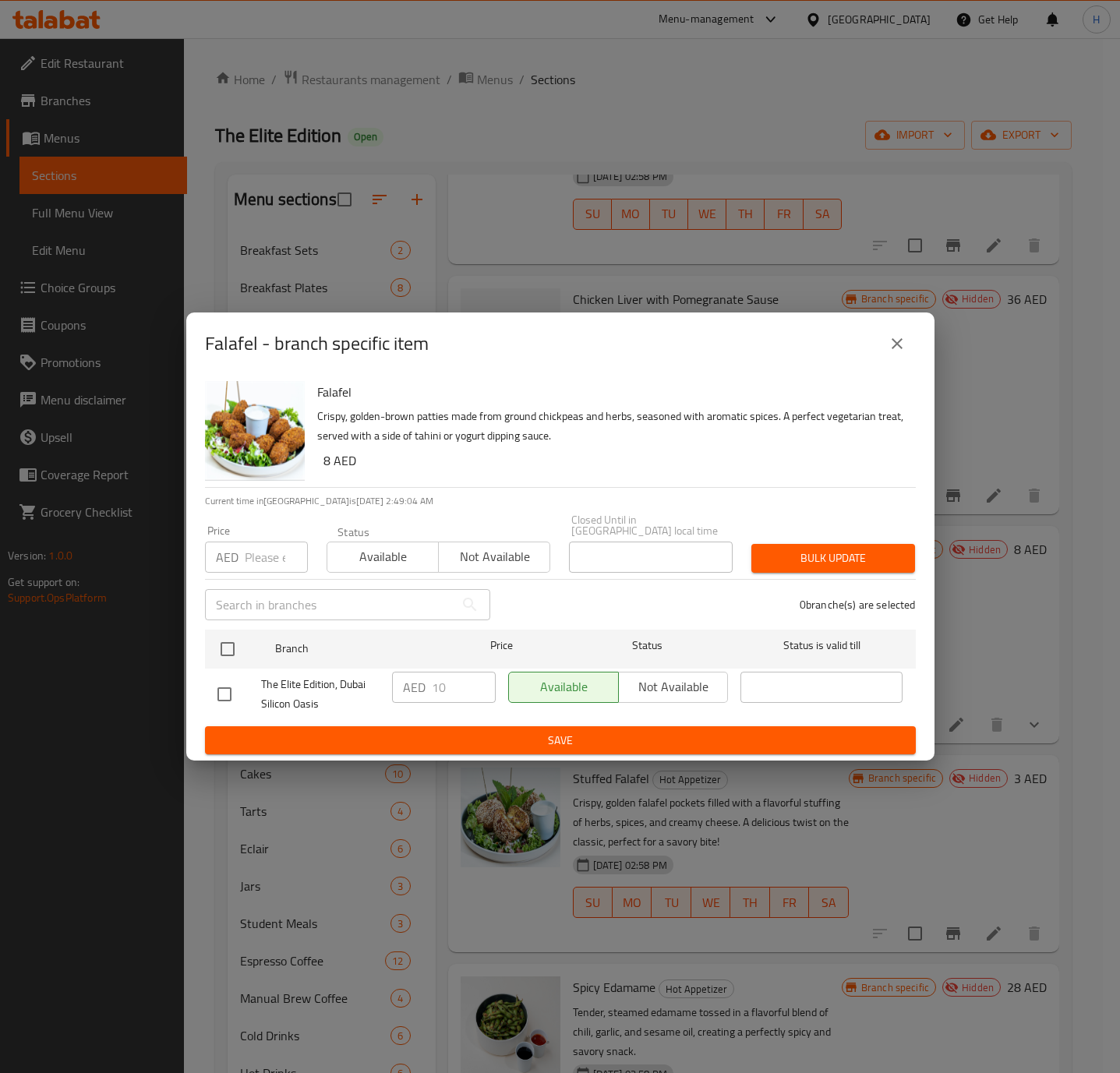
click at [655, 681] on div "Available Not available" at bounding box center [617, 687] width 220 height 31
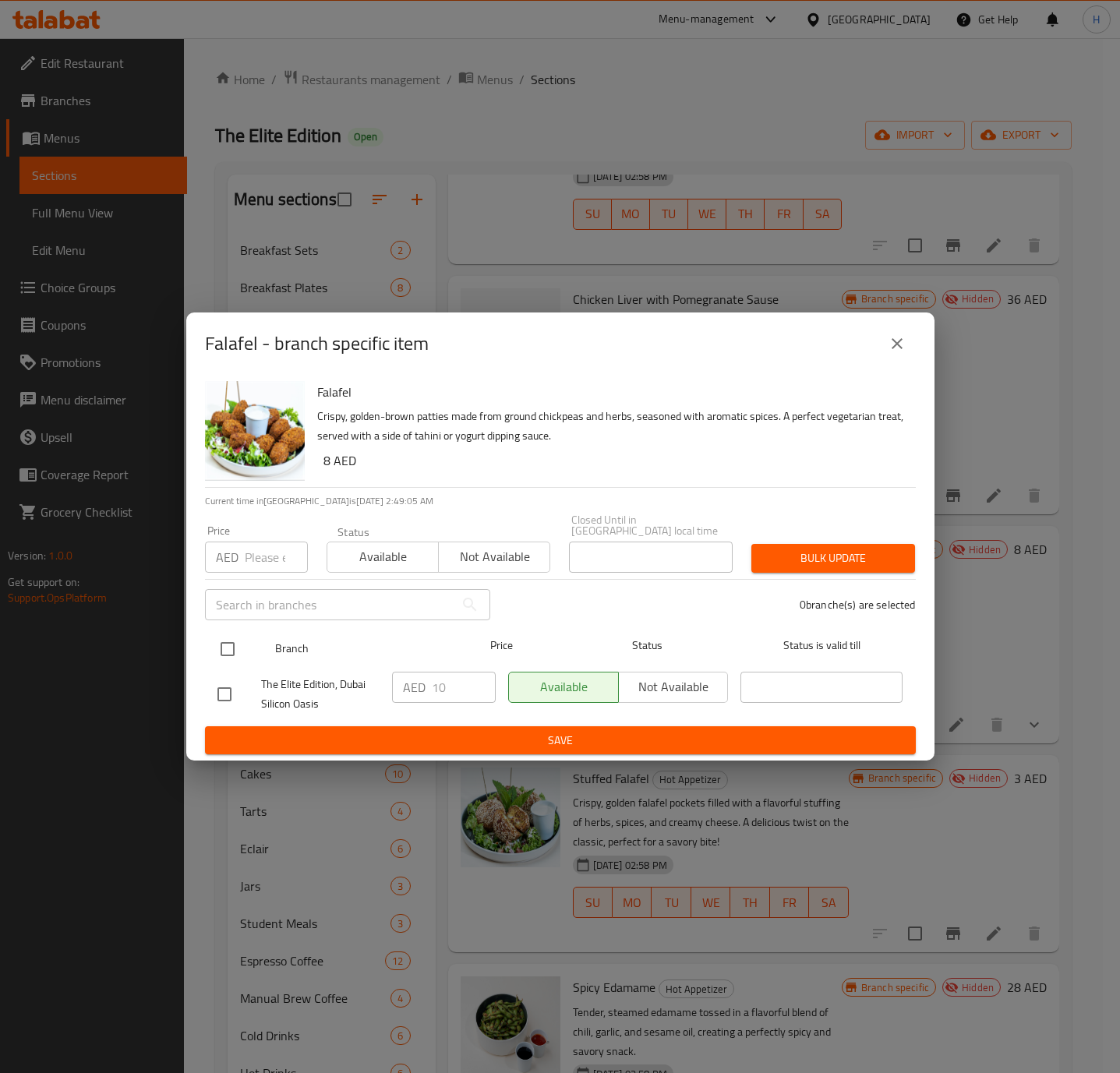
click at [239, 648] on input "checkbox" at bounding box center [228, 649] width 33 height 33
checkbox input "true"
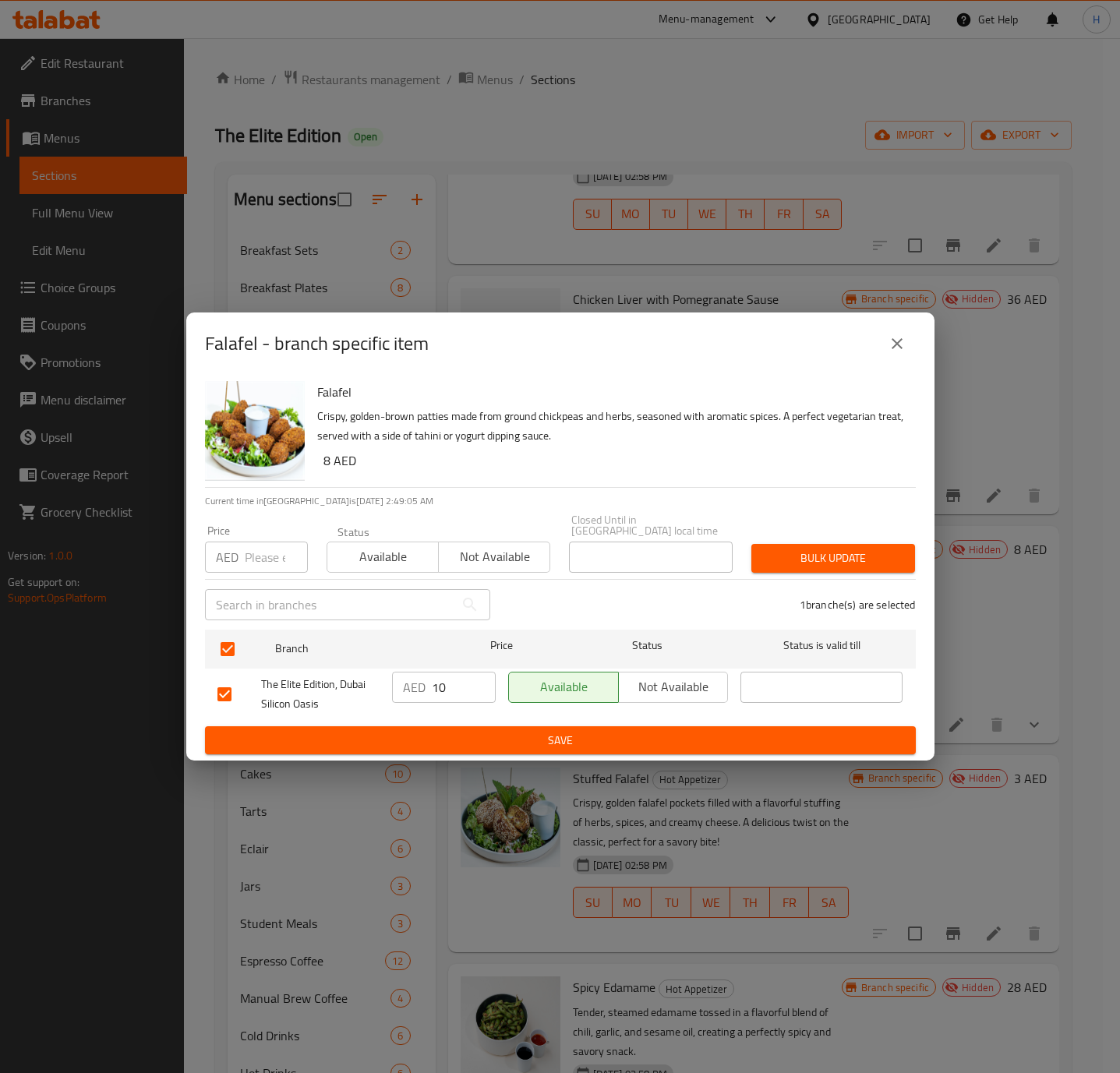
click at [681, 672] on button "Not available" at bounding box center [674, 687] width 111 height 31
click at [643, 723] on div "Available Not available" at bounding box center [618, 694] width 233 height 58
click at [643, 728] on button "Save" at bounding box center [560, 740] width 711 height 28
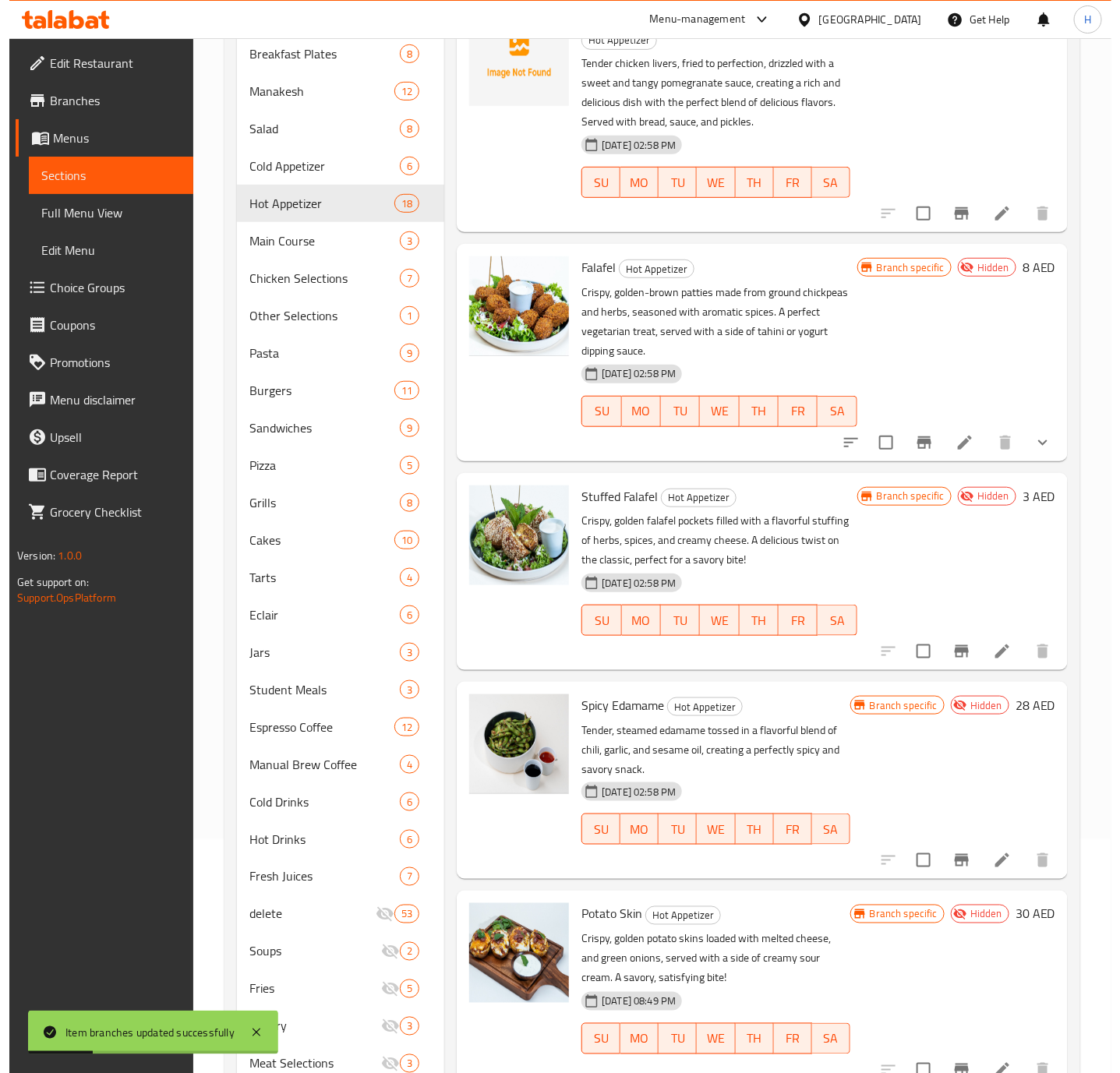
scroll to position [292, 0]
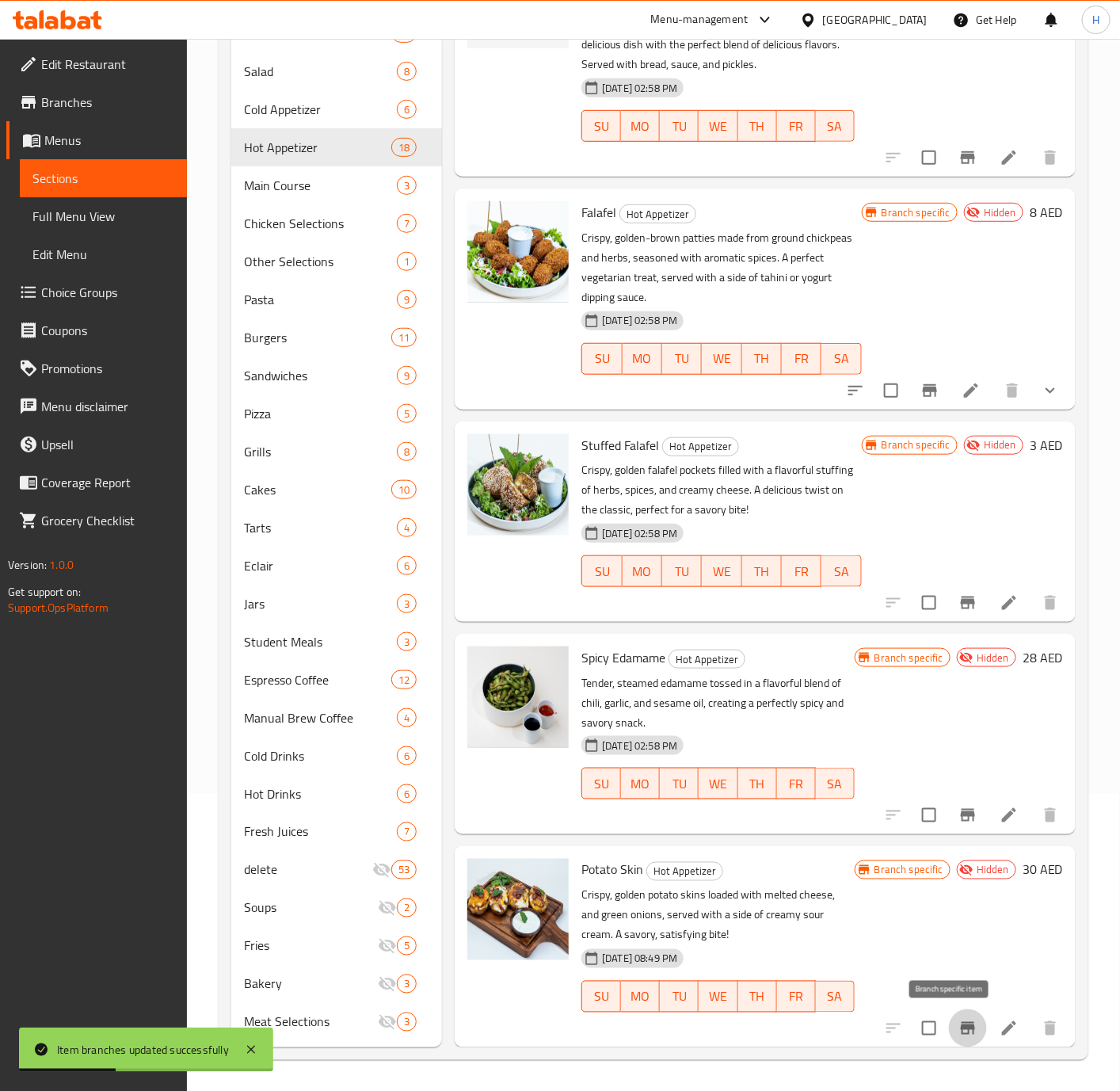
click at [961, 1027] on icon "Branch-specific-item" at bounding box center [968, 1028] width 14 height 12
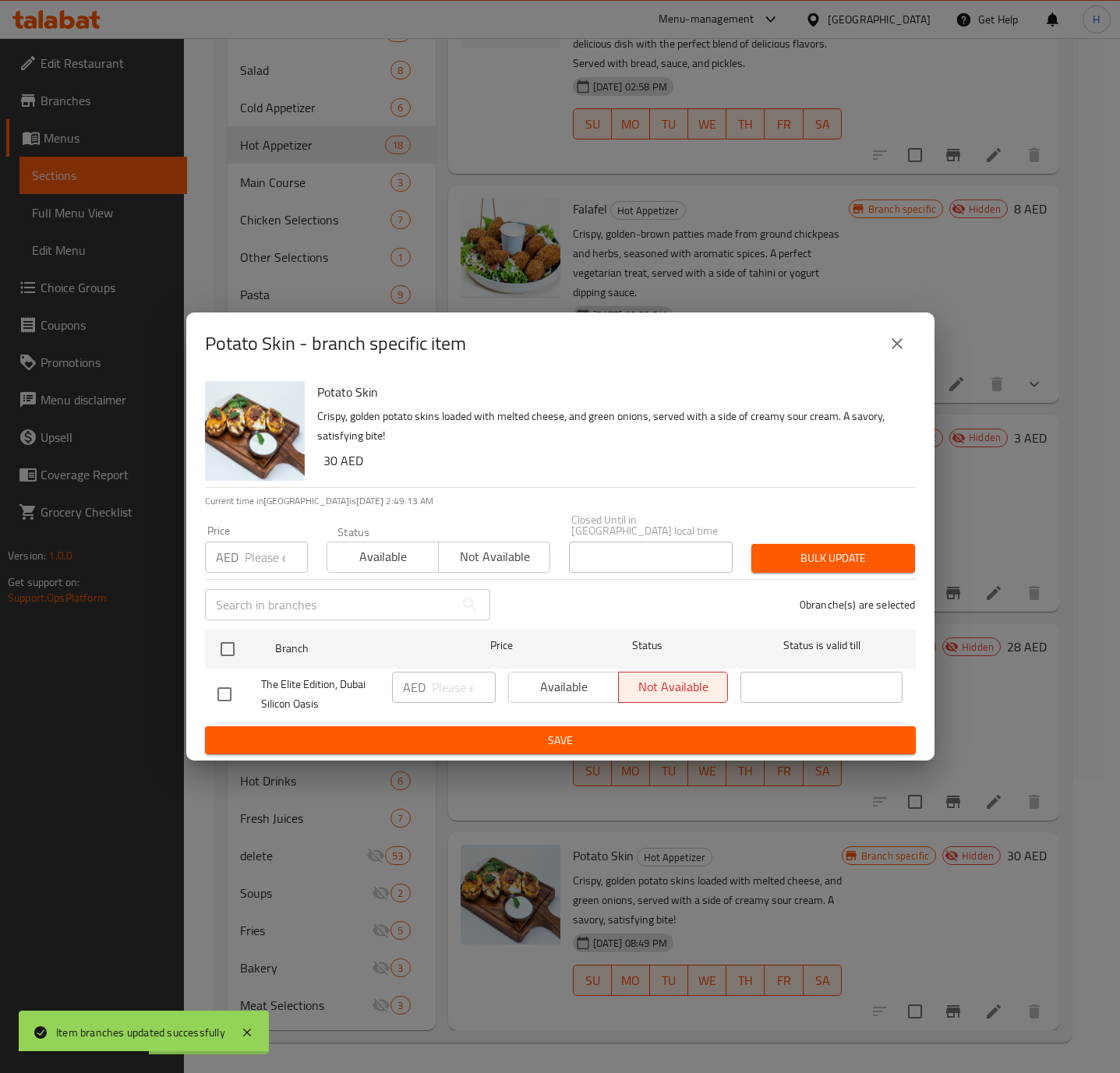
click at [889, 339] on icon "close" at bounding box center [897, 344] width 19 height 19
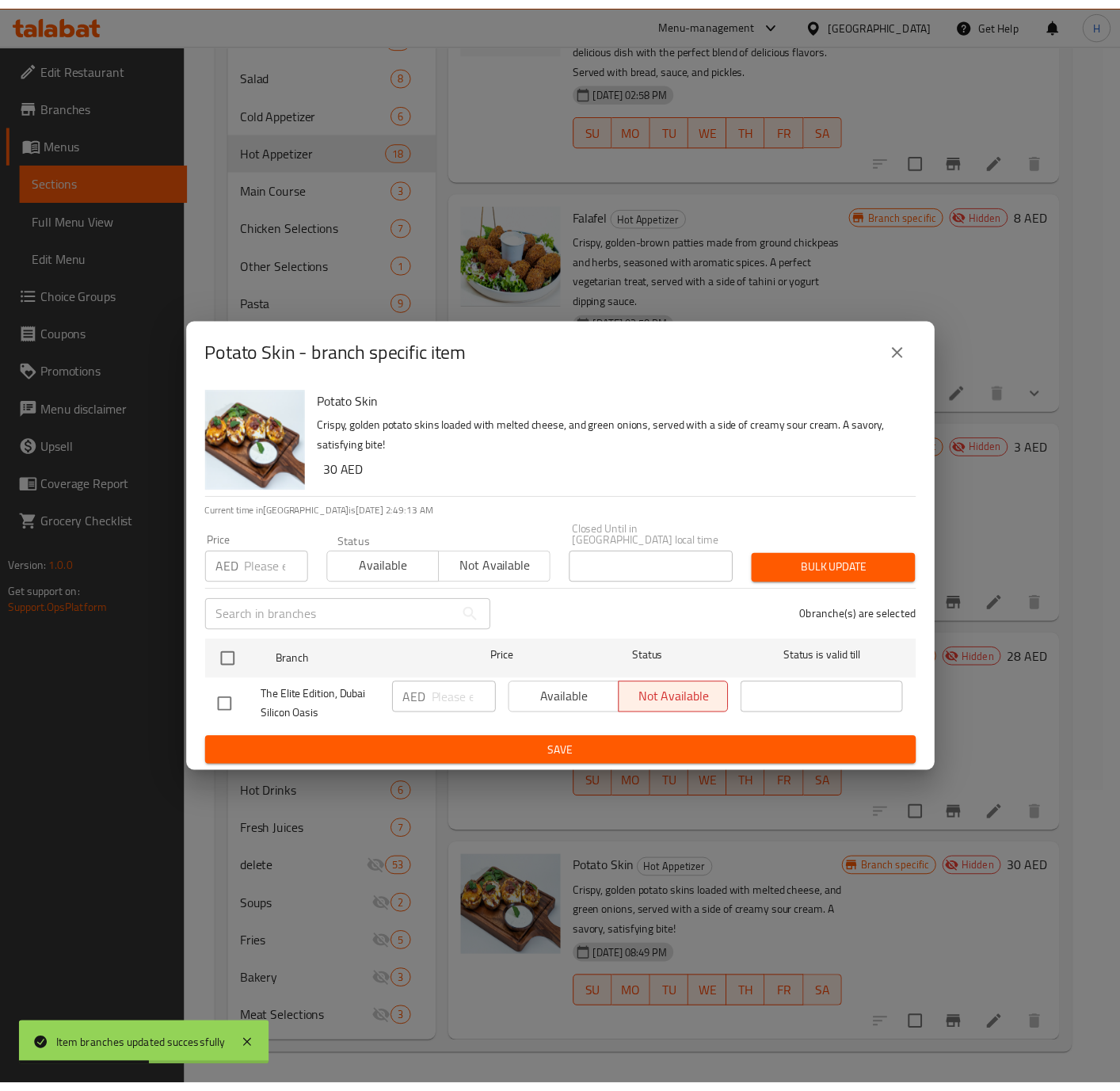
scroll to position [2603, 0]
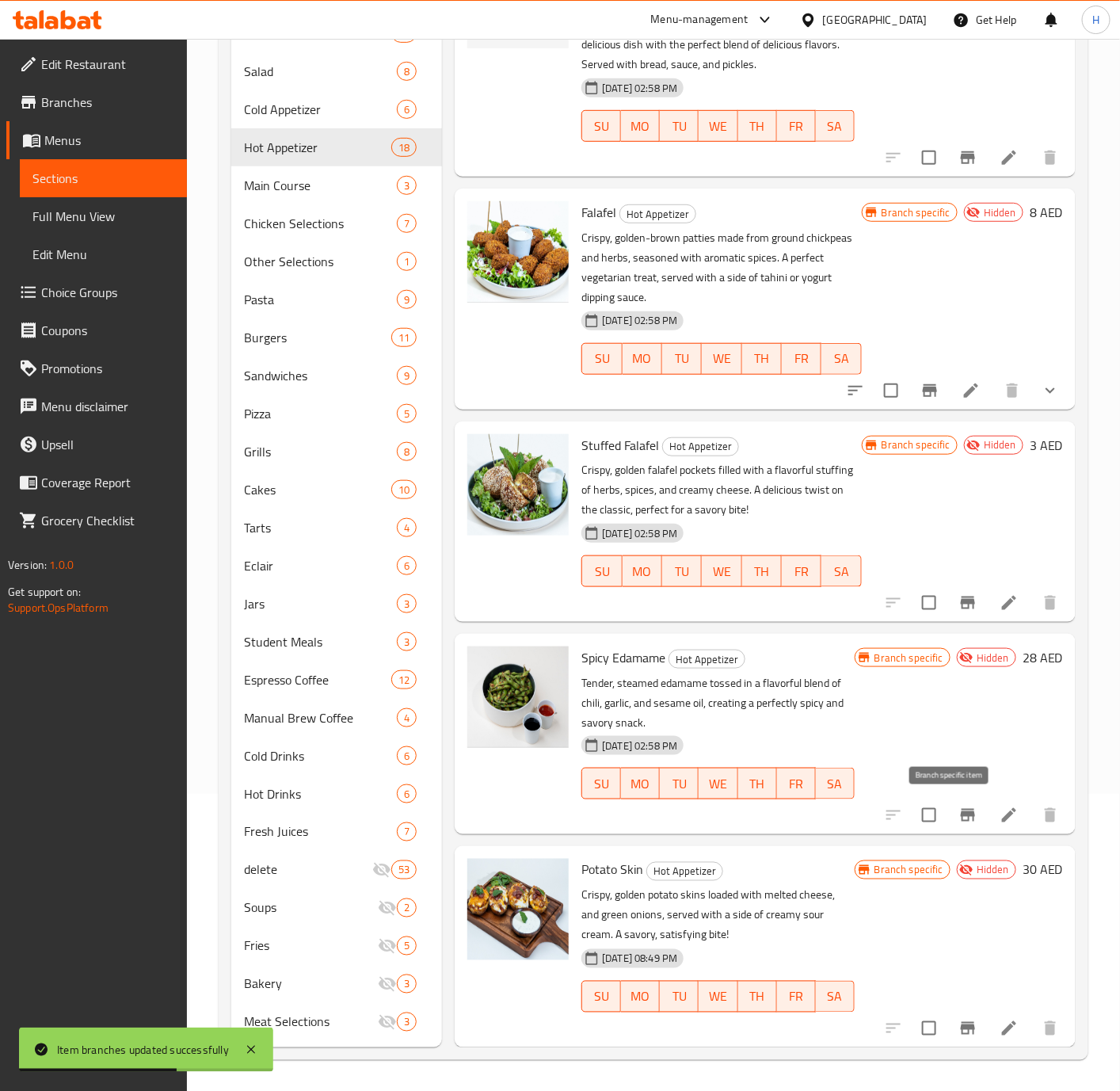
click at [966, 811] on button "Branch-specific-item" at bounding box center [967, 815] width 38 height 38
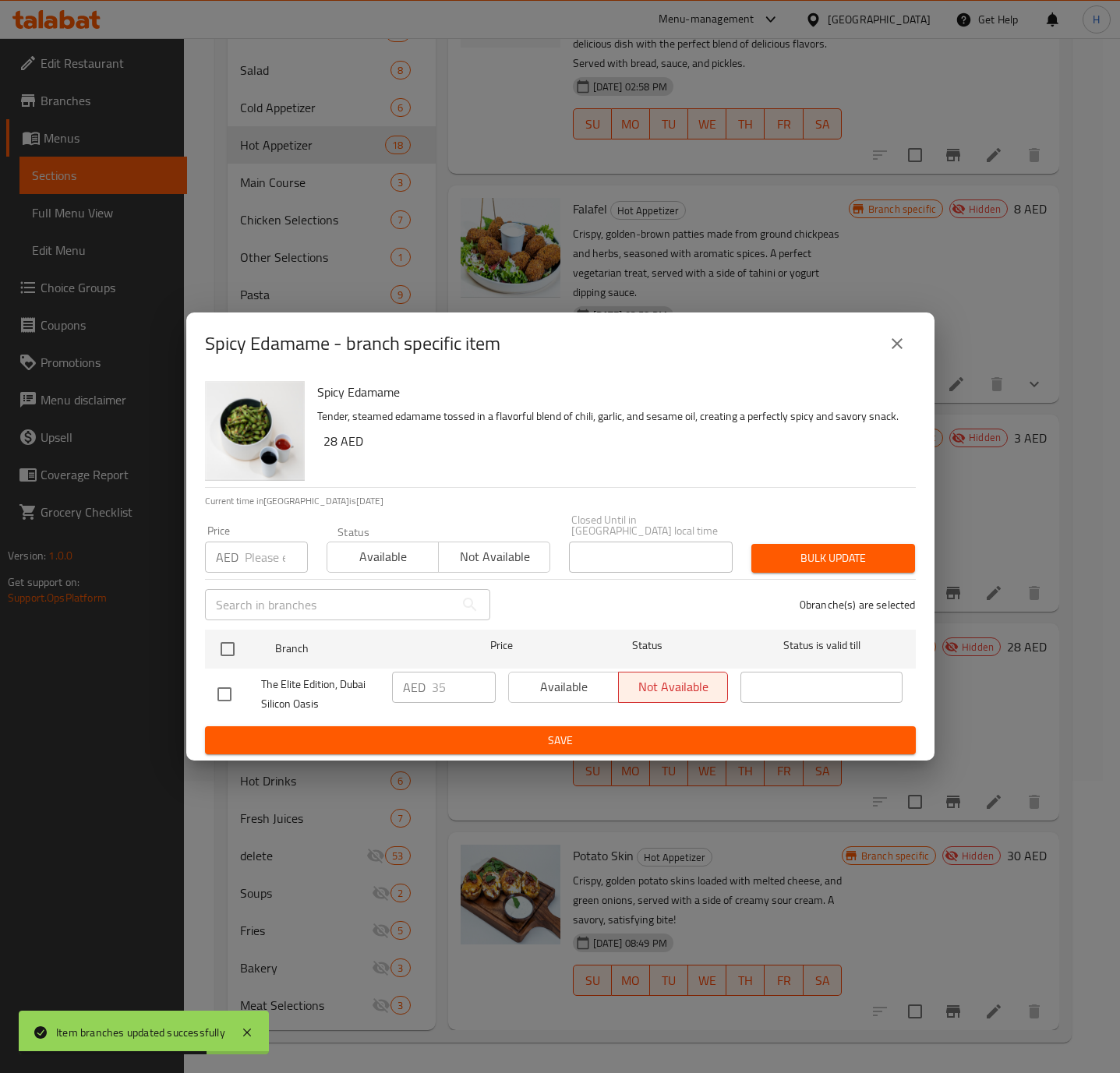
click at [895, 346] on icon "close" at bounding box center [897, 344] width 19 height 19
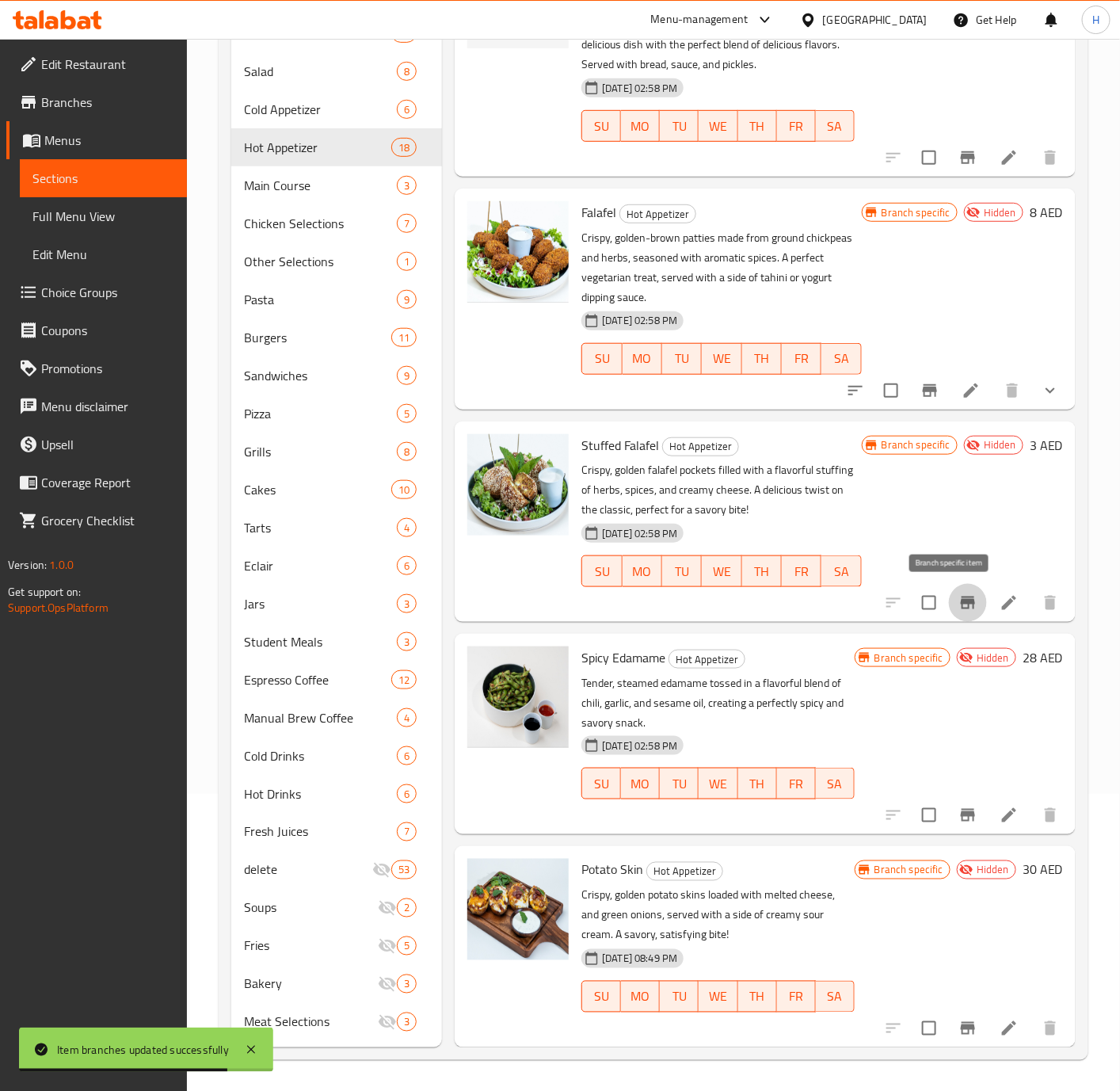
click at [961, 601] on icon "Branch-specific-item" at bounding box center [968, 603] width 14 height 12
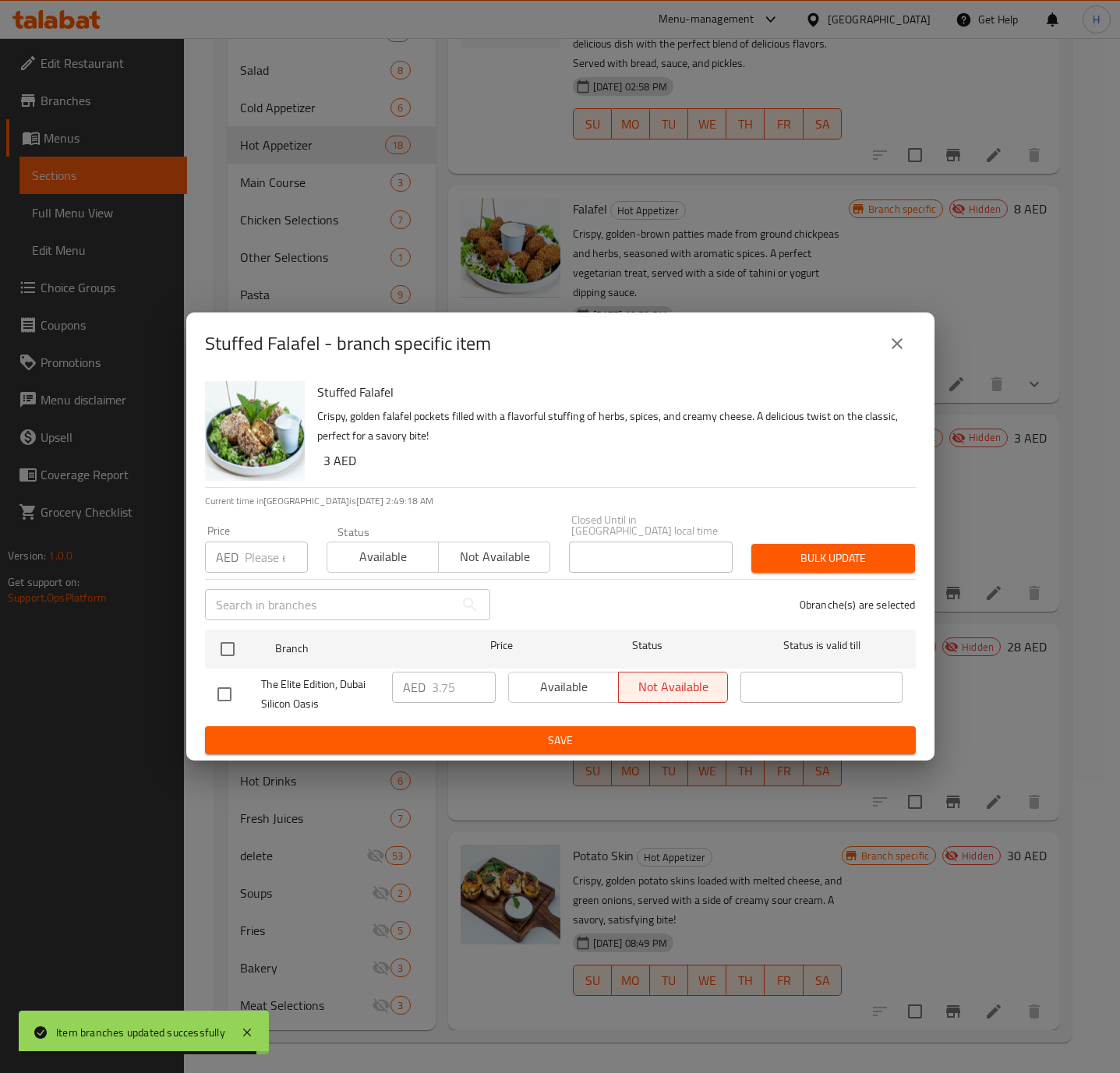
click at [875, 347] on div "Stuffed Falafel - branch specific item" at bounding box center [560, 343] width 711 height 37
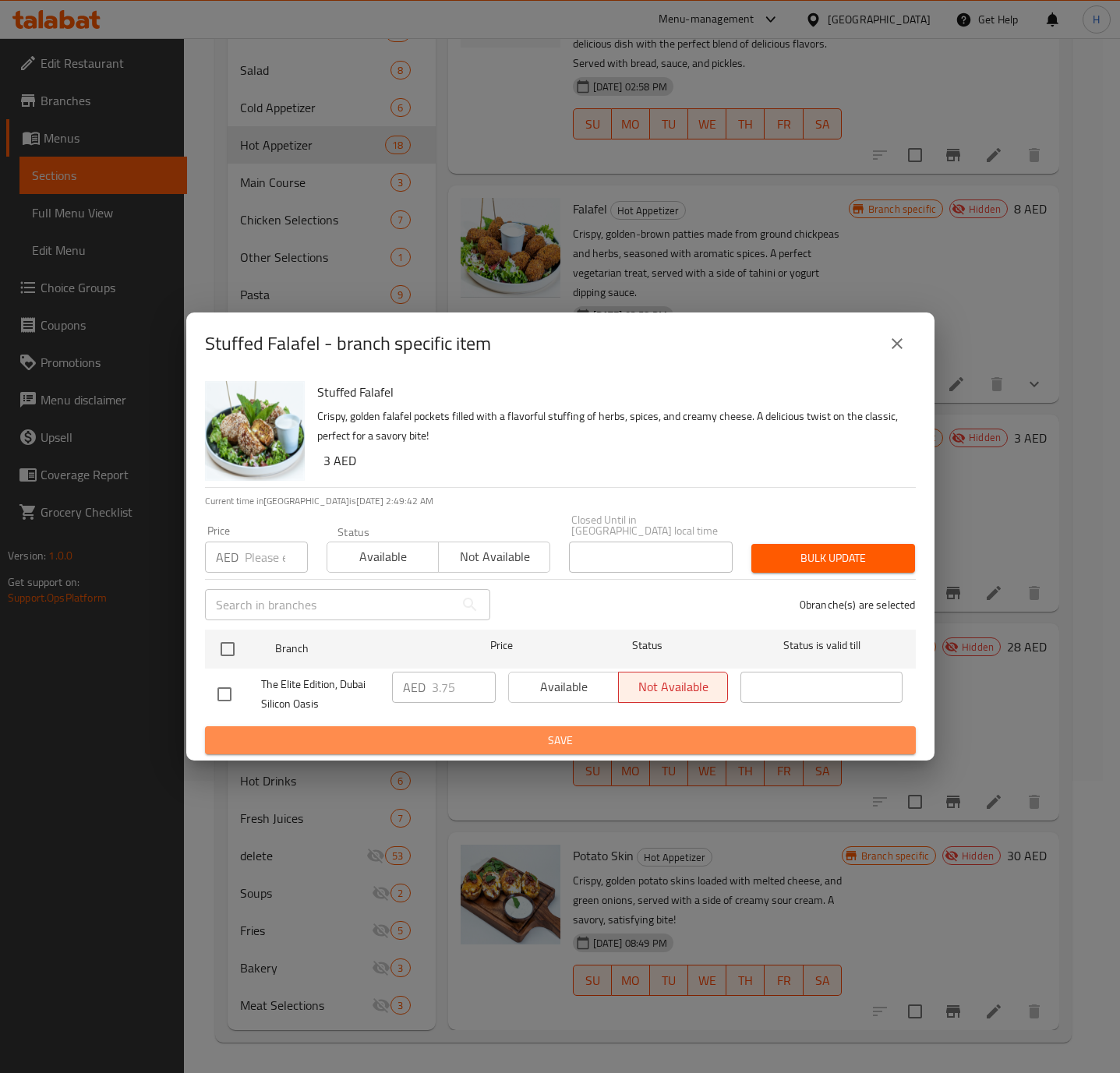
click at [711, 739] on span "Save" at bounding box center [560, 741] width 686 height 20
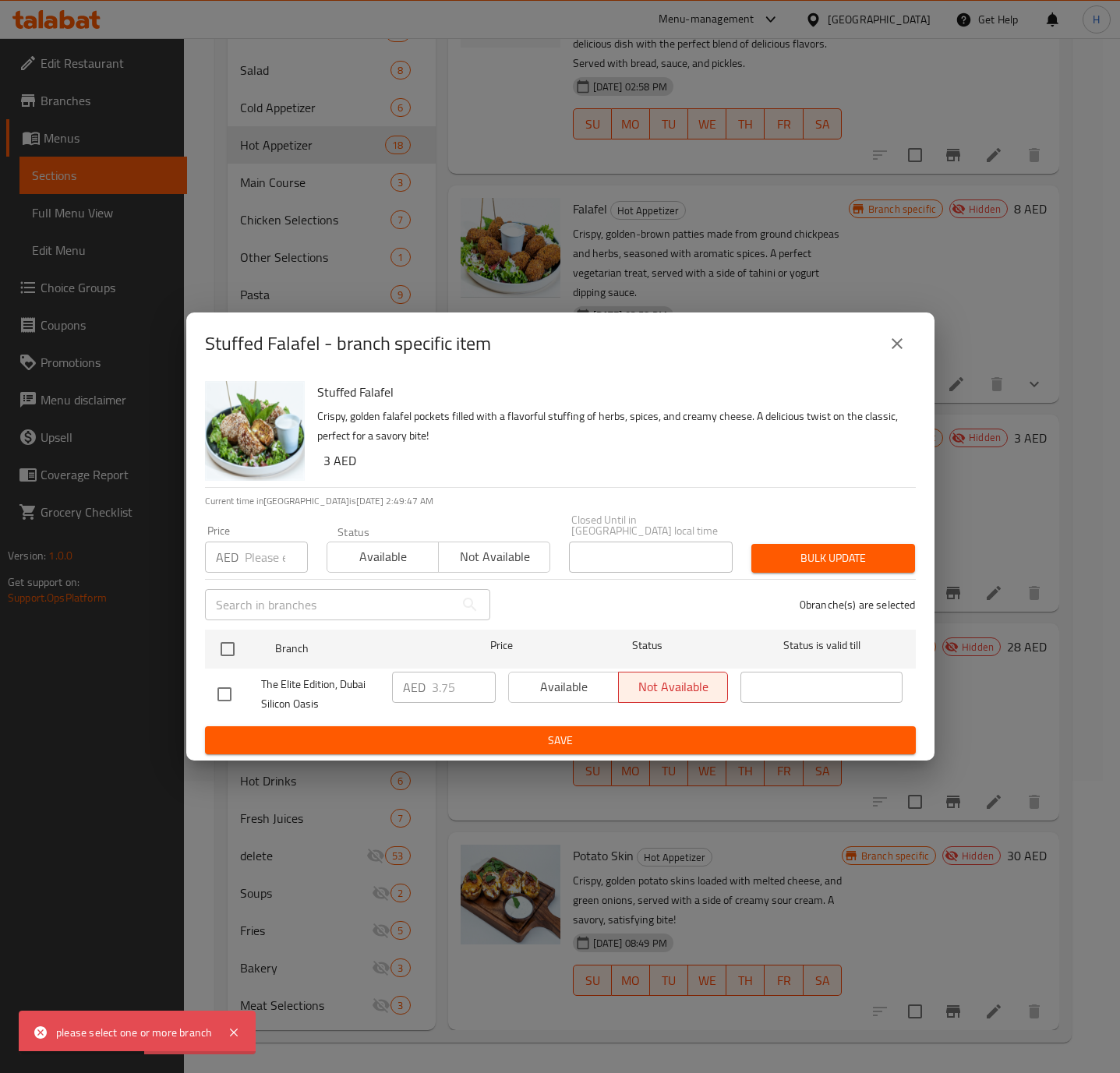
click at [891, 337] on icon "close" at bounding box center [897, 344] width 19 height 19
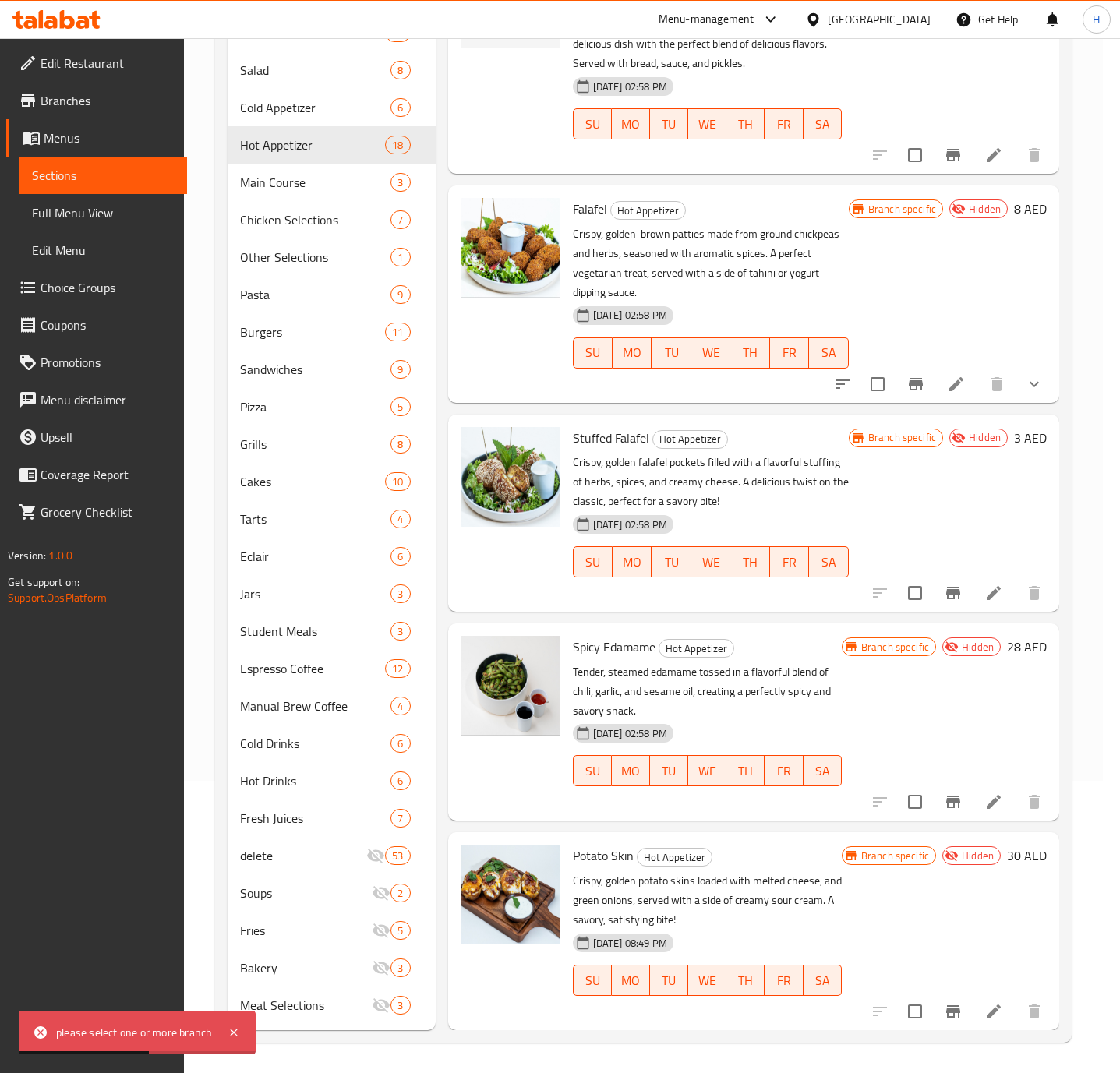
click at [891, 337] on icon "close" at bounding box center [897, 344] width 19 height 19
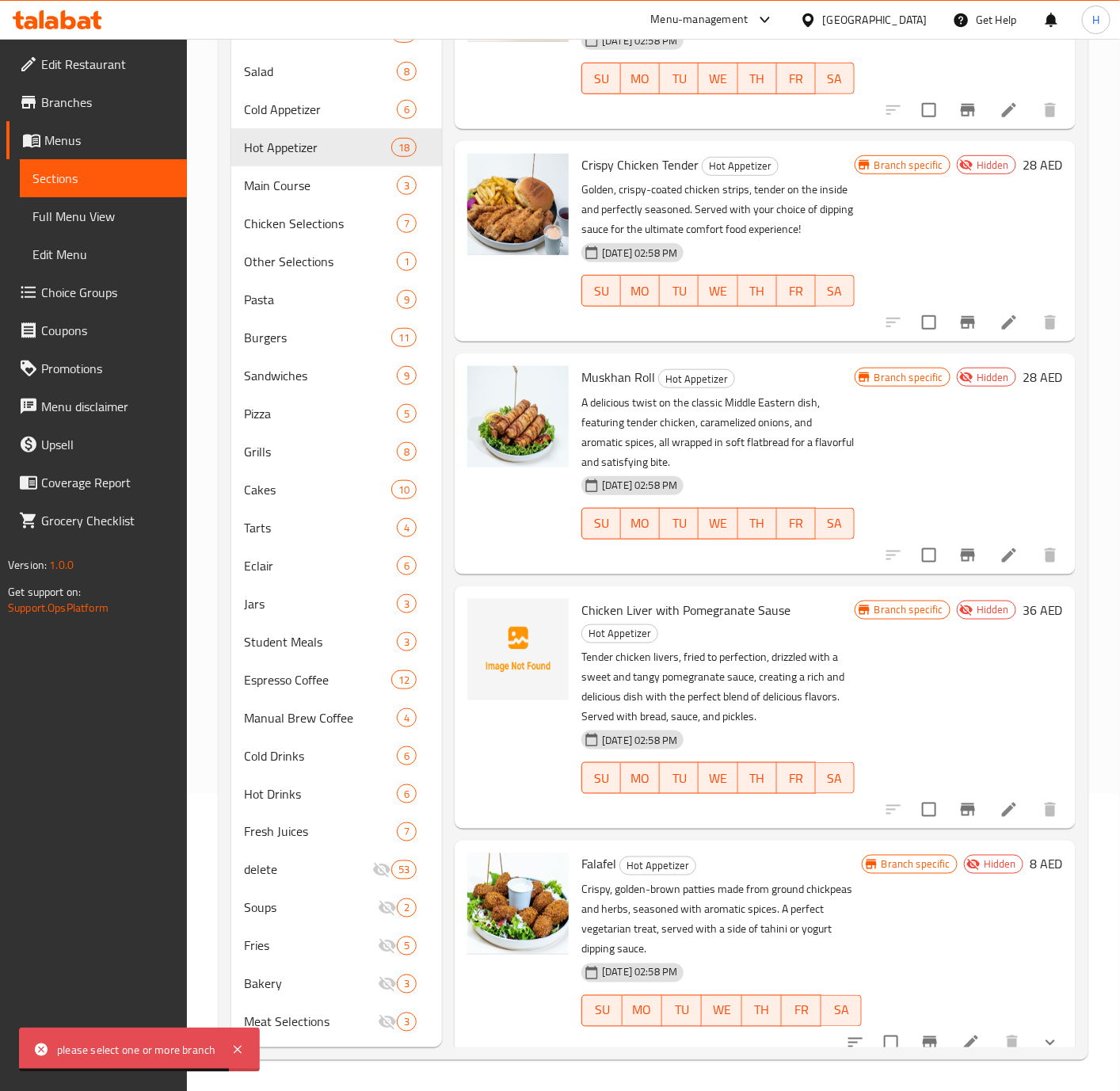
scroll to position [1890, 0]
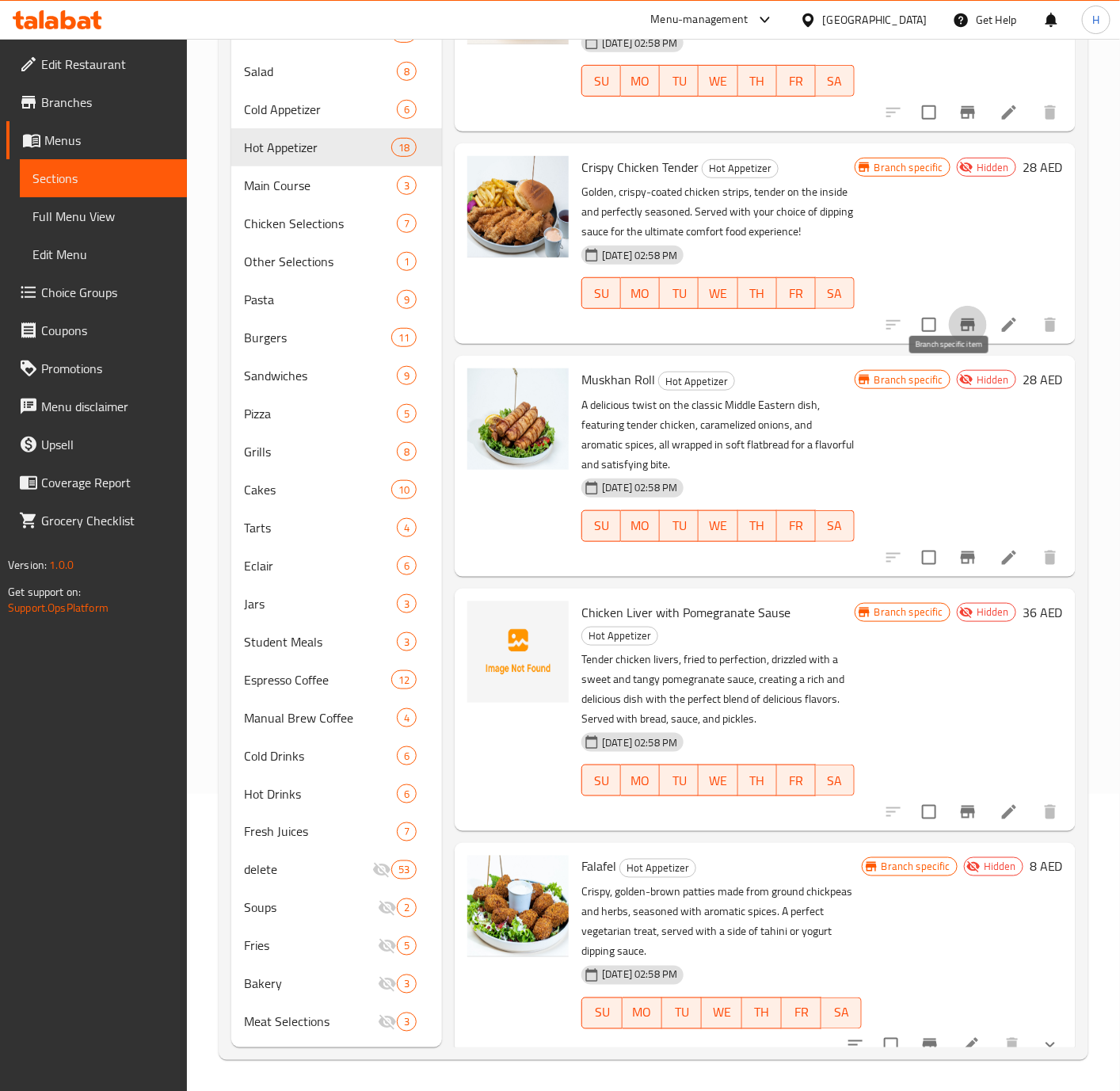
click at [958, 334] on icon "Branch-specific-item" at bounding box center [968, 325] width 19 height 19
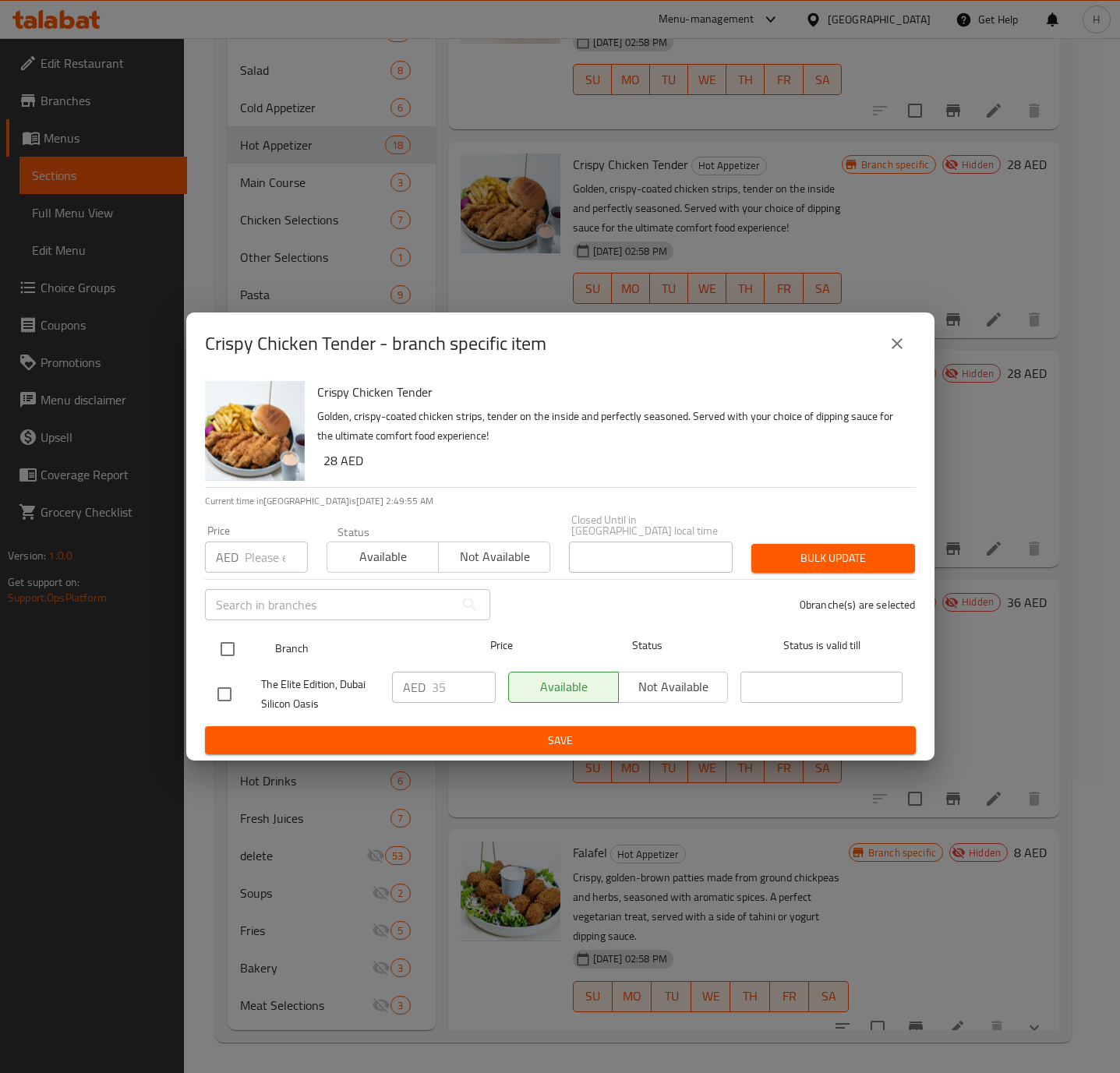
click at [232, 648] on input "checkbox" at bounding box center [228, 649] width 33 height 33
checkbox input "true"
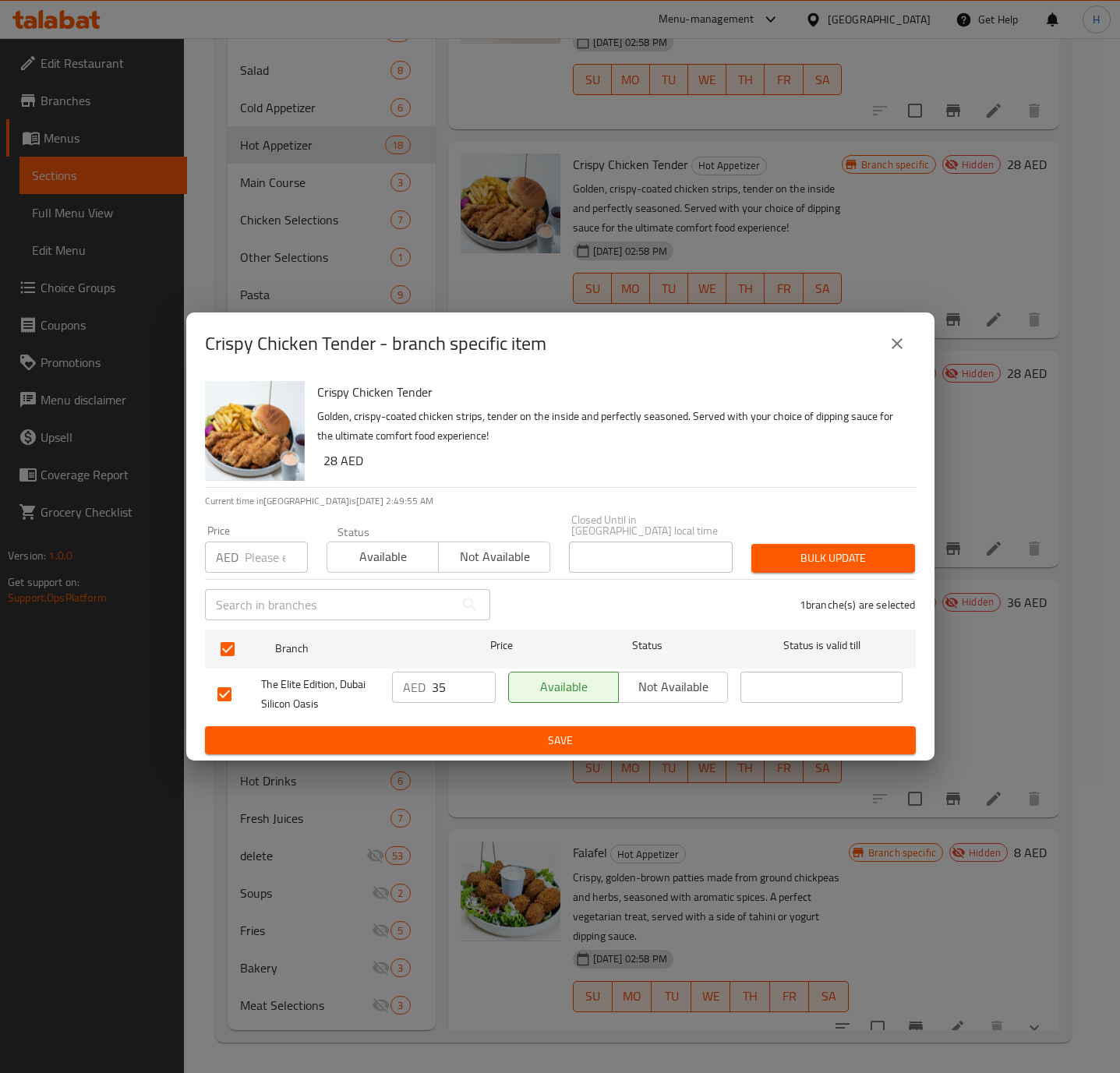
click at [643, 685] on span "Not available" at bounding box center [674, 686] width 98 height 22
click at [585, 731] on span "Save" at bounding box center [560, 741] width 686 height 20
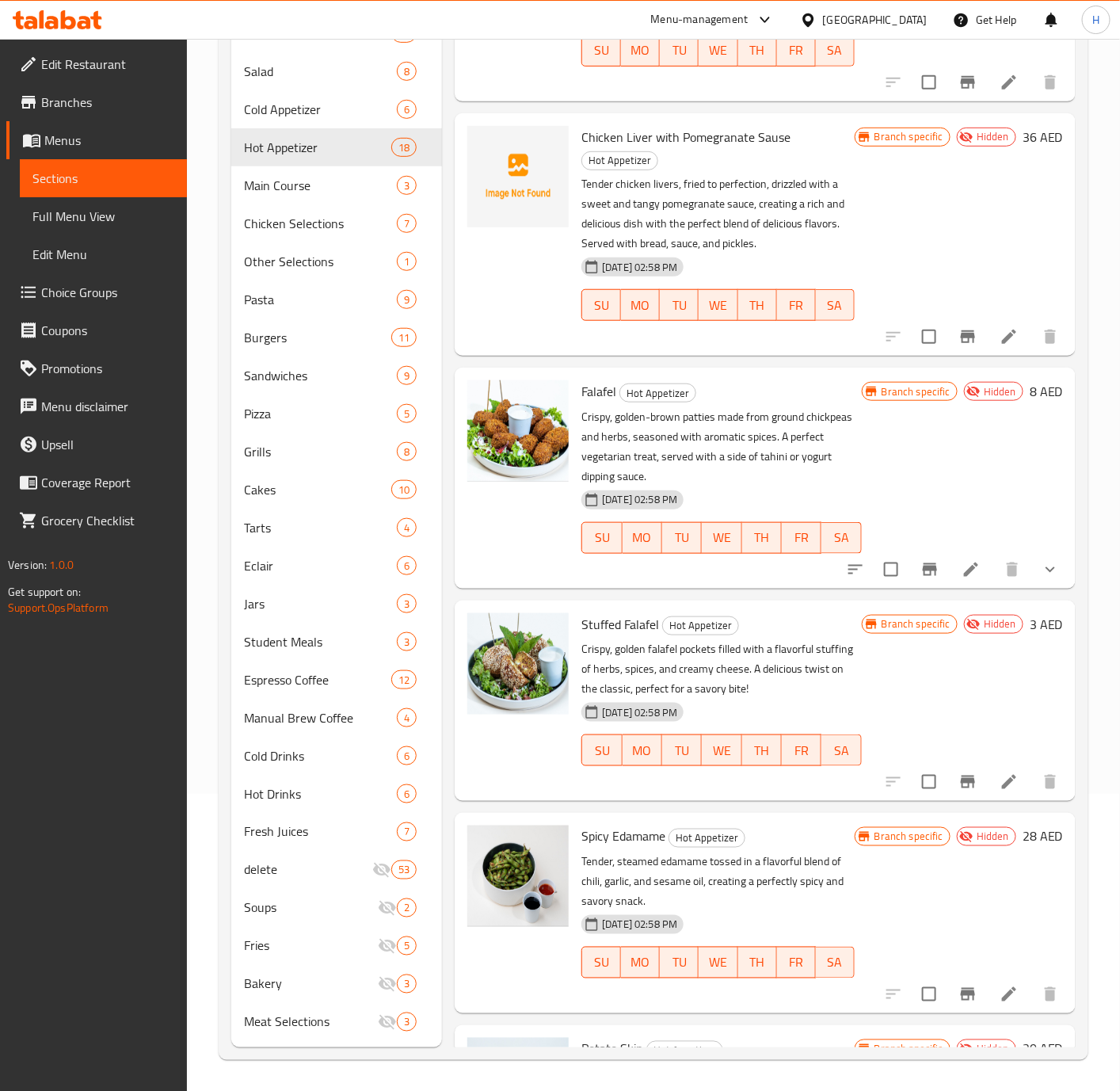
scroll to position [2602, 0]
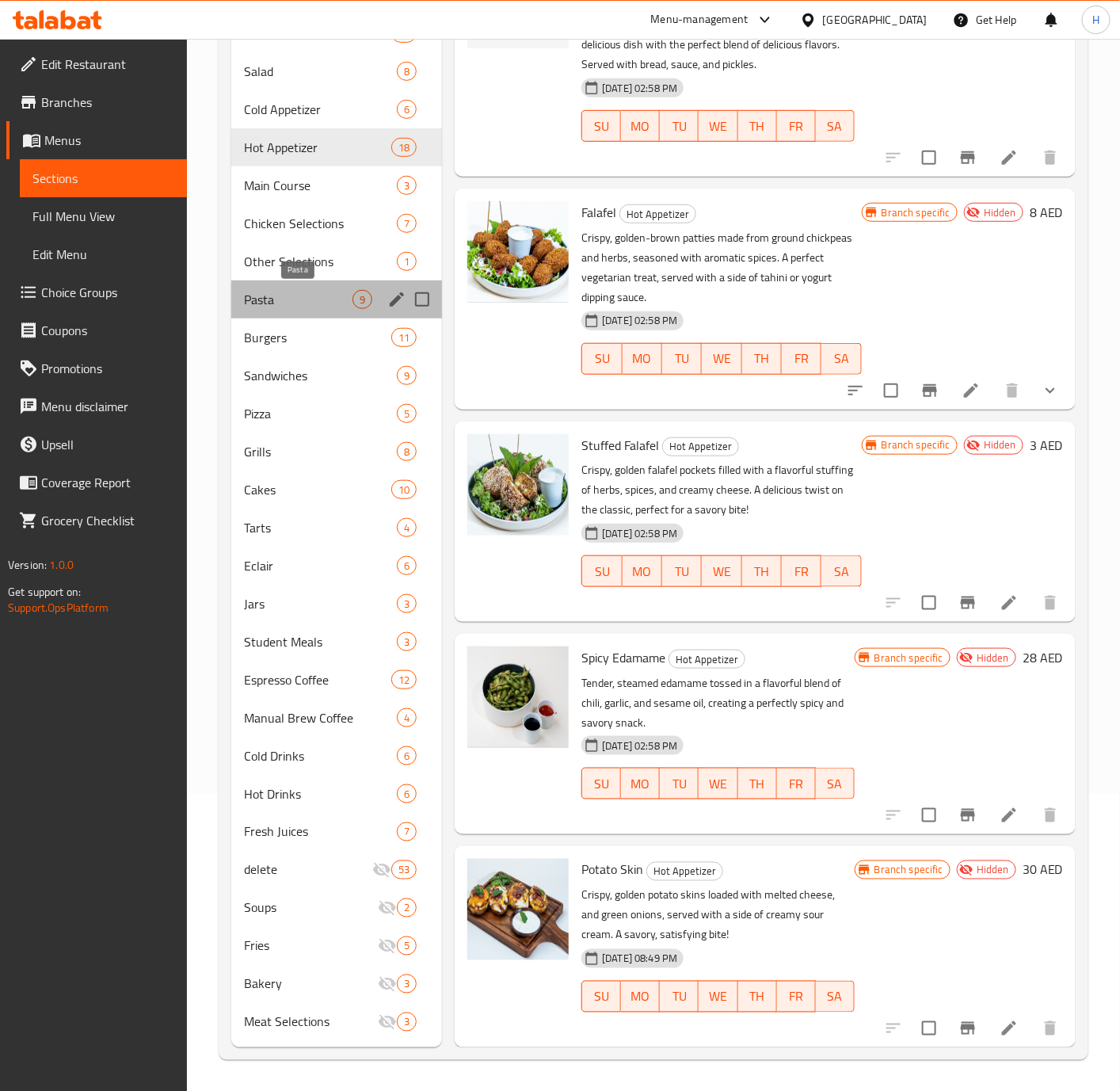
click at [317, 300] on span "Pasta" at bounding box center [298, 299] width 109 height 19
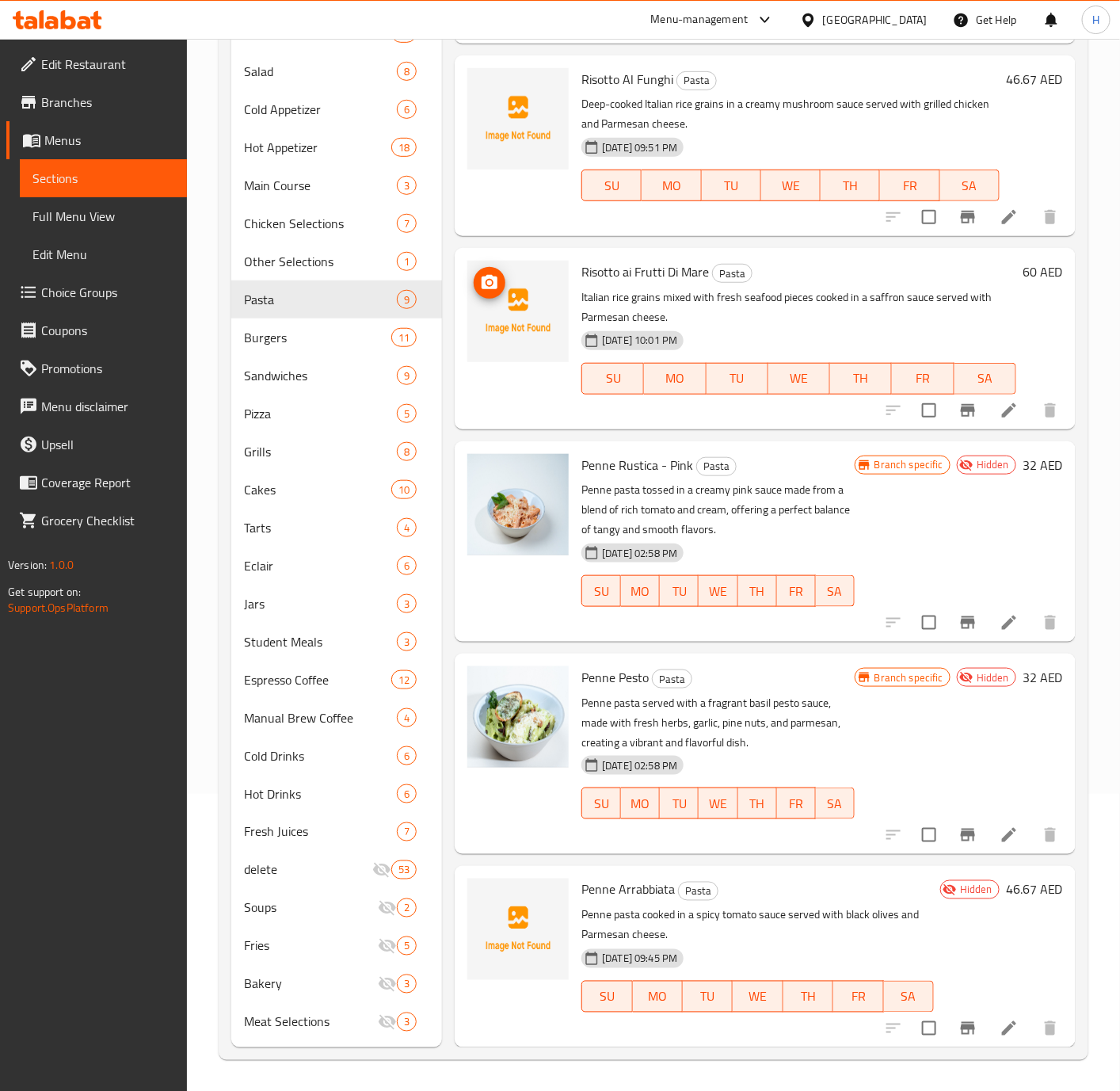
scroll to position [647, 0]
click at [958, 632] on icon "Branch-specific-item" at bounding box center [968, 623] width 19 height 19
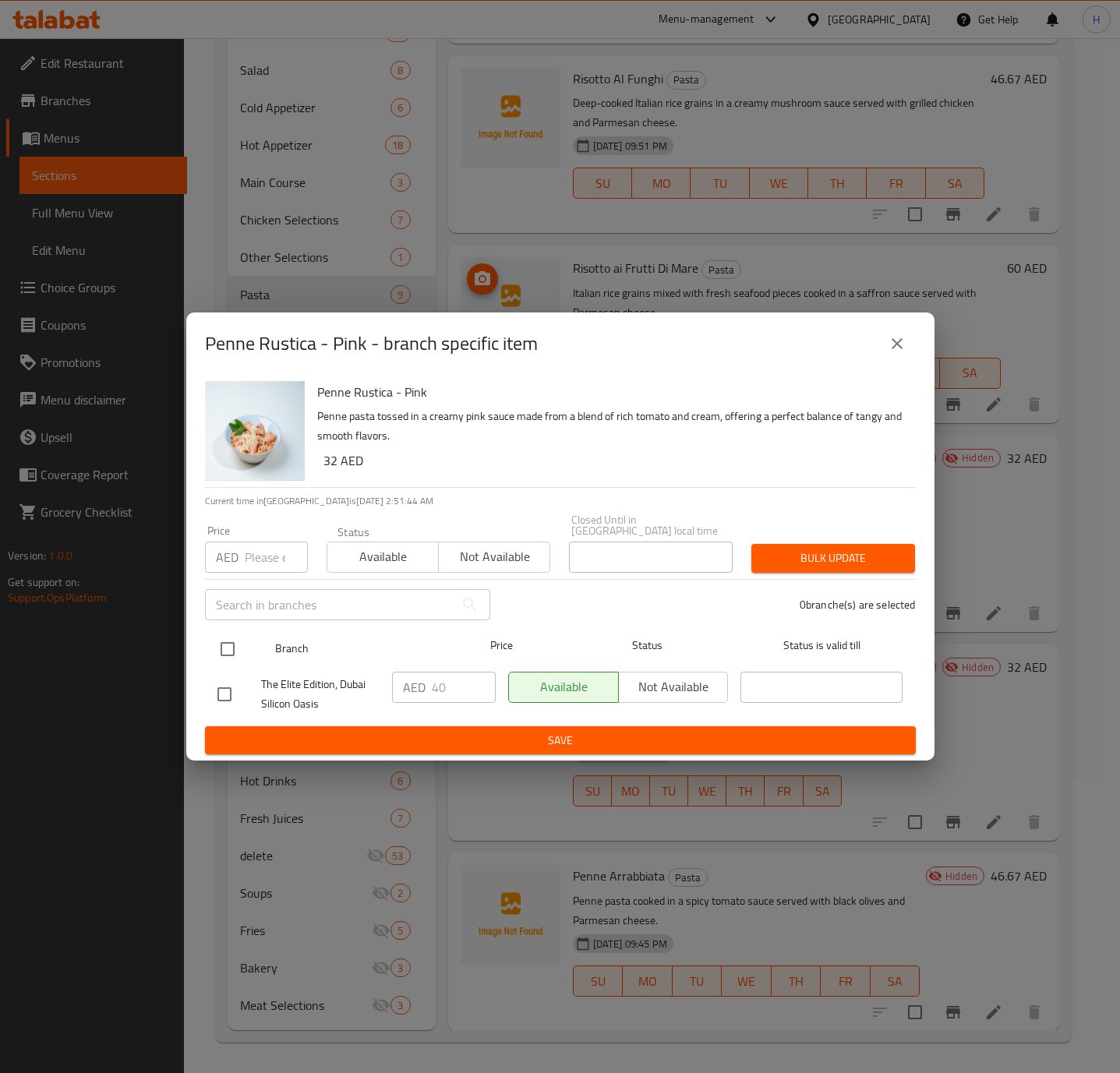
click at [219, 648] on input "checkbox" at bounding box center [228, 649] width 33 height 33
checkbox input "true"
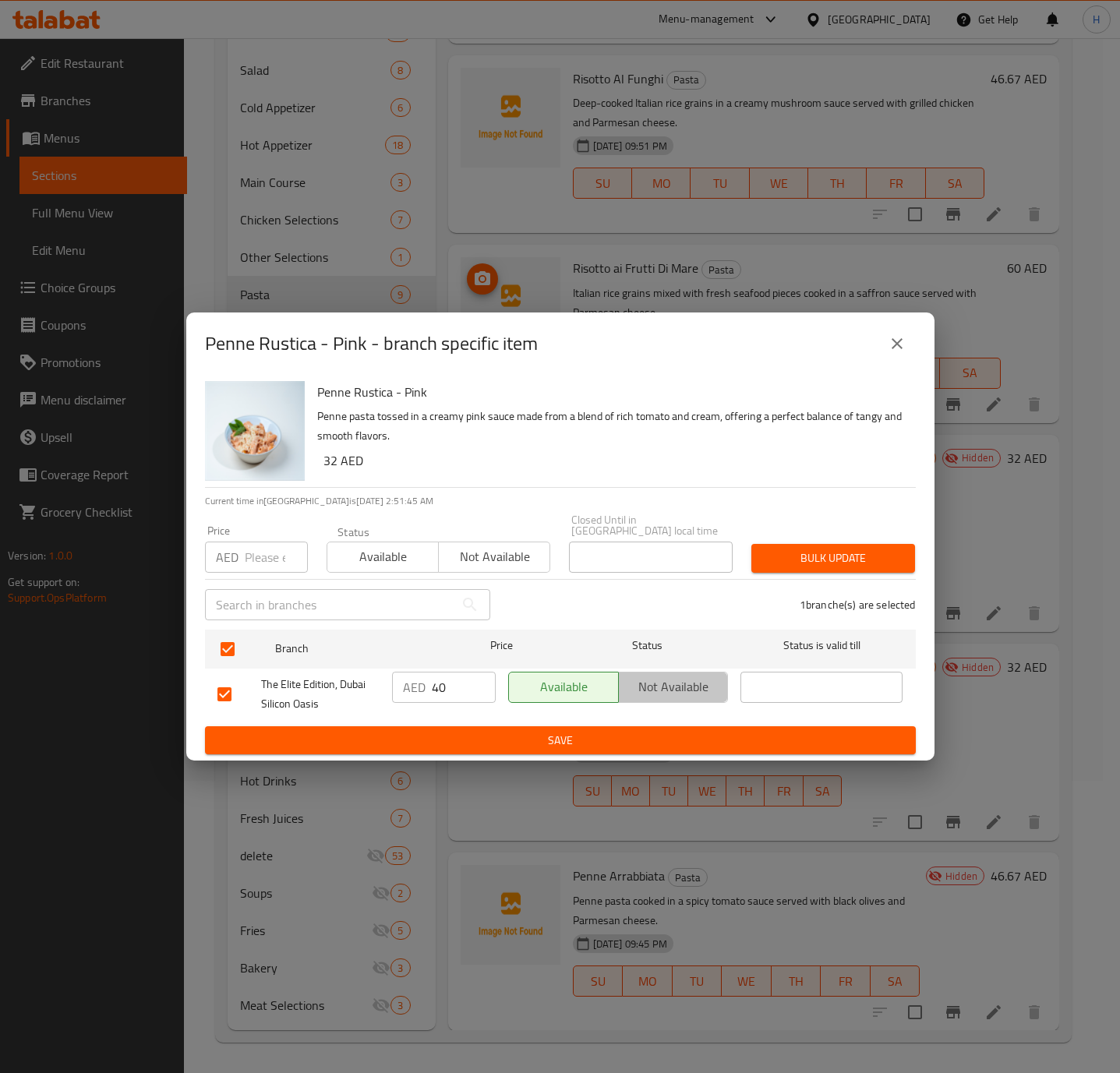
click at [671, 683] on span "Not available" at bounding box center [674, 686] width 98 height 22
click at [596, 721] on div "Available Not available" at bounding box center [618, 694] width 233 height 58
click at [555, 731] on span "Save" at bounding box center [560, 741] width 686 height 20
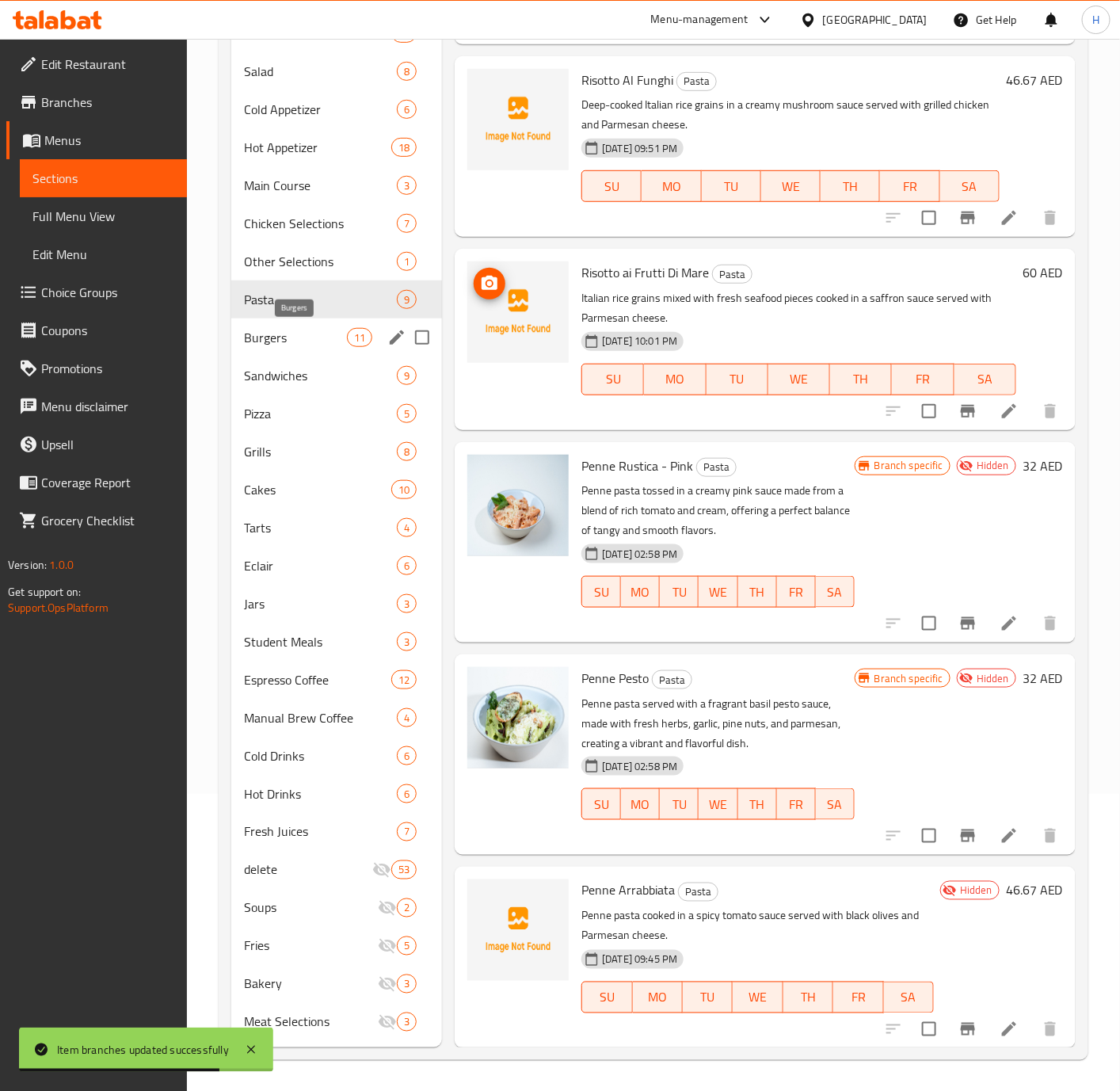
click at [316, 345] on span "Burgers" at bounding box center [295, 338] width 103 height 19
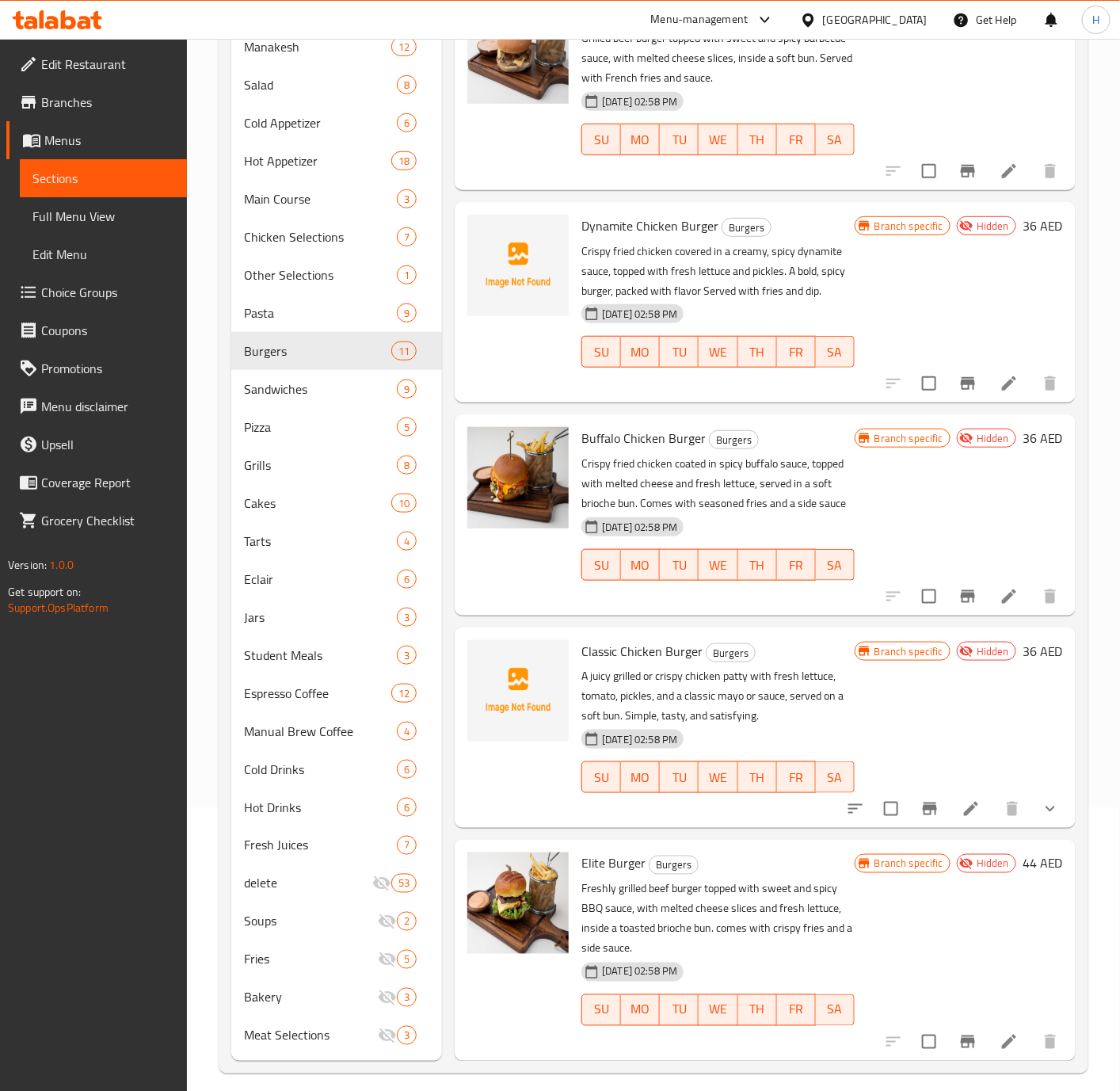
scroll to position [297, 0]
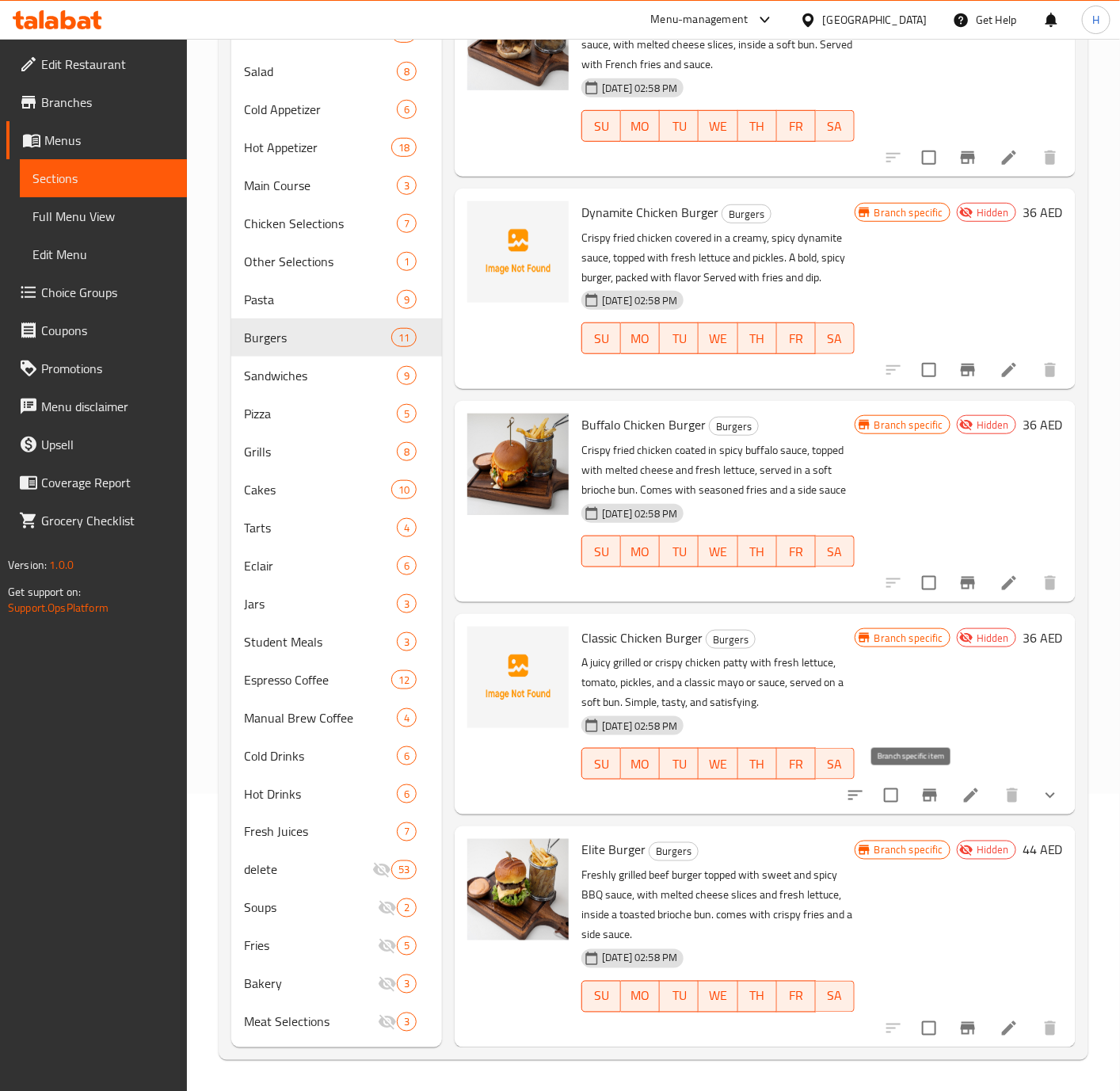
click at [923, 792] on icon "Branch-specific-item" at bounding box center [930, 795] width 14 height 12
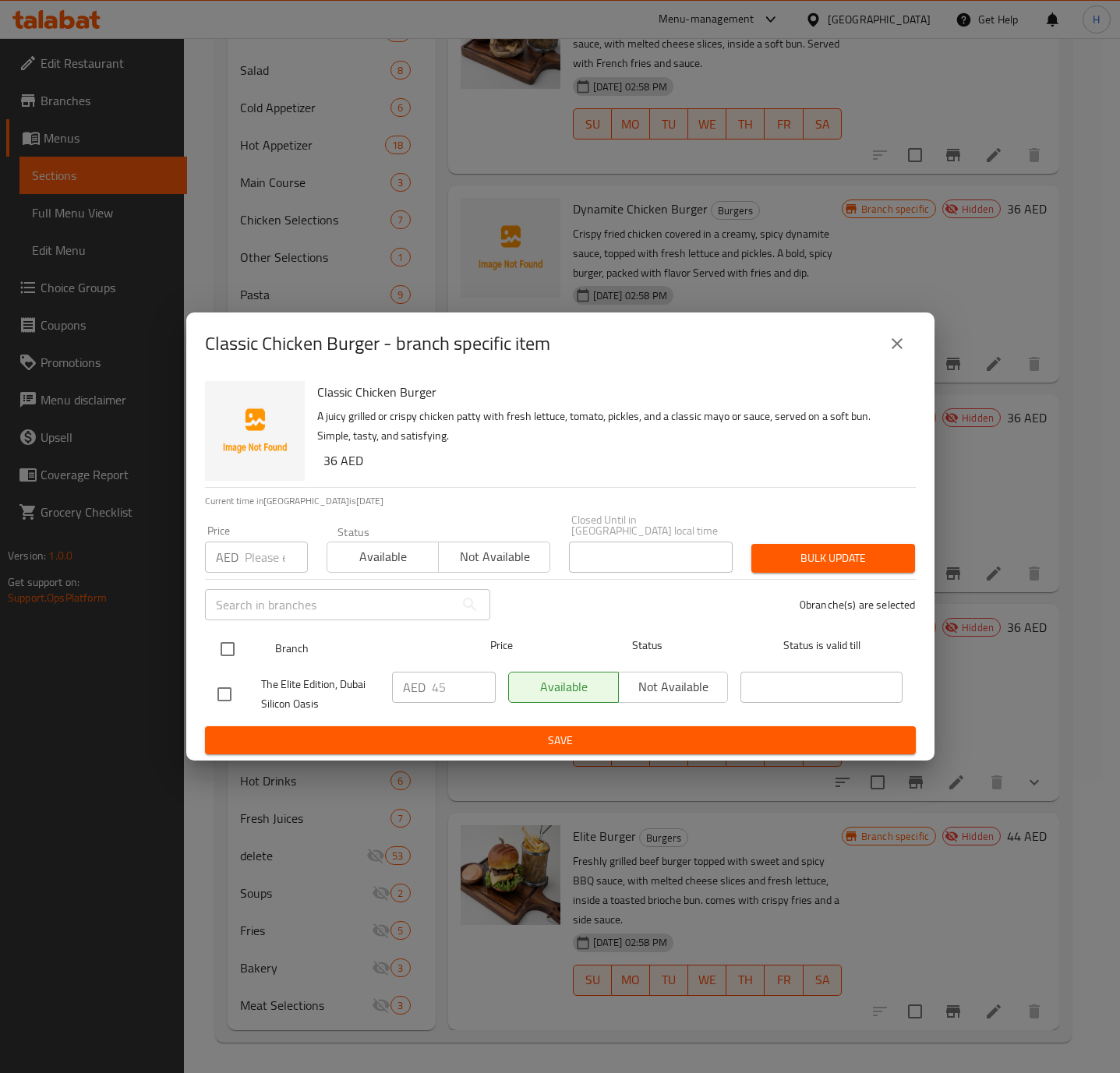
click at [235, 654] on input "checkbox" at bounding box center [228, 649] width 33 height 33
checkbox input "true"
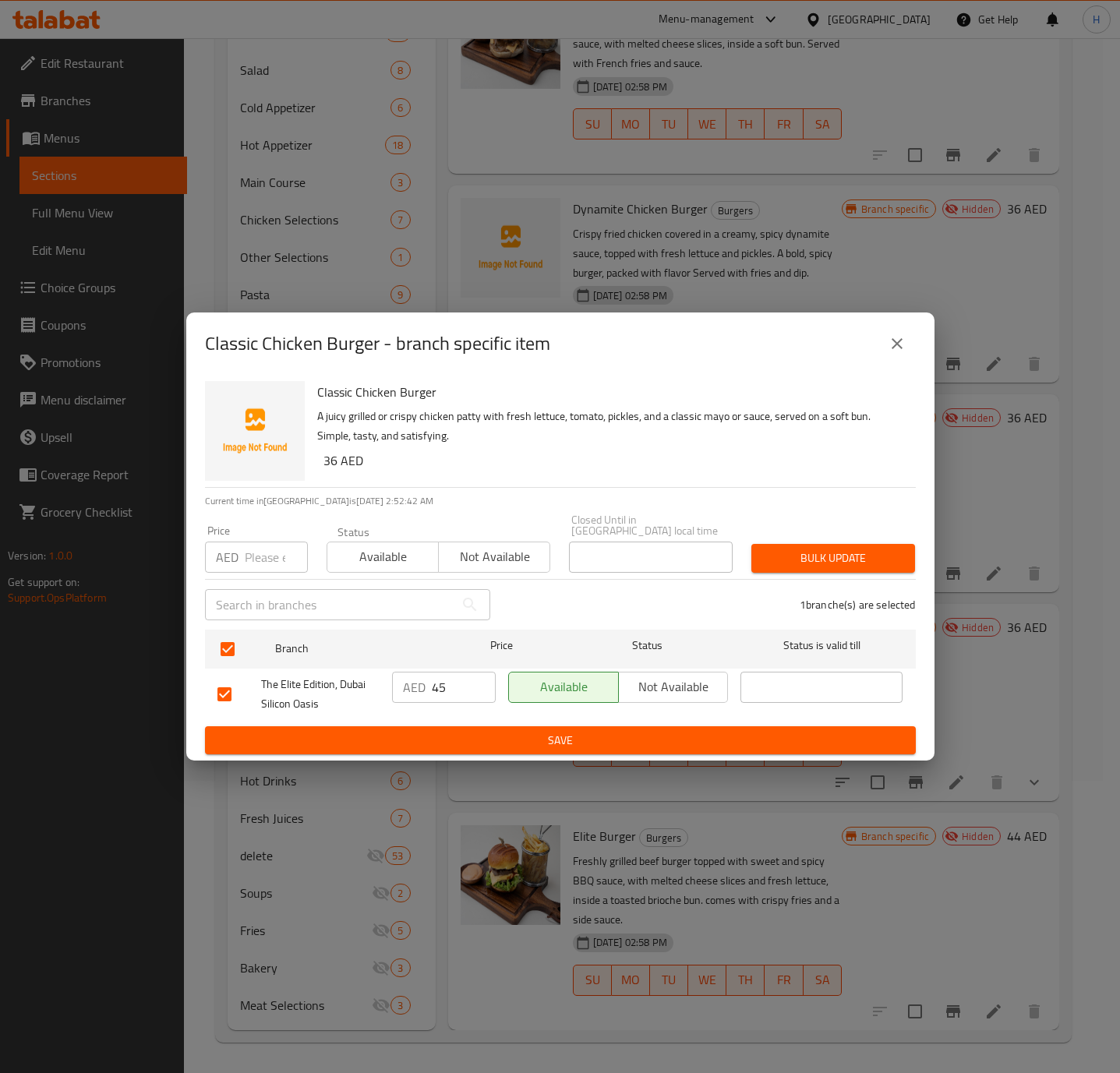
click at [638, 690] on span "Not available" at bounding box center [674, 686] width 98 height 22
click at [622, 711] on div "Available Not available" at bounding box center [618, 694] width 233 height 58
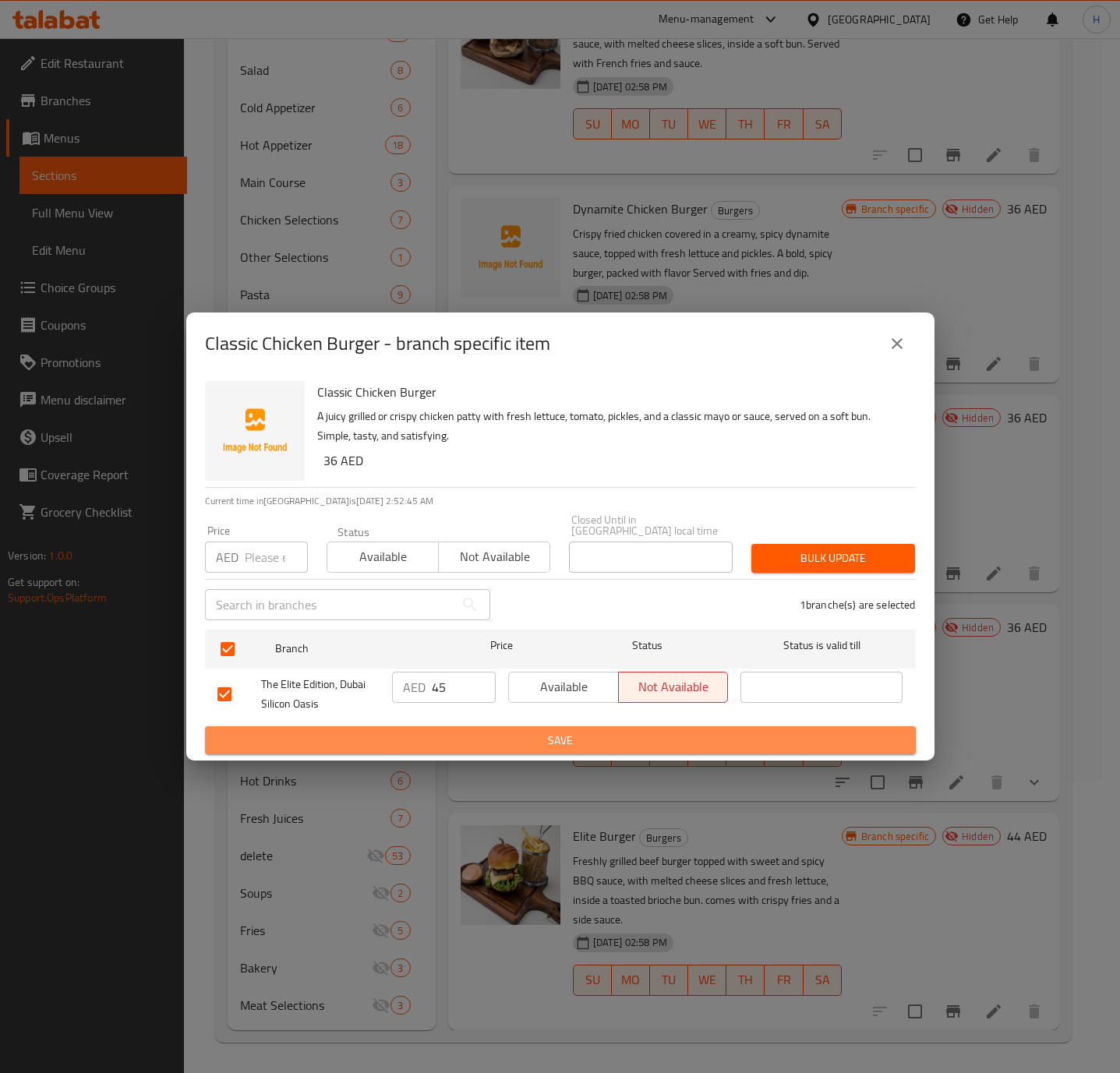
click at [513, 750] on button "Save" at bounding box center [560, 740] width 711 height 28
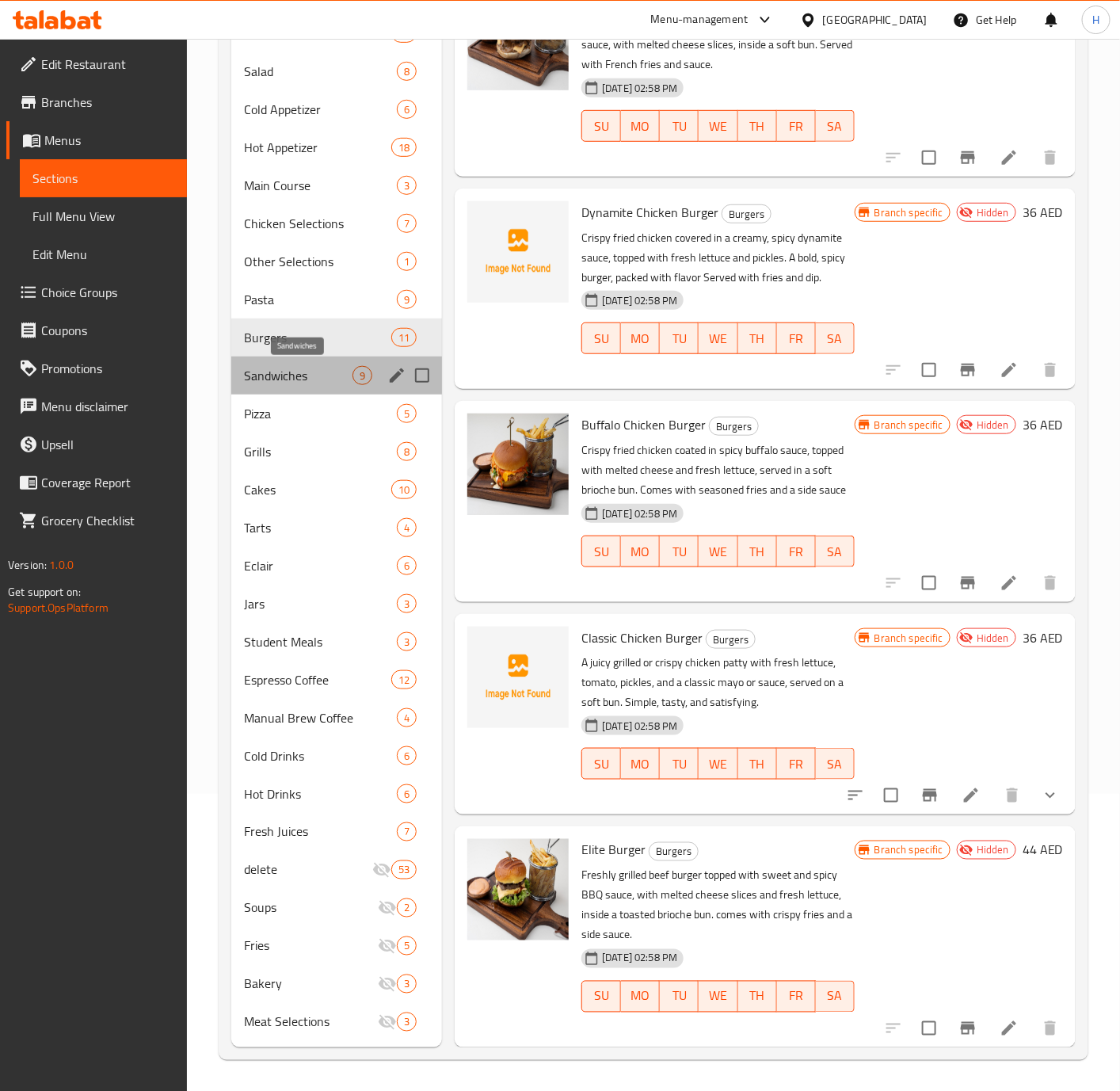
click at [295, 380] on span "Sandwiches" at bounding box center [298, 376] width 109 height 19
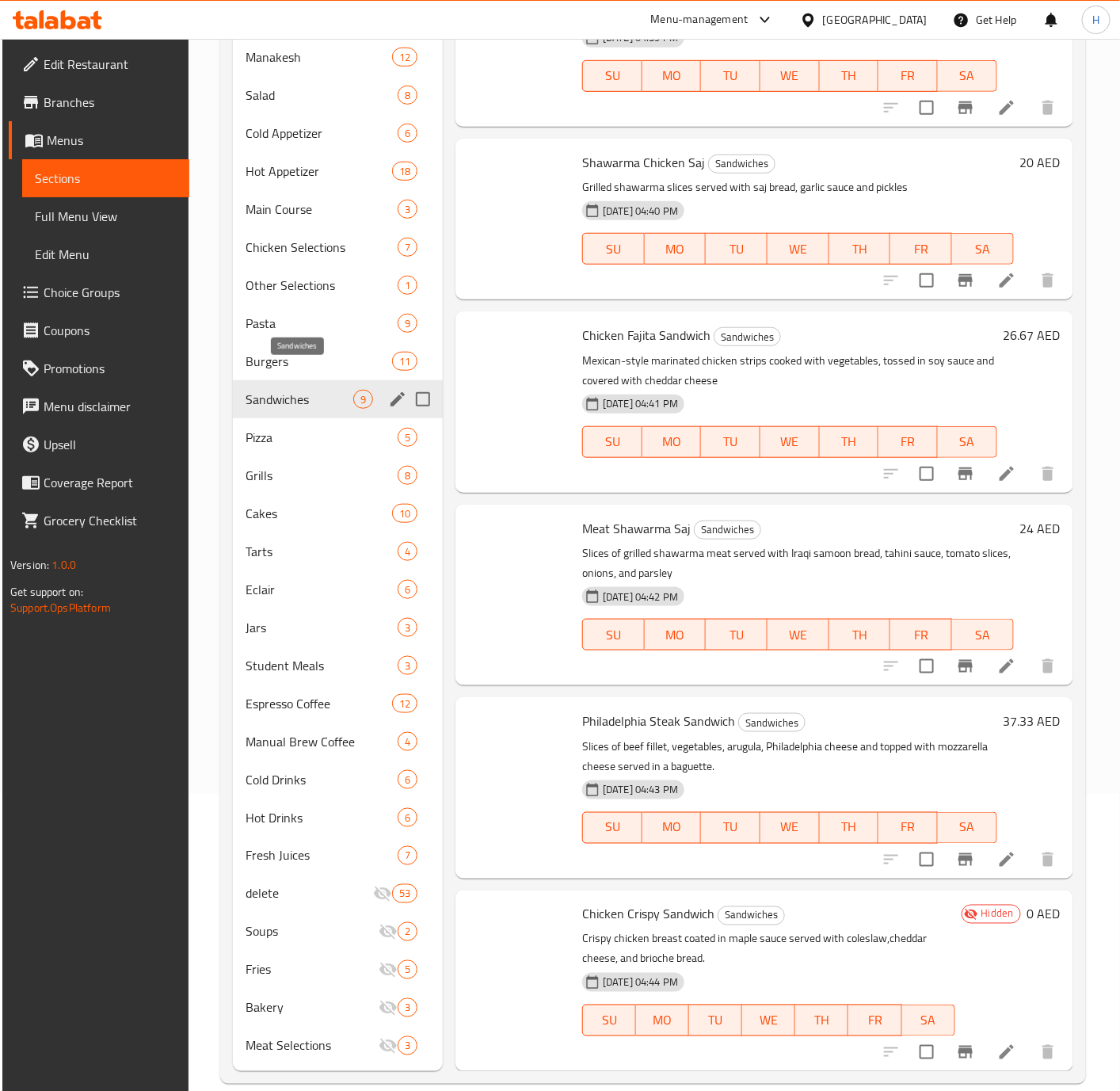
scroll to position [549, 0]
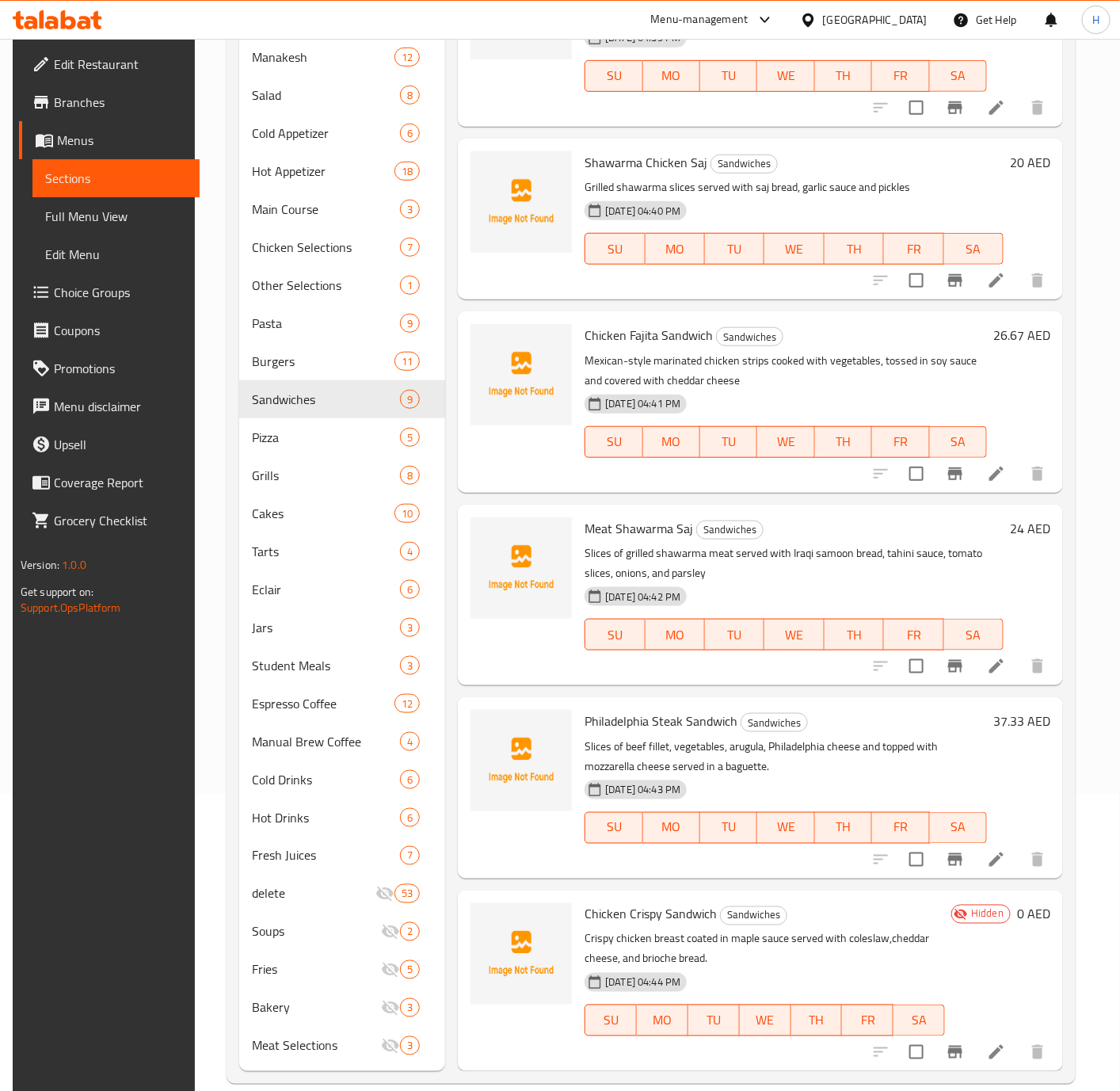
click at [946, 1043] on icon "Branch-specific-item" at bounding box center [956, 1052] width 19 height 19
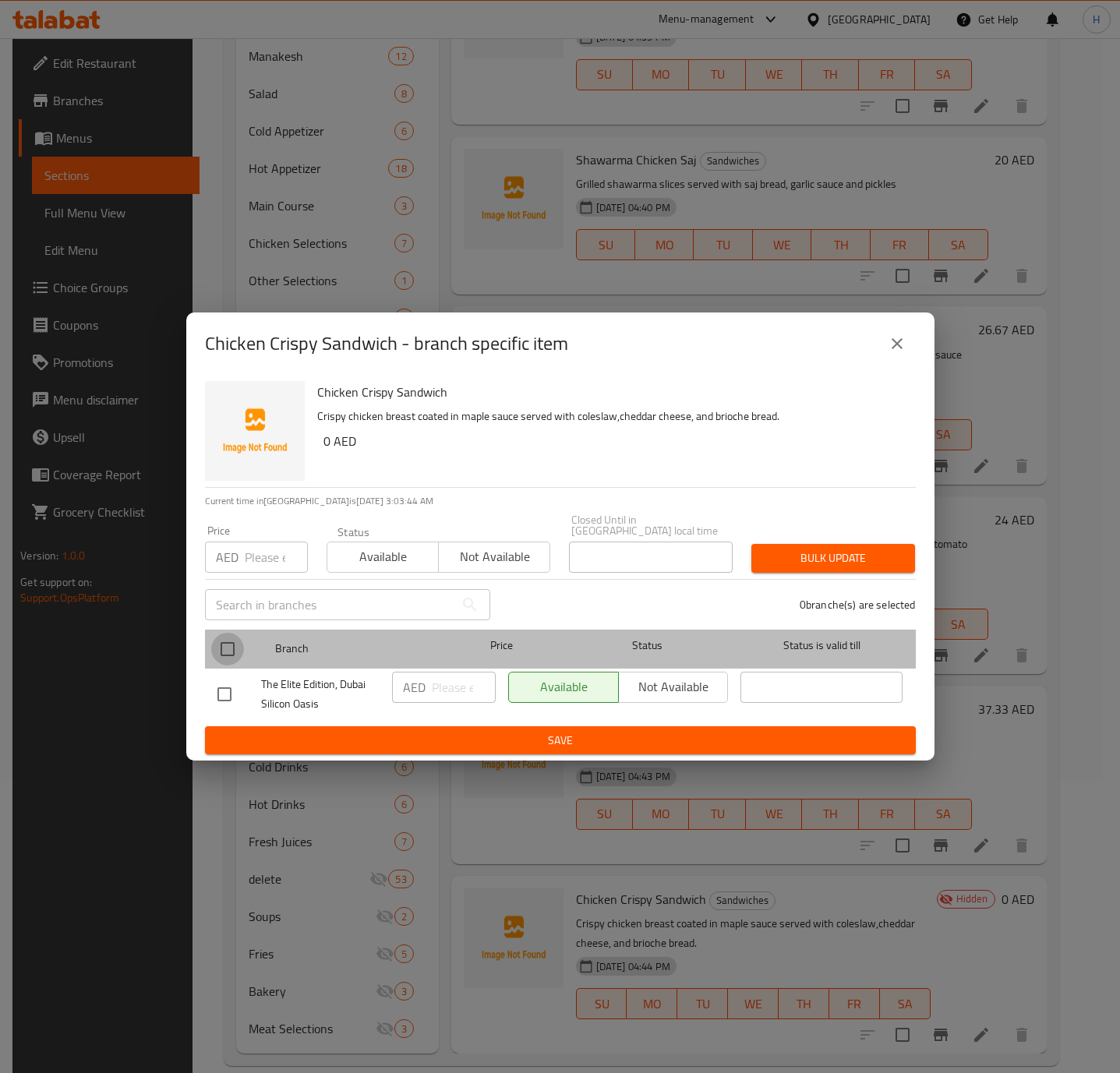
click at [227, 654] on input "checkbox" at bounding box center [228, 649] width 33 height 33
checkbox input "true"
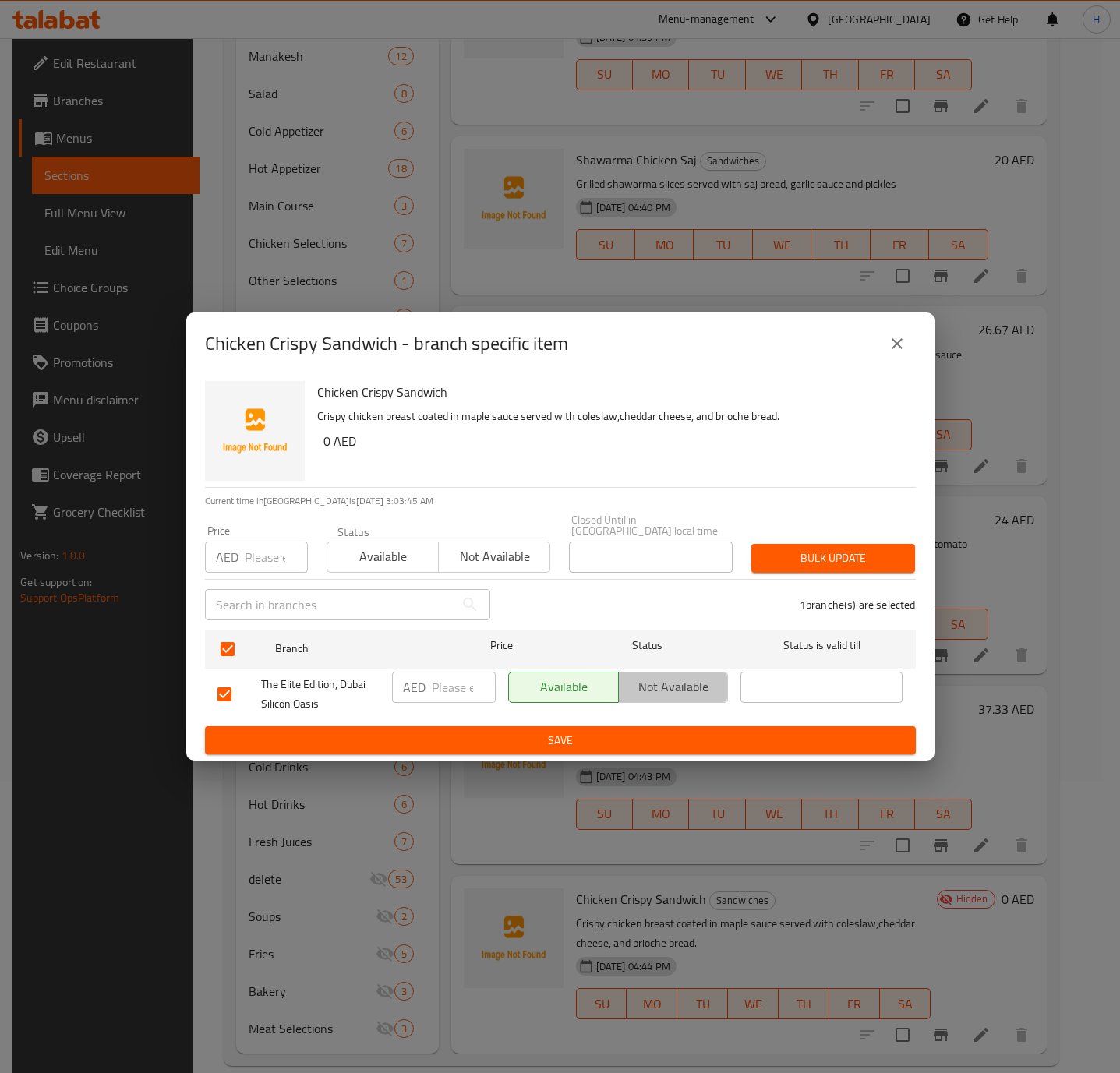
click at [683, 683] on span "Not available" at bounding box center [674, 686] width 98 height 22
click at [665, 737] on span "Save" at bounding box center [560, 741] width 686 height 20
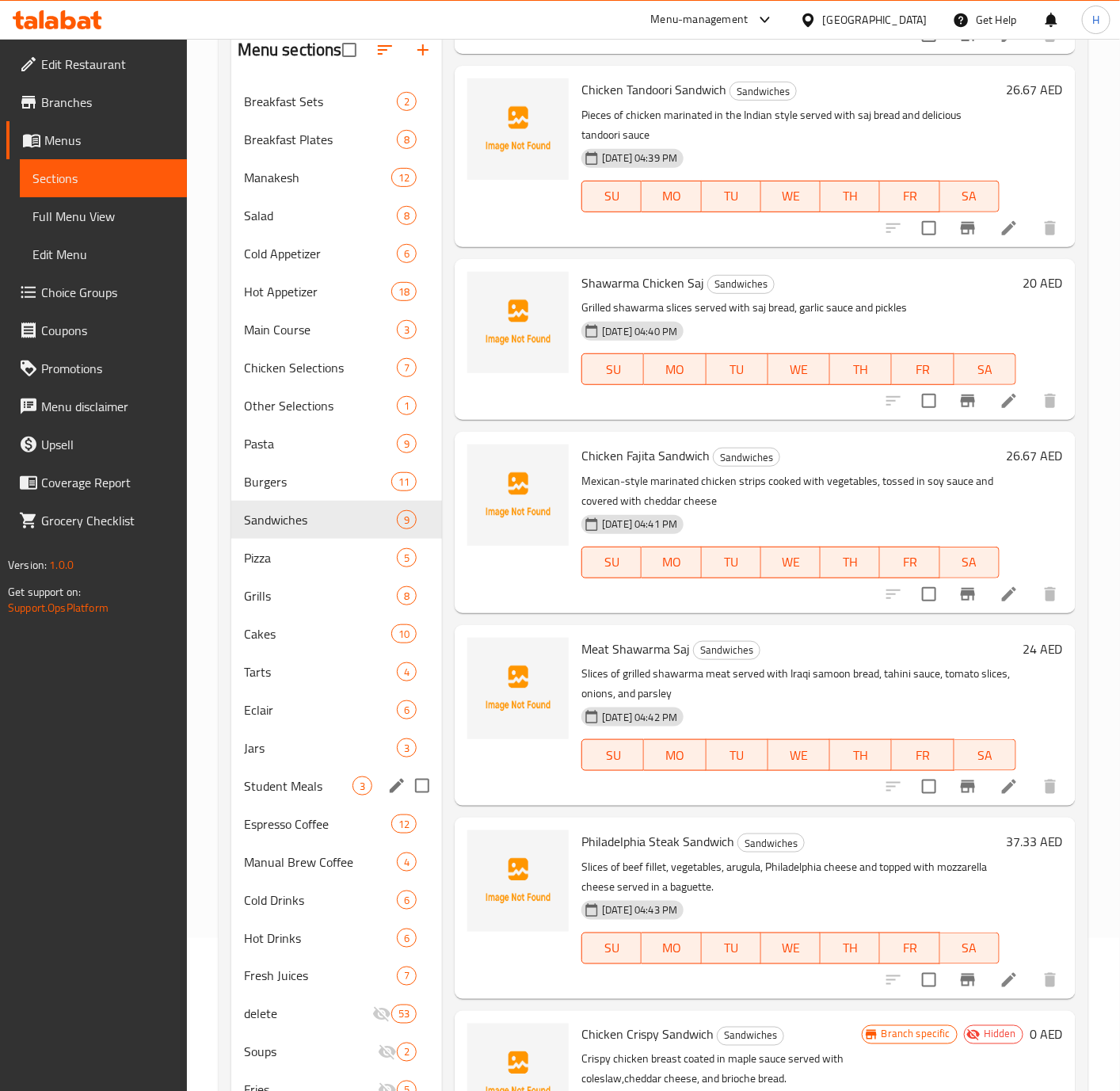
scroll to position [297, 0]
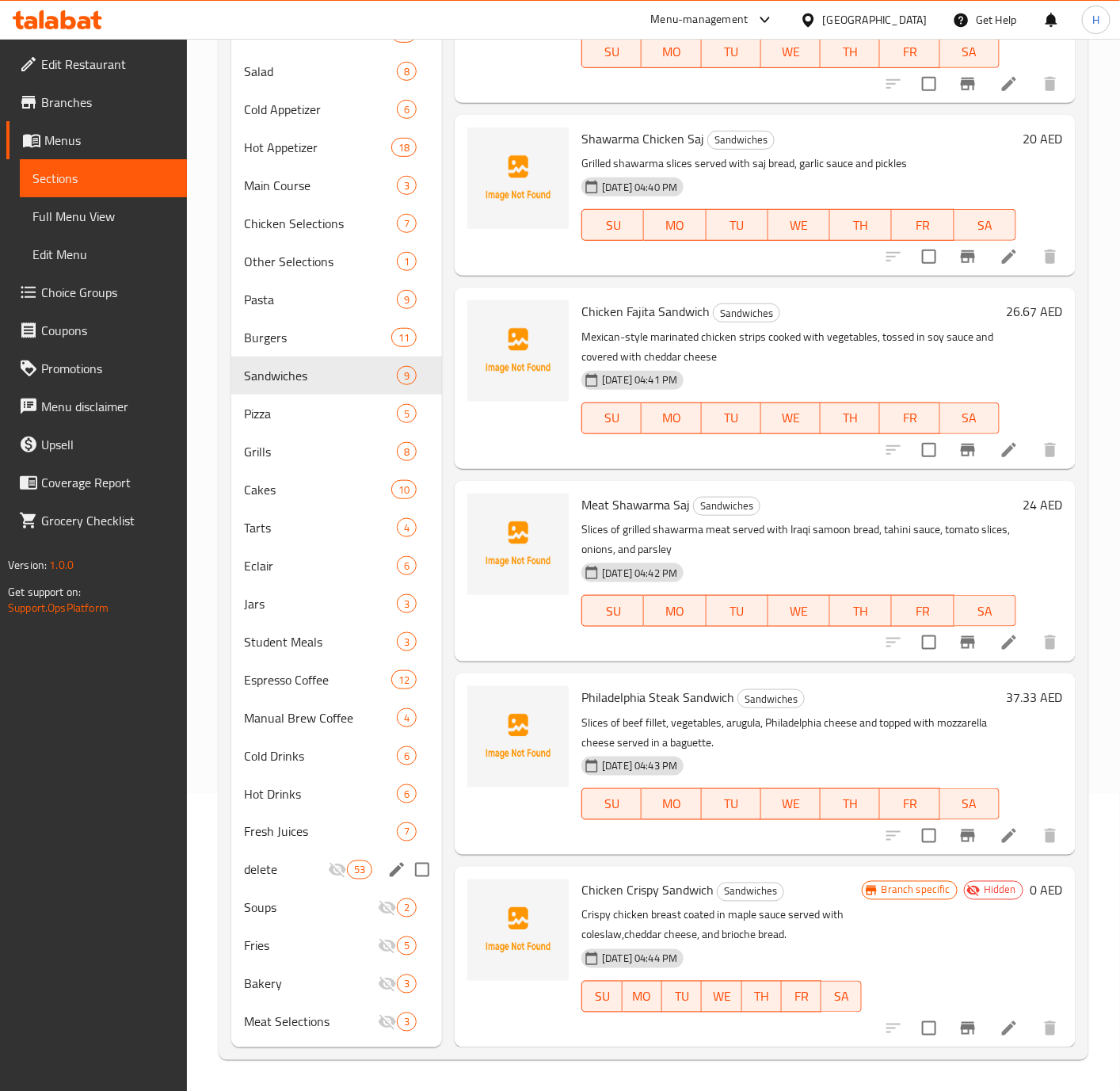
click at [324, 882] on div "delete 53" at bounding box center [337, 869] width 212 height 38
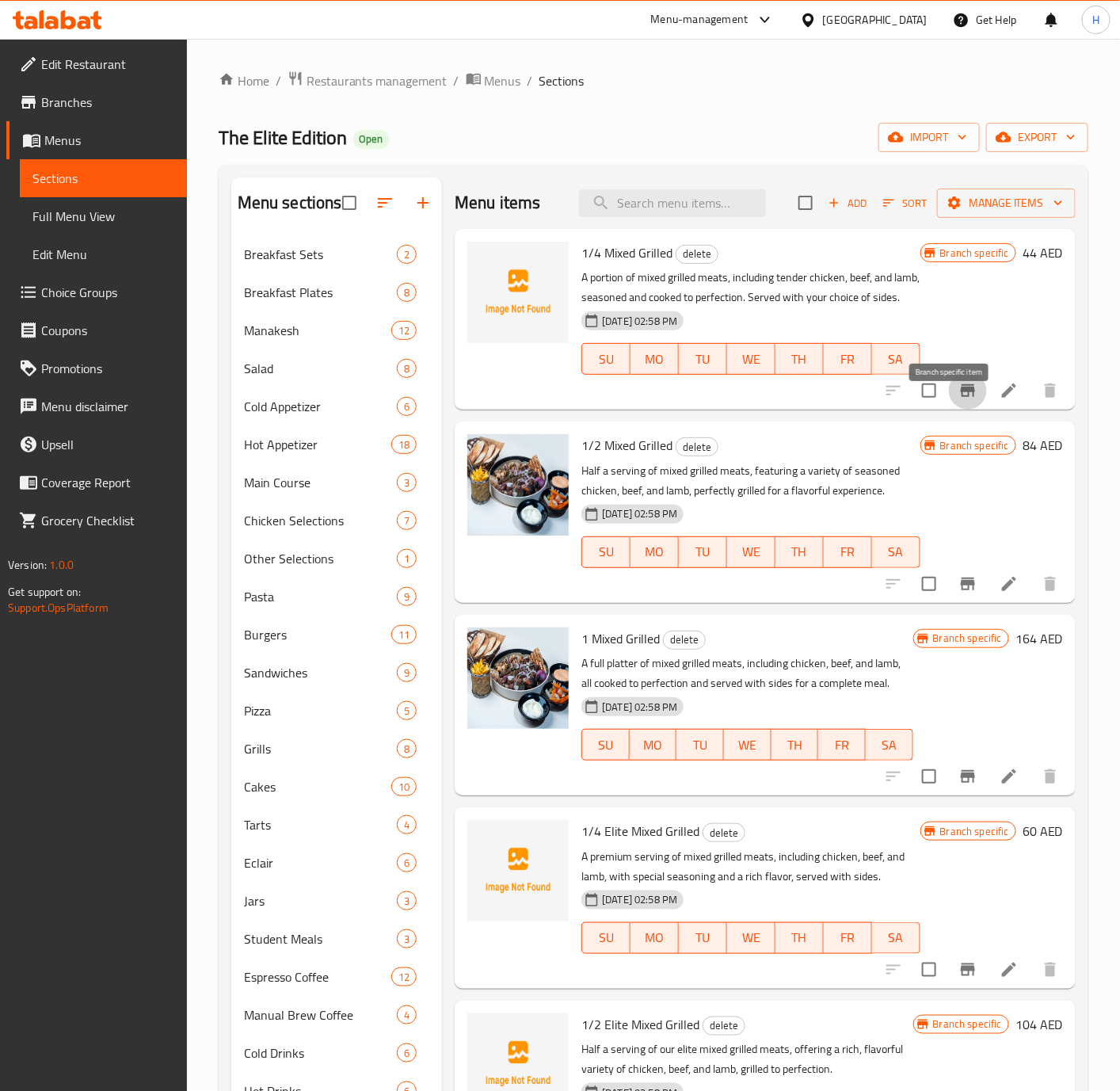
click at [958, 400] on icon "Branch-specific-item" at bounding box center [968, 391] width 19 height 19
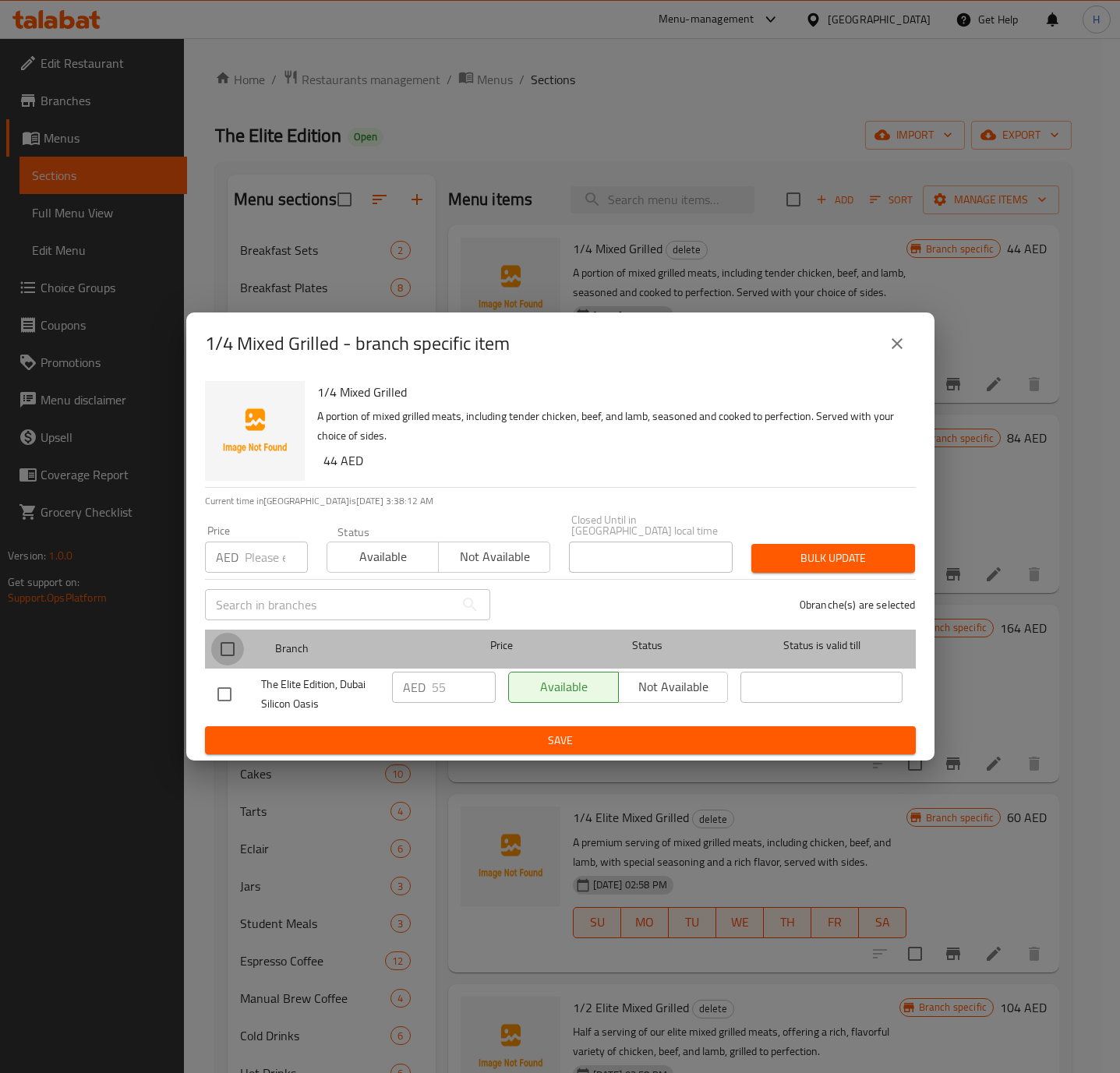
click at [229, 653] on input "checkbox" at bounding box center [228, 649] width 33 height 33
checkbox input "true"
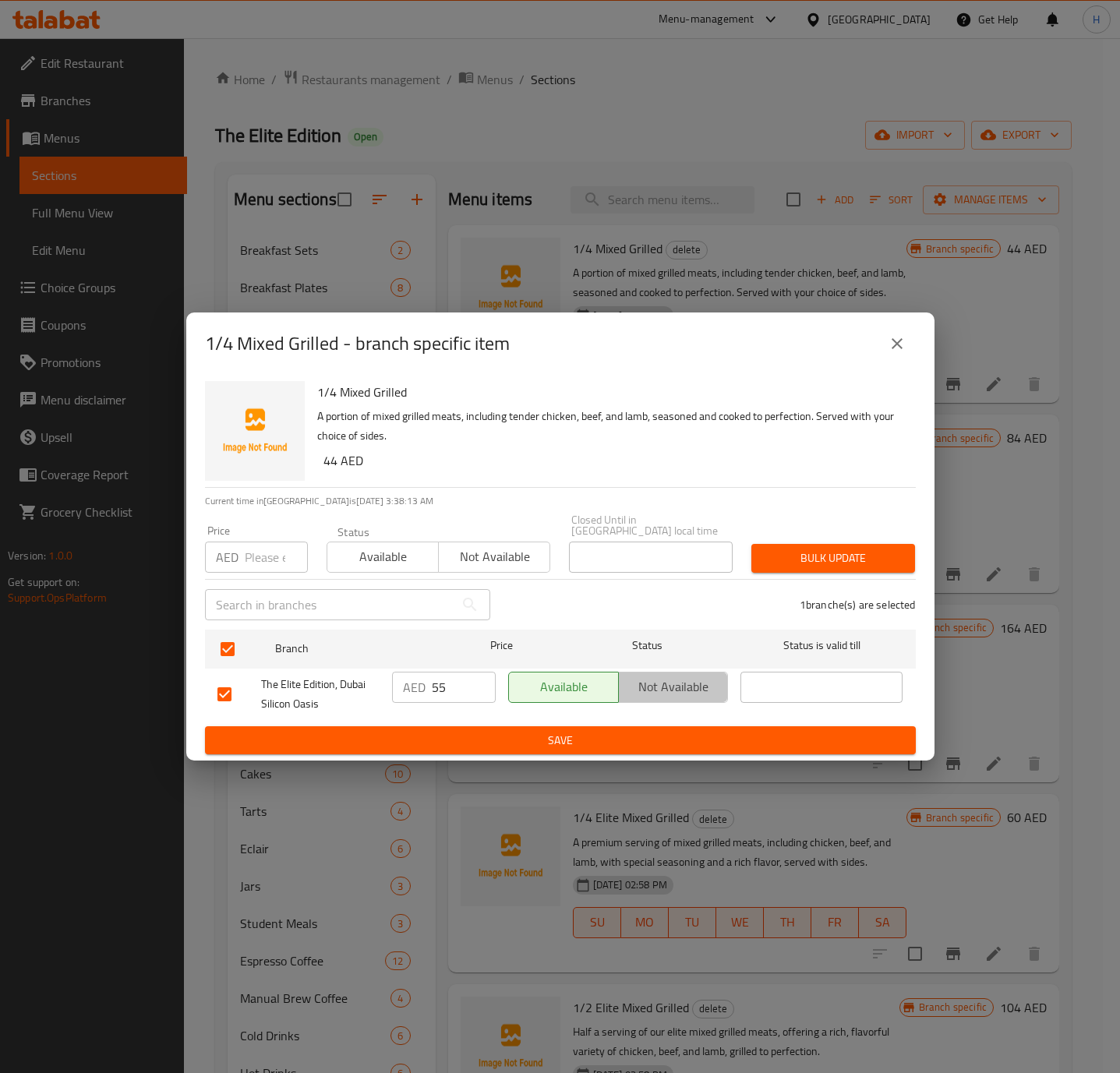
click at [665, 699] on button "Not available" at bounding box center [674, 687] width 111 height 31
click at [683, 723] on ul "Branch Price Status Status is valid till The Elite Edition, [GEOGRAPHIC_DATA] S…" at bounding box center [560, 674] width 711 height 103
click at [683, 741] on span "Save" at bounding box center [560, 741] width 686 height 20
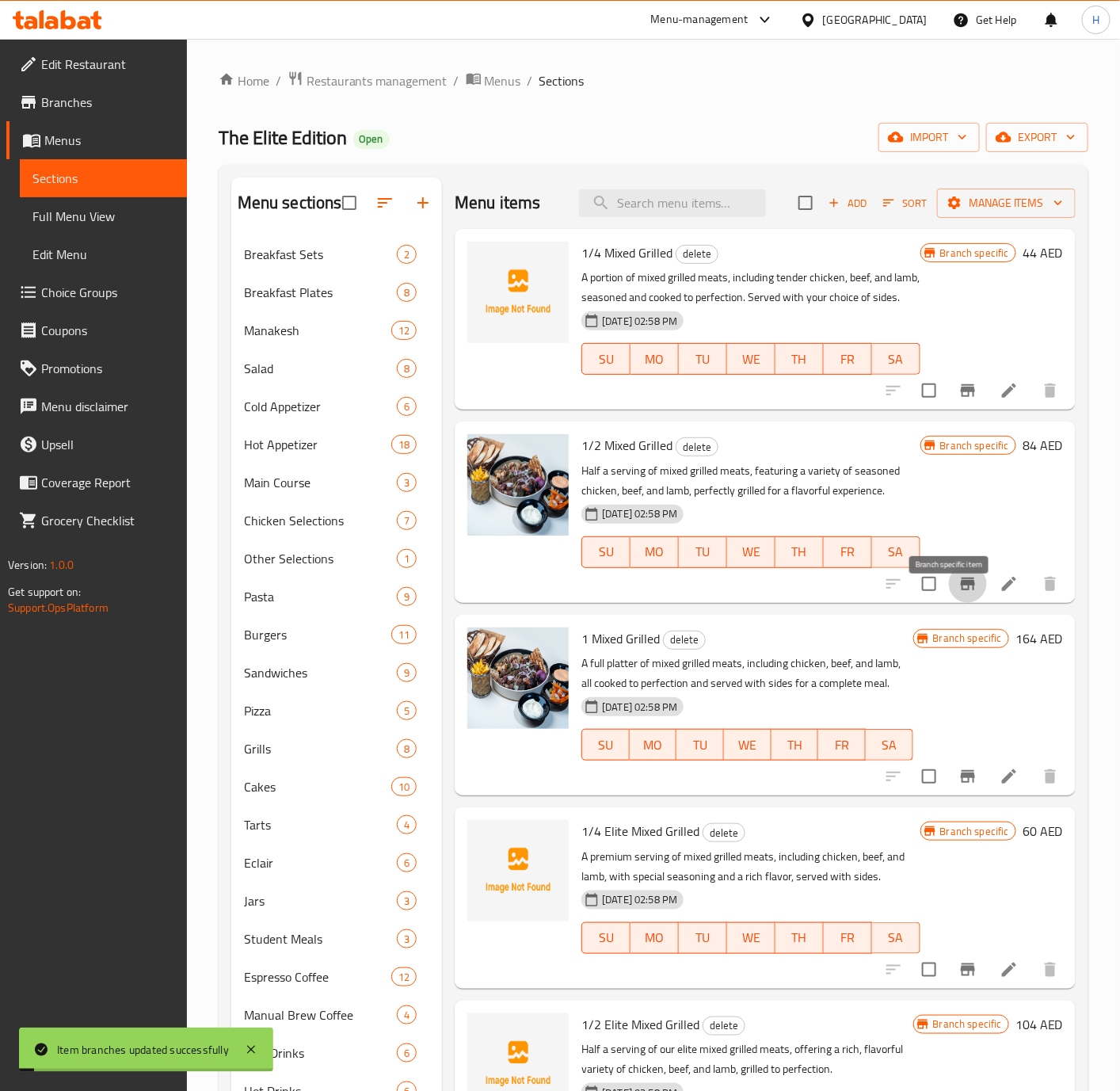
click at [958, 593] on icon "Branch-specific-item" at bounding box center [968, 584] width 19 height 19
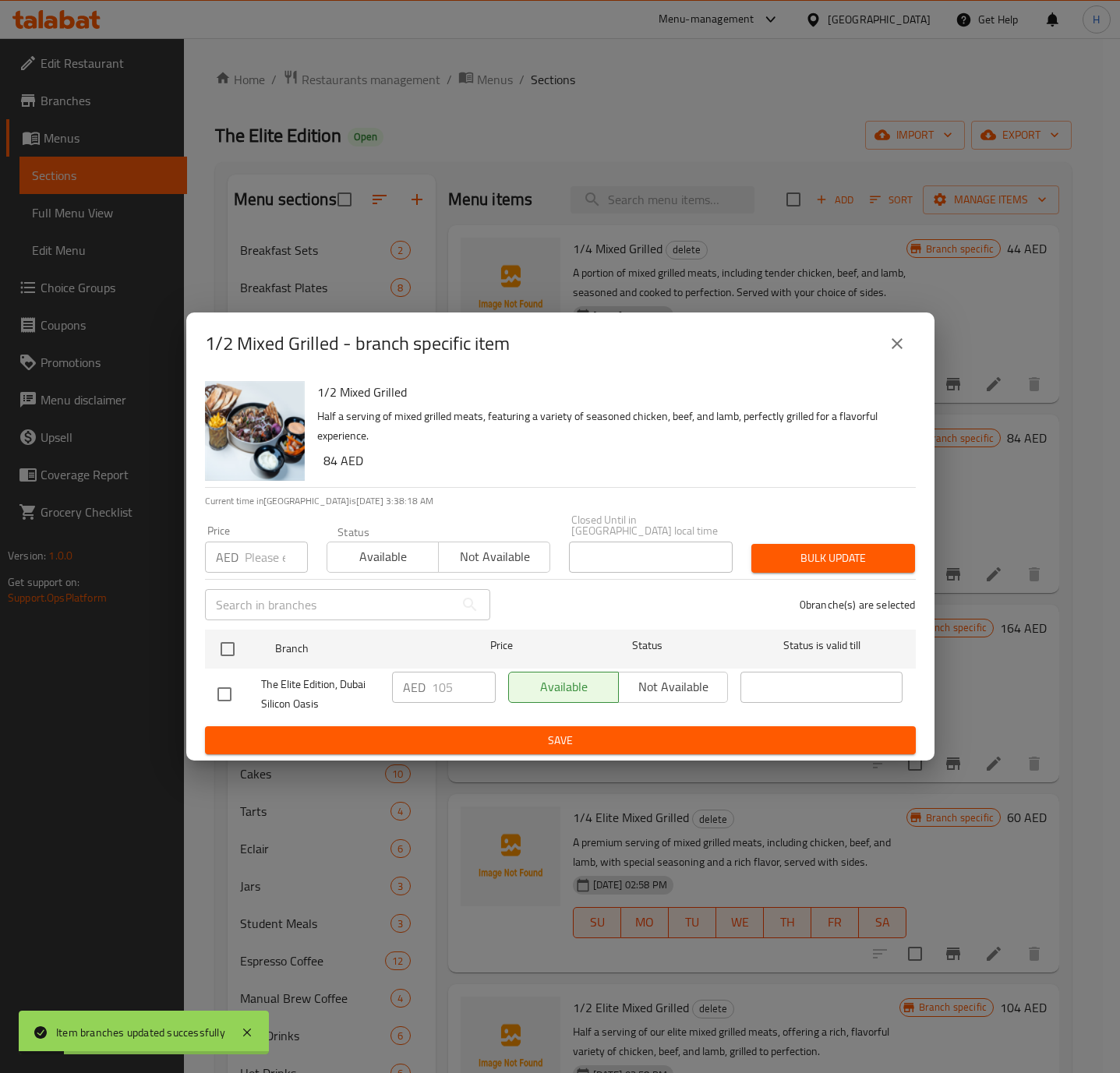
click at [232, 697] on input "checkbox" at bounding box center [225, 694] width 33 height 33
checkbox input "true"
click at [667, 691] on span "Not available" at bounding box center [674, 686] width 98 height 22
click at [665, 731] on span "Save" at bounding box center [560, 741] width 686 height 20
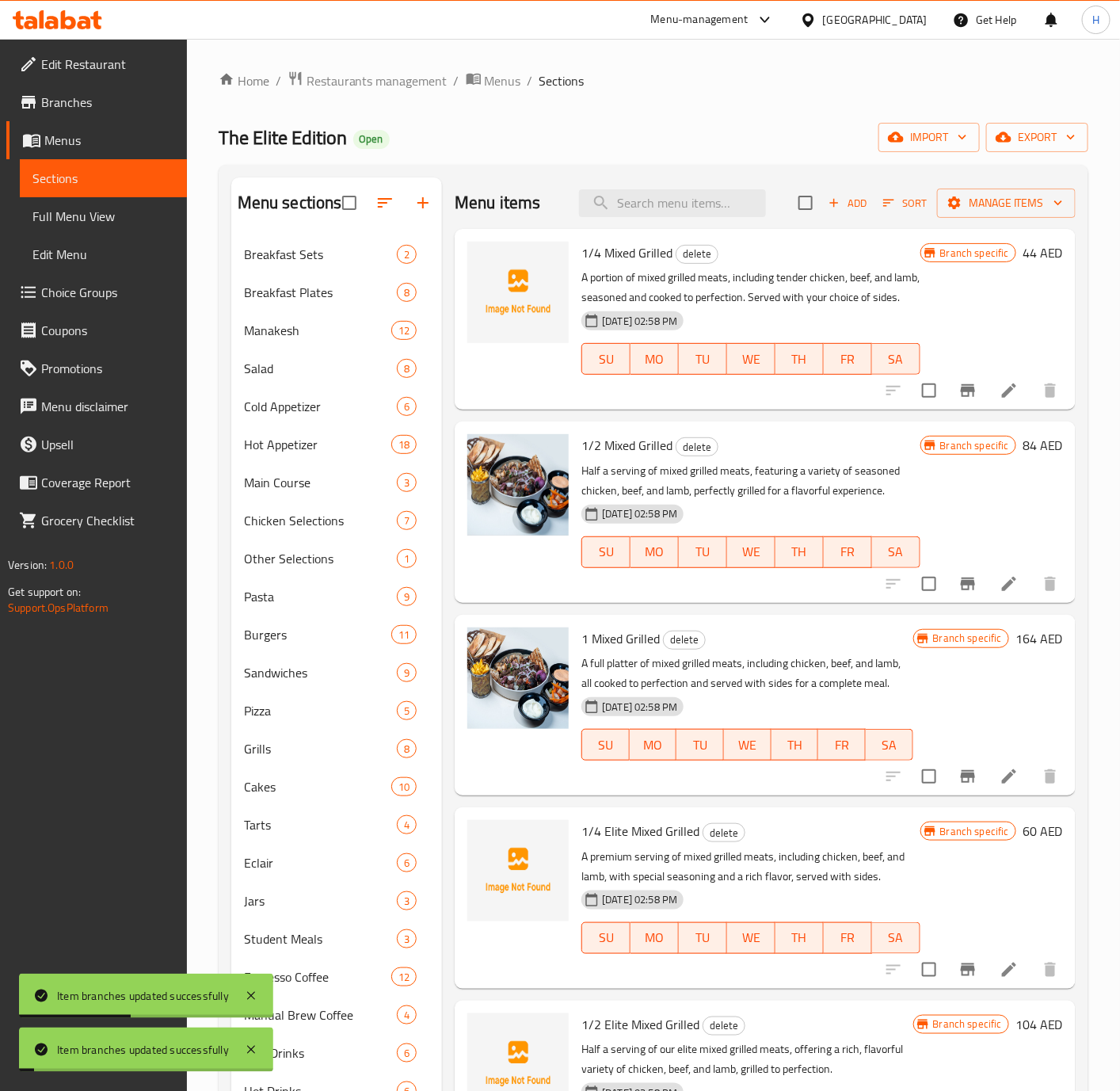
scroll to position [118, 0]
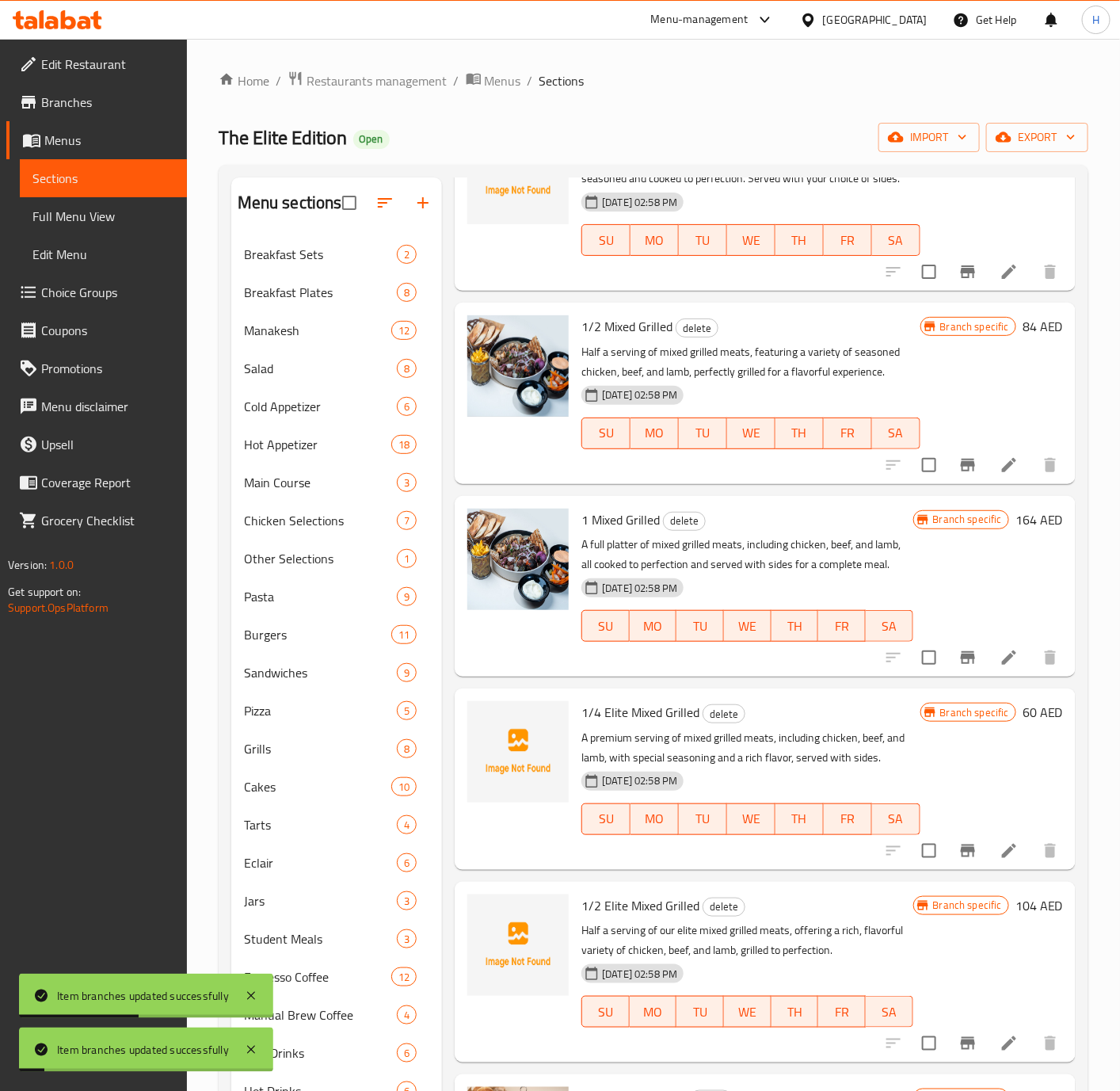
click at [961, 664] on icon "Branch-specific-item" at bounding box center [968, 657] width 14 height 12
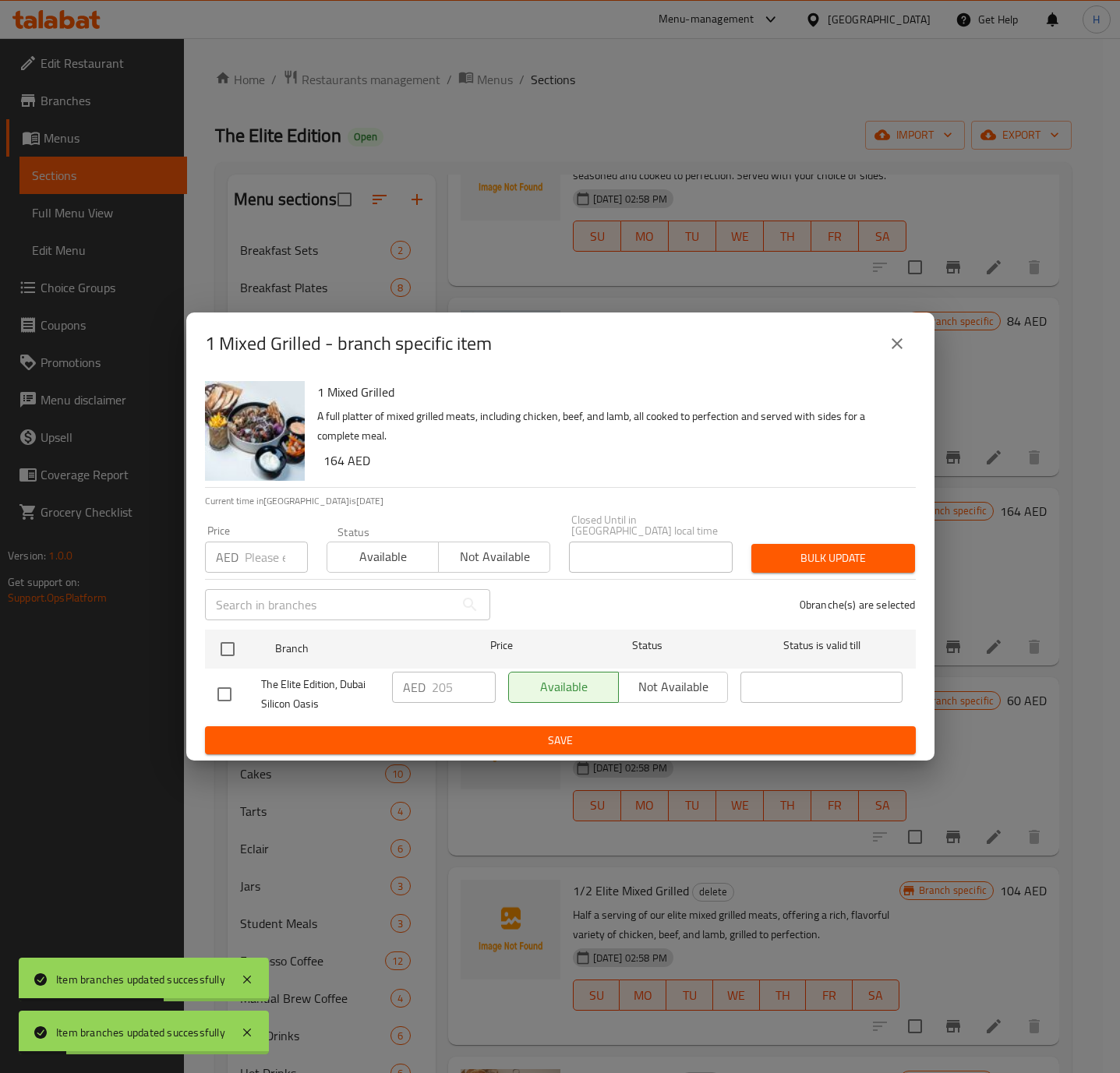
click at [225, 699] on input "checkbox" at bounding box center [225, 694] width 33 height 33
checkbox input "true"
click at [648, 691] on span "Not available" at bounding box center [674, 686] width 98 height 22
click at [585, 731] on span "Save" at bounding box center [560, 741] width 686 height 20
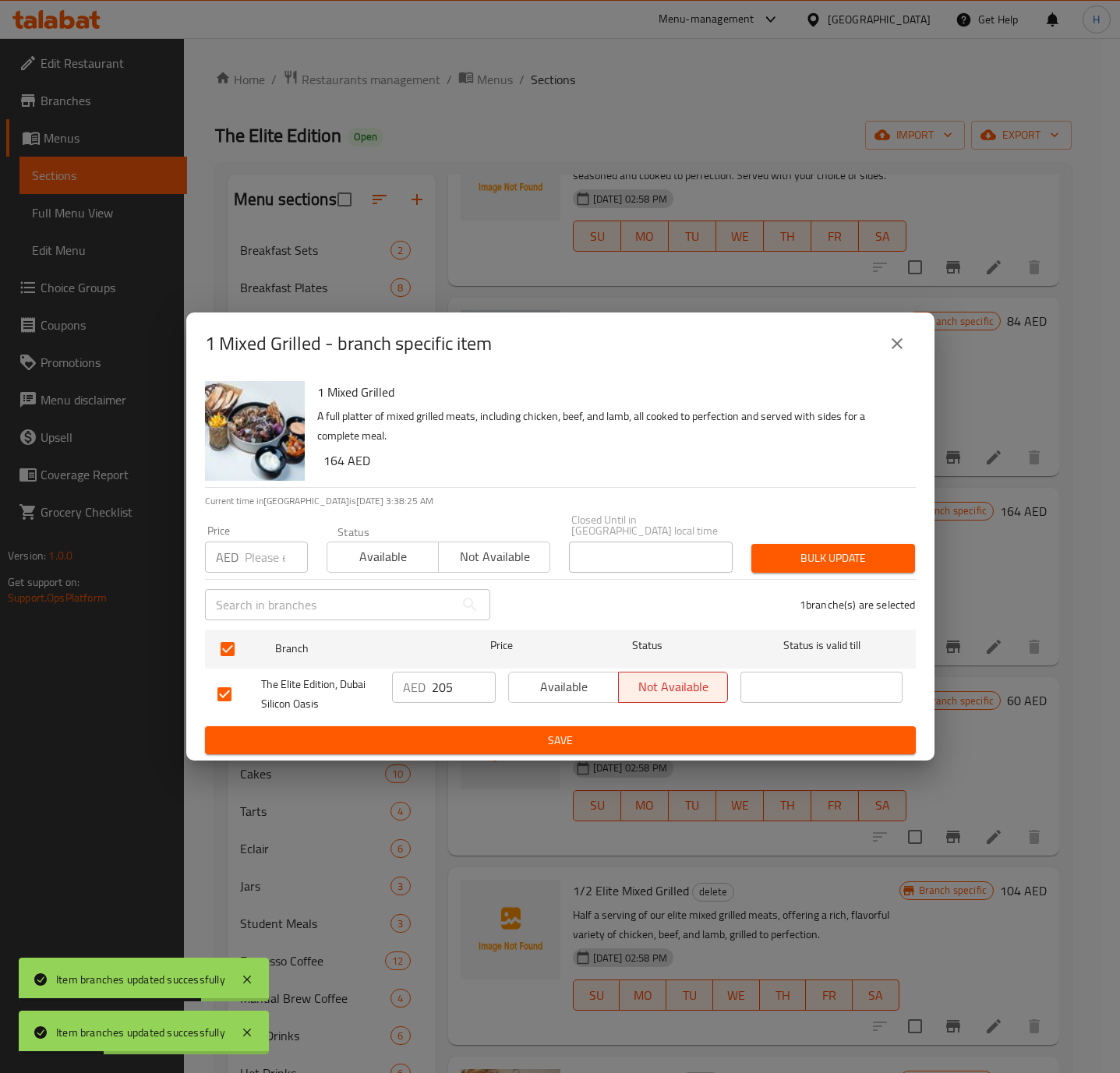
click at [585, 730] on div at bounding box center [560, 536] width 1120 height 1073
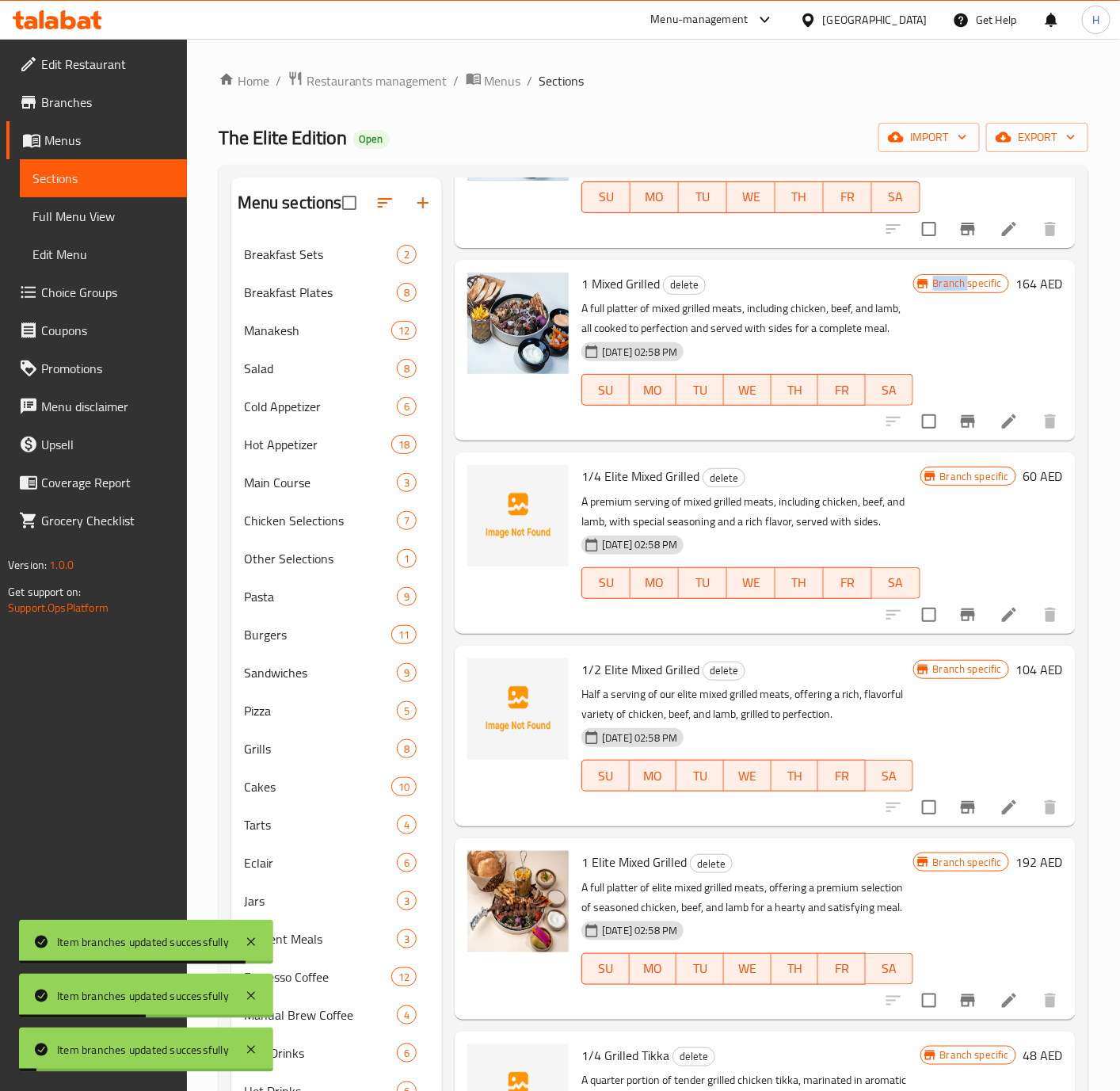
scroll to position [356, 0]
click at [958, 622] on icon "Branch-specific-item" at bounding box center [968, 614] width 19 height 19
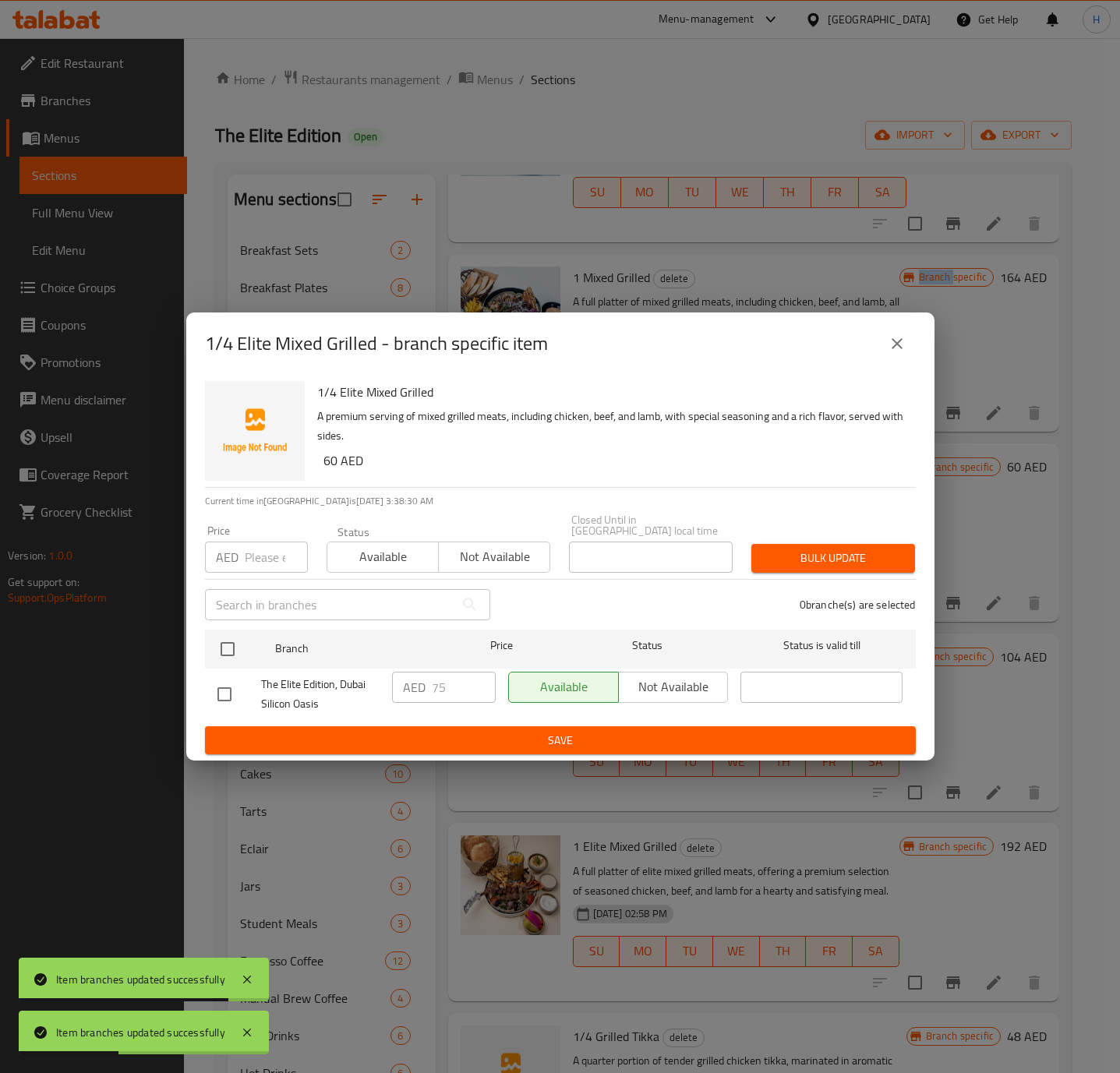
click at [230, 694] on input "checkbox" at bounding box center [225, 694] width 33 height 33
checkbox input "true"
click at [674, 687] on span "Not available" at bounding box center [674, 686] width 98 height 22
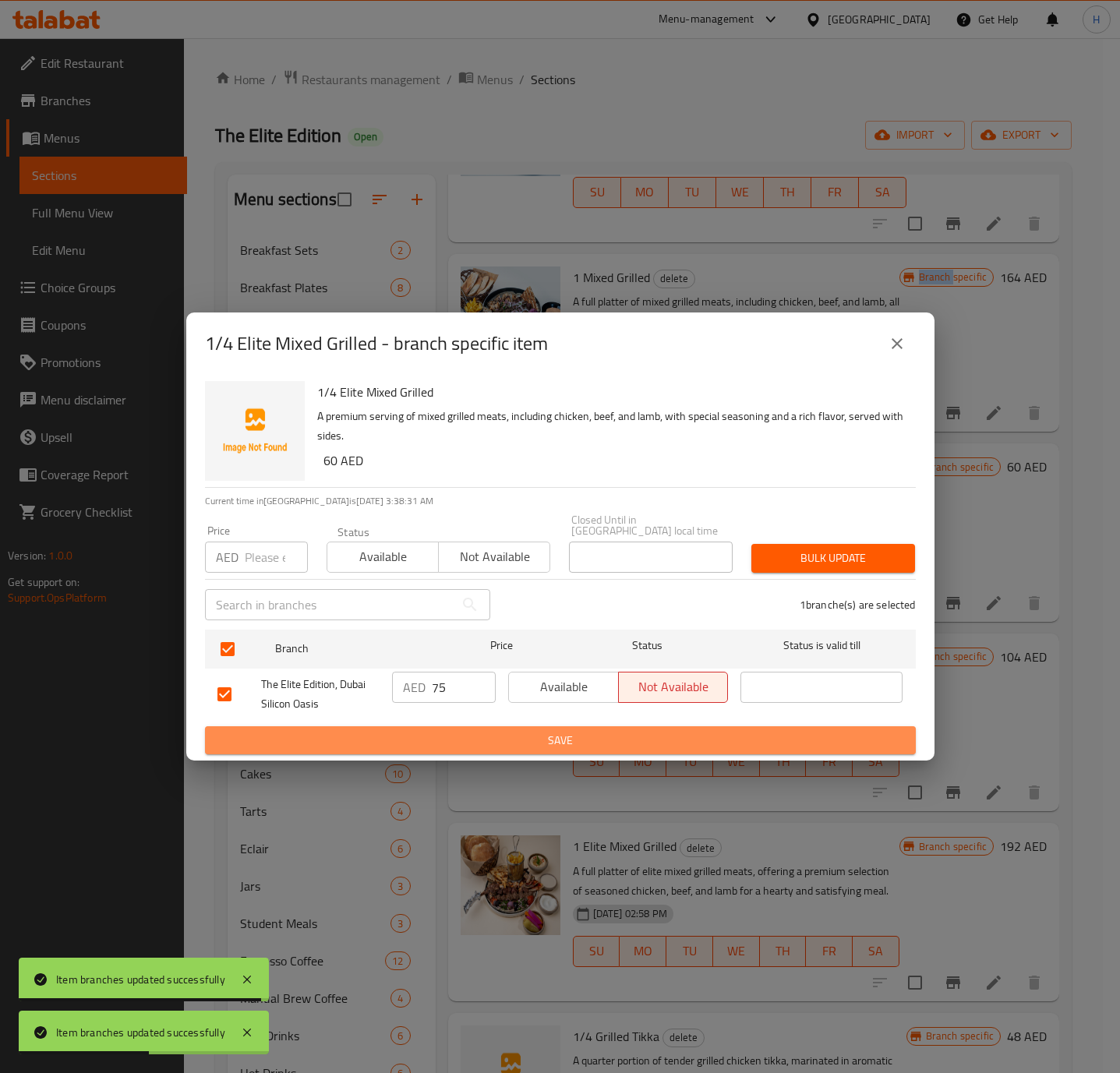
click at [604, 734] on span "Save" at bounding box center [560, 741] width 686 height 20
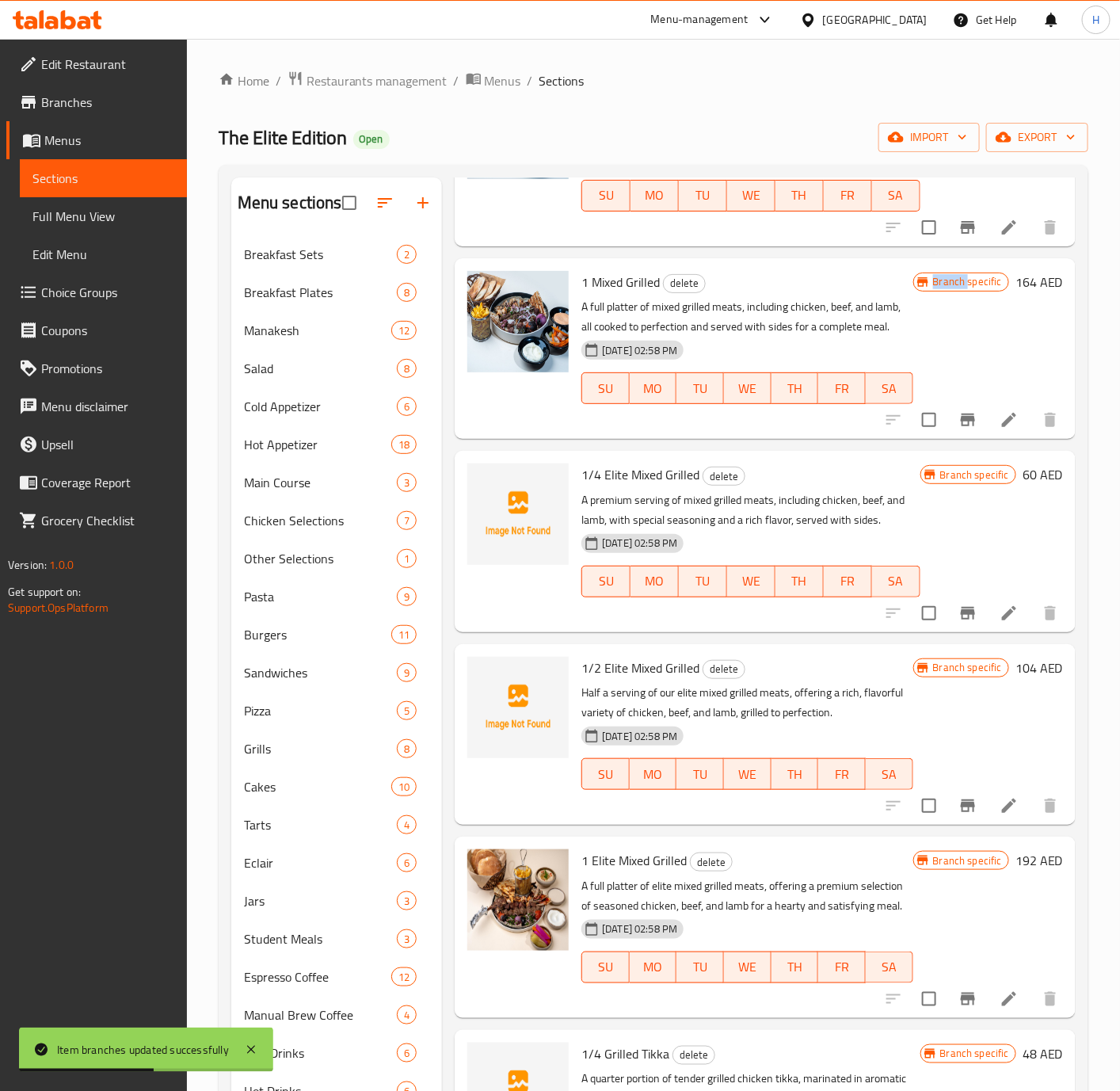
click at [923, 629] on input "checkbox" at bounding box center [930, 614] width 33 height 33
checkbox input "false"
click at [961, 620] on icon "Branch-specific-item" at bounding box center [968, 613] width 14 height 12
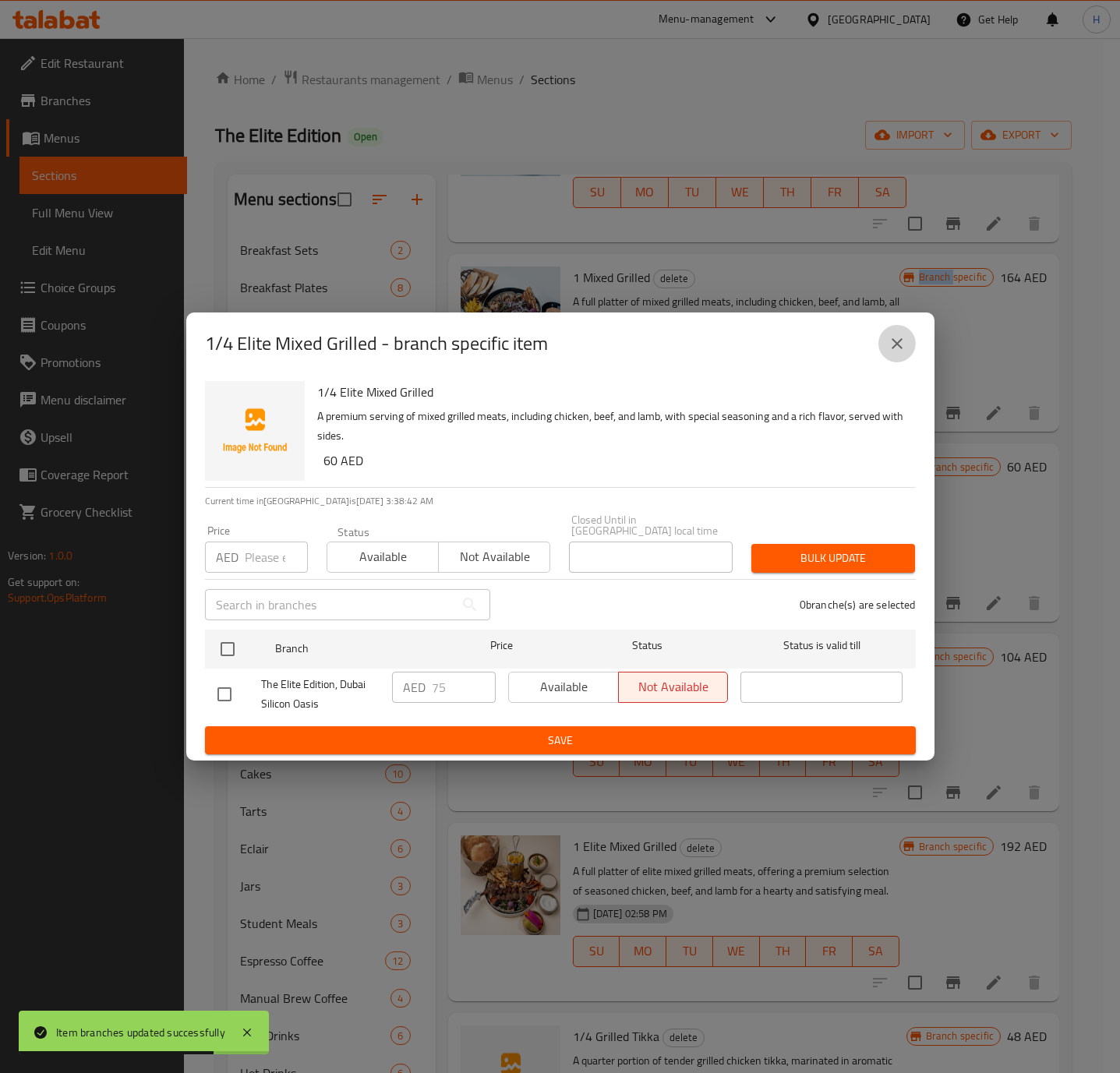
click at [898, 339] on icon "close" at bounding box center [897, 344] width 19 height 19
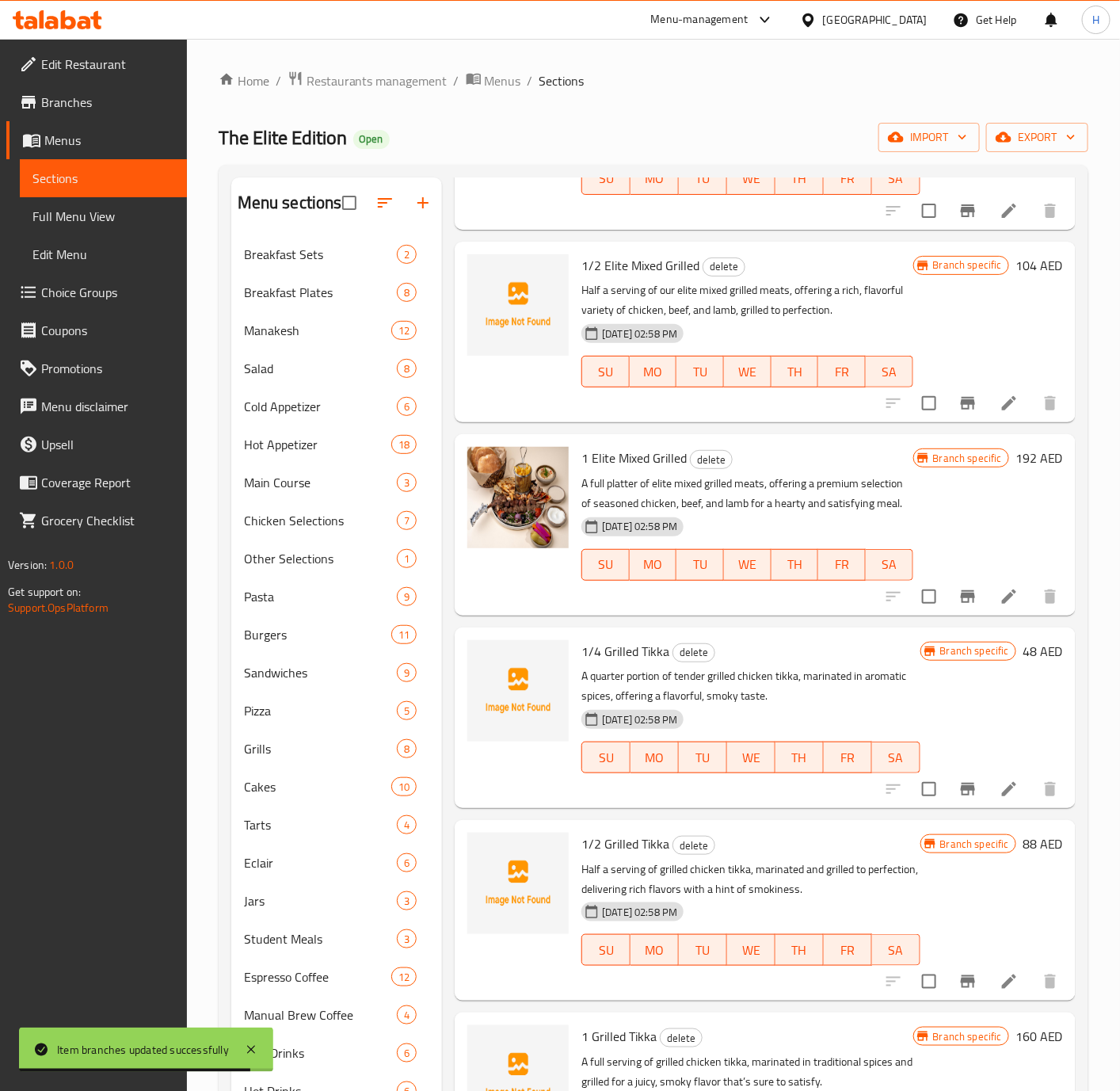
scroll to position [832, 0]
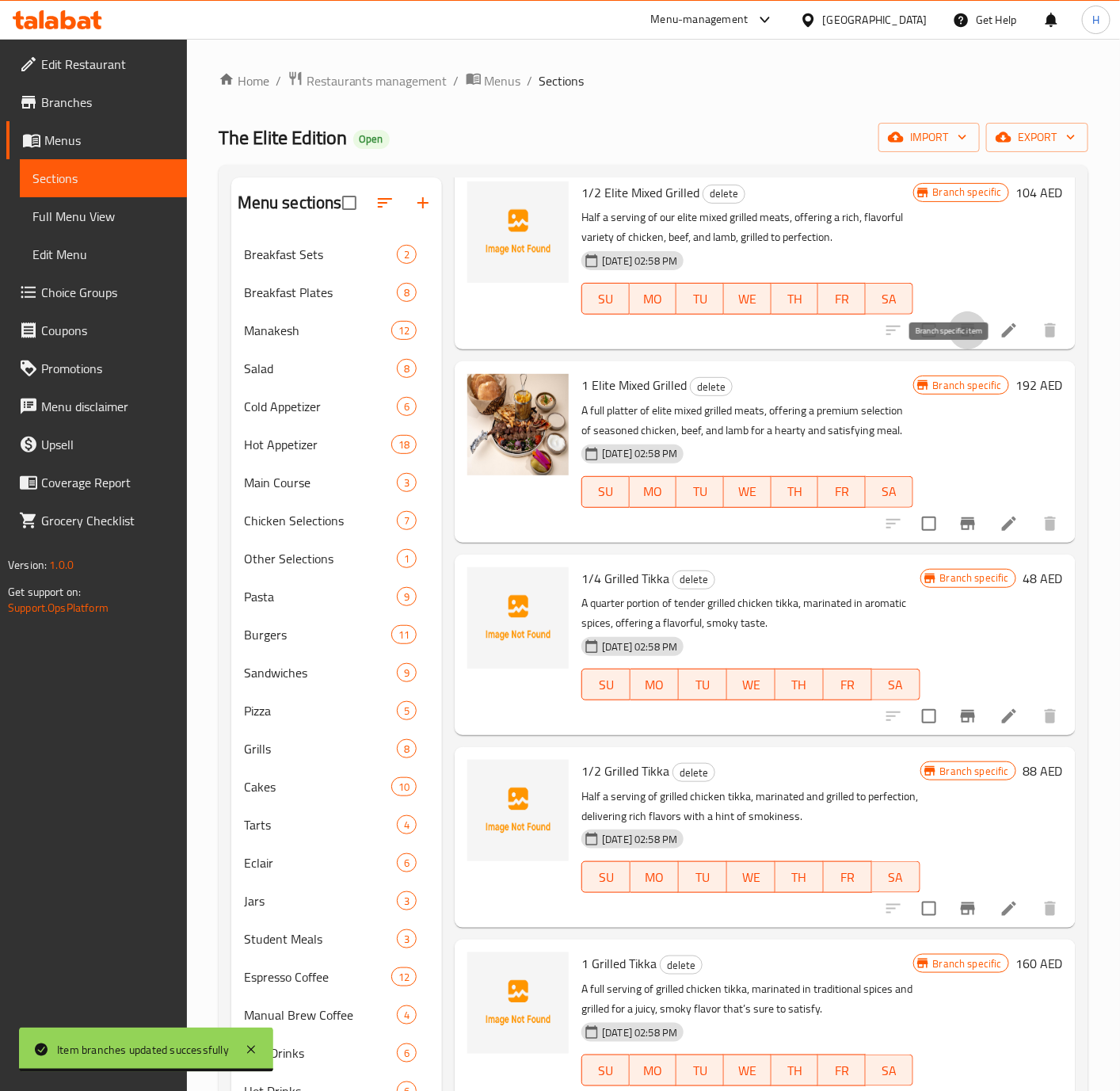
click at [958, 340] on icon "Branch-specific-item" at bounding box center [968, 331] width 19 height 19
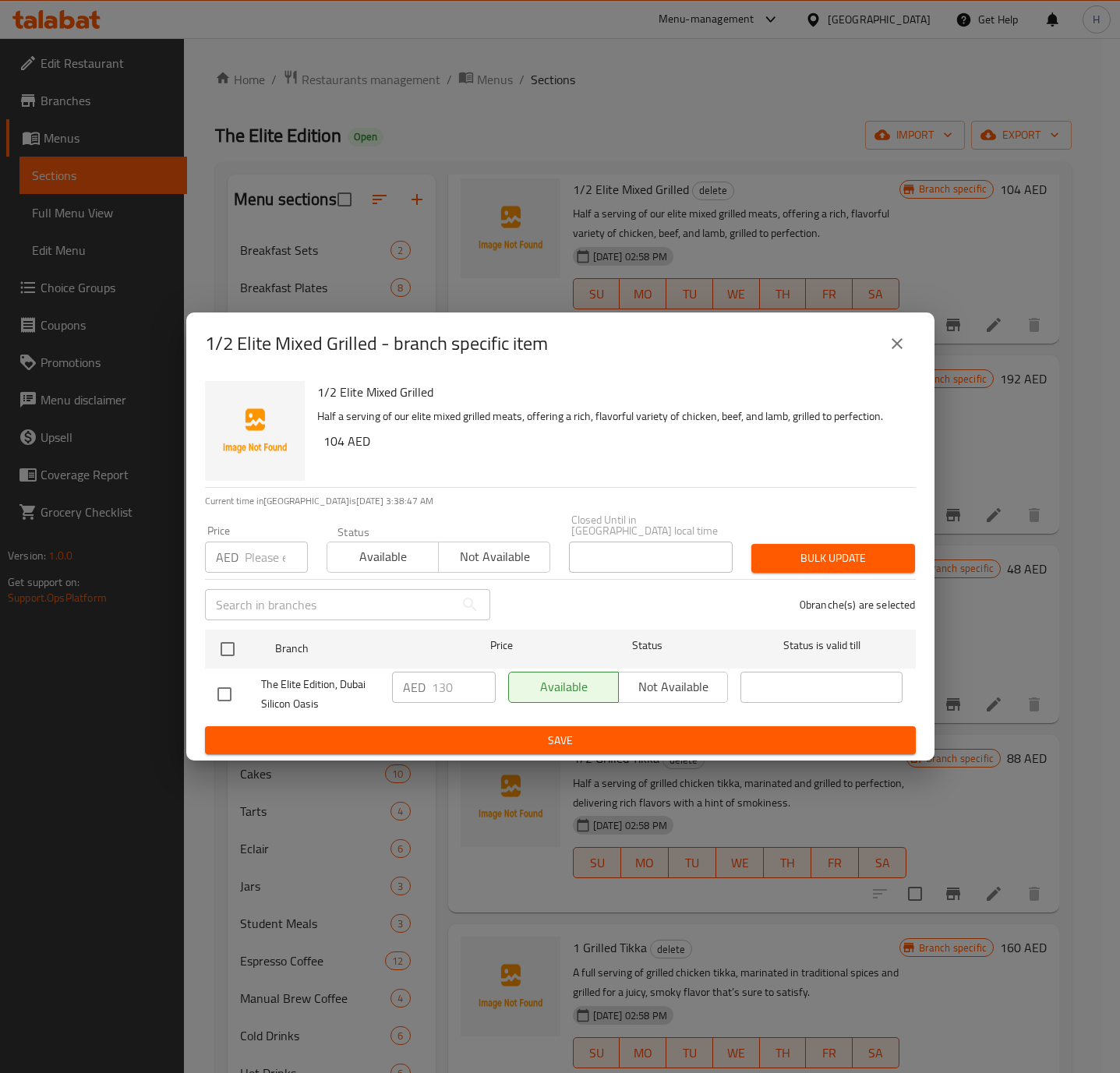
drag, startPoint x: 225, startPoint y: 690, endPoint x: 389, endPoint y: 687, distance: 164.0
click at [227, 690] on input "checkbox" at bounding box center [225, 694] width 33 height 33
checkbox input "true"
click at [649, 691] on span "Not available" at bounding box center [674, 686] width 98 height 22
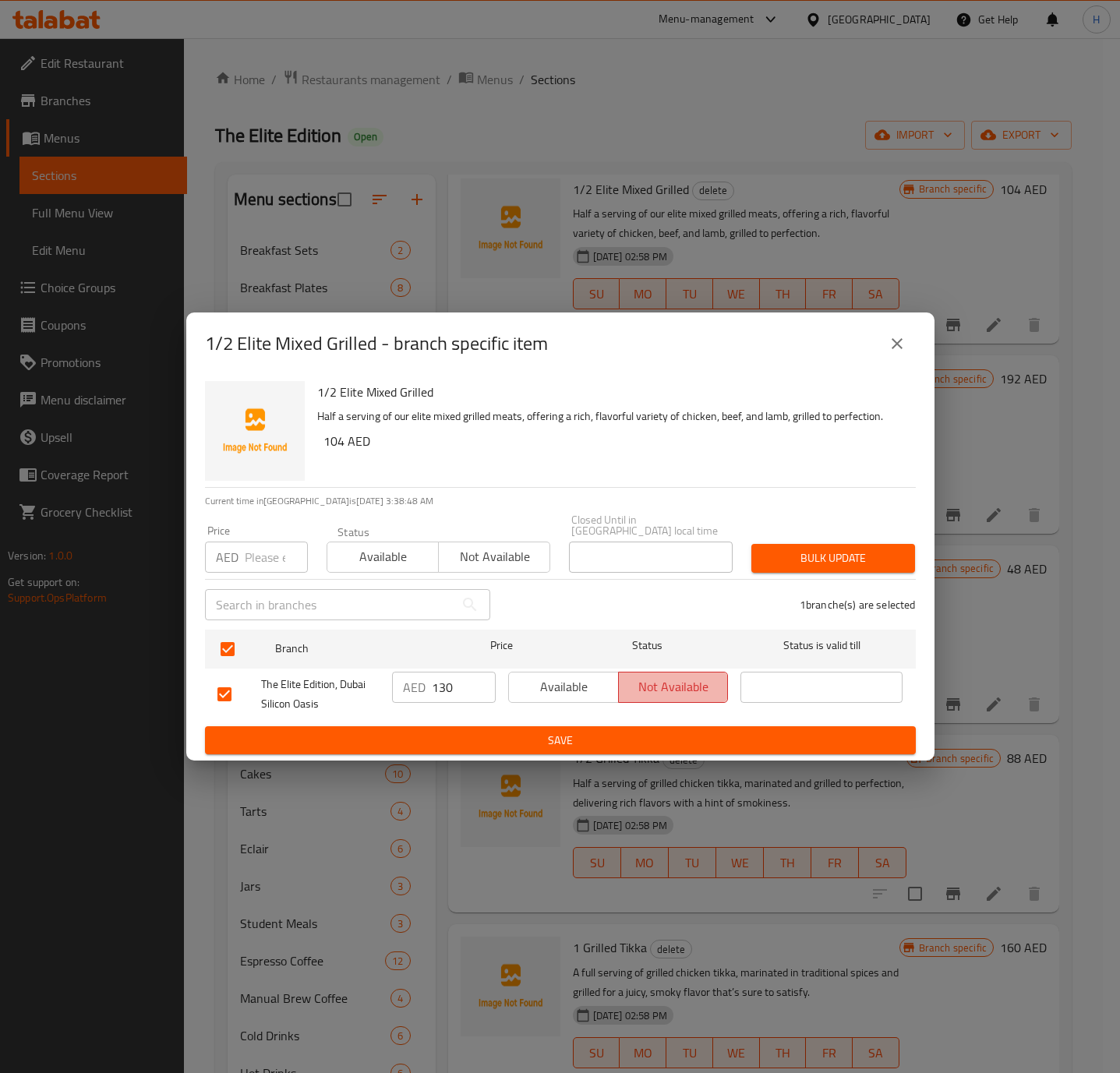
click at [649, 691] on span "Not available" at bounding box center [674, 686] width 98 height 22
click at [636, 731] on span "Save" at bounding box center [560, 741] width 686 height 20
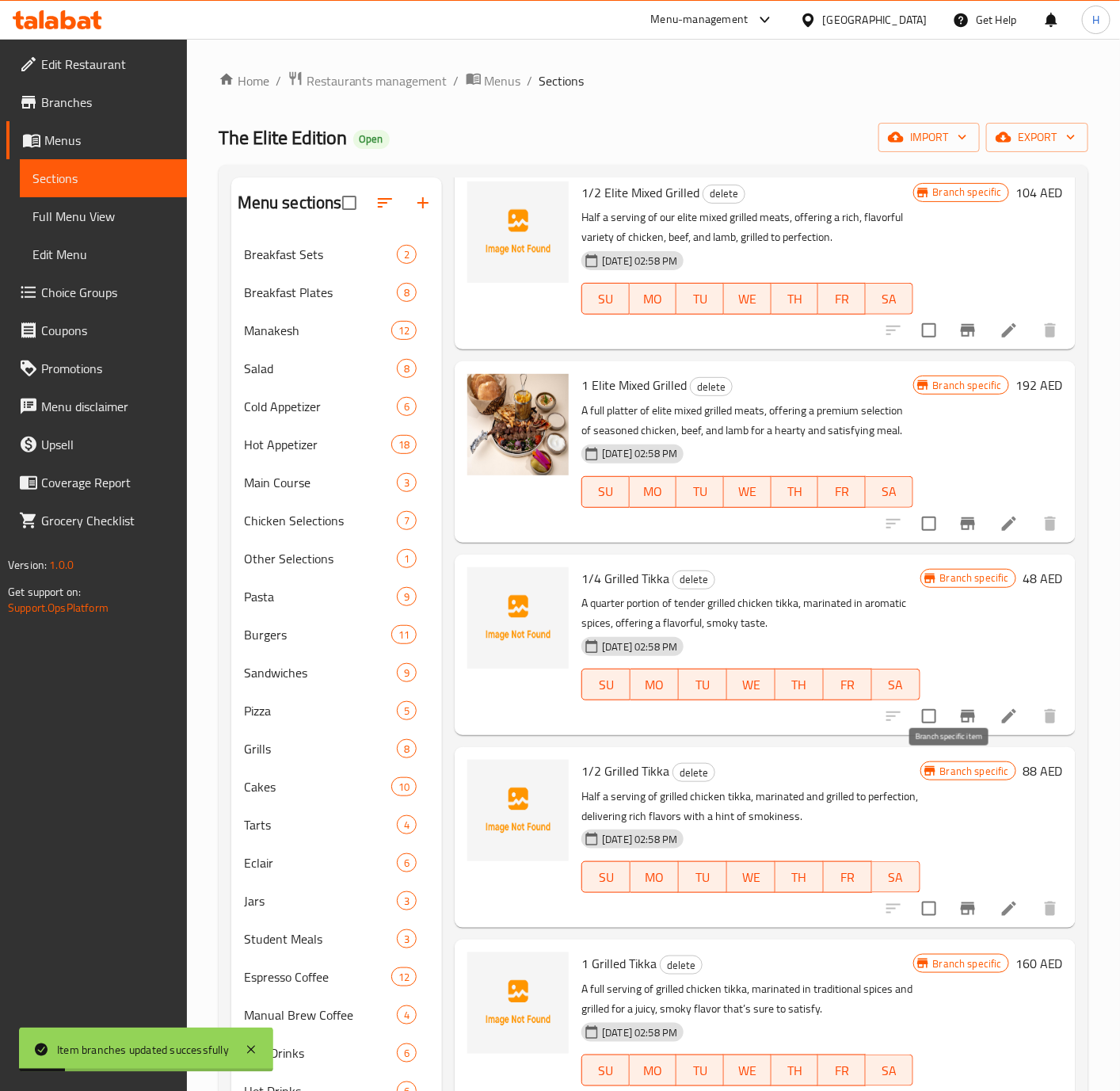
click at [958, 726] on icon "Branch-specific-item" at bounding box center [968, 716] width 19 height 19
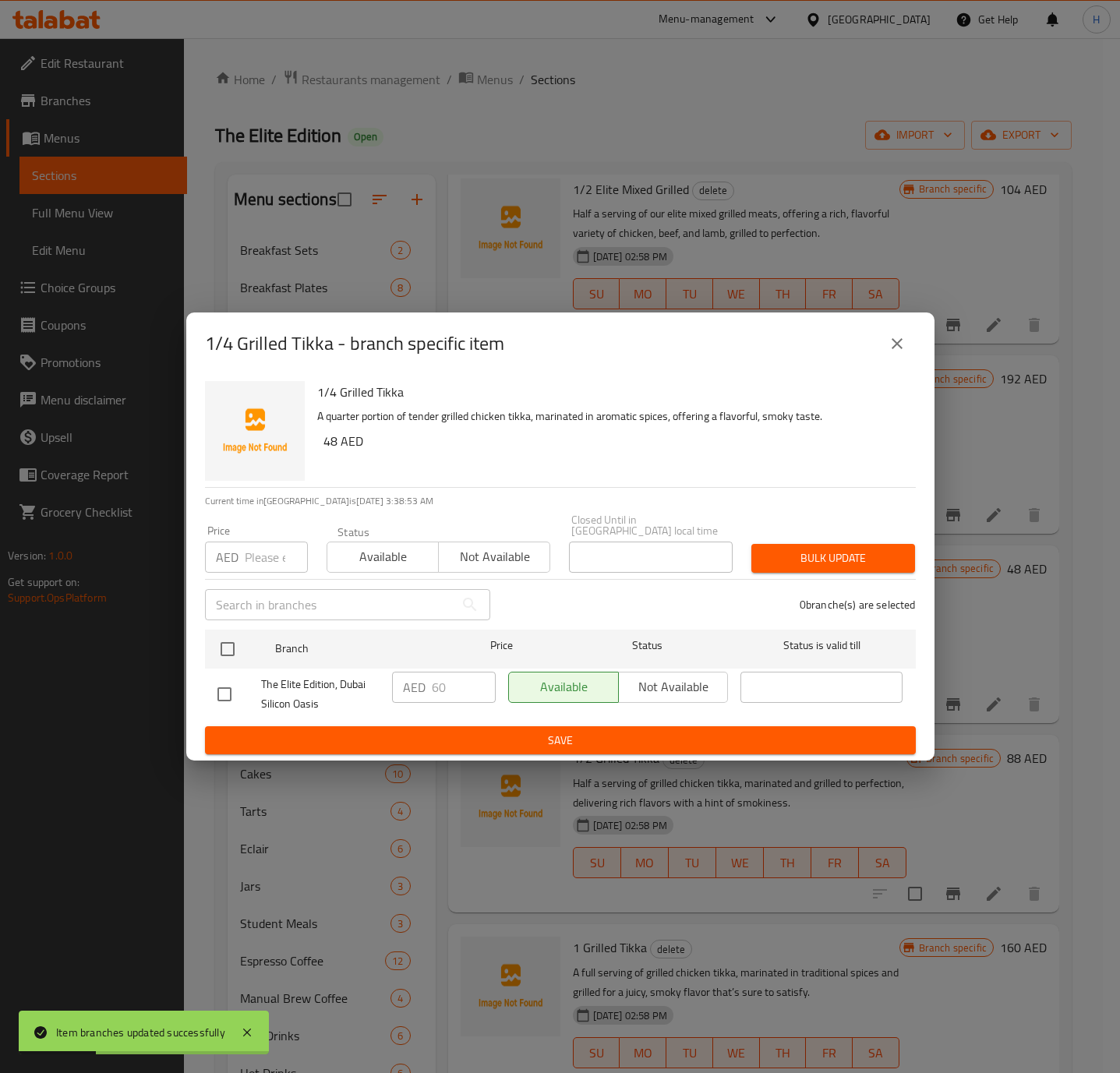
click at [212, 699] on input "checkbox" at bounding box center [225, 694] width 33 height 33
checkbox input "true"
click at [632, 683] on span "Not available" at bounding box center [674, 686] width 98 height 22
click at [594, 732] on span "Save" at bounding box center [560, 741] width 686 height 20
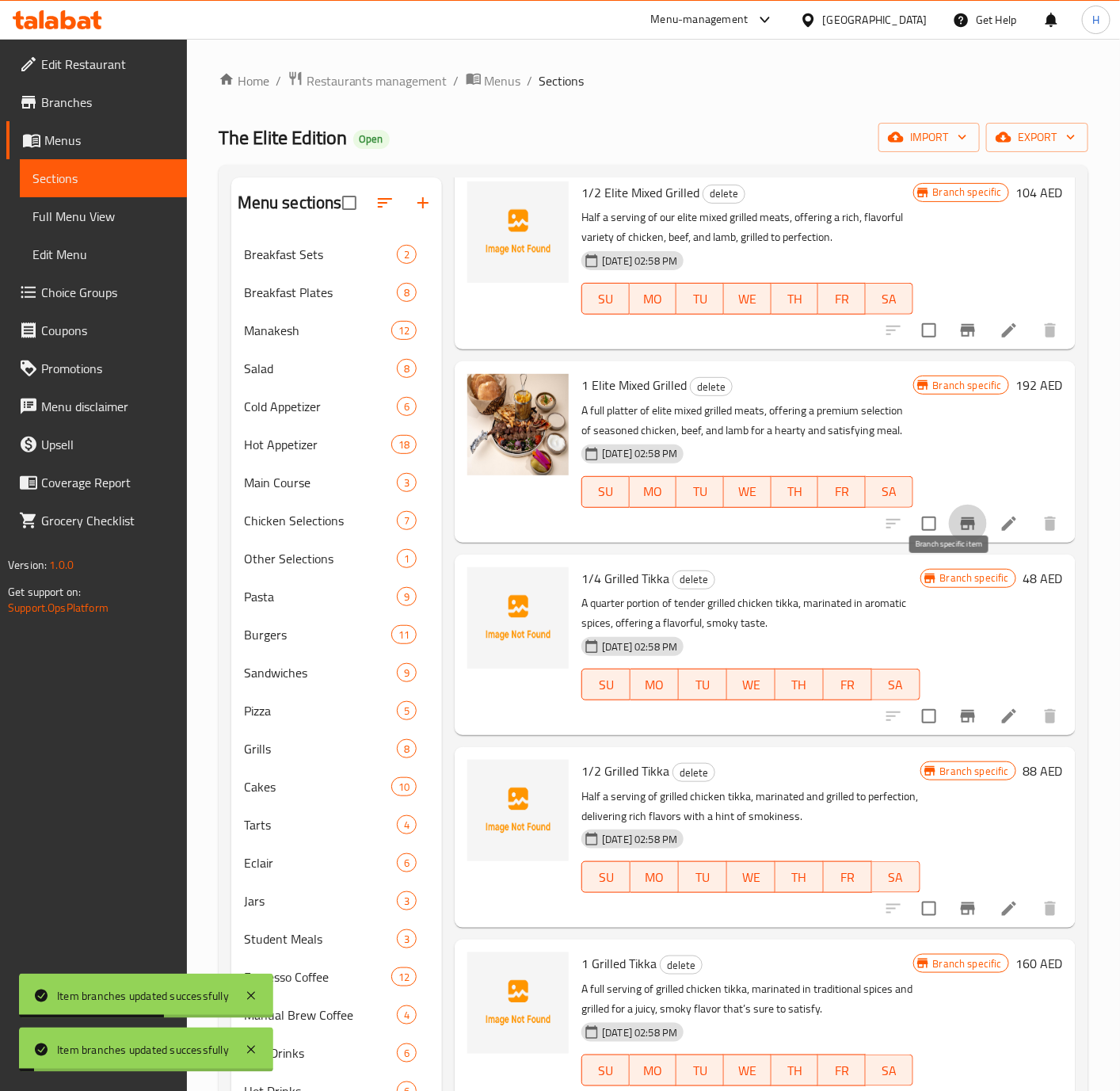
click at [954, 542] on button "Branch-specific-item" at bounding box center [967, 523] width 38 height 38
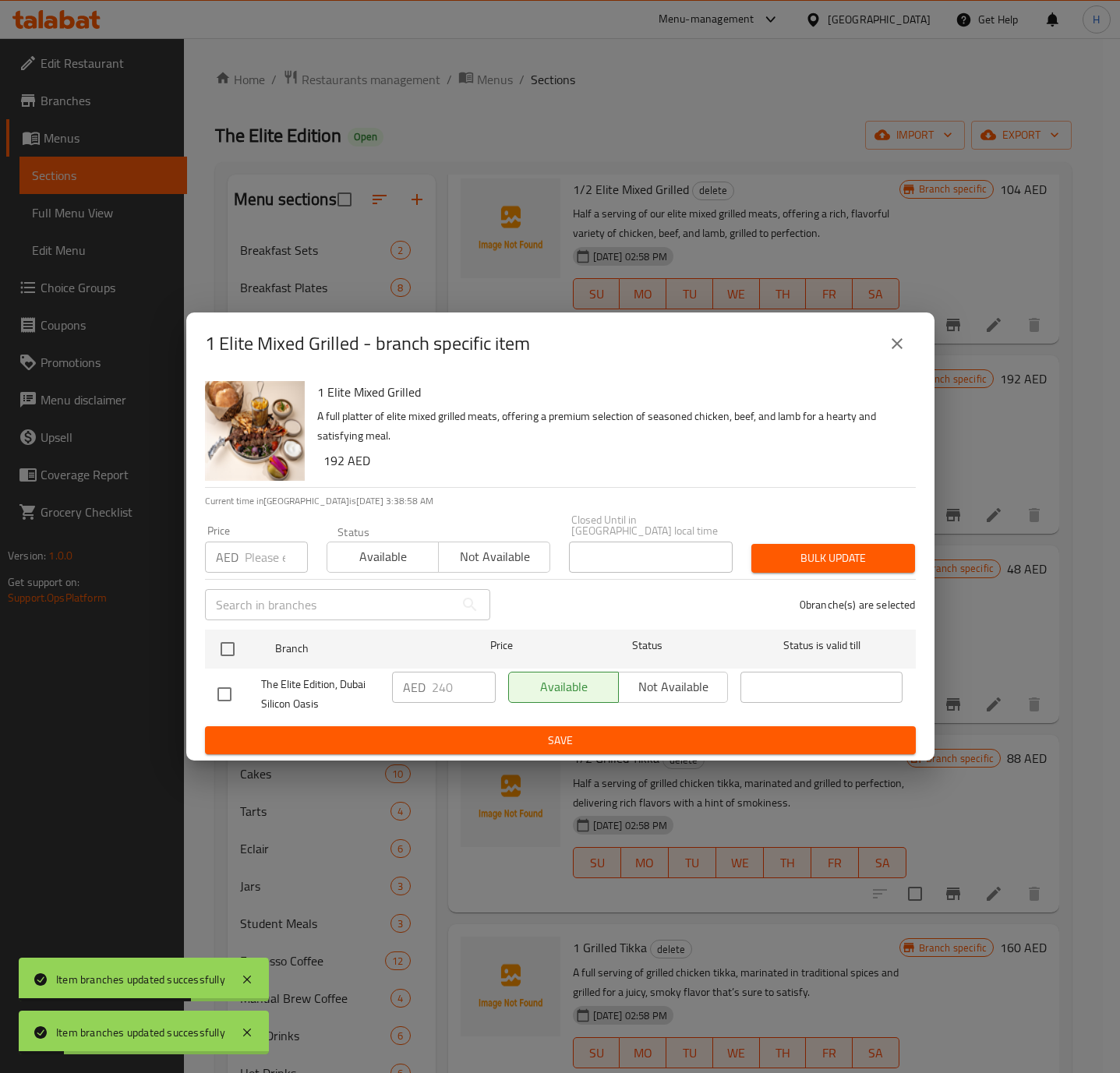
drag, startPoint x: 215, startPoint y: 694, endPoint x: 348, endPoint y: 692, distance: 133.0
click at [219, 694] on input "checkbox" at bounding box center [225, 694] width 33 height 33
checkbox input "true"
click at [646, 678] on span "Not available" at bounding box center [674, 686] width 98 height 22
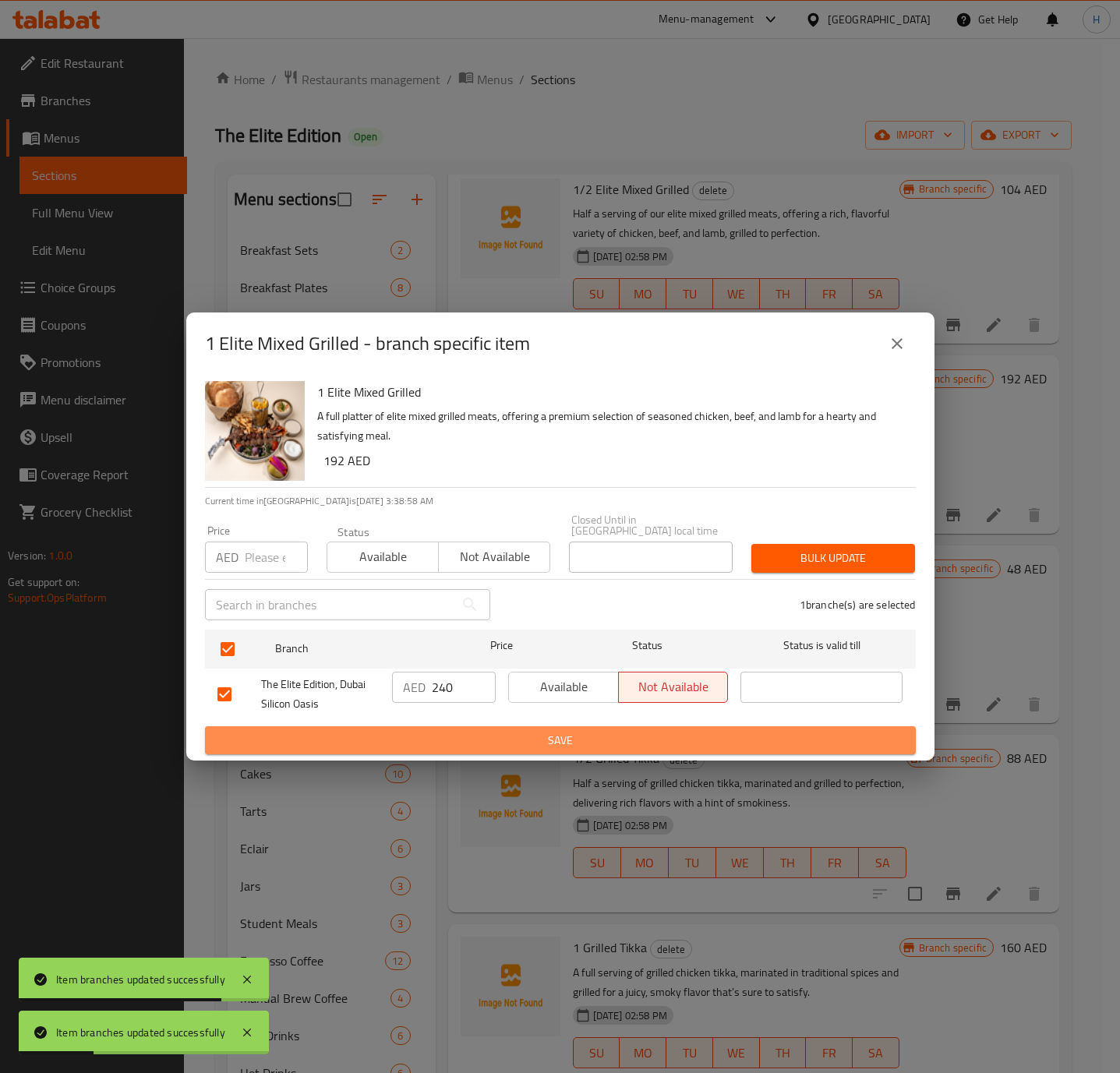
click at [636, 737] on span "Save" at bounding box center [560, 741] width 686 height 20
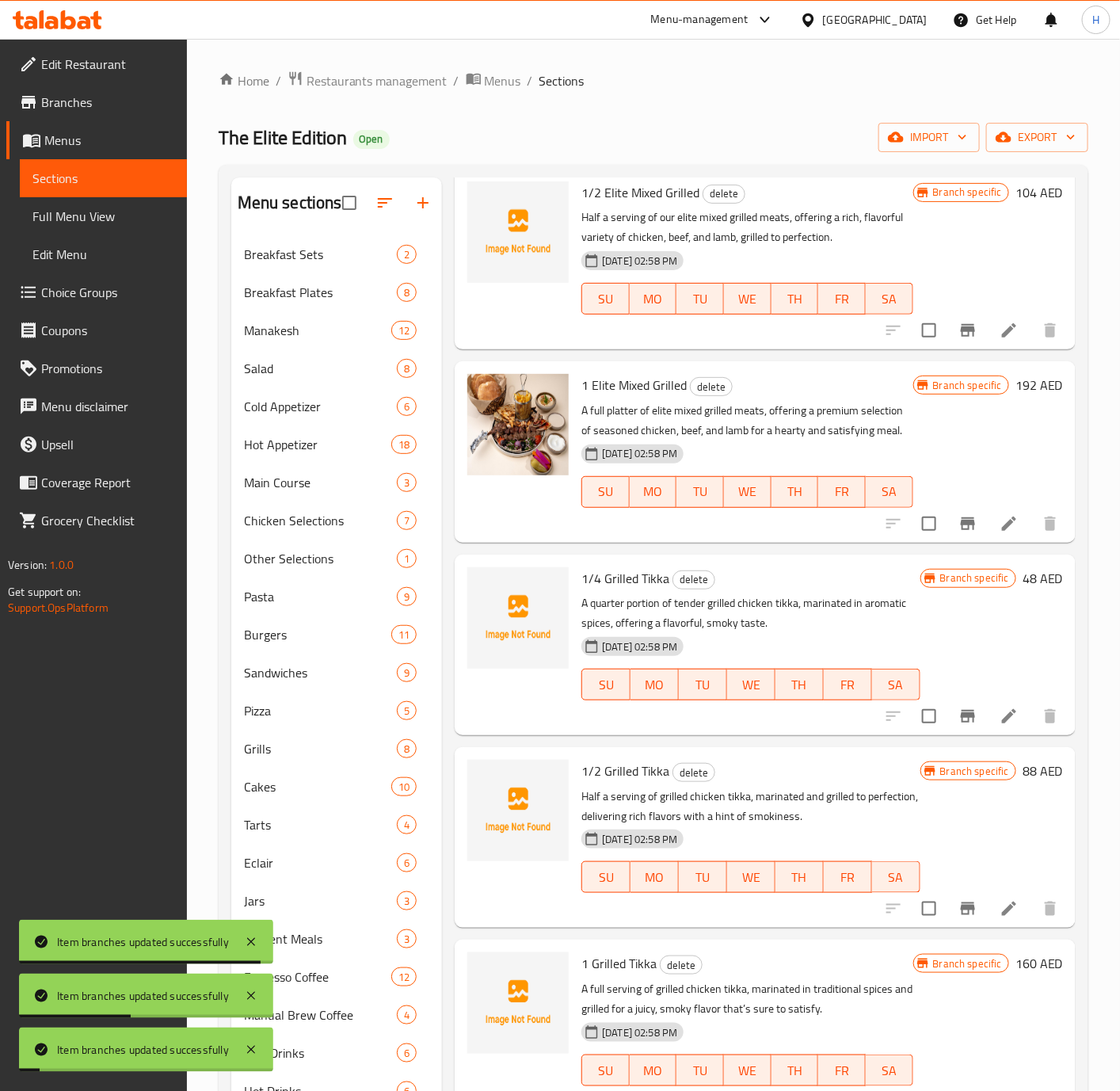
click at [961, 337] on icon "Branch-specific-item" at bounding box center [968, 330] width 14 height 12
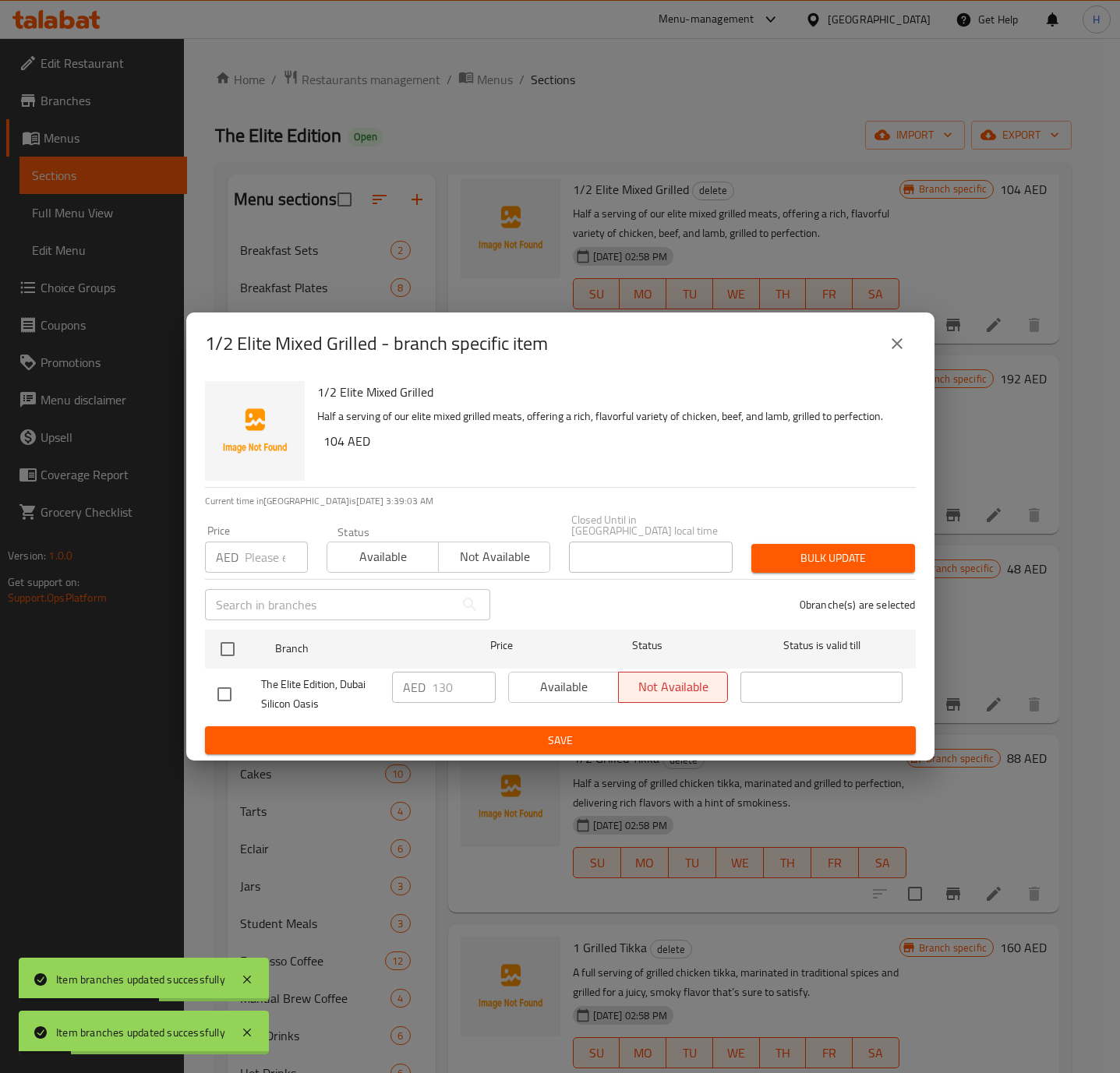
click at [906, 339] on button "close" at bounding box center [896, 343] width 37 height 37
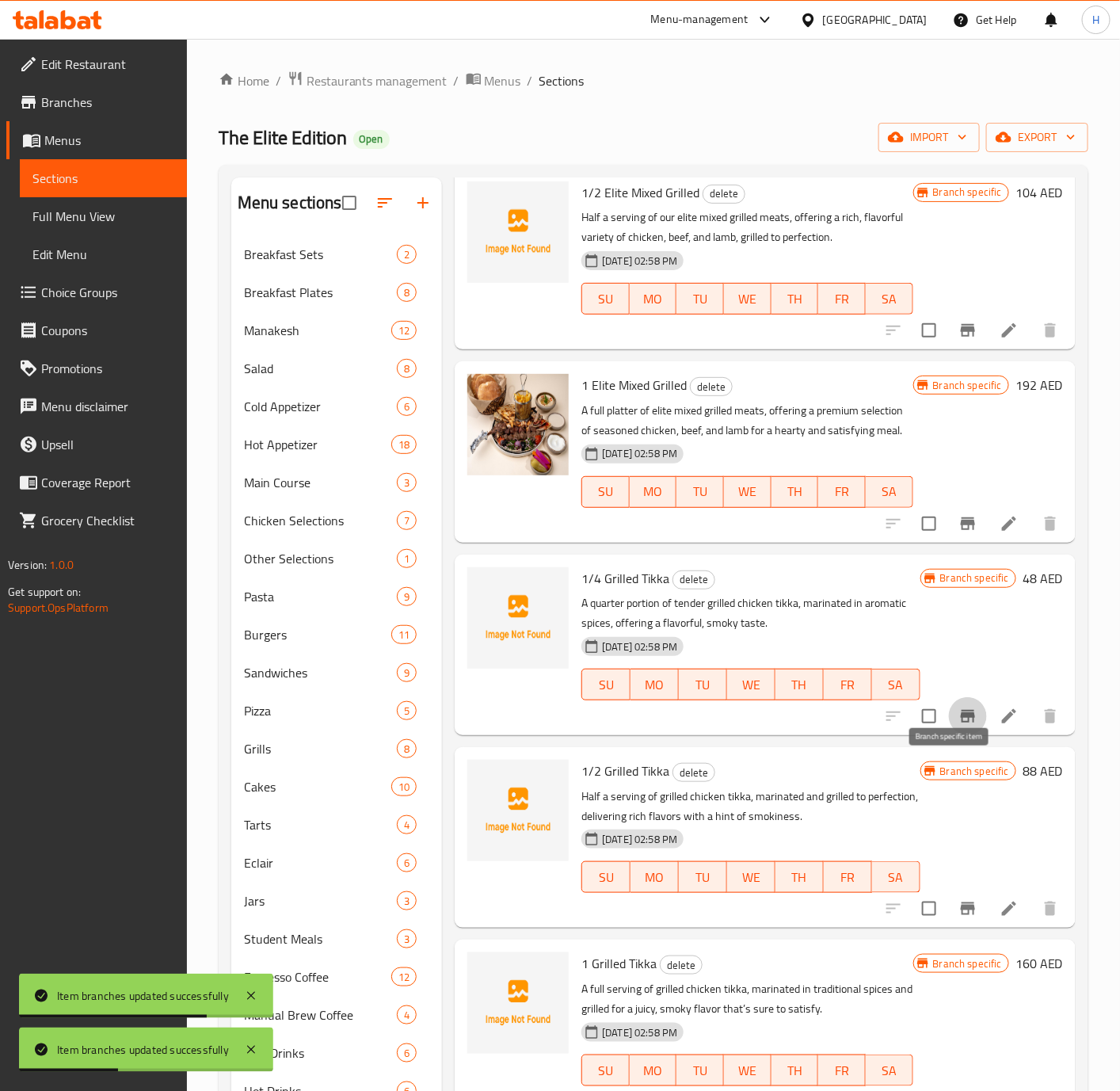
click at [958, 726] on icon "Branch-specific-item" at bounding box center [968, 716] width 19 height 19
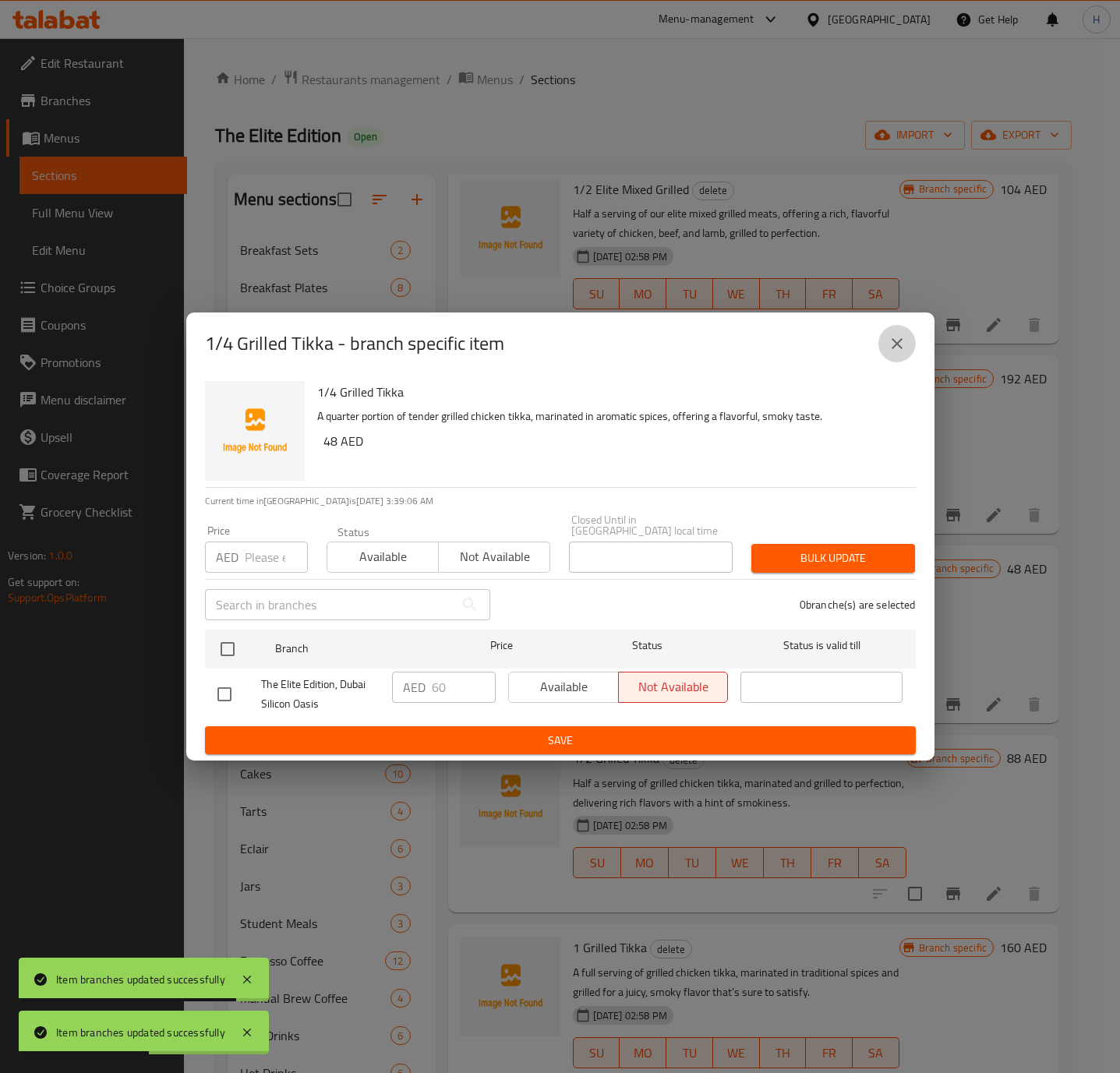
click at [899, 344] on icon "close" at bounding box center [897, 344] width 19 height 19
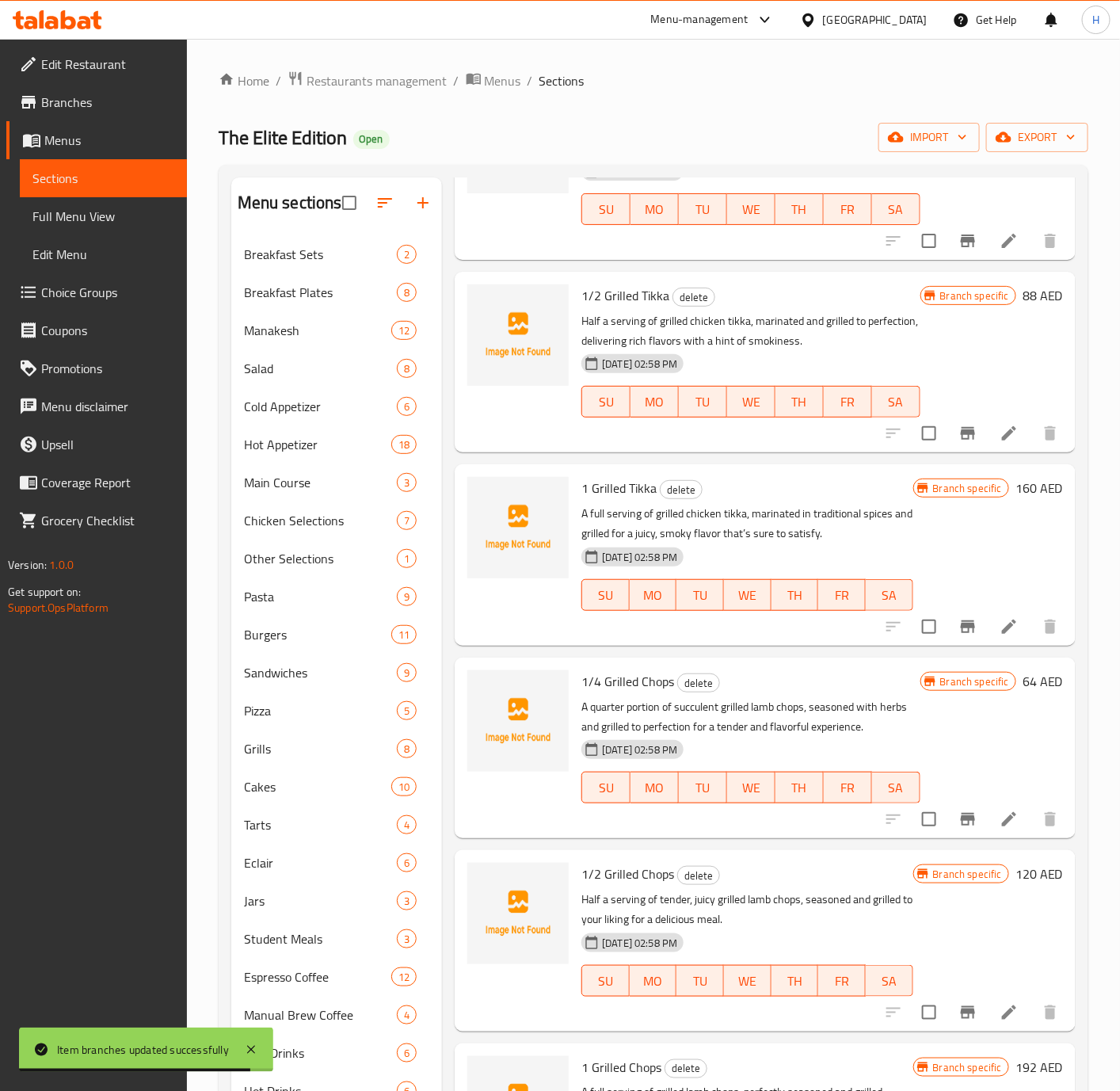
scroll to position [1425, 0]
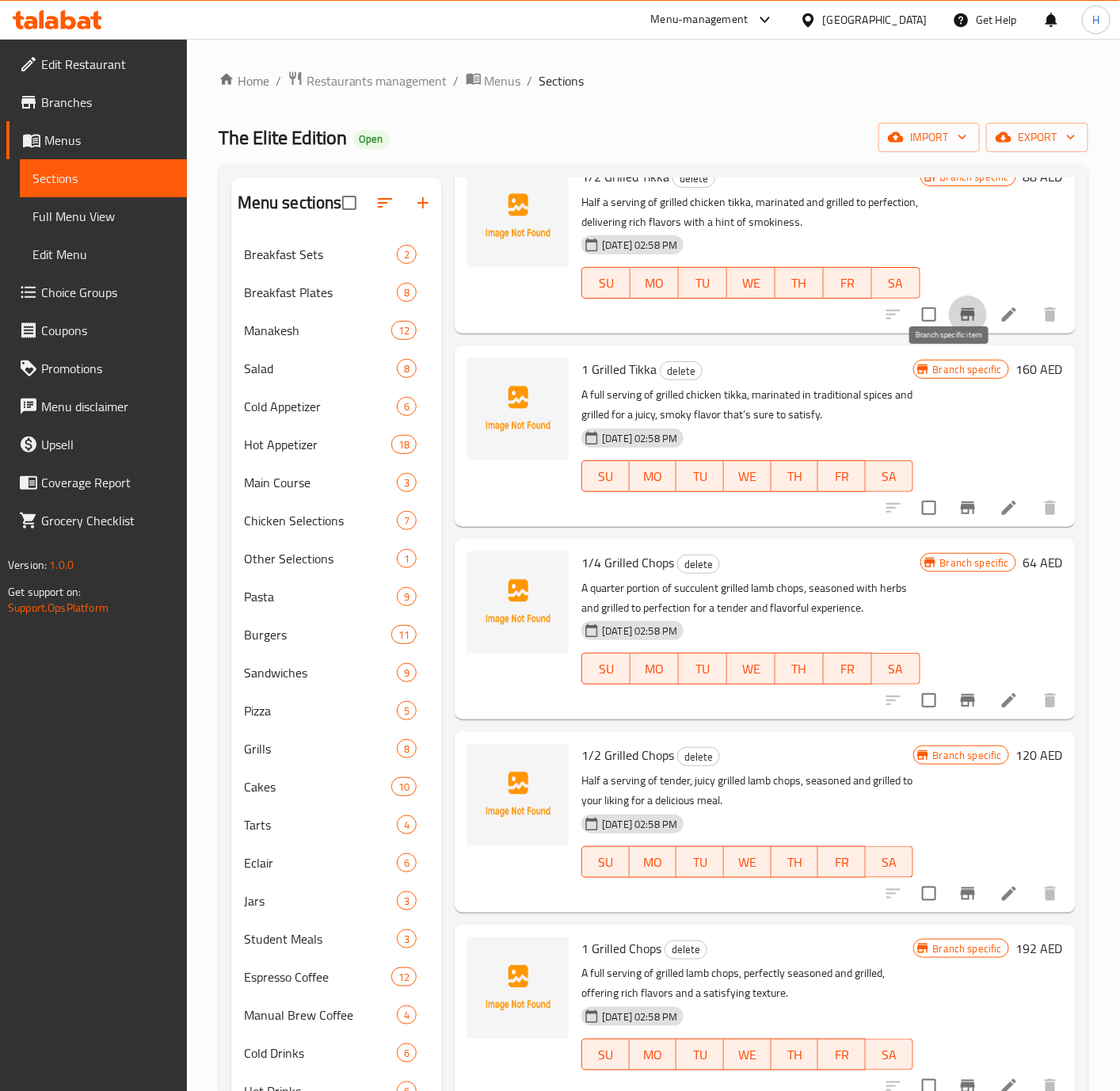
click at [961, 321] on icon "Branch-specific-item" at bounding box center [968, 314] width 14 height 12
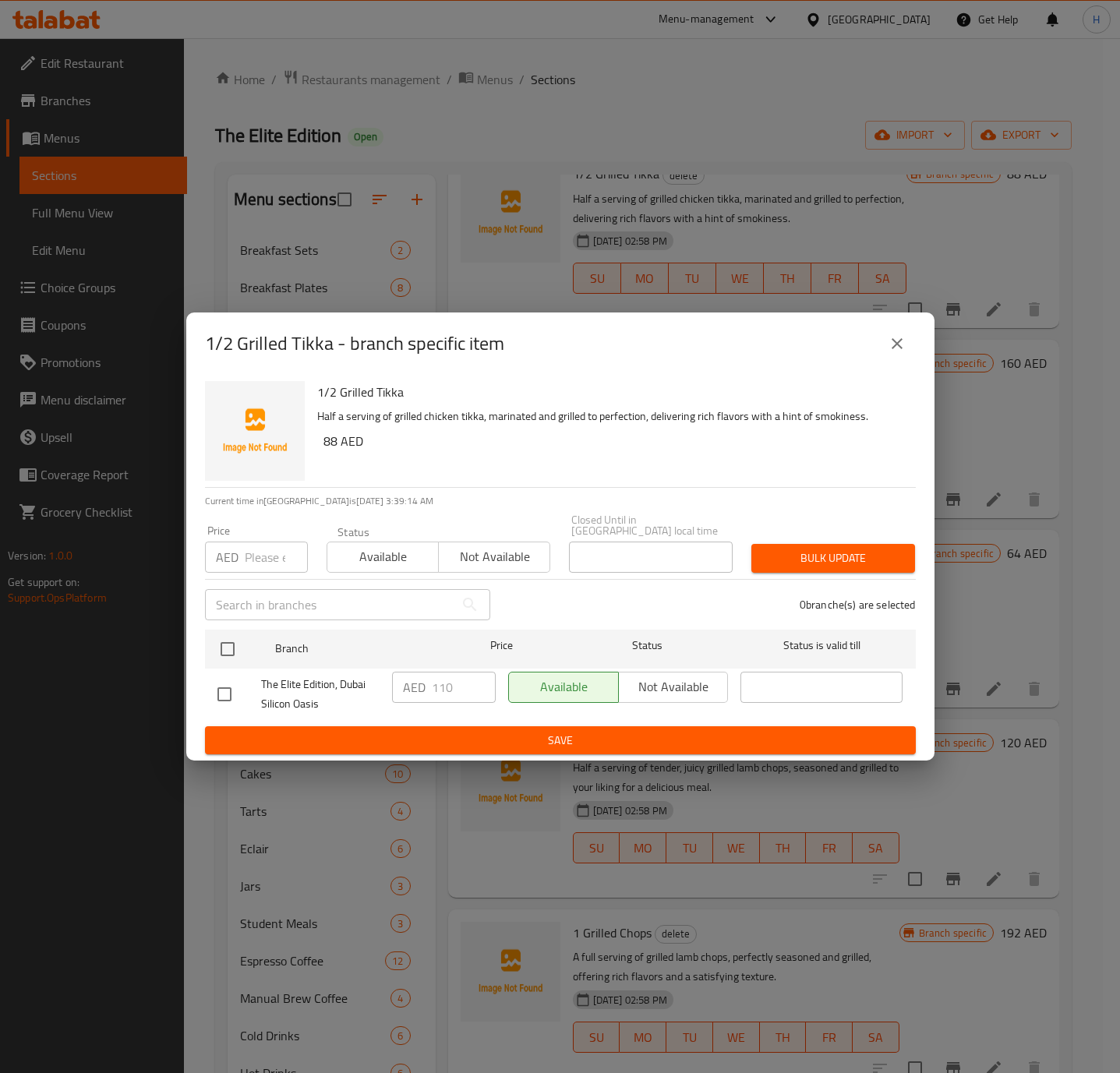
click at [229, 695] on input "checkbox" at bounding box center [225, 694] width 33 height 33
checkbox input "true"
click at [674, 699] on button "Not available" at bounding box center [674, 687] width 111 height 31
click at [611, 741] on span "Save" at bounding box center [560, 741] width 686 height 20
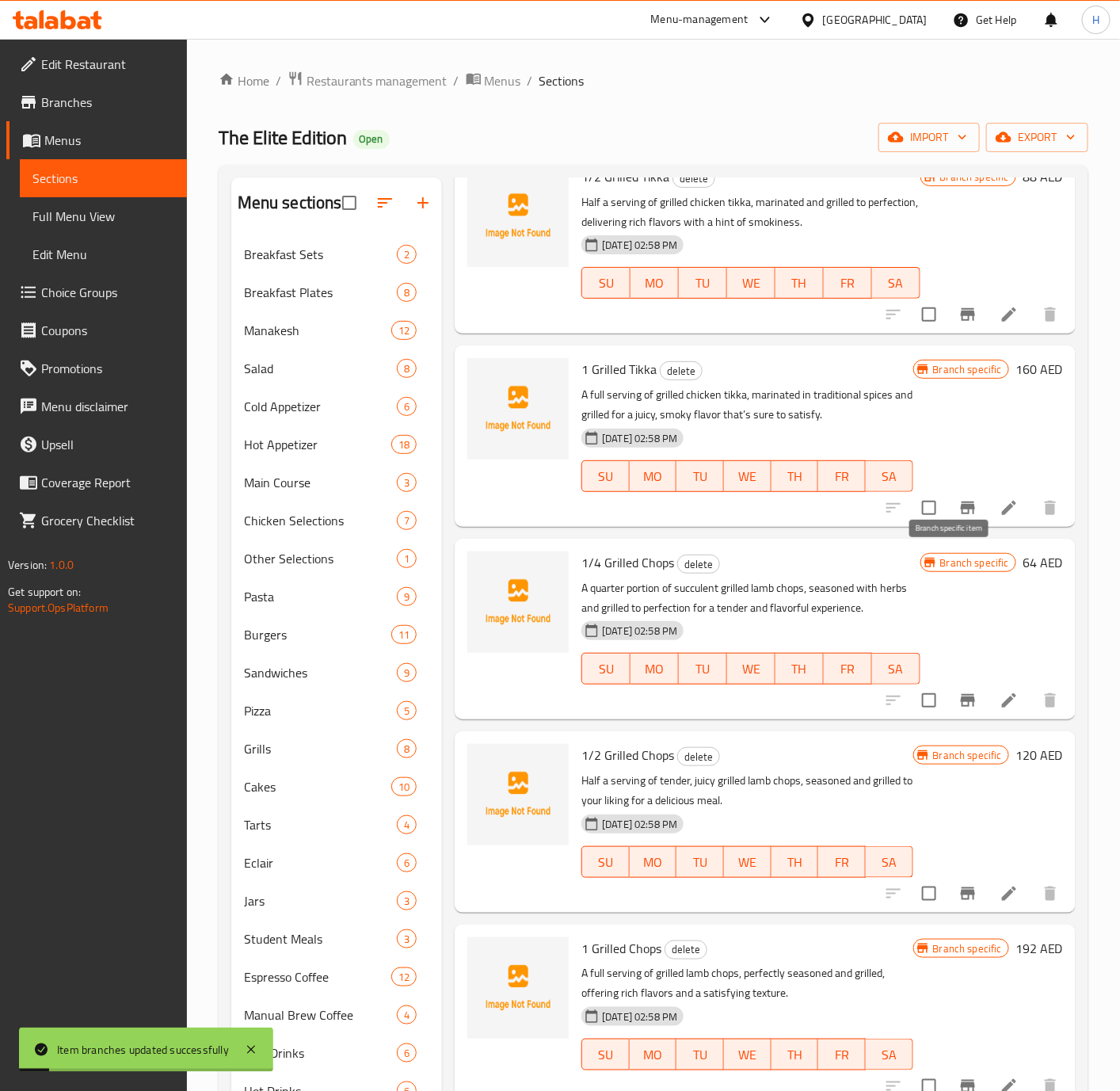
click at [961, 514] on icon "Branch-specific-item" at bounding box center [968, 507] width 14 height 12
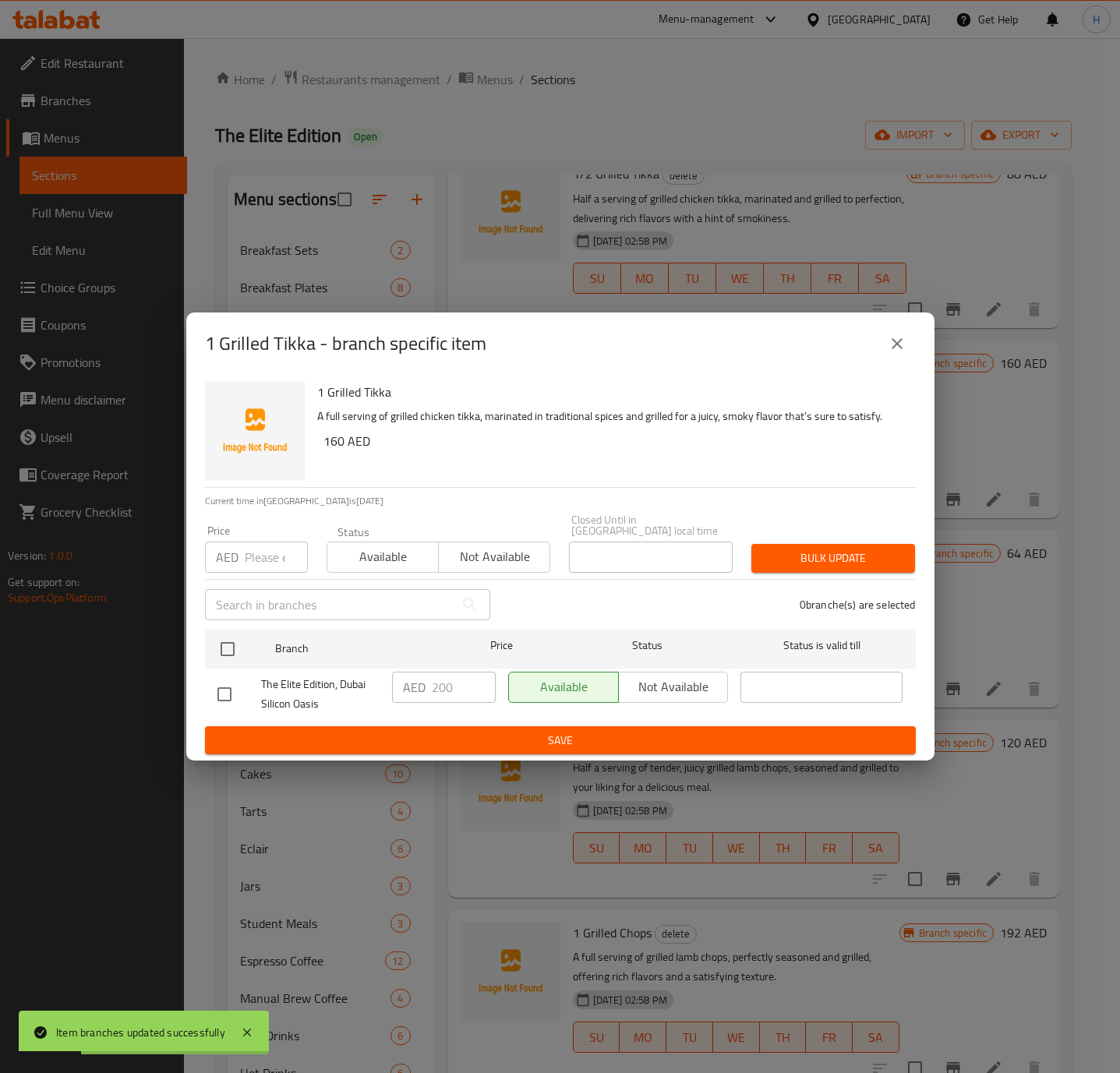
click at [232, 685] on input "checkbox" at bounding box center [225, 694] width 33 height 33
checkbox input "true"
click at [642, 688] on span "Not available" at bounding box center [674, 686] width 98 height 22
click at [599, 732] on span "Save" at bounding box center [560, 741] width 686 height 20
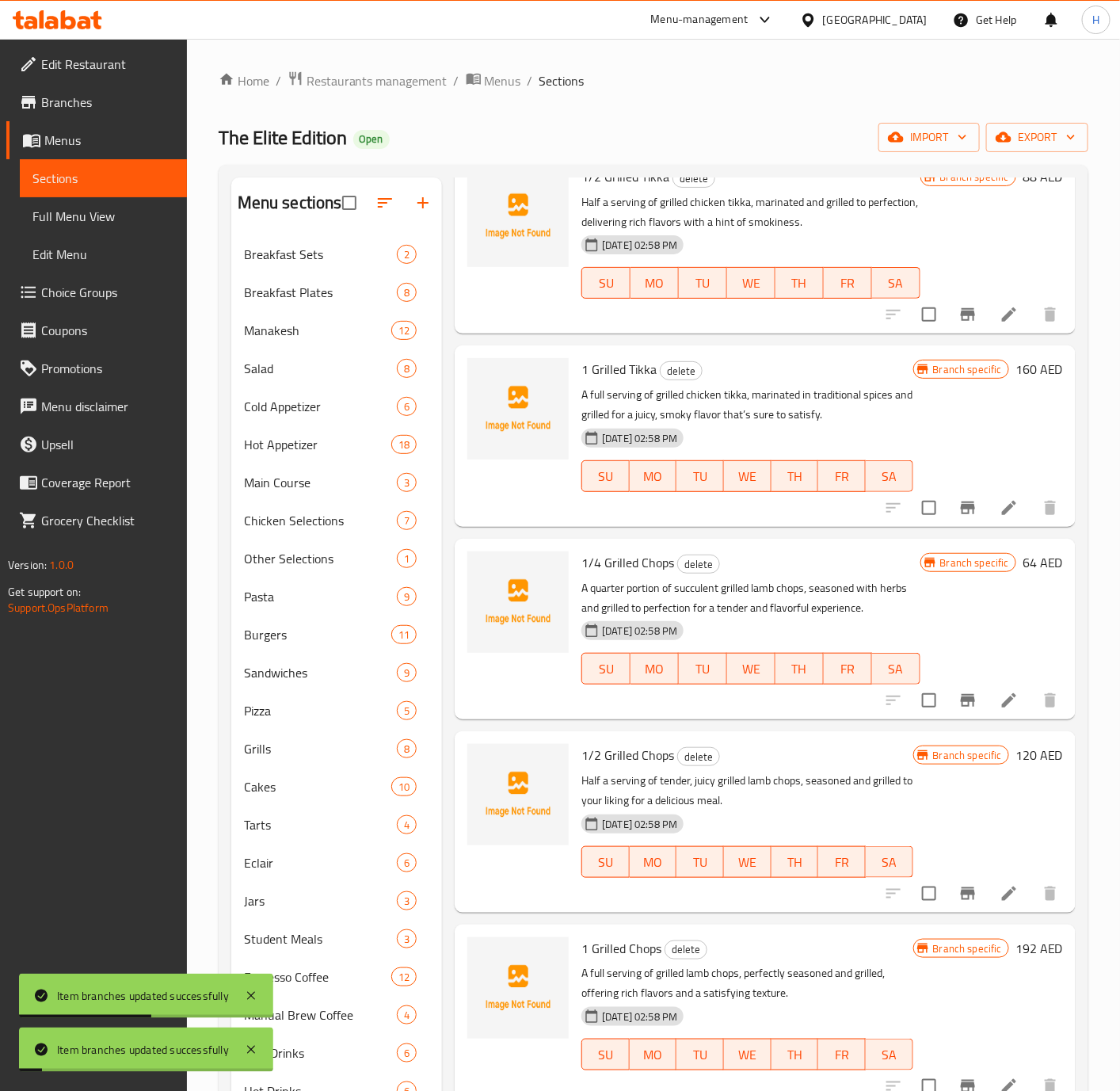
click at [958, 710] on icon "Branch-specific-item" at bounding box center [968, 700] width 19 height 19
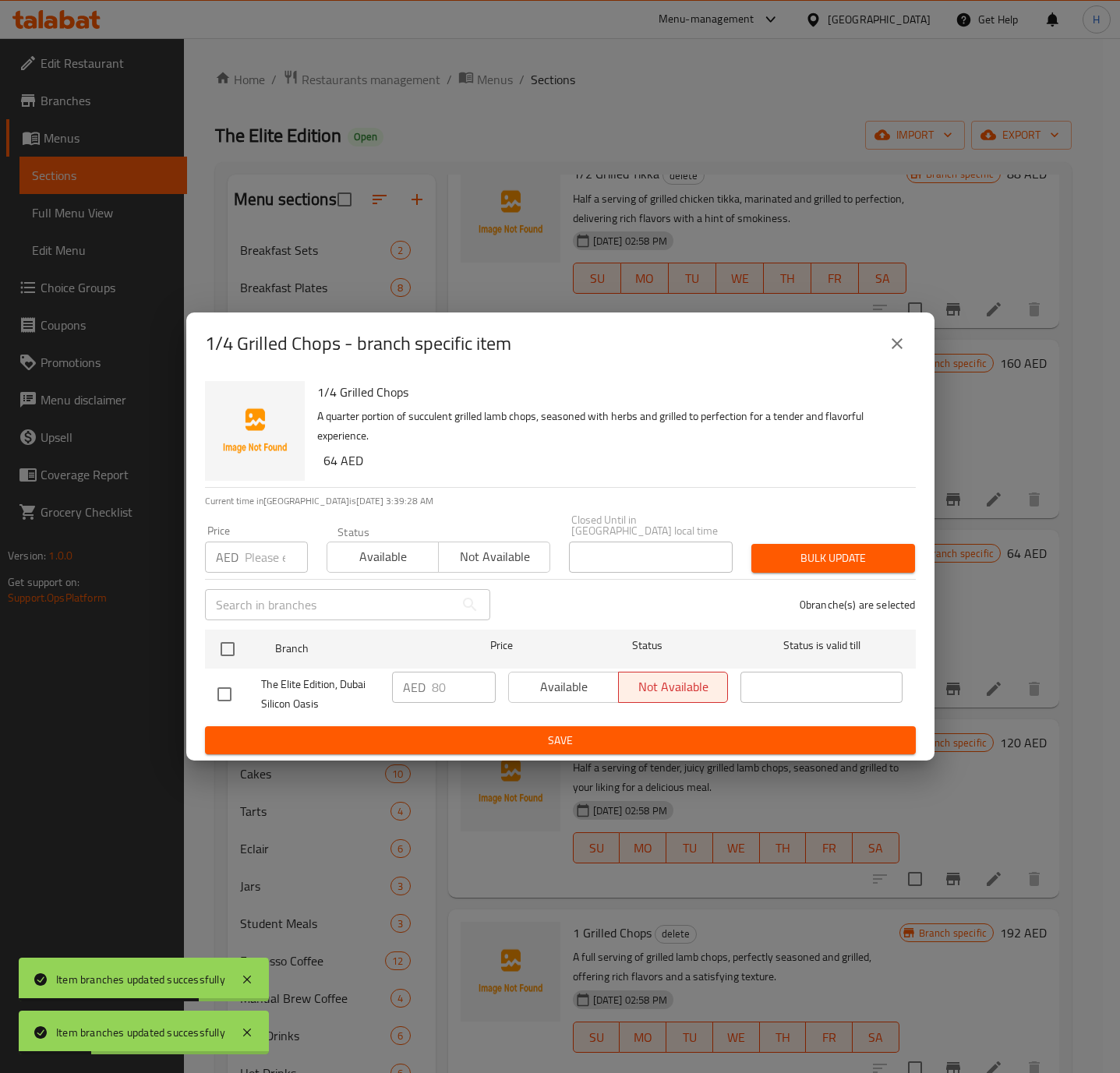
click at [898, 339] on icon "close" at bounding box center [897, 344] width 19 height 19
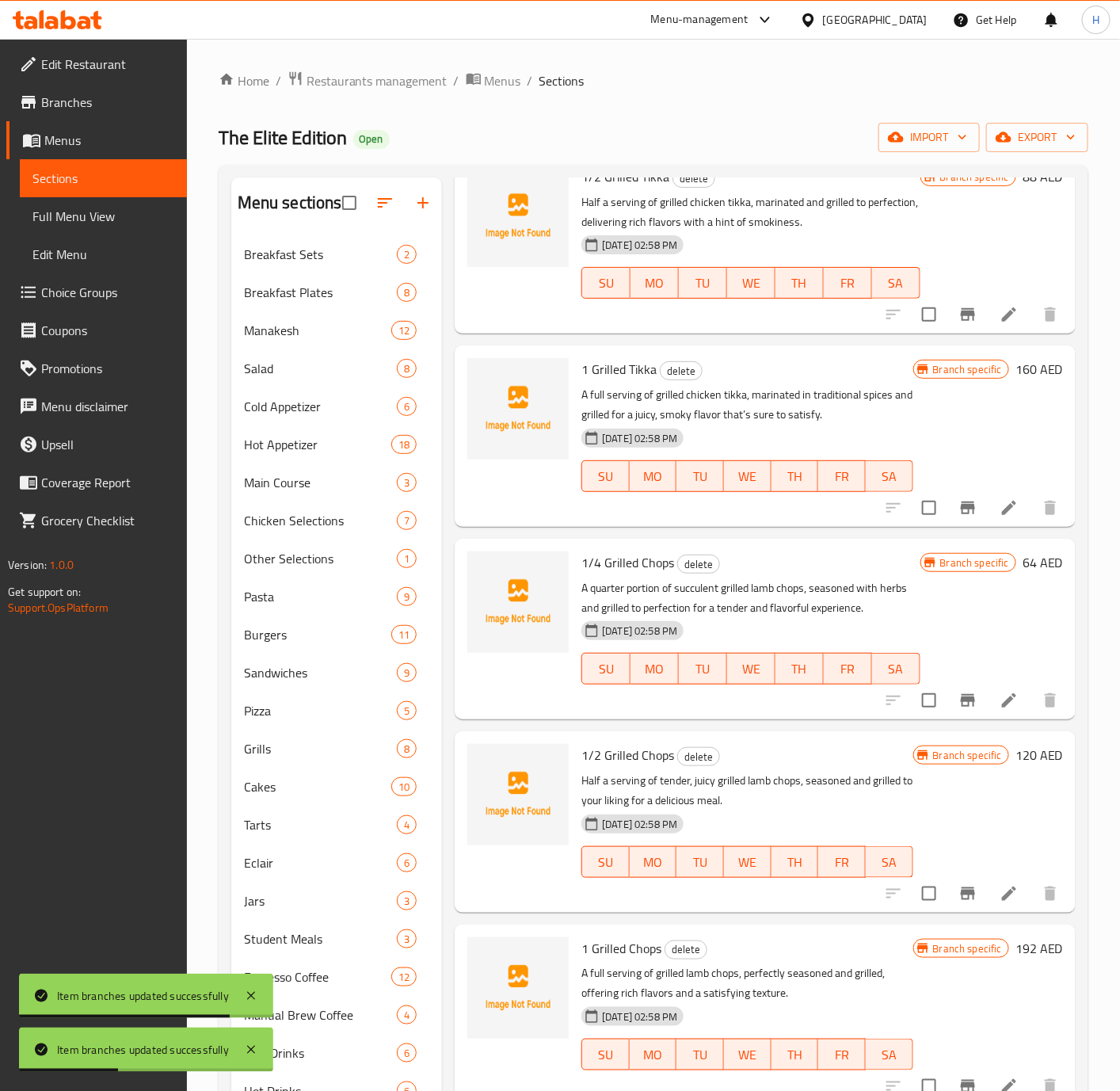
click at [961, 900] on icon "Branch-specific-item" at bounding box center [968, 894] width 14 height 12
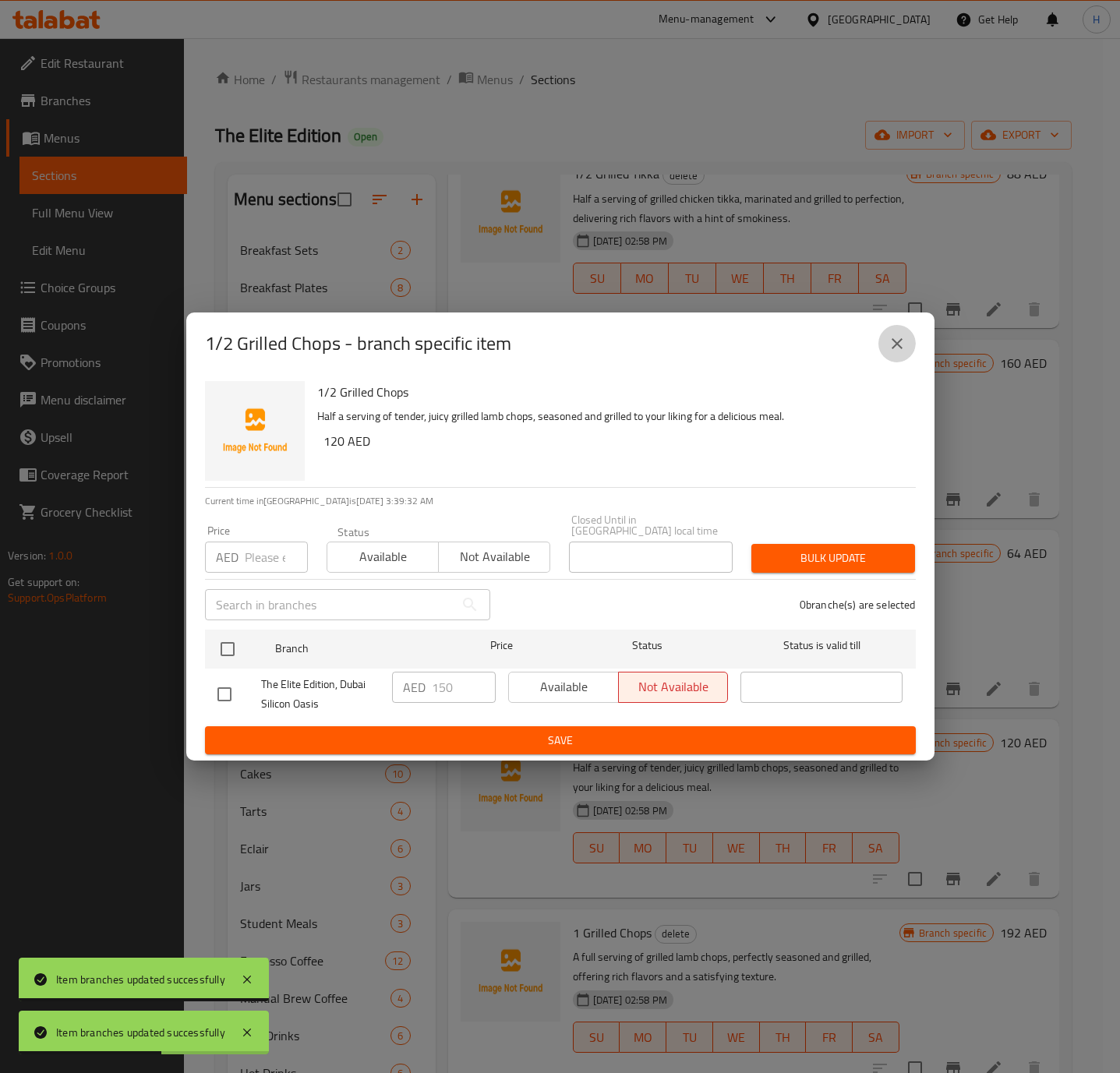
click at [900, 342] on icon "close" at bounding box center [897, 344] width 19 height 19
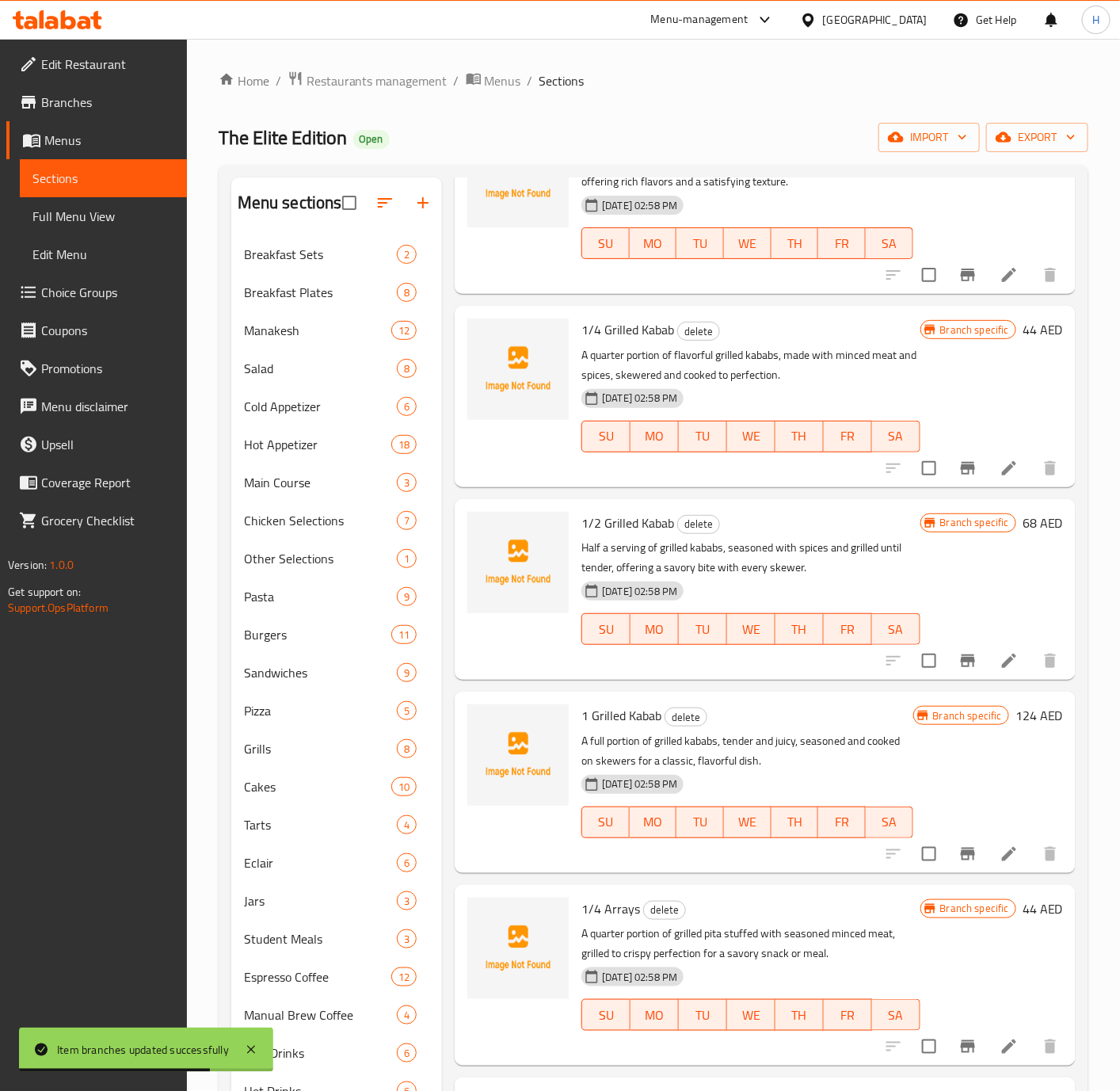
scroll to position [2257, 0]
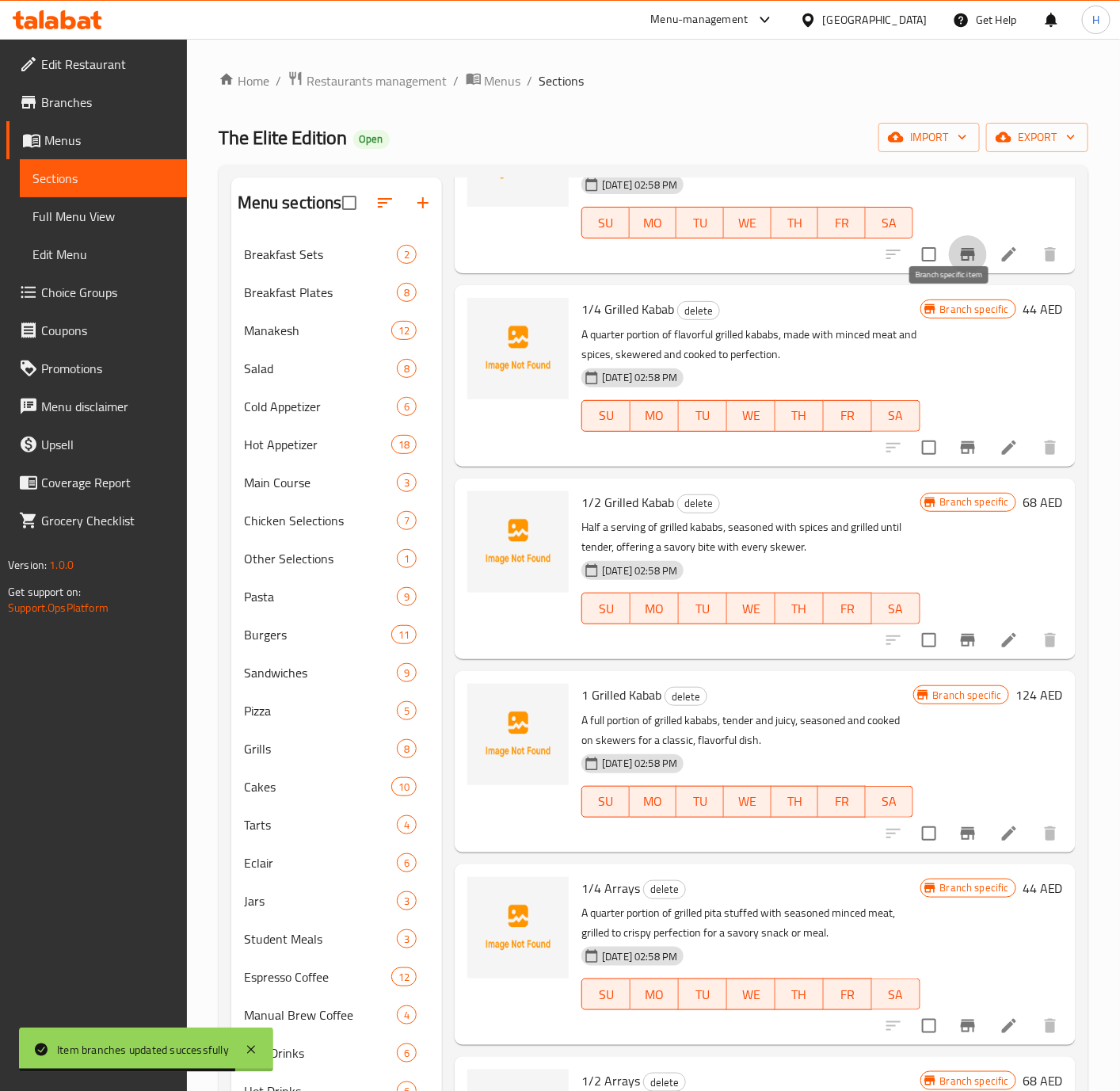
click at [961, 261] on icon "Branch-specific-item" at bounding box center [968, 254] width 14 height 12
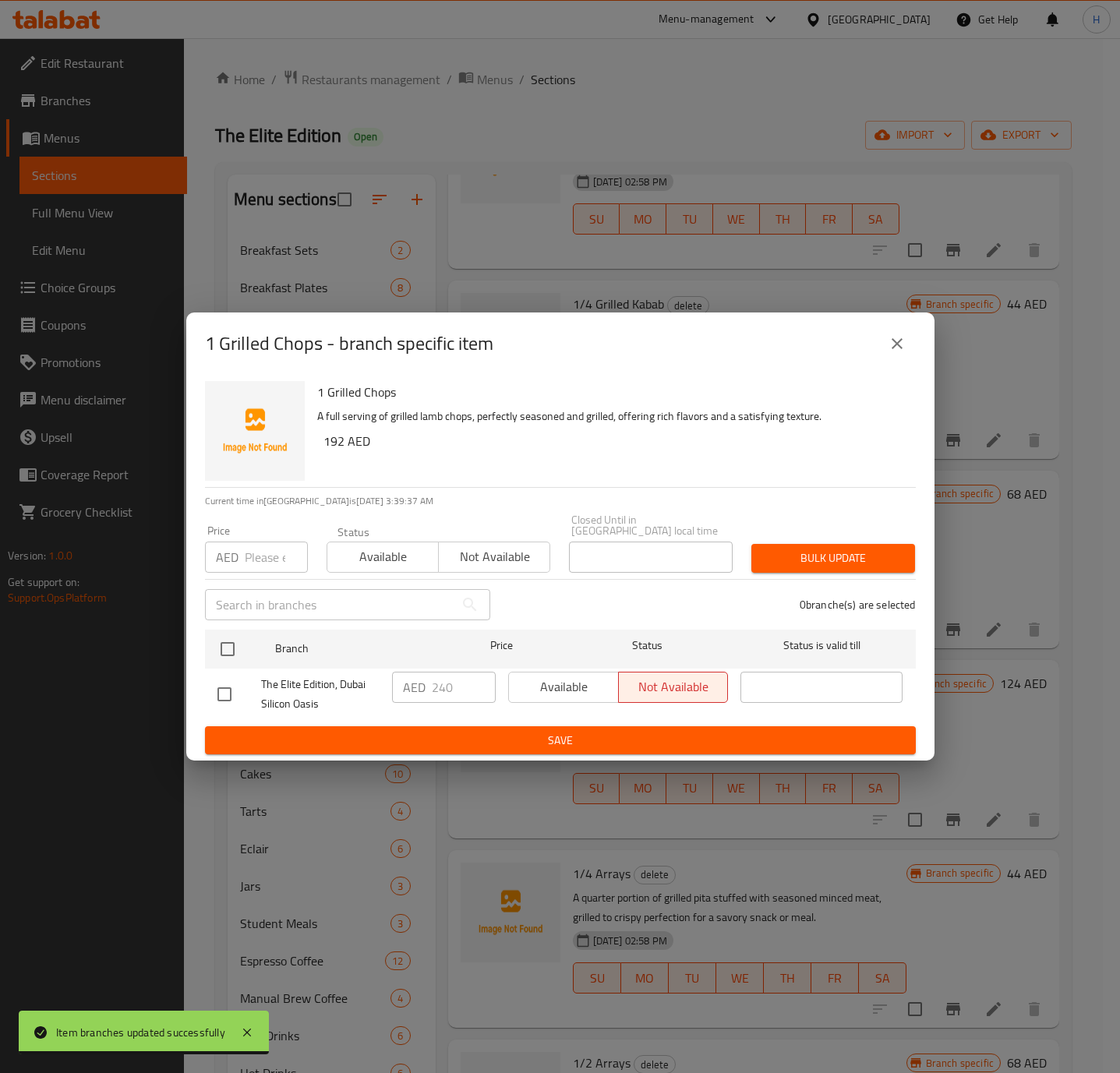
click at [899, 348] on icon "close" at bounding box center [897, 344] width 19 height 19
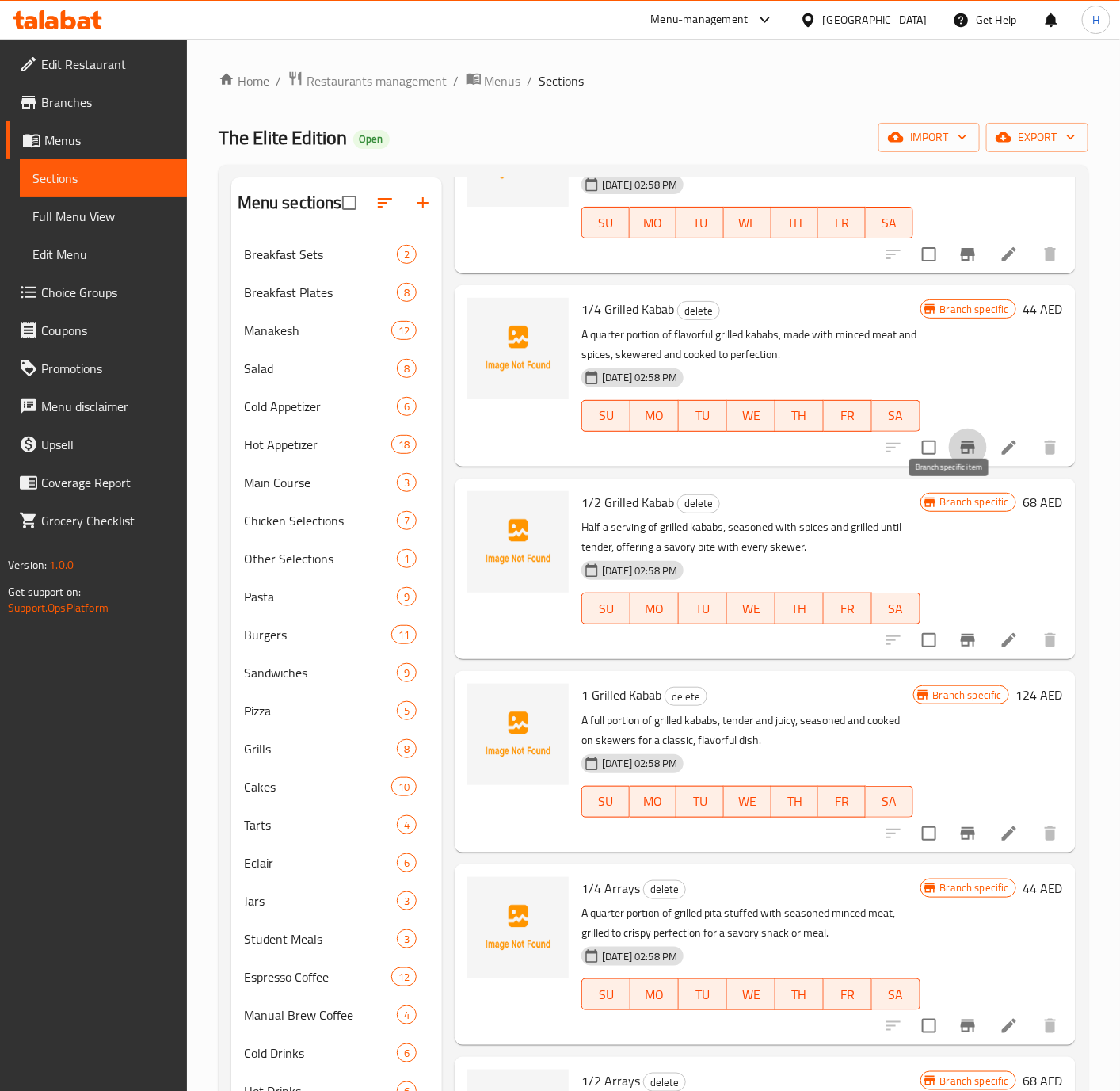
click at [961, 454] on icon "Branch-specific-item" at bounding box center [968, 448] width 14 height 12
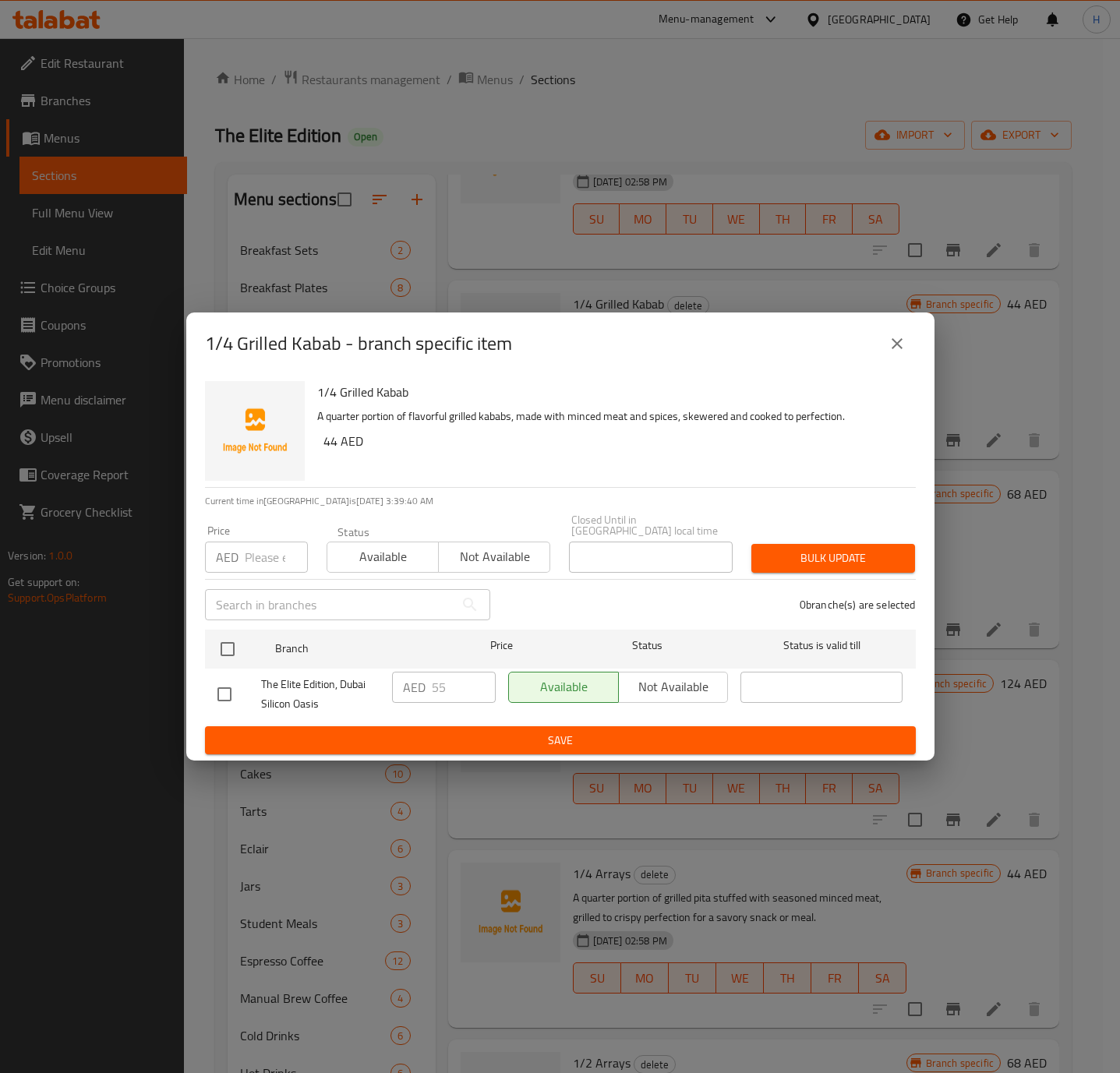
click at [227, 701] on input "checkbox" at bounding box center [225, 694] width 33 height 33
checkbox input "true"
click at [660, 695] on span "Not available" at bounding box center [674, 686] width 98 height 22
click at [597, 728] on button "Save" at bounding box center [560, 740] width 711 height 28
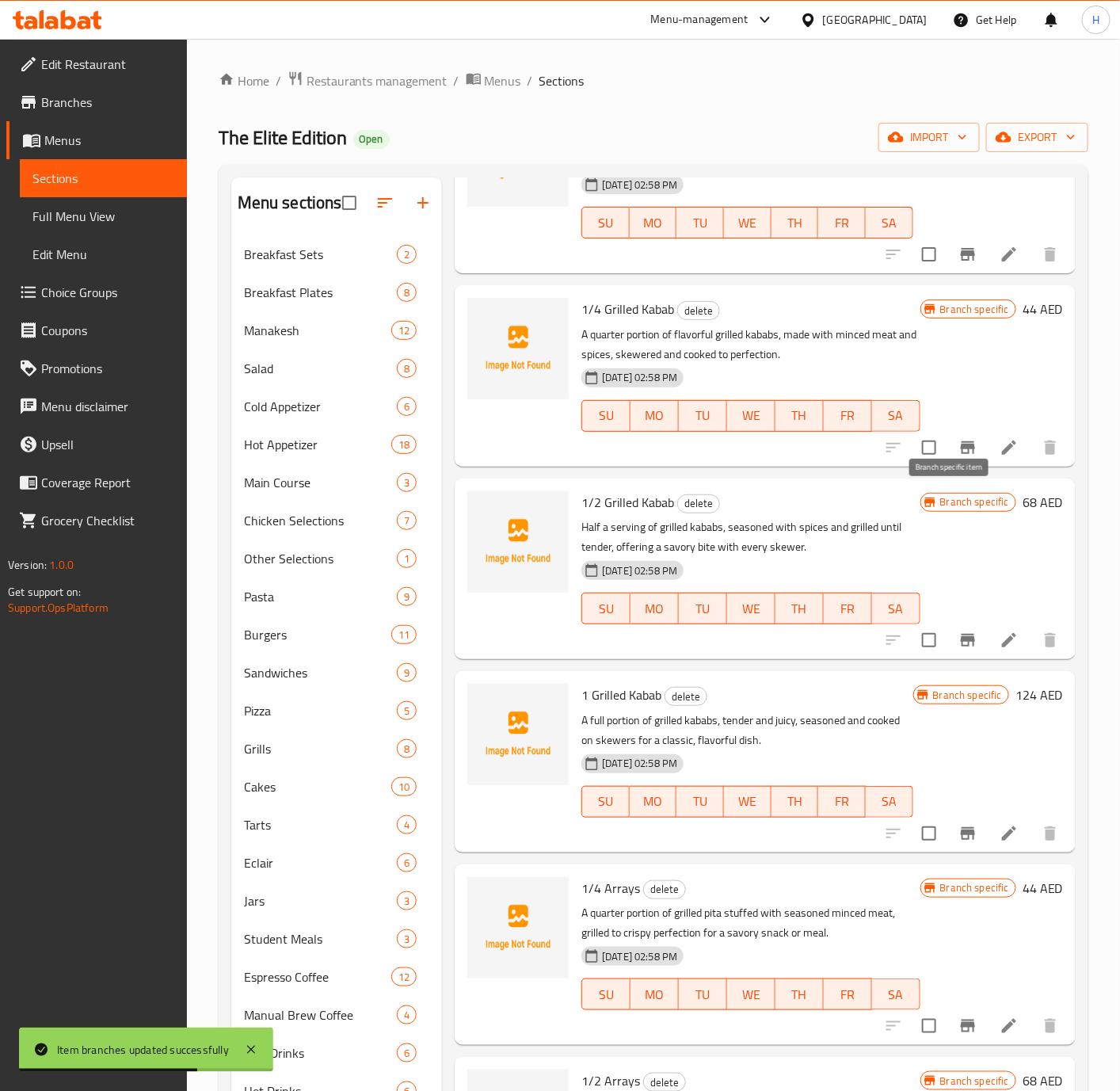
click at [958, 457] on icon "Branch-specific-item" at bounding box center [968, 448] width 19 height 19
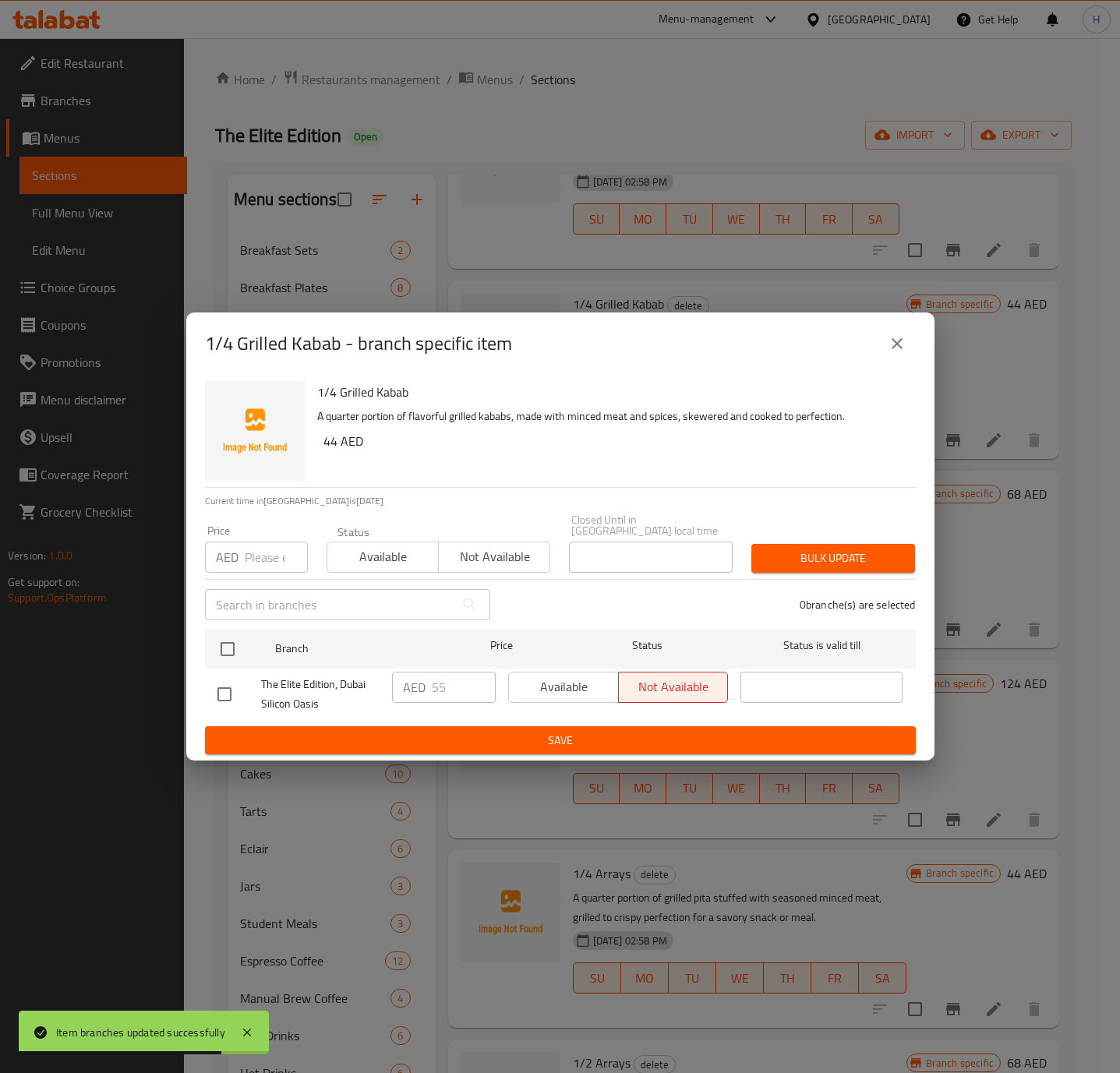
click at [900, 350] on icon "close" at bounding box center [897, 344] width 19 height 19
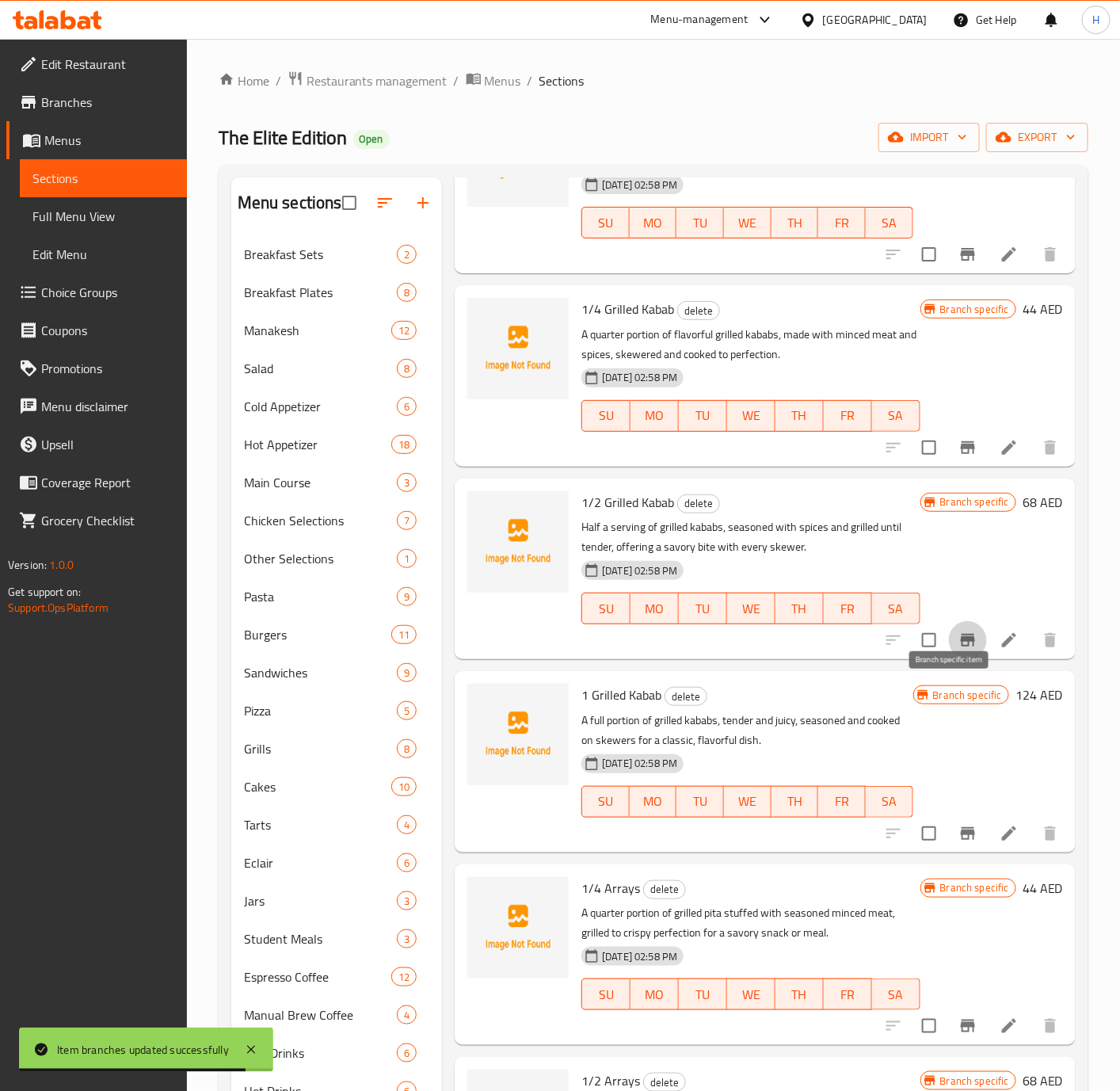
click at [949, 659] on button "Branch-specific-item" at bounding box center [967, 640] width 38 height 38
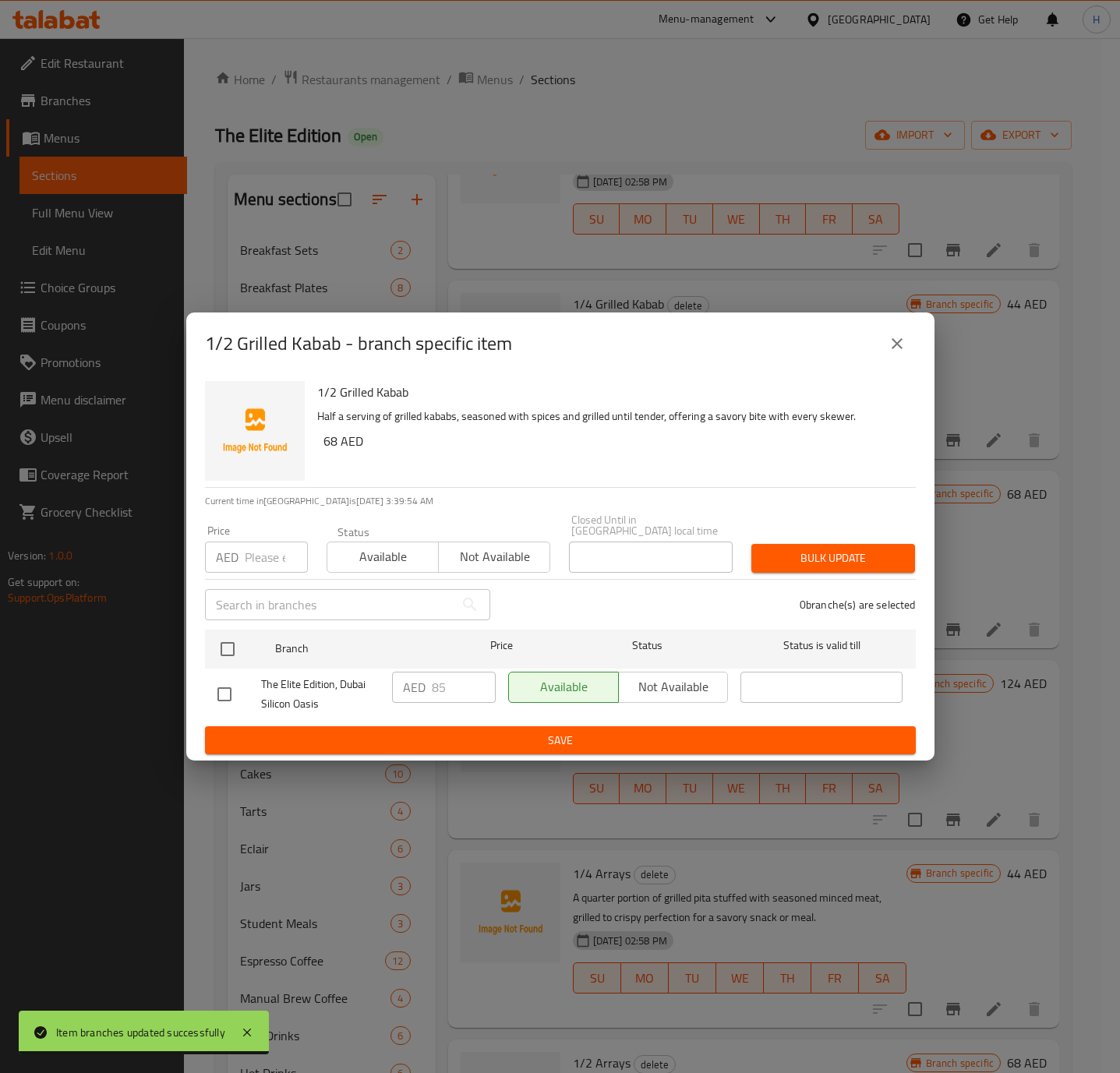
click at [208, 692] on input "checkbox" at bounding box center [225, 694] width 33 height 33
checkbox input "true"
click at [655, 694] on span "Not available" at bounding box center [674, 686] width 98 height 22
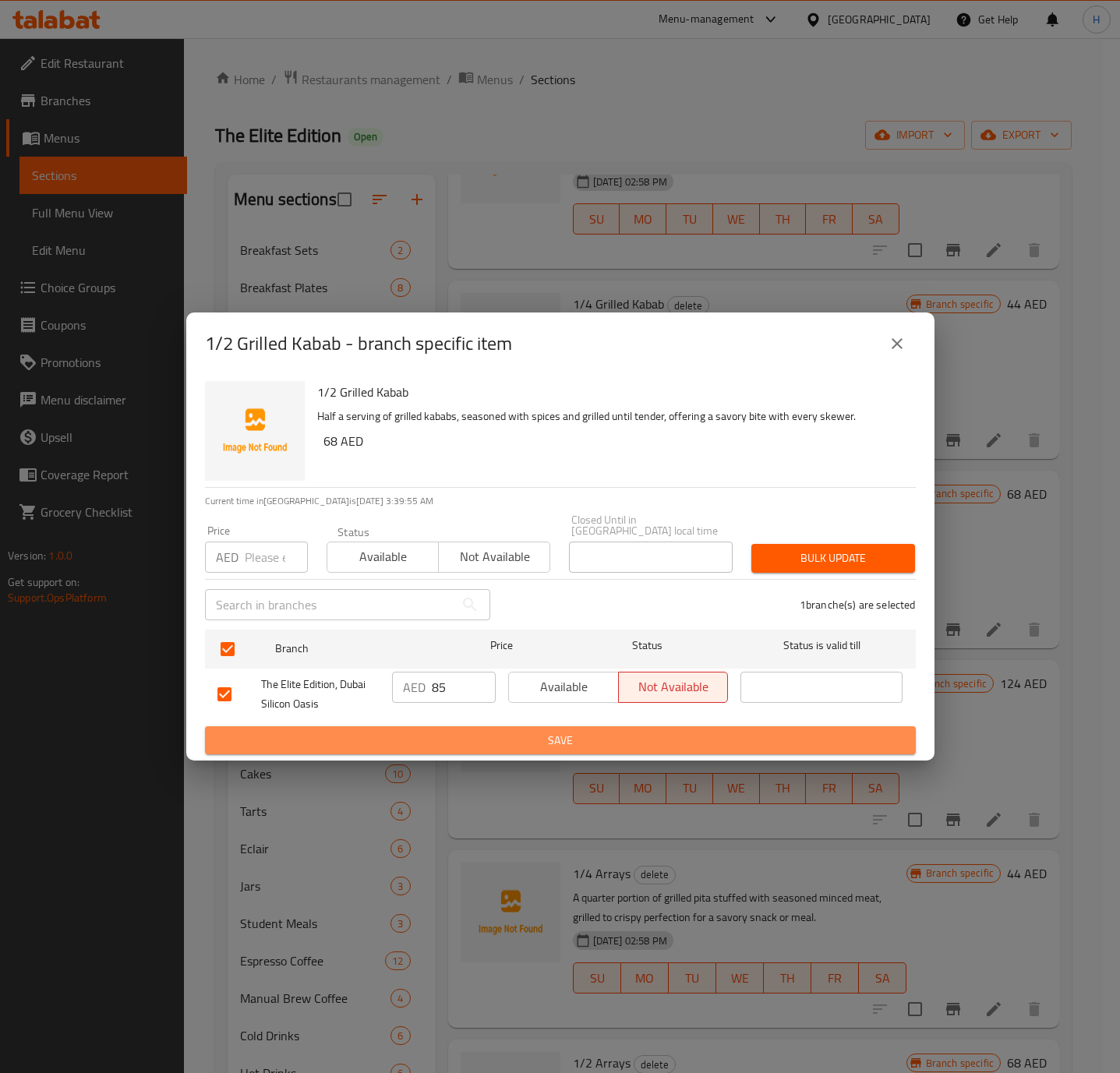
click at [632, 739] on span "Save" at bounding box center [560, 741] width 686 height 20
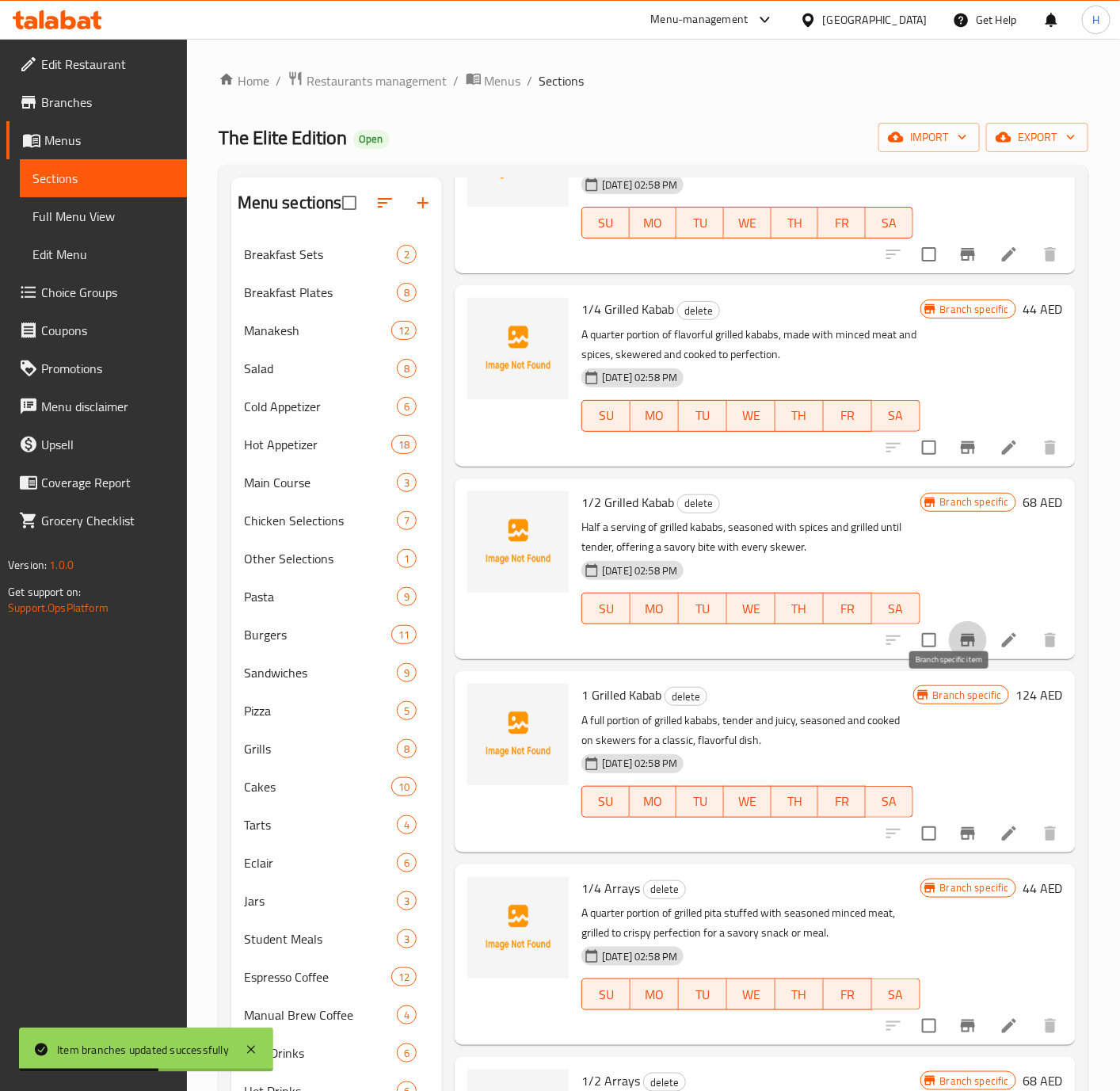
click at [961, 646] on icon "Branch-specific-item" at bounding box center [968, 640] width 14 height 12
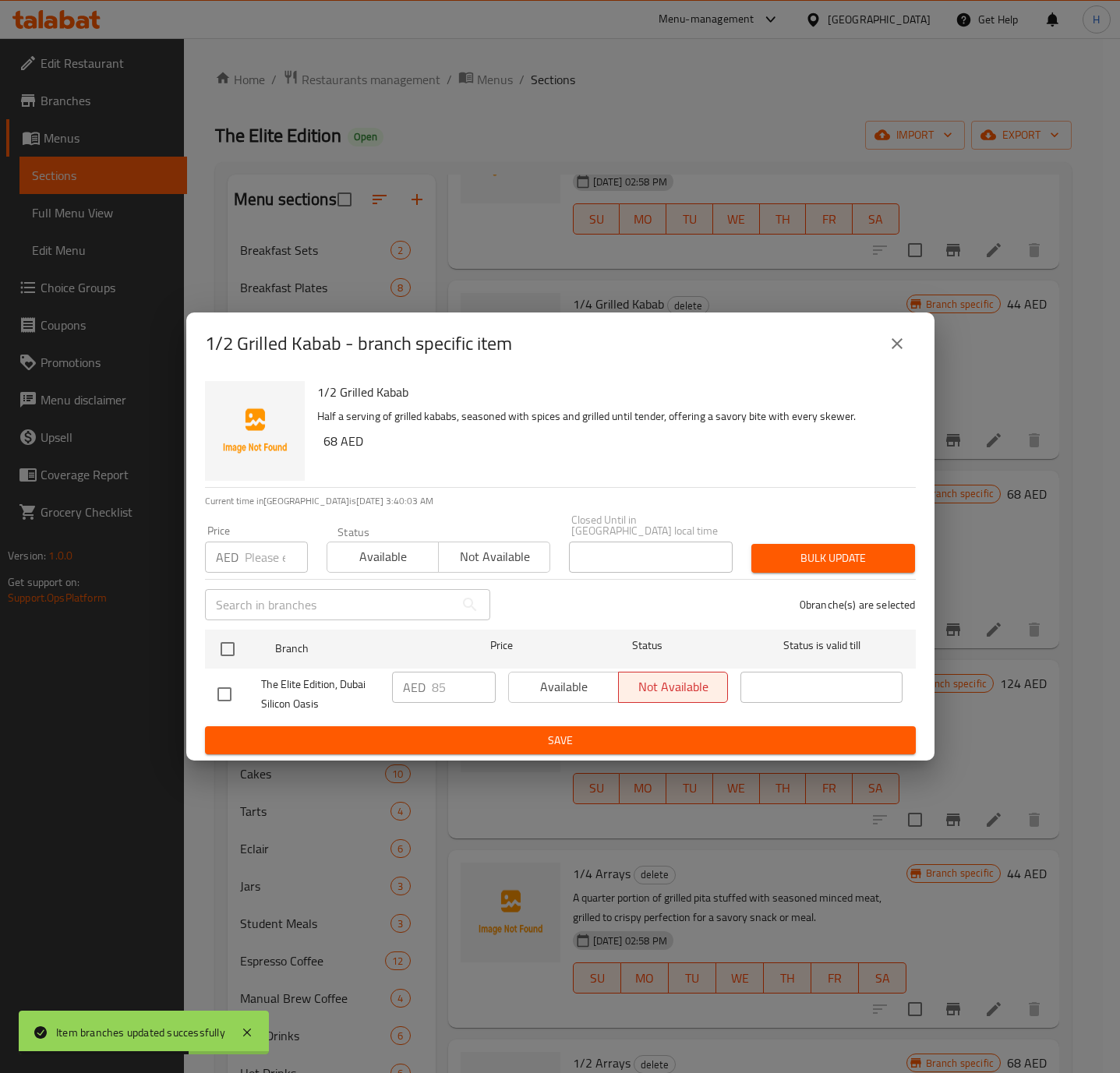
click at [903, 347] on icon "close" at bounding box center [897, 344] width 19 height 19
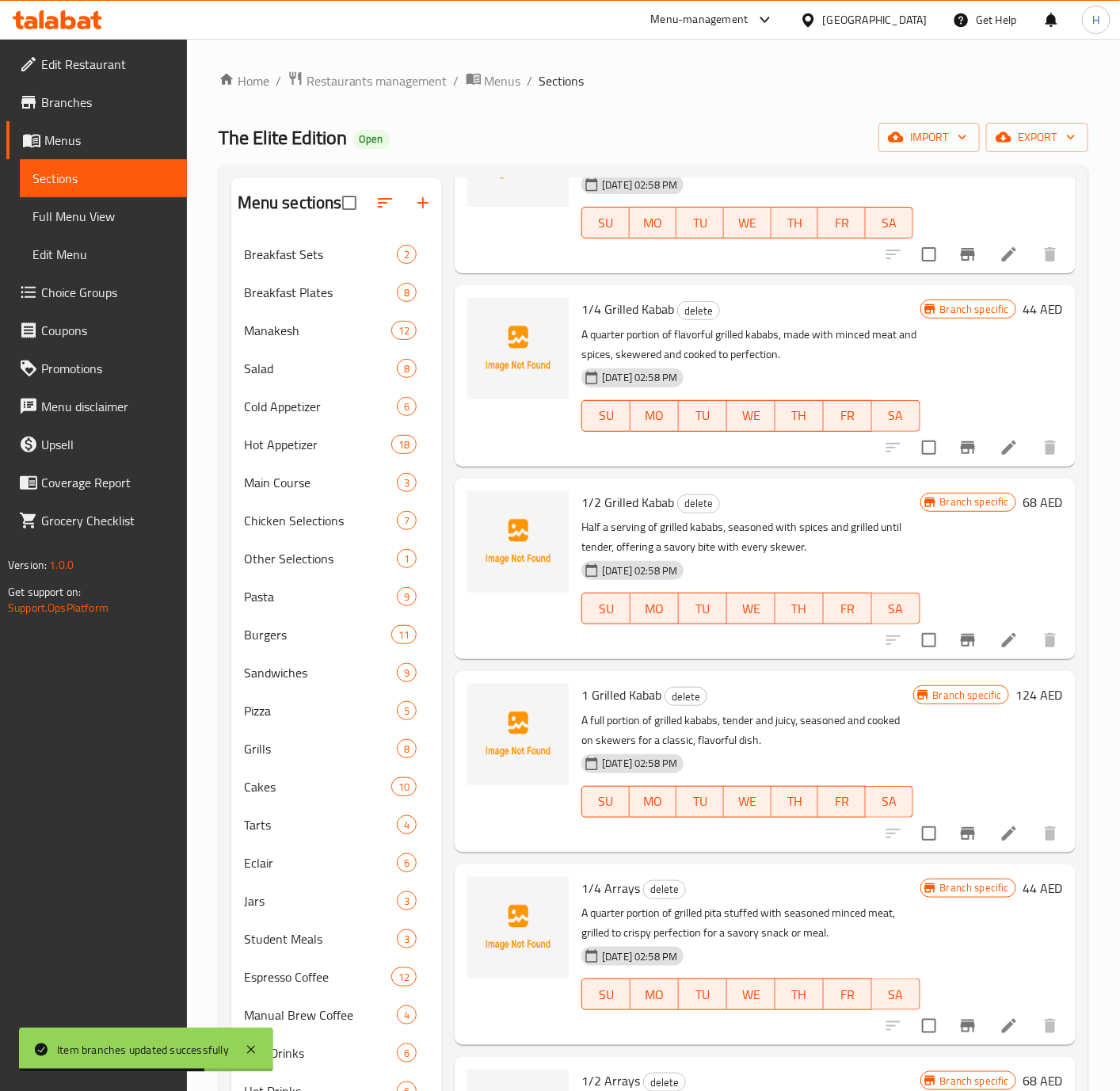
click at [961, 840] on icon "Branch-specific-item" at bounding box center [968, 833] width 14 height 12
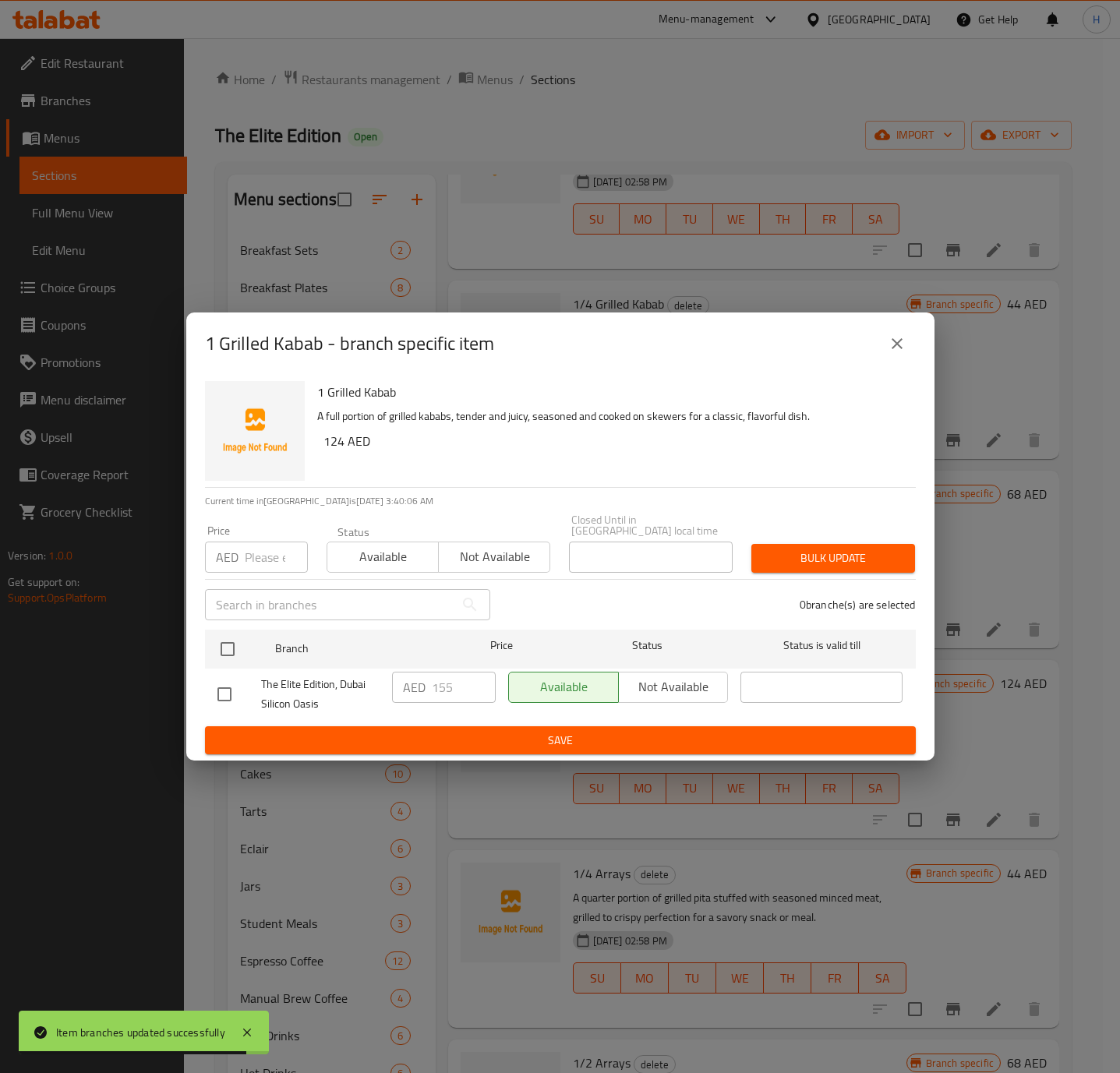
click at [228, 704] on input "checkbox" at bounding box center [225, 694] width 33 height 33
checkbox input "true"
click at [228, 704] on input "checkbox" at bounding box center [225, 694] width 33 height 33
checkbox input "false"
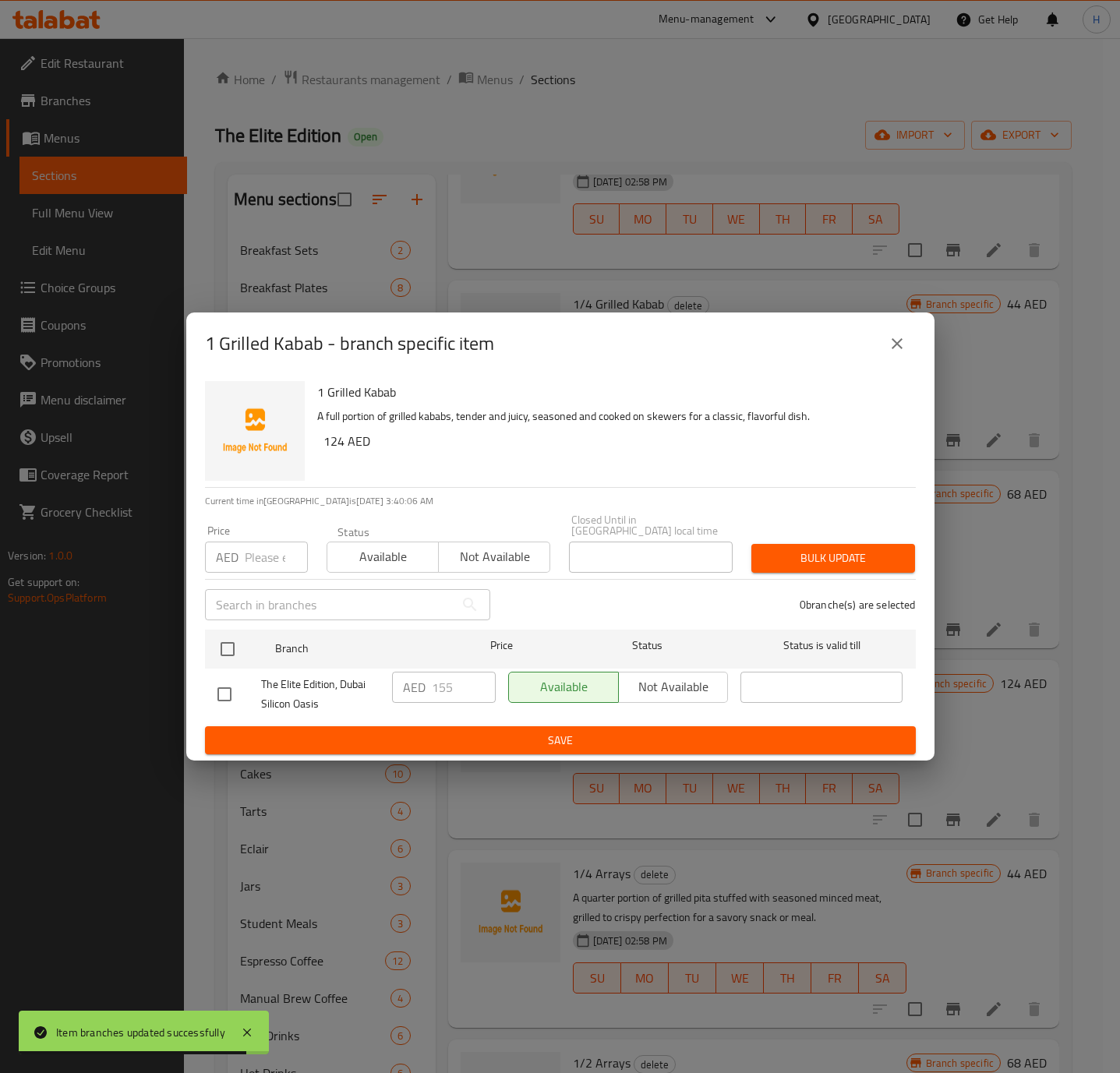
checkbox input "false"
click at [225, 704] on input "checkbox" at bounding box center [225, 694] width 33 height 33
checkbox input "true"
click at [649, 697] on span "Not available" at bounding box center [674, 686] width 98 height 22
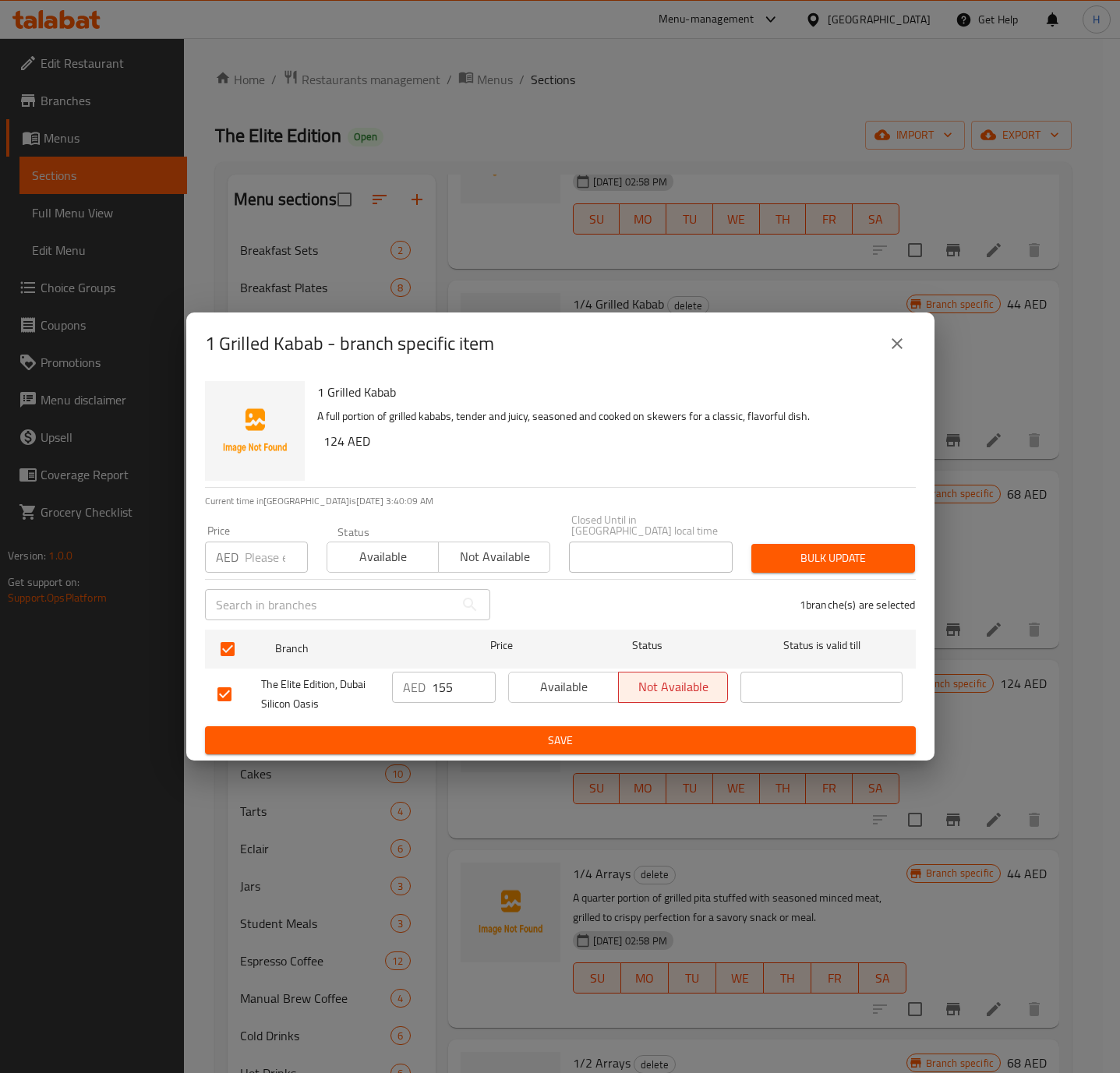
click at [635, 739] on span "Save" at bounding box center [560, 741] width 686 height 20
click at [635, 739] on div at bounding box center [560, 536] width 1120 height 1073
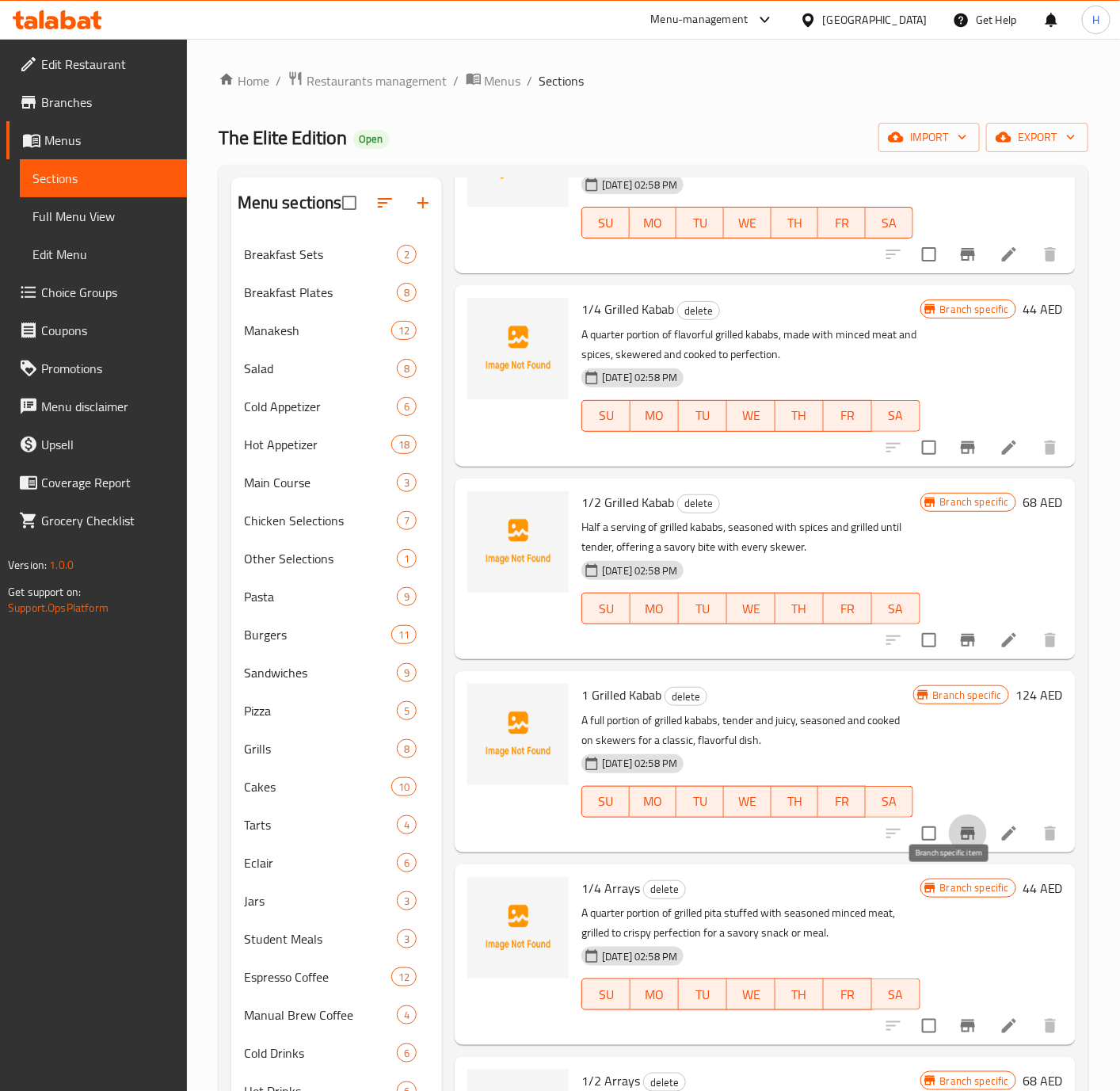
click at [958, 457] on icon "Branch-specific-item" at bounding box center [968, 448] width 19 height 19
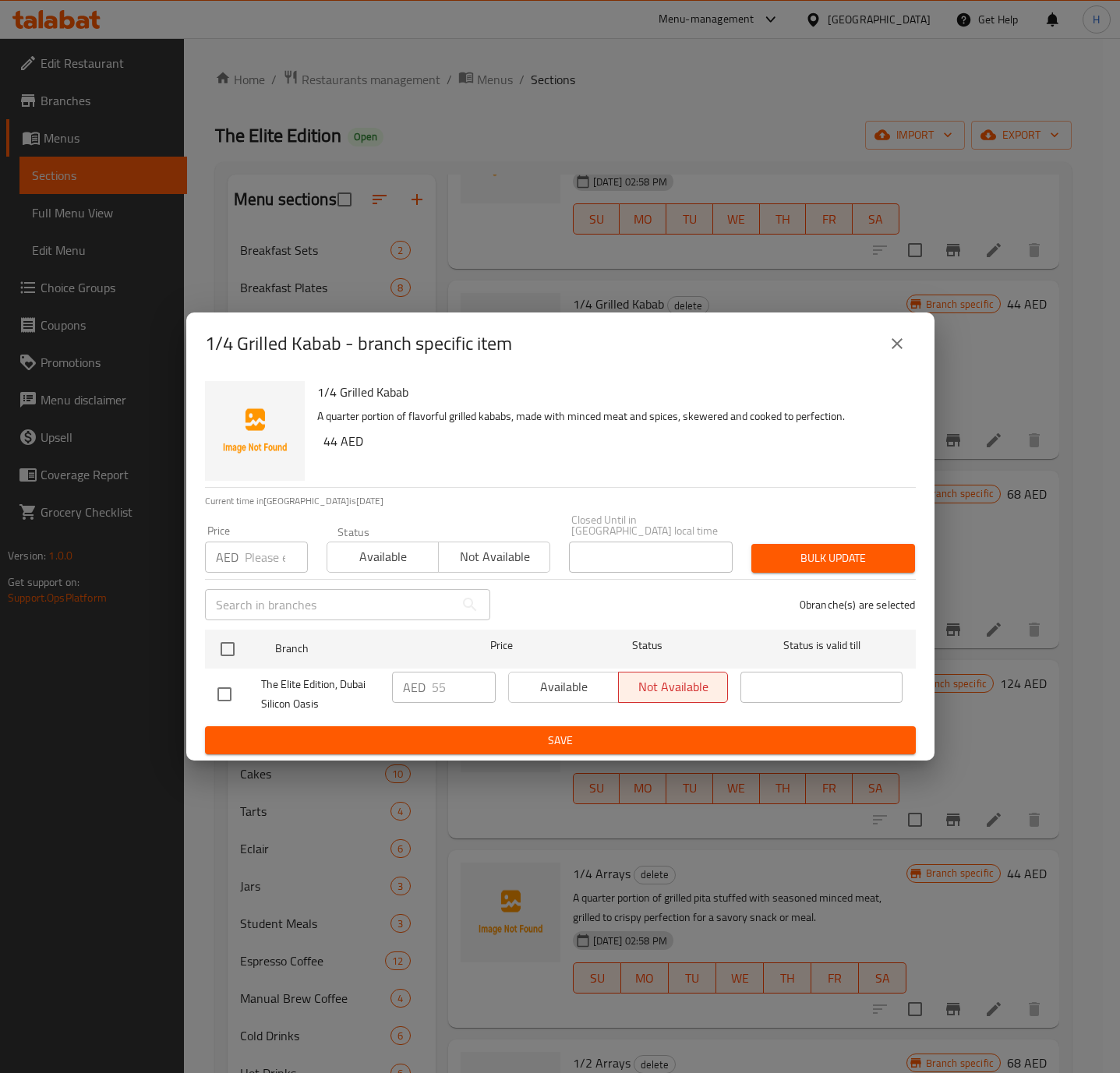
click at [907, 346] on button "close" at bounding box center [896, 343] width 37 height 37
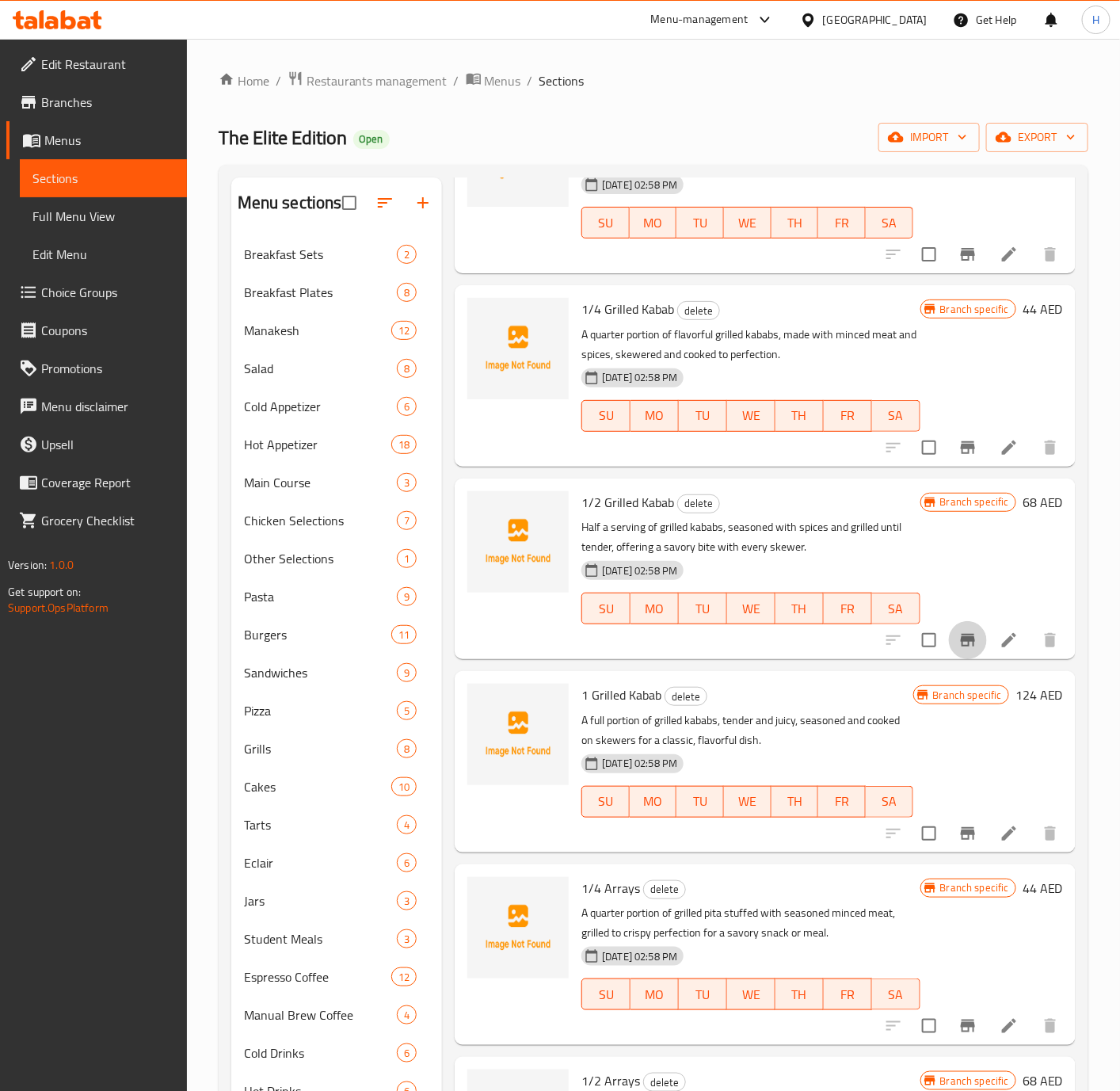
click at [956, 659] on button "Branch-specific-item" at bounding box center [967, 640] width 38 height 38
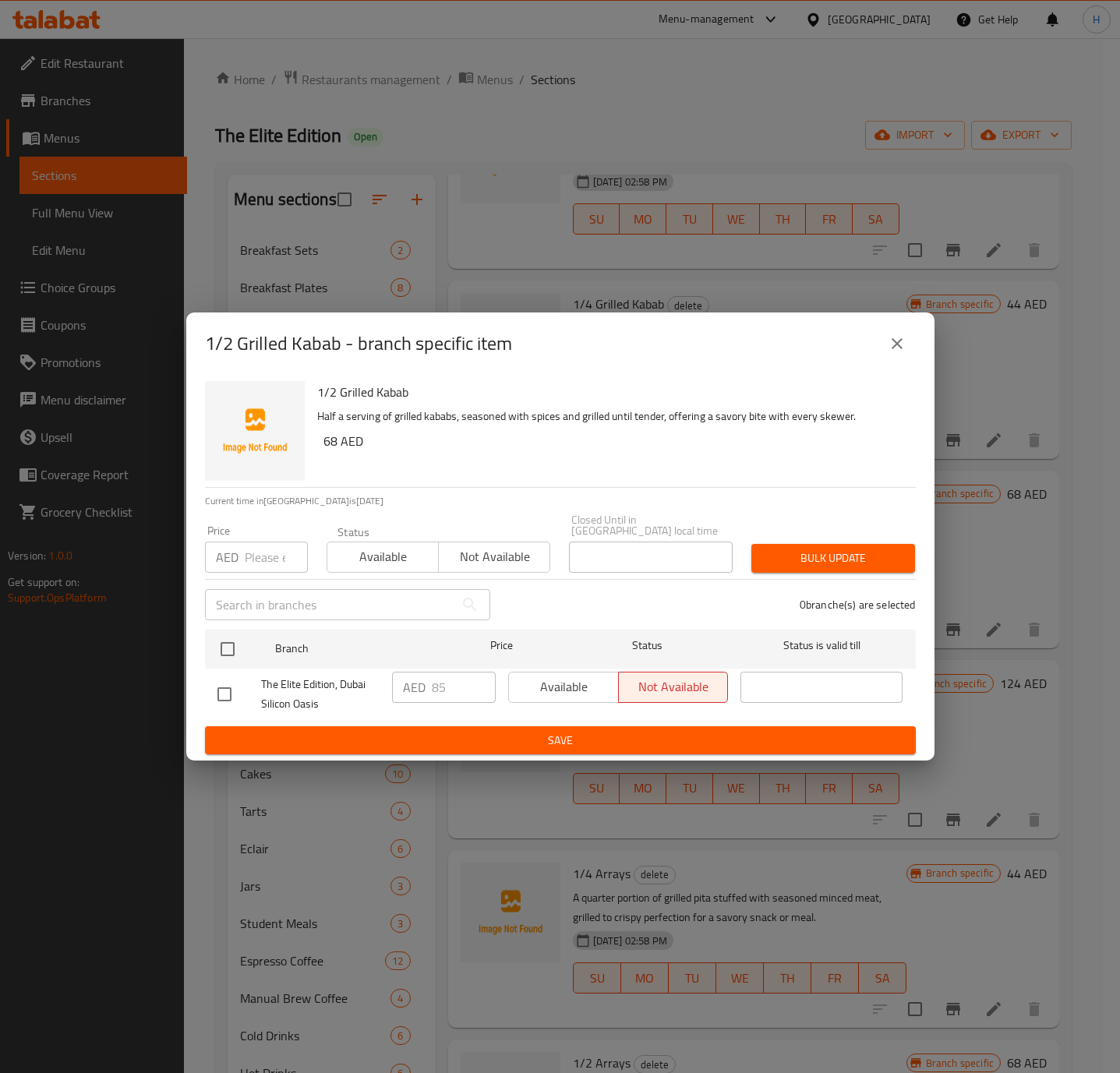
click at [900, 338] on icon "close" at bounding box center [897, 344] width 19 height 19
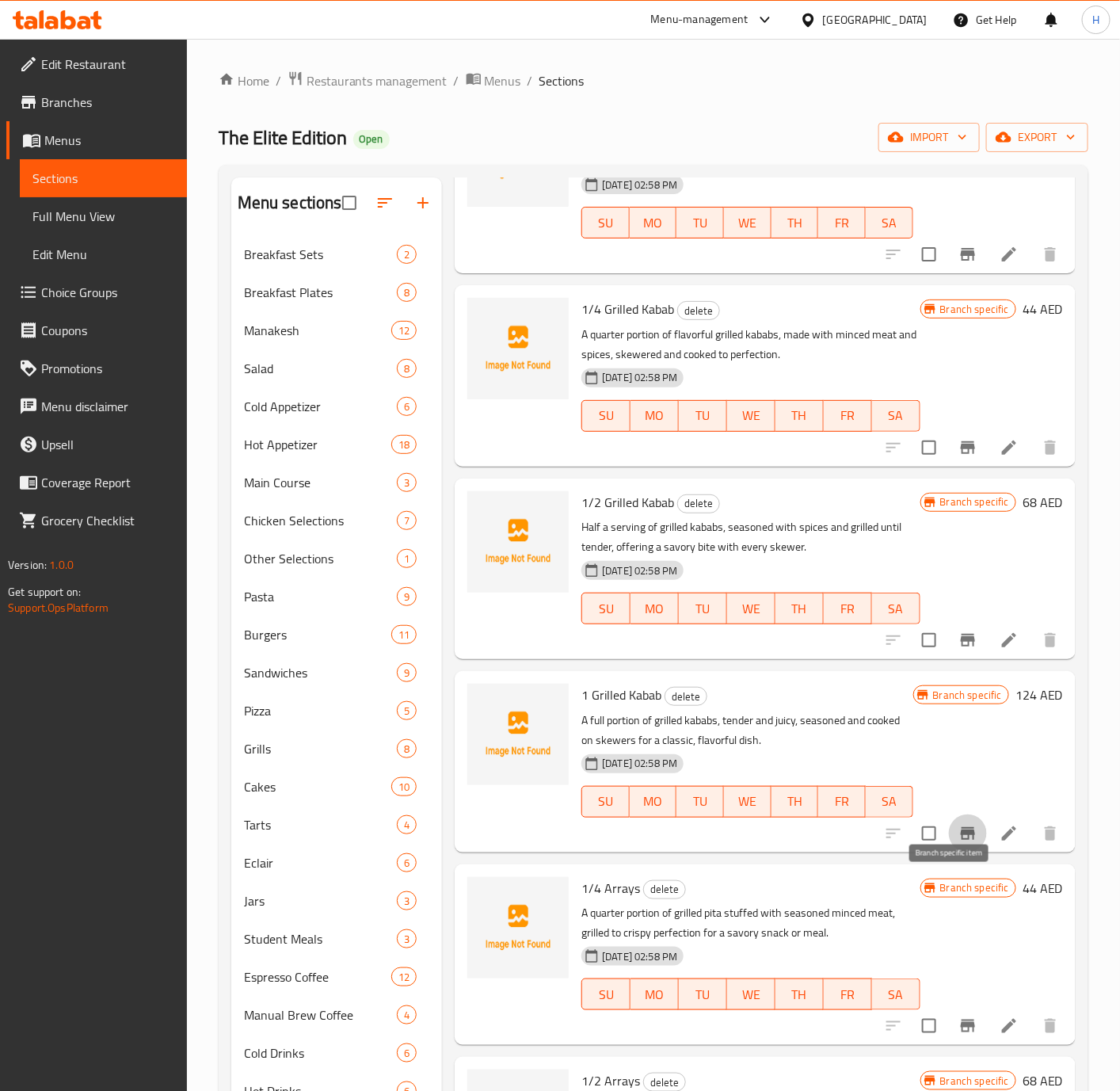
click at [958, 843] on icon "Branch-specific-item" at bounding box center [968, 834] width 19 height 19
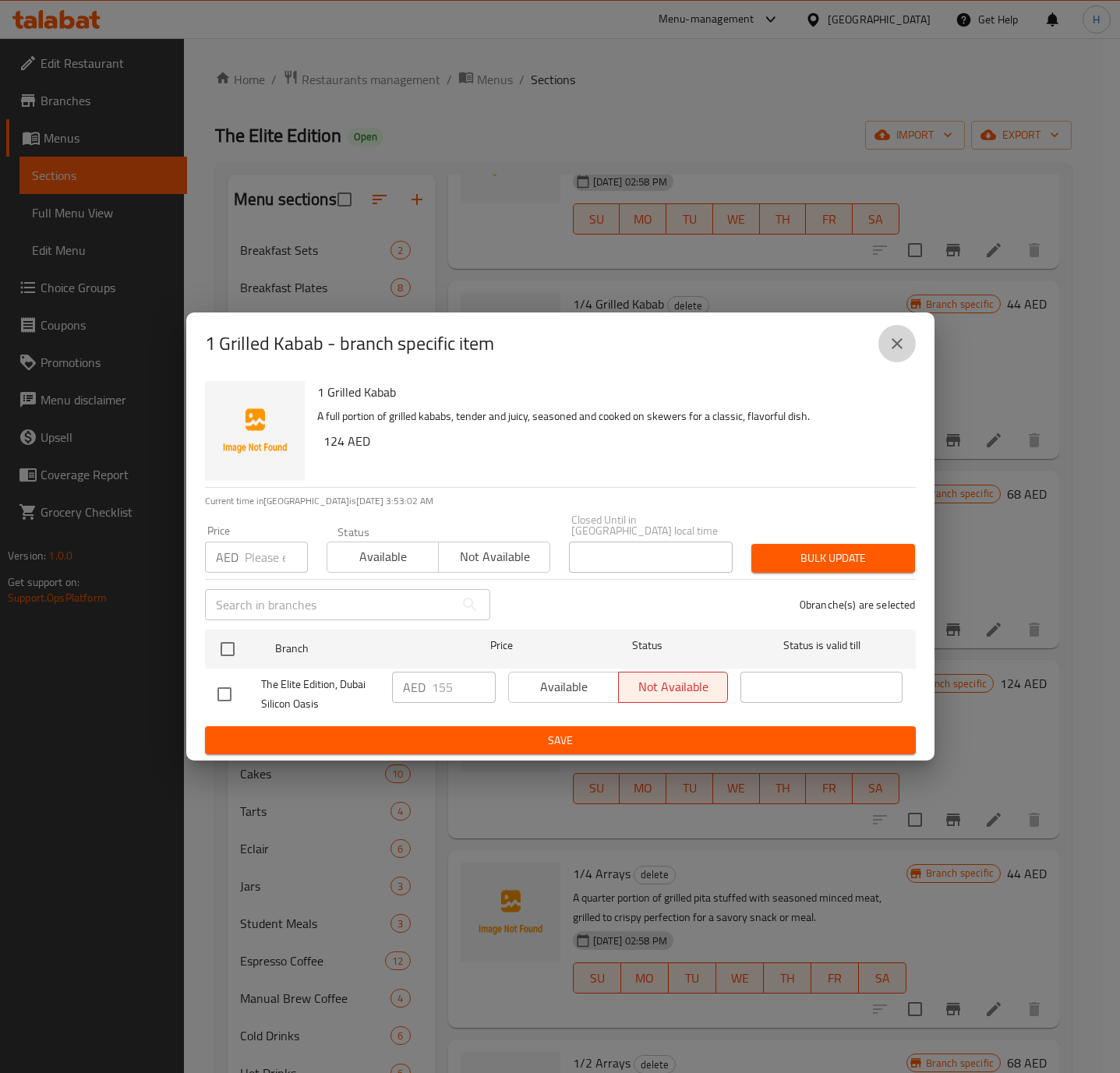
click at [893, 344] on icon "close" at bounding box center [897, 344] width 19 height 19
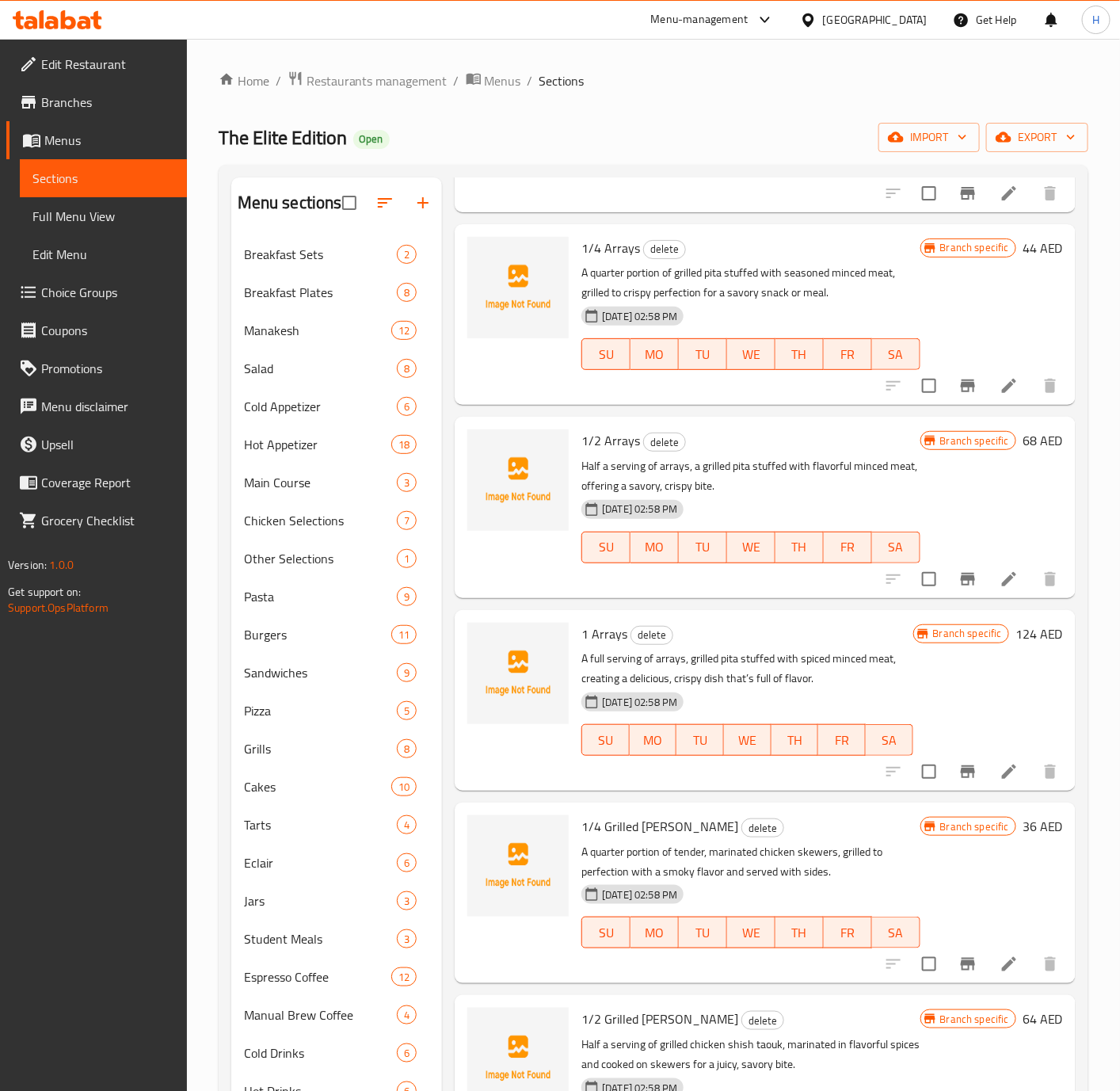
scroll to position [2970, 0]
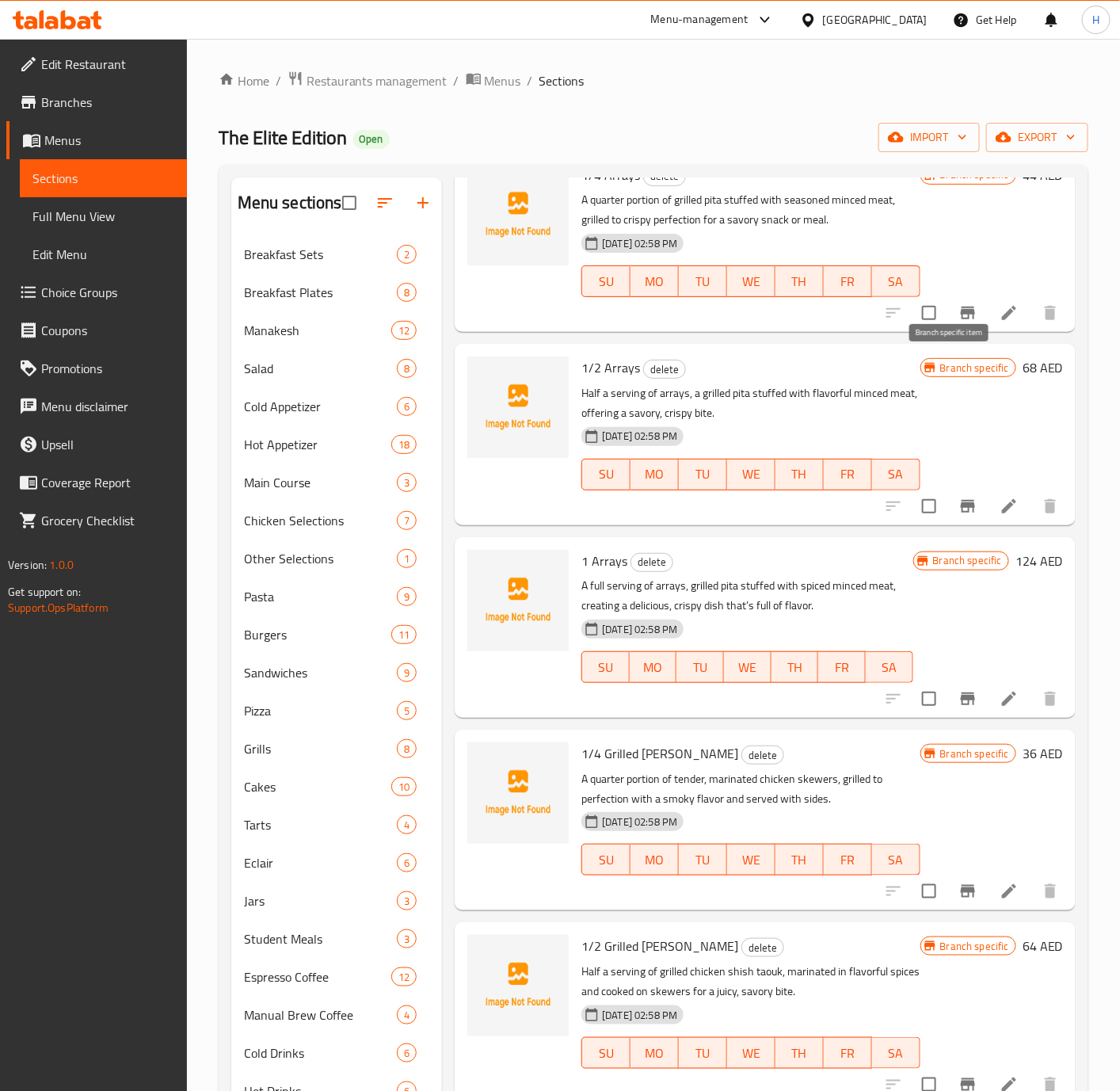
click at [958, 322] on icon "Branch-specific-item" at bounding box center [968, 313] width 19 height 19
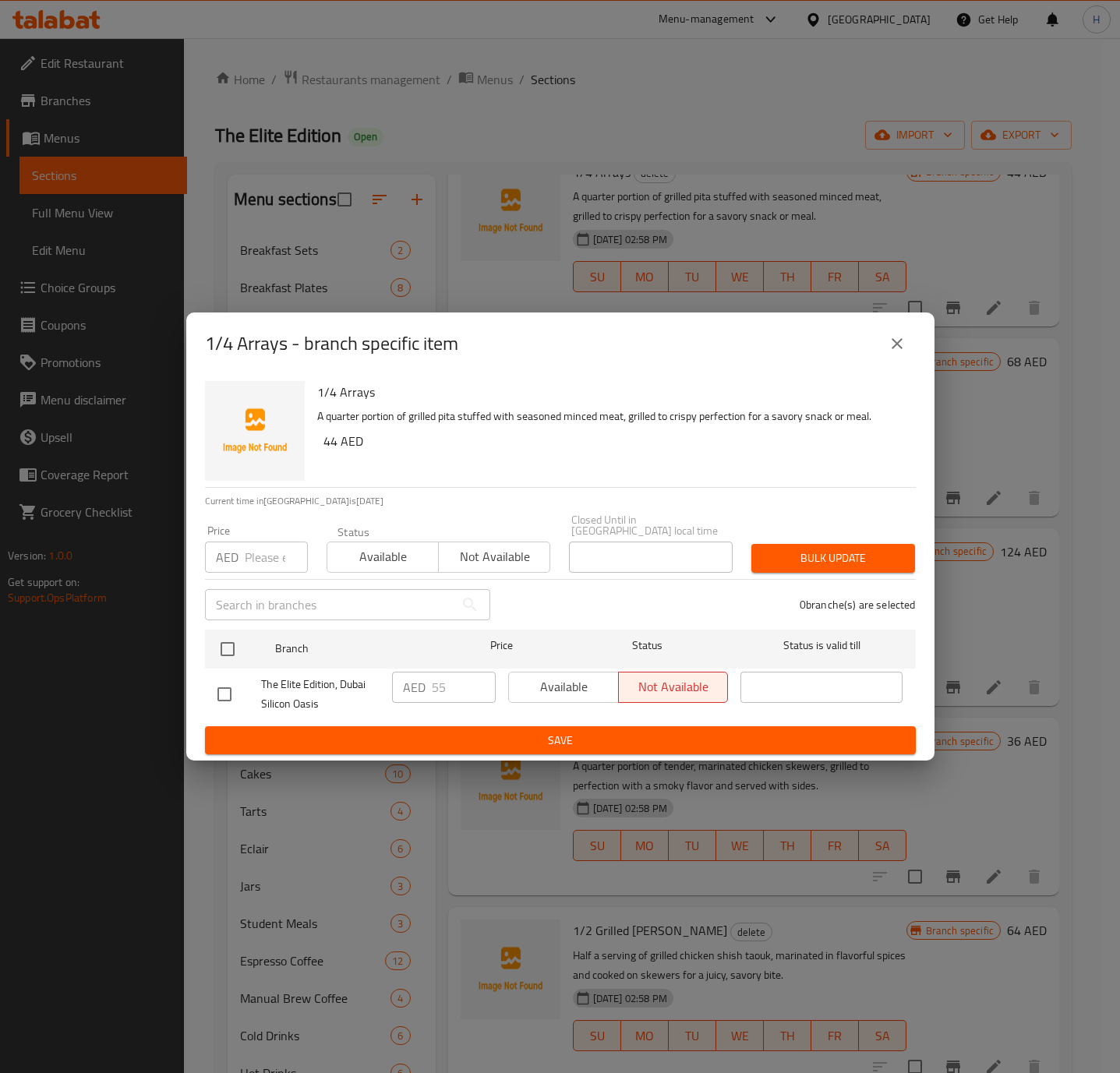
drag, startPoint x: 896, startPoint y: 344, endPoint x: 947, endPoint y: 433, distance: 102.6
click at [895, 344] on icon "close" at bounding box center [896, 344] width 11 height 11
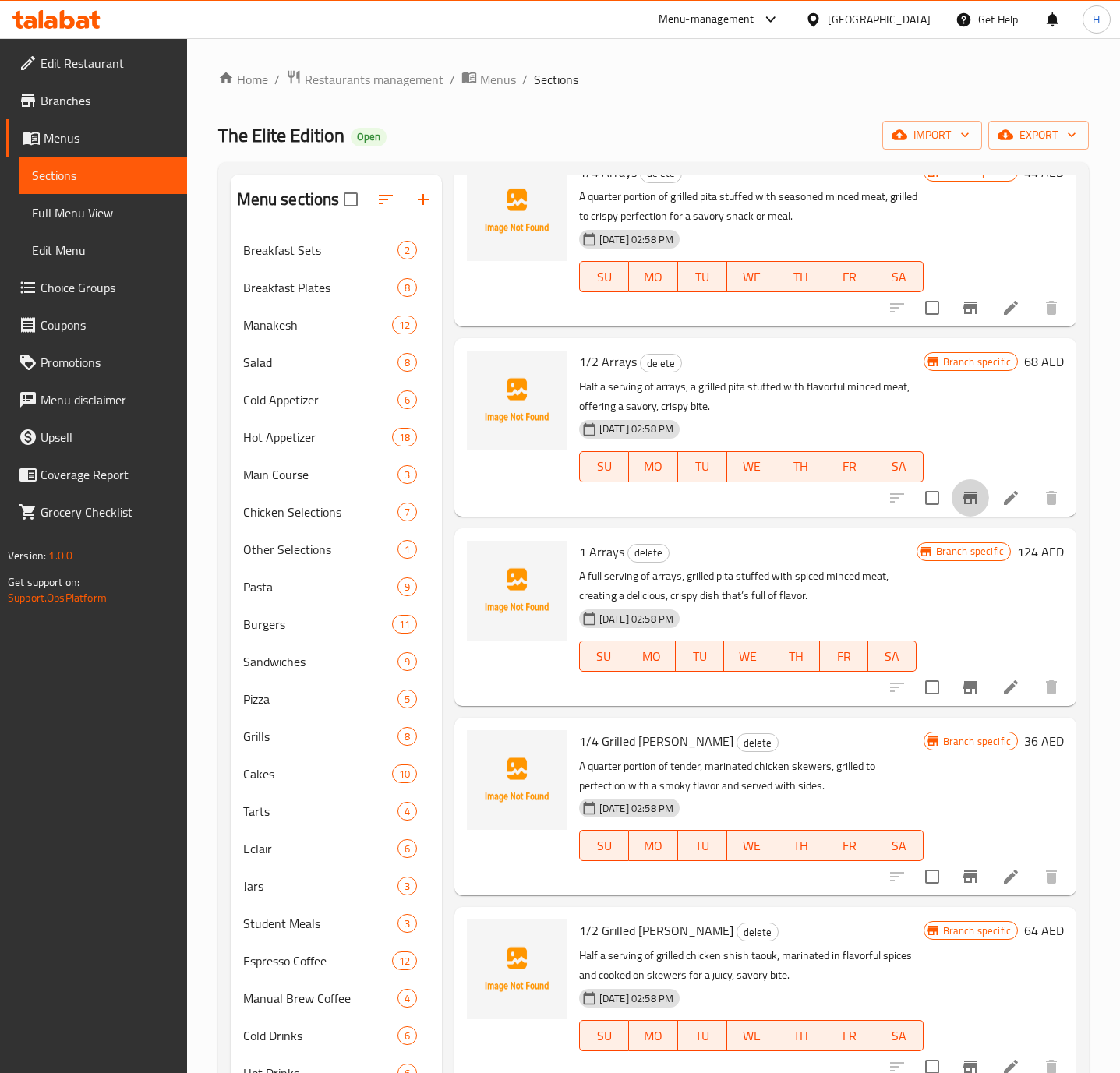
click at [961, 508] on icon "Branch-specific-item" at bounding box center [971, 498] width 19 height 19
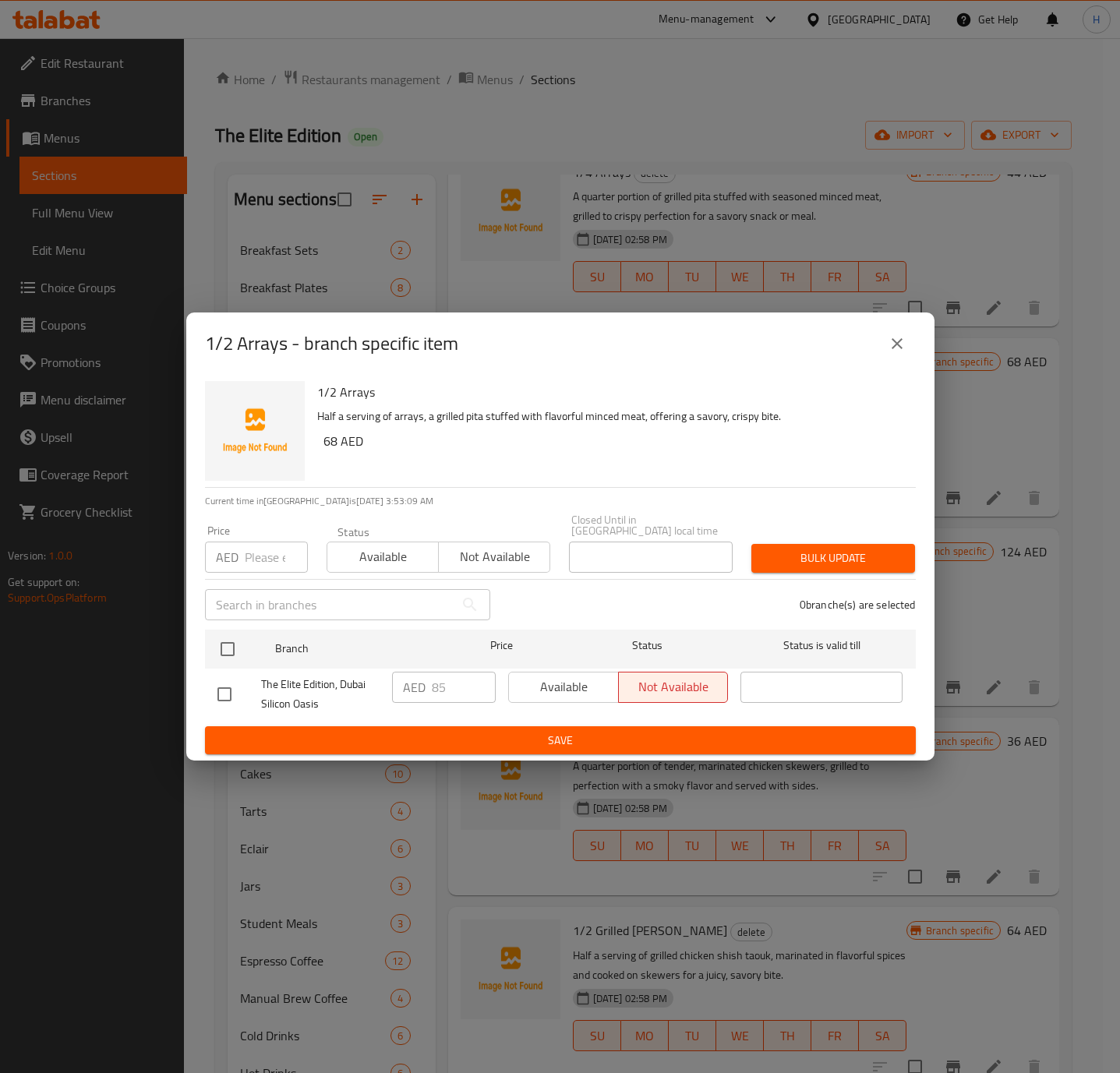
click at [886, 341] on button "close" at bounding box center [896, 343] width 37 height 37
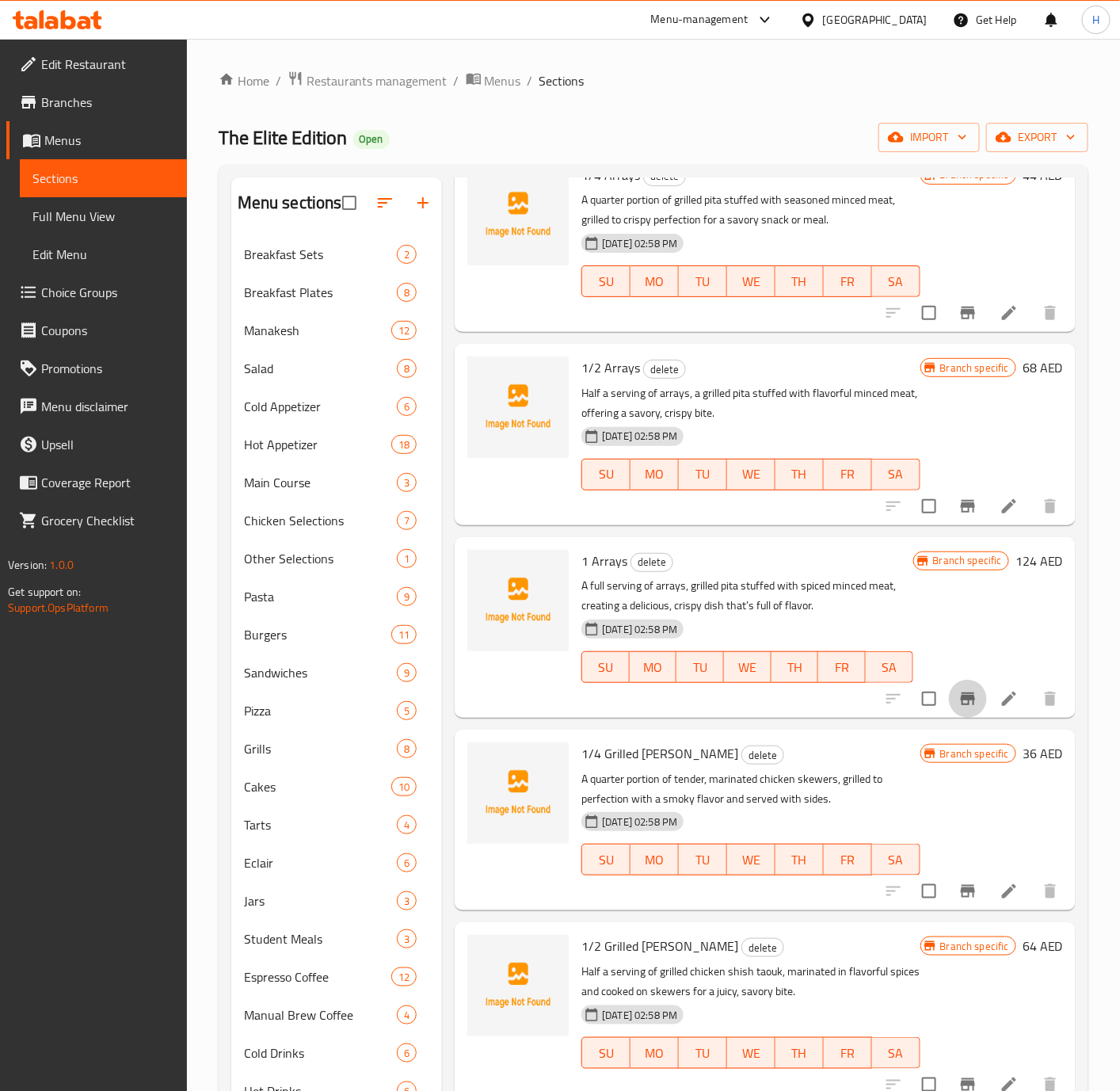
click at [958, 708] on icon "Branch-specific-item" at bounding box center [968, 699] width 19 height 19
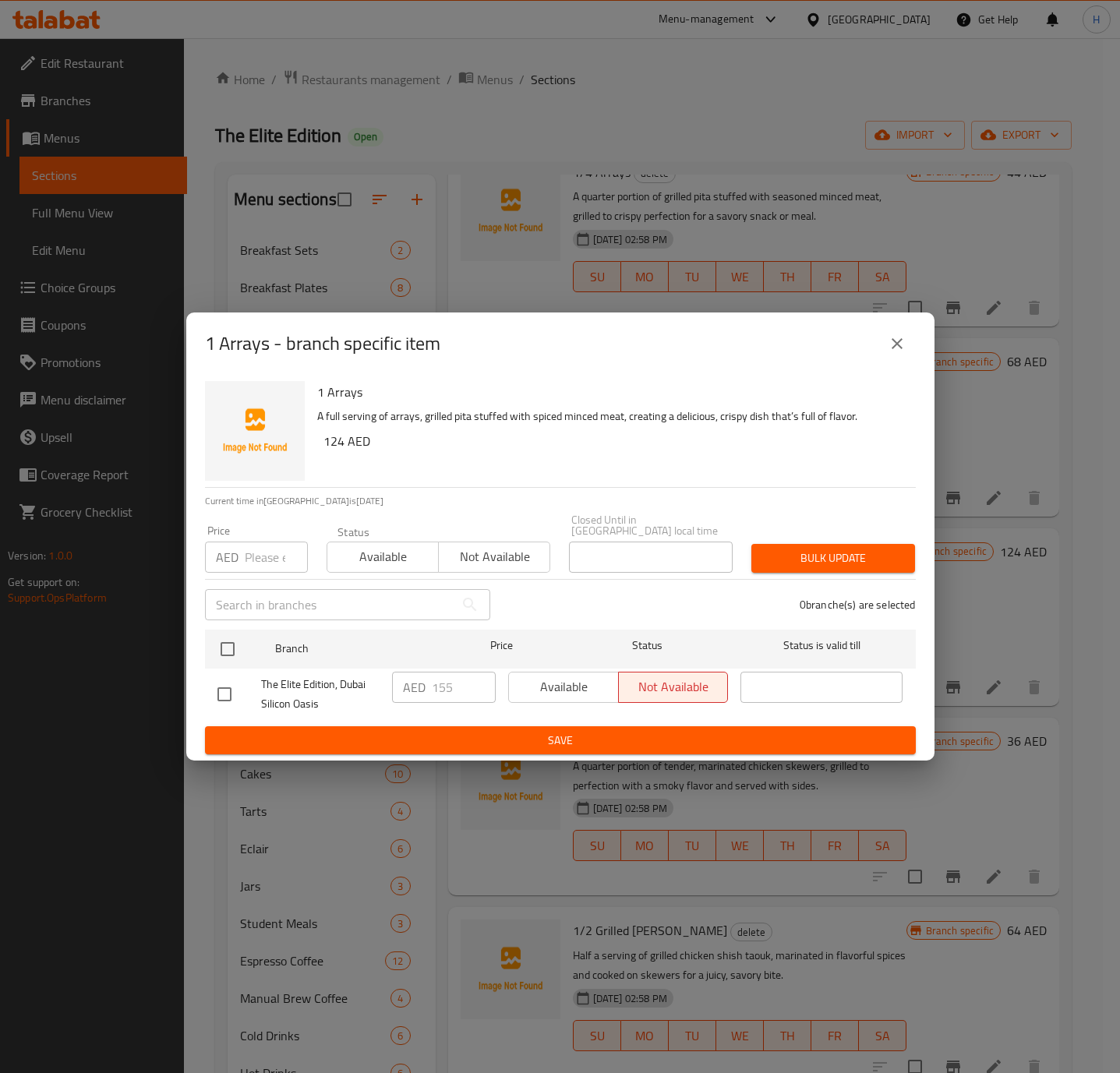
click at [891, 341] on icon "close" at bounding box center [897, 344] width 19 height 19
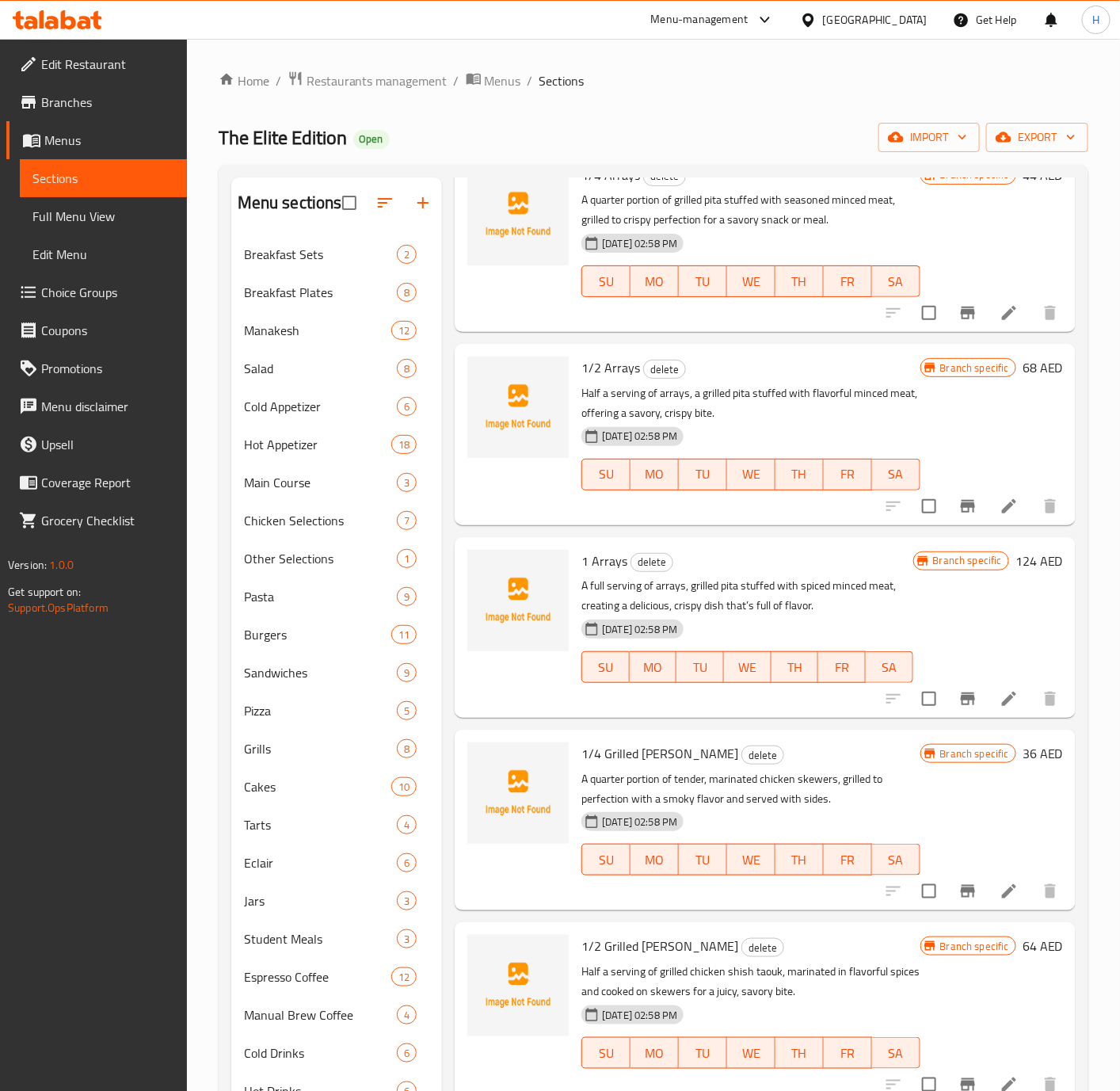
click at [961, 898] on icon "Branch-specific-item" at bounding box center [968, 891] width 14 height 12
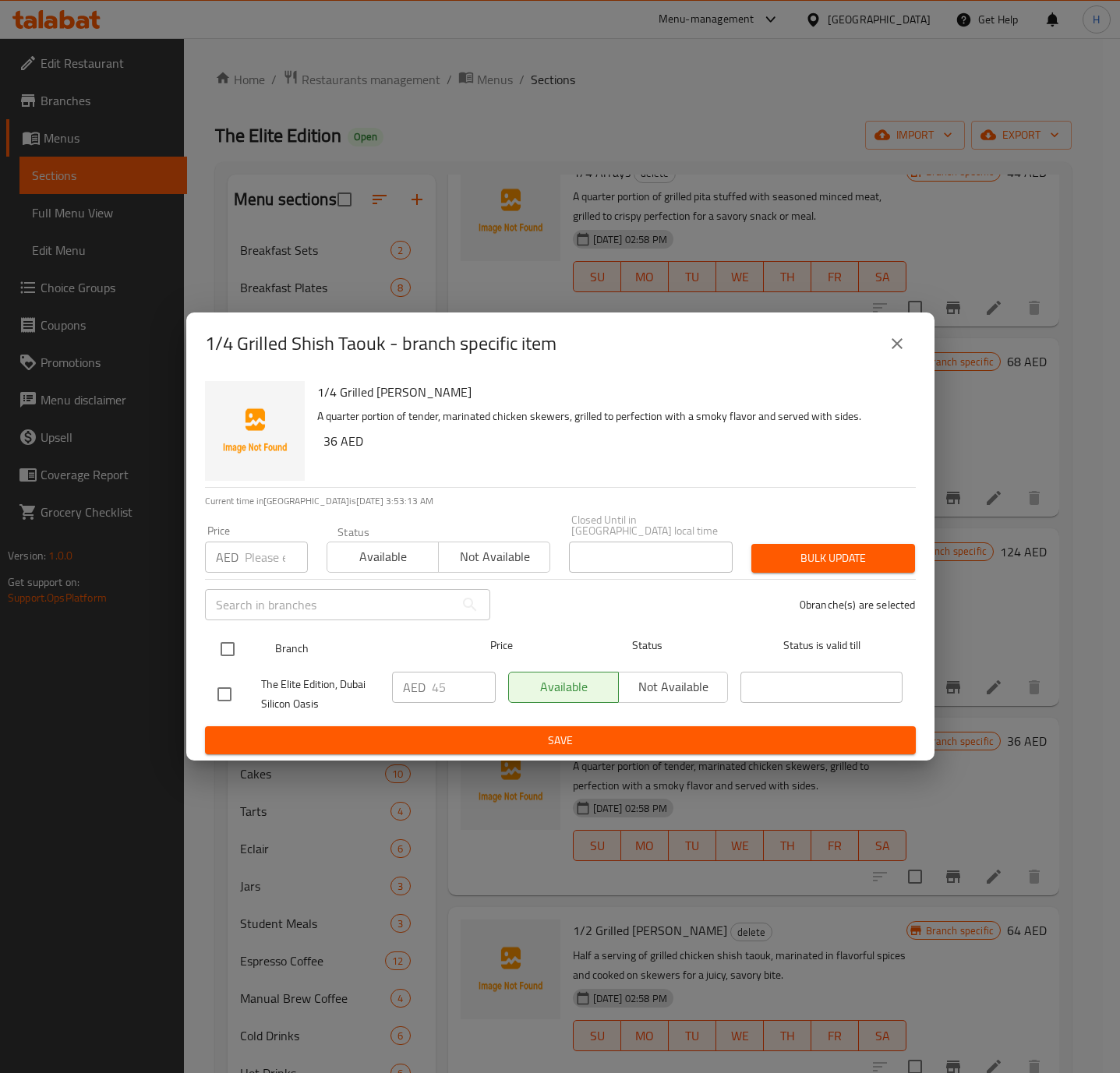
click at [227, 653] on input "checkbox" at bounding box center [228, 649] width 33 height 33
checkbox input "true"
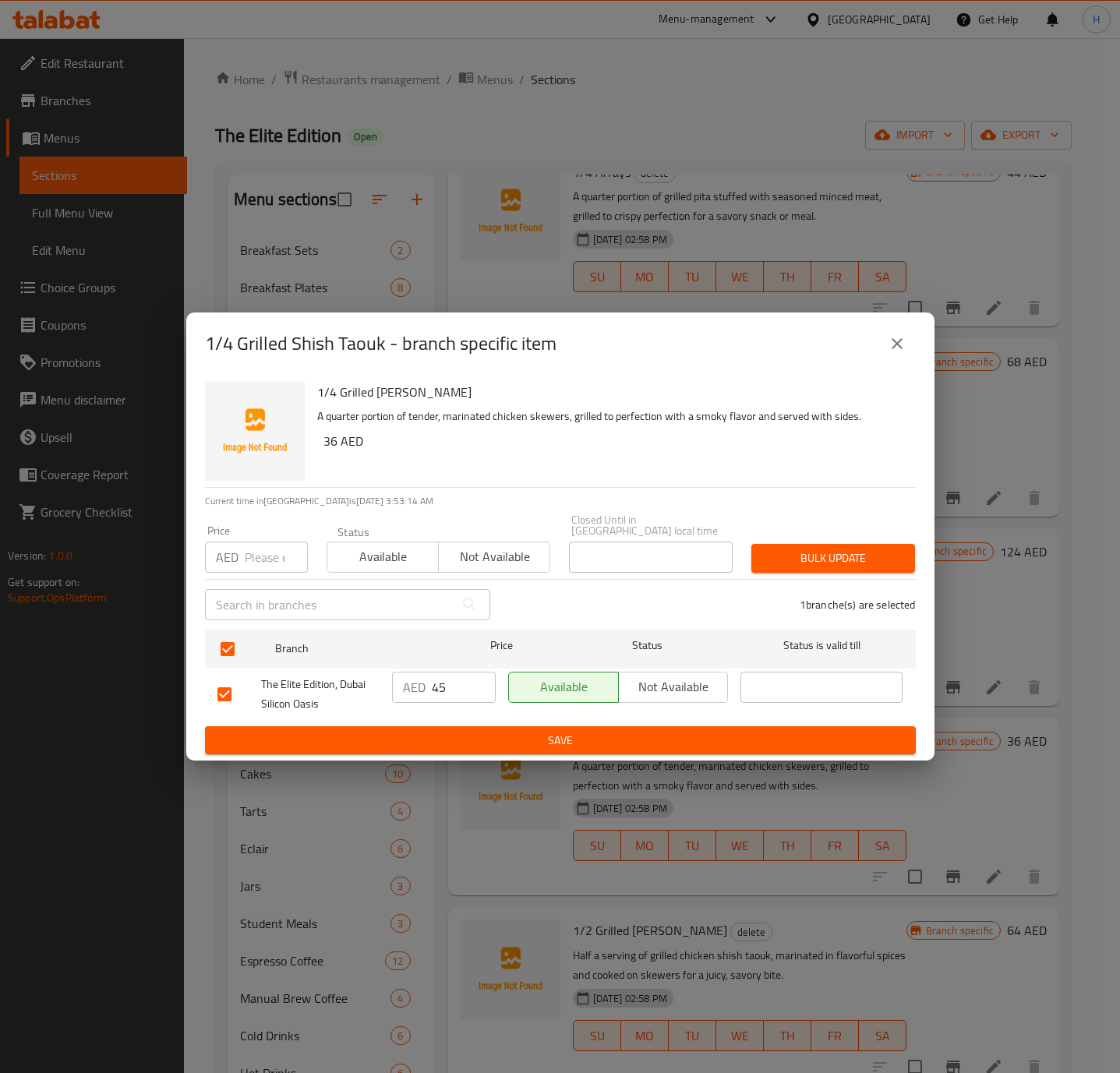
click at [676, 685] on span "Not available" at bounding box center [674, 686] width 98 height 22
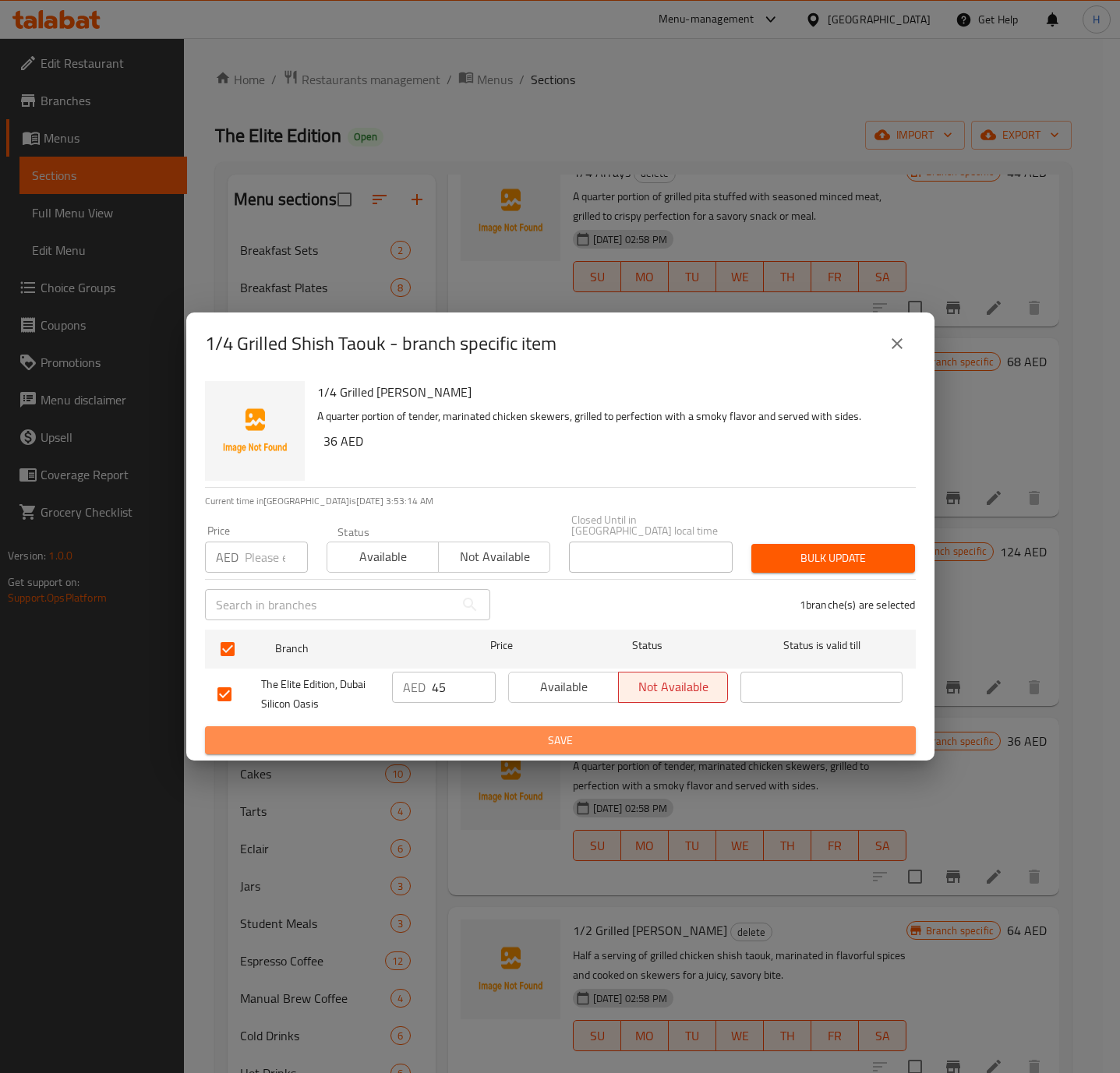
drag, startPoint x: 661, startPoint y: 731, endPoint x: 675, endPoint y: 704, distance: 30.4
click at [661, 732] on span "Save" at bounding box center [560, 741] width 686 height 20
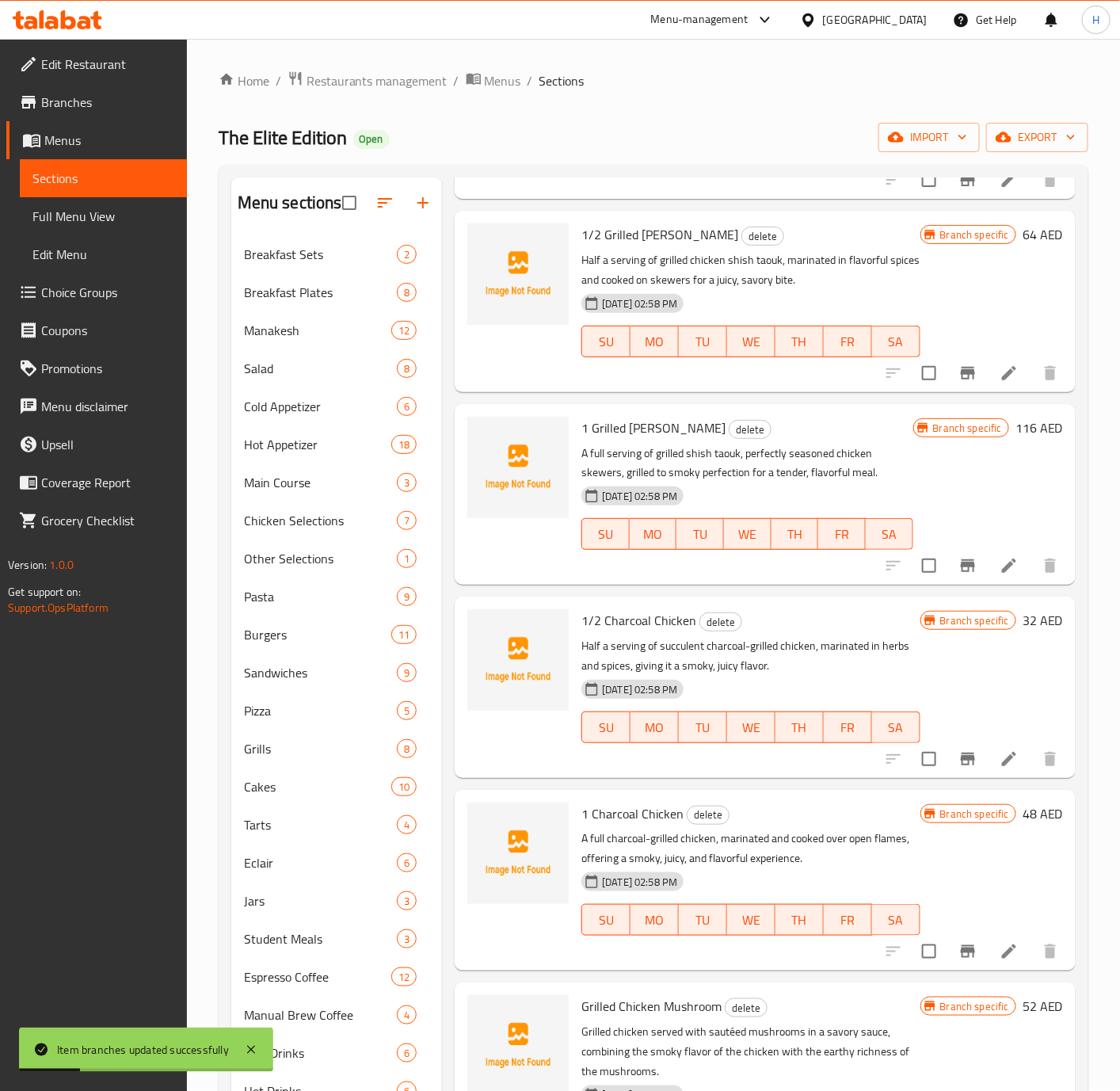
scroll to position [3802, 0]
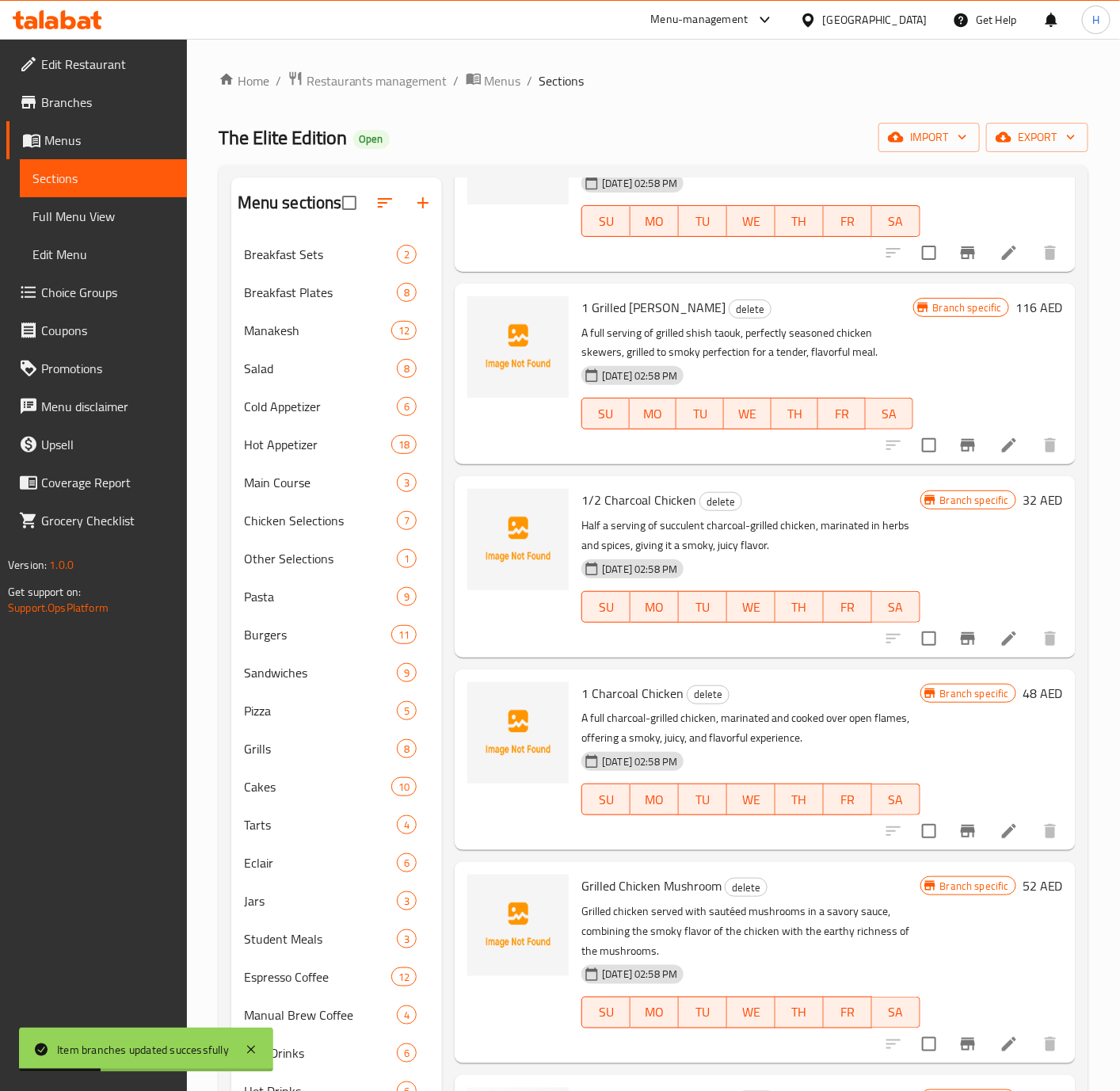
click at [958, 262] on icon "Branch-specific-item" at bounding box center [968, 253] width 19 height 19
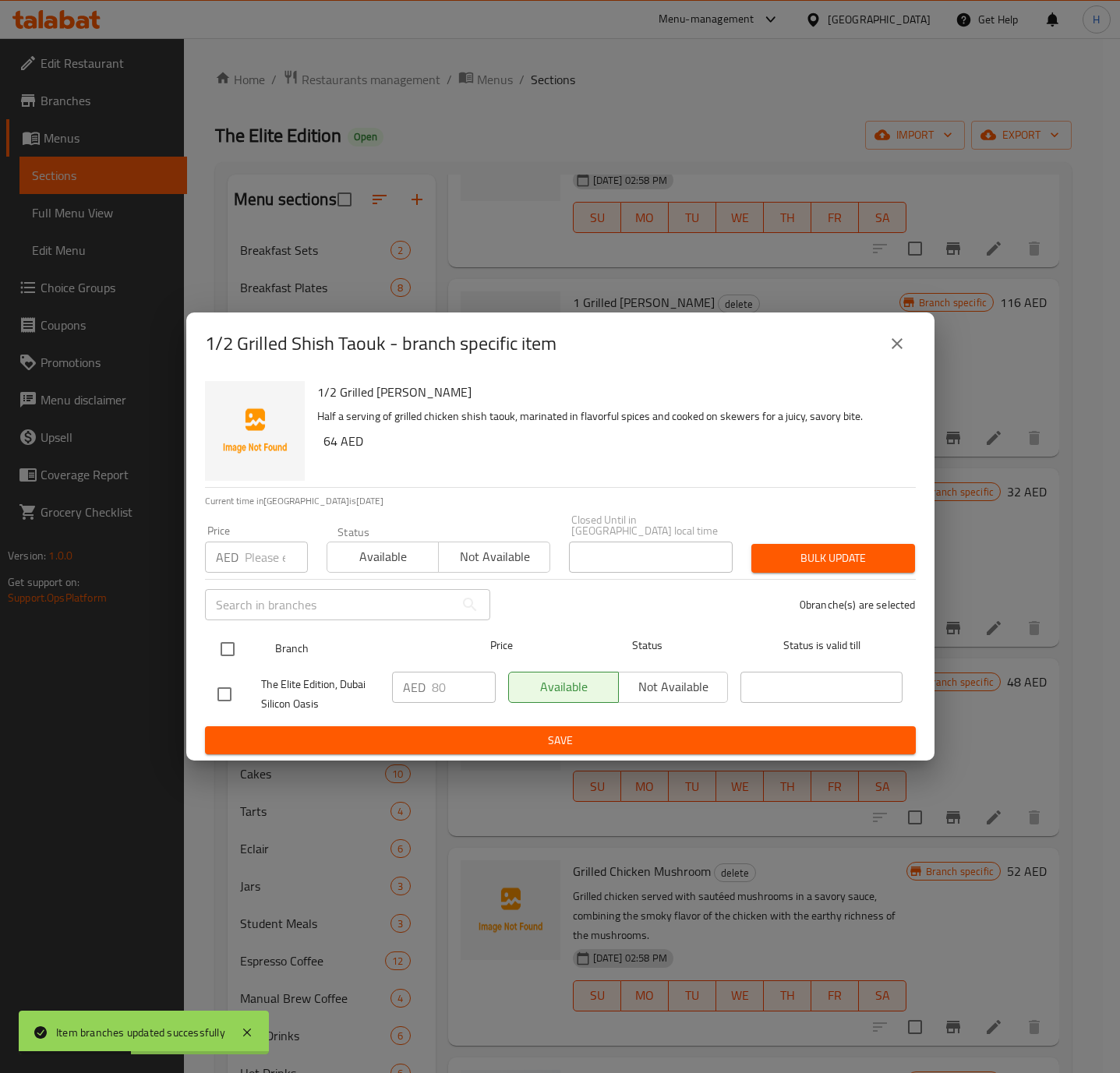
click at [244, 652] on input "checkbox" at bounding box center [228, 649] width 33 height 33
checkbox input "true"
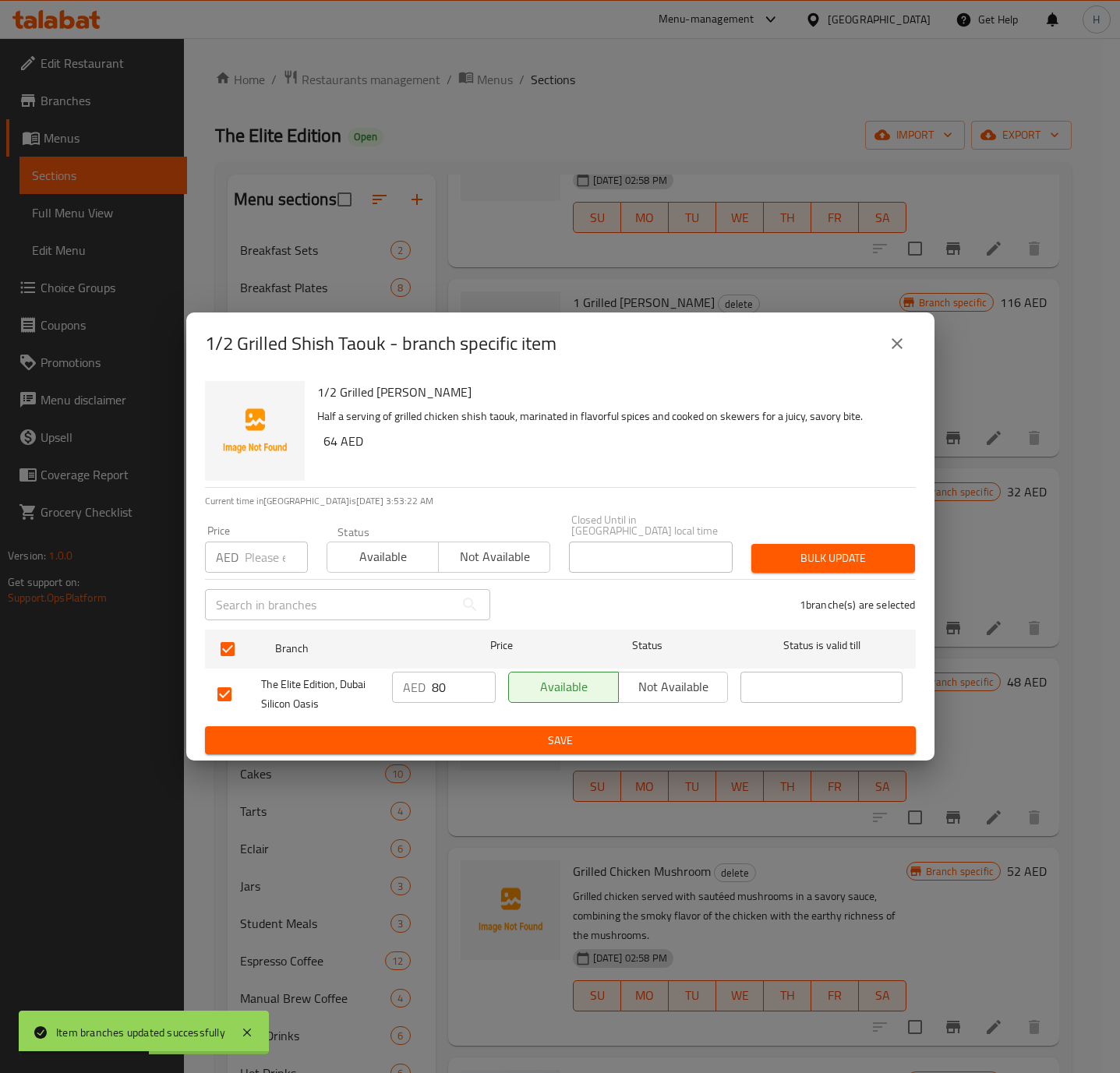
click at [664, 697] on span "Not available" at bounding box center [674, 686] width 98 height 22
click at [651, 735] on span "Save" at bounding box center [560, 741] width 686 height 20
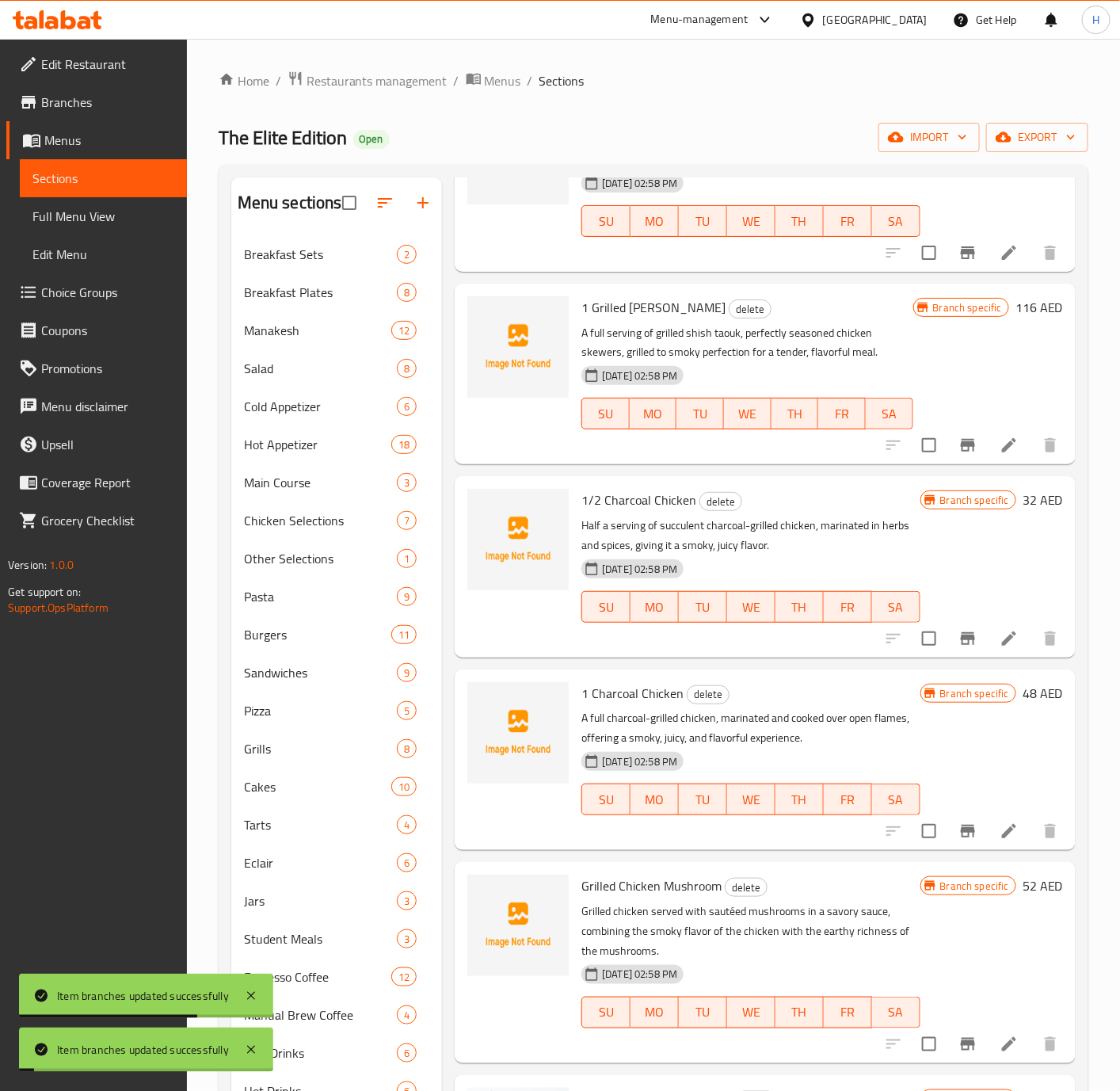
click at [961, 645] on icon "Branch-specific-item" at bounding box center [968, 638] width 14 height 12
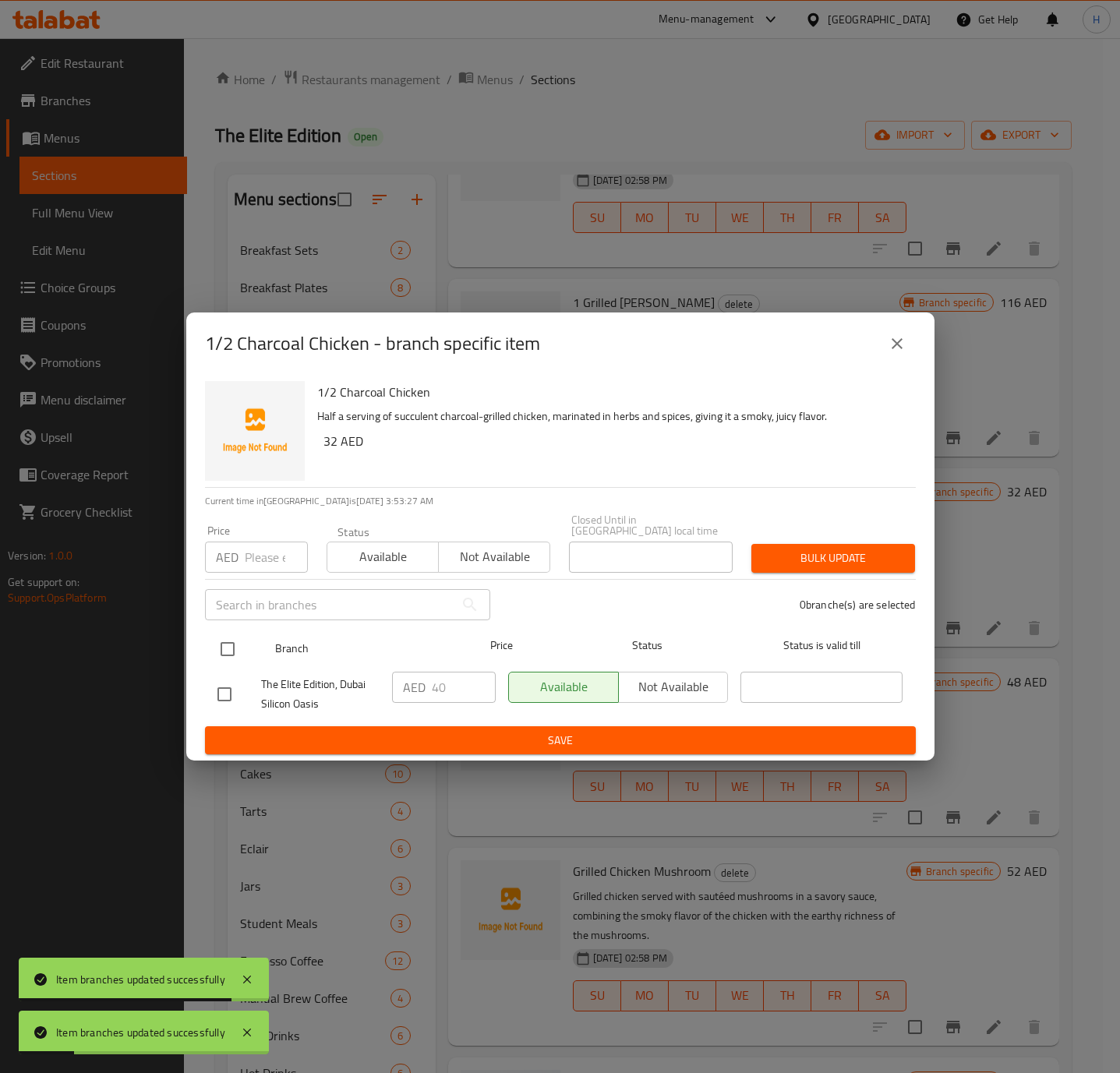
click at [218, 651] on input "checkbox" at bounding box center [228, 649] width 33 height 33
checkbox input "true"
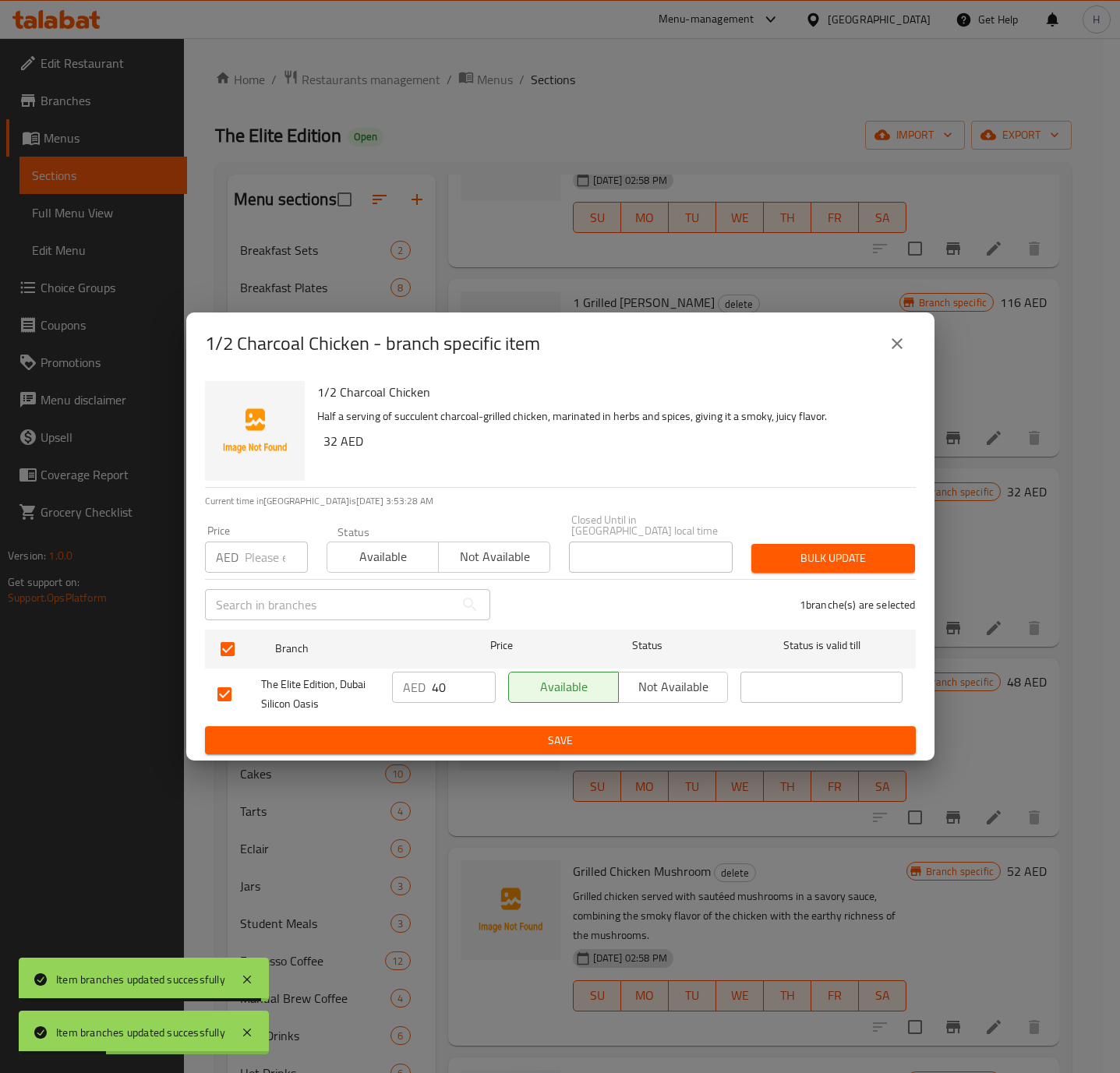
click at [658, 731] on span "Save" at bounding box center [560, 741] width 686 height 20
click at [658, 731] on div at bounding box center [560, 536] width 1120 height 1073
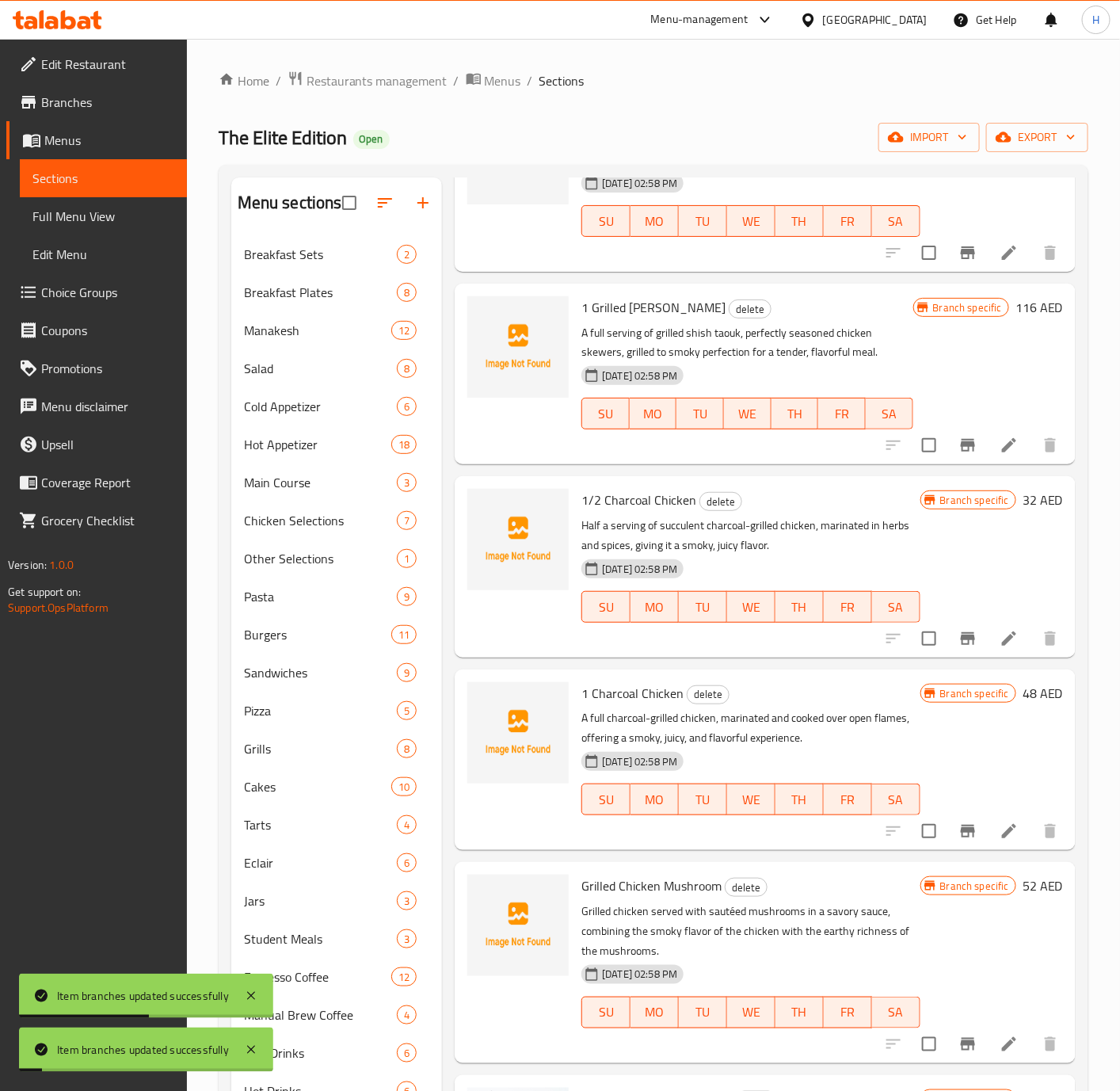
click at [958, 648] on icon "Branch-specific-item" at bounding box center [968, 639] width 19 height 19
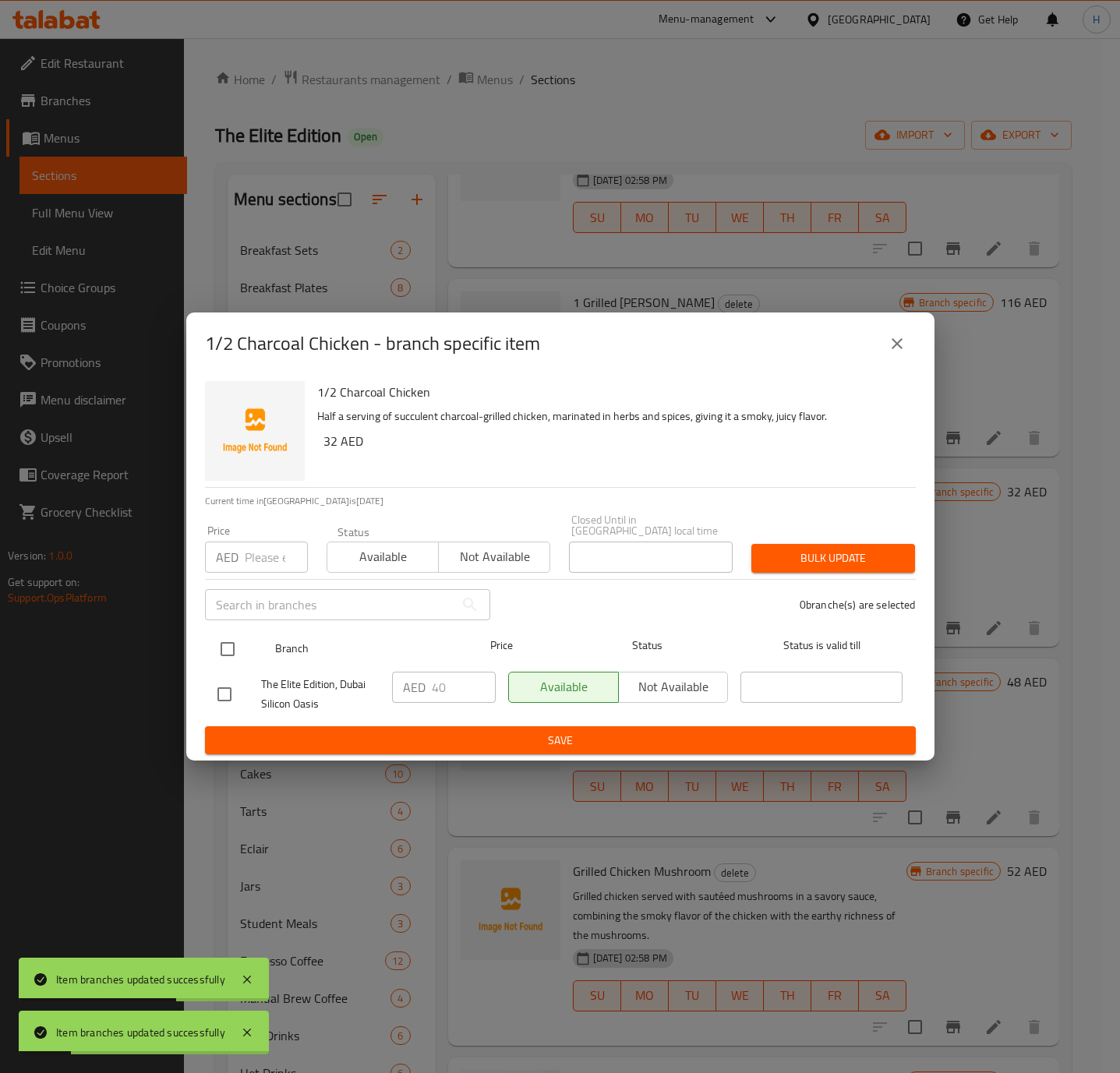
click at [220, 641] on input "checkbox" at bounding box center [228, 649] width 33 height 33
checkbox input "true"
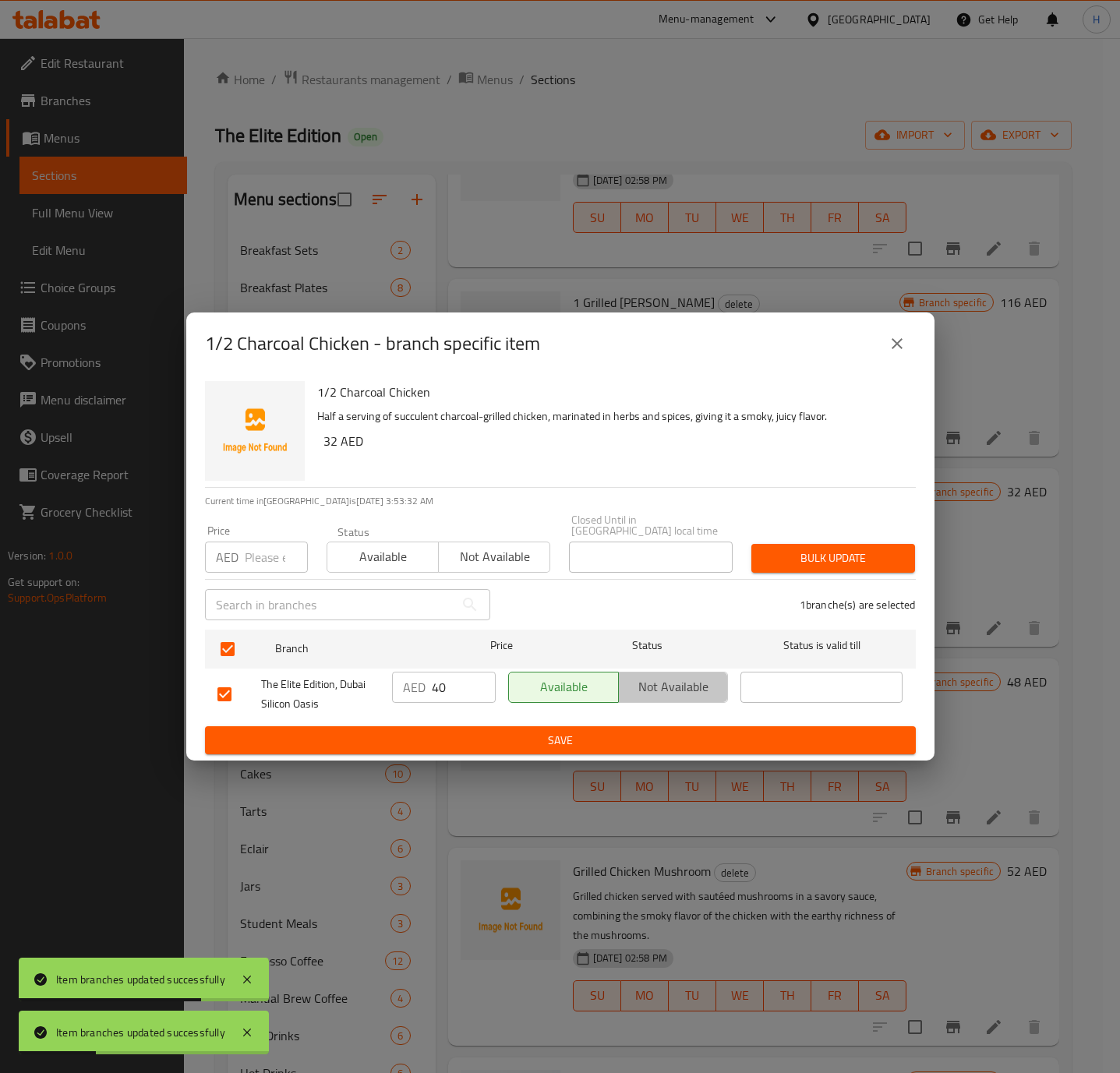
click at [664, 680] on span "Not available" at bounding box center [674, 686] width 98 height 22
click at [638, 739] on span "Save" at bounding box center [560, 741] width 686 height 20
click at [638, 739] on div at bounding box center [560, 536] width 1120 height 1073
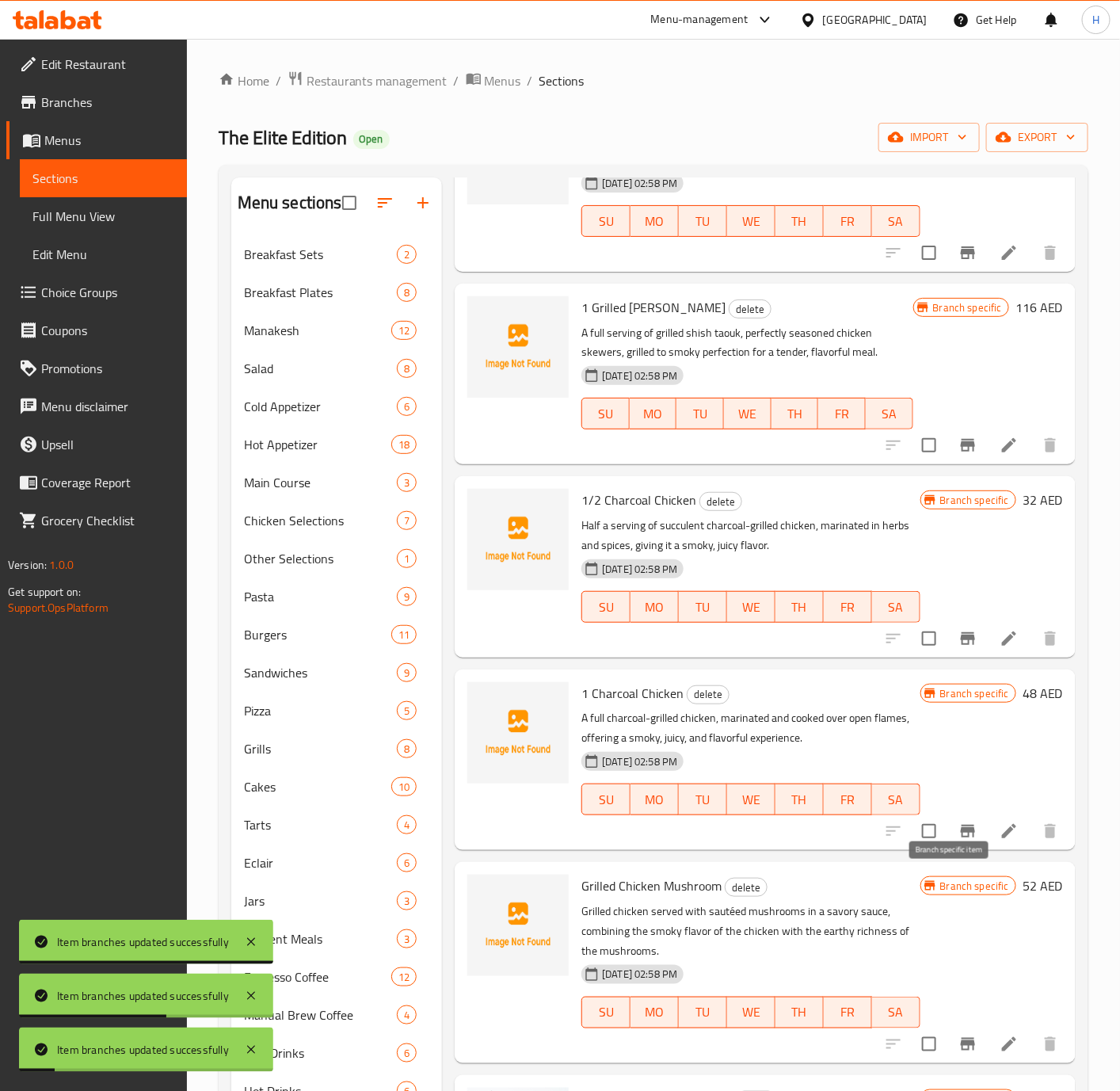
click at [961, 837] on icon "Branch-specific-item" at bounding box center [968, 830] width 14 height 12
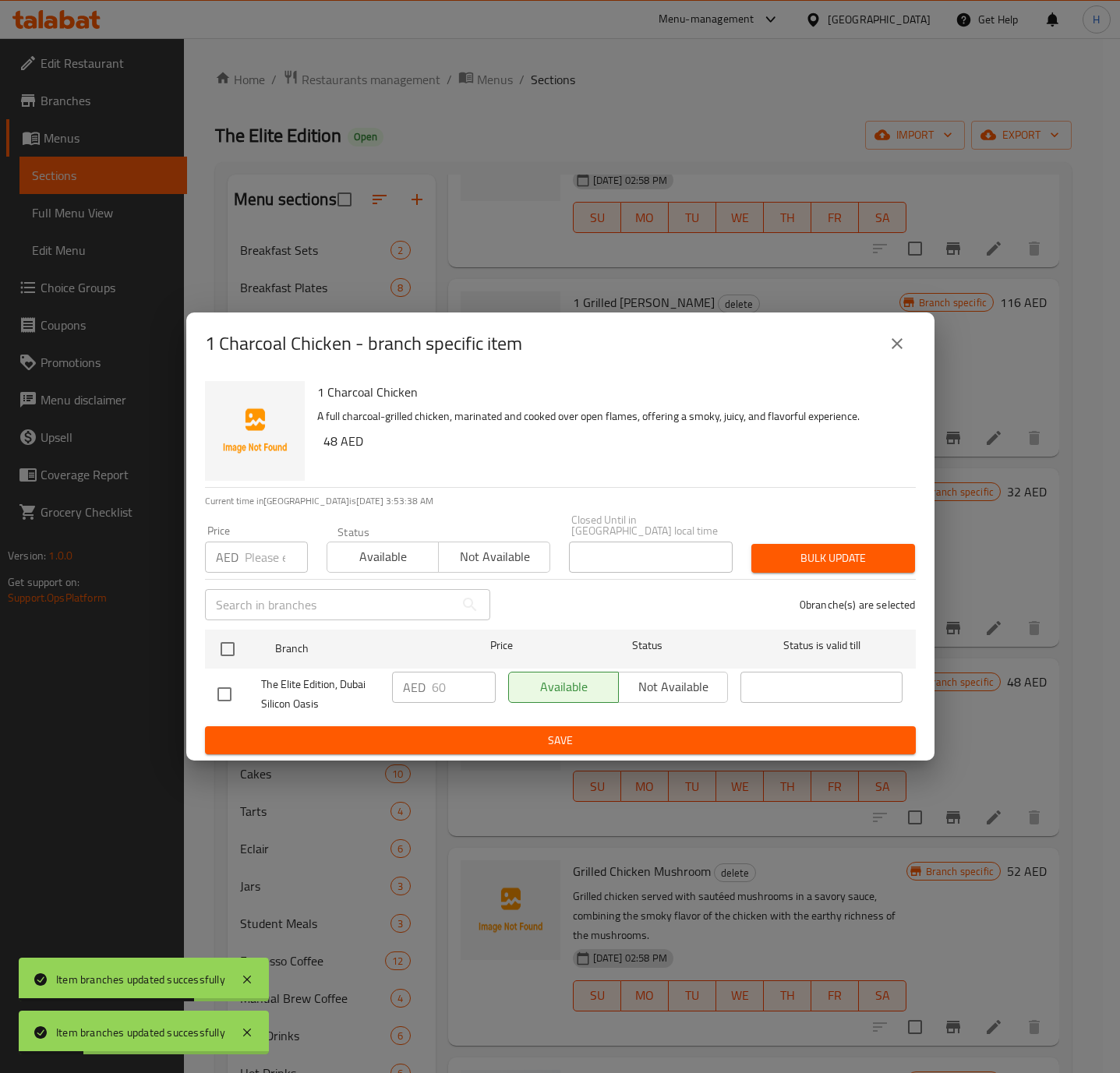
drag, startPoint x: 216, startPoint y: 646, endPoint x: 346, endPoint y: 665, distance: 131.4
click at [218, 646] on input "checkbox" at bounding box center [228, 649] width 33 height 33
checkbox input "true"
click at [672, 694] on span "Not available" at bounding box center [674, 686] width 98 height 22
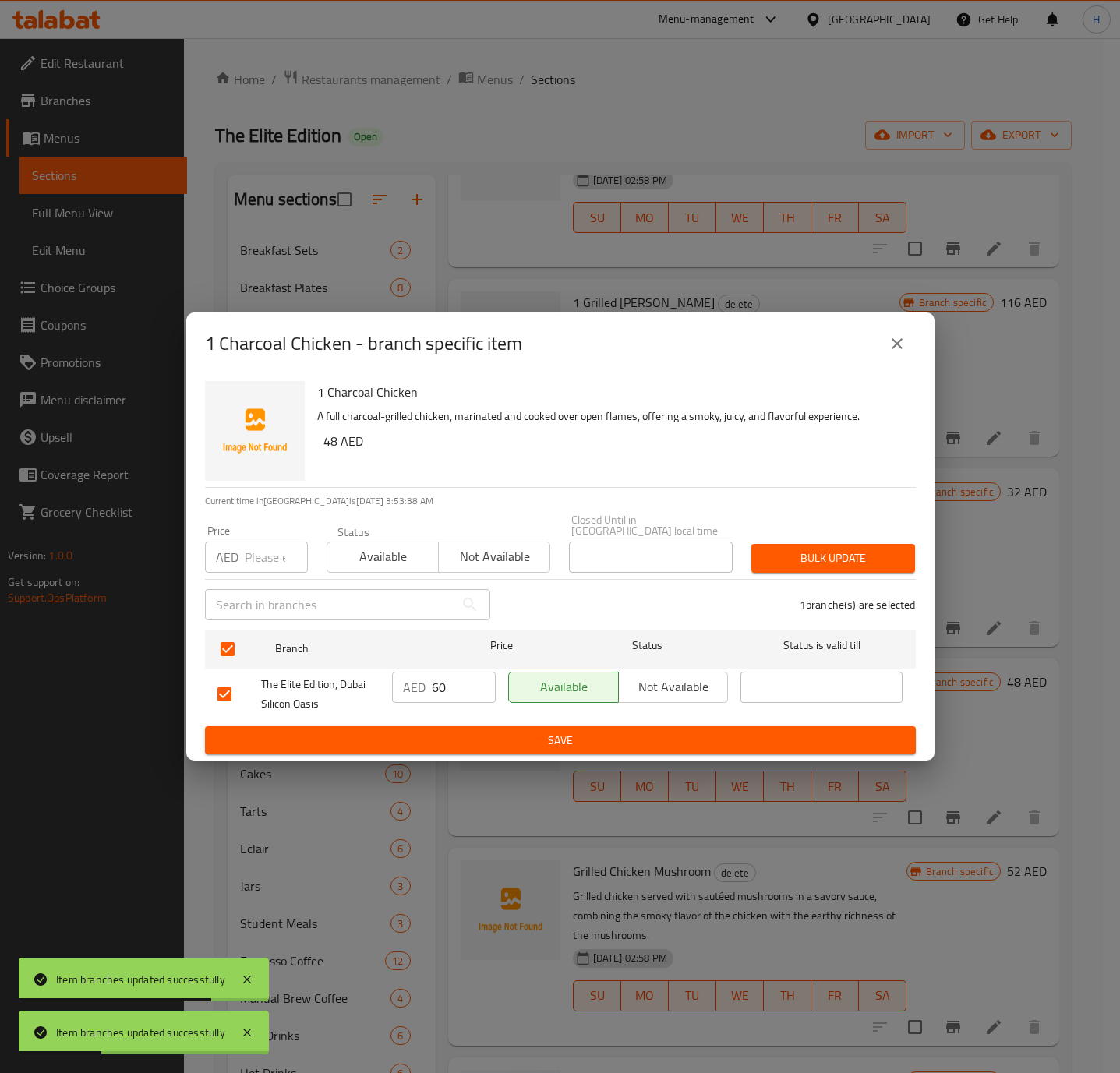
click at [672, 694] on span "Not available" at bounding box center [674, 686] width 98 height 22
click at [625, 727] on button "Save" at bounding box center [560, 740] width 711 height 28
click at [625, 727] on div at bounding box center [560, 536] width 1120 height 1073
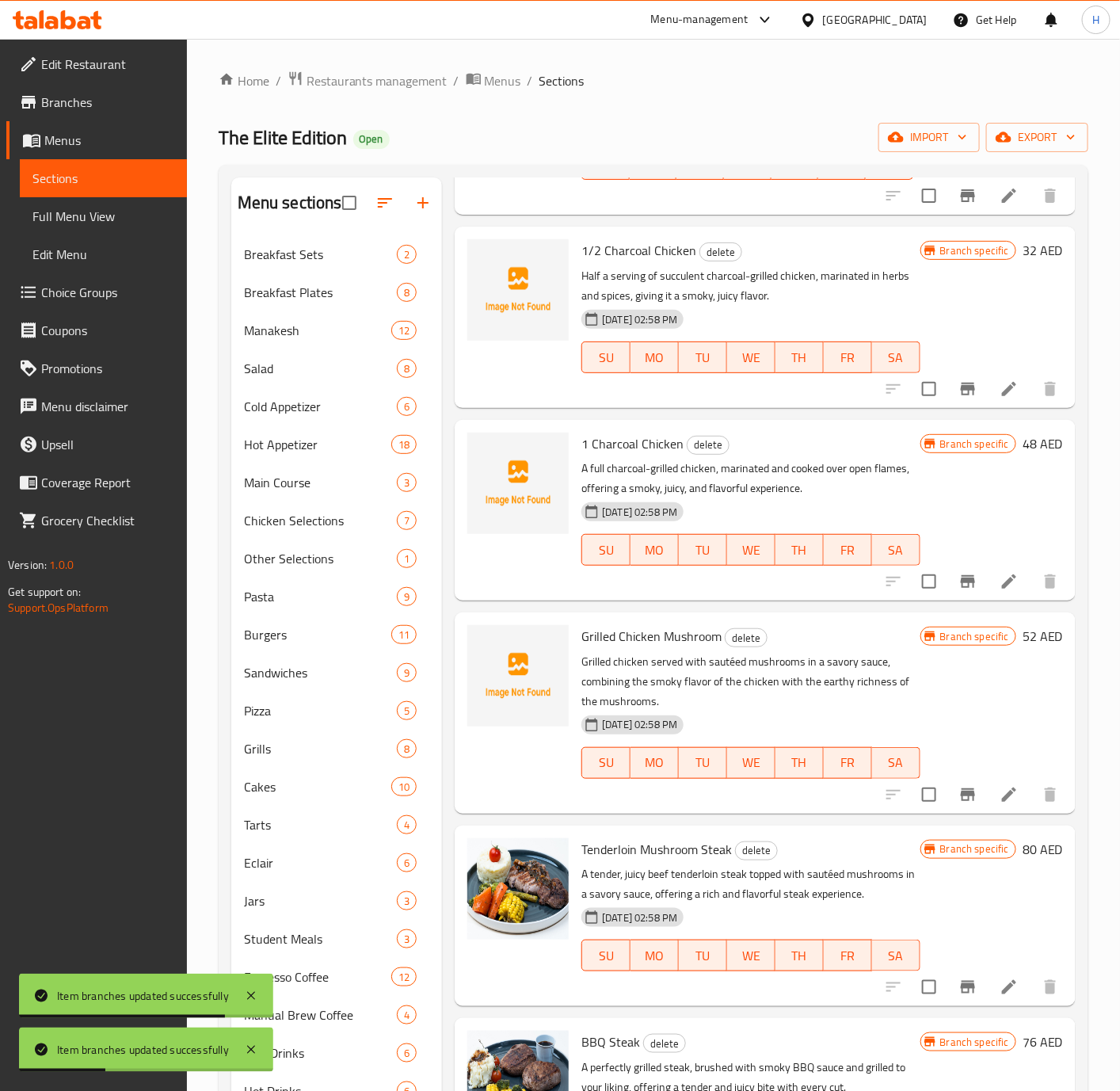
scroll to position [4159, 0]
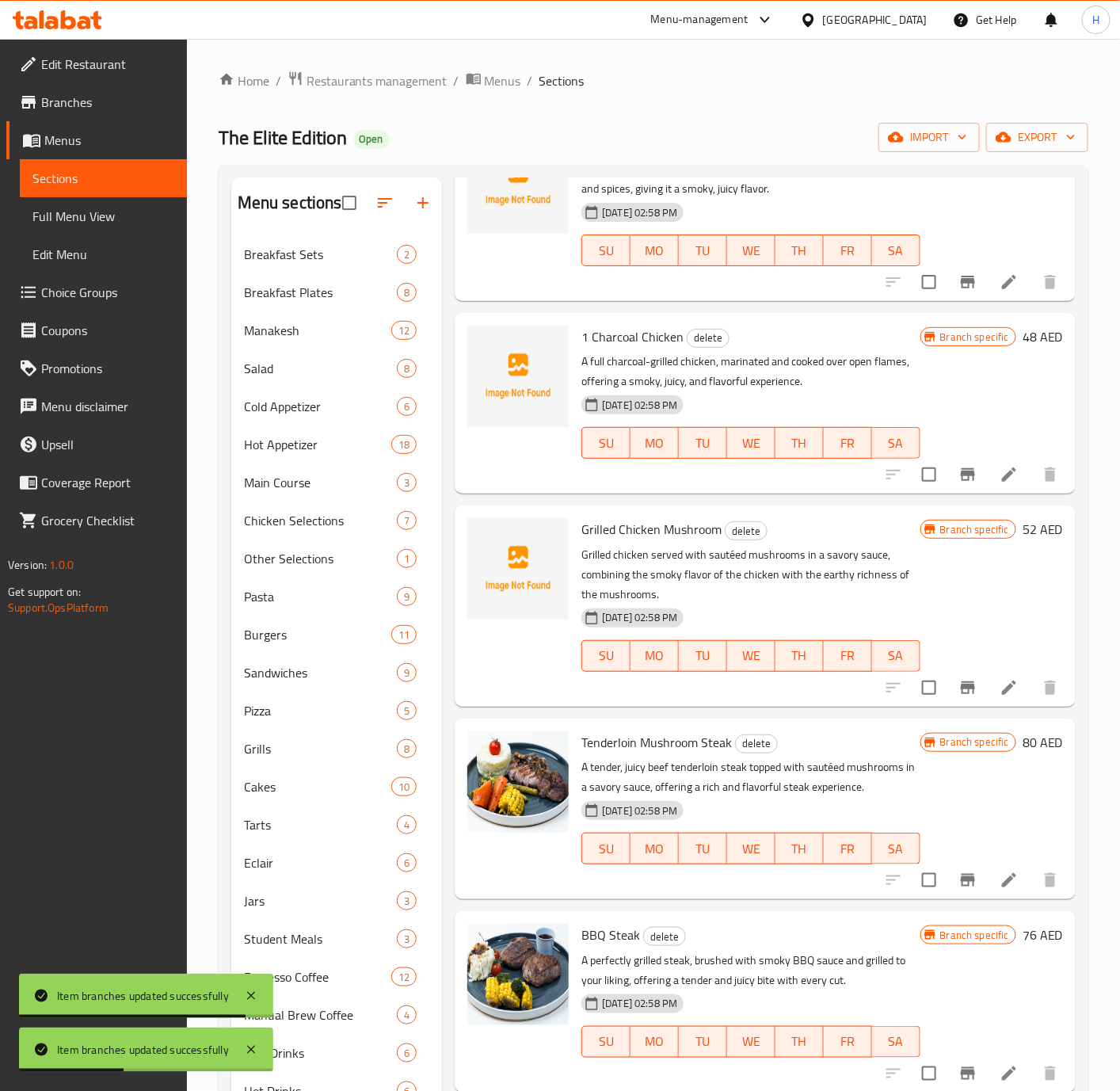
click at [961, 481] on icon "Branch-specific-item" at bounding box center [968, 474] width 14 height 12
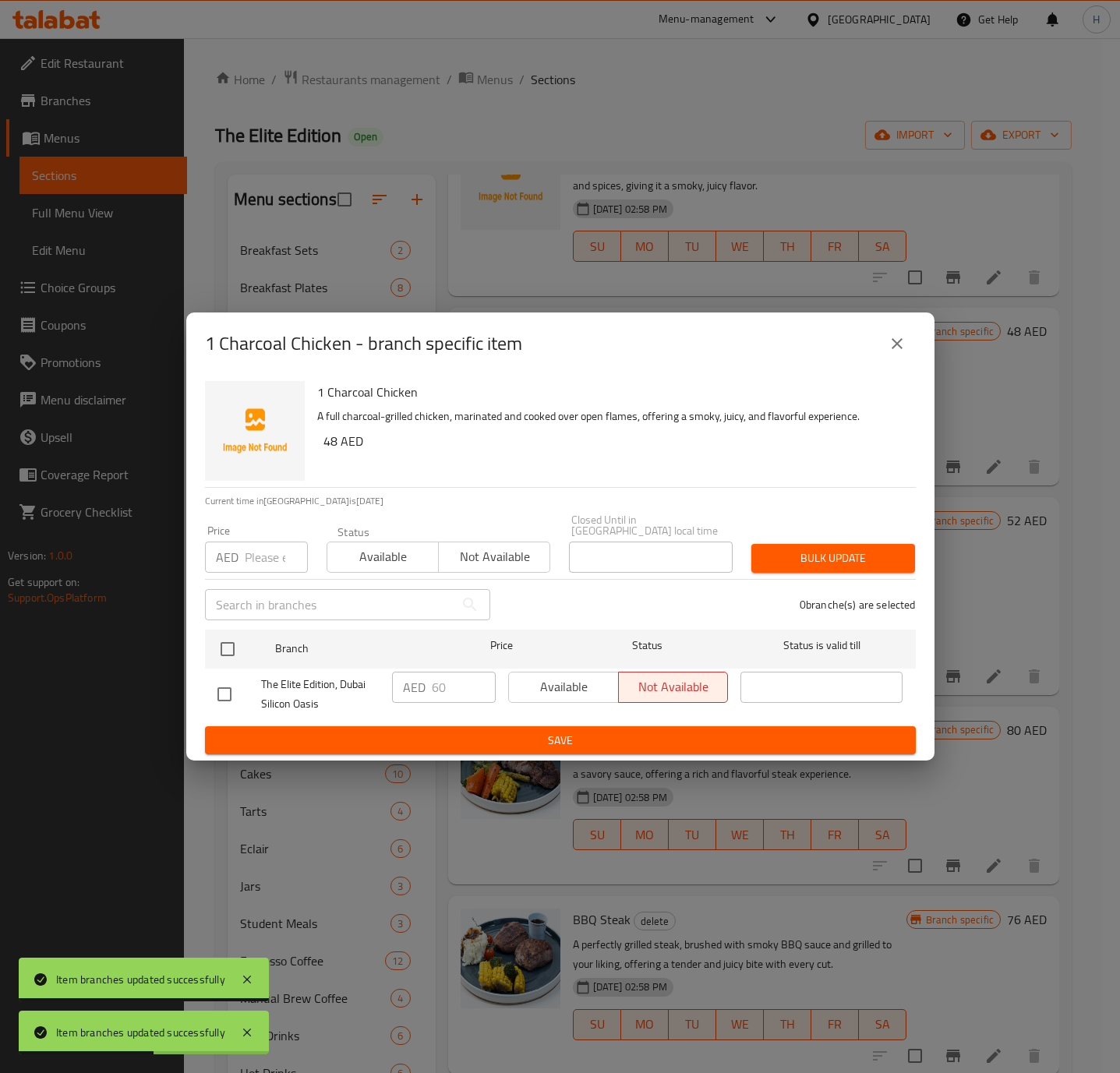
click at [895, 342] on icon "close" at bounding box center [896, 344] width 11 height 11
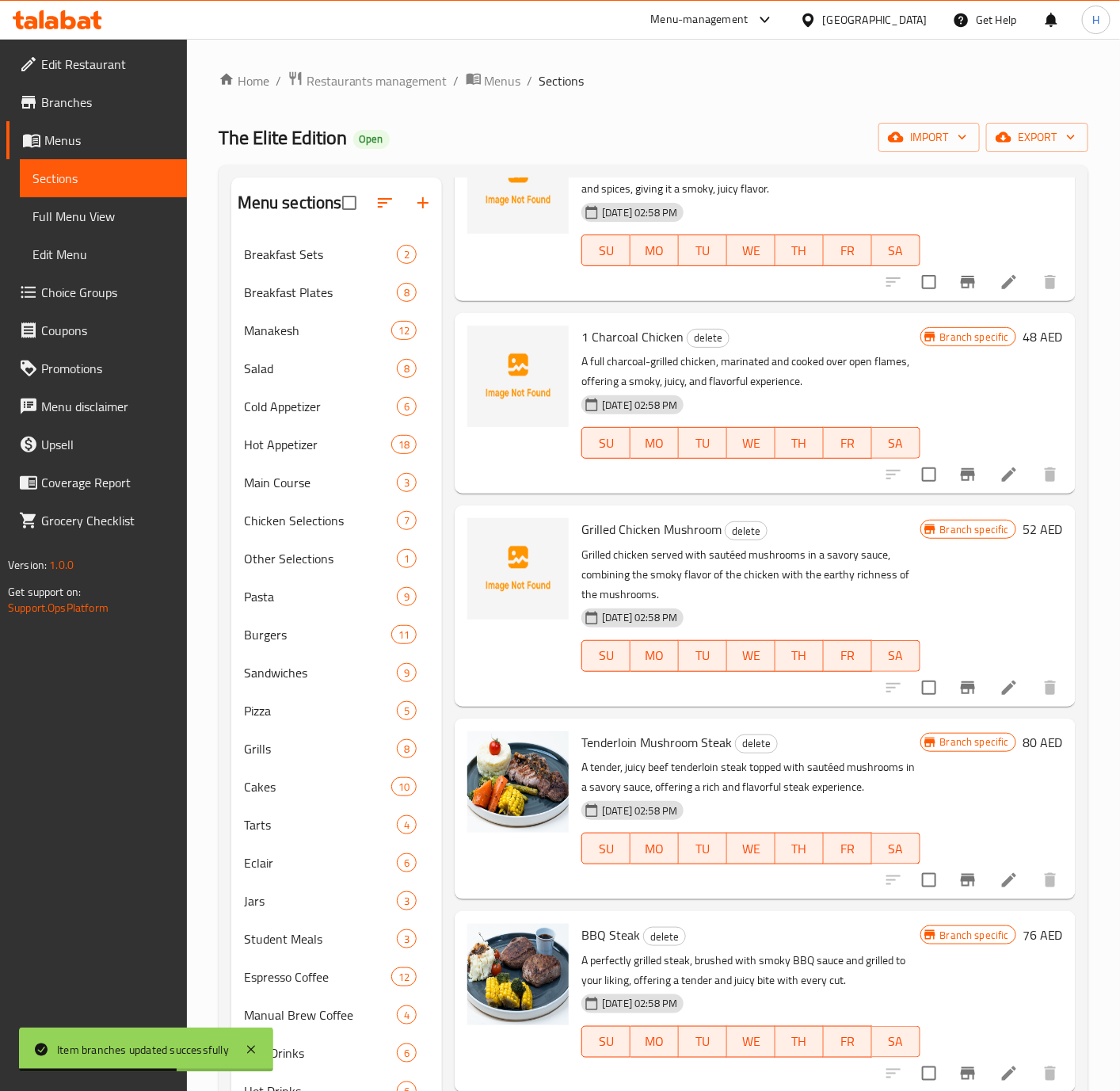
click at [961, 694] on icon "Branch-specific-item" at bounding box center [968, 687] width 14 height 12
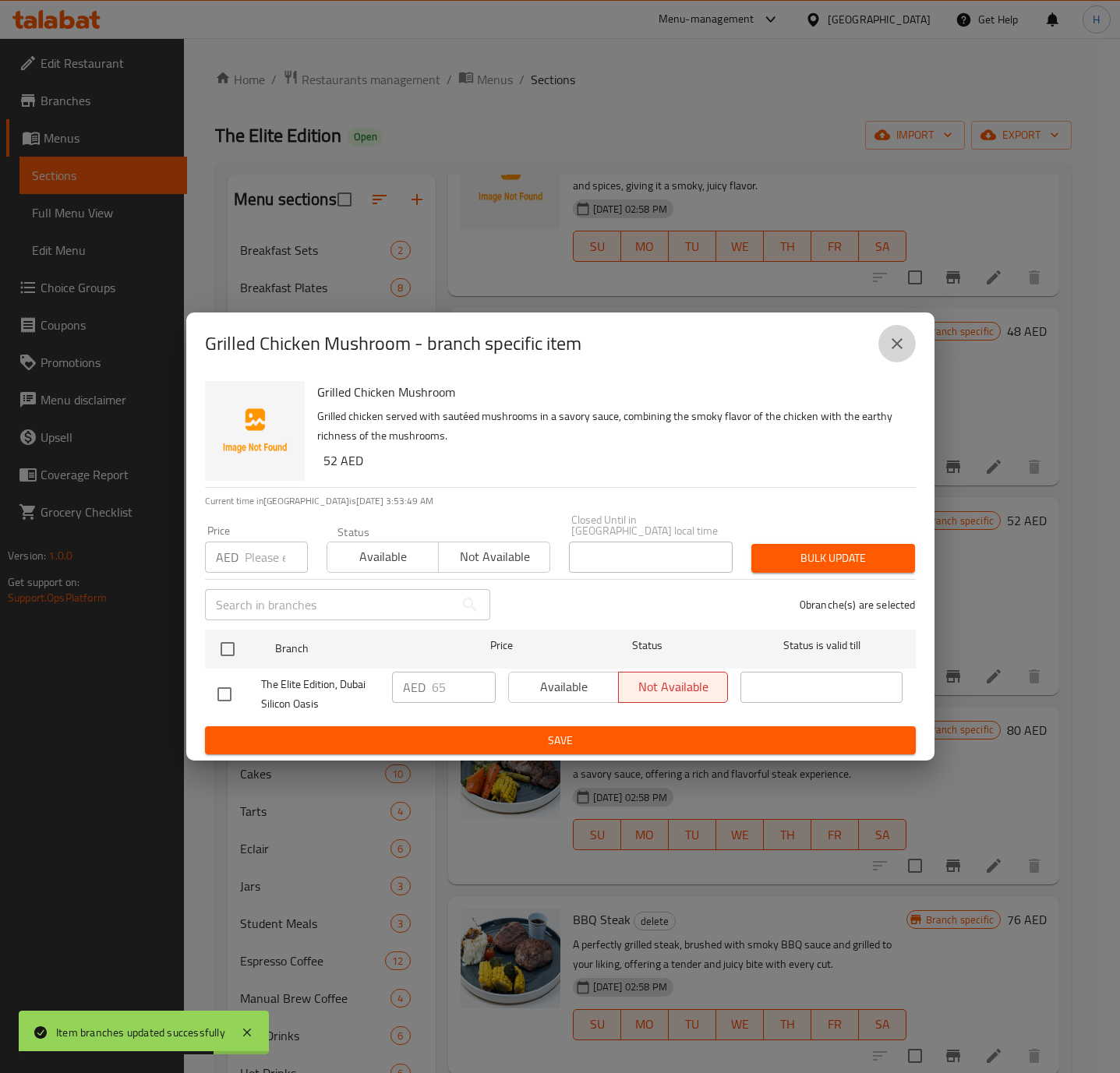
click at [900, 337] on icon "close" at bounding box center [897, 344] width 19 height 19
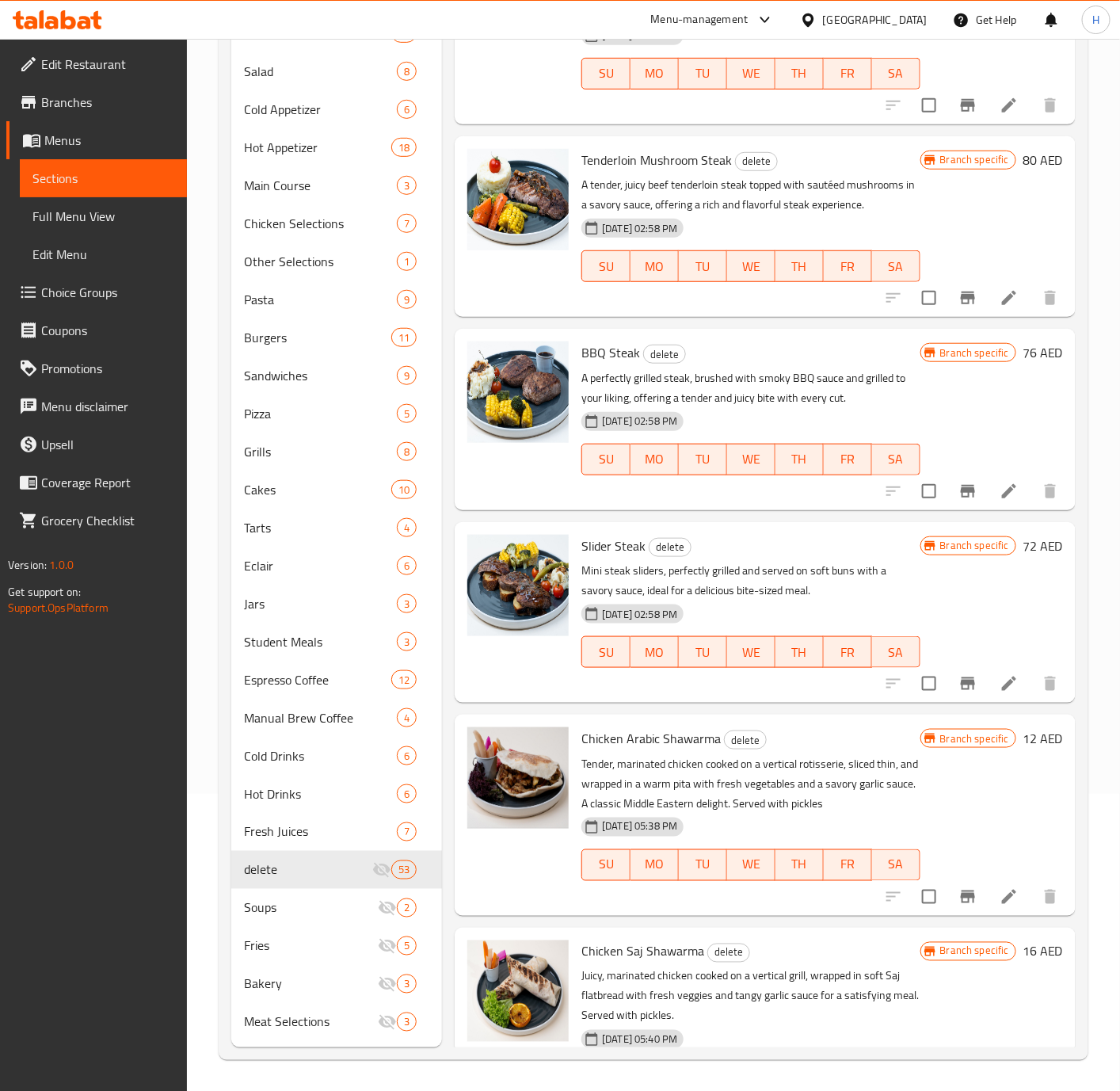
scroll to position [4396, 0]
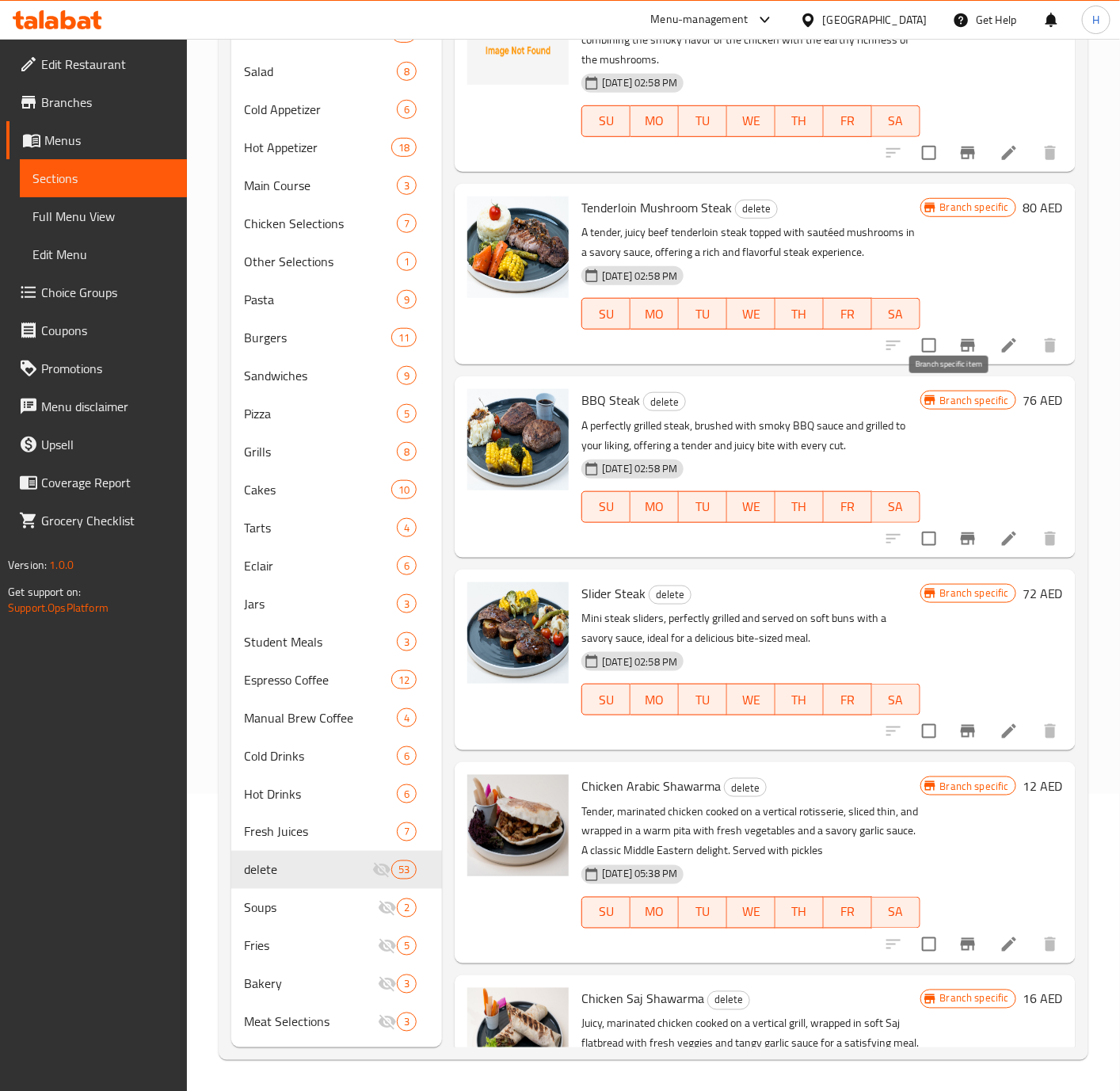
click at [958, 355] on icon "Branch-specific-item" at bounding box center [968, 346] width 19 height 19
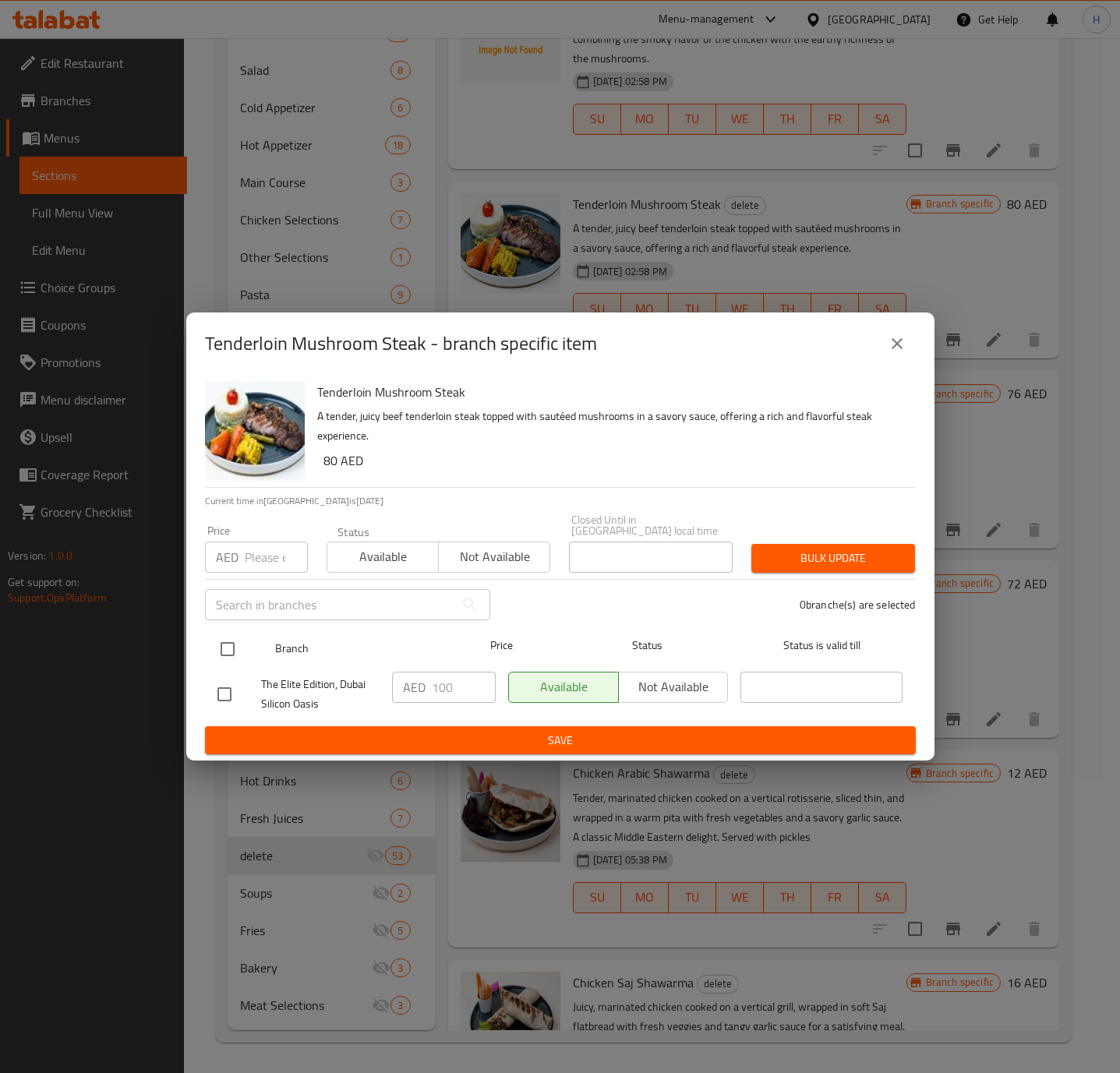
click at [219, 652] on input "checkbox" at bounding box center [228, 649] width 33 height 33
checkbox input "true"
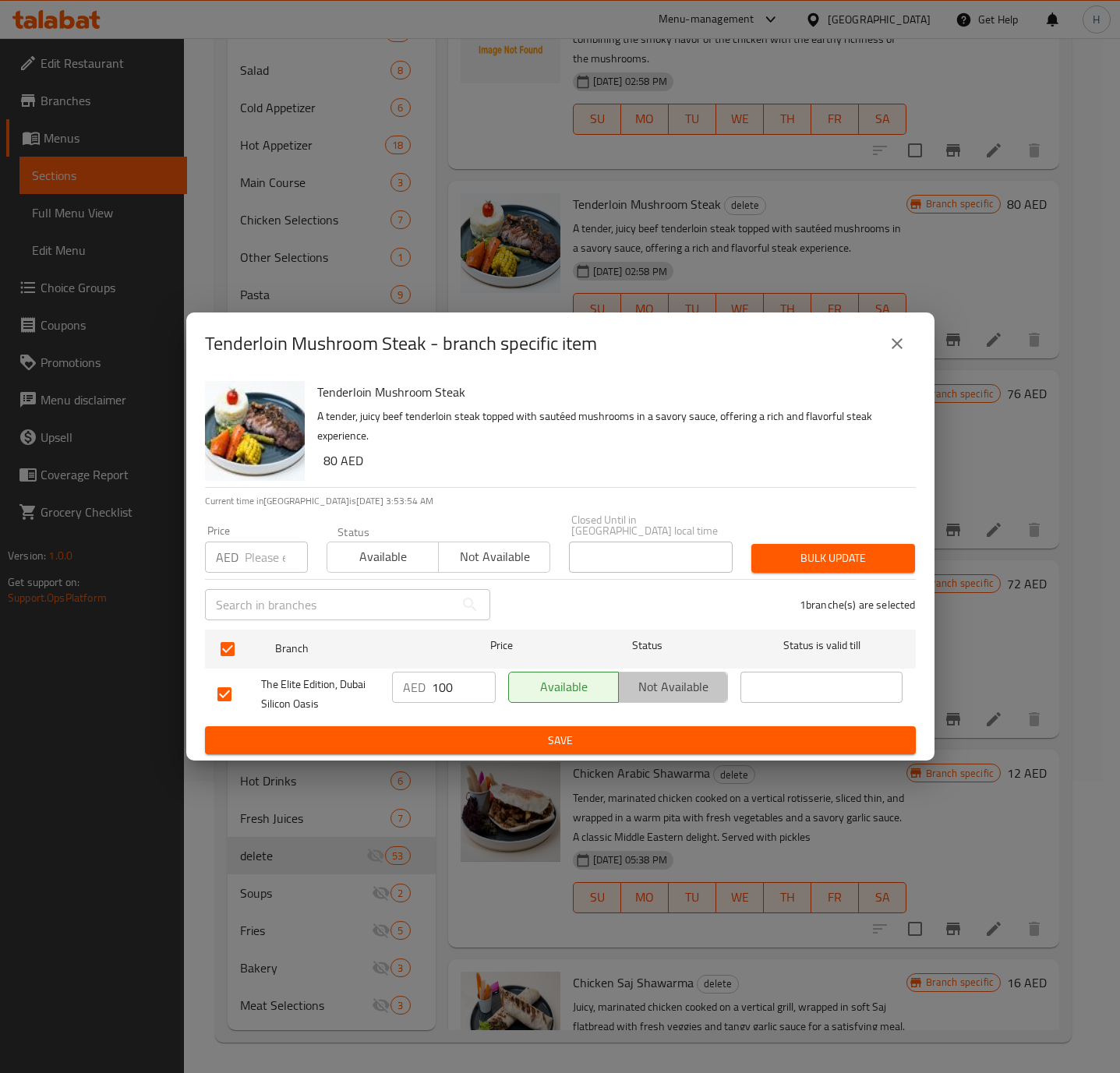
click at [655, 690] on span "Not available" at bounding box center [674, 686] width 98 height 22
click at [587, 735] on span "Save" at bounding box center [560, 741] width 686 height 20
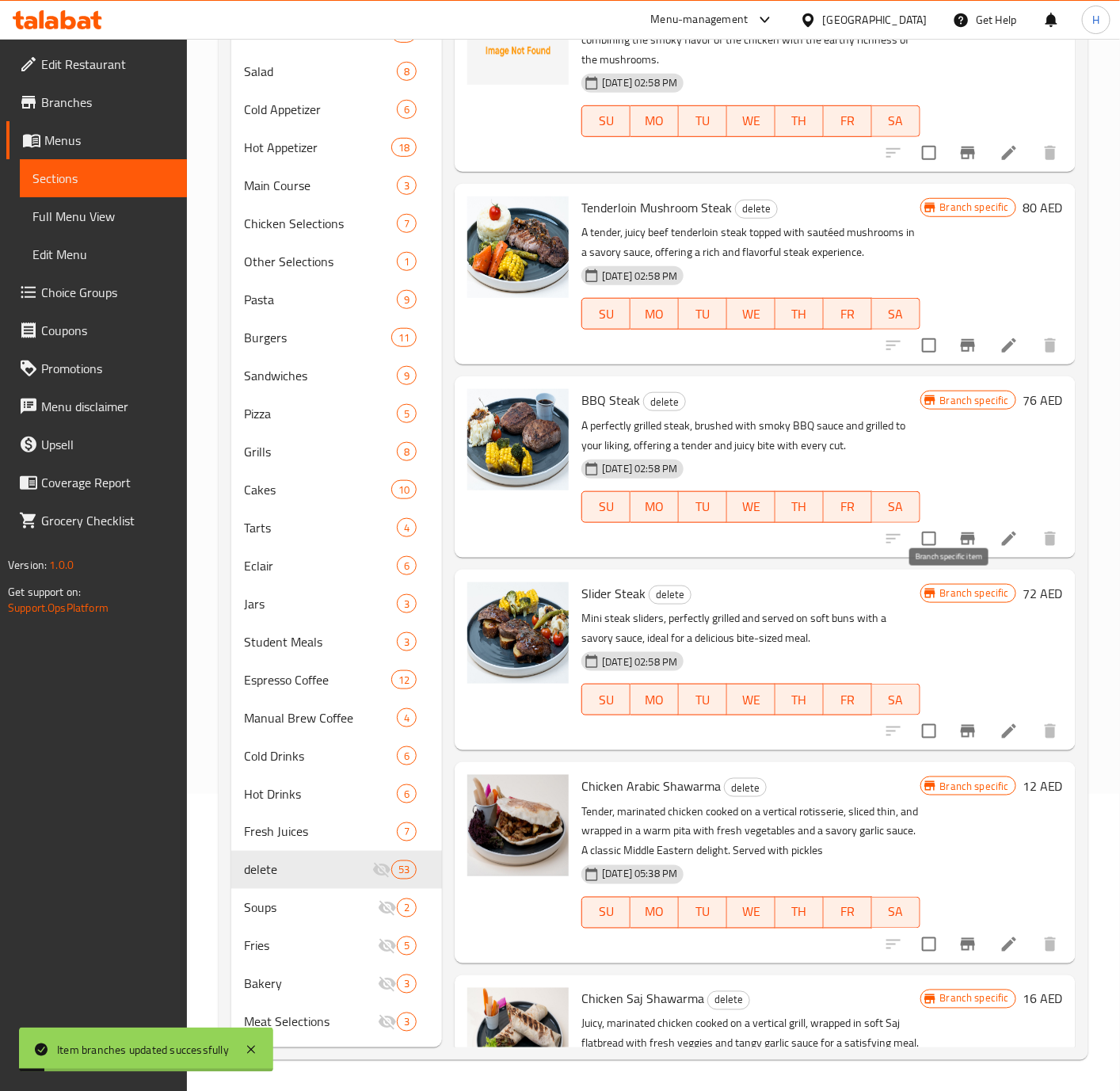
click at [958, 549] on icon "Branch-specific-item" at bounding box center [968, 539] width 19 height 19
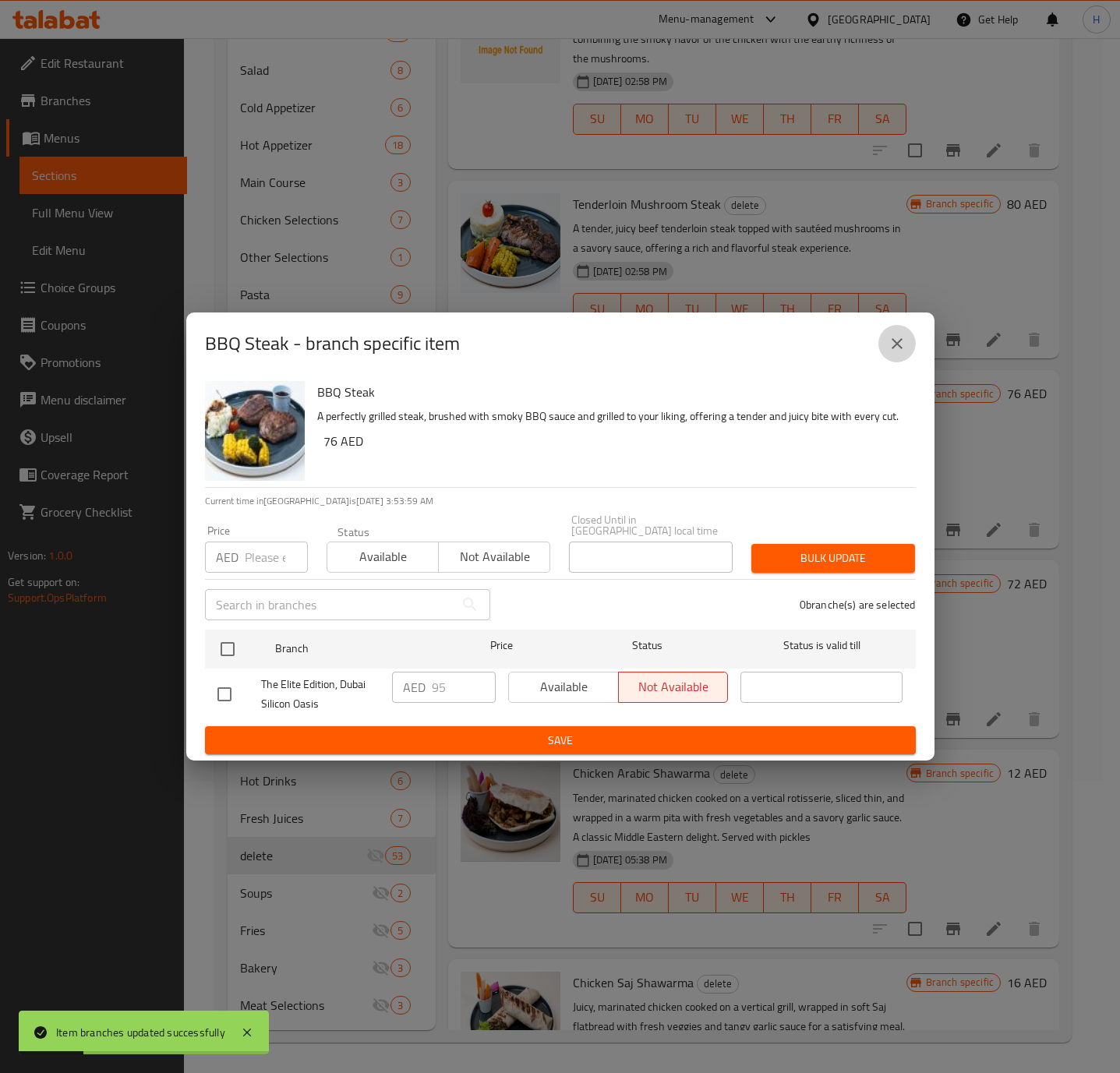
click at [883, 341] on button "close" at bounding box center [896, 343] width 37 height 37
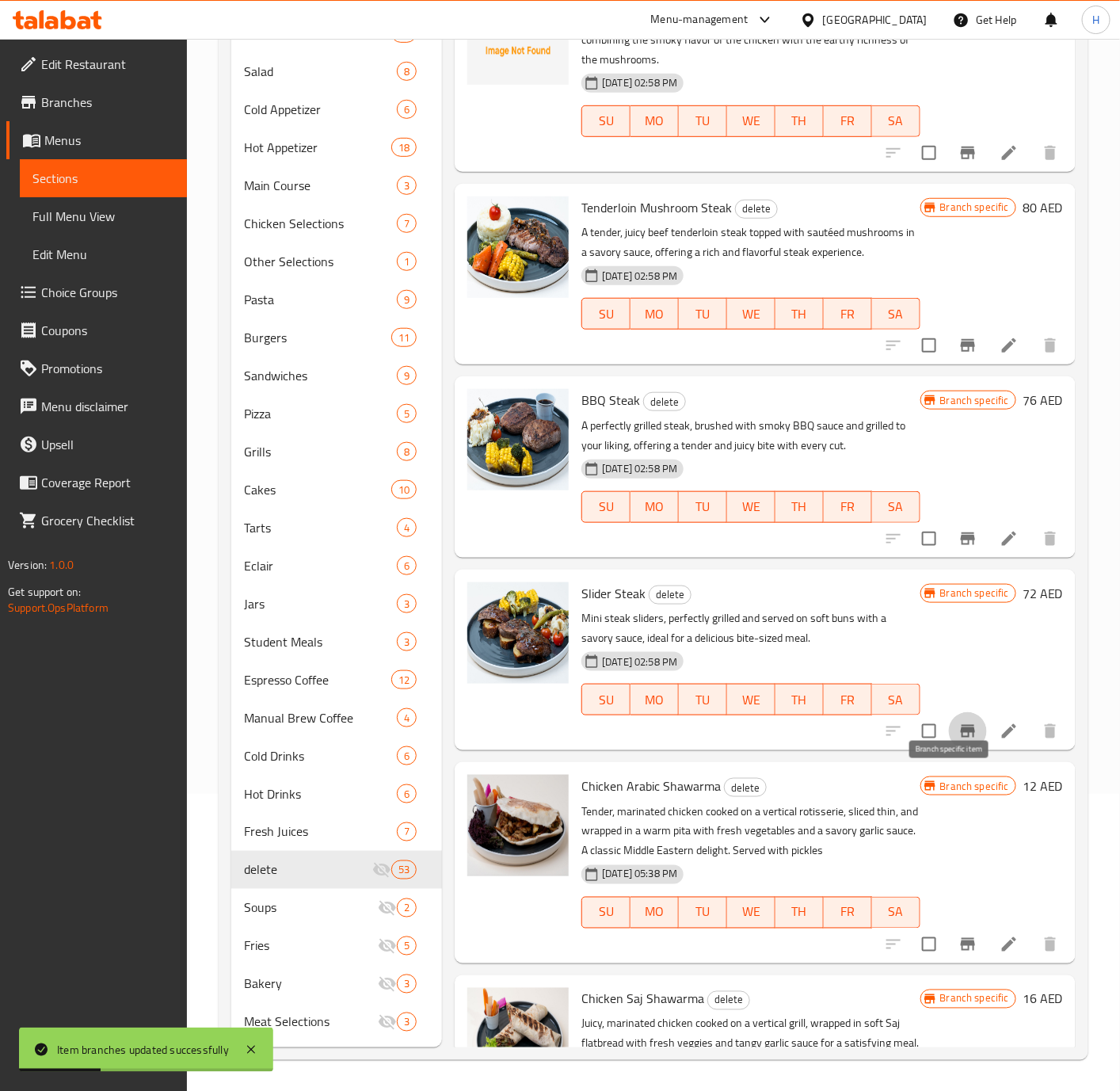
click at [958, 741] on icon "Branch-specific-item" at bounding box center [968, 731] width 19 height 19
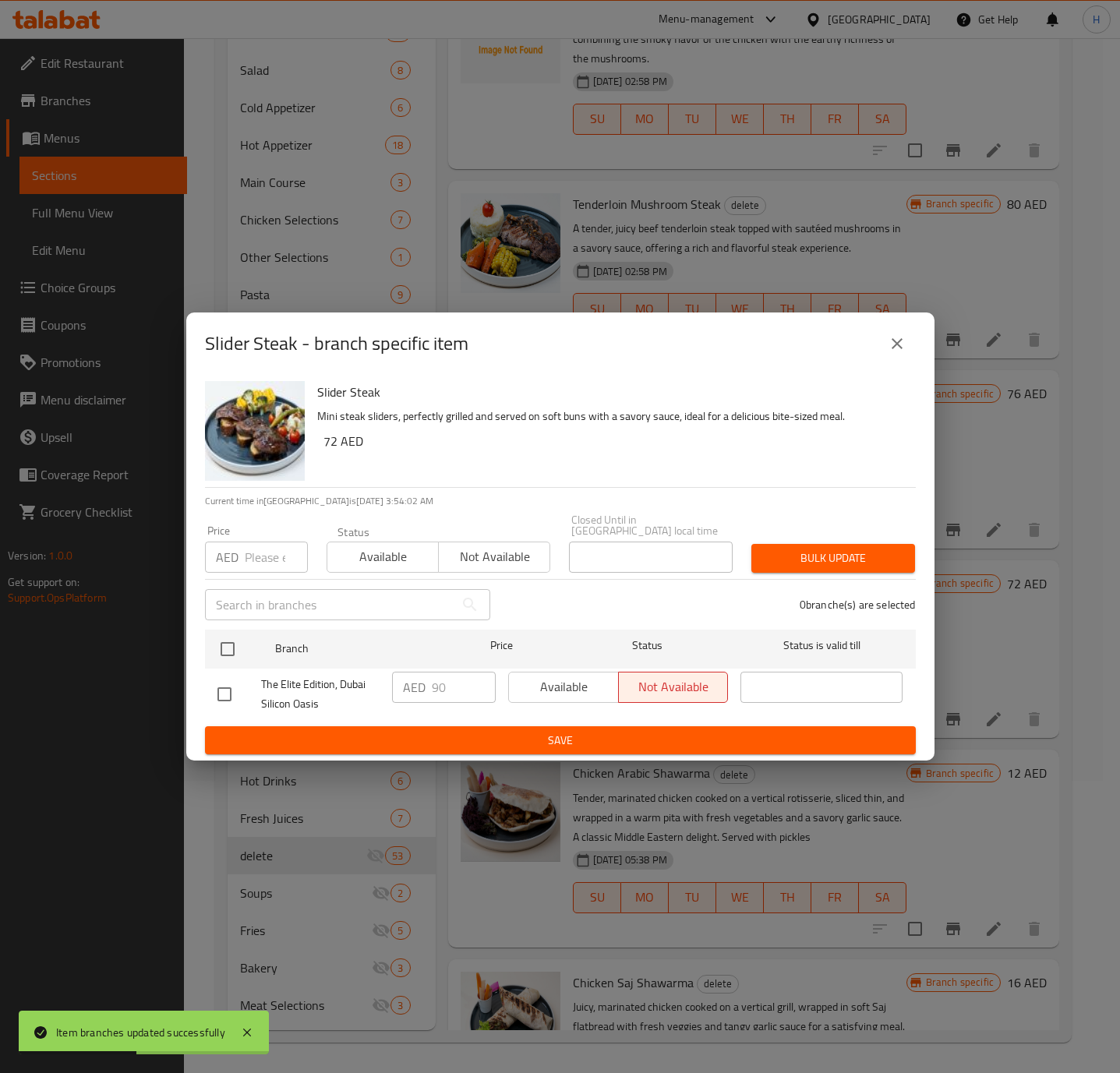
click at [898, 341] on icon "close" at bounding box center [897, 344] width 19 height 19
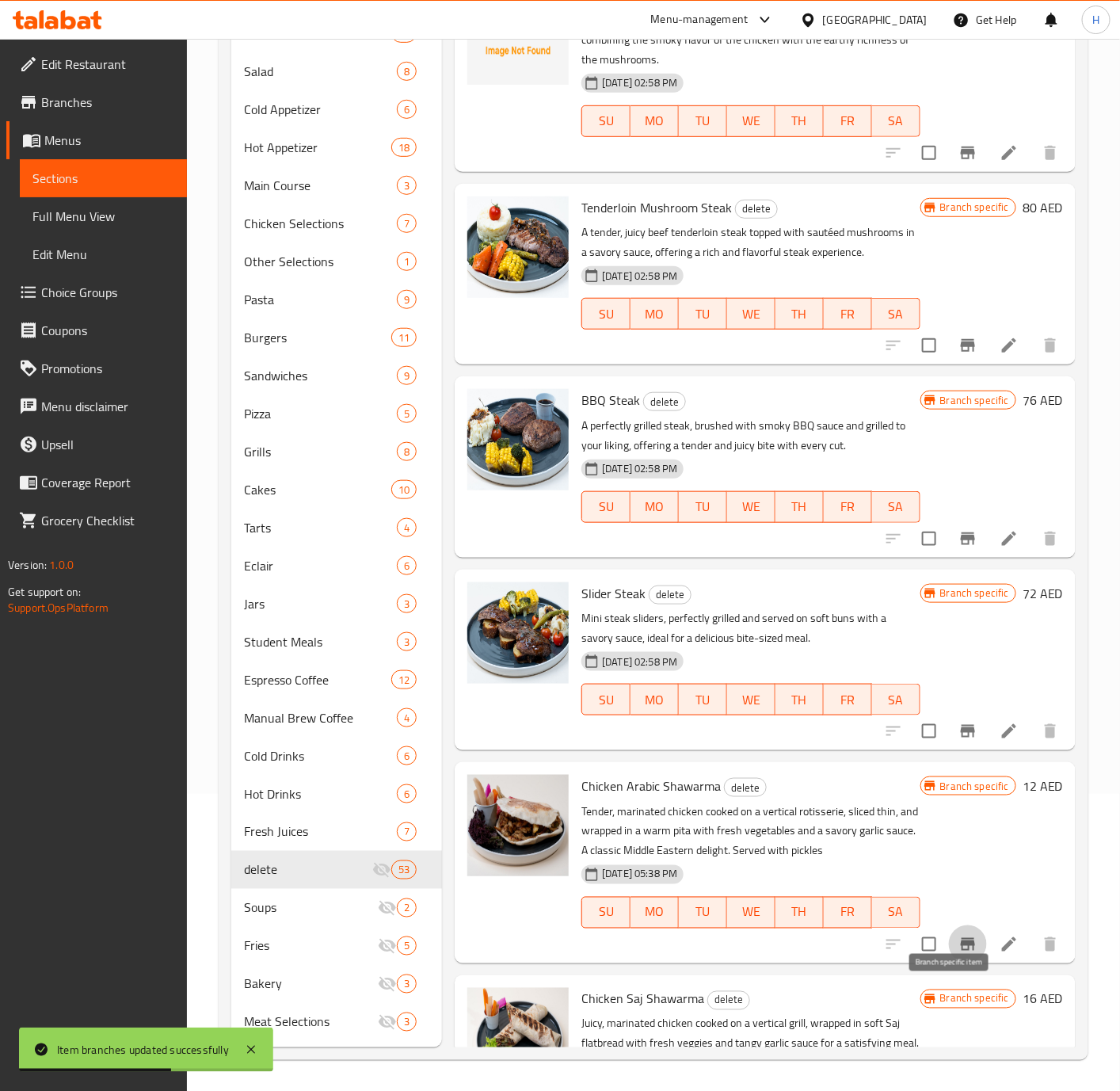
click at [958, 954] on icon "Branch-specific-item" at bounding box center [968, 944] width 19 height 19
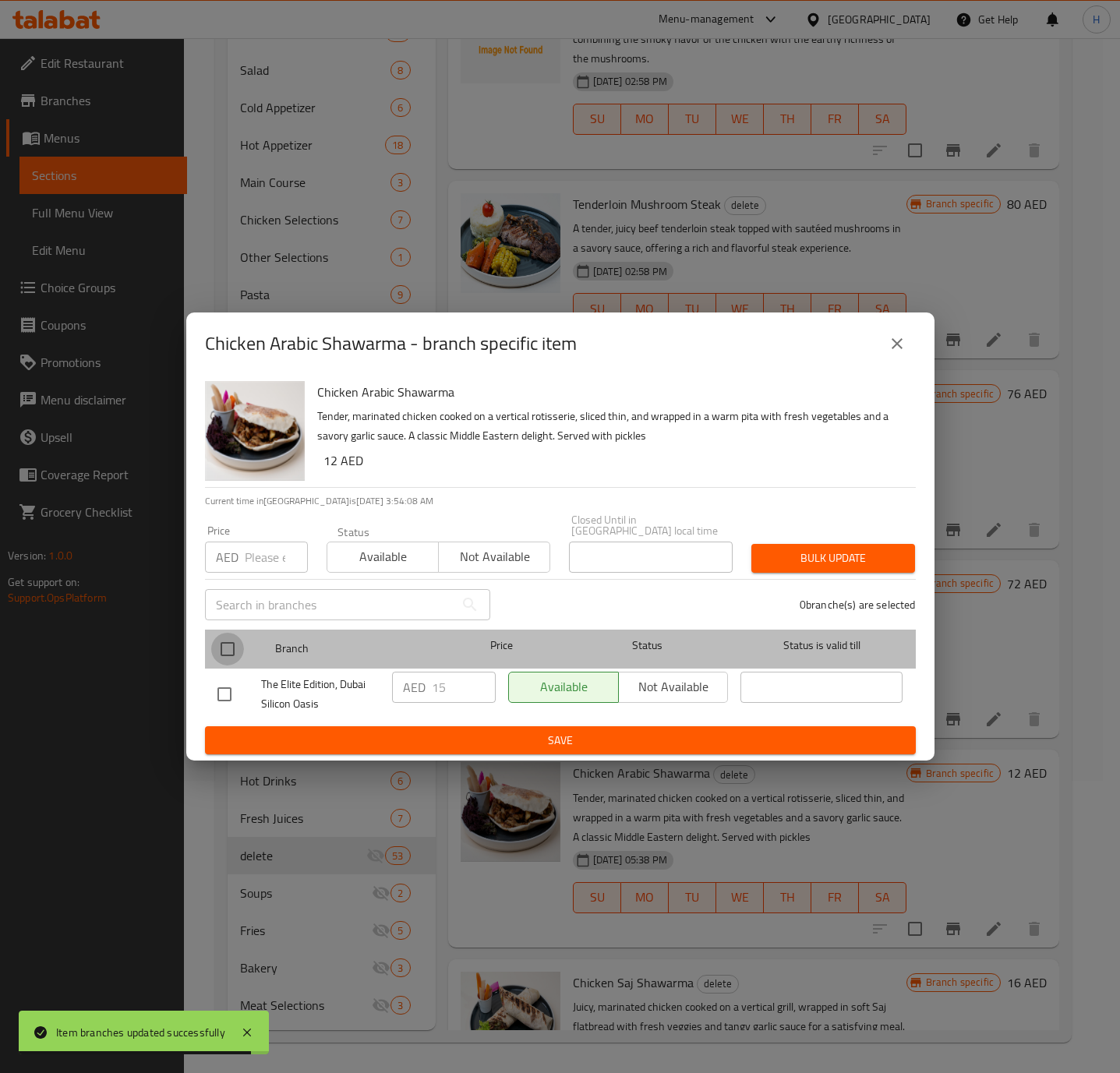
click at [225, 654] on input "checkbox" at bounding box center [228, 649] width 33 height 33
checkbox input "true"
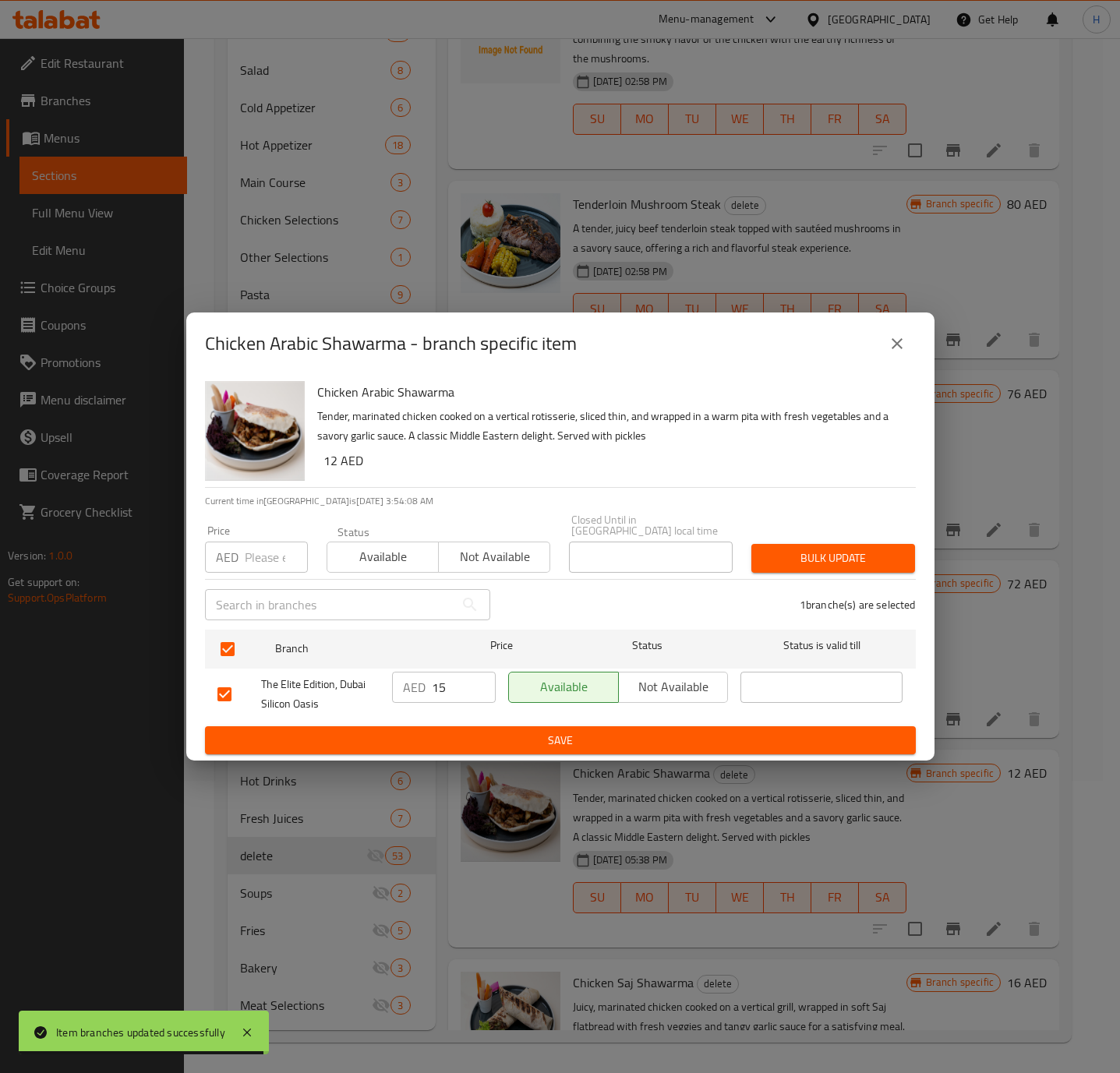
click at [674, 692] on span "Not available" at bounding box center [674, 686] width 98 height 22
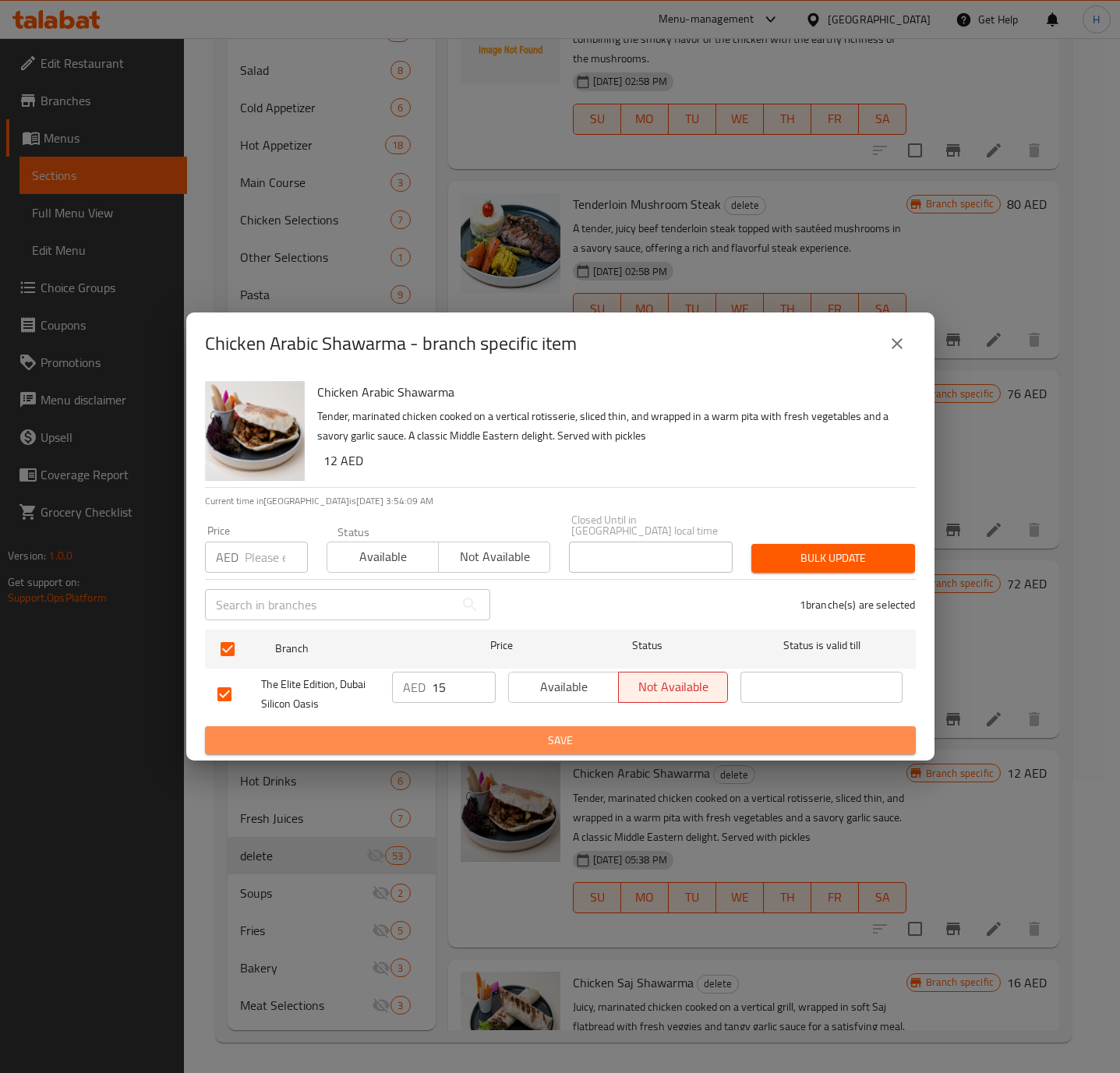
click at [672, 736] on span "Save" at bounding box center [560, 741] width 686 height 20
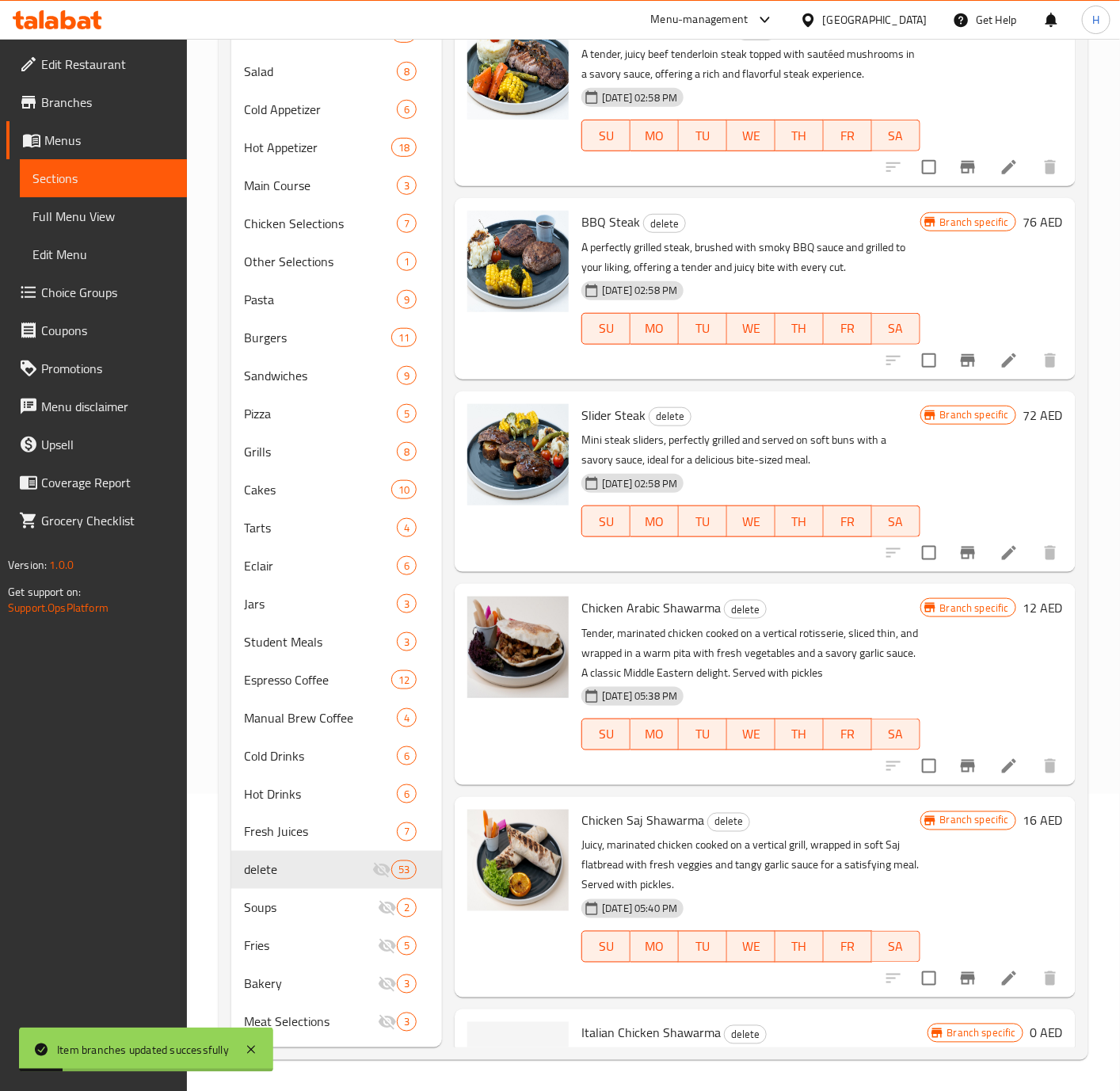
scroll to position [4633, 0]
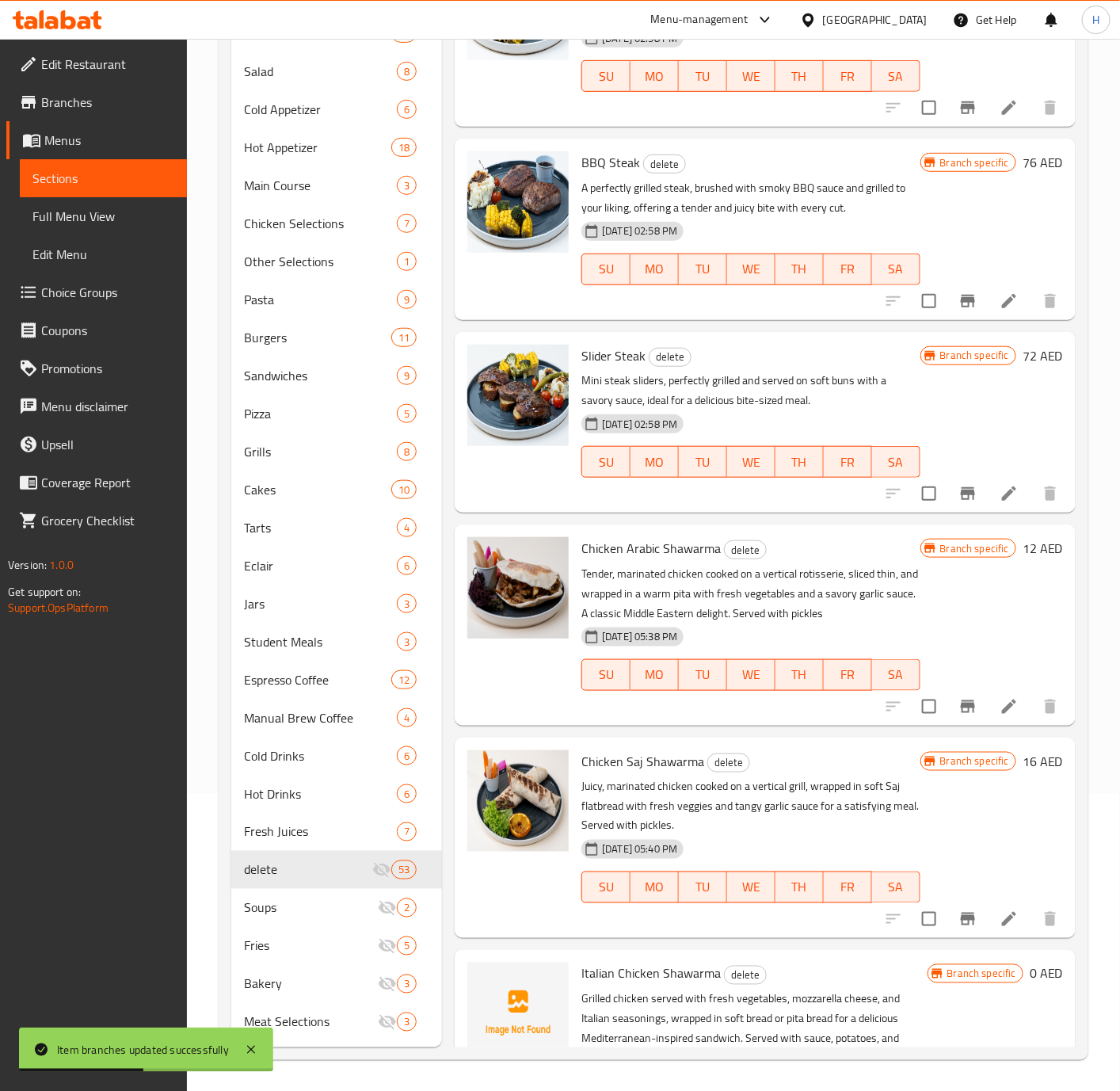
click at [958, 311] on icon "Branch-specific-item" at bounding box center [968, 301] width 19 height 19
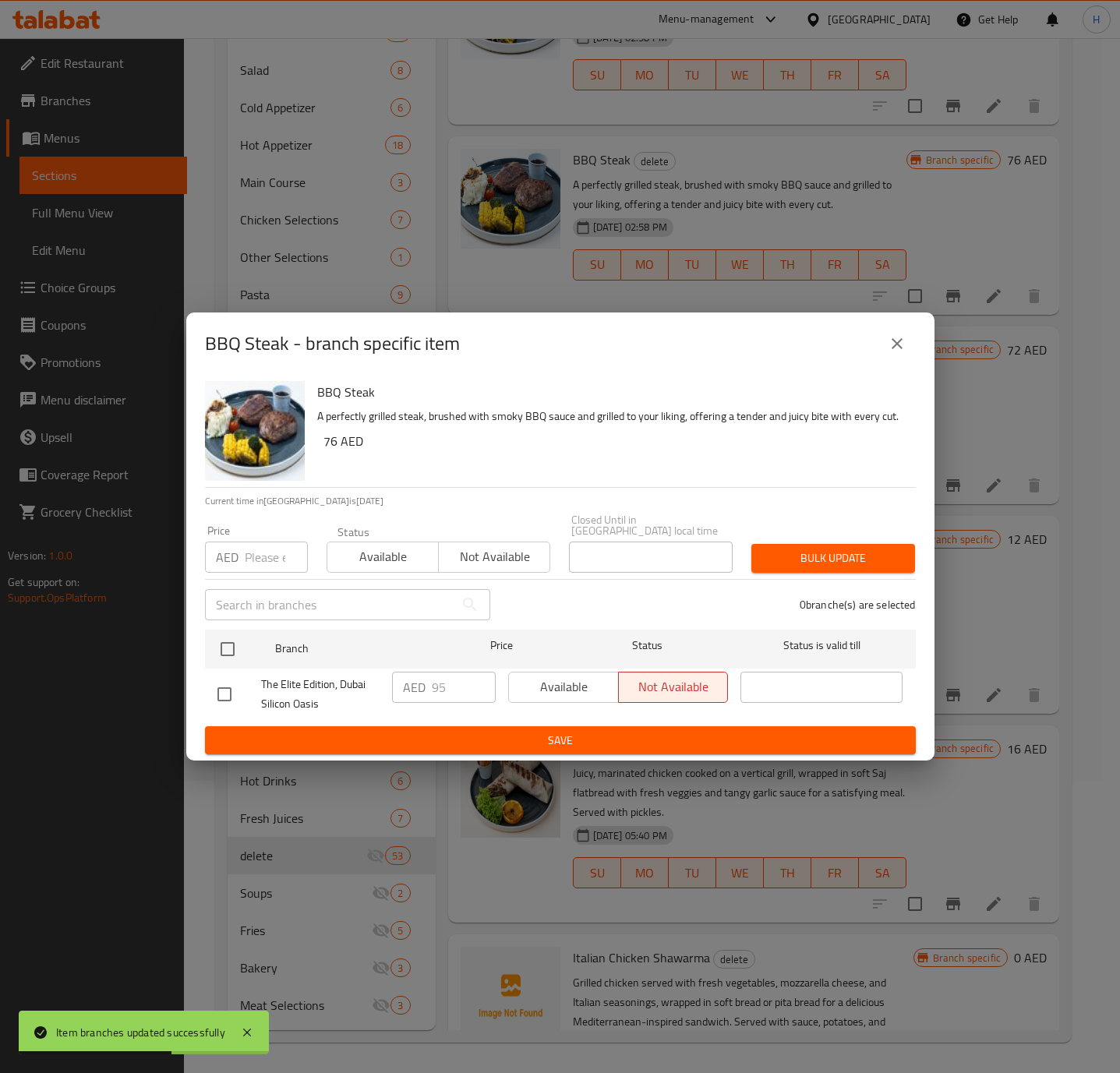
click at [894, 342] on icon "close" at bounding box center [897, 344] width 19 height 19
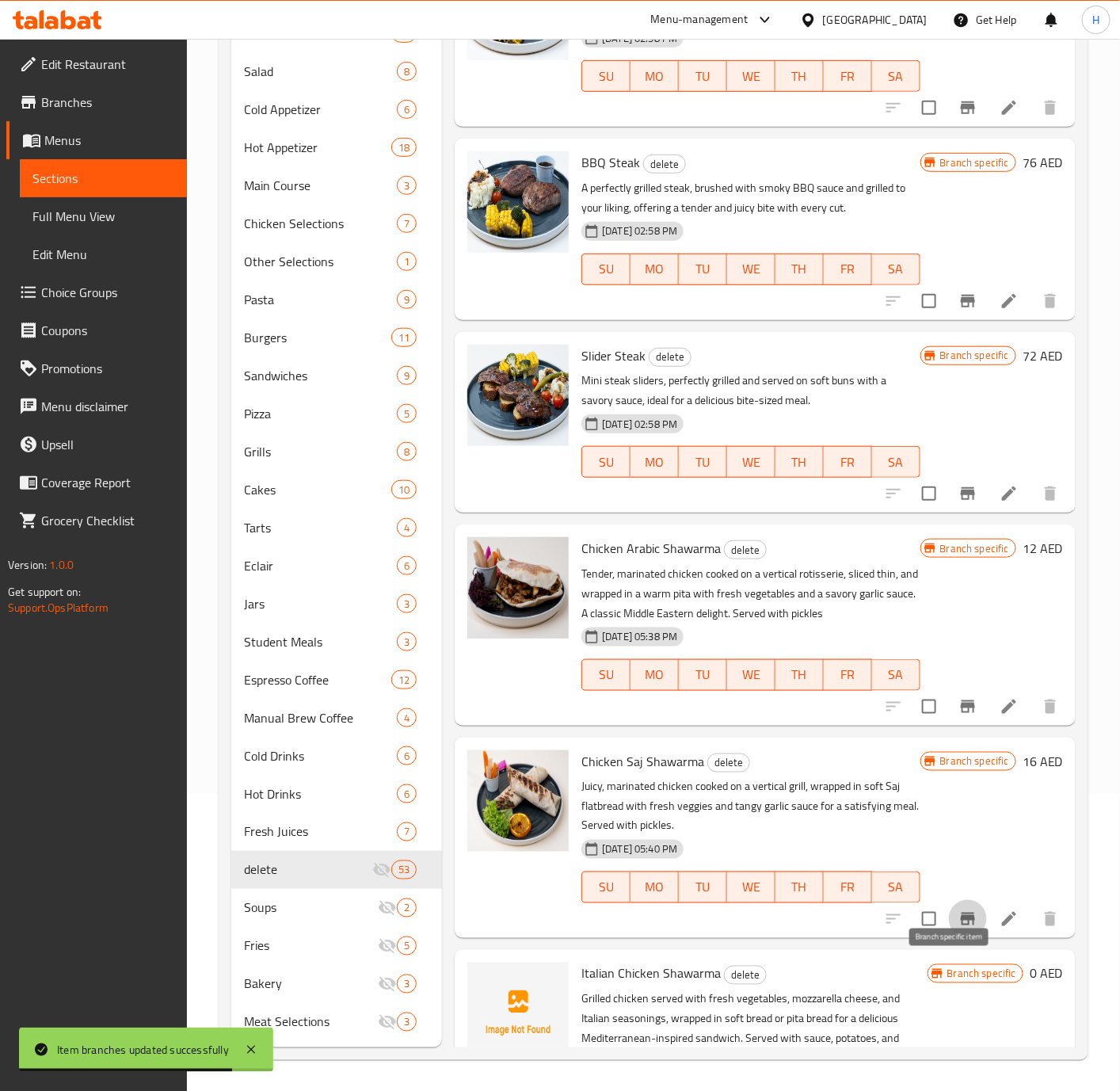
click at [949, 938] on button "Branch-specific-item" at bounding box center [967, 918] width 38 height 38
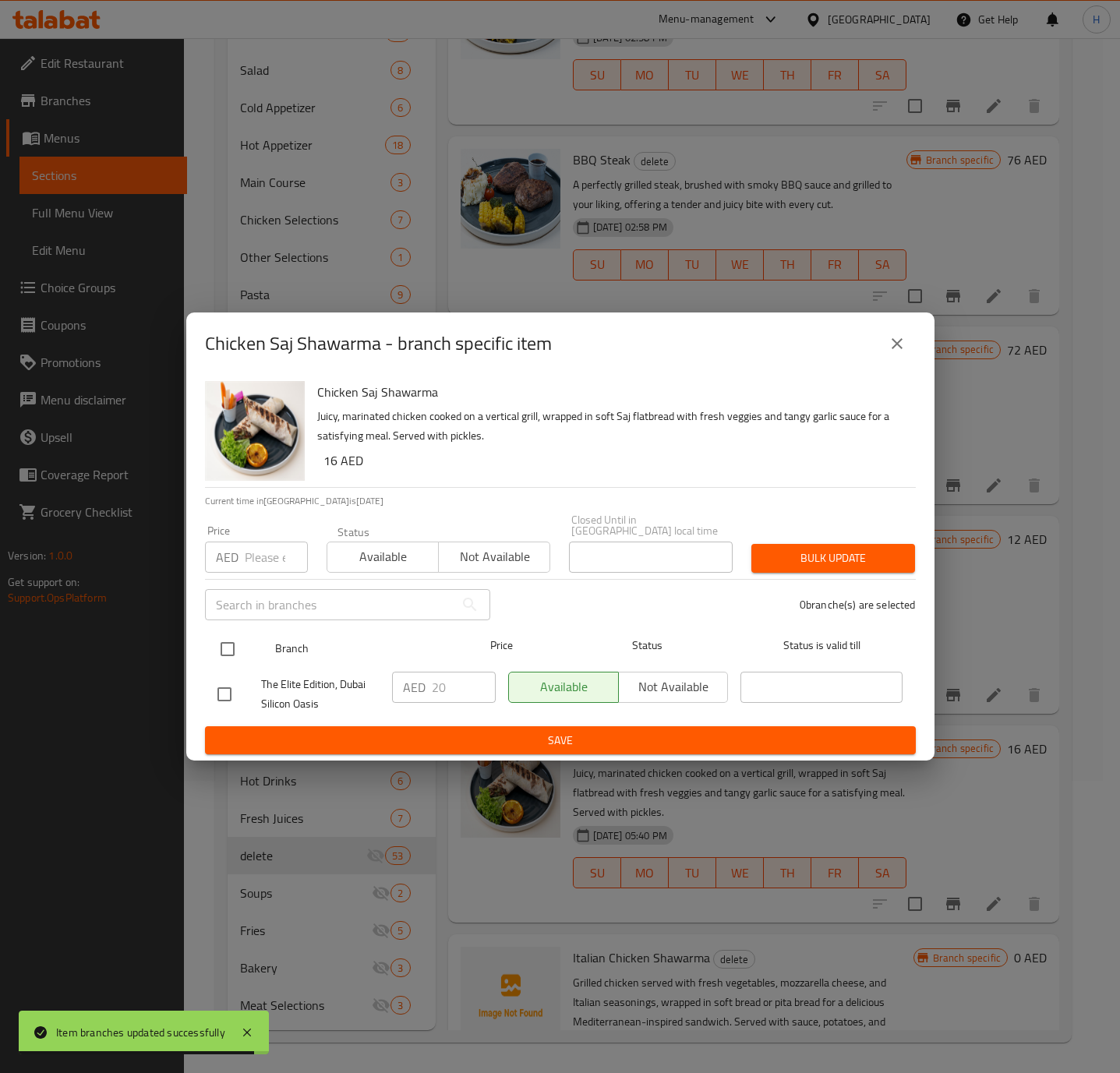
drag, startPoint x: 223, startPoint y: 647, endPoint x: 468, endPoint y: 674, distance: 246.5
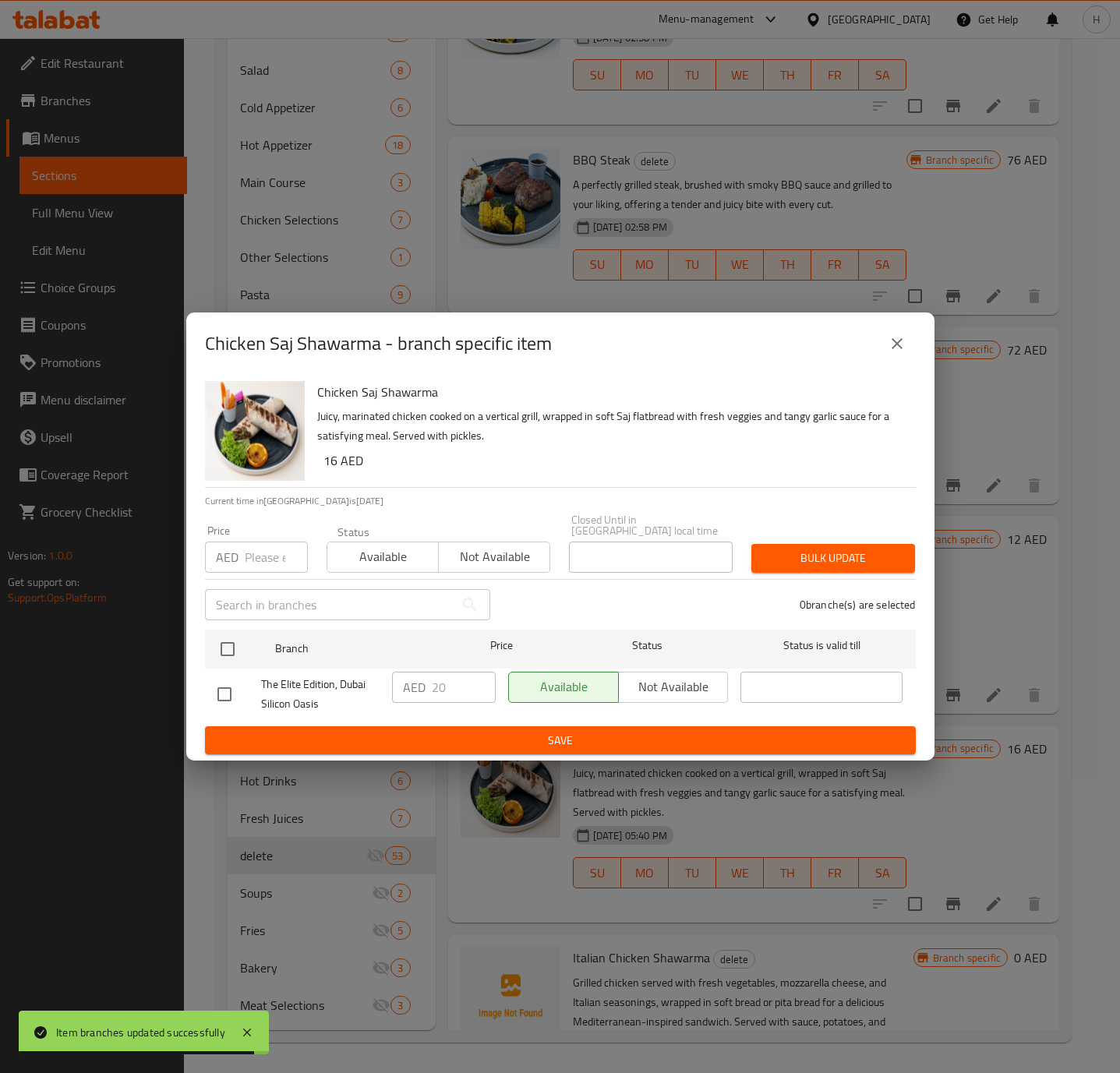
click at [225, 647] on input "checkbox" at bounding box center [228, 649] width 33 height 33
checkbox input "true"
click at [641, 675] on button "Not available" at bounding box center [674, 687] width 111 height 31
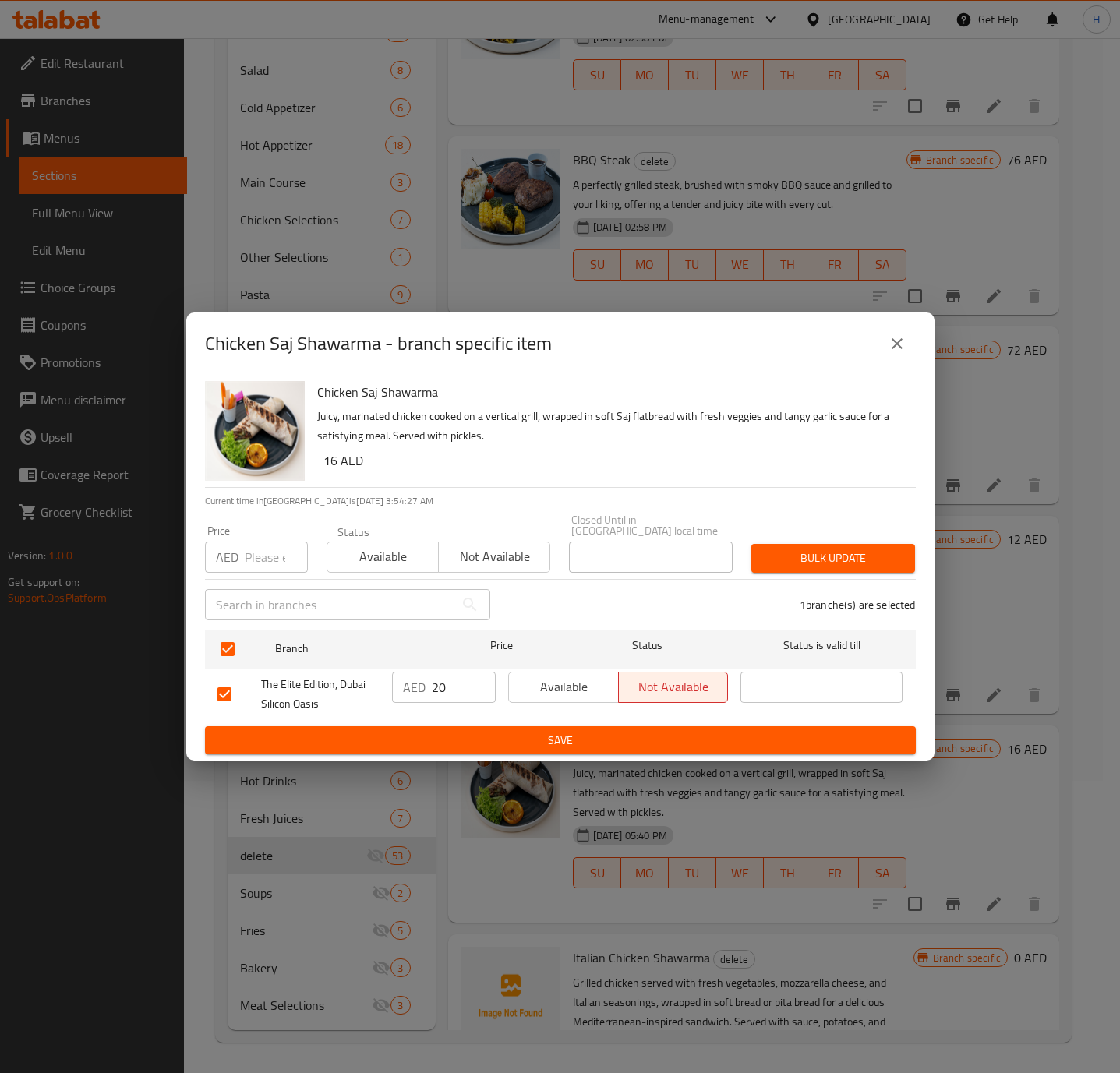
click at [630, 727] on button "Save" at bounding box center [560, 740] width 711 height 28
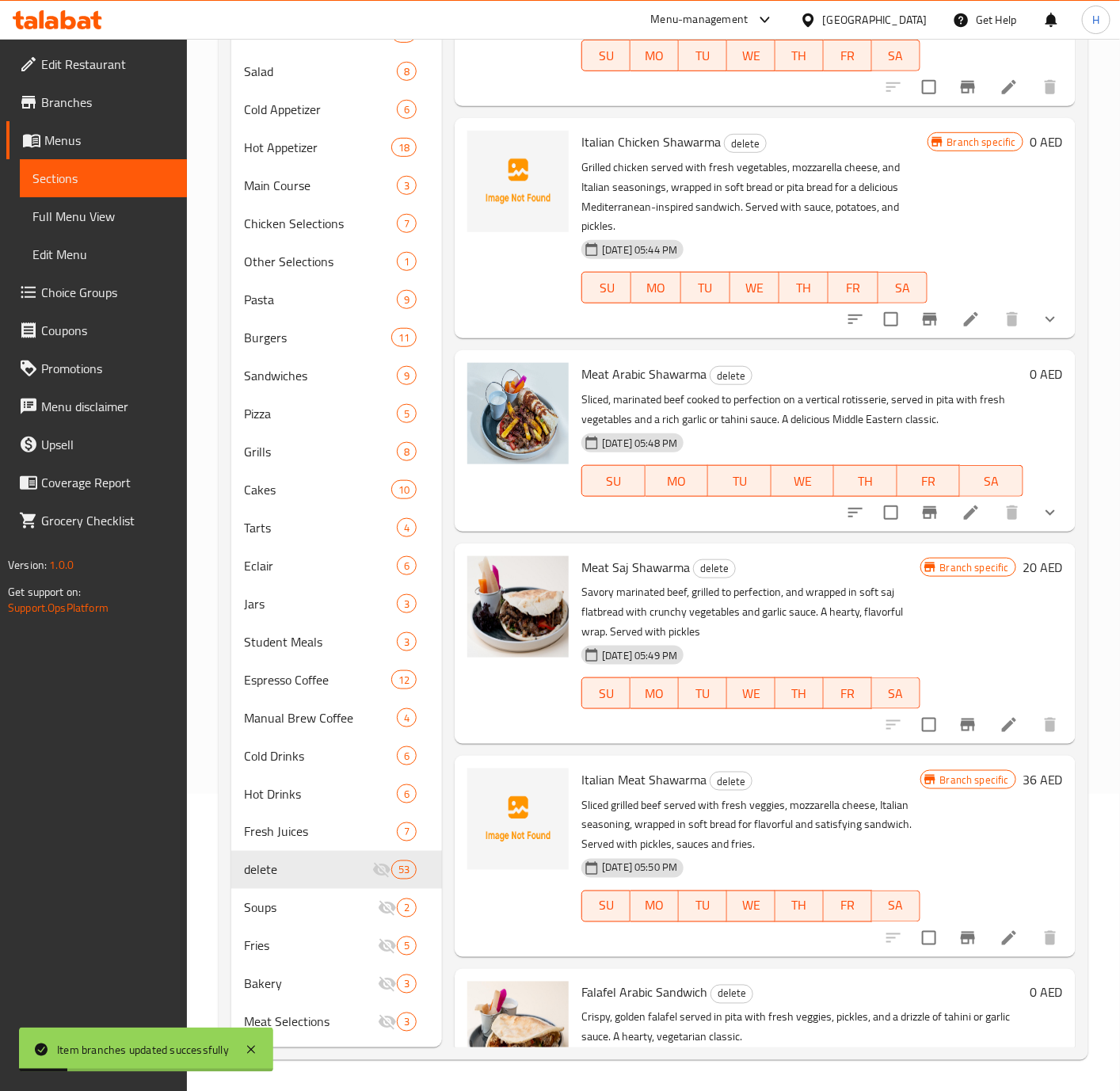
scroll to position [5584, 0]
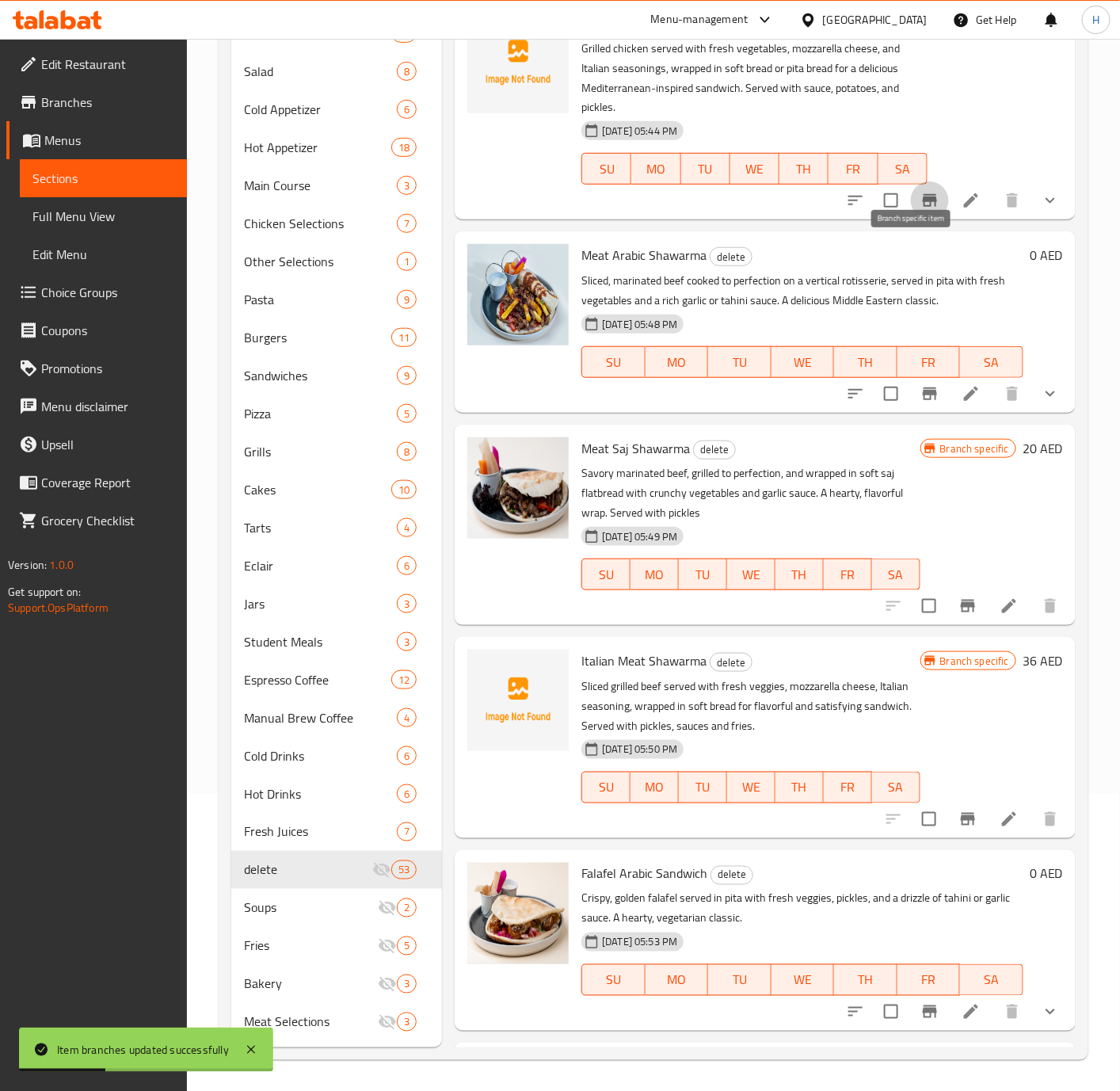
click at [921, 210] on icon "Branch-specific-item" at bounding box center [930, 200] width 19 height 19
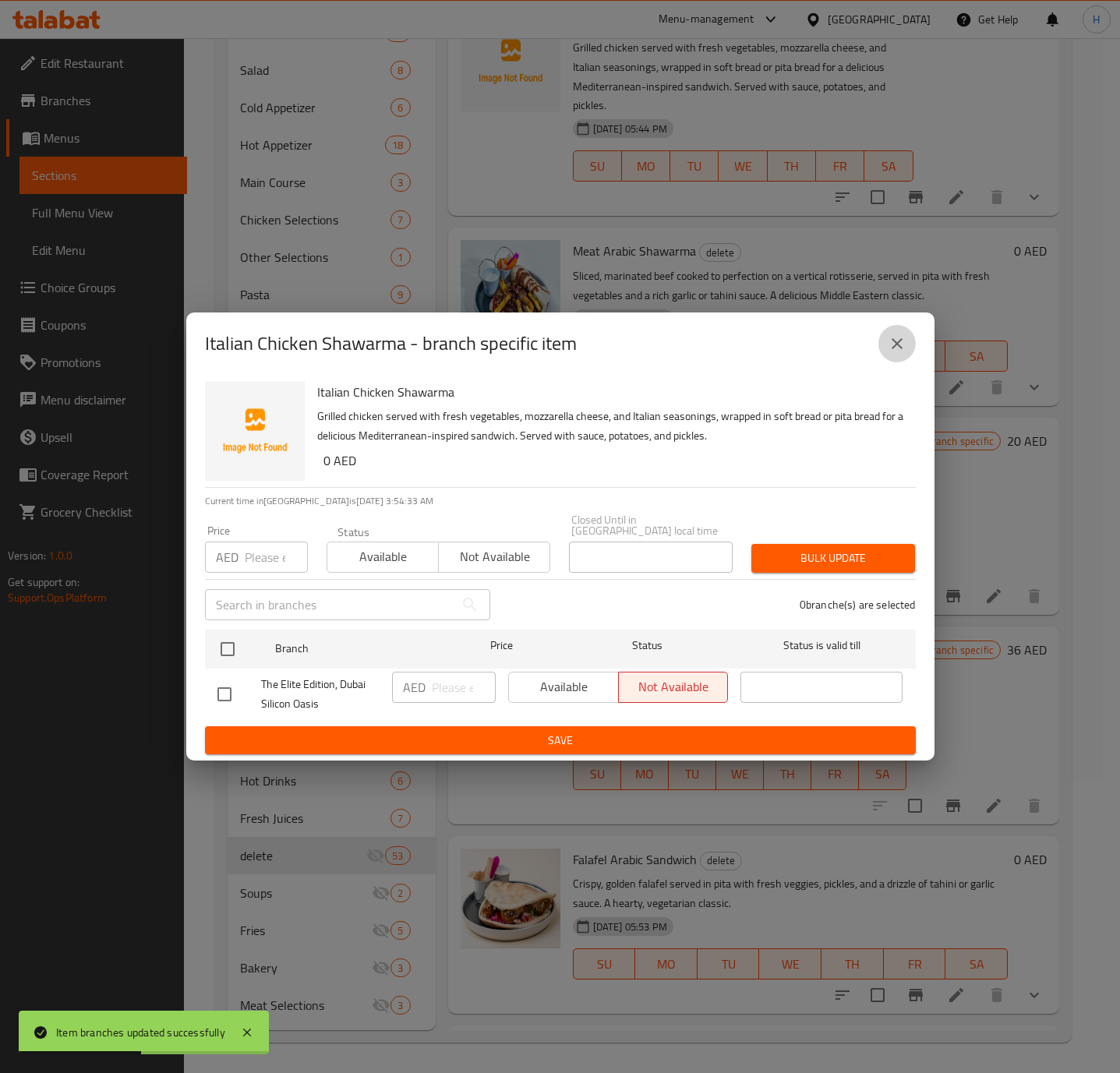
click at [894, 338] on icon "close" at bounding box center [897, 344] width 19 height 19
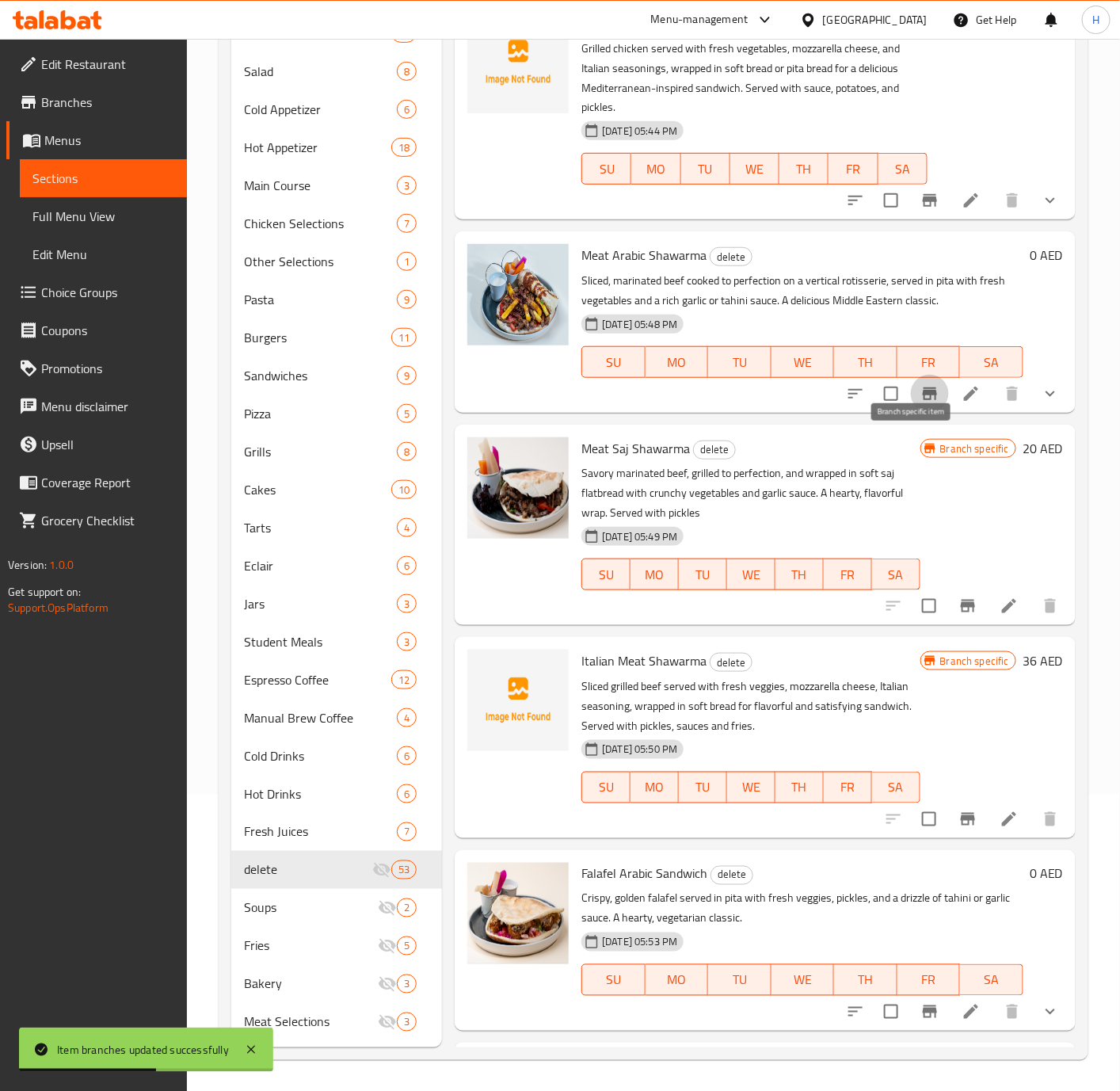
click at [911, 413] on button "Branch-specific-item" at bounding box center [930, 393] width 38 height 38
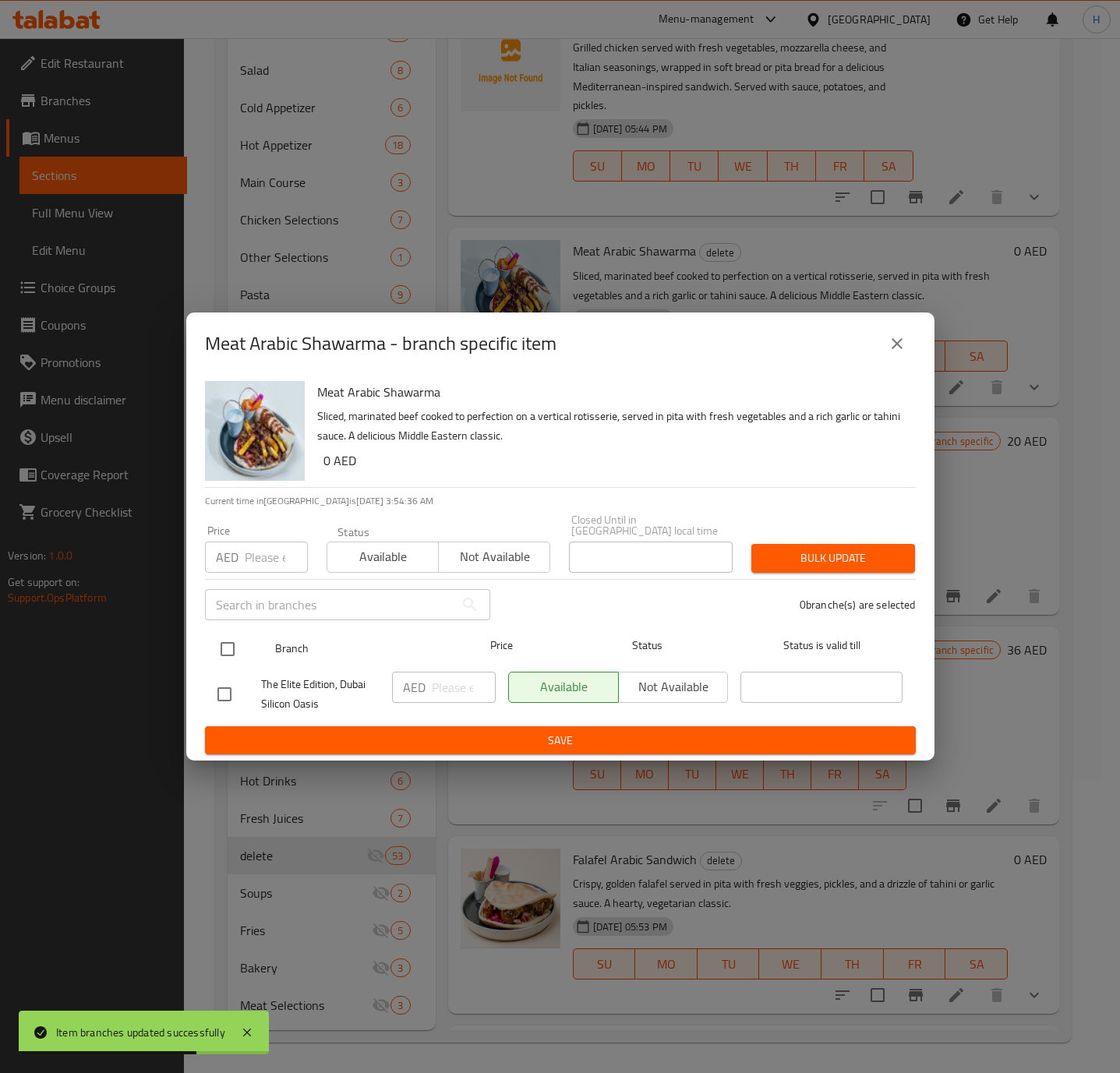
click at [212, 651] on input "checkbox" at bounding box center [228, 649] width 33 height 33
checkbox input "true"
click at [212, 651] on input "checkbox" at bounding box center [228, 649] width 33 height 33
checkbox input "false"
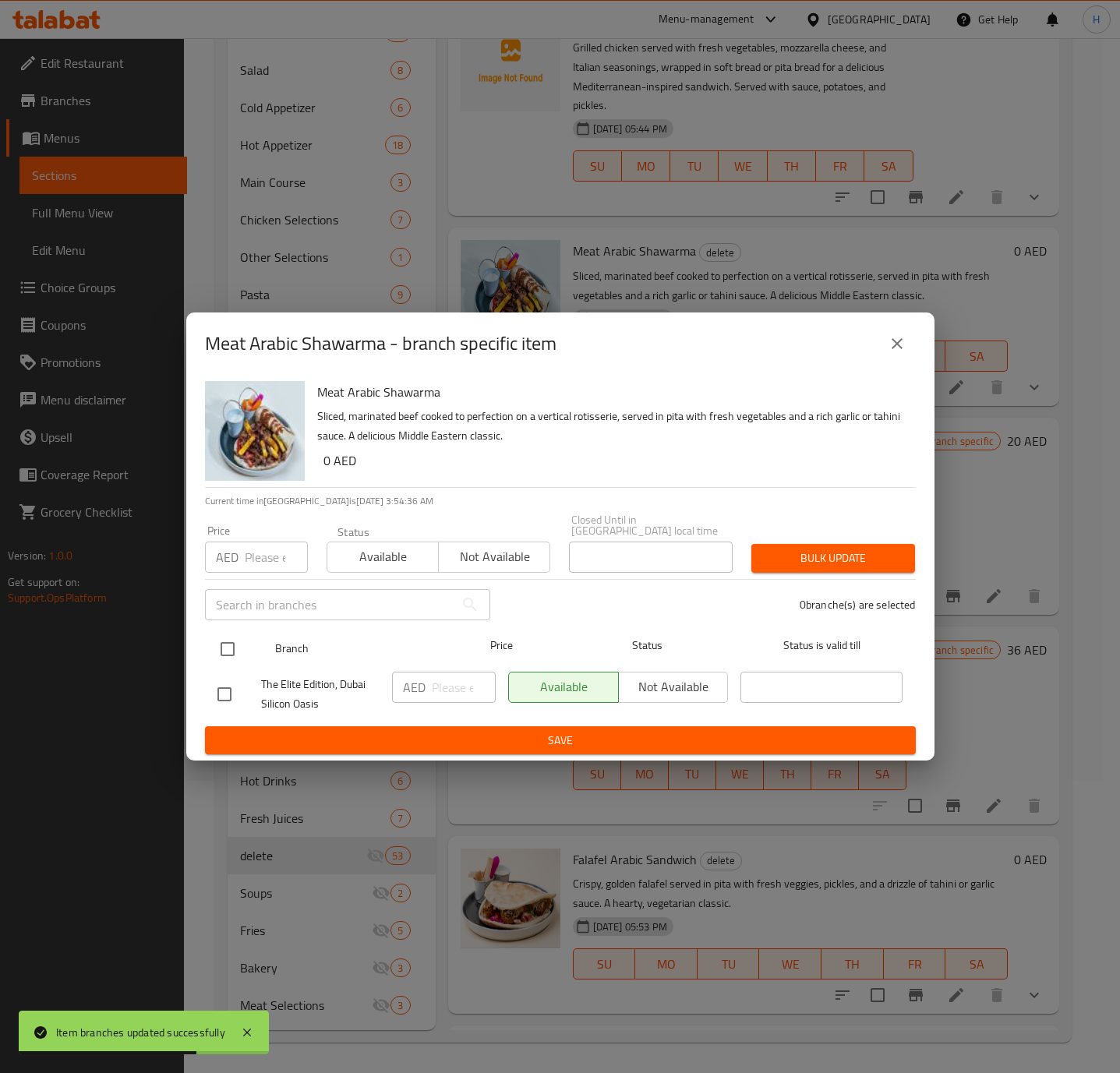
checkbox input "false"
click at [229, 648] on input "checkbox" at bounding box center [228, 649] width 33 height 33
checkbox input "true"
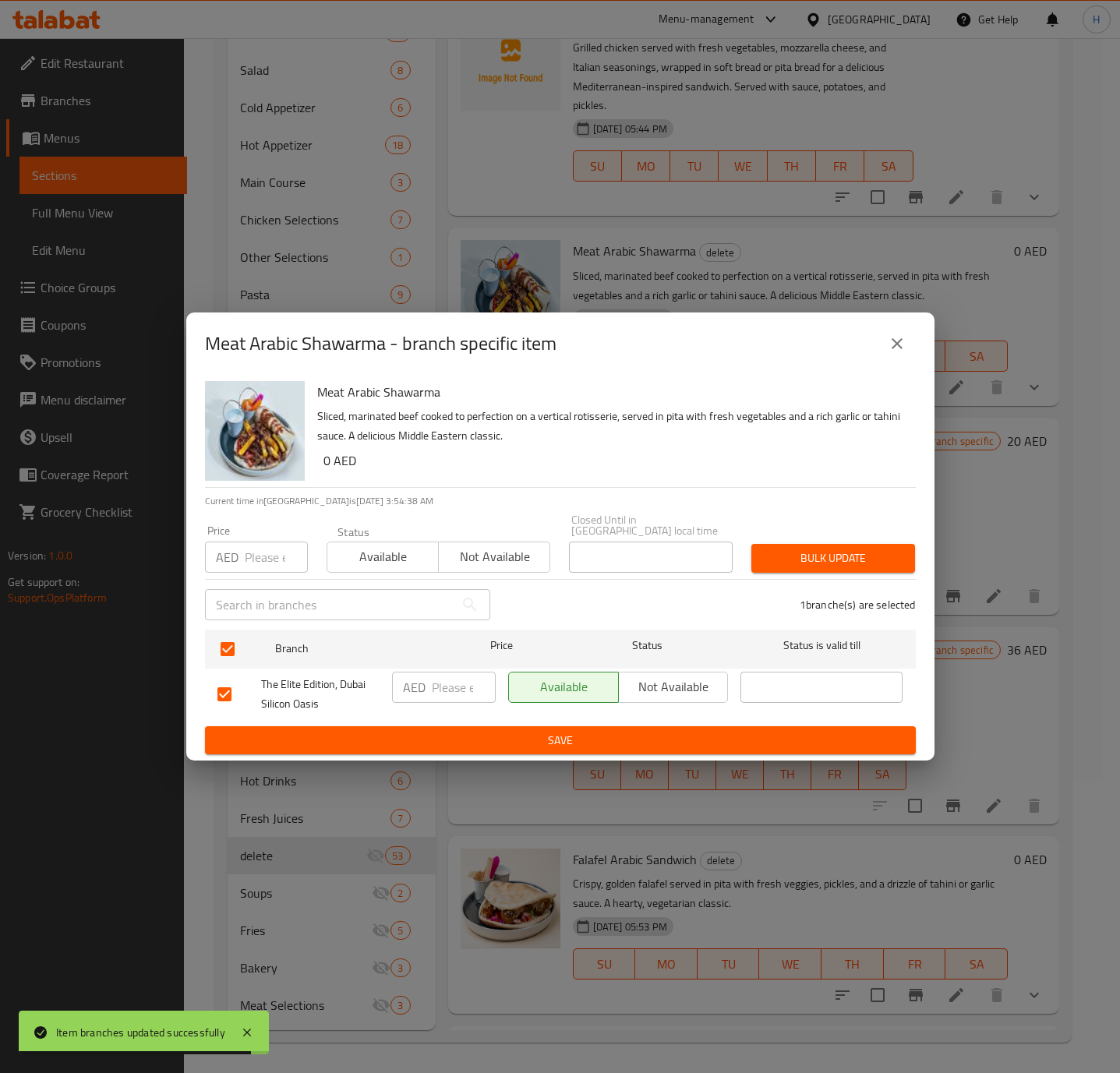
click at [665, 691] on span "Not available" at bounding box center [674, 686] width 98 height 22
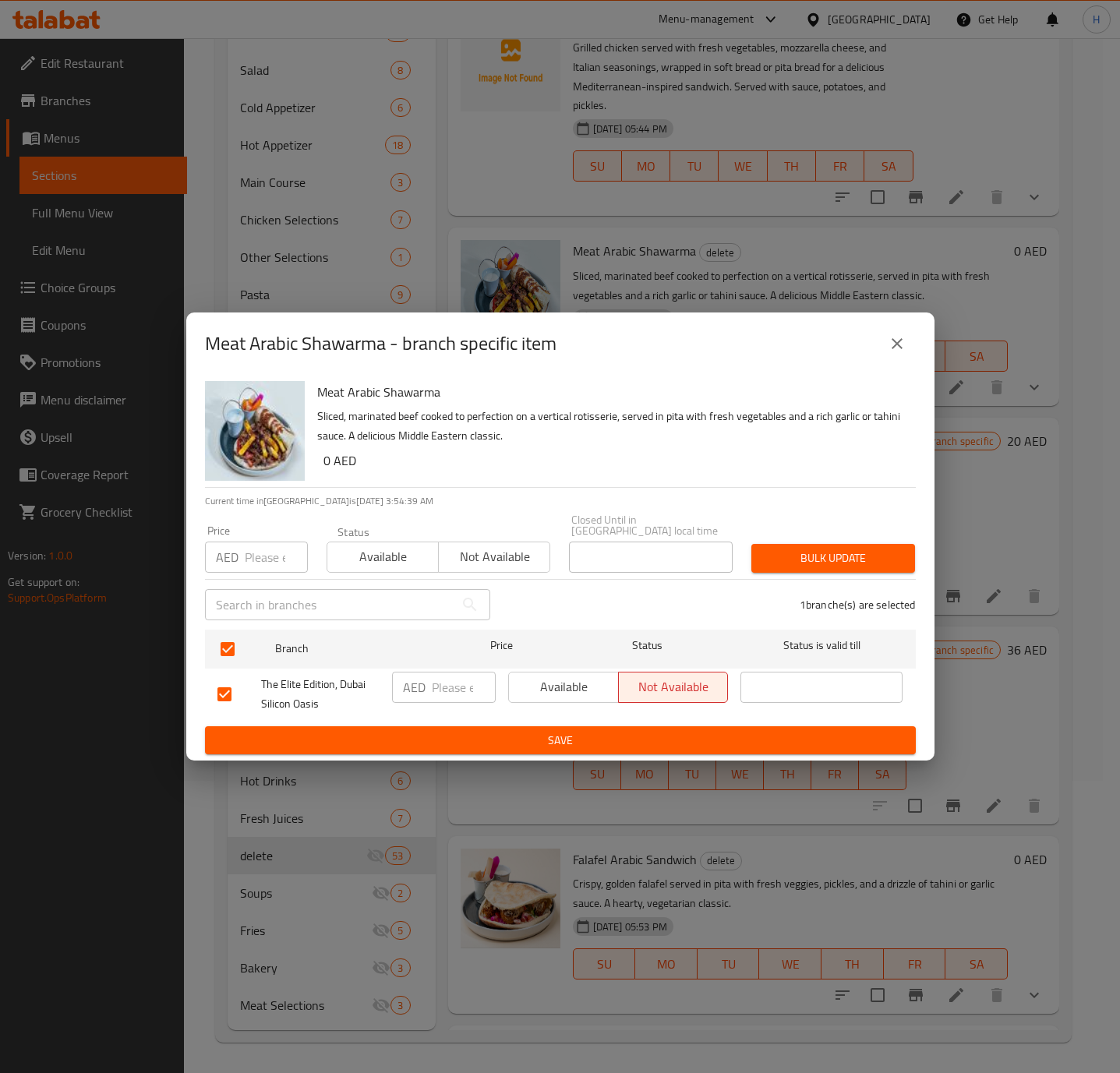
click at [592, 731] on span "Save" at bounding box center [560, 741] width 686 height 20
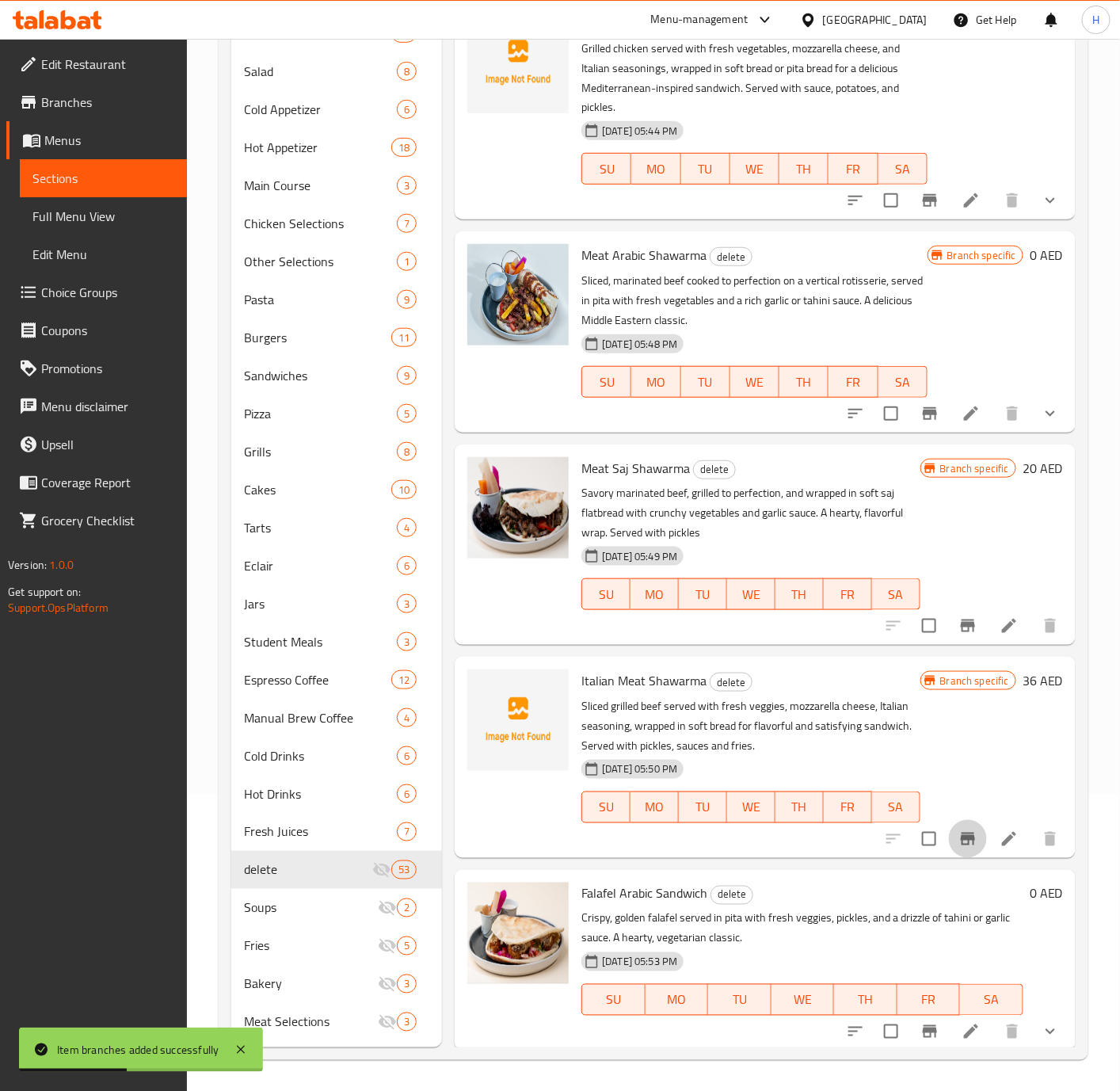
click at [961, 845] on icon "Branch-specific-item" at bounding box center [968, 839] width 14 height 12
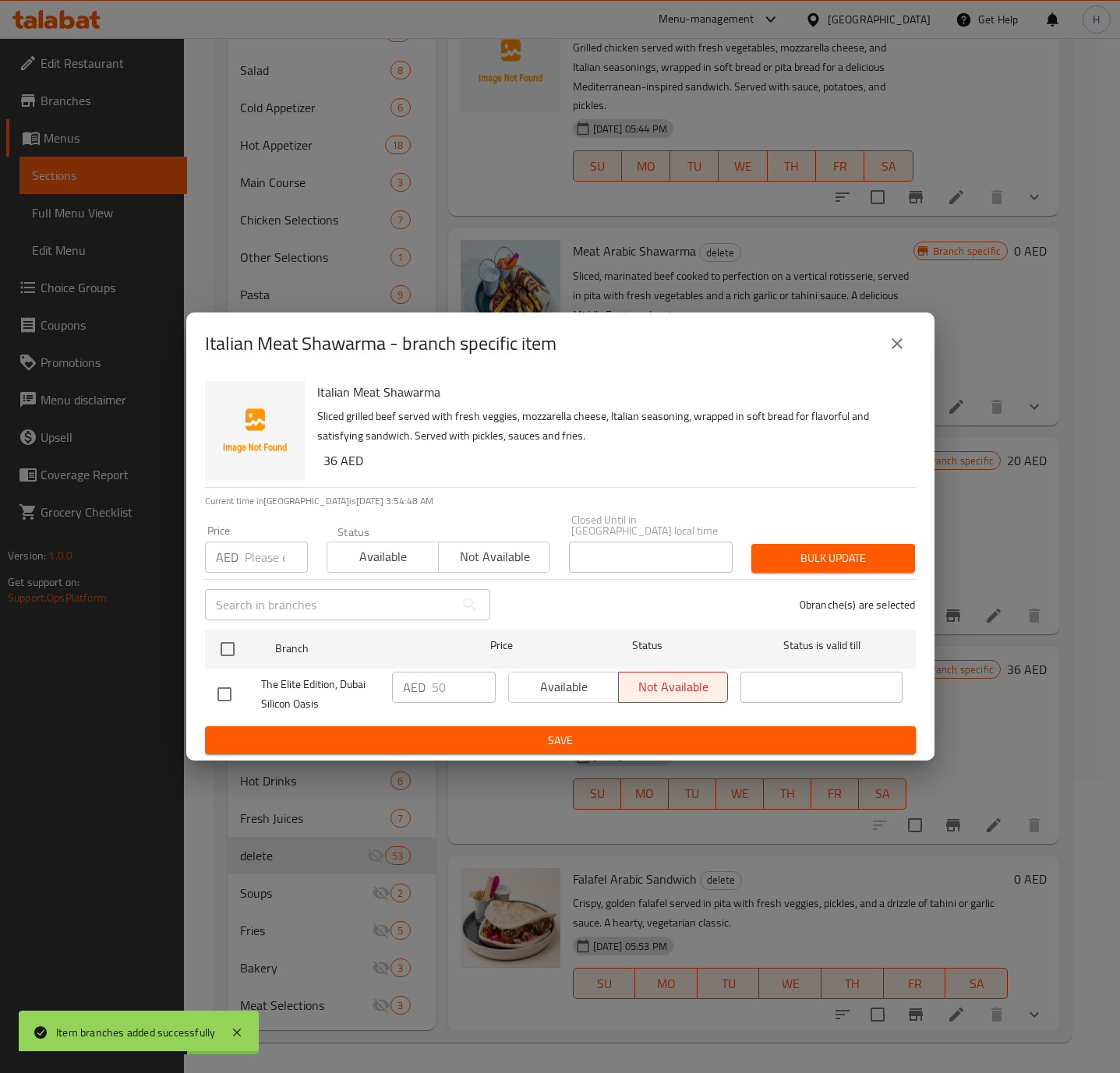
click at [901, 347] on icon "close" at bounding box center [896, 344] width 11 height 11
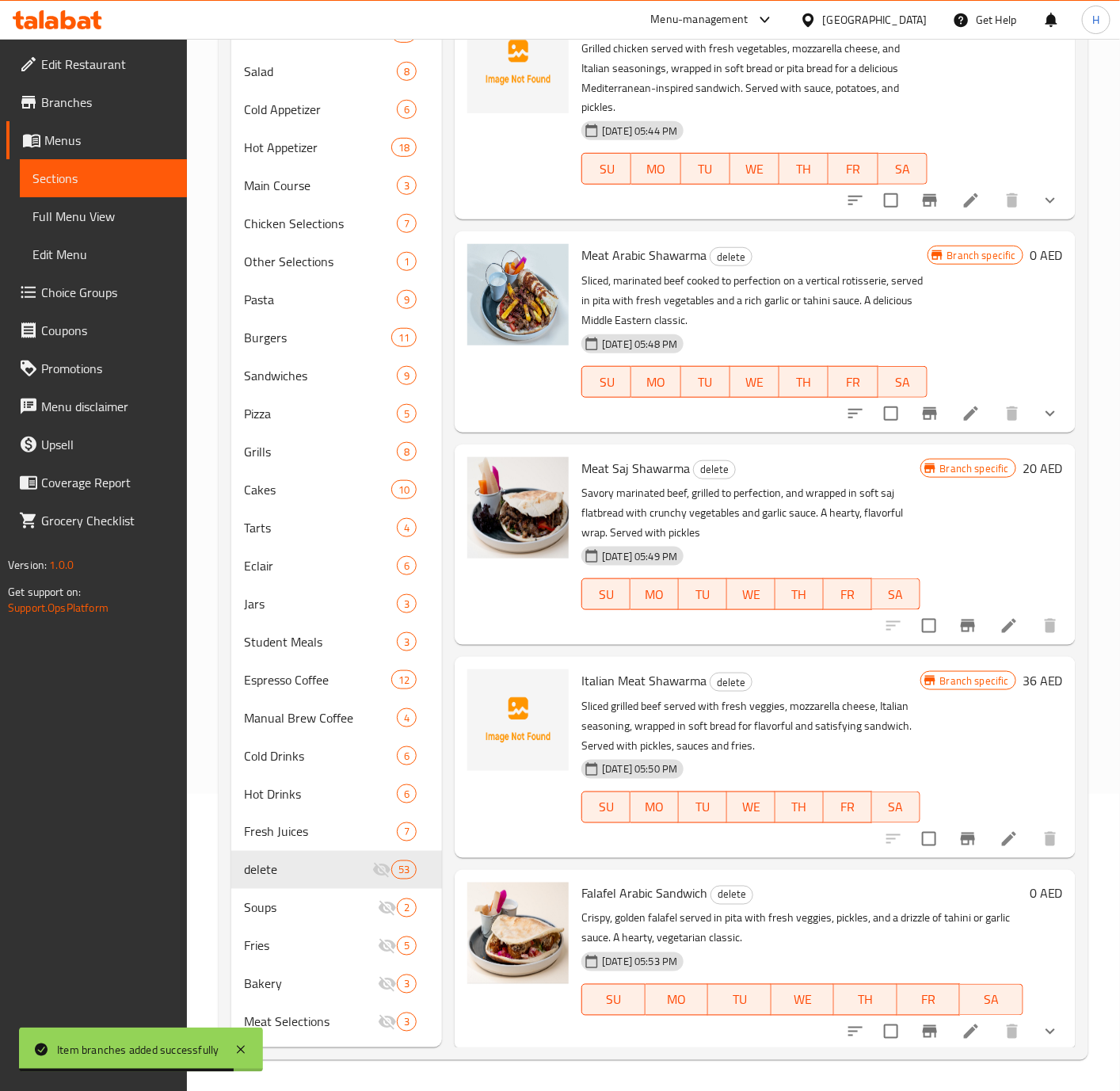
click at [961, 845] on icon "Branch-specific-item" at bounding box center [968, 839] width 14 height 12
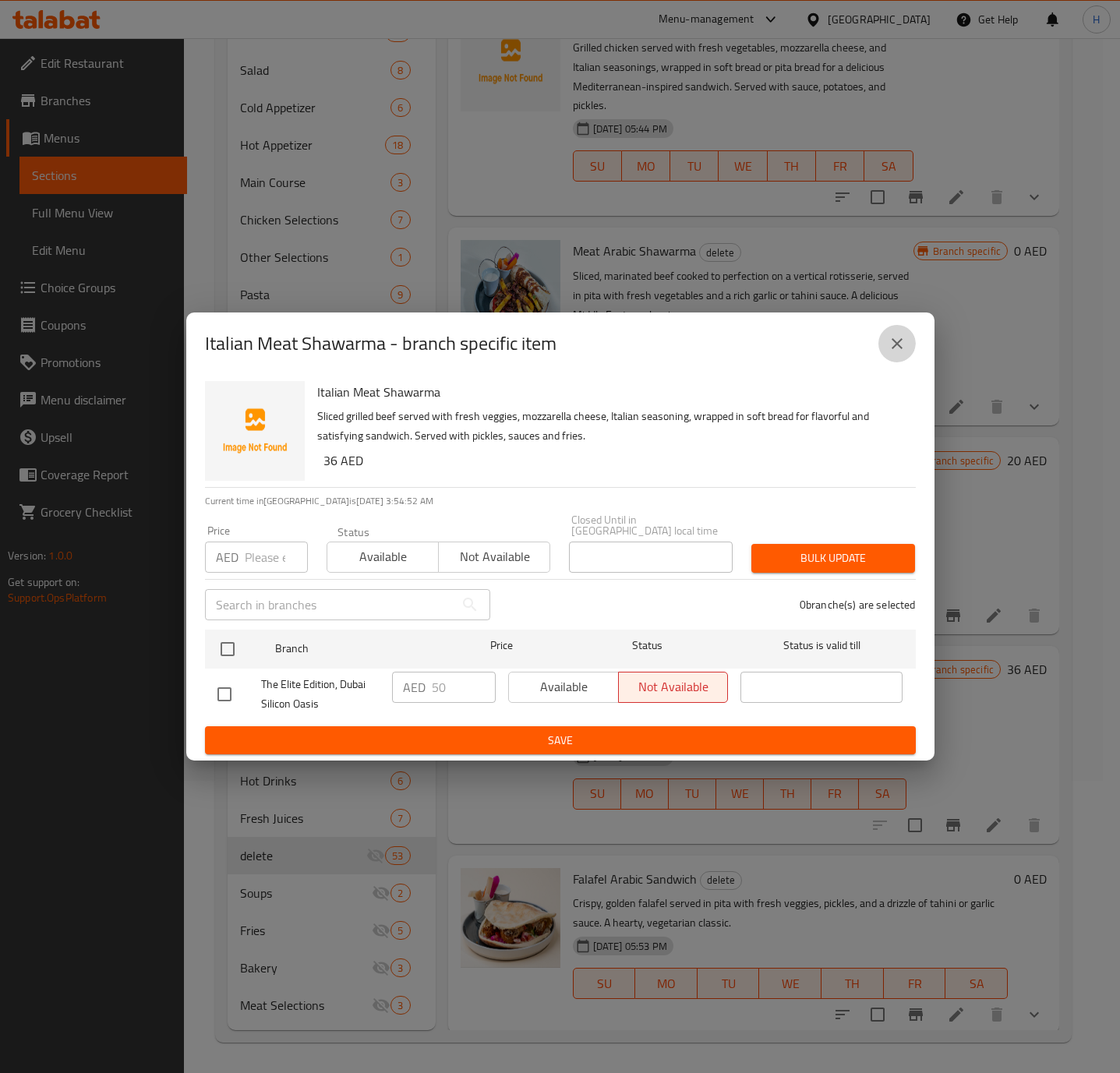
click at [896, 334] on icon "close" at bounding box center [897, 344] width 19 height 19
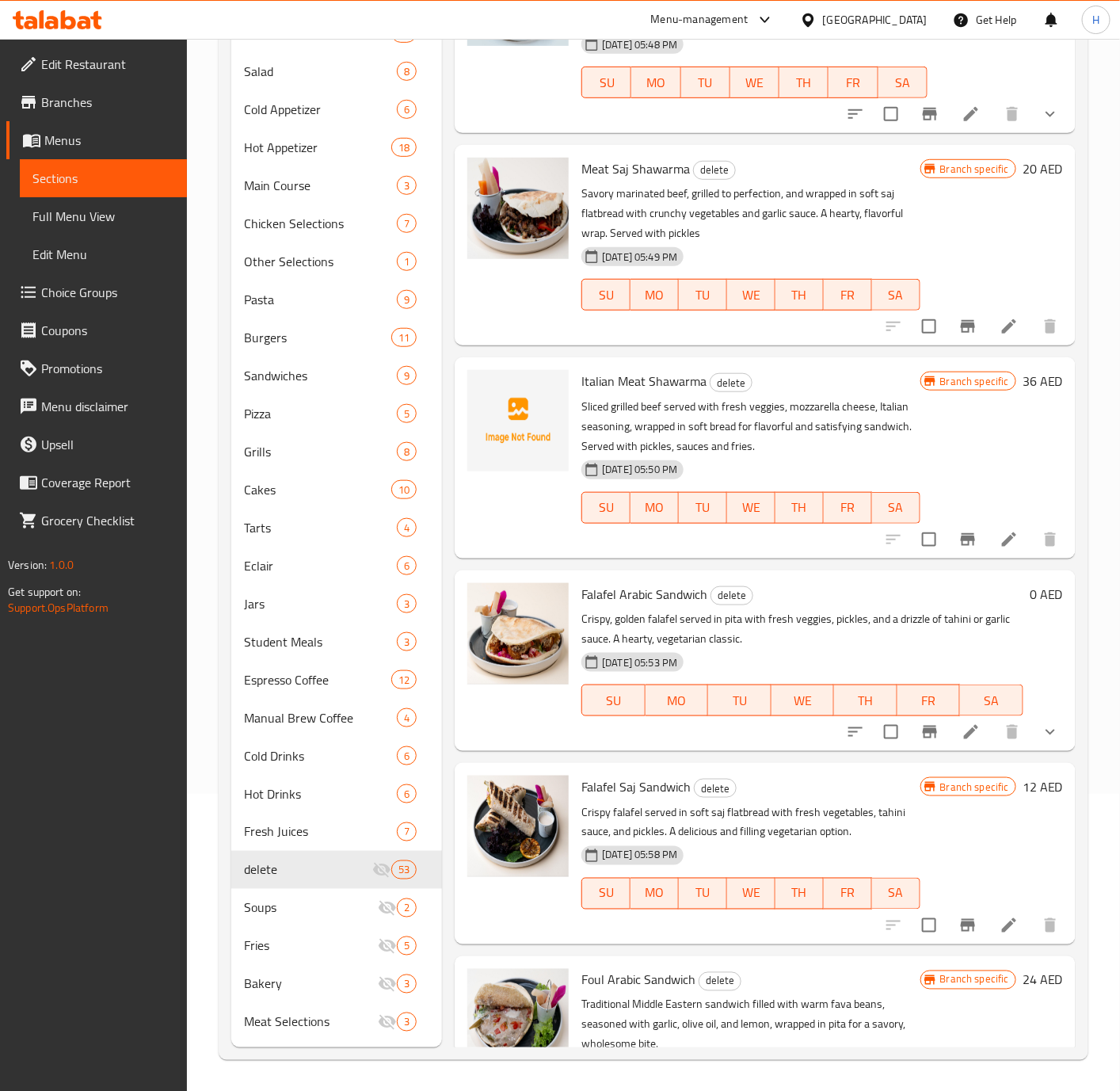
scroll to position [5941, 0]
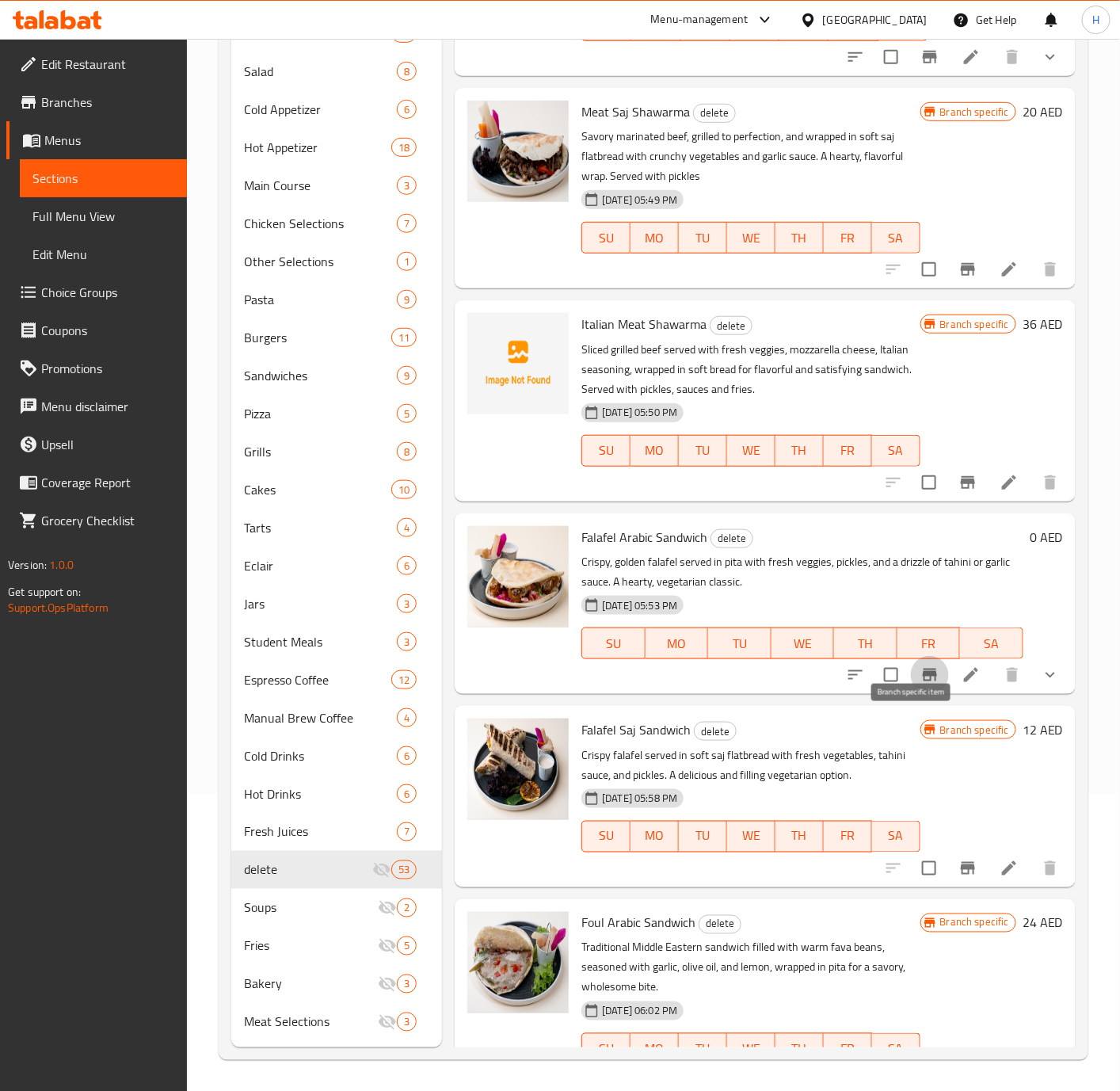
click at [921, 685] on icon "Branch-specific-item" at bounding box center [930, 675] width 19 height 19
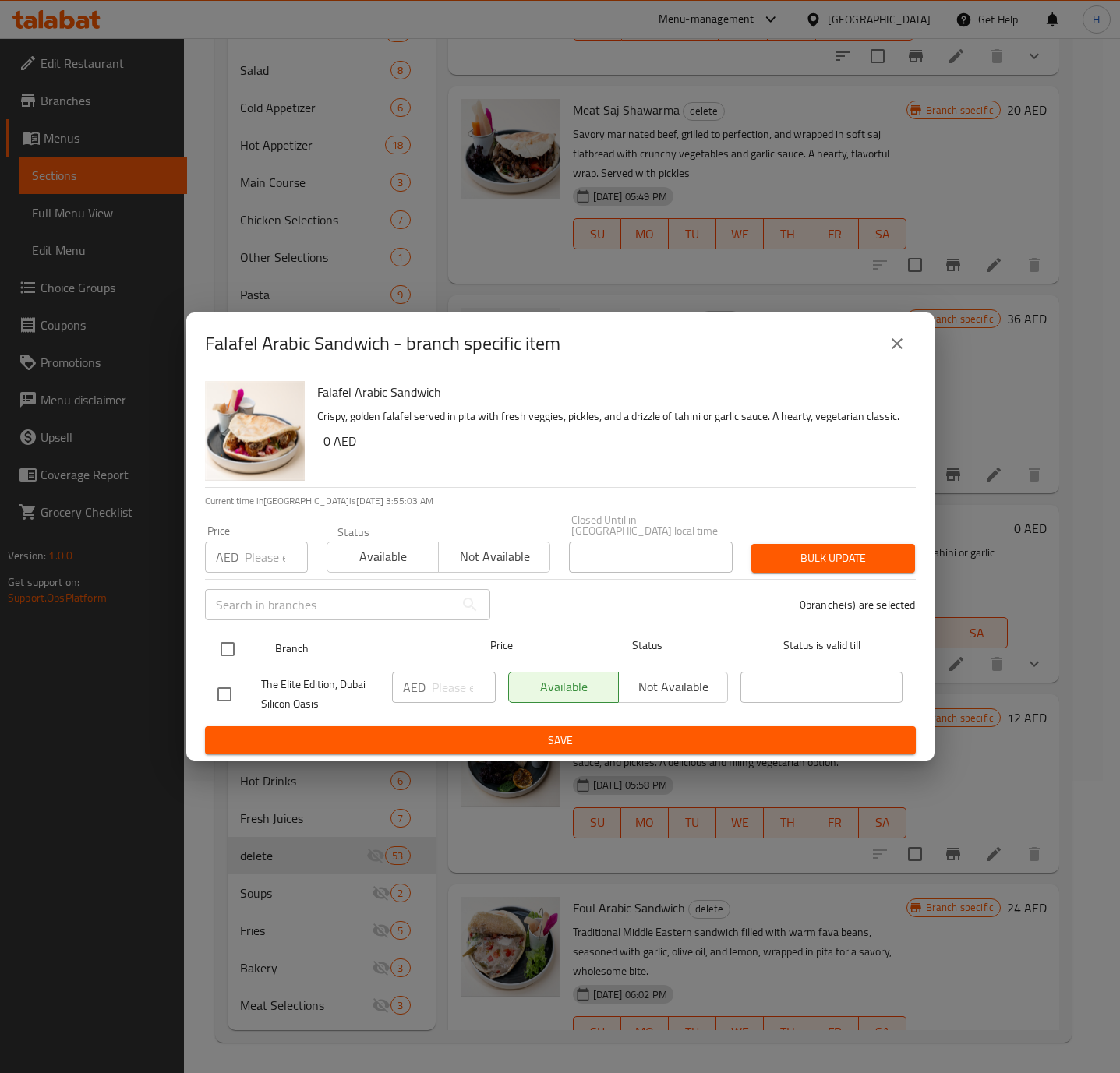
click at [225, 650] on input "checkbox" at bounding box center [228, 649] width 33 height 33
checkbox input "true"
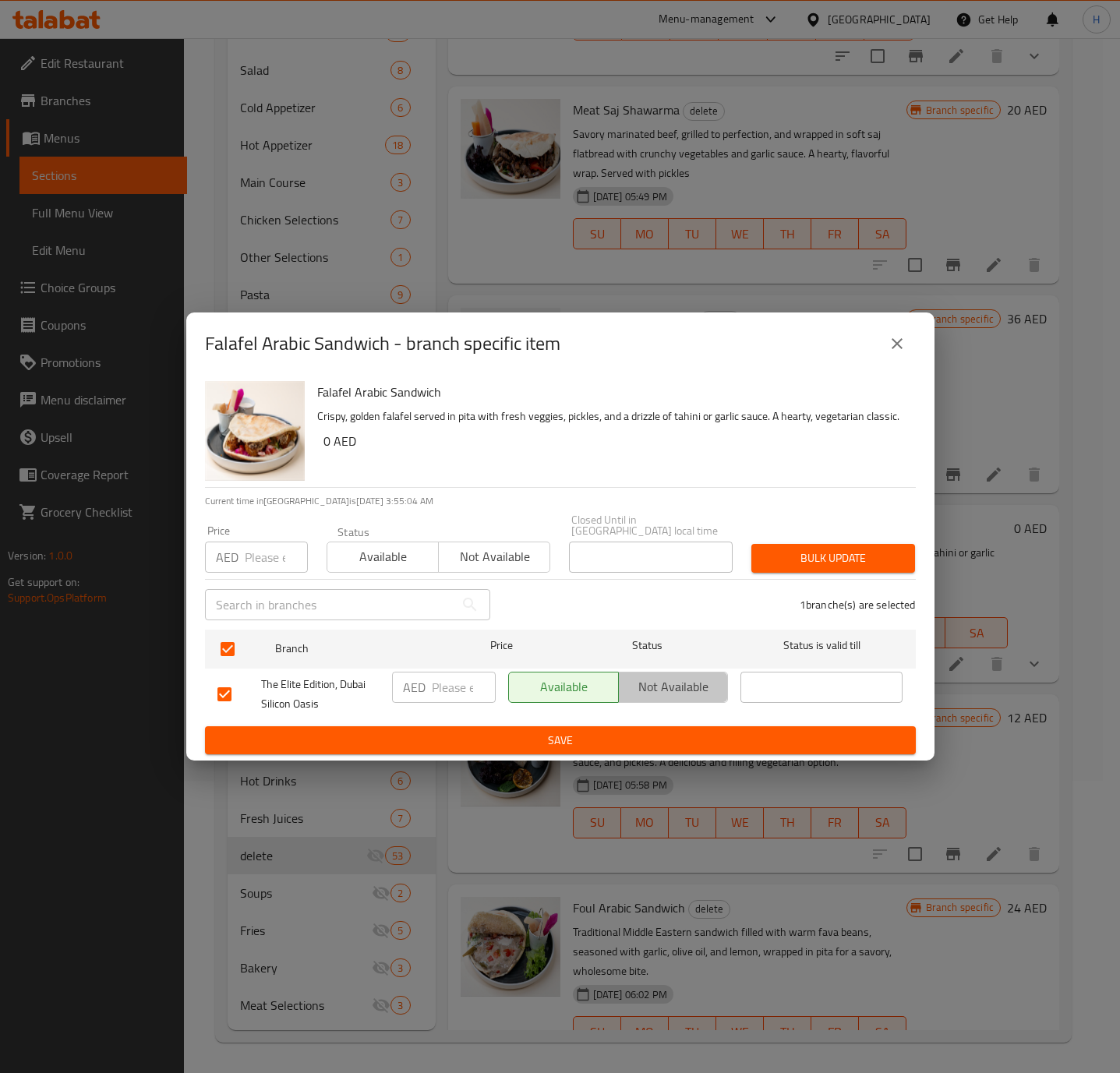
click at [695, 681] on span "Not available" at bounding box center [674, 686] width 98 height 22
click at [664, 728] on button "Save" at bounding box center [560, 740] width 711 height 28
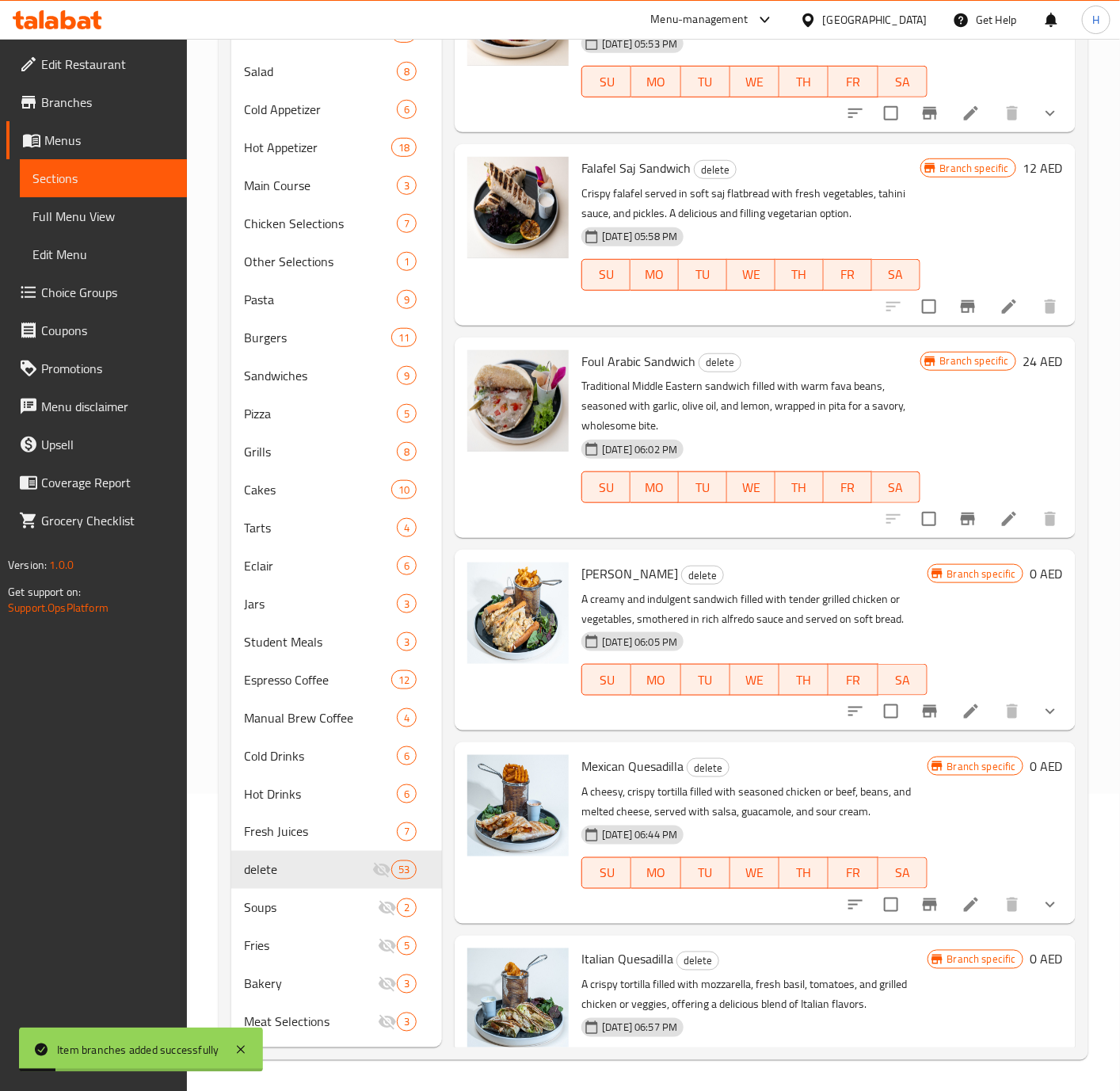
scroll to position [6535, 0]
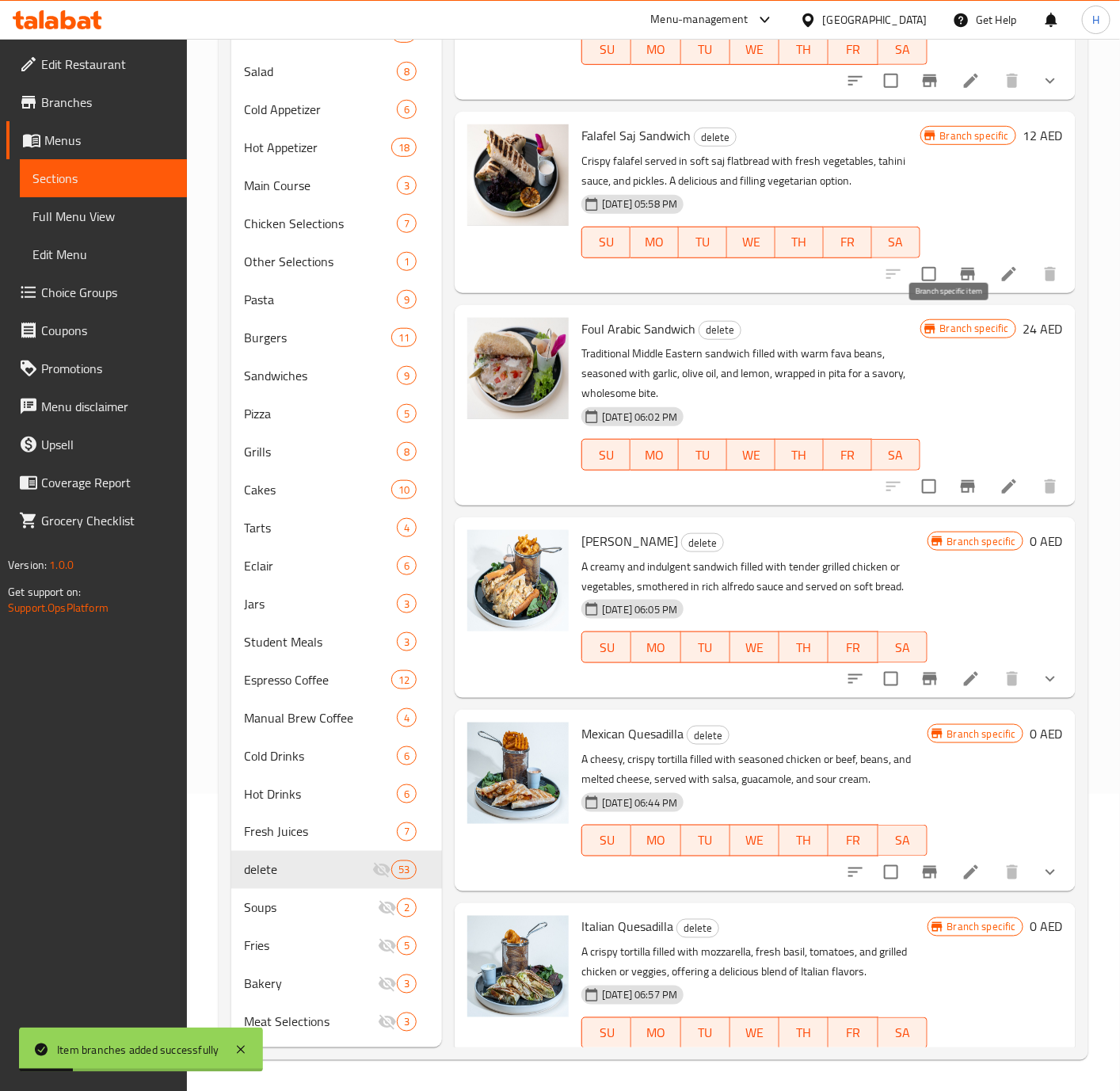
click at [958, 284] on icon "Branch-specific-item" at bounding box center [968, 274] width 19 height 19
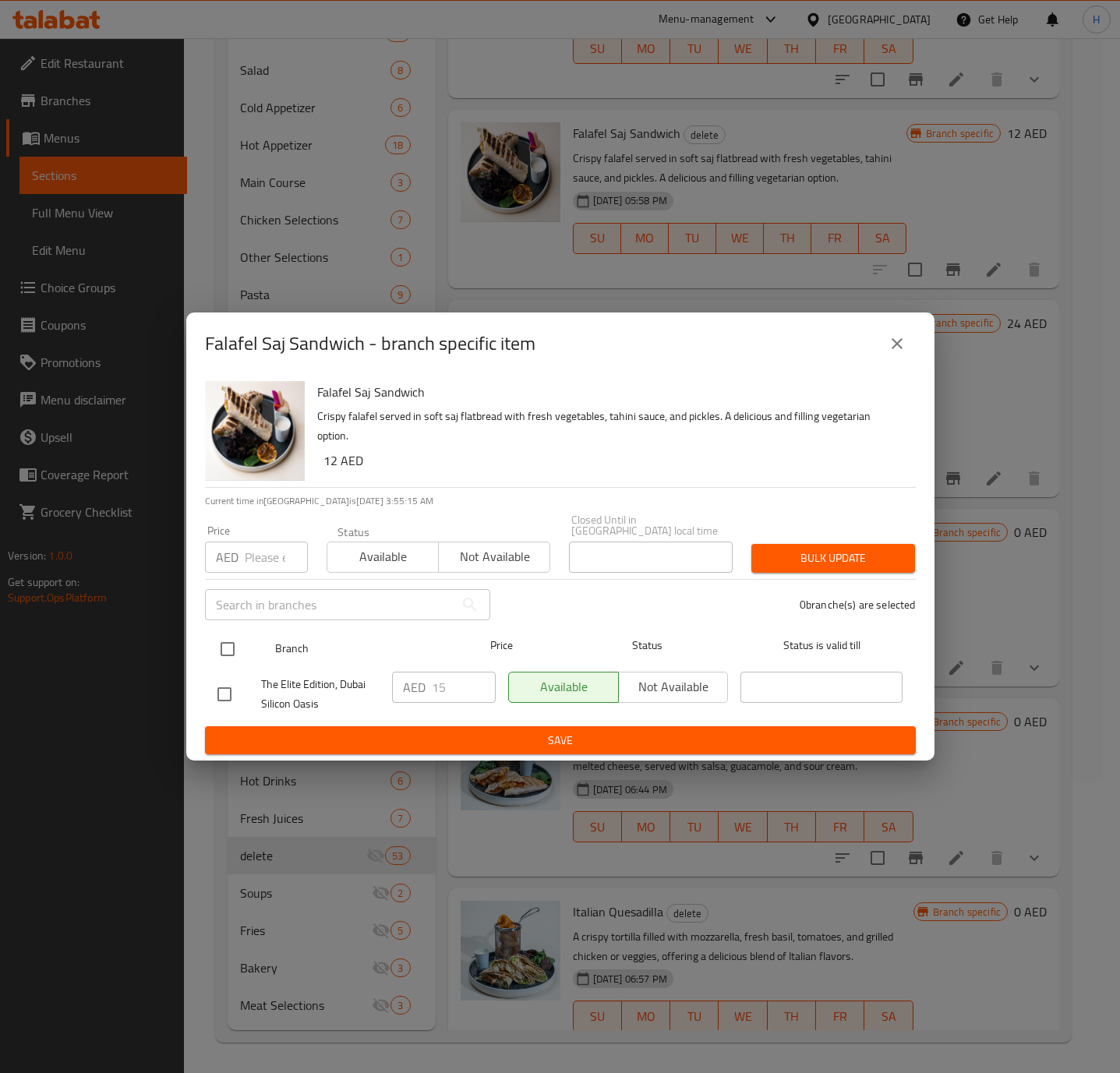
click at [229, 647] on input "checkbox" at bounding box center [228, 649] width 33 height 33
checkbox input "true"
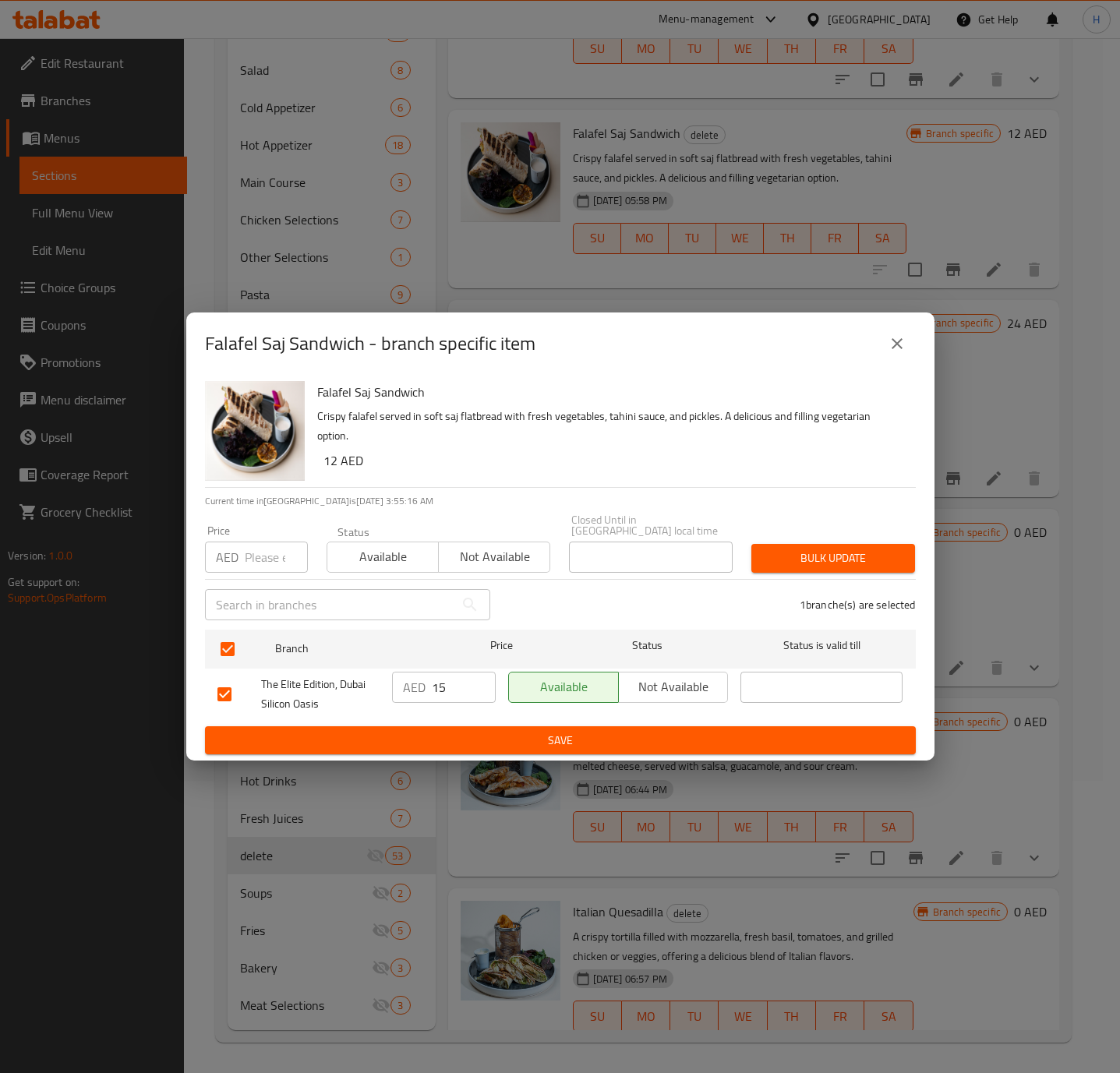
click at [664, 685] on span "Not available" at bounding box center [674, 686] width 98 height 22
click at [624, 739] on span "Save" at bounding box center [560, 741] width 686 height 20
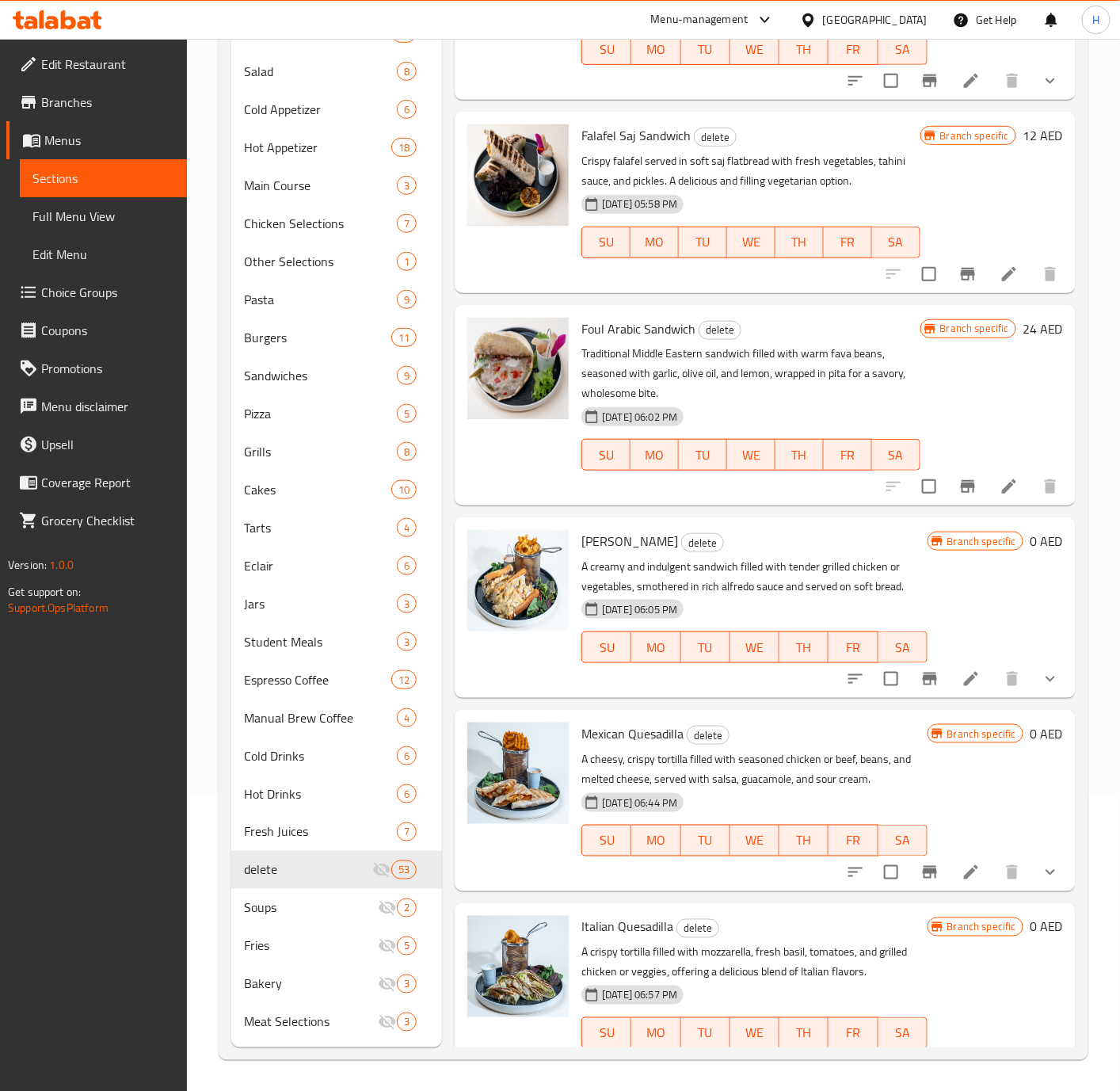
click at [958, 496] on icon "Branch-specific-item" at bounding box center [968, 486] width 19 height 19
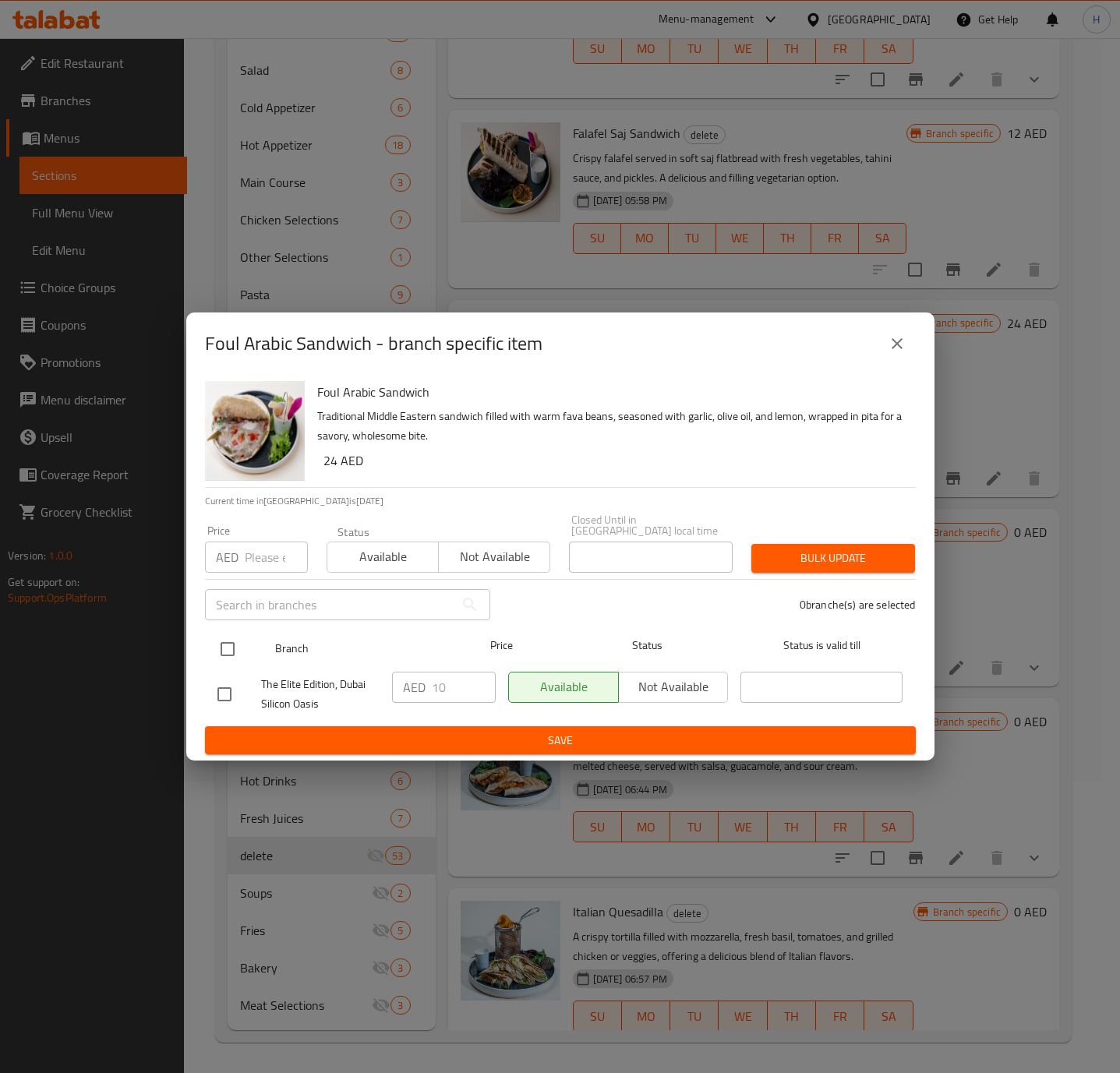
click at [212, 647] on input "checkbox" at bounding box center [228, 649] width 33 height 33
checkbox input "true"
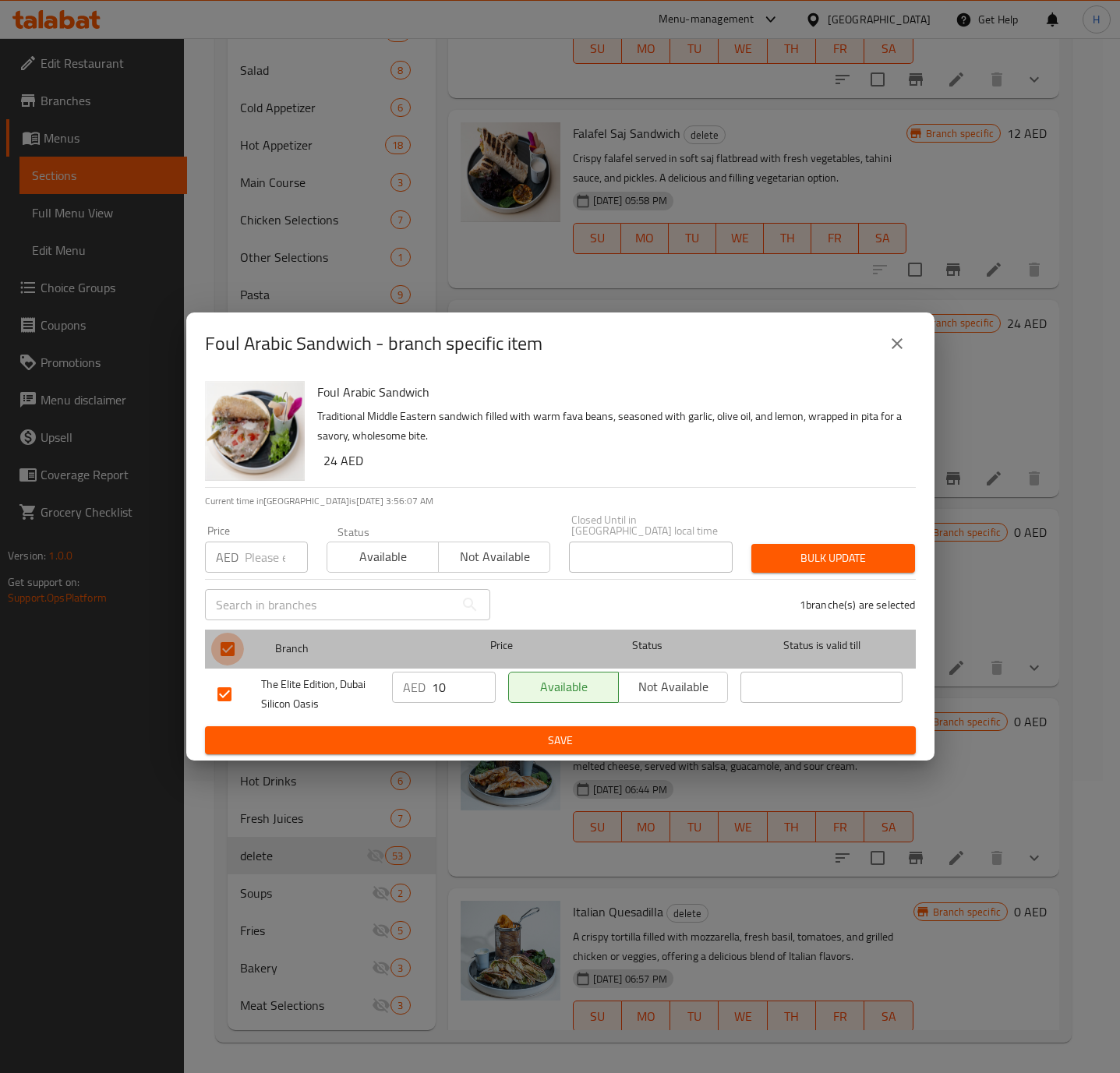
click at [215, 646] on input "checkbox" at bounding box center [228, 649] width 33 height 33
checkbox input "false"
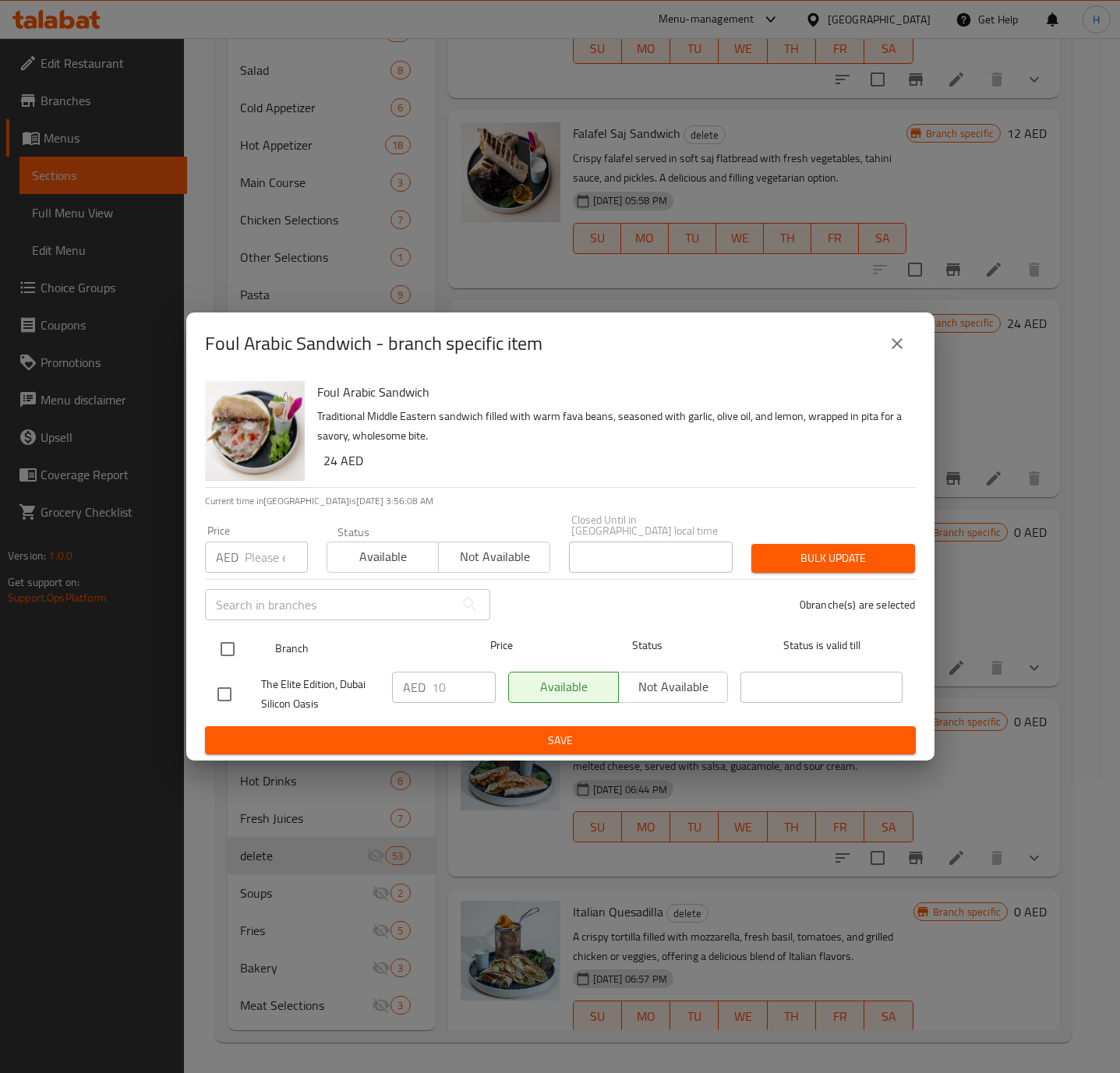
click at [213, 654] on input "checkbox" at bounding box center [228, 649] width 33 height 33
checkbox input "true"
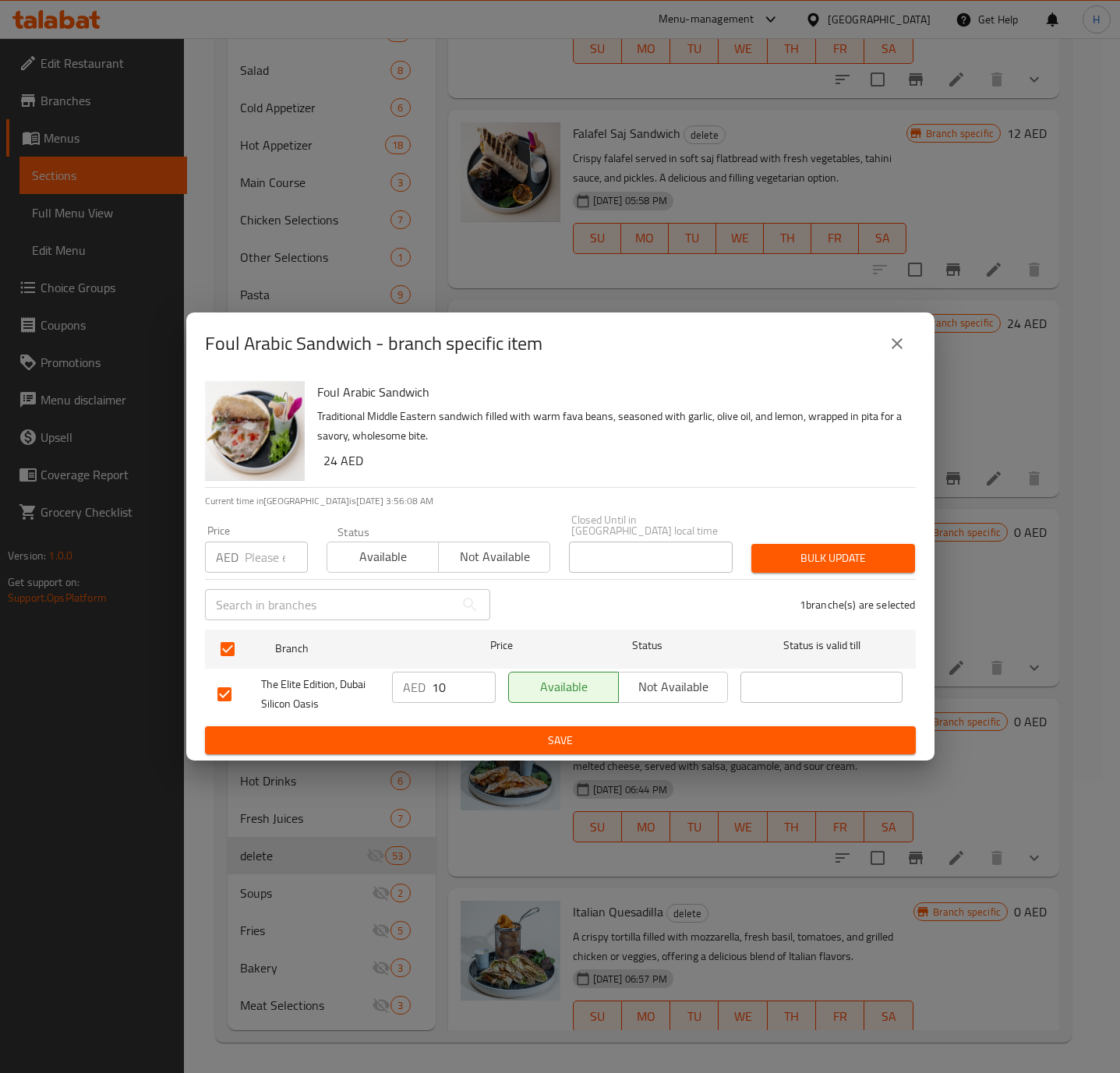
click at [643, 688] on span "Not available" at bounding box center [674, 686] width 98 height 22
click at [622, 735] on span "Save" at bounding box center [560, 741] width 686 height 20
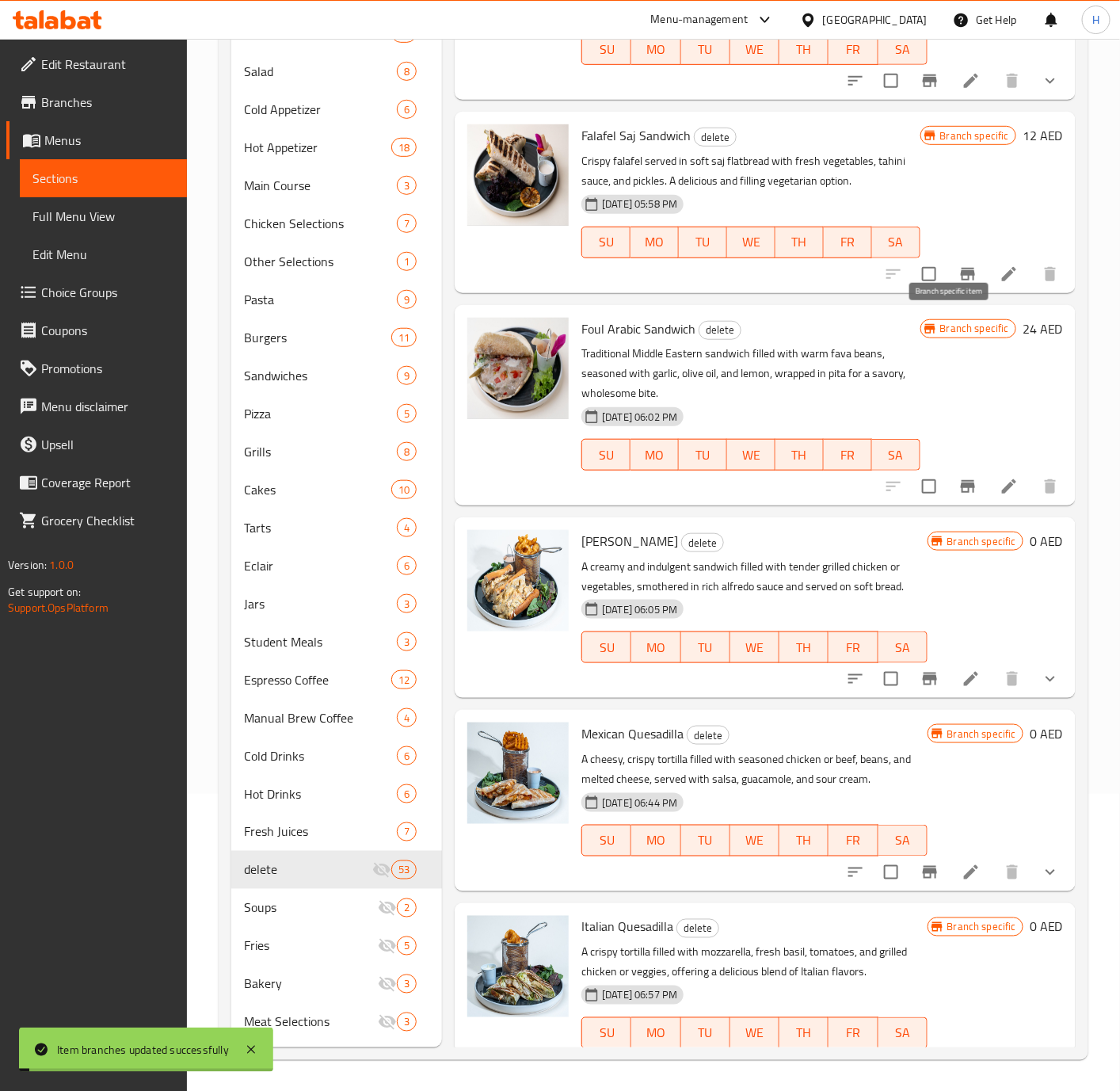
click at [958, 284] on icon "Branch-specific-item" at bounding box center [968, 274] width 19 height 19
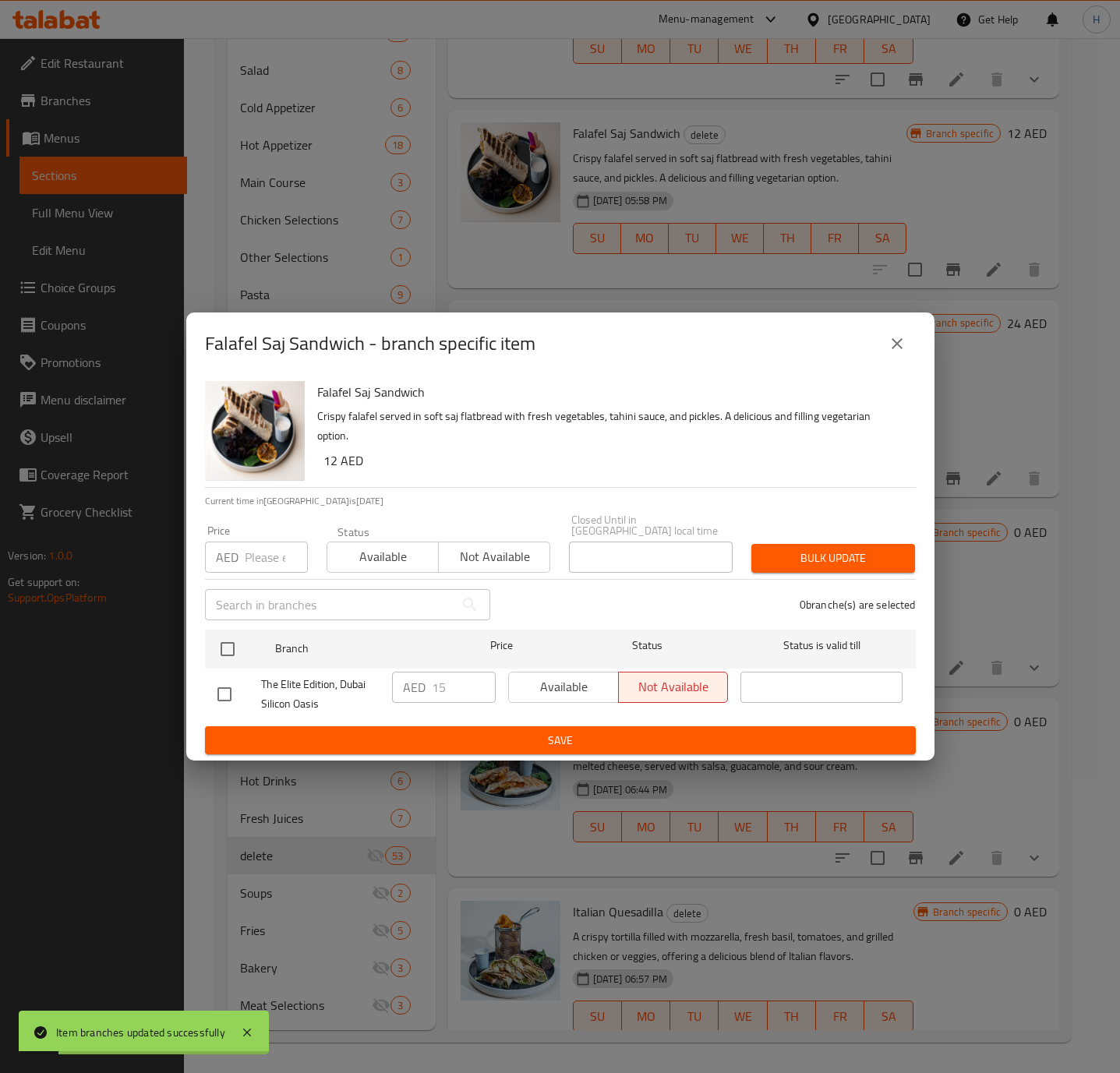
click at [902, 347] on icon "close" at bounding box center [897, 344] width 19 height 19
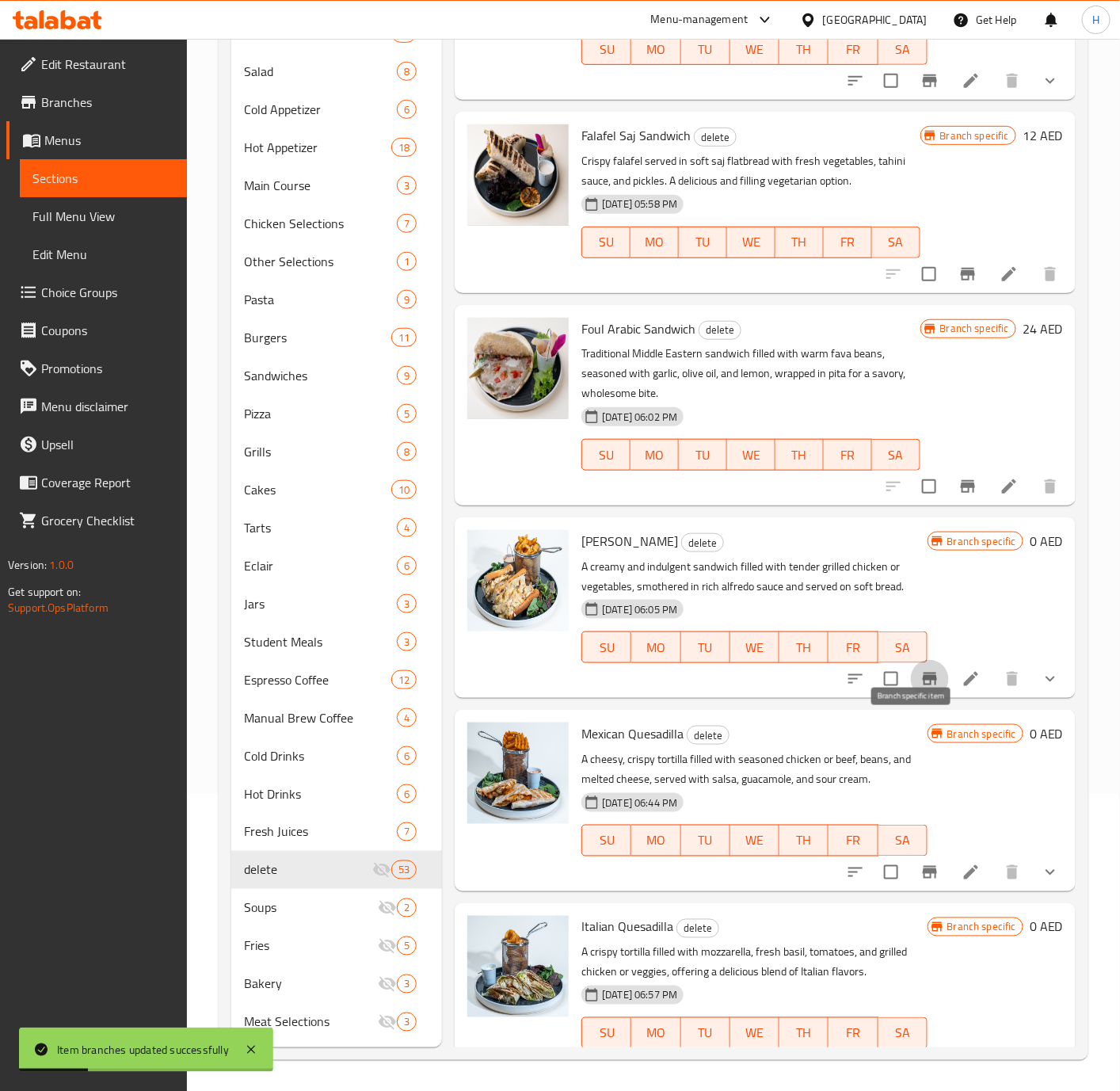
click at [921, 688] on icon "Branch-specific-item" at bounding box center [930, 679] width 19 height 19
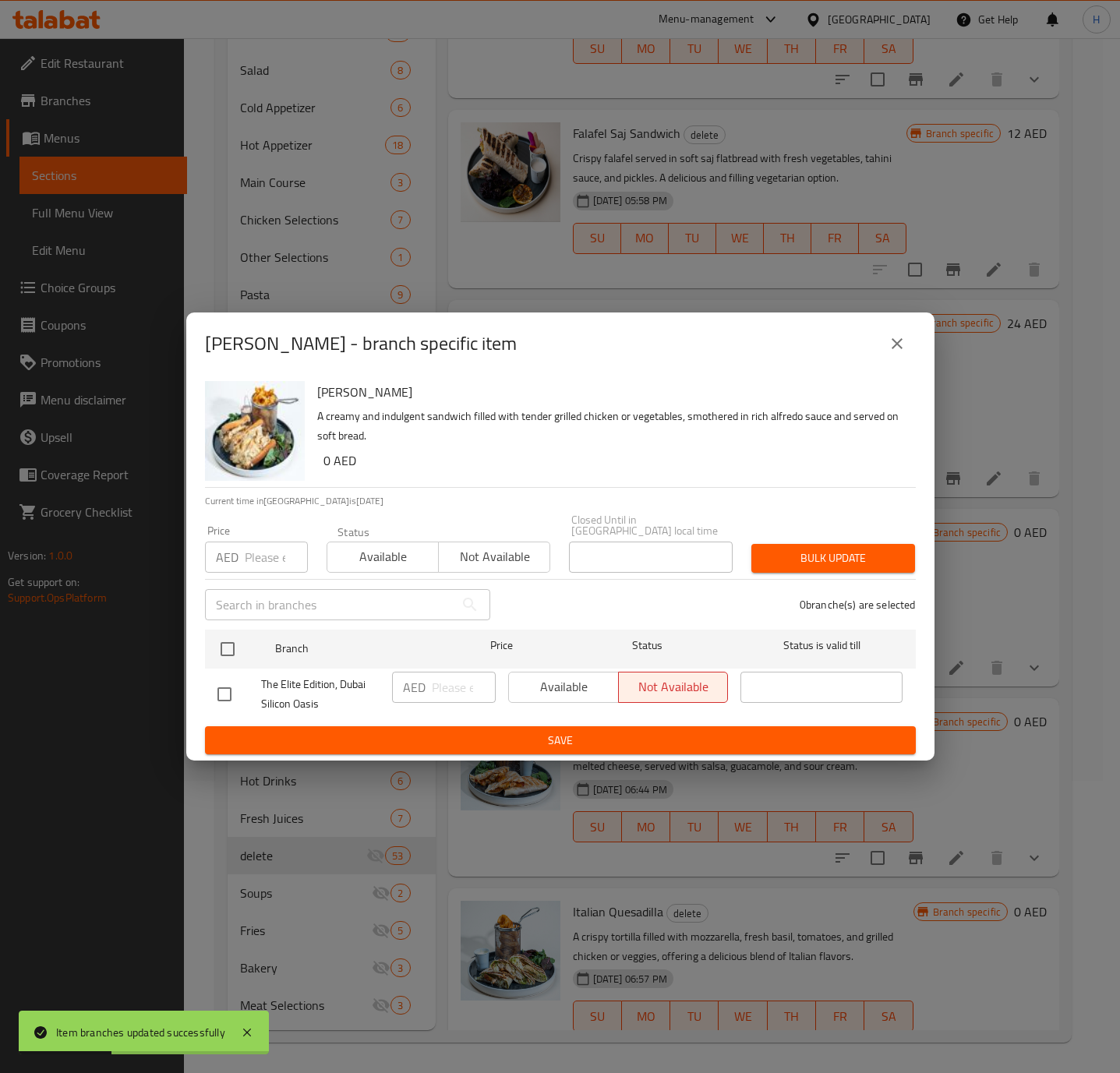
click at [901, 347] on icon "close" at bounding box center [896, 344] width 11 height 11
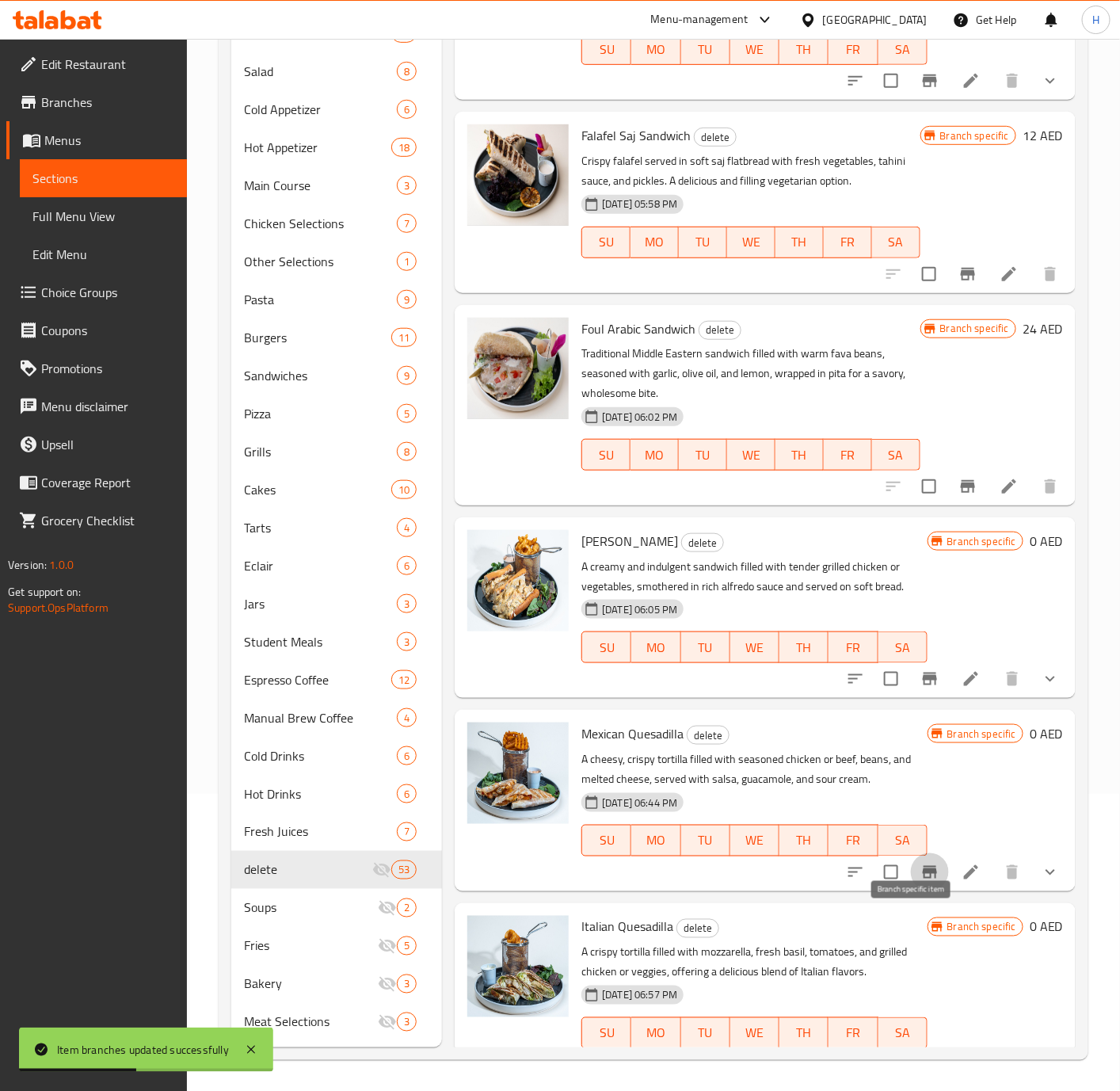
click at [921, 881] on icon "Branch-specific-item" at bounding box center [930, 872] width 19 height 19
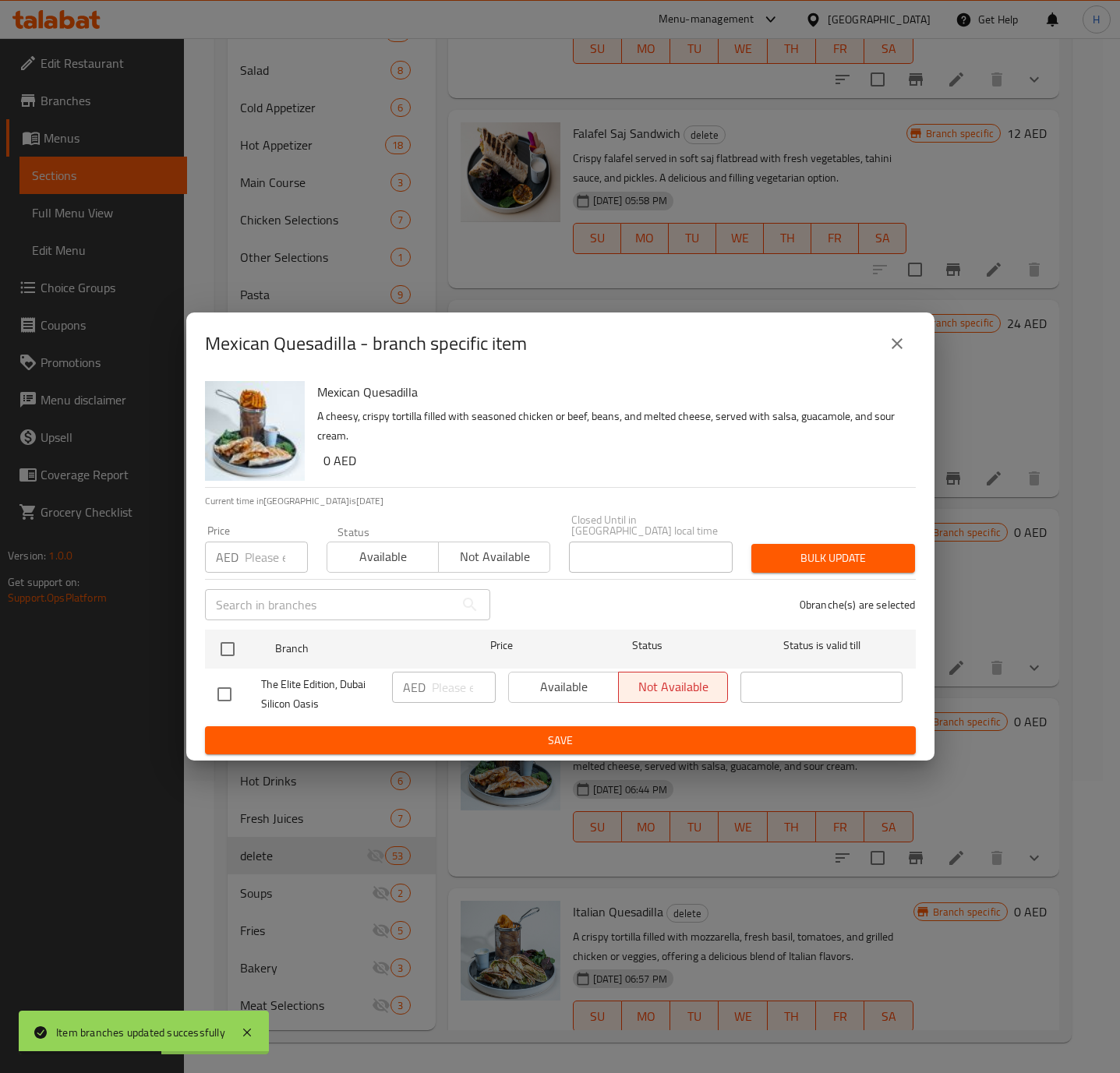
click at [893, 344] on icon "close" at bounding box center [897, 344] width 19 height 19
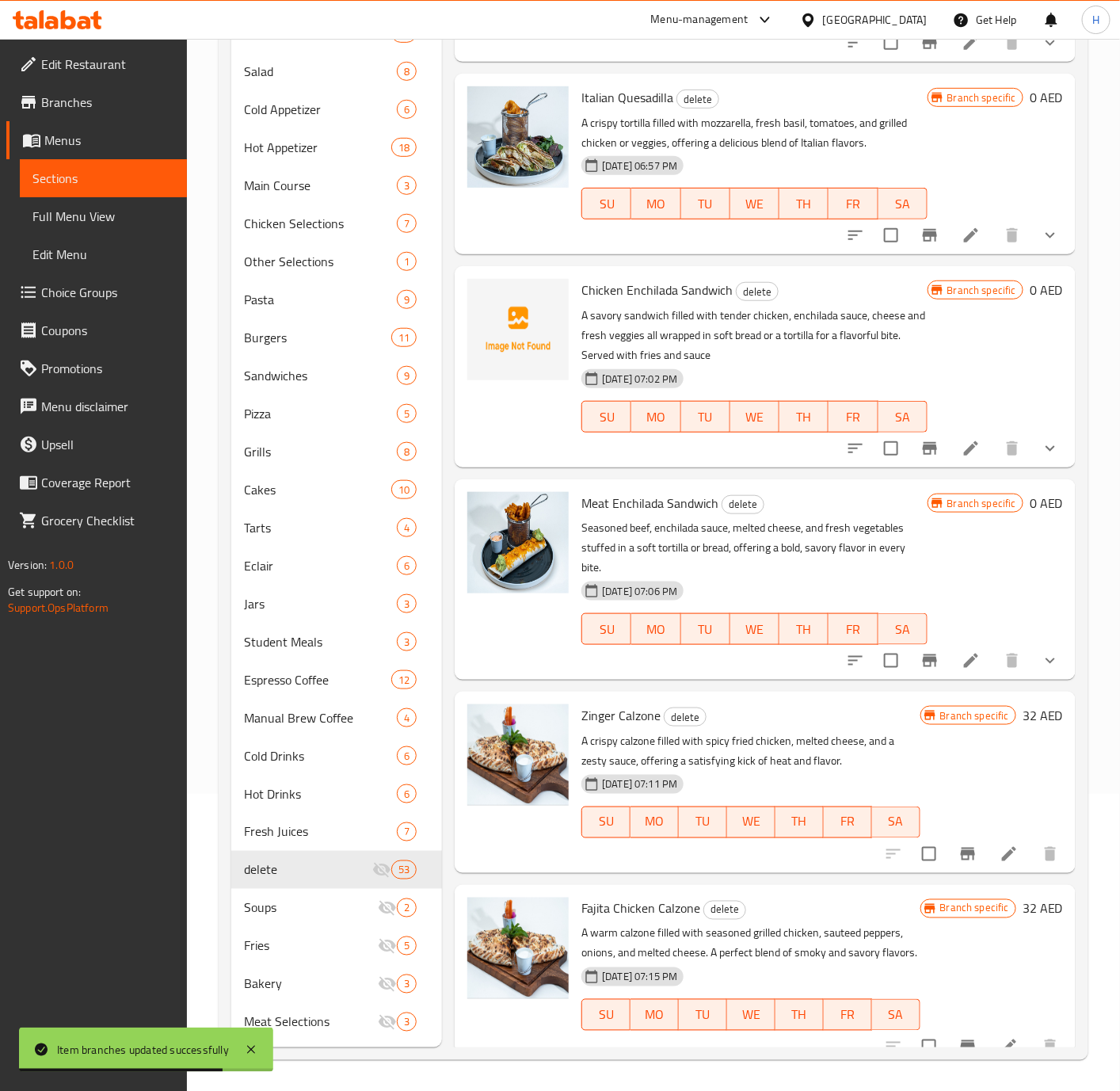
scroll to position [7367, 0]
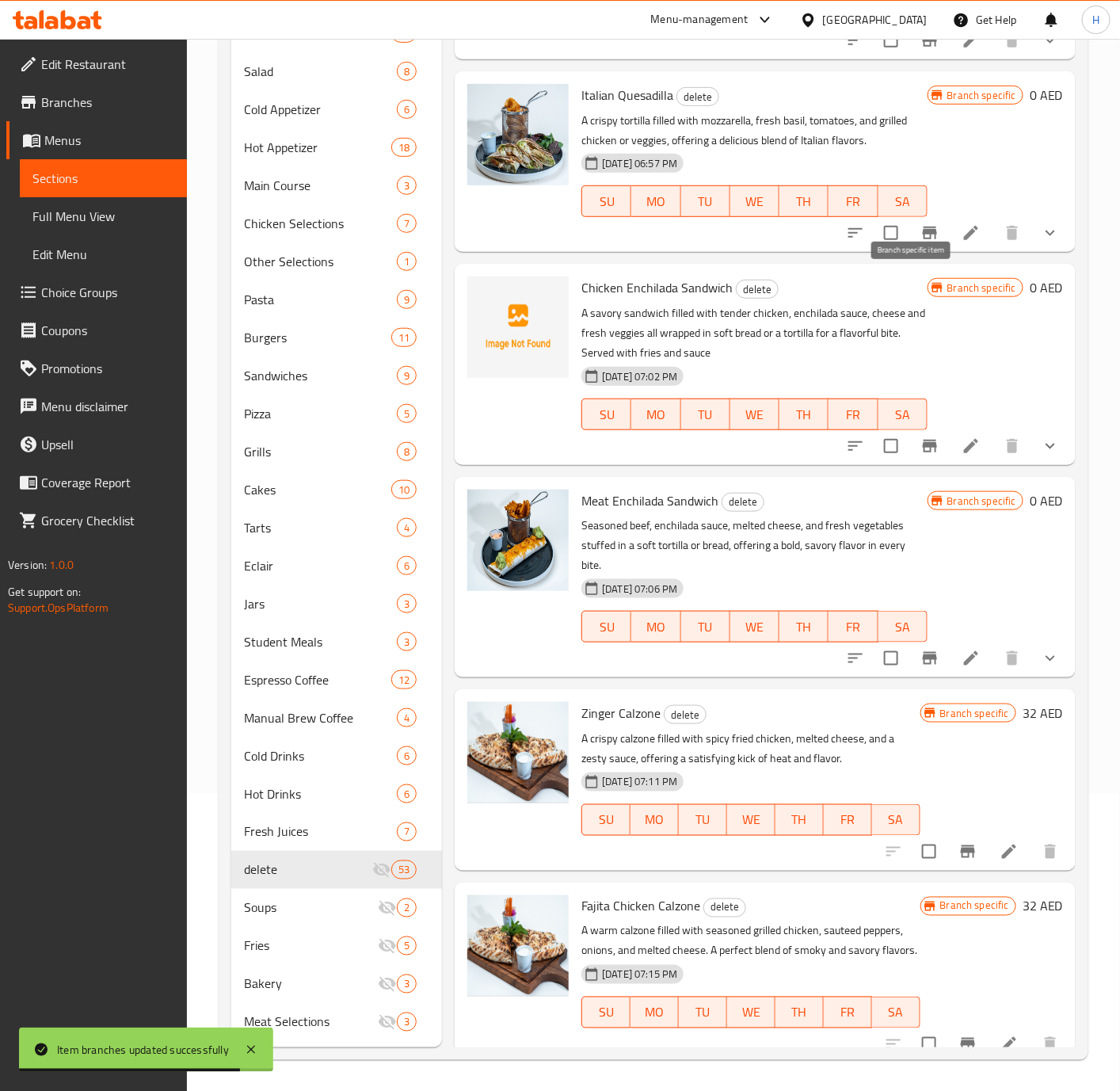
click at [921, 242] on icon "Branch-specific-item" at bounding box center [930, 233] width 19 height 19
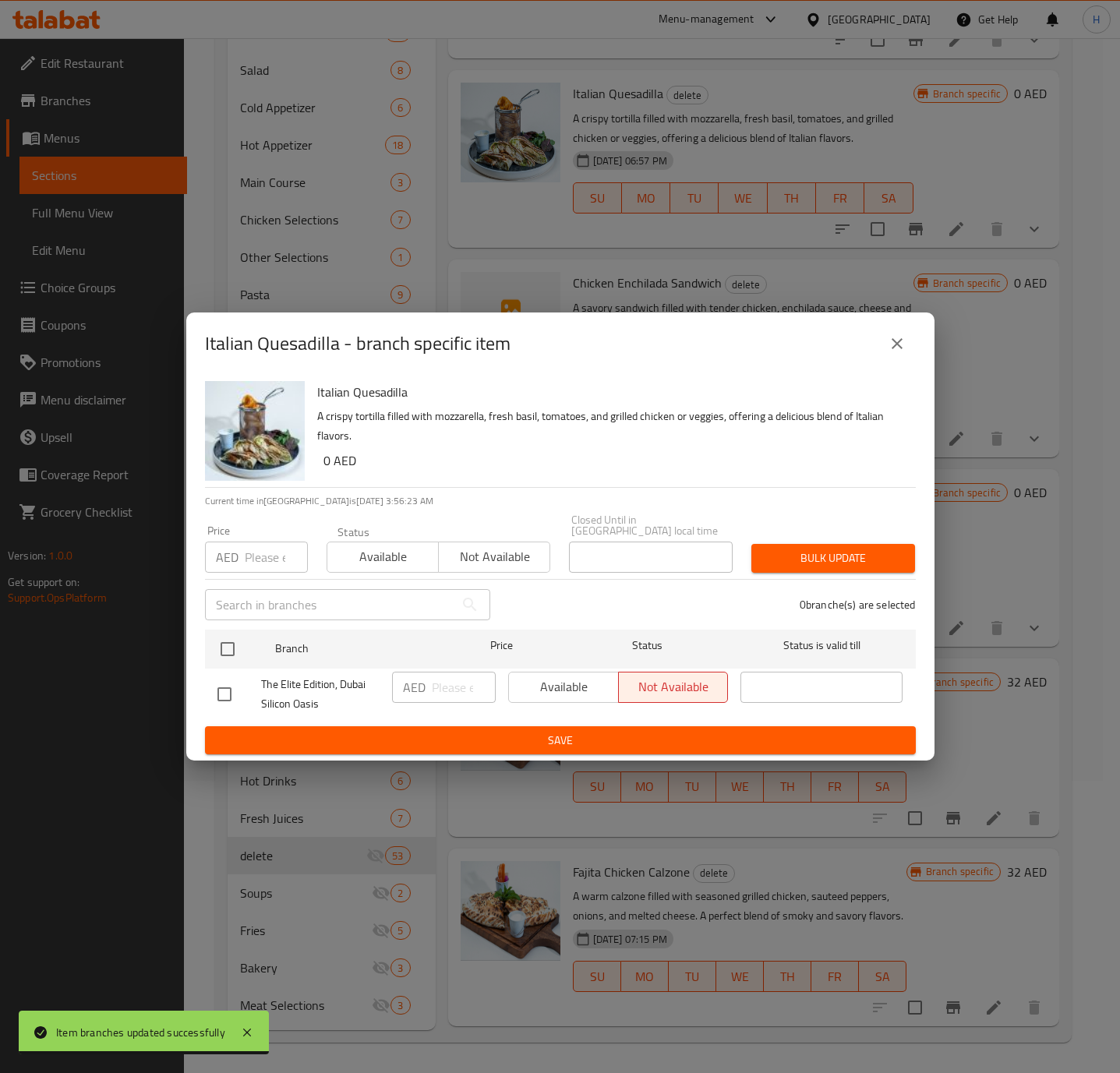
click at [909, 339] on button "close" at bounding box center [896, 343] width 37 height 37
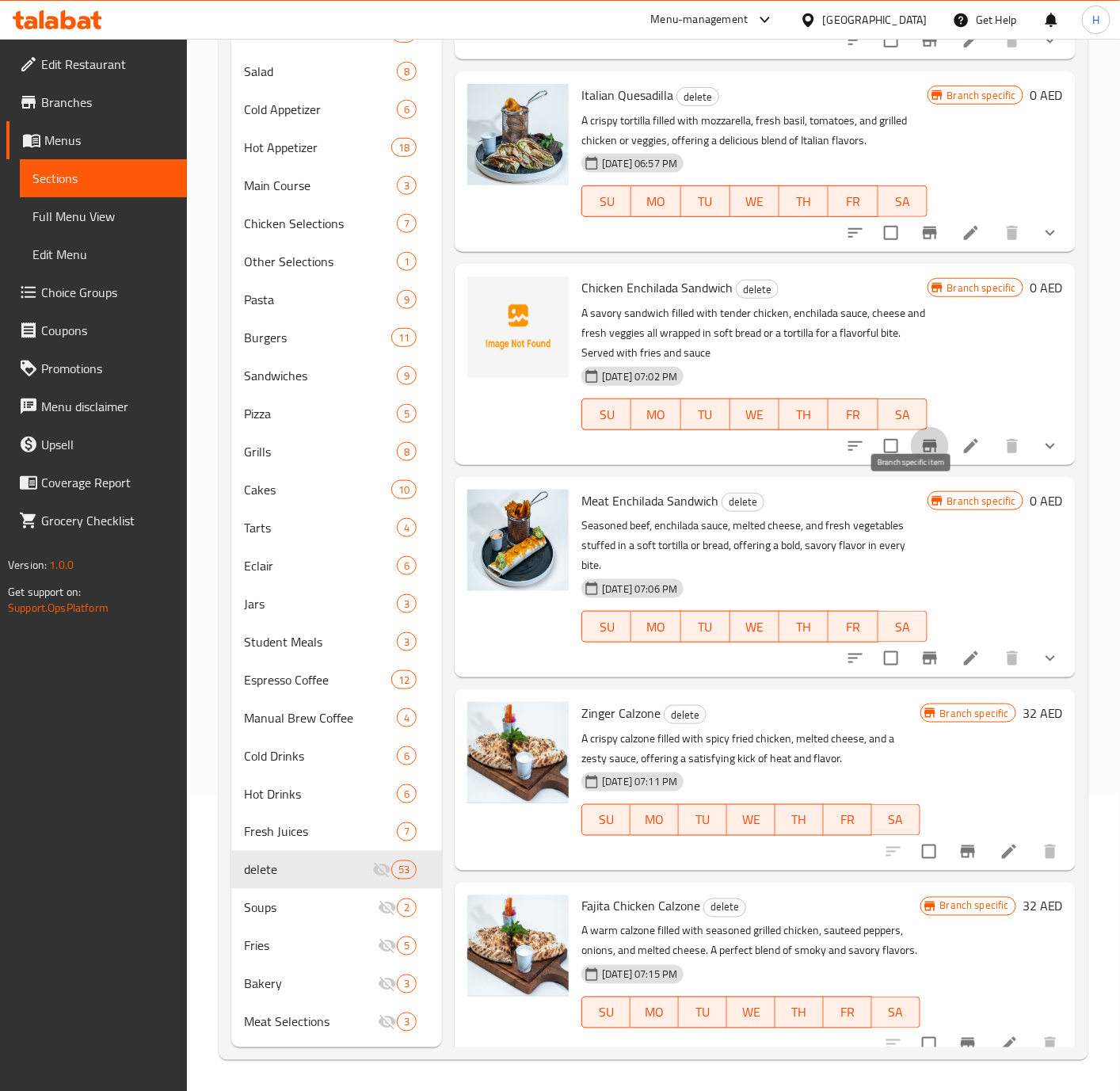
click at [921, 456] on icon "Branch-specific-item" at bounding box center [930, 446] width 19 height 19
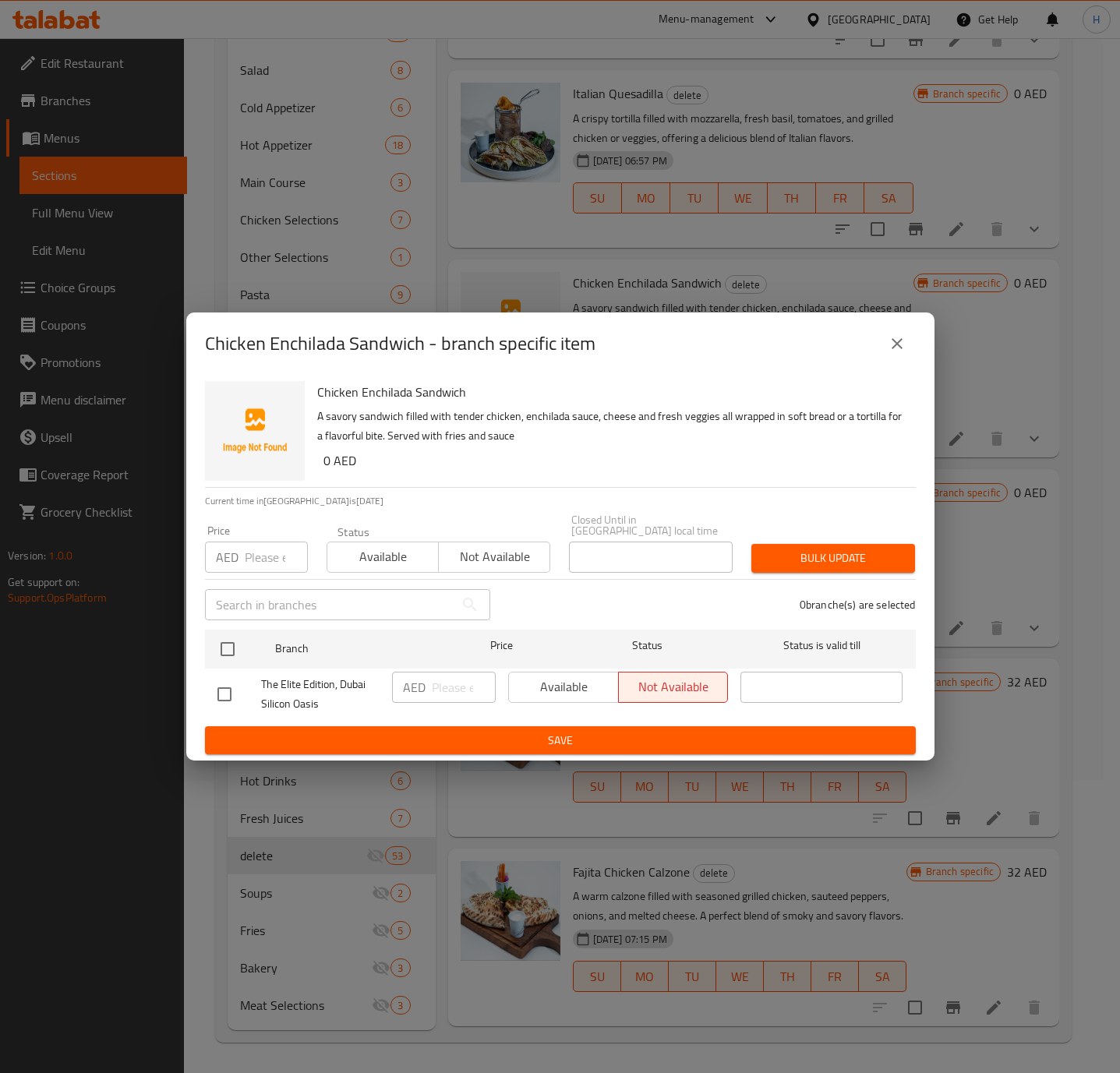
click at [893, 337] on icon "close" at bounding box center [897, 344] width 19 height 19
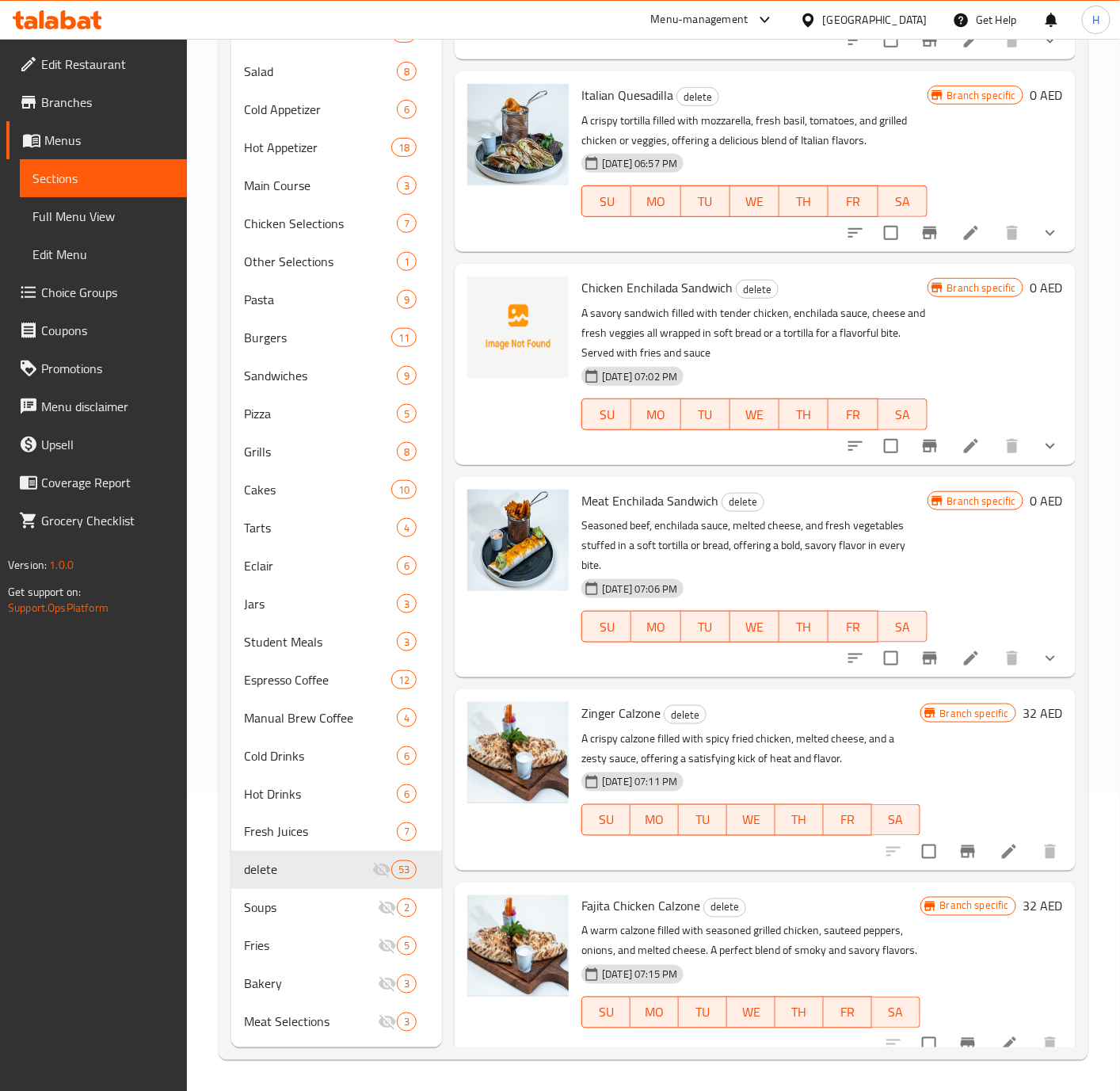
click at [923, 664] on icon "Branch-specific-item" at bounding box center [930, 658] width 14 height 12
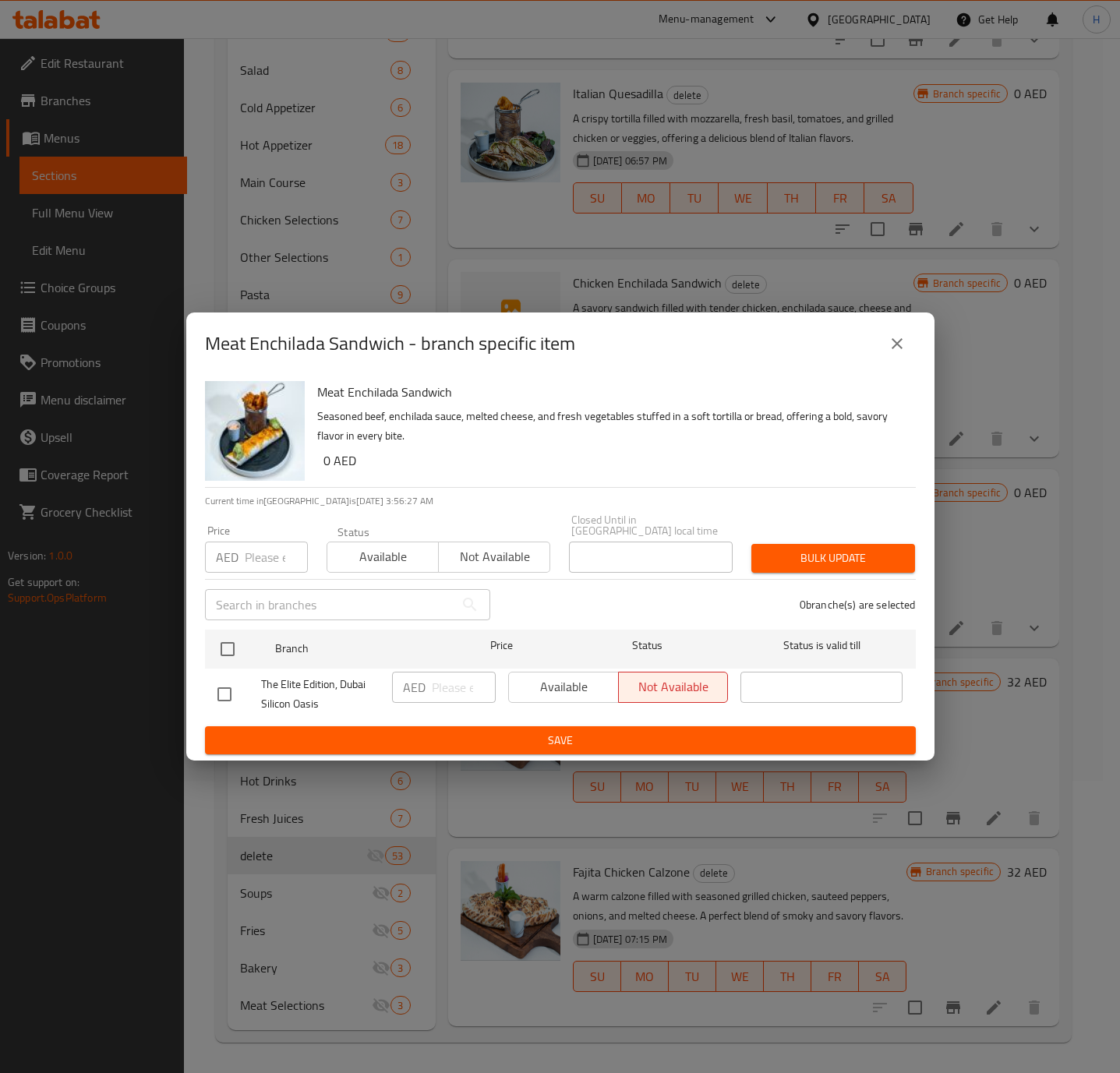
click at [891, 338] on icon "close" at bounding box center [897, 344] width 19 height 19
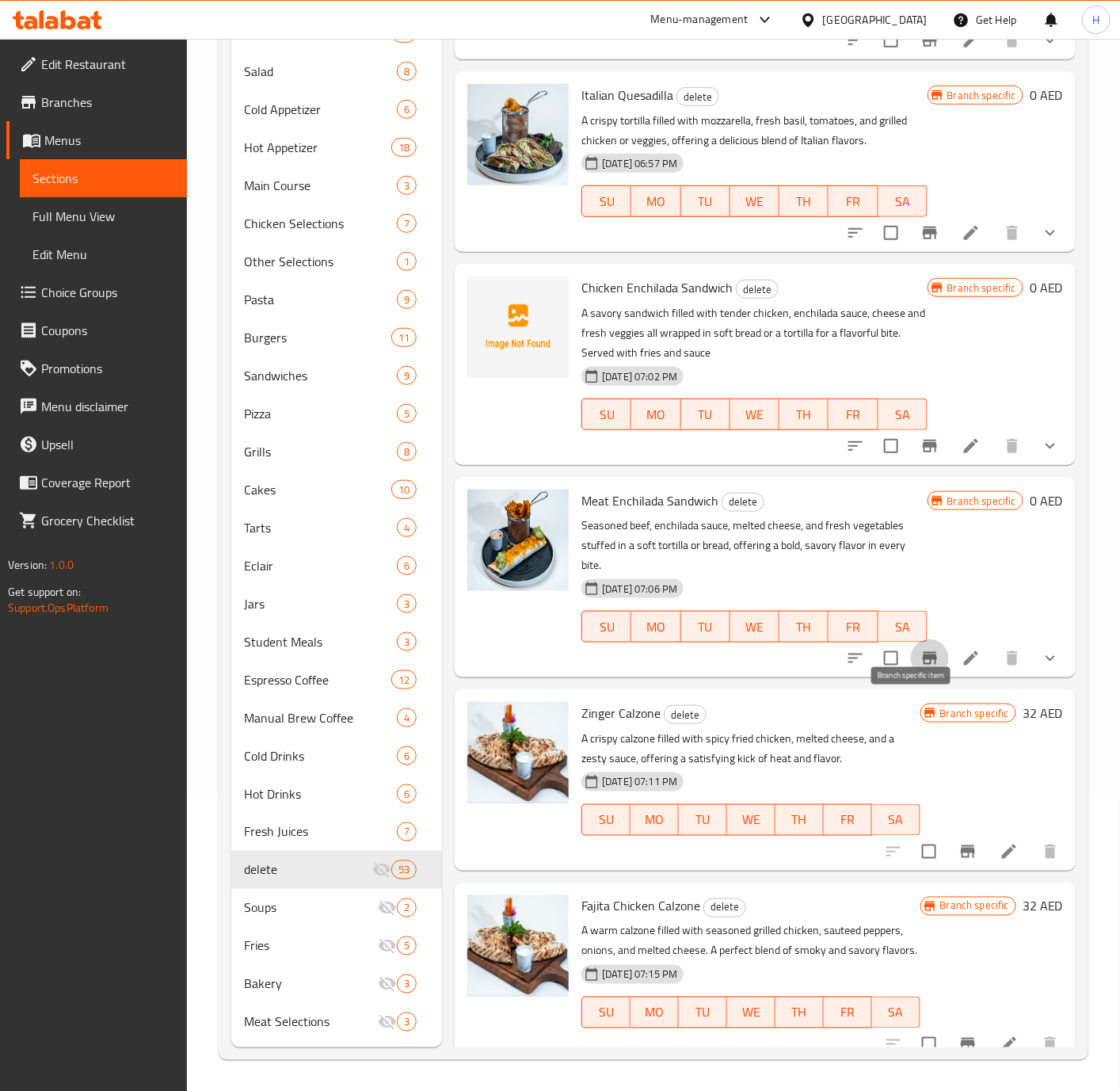
click at [923, 664] on icon "Branch-specific-item" at bounding box center [930, 658] width 14 height 12
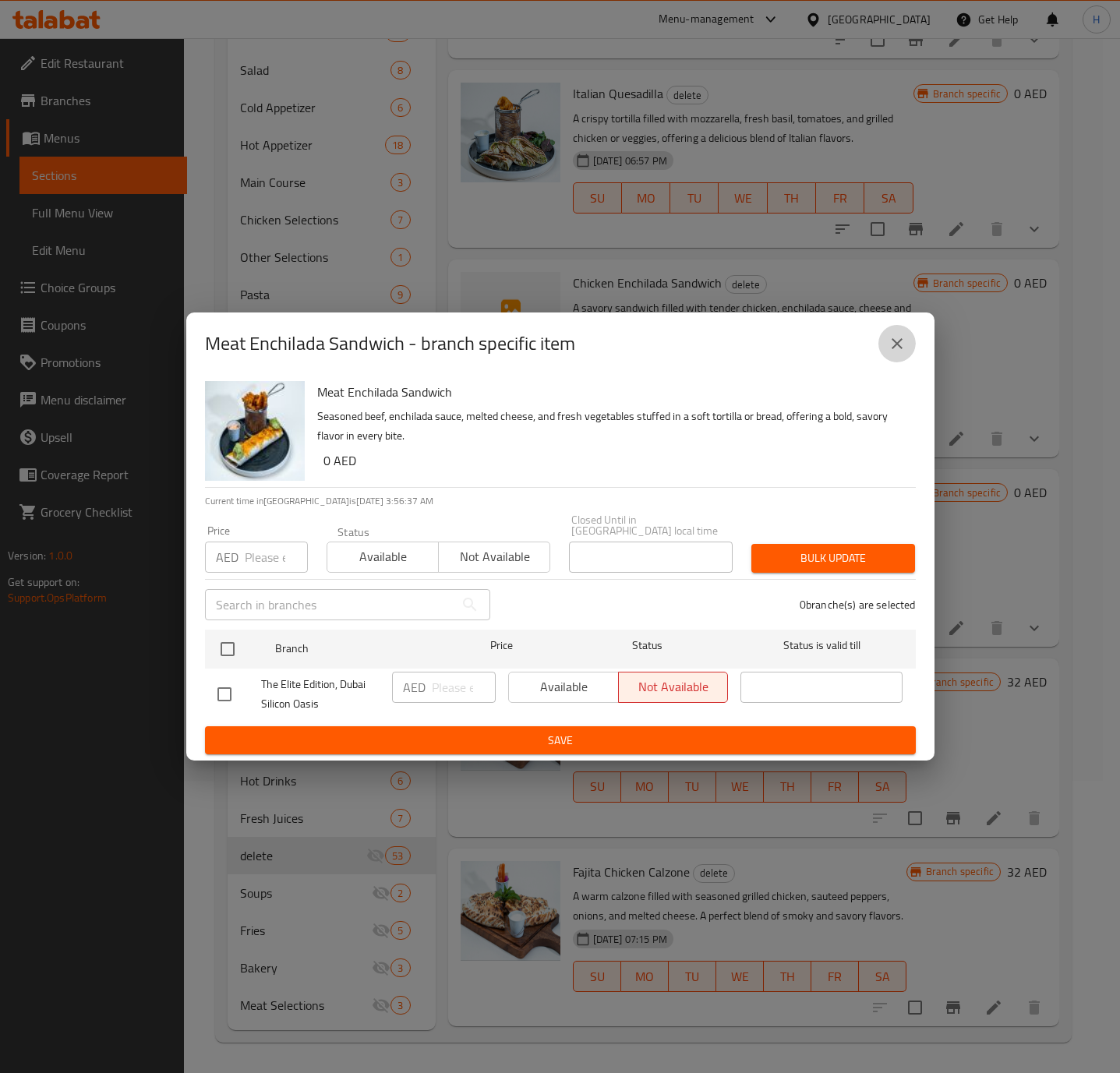
click at [902, 344] on icon "close" at bounding box center [897, 344] width 19 height 19
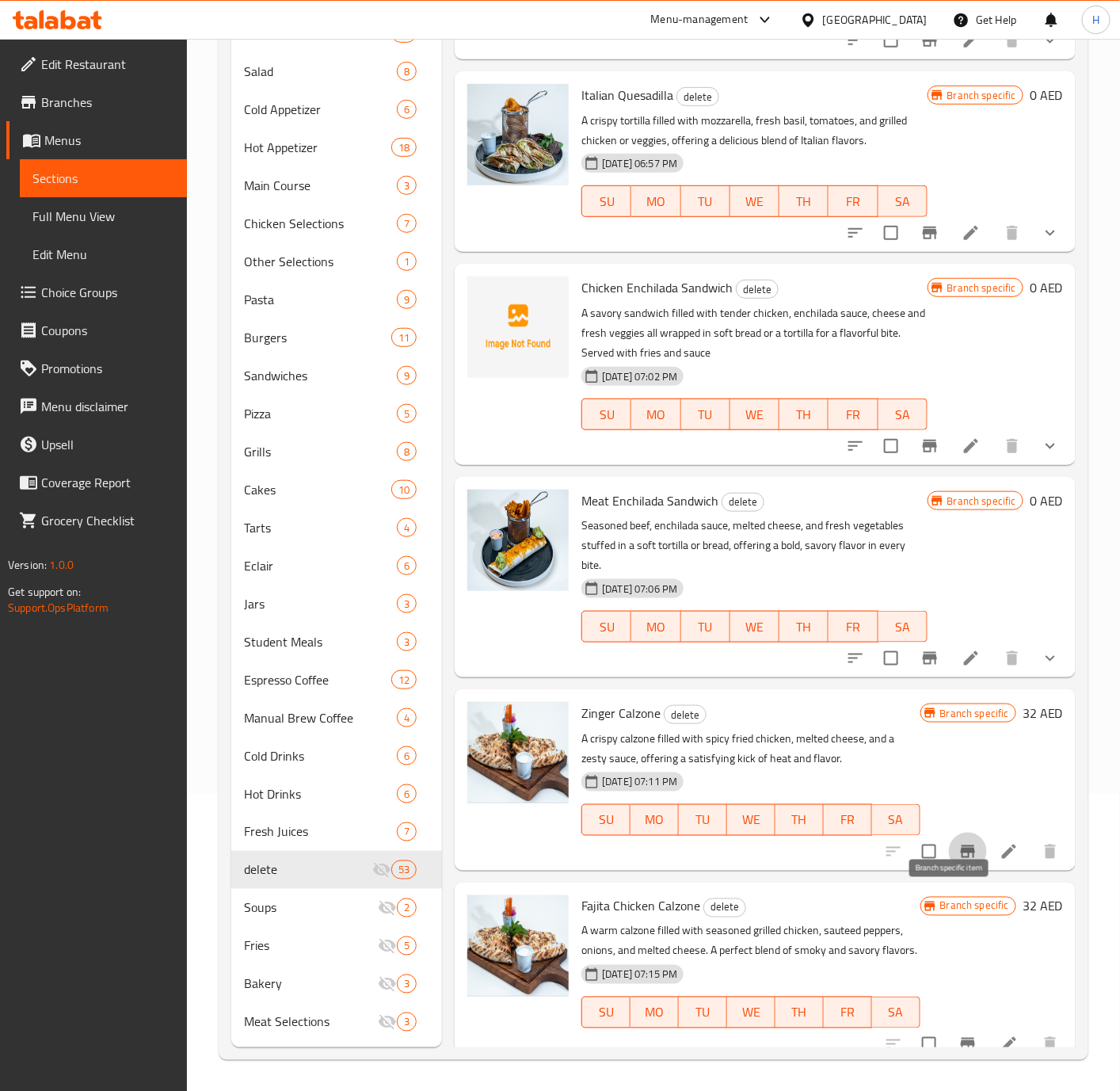
click at [953, 871] on button "Branch-specific-item" at bounding box center [967, 851] width 38 height 38
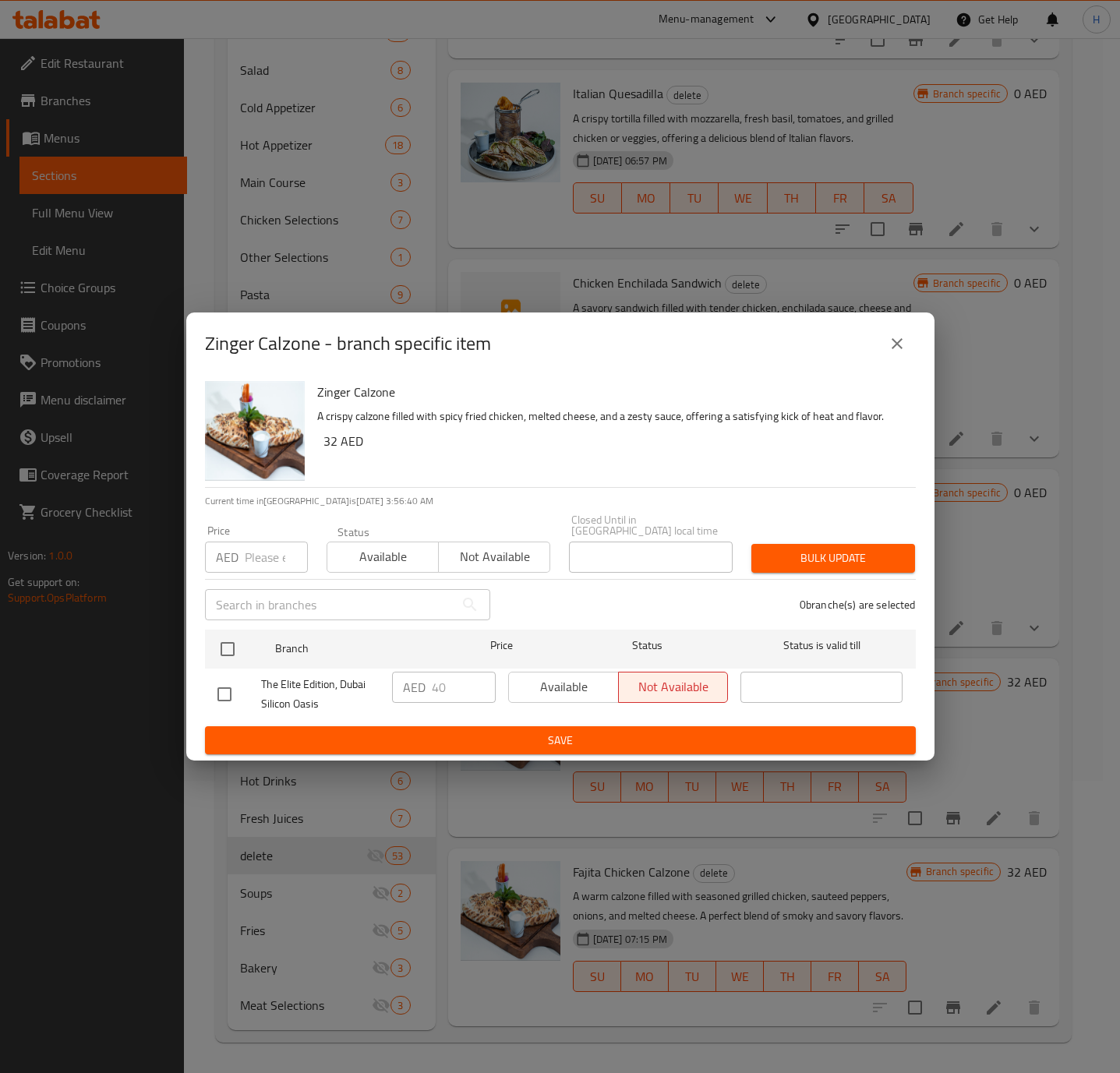
click at [896, 339] on icon "close" at bounding box center [897, 344] width 19 height 19
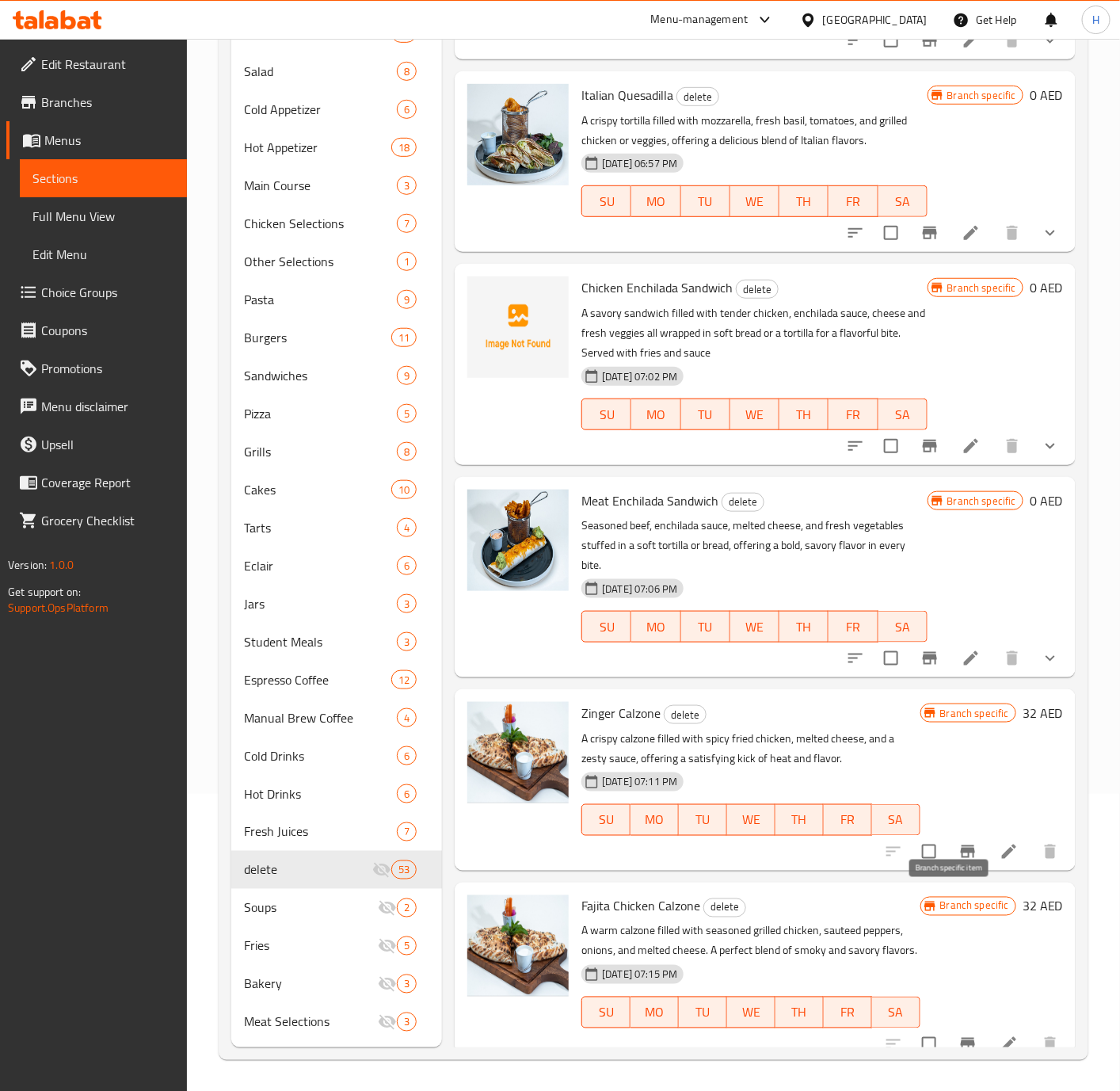
click at [958, 861] on icon "Branch-specific-item" at bounding box center [968, 851] width 19 height 19
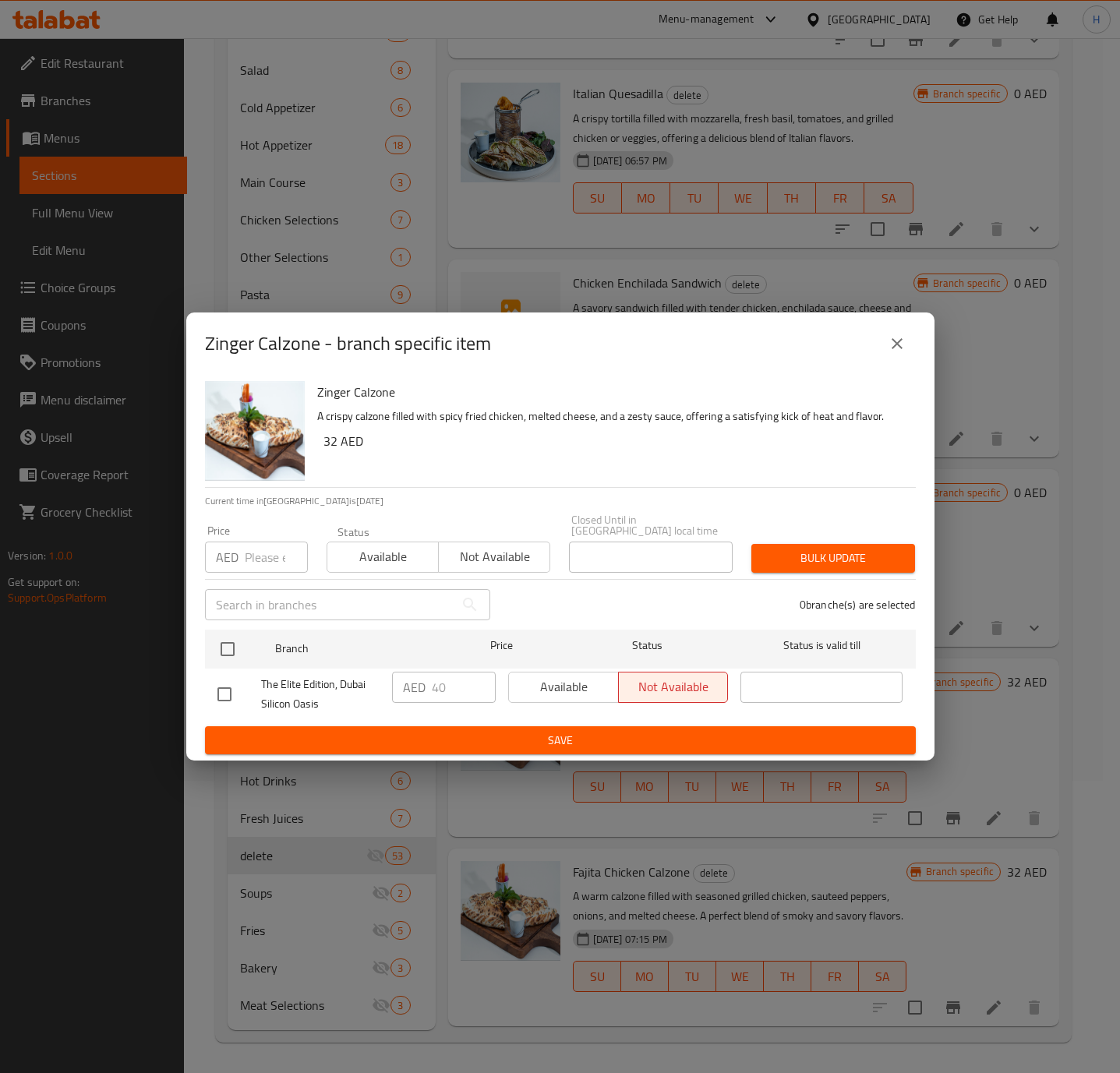
click at [889, 350] on icon "close" at bounding box center [897, 344] width 19 height 19
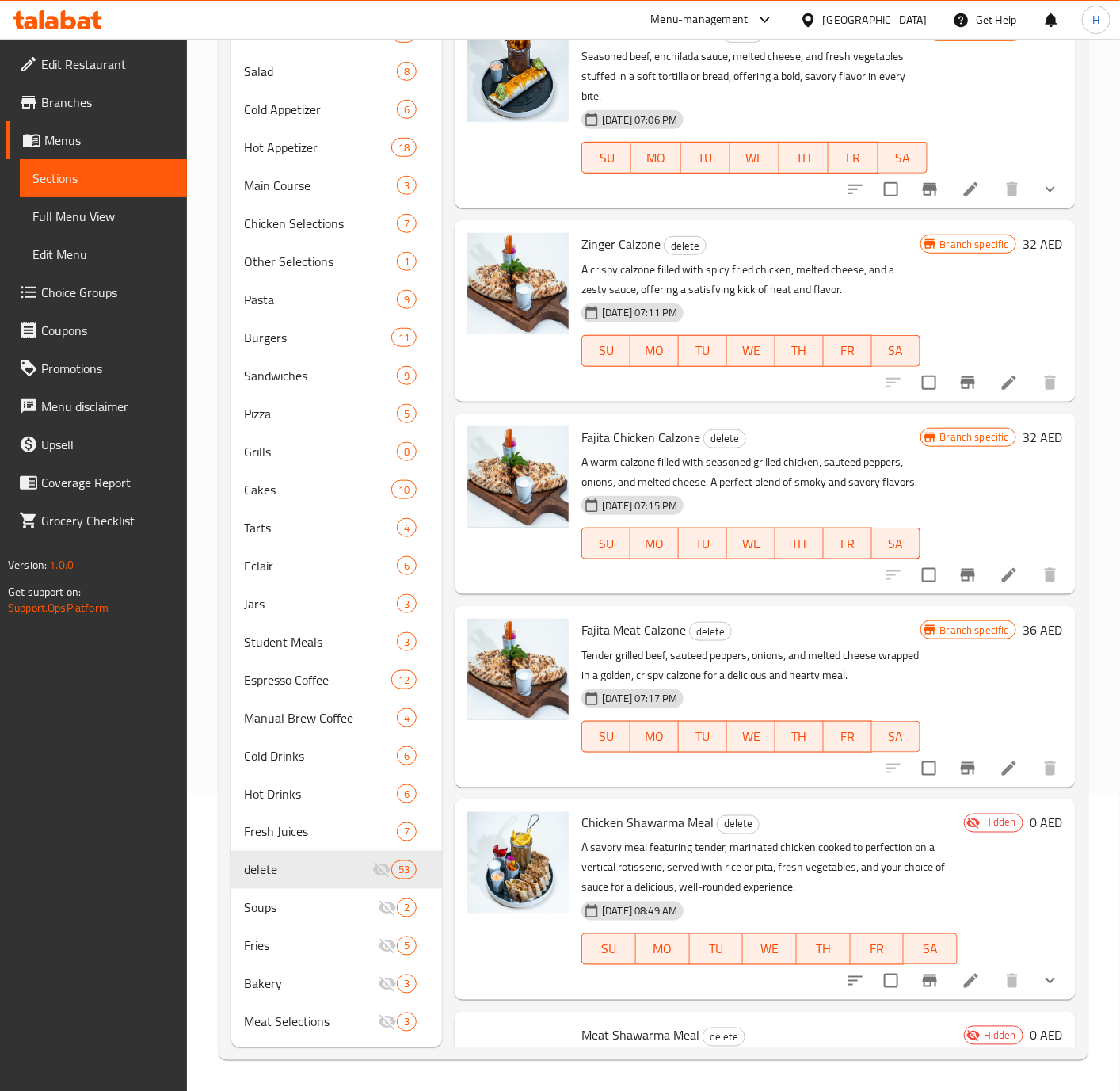
scroll to position [7842, 0]
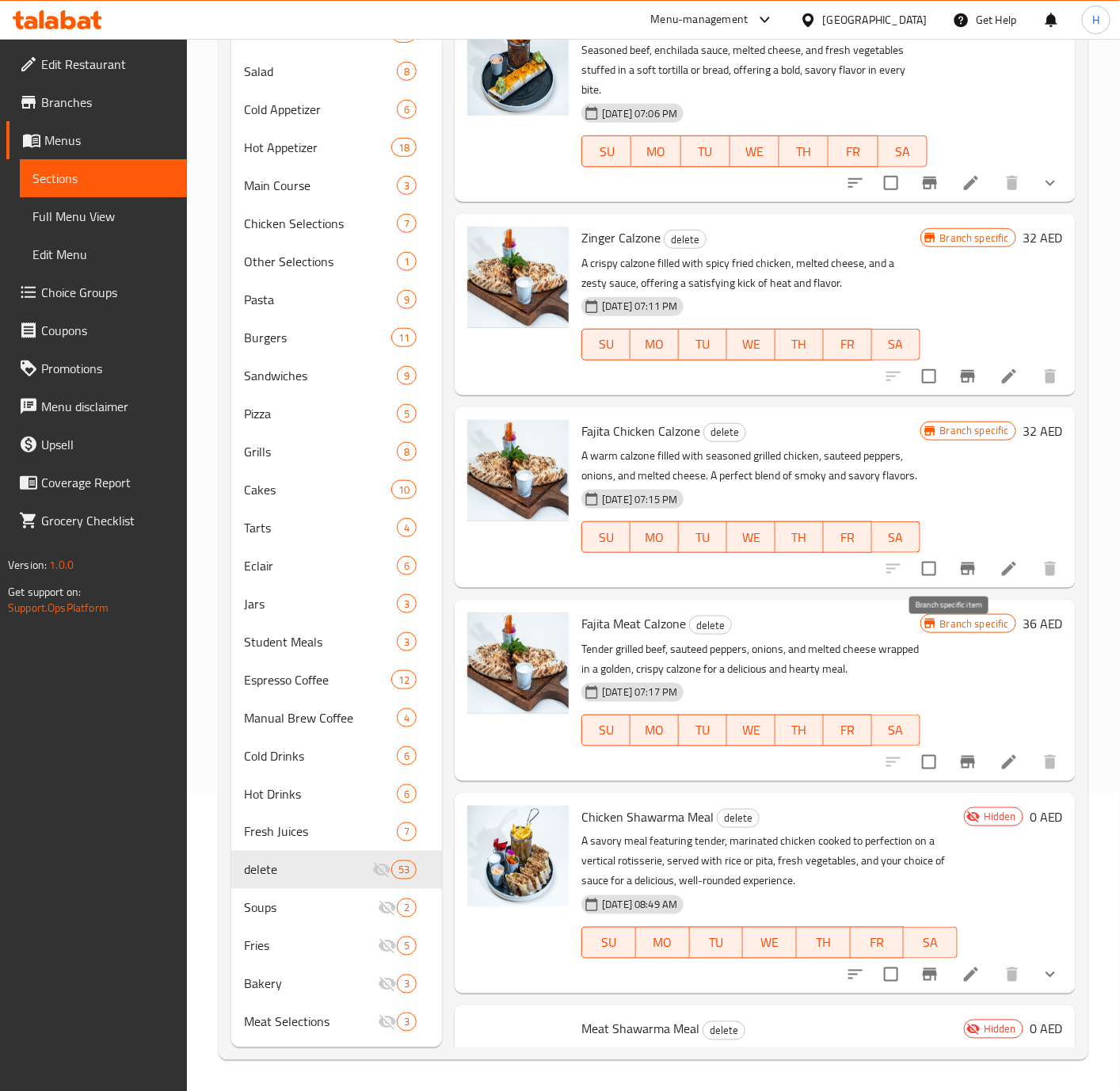
click at [961, 575] on icon "Branch-specific-item" at bounding box center [968, 569] width 14 height 12
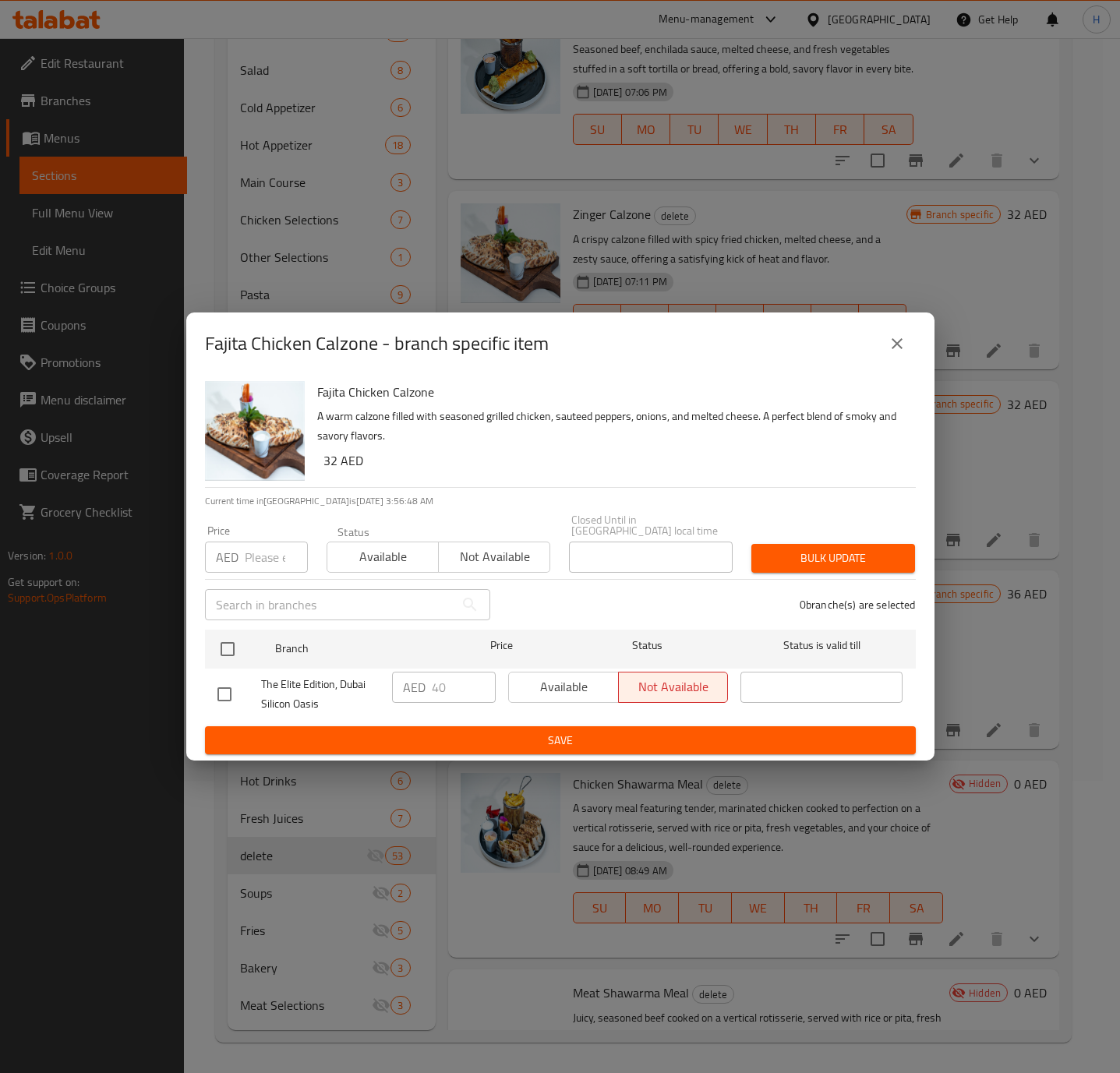
click at [902, 339] on icon "close" at bounding box center [897, 344] width 19 height 19
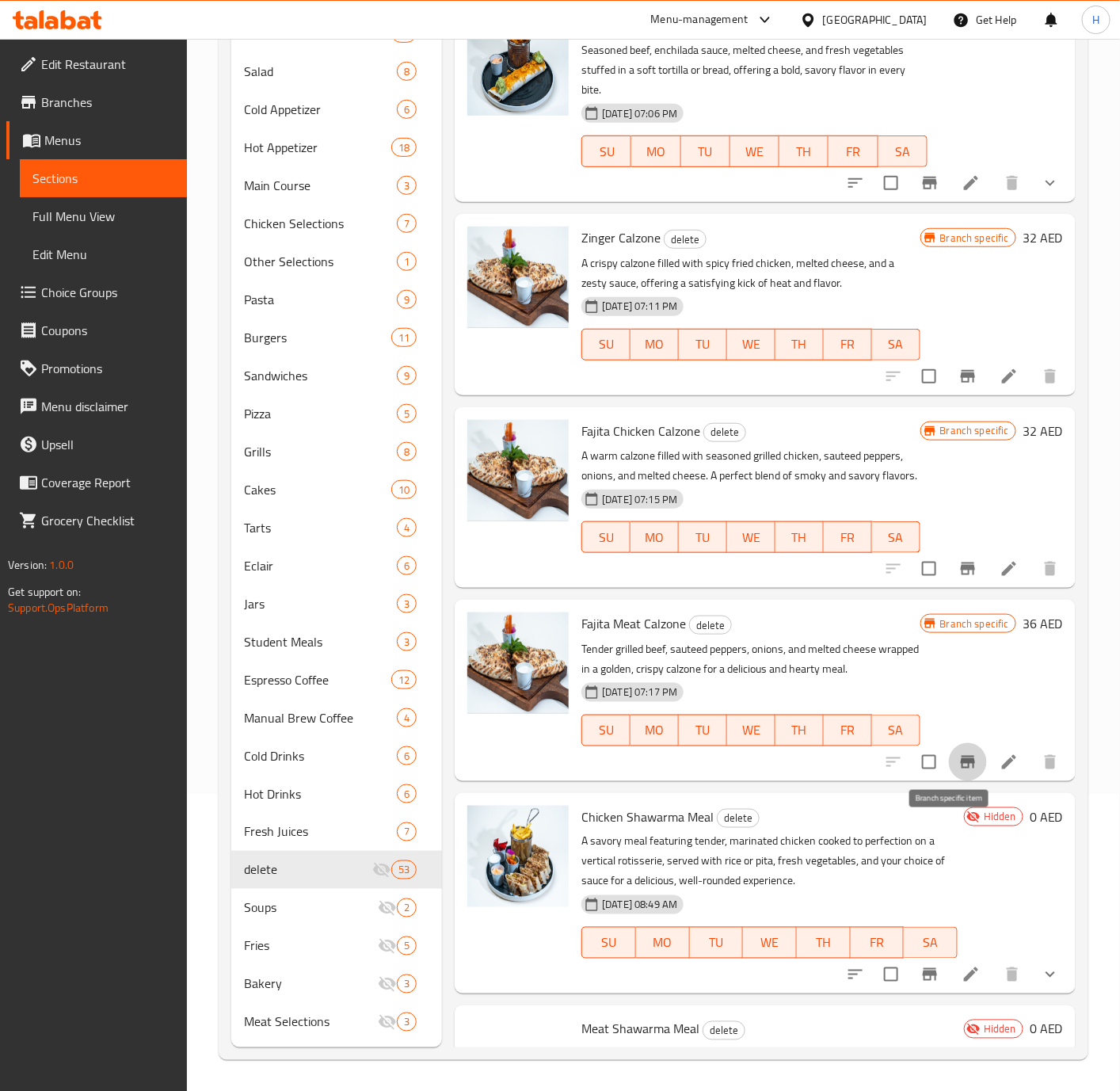
click at [958, 772] on icon "Branch-specific-item" at bounding box center [968, 762] width 19 height 19
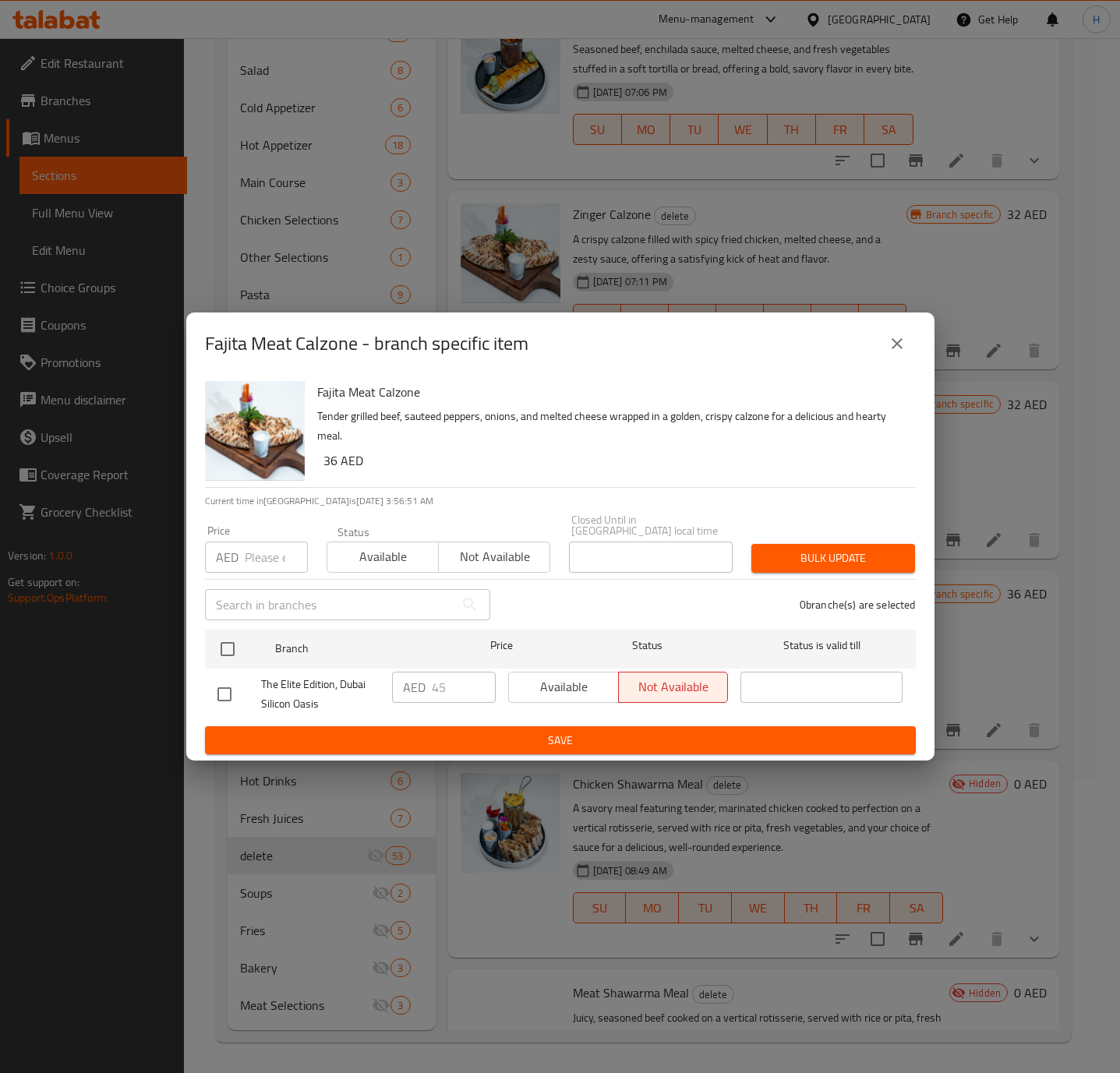
click at [901, 331] on button "close" at bounding box center [896, 343] width 37 height 37
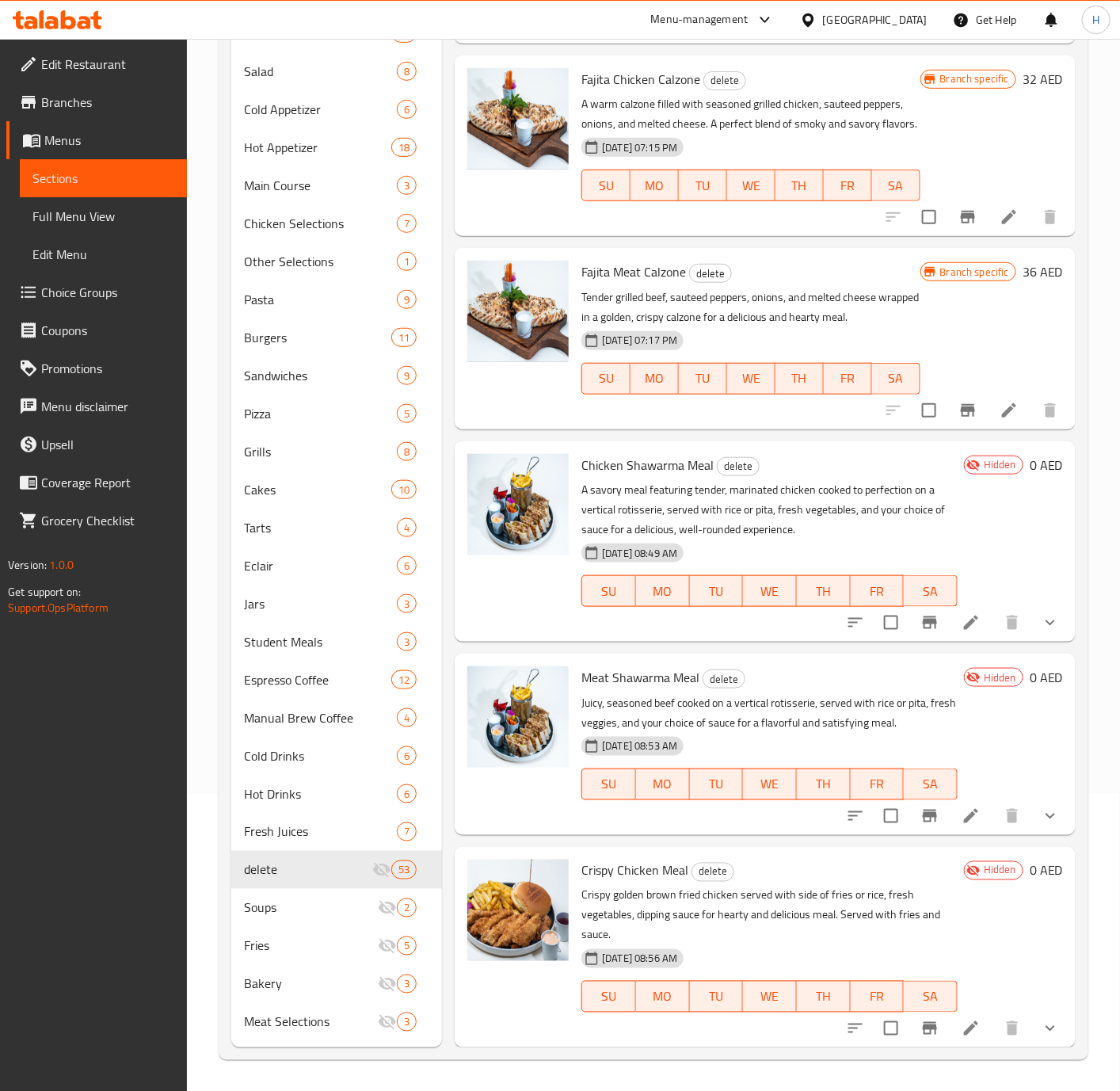
scroll to position [8199, 0]
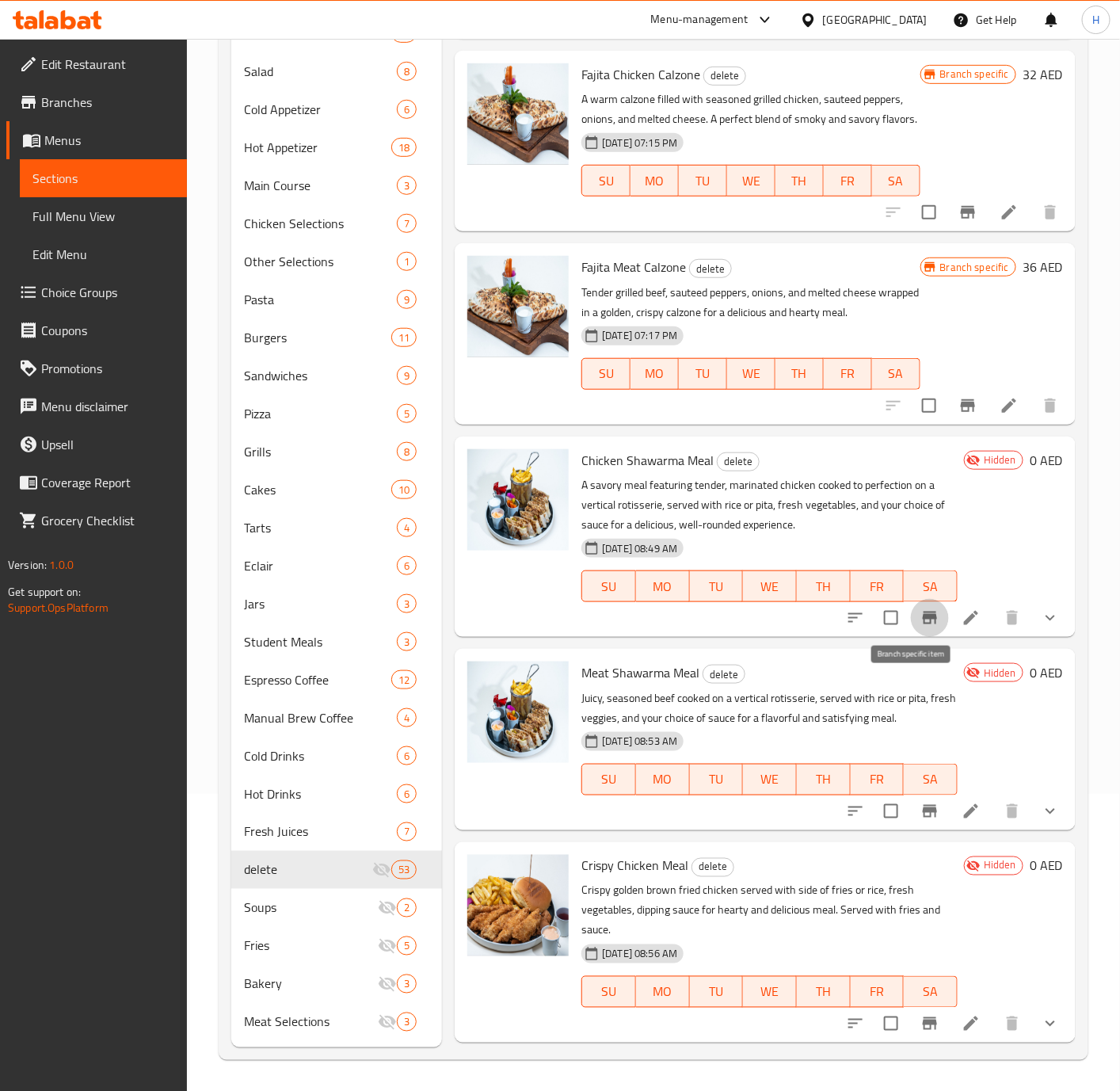
click at [921, 628] on icon "Branch-specific-item" at bounding box center [930, 618] width 19 height 19
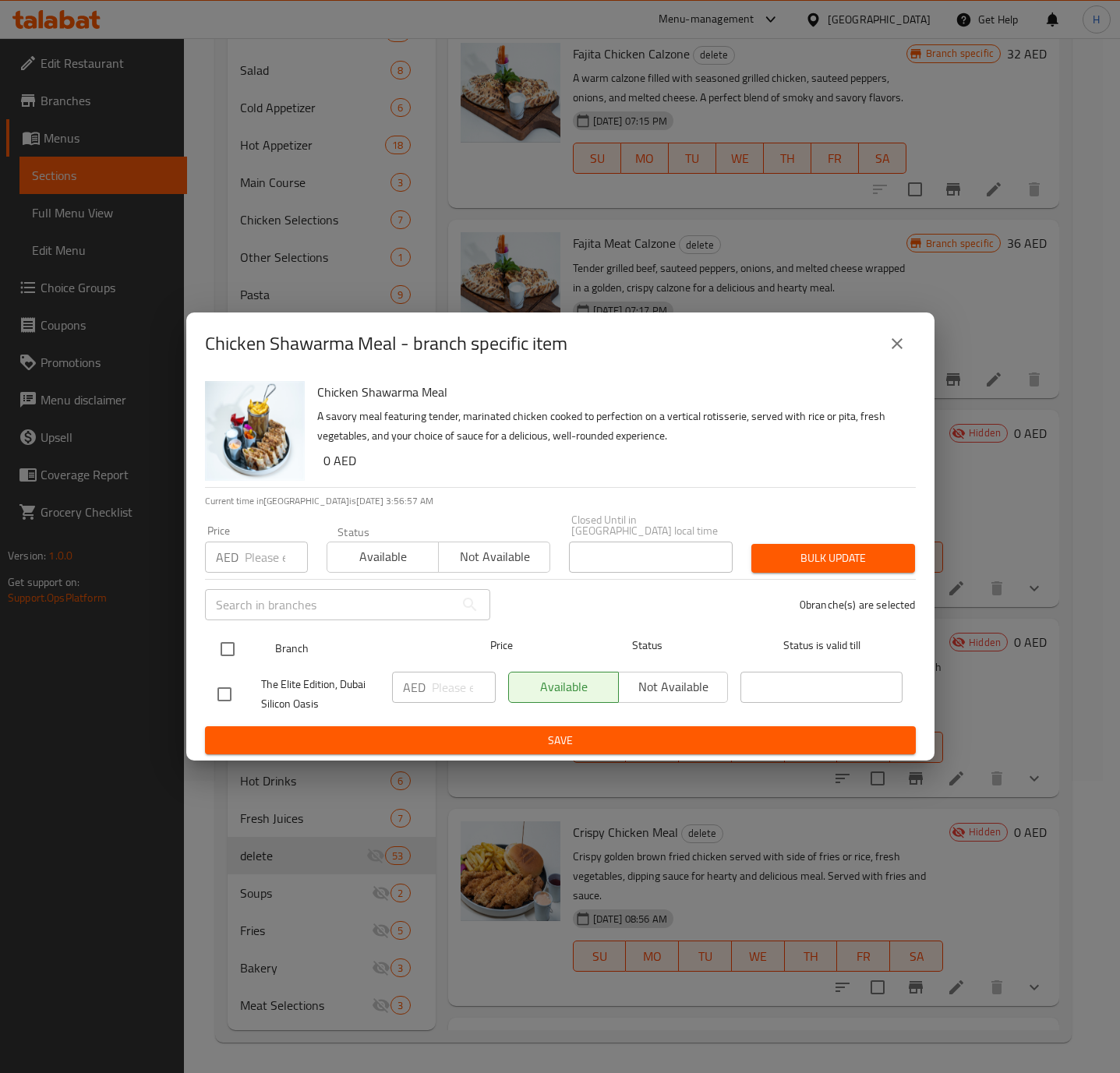
click at [235, 653] on input "checkbox" at bounding box center [228, 649] width 33 height 33
checkbox input "true"
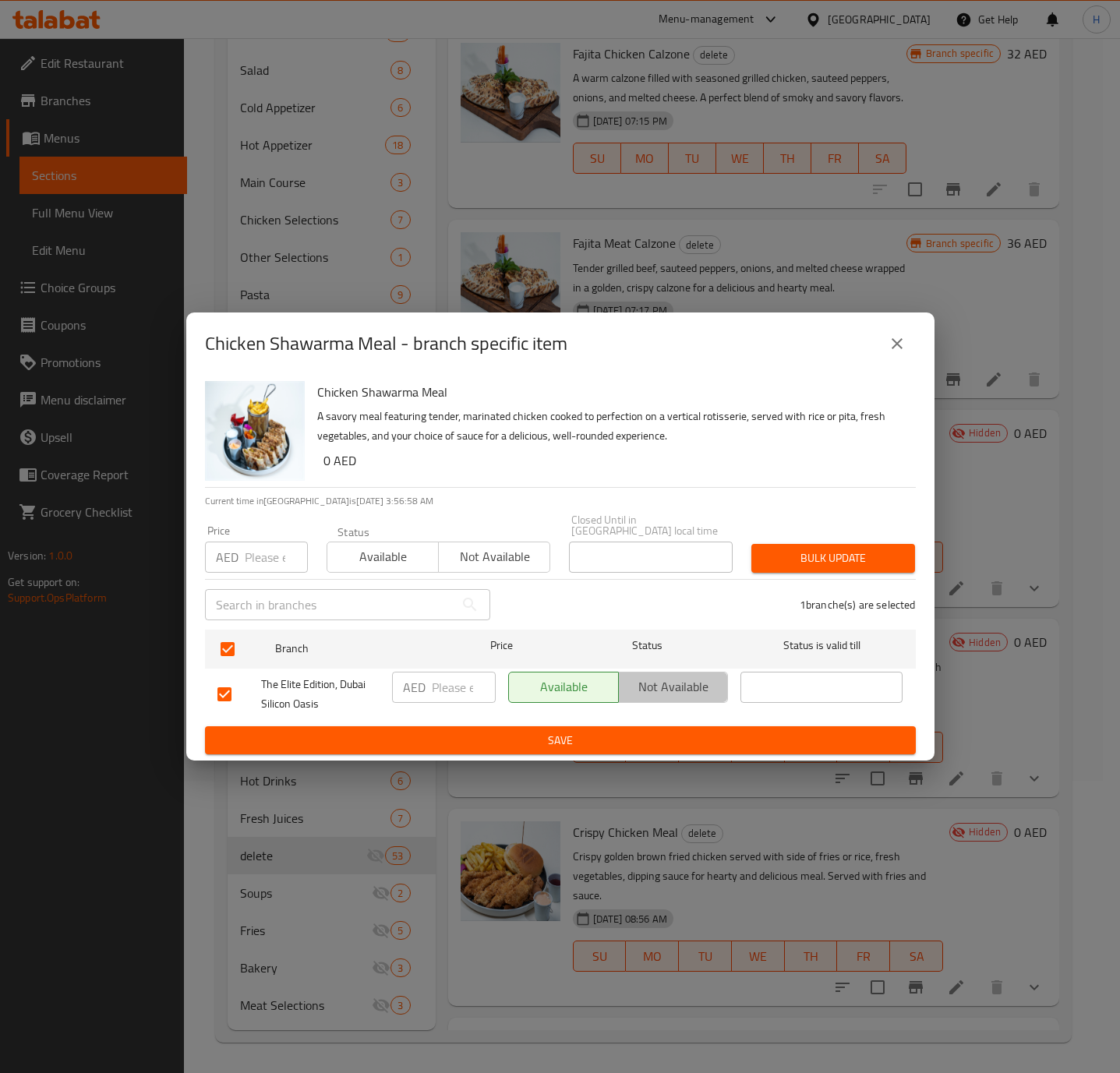
click at [632, 681] on span "Not available" at bounding box center [674, 686] width 98 height 22
click at [632, 741] on span "Save" at bounding box center [560, 741] width 686 height 20
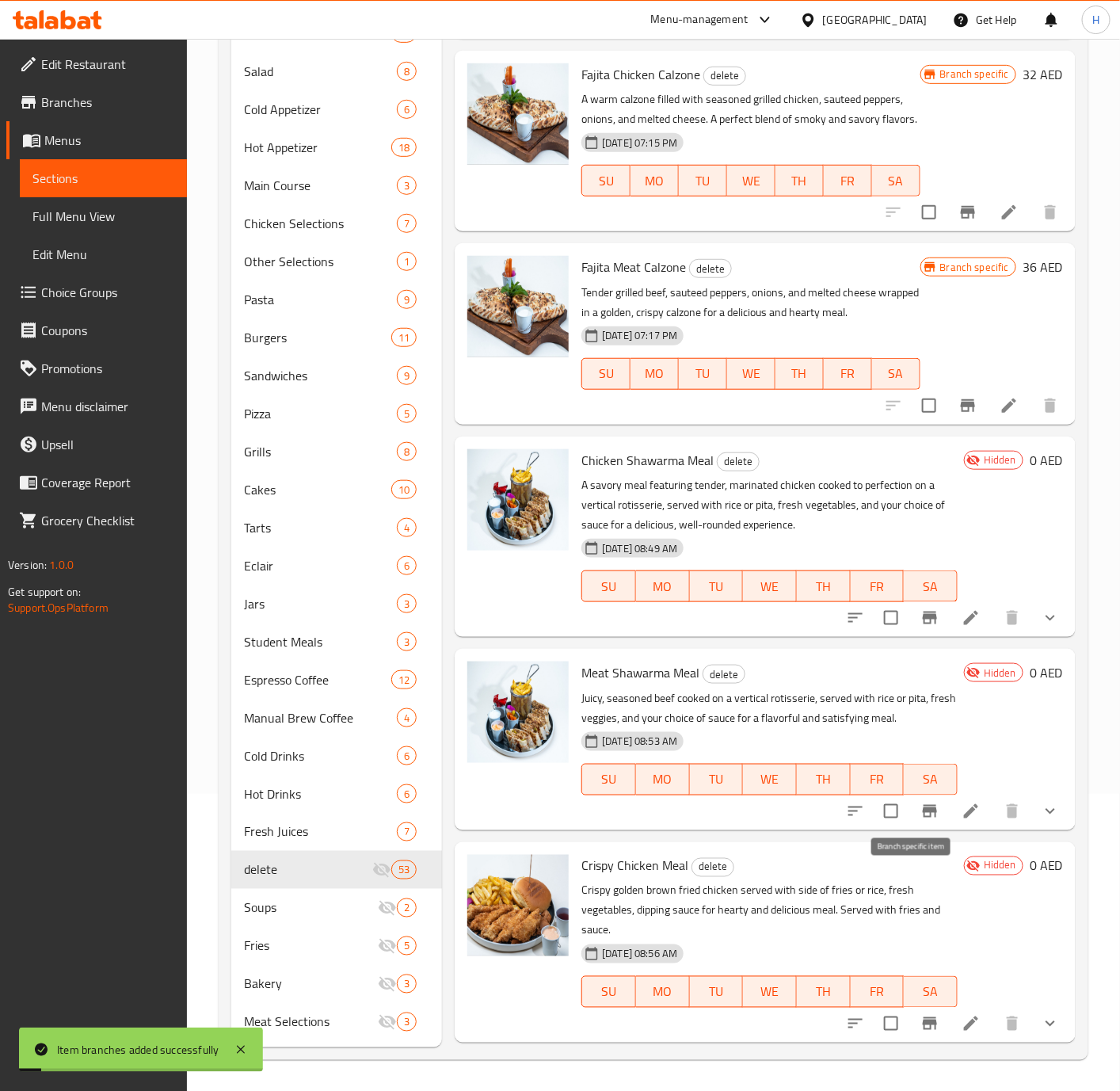
click at [923, 817] on icon "Branch-specific-item" at bounding box center [930, 811] width 14 height 12
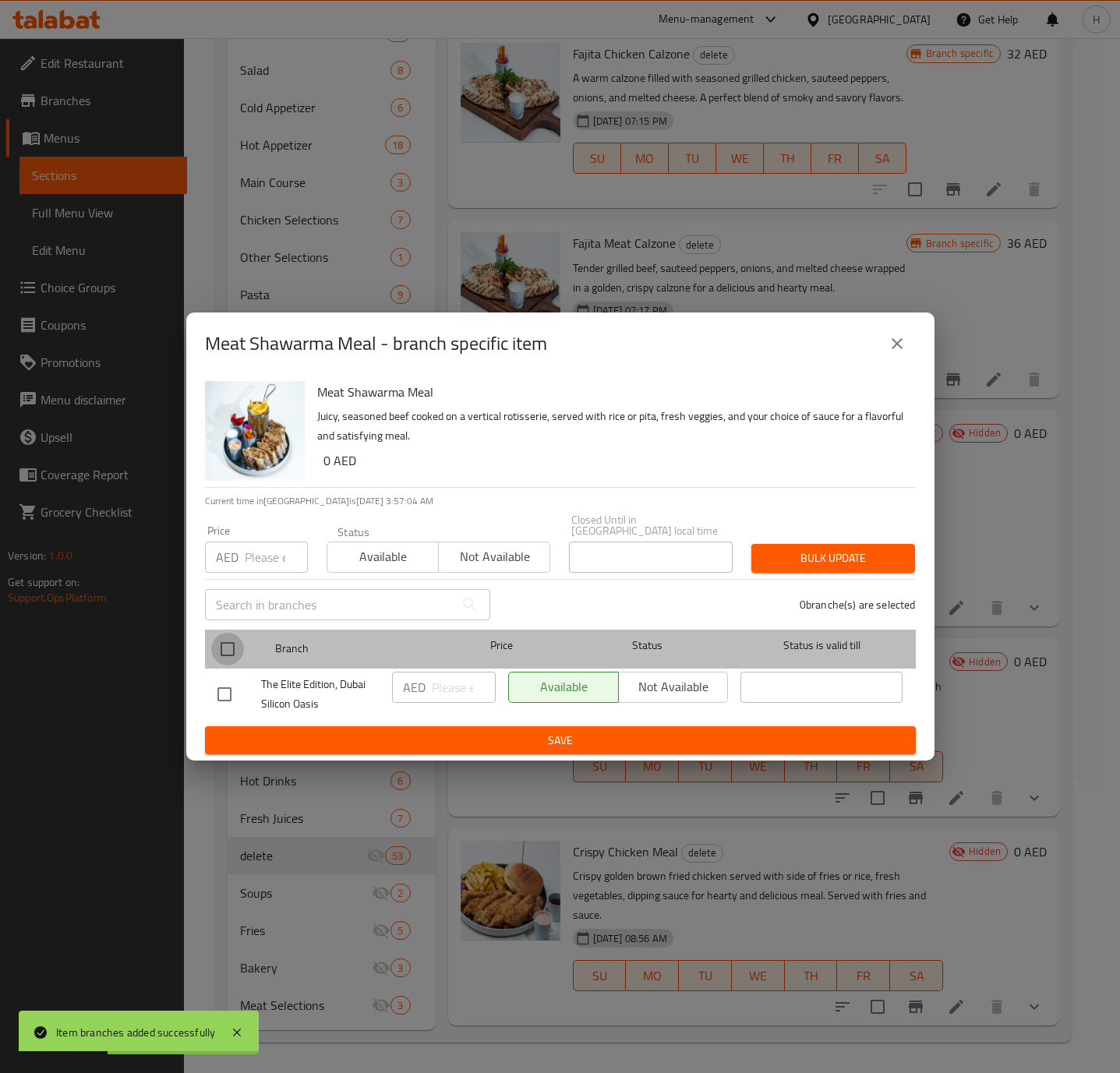
click at [219, 647] on input "checkbox" at bounding box center [228, 649] width 33 height 33
checkbox input "true"
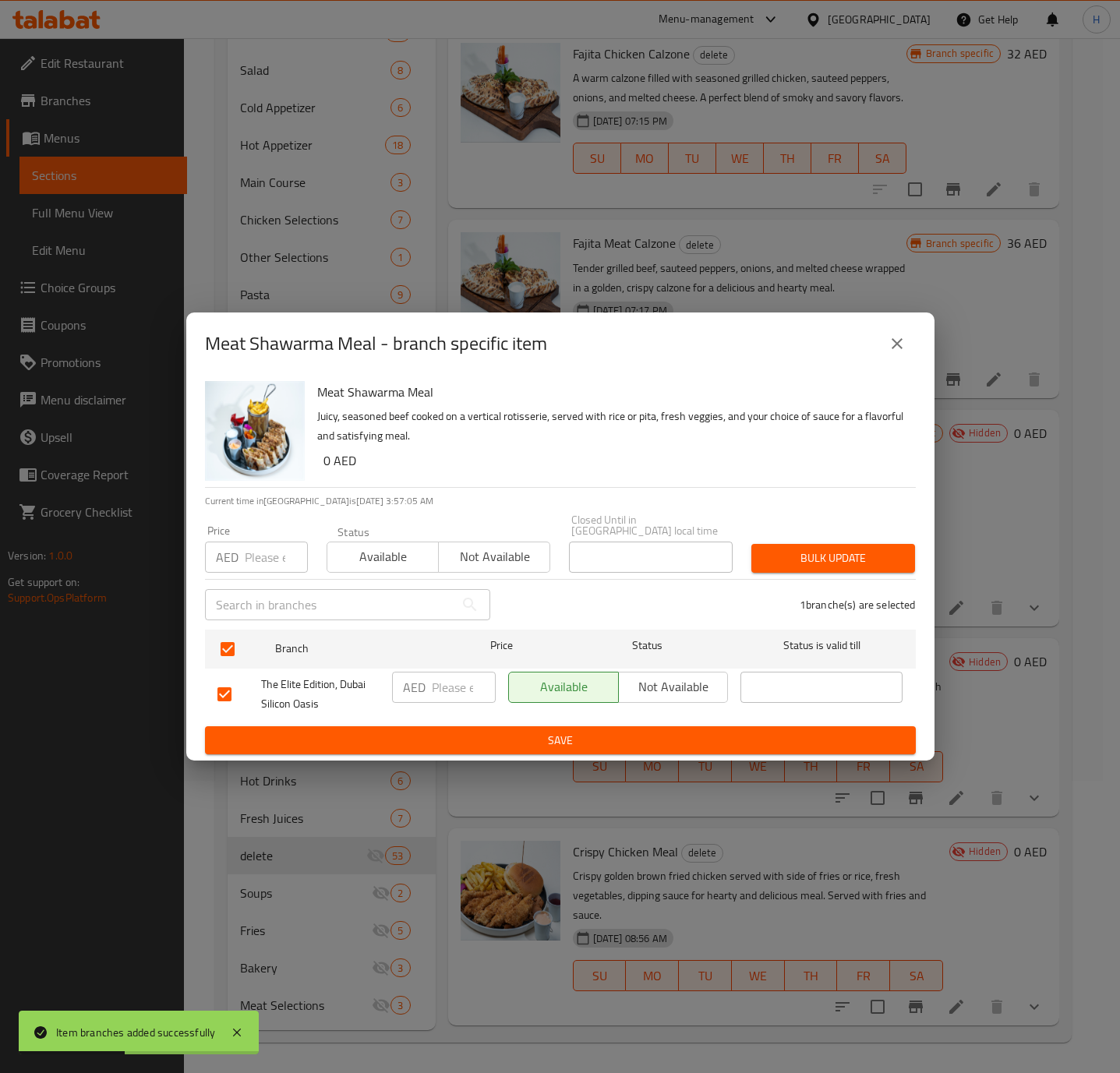
click at [651, 679] on span "Not available" at bounding box center [674, 686] width 98 height 22
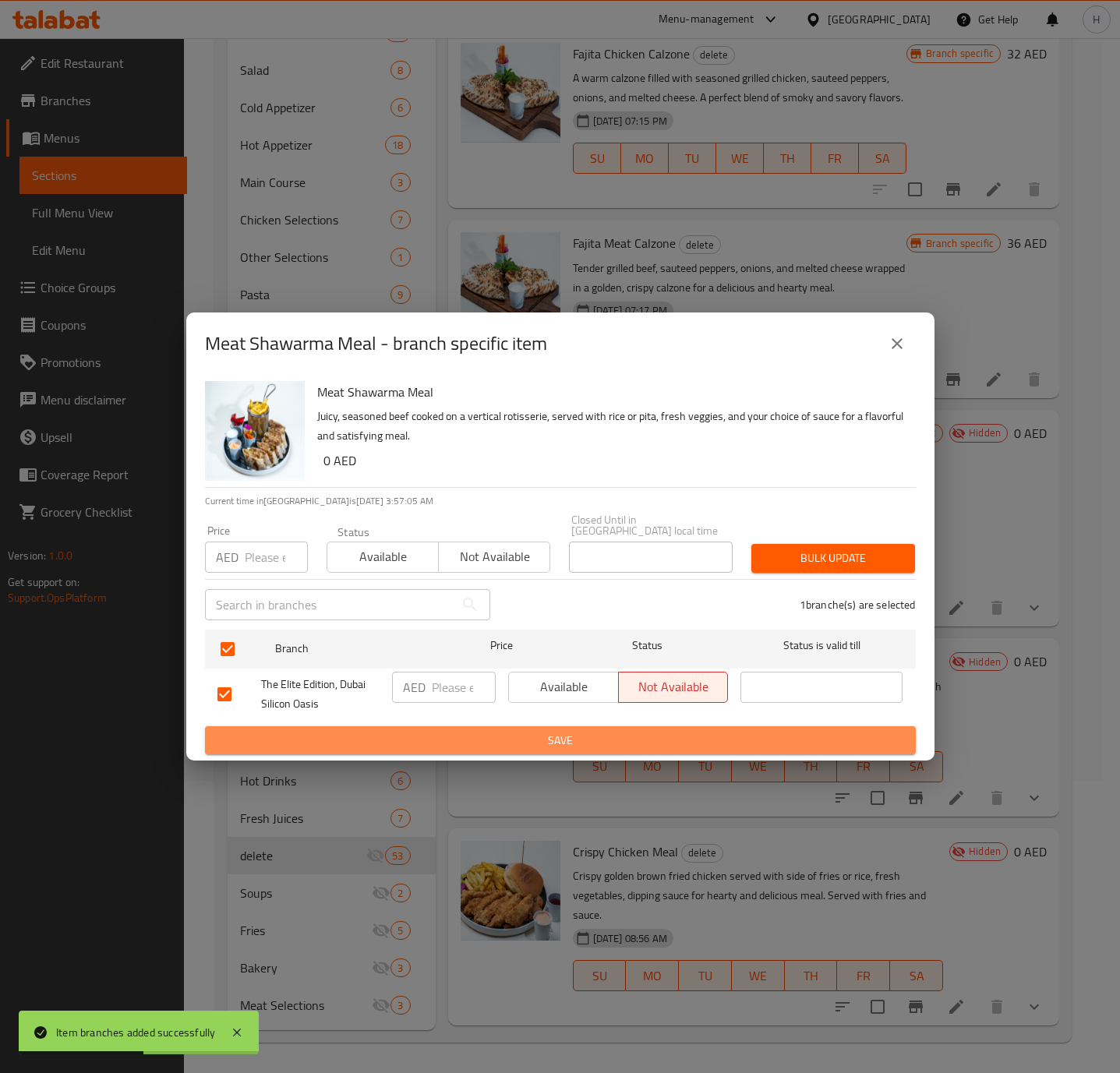
click at [661, 754] on button "Save" at bounding box center [560, 740] width 711 height 28
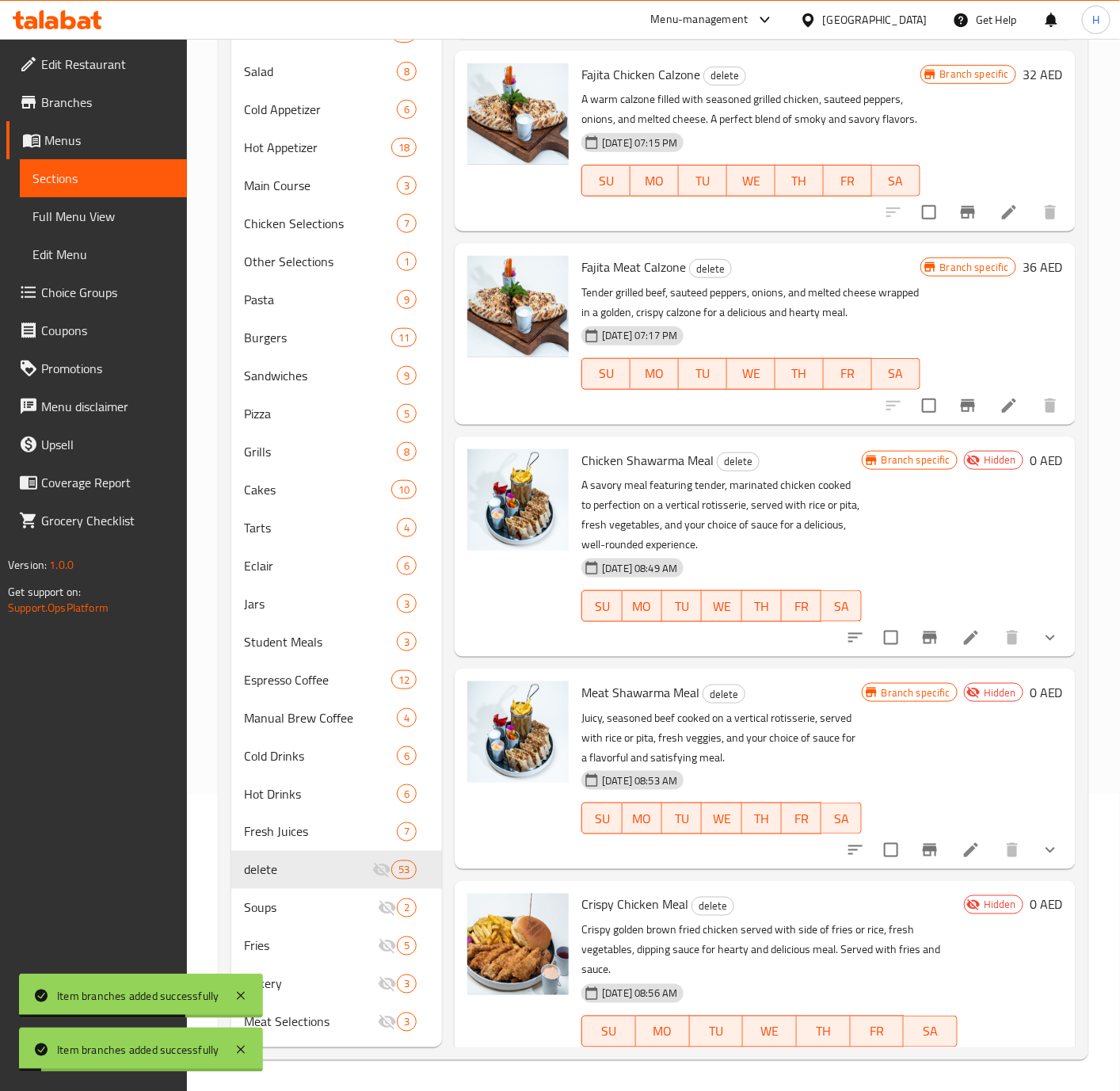
scroll to position [8555, 0]
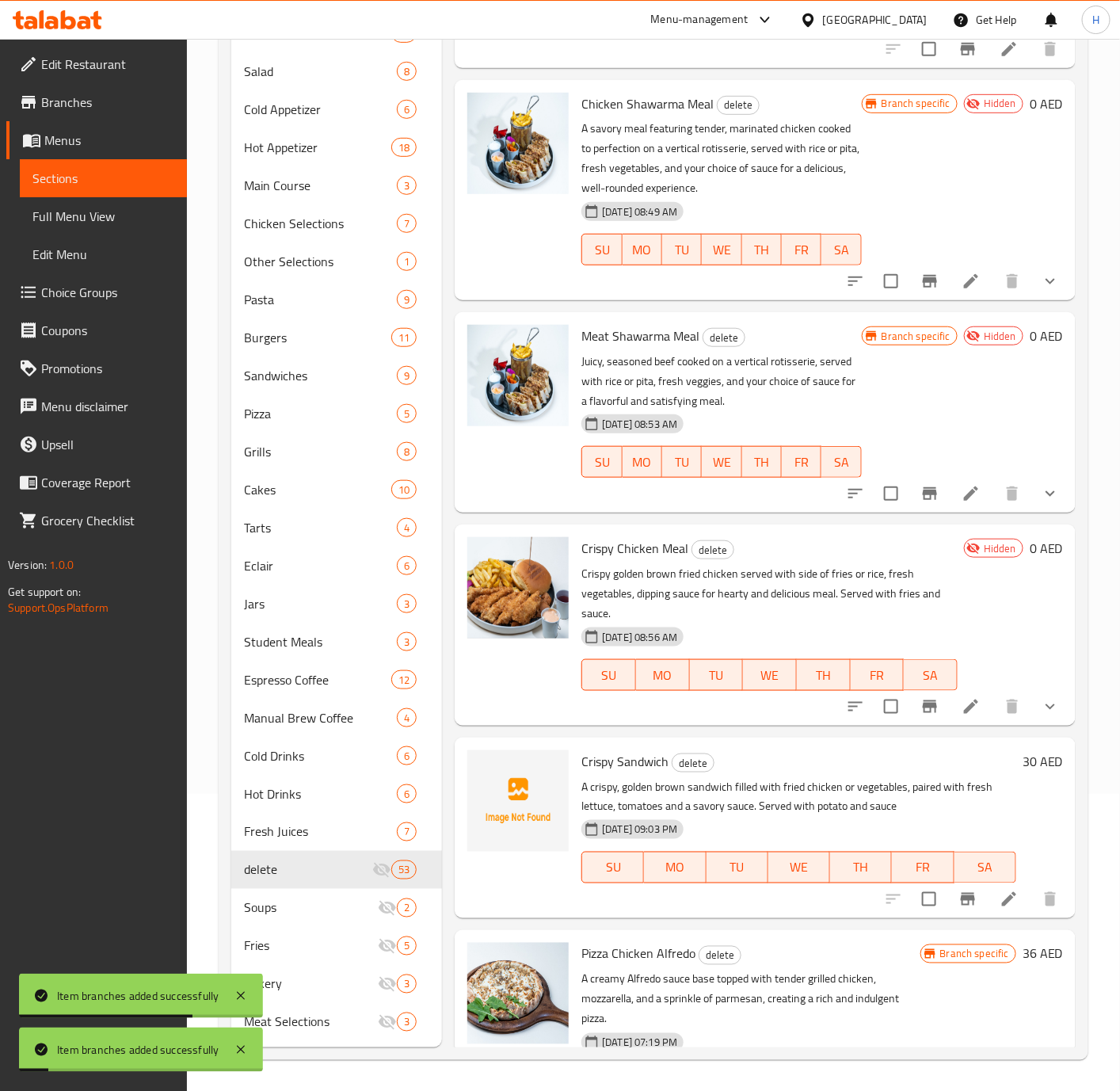
click at [921, 716] on icon "Branch-specific-item" at bounding box center [930, 707] width 19 height 19
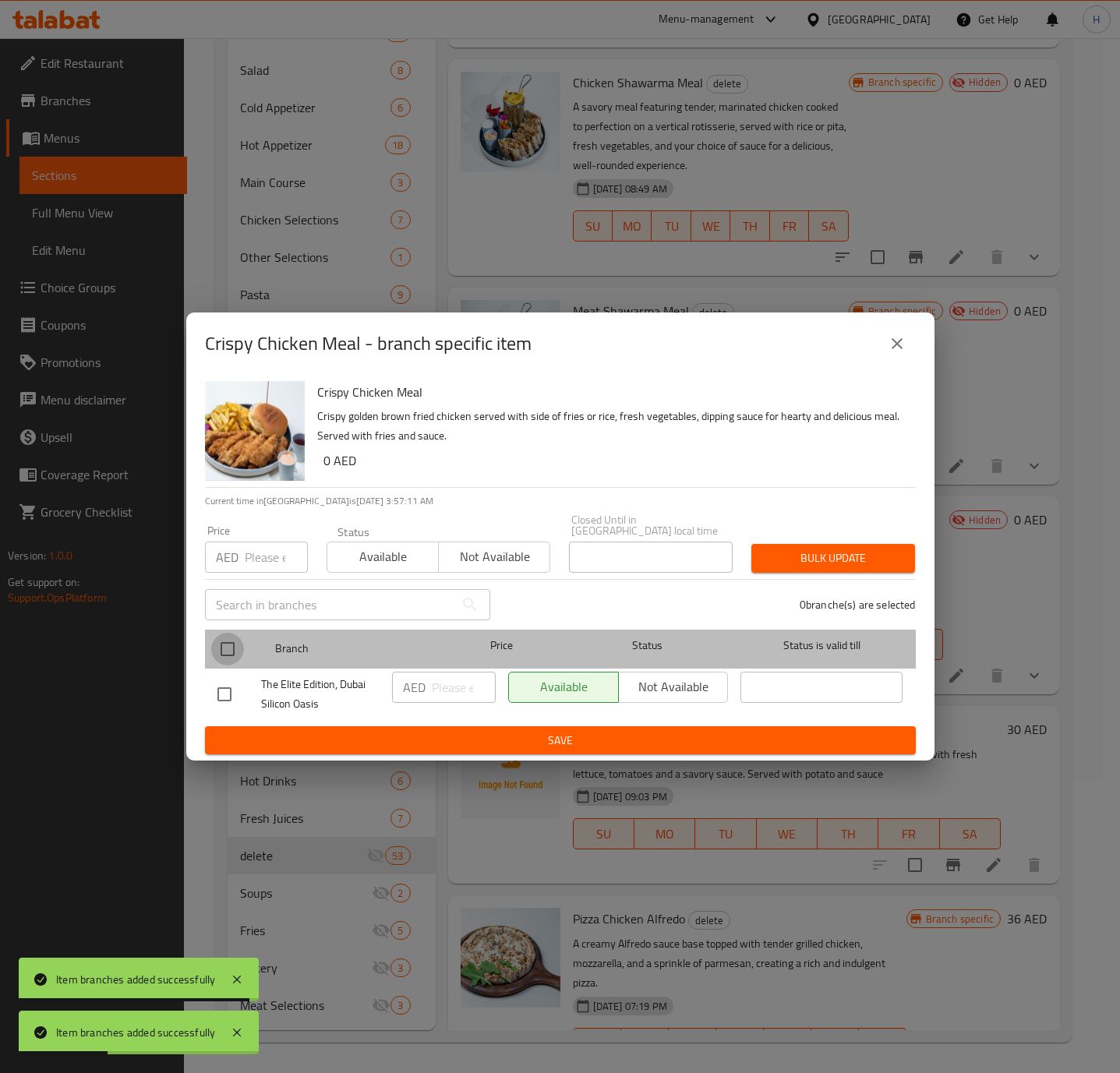
click at [237, 643] on input "checkbox" at bounding box center [228, 649] width 33 height 33
checkbox input "true"
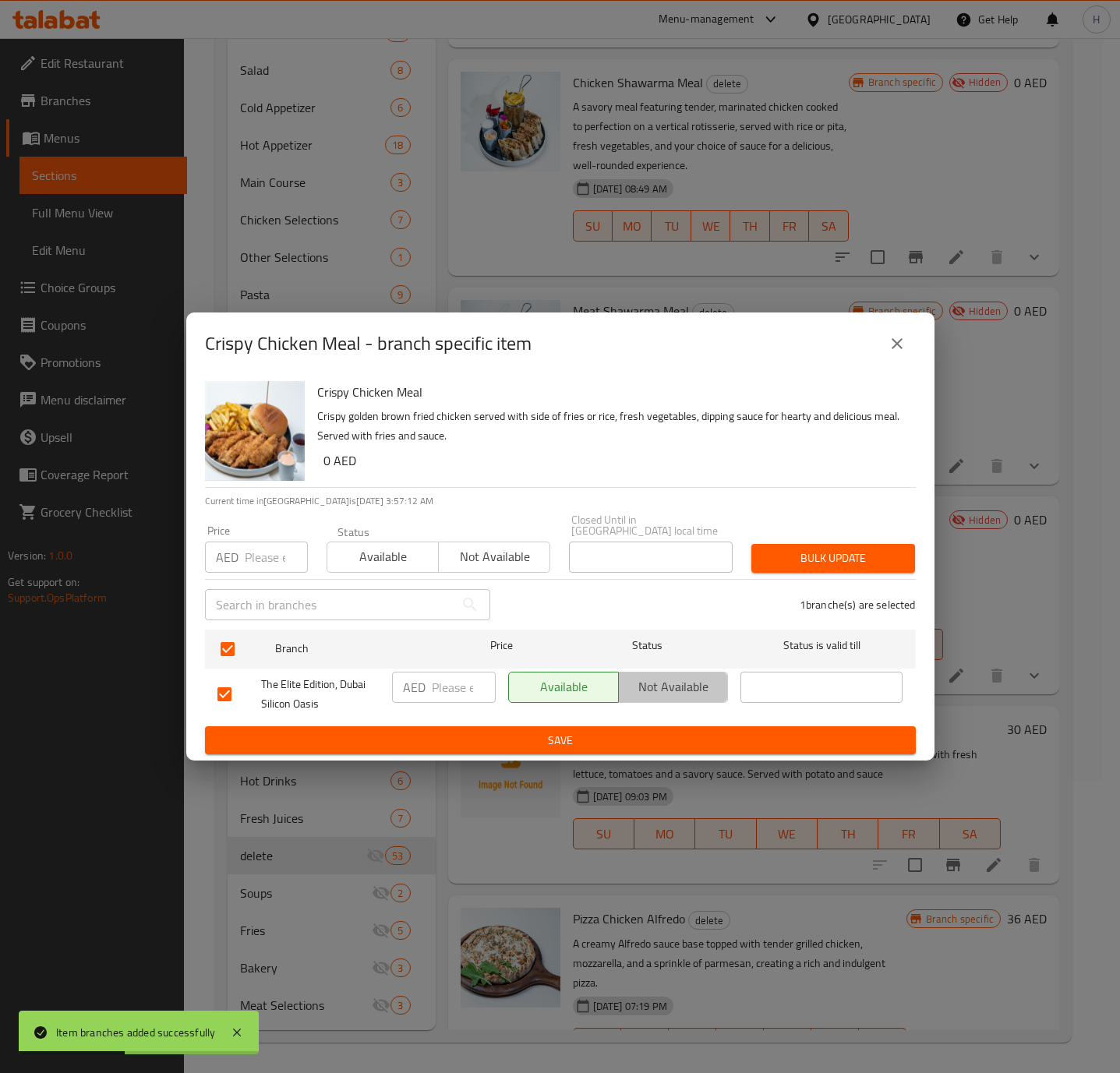
click at [661, 672] on button "Not available" at bounding box center [674, 687] width 111 height 31
click at [642, 720] on div "Available Not available" at bounding box center [618, 694] width 233 height 58
click at [642, 739] on span "Save" at bounding box center [560, 741] width 686 height 20
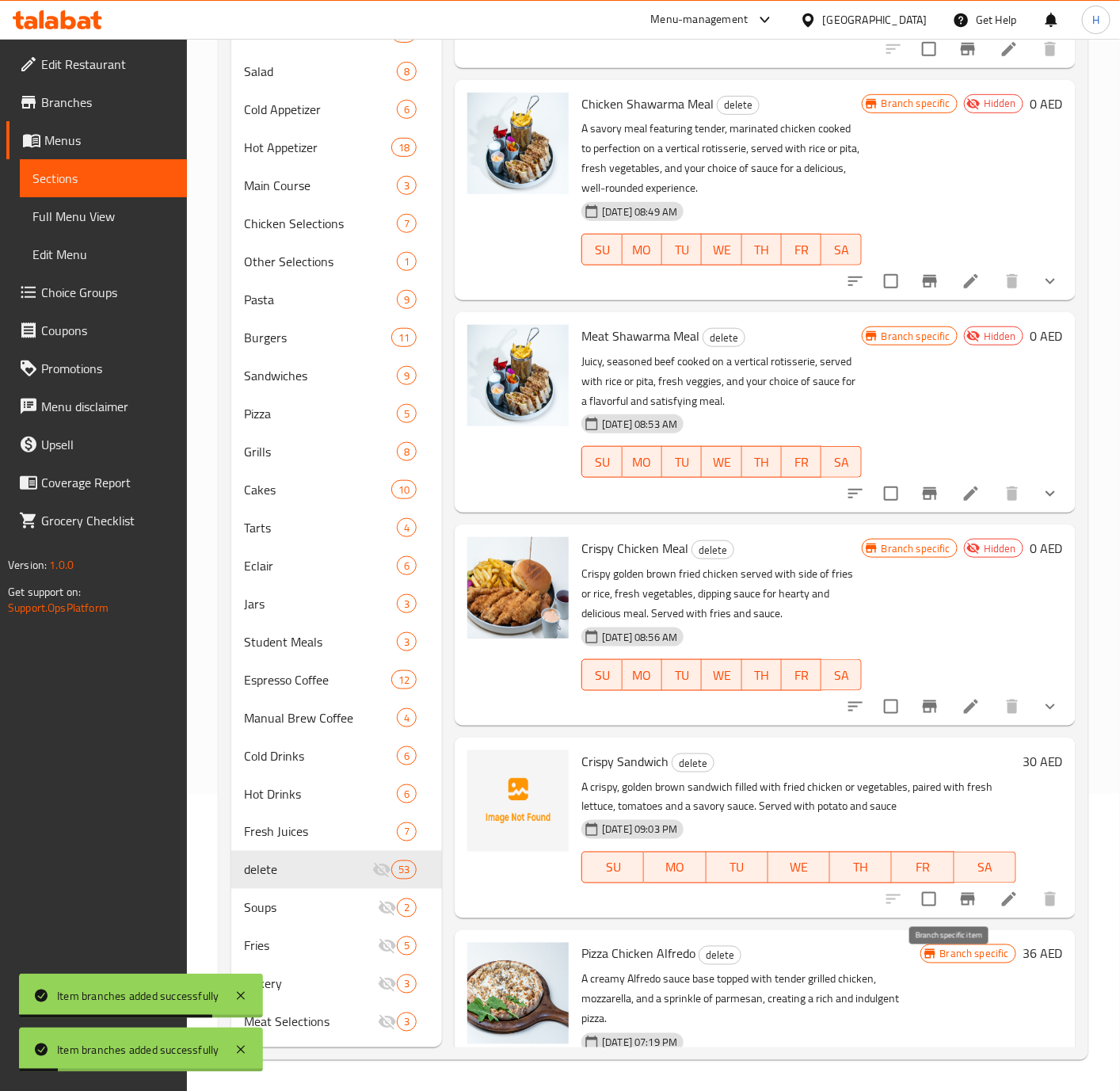
click at [961, 906] on icon "Branch-specific-item" at bounding box center [968, 899] width 14 height 12
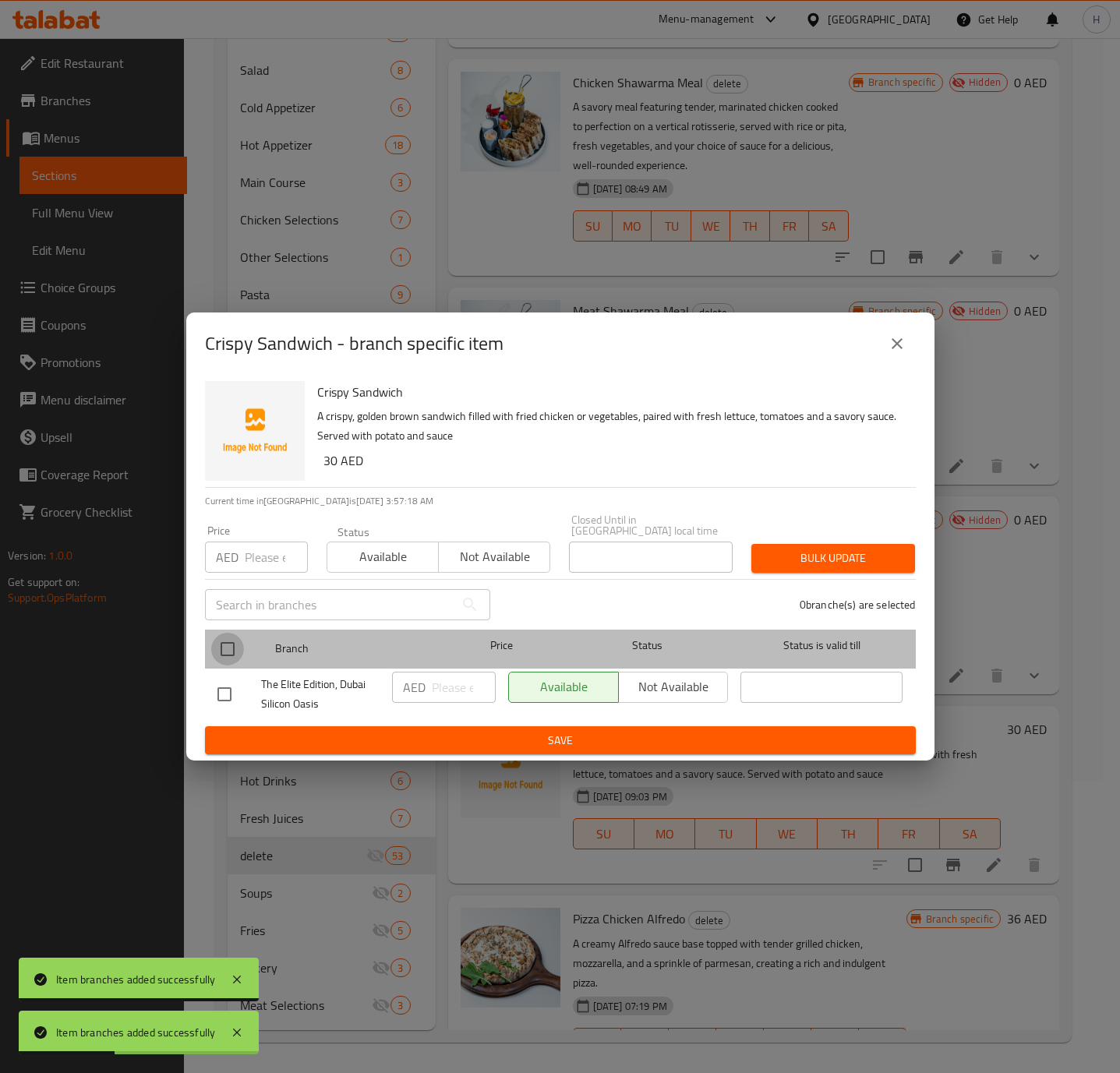
click at [219, 645] on input "checkbox" at bounding box center [228, 649] width 33 height 33
checkbox input "true"
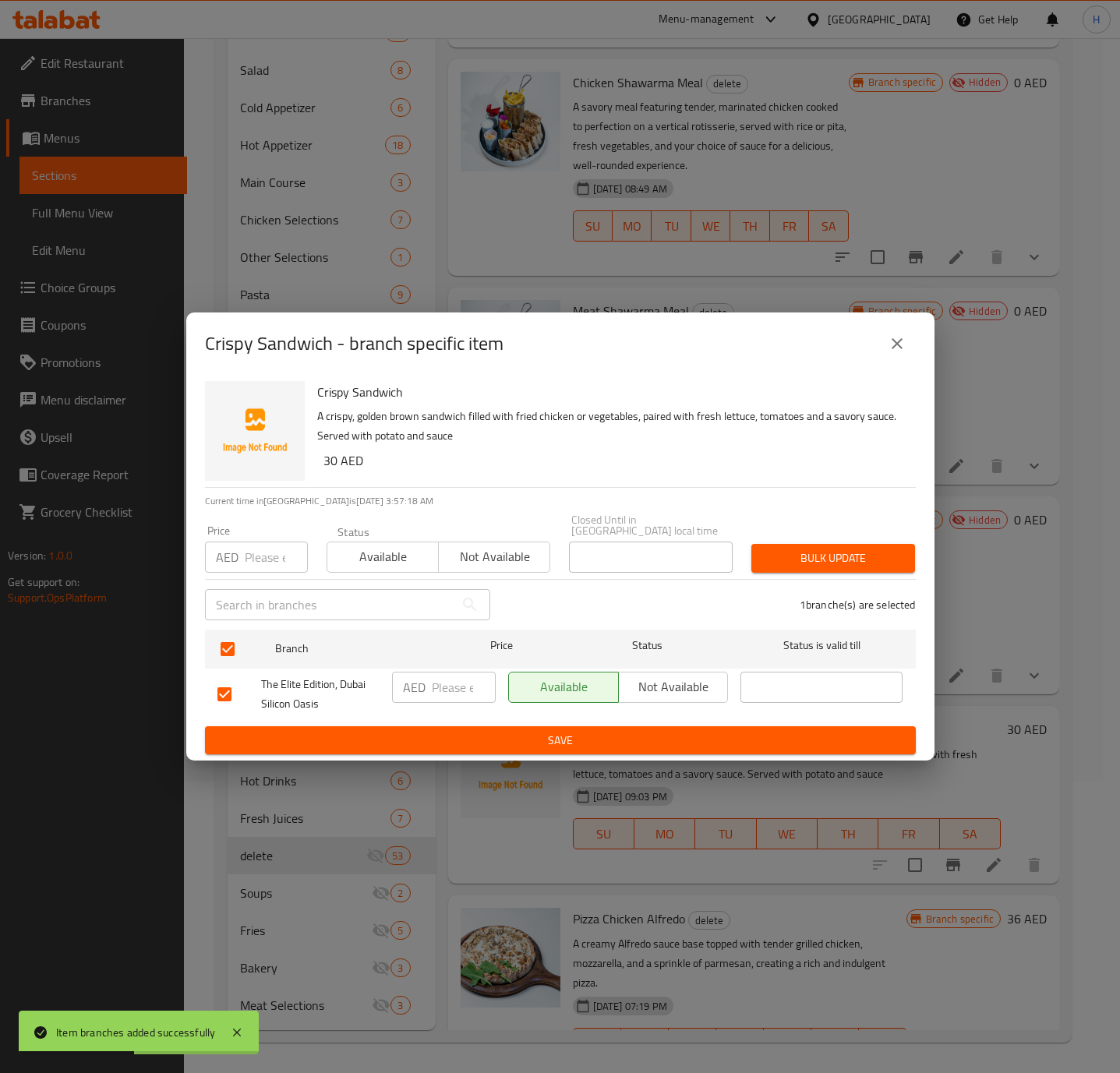
click at [660, 685] on span "Not available" at bounding box center [674, 686] width 98 height 22
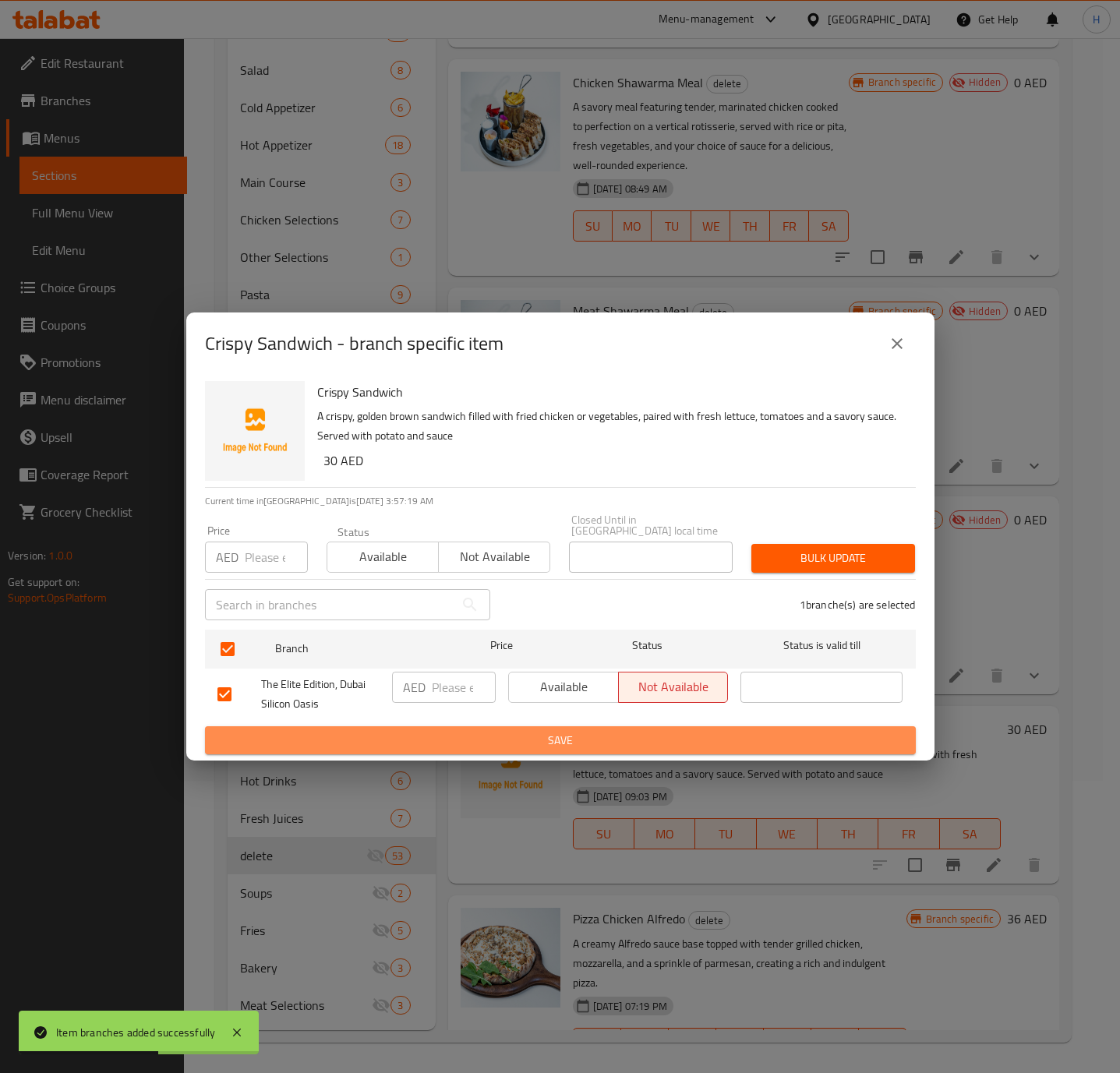
click at [620, 734] on span "Save" at bounding box center [560, 741] width 686 height 20
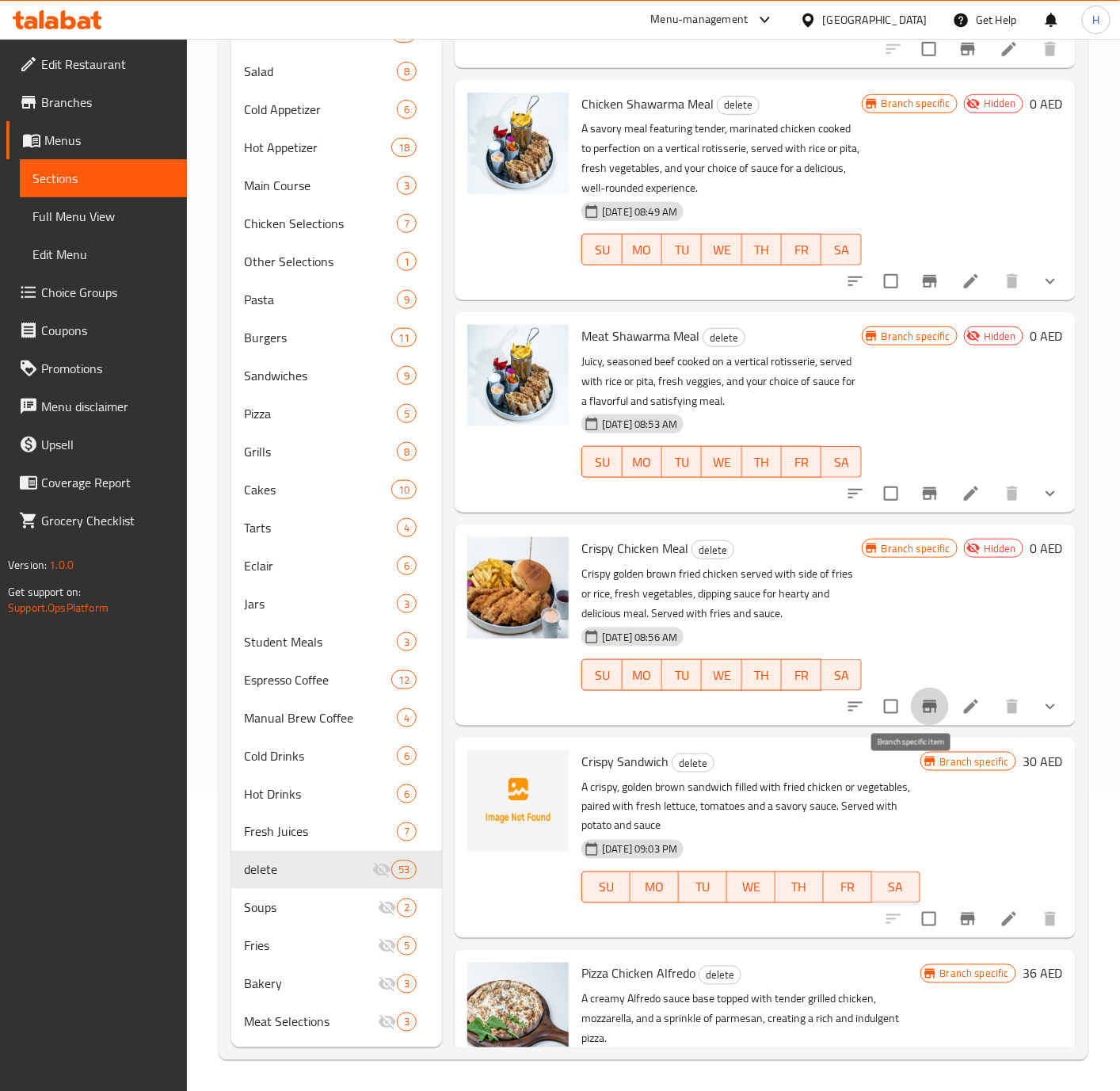
click at [923, 713] on icon "Branch-specific-item" at bounding box center [930, 707] width 14 height 12
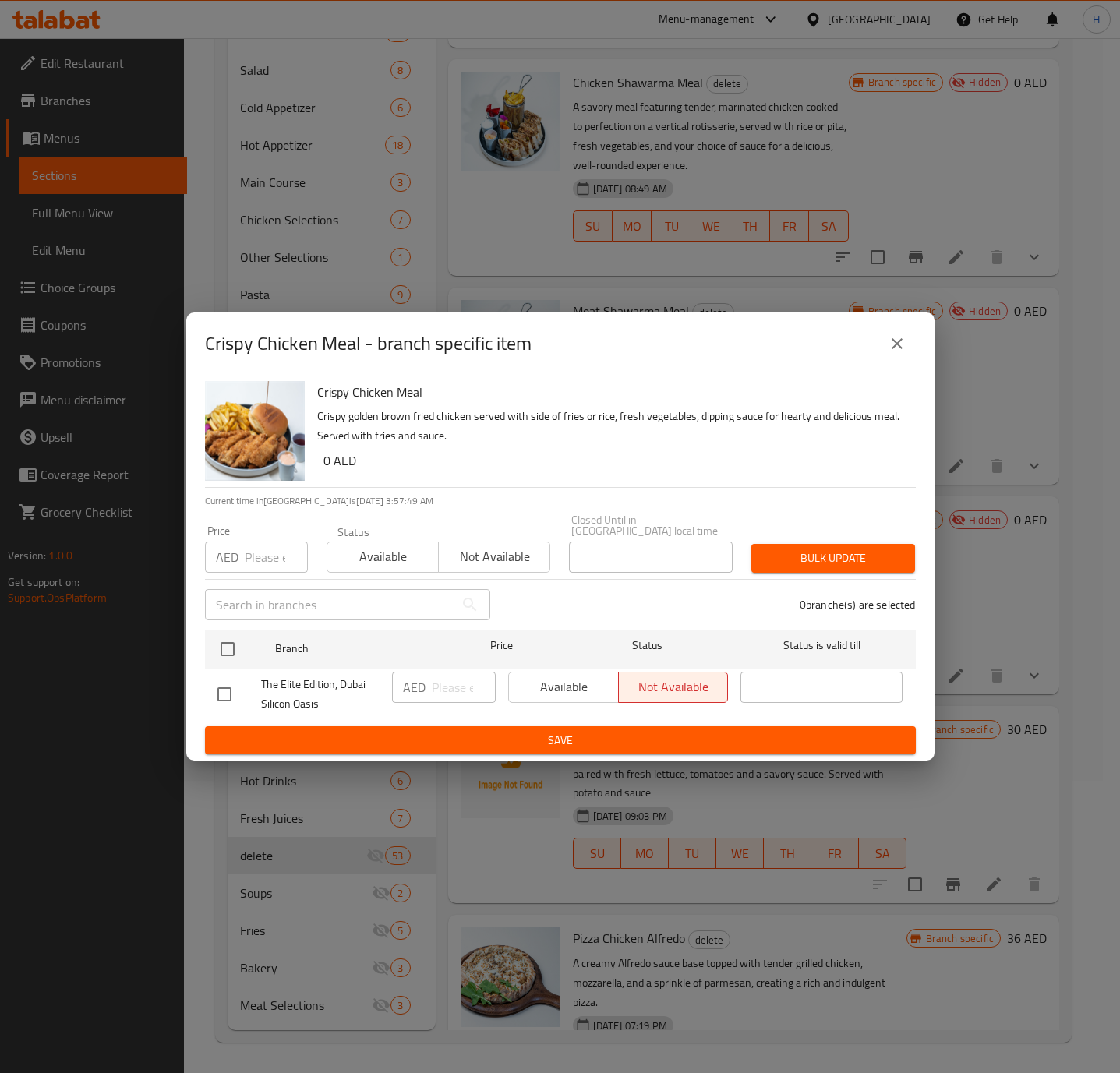
click at [902, 349] on icon "close" at bounding box center [897, 344] width 19 height 19
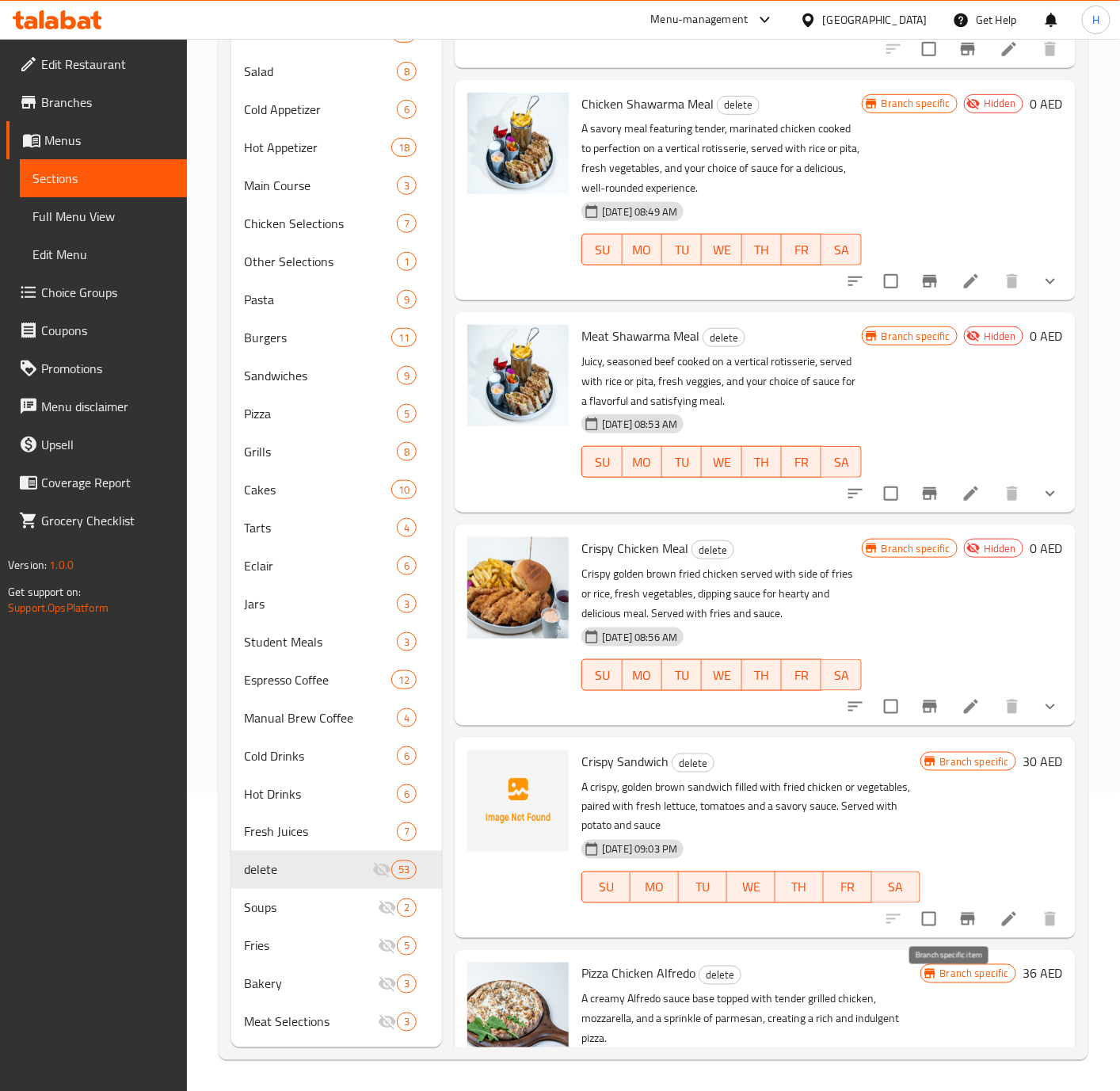
click at [961, 925] on icon "Branch-specific-item" at bounding box center [968, 919] width 14 height 12
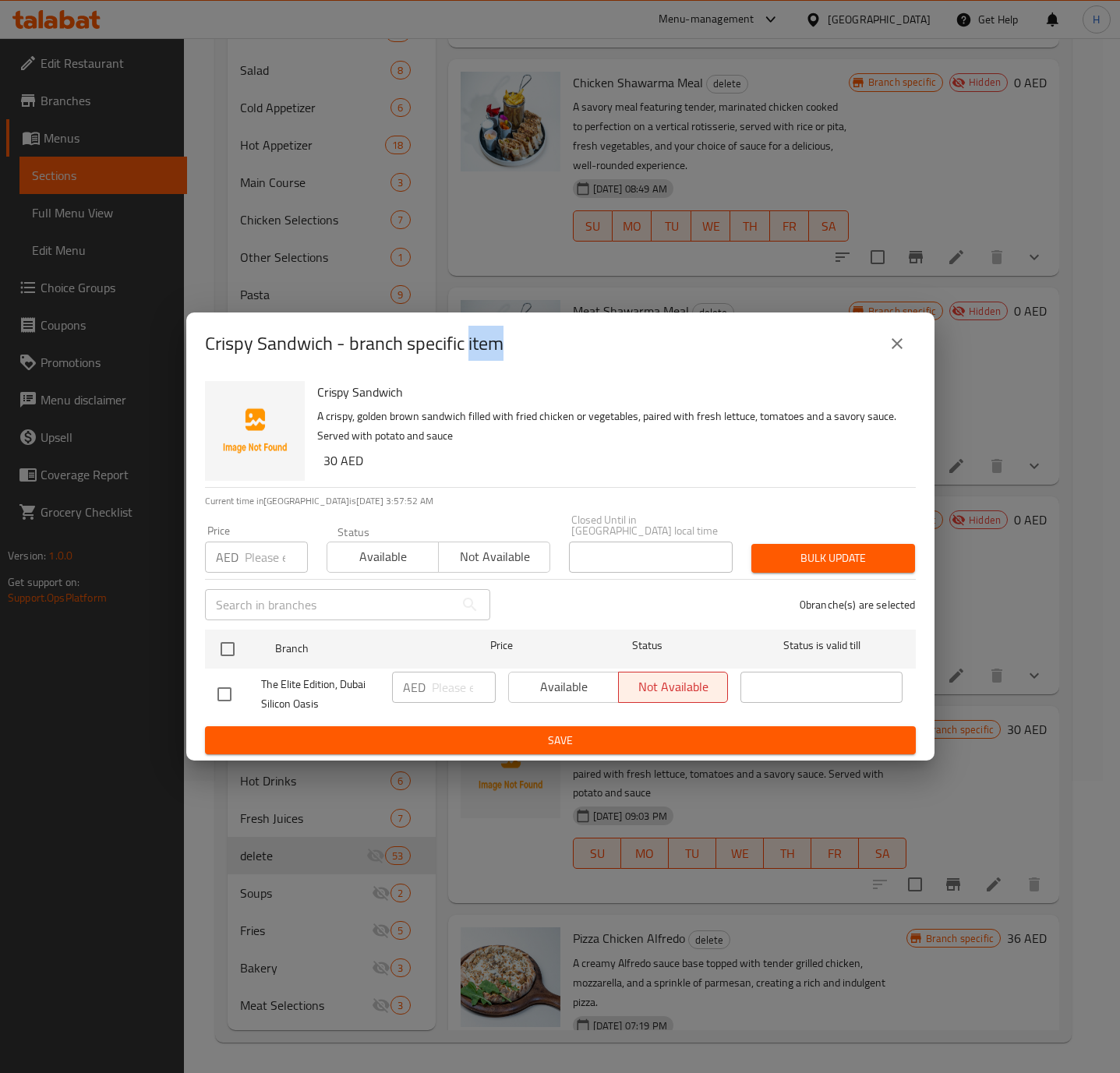
click at [891, 348] on icon "close" at bounding box center [896, 344] width 11 height 11
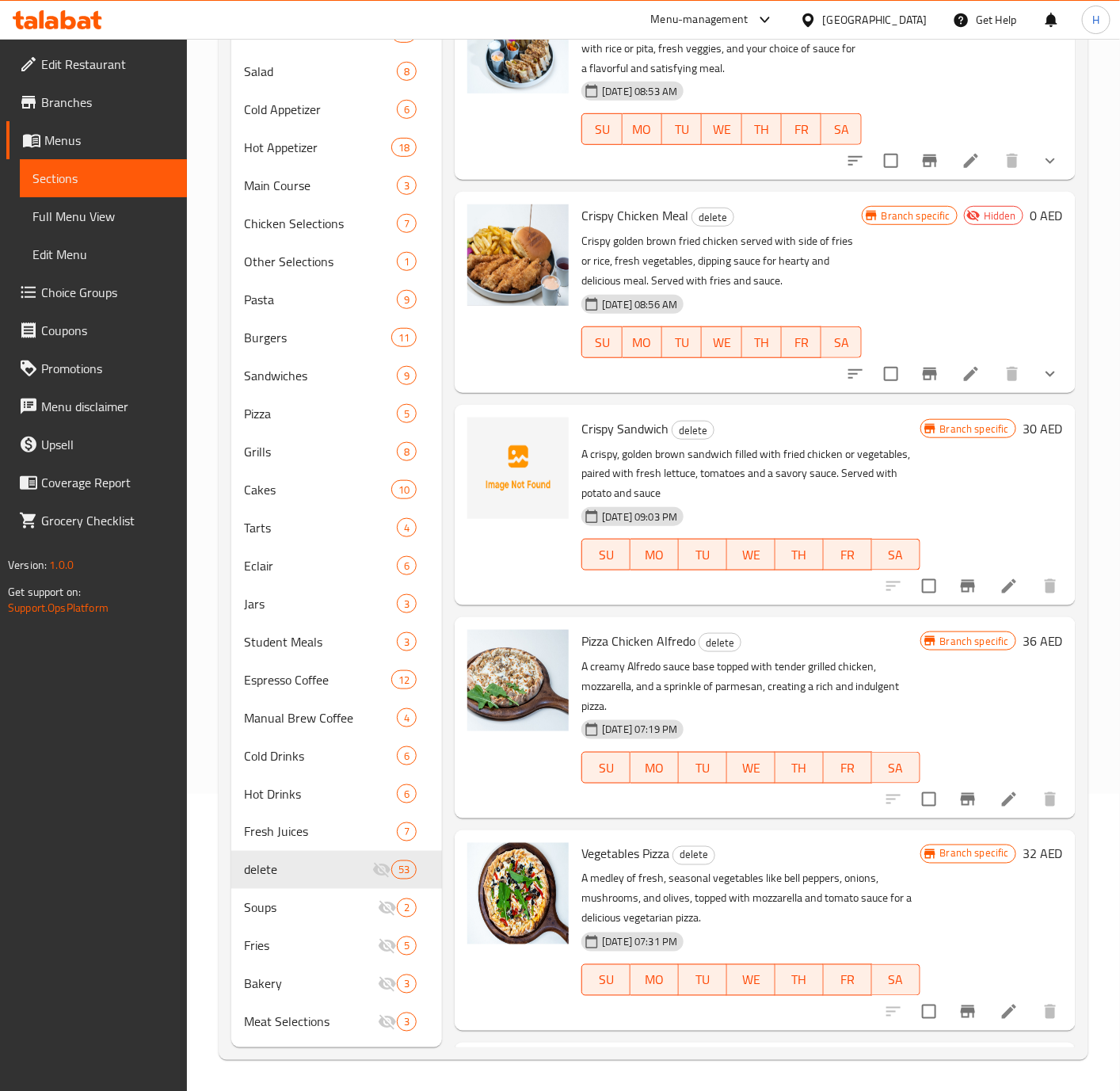
scroll to position [9030, 0]
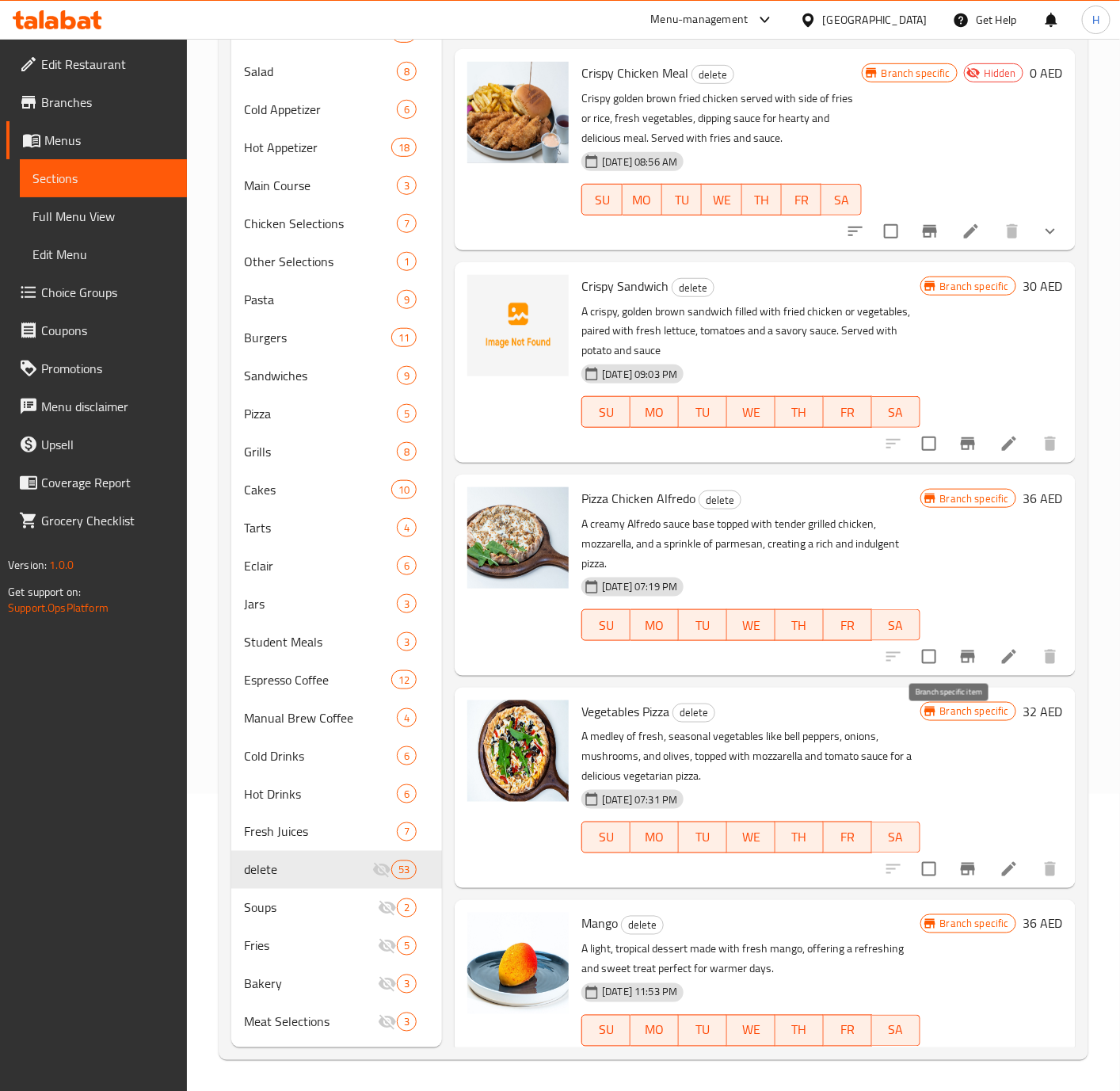
click at [961, 676] on button "Branch-specific-item" at bounding box center [967, 656] width 38 height 38
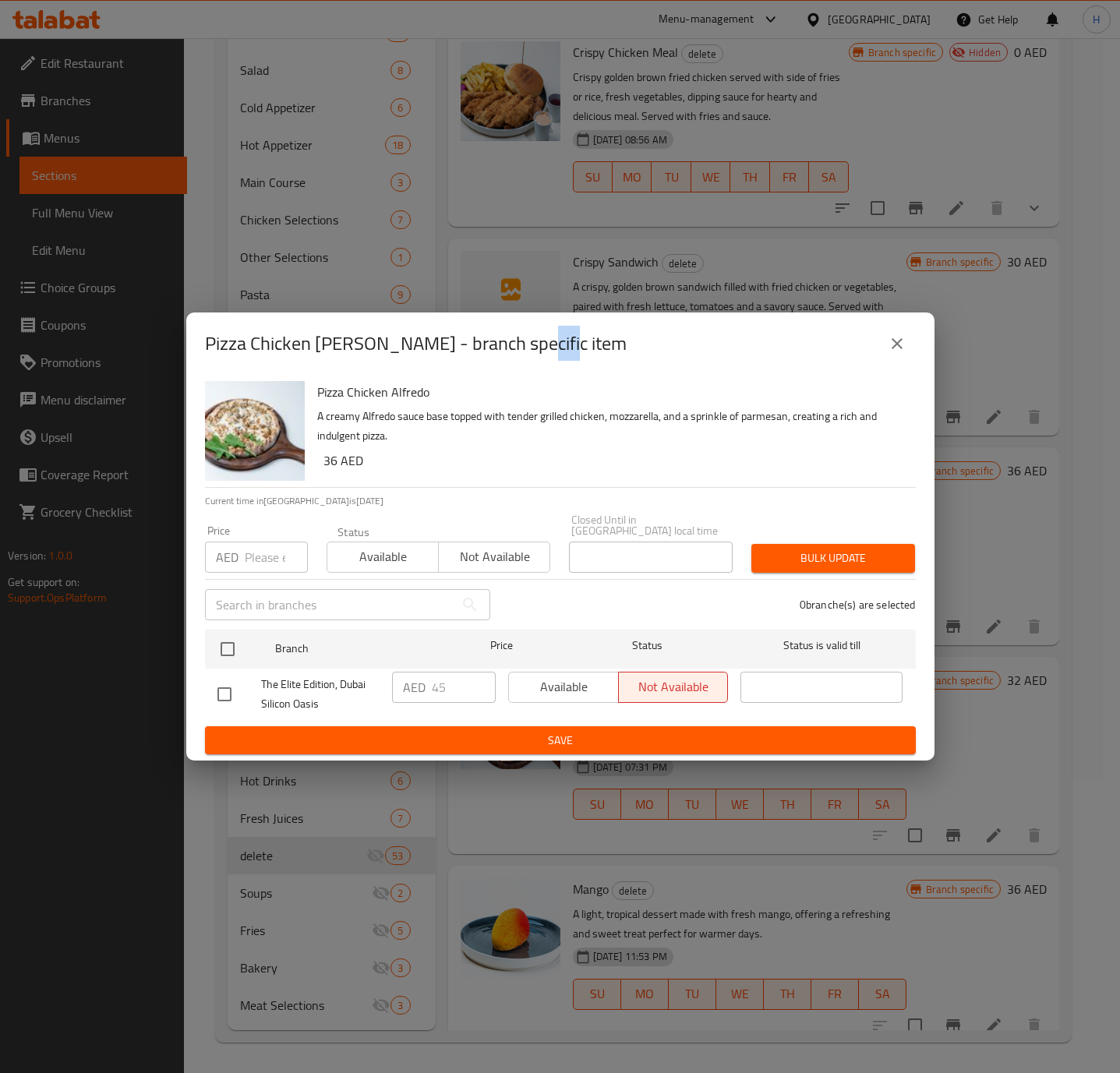
click at [891, 349] on icon "close" at bounding box center [897, 344] width 19 height 19
drag, startPoint x: 891, startPoint y: 349, endPoint x: 883, endPoint y: 412, distance: 63.5
click at [891, 349] on icon "close" at bounding box center [897, 344] width 19 height 19
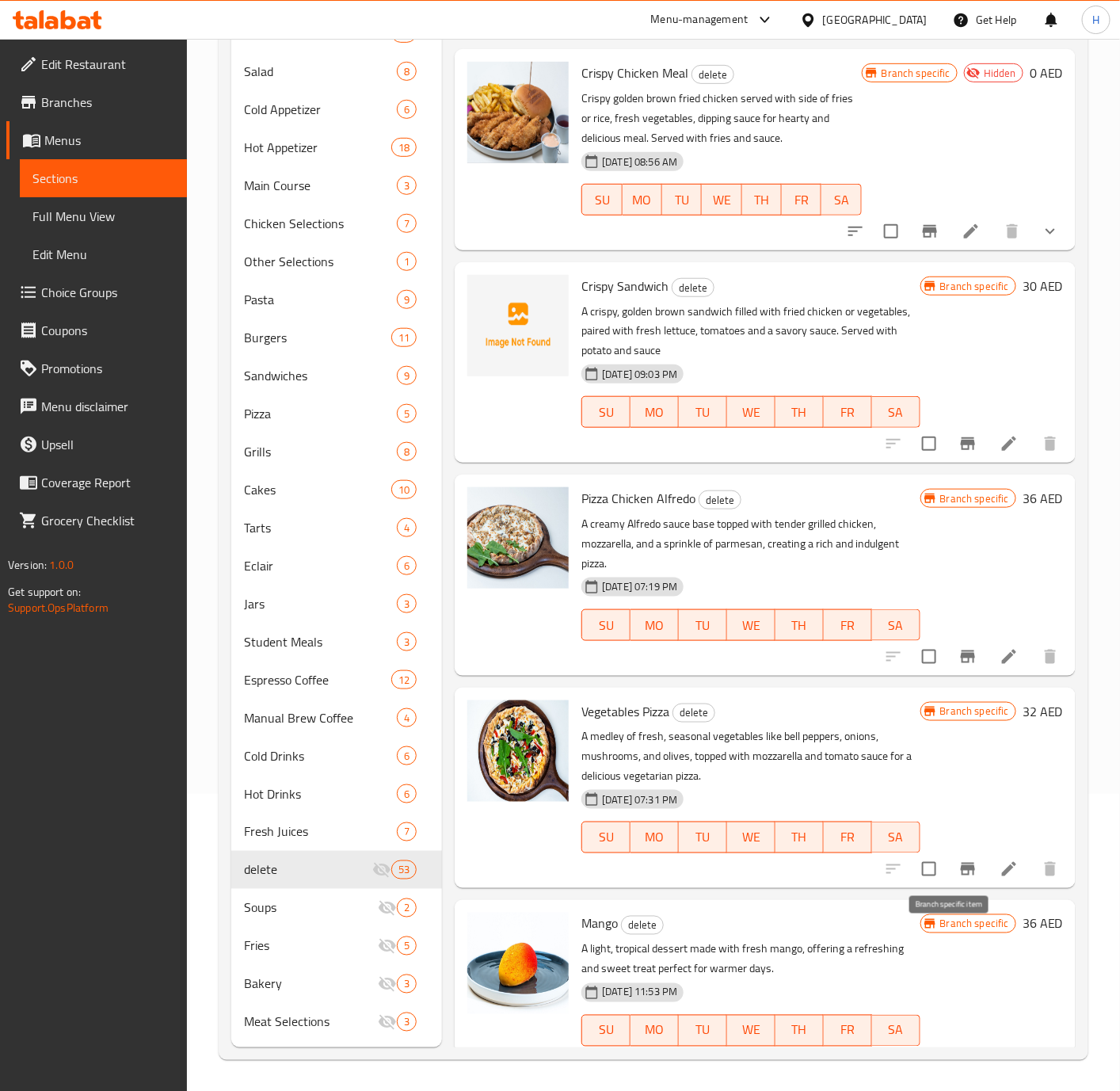
click at [961, 875] on icon "Branch-specific-item" at bounding box center [968, 869] width 14 height 12
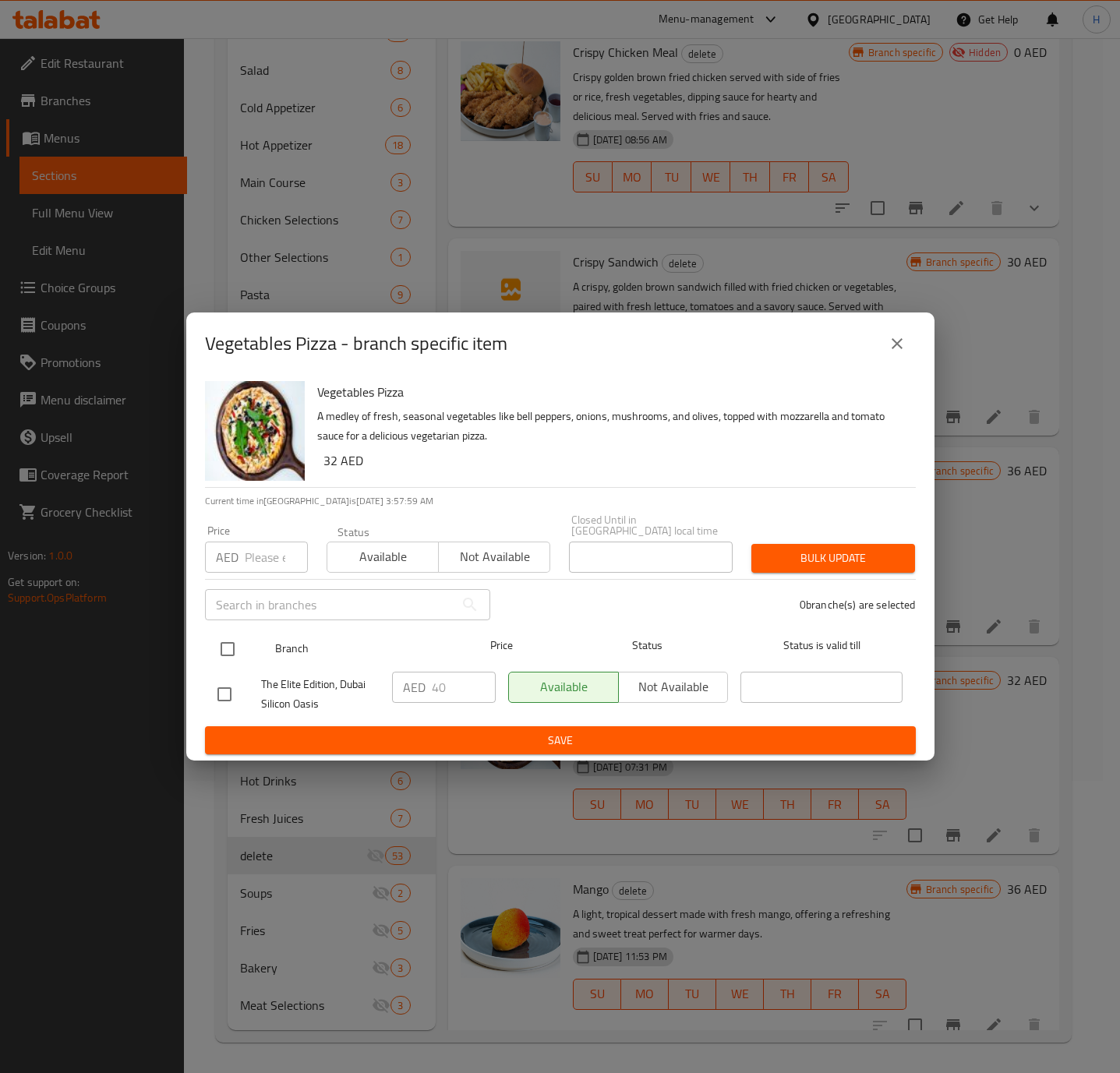
click at [238, 646] on input "checkbox" at bounding box center [228, 649] width 33 height 33
checkbox input "true"
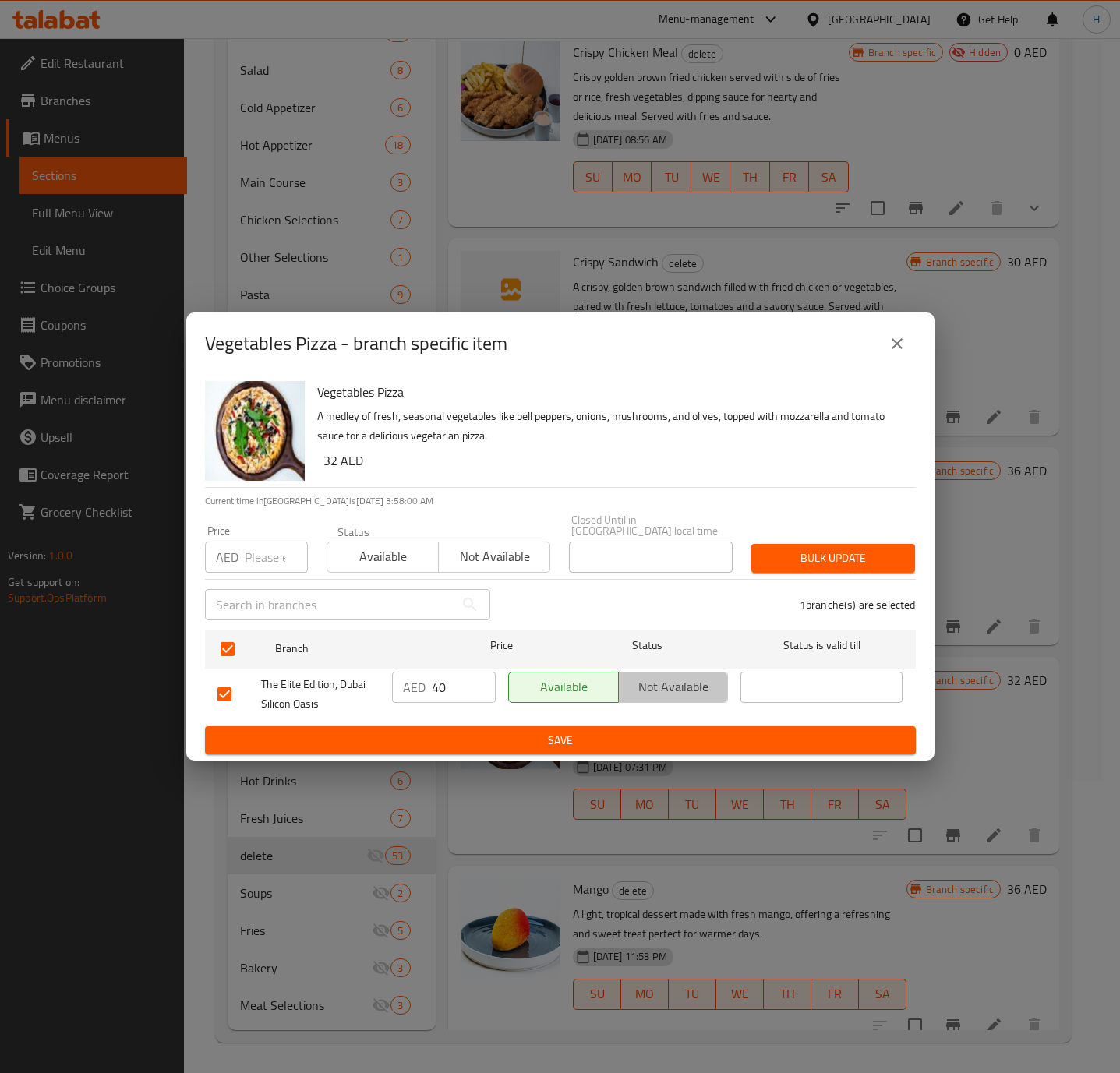
click at [665, 685] on span "Not available" at bounding box center [674, 686] width 98 height 22
click at [623, 739] on span "Save" at bounding box center [560, 741] width 686 height 20
click at [623, 739] on div at bounding box center [560, 536] width 1120 height 1073
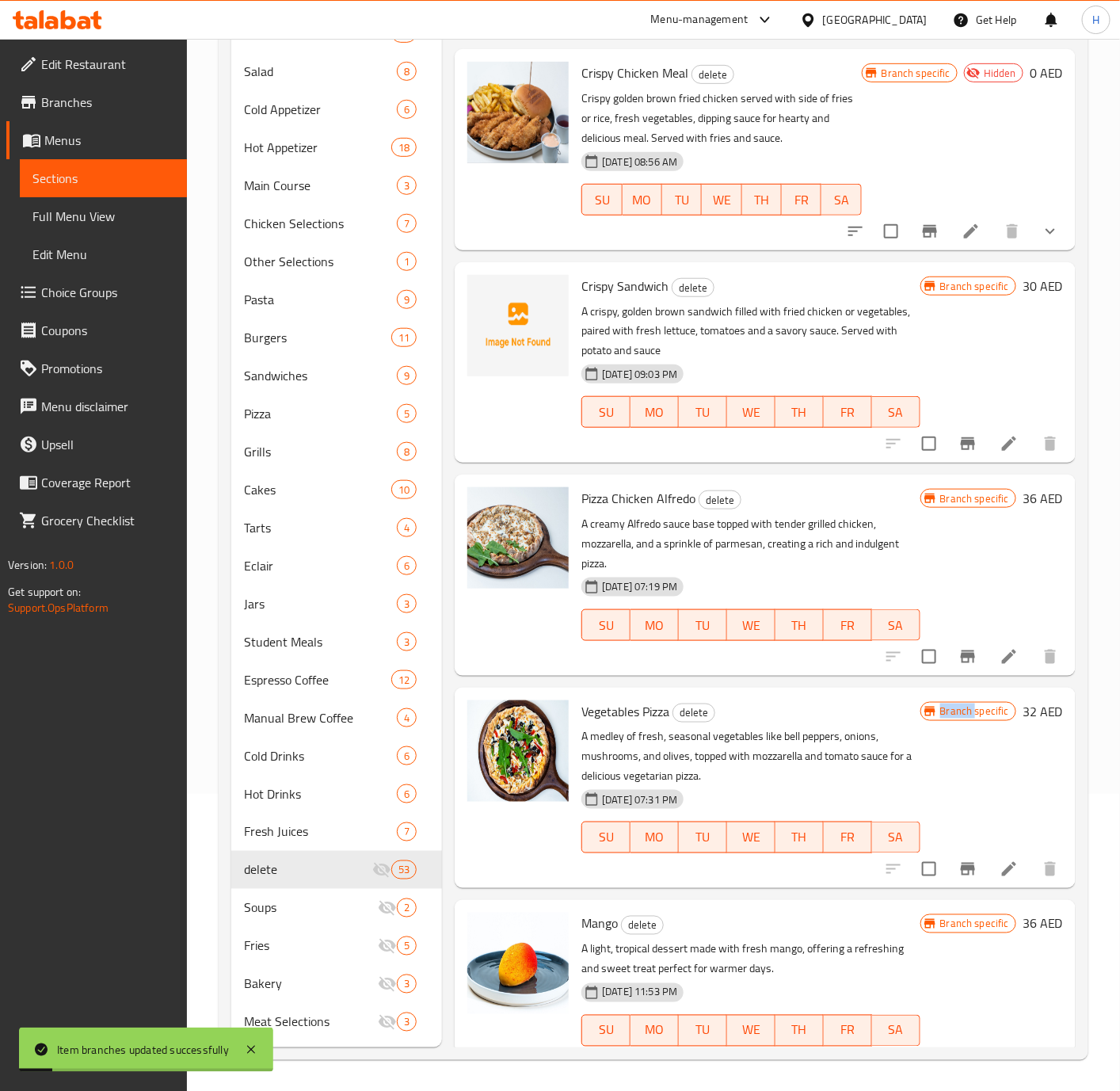
scroll to position [9524, 0]
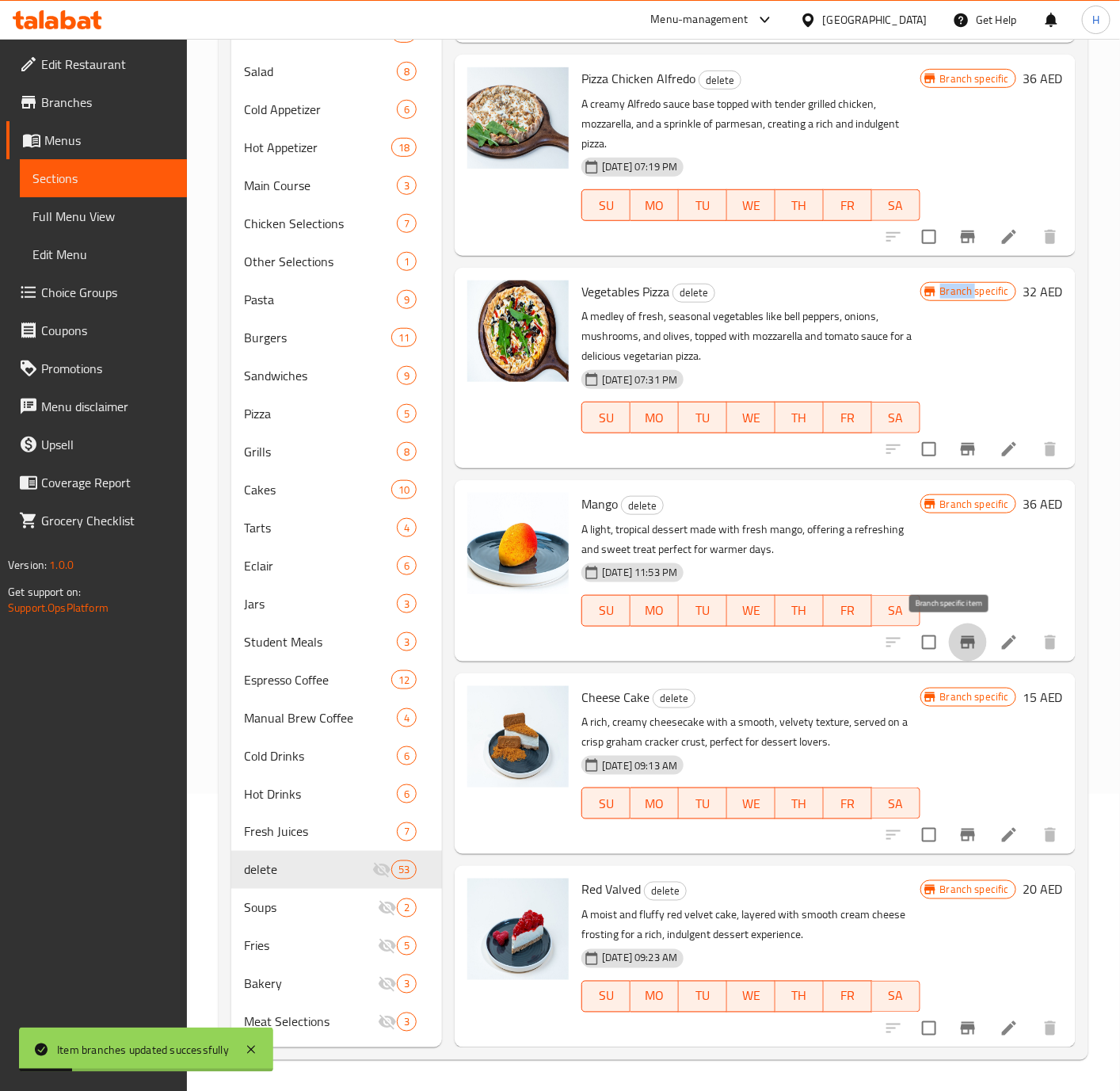
click at [961, 640] on icon "Branch-specific-item" at bounding box center [968, 642] width 14 height 12
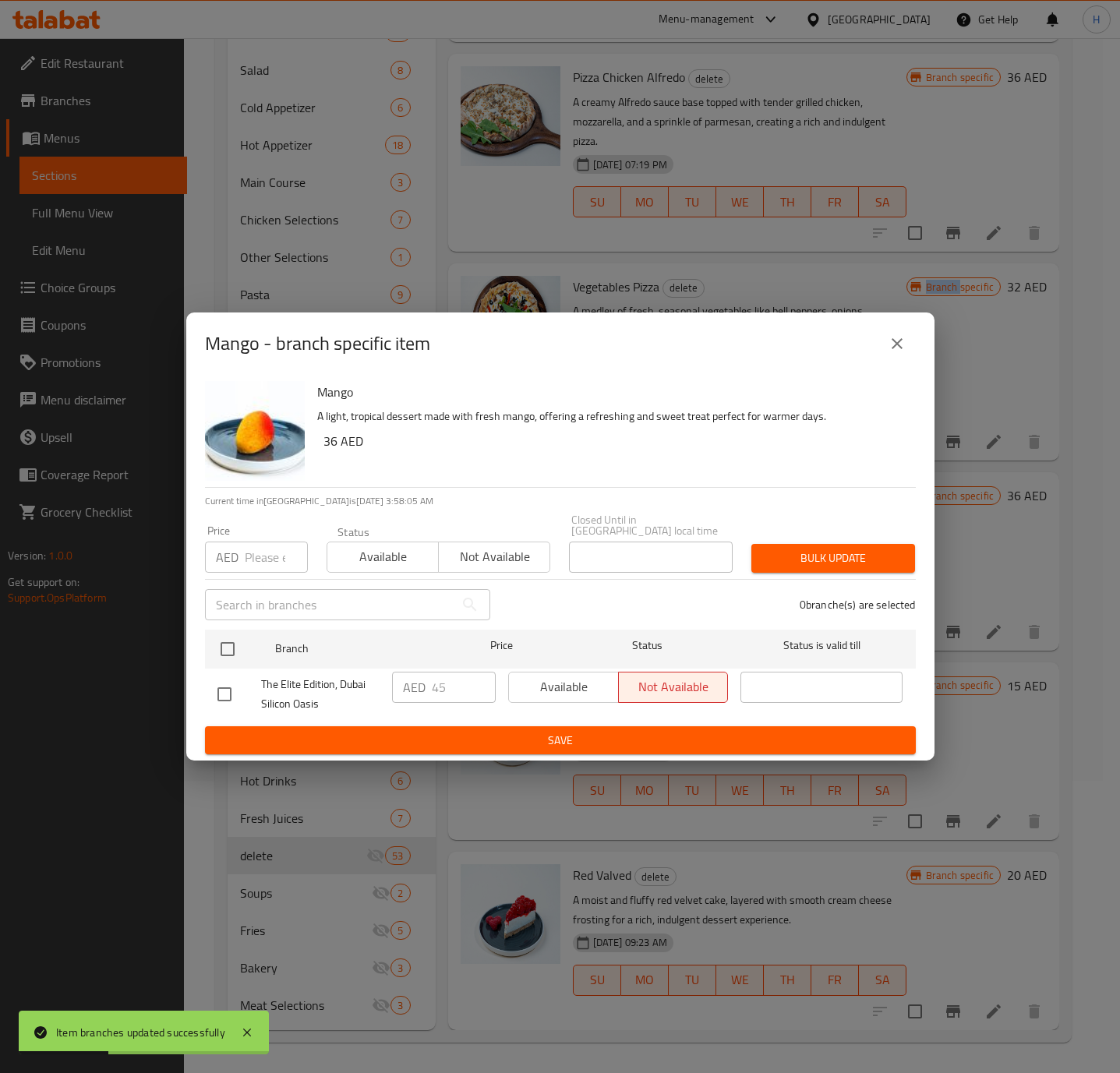
click at [903, 346] on icon "close" at bounding box center [897, 344] width 19 height 19
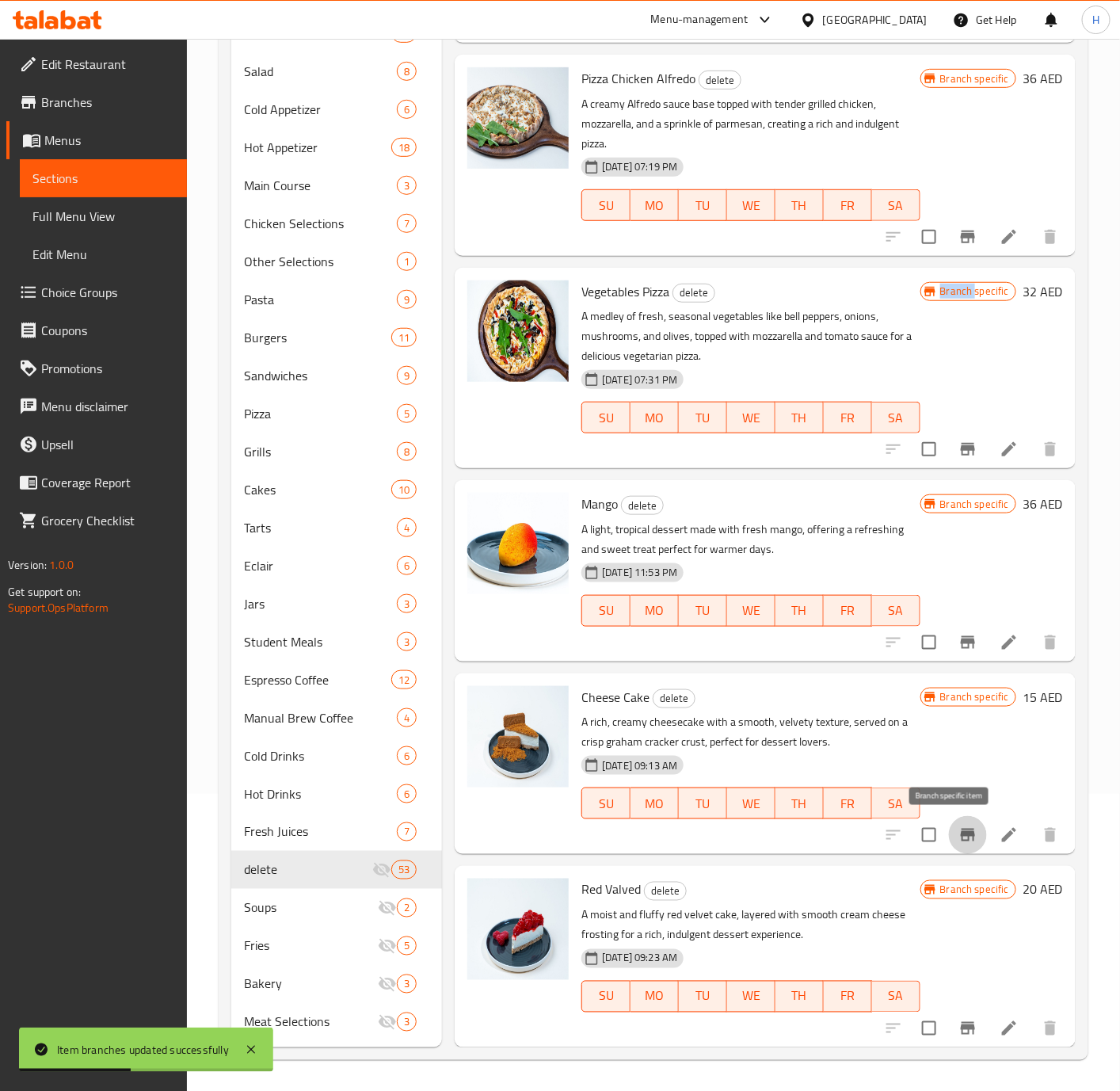
click at [958, 828] on icon "Branch-specific-item" at bounding box center [968, 835] width 19 height 19
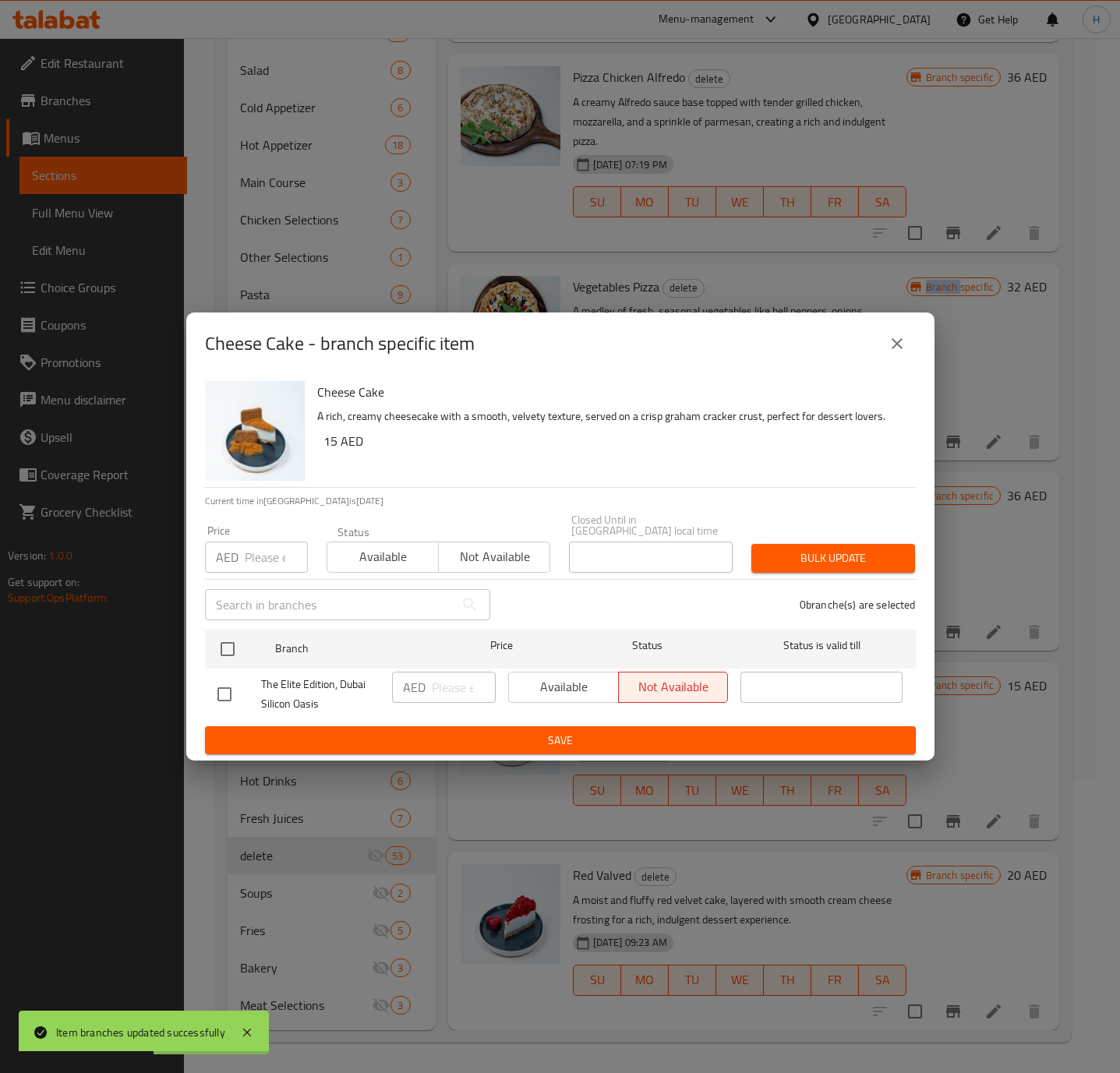
click at [882, 347] on button "close" at bounding box center [896, 343] width 37 height 37
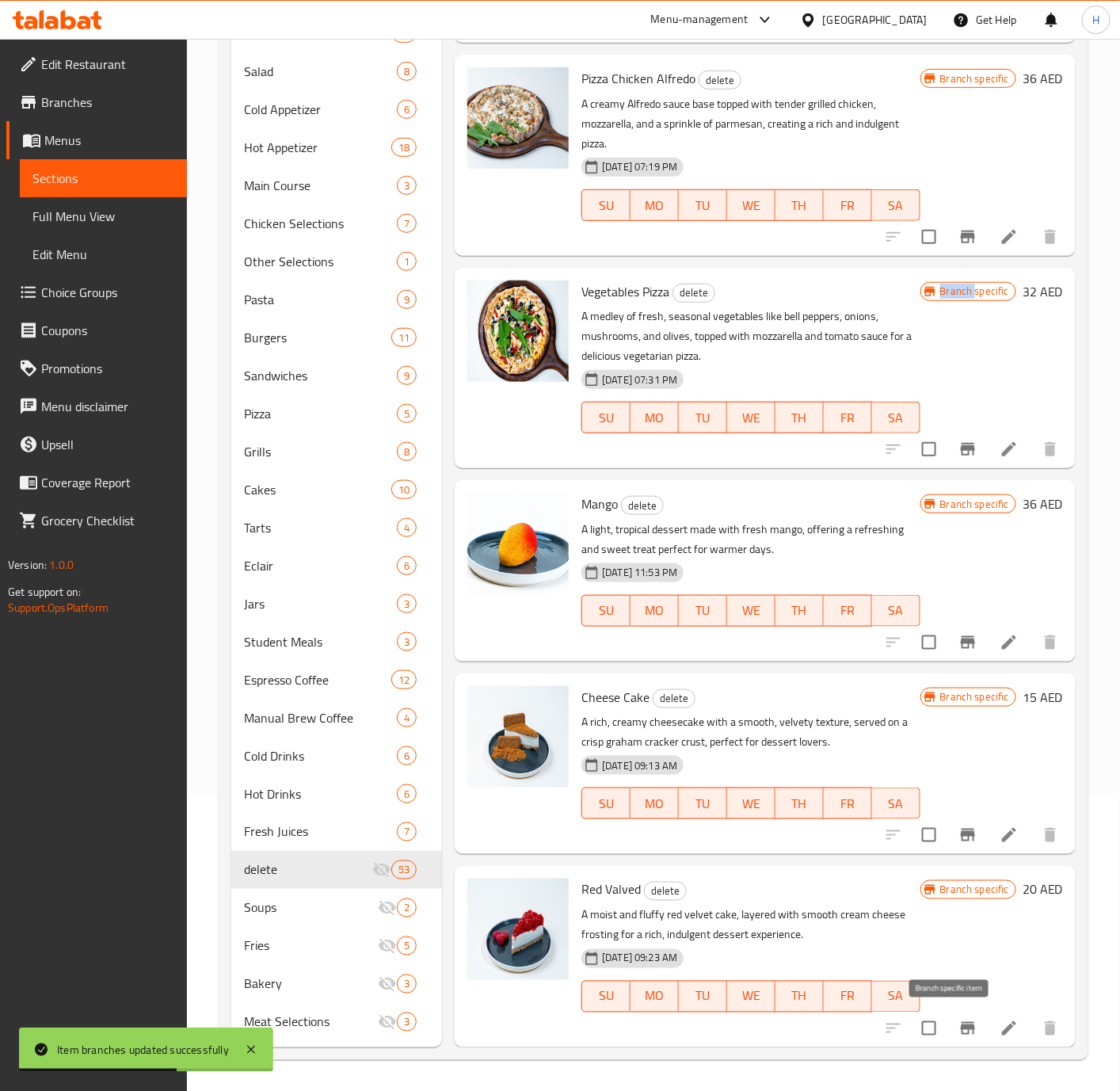
click at [961, 1029] on icon "Branch-specific-item" at bounding box center [968, 1028] width 14 height 12
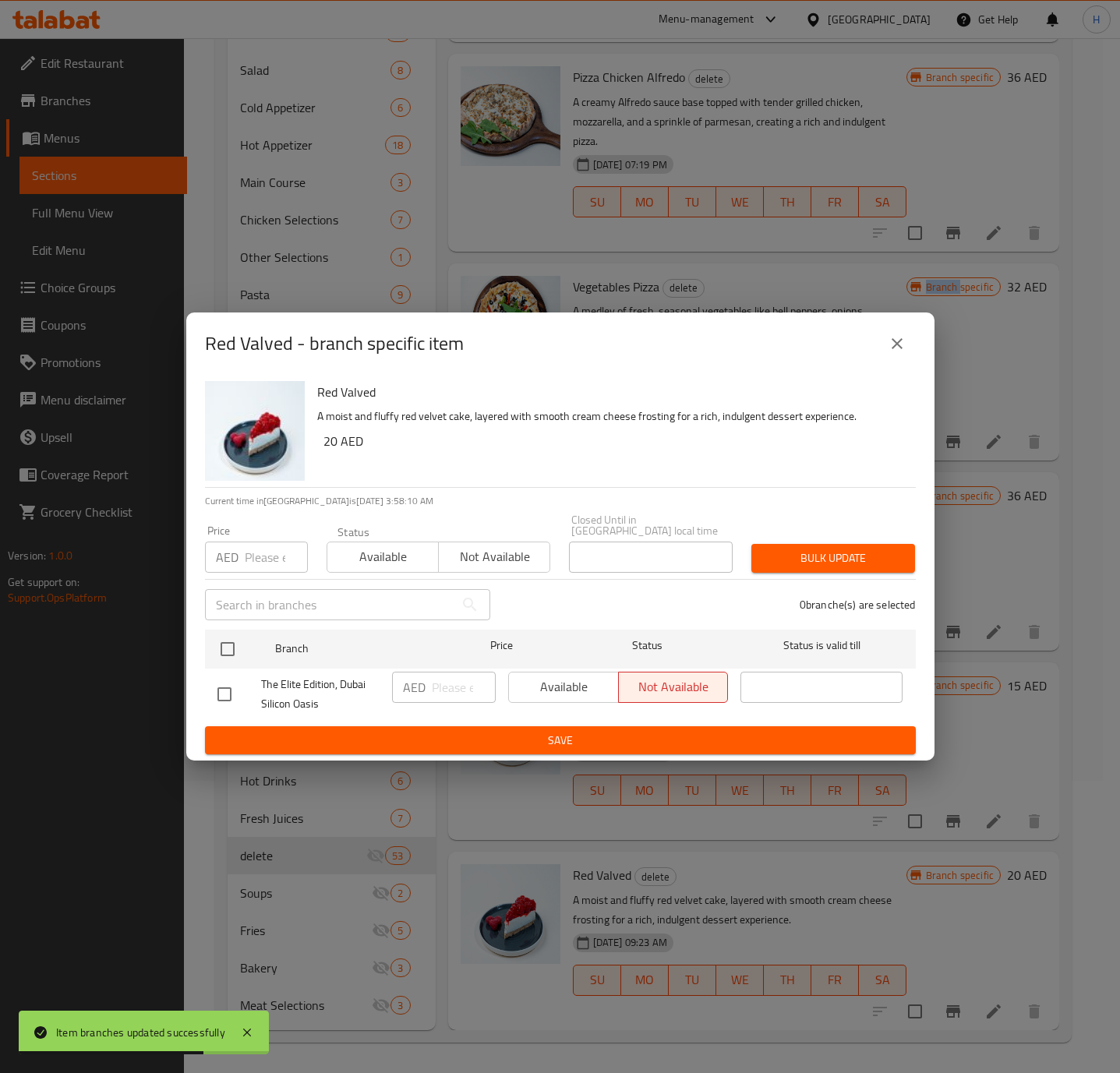
click at [893, 342] on icon "close" at bounding box center [897, 344] width 19 height 19
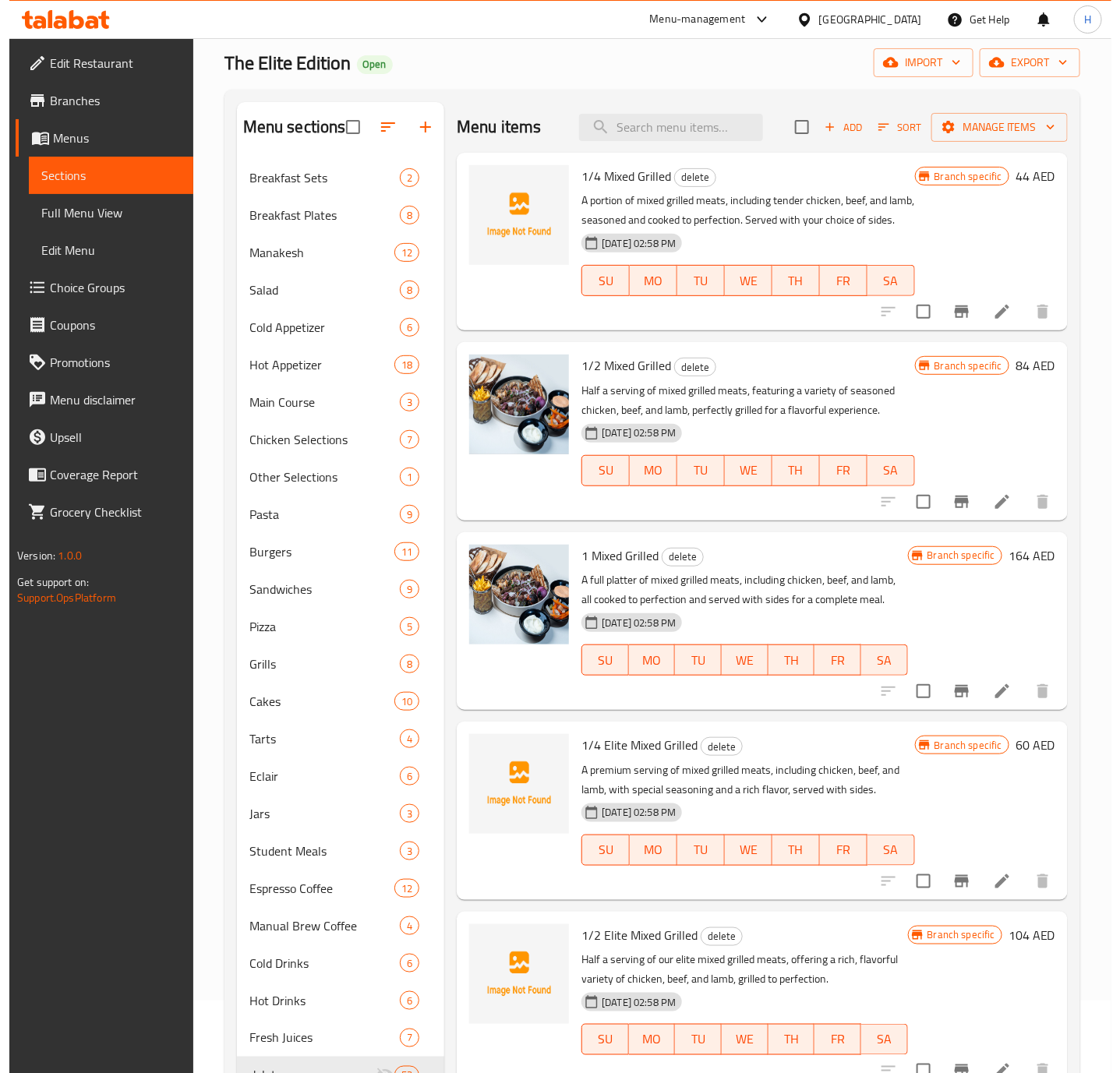
scroll to position [0, 0]
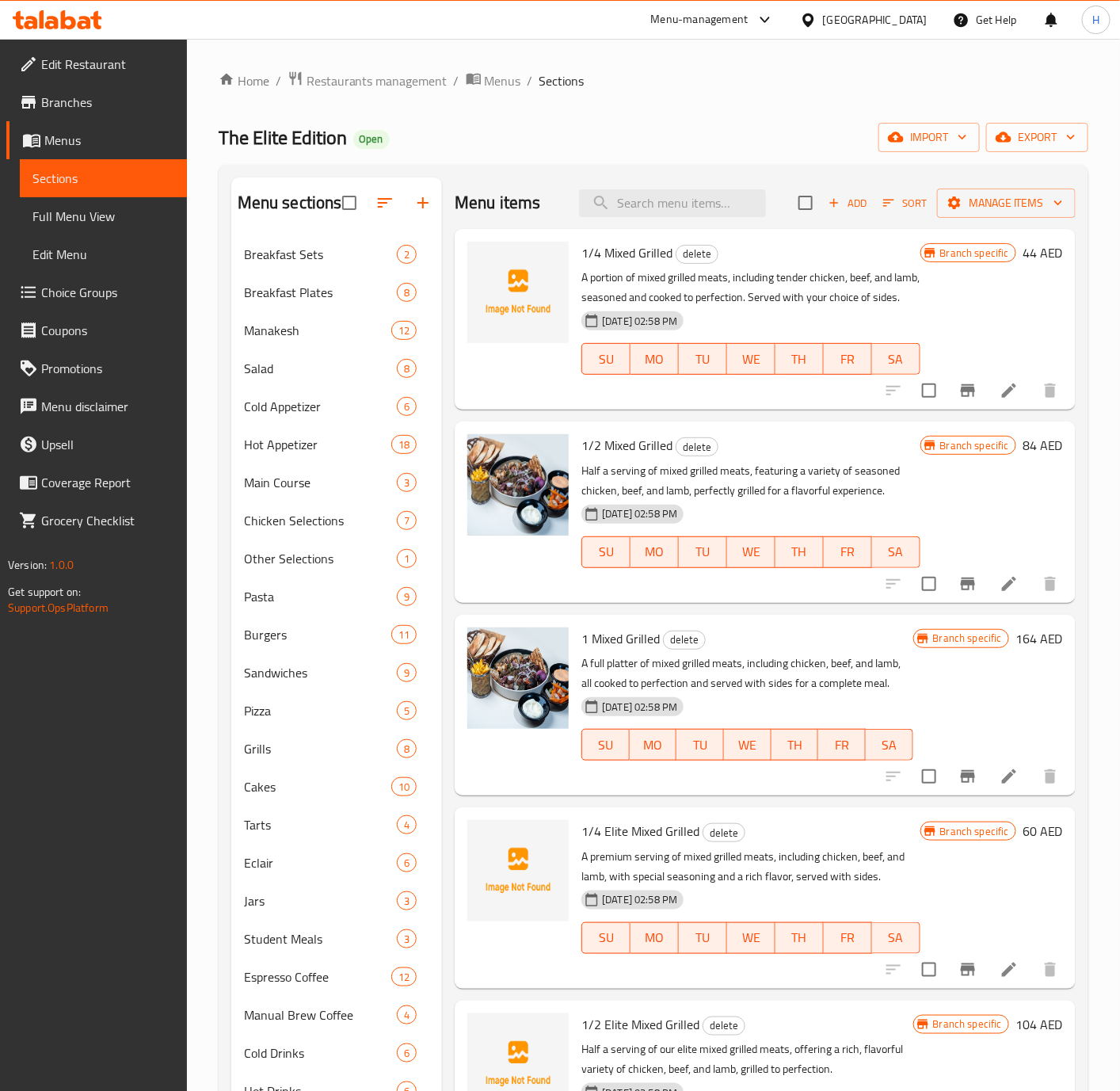
click at [770, 200] on div "Menu items Add Sort Manage items" at bounding box center [765, 203] width 621 height 52
click at [789, 203] on input "checkbox" at bounding box center [806, 203] width 33 height 33
checkbox input "true"
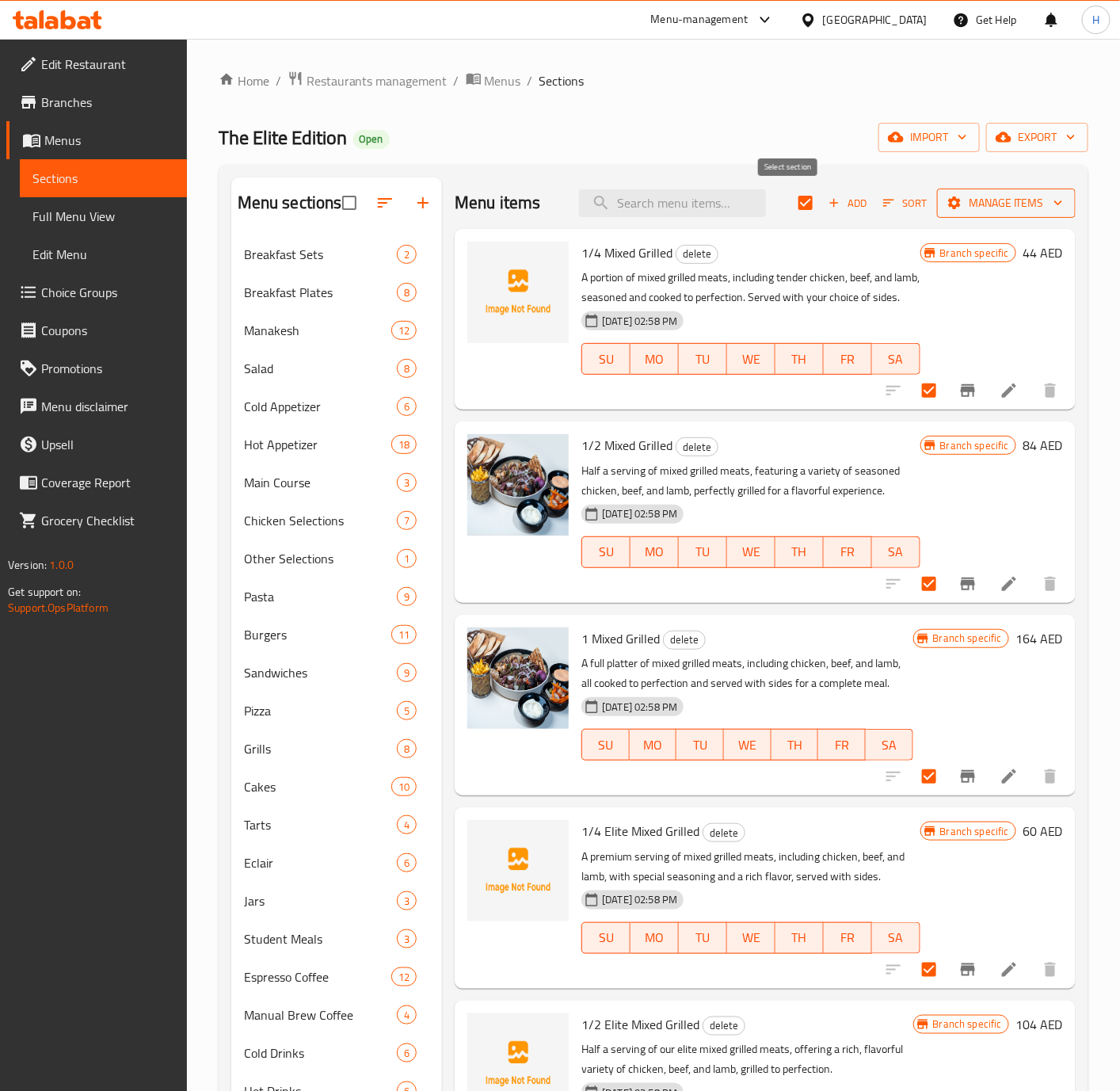
checkbox input "true"
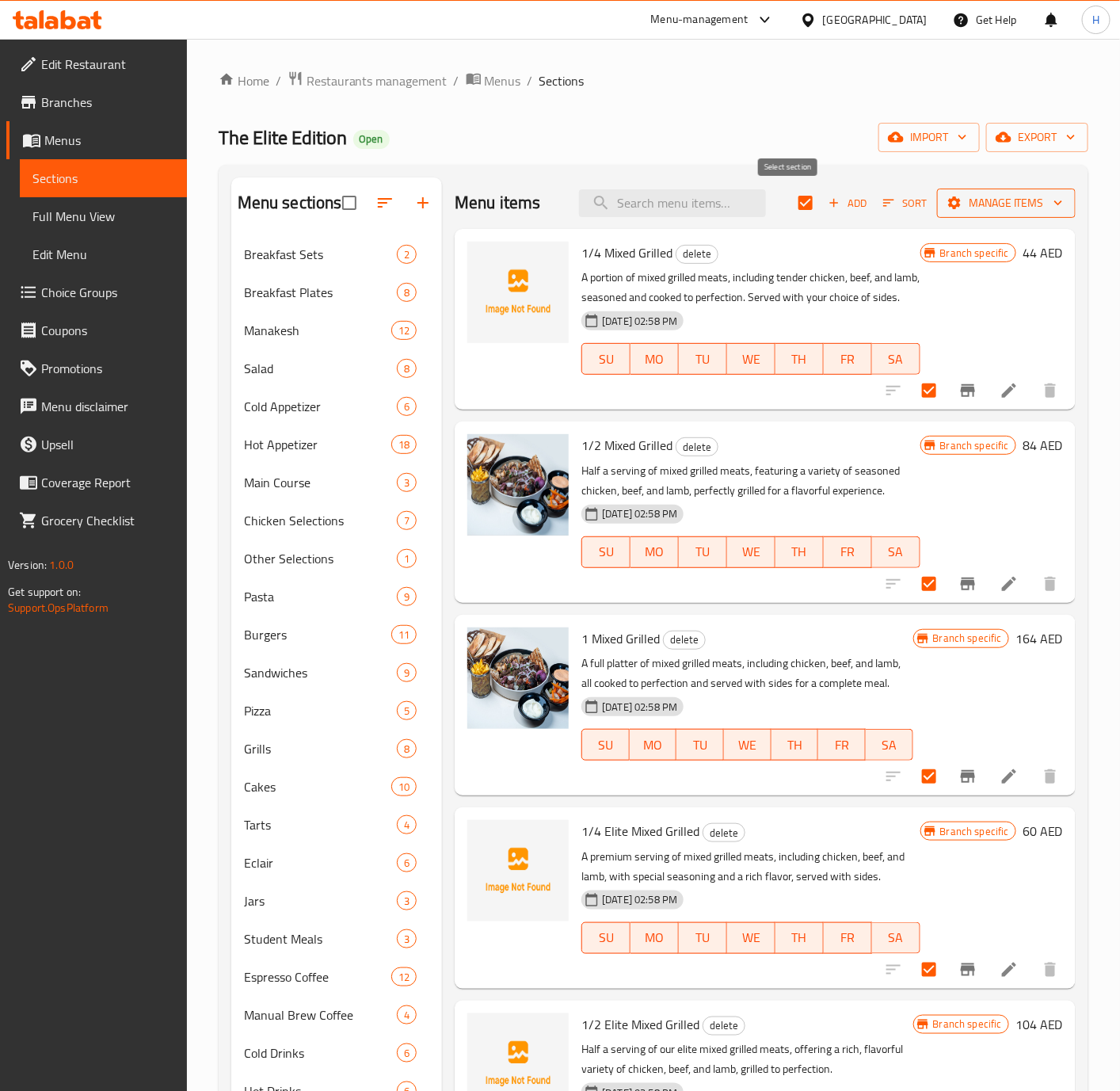
checkbox input "true"
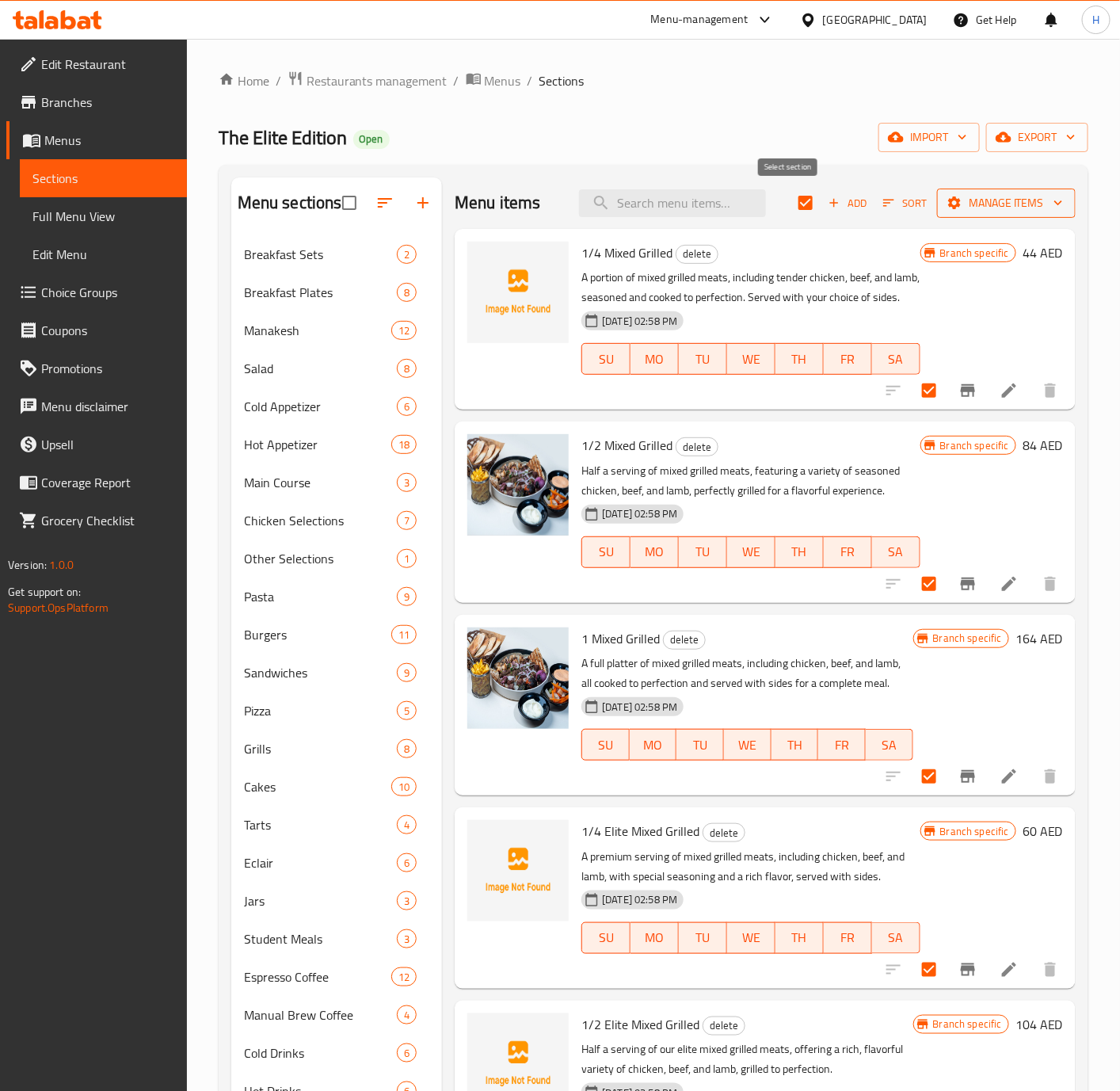
checkbox input "true"
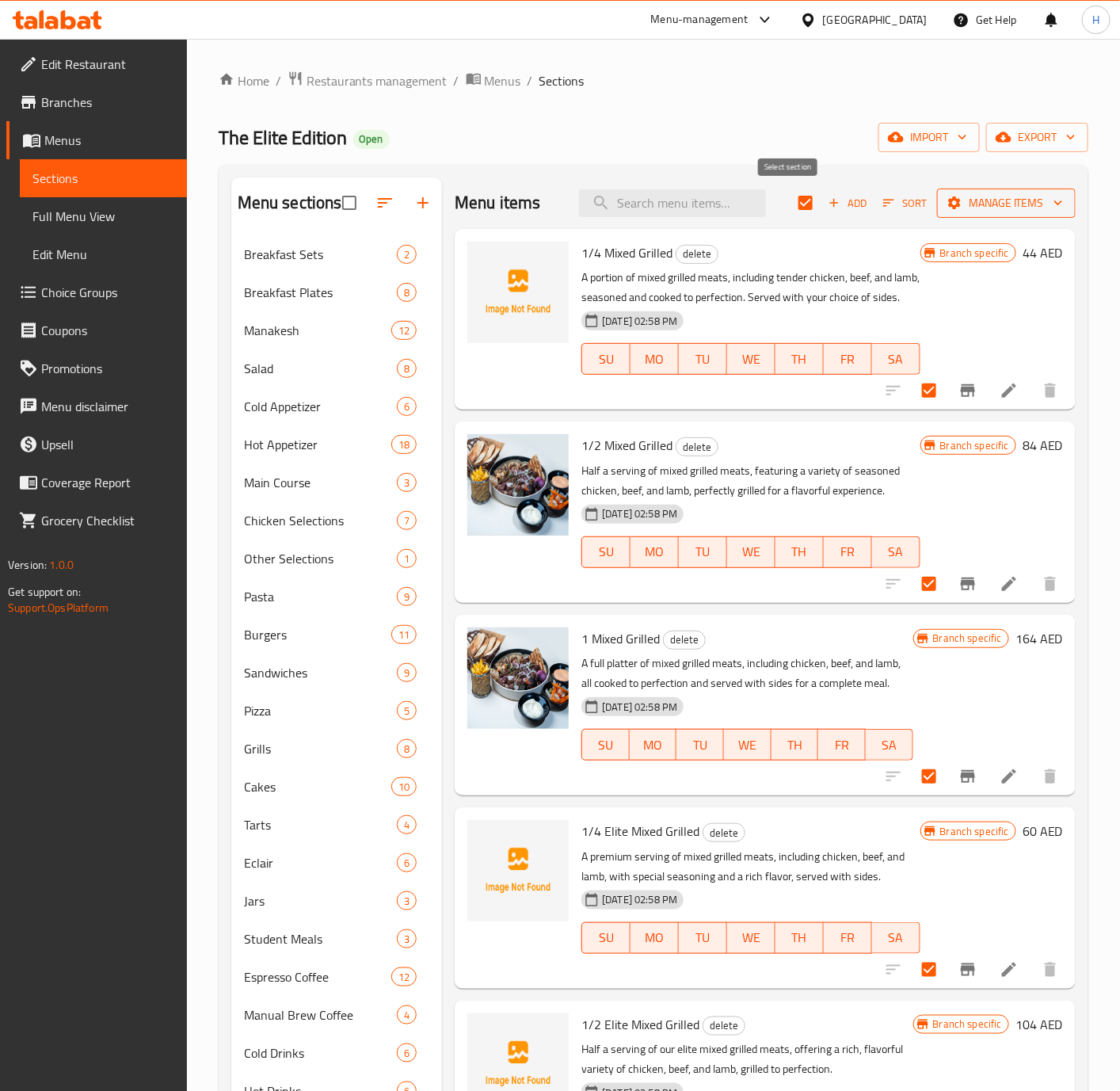
checkbox input "true"
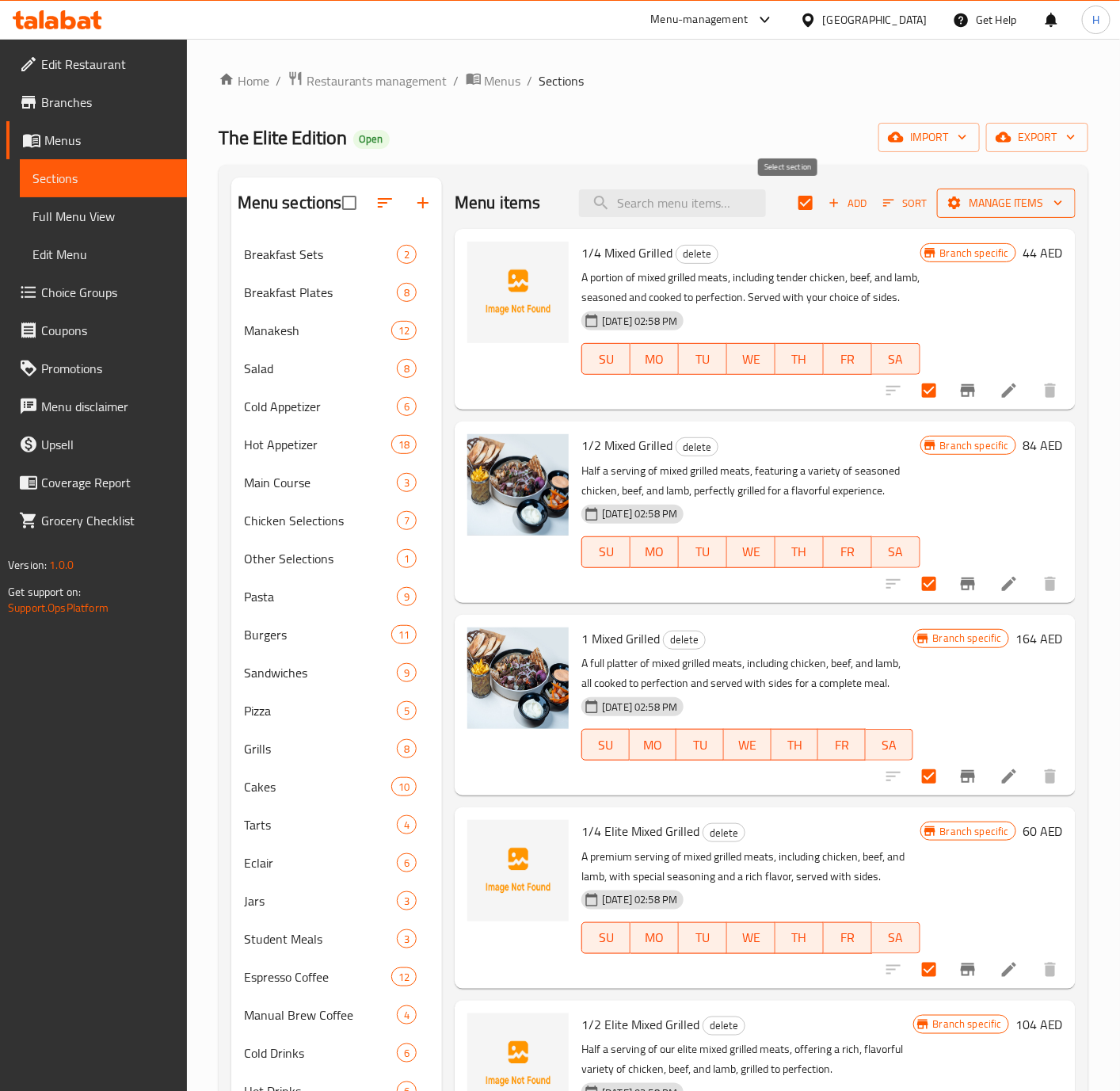
checkbox input "true"
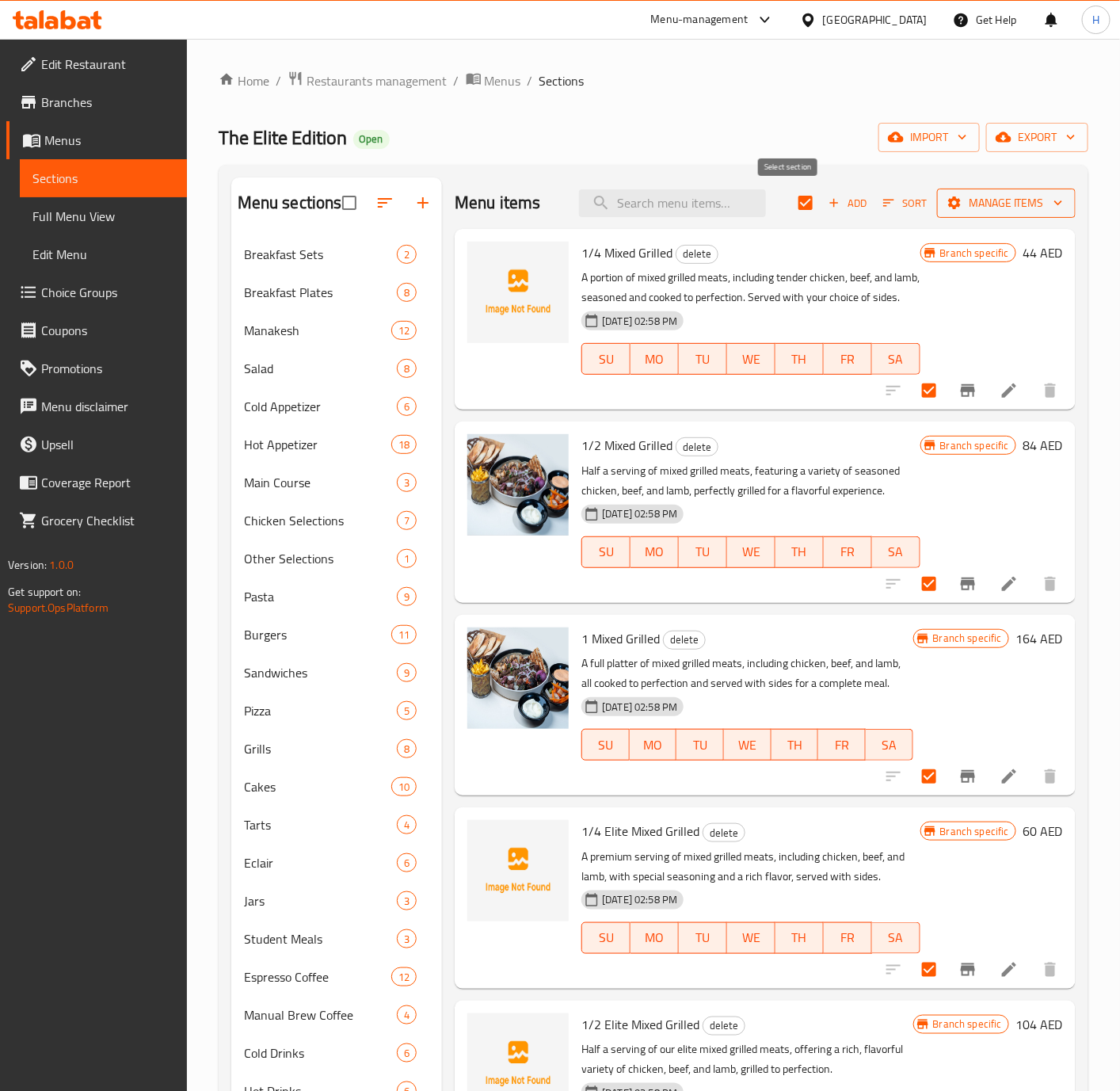
checkbox input "true"
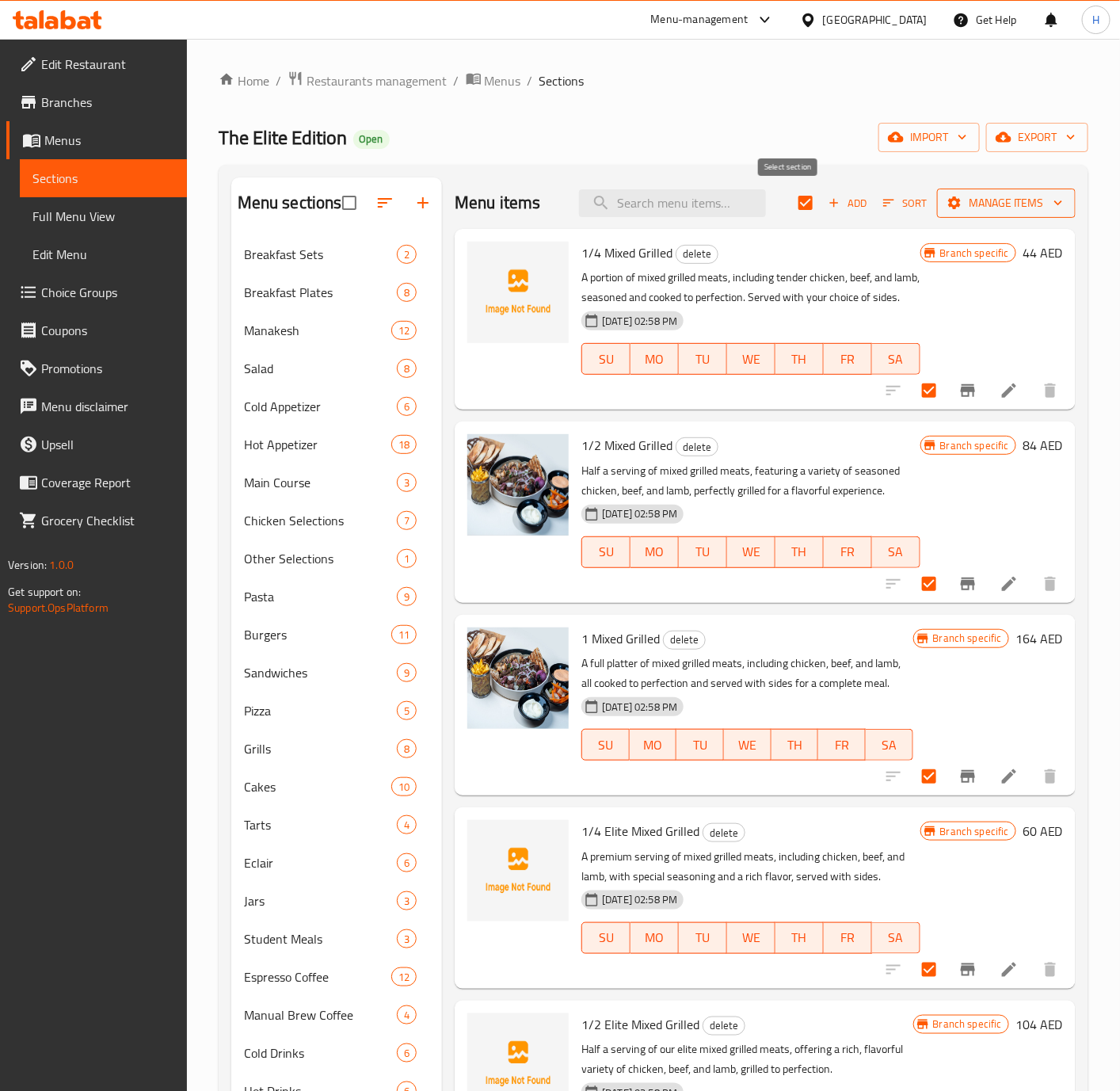
checkbox input "true"
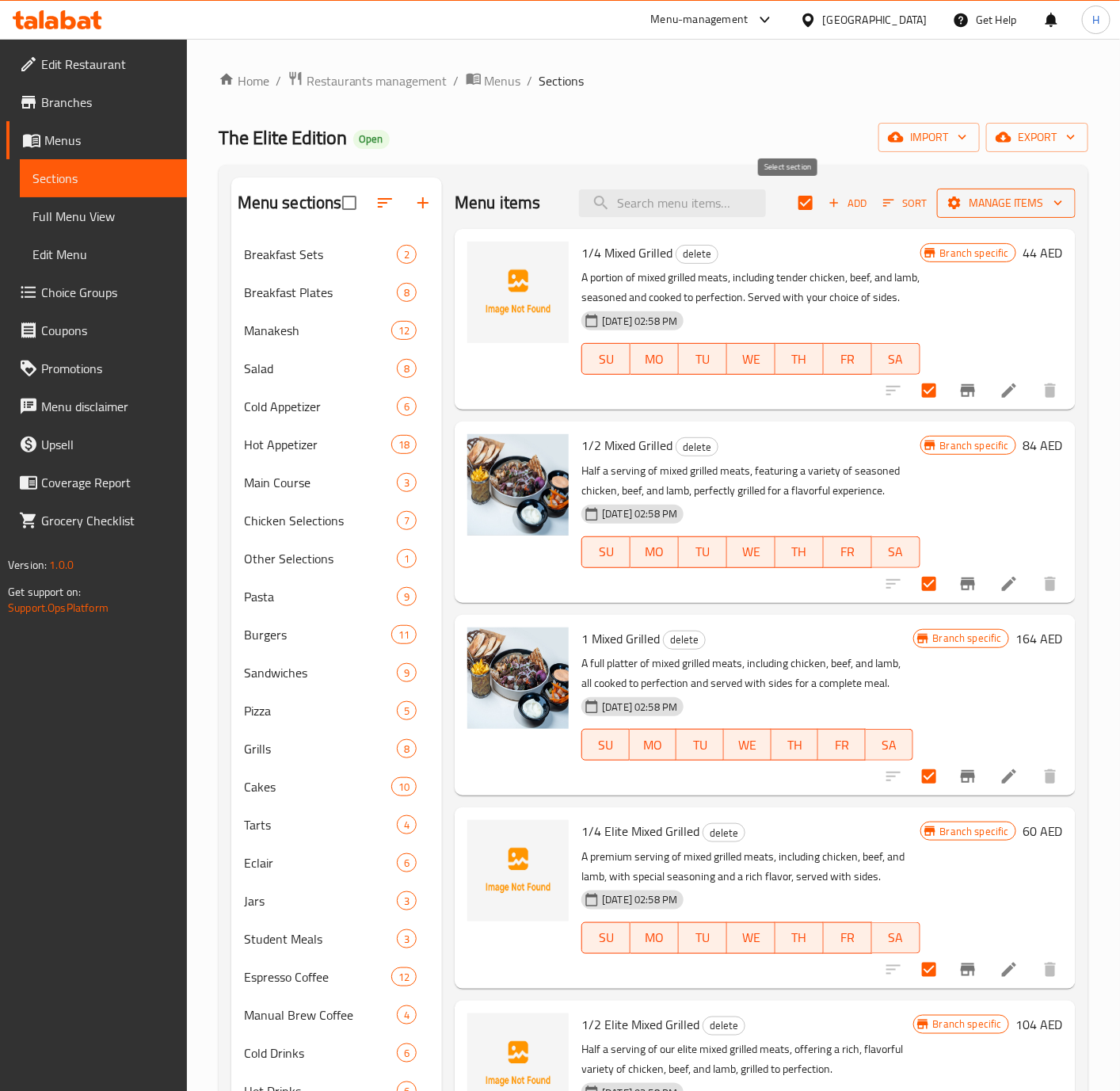
checkbox input "true"
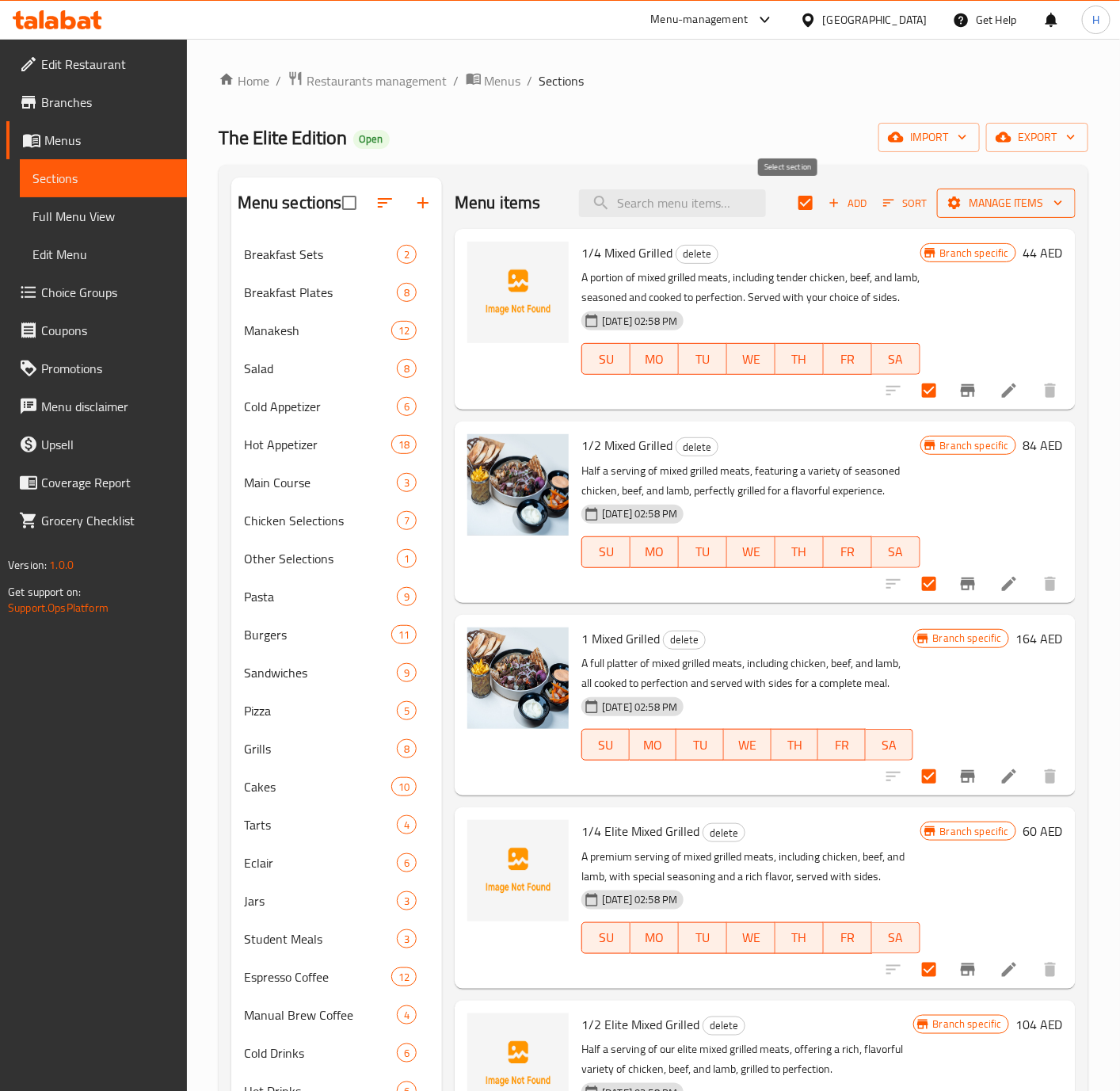
checkbox input "true"
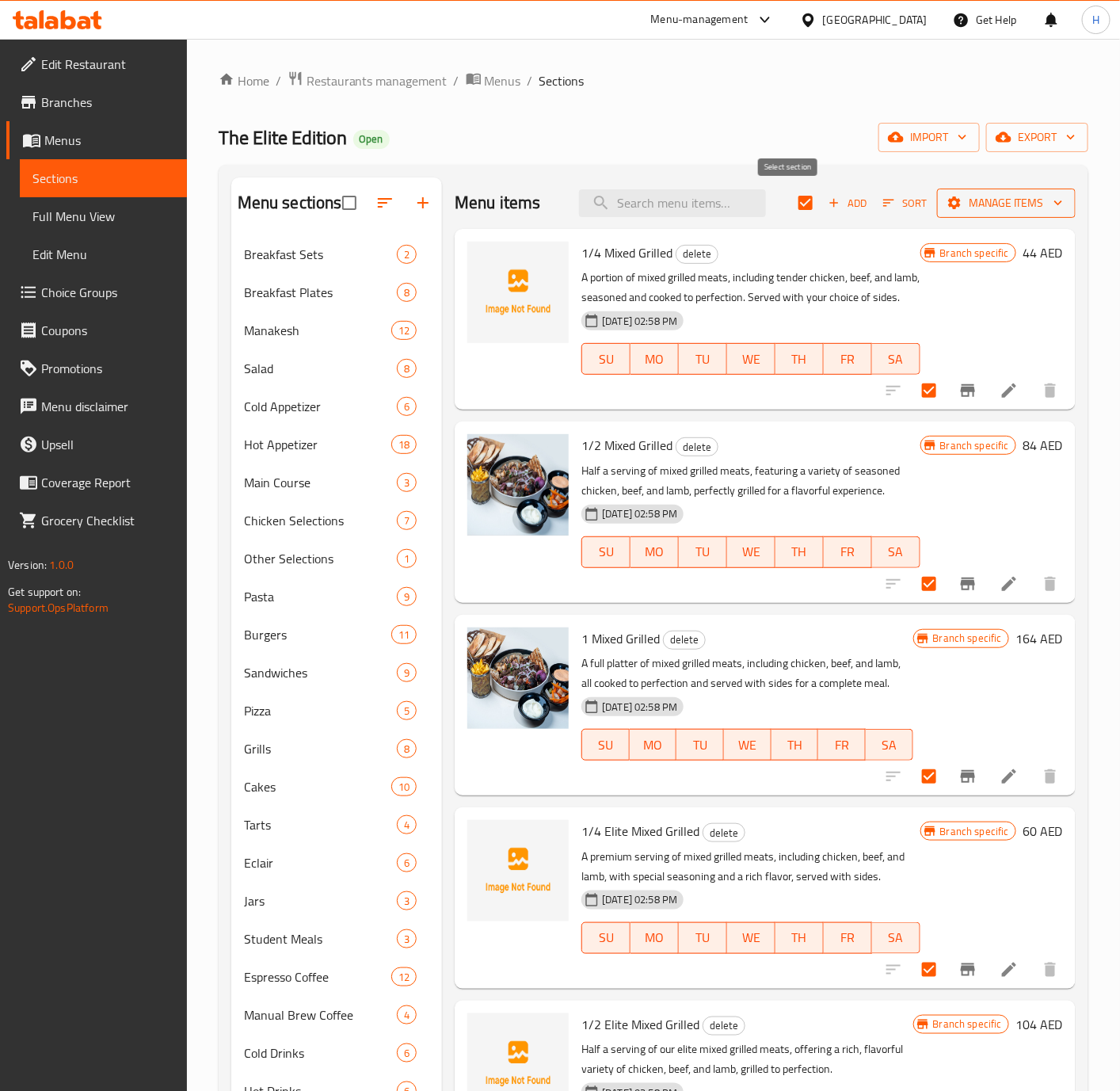
checkbox input "true"
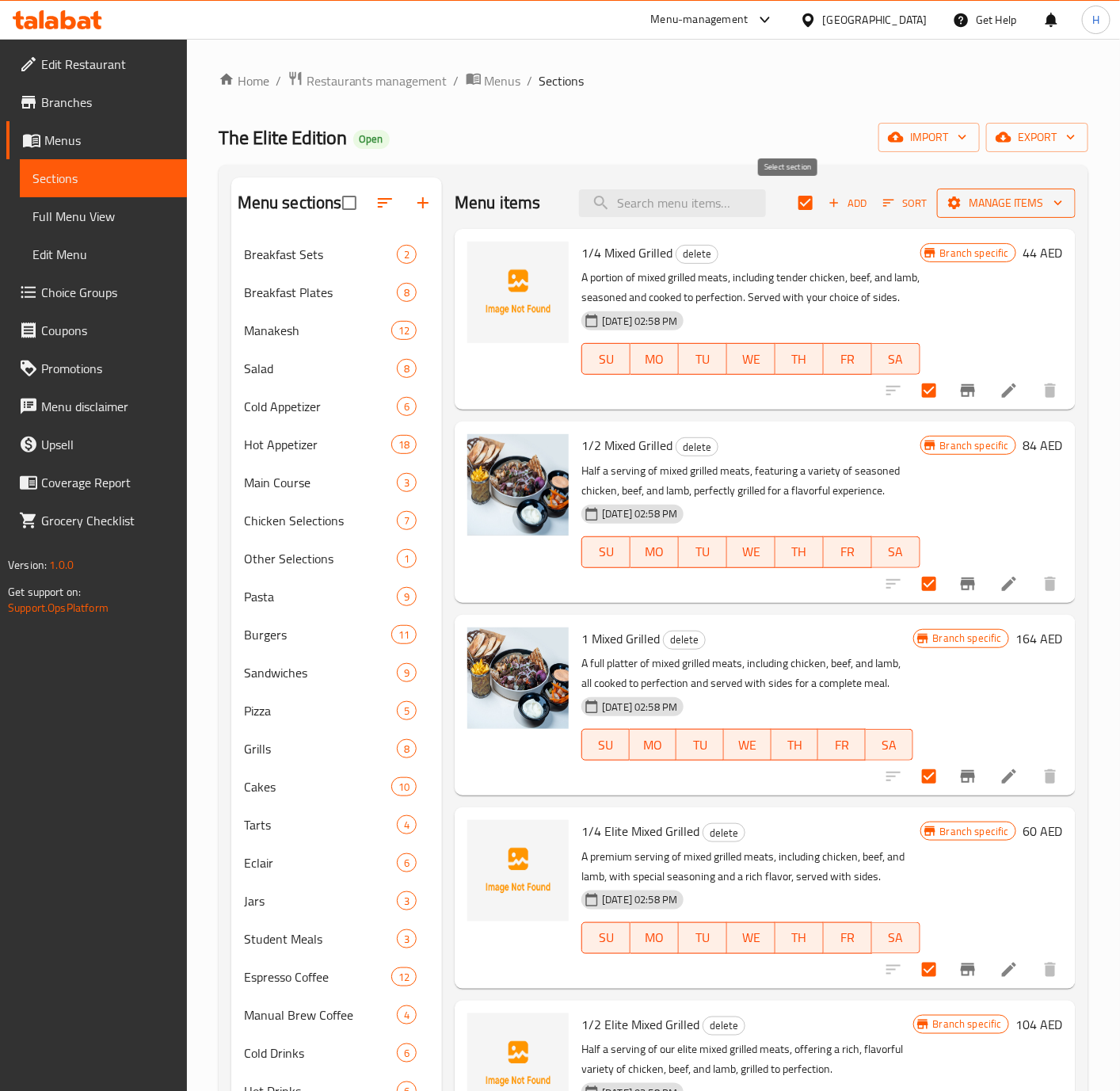
checkbox input "true"
click at [1017, 203] on span "Manage items" at bounding box center [1006, 203] width 113 height 20
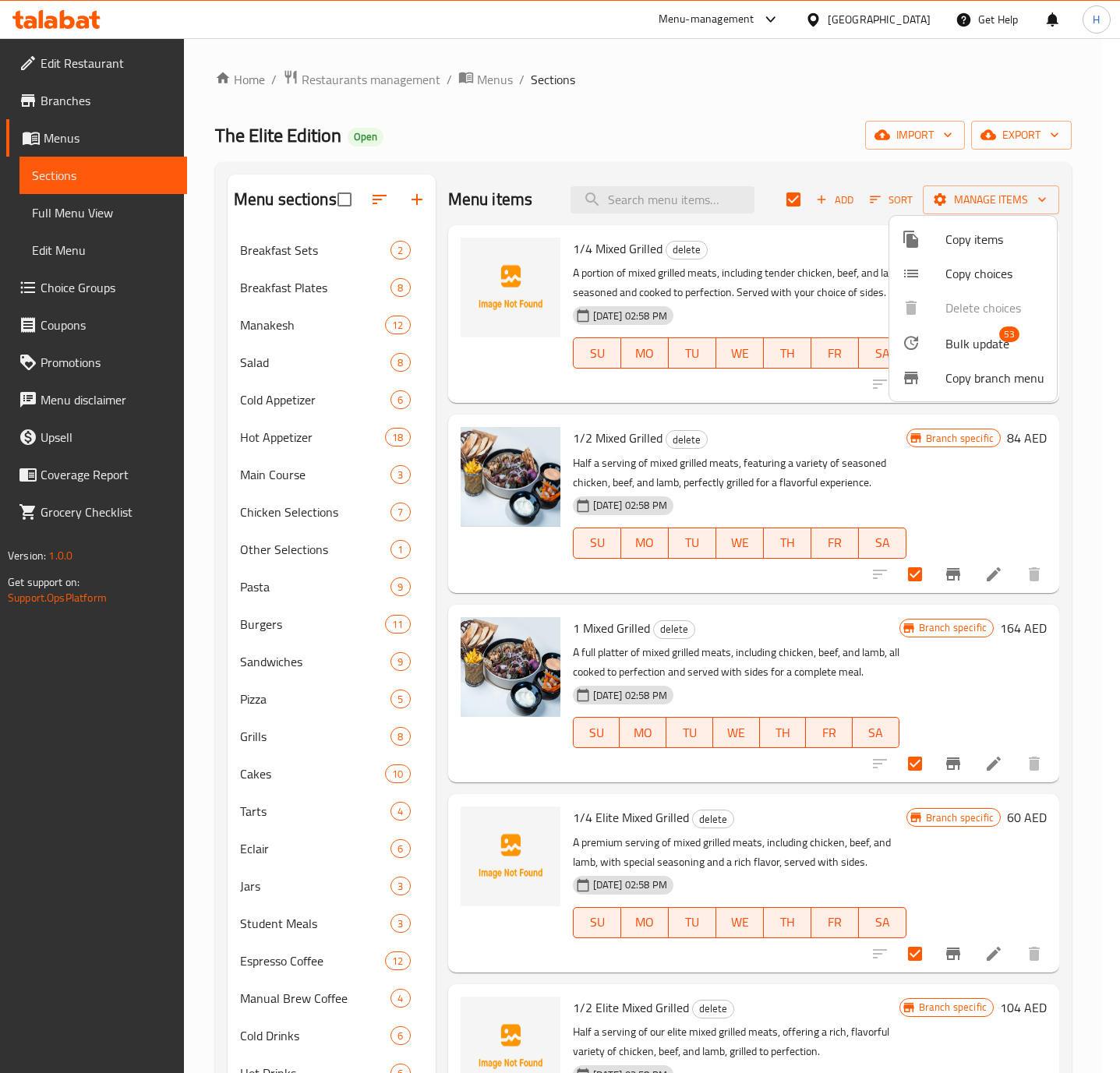
click at [961, 341] on span "Bulk update" at bounding box center [978, 344] width 64 height 19
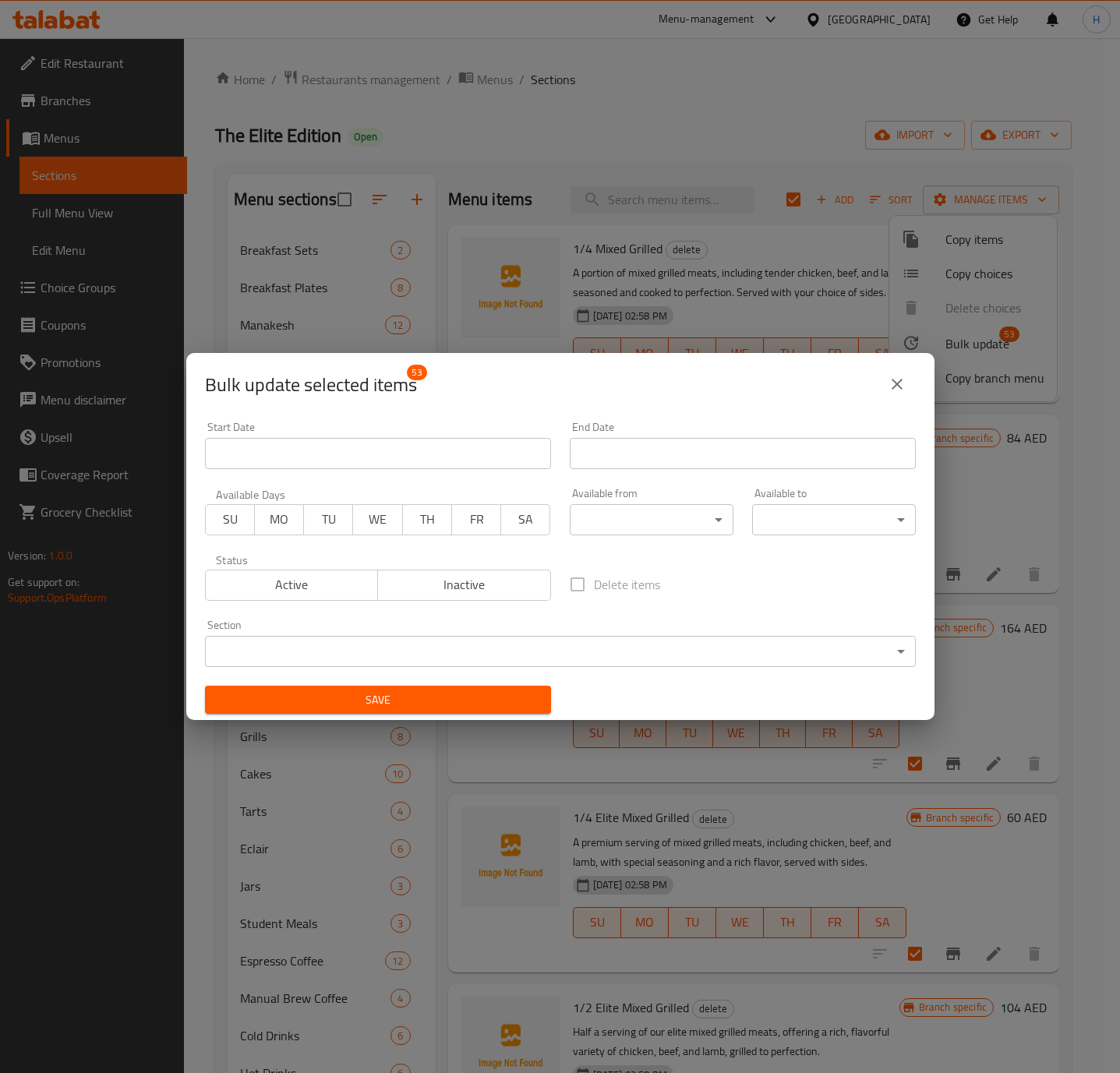
click at [450, 587] on span "Inactive" at bounding box center [465, 584] width 161 height 22
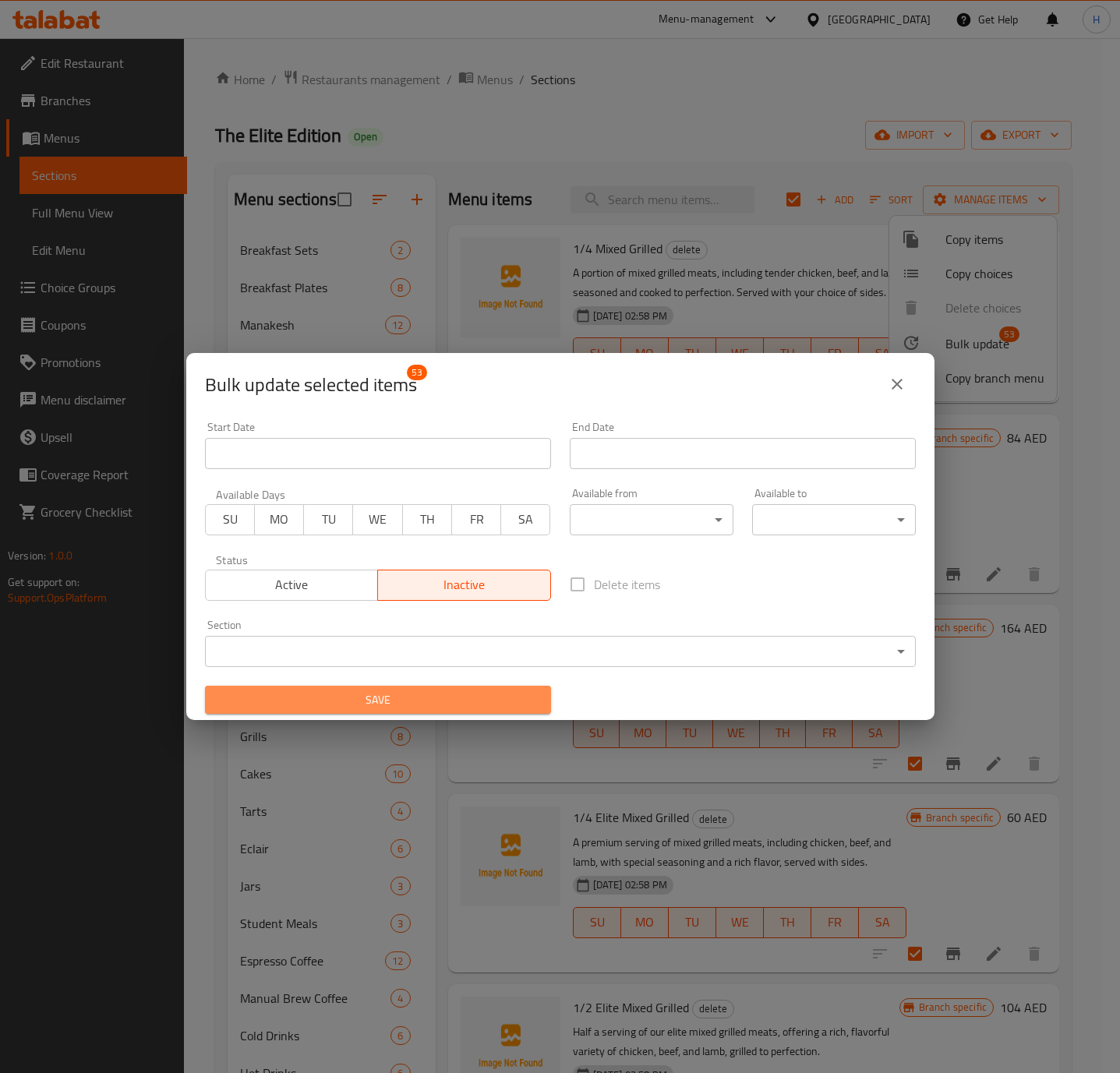
click at [467, 697] on span "Save" at bounding box center [378, 700] width 321 height 20
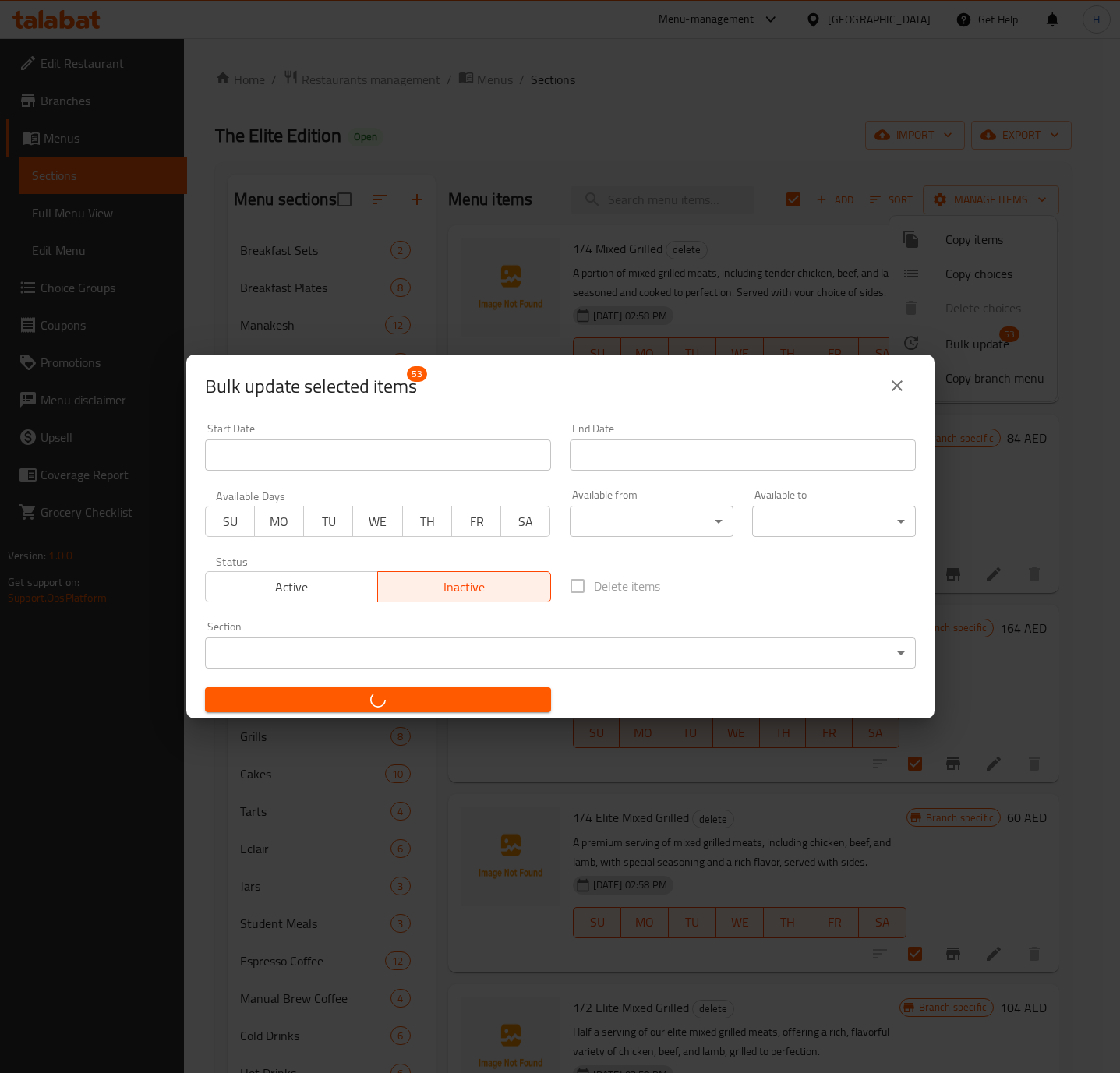
checkbox input "false"
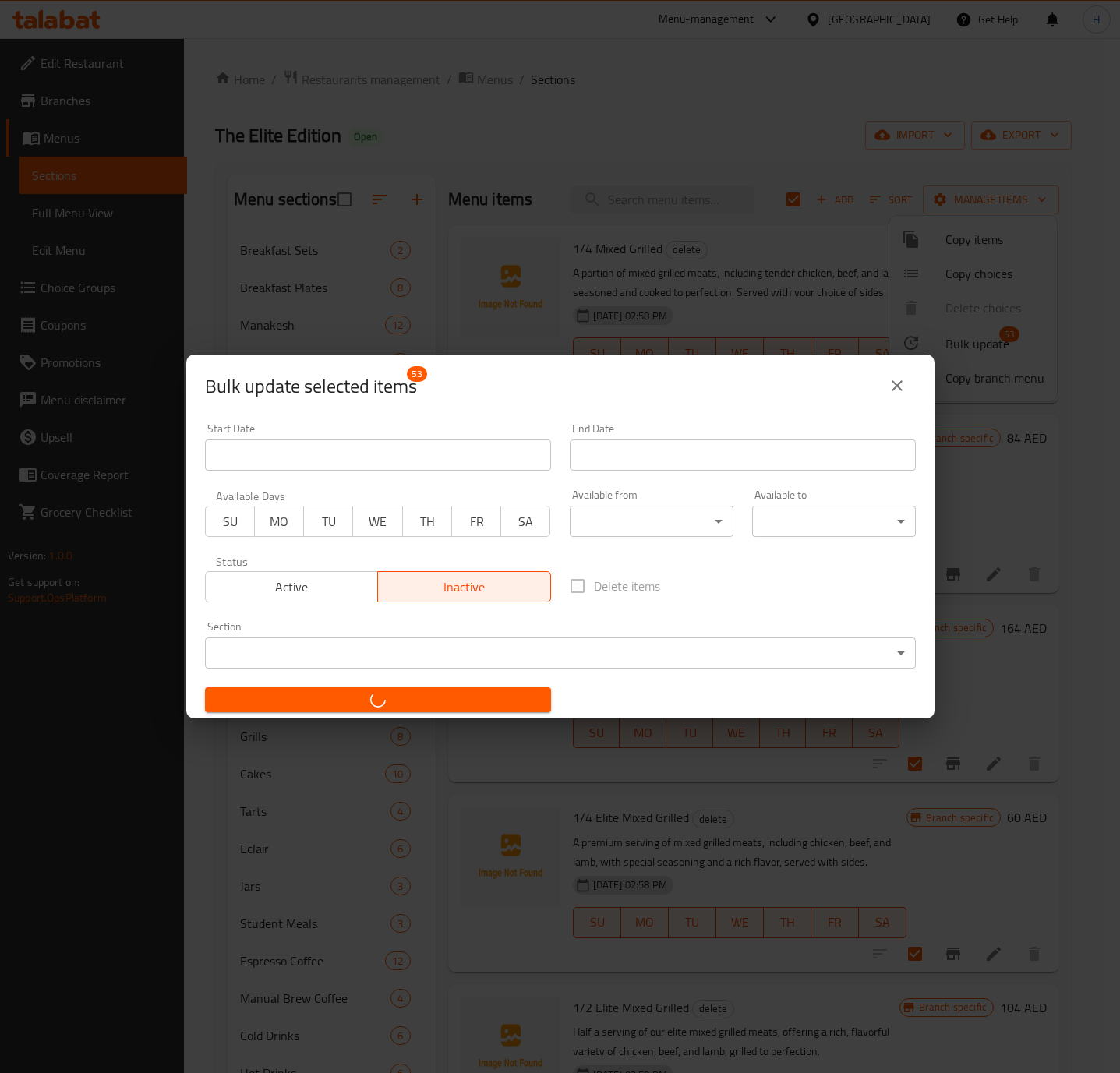
checkbox input "false"
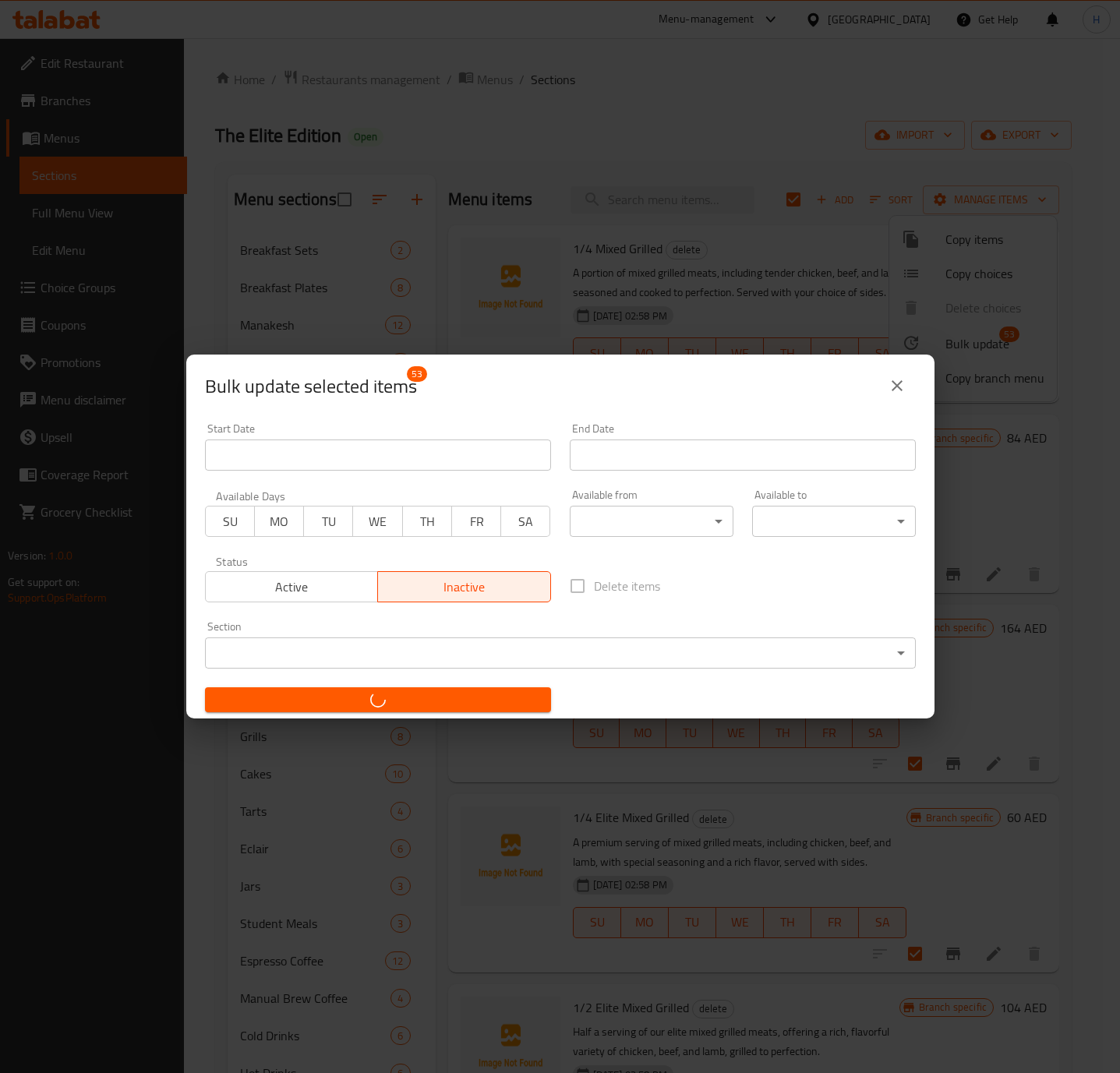
checkbox input "false"
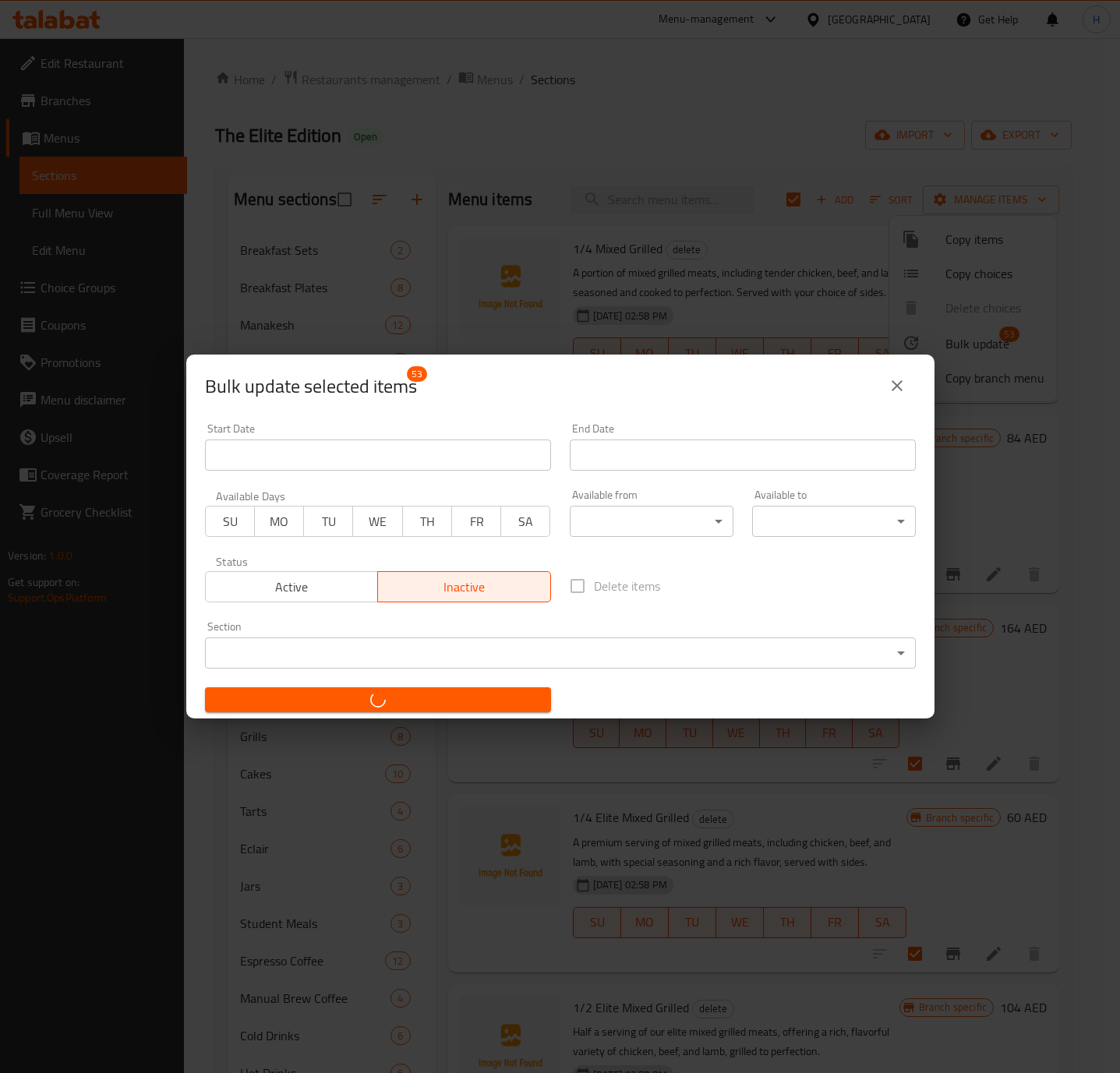
checkbox input "false"
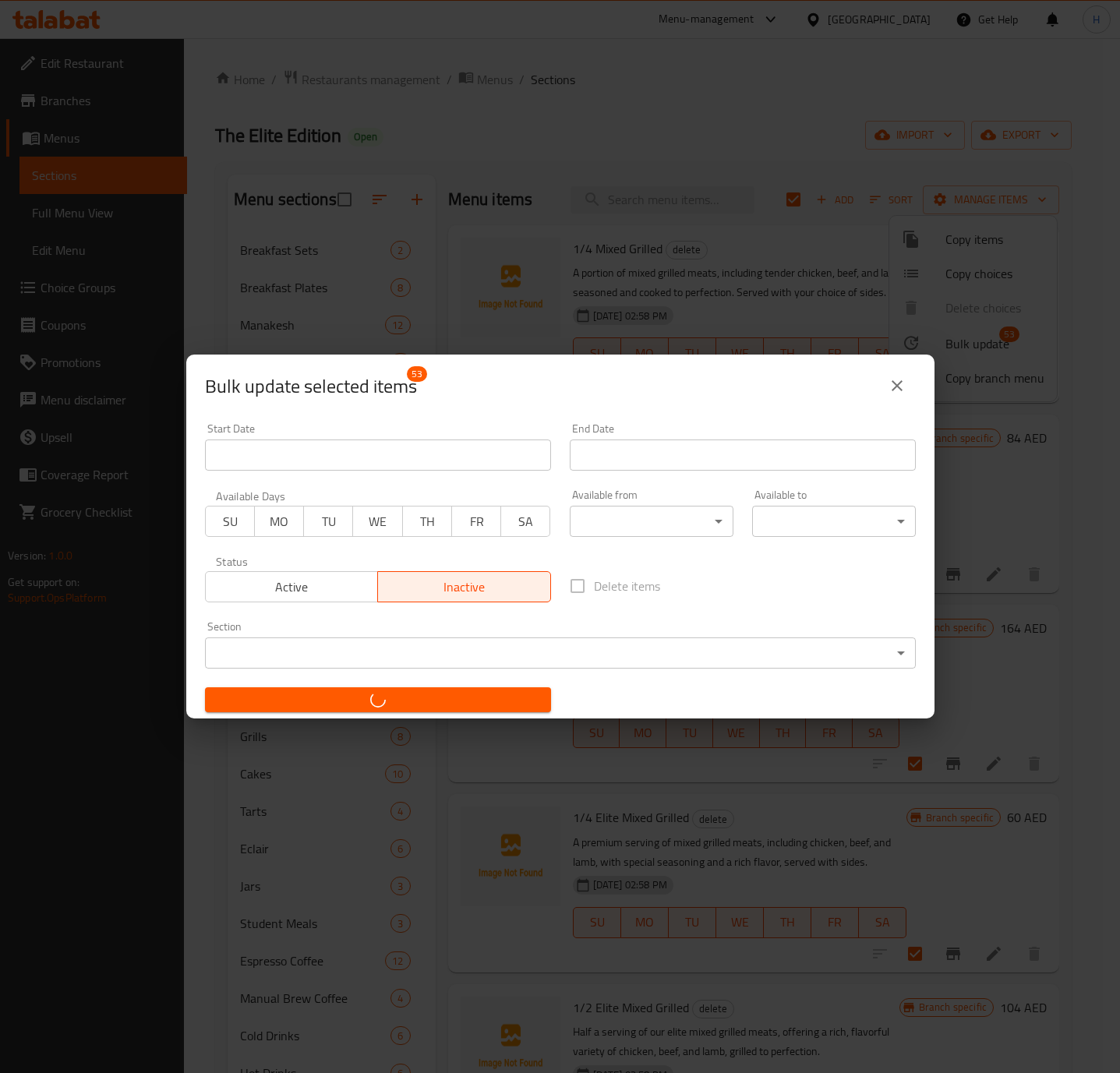
checkbox input "false"
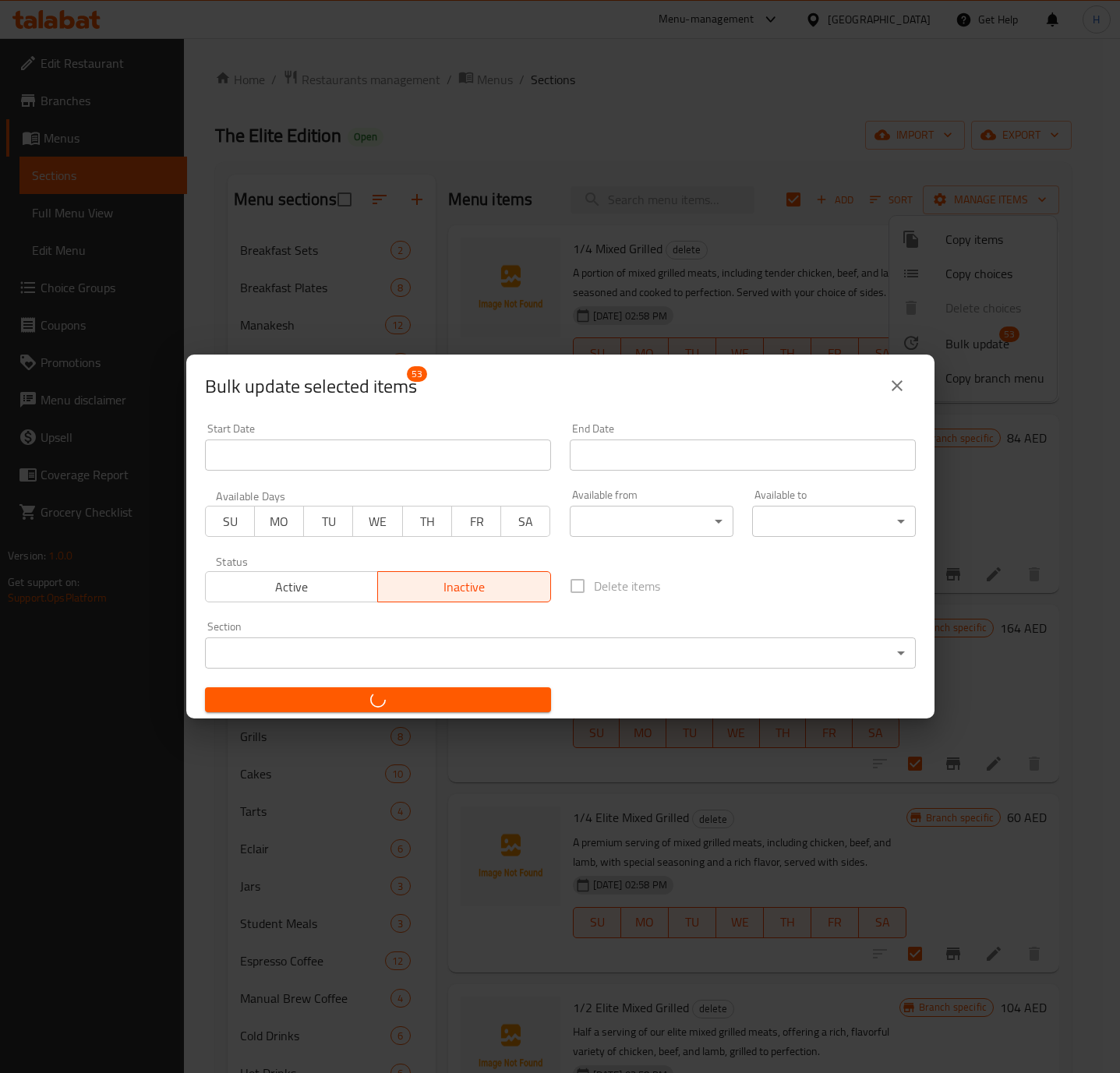
checkbox input "false"
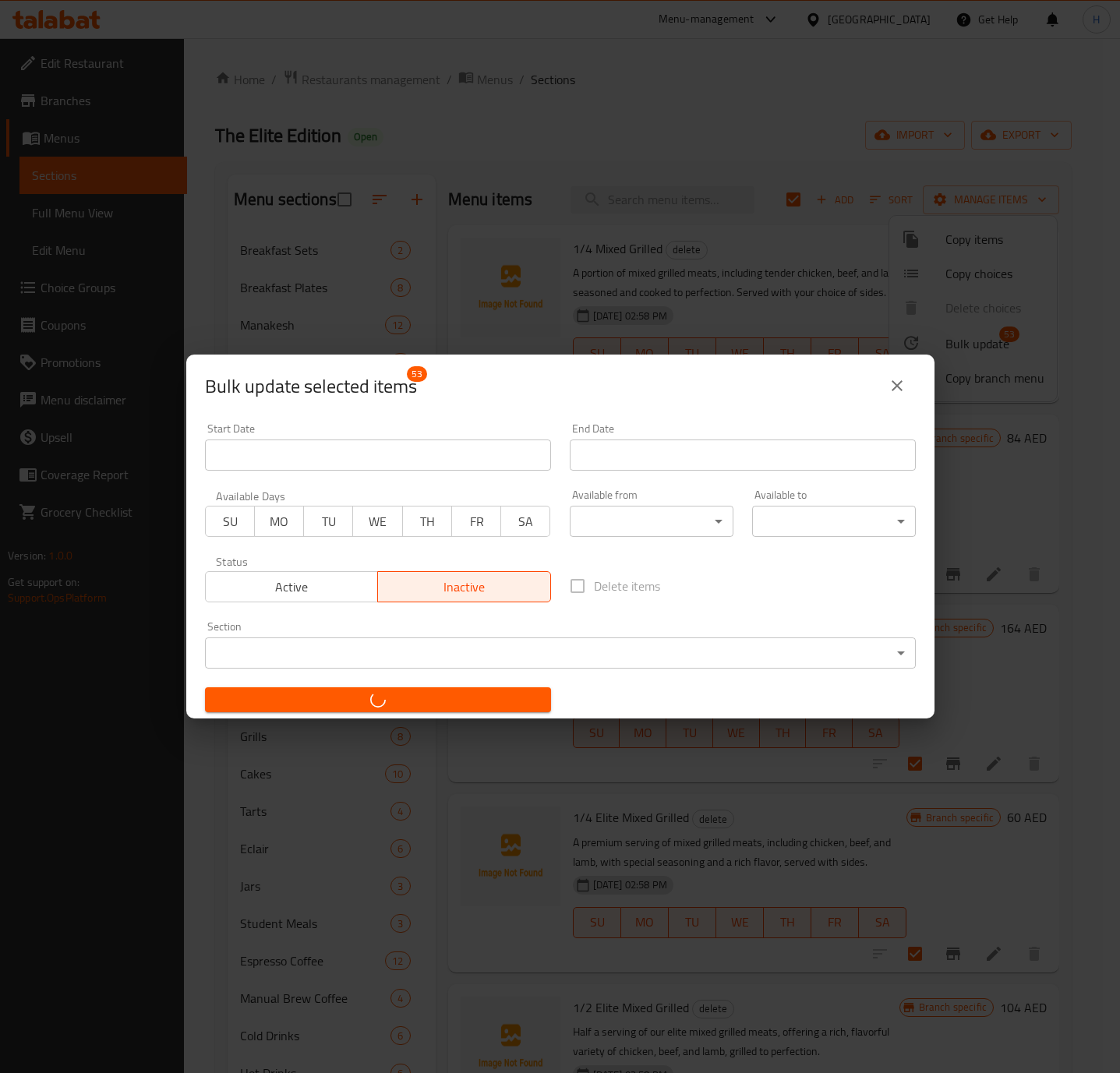
checkbox input "false"
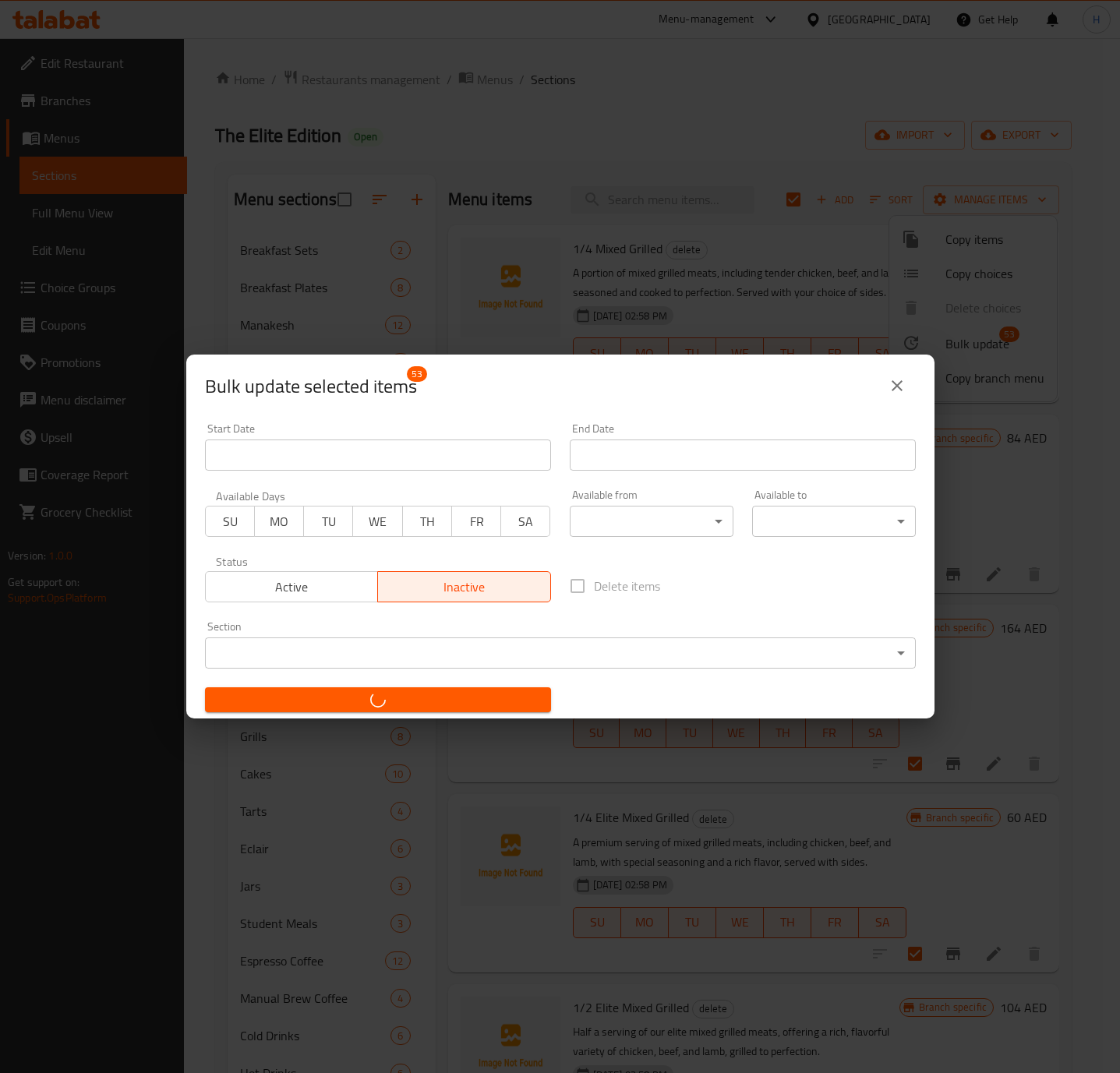
checkbox input "false"
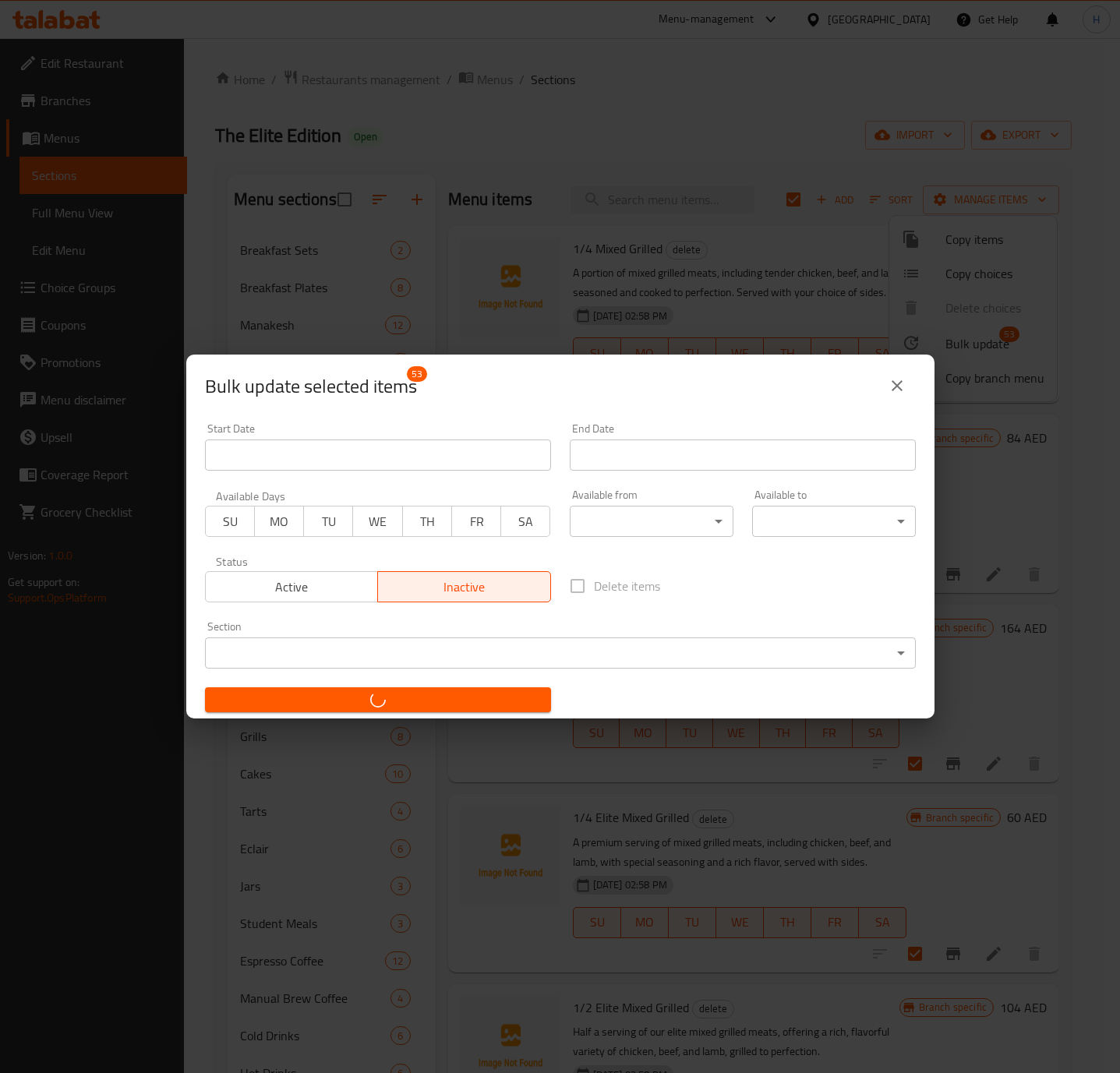
checkbox input "false"
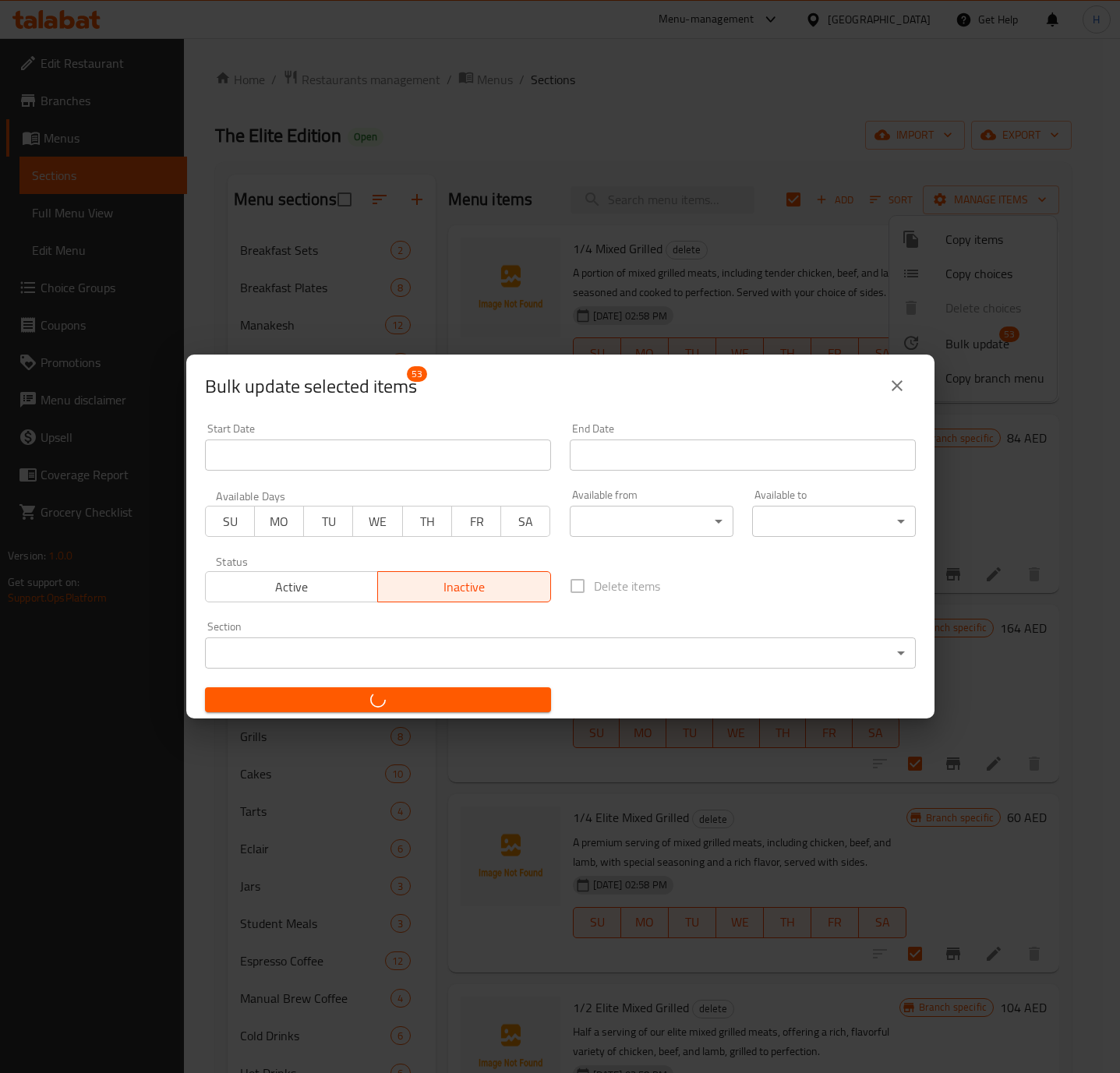
checkbox input "false"
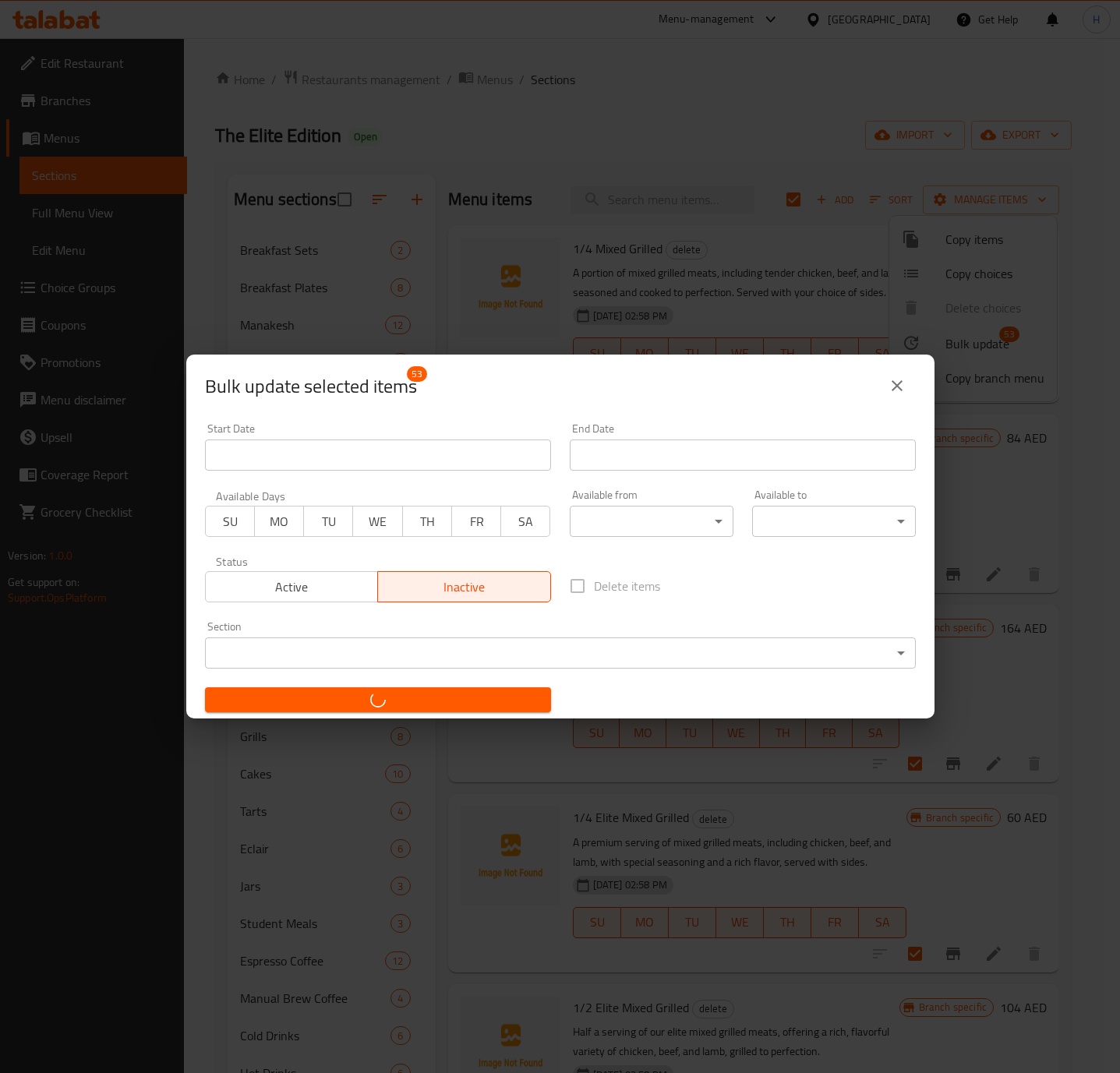
checkbox input "false"
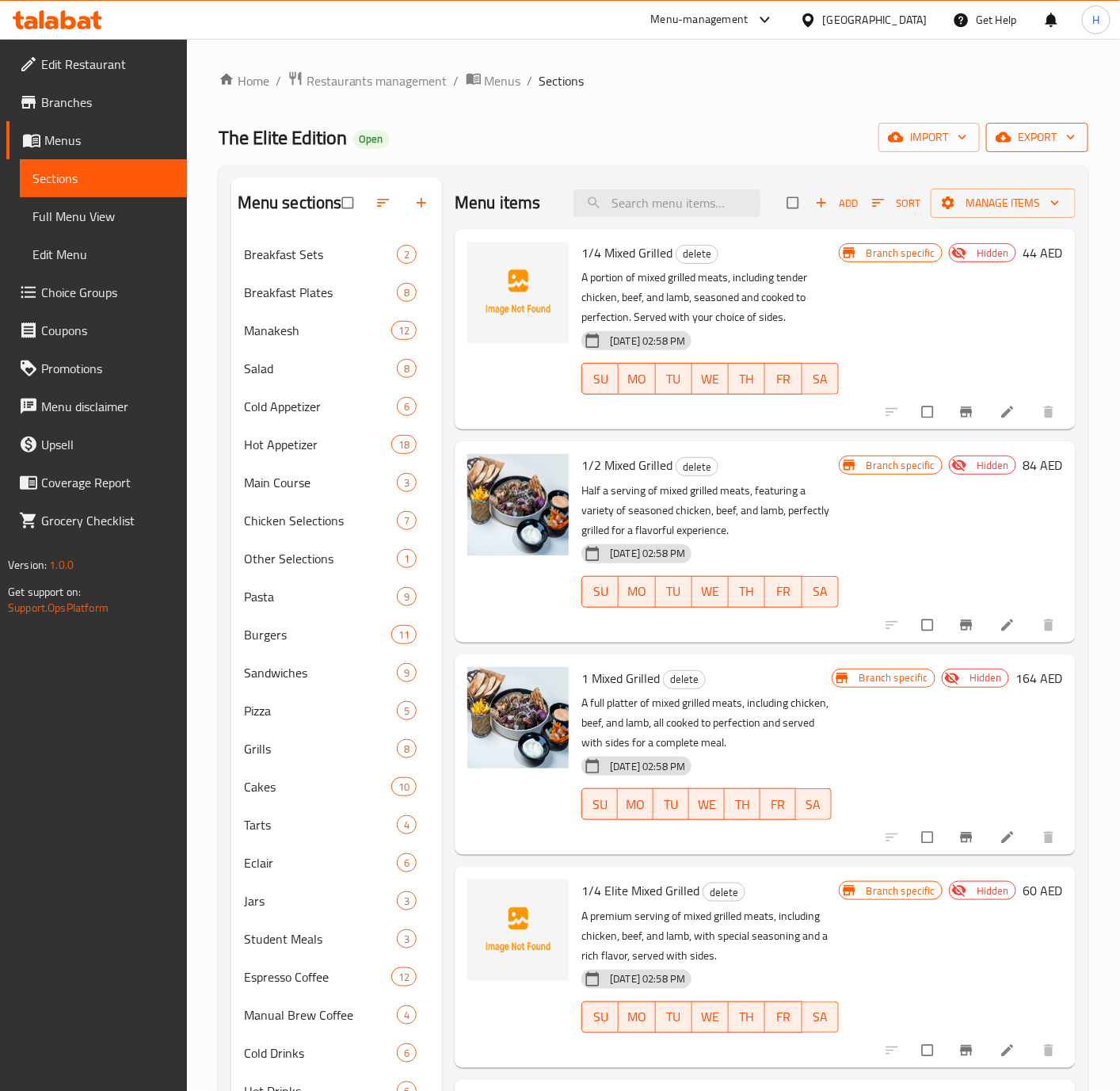
click at [1052, 126] on button "export" at bounding box center [1037, 137] width 102 height 29
click at [1045, 142] on span "export" at bounding box center [1037, 137] width 77 height 20
click at [1041, 139] on span "export" at bounding box center [1037, 137] width 77 height 20
click at [1037, 143] on span "export" at bounding box center [1037, 137] width 77 height 20
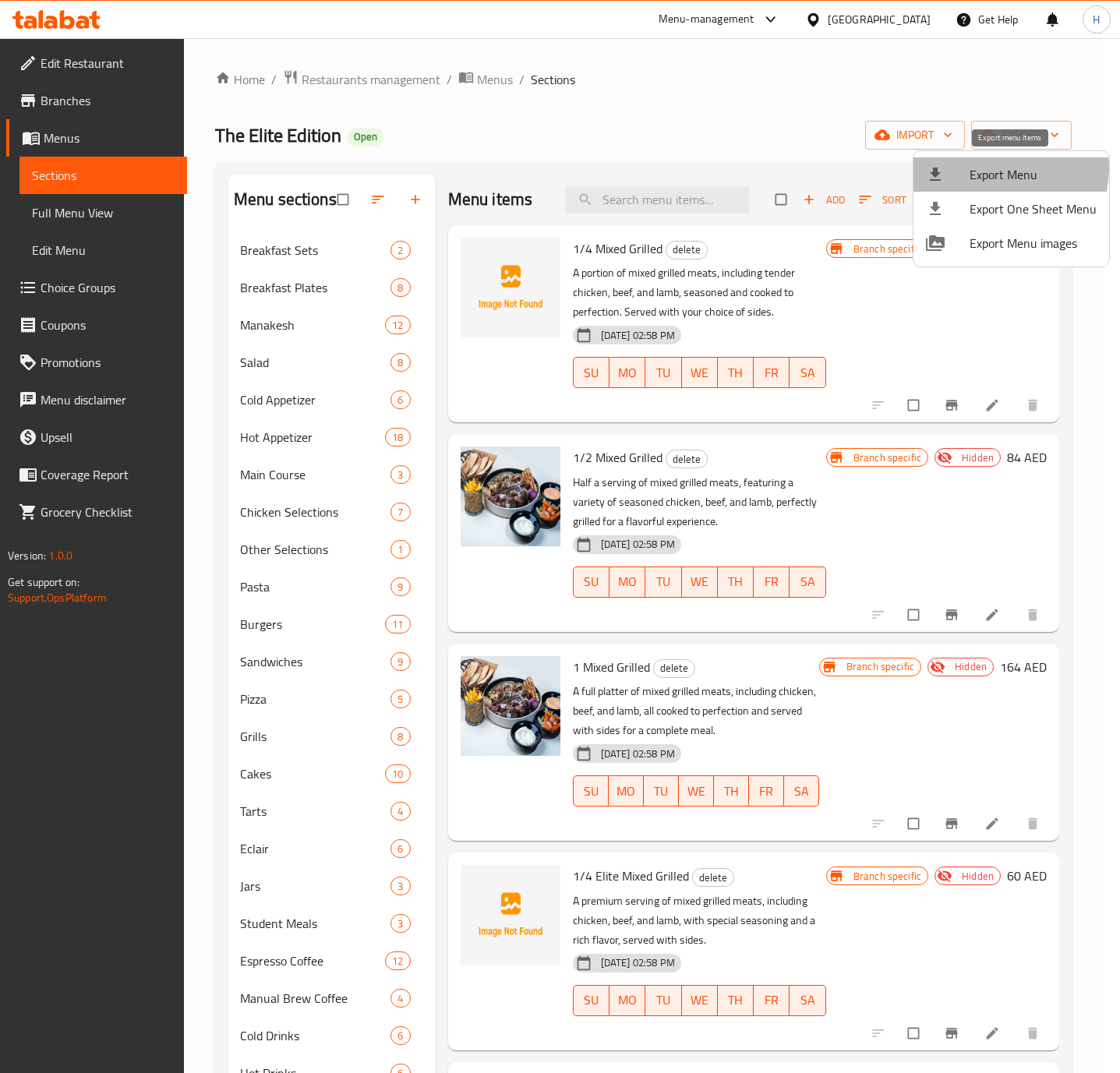
click at [997, 168] on span "Export Menu" at bounding box center [1033, 174] width 127 height 19
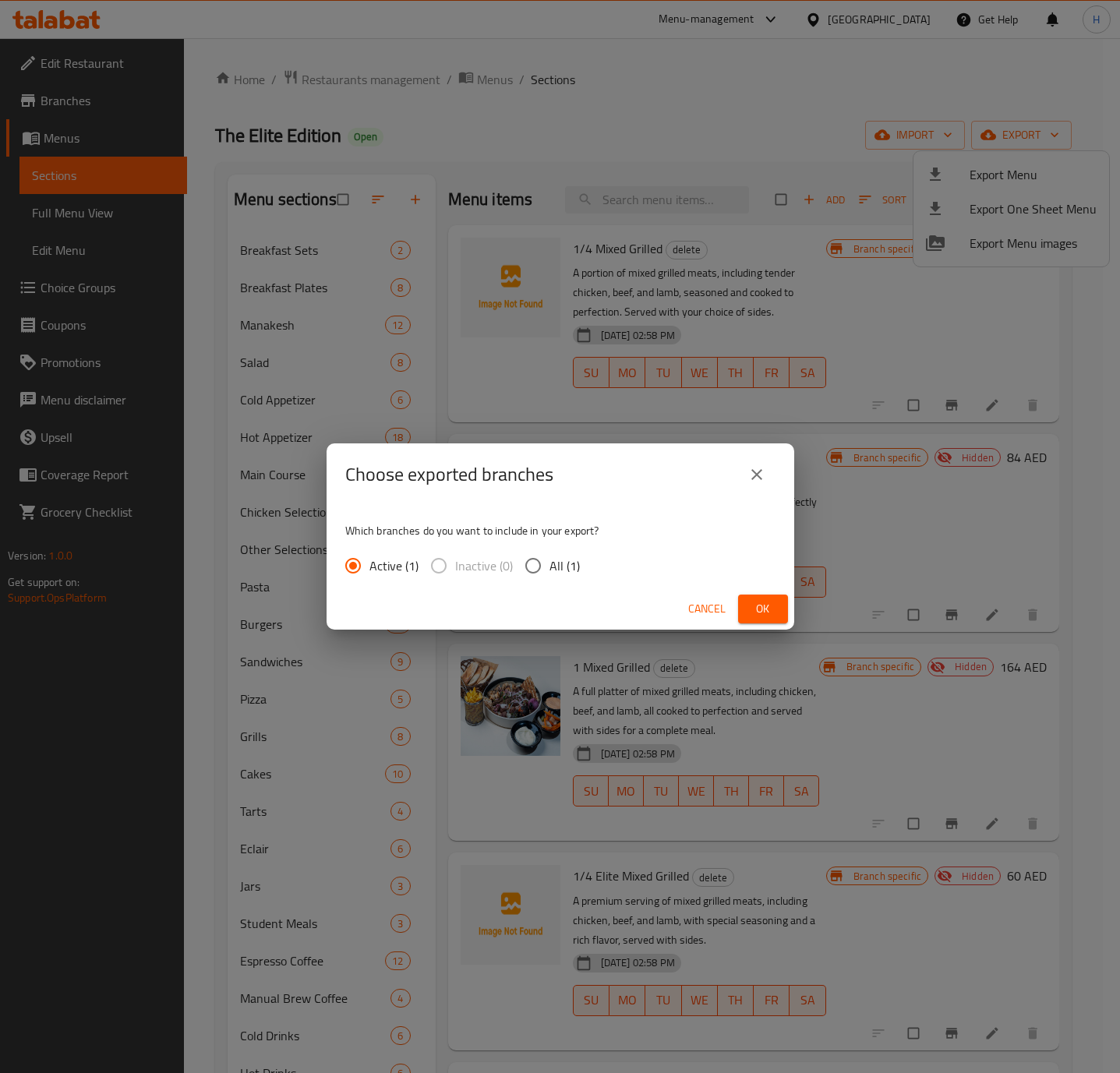
click at [754, 603] on span "Ok" at bounding box center [762, 609] width 25 height 20
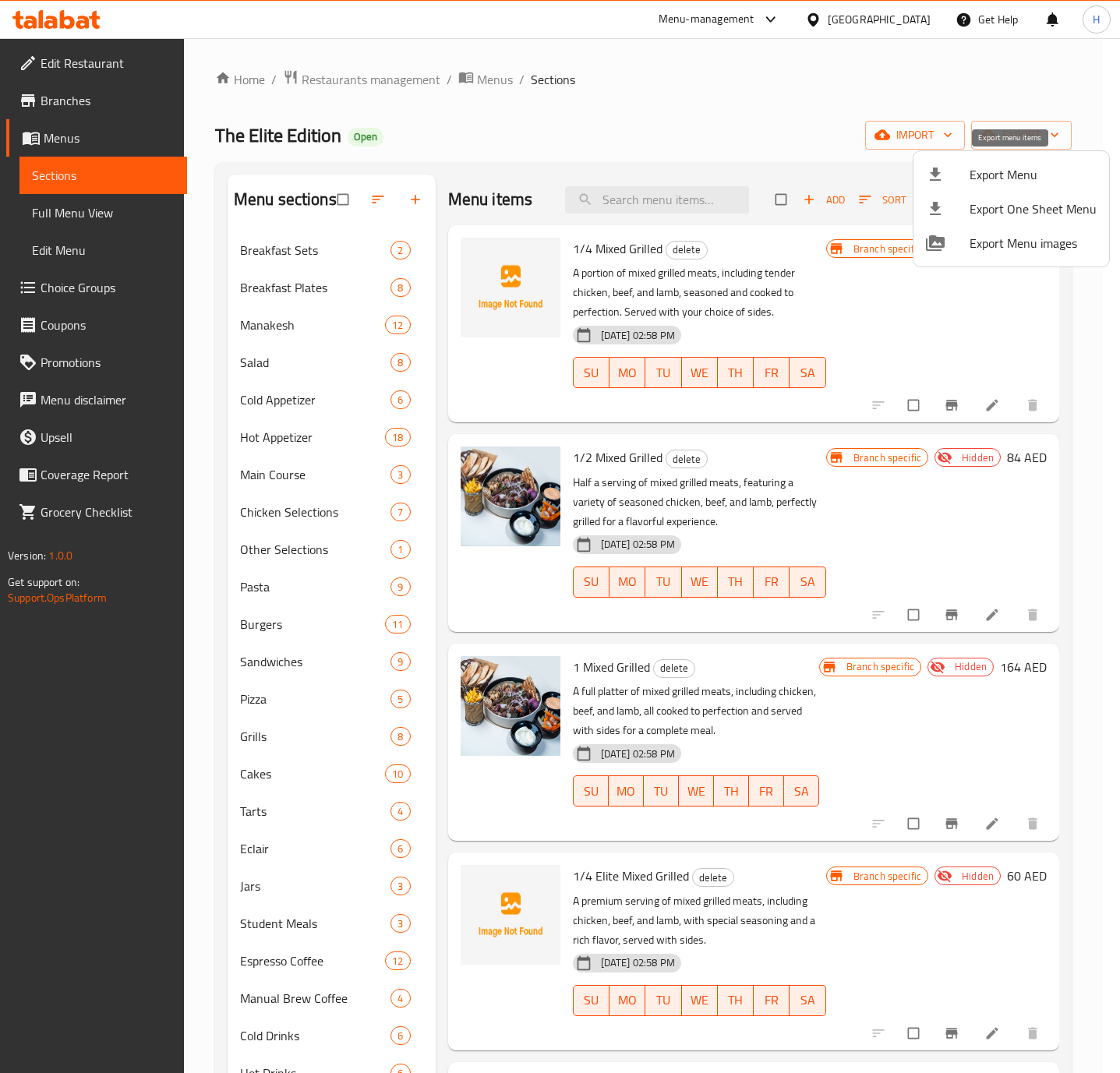
click at [1038, 169] on span "Export Menu" at bounding box center [1033, 174] width 127 height 19
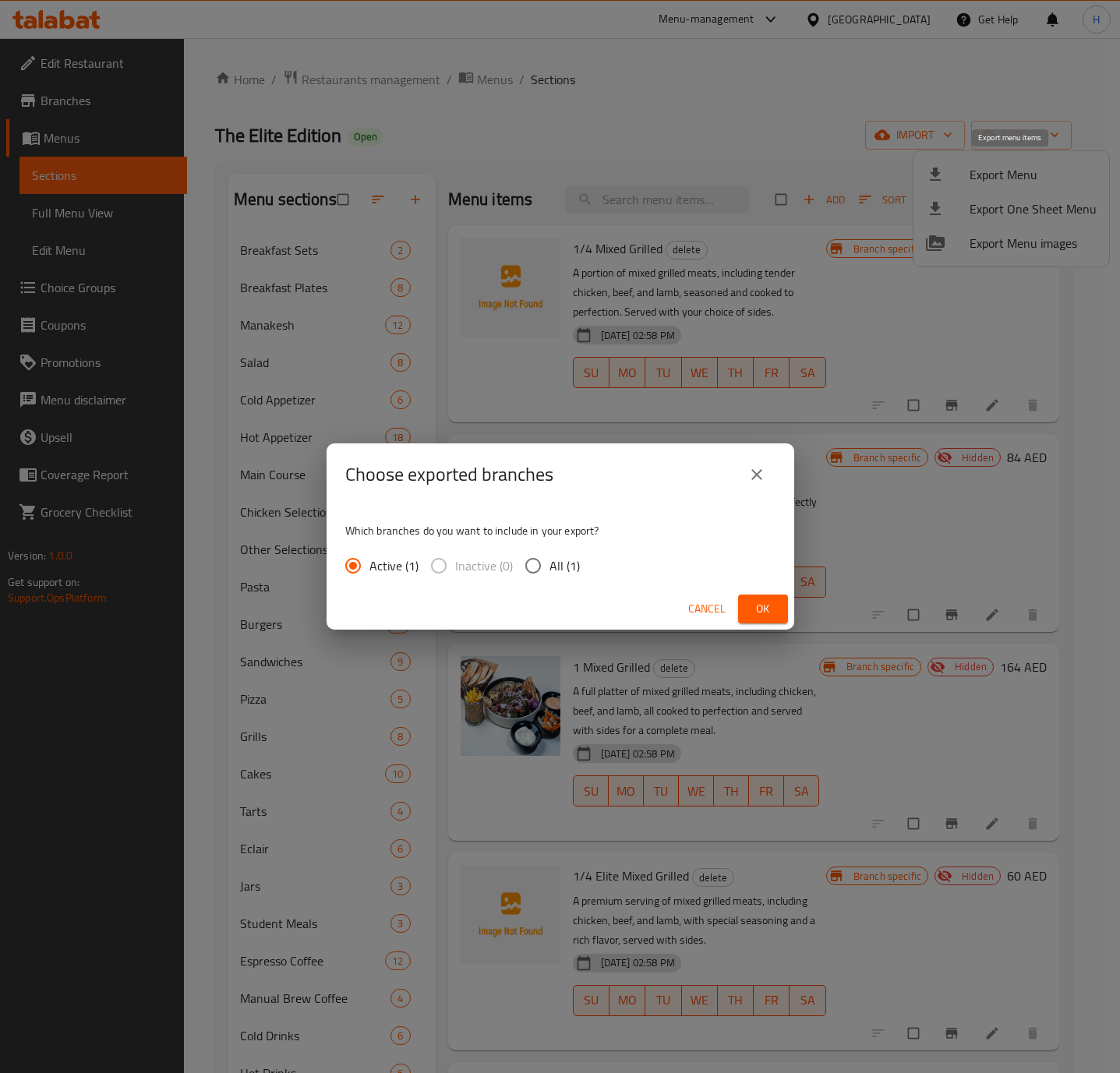
click at [1038, 169] on div "Choose exported branches Which branches do you want to include in your export? …" at bounding box center [560, 536] width 1120 height 1073
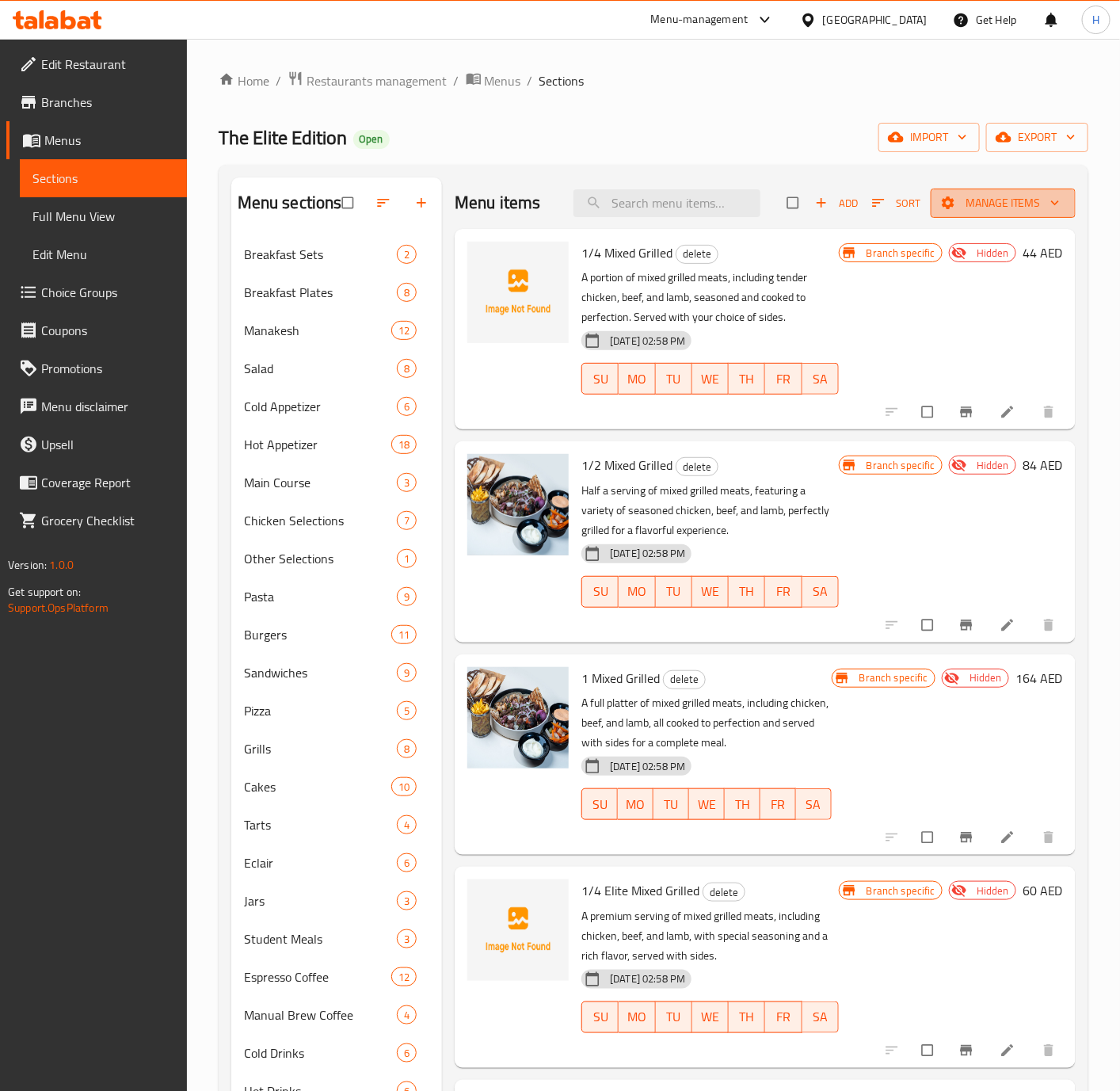
click at [1035, 190] on button "Manage items" at bounding box center [1002, 203] width 145 height 29
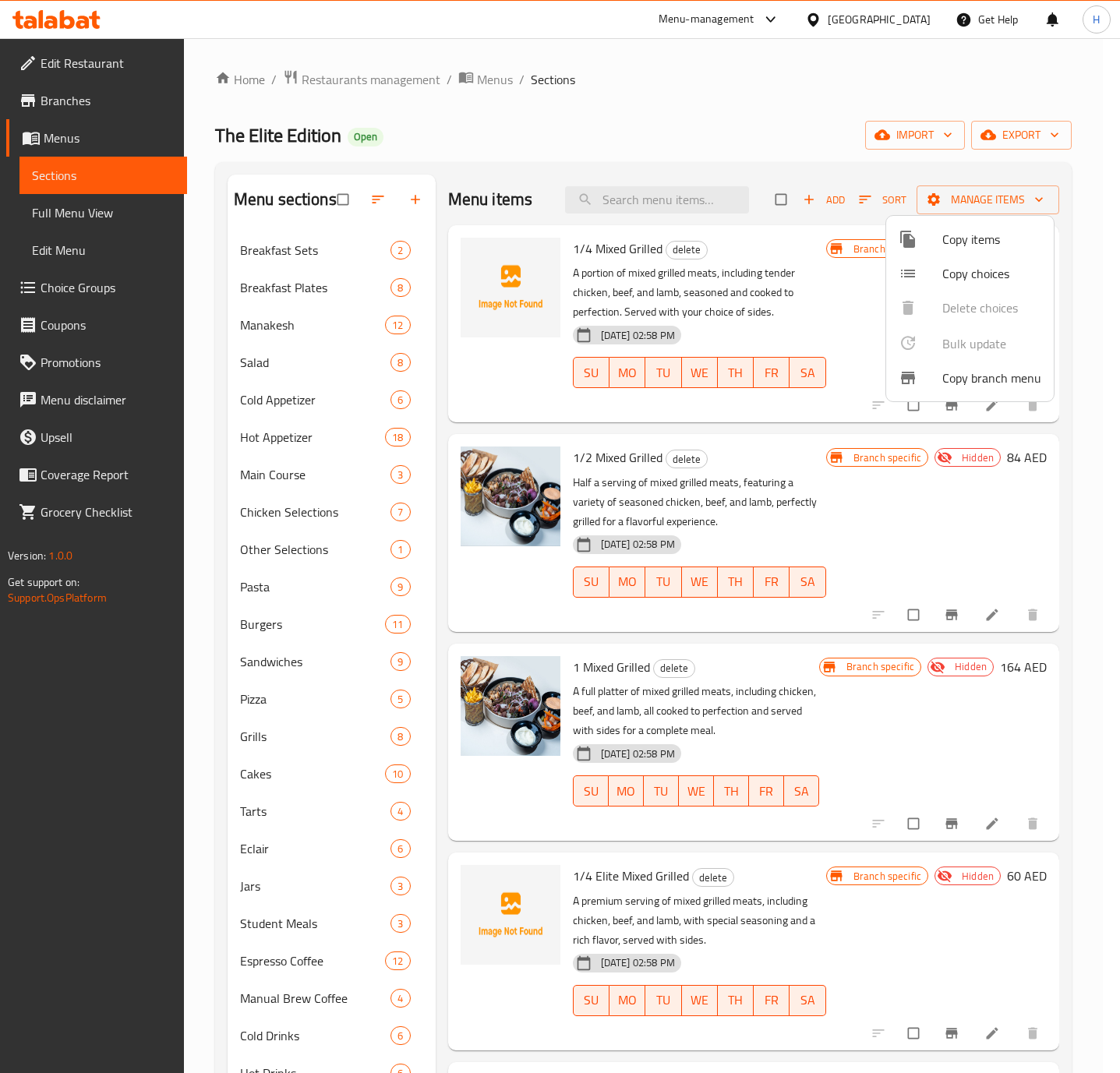
click at [1005, 171] on div at bounding box center [560, 536] width 1120 height 1073
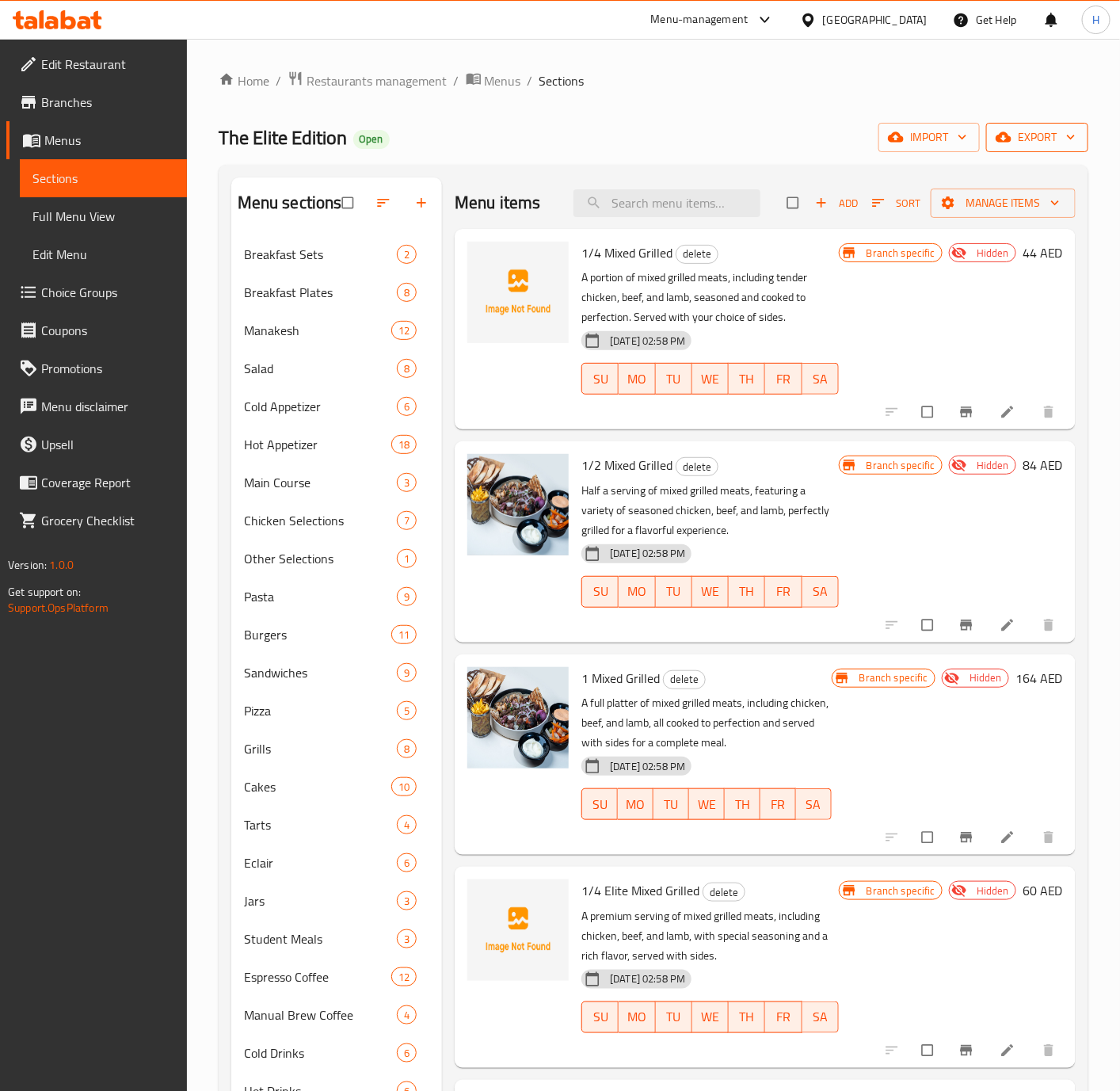
click at [1049, 134] on span "export" at bounding box center [1037, 137] width 77 height 20
click at [1041, 146] on span "export" at bounding box center [1037, 137] width 77 height 20
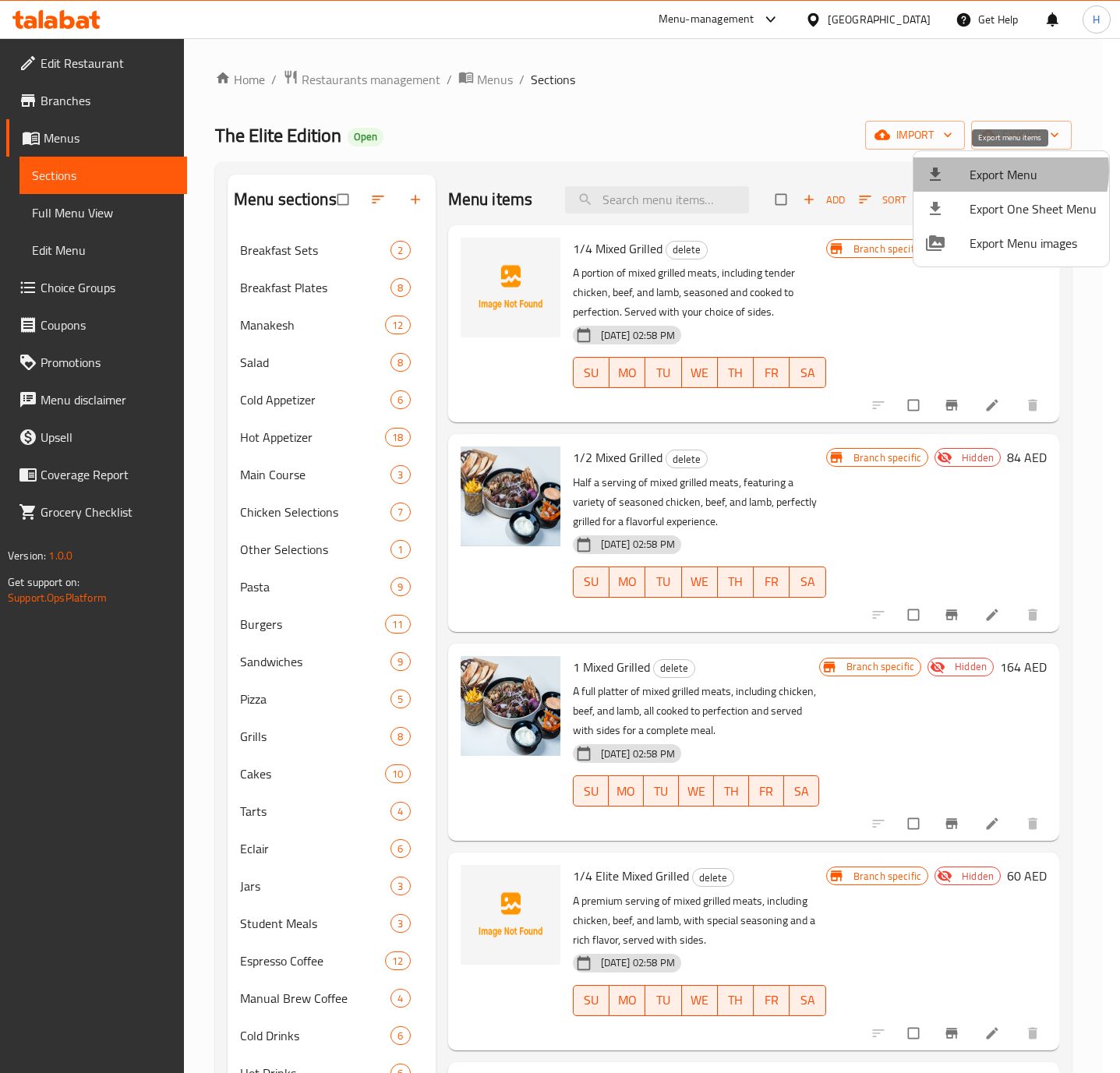
click at [997, 171] on span "Export Menu" at bounding box center [1033, 174] width 127 height 19
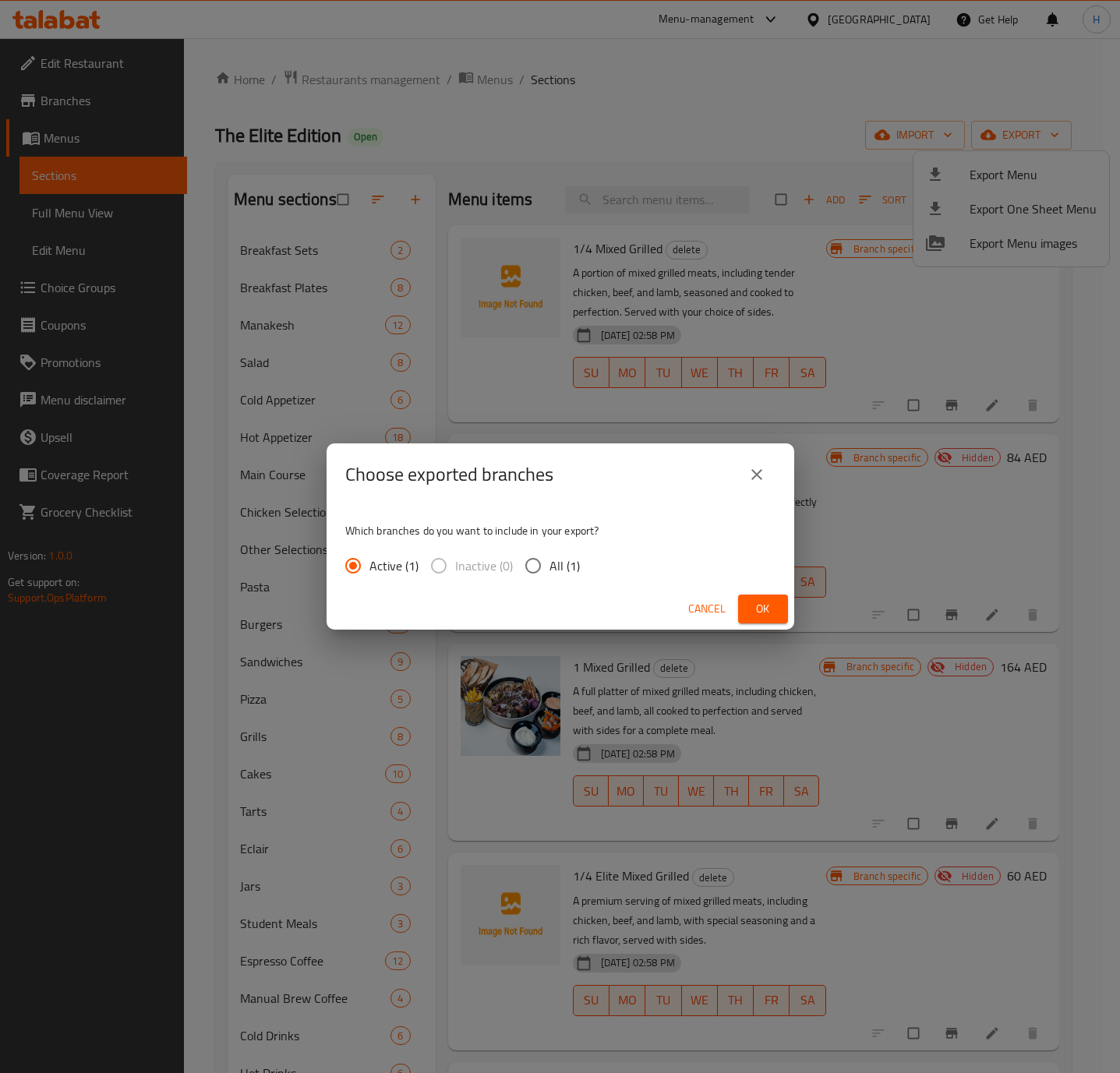
click at [770, 615] on span "Ok" at bounding box center [762, 609] width 25 height 20
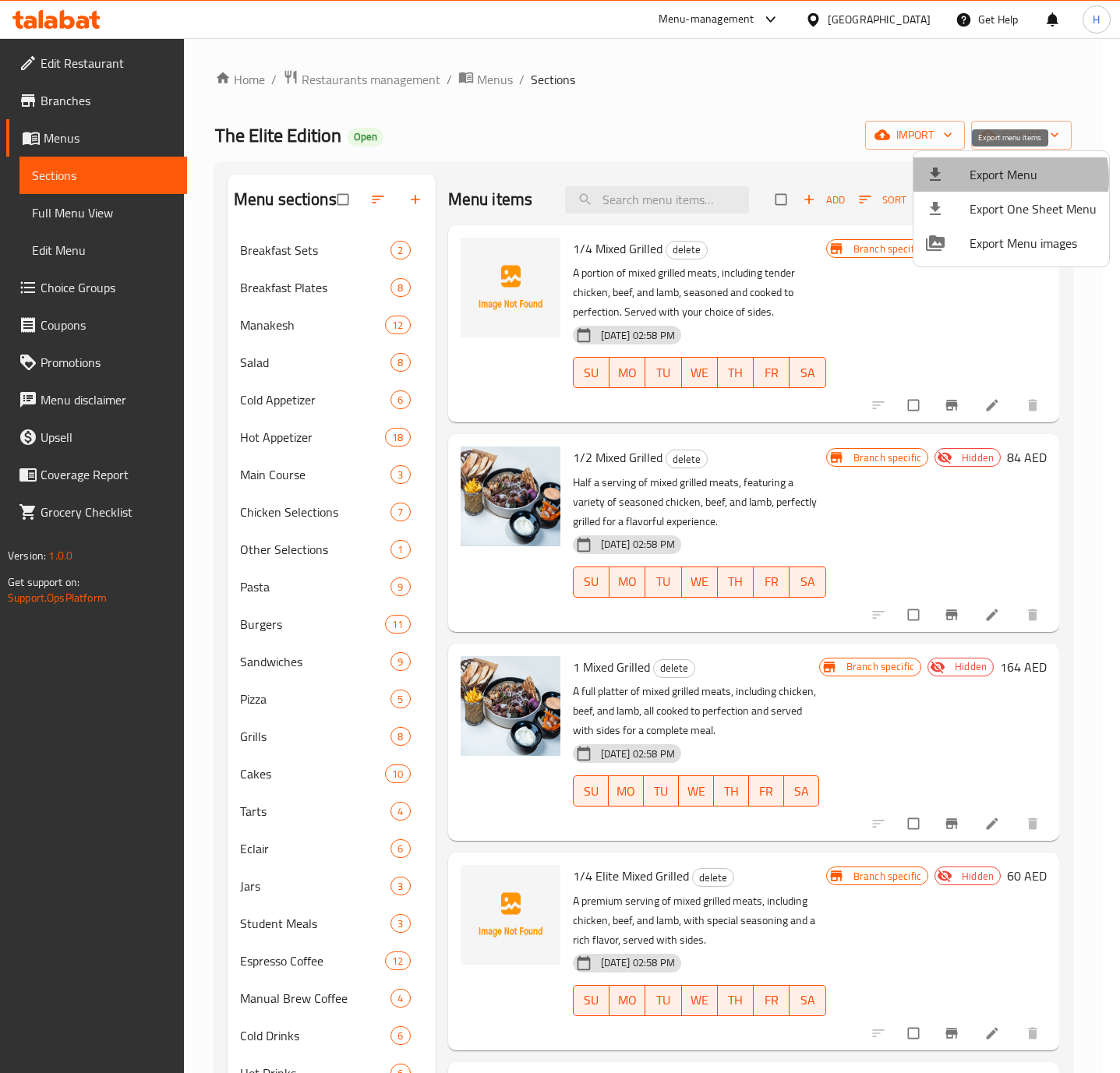
click at [1002, 179] on span "Export Menu" at bounding box center [1033, 174] width 127 height 19
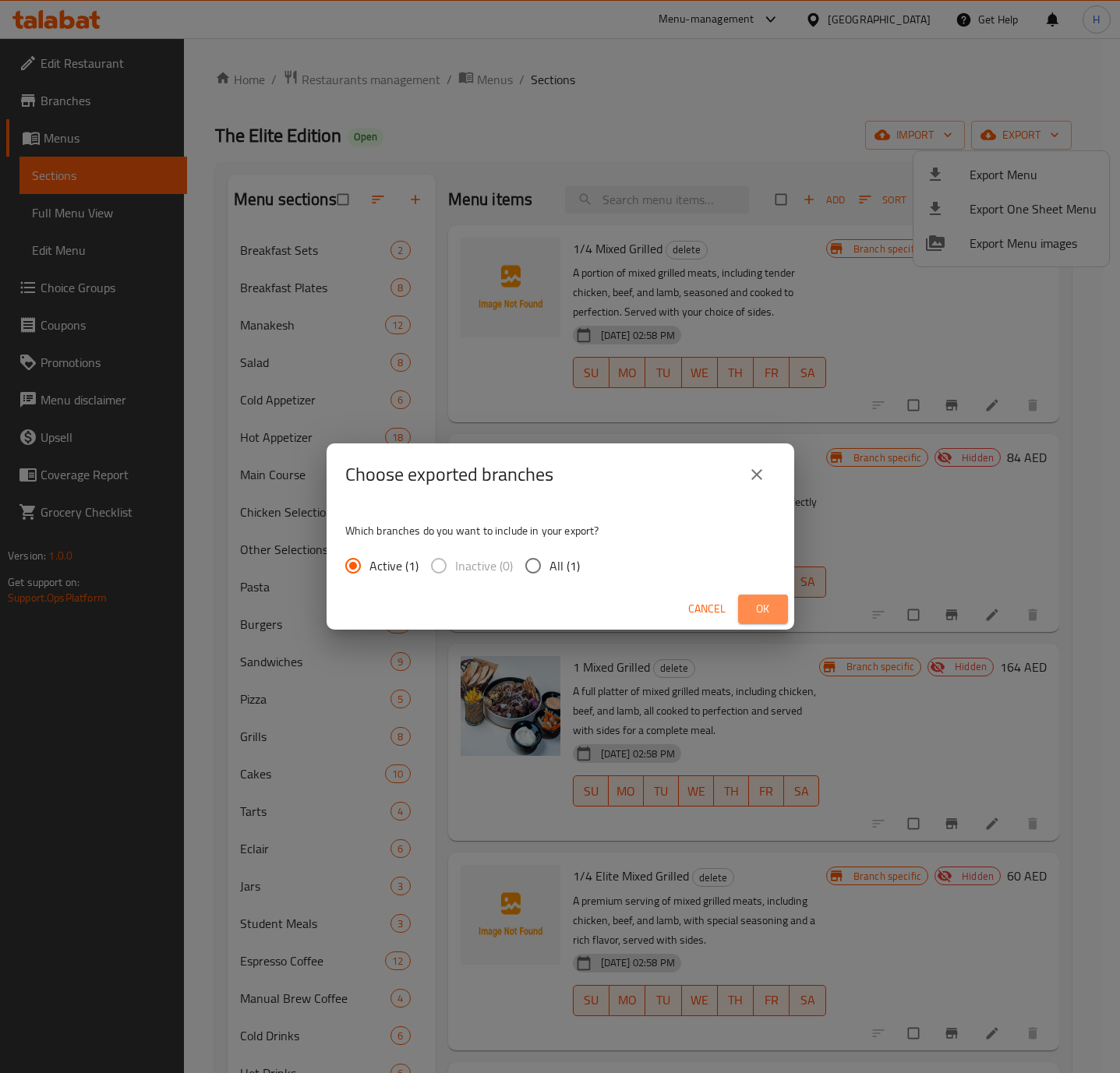
click at [761, 609] on span "Ok" at bounding box center [762, 609] width 25 height 20
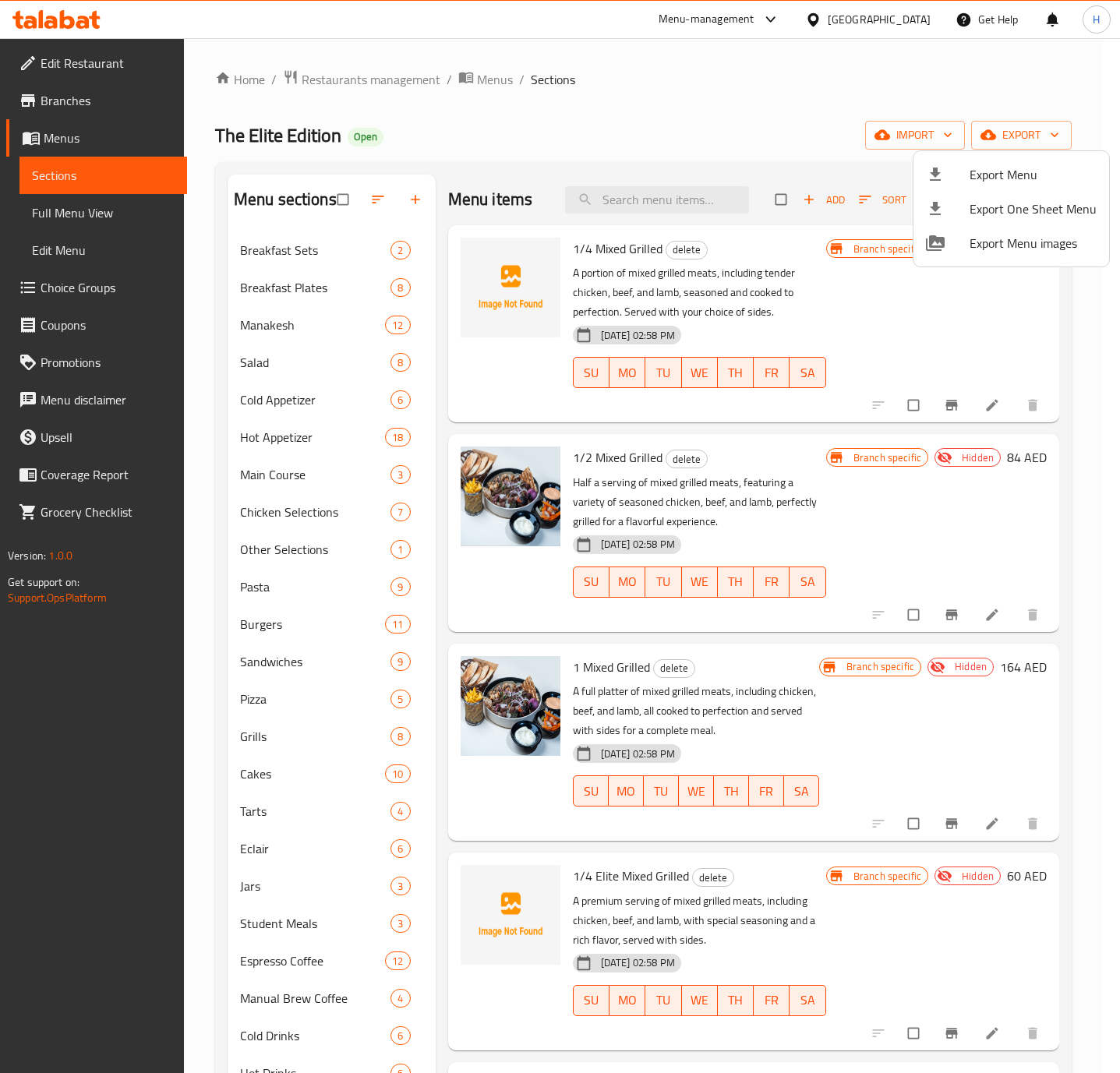
click at [381, 73] on div at bounding box center [560, 536] width 1120 height 1073
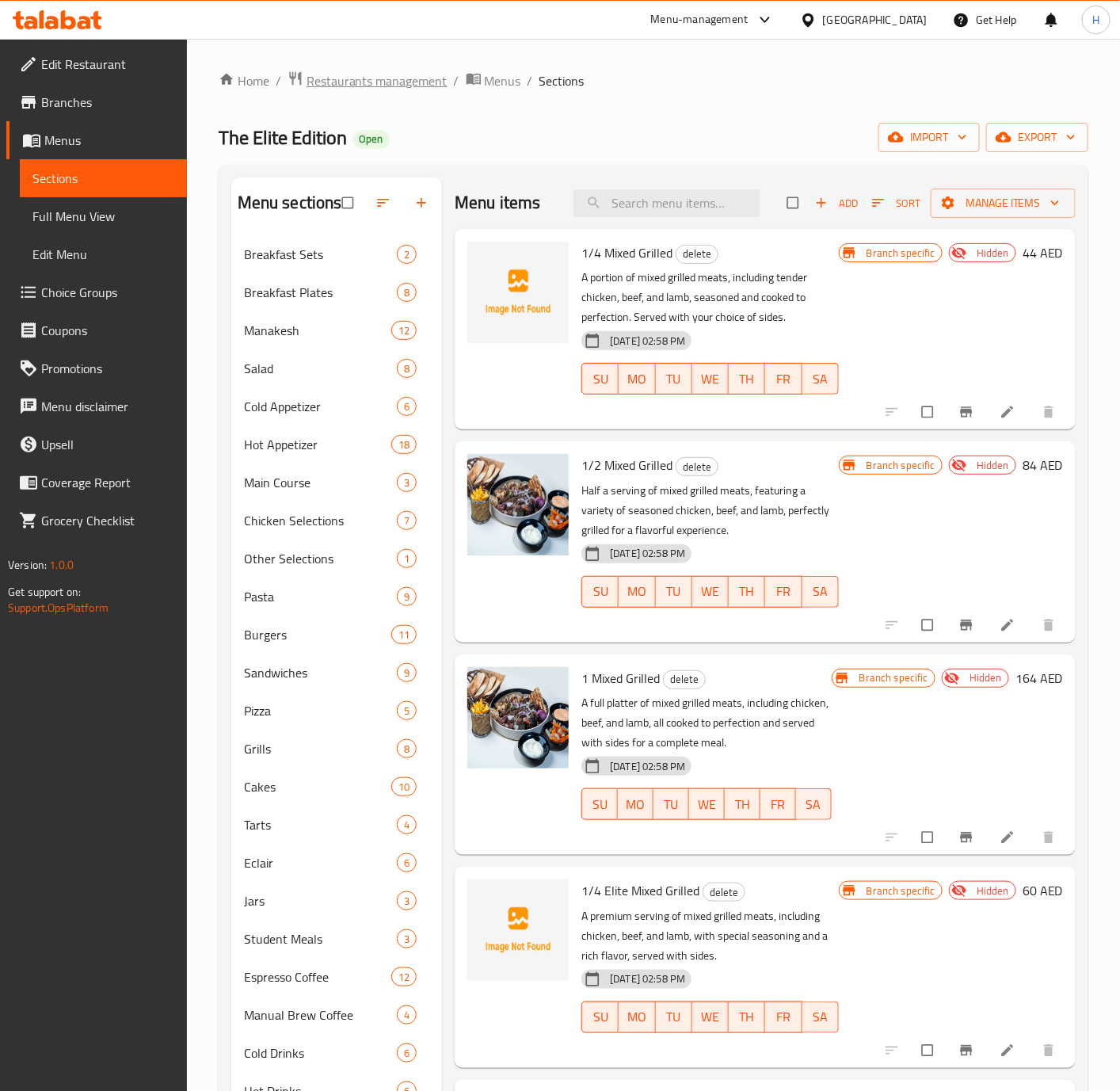
click at [384, 82] on span "Restaurants management" at bounding box center [377, 81] width 141 height 19
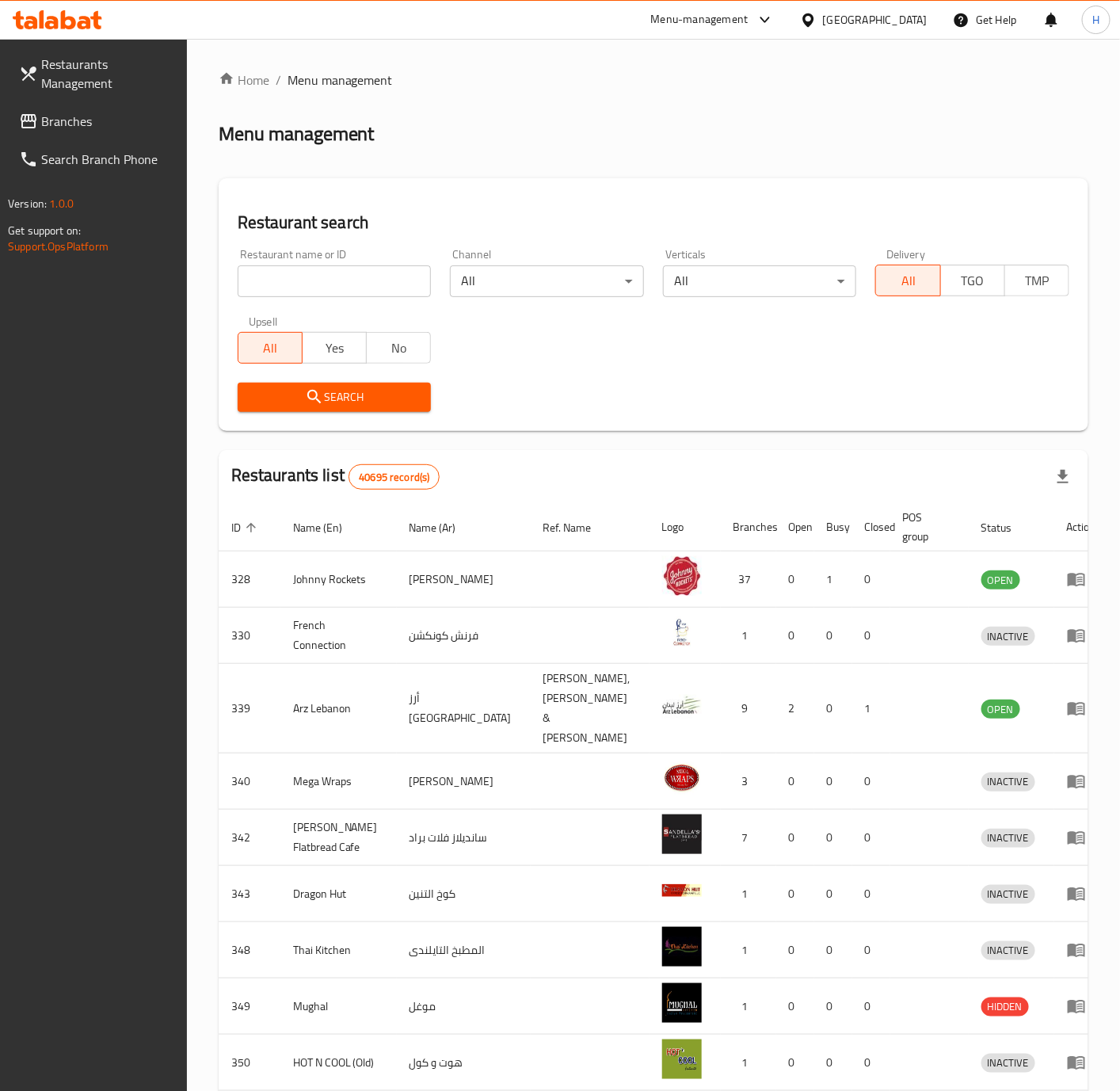
click at [871, 10] on div "United Arab Emirates" at bounding box center [864, 19] width 153 height 38
click at [854, 31] on div "United Arab Emirates" at bounding box center [864, 19] width 153 height 38
click at [861, 15] on div "United Arab Emirates" at bounding box center [875, 20] width 104 height 18
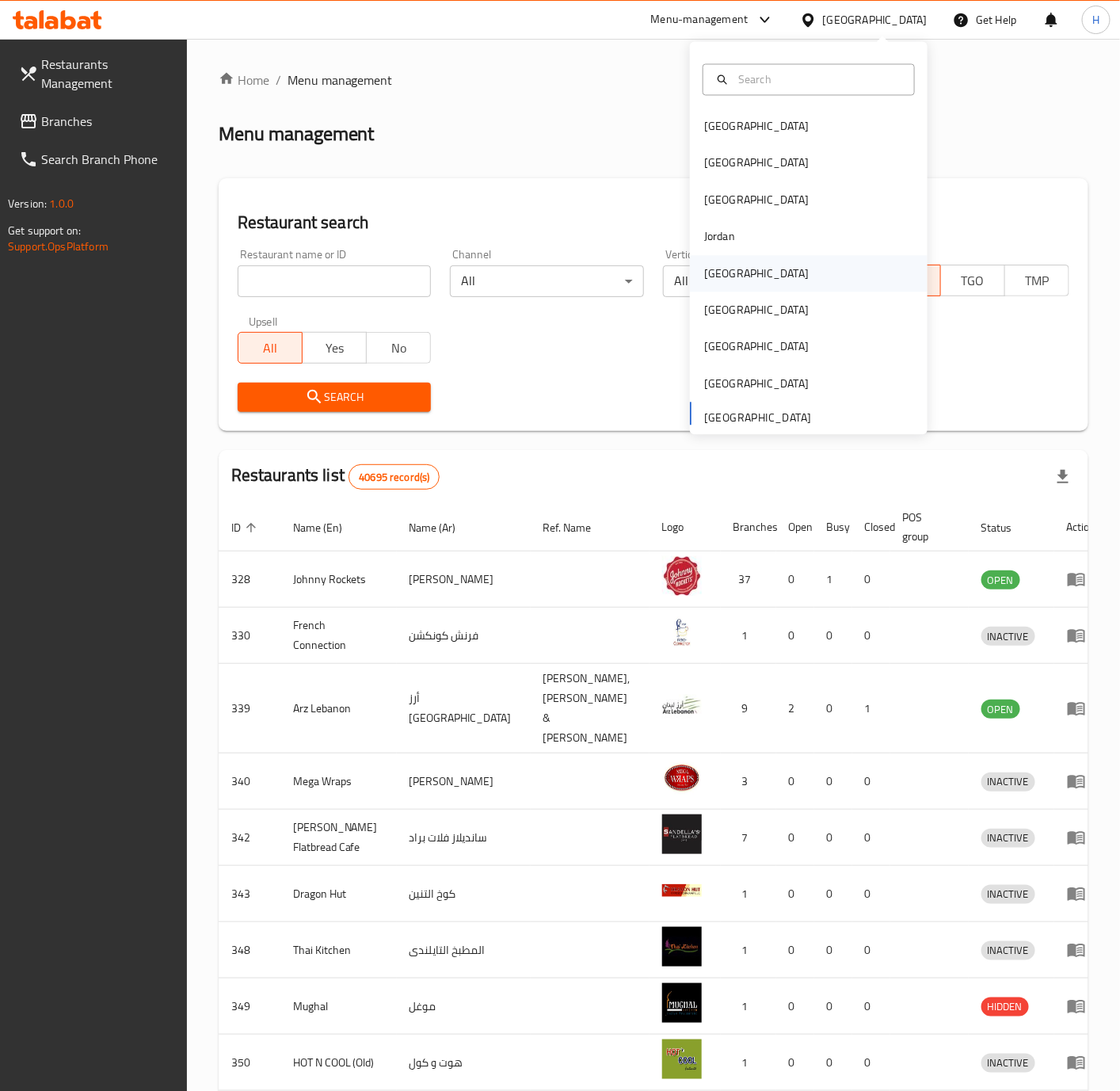
click at [720, 276] on div "[GEOGRAPHIC_DATA]" at bounding box center [757, 274] width 130 height 37
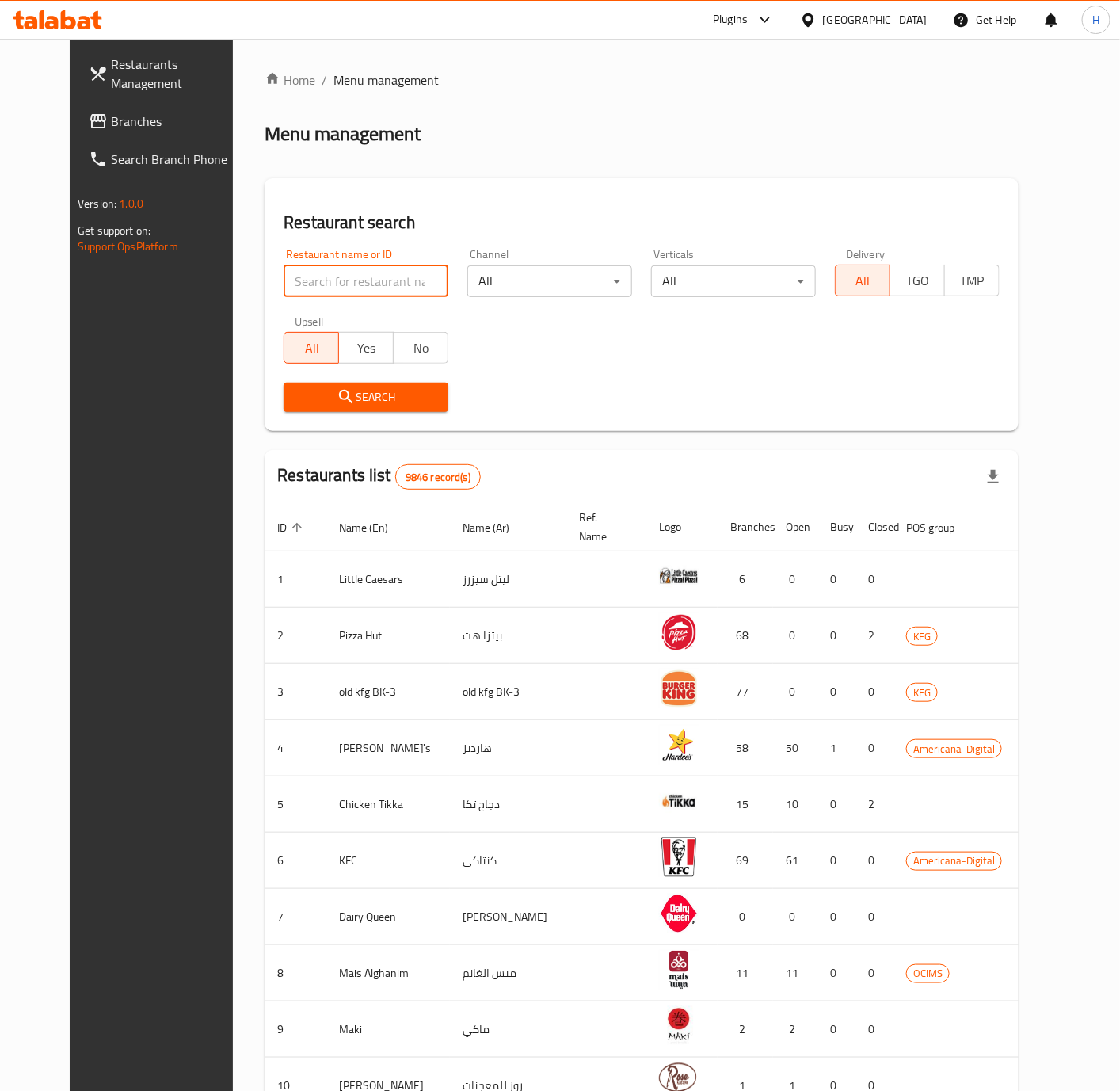
paste input "698553"
type input "698553"
click at [300, 397] on span "Search" at bounding box center [366, 397] width 140 height 20
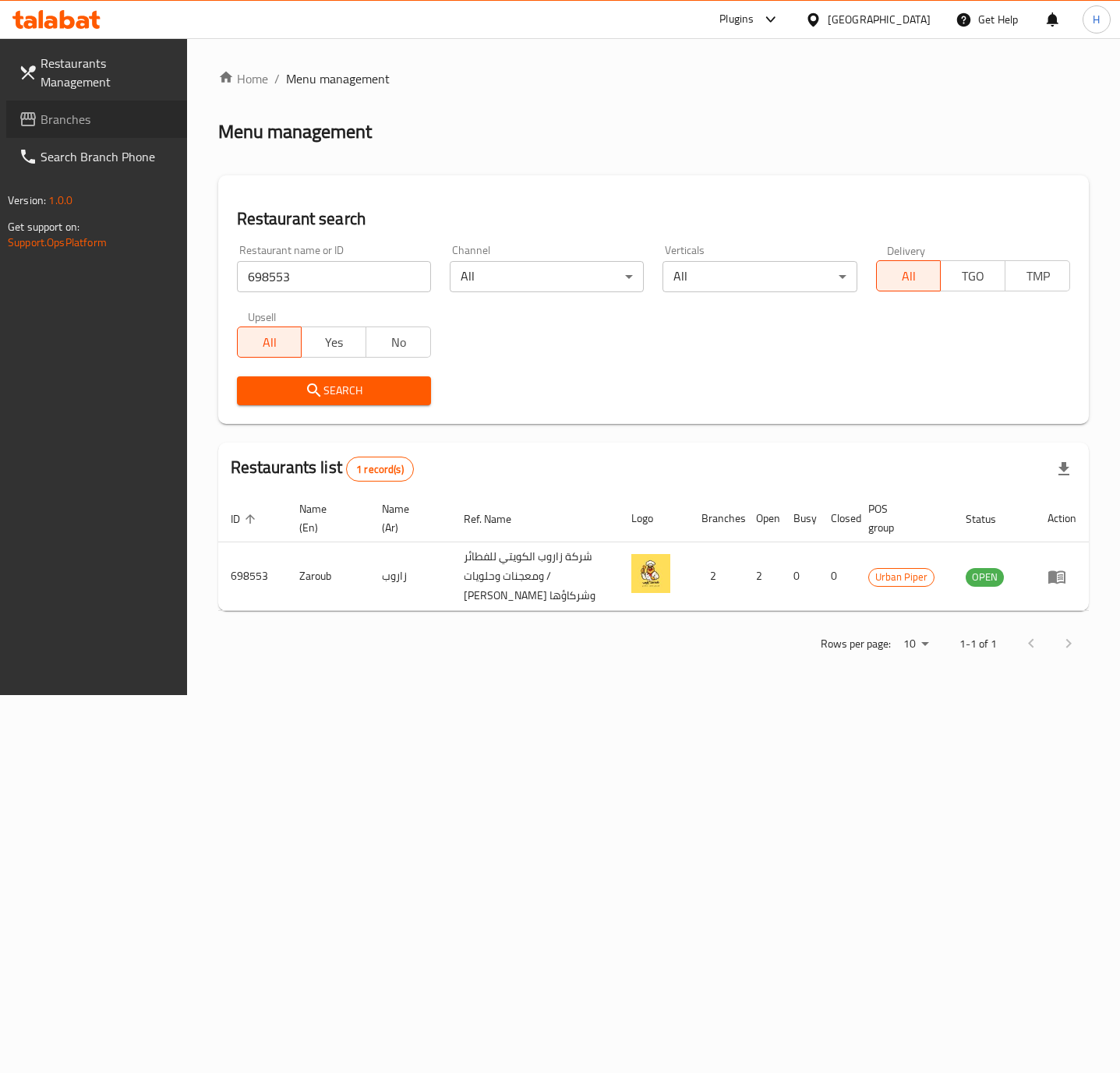
click at [93, 122] on span "Branches" at bounding box center [107, 119] width 134 height 19
